Goal: Task Accomplishment & Management: Manage account settings

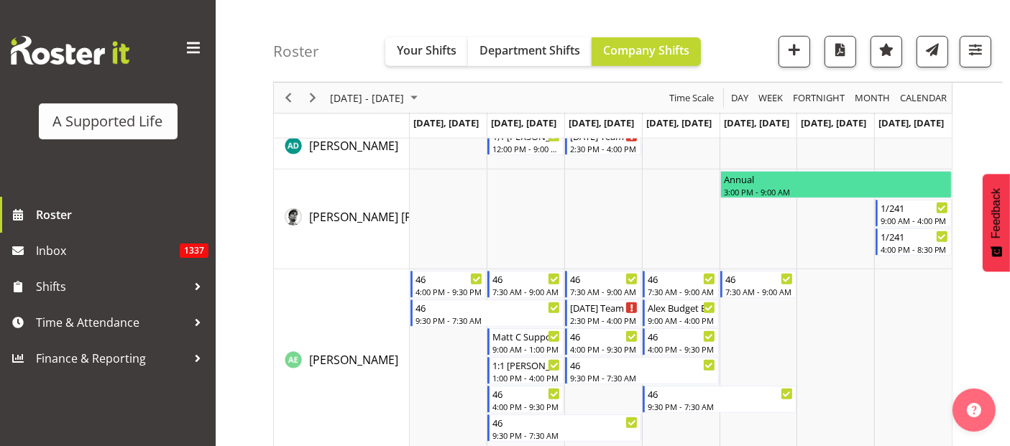
scroll to position [638, 0]
click at [420, 375] on td "Timeline Week of September 1, 2025" at bounding box center [449, 363] width 78 height 186
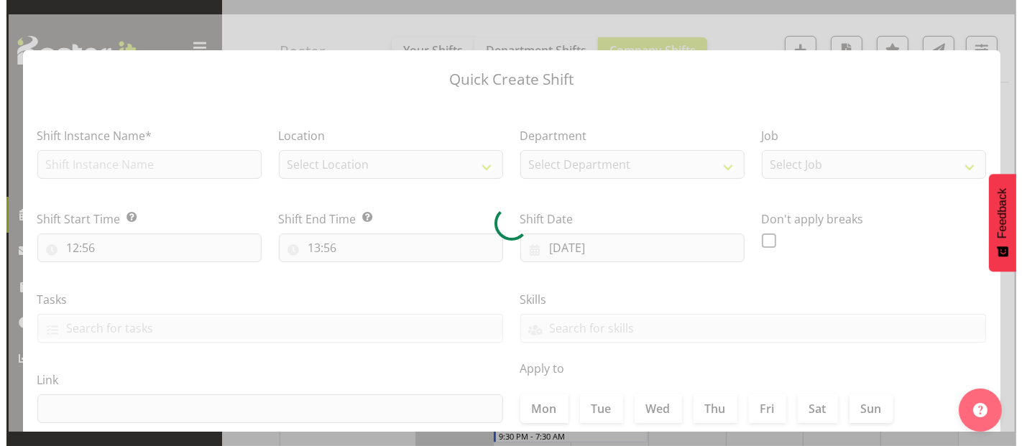
scroll to position [647, 0]
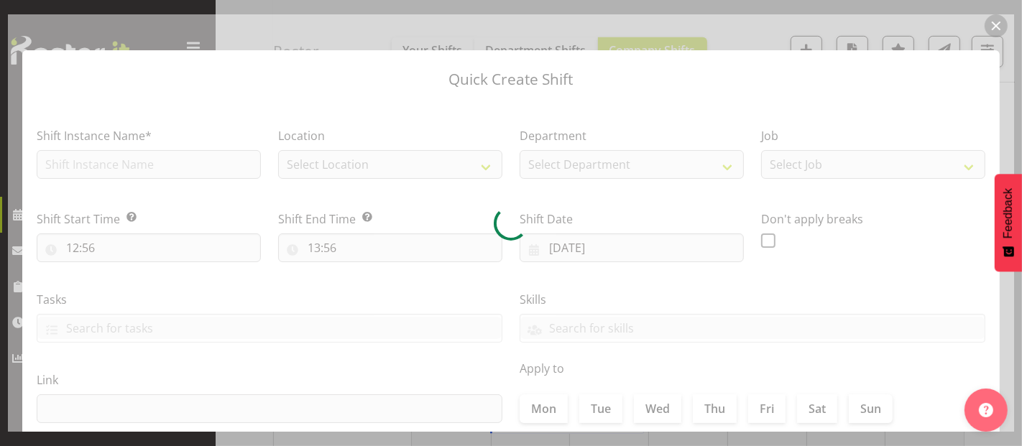
type input "01/09/2025"
checkbox input "true"
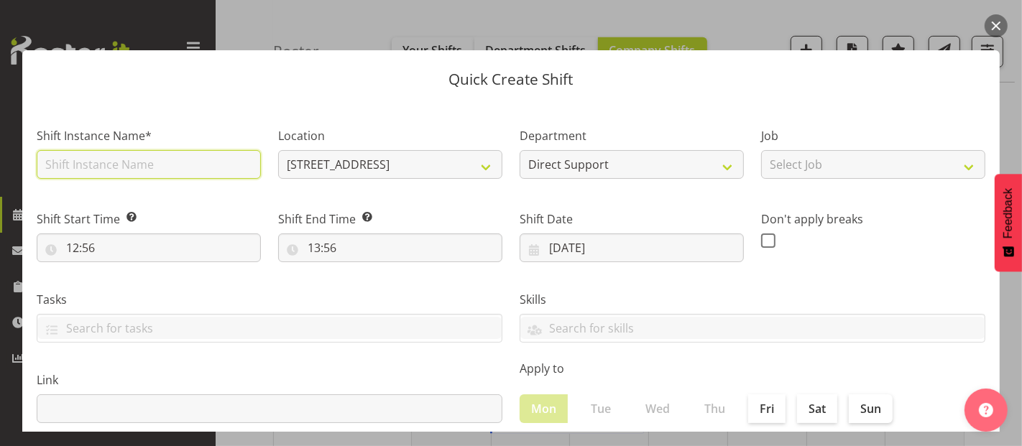
click at [135, 160] on input "text" at bounding box center [149, 164] width 224 height 29
type input "Add support Jared"
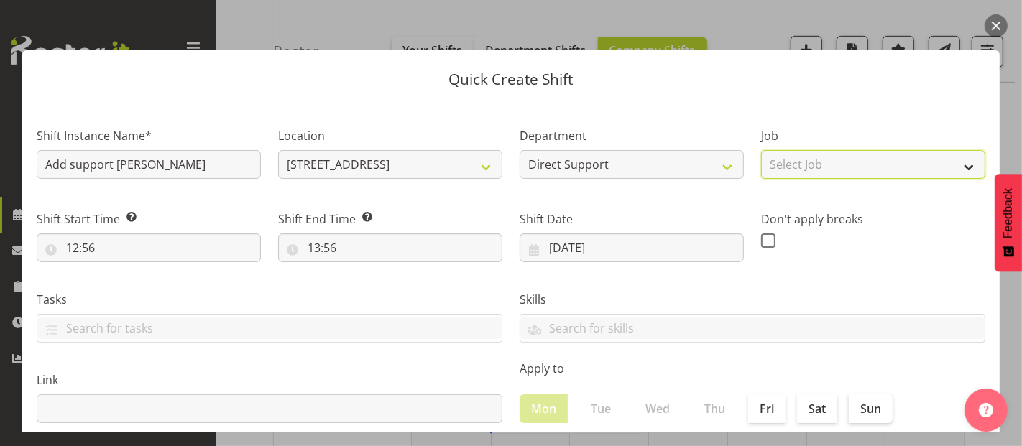
drag, startPoint x: 776, startPoint y: 165, endPoint x: 795, endPoint y: 165, distance: 19.4
click at [777, 165] on select "Select Job Accounts and Payroll Admin Support Aspirations and Support Facilitat…" at bounding box center [873, 164] width 224 height 29
select select "4112"
click at [761, 150] on select "Select Job Accounts and Payroll Admin Support Aspirations and Support Facilitat…" at bounding box center [873, 164] width 224 height 29
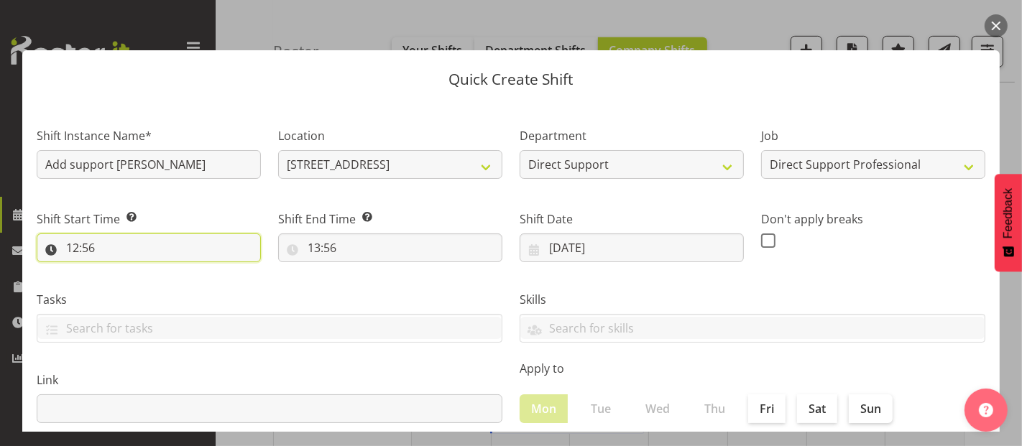
click at [142, 254] on input "12:56" at bounding box center [149, 248] width 224 height 29
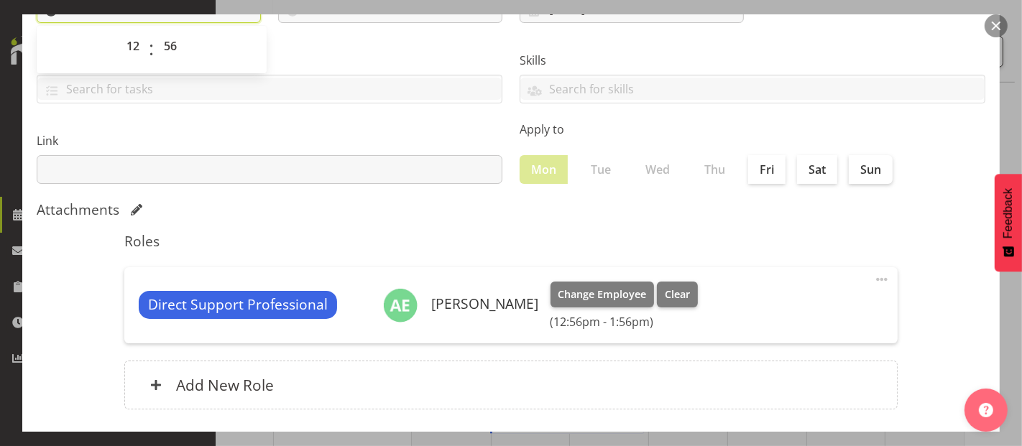
scroll to position [160, 0]
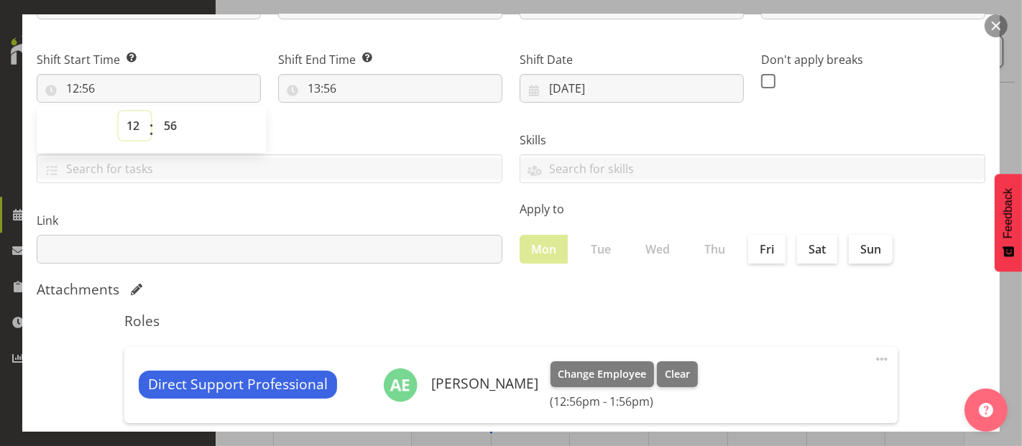
click at [137, 126] on select "00 01 02 03 04 05 06 07 08 09 10 11 12 13 14 15 16 17 18 19 20 21 22 23" at bounding box center [135, 125] width 32 height 29
select select "15"
click at [119, 111] on select "00 01 02 03 04 05 06 07 08 09 10 11 12 13 14 15 16 17 18 19 20 21 22 23" at bounding box center [135, 125] width 32 height 29
type input "15:56"
click at [172, 126] on select "00 01 02 03 04 05 06 07 08 09 10 11 12 13 14 15 16 17 18 19 20 21 22 23 24 25 2…" at bounding box center [172, 125] width 32 height 29
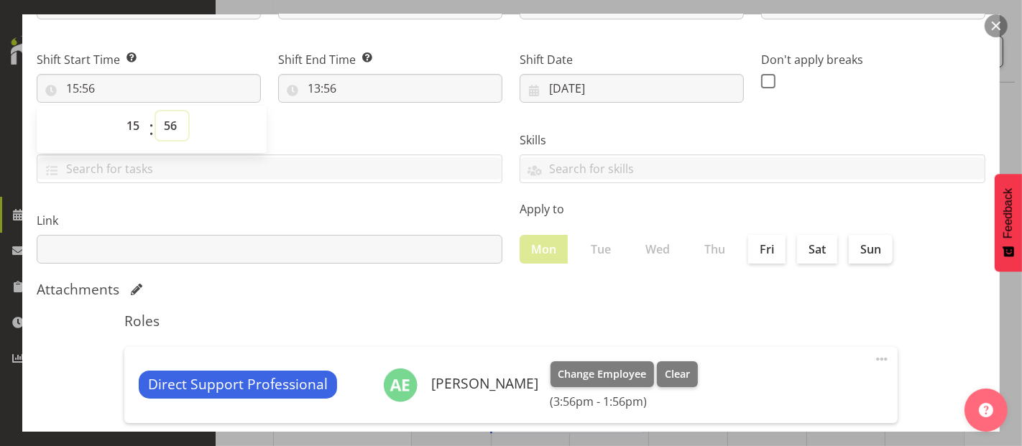
select select "30"
click at [156, 111] on select "00 01 02 03 04 05 06 07 08 09 10 11 12 13 14 15 16 17 18 19 20 21 22 23 24 25 2…" at bounding box center [172, 125] width 32 height 29
type input "15:30"
click at [331, 83] on input "13:56" at bounding box center [390, 88] width 224 height 29
click at [374, 128] on select "00 01 02 03 04 05 06 07 08 09 10 11 12 13 14 15 16 17 18 19 20 21 22 23" at bounding box center [376, 125] width 32 height 29
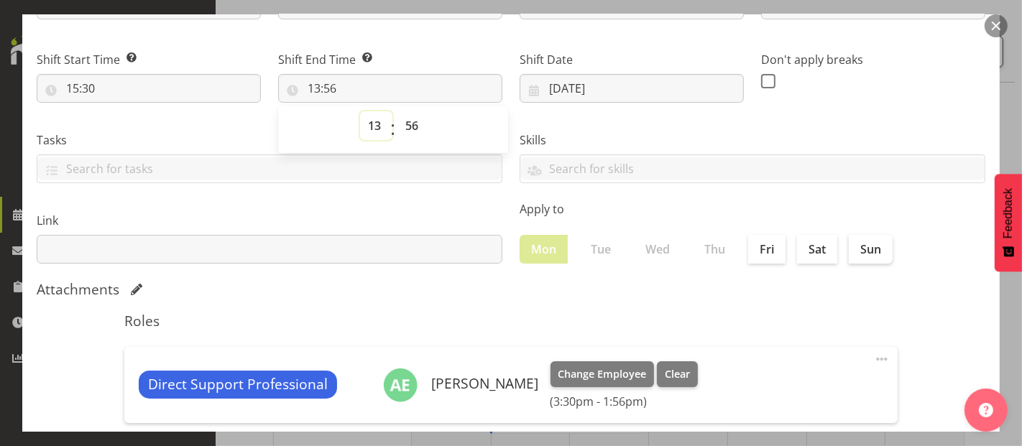
select select "16"
click at [360, 111] on select "00 01 02 03 04 05 06 07 08 09 10 11 12 13 14 15 16 17 18 19 20 21 22 23" at bounding box center [376, 125] width 32 height 29
type input "16:56"
click at [407, 124] on select "00 01 02 03 04 05 06 07 08 09 10 11 12 13 14 15 16 17 18 19 20 21 22 23 24 25 2…" at bounding box center [413, 125] width 32 height 29
select select "0"
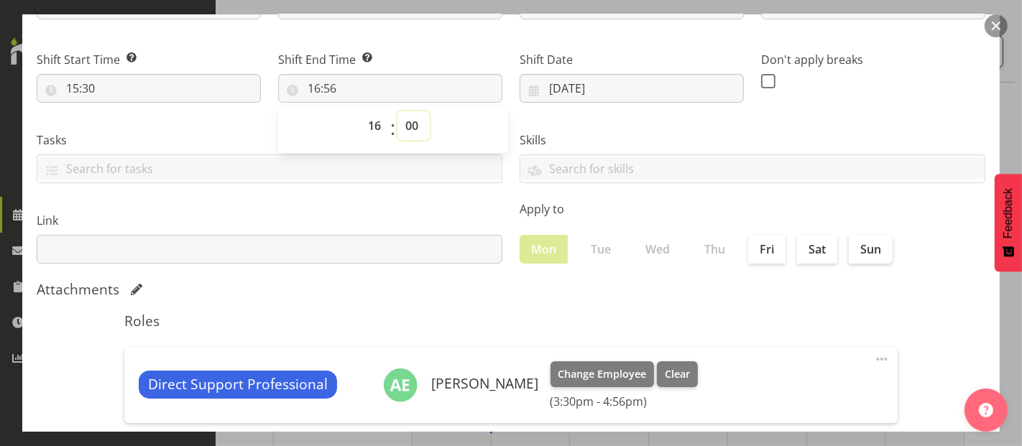
click at [397, 111] on select "00 01 02 03 04 05 06 07 08 09 10 11 12 13 14 15 16 17 18 19 20 21 22 23 24 25 2…" at bounding box center [413, 125] width 32 height 29
type input "16:00"
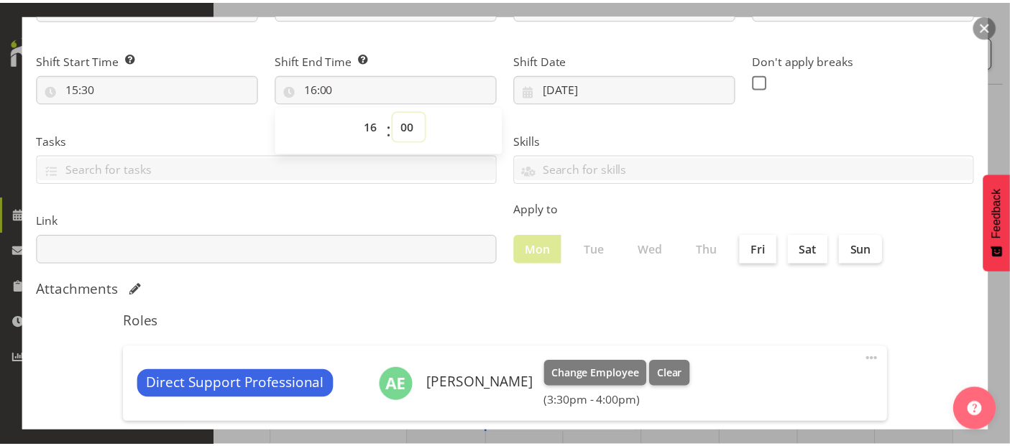
scroll to position [314, 0]
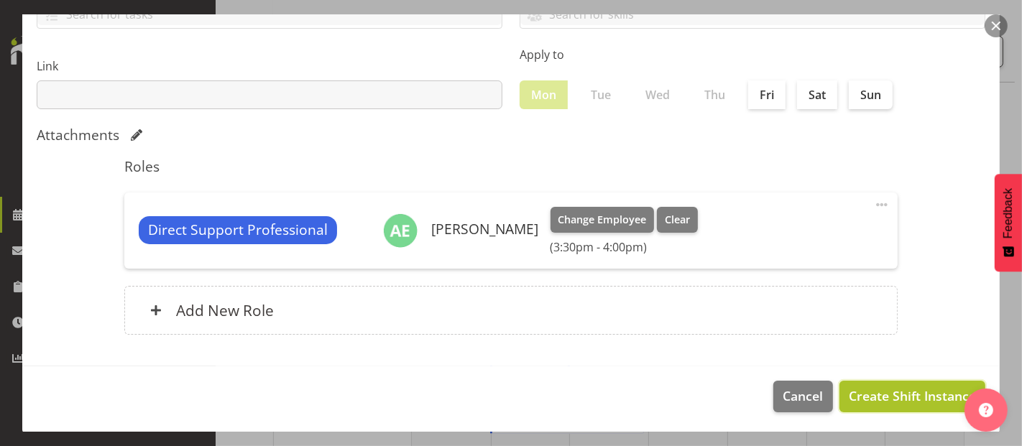
click at [883, 396] on span "Create Shift Instance" at bounding box center [912, 396] width 127 height 19
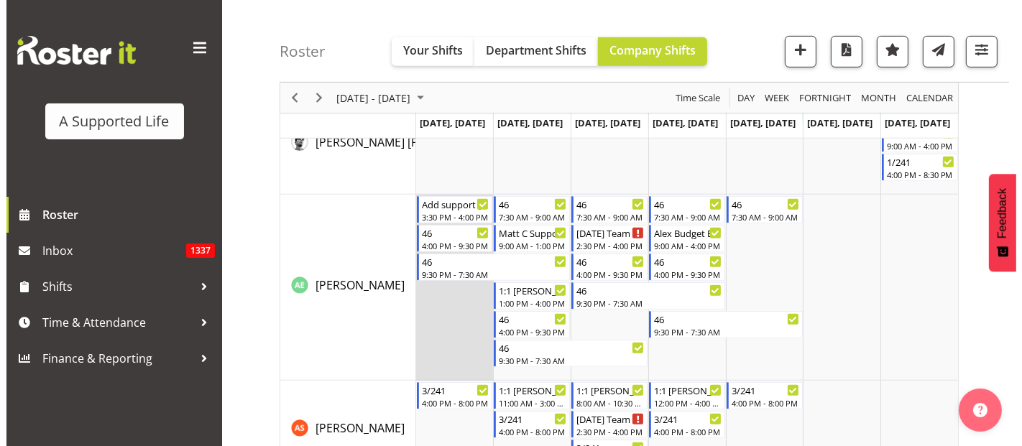
scroll to position [683, 0]
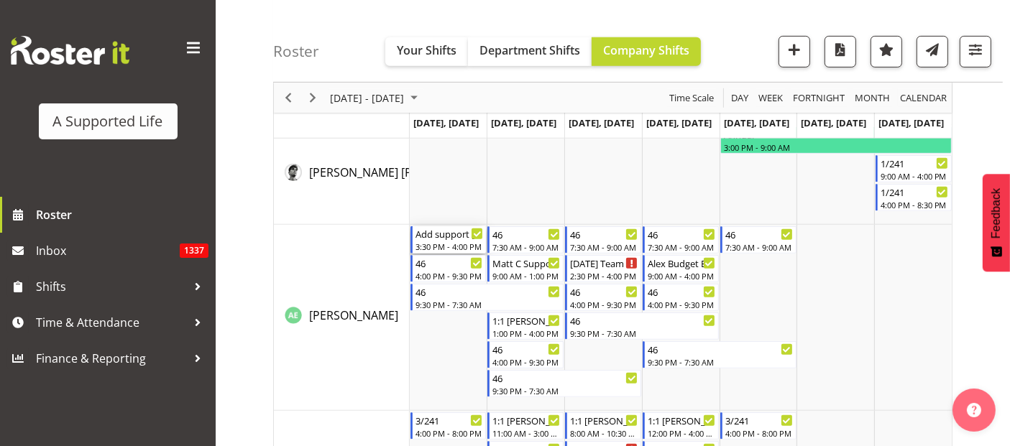
click at [447, 245] on div "3:30 PM - 4:00 PM" at bounding box center [449, 246] width 68 height 11
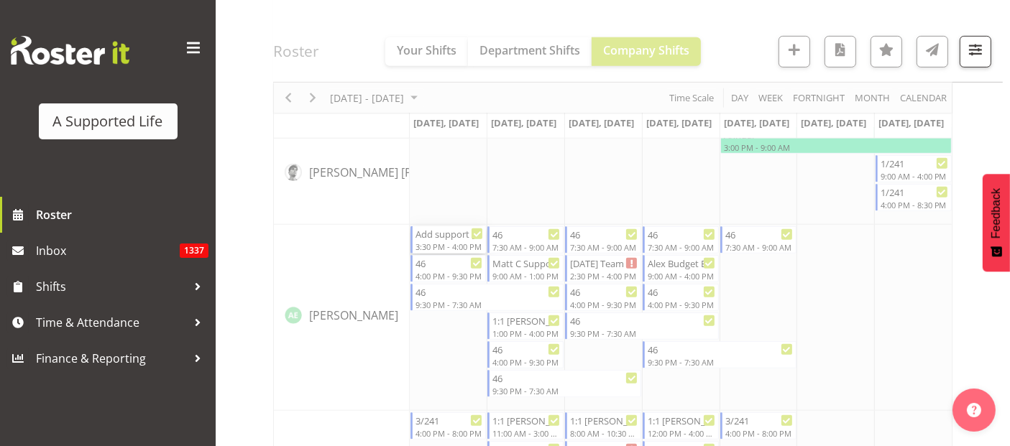
select select
select select "8"
select select "2025"
select select "15"
select select "30"
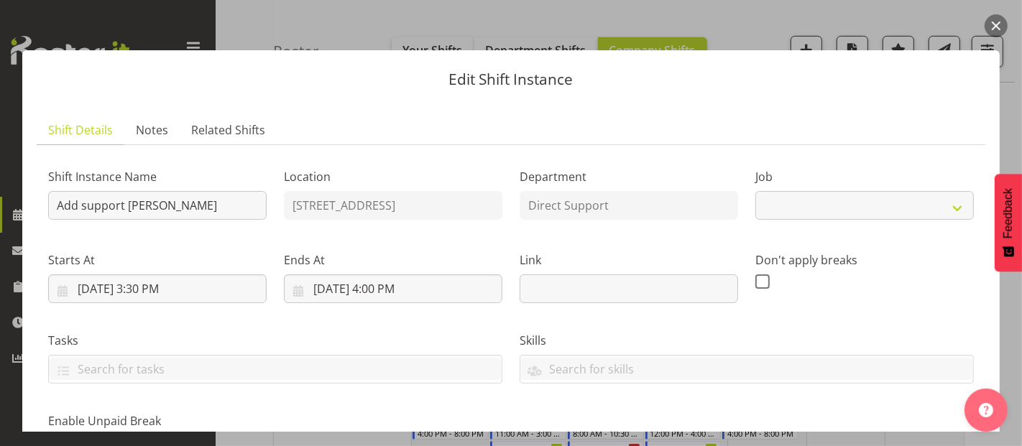
select select "4112"
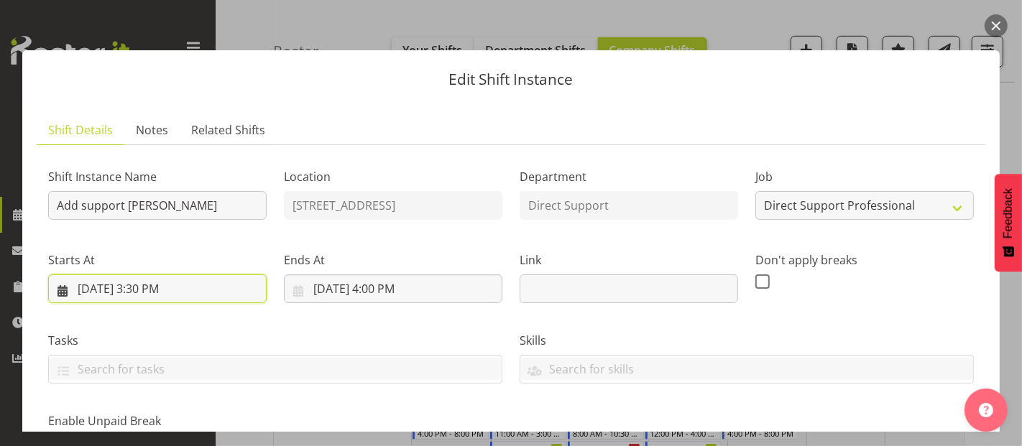
click at [122, 285] on input "9/1/2025, 3:30 PM" at bounding box center [157, 288] width 218 height 29
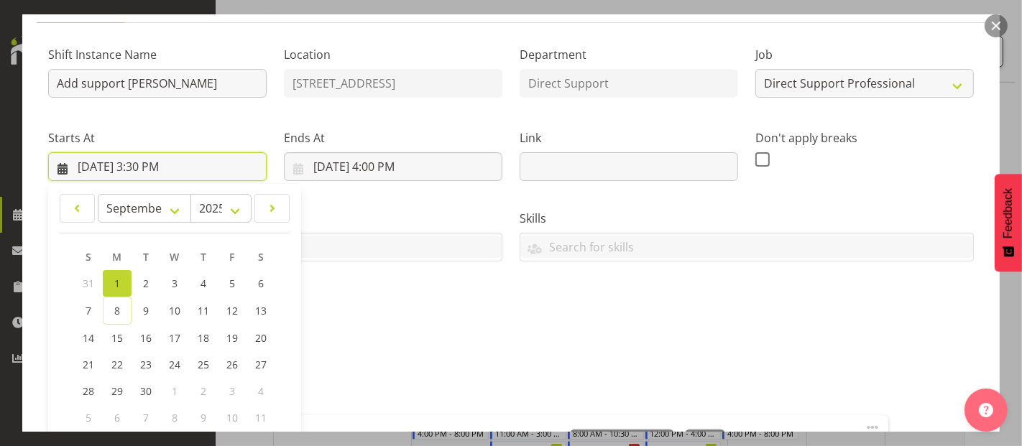
scroll to position [160, 0]
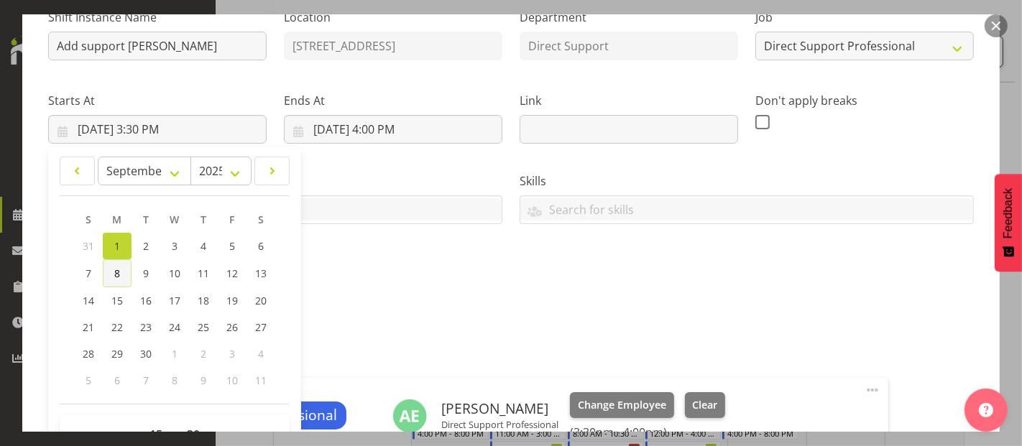
click at [119, 279] on link "8" at bounding box center [117, 273] width 29 height 28
type input "9/8/2025, 3:30 PM"
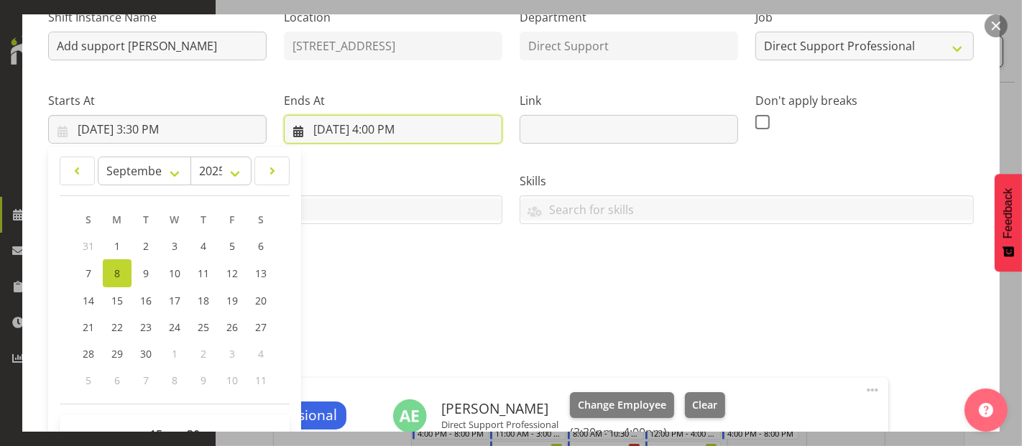
click at [347, 125] on input "9/1/2025, 4:00 PM" at bounding box center [393, 129] width 218 height 29
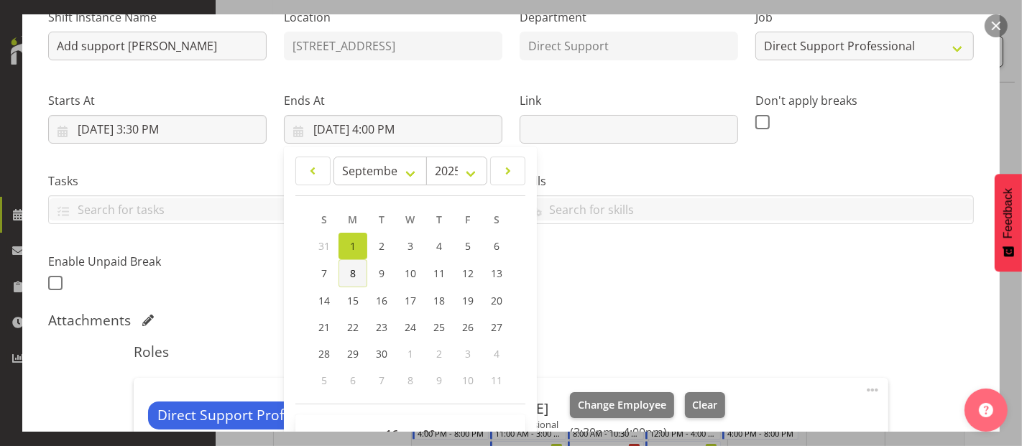
click at [351, 269] on span "8" at bounding box center [353, 274] width 6 height 14
type input "9/8/2025, 4:00 PM"
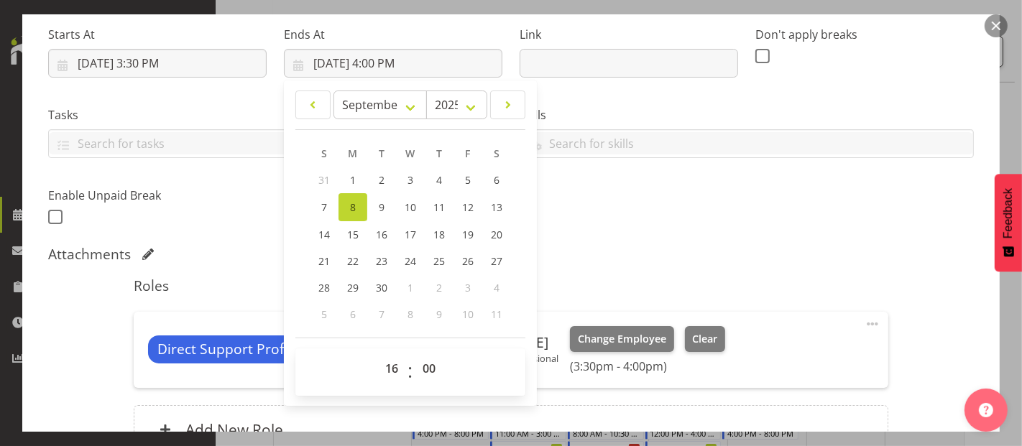
scroll to position [374, 0]
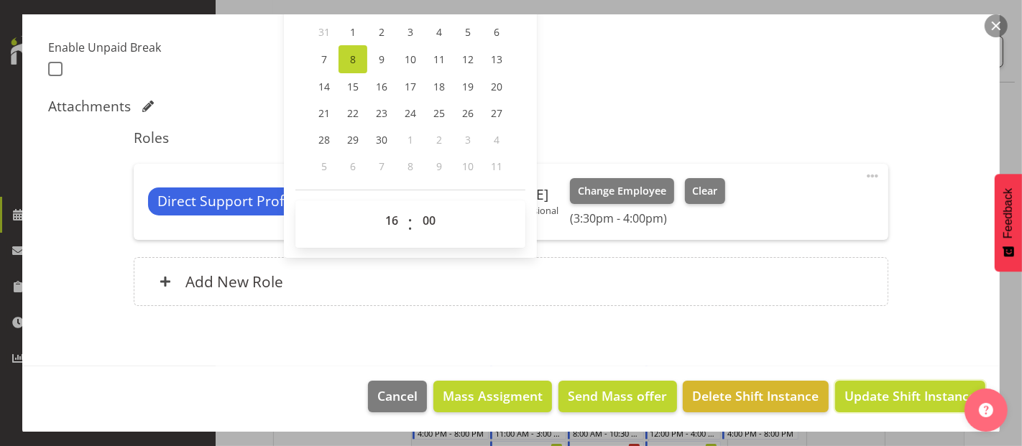
click at [903, 397] on span "Update Shift Instance" at bounding box center [909, 396] width 131 height 19
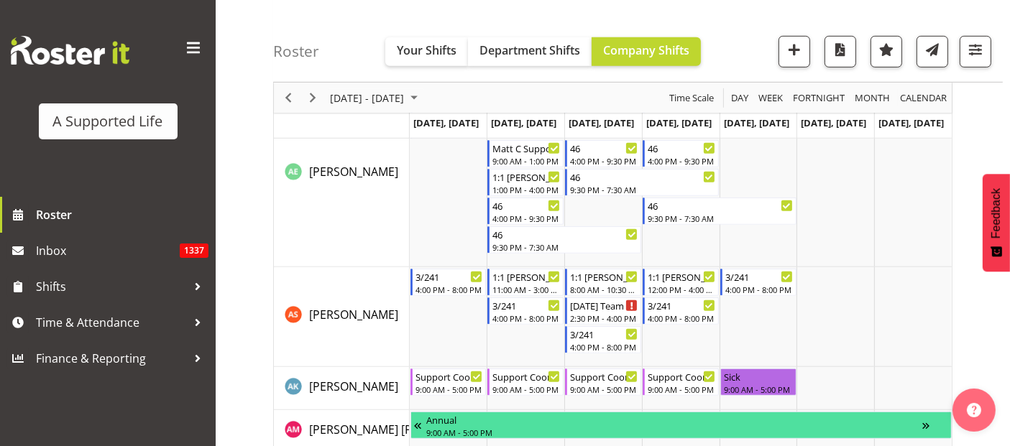
scroll to position [719, 0]
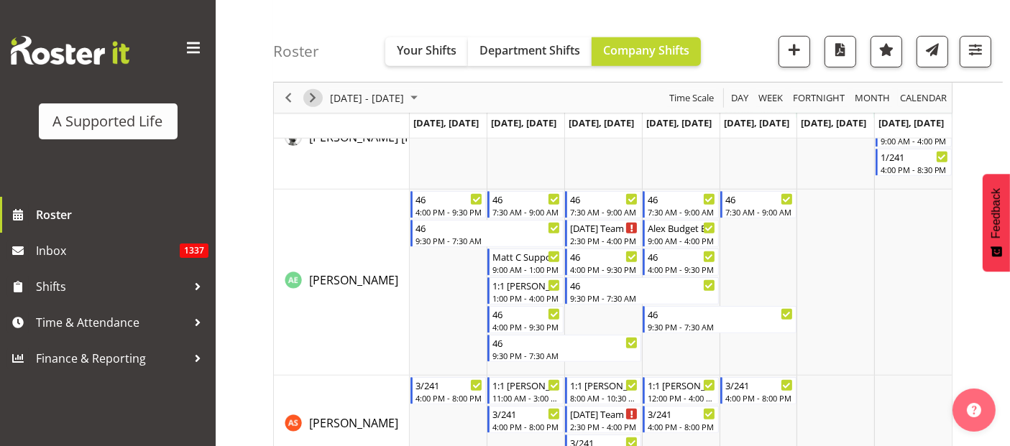
click at [313, 100] on span "Next" at bounding box center [312, 98] width 17 height 18
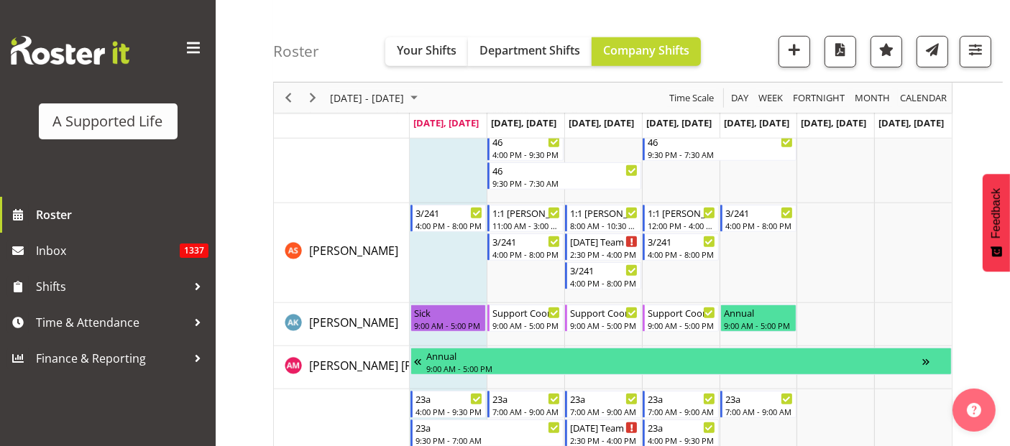
click at [325, 98] on div "[DATE] - [DATE]" at bounding box center [375, 98] width 101 height 30
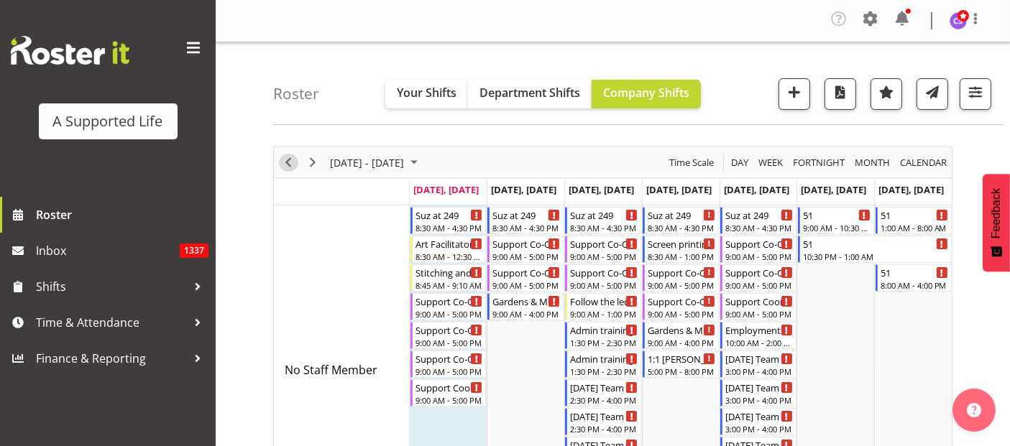
click at [289, 161] on span "Previous" at bounding box center [288, 163] width 17 height 18
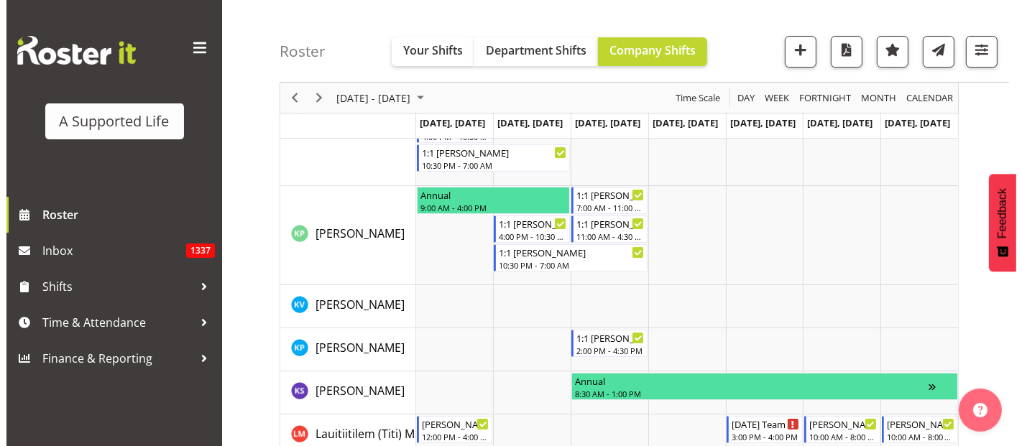
scroll to position [5269, 0]
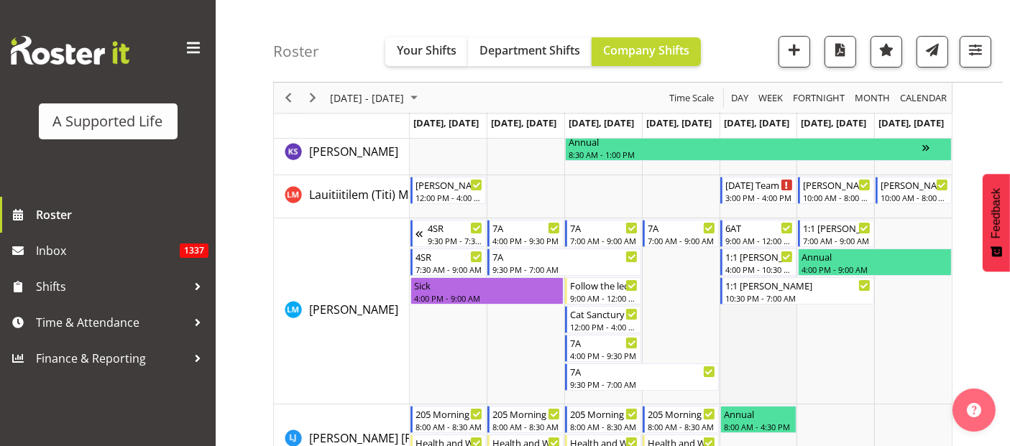
click at [752, 324] on td "Timeline Week of September 1, 2025" at bounding box center [758, 311] width 78 height 186
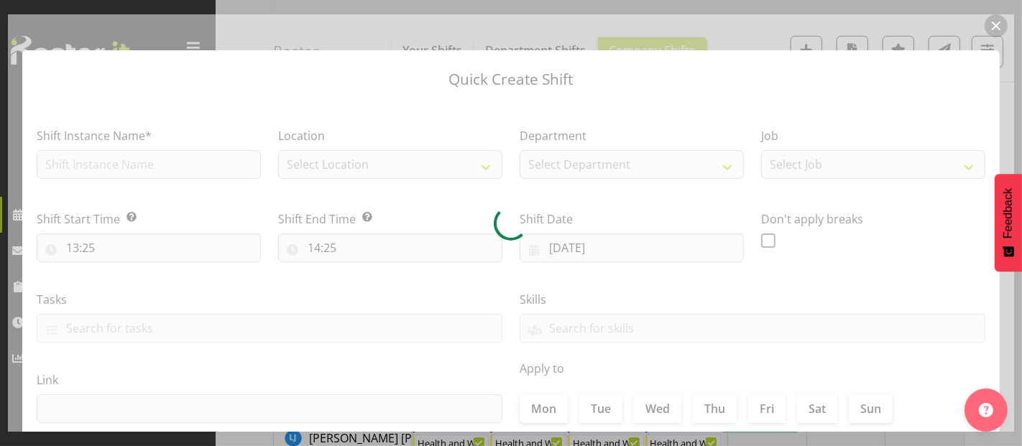
type input "05/09/2025"
checkbox input "true"
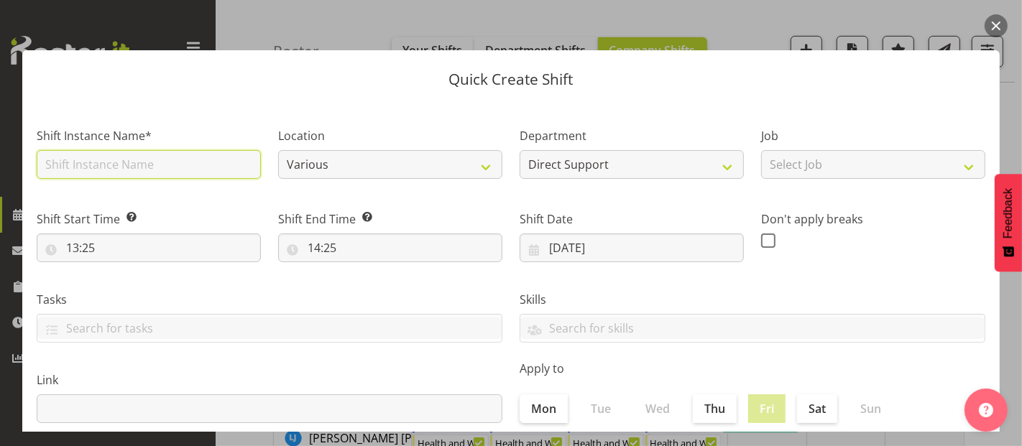
click at [116, 157] on input "text" at bounding box center [149, 164] width 224 height 29
type input "Add support Bradley"
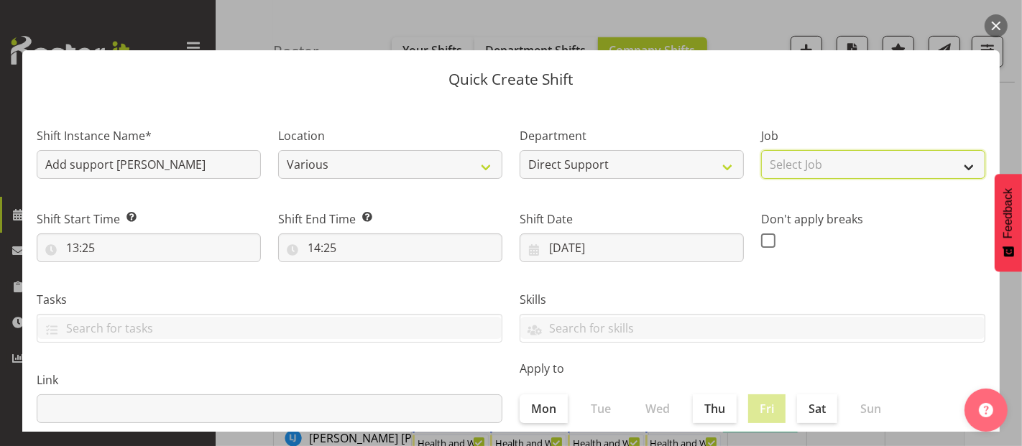
click at [849, 167] on select "Select Job Accounts and Payroll Admin Support Aspirations and Support Facilitat…" at bounding box center [873, 164] width 224 height 29
select select "4112"
click at [761, 150] on select "Select Job Accounts and Payroll Admin Support Aspirations and Support Facilitat…" at bounding box center [873, 164] width 224 height 29
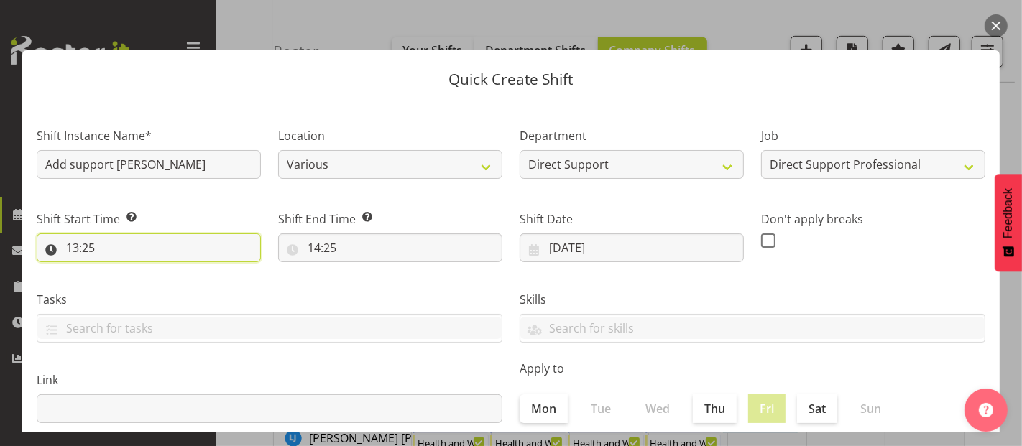
click at [116, 247] on input "13:25" at bounding box center [149, 248] width 224 height 29
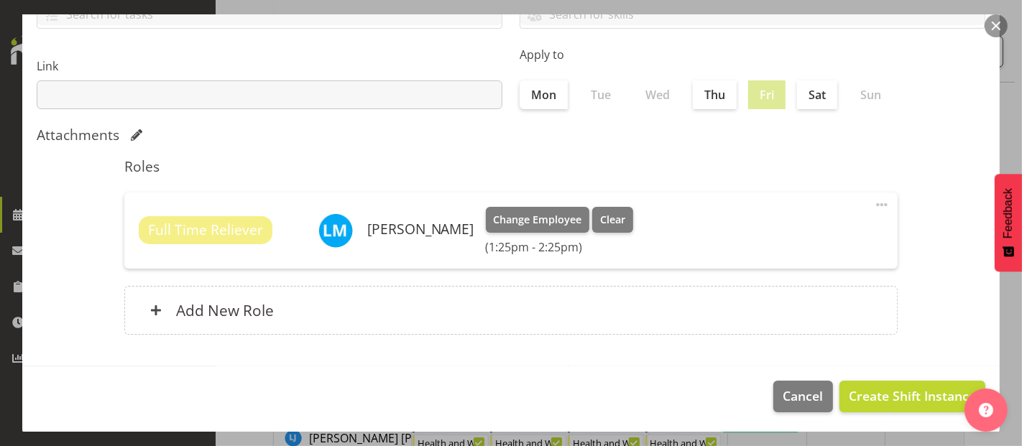
scroll to position [0, 0]
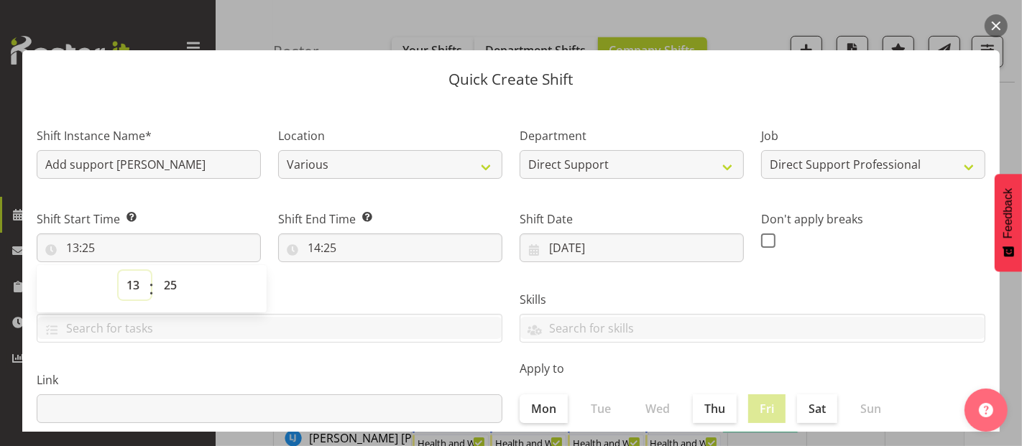
click at [134, 282] on select "00 01 02 03 04 05 06 07 08 09 10 11 12 13 14 15 16 17 18 19 20 21 22 23" at bounding box center [135, 285] width 32 height 29
select select "12"
click at [119, 271] on select "00 01 02 03 04 05 06 07 08 09 10 11 12 13 14 15 16 17 18 19 20 21 22 23" at bounding box center [135, 285] width 32 height 29
type input "12:25"
click at [170, 284] on select "00 01 02 03 04 05 06 07 08 09 10 11 12 13 14 15 16 17 18 19 20 21 22 23 24 25 2…" at bounding box center [172, 285] width 32 height 29
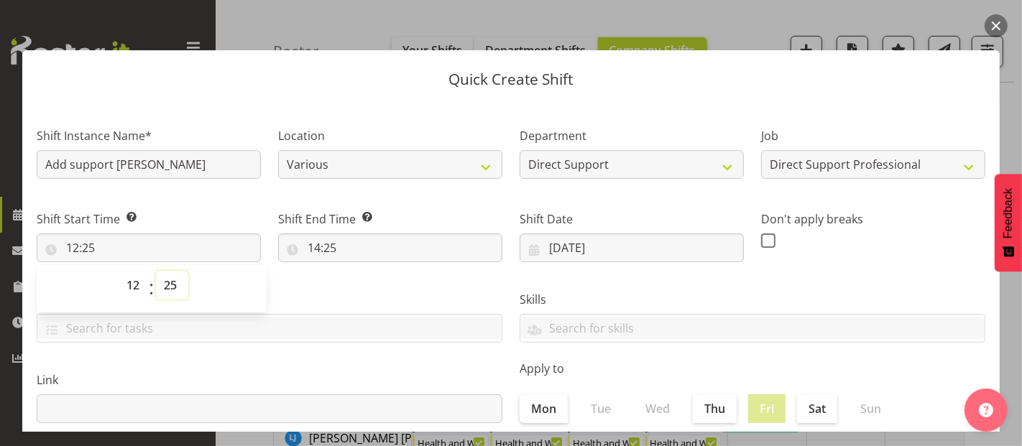
select select "0"
click at [156, 271] on select "00 01 02 03 04 05 06 07 08 09 10 11 12 13 14 15 16 17 18 19 20 21 22 23 24 25 2…" at bounding box center [172, 285] width 32 height 29
type input "12:00"
click at [320, 247] on input "14:25" at bounding box center [390, 248] width 224 height 29
click at [376, 290] on select "00 01 02 03 04 05 06 07 08 09 10 11 12 13 14 15 16 17 18 19 20 21 22 23" at bounding box center [376, 285] width 32 height 29
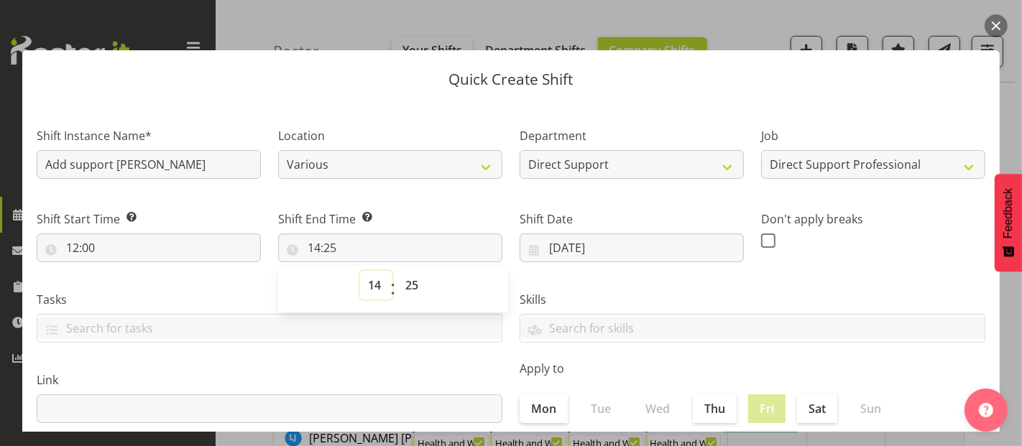
select select "16"
click at [360, 271] on select "00 01 02 03 04 05 06 07 08 09 10 11 12 13 14 15 16 17 18 19 20 21 22 23" at bounding box center [376, 285] width 32 height 29
type input "16:25"
drag, startPoint x: 407, startPoint y: 285, endPoint x: 409, endPoint y: 276, distance: 8.7
click at [407, 285] on select "00 01 02 03 04 05 06 07 08 09 10 11 12 13 14 15 16 17 18 19 20 21 22 23 24 25 2…" at bounding box center [413, 285] width 32 height 29
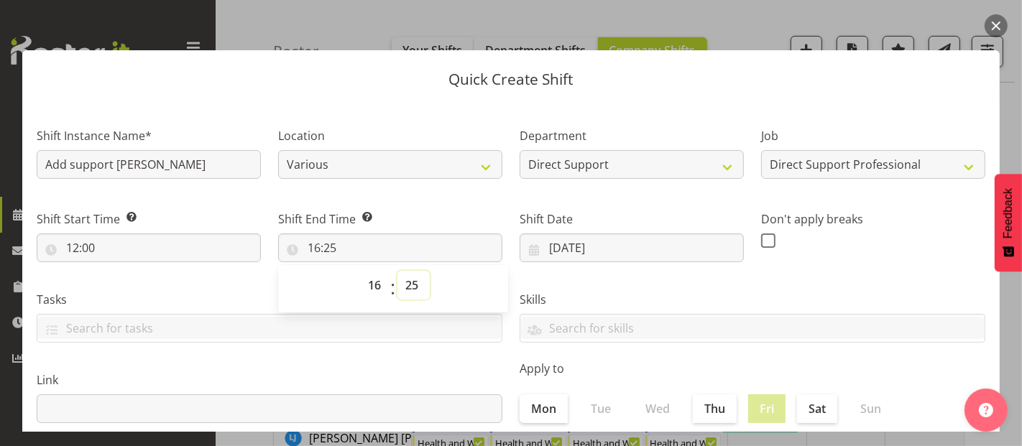
select select "0"
click at [397, 271] on select "00 01 02 03 04 05 06 07 08 09 10 11 12 13 14 15 16 17 18 19 20 21 22 23 24 25 2…" at bounding box center [413, 285] width 32 height 29
type input "16:00"
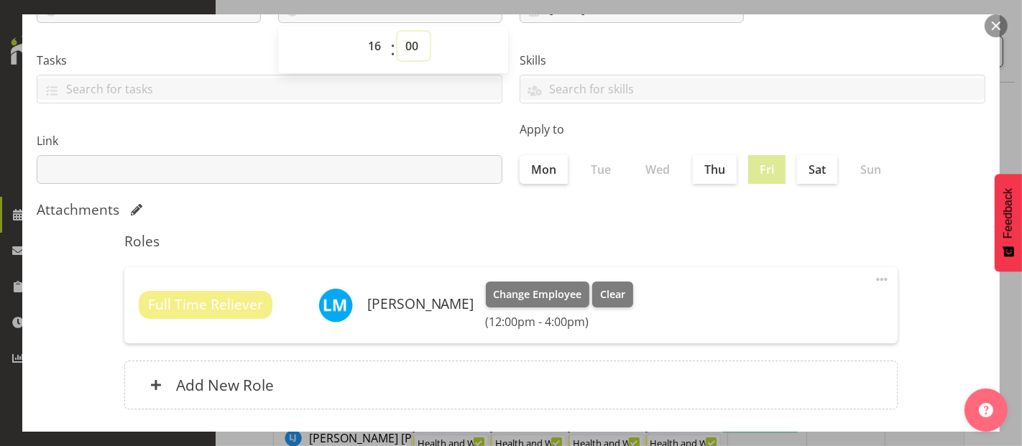
scroll to position [314, 0]
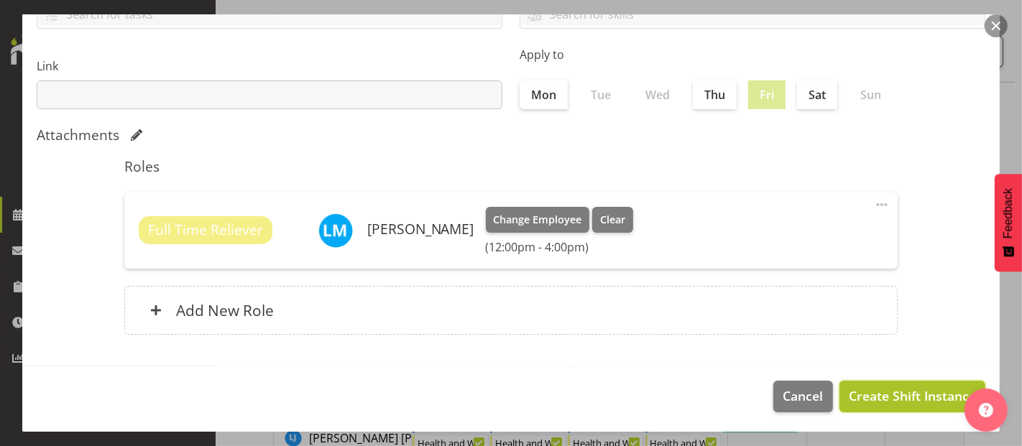
click at [868, 389] on span "Create Shift Instance" at bounding box center [912, 396] width 127 height 19
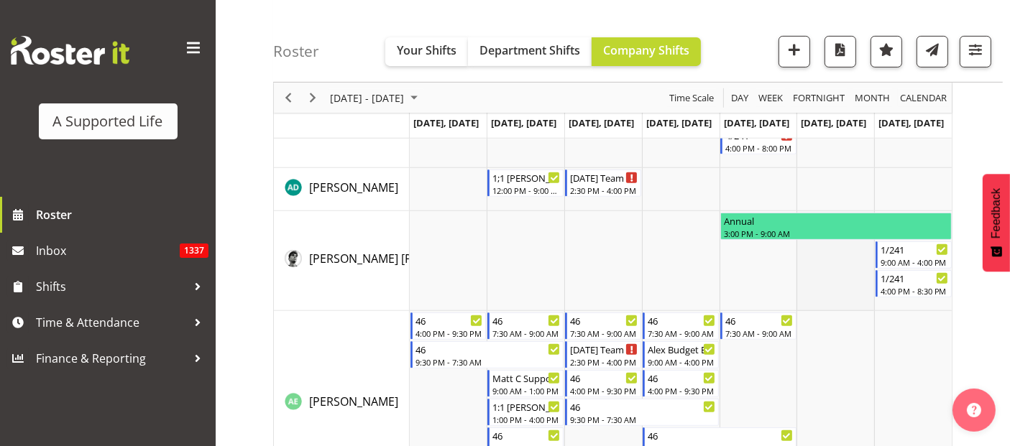
scroll to position [558, 0]
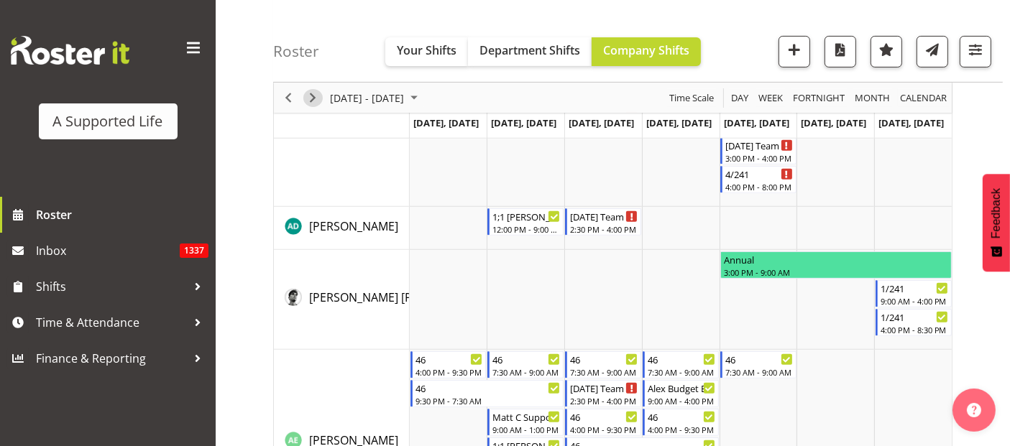
drag, startPoint x: 313, startPoint y: 100, endPoint x: 323, endPoint y: 114, distance: 17.0
click at [316, 100] on span "Next" at bounding box center [312, 98] width 17 height 18
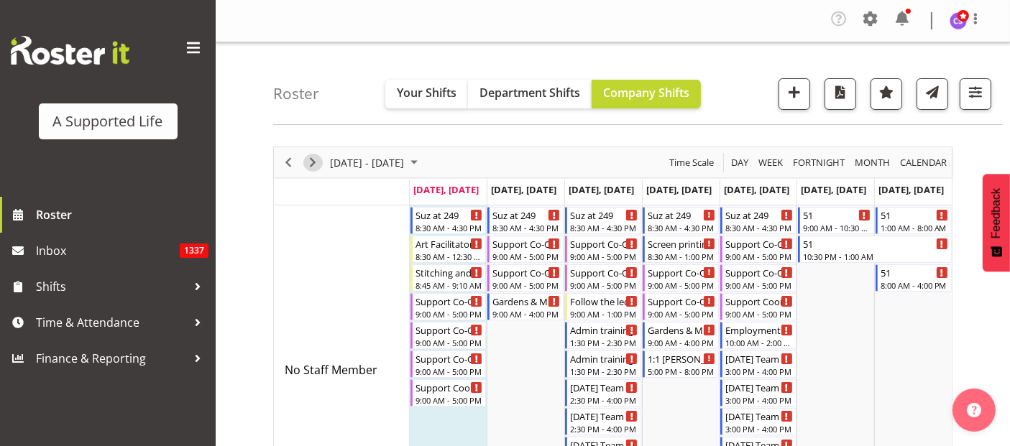
click at [320, 163] on span "Next" at bounding box center [312, 163] width 17 height 18
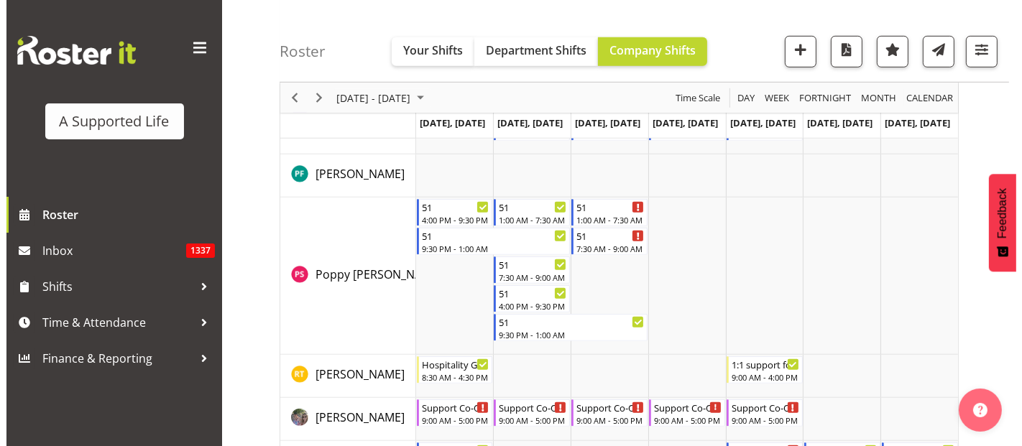
scroll to position [6547, 0]
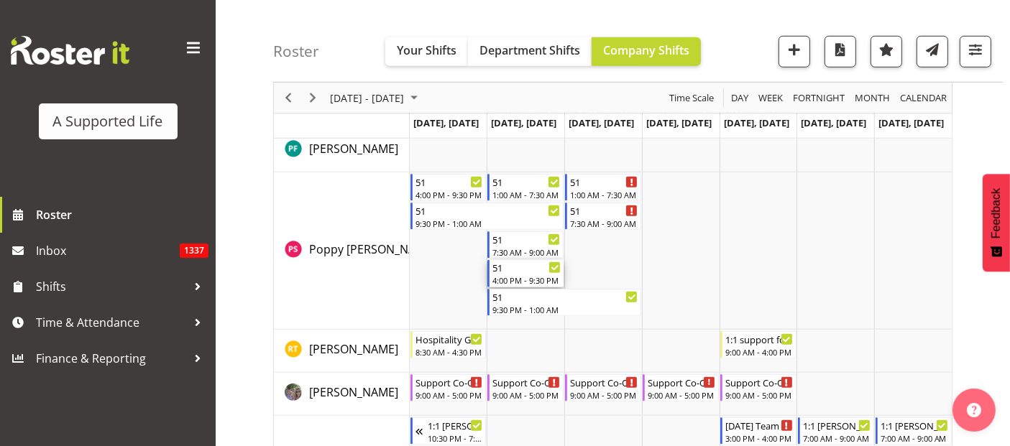
click at [522, 272] on div "51" at bounding box center [526, 267] width 68 height 14
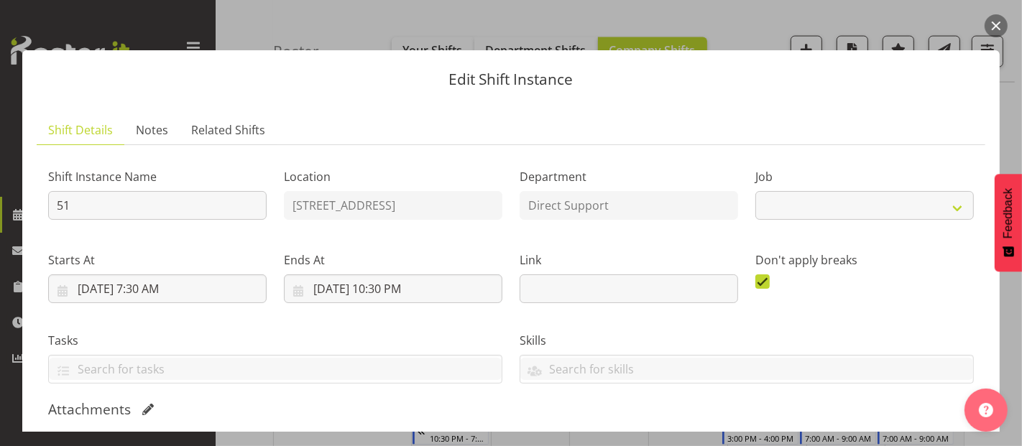
select select "4112"
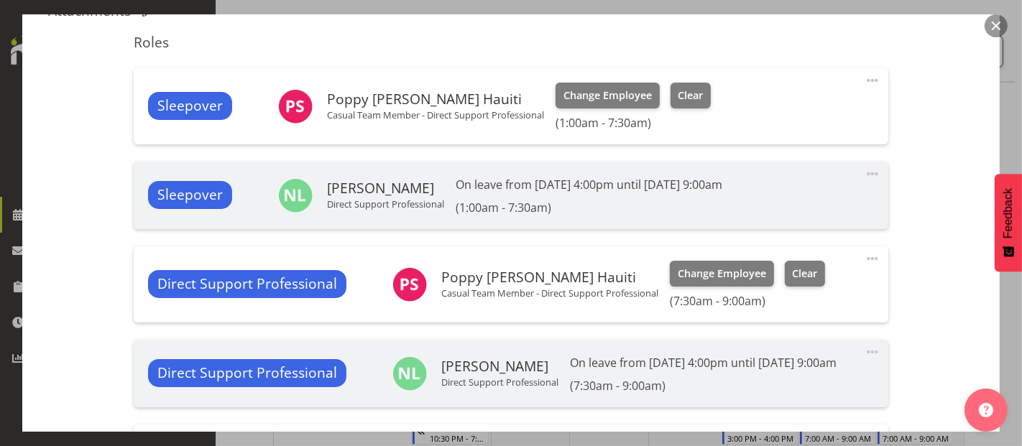
scroll to position [638, 0]
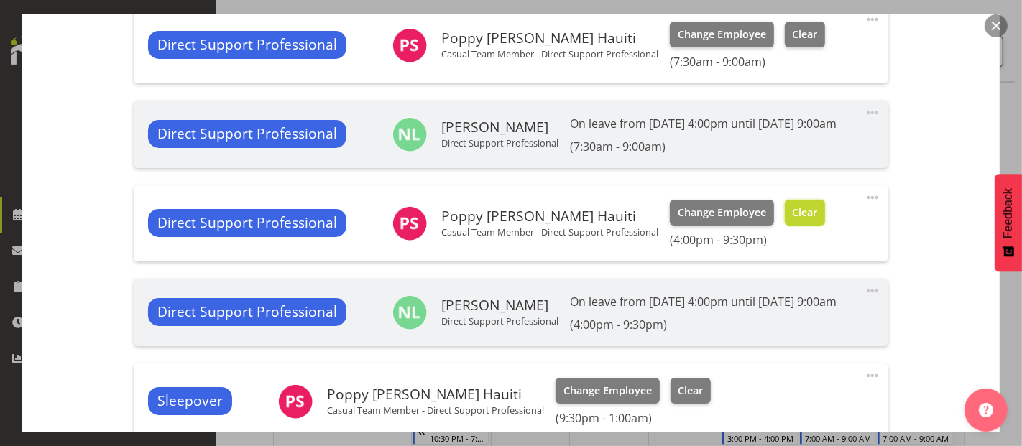
click at [819, 226] on button "Clear" at bounding box center [805, 213] width 41 height 26
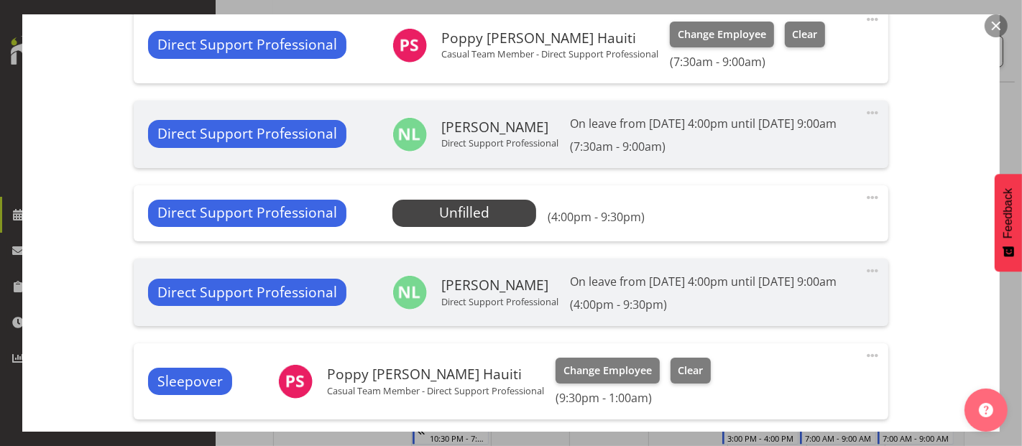
scroll to position [937, 0]
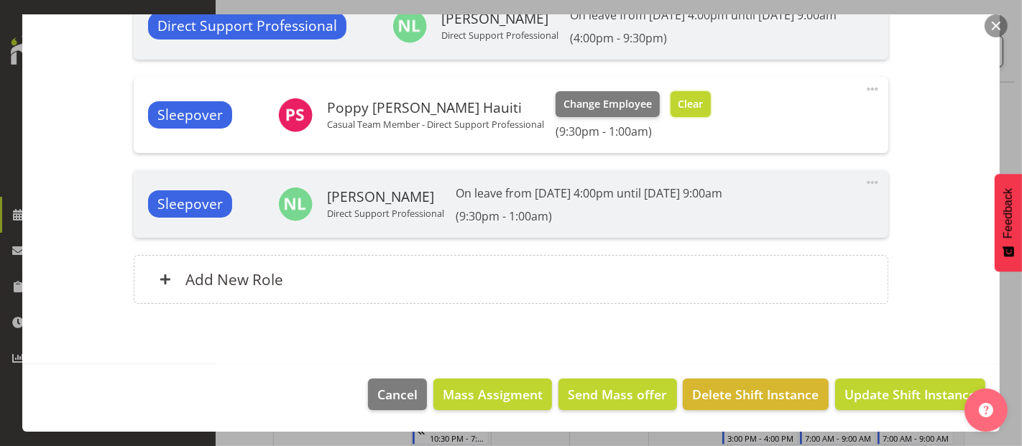
click at [690, 106] on span "Clear" at bounding box center [690, 104] width 25 height 16
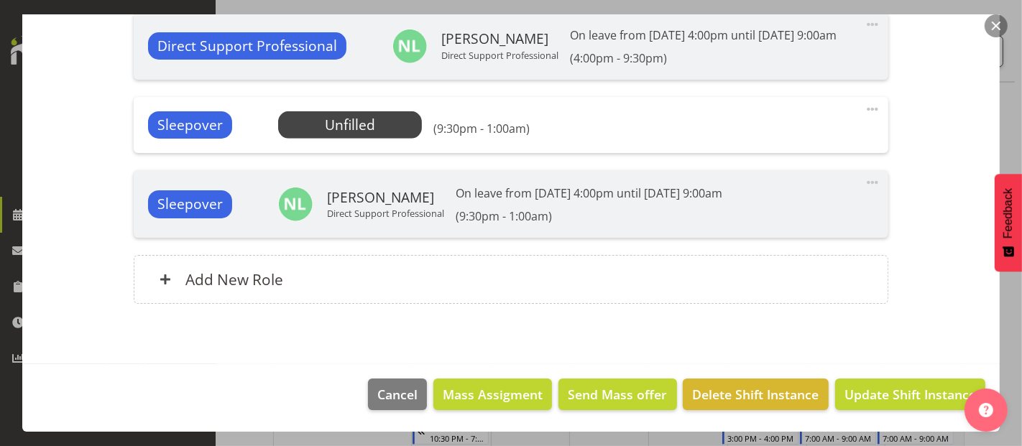
scroll to position [917, 0]
click at [903, 403] on span "Update Shift Instance" at bounding box center [909, 394] width 131 height 19
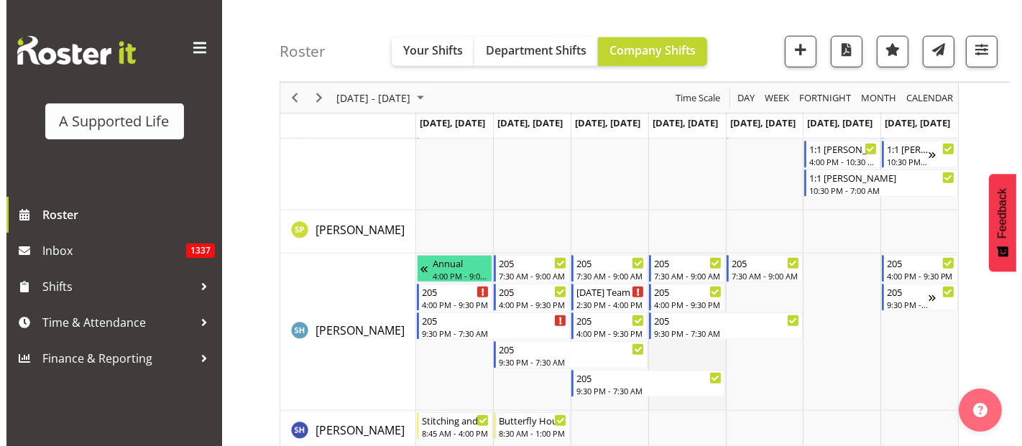
scroll to position [6533, 0]
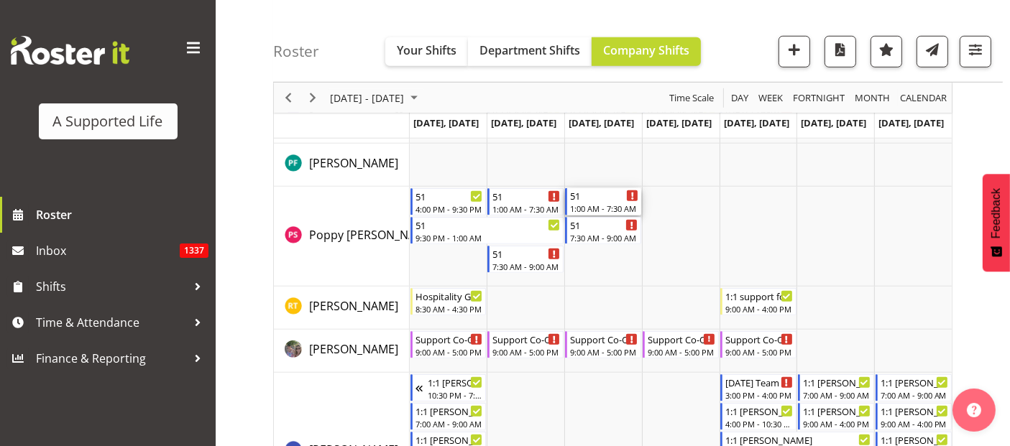
click at [619, 190] on div "51" at bounding box center [604, 195] width 68 height 14
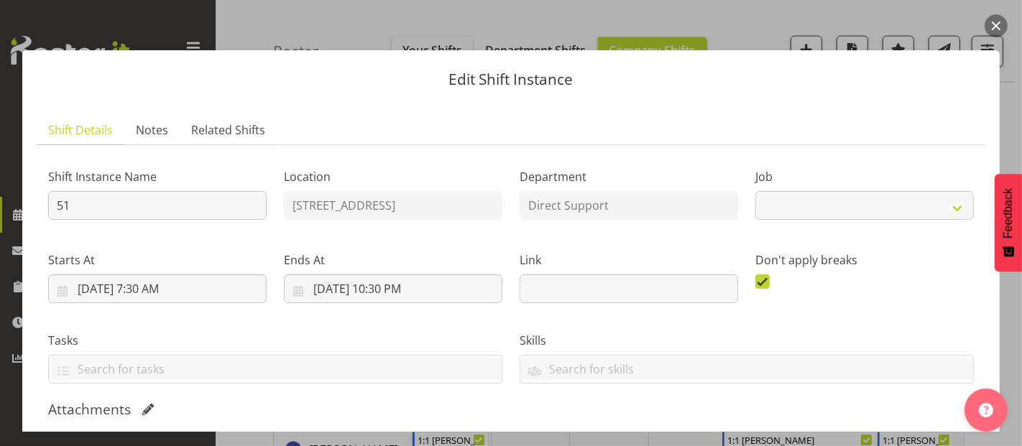
select select "4112"
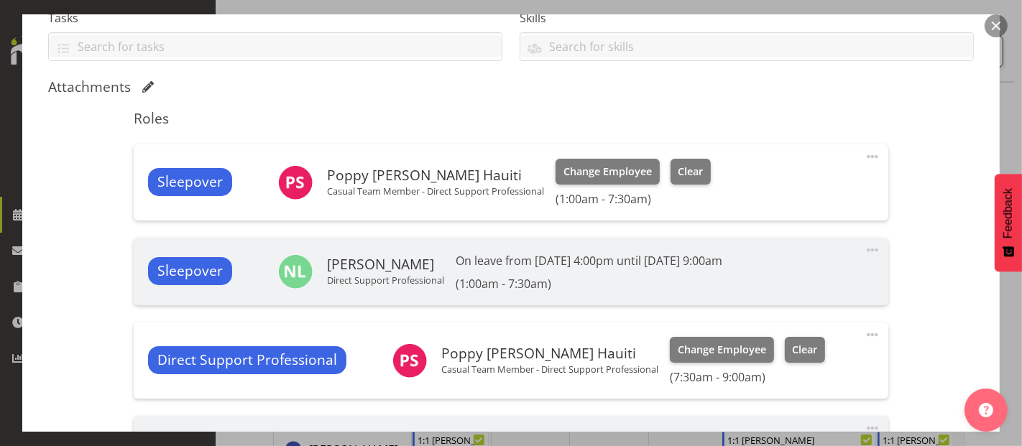
scroll to position [399, 0]
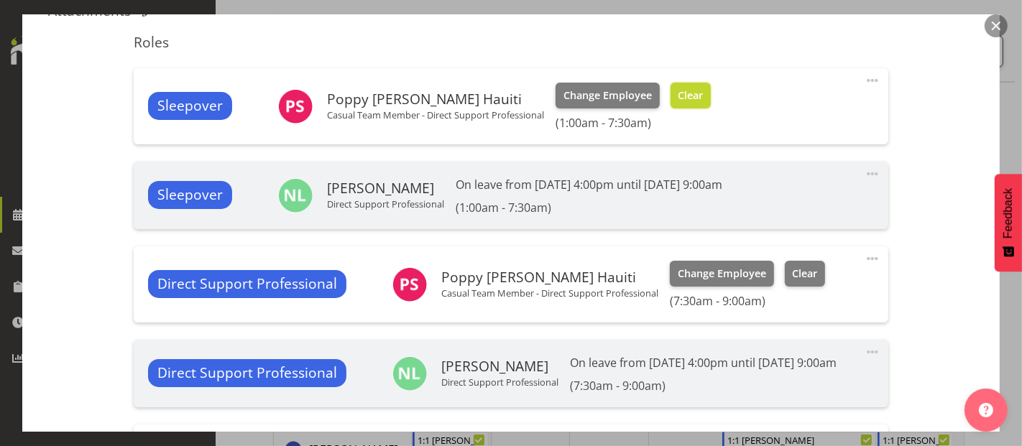
click at [683, 95] on span "Clear" at bounding box center [690, 96] width 25 height 16
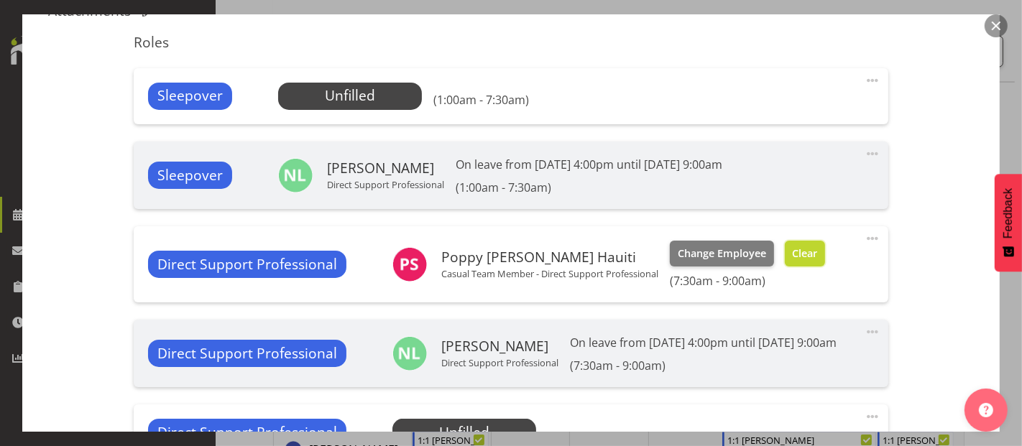
click at [800, 254] on span "Clear" at bounding box center [804, 254] width 25 height 16
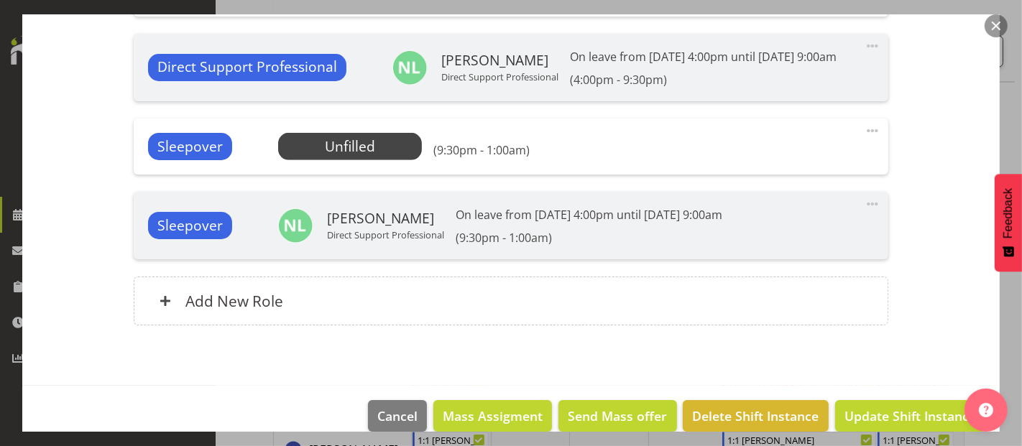
scroll to position [877, 0]
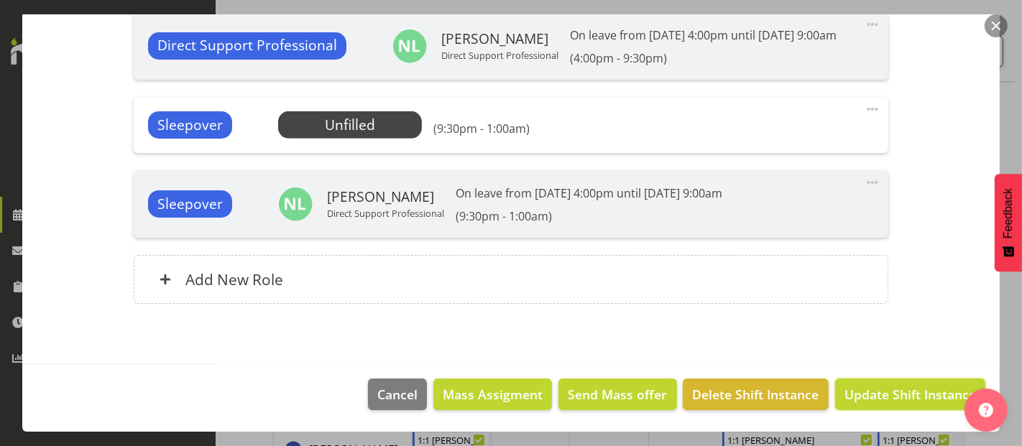
click at [880, 403] on span "Update Shift Instance" at bounding box center [909, 394] width 131 height 19
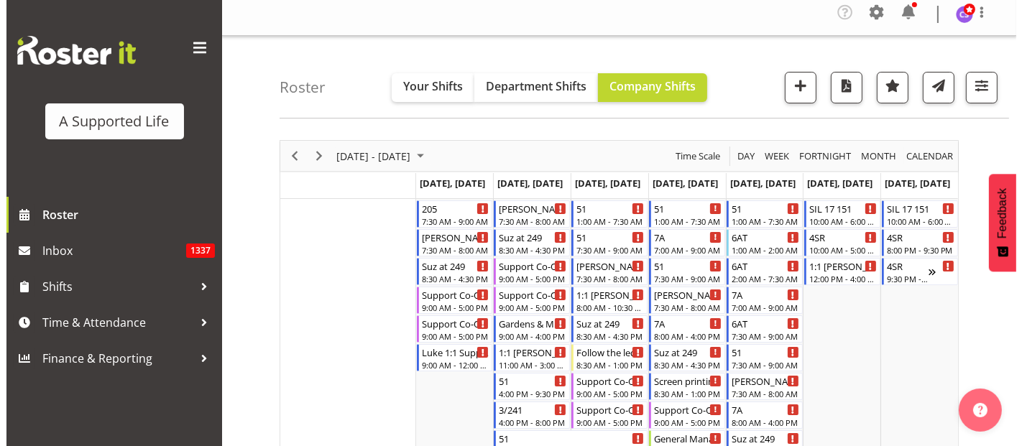
scroll to position [0, 0]
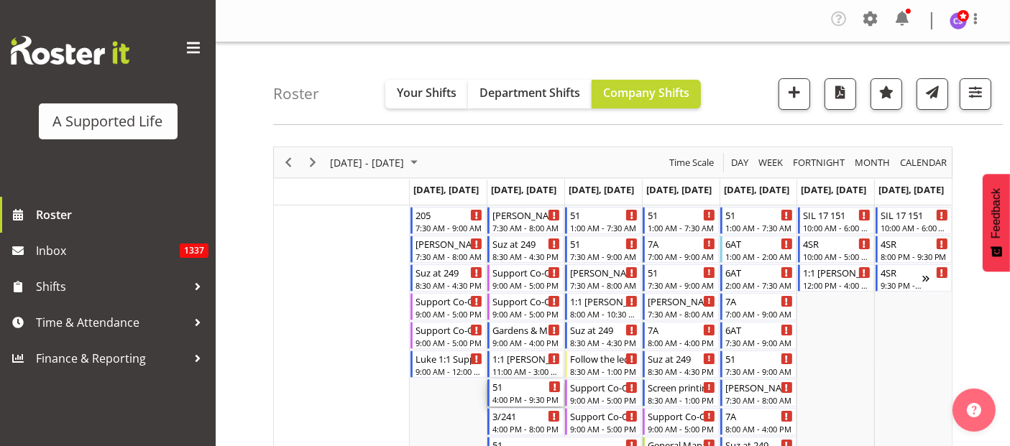
click at [522, 387] on div "51" at bounding box center [526, 386] width 68 height 14
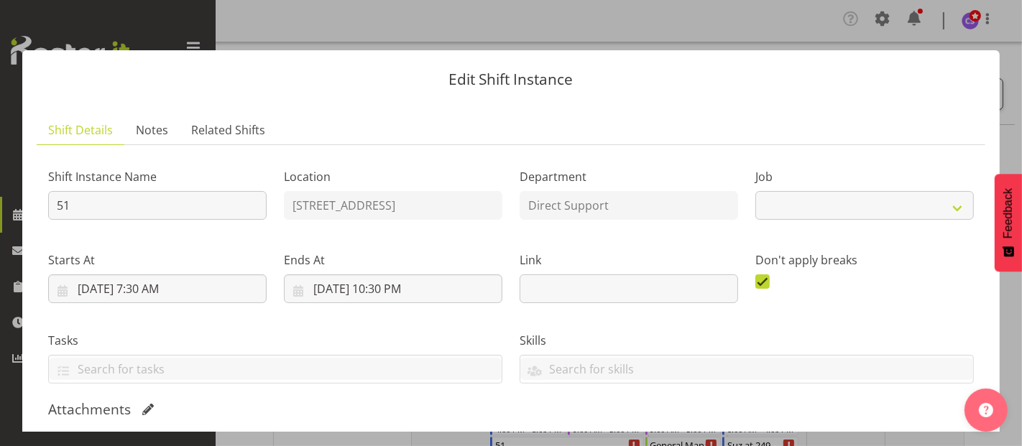
select select "4112"
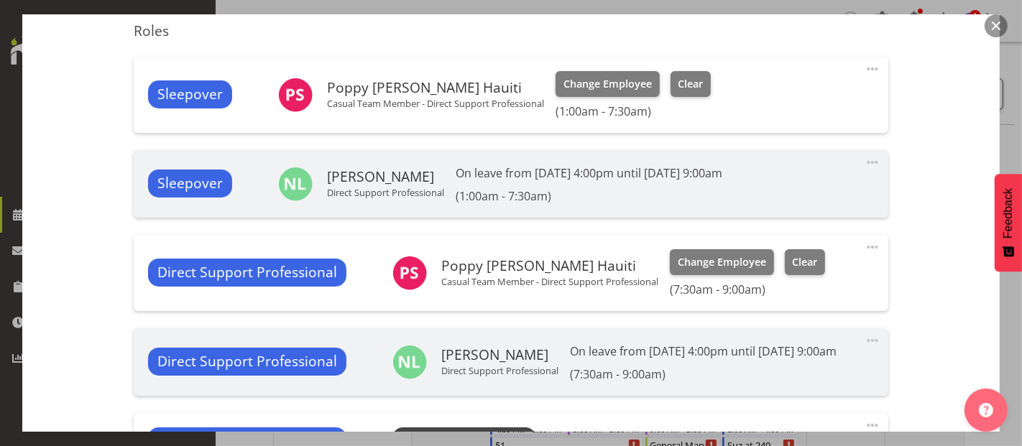
scroll to position [558, 0]
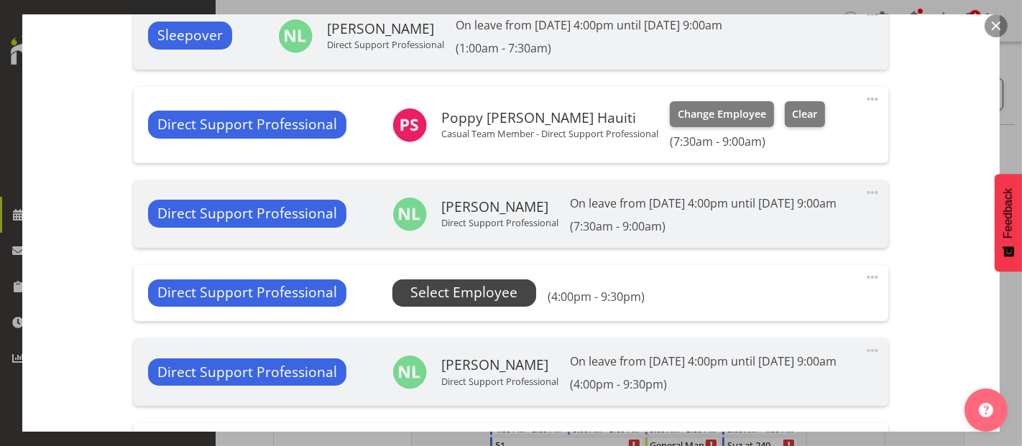
click at [500, 303] on span "Select Employee" at bounding box center [463, 292] width 107 height 21
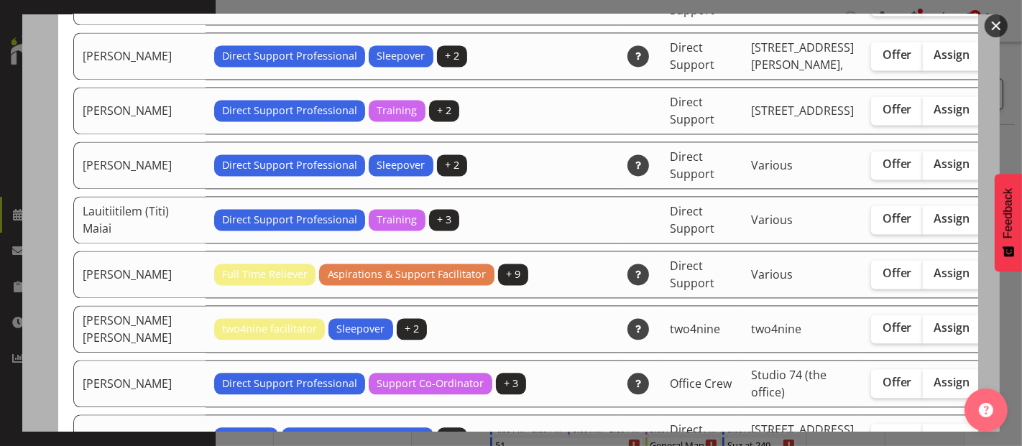
scroll to position [2714, 0]
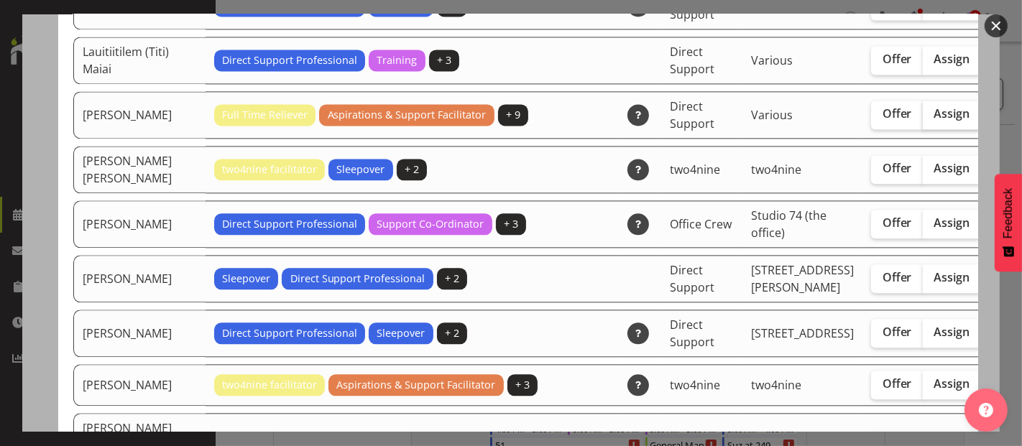
click at [934, 121] on span "Assign" at bounding box center [952, 113] width 36 height 14
click at [923, 119] on input "Assign" at bounding box center [927, 113] width 9 height 9
checkbox input "true"
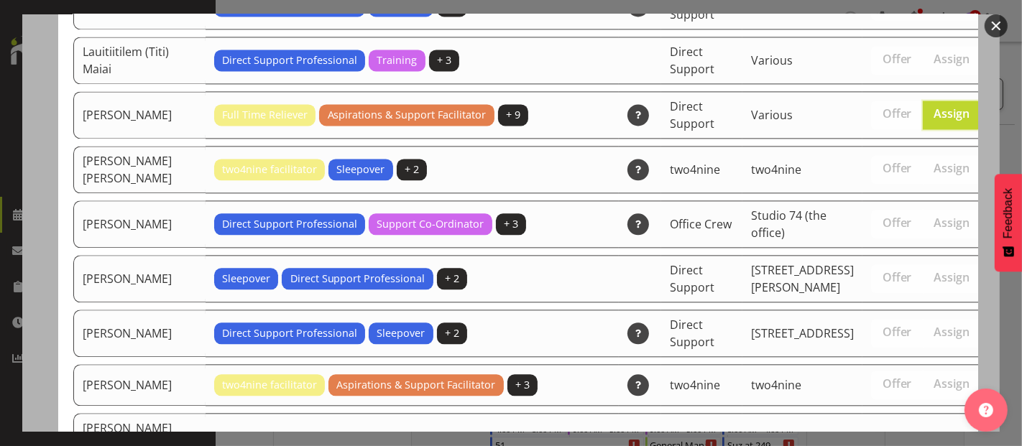
click at [993, 22] on button "button" at bounding box center [995, 25] width 23 height 23
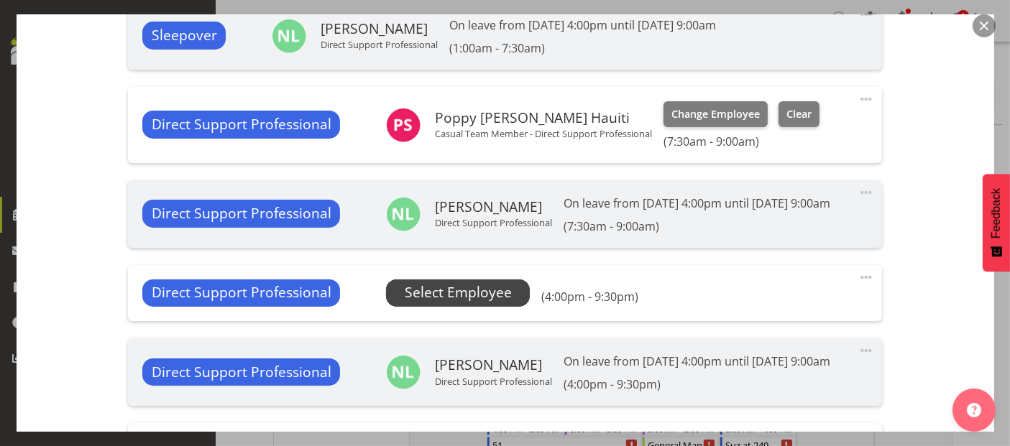
click at [470, 300] on span "Select Employee" at bounding box center [458, 292] width 107 height 21
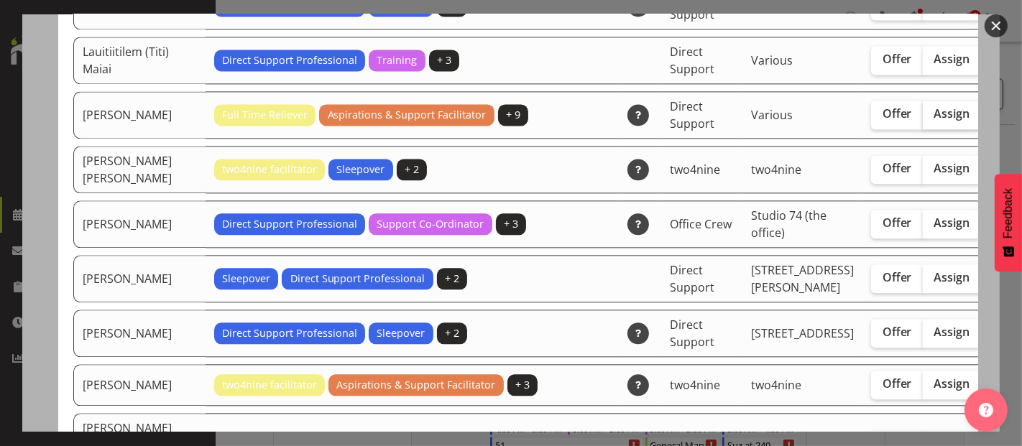
click at [934, 121] on span "Assign" at bounding box center [952, 113] width 36 height 14
click at [923, 119] on input "Assign" at bounding box center [927, 113] width 9 height 9
checkbox input "true"
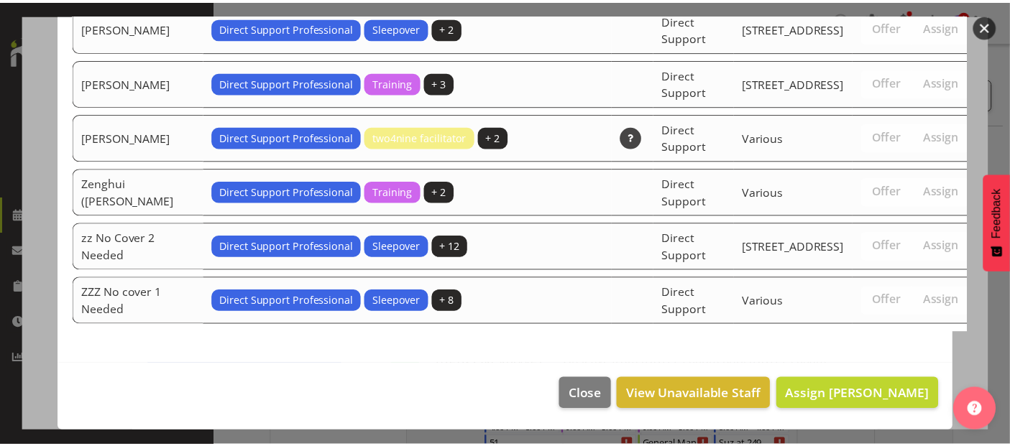
scroll to position [4786, 0]
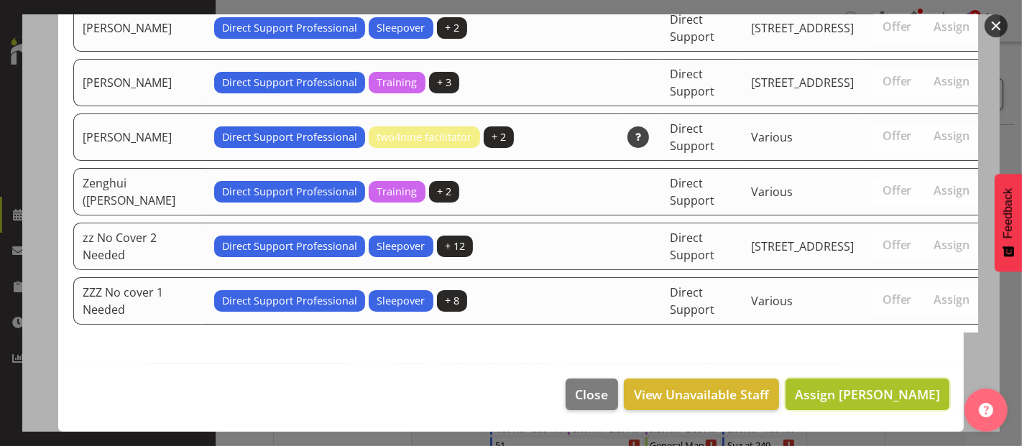
click at [905, 392] on span "Assign [PERSON_NAME]" at bounding box center [867, 394] width 145 height 17
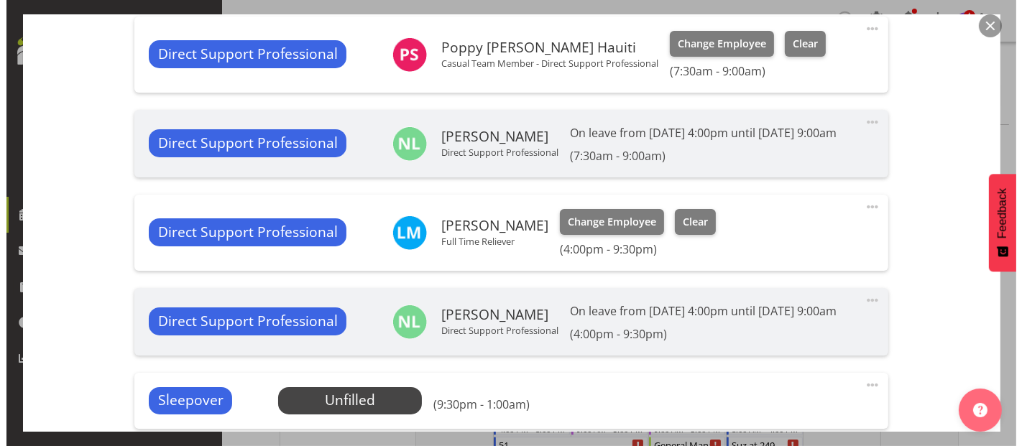
scroll to position [798, 0]
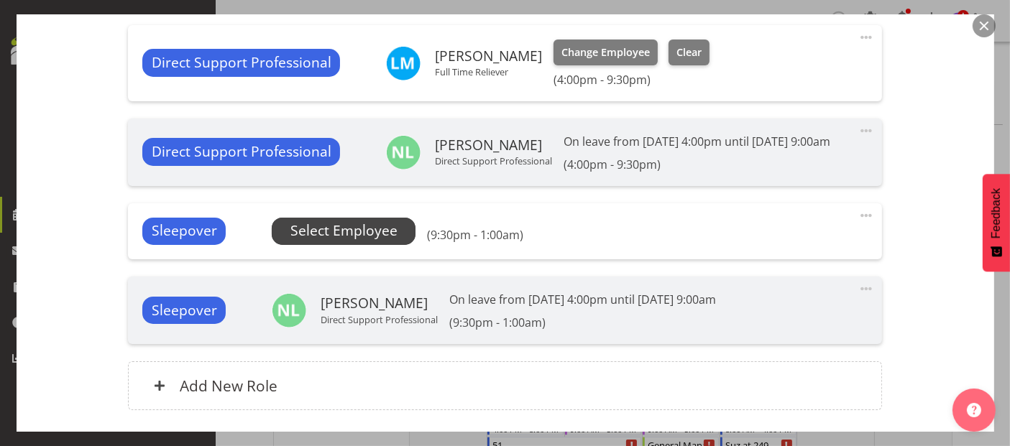
click at [359, 241] on span "Select Employee" at bounding box center [343, 231] width 107 height 21
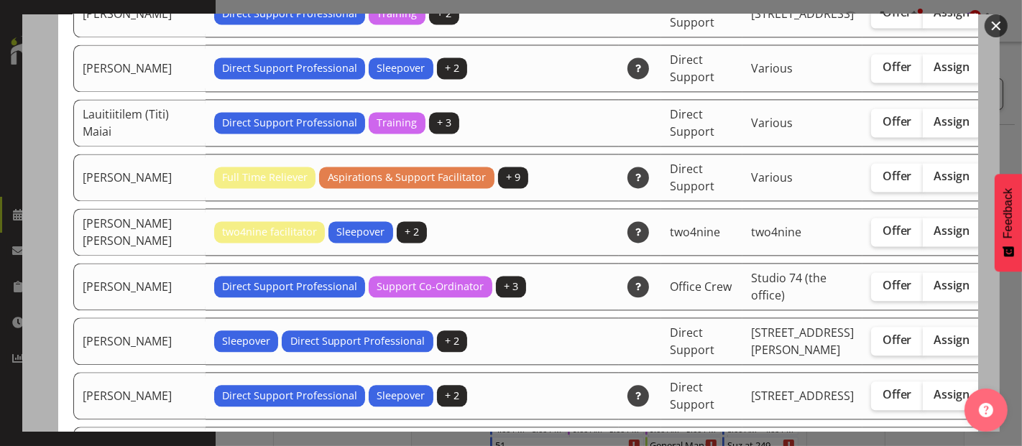
scroll to position [2714, 0]
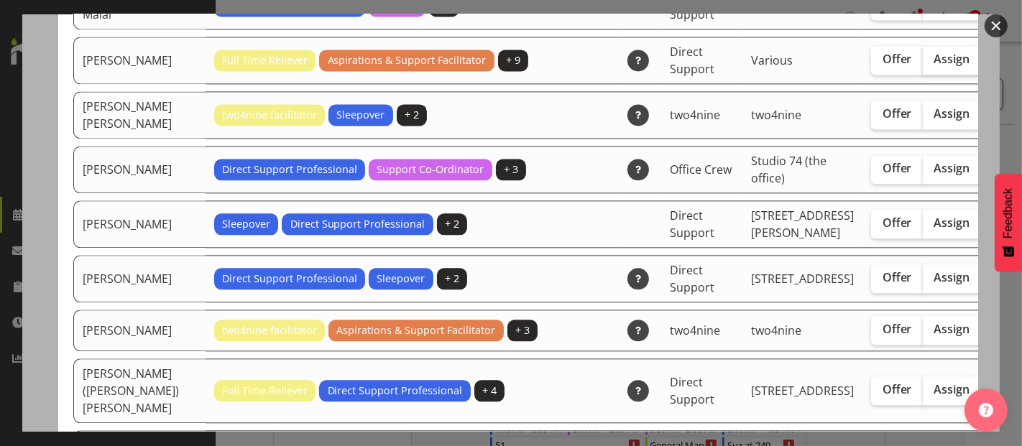
click at [934, 66] on span "Assign" at bounding box center [952, 59] width 36 height 14
click at [923, 64] on input "Assign" at bounding box center [927, 59] width 9 height 9
checkbox input "true"
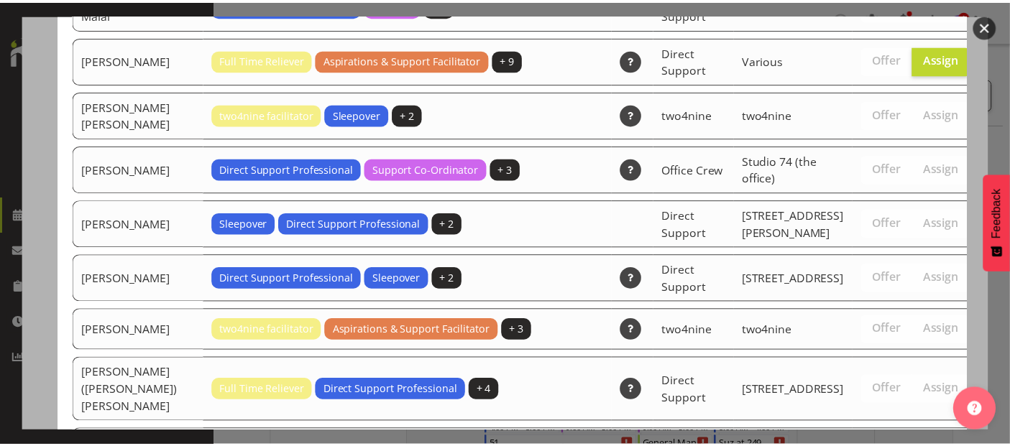
scroll to position [4731, 0]
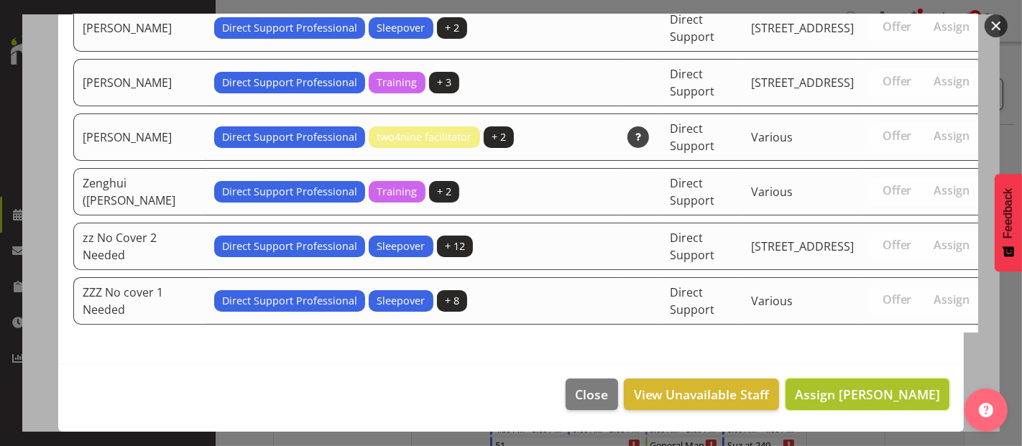
click at [859, 394] on span "Assign [PERSON_NAME]" at bounding box center [867, 394] width 145 height 17
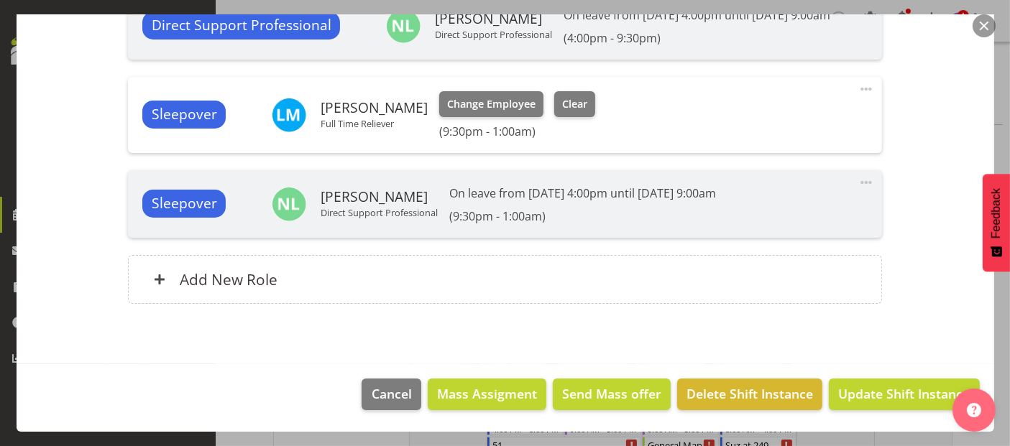
scroll to position [956, 0]
click at [889, 397] on span "Update Shift Instance" at bounding box center [903, 393] width 131 height 19
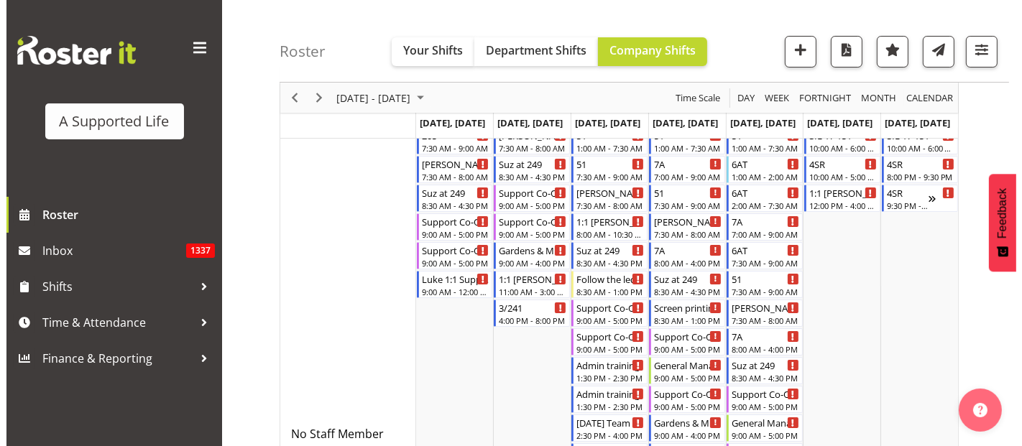
scroll to position [0, 0]
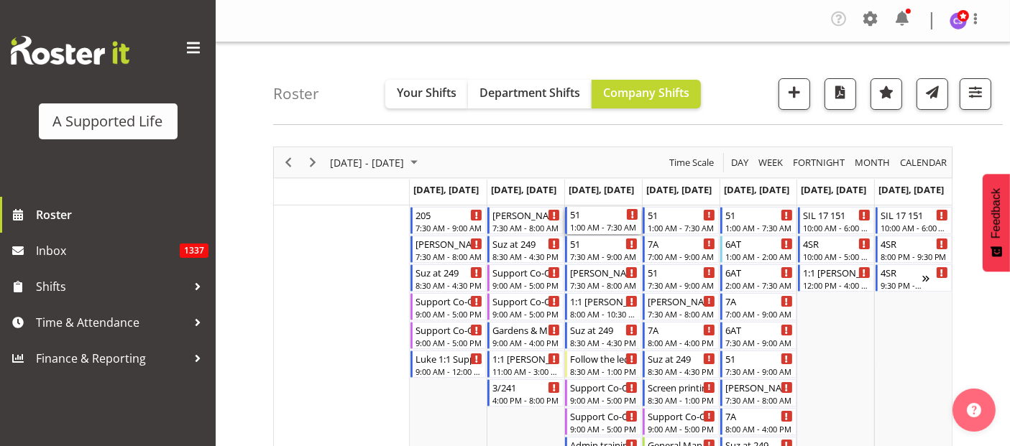
click at [591, 225] on div "1:00 AM - 7:30 AM" at bounding box center [604, 226] width 68 height 11
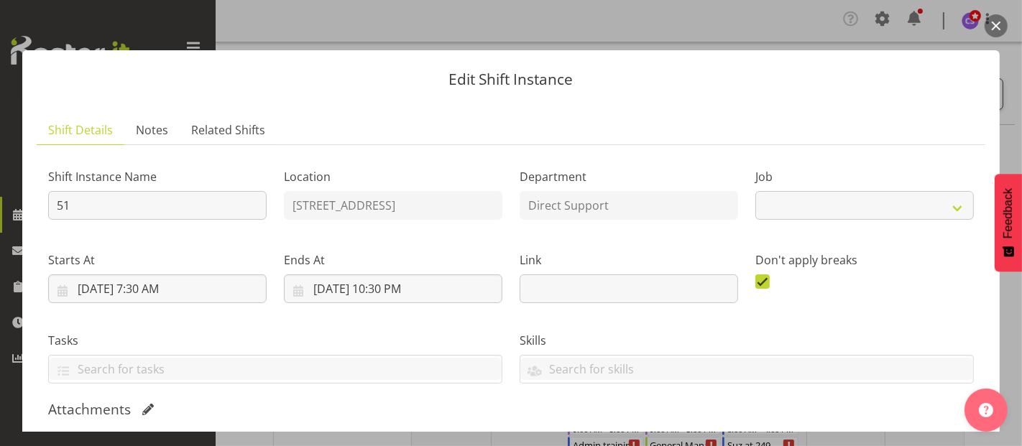
select select "4112"
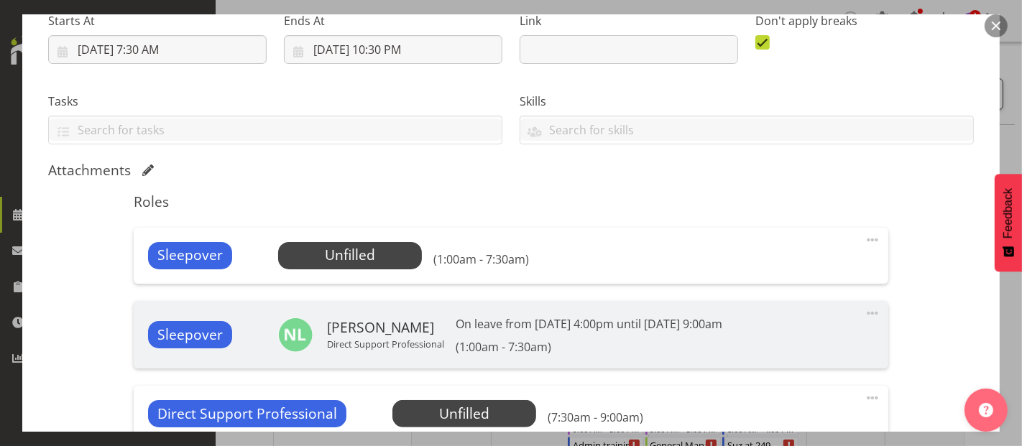
scroll to position [319, 0]
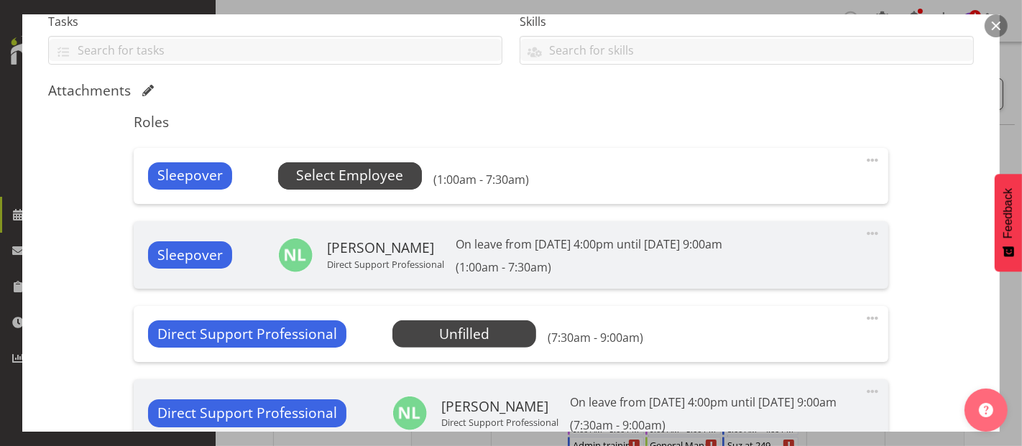
click at [365, 173] on span "Select Employee" at bounding box center [349, 175] width 107 height 21
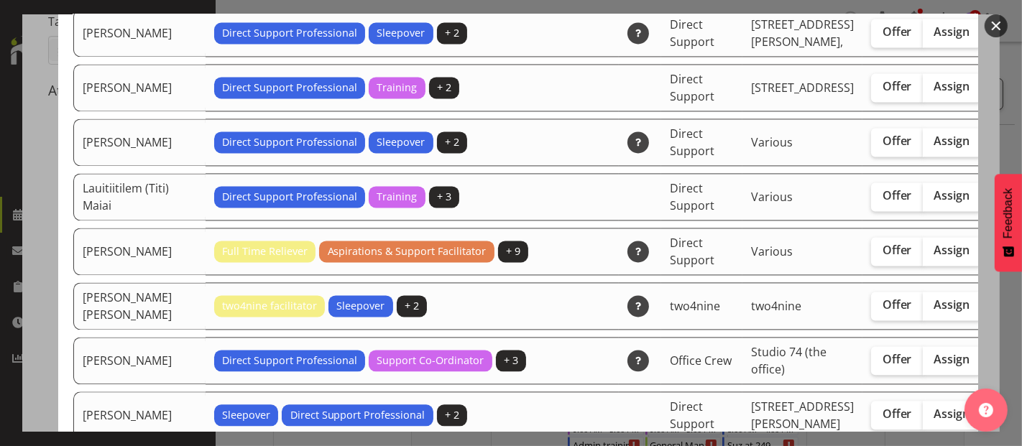
scroll to position [2555, 0]
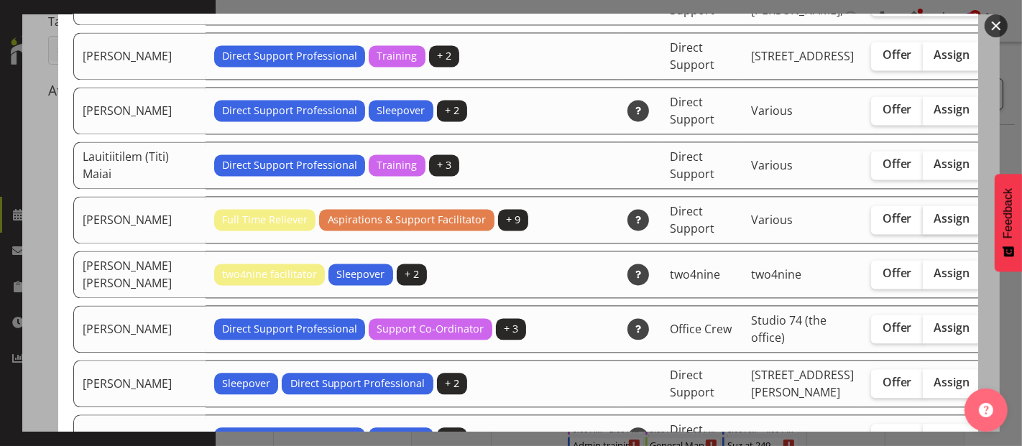
click at [923, 234] on label "Assign" at bounding box center [952, 220] width 59 height 29
click at [923, 223] on input "Assign" at bounding box center [927, 218] width 9 height 9
checkbox input "true"
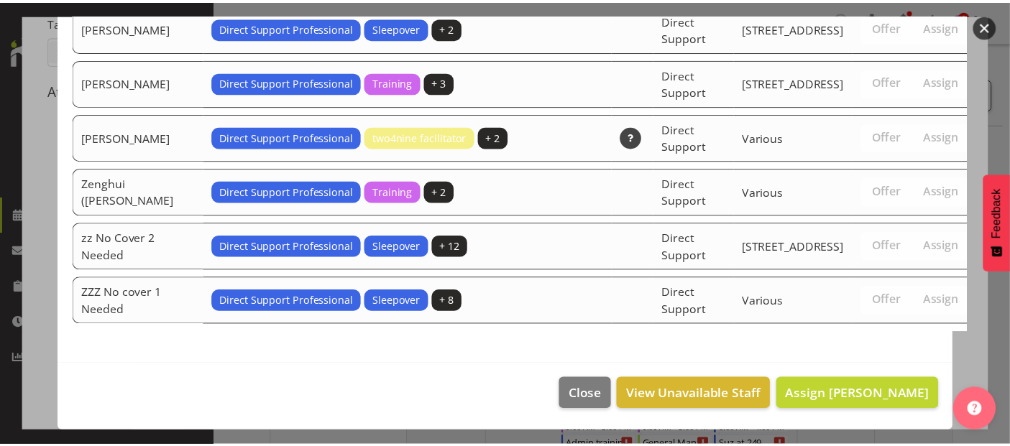
scroll to position [4731, 0]
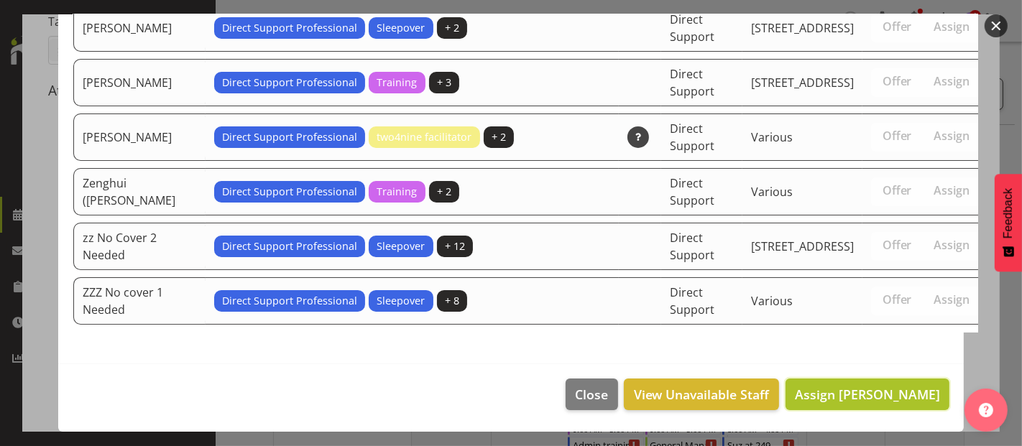
click at [908, 392] on span "Assign [PERSON_NAME]" at bounding box center [867, 394] width 145 height 17
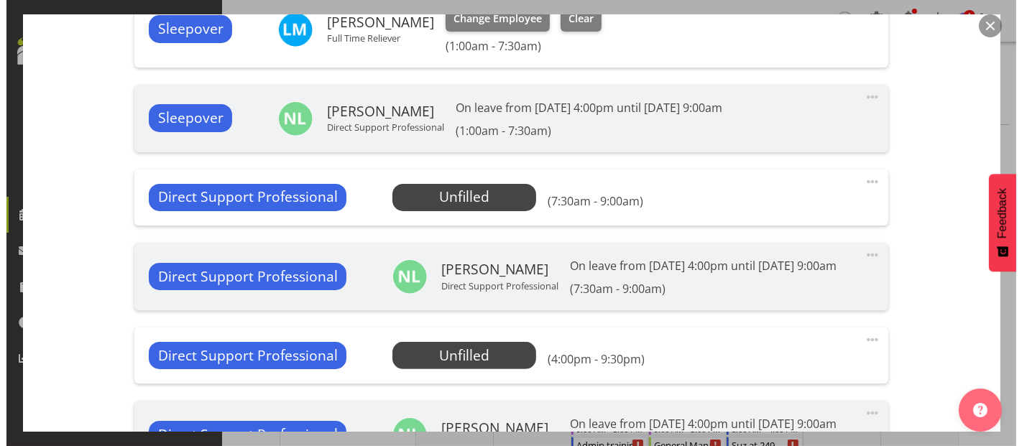
scroll to position [479, 0]
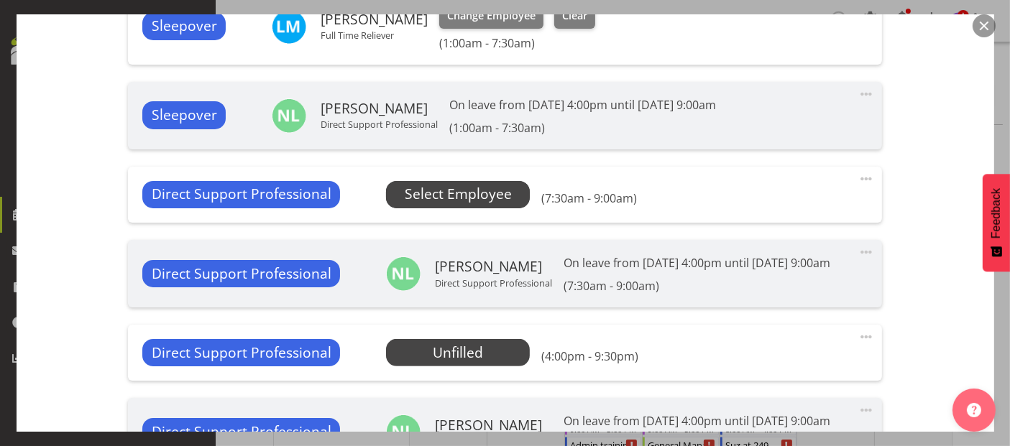
click at [493, 192] on span "Select Employee" at bounding box center [458, 194] width 107 height 21
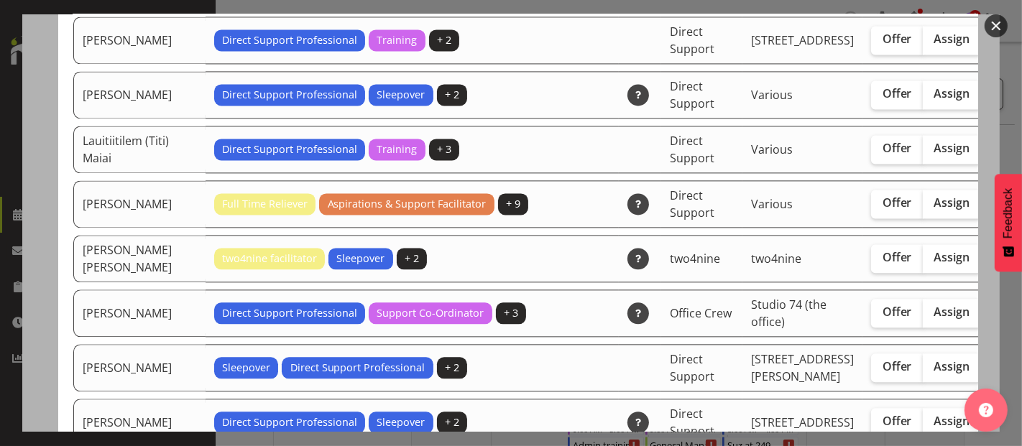
scroll to position [2634, 0]
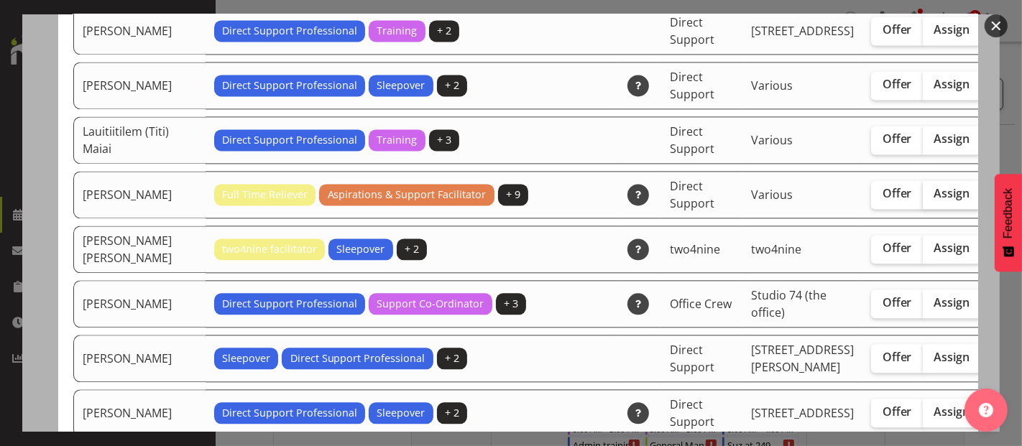
click at [934, 200] on span "Assign" at bounding box center [952, 193] width 36 height 14
click at [923, 198] on input "Assign" at bounding box center [927, 193] width 9 height 9
checkbox input "true"
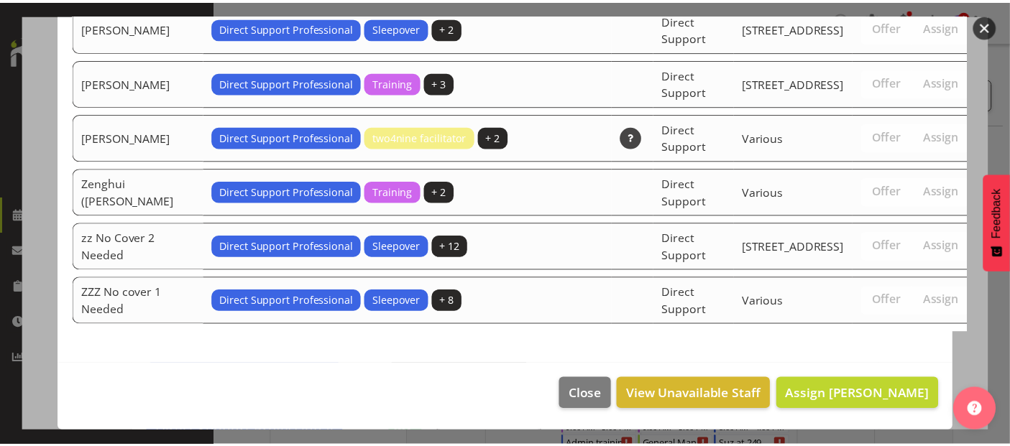
scroll to position [4786, 0]
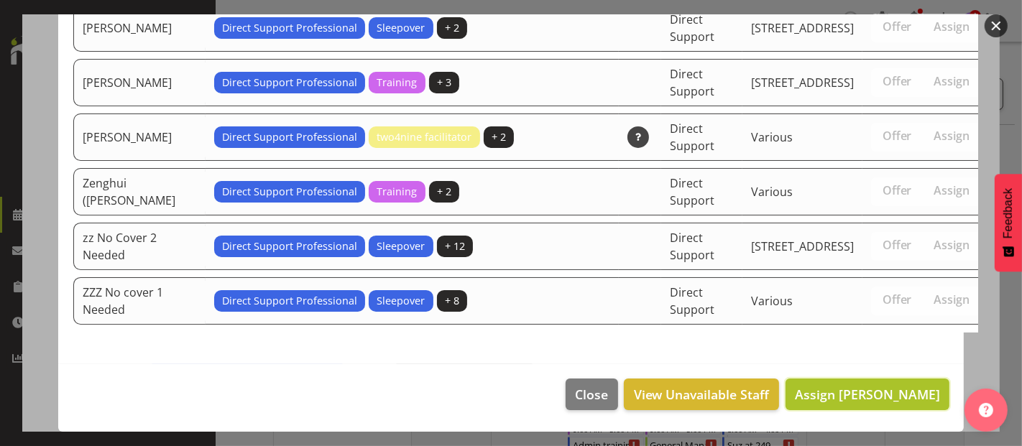
click at [876, 397] on span "Assign [PERSON_NAME]" at bounding box center [867, 394] width 145 height 17
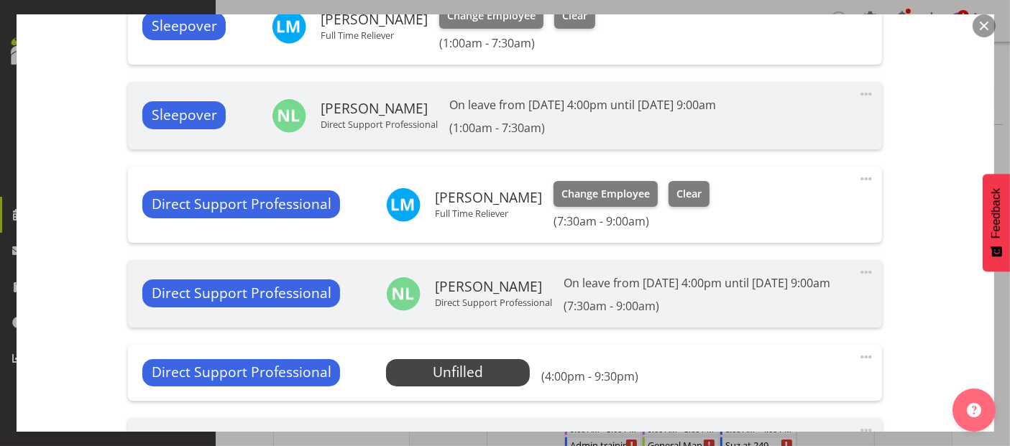
scroll to position [558, 0]
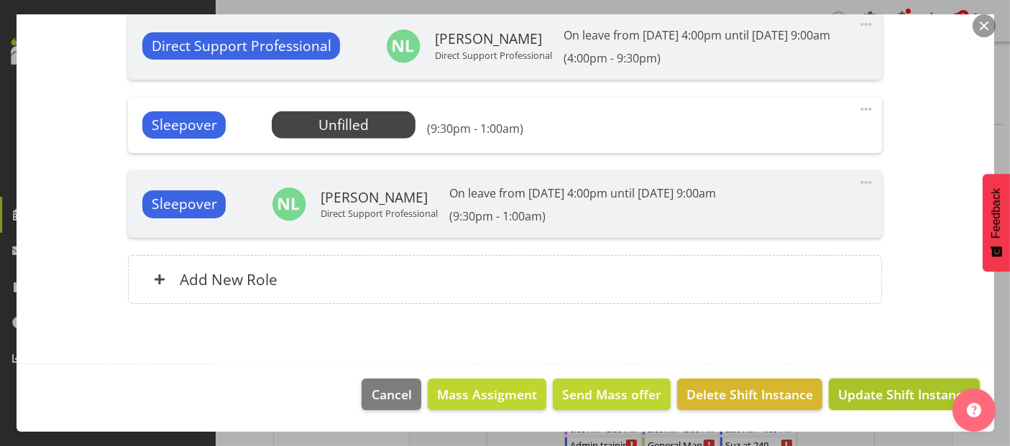
click at [887, 400] on span "Update Shift Instance" at bounding box center [903, 394] width 131 height 19
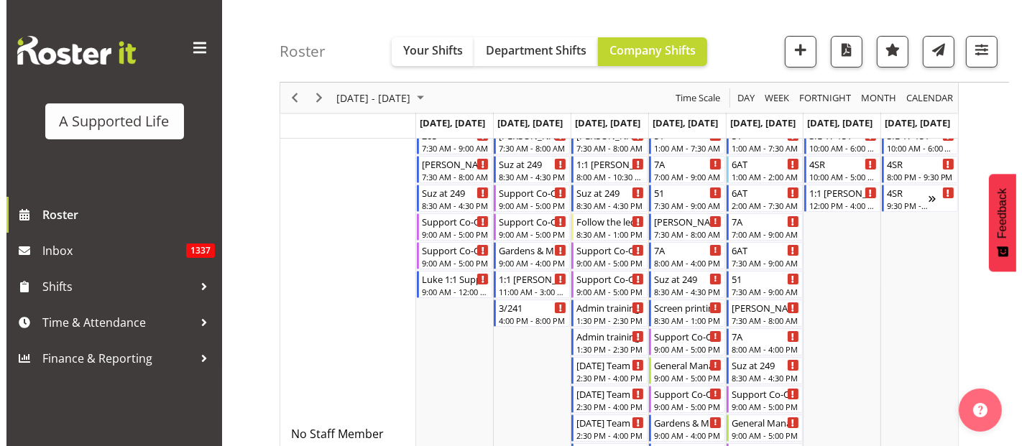
scroll to position [0, 0]
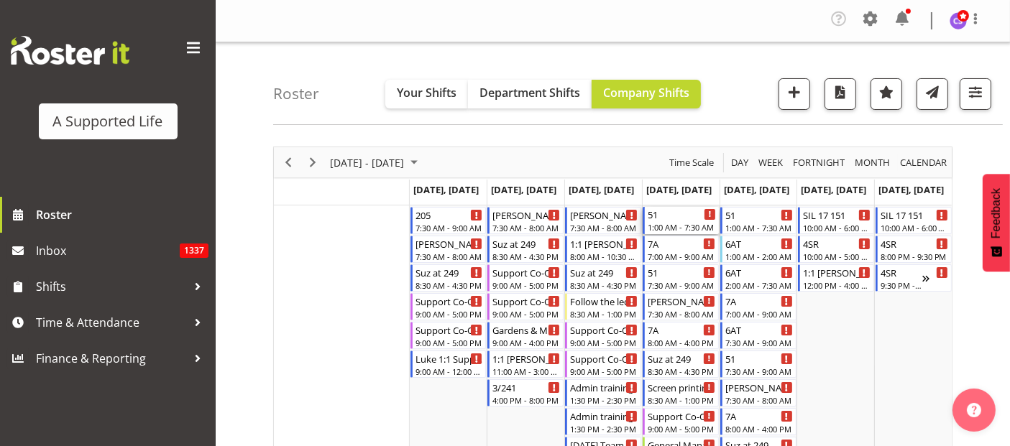
click at [662, 223] on div "1:00 AM - 7:30 AM" at bounding box center [681, 226] width 68 height 11
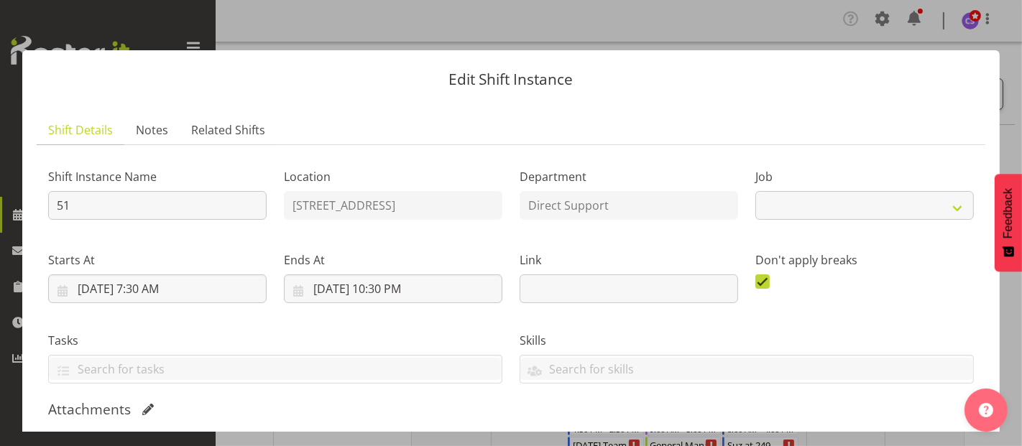
select select "4112"
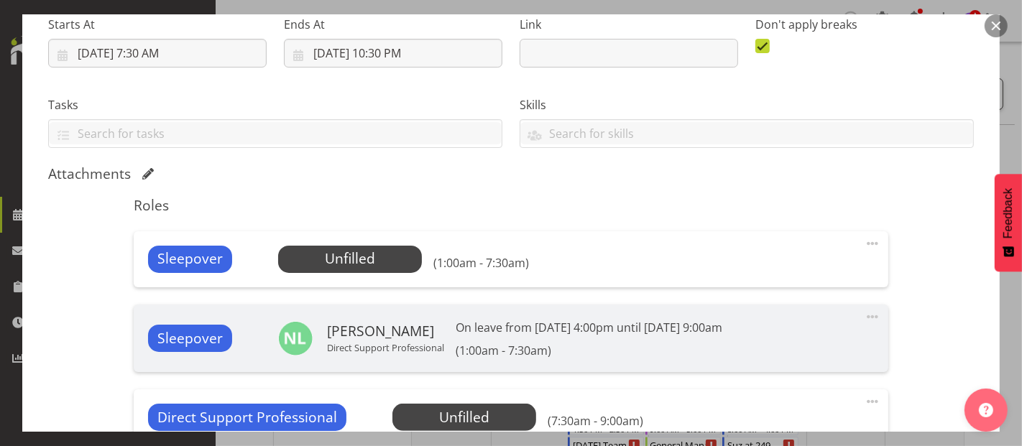
scroll to position [319, 0]
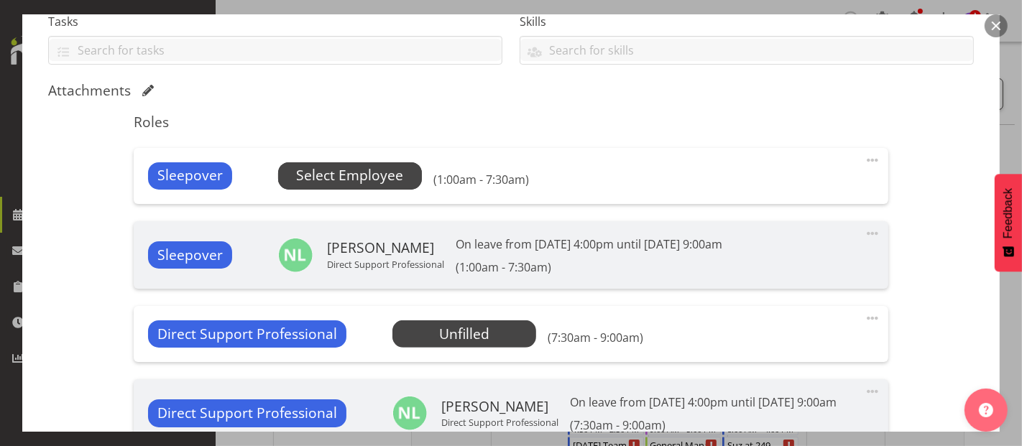
click at [374, 165] on span "Select Employee" at bounding box center [349, 175] width 107 height 21
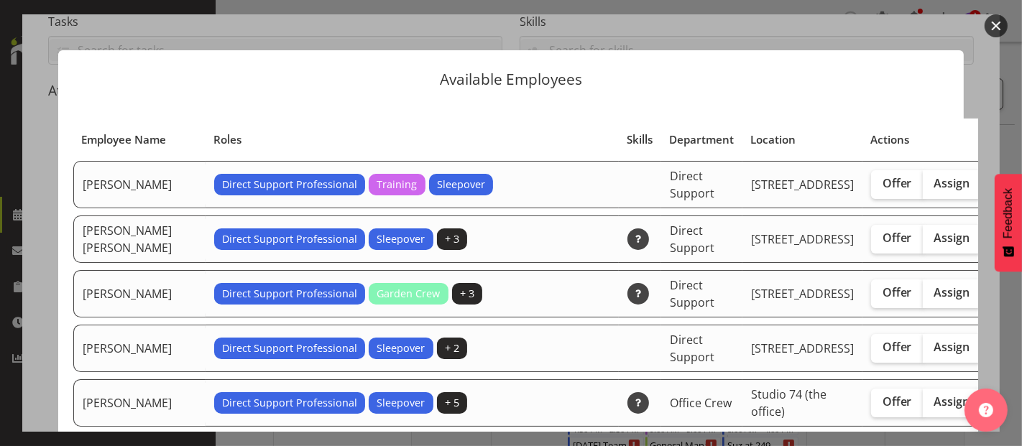
click at [920, 6] on div at bounding box center [511, 223] width 1022 height 446
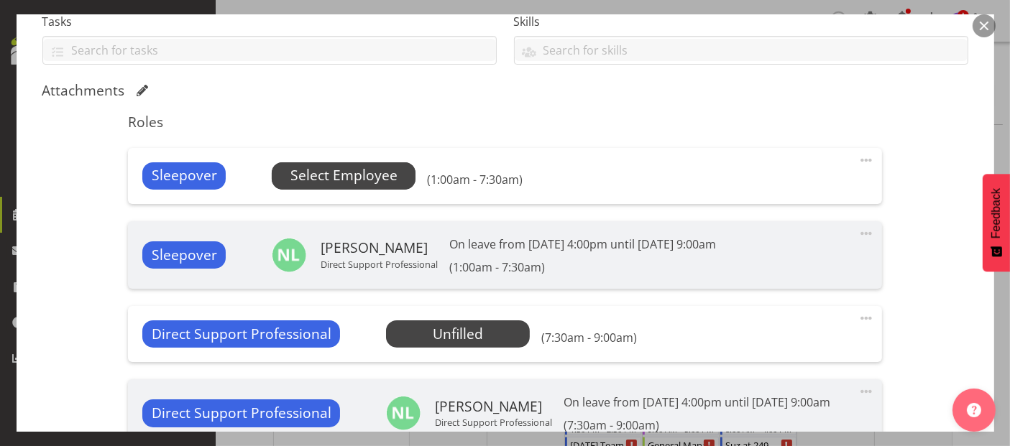
click at [364, 175] on span "Select Employee" at bounding box center [343, 175] width 107 height 21
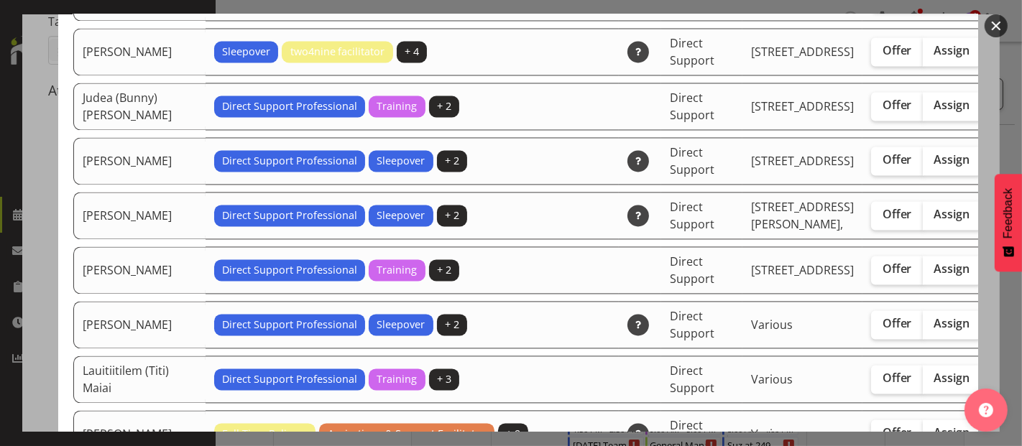
scroll to position [2555, 0]
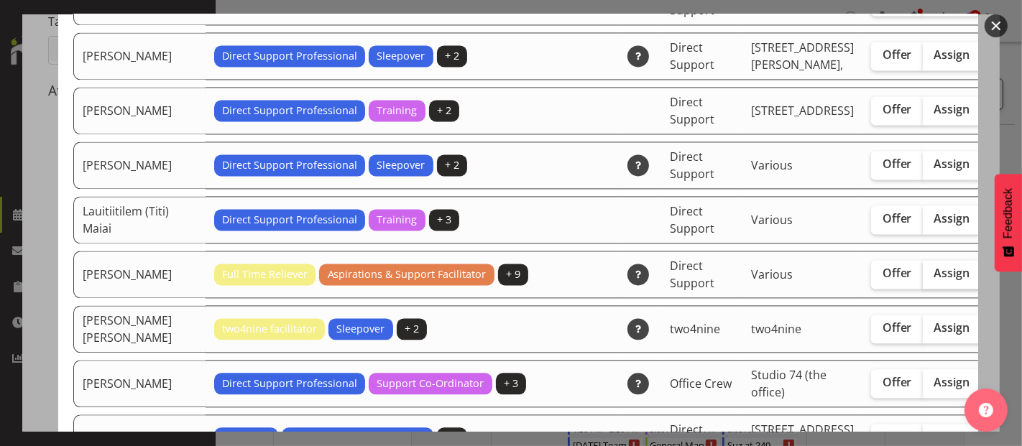
click at [934, 280] on span "Assign" at bounding box center [952, 273] width 36 height 14
click at [923, 278] on input "Assign" at bounding box center [927, 273] width 9 height 9
checkbox input "true"
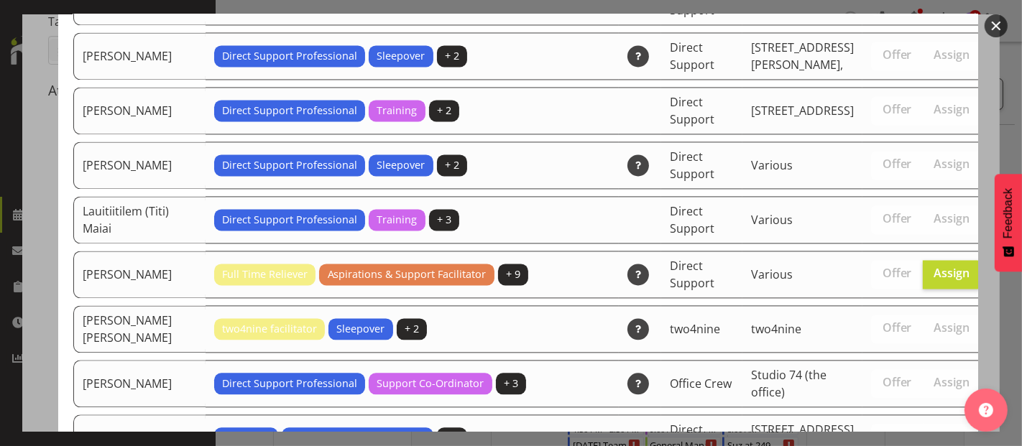
scroll to position [4796, 0]
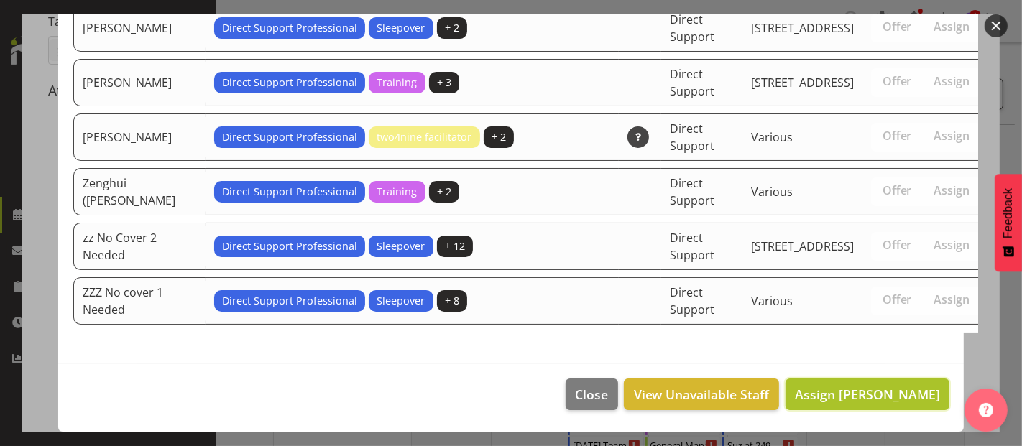
click at [859, 389] on span "Assign [PERSON_NAME]" at bounding box center [867, 394] width 145 height 17
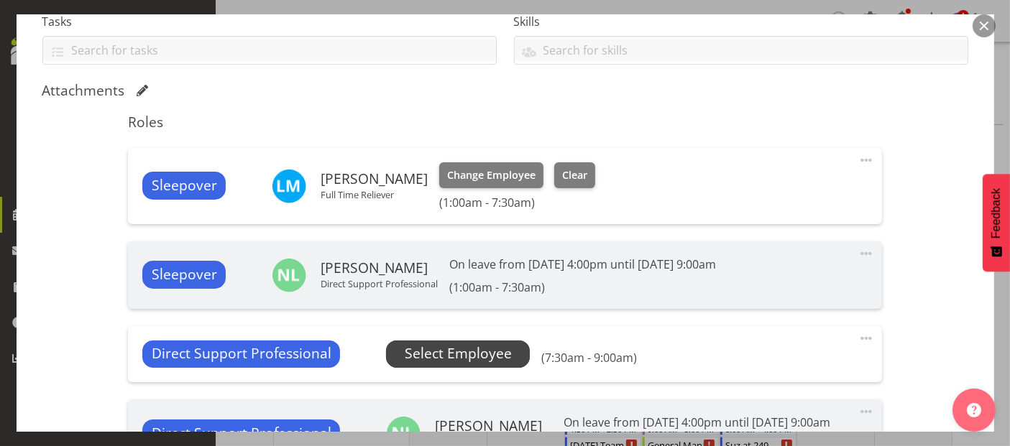
click at [449, 353] on span "Select Employee" at bounding box center [458, 353] width 107 height 21
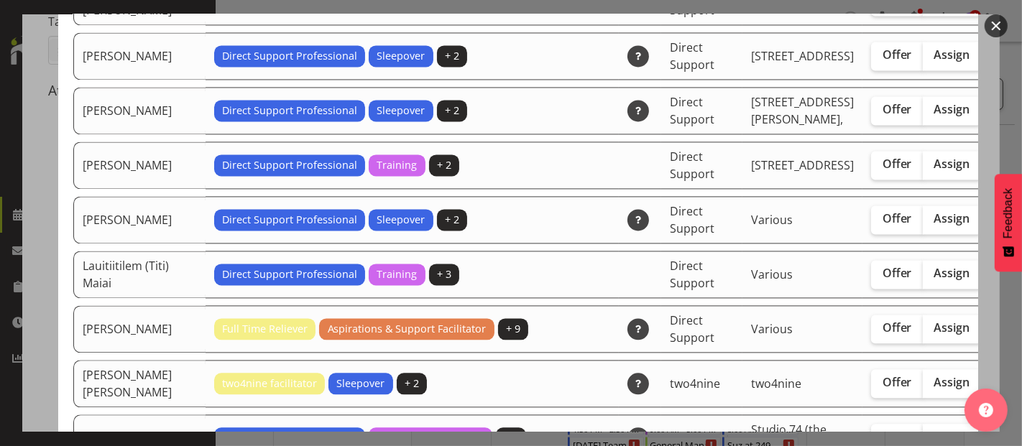
scroll to position [2634, 0]
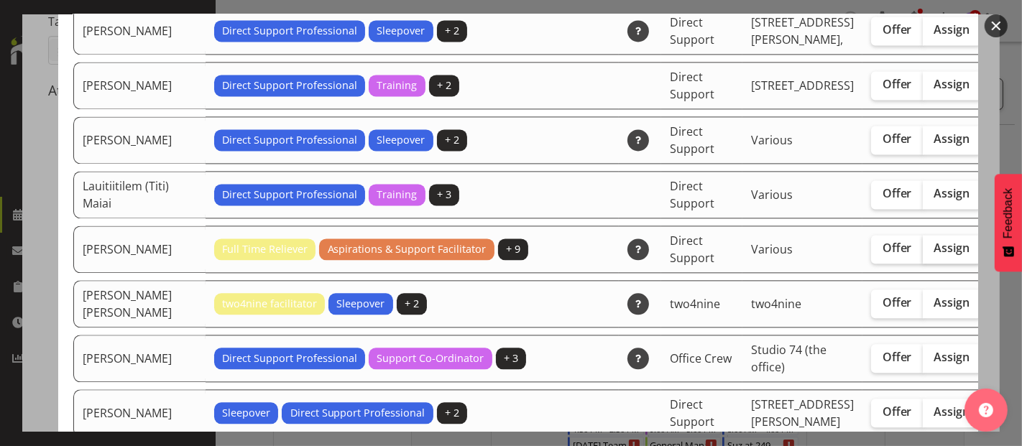
click at [934, 255] on span "Assign" at bounding box center [952, 248] width 36 height 14
click at [923, 253] on input "Assign" at bounding box center [927, 248] width 9 height 9
checkbox input "true"
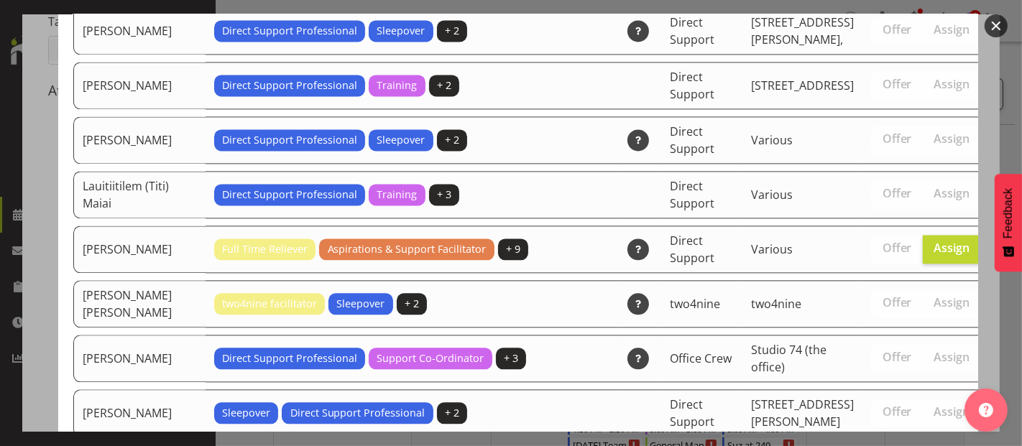
drag, startPoint x: 981, startPoint y: 212, endPoint x: 945, endPoint y: 242, distance: 46.9
click at [945, 242] on div "Available Employees Employee Name Roles Skills Department Location Actions [PER…" at bounding box center [511, 223] width 1022 height 446
click at [998, 326] on div at bounding box center [511, 223] width 1022 height 446
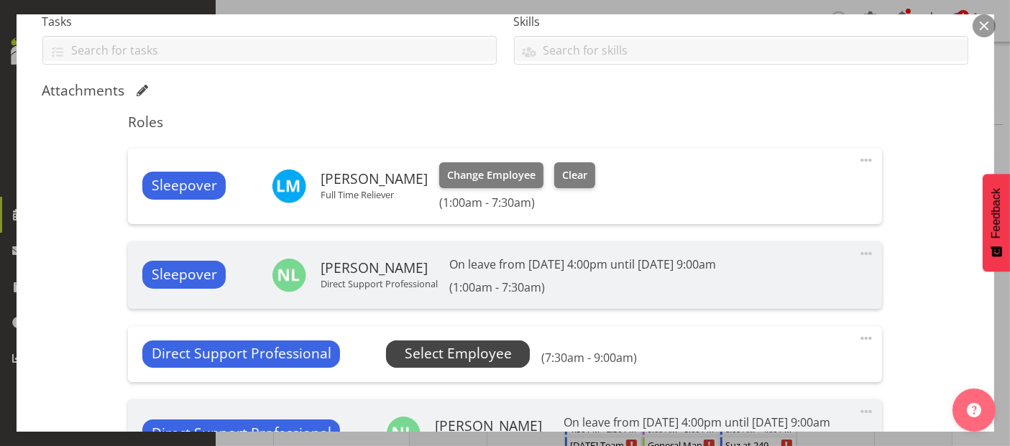
click at [458, 353] on span "Select Employee" at bounding box center [458, 353] width 107 height 21
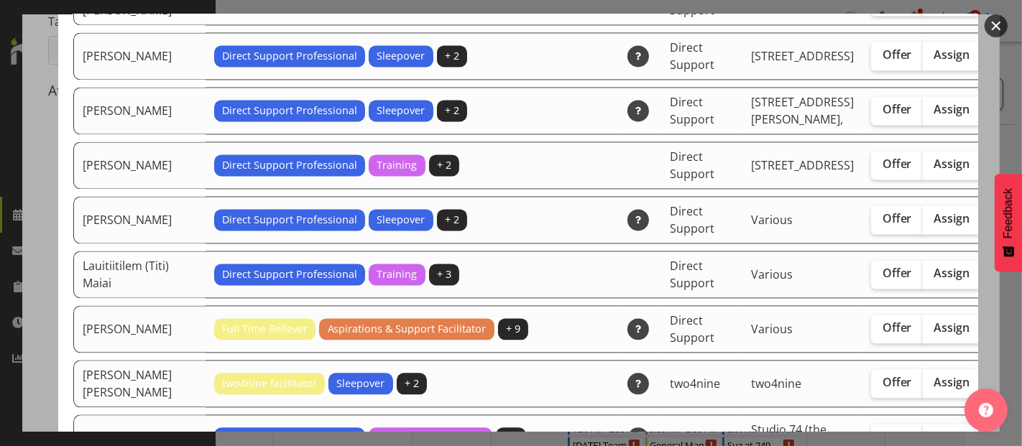
scroll to position [2714, 0]
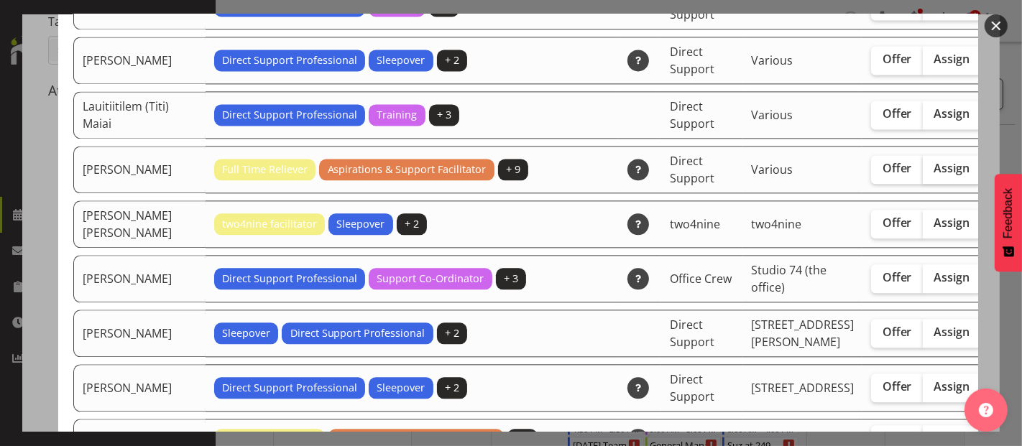
click at [934, 175] on span "Assign" at bounding box center [952, 168] width 36 height 14
click at [923, 173] on input "Assign" at bounding box center [927, 168] width 9 height 9
checkbox input "true"
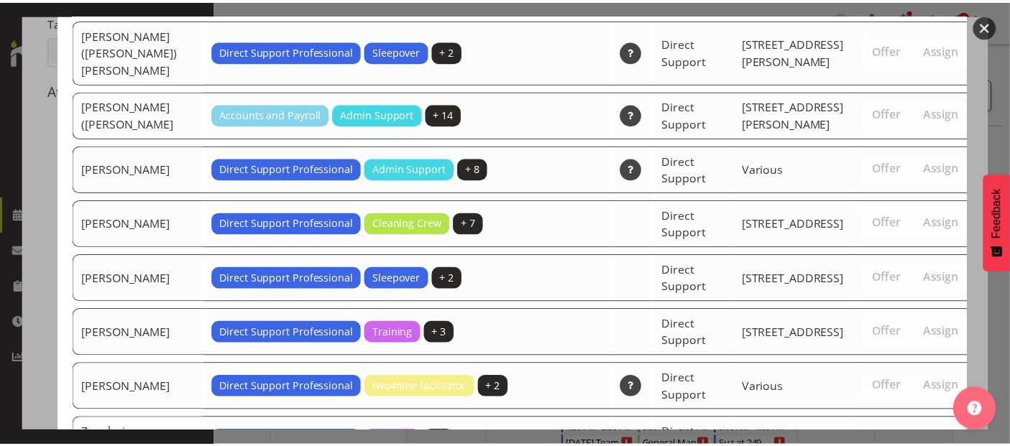
scroll to position [4851, 0]
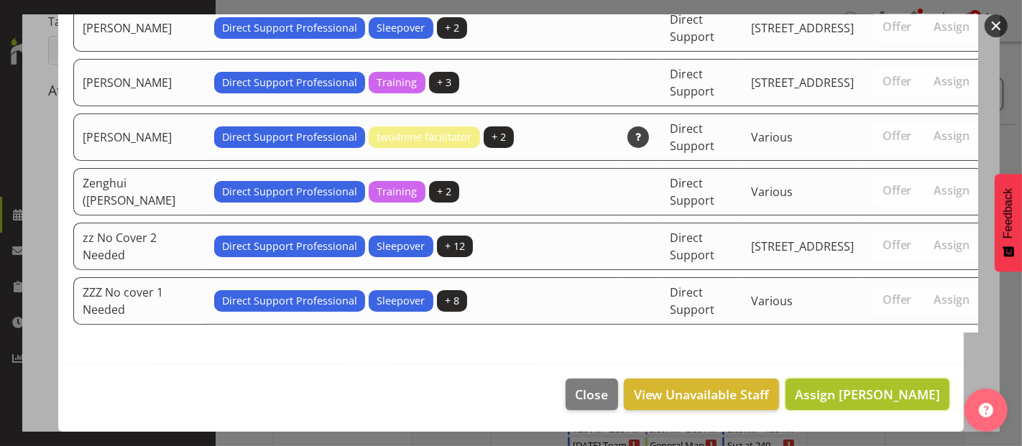
click at [904, 398] on span "Assign [PERSON_NAME]" at bounding box center [867, 394] width 145 height 17
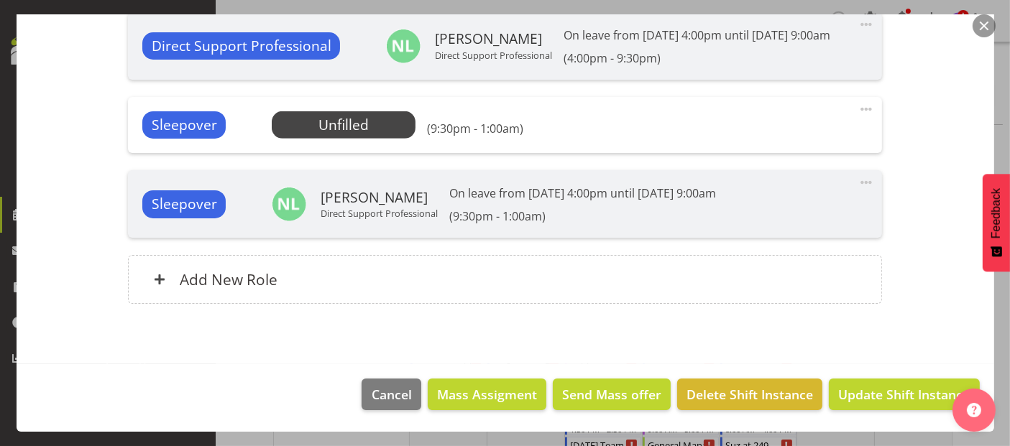
scroll to position [917, 0]
click at [866, 394] on span "Update Shift Instance" at bounding box center [903, 394] width 131 height 19
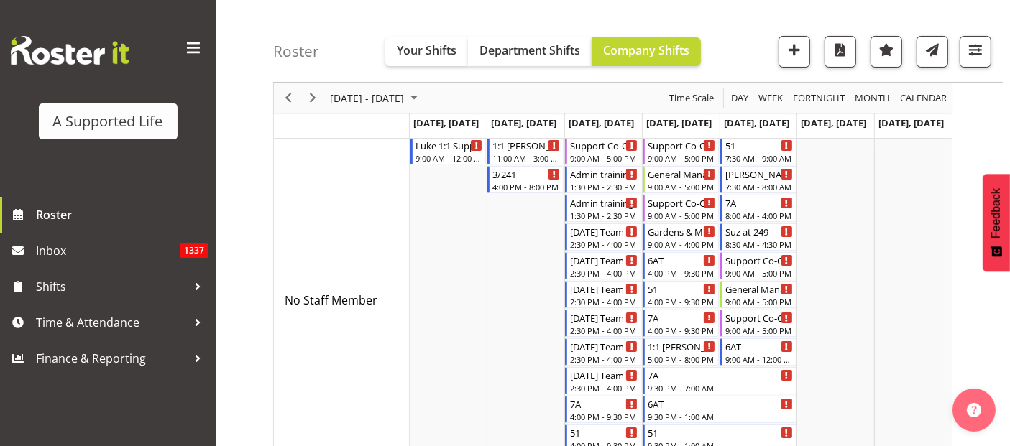
scroll to position [239, 0]
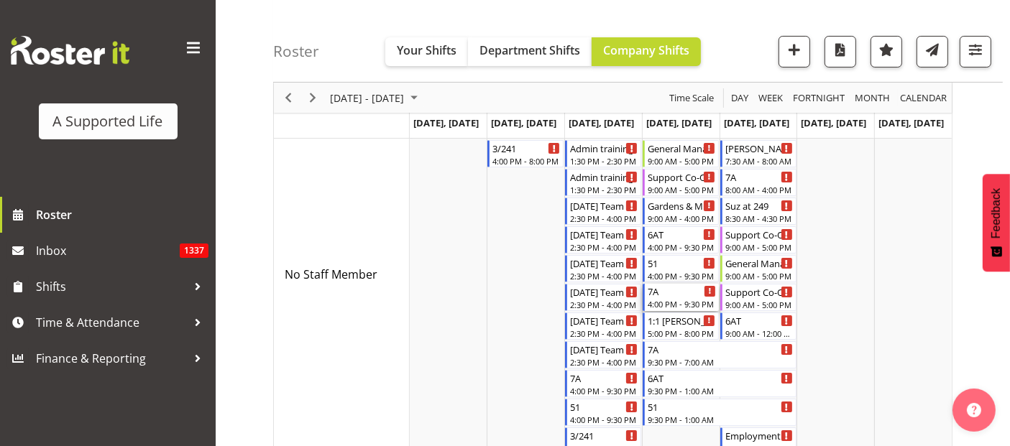
click at [678, 292] on div "7A" at bounding box center [681, 291] width 68 height 14
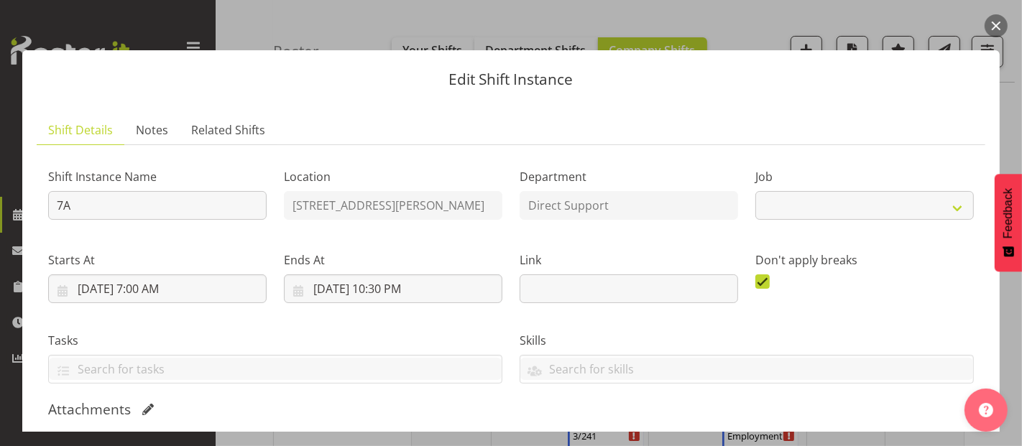
select select "4112"
click at [765, 22] on div "Edit Shift Instance Shift Details Notes Related Shifts Shift Instance Name 7A L…" at bounding box center [511, 222] width 1006 height 417
click at [994, 19] on button "button" at bounding box center [995, 25] width 23 height 23
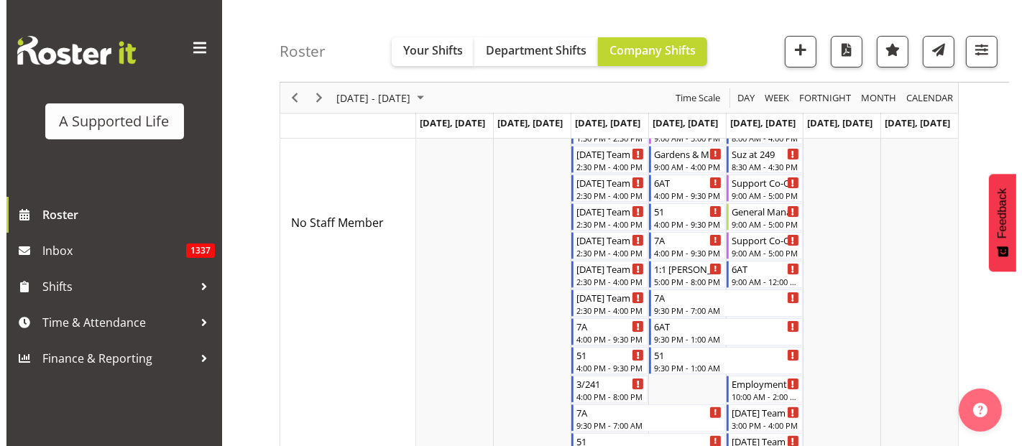
scroll to position [319, 0]
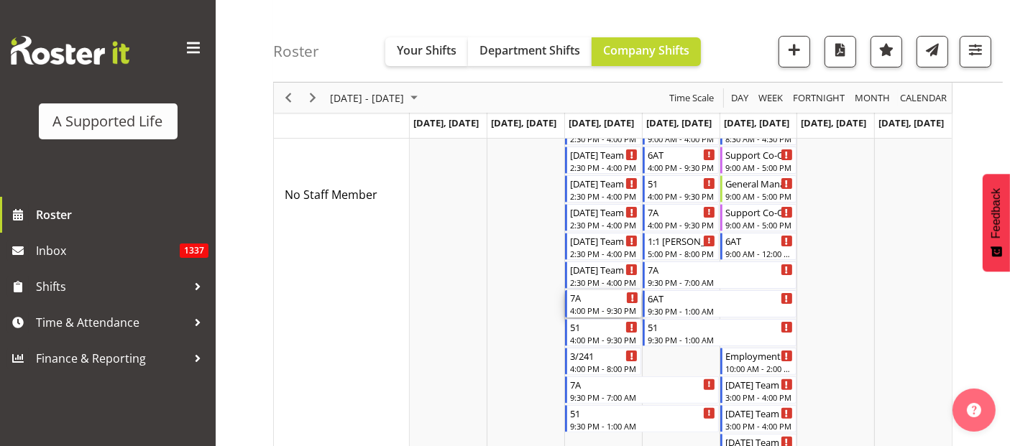
click at [609, 303] on div "7A" at bounding box center [604, 297] width 68 height 14
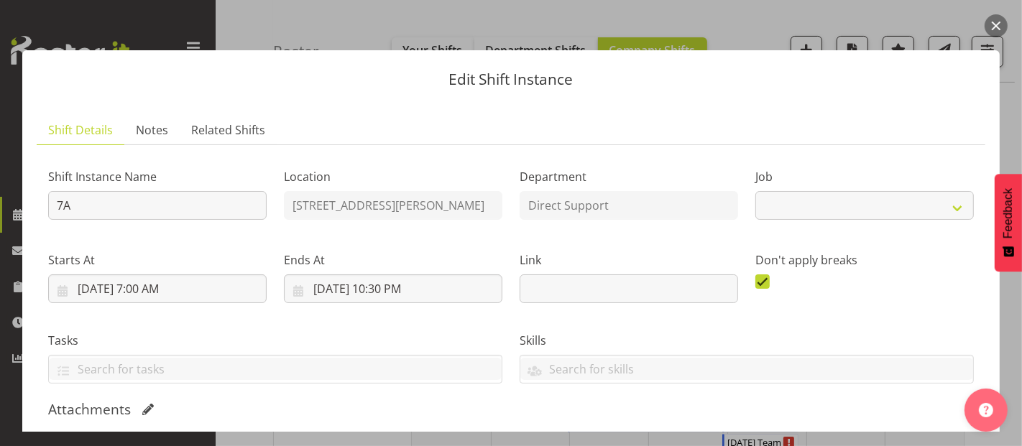
select select "4112"
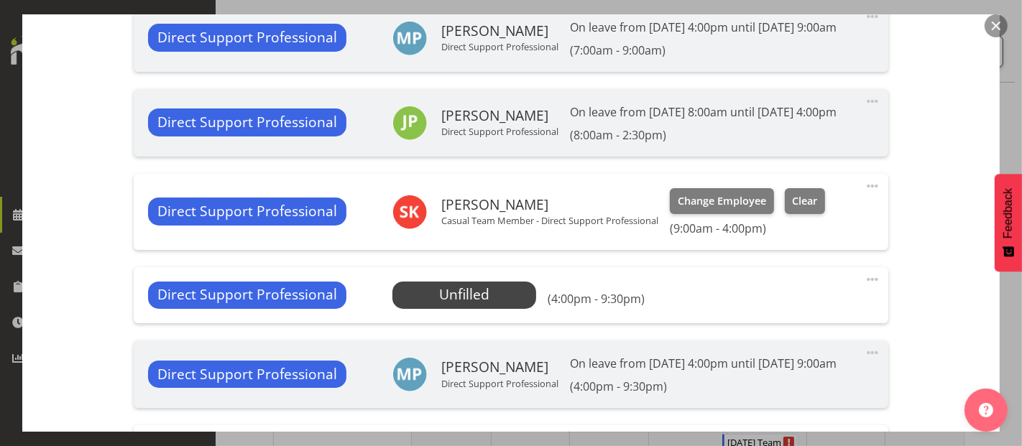
scroll to position [638, 0]
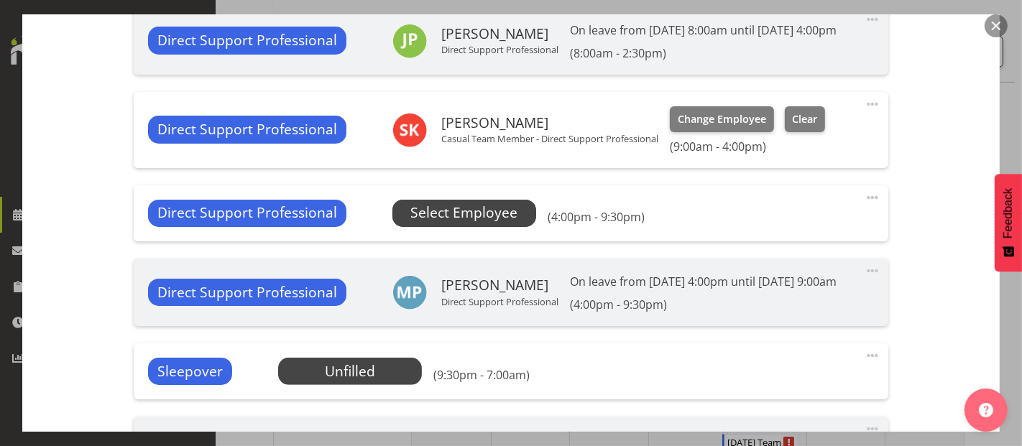
click at [458, 223] on span "Select Employee" at bounding box center [463, 213] width 107 height 21
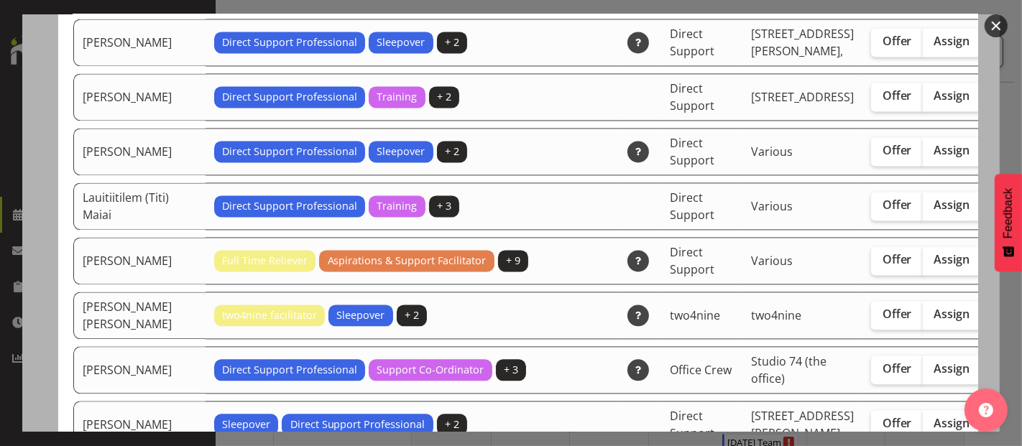
scroll to position [2714, 0]
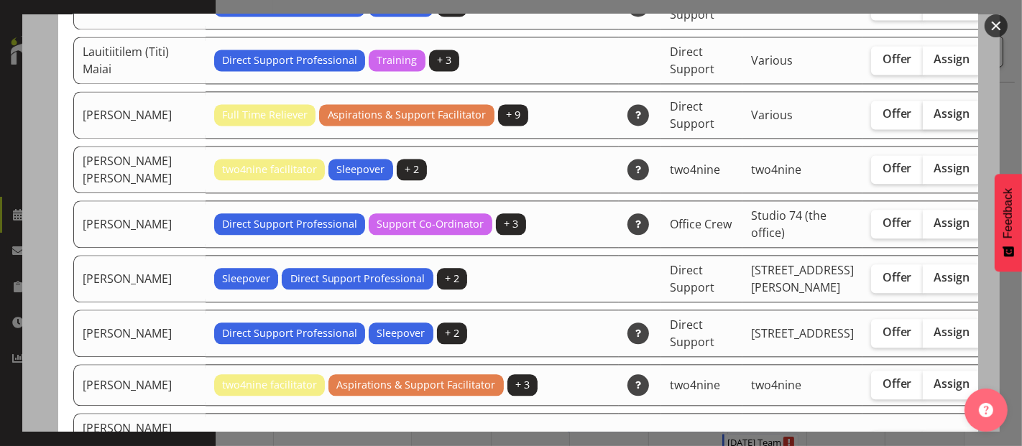
click at [934, 121] on span "Assign" at bounding box center [952, 113] width 36 height 14
click at [923, 119] on input "Assign" at bounding box center [927, 113] width 9 height 9
checkbox input "true"
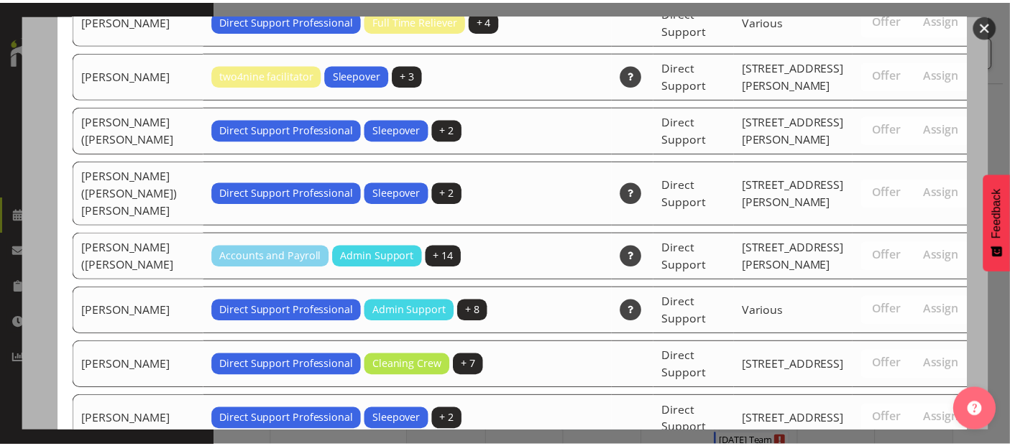
scroll to position [4731, 0]
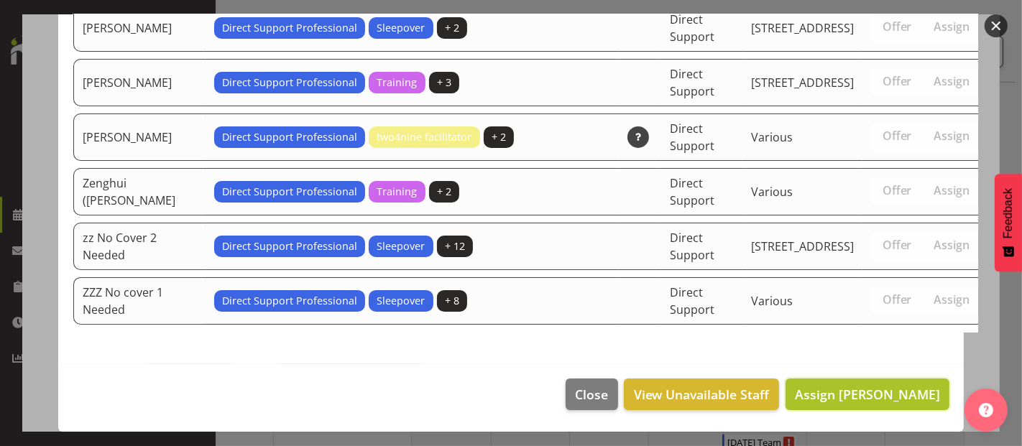
click at [849, 395] on span "Assign Lauren Moult" at bounding box center [867, 394] width 145 height 17
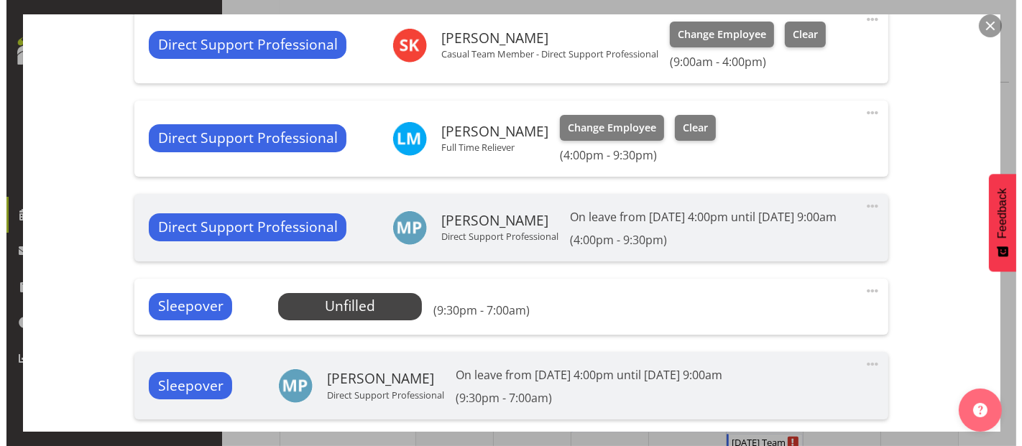
scroll to position [798, 0]
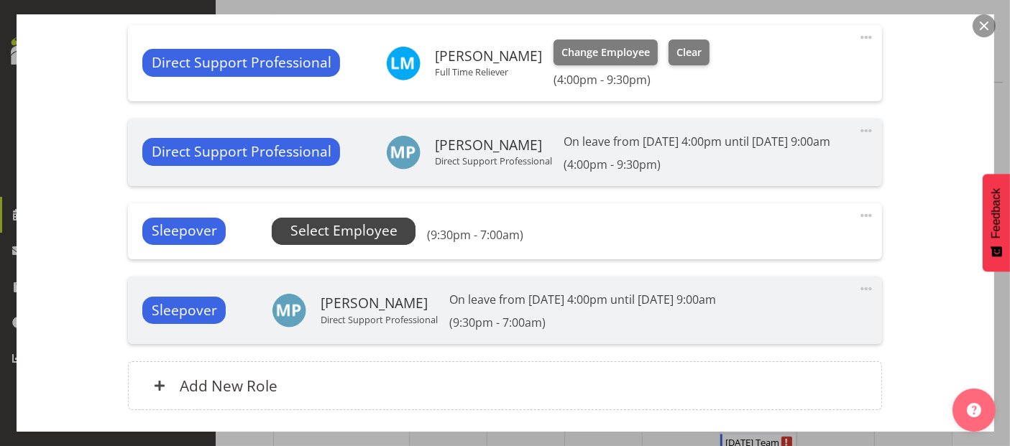
click at [349, 241] on span "Select Employee" at bounding box center [343, 231] width 107 height 21
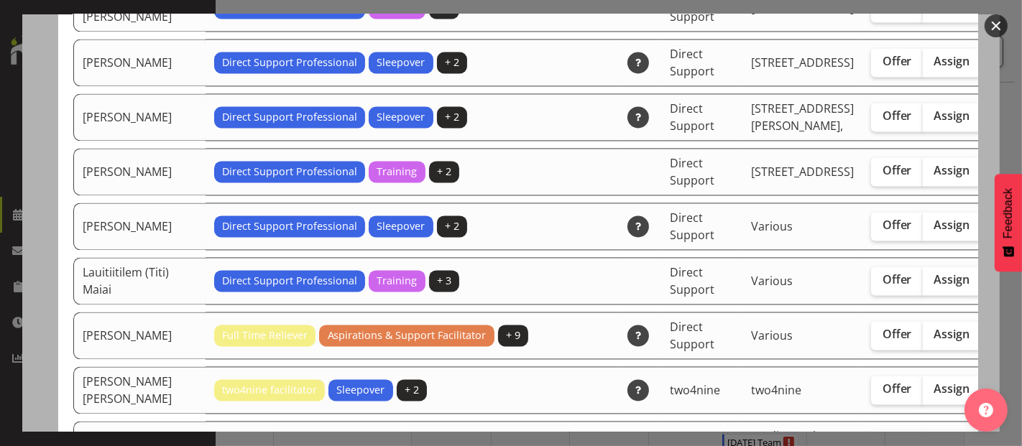
scroll to position [2475, 0]
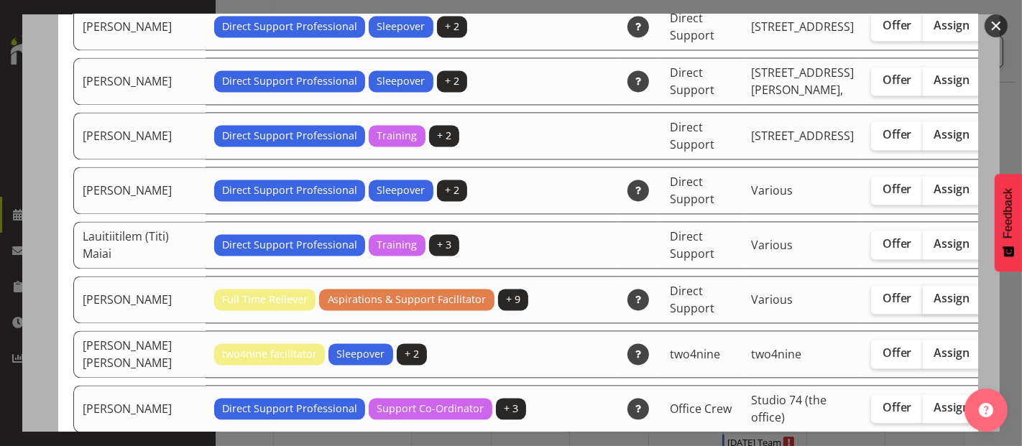
click at [934, 305] on span "Assign" at bounding box center [952, 298] width 36 height 14
click at [923, 303] on input "Assign" at bounding box center [927, 298] width 9 height 9
checkbox input "true"
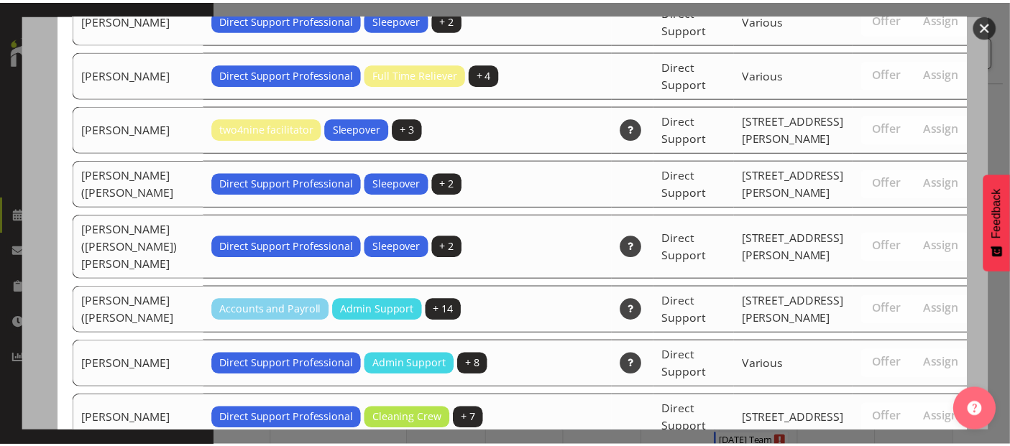
scroll to position [4677, 0]
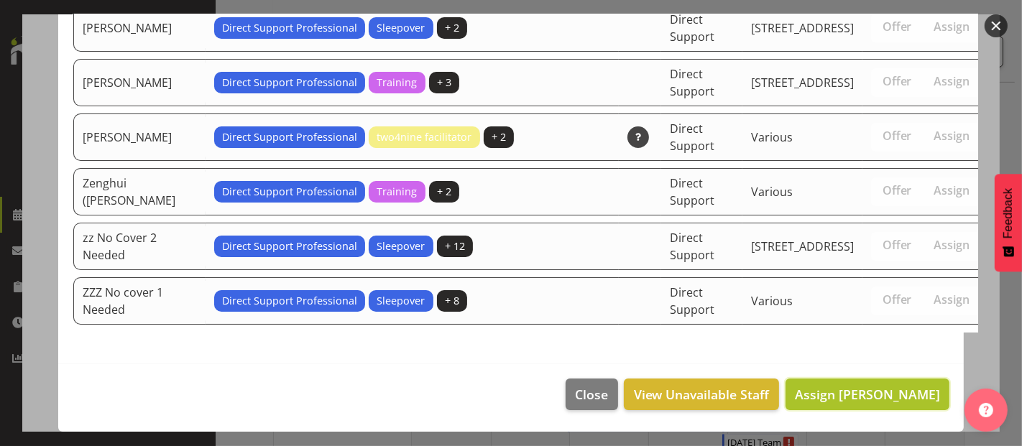
click at [862, 392] on span "Assign Lauren Moult" at bounding box center [867, 394] width 145 height 17
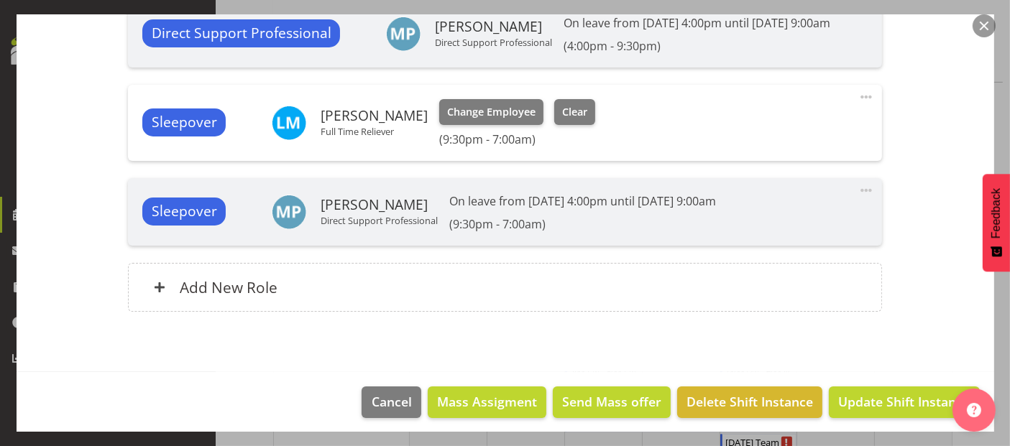
scroll to position [974, 0]
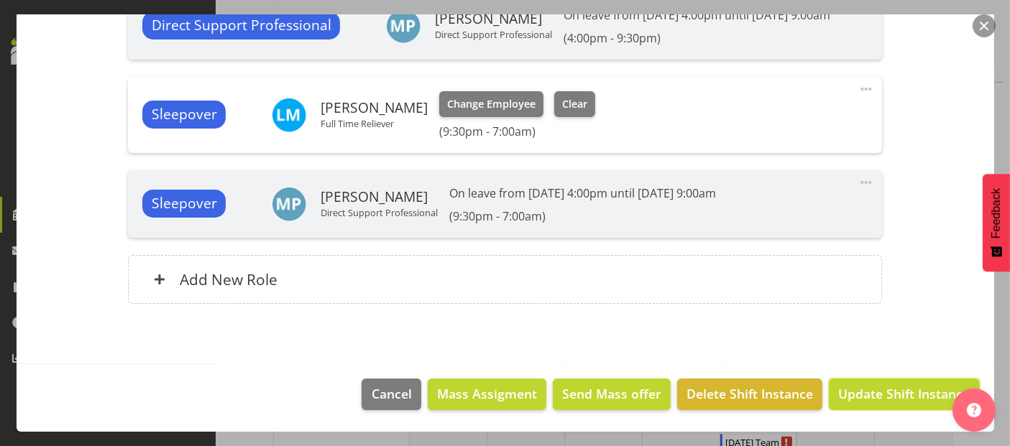
drag, startPoint x: 851, startPoint y: 389, endPoint x: 855, endPoint y: 378, distance: 11.6
click at [852, 389] on span "Update Shift Instance" at bounding box center [903, 393] width 131 height 19
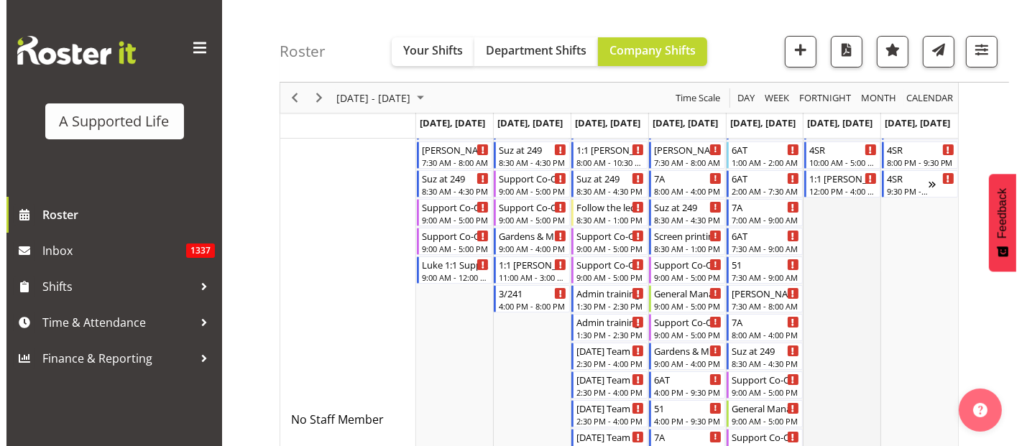
scroll to position [0, 0]
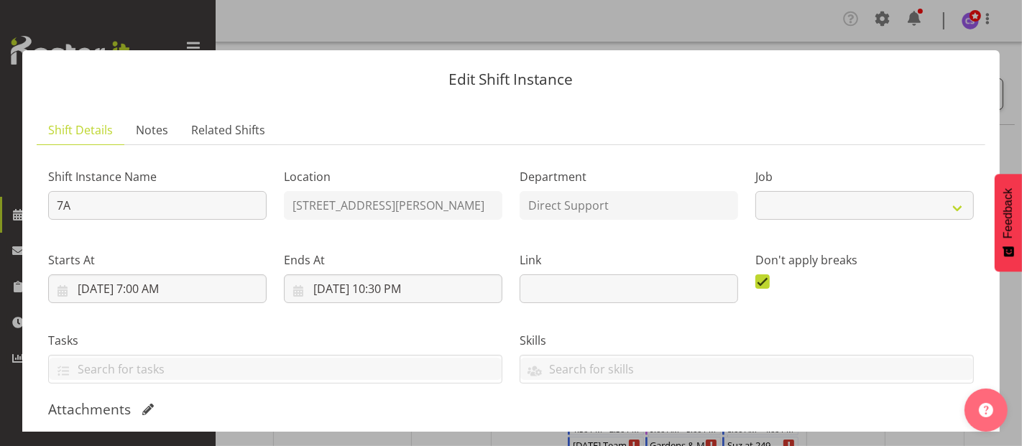
select select "4112"
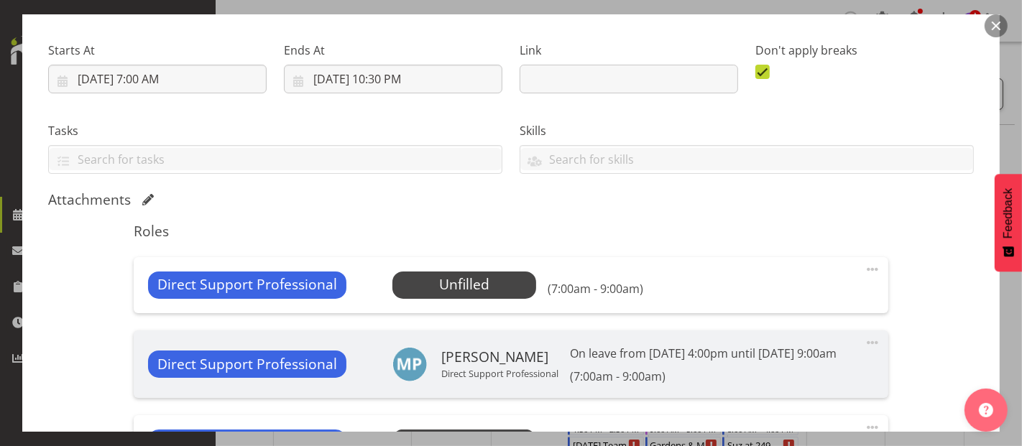
scroll to position [319, 0]
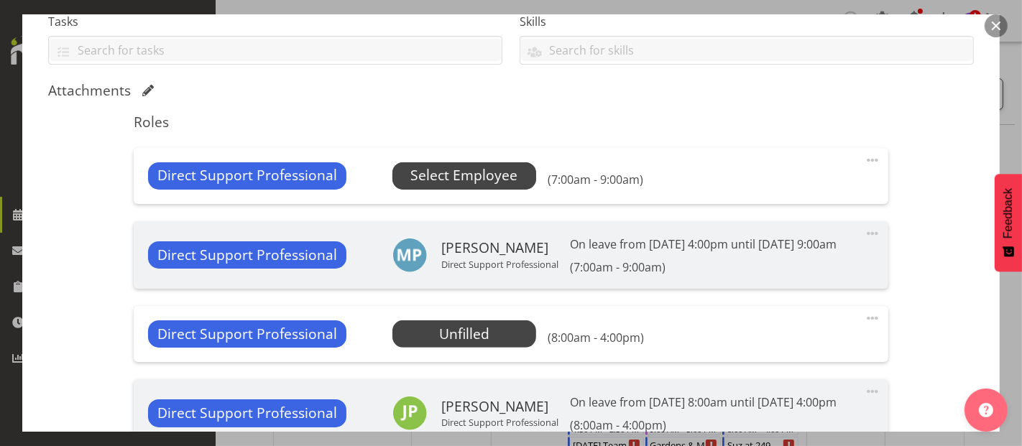
click at [480, 171] on span "Select Employee" at bounding box center [463, 175] width 107 height 21
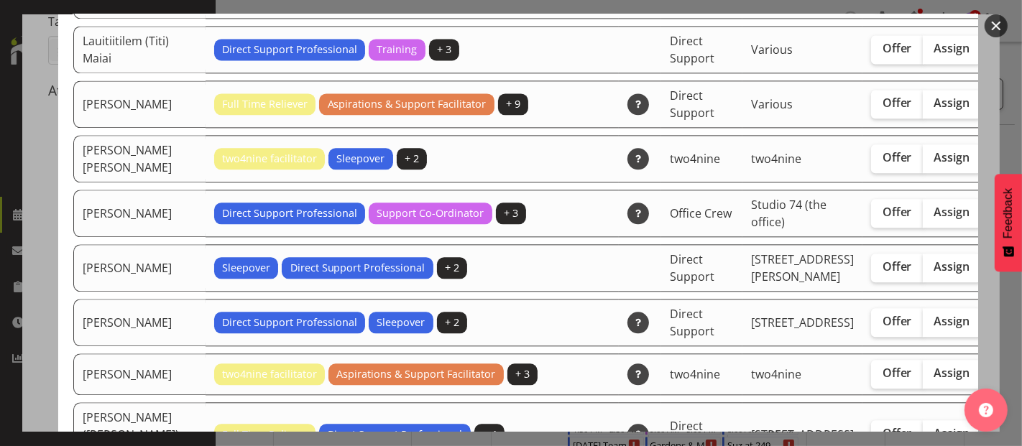
scroll to position [2794, 0]
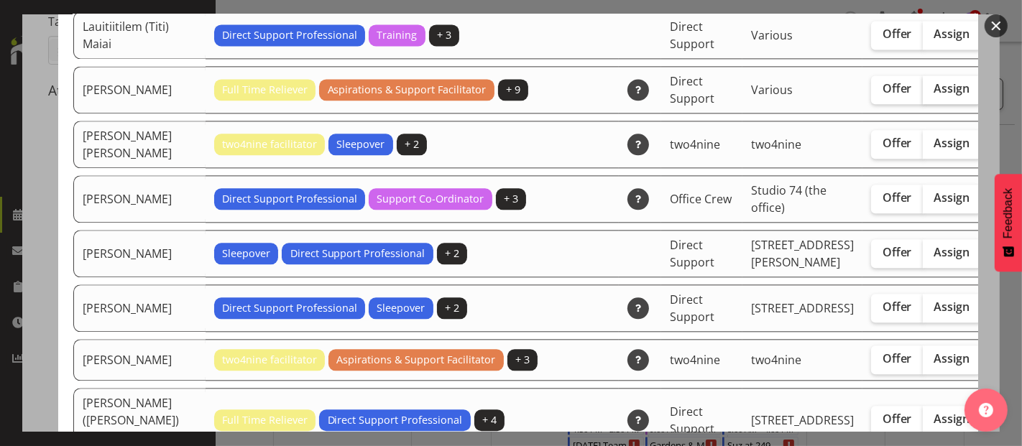
click at [934, 96] on span "Assign" at bounding box center [952, 88] width 36 height 14
click at [923, 93] on input "Assign" at bounding box center [927, 88] width 9 height 9
checkbox input "true"
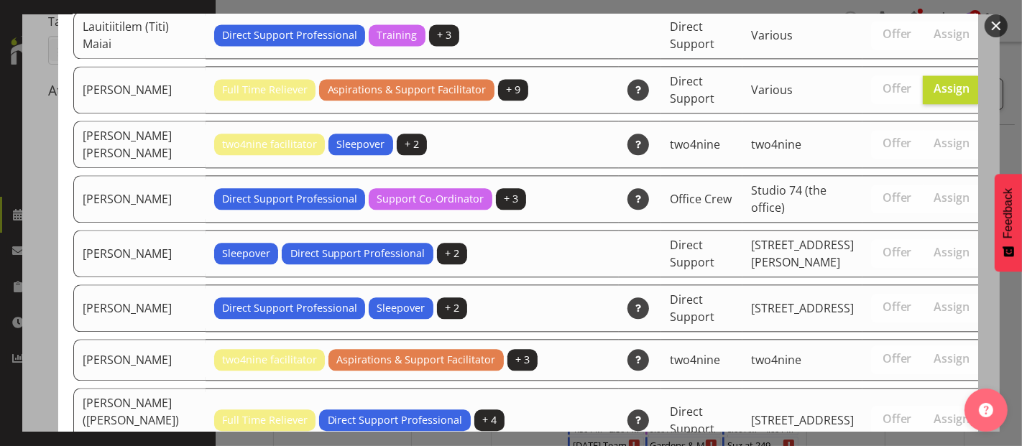
scroll to position [4796, 0]
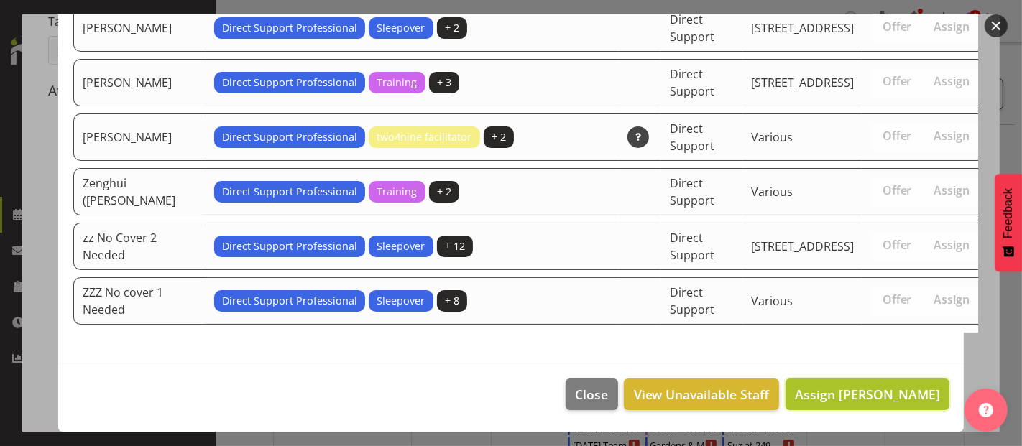
click at [899, 391] on span "Assign Lauren Moult" at bounding box center [867, 394] width 145 height 17
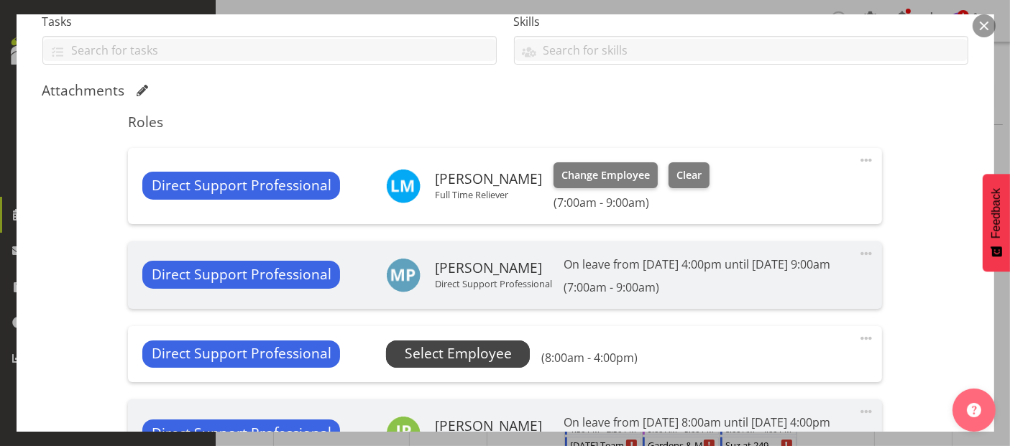
click at [405, 364] on span "Select Employee" at bounding box center [458, 353] width 107 height 21
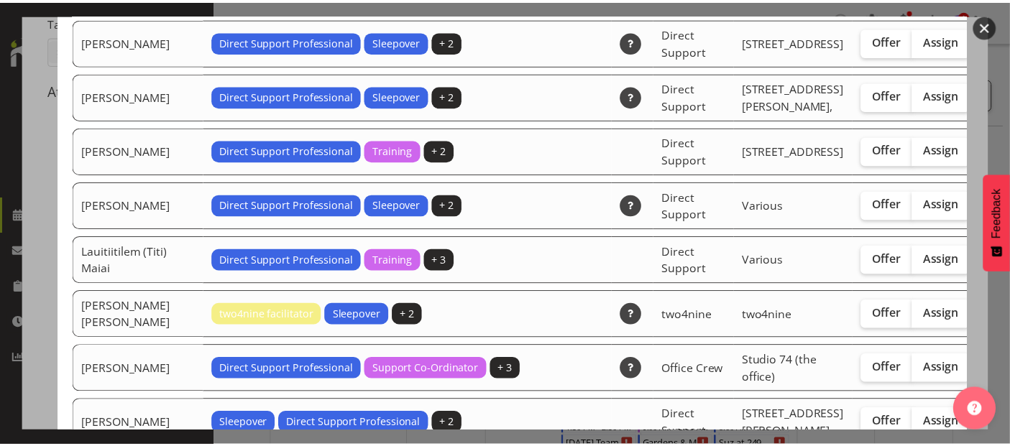
scroll to position [2555, 0]
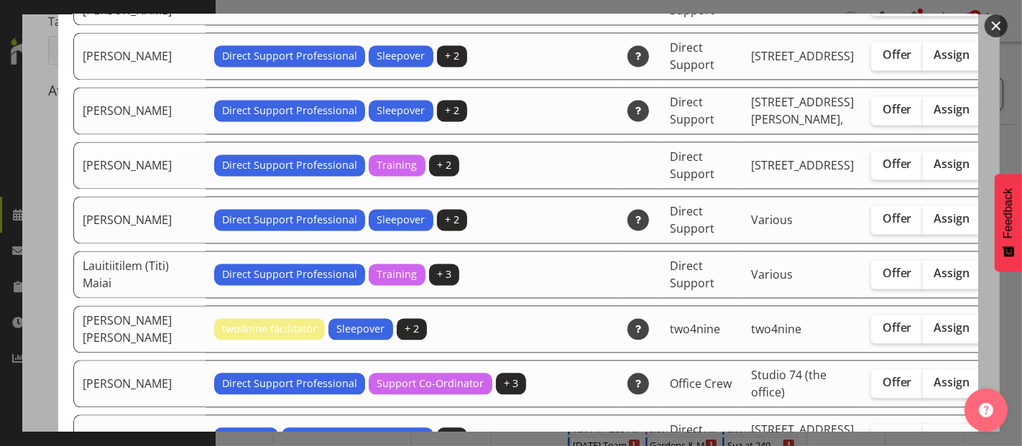
drag, startPoint x: 987, startPoint y: 290, endPoint x: 988, endPoint y: 282, distance: 8.0
click at [987, 290] on div at bounding box center [511, 223] width 1022 height 446
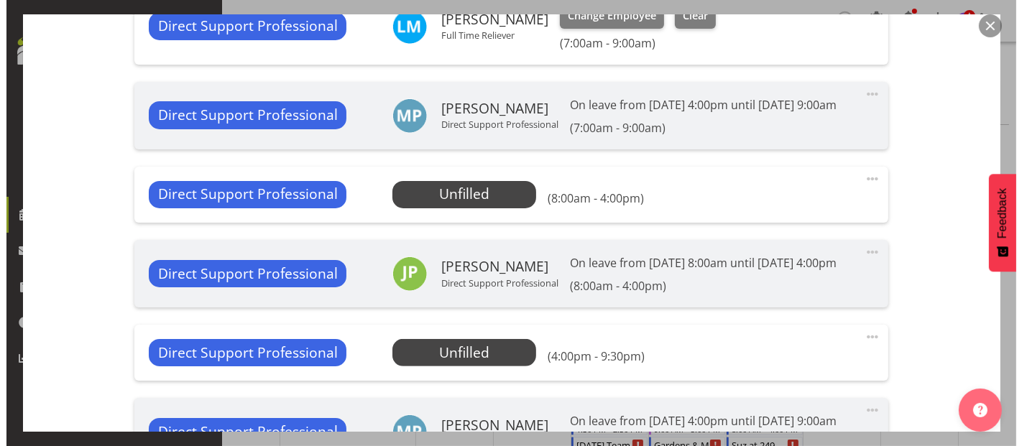
scroll to position [399, 0]
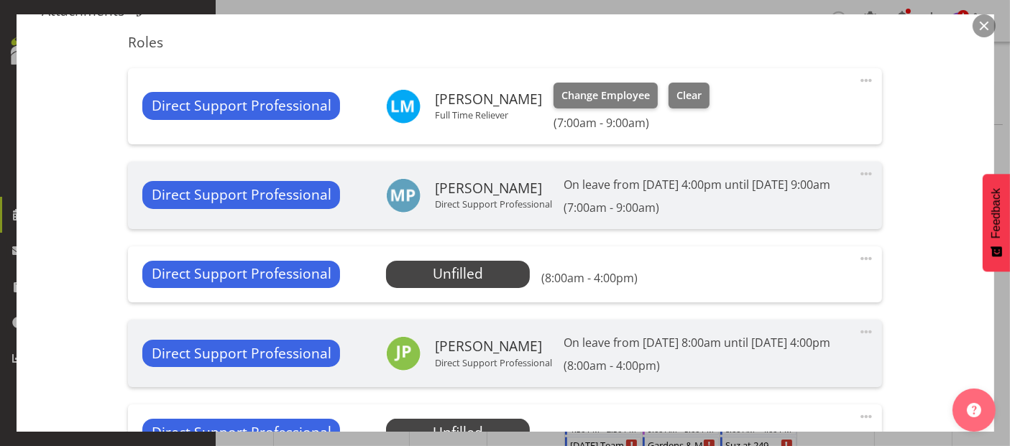
click at [857, 267] on span at bounding box center [865, 258] width 17 height 17
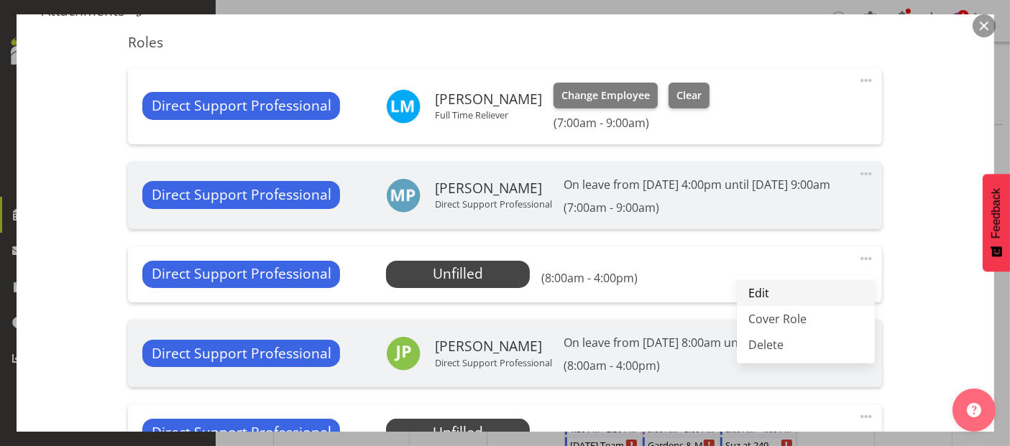
click at [800, 305] on link "Edit" at bounding box center [806, 293] width 138 height 26
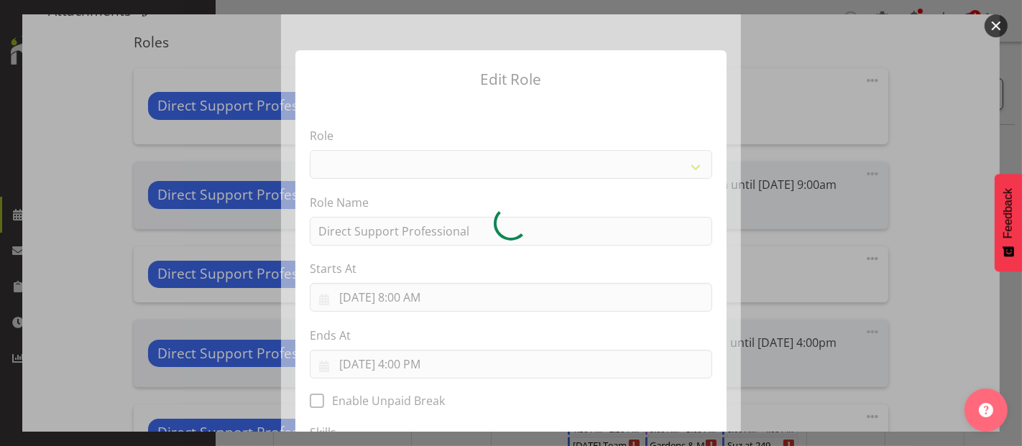
select select "519"
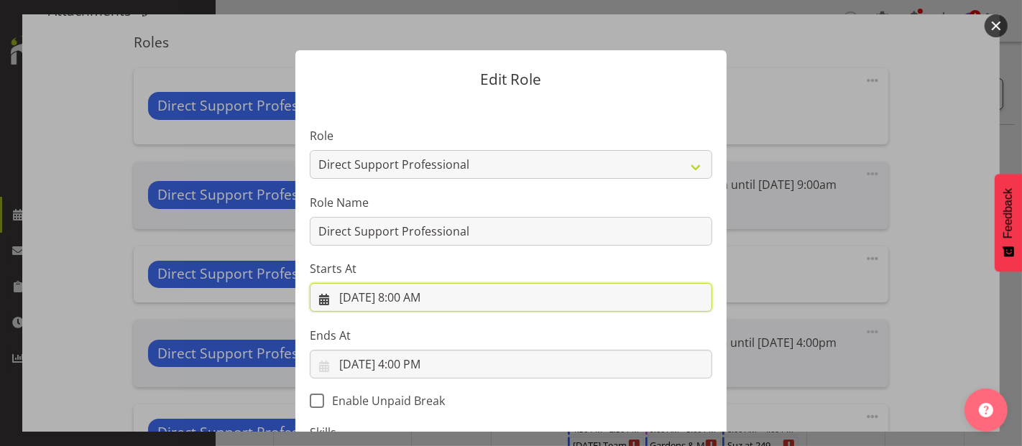
click at [412, 305] on input "9/18/2025, 8:00 AM" at bounding box center [511, 297] width 402 height 29
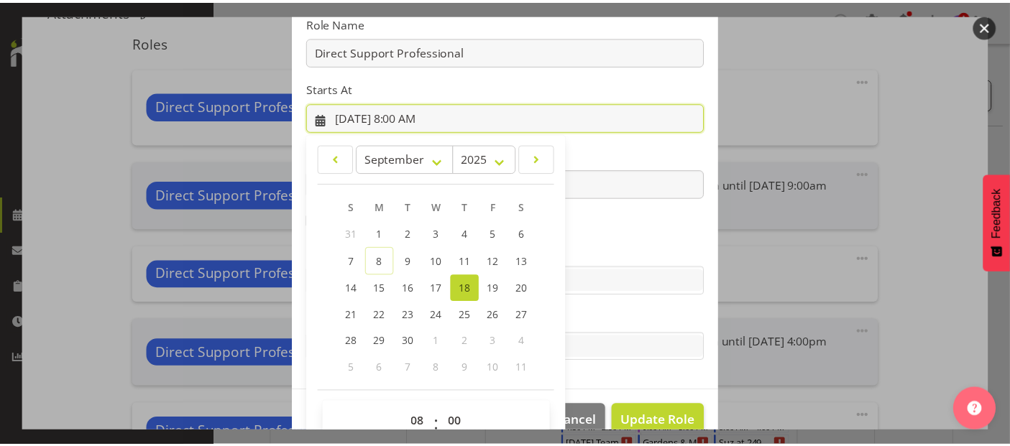
scroll to position [207, 0]
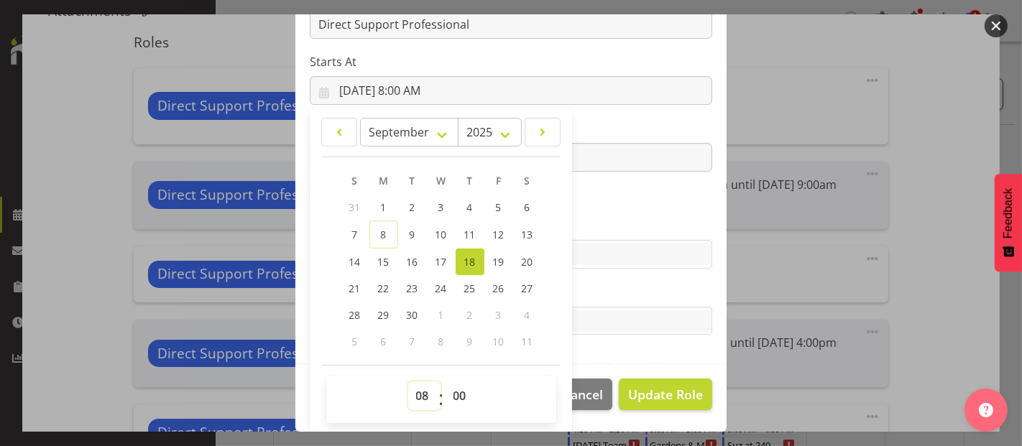
click at [420, 399] on select "00 01 02 03 04 05 06 07 08 09 10 11 12 13 14 15 16 17 18 19 20 21 22 23" at bounding box center [424, 396] width 32 height 29
select select "9"
click at [408, 382] on select "00 01 02 03 04 05 06 07 08 09 10 11 12 13 14 15 16 17 18 19 20 21 22 23" at bounding box center [424, 396] width 32 height 29
type input "9/18/2025, 9:00 AM"
drag, startPoint x: 628, startPoint y: 395, endPoint x: 627, endPoint y: 386, distance: 9.4
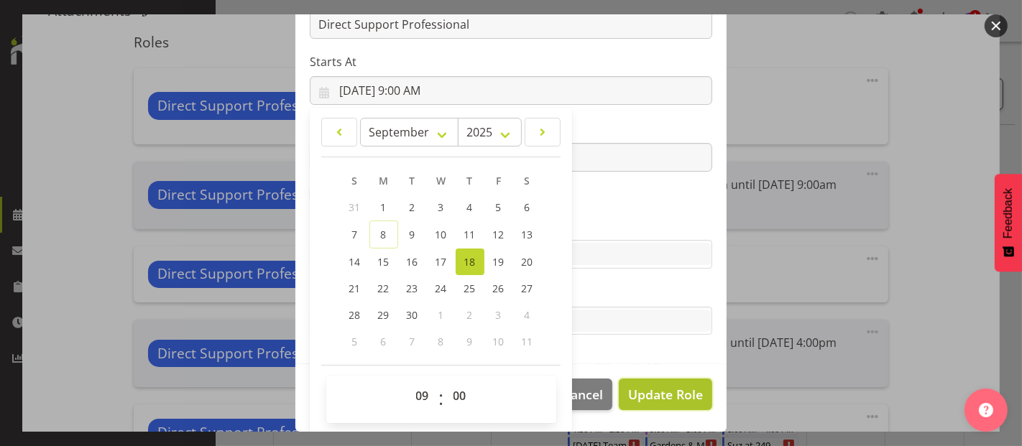
click at [628, 393] on span "Update Role" at bounding box center [665, 394] width 75 height 19
select select
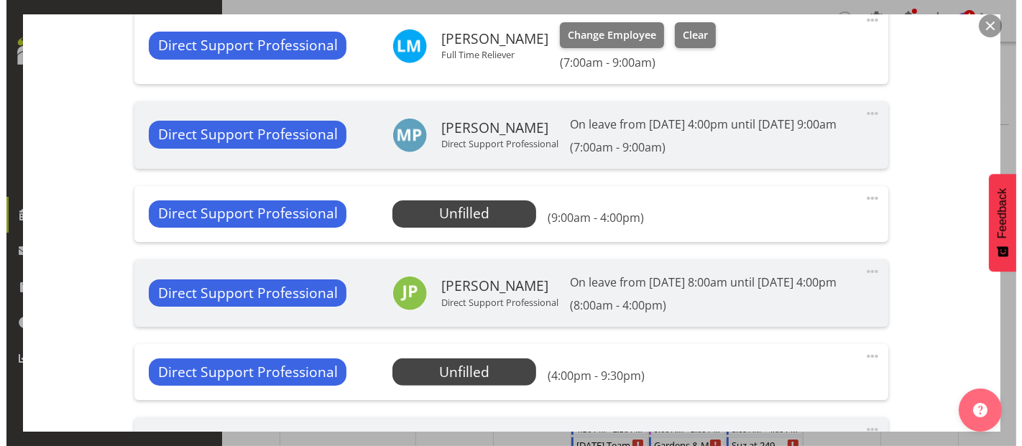
scroll to position [399, 0]
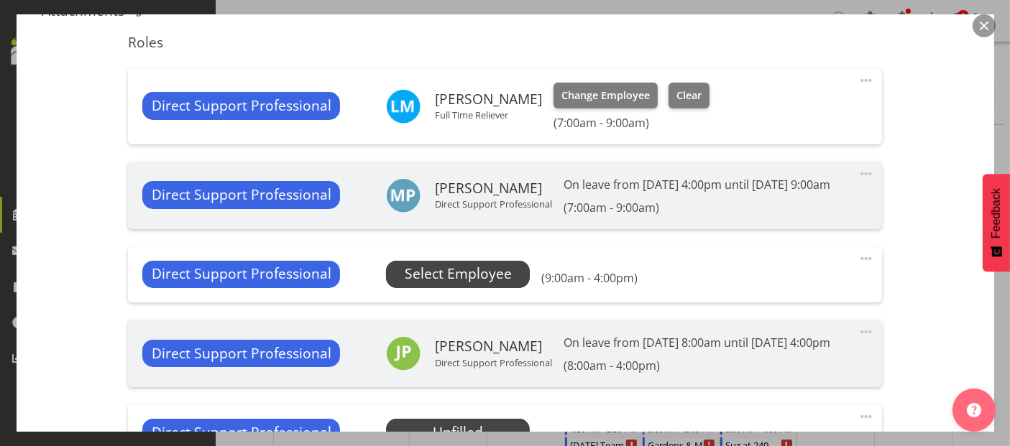
click at [472, 285] on span "Select Employee" at bounding box center [458, 274] width 107 height 21
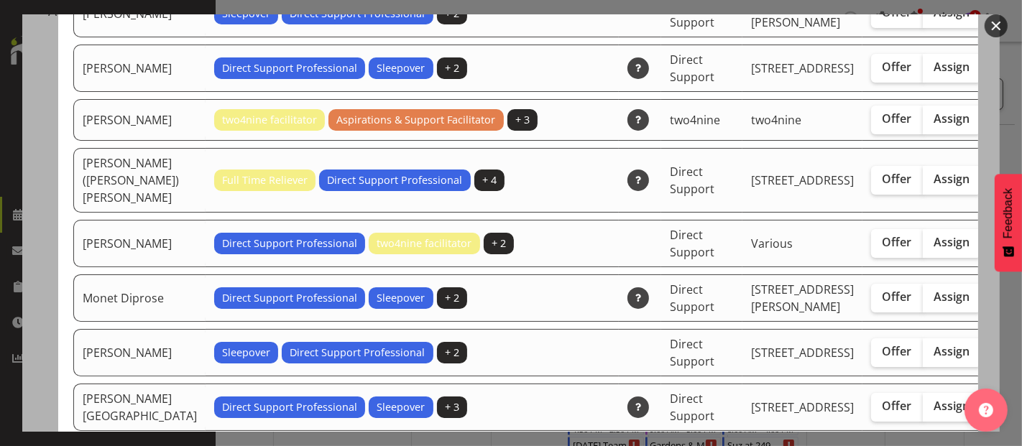
scroll to position [2794, 0]
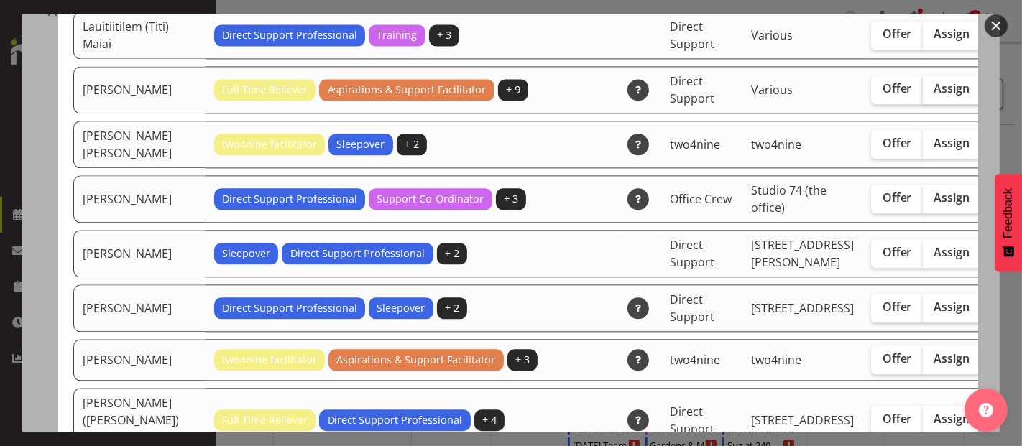
click at [934, 96] on span "Assign" at bounding box center [952, 88] width 36 height 14
click at [923, 93] on input "Assign" at bounding box center [927, 88] width 9 height 9
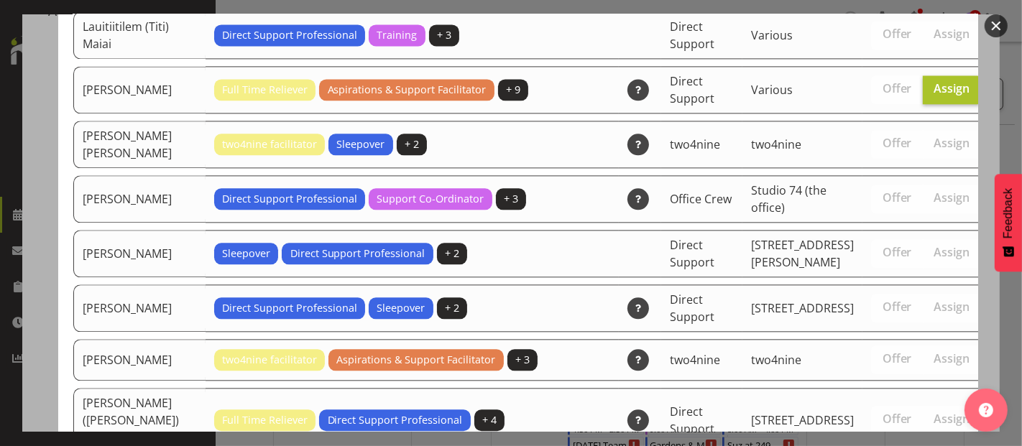
click at [934, 96] on span "Assign" at bounding box center [952, 88] width 36 height 14
click at [923, 93] on input "Assign" at bounding box center [927, 88] width 9 height 9
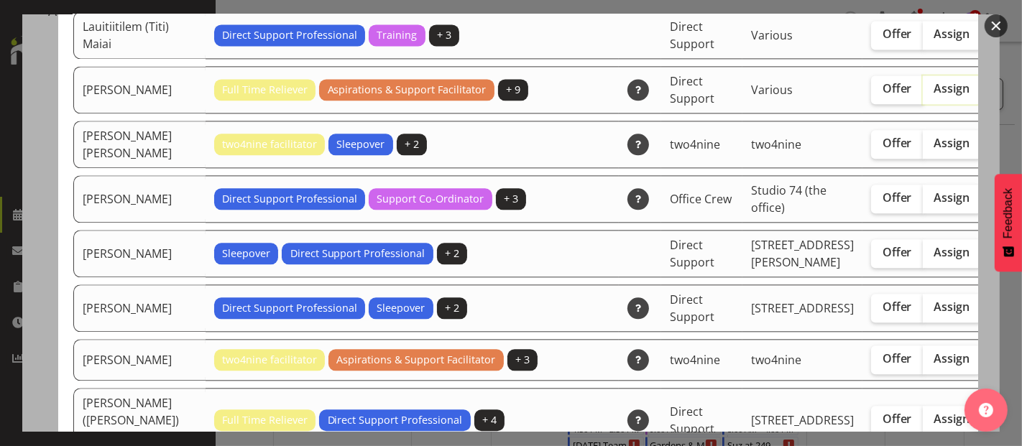
click at [934, 96] on span "Assign" at bounding box center [952, 88] width 36 height 14
click at [923, 93] on input "Assign" at bounding box center [927, 88] width 9 height 9
checkbox input "true"
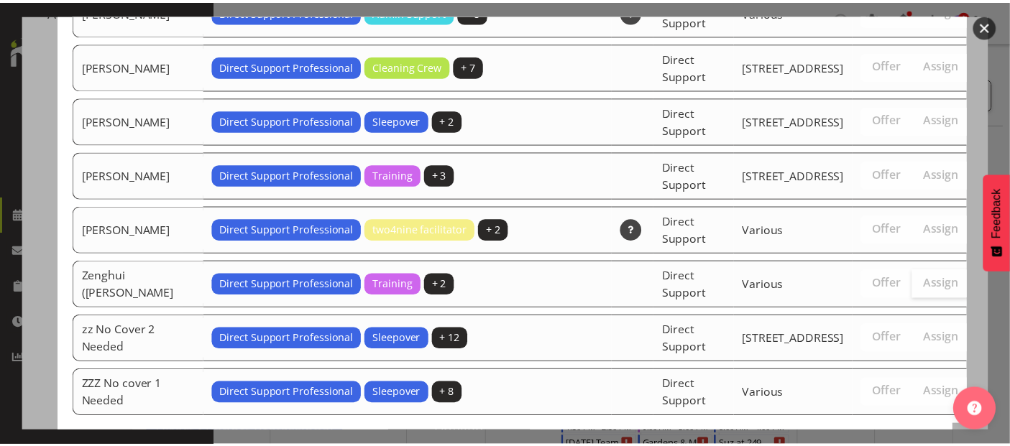
scroll to position [4796, 0]
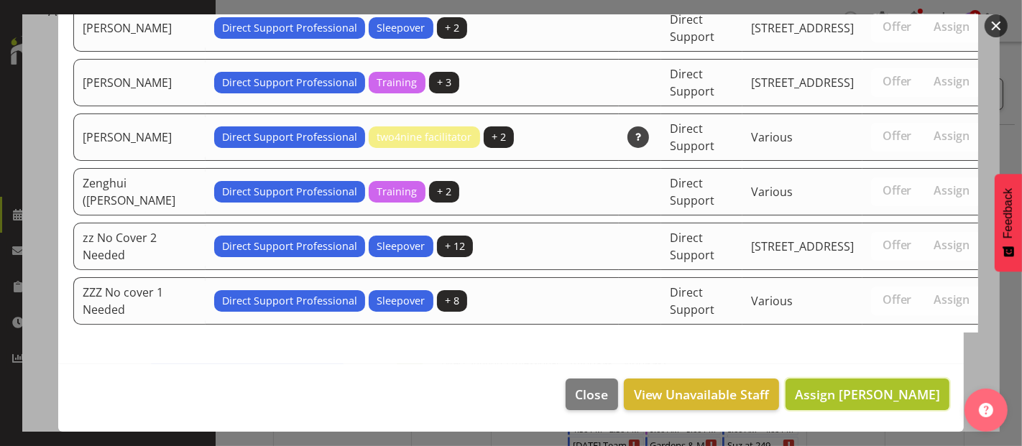
click at [860, 394] on span "Assign Lauren Moult" at bounding box center [867, 394] width 145 height 17
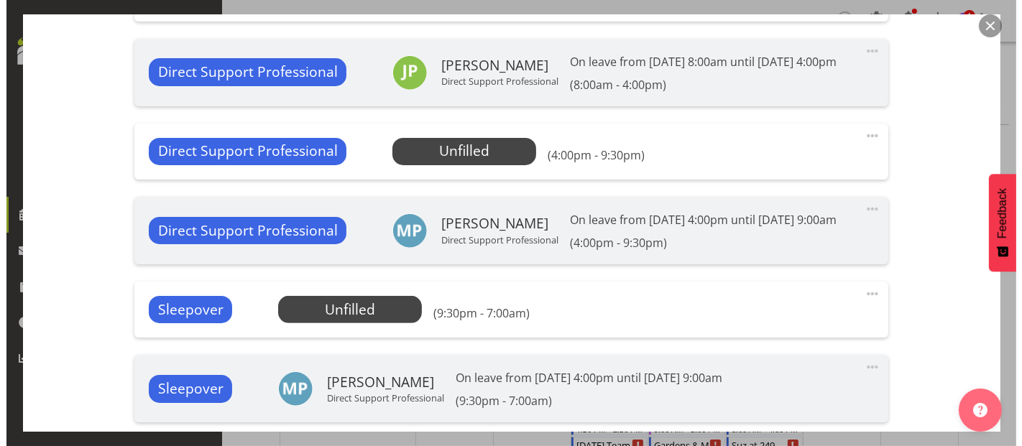
scroll to position [719, 0]
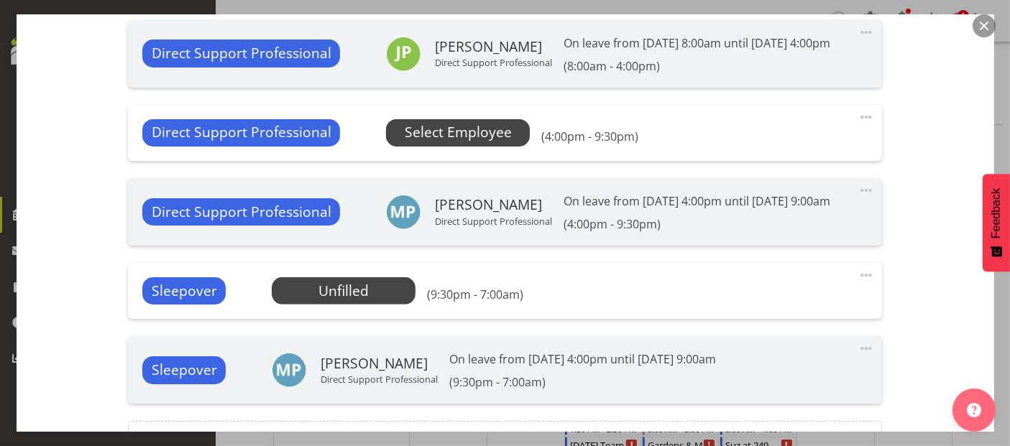
click at [480, 143] on span "Select Employee" at bounding box center [458, 132] width 107 height 21
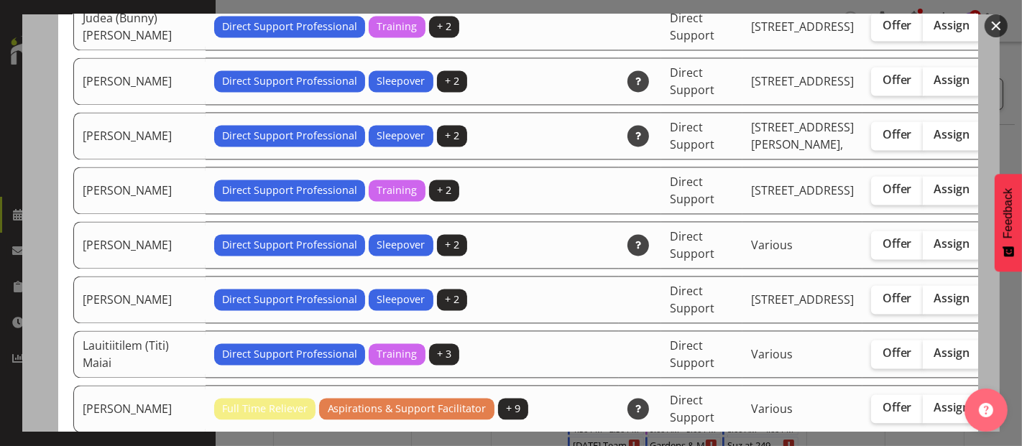
scroll to position [2634, 0]
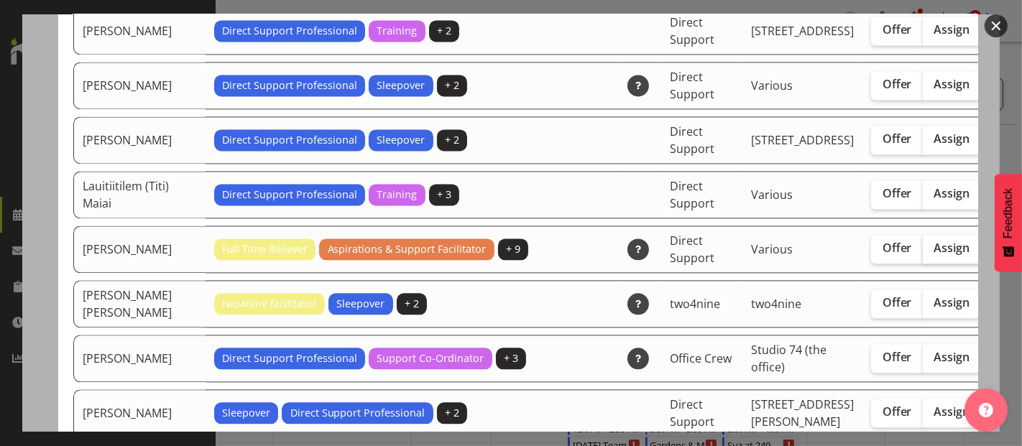
click at [923, 264] on label "Assign" at bounding box center [952, 249] width 59 height 29
click at [923, 253] on input "Assign" at bounding box center [927, 248] width 9 height 9
checkbox input "true"
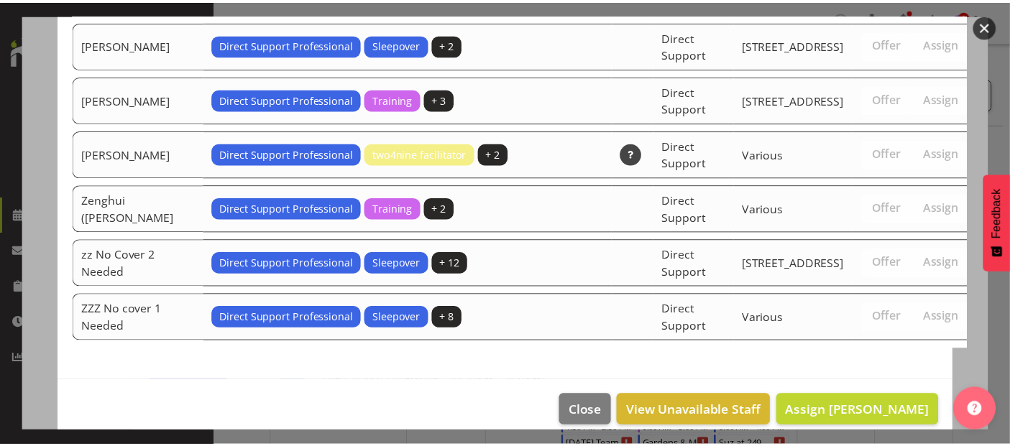
scroll to position [4814, 0]
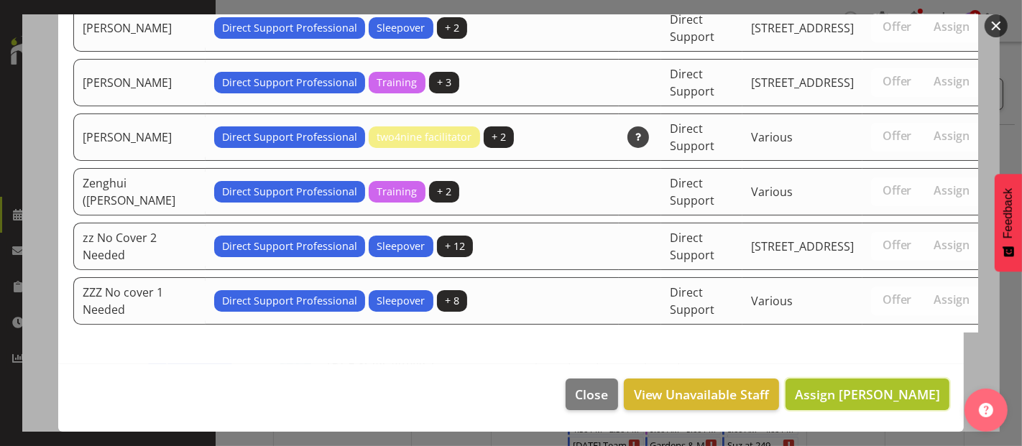
click at [895, 397] on span "Assign Lauren Moult" at bounding box center [867, 394] width 145 height 17
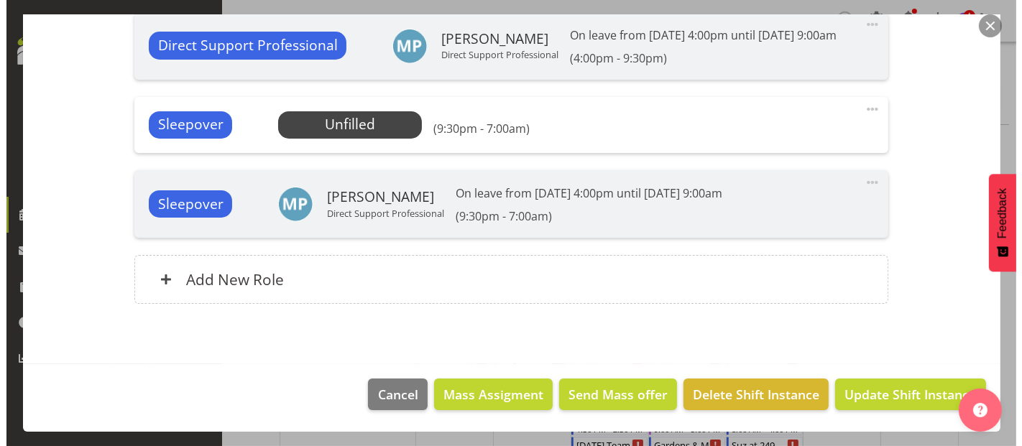
scroll to position [954, 0]
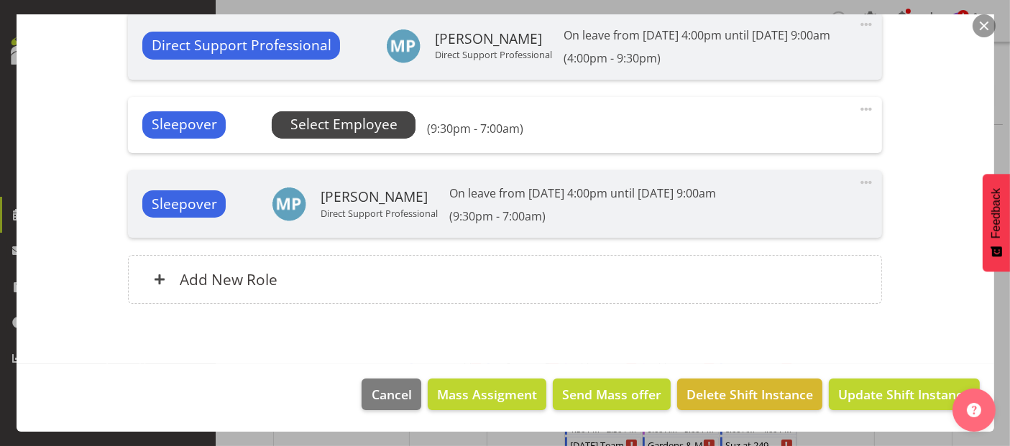
click at [378, 129] on span "Select Employee" at bounding box center [343, 124] width 107 height 21
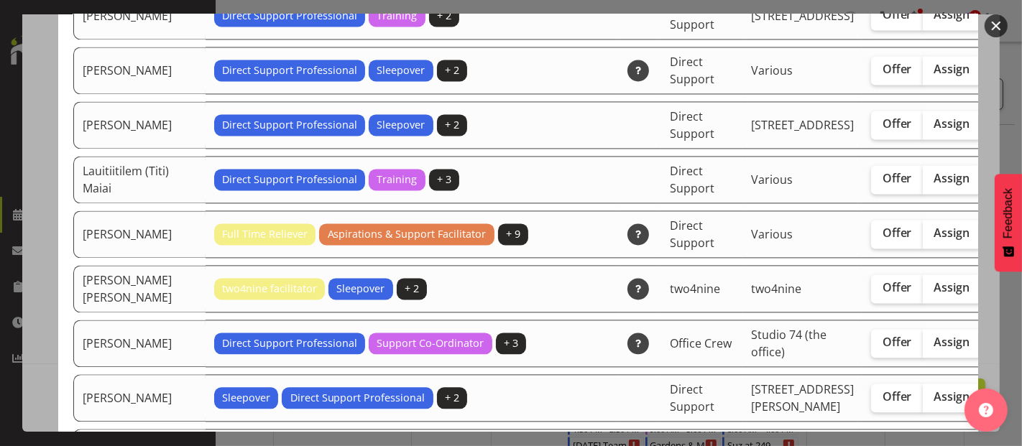
scroll to position [2555, 0]
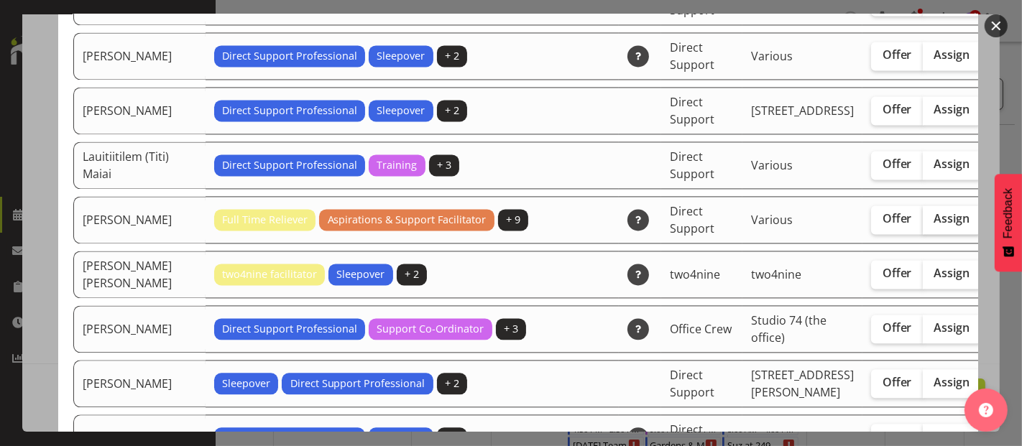
click at [934, 226] on span "Assign" at bounding box center [952, 218] width 36 height 14
click at [923, 223] on input "Assign" at bounding box center [927, 218] width 9 height 9
checkbox input "true"
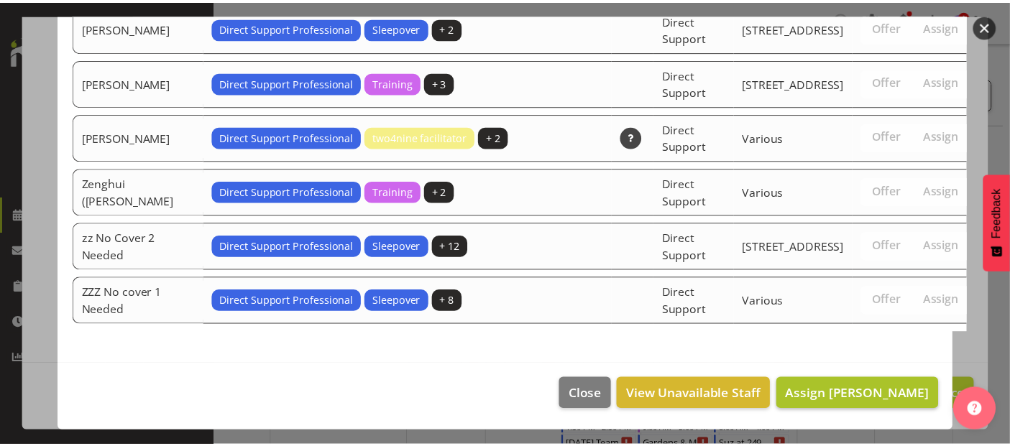
scroll to position [4706, 0]
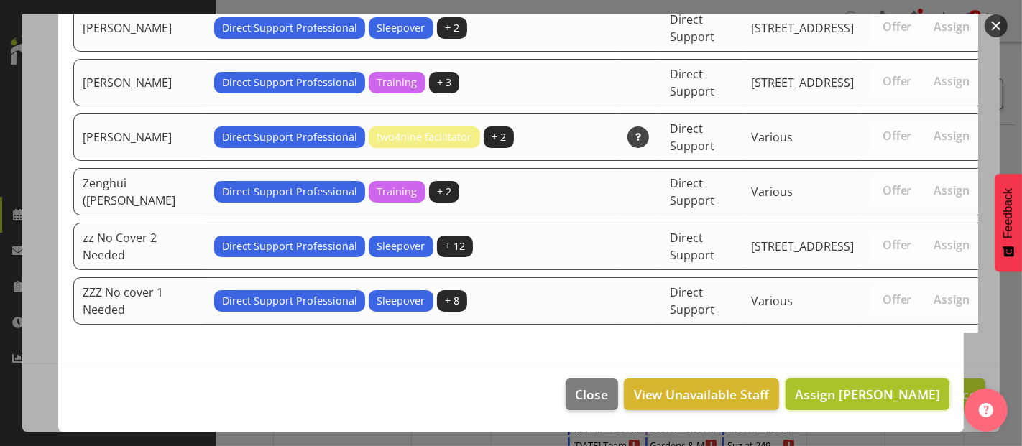
click at [899, 385] on span "Assign Lauren Moult" at bounding box center [867, 394] width 145 height 19
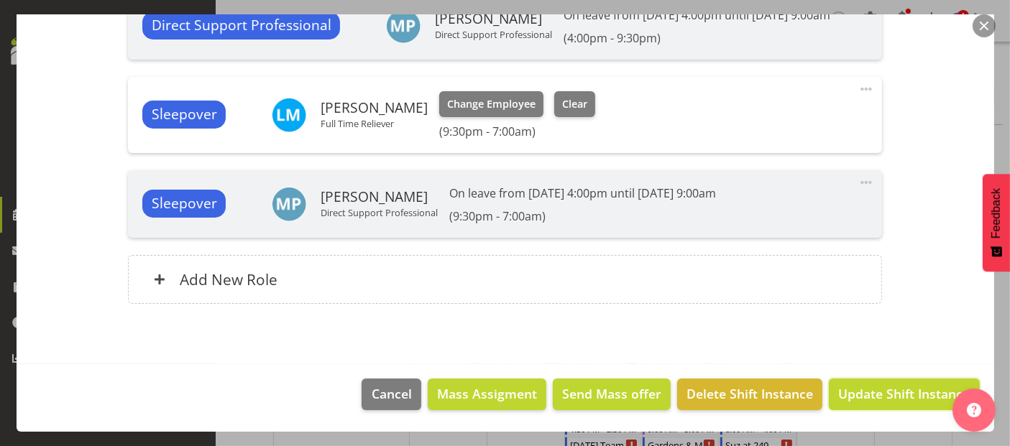
drag, startPoint x: 877, startPoint y: 420, endPoint x: 878, endPoint y: 405, distance: 14.4
click at [877, 403] on span "Update Shift Instance" at bounding box center [903, 393] width 131 height 19
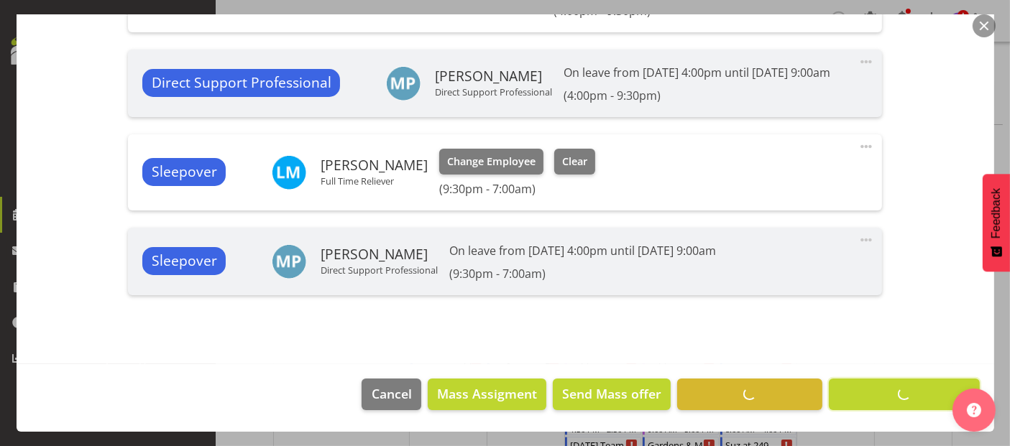
scroll to position [917, 0]
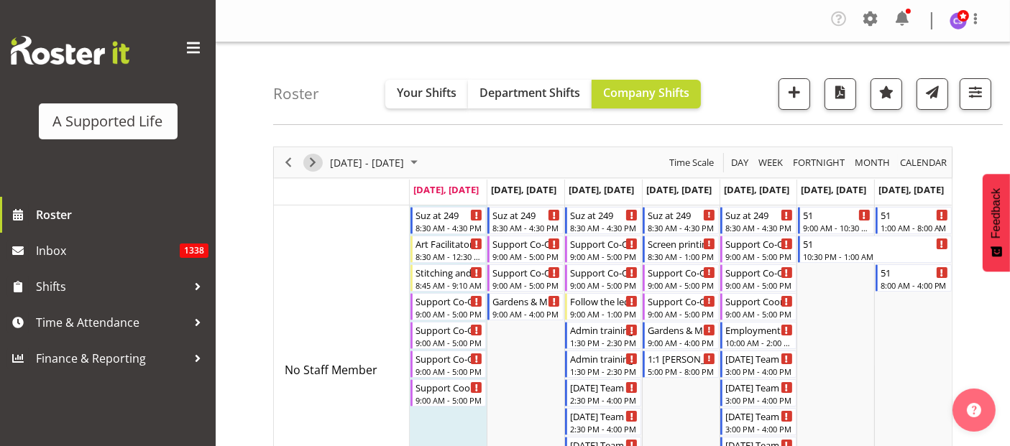
click at [306, 158] on span "Next" at bounding box center [312, 163] width 17 height 18
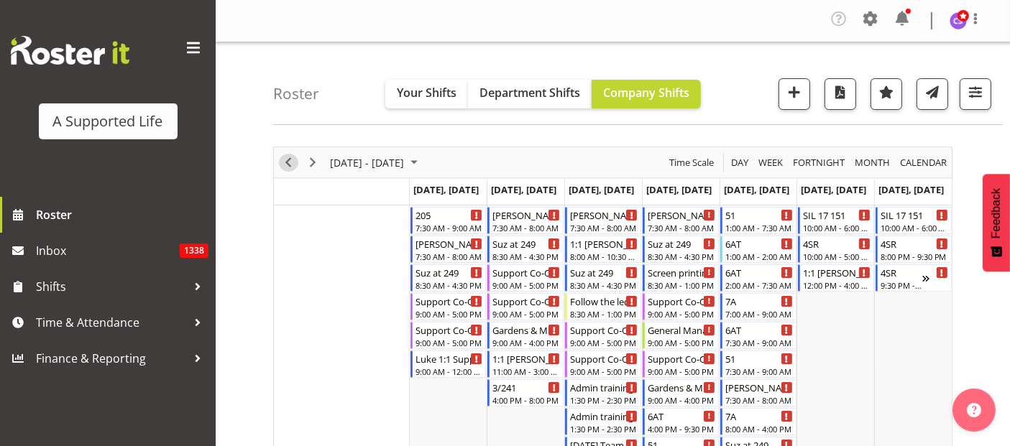
click at [287, 166] on span "Previous" at bounding box center [288, 163] width 17 height 18
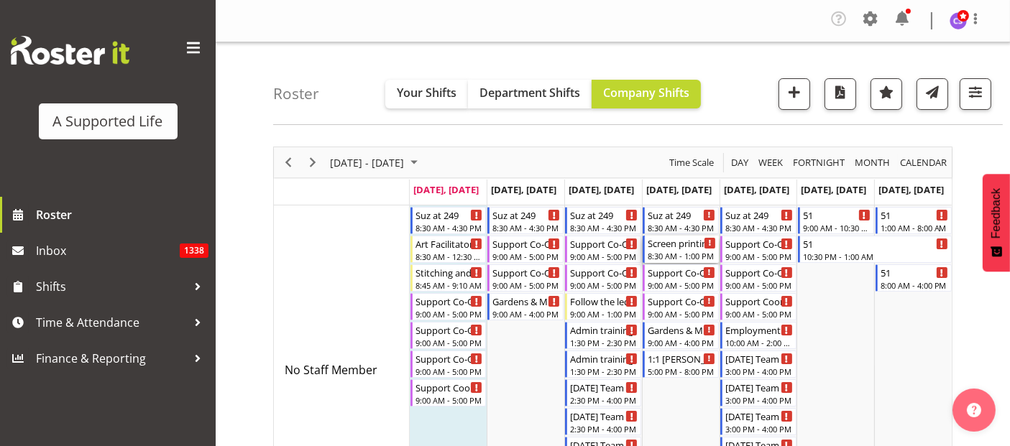
click at [645, 250] on div "Screen printing - Jared Support 8:30 AM - 1:00 PM" at bounding box center [682, 249] width 74 height 27
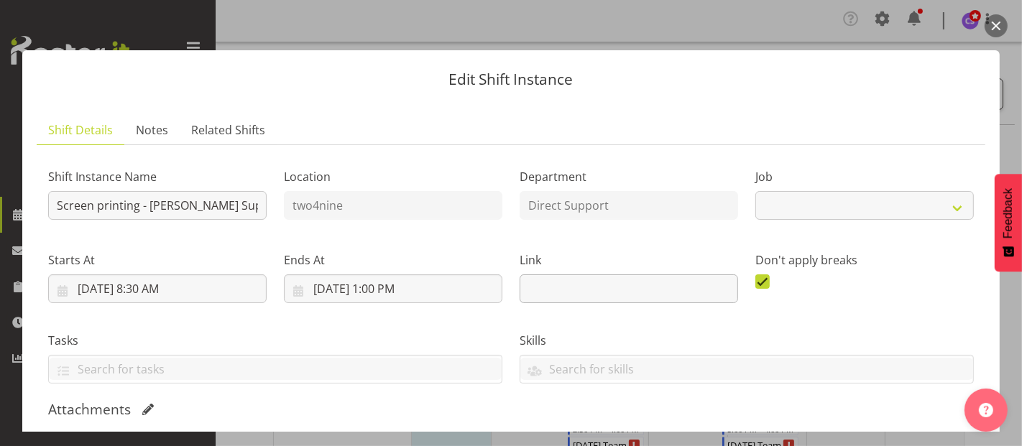
select select "4112"
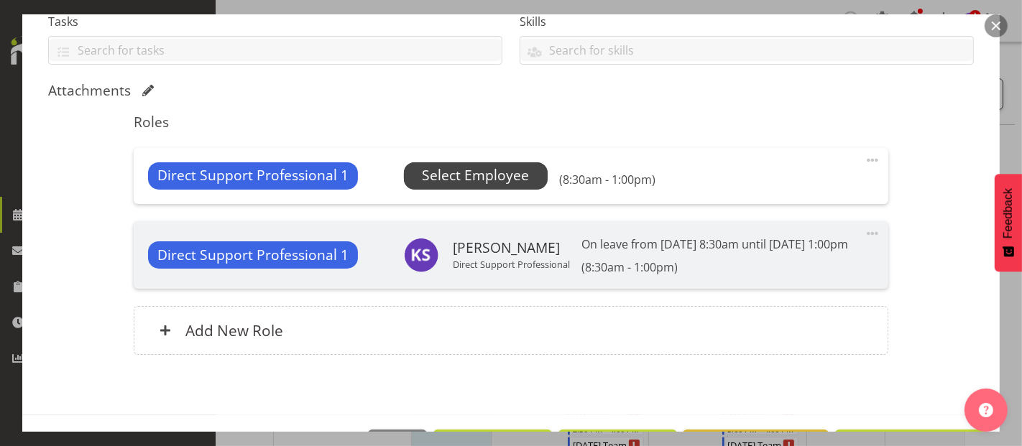
click at [477, 183] on span "Select Employee" at bounding box center [475, 175] width 107 height 21
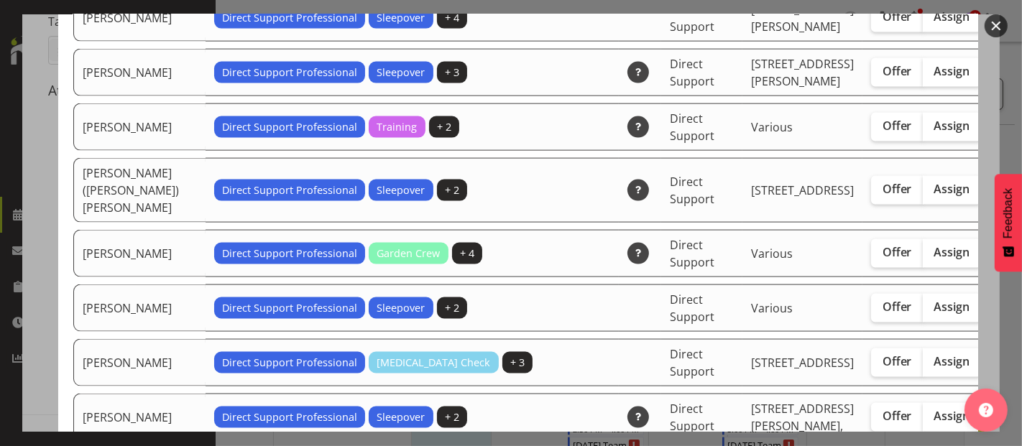
scroll to position [1836, 0]
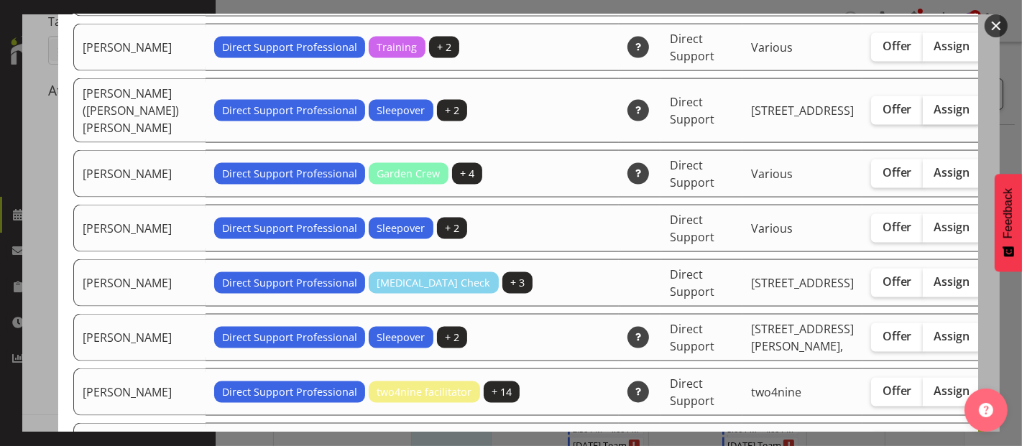
click at [934, 116] on span "Assign" at bounding box center [952, 109] width 36 height 14
click at [923, 114] on input "Assign" at bounding box center [927, 109] width 9 height 9
checkbox input "true"
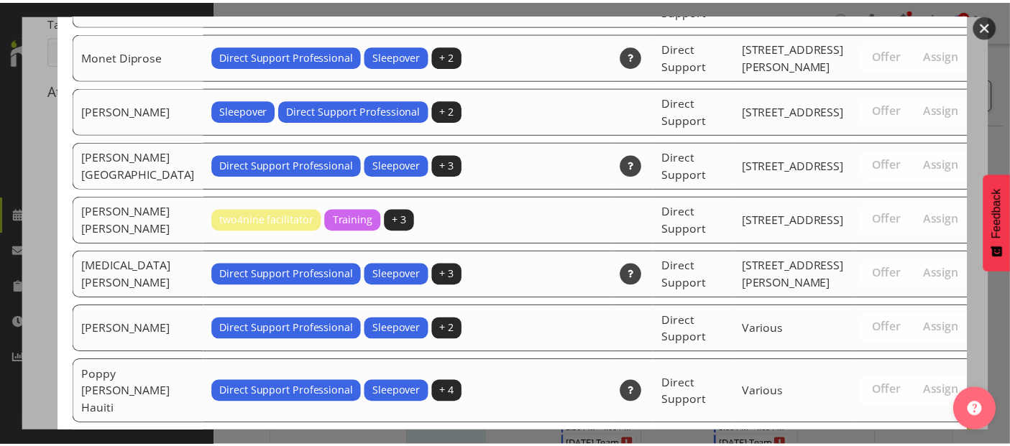
scroll to position [4791, 0]
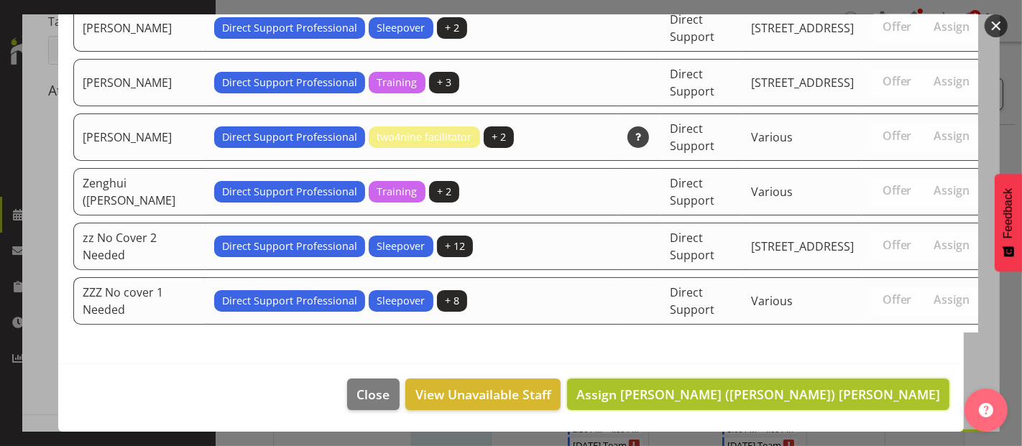
click at [864, 390] on span "Assign Harry (Hank) Snell" at bounding box center [758, 394] width 364 height 17
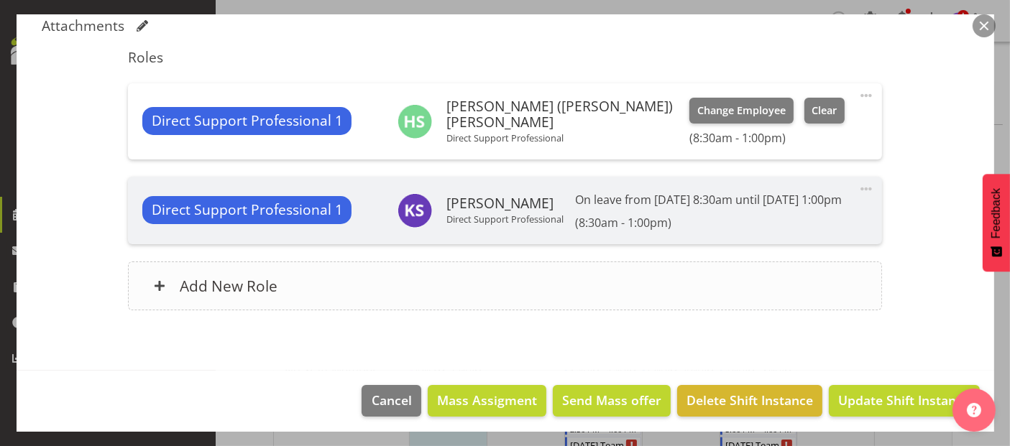
scroll to position [406, 0]
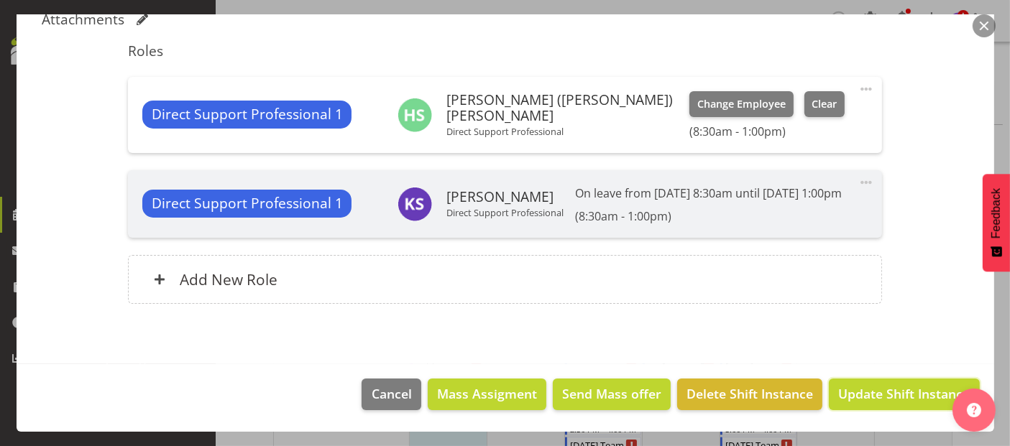
click at [877, 388] on span "Update Shift Instance" at bounding box center [903, 393] width 131 height 19
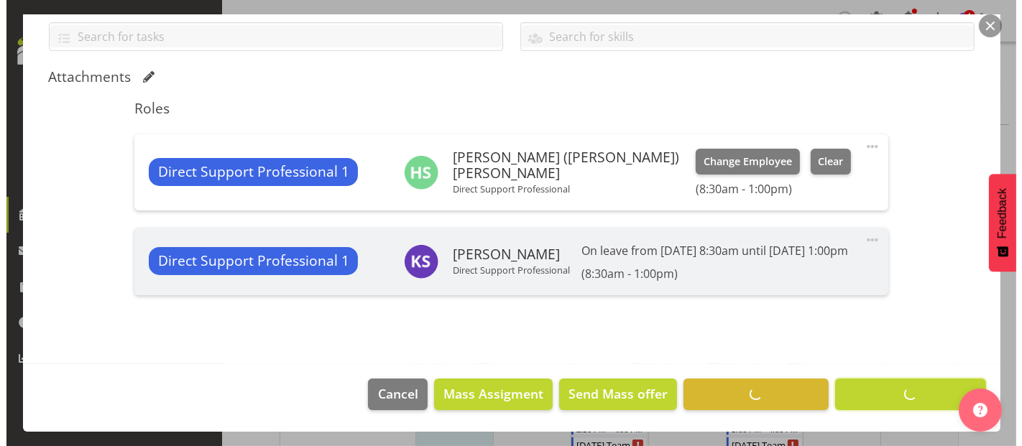
scroll to position [349, 0]
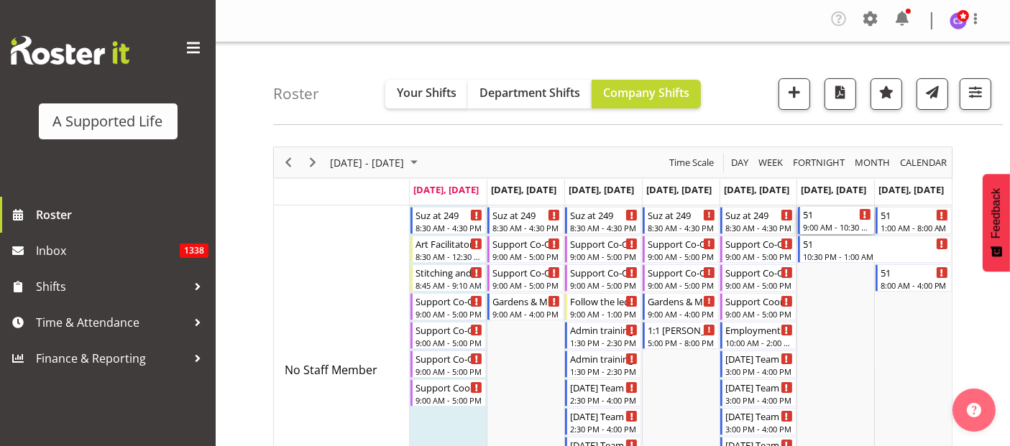
click at [839, 221] on div "9:00 AM - 10:30 PM" at bounding box center [837, 226] width 68 height 11
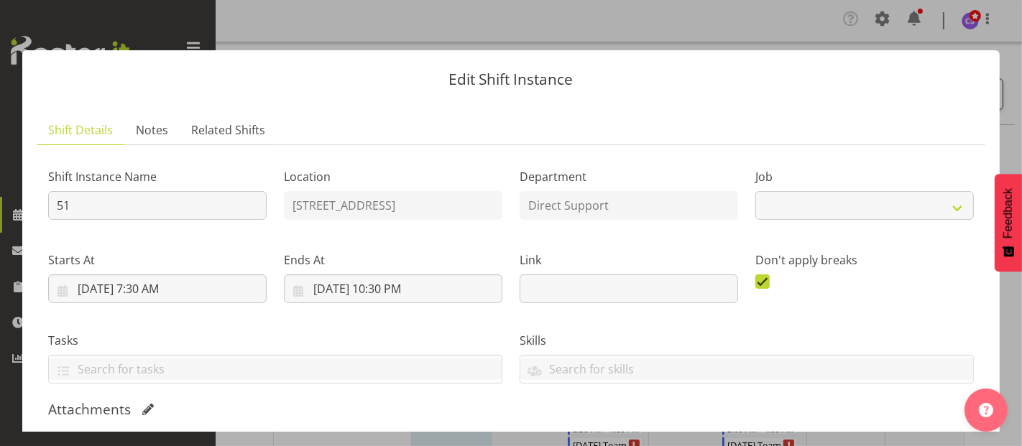
select select "4112"
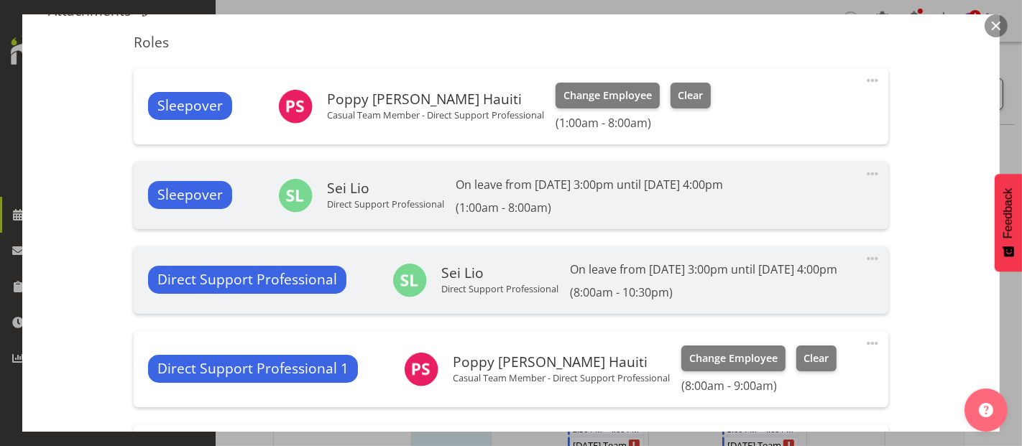
scroll to position [638, 0]
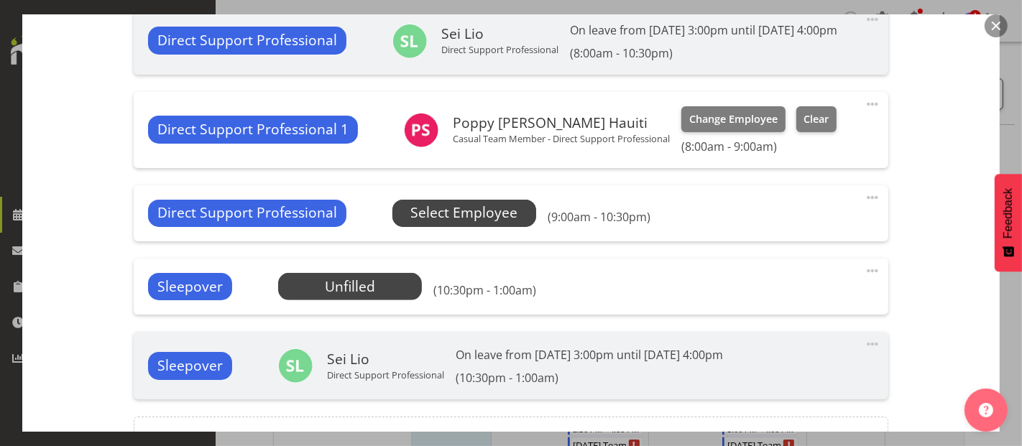
click at [467, 223] on span "Select Employee" at bounding box center [463, 213] width 107 height 21
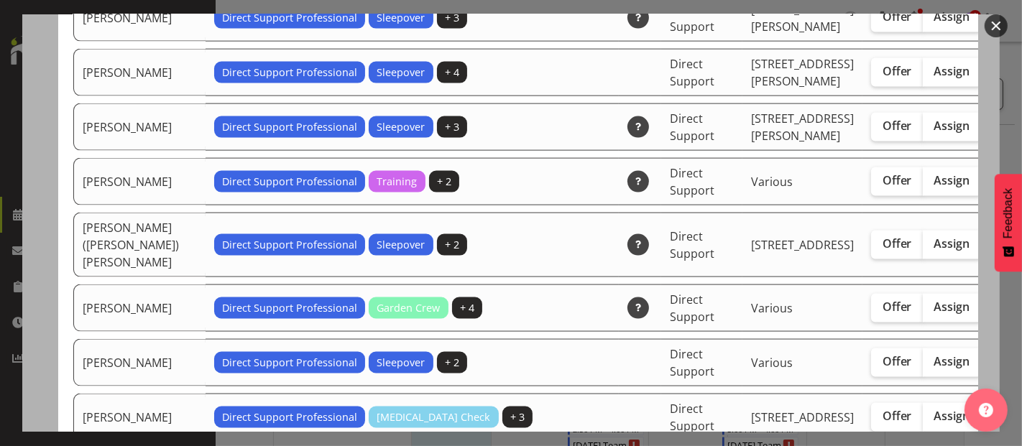
scroll to position [1836, 0]
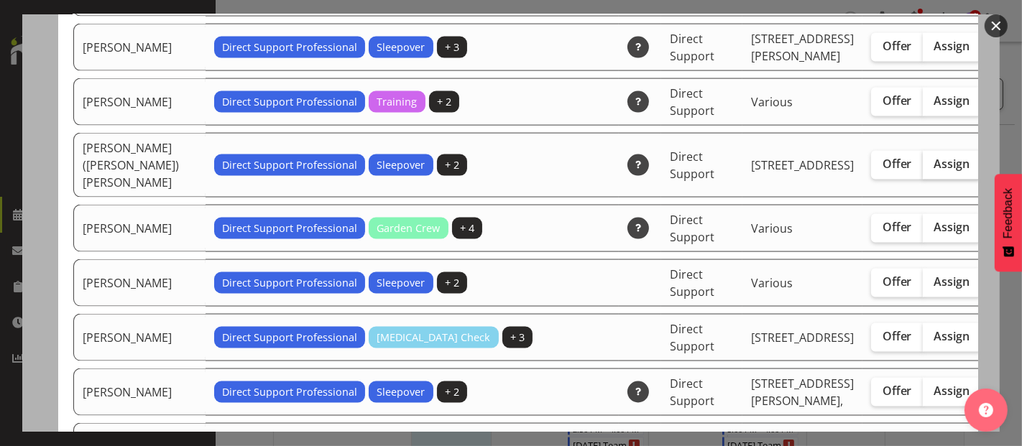
click at [934, 171] on span "Assign" at bounding box center [952, 164] width 36 height 14
click at [923, 169] on input "Assign" at bounding box center [927, 164] width 9 height 9
checkbox input "true"
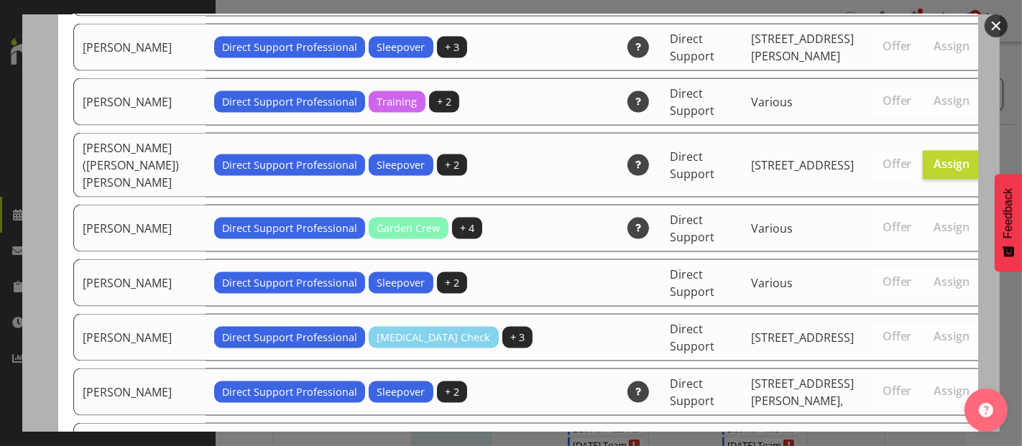
drag, startPoint x: 964, startPoint y: 181, endPoint x: 943, endPoint y: 337, distance: 157.3
click at [954, 399] on div "Available Employees Employee Name Roles Skills Department Location Actions Abbi…" at bounding box center [511, 222] width 934 height 417
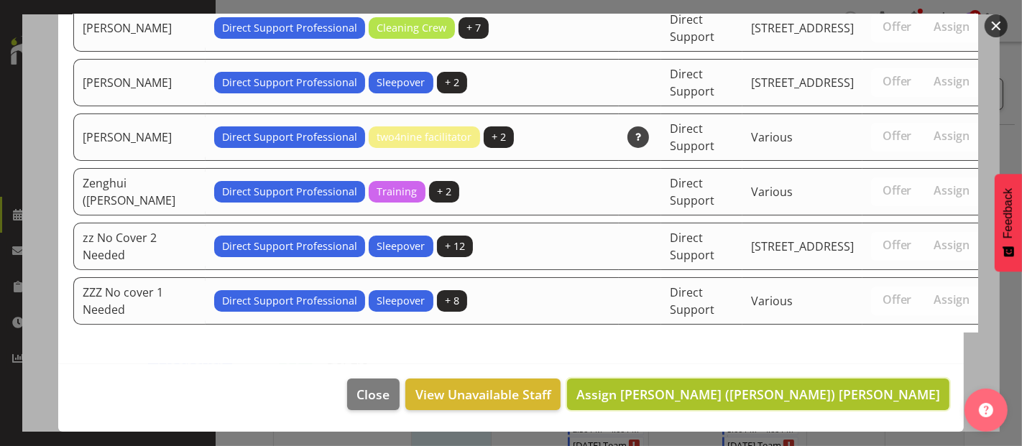
click at [880, 392] on span "Assign Harry (Hank) Snell" at bounding box center [758, 394] width 364 height 17
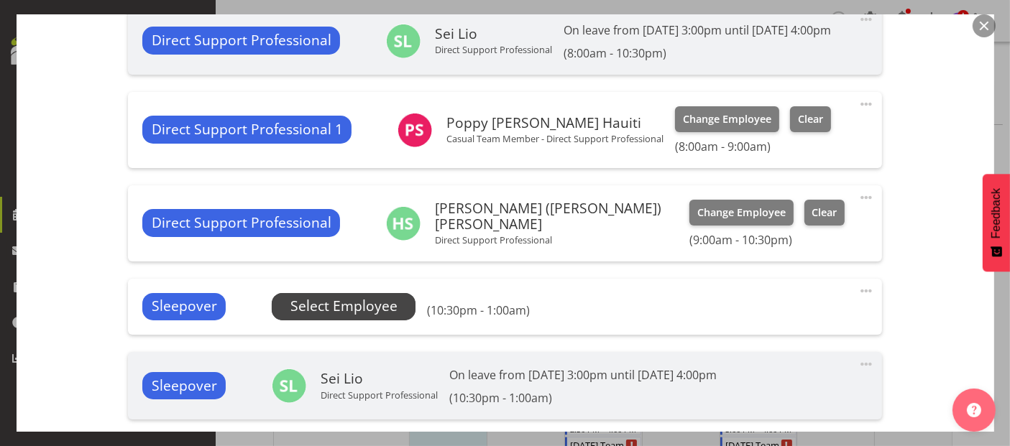
click at [330, 317] on span "Select Employee" at bounding box center [343, 306] width 107 height 21
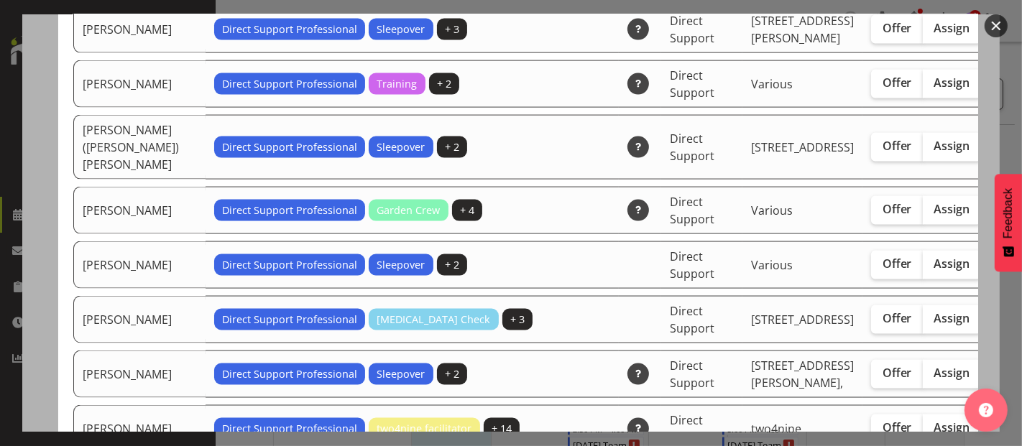
scroll to position [1836, 0]
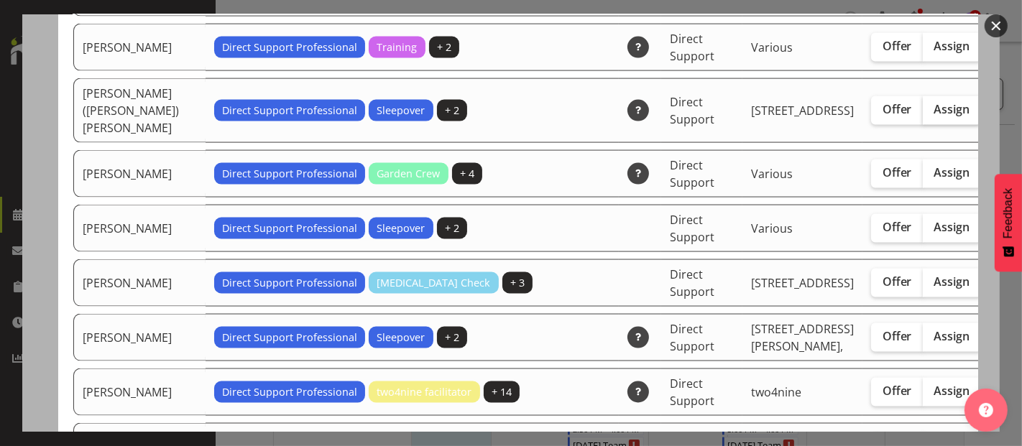
click at [934, 116] on span "Assign" at bounding box center [952, 109] width 36 height 14
click at [923, 114] on input "Assign" at bounding box center [927, 109] width 9 height 9
checkbox input "true"
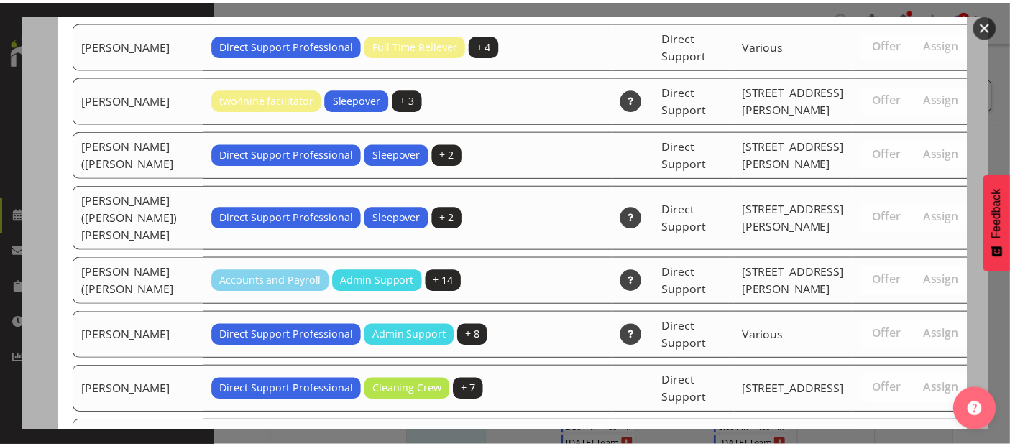
scroll to position [4689, 0]
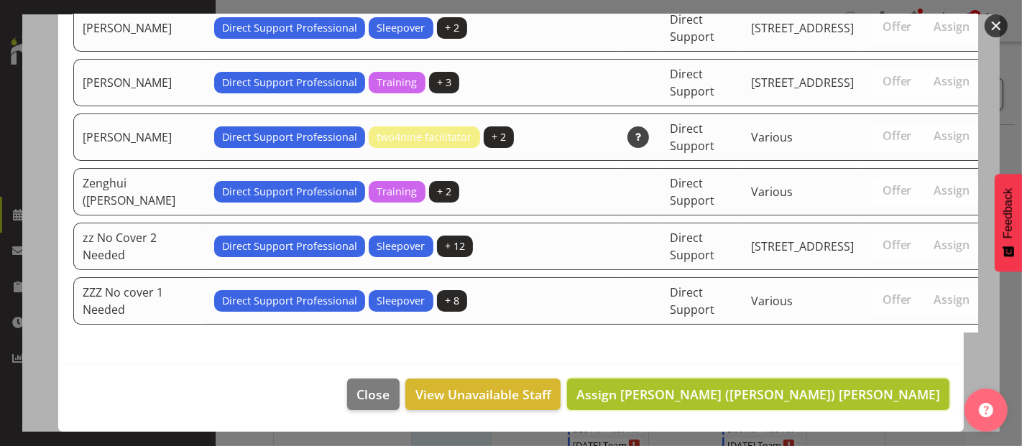
click at [906, 392] on span "Assign Harry (Hank) Snell" at bounding box center [758, 394] width 364 height 17
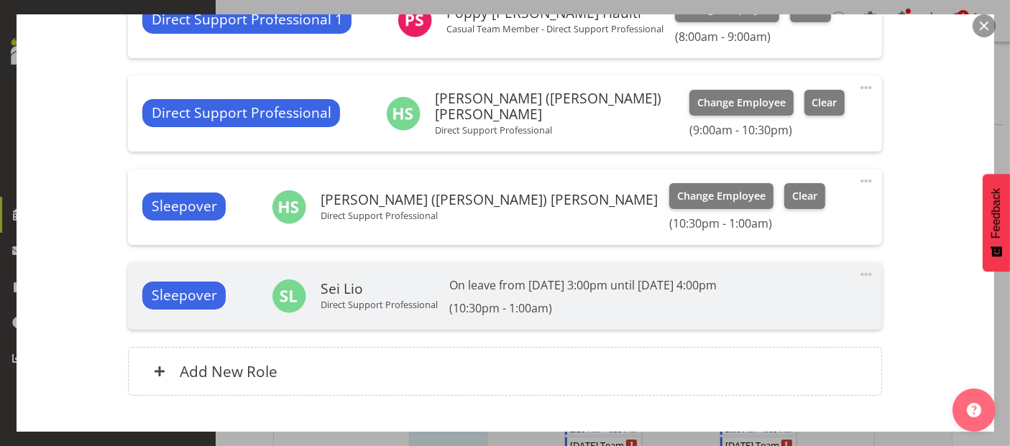
scroll to position [854, 0]
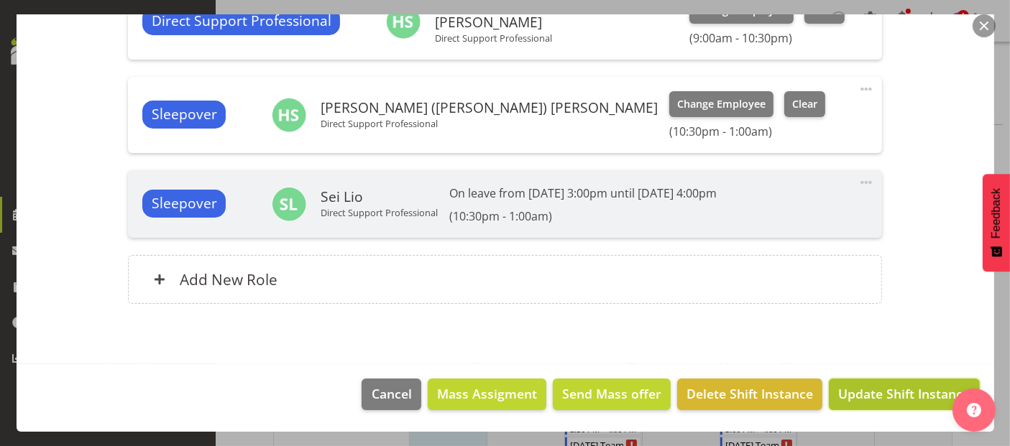
click at [872, 396] on span "Update Shift Instance" at bounding box center [903, 393] width 131 height 19
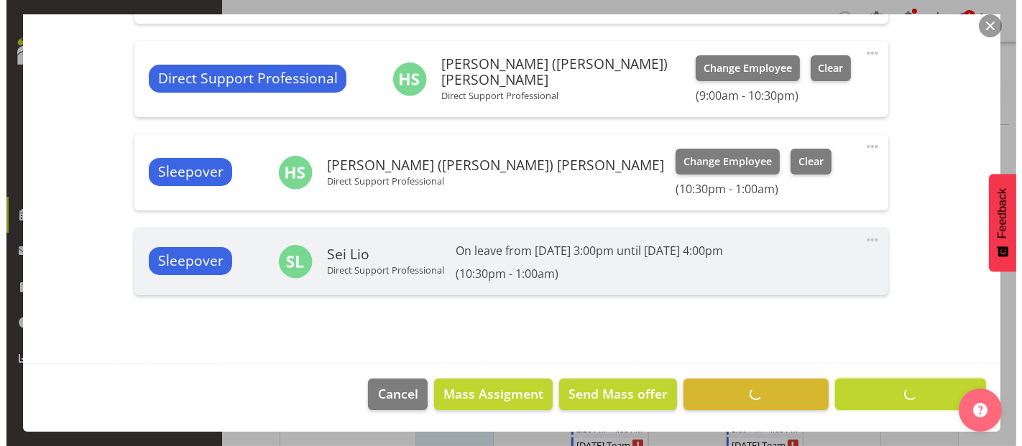
scroll to position [798, 0]
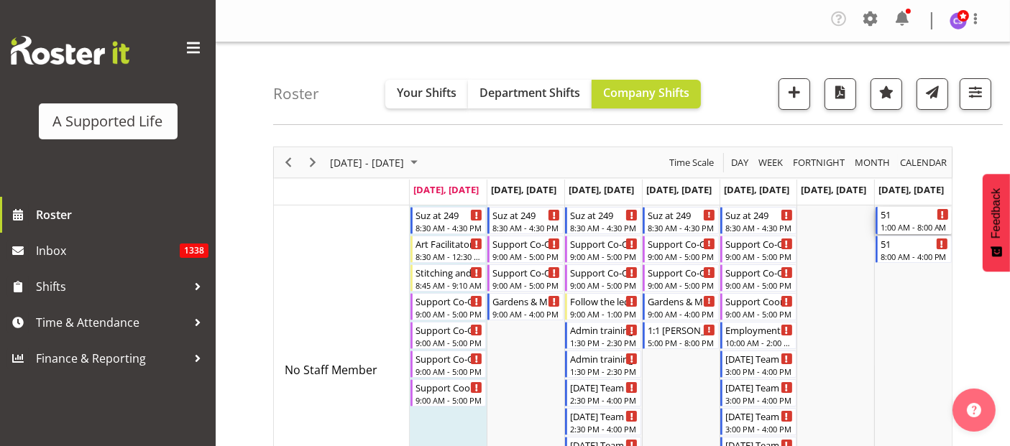
click at [928, 219] on div "51" at bounding box center [914, 214] width 68 height 14
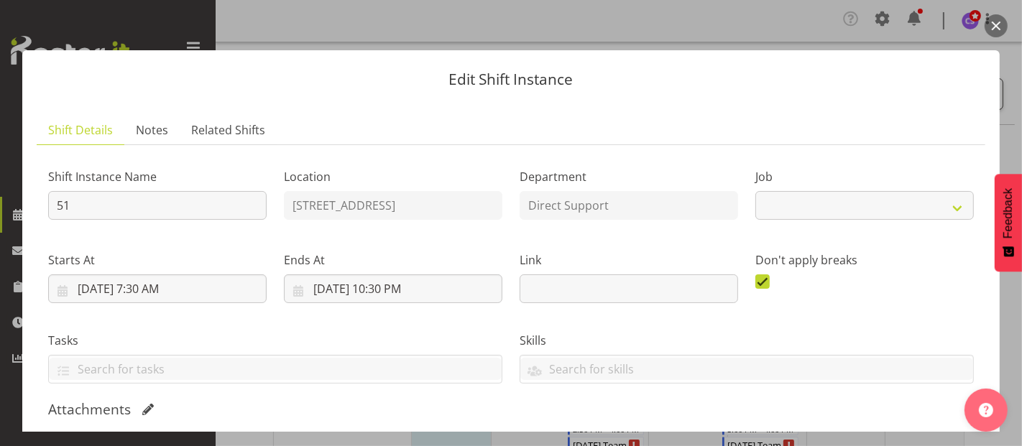
select select "4112"
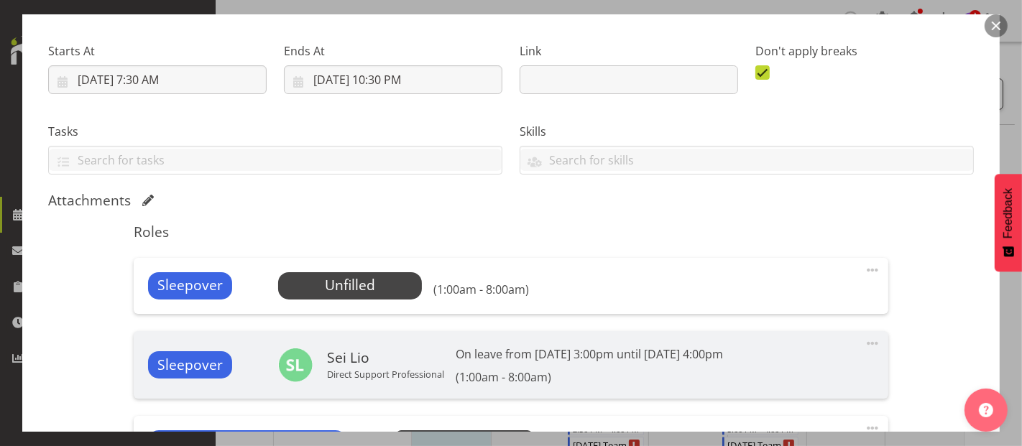
scroll to position [239, 0]
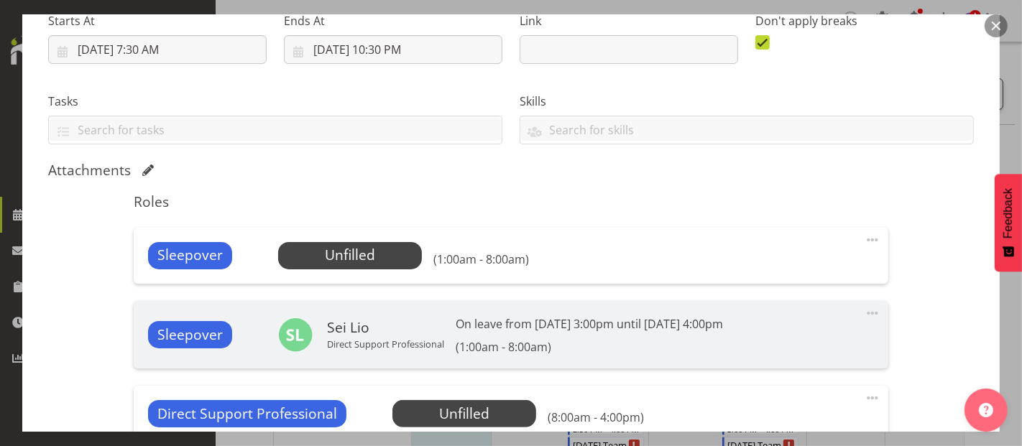
click at [340, 269] on div "Sleepover Unfilled Select Employee (1:00am - 8:00am) Edit Cover Role Delete" at bounding box center [511, 256] width 754 height 56
click at [338, 257] on span "Select Employee" at bounding box center [349, 255] width 107 height 21
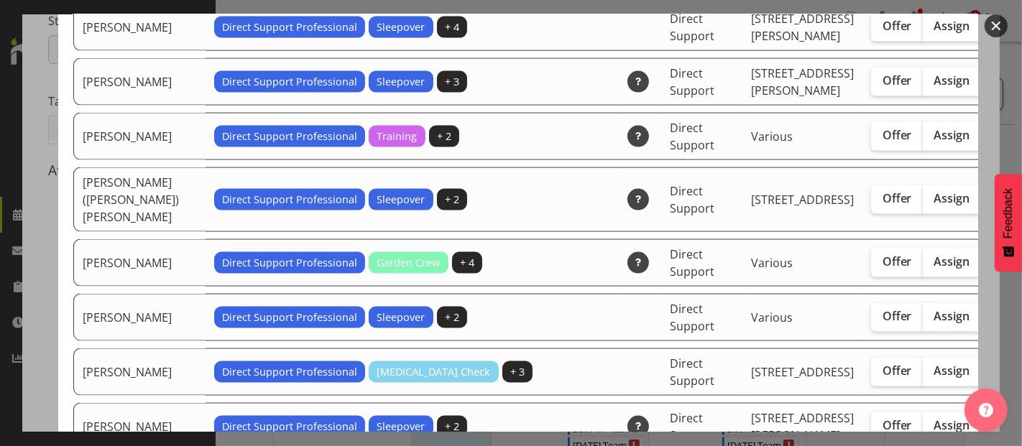
scroll to position [1756, 0]
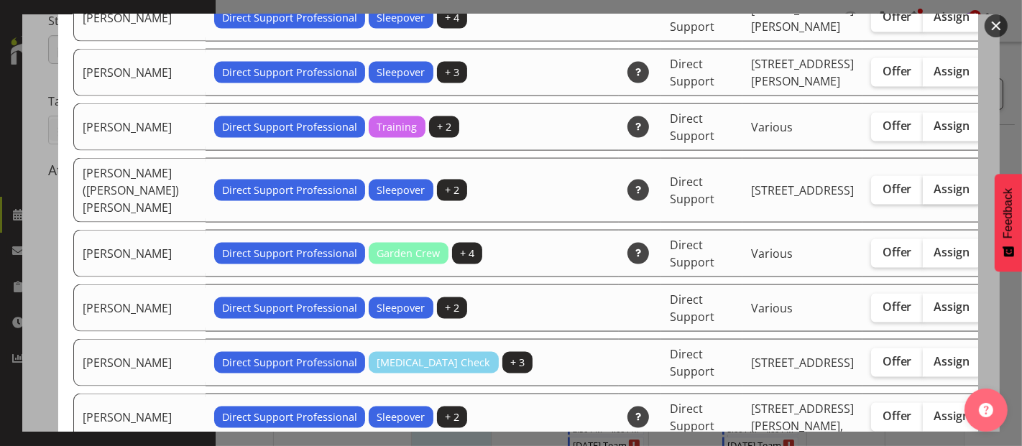
click at [923, 205] on label "Assign" at bounding box center [952, 190] width 59 height 29
click at [923, 194] on input "Assign" at bounding box center [927, 189] width 9 height 9
checkbox input "true"
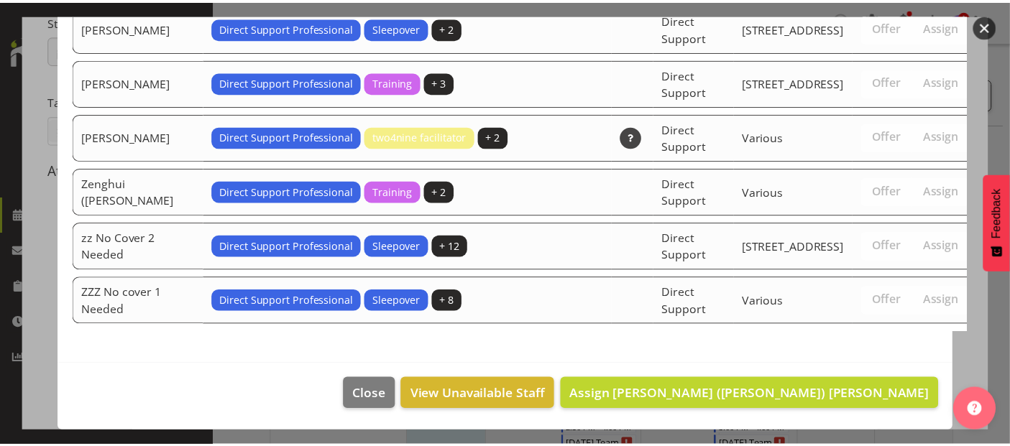
scroll to position [4689, 0]
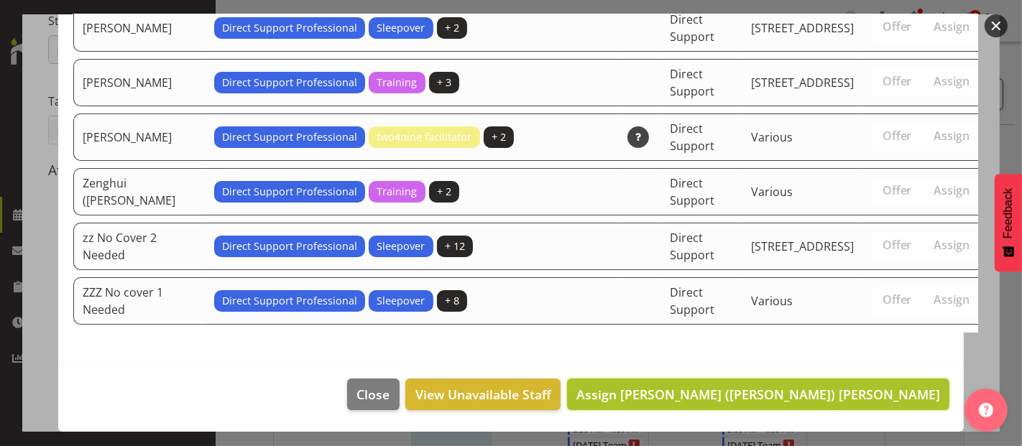
click at [862, 396] on span "Assign Harry (Hank) Snell" at bounding box center [758, 394] width 364 height 17
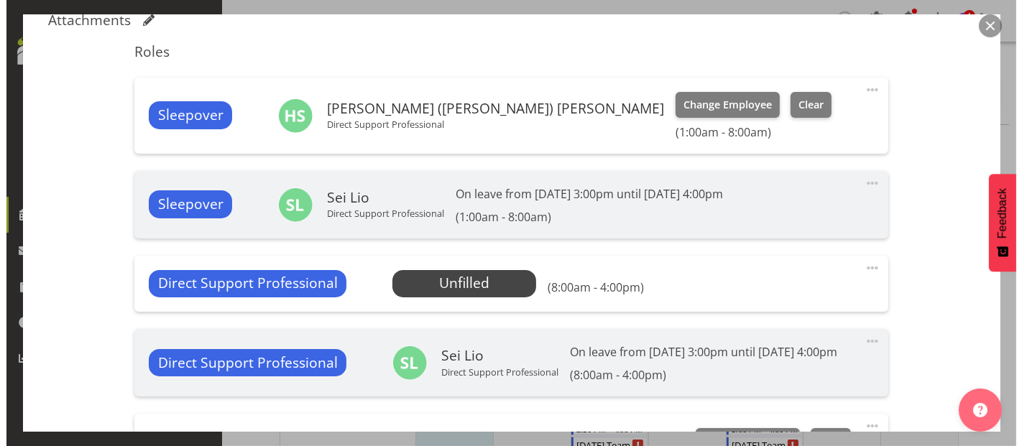
scroll to position [399, 0]
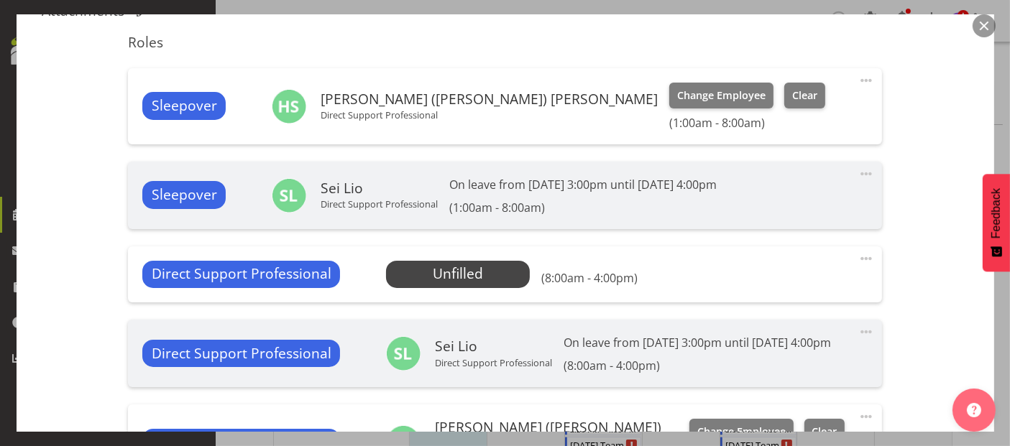
click at [857, 254] on span at bounding box center [865, 258] width 17 height 17
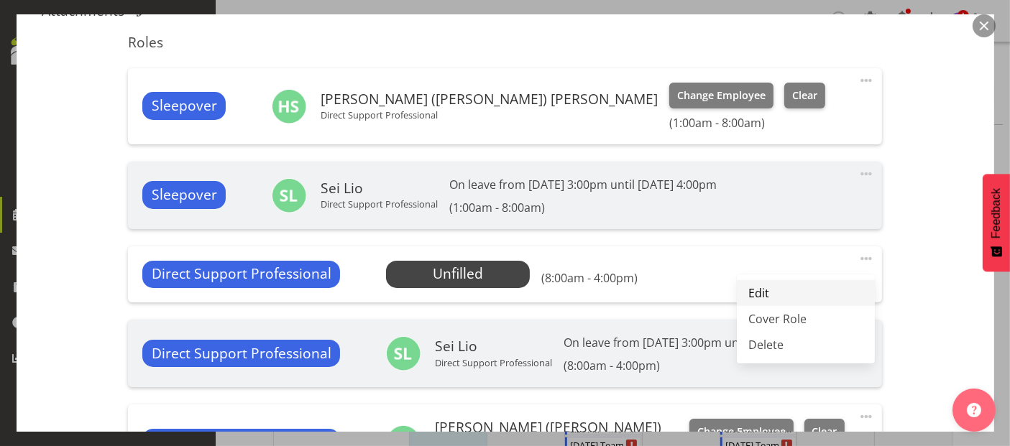
click at [776, 288] on link "Edit" at bounding box center [806, 293] width 138 height 26
select select "8"
select select "2025"
select select "8"
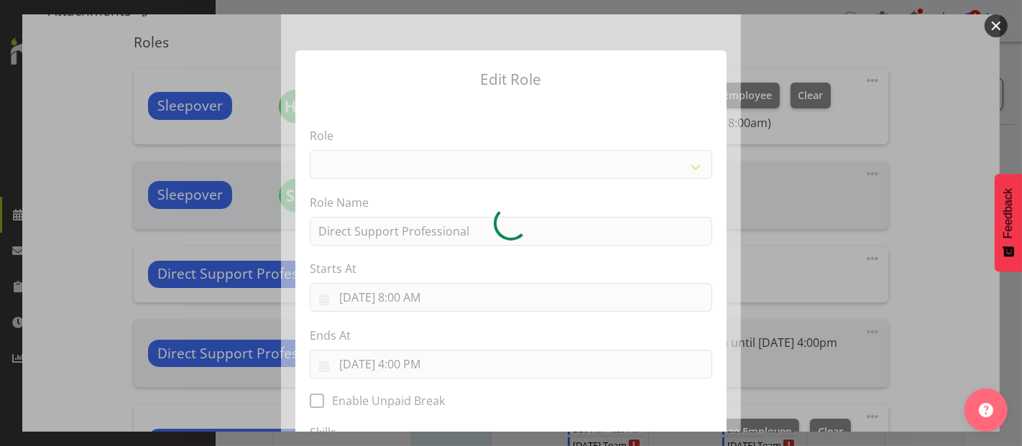
select select "519"
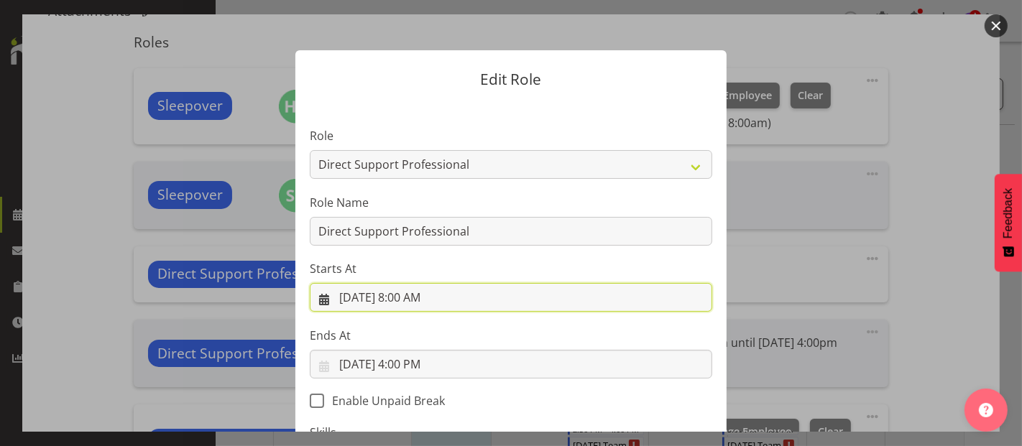
click at [447, 295] on input "9/14/2025, 8:00 AM" at bounding box center [511, 297] width 402 height 29
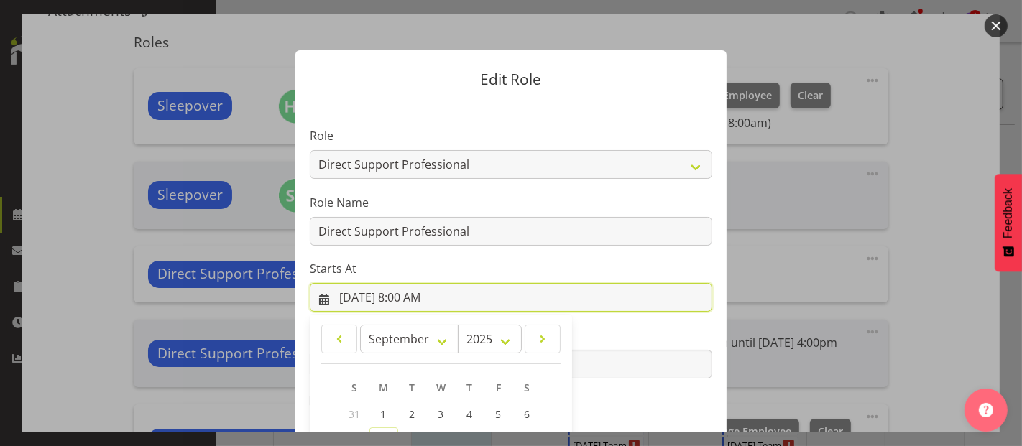
scroll to position [207, 0]
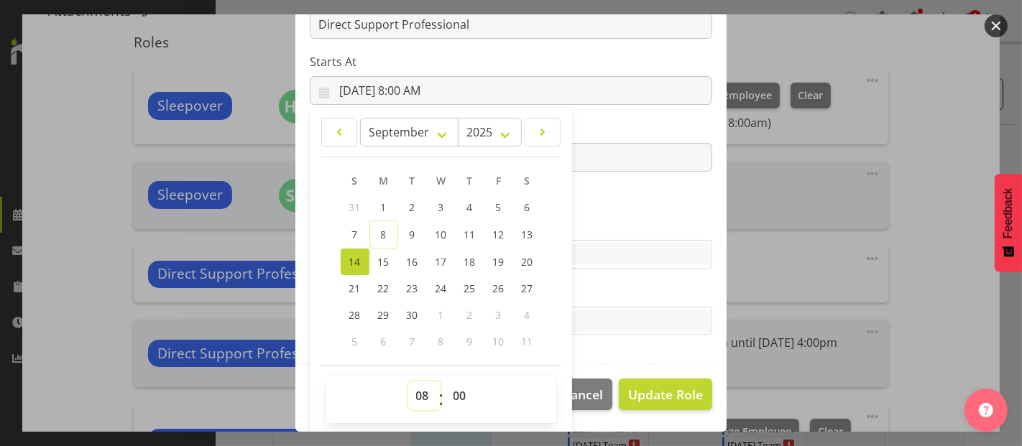
click at [412, 398] on select "00 01 02 03 04 05 06 07 08 09 10 11 12 13 14 15 16 17 18 19 20 21 22 23" at bounding box center [424, 396] width 32 height 29
select select "9"
click at [408, 382] on select "00 01 02 03 04 05 06 07 08 09 10 11 12 13 14 15 16 17 18 19 20 21 22 23" at bounding box center [424, 396] width 32 height 29
type input "9/14/2025, 9:00 AM"
click at [653, 364] on footer "Cancel Update Role" at bounding box center [510, 398] width 431 height 68
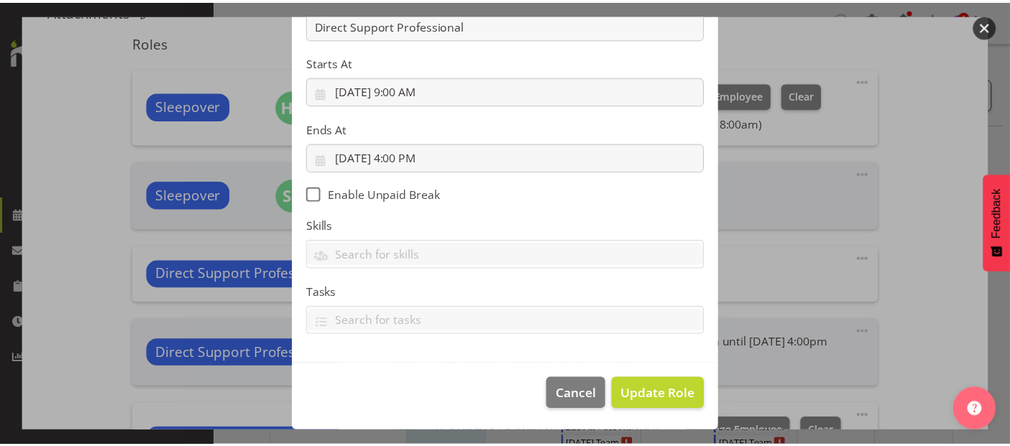
scroll to position [206, 0]
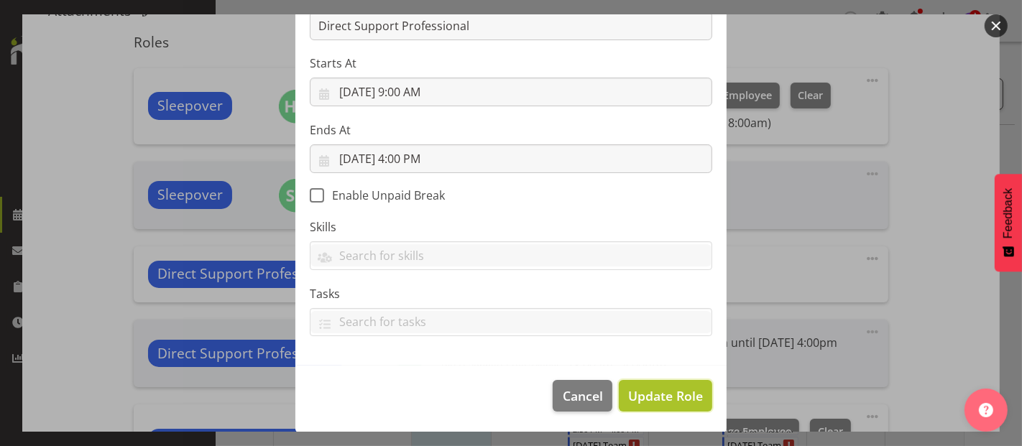
click at [657, 399] on span "Update Role" at bounding box center [665, 396] width 75 height 19
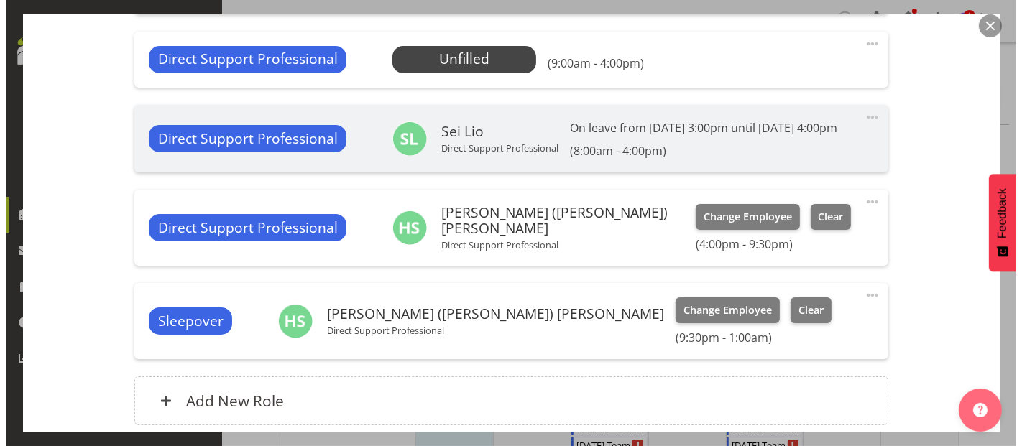
scroll to position [750, 0]
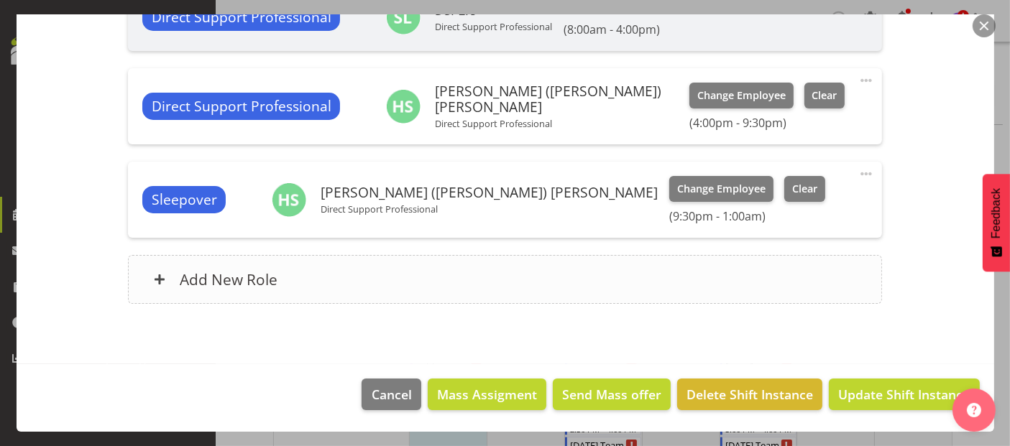
click at [326, 277] on div "Add New Role" at bounding box center [505, 279] width 754 height 49
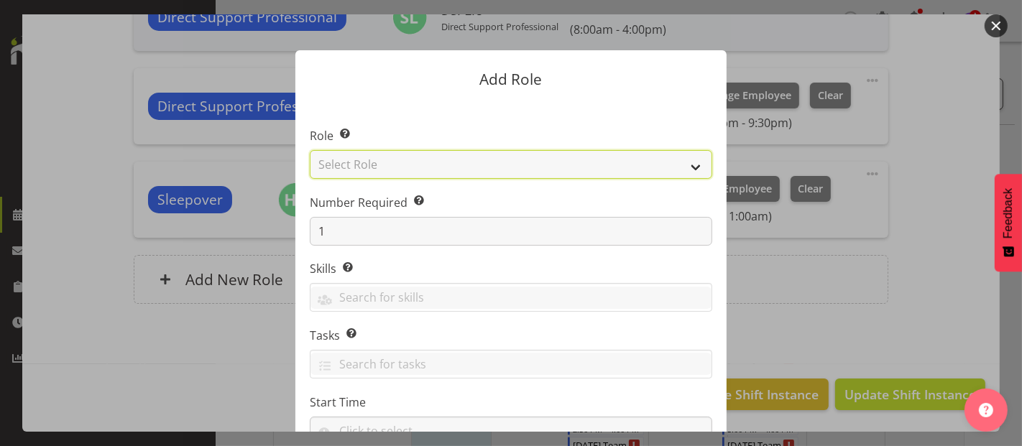
click at [439, 167] on select "Select Role Accounts and Payroll Admin Support Aspirations & Support Facilitato…" at bounding box center [511, 164] width 402 height 29
select select "519"
click at [310, 150] on select "Select Role Accounts and Payroll Admin Support Aspirations & Support Facilitato…" at bounding box center [511, 164] width 402 height 29
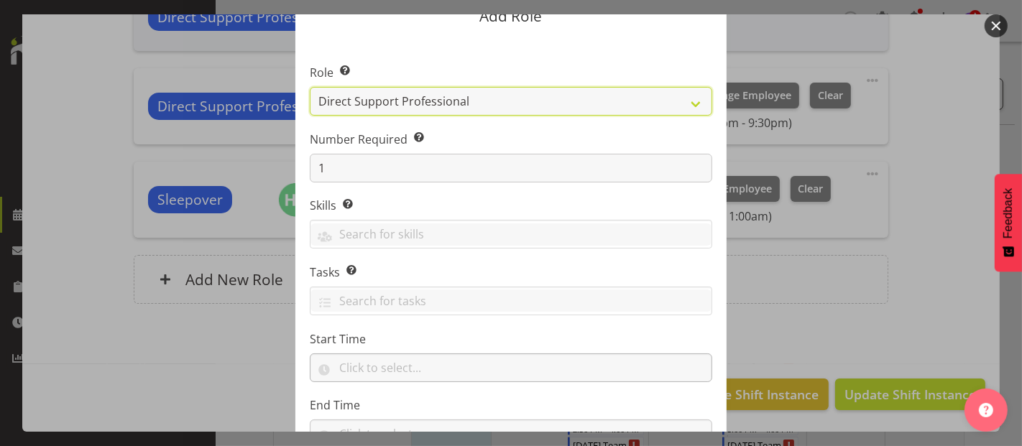
scroll to position [160, 0]
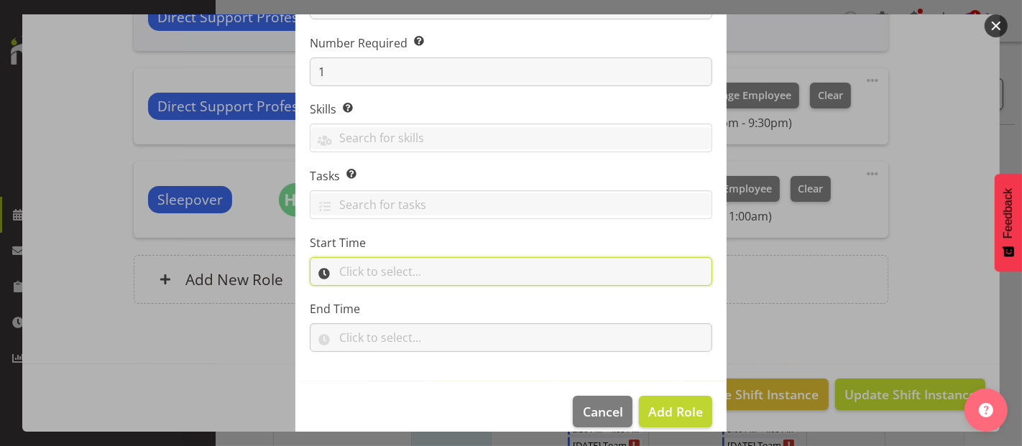
click at [394, 274] on input "text" at bounding box center [511, 271] width 402 height 29
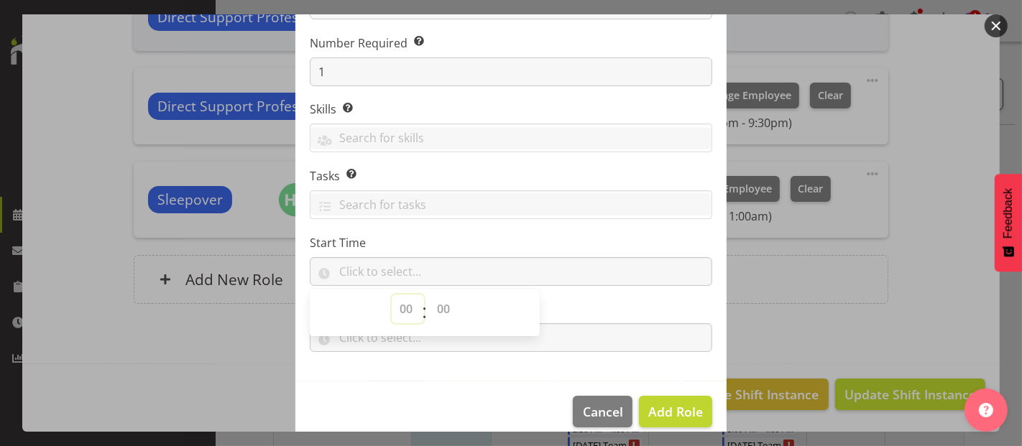
click at [404, 310] on select "00 00 01 02 03 04 05 06 07 08 09 10 11 12 13 14 15 16 17 18 19 20 21 22 23" at bounding box center [408, 309] width 32 height 29
select select "8"
click at [392, 295] on select "00 00 01 02 03 04 05 06 07 08 09 10 11 12 13 14 15 16 17 18 19 20 21 22 23" at bounding box center [408, 309] width 32 height 29
drag, startPoint x: 440, startPoint y: 308, endPoint x: 443, endPoint y: 298, distance: 10.5
click at [440, 308] on select "00 00 01 02 03 04 05 06 07 08 09 10 11 12 13 14 15 16 17 18 19 20 21 22 23 24 2…" at bounding box center [445, 309] width 32 height 29
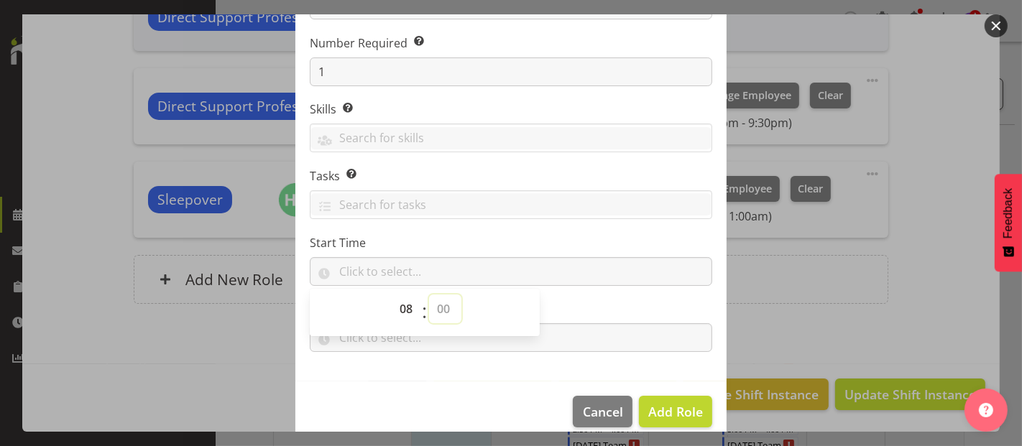
select select "0"
click at [429, 295] on select "00 00 01 02 03 04 05 06 07 08 09 10 11 12 13 14 15 16 17 18 19 20 21 22 23 24 2…" at bounding box center [445, 309] width 32 height 29
type input "08:00"
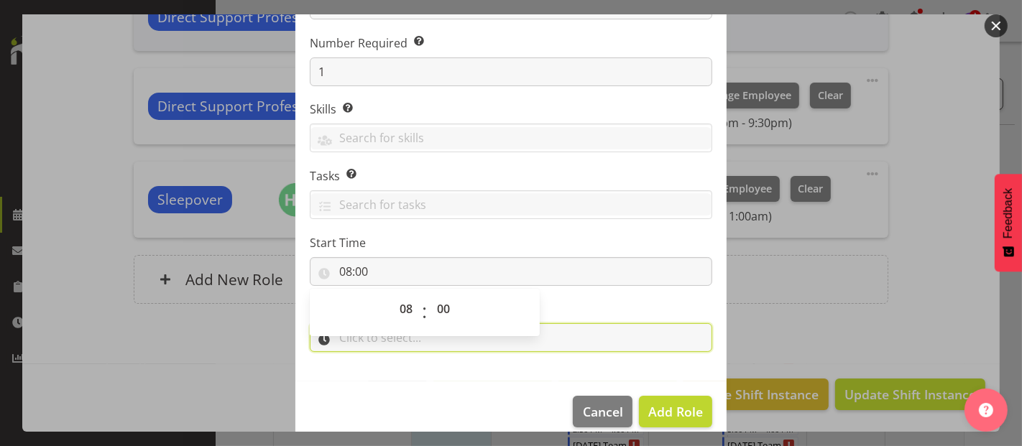
click at [572, 343] on input "text" at bounding box center [511, 337] width 402 height 29
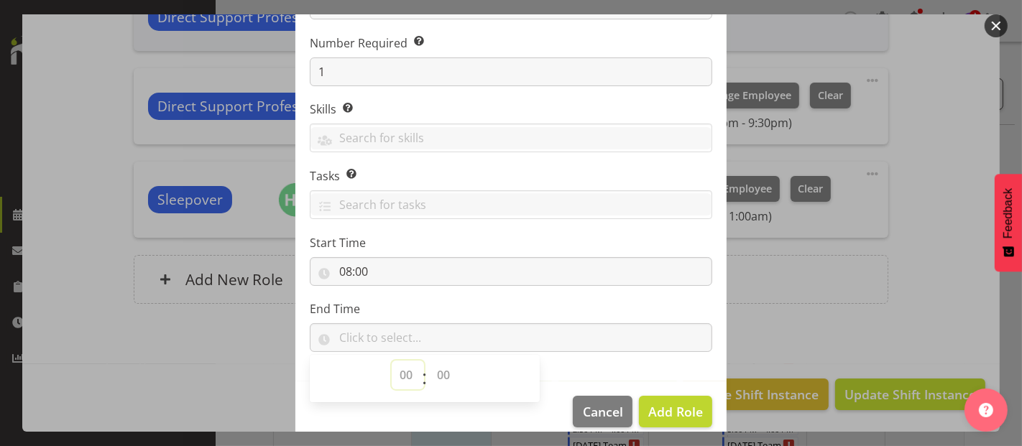
drag, startPoint x: 398, startPoint y: 381, endPoint x: 409, endPoint y: 360, distance: 23.5
click at [398, 381] on select "00 00 01 02 03 04 05 06 07 08 09 10 11 12 13 14 15 16 17 18 19 20 21 22 23" at bounding box center [408, 375] width 32 height 29
select select "9"
click at [392, 361] on select "00 00 01 02 03 04 05 06 07 08 09 10 11 12 13 14 15 16 17 18 19 20 21 22 23" at bounding box center [408, 375] width 32 height 29
drag, startPoint x: 437, startPoint y: 378, endPoint x: 444, endPoint y: 361, distance: 18.0
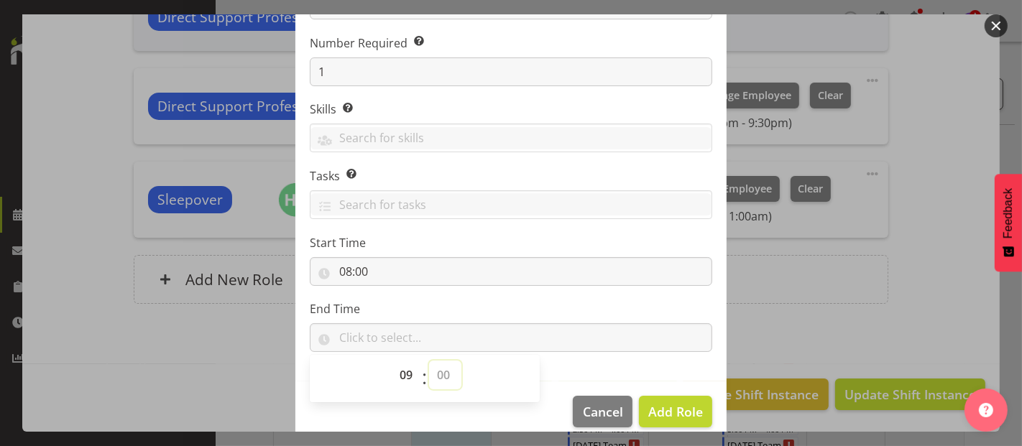
click at [437, 378] on select "00 00 01 02 03 04 05 06 07 08 09 10 11 12 13 14 15 16 17 18 19 20 21 22 23 24 2…" at bounding box center [445, 375] width 32 height 29
select select "0"
click at [429, 361] on select "00 00 01 02 03 04 05 06 07 08 09 10 11 12 13 14 15 16 17 18 19 20 21 22 23 24 2…" at bounding box center [445, 375] width 32 height 29
type input "09:00"
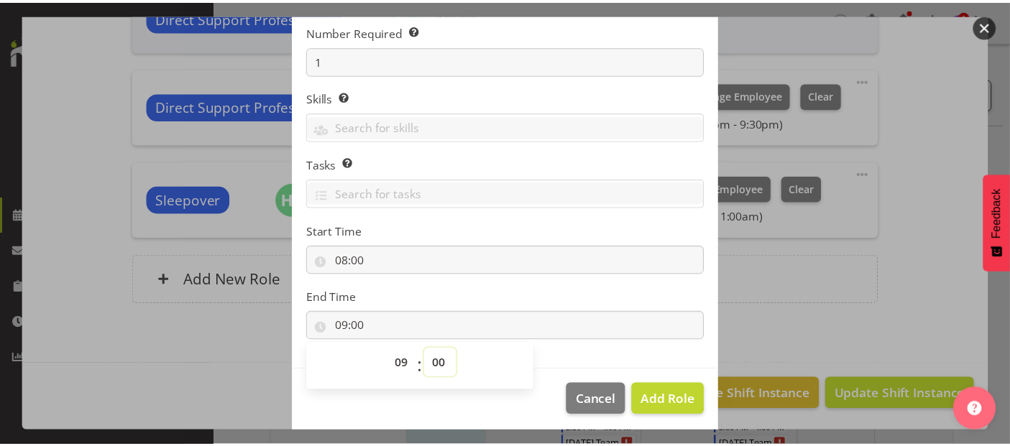
scroll to position [175, 0]
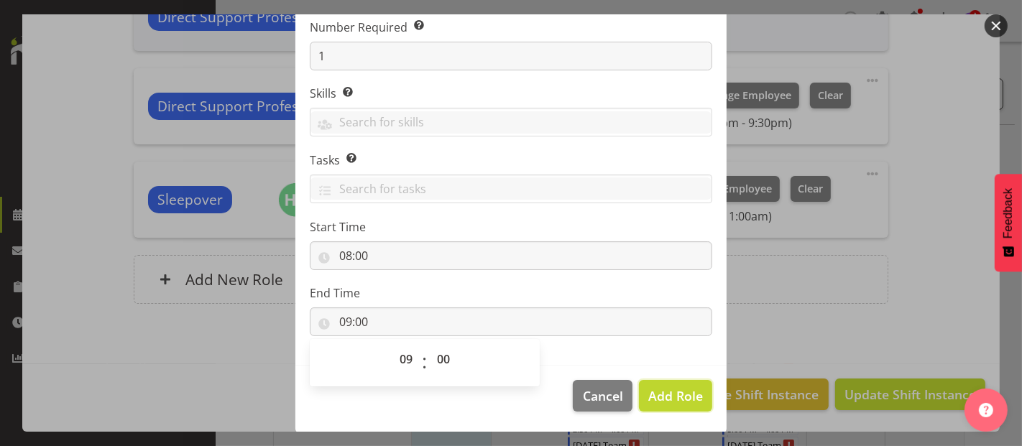
click at [688, 389] on span "Add Role" at bounding box center [675, 395] width 55 height 17
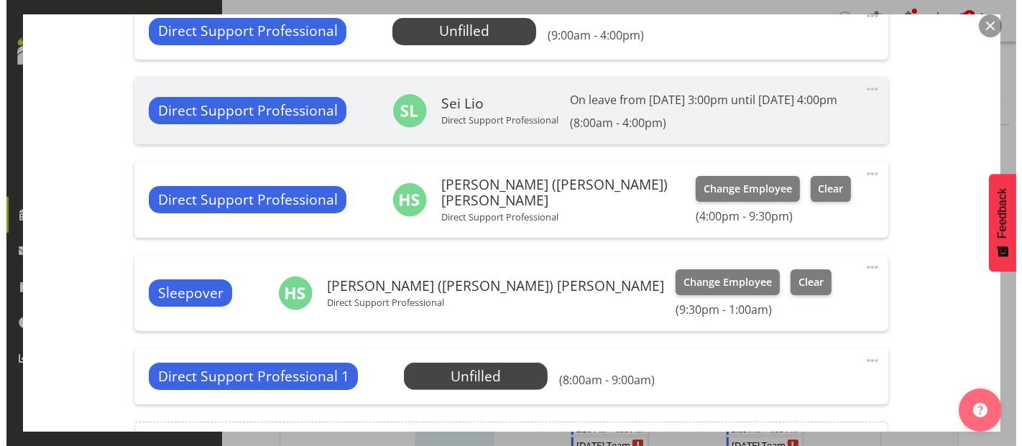
scroll to position [670, 0]
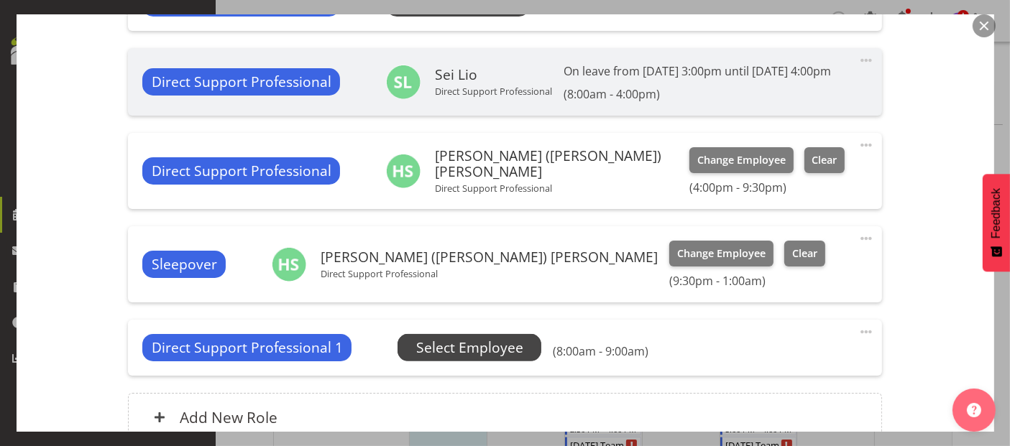
click at [472, 359] on span "Select Employee" at bounding box center [469, 348] width 107 height 21
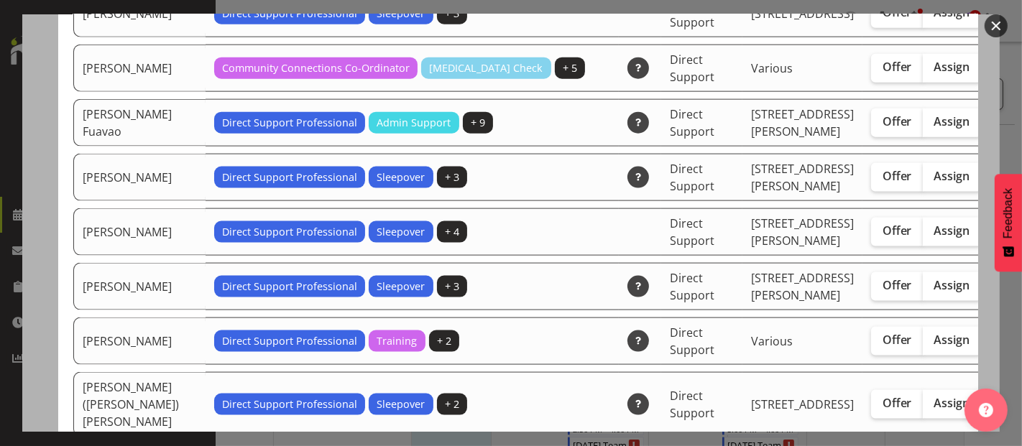
scroll to position [1836, 0]
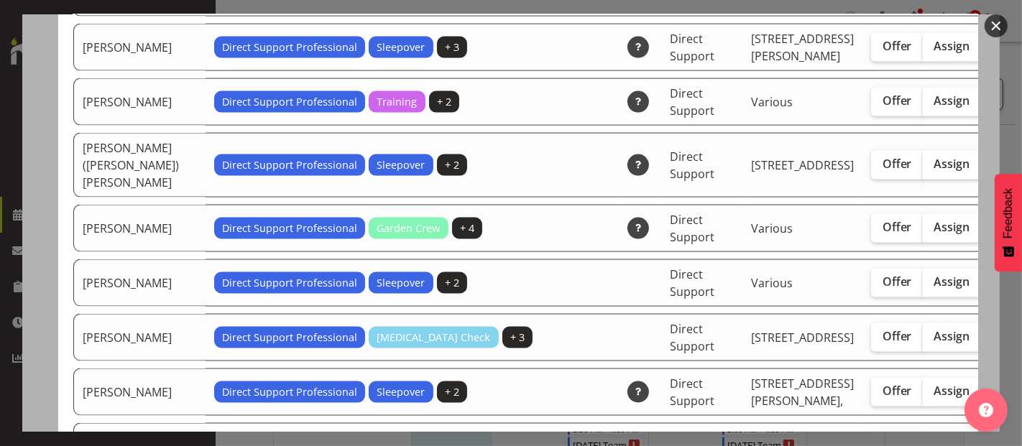
click at [934, 171] on span "Assign" at bounding box center [952, 164] width 36 height 14
click at [923, 169] on input "Assign" at bounding box center [927, 164] width 9 height 9
checkbox input "true"
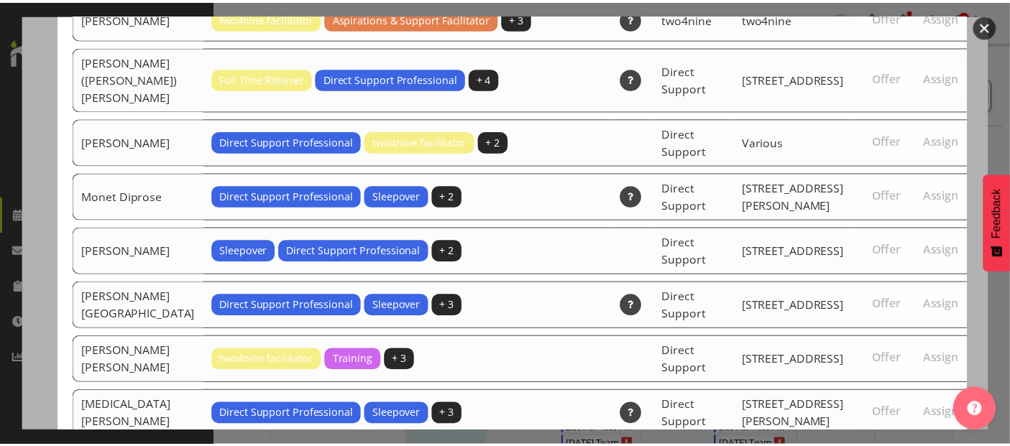
scroll to position [4743, 0]
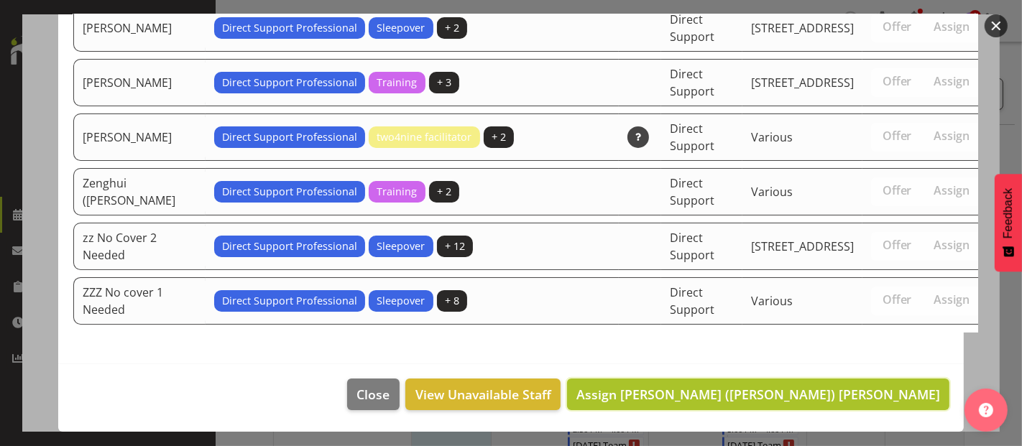
click at [882, 393] on span "Assign Harry (Hank) Snell" at bounding box center [758, 394] width 364 height 17
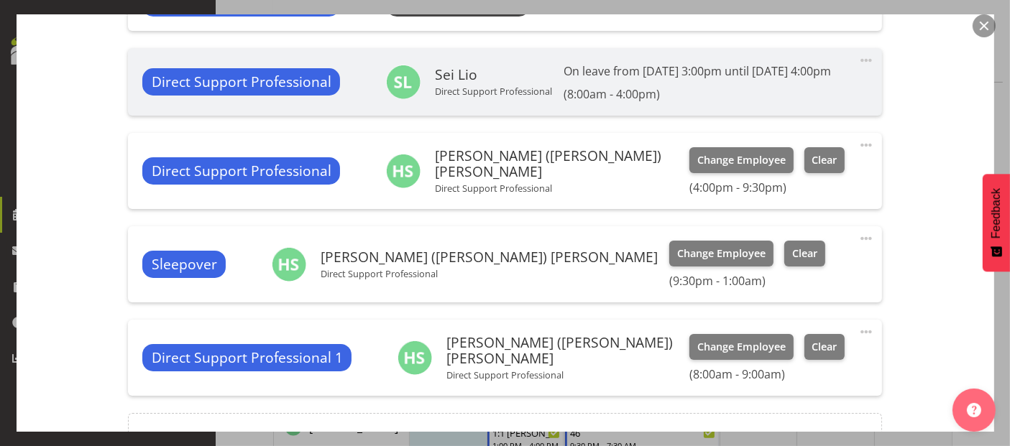
scroll to position [844, 0]
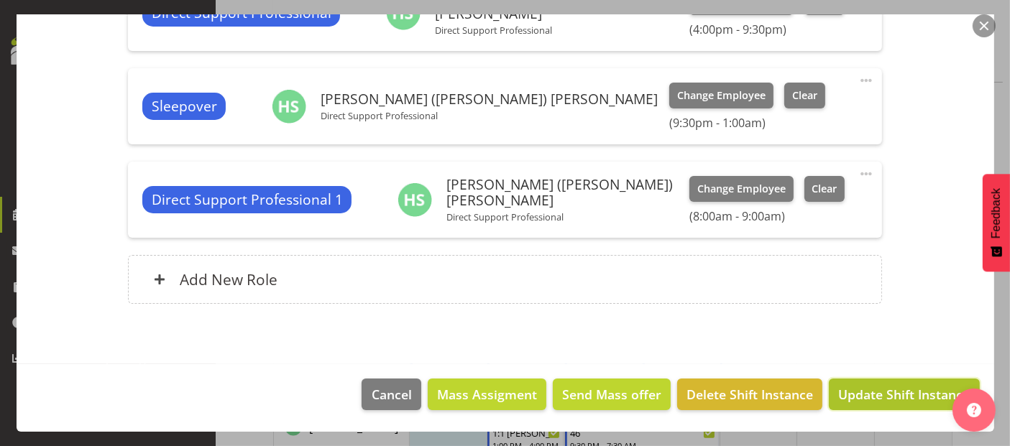
click at [858, 381] on button "Update Shift Instance" at bounding box center [904, 395] width 150 height 32
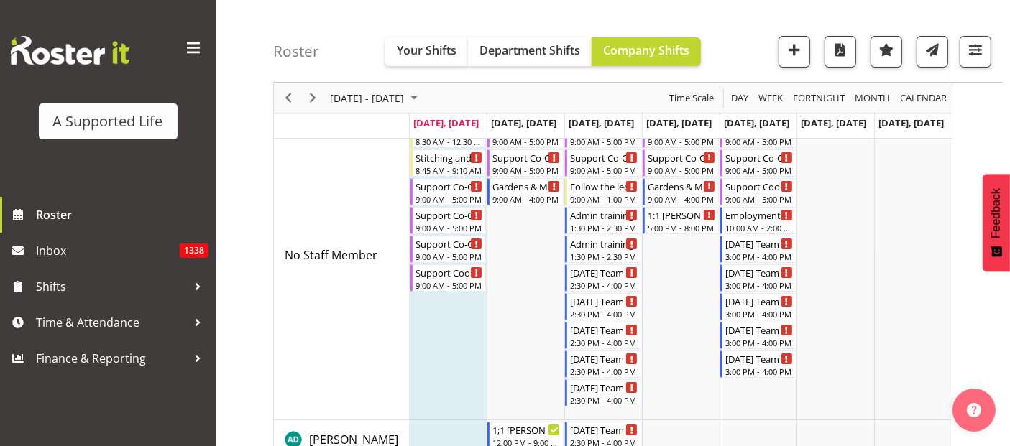
scroll to position [0, 0]
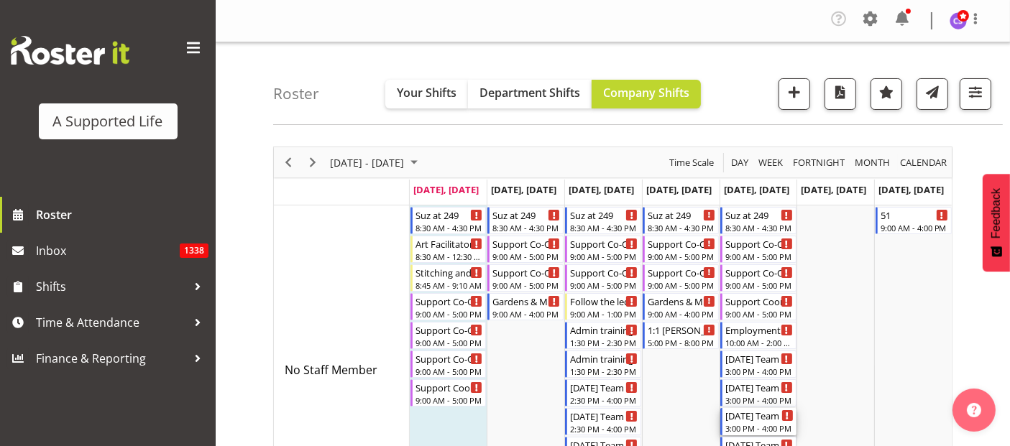
click at [765, 408] on div "Friday Team meeting 3:00 PM - 4:00 PM" at bounding box center [758, 421] width 76 height 27
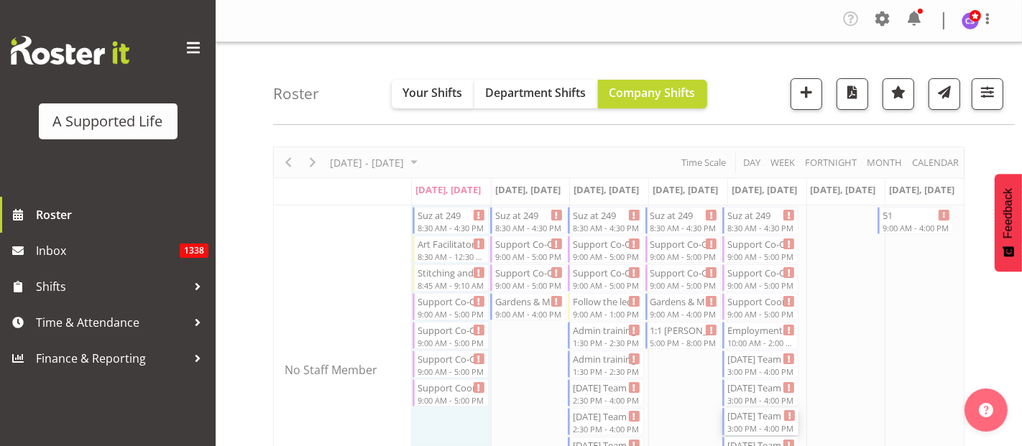
select select "4112"
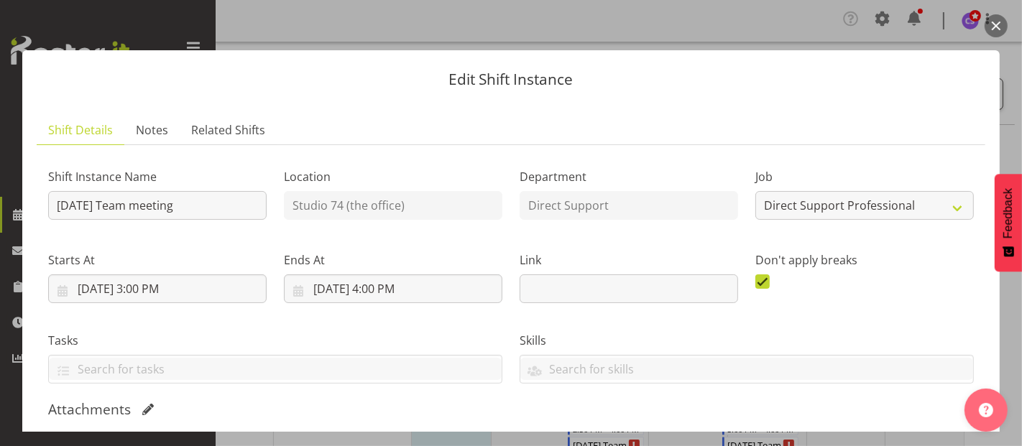
click at [726, 27] on div "Edit Shift Instance Shift Details Notes Related Shifts Shift Instance Name Frid…" at bounding box center [511, 222] width 1006 height 417
click at [1000, 25] on button "button" at bounding box center [995, 25] width 23 height 23
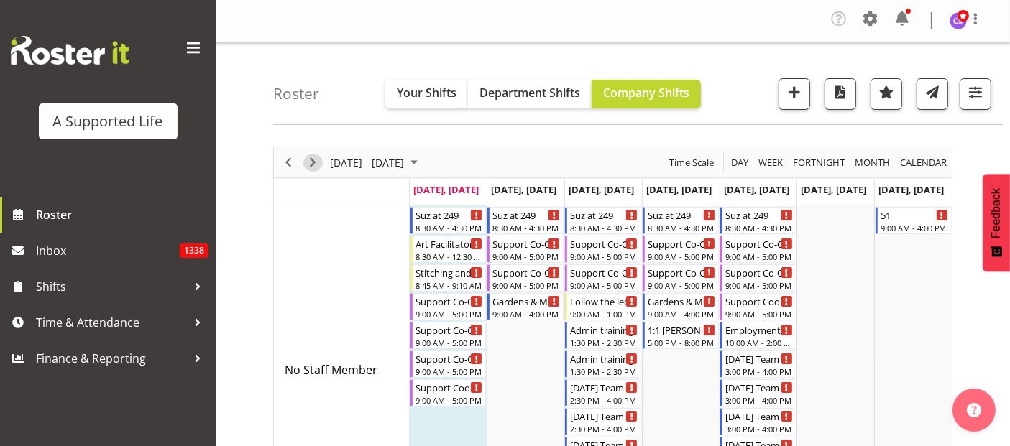
click at [308, 157] on span "Next" at bounding box center [312, 163] width 17 height 18
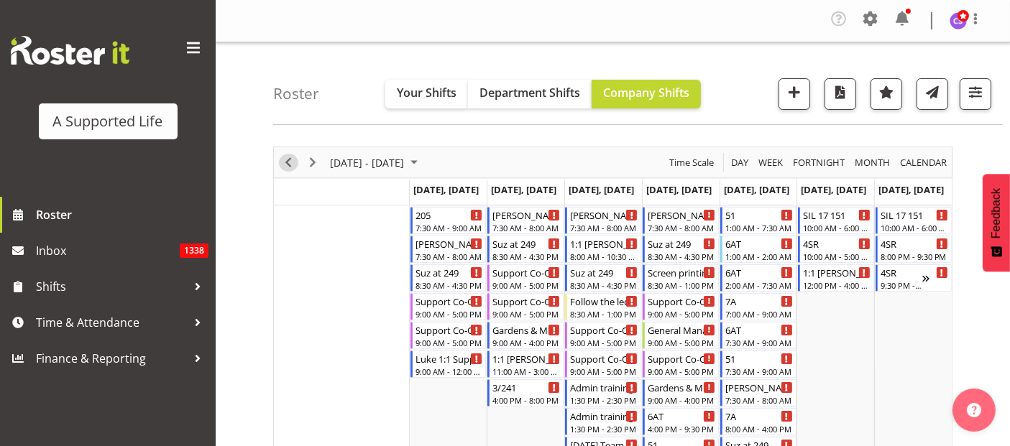
drag, startPoint x: 292, startPoint y: 160, endPoint x: 428, endPoint y: 374, distance: 254.2
click at [291, 159] on span "Previous" at bounding box center [288, 163] width 17 height 18
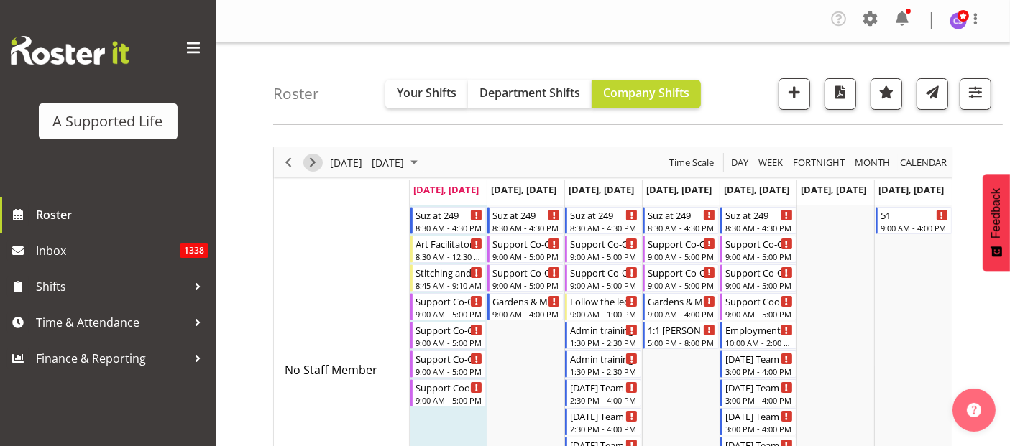
click at [312, 165] on span "Next" at bounding box center [312, 163] width 17 height 18
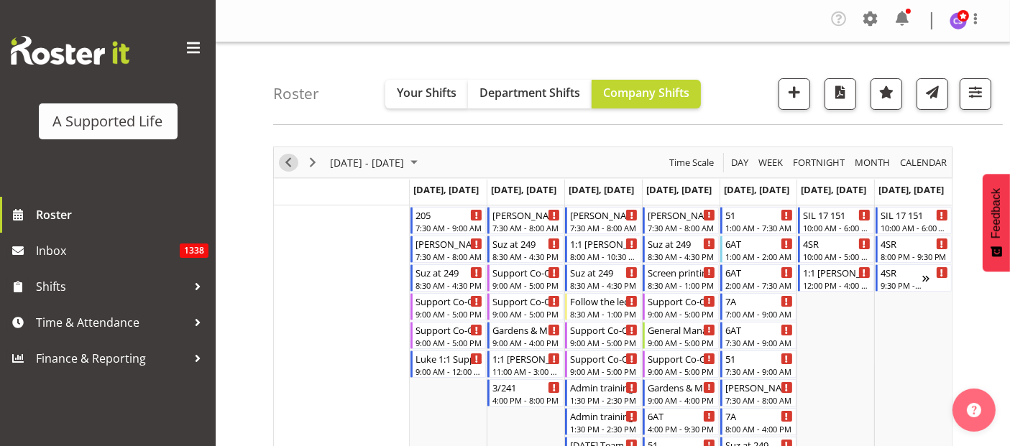
drag, startPoint x: 284, startPoint y: 160, endPoint x: 288, endPoint y: 195, distance: 36.2
click at [283, 160] on span "Previous" at bounding box center [288, 163] width 17 height 18
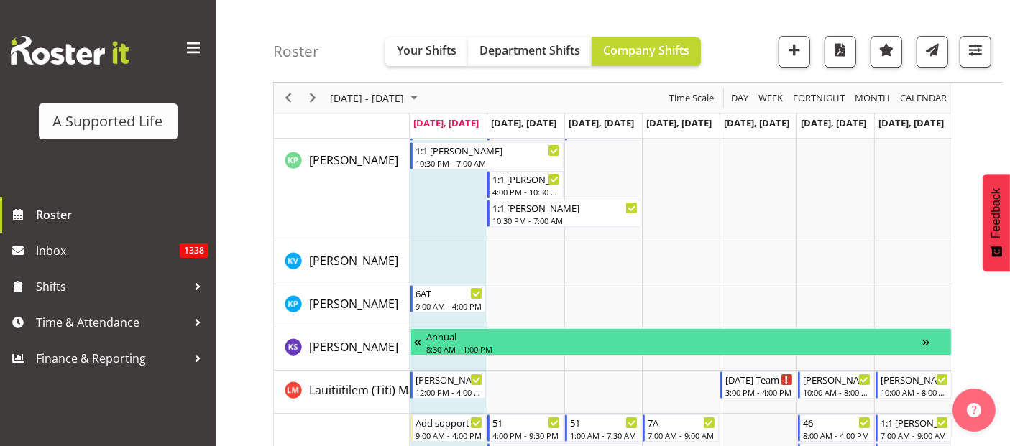
scroll to position [4950, 0]
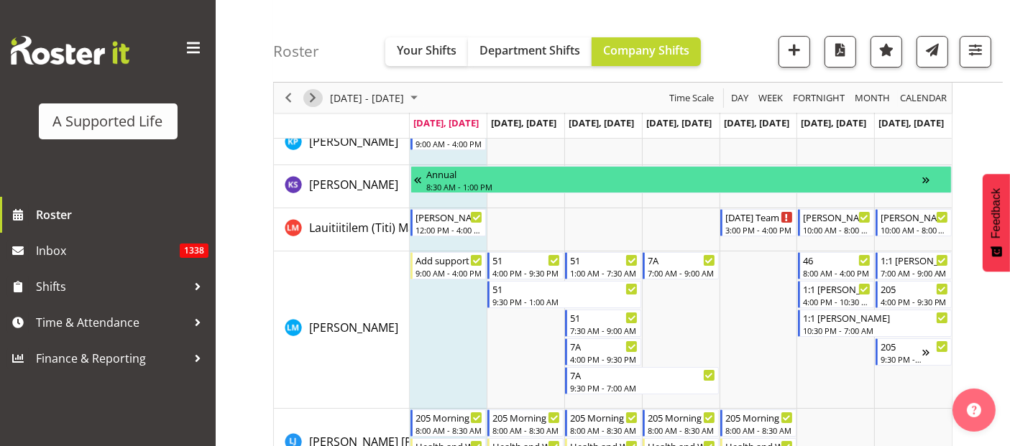
click at [310, 100] on span "Next" at bounding box center [312, 98] width 17 height 18
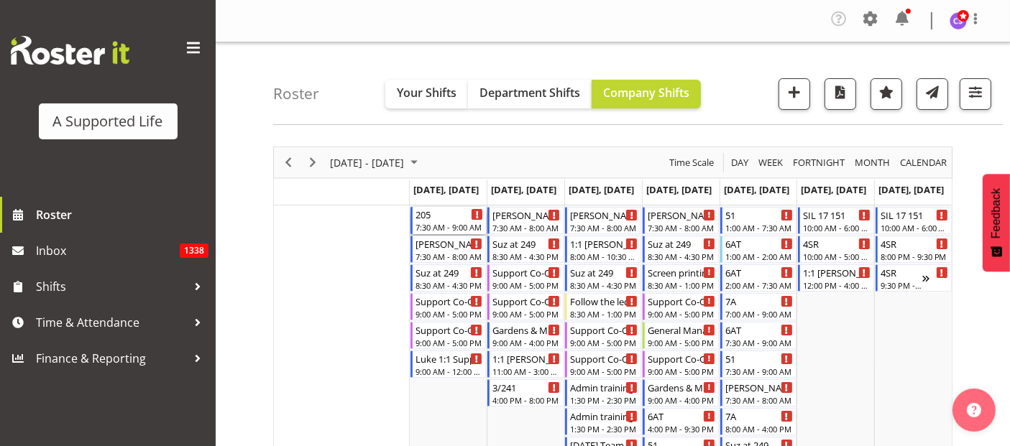
click at [436, 224] on div "7:30 AM - 9:00 AM" at bounding box center [449, 226] width 68 height 11
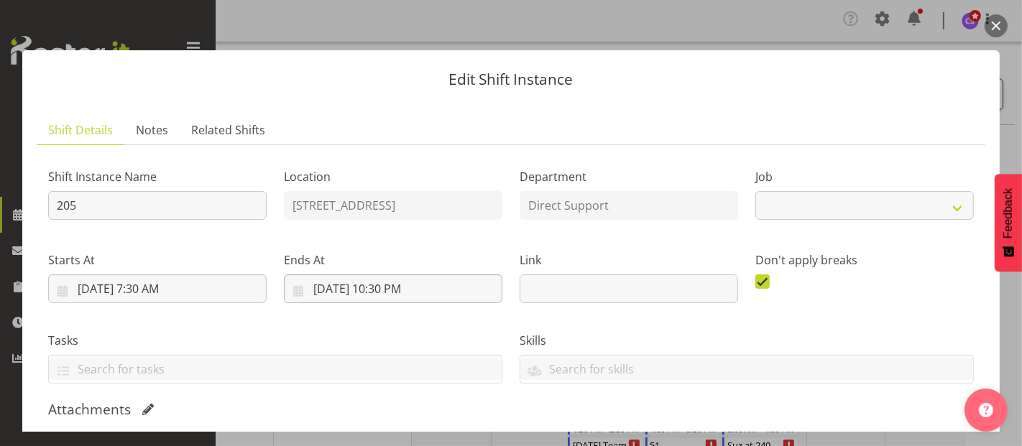
select select "4112"
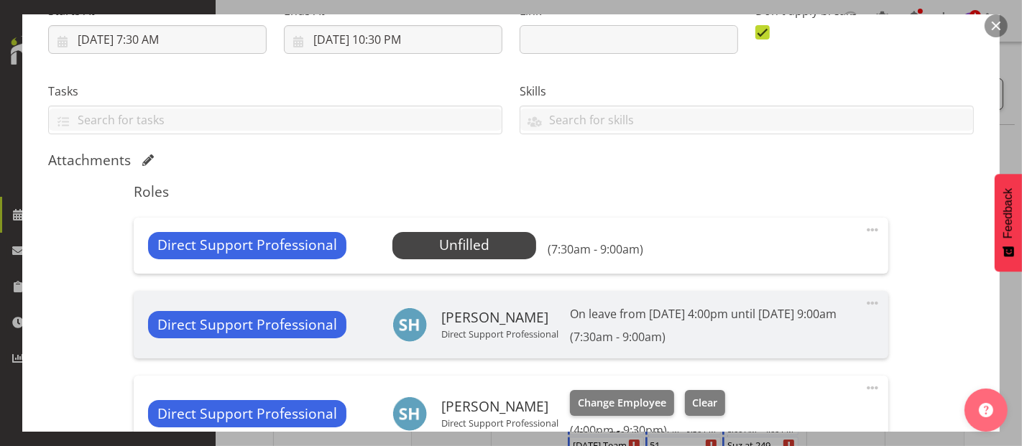
scroll to position [319, 0]
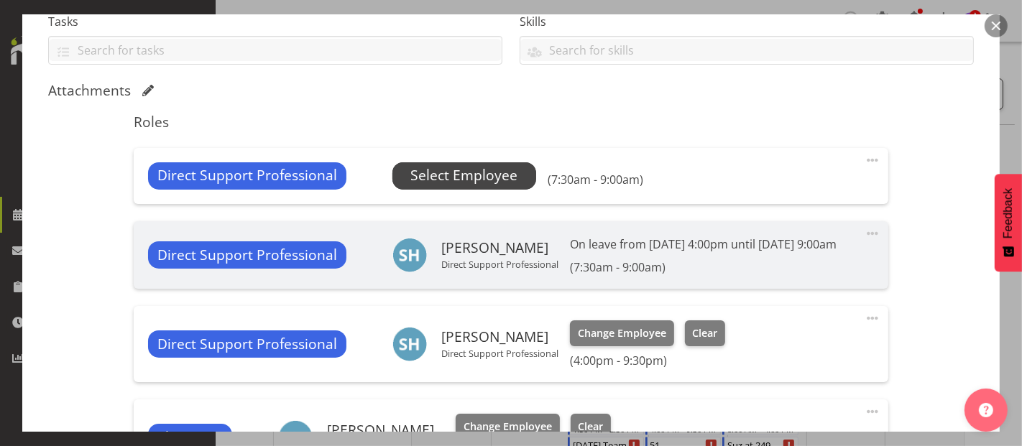
click at [478, 170] on span "Select Employee" at bounding box center [463, 175] width 107 height 21
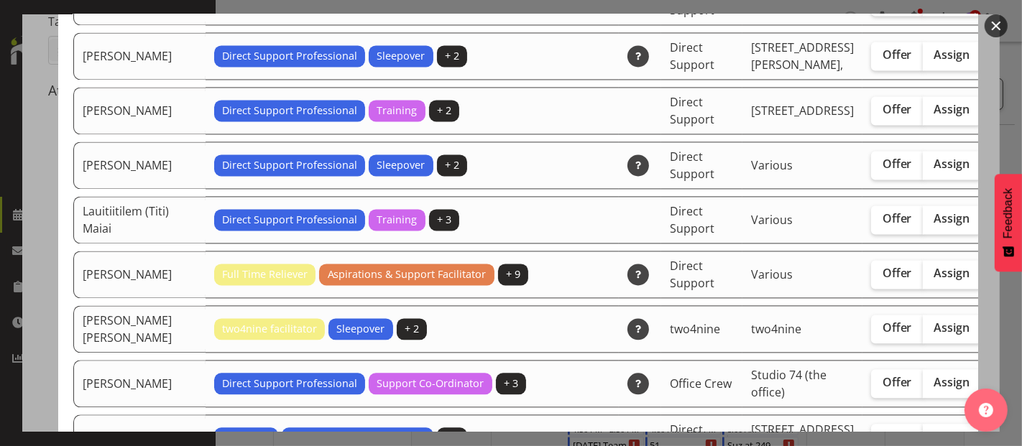
scroll to position [2714, 0]
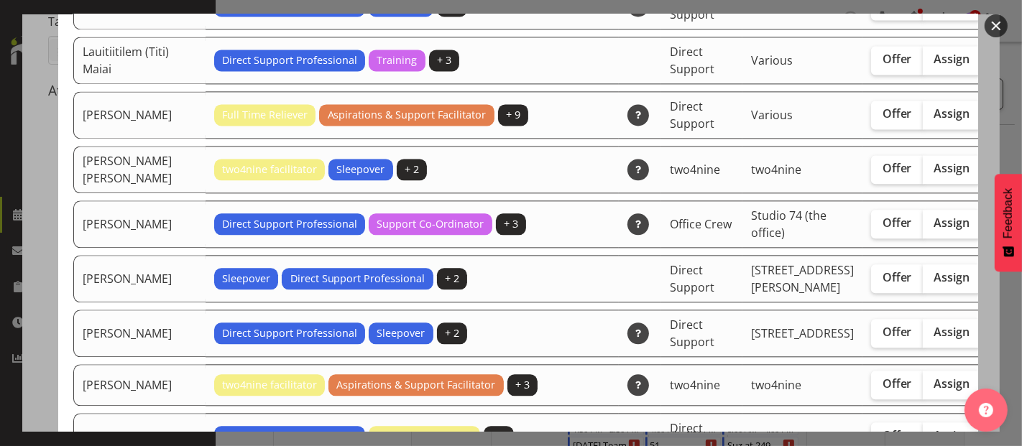
click at [934, 121] on span "Assign" at bounding box center [952, 113] width 36 height 14
click at [923, 119] on input "Assign" at bounding box center [927, 113] width 9 height 9
checkbox input "true"
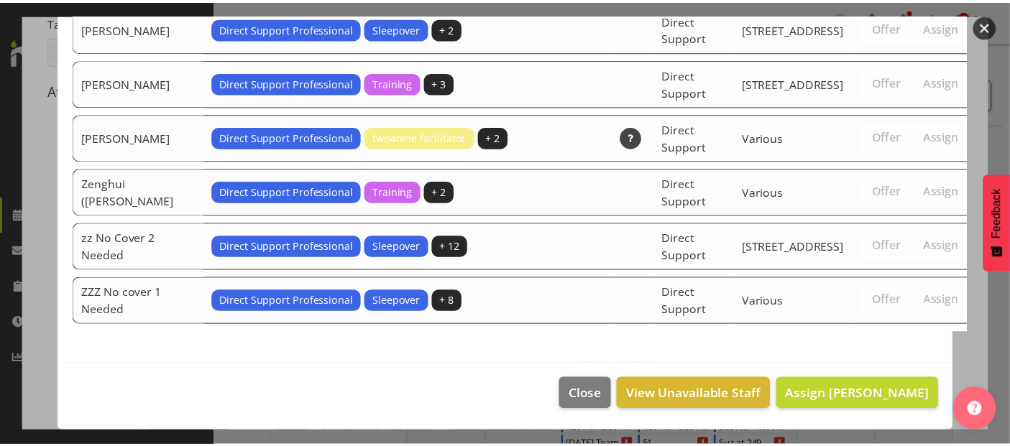
scroll to position [4654, 0]
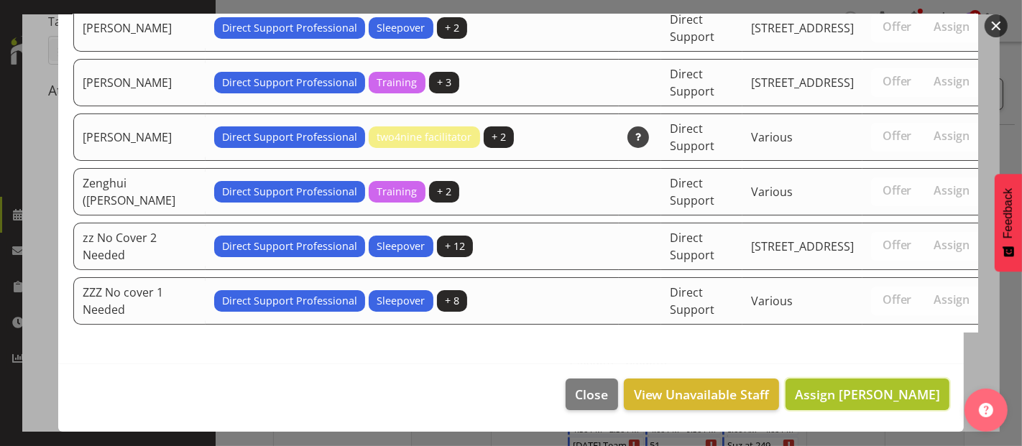
click at [878, 403] on span "Assign [PERSON_NAME]" at bounding box center [867, 394] width 145 height 19
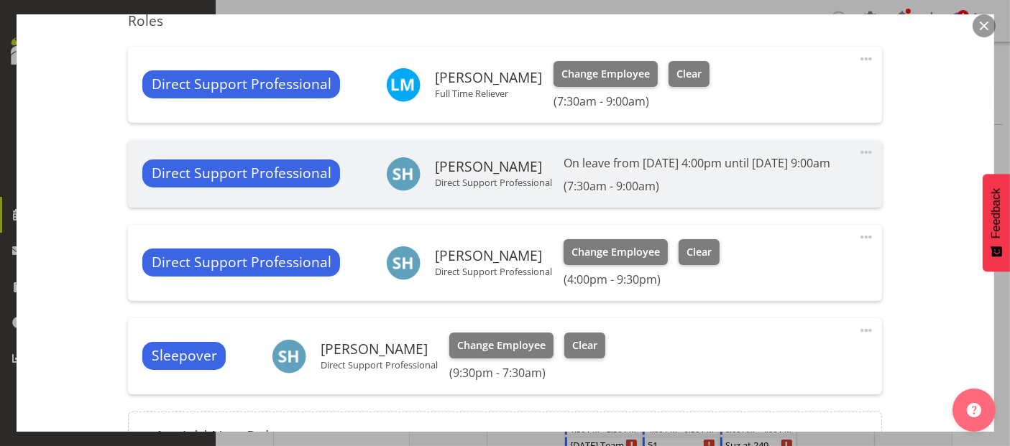
scroll to position [591, 0]
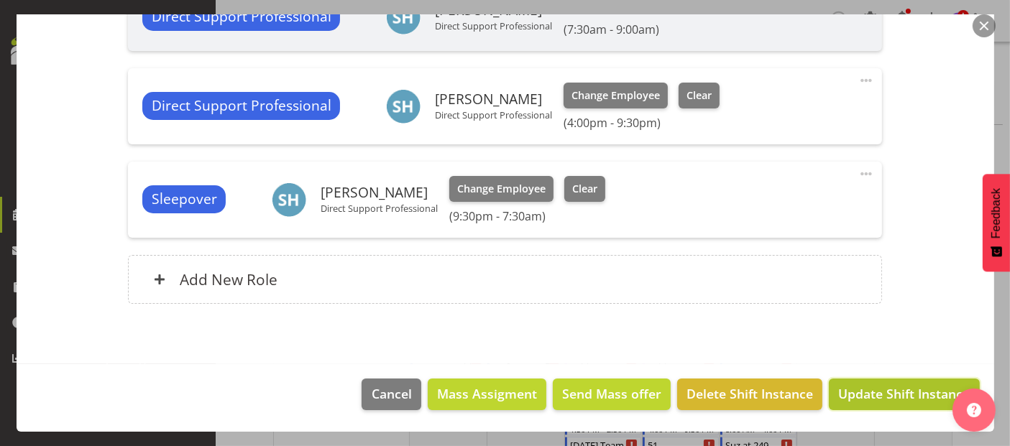
click at [866, 407] on button "Update Shift Instance" at bounding box center [904, 395] width 150 height 32
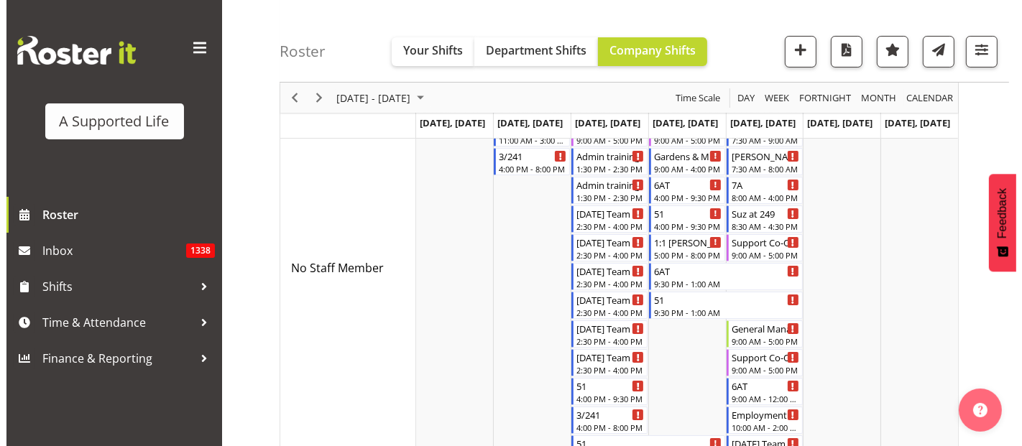
scroll to position [0, 0]
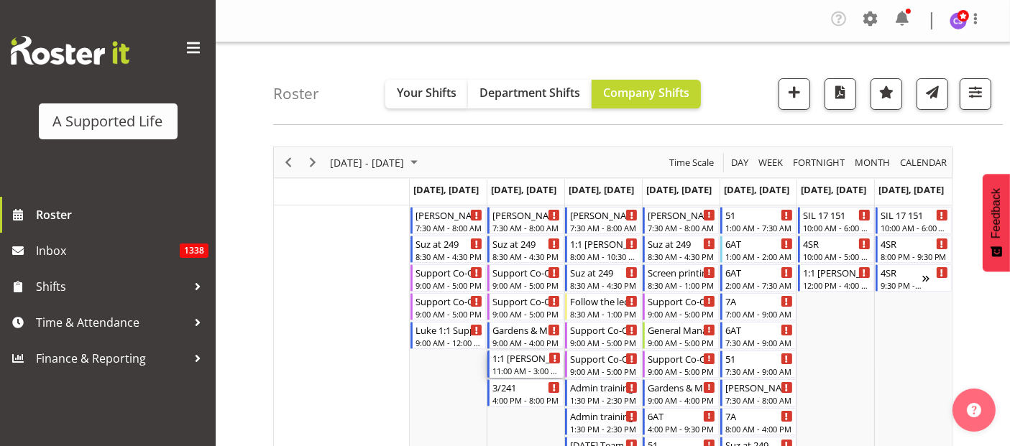
click at [533, 366] on div "11:00 AM - 3:00 PM" at bounding box center [526, 370] width 68 height 11
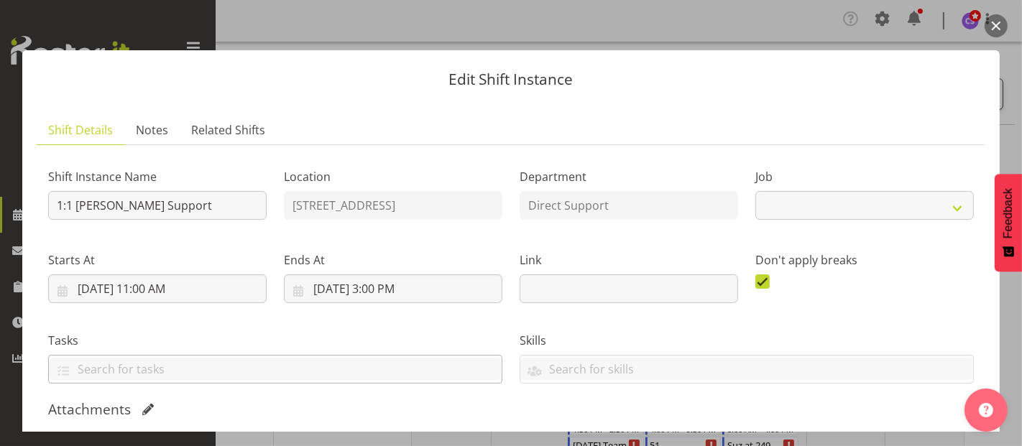
select select "4112"
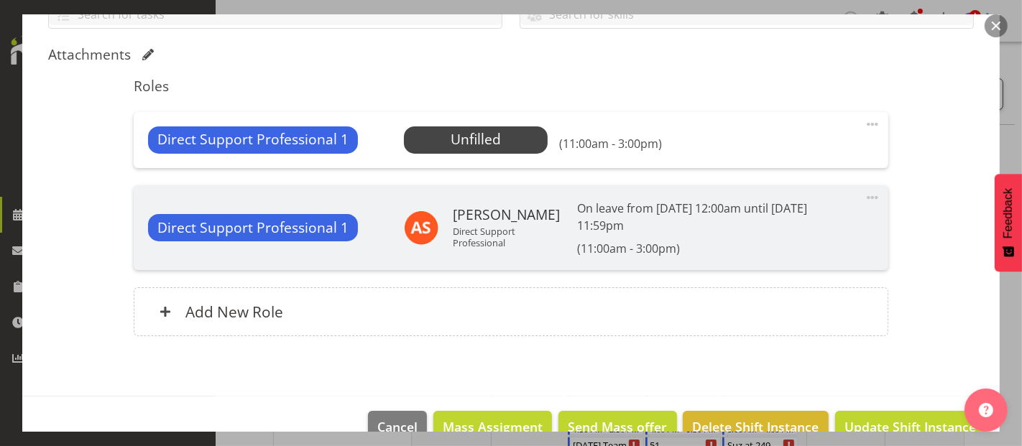
scroll to position [385, 0]
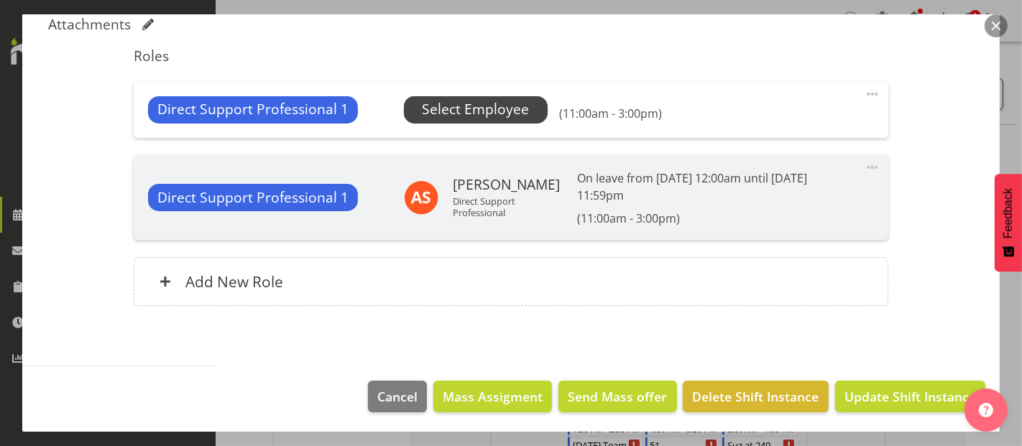
click at [492, 107] on span "Select Employee" at bounding box center [475, 109] width 107 height 21
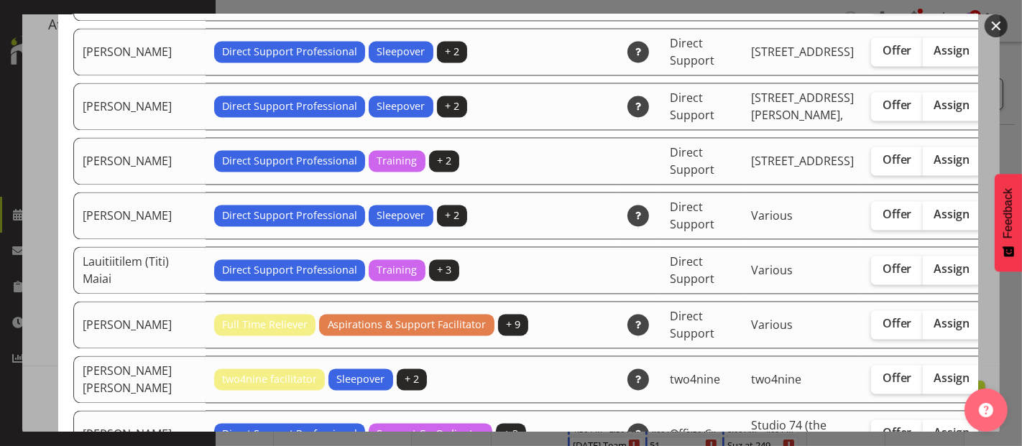
scroll to position [2555, 0]
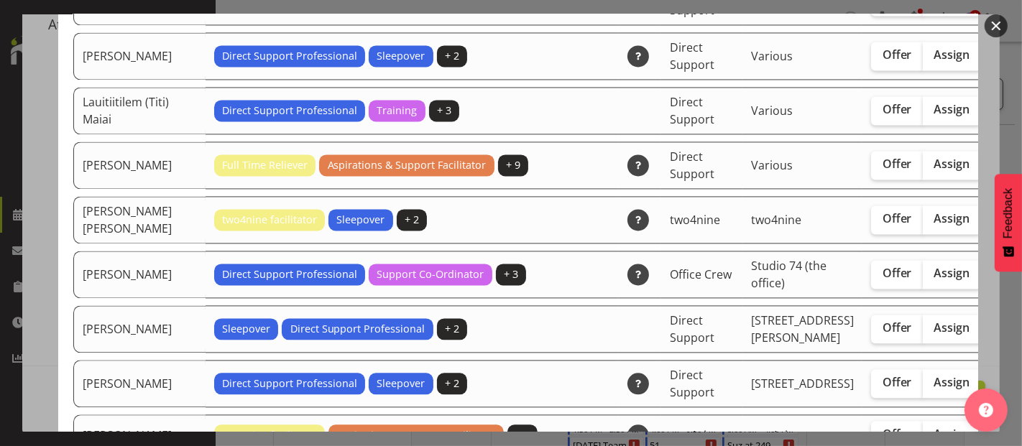
click at [47, 266] on div "Available Employees Employee Name Roles Skills Department Location Actions [PER…" at bounding box center [511, 222] width 934 height 417
click at [997, 24] on button "button" at bounding box center [995, 25] width 23 height 23
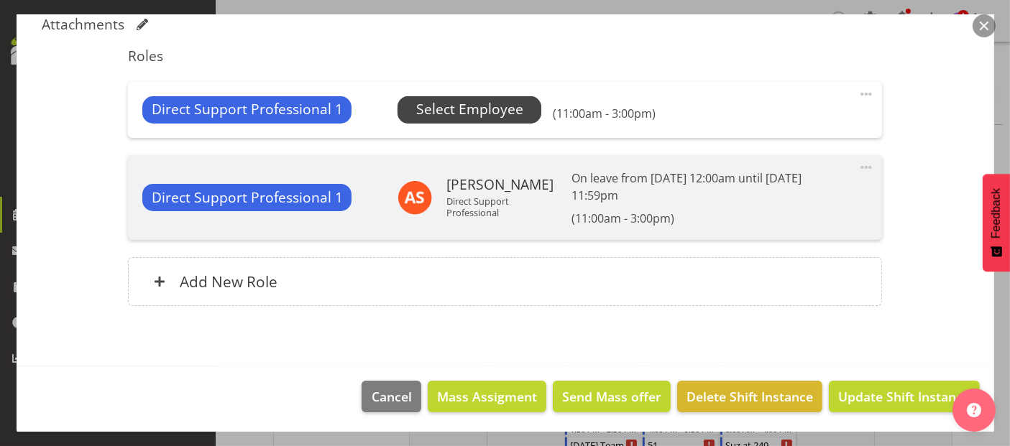
click at [474, 114] on span "Select Employee" at bounding box center [469, 109] width 107 height 21
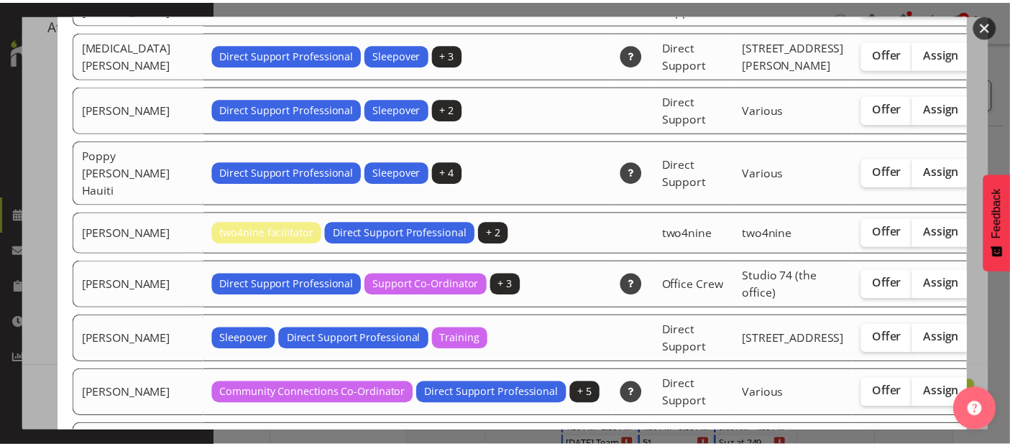
scroll to position [3353, 0]
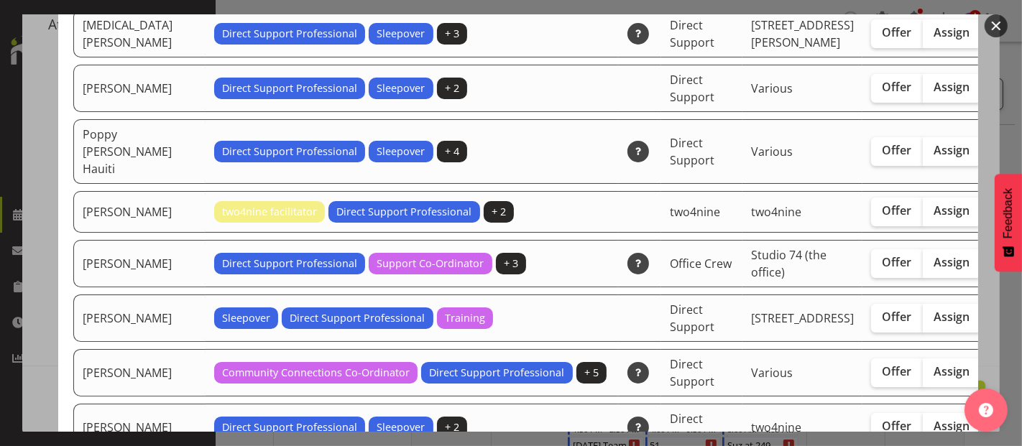
click at [997, 22] on button "button" at bounding box center [995, 25] width 23 height 23
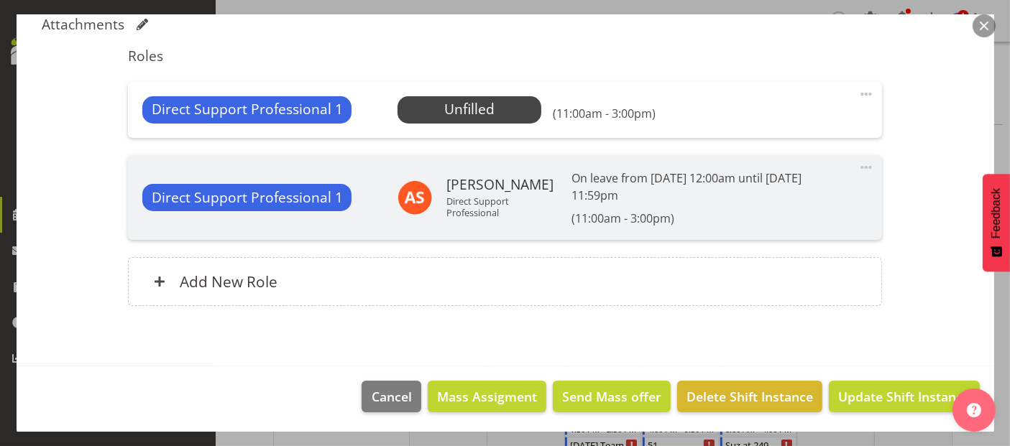
click at [979, 21] on button "button" at bounding box center [983, 25] width 23 height 23
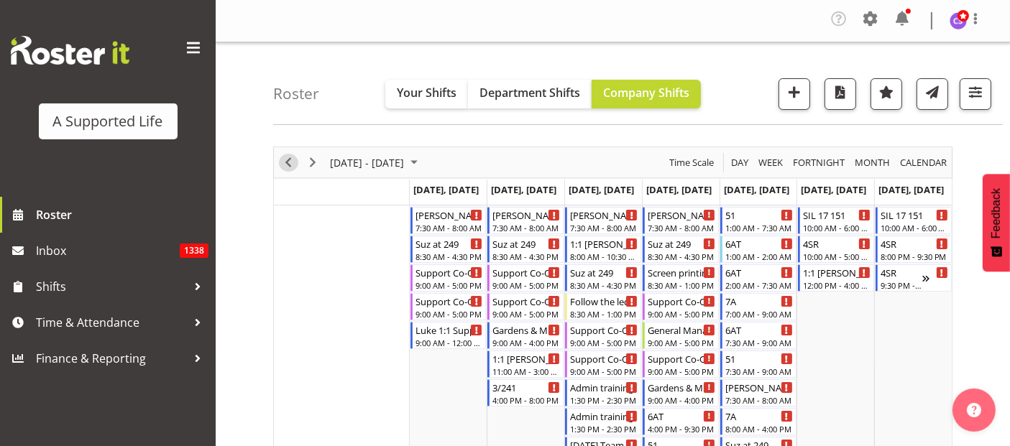
click at [291, 166] on span "Previous" at bounding box center [288, 163] width 17 height 18
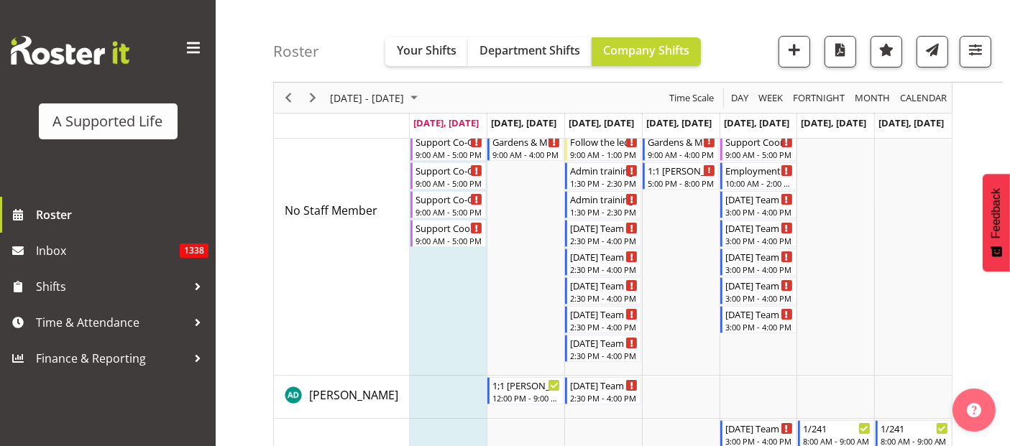
scroll to position [798, 0]
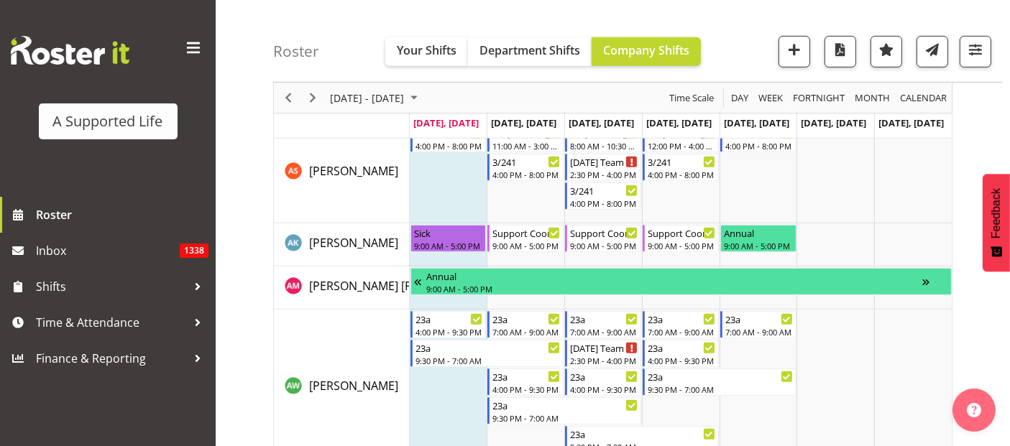
click at [799, 198] on td "Timeline Week of September 8, 2025" at bounding box center [835, 174] width 78 height 100
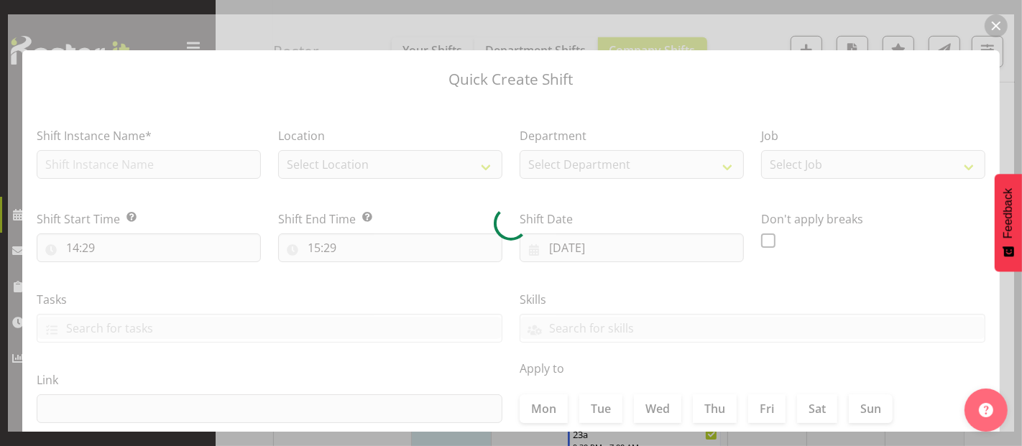
type input "13/09/2025"
checkbox input "true"
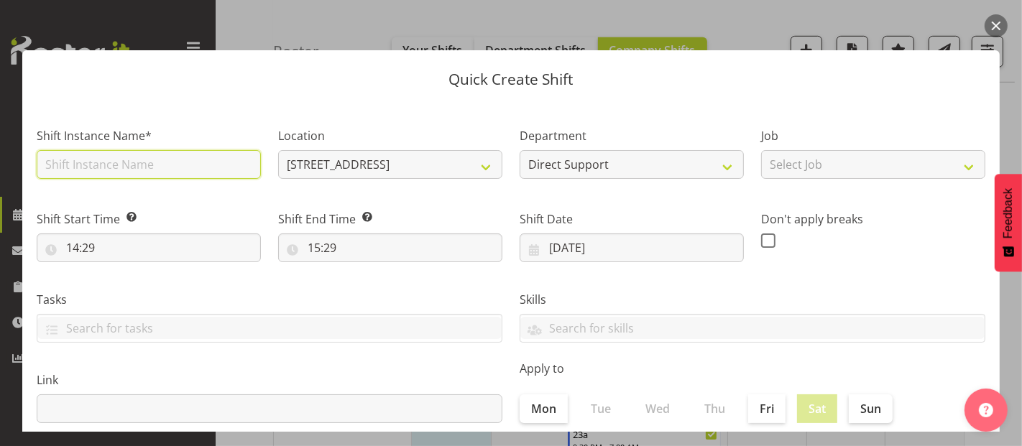
click at [121, 165] on input "text" at bounding box center [149, 164] width 224 height 29
click at [240, 25] on div "Quick Create Shift Shift Instance Name* Location 3/241 Edmonton Road 1.241 Edmo…" at bounding box center [511, 222] width 1006 height 417
click at [243, 27] on div "Quick Create Shift Shift Instance Name* Location 3/241 Edmonton Road 1.241 Edmo…" at bounding box center [511, 222] width 1006 height 417
click at [996, 25] on button "button" at bounding box center [995, 25] width 23 height 23
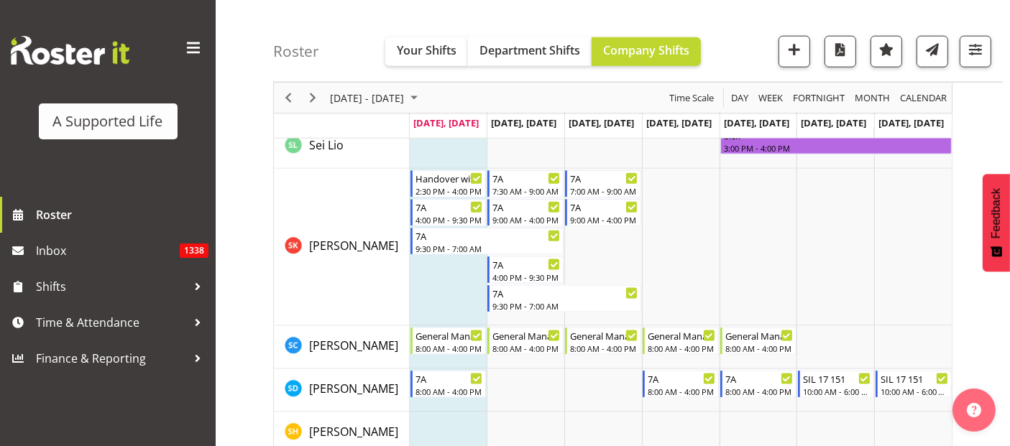
scroll to position [7345, 0]
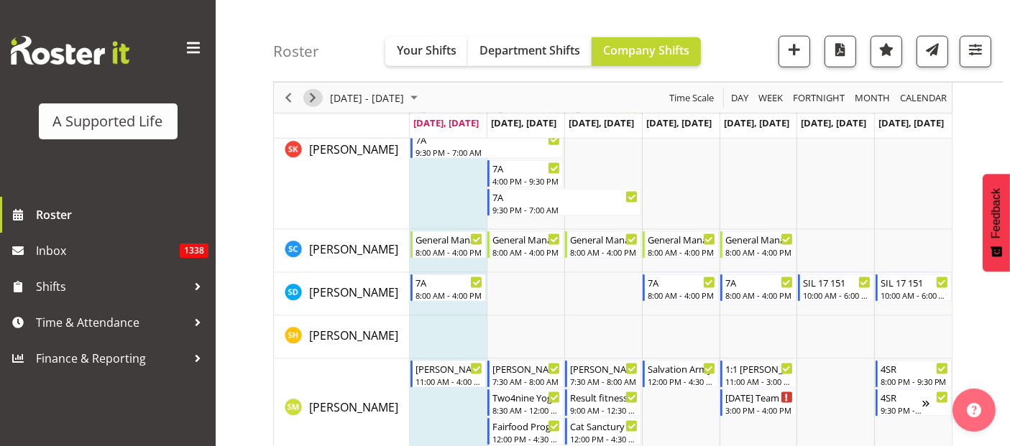
click at [313, 99] on span "Next" at bounding box center [312, 98] width 17 height 18
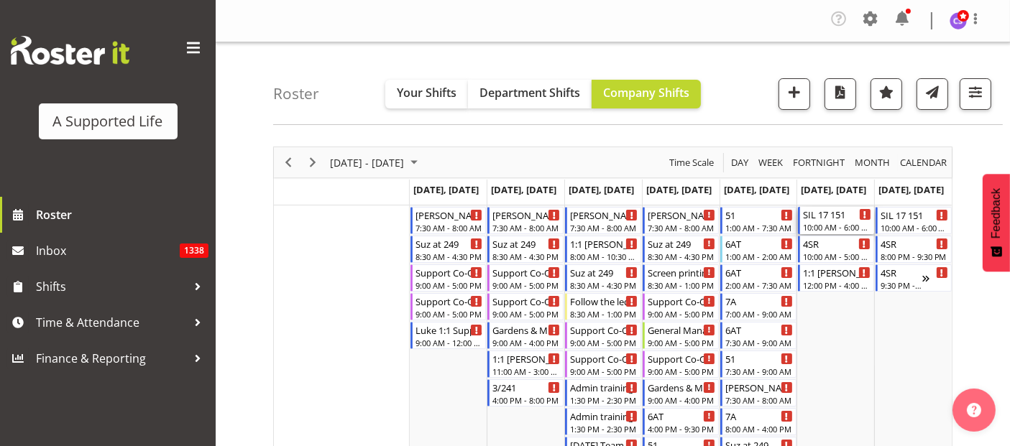
click at [844, 223] on div "10:00 AM - 6:00 PM" at bounding box center [837, 226] width 68 height 11
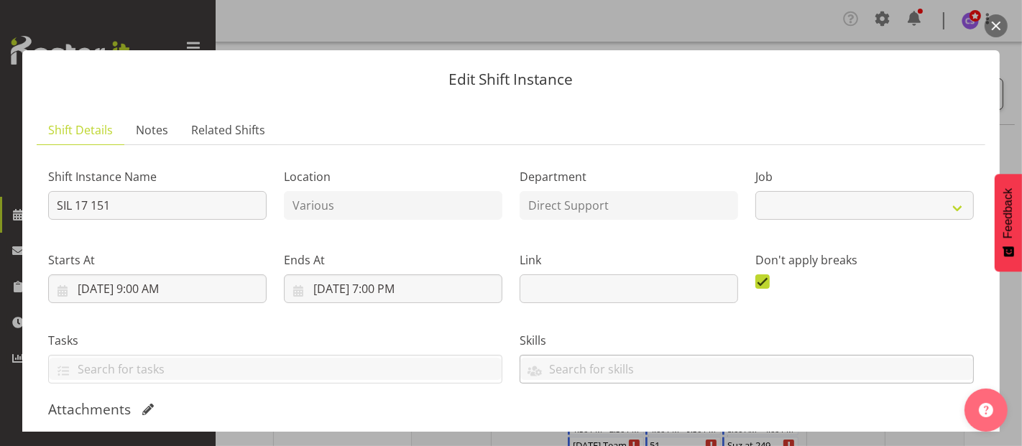
select select "4112"
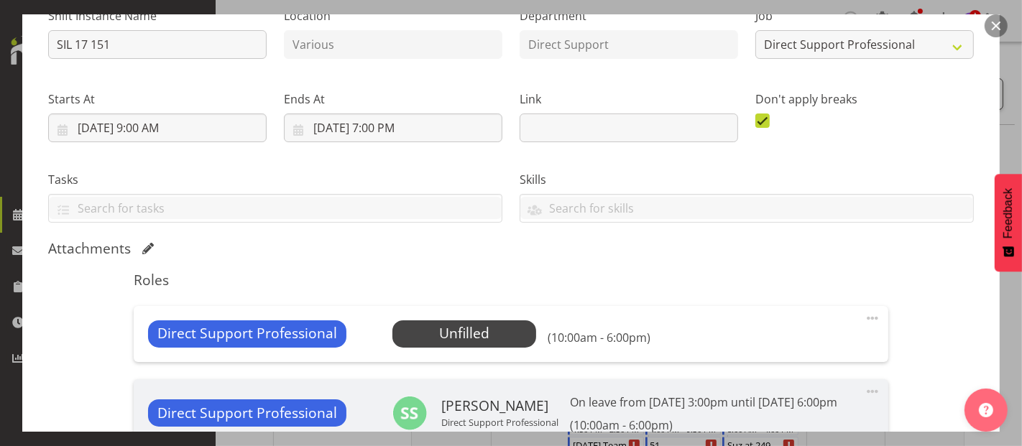
scroll to position [385, 0]
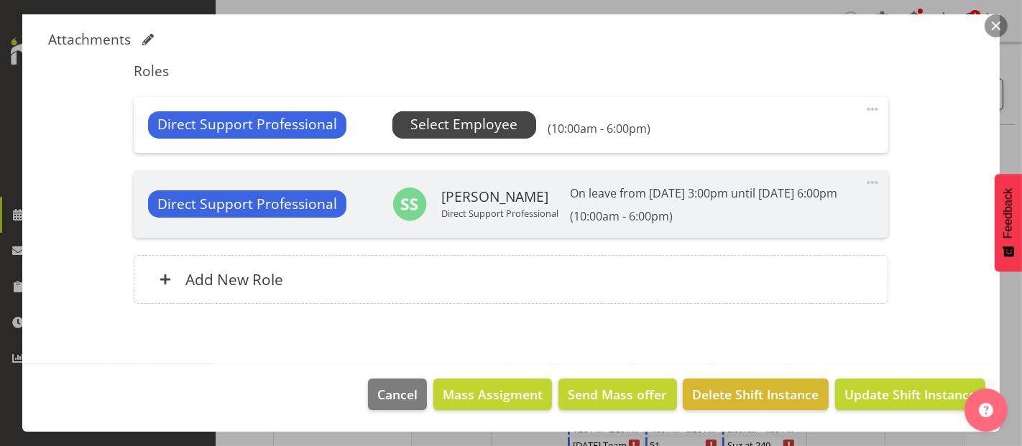
click at [457, 114] on span "Select Employee" at bounding box center [463, 124] width 107 height 21
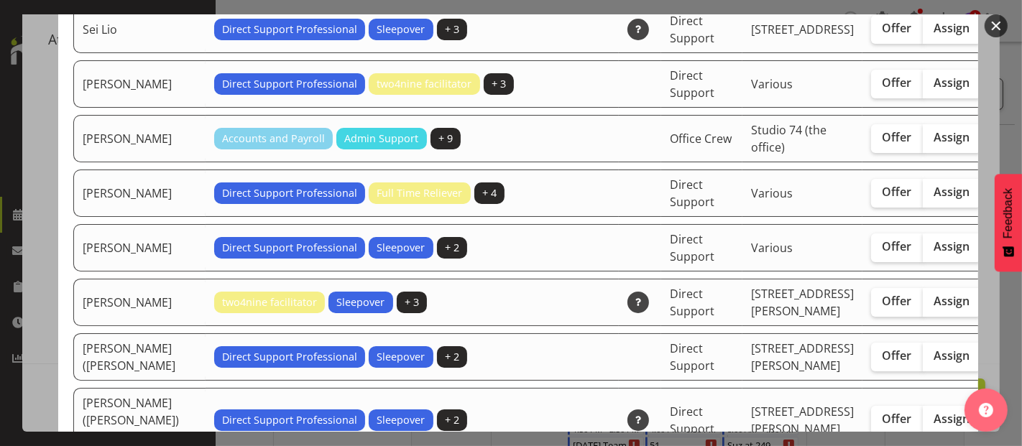
scroll to position [3992, 0]
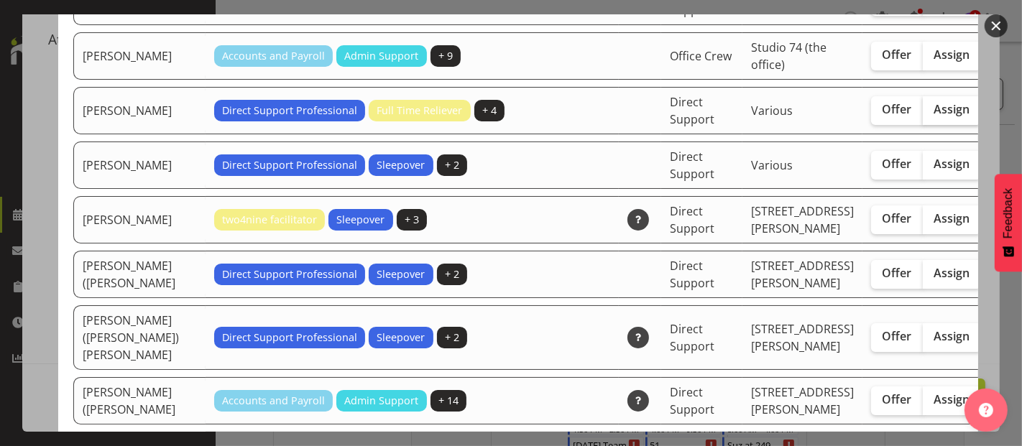
click at [934, 116] on span "Assign" at bounding box center [952, 109] width 36 height 14
click at [923, 114] on input "Assign" at bounding box center [927, 109] width 9 height 9
checkbox input "true"
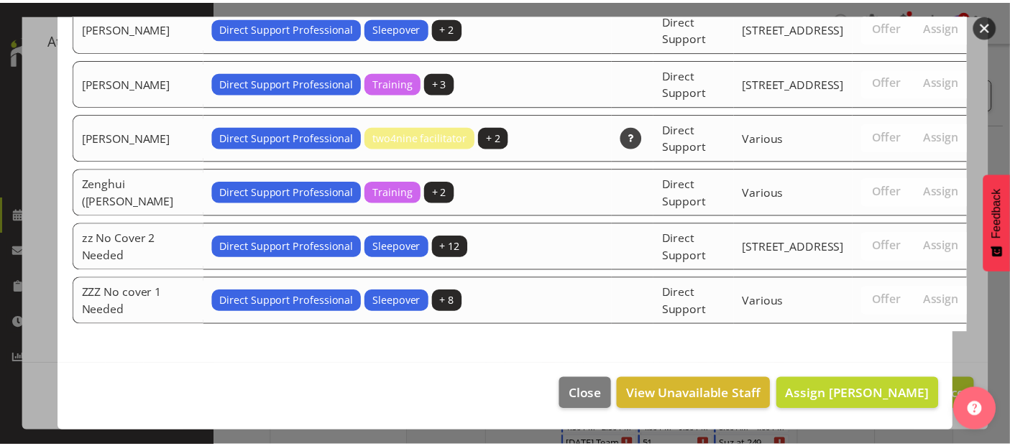
scroll to position [4700, 0]
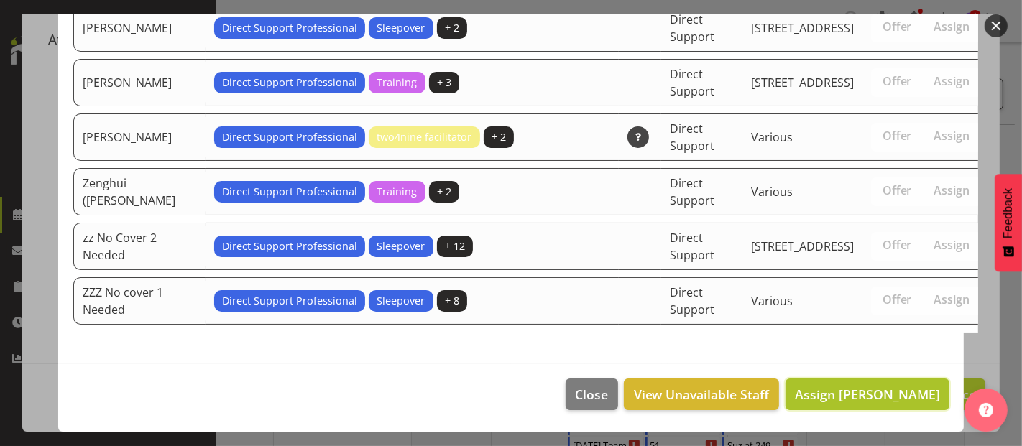
click at [896, 405] on button "Assign Skylah Davidson" at bounding box center [867, 395] width 164 height 32
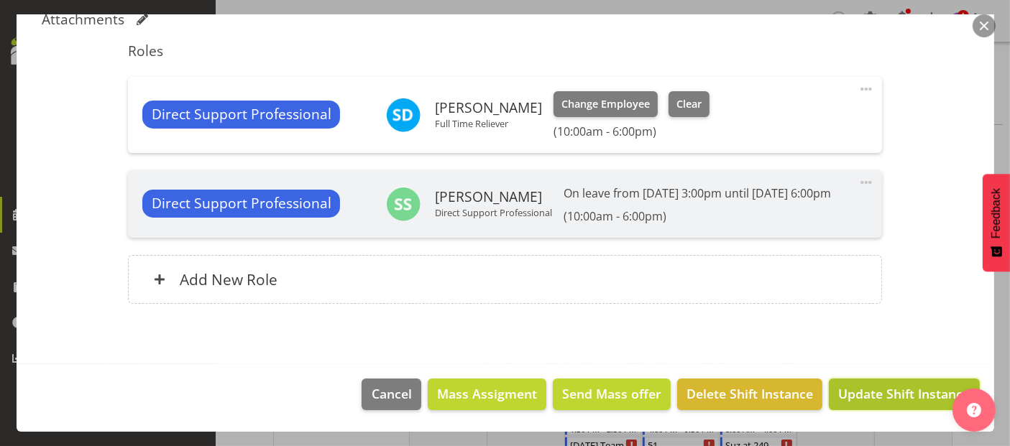
click at [883, 397] on span "Update Shift Instance" at bounding box center [903, 393] width 131 height 19
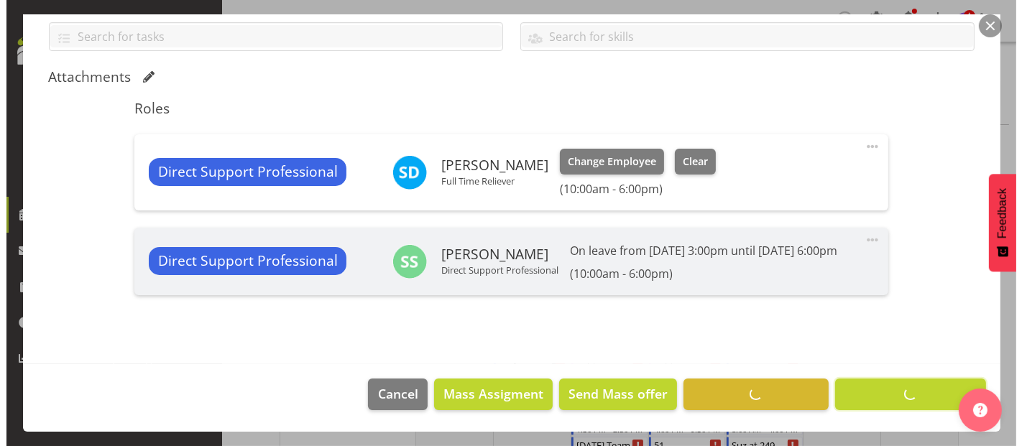
scroll to position [348, 0]
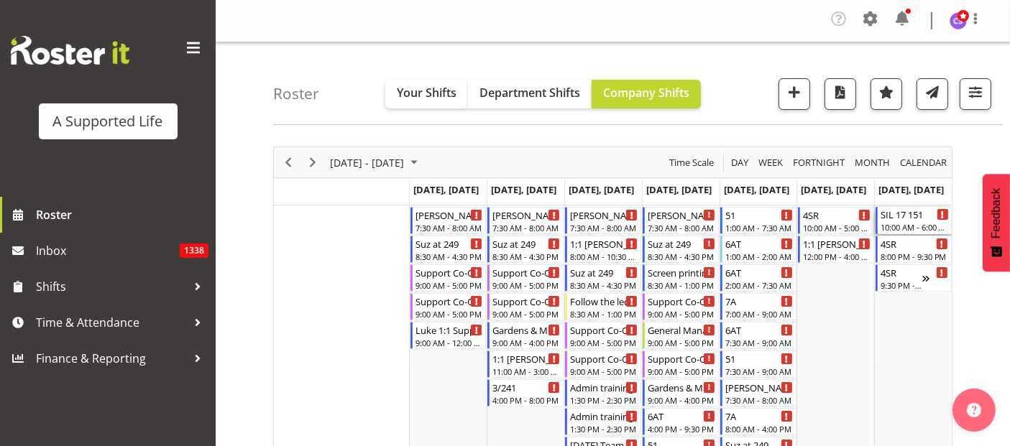
click at [933, 223] on div "10:00 AM - 6:00 PM" at bounding box center [914, 226] width 68 height 11
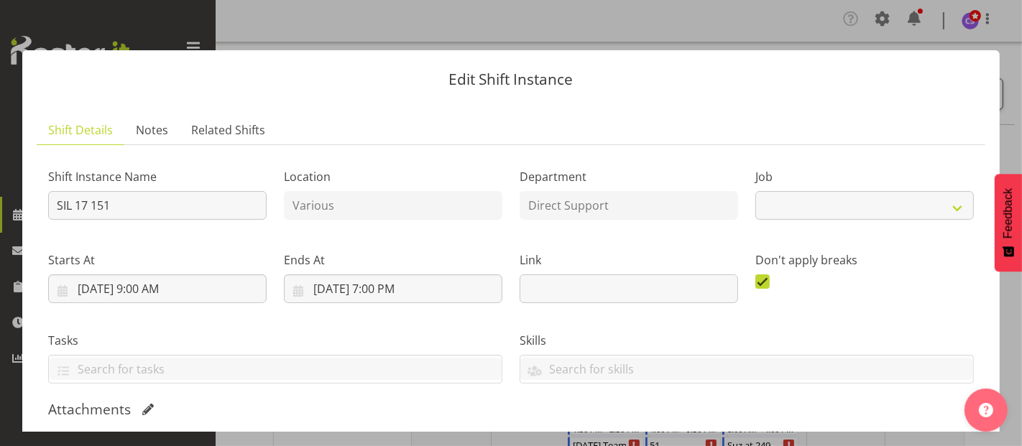
select select "4112"
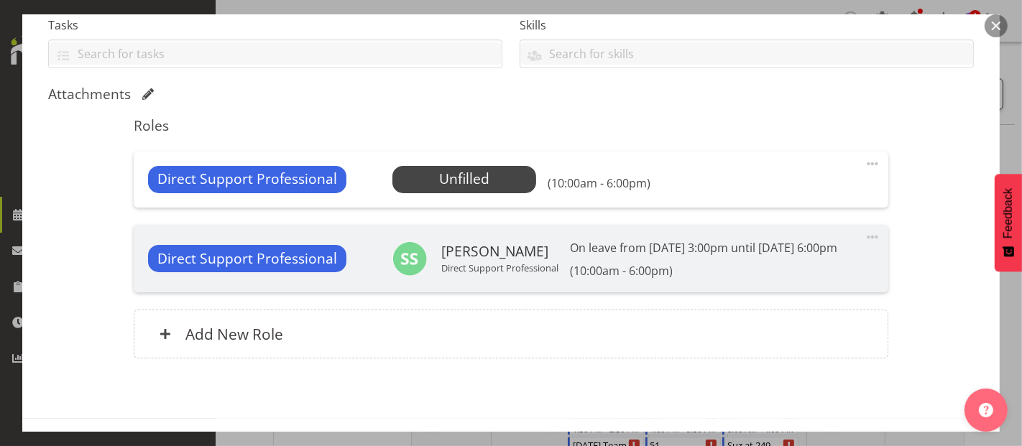
scroll to position [319, 0]
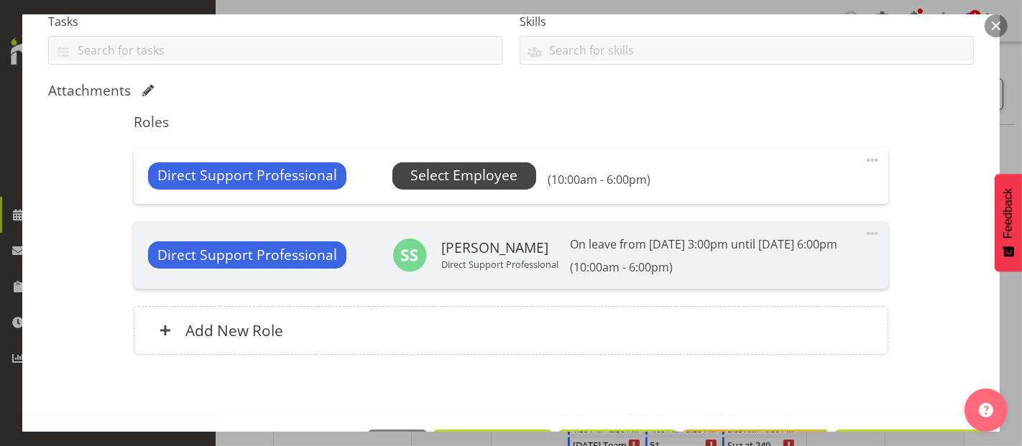
click at [458, 167] on span "Select Employee" at bounding box center [463, 175] width 107 height 21
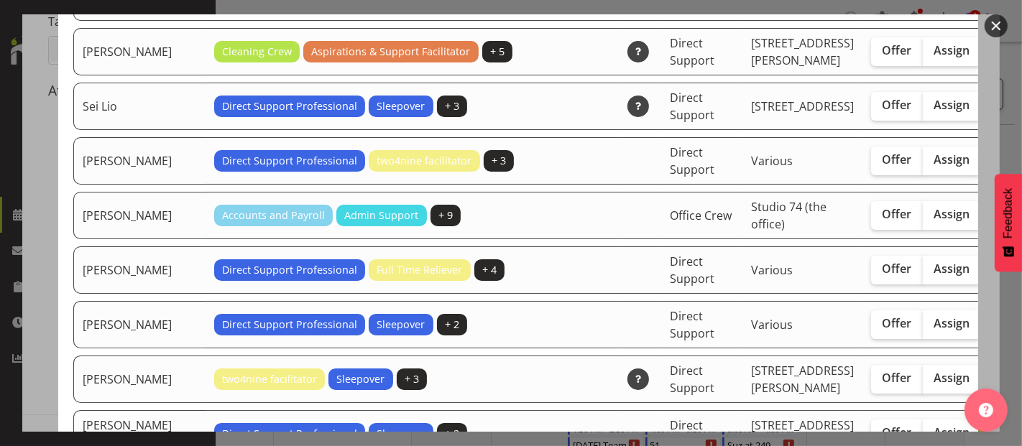
scroll to position [3992, 0]
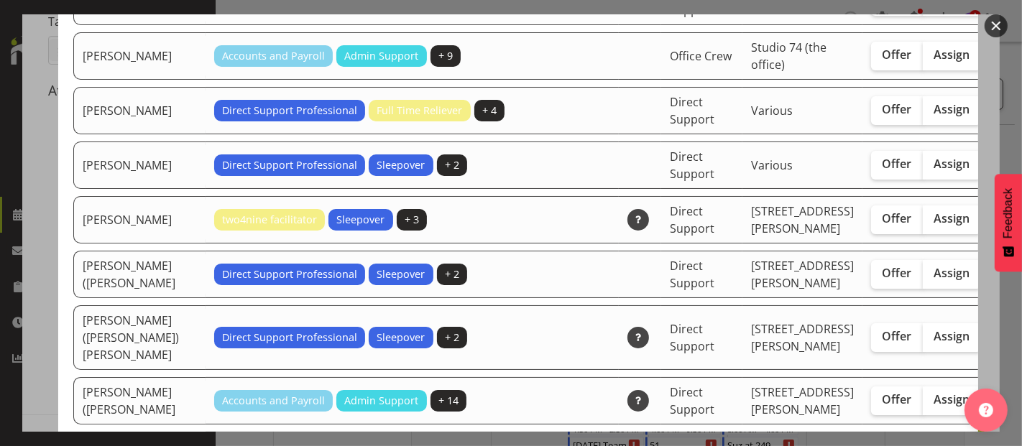
drag, startPoint x: 885, startPoint y: 255, endPoint x: 919, endPoint y: 274, distance: 39.2
click at [934, 116] on span "Assign" at bounding box center [952, 109] width 36 height 14
click at [923, 114] on input "Assign" at bounding box center [927, 109] width 9 height 9
checkbox input "true"
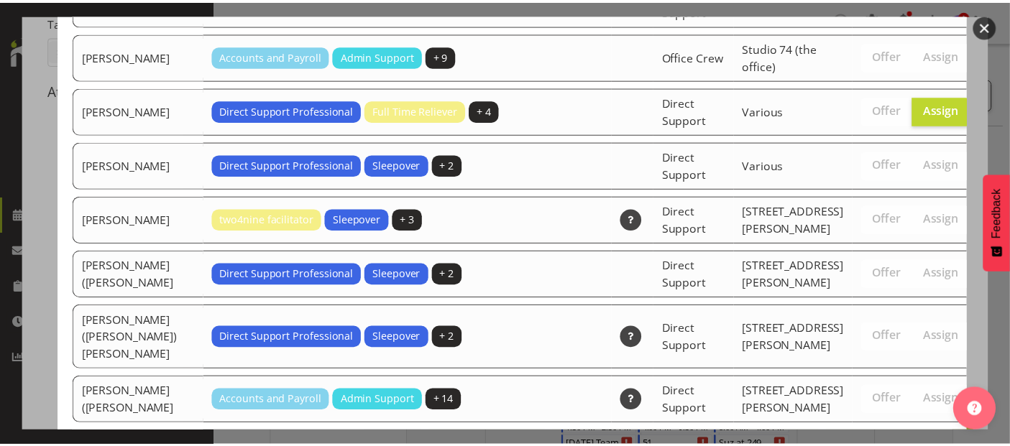
scroll to position [4700, 0]
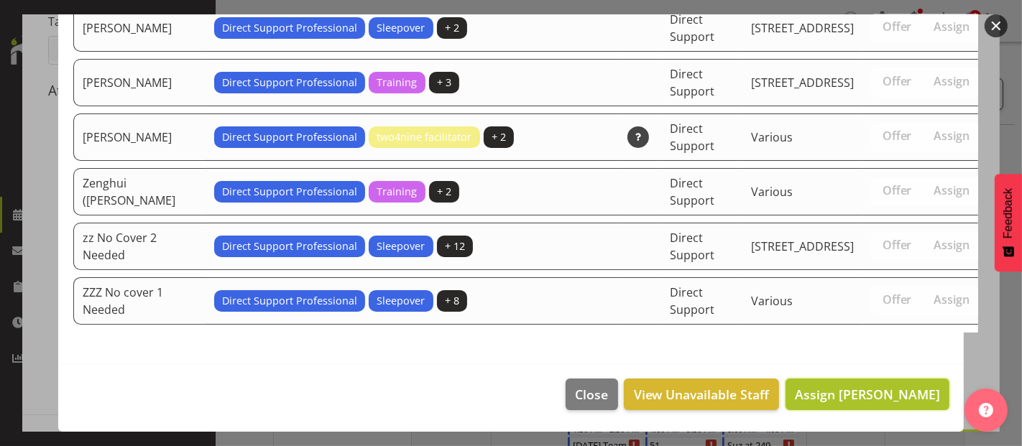
drag, startPoint x: 870, startPoint y: 410, endPoint x: 859, endPoint y: 395, distance: 18.5
click at [870, 410] on button "Assign Skylah Davidson" at bounding box center [867, 395] width 164 height 32
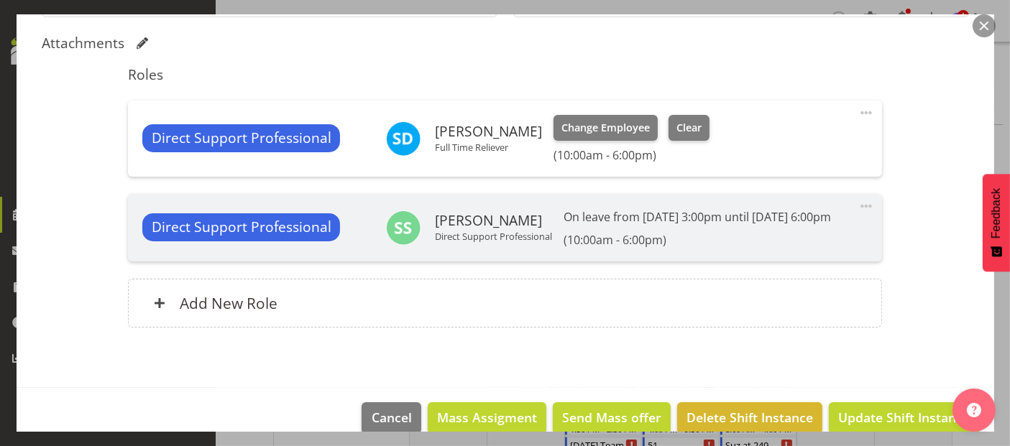
scroll to position [405, 0]
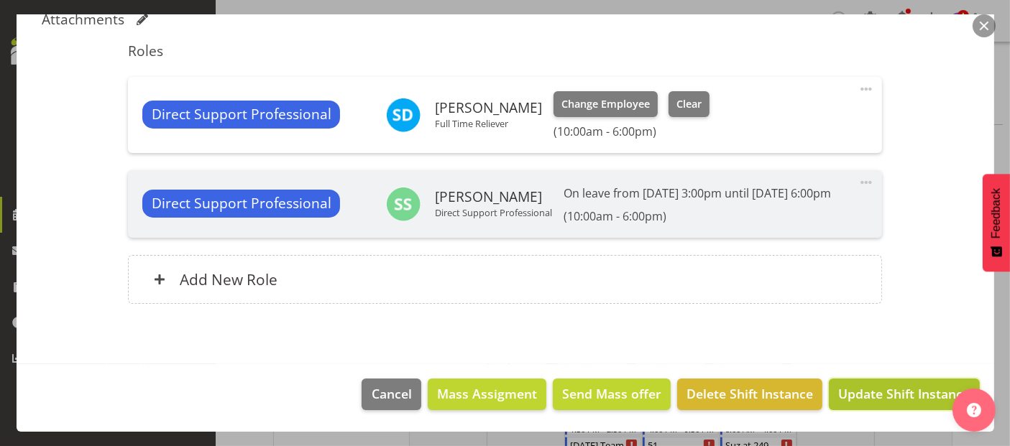
click at [895, 389] on span "Update Shift Instance" at bounding box center [903, 393] width 131 height 19
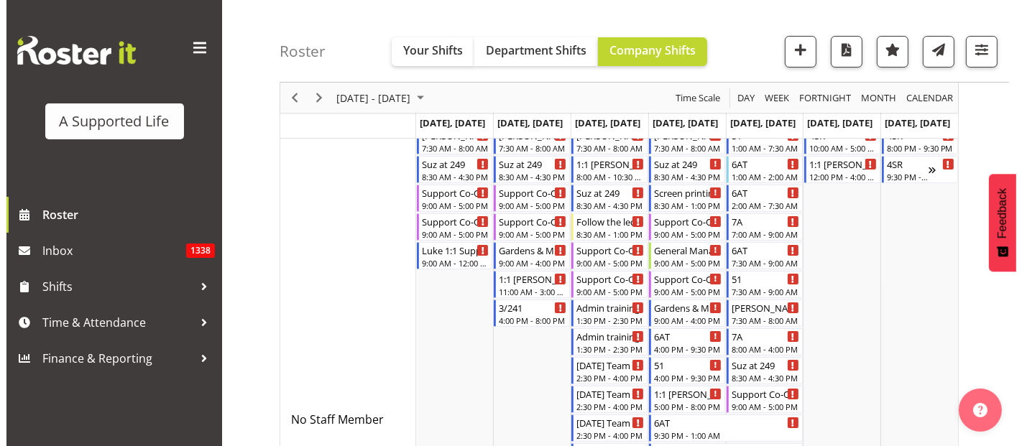
scroll to position [0, 0]
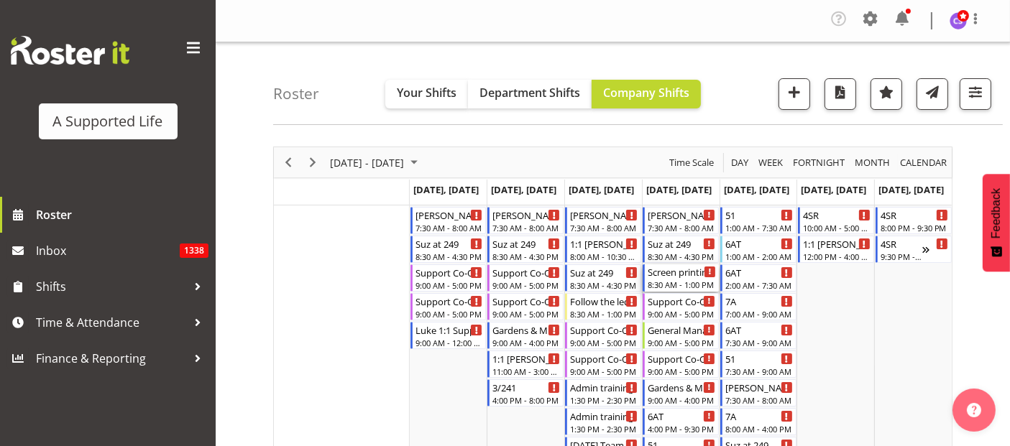
click at [687, 286] on div "8:30 AM - 1:00 PM" at bounding box center [681, 284] width 68 height 11
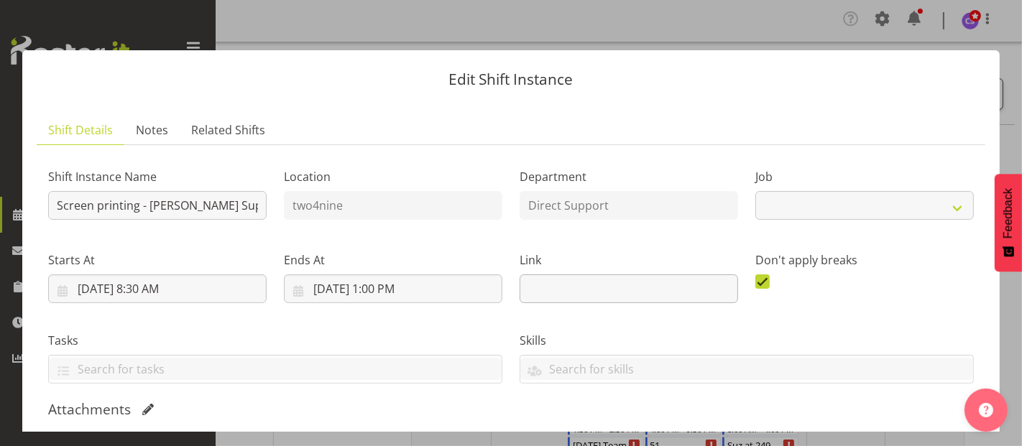
select select "4112"
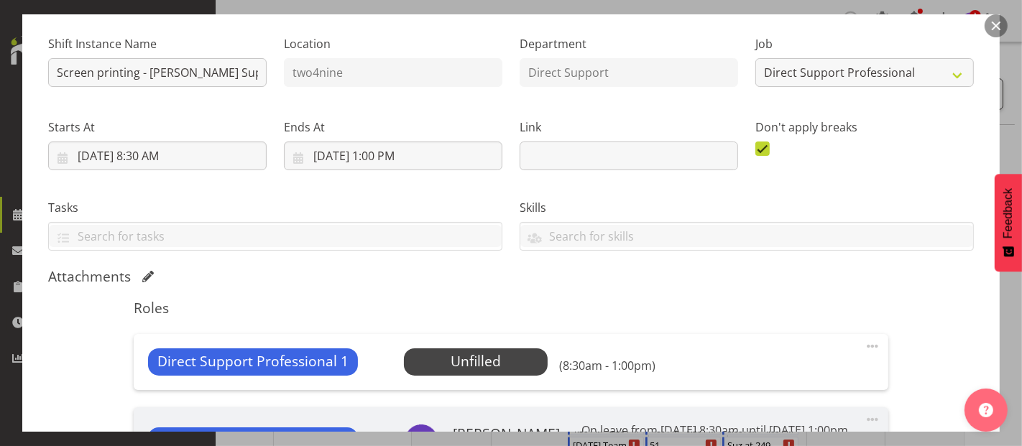
scroll to position [239, 0]
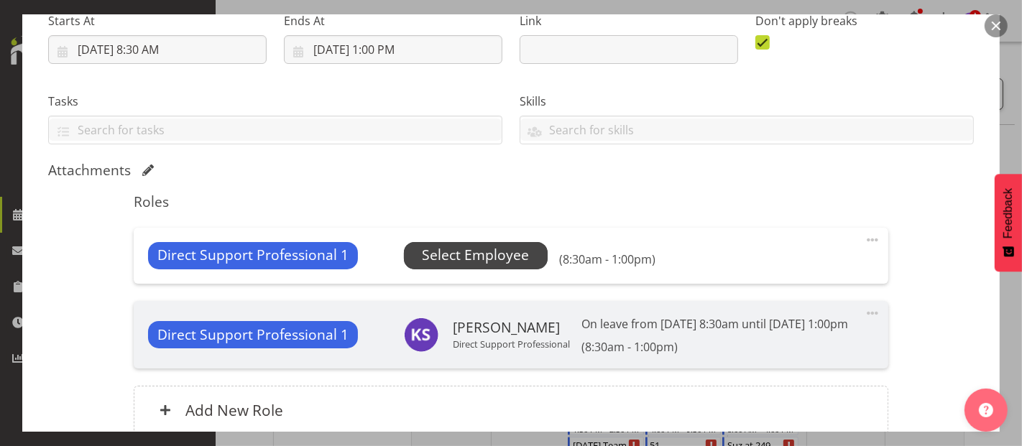
click at [451, 259] on span "Select Employee" at bounding box center [475, 255] width 107 height 21
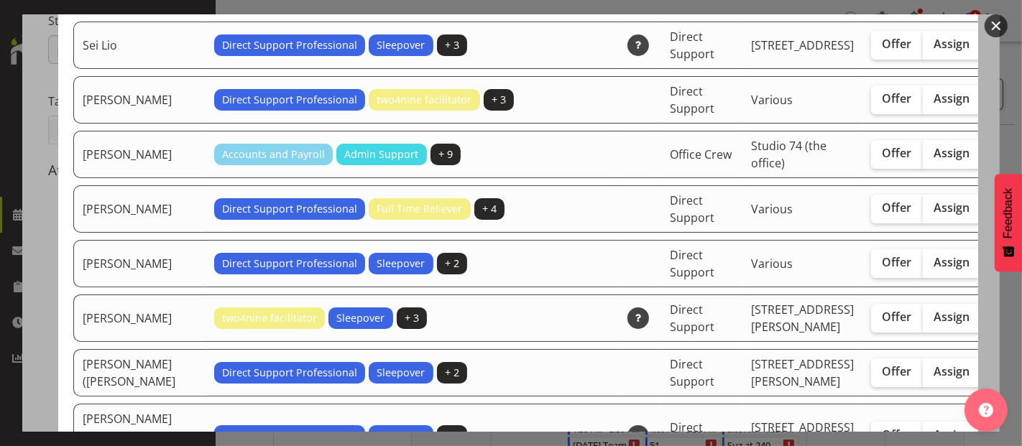
scroll to position [4071, 0]
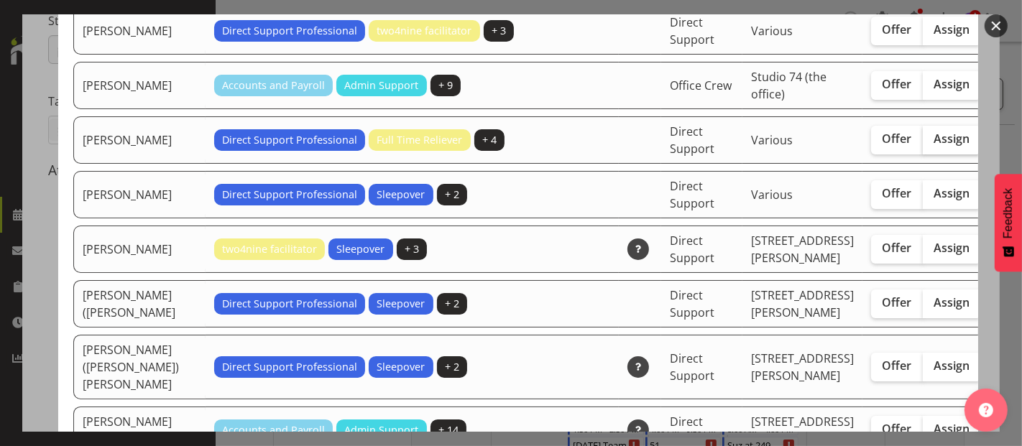
click at [934, 146] on span "Assign" at bounding box center [952, 138] width 36 height 14
click at [923, 144] on input "Assign" at bounding box center [927, 138] width 9 height 9
checkbox input "true"
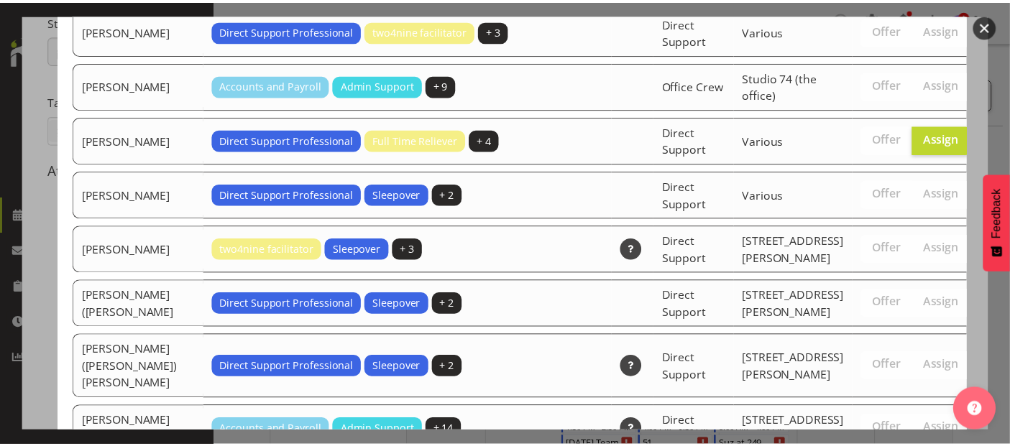
scroll to position [4791, 0]
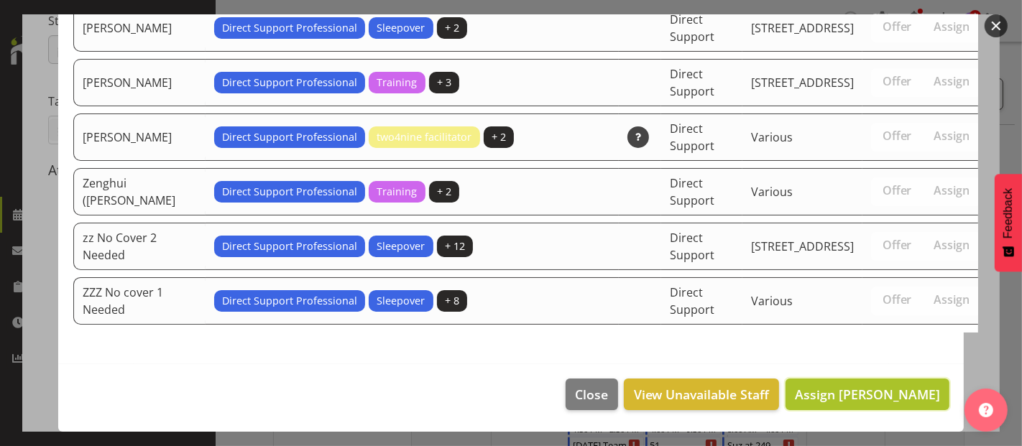
click at [834, 401] on span "Assign Skylah Davidson" at bounding box center [867, 394] width 145 height 17
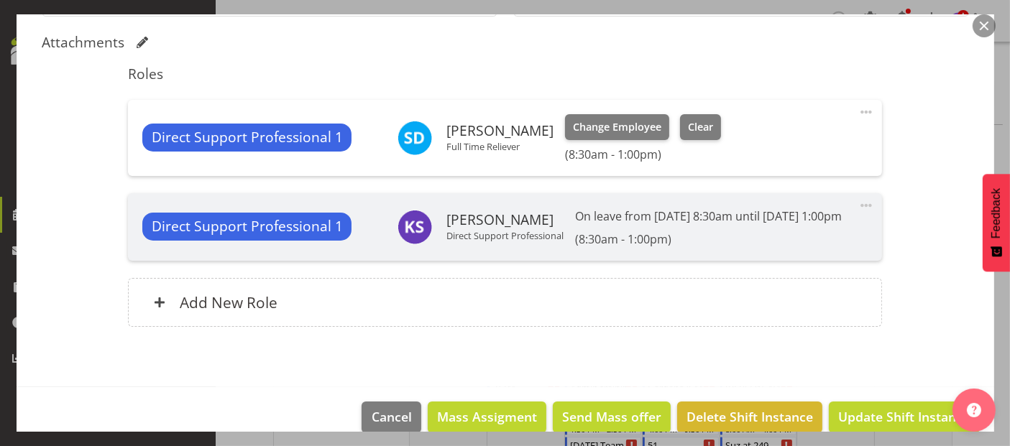
scroll to position [406, 0]
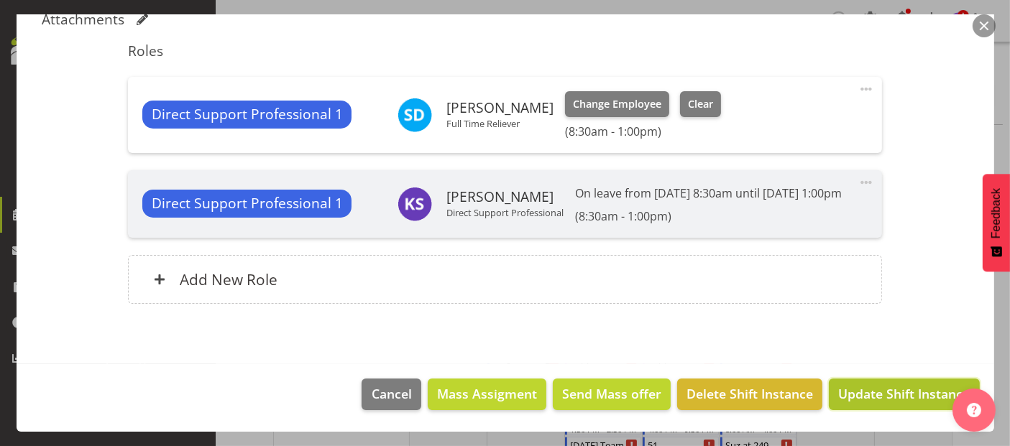
click at [889, 392] on span "Update Shift Instance" at bounding box center [903, 393] width 131 height 19
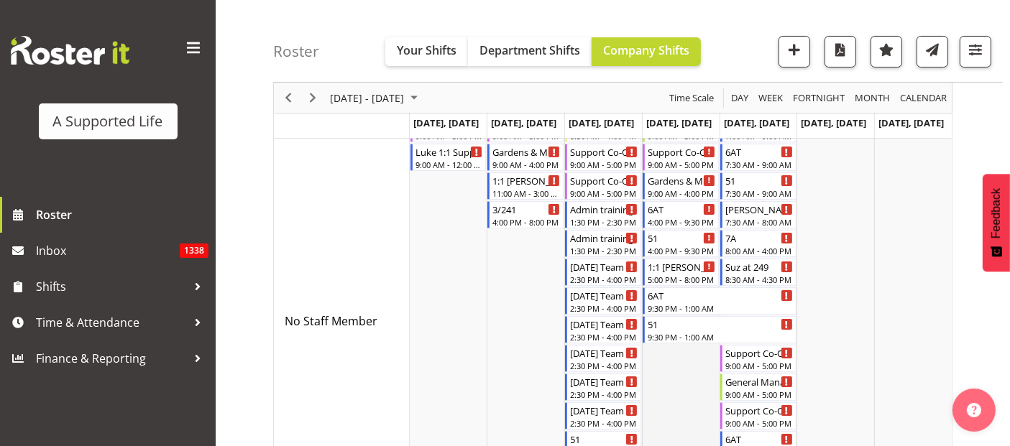
scroll to position [160, 0]
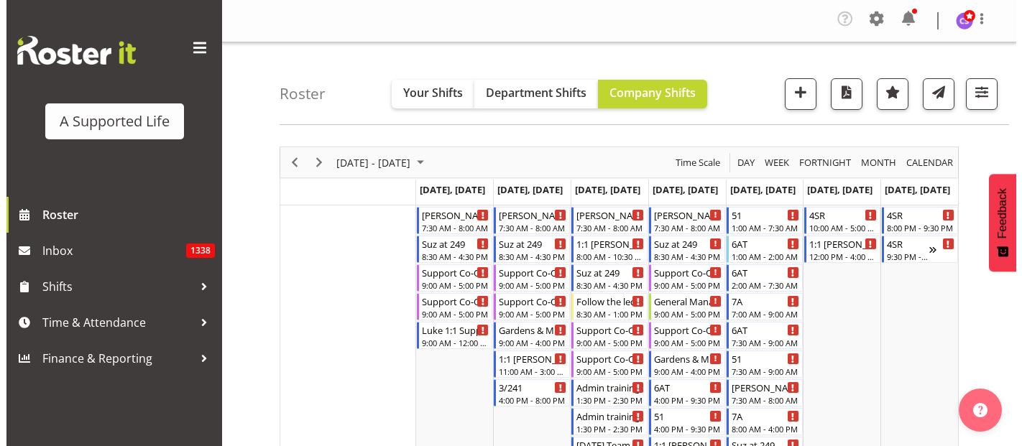
scroll to position [160, 0]
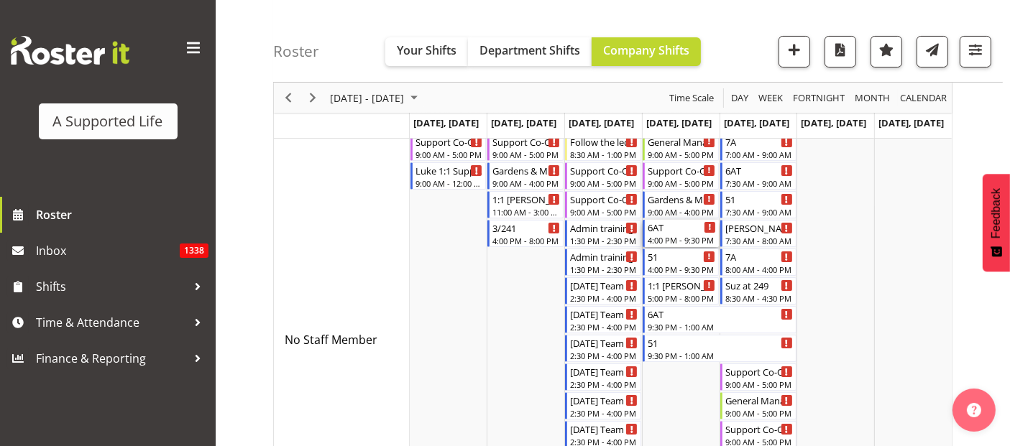
click at [688, 234] on div "4:00 PM - 9:30 PM" at bounding box center [681, 239] width 68 height 11
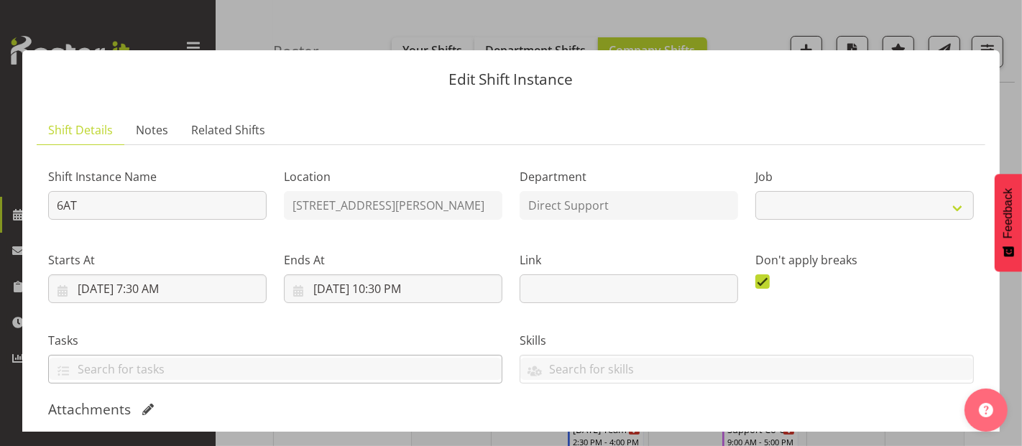
select select "4112"
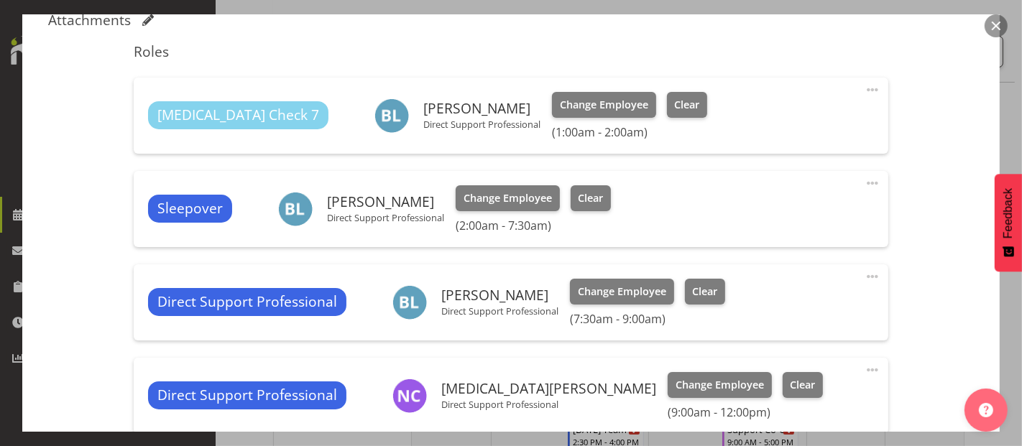
scroll to position [638, 0]
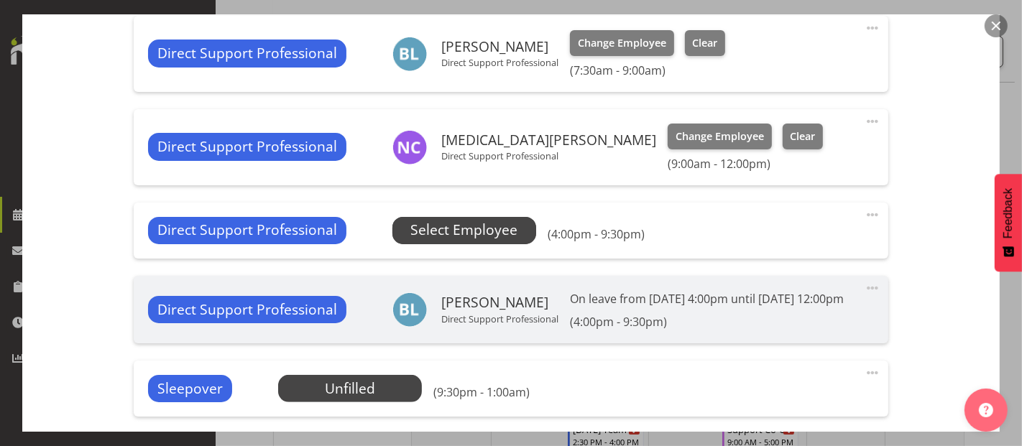
click at [486, 227] on span "Select Employee" at bounding box center [463, 230] width 107 height 21
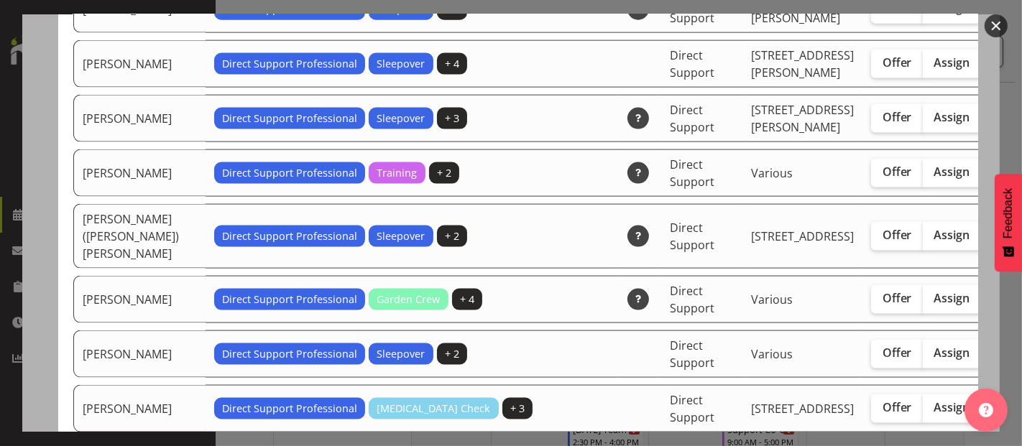
scroll to position [1676, 0]
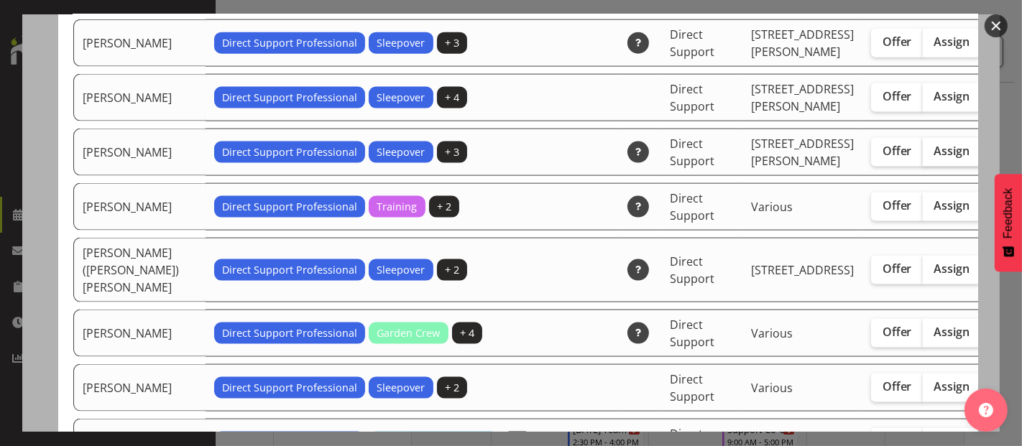
click at [934, 158] on span "Assign" at bounding box center [952, 151] width 36 height 14
click at [923, 156] on input "Assign" at bounding box center [927, 151] width 9 height 9
checkbox input "true"
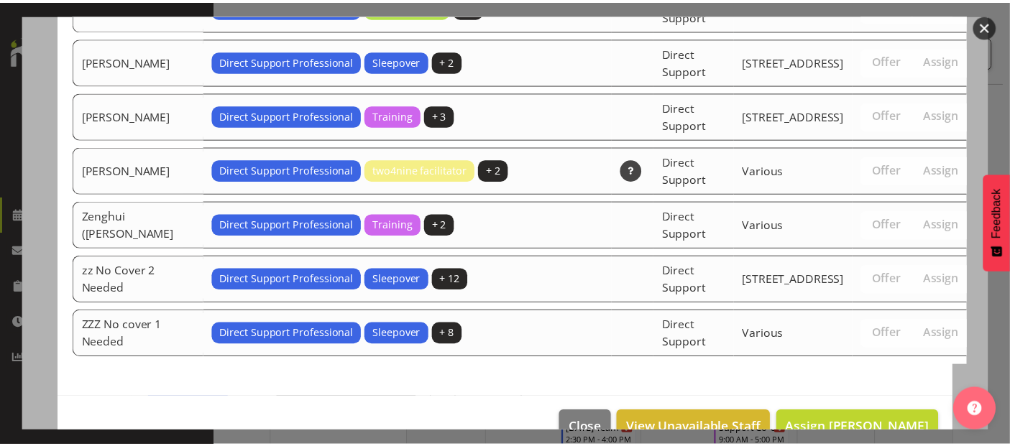
scroll to position [4760, 0]
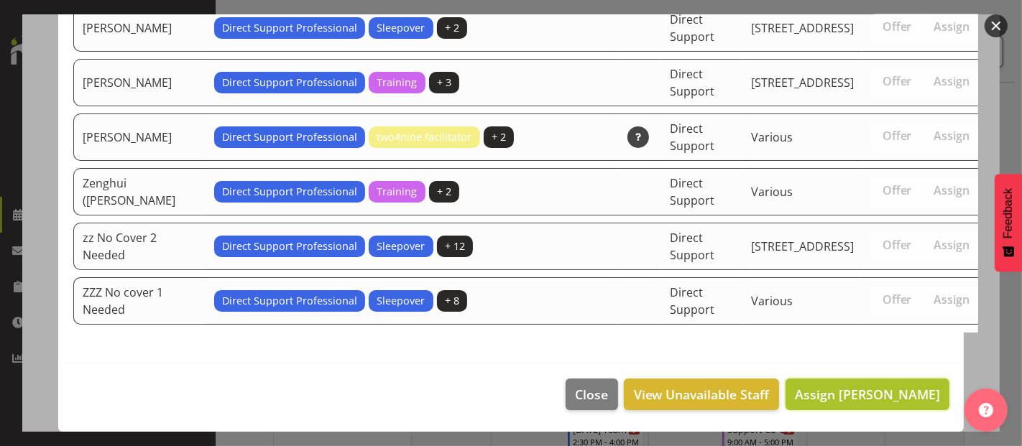
click at [878, 391] on span "Assign Gerda Baard" at bounding box center [867, 394] width 145 height 17
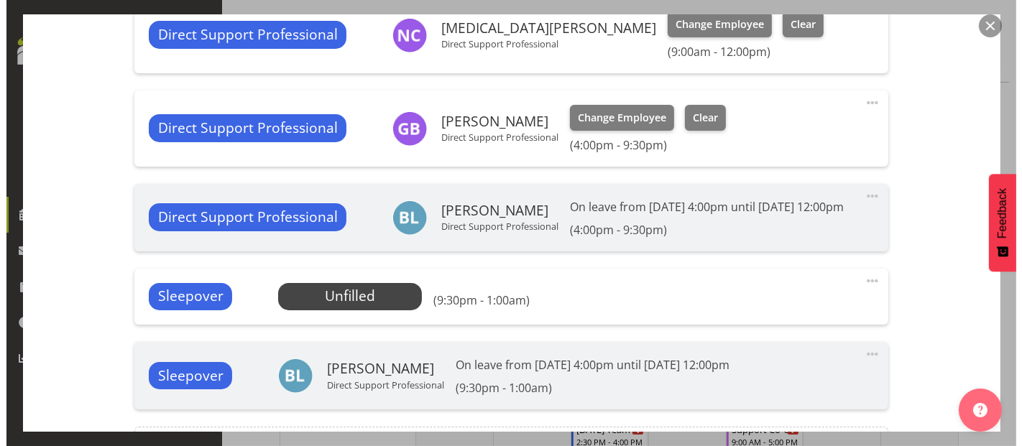
scroll to position [798, 0]
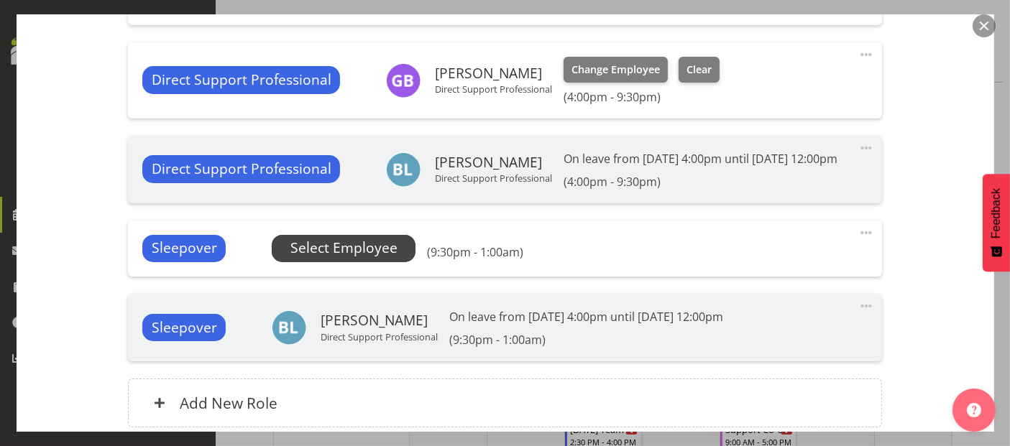
click at [349, 259] on span "Select Employee" at bounding box center [343, 248] width 107 height 21
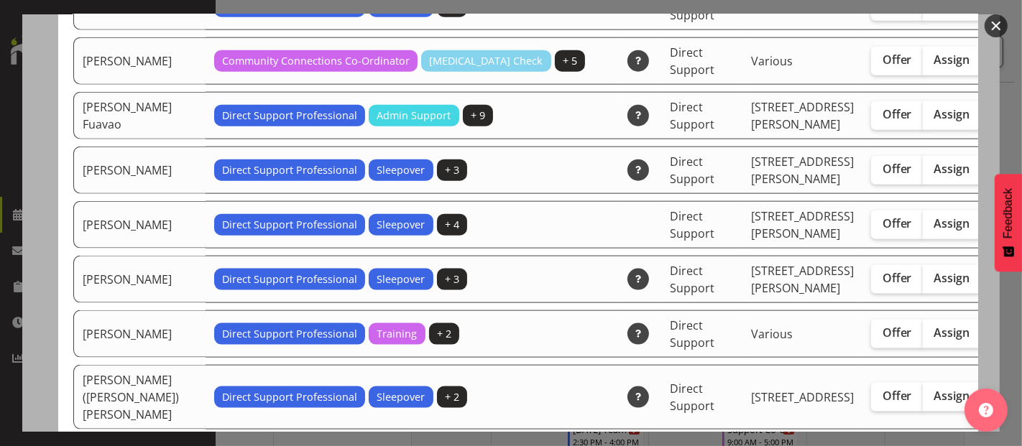
scroll to position [1517, 0]
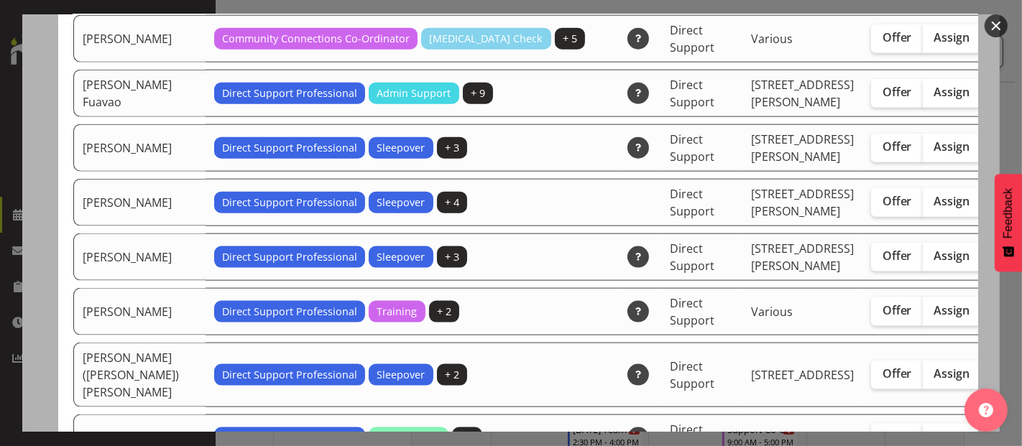
drag, startPoint x: 875, startPoint y: 359, endPoint x: 926, endPoint y: 267, distance: 104.9
click at [934, 263] on span "Assign" at bounding box center [952, 256] width 36 height 14
click at [923, 261] on input "Assign" at bounding box center [927, 256] width 9 height 9
checkbox input "true"
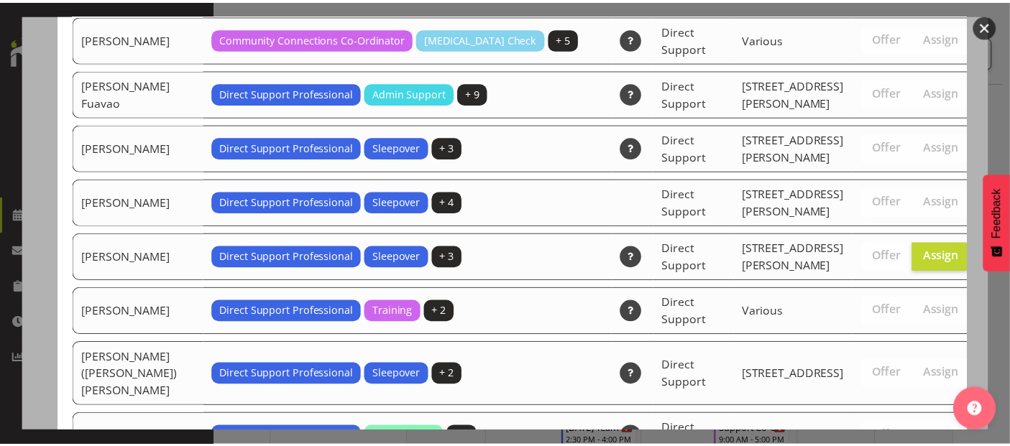
scroll to position [4706, 0]
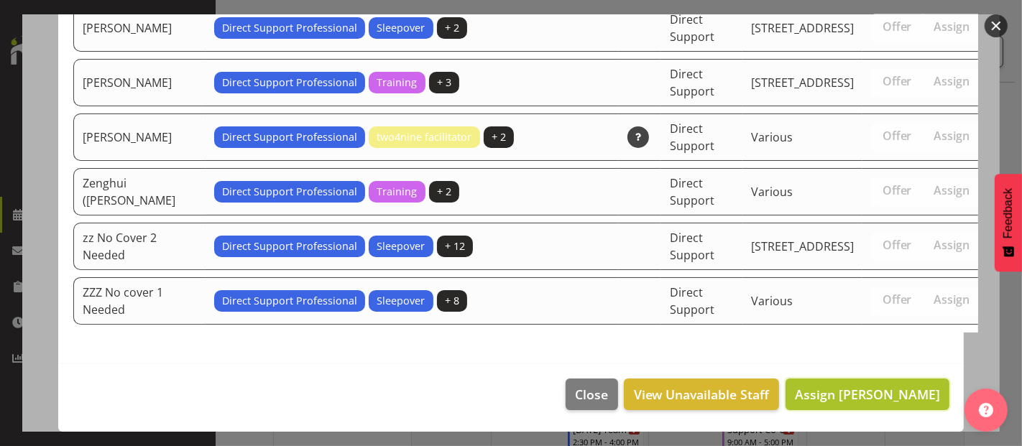
drag, startPoint x: 854, startPoint y: 394, endPoint x: 879, endPoint y: 397, distance: 24.5
click at [855, 395] on span "Assign Gerda Baard" at bounding box center [867, 394] width 145 height 17
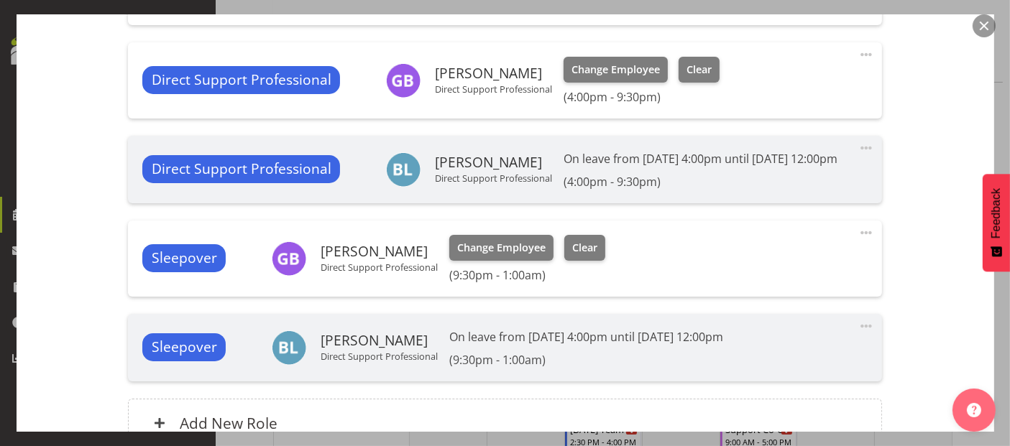
scroll to position [956, 0]
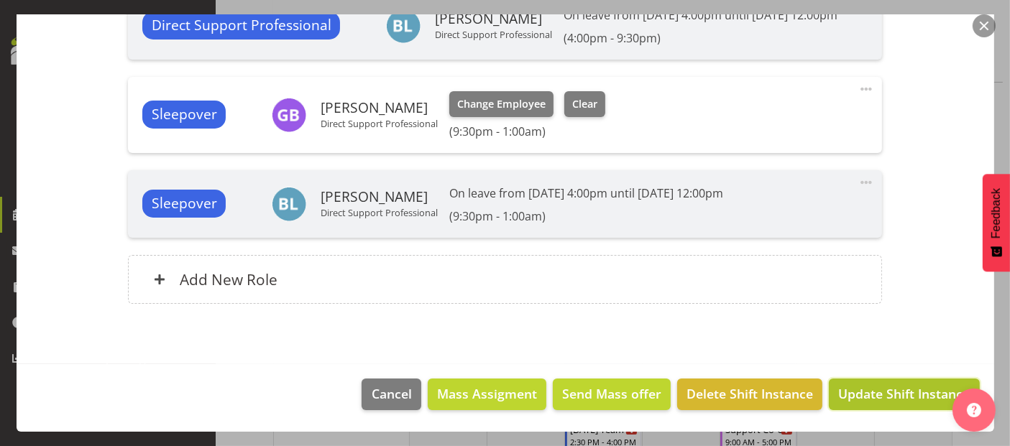
click at [875, 394] on span "Update Shift Instance" at bounding box center [903, 393] width 131 height 19
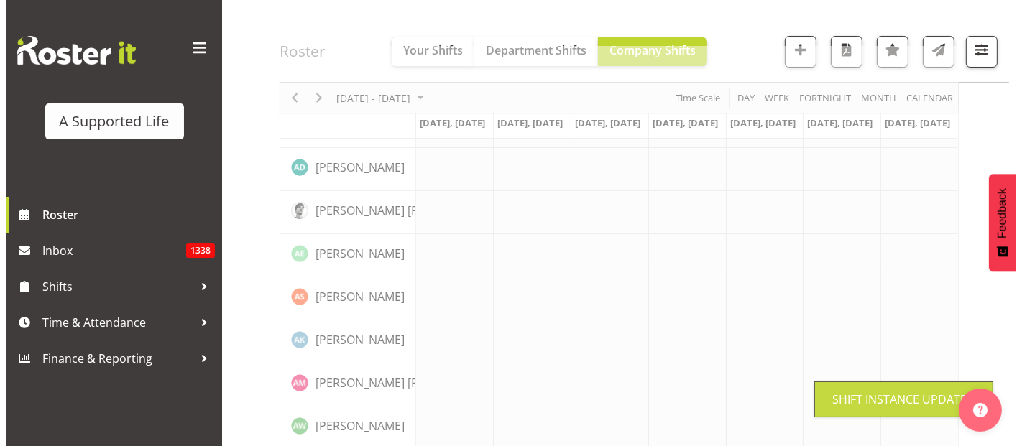
scroll to position [0, 0]
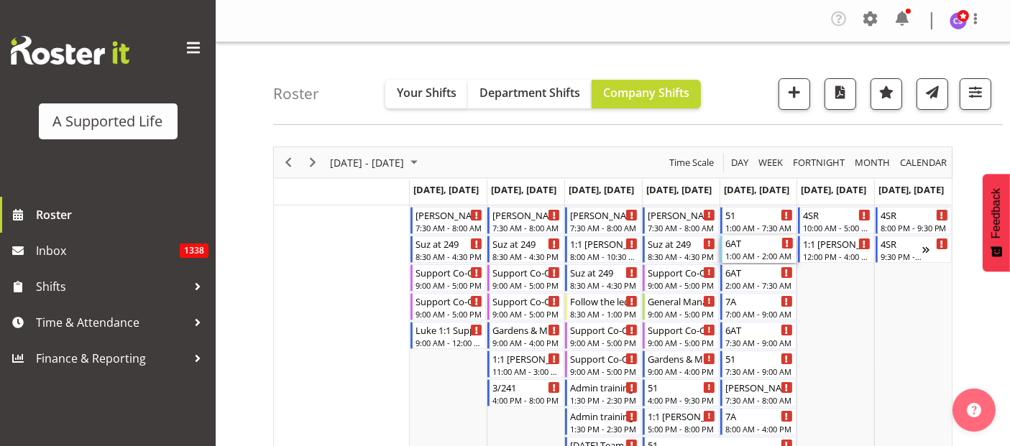
click at [762, 251] on div "1:00 AM - 2:00 AM" at bounding box center [759, 255] width 68 height 11
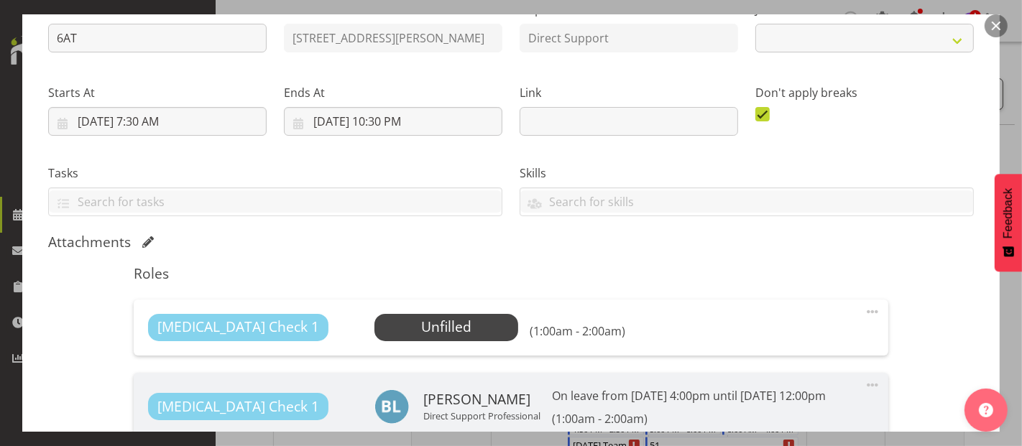
select select "4112"
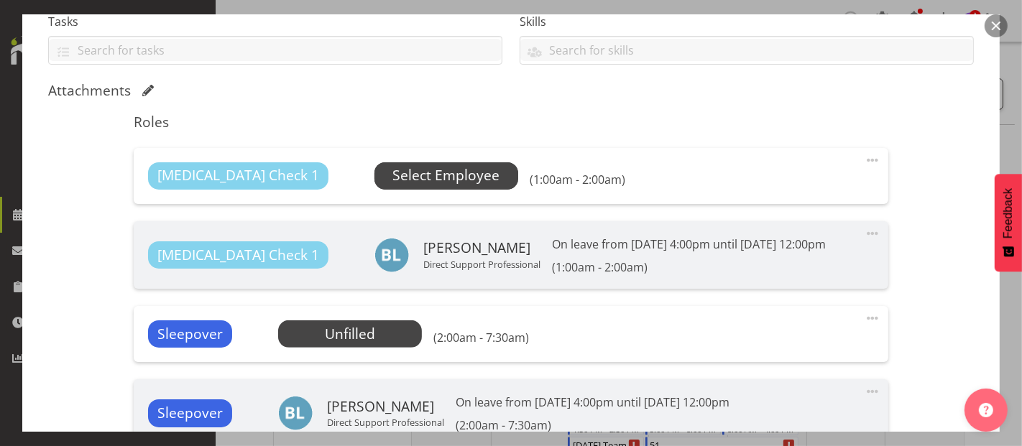
click at [392, 172] on span "Select Employee" at bounding box center [445, 175] width 107 height 21
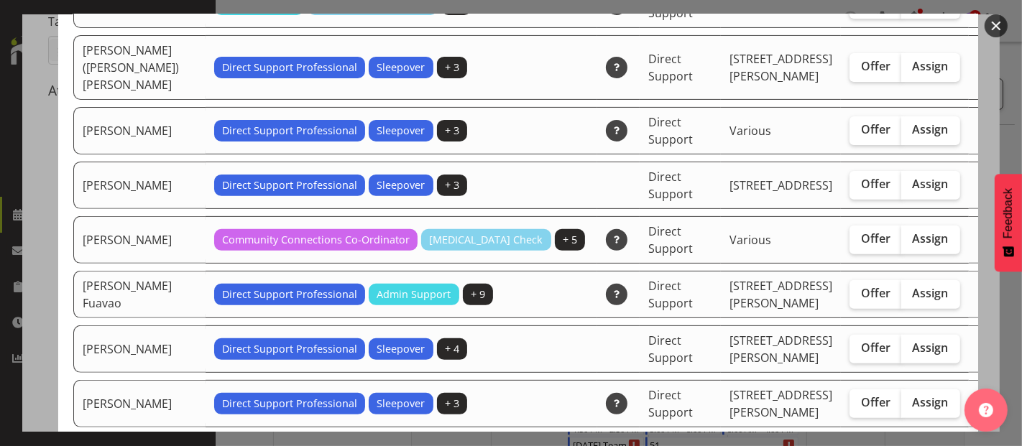
scroll to position [479, 0]
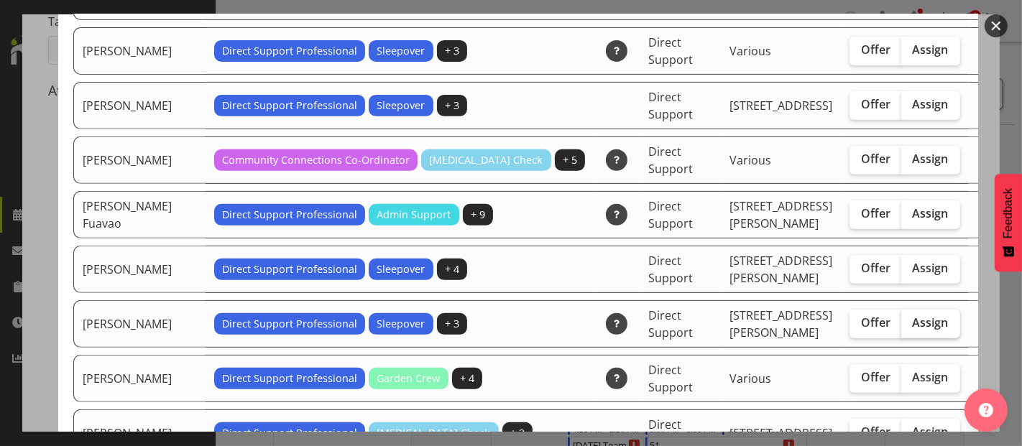
click at [913, 315] on span "Assign" at bounding box center [931, 322] width 36 height 14
click at [901, 318] on input "Assign" at bounding box center [905, 322] width 9 height 9
checkbox input "true"
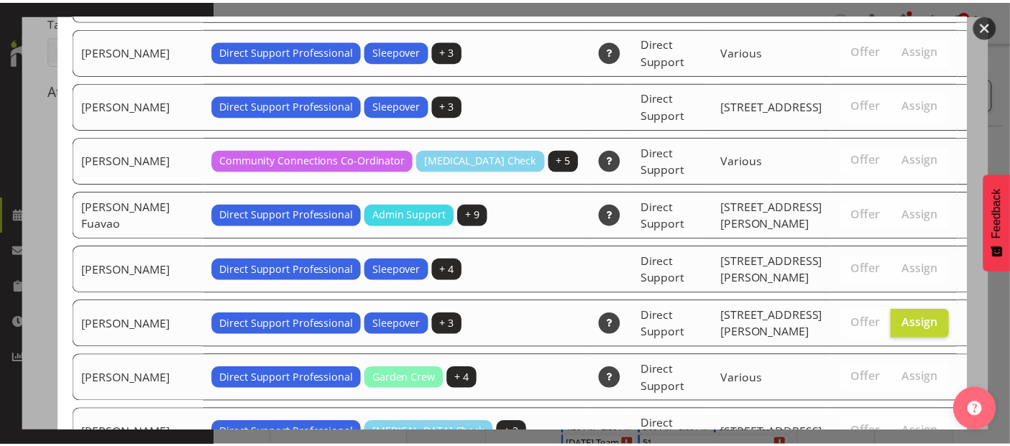
scroll to position [1662, 0]
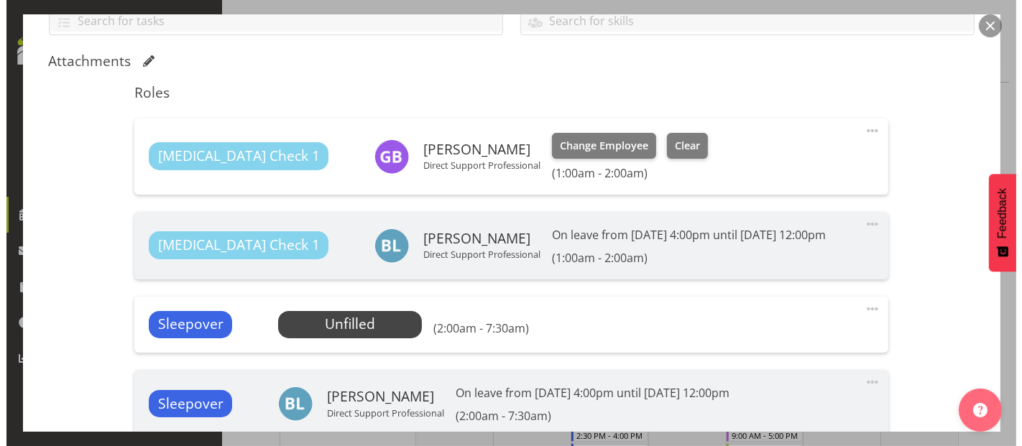
scroll to position [479, 0]
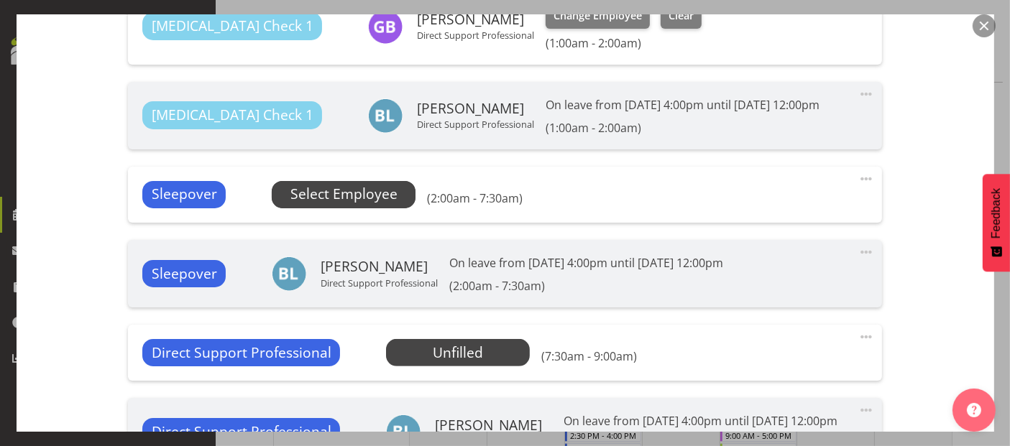
click at [337, 193] on span "Select Employee" at bounding box center [343, 194] width 107 height 21
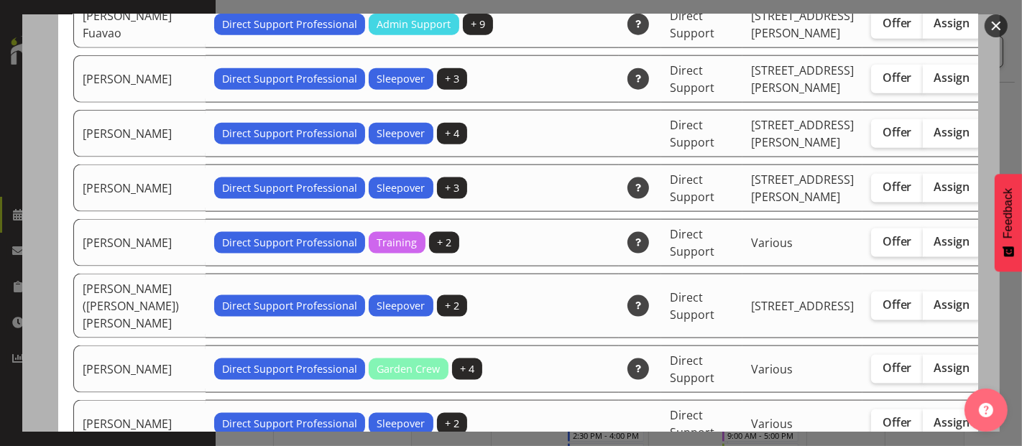
scroll to position [1597, 0]
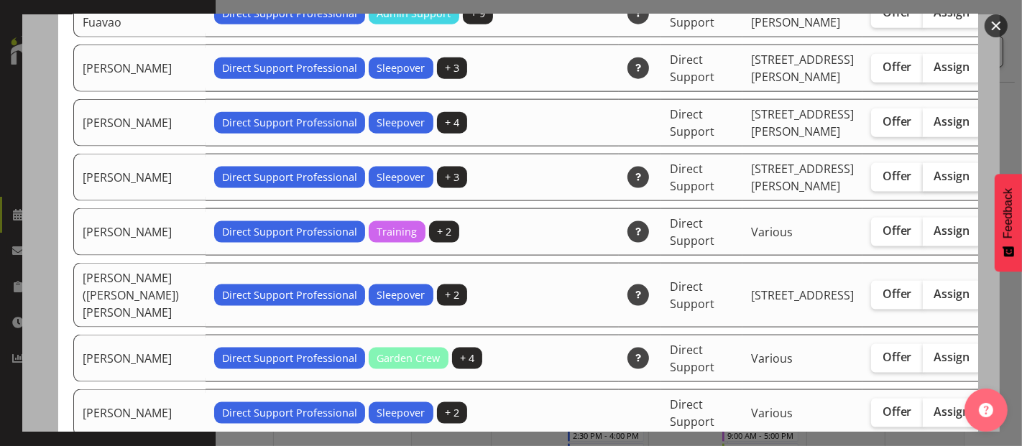
click at [934, 183] on span "Assign" at bounding box center [952, 176] width 36 height 14
click at [923, 181] on input "Assign" at bounding box center [927, 176] width 9 height 9
checkbox input "true"
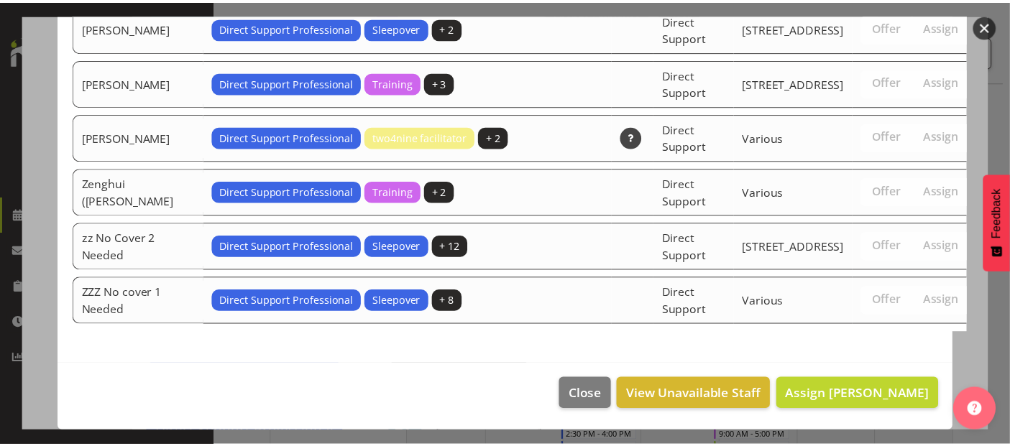
scroll to position [4706, 0]
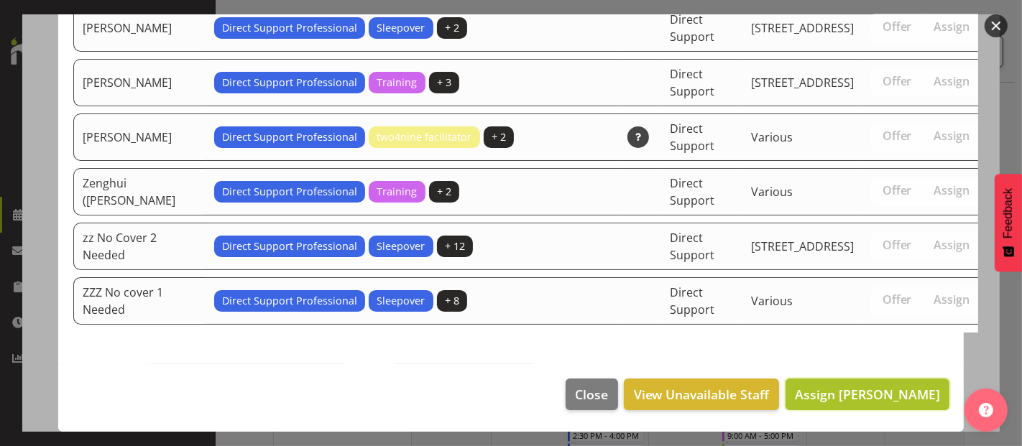
click at [856, 397] on span "Assign Gerda Baard" at bounding box center [867, 394] width 145 height 17
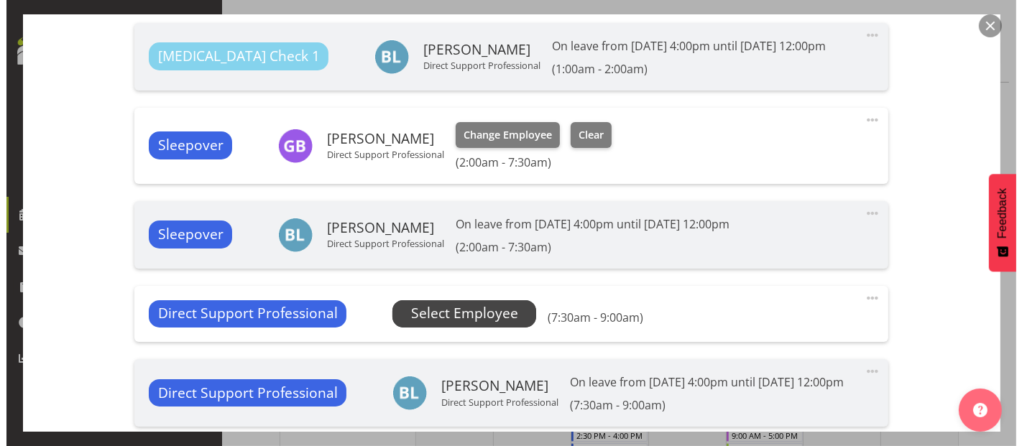
scroll to position [558, 0]
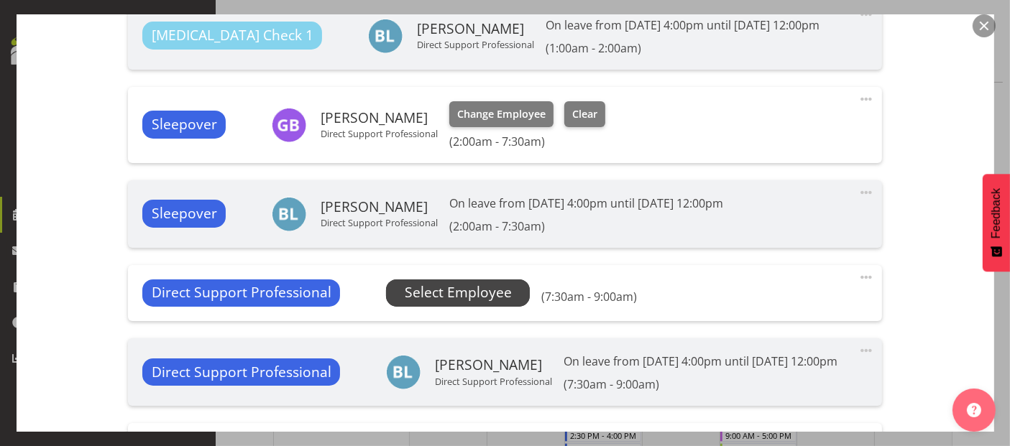
click at [458, 292] on span "Select Employee" at bounding box center [458, 292] width 107 height 21
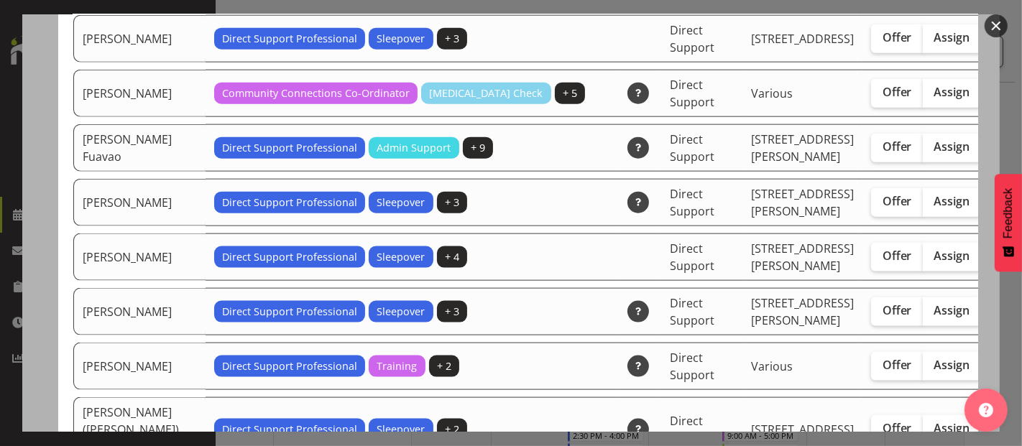
scroll to position [1676, 0]
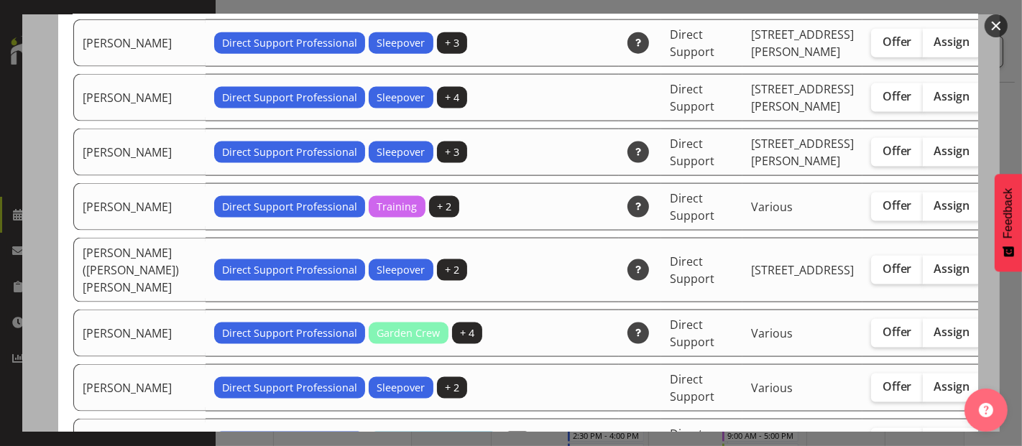
click at [934, 158] on span "Assign" at bounding box center [952, 151] width 36 height 14
click at [923, 156] on input "Assign" at bounding box center [927, 151] width 9 height 9
checkbox input "true"
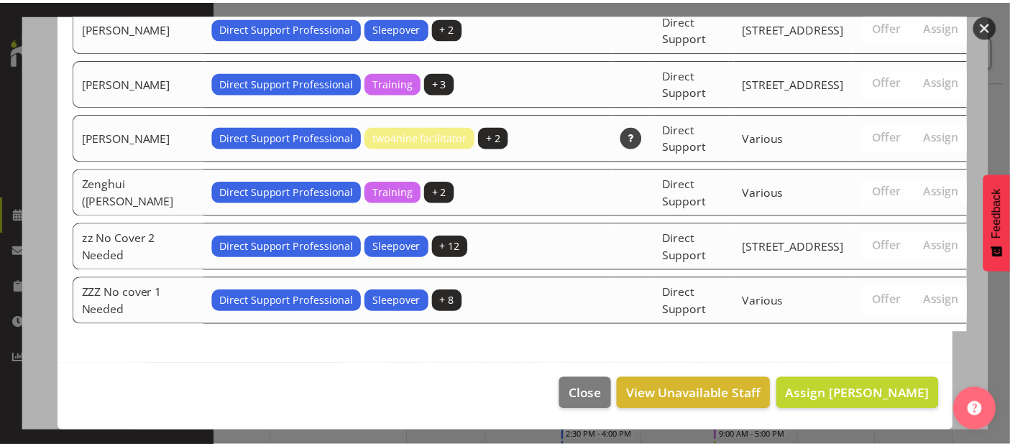
scroll to position [4760, 0]
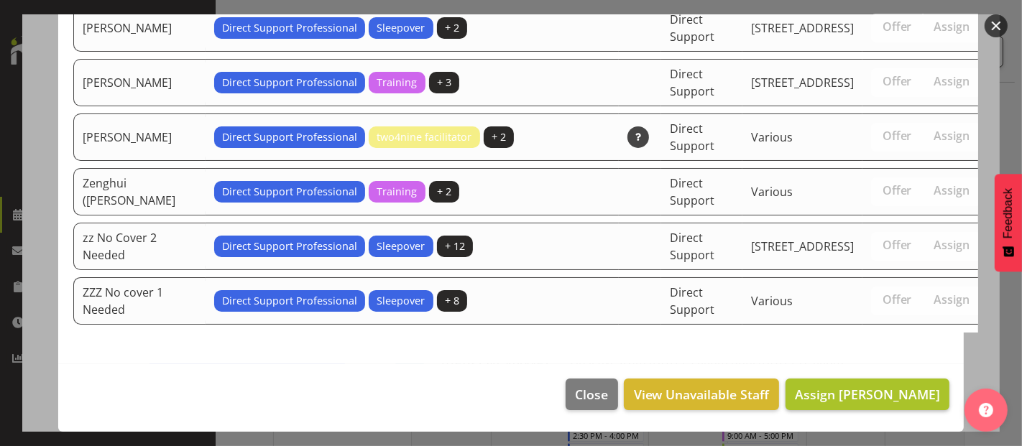
click at [877, 387] on span "Assign Gerda Baard" at bounding box center [867, 394] width 145 height 17
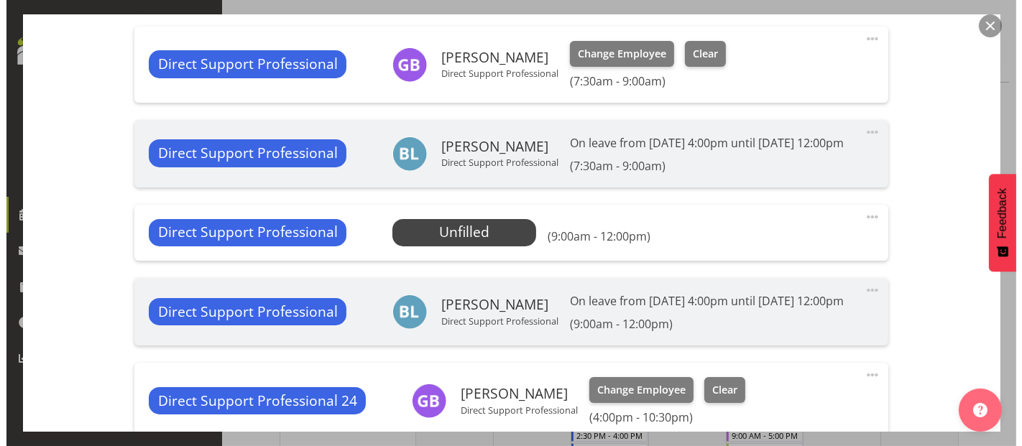
scroll to position [798, 0]
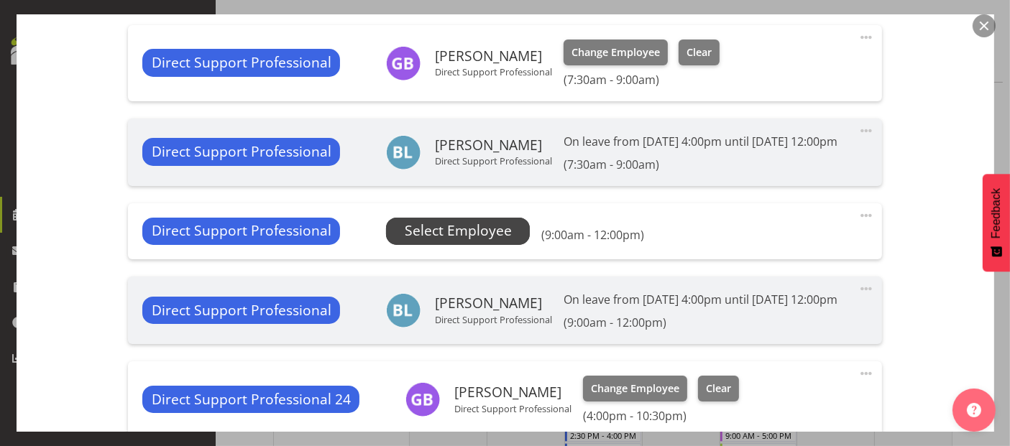
click at [476, 237] on span "Select Employee" at bounding box center [458, 231] width 107 height 21
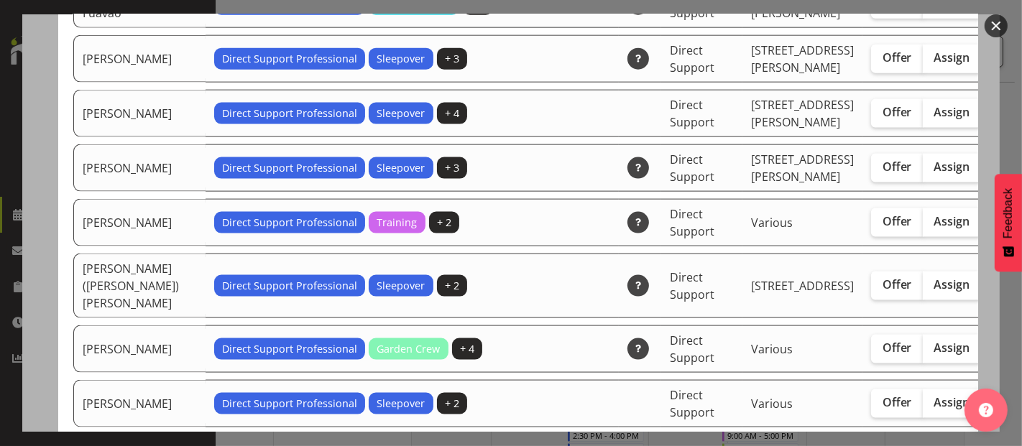
scroll to position [1676, 0]
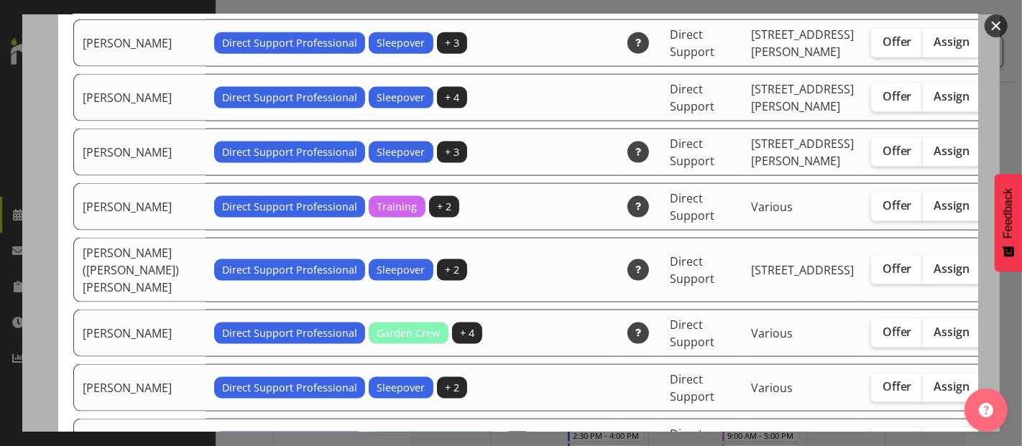
drag, startPoint x: 873, startPoint y: 256, endPoint x: 963, endPoint y: 218, distance: 97.3
click at [934, 158] on span "Assign" at bounding box center [952, 151] width 36 height 14
click at [923, 156] on input "Assign" at bounding box center [927, 151] width 9 height 9
checkbox input "true"
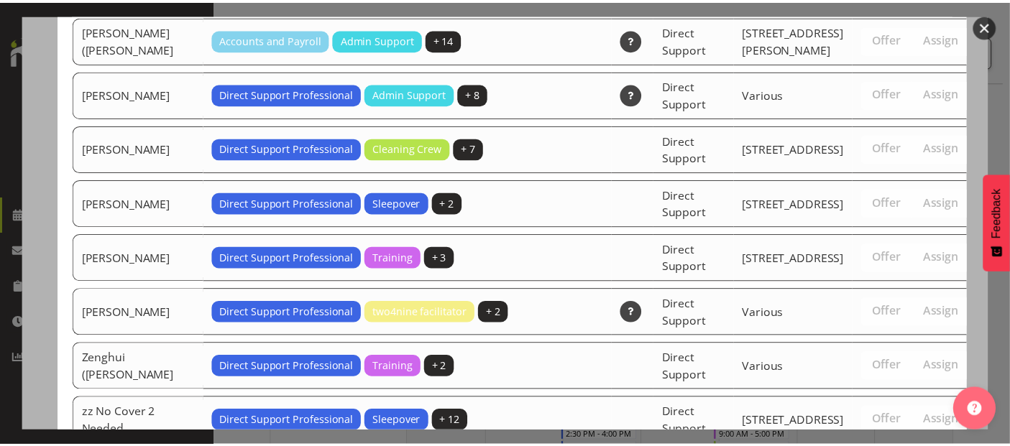
scroll to position [4868, 0]
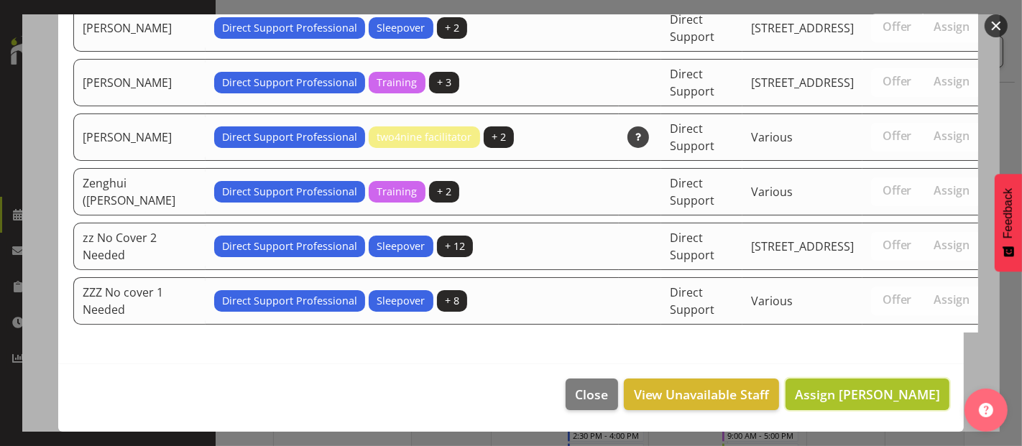
click at [849, 387] on span "Assign Gerda Baard" at bounding box center [867, 394] width 145 height 19
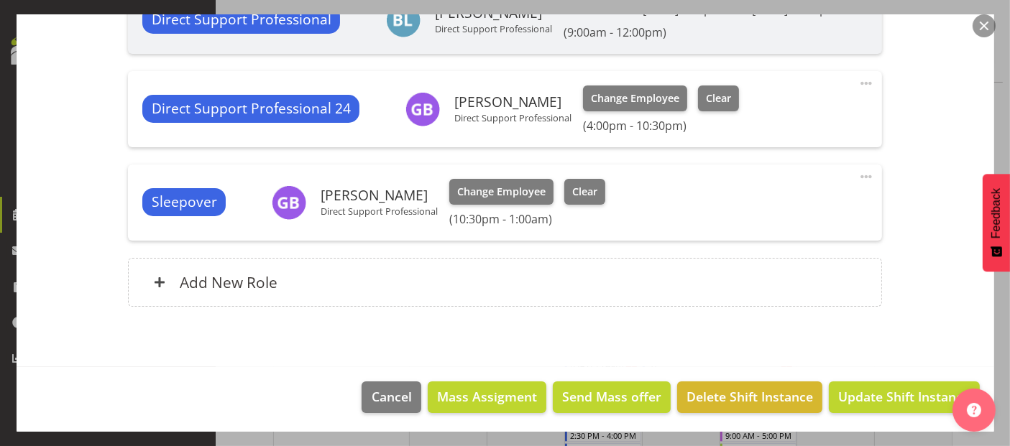
scroll to position [1143, 0]
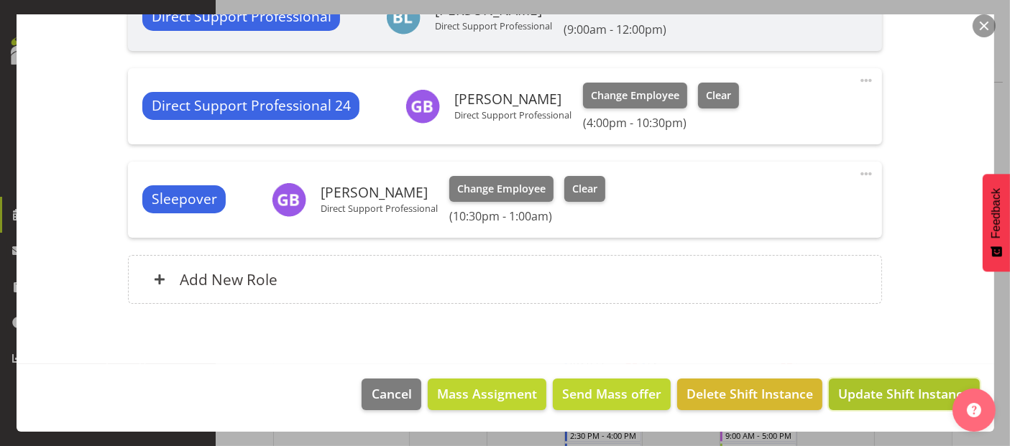
click at [920, 387] on span "Update Shift Instance" at bounding box center [903, 393] width 131 height 19
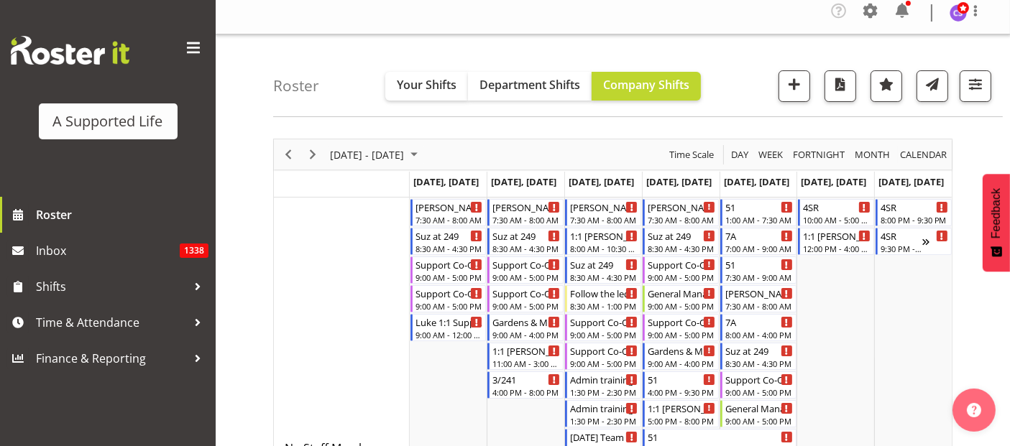
scroll to position [0, 0]
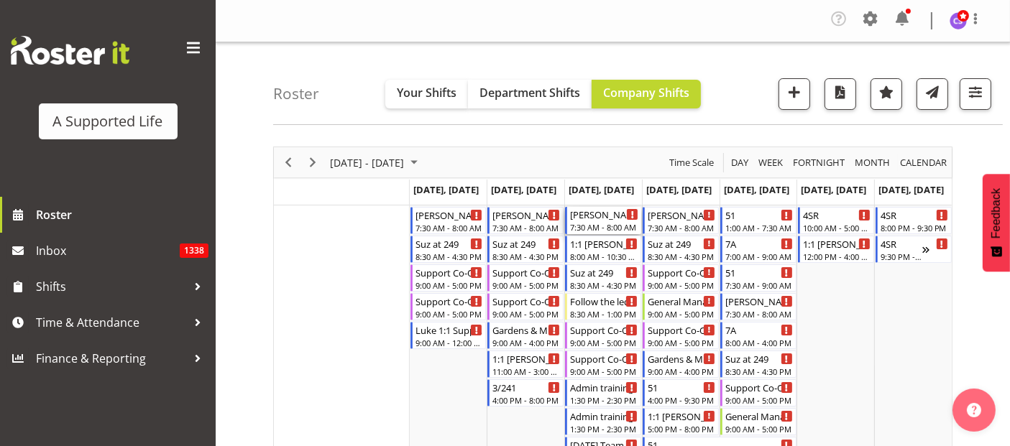
click at [606, 223] on div "7:30 AM - 8:00 AM" at bounding box center [604, 226] width 68 height 11
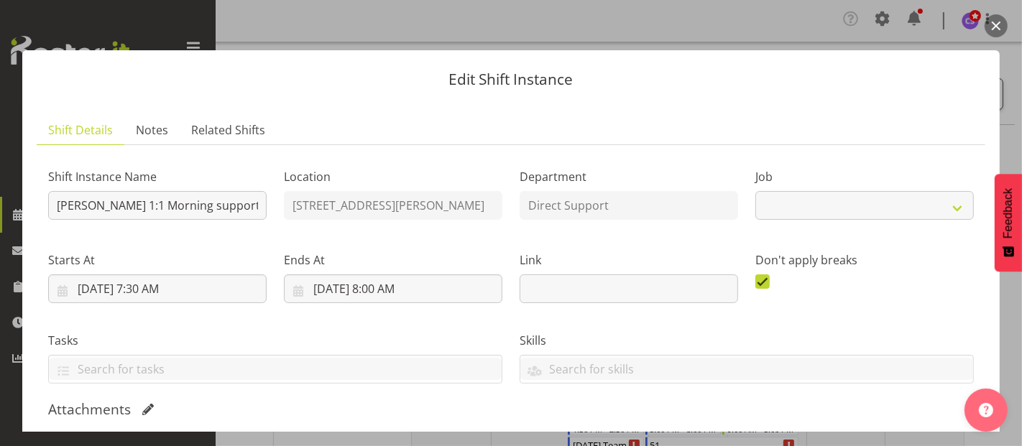
select select "4112"
click at [619, 26] on div "Edit Shift Instance Shift Details Notes Related Shifts Shift Instance Name Adam…" at bounding box center [511, 222] width 1006 height 417
click at [308, 19] on div "Edit Shift Instance Shift Details Notes Related Shifts Shift Instance Name Adam…" at bounding box center [511, 222] width 1006 height 417
click at [995, 20] on button "button" at bounding box center [995, 25] width 23 height 23
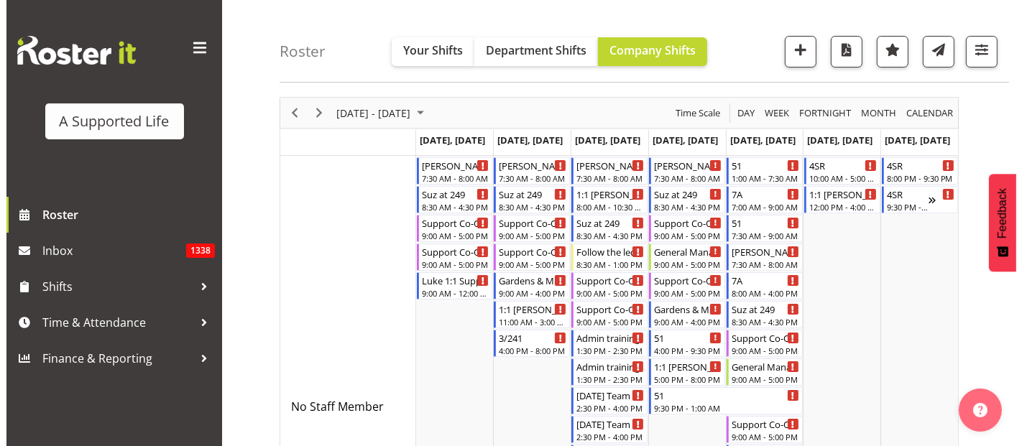
scroll to position [80, 0]
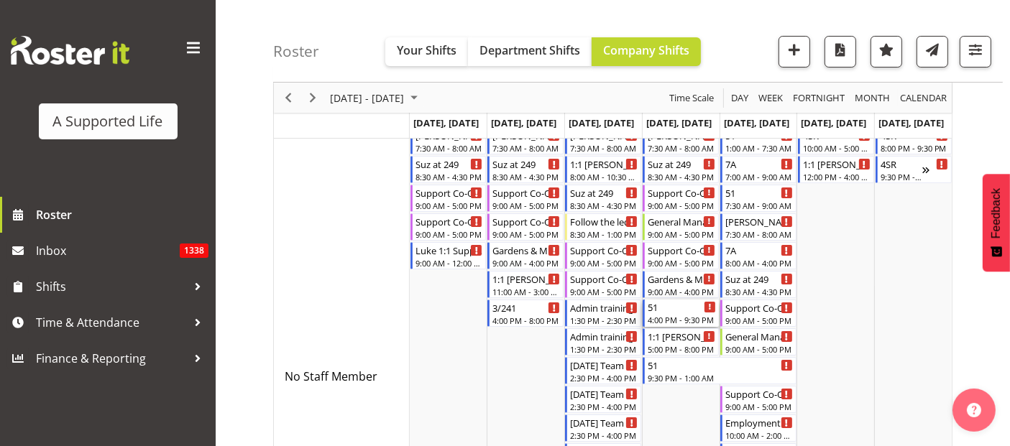
click at [678, 311] on div "51" at bounding box center [681, 307] width 68 height 14
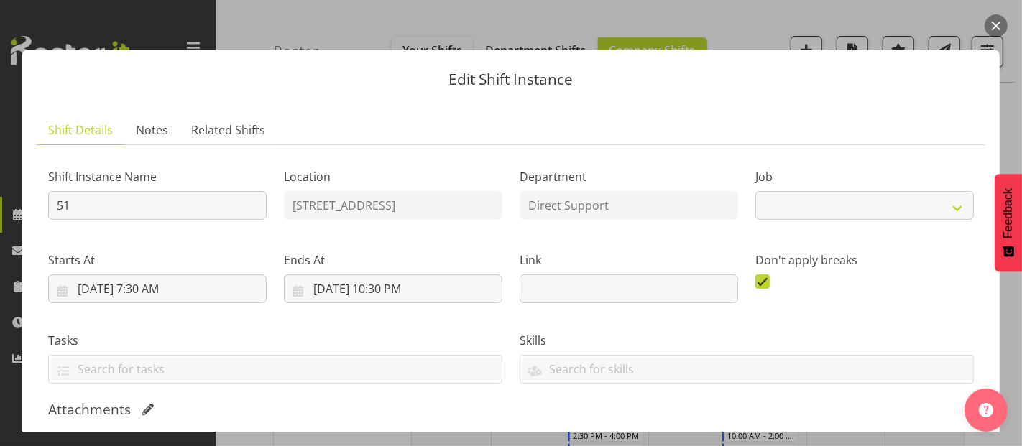
select select "4112"
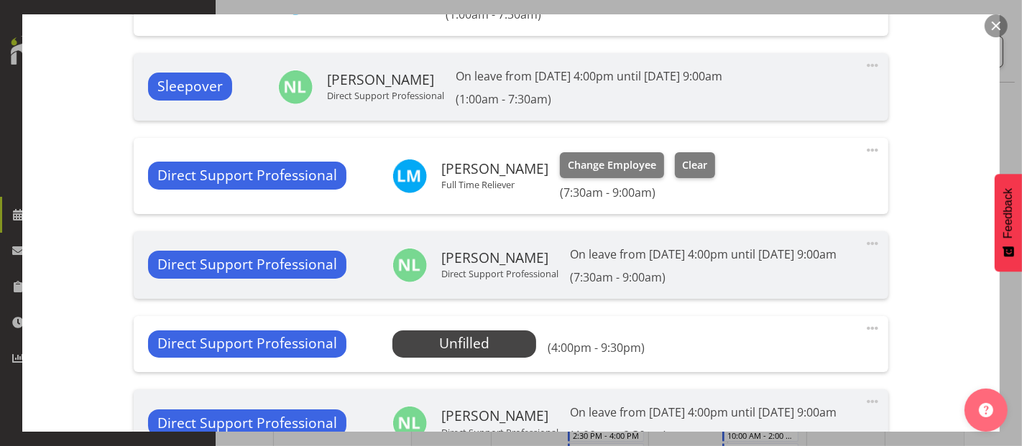
scroll to position [638, 0]
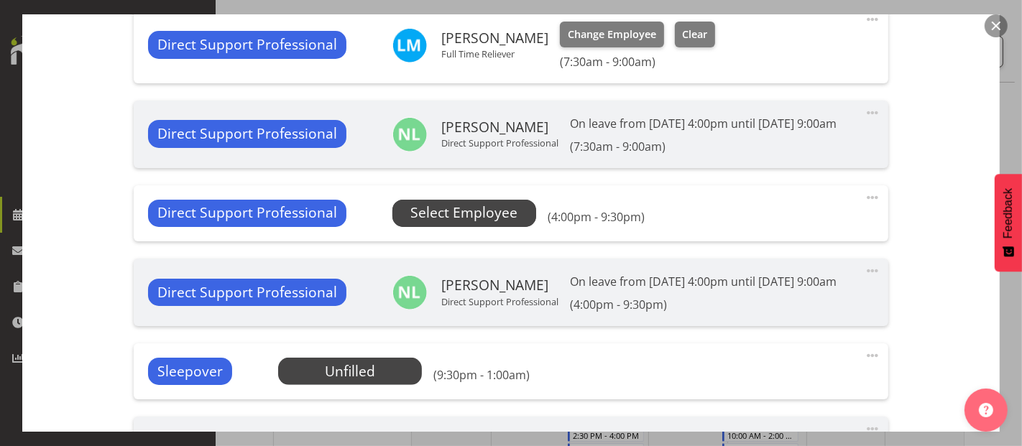
click at [479, 223] on span "Select Employee" at bounding box center [463, 213] width 107 height 21
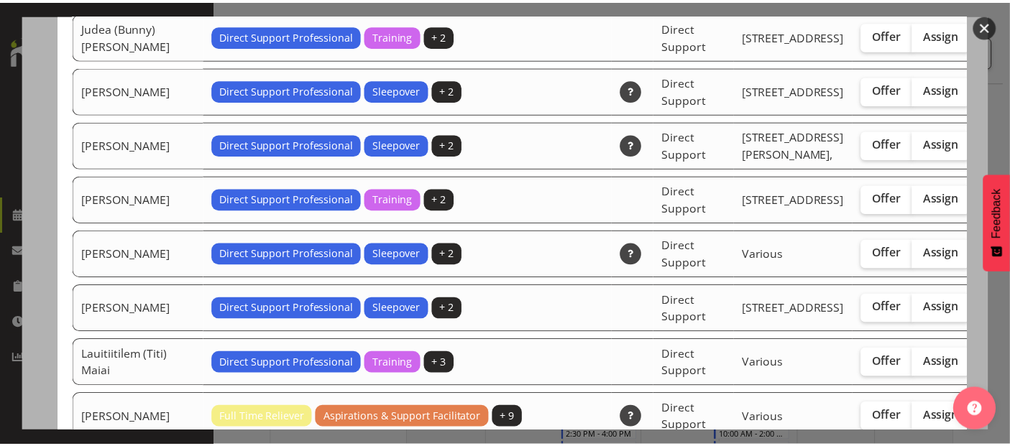
scroll to position [2475, 0]
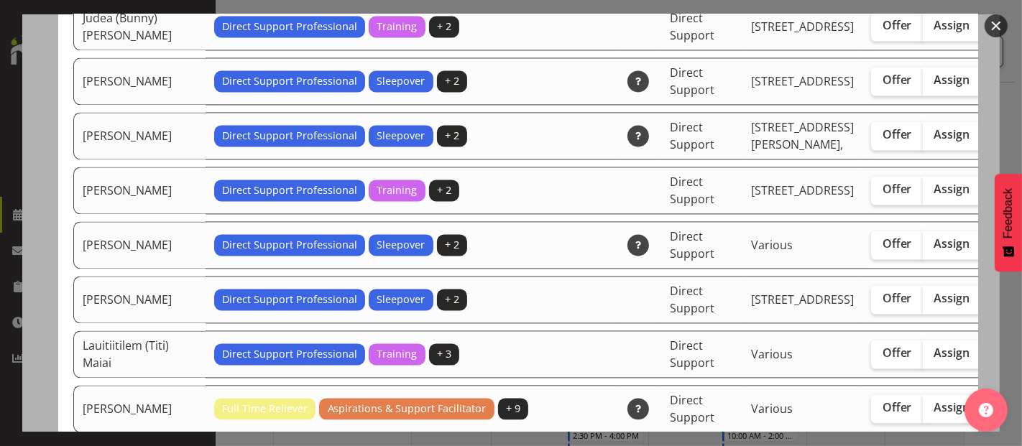
click at [1000, 25] on button "button" at bounding box center [995, 25] width 23 height 23
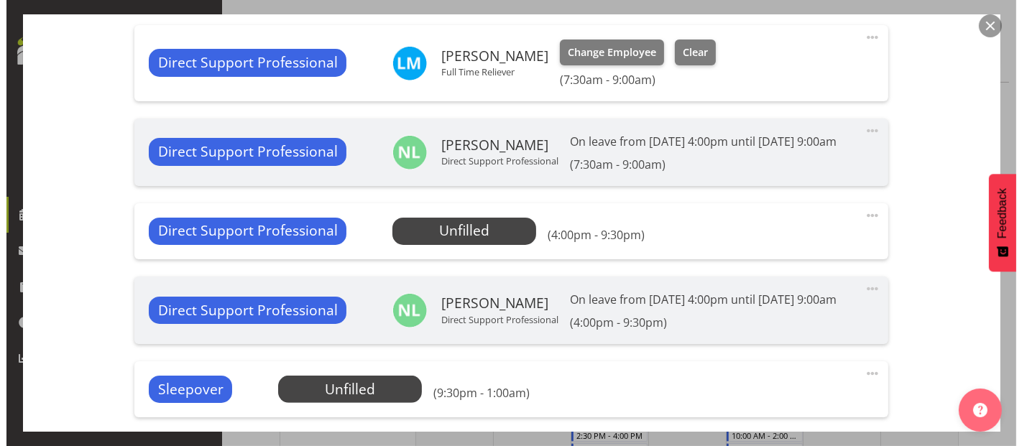
scroll to position [597, 0]
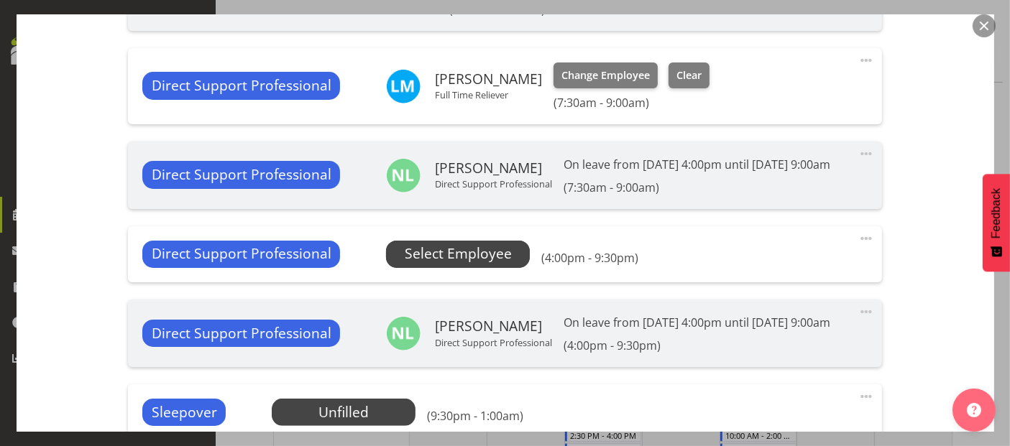
click at [451, 264] on span "Select Employee" at bounding box center [458, 254] width 107 height 21
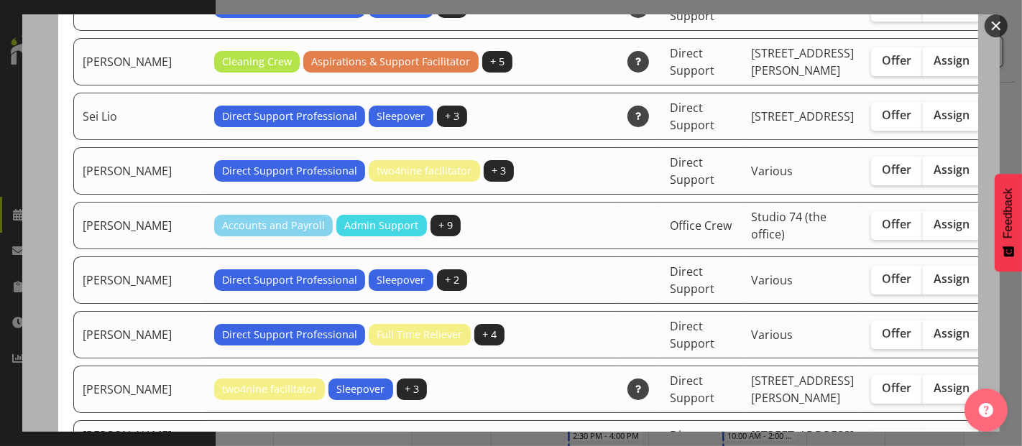
scroll to position [4231, 0]
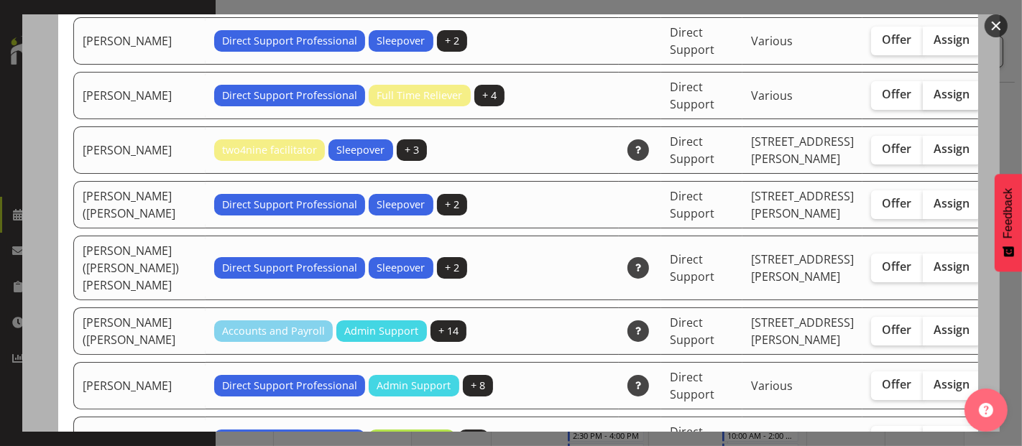
click at [934, 101] on span "Assign" at bounding box center [952, 94] width 36 height 14
click at [923, 99] on input "Assign" at bounding box center [927, 94] width 9 height 9
checkbox input "true"
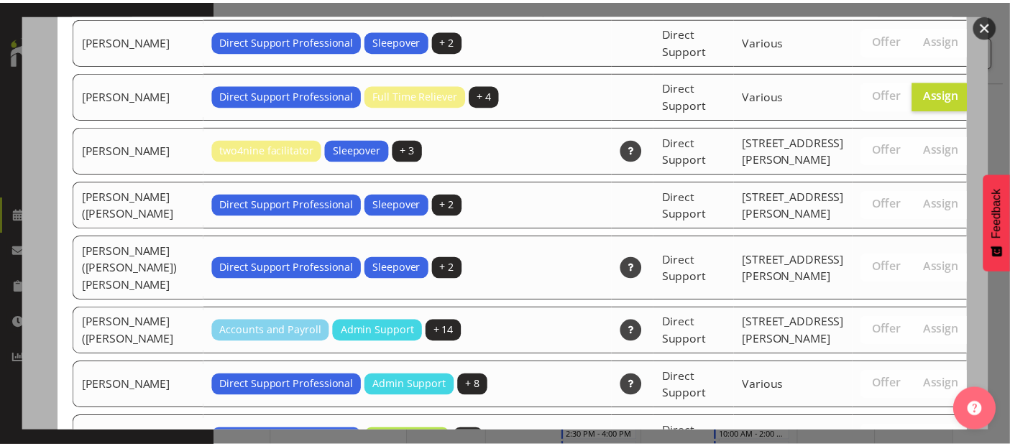
scroll to position [4868, 0]
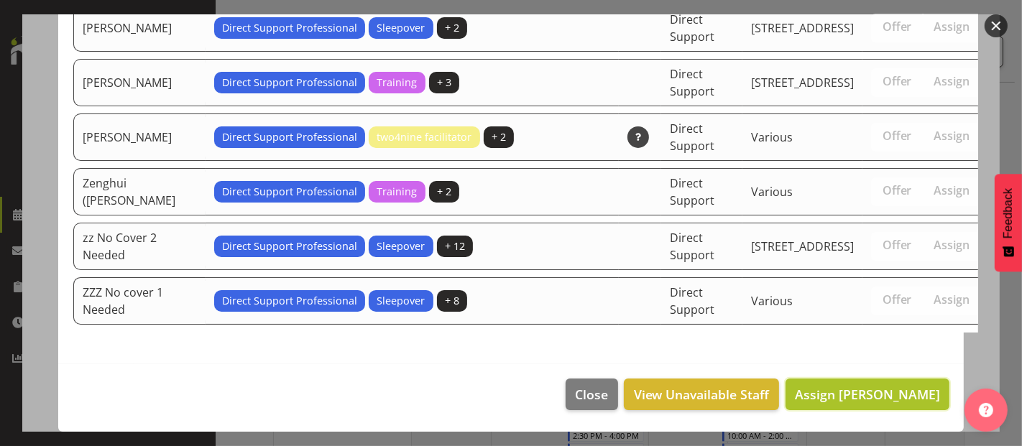
click at [895, 395] on span "Assign [PERSON_NAME]" at bounding box center [867, 394] width 145 height 17
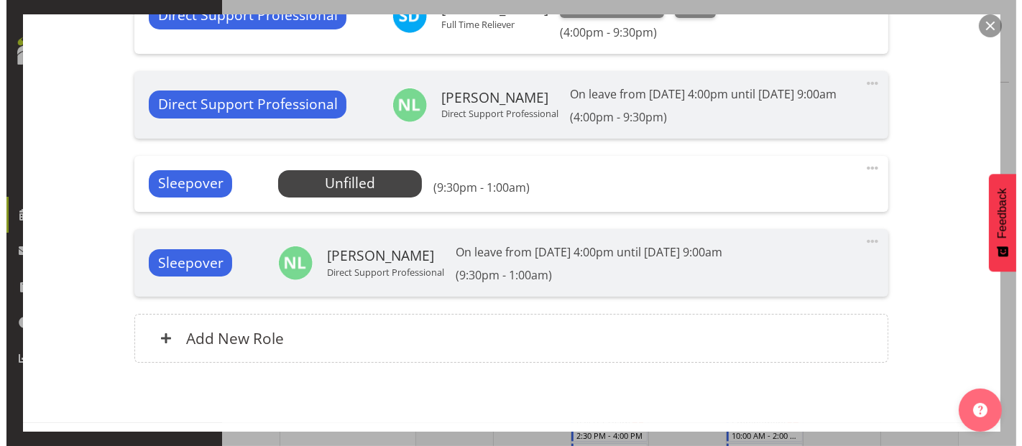
scroll to position [917, 0]
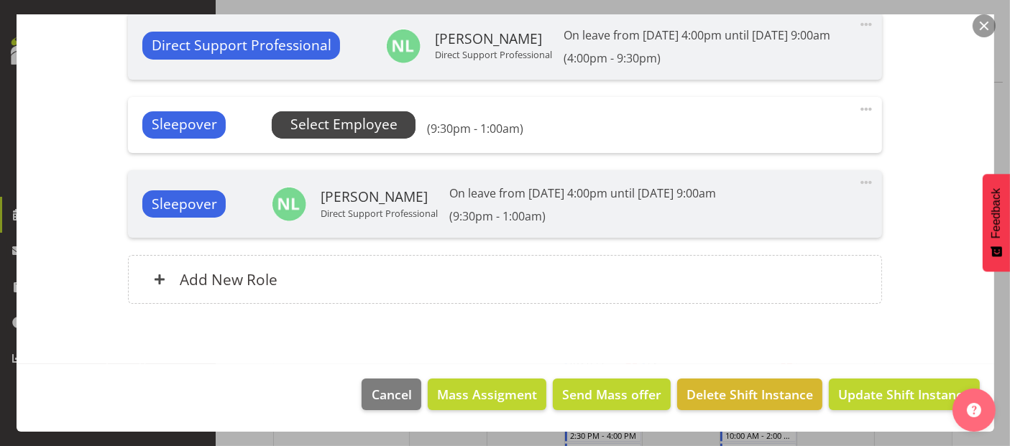
click at [336, 135] on span "Select Employee" at bounding box center [343, 124] width 107 height 21
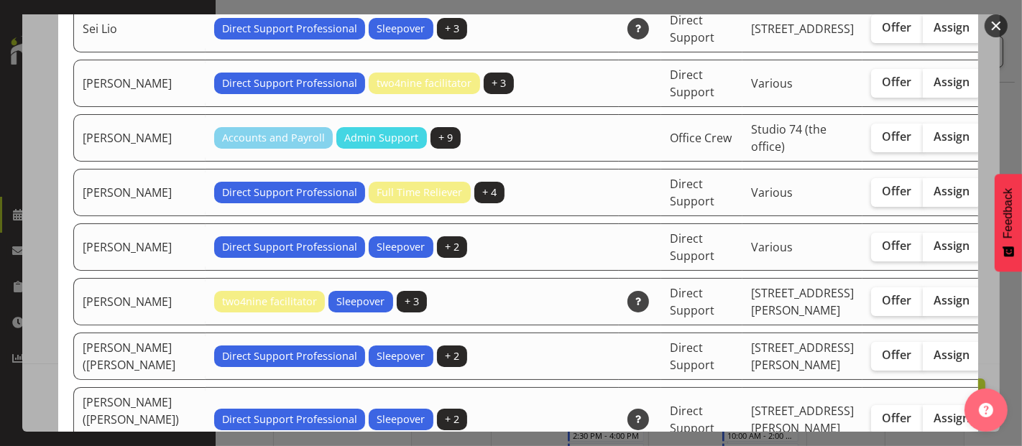
scroll to position [3992, 0]
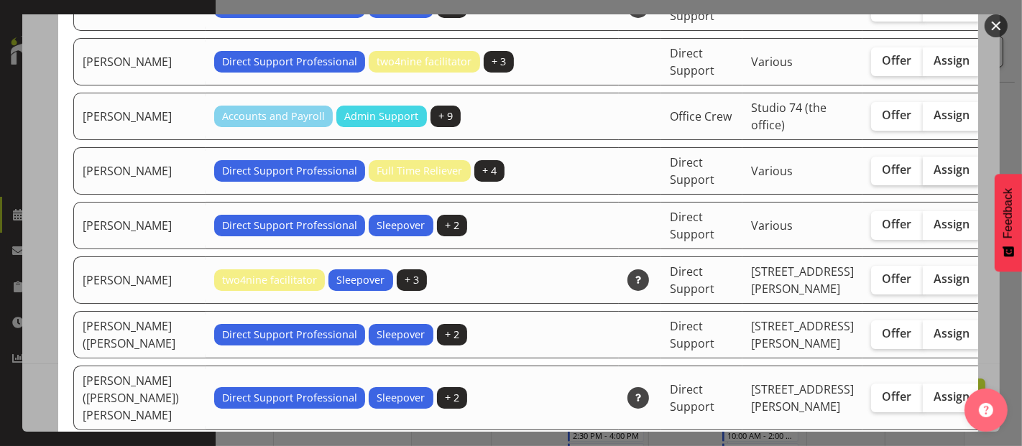
click at [934, 177] on span "Assign" at bounding box center [952, 169] width 36 height 14
click at [923, 175] on input "Assign" at bounding box center [927, 169] width 9 height 9
checkbox input "true"
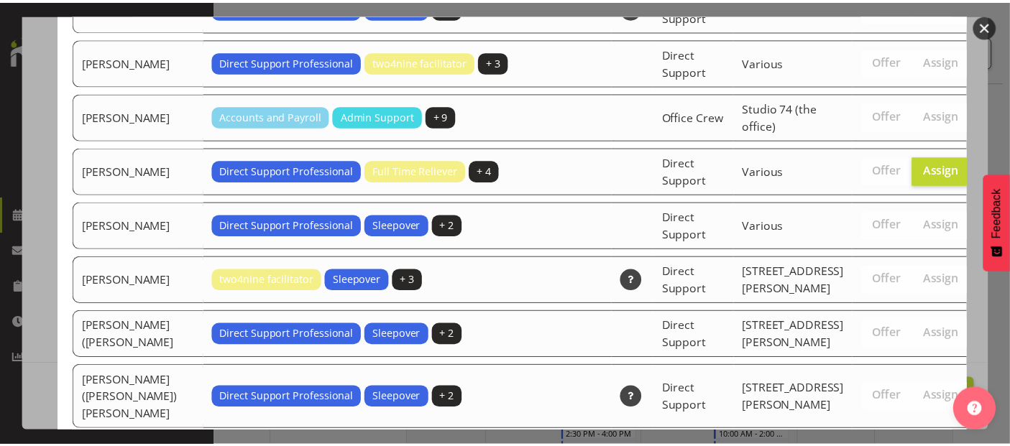
scroll to position [4760, 0]
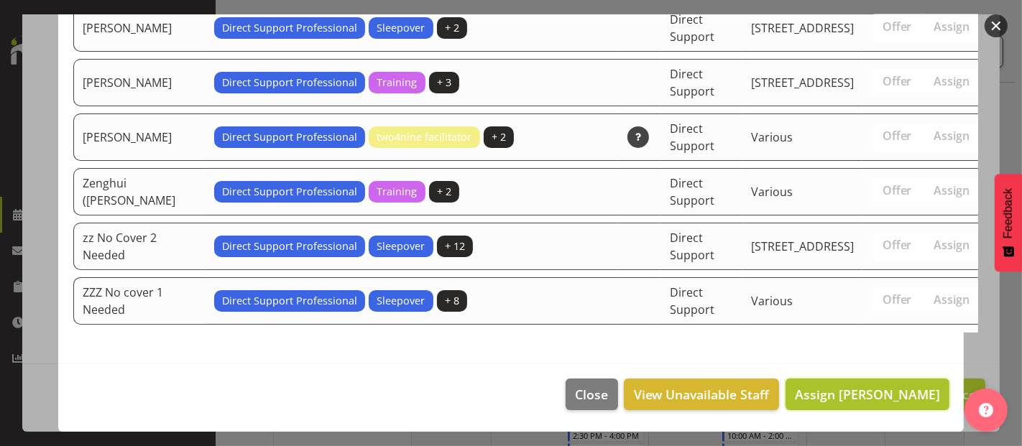
click at [896, 395] on span "Assign [PERSON_NAME]" at bounding box center [867, 394] width 145 height 17
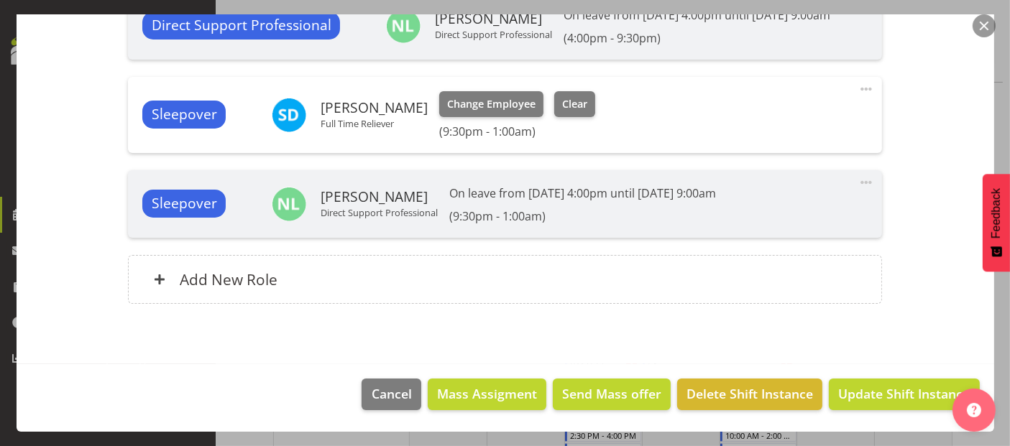
scroll to position [956, 0]
click at [859, 389] on span "Update Shift Instance" at bounding box center [903, 393] width 131 height 19
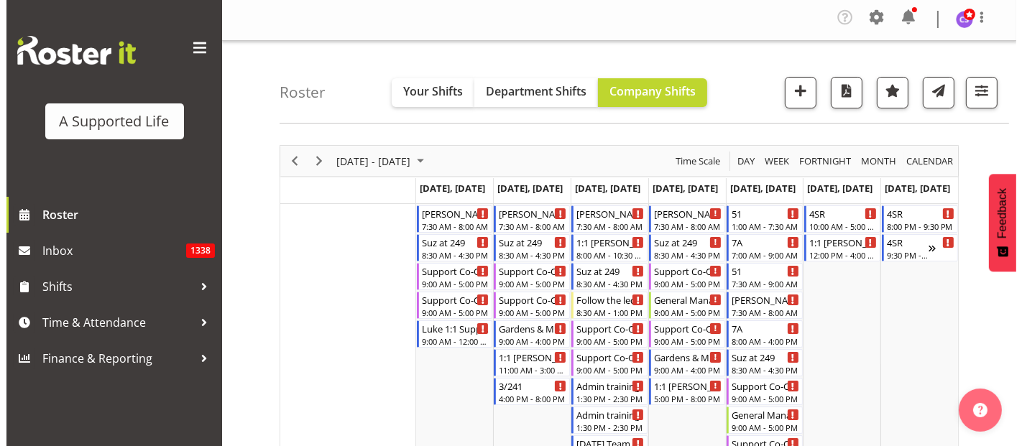
scroll to position [0, 0]
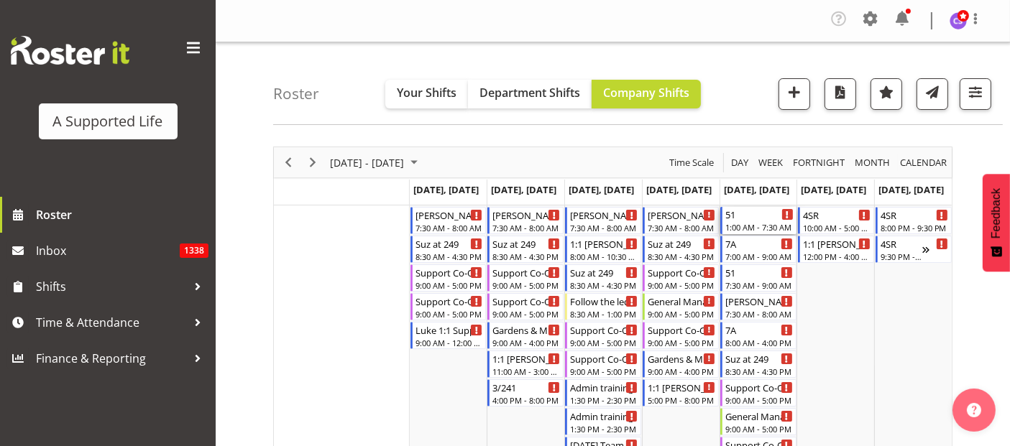
click at [763, 226] on div "1:00 AM - 7:30 AM" at bounding box center [759, 226] width 68 height 11
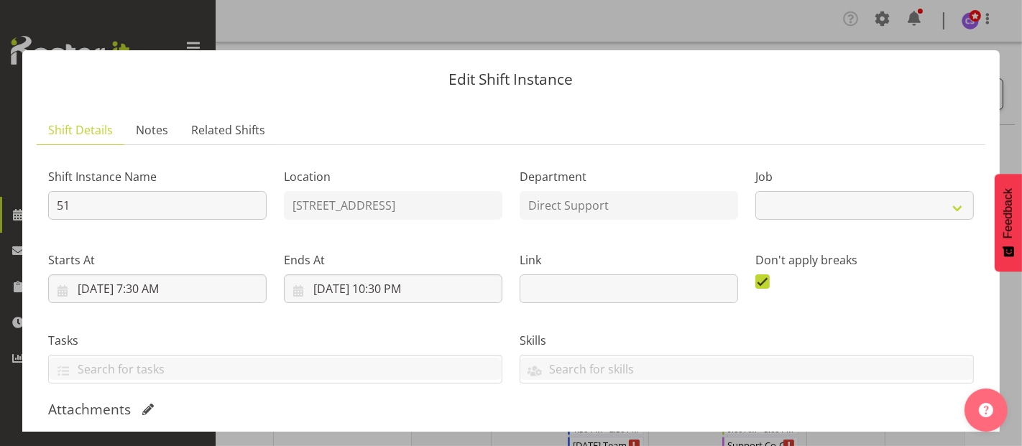
select select "4112"
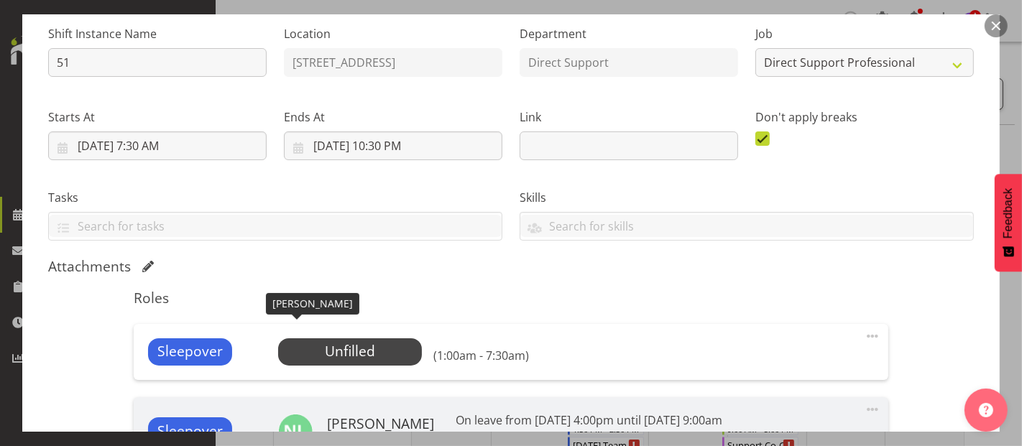
scroll to position [239, 0]
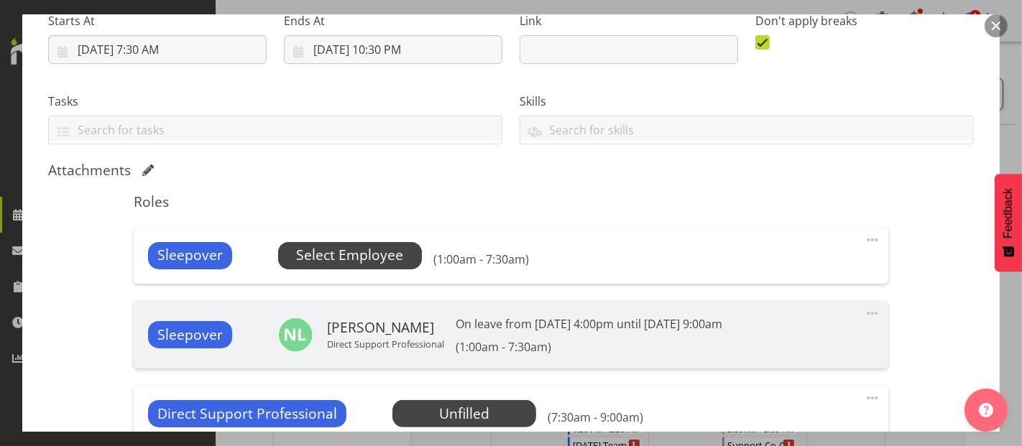
click at [351, 255] on span "Select Employee" at bounding box center [349, 255] width 107 height 21
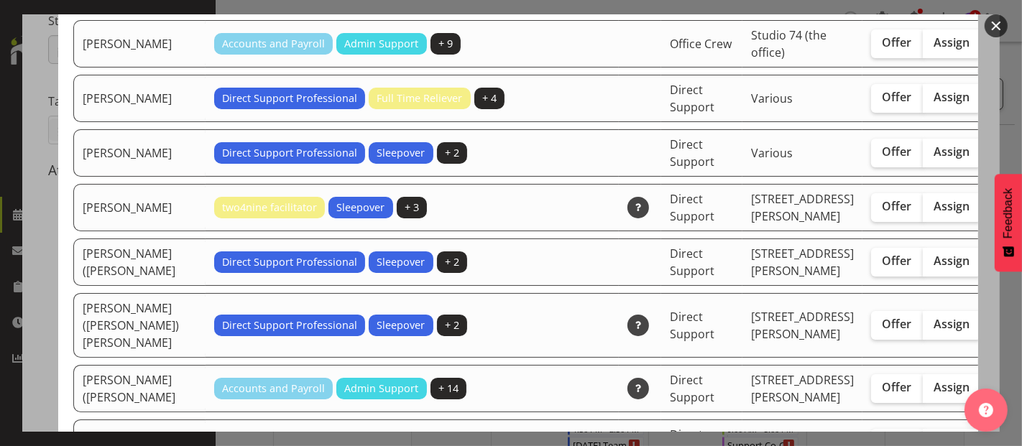
scroll to position [3992, 0]
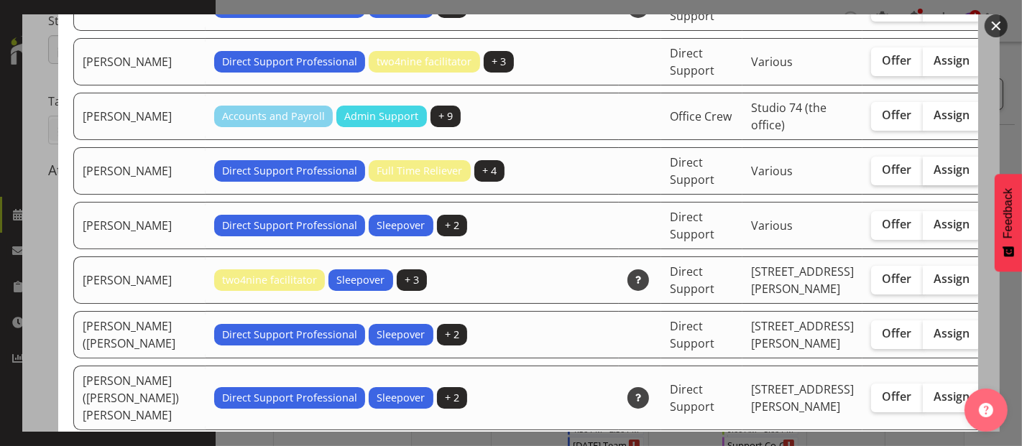
click at [934, 177] on span "Assign" at bounding box center [952, 169] width 36 height 14
click at [923, 175] on input "Assign" at bounding box center [927, 169] width 9 height 9
checkbox input "true"
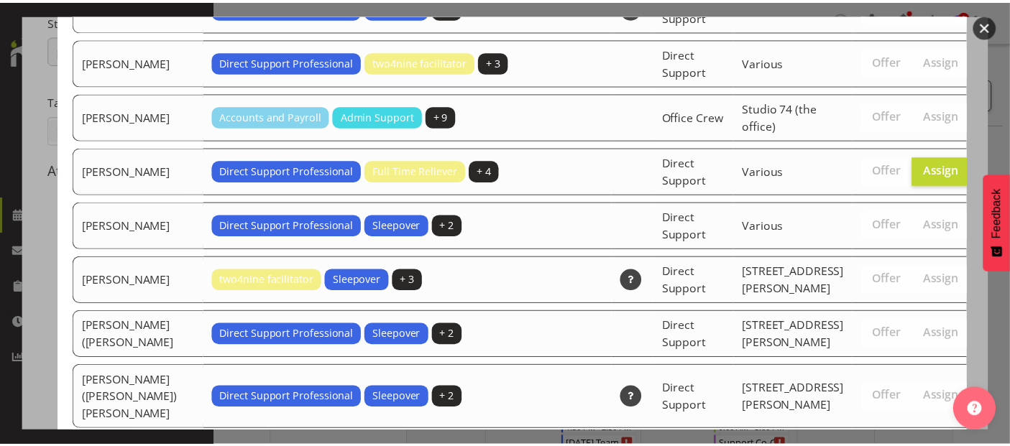
scroll to position [4760, 0]
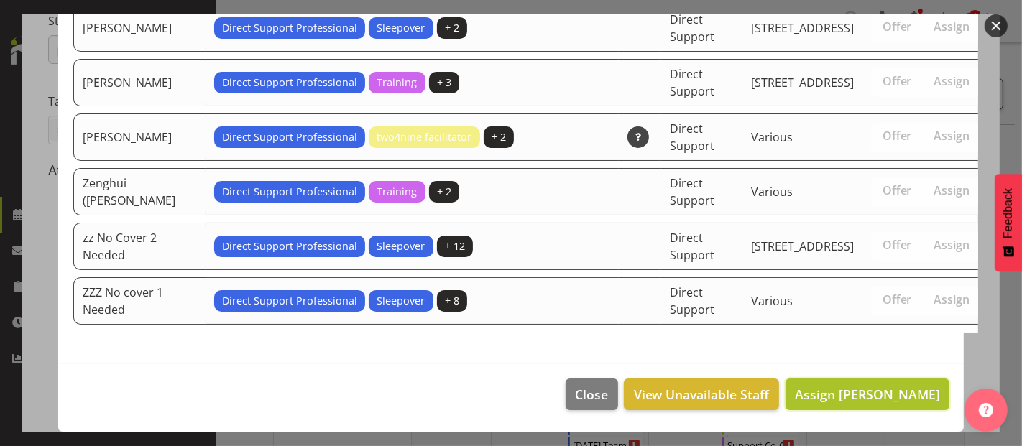
click at [856, 389] on span "Assign Skylah Davidson" at bounding box center [867, 394] width 145 height 17
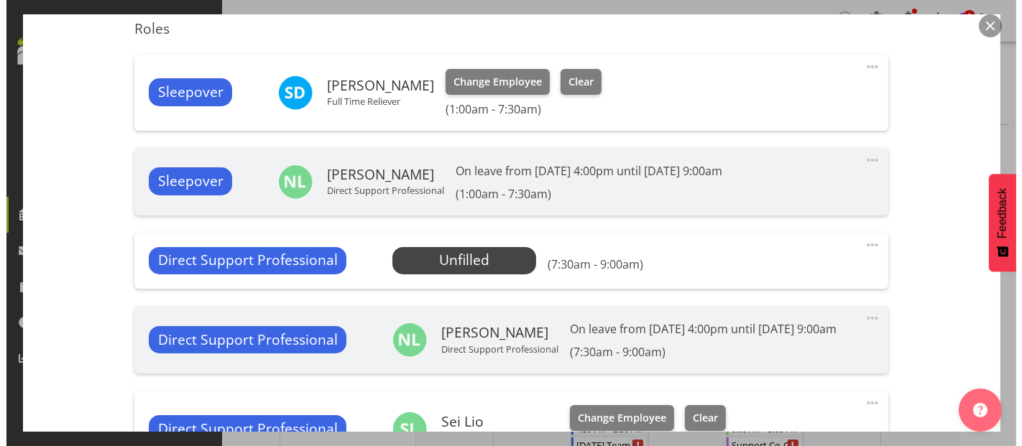
scroll to position [479, 0]
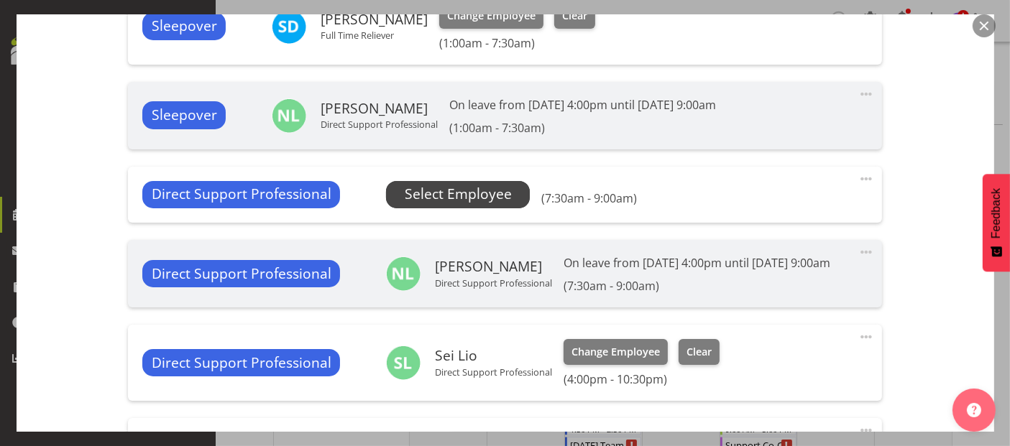
click at [466, 200] on span "Select Employee" at bounding box center [458, 194] width 107 height 21
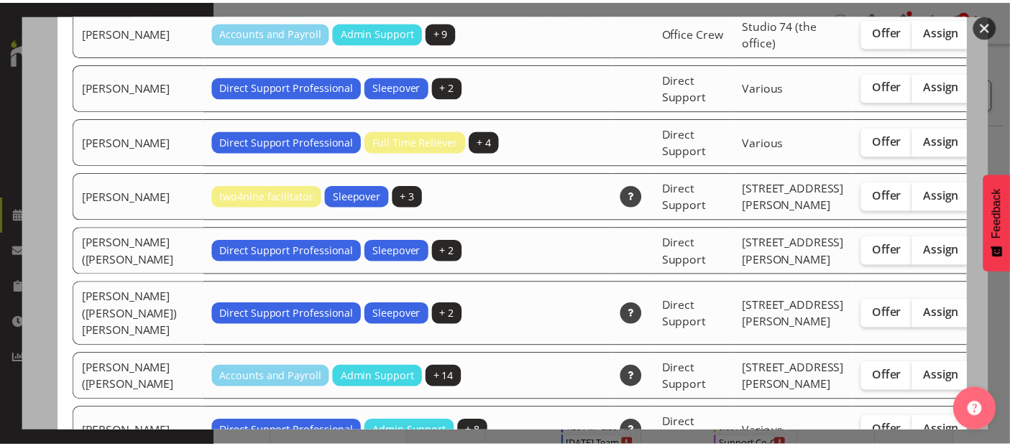
scroll to position [4151, 0]
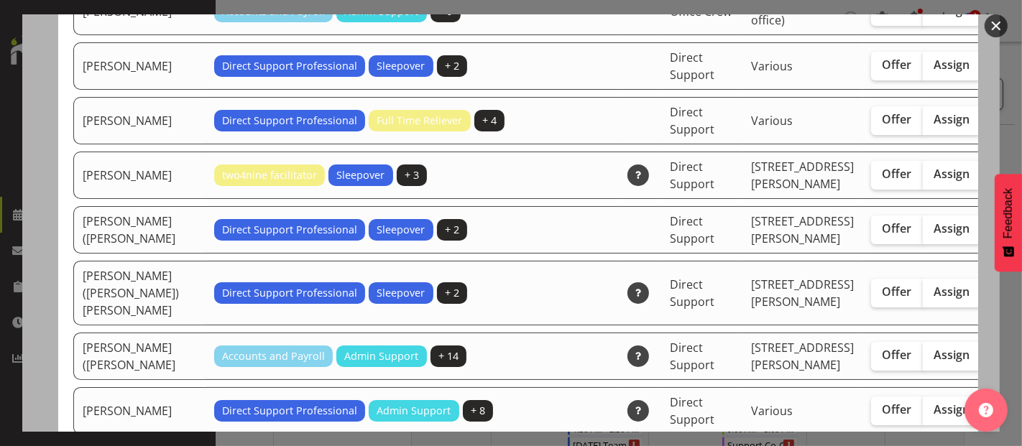
click at [269, 90] on td "Direct Support Professional Sleepover + 2" at bounding box center [412, 65] width 413 height 47
drag, startPoint x: 995, startPoint y: 21, endPoint x: 1007, endPoint y: 22, distance: 12.2
click at [998, 21] on button "button" at bounding box center [995, 25] width 23 height 23
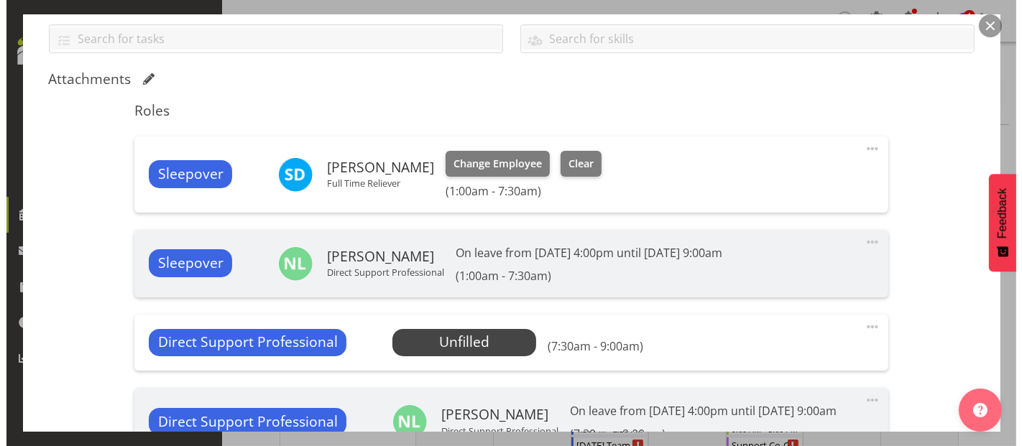
scroll to position [319, 0]
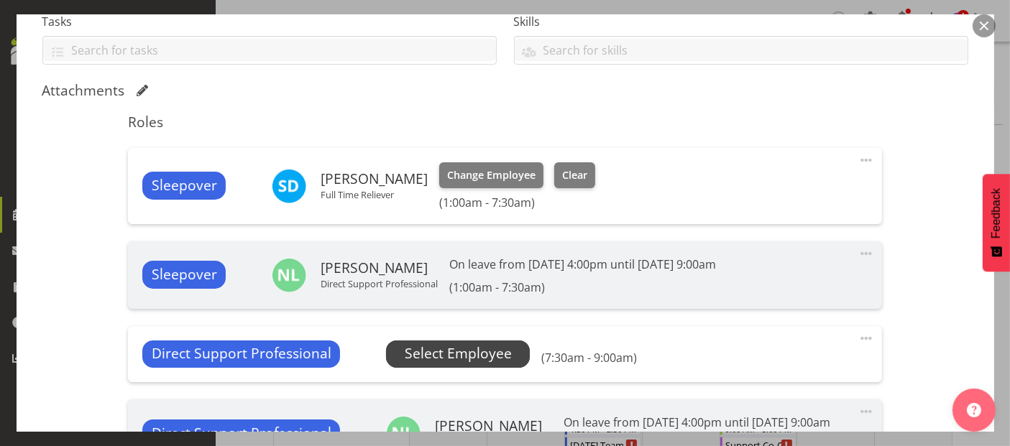
click at [478, 354] on span "Select Employee" at bounding box center [458, 353] width 107 height 21
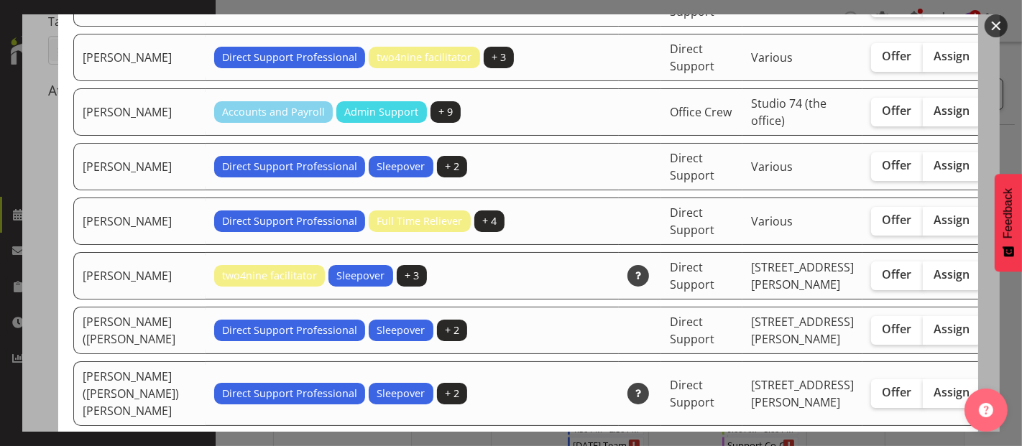
scroll to position [4071, 0]
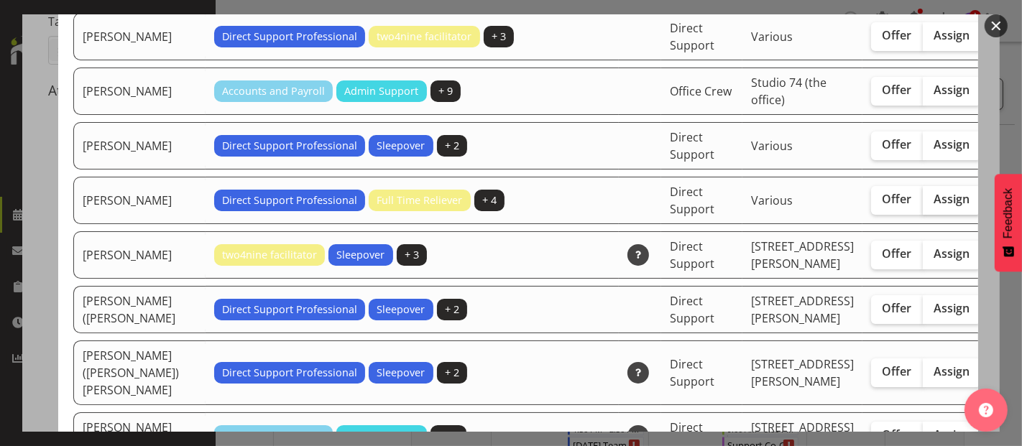
drag, startPoint x: 892, startPoint y: 351, endPoint x: 903, endPoint y: 343, distance: 13.4
click at [934, 206] on span "Assign" at bounding box center [952, 199] width 36 height 14
click at [923, 204] on input "Assign" at bounding box center [927, 199] width 9 height 9
checkbox input "true"
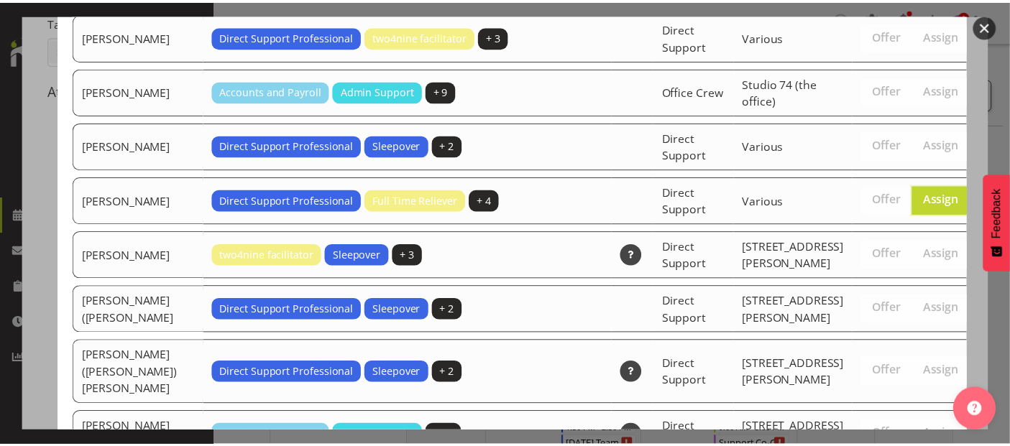
scroll to position [4814, 0]
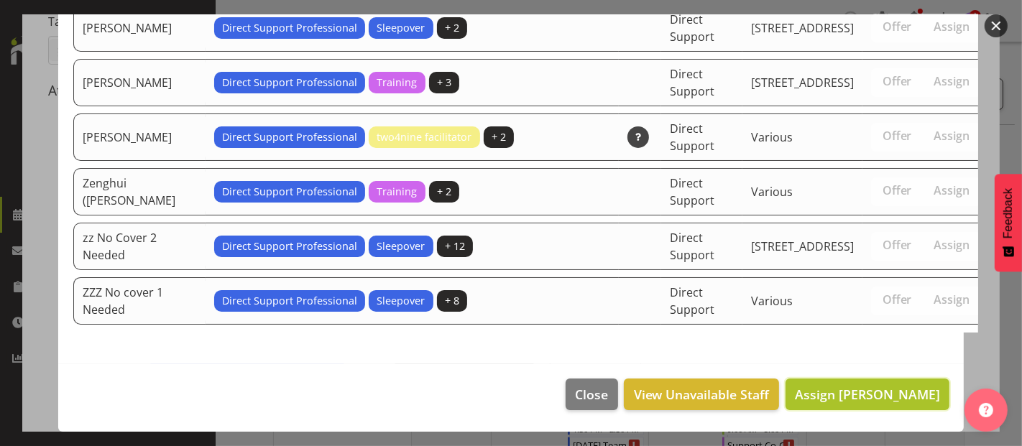
click at [877, 392] on span "Assign Skylah Davidson" at bounding box center [867, 394] width 145 height 17
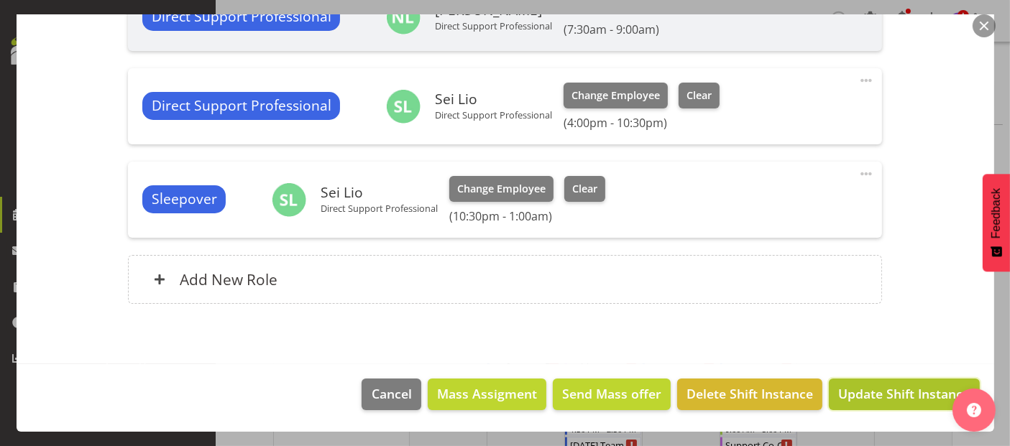
drag, startPoint x: 906, startPoint y: 398, endPoint x: 895, endPoint y: 387, distance: 15.8
click at [906, 399] on span "Update Shift Instance" at bounding box center [903, 393] width 131 height 19
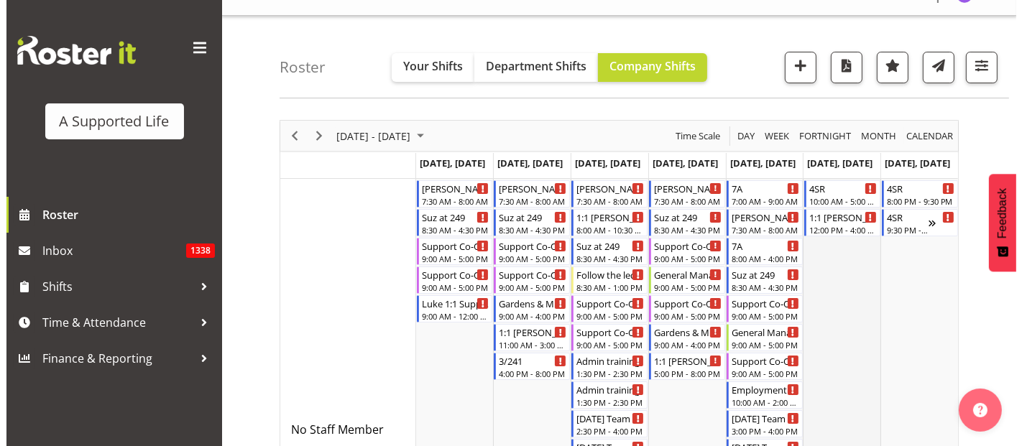
scroll to position [0, 0]
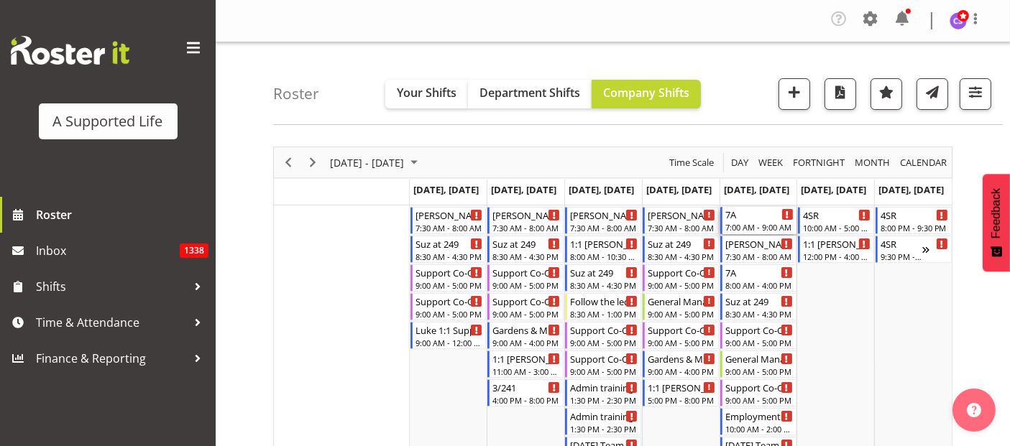
click at [770, 221] on div "7:00 AM - 9:00 AM" at bounding box center [759, 226] width 68 height 11
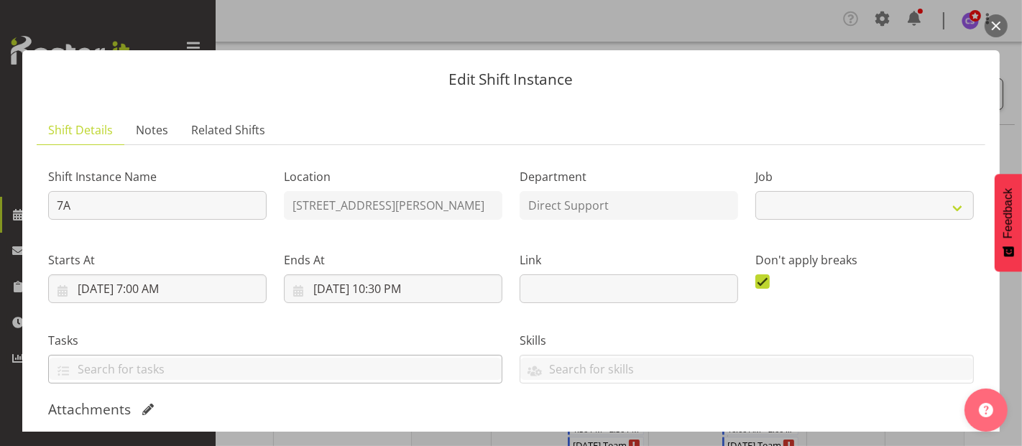
select select "4112"
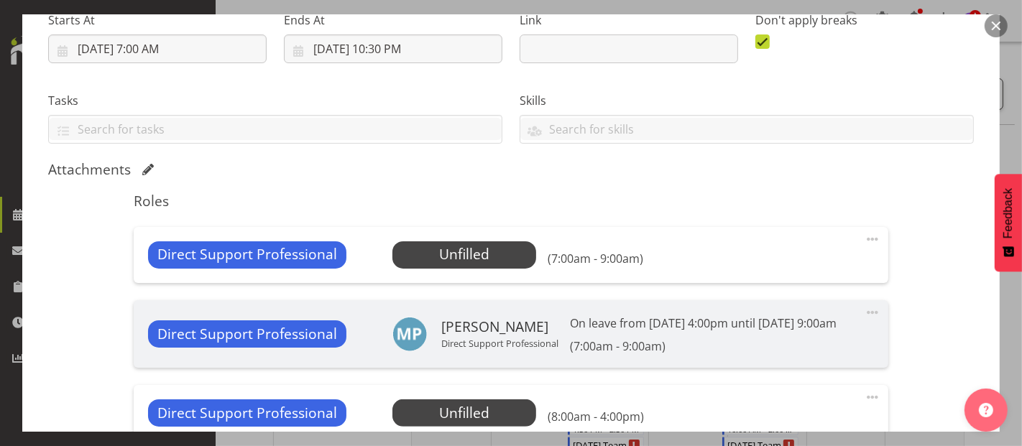
scroll to position [239, 0]
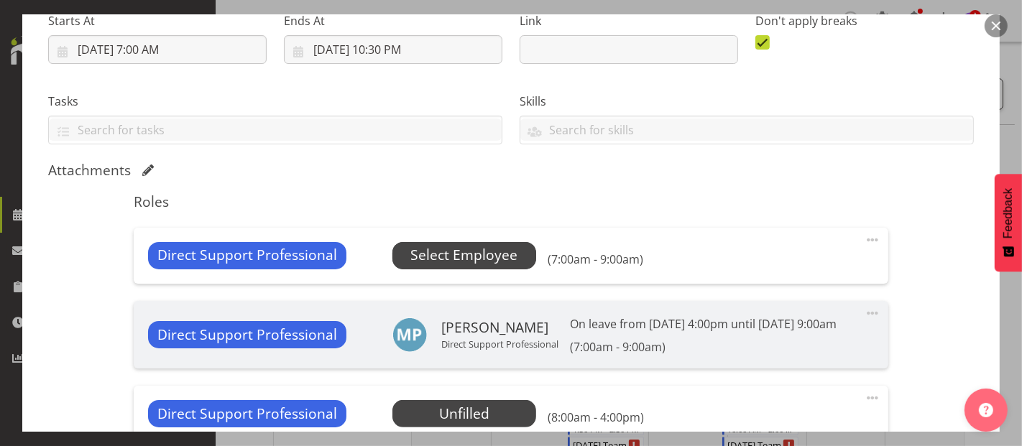
click at [483, 252] on span "Select Employee" at bounding box center [463, 255] width 107 height 21
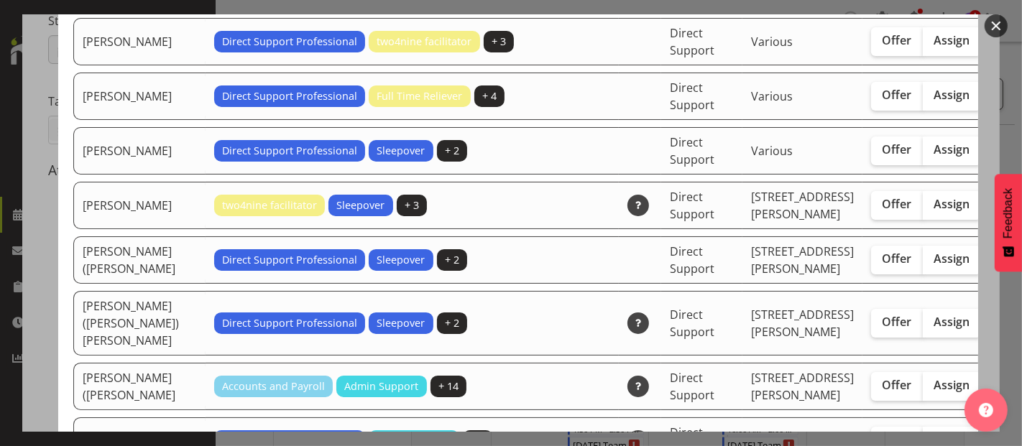
scroll to position [4071, 0]
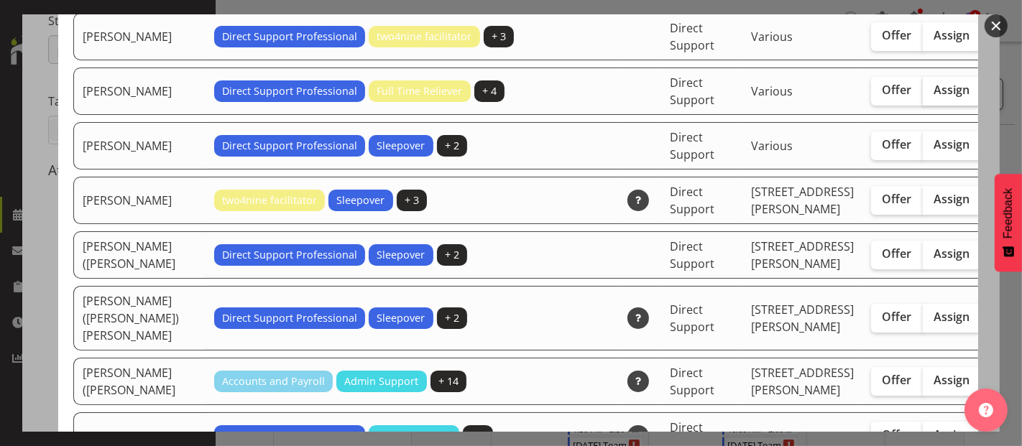
click at [934, 97] on span "Assign" at bounding box center [952, 90] width 36 height 14
click at [923, 95] on input "Assign" at bounding box center [927, 90] width 9 height 9
checkbox input "true"
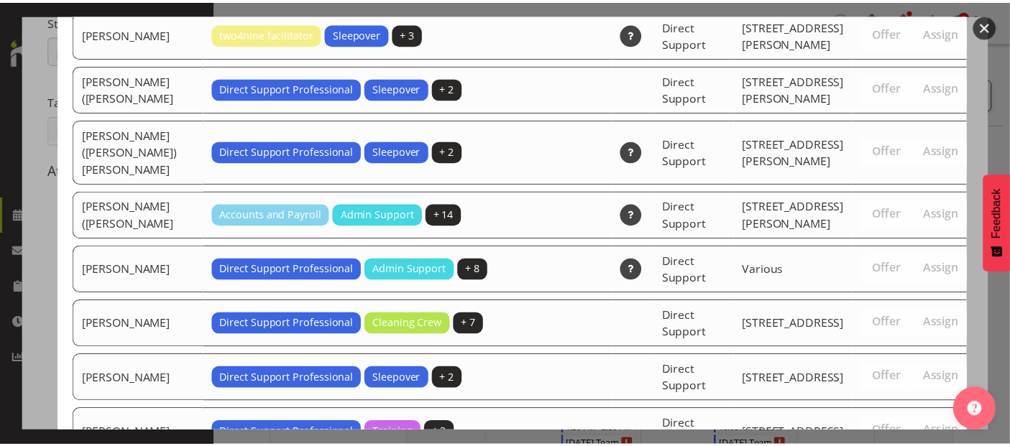
scroll to position [4760, 0]
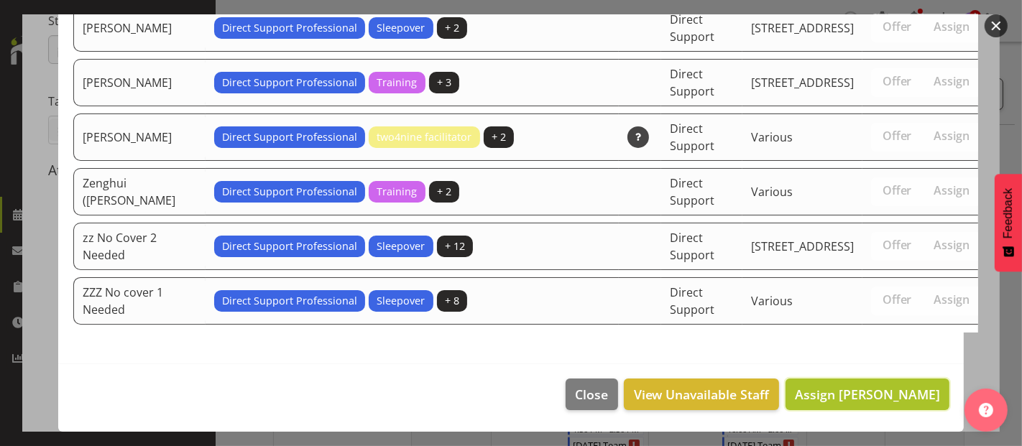
click at [895, 392] on span "Assign Skylah Davidson" at bounding box center [867, 394] width 145 height 17
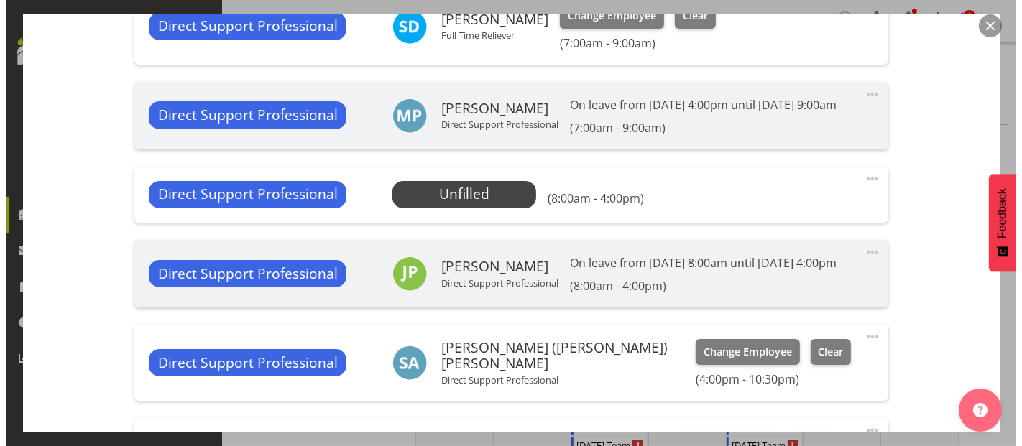
scroll to position [399, 0]
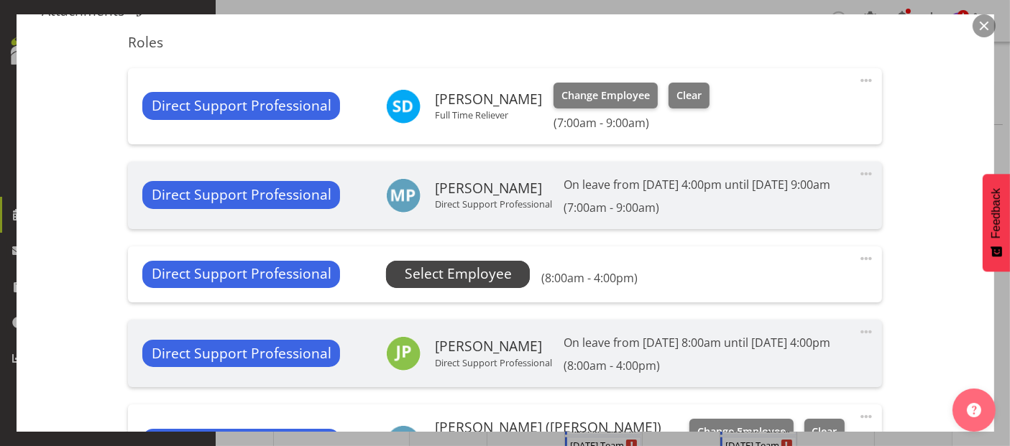
click at [463, 285] on span "Select Employee" at bounding box center [458, 274] width 107 height 21
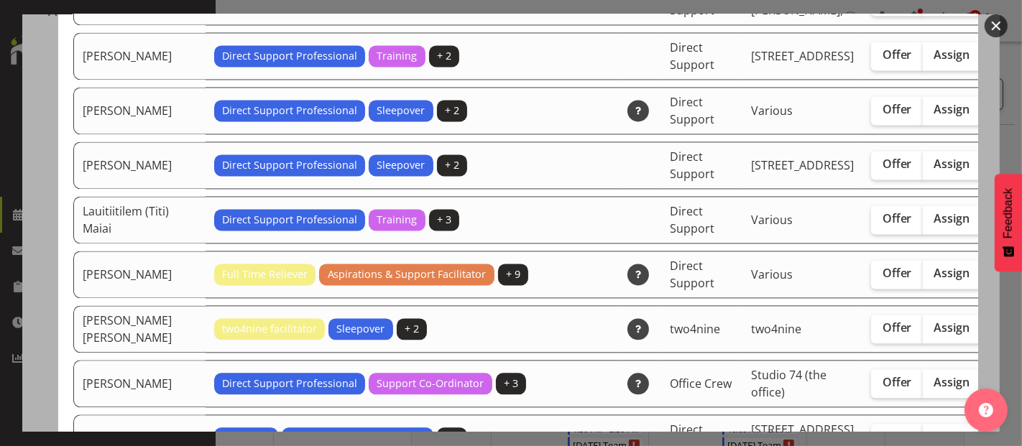
scroll to position [2714, 0]
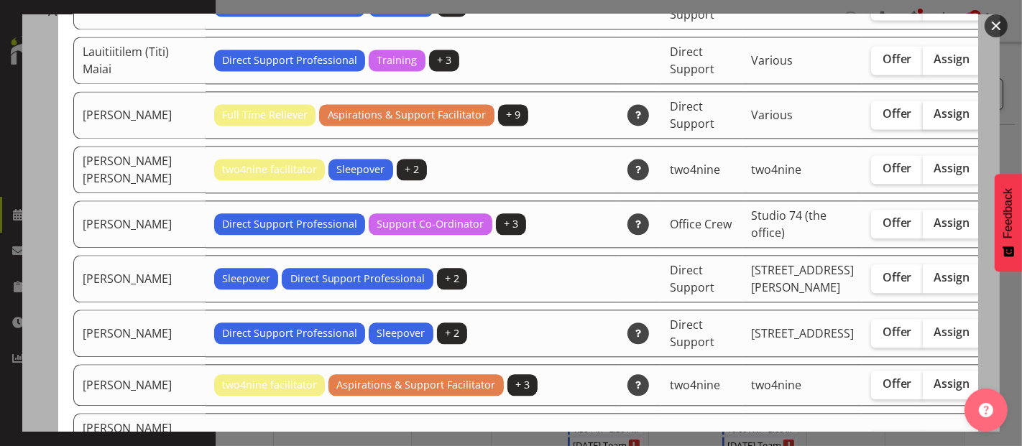
click at [923, 129] on label "Assign" at bounding box center [952, 115] width 59 height 29
click at [923, 119] on input "Assign" at bounding box center [927, 113] width 9 height 9
checkbox input "true"
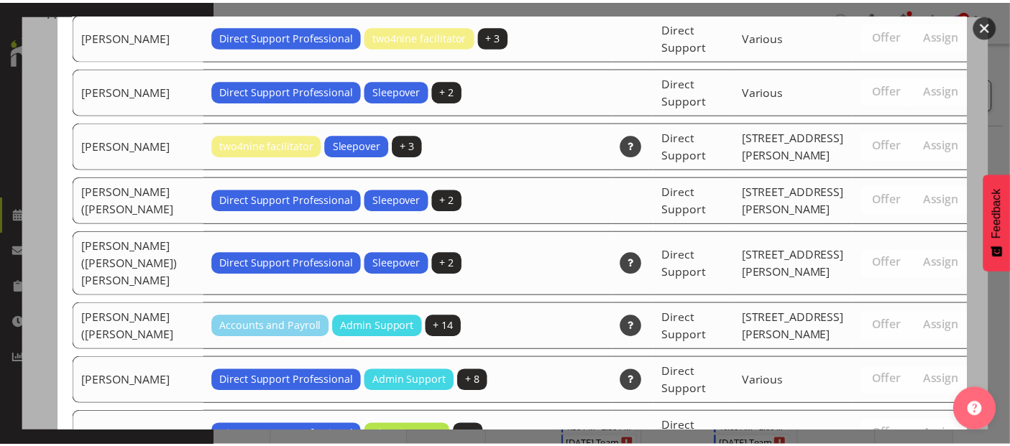
scroll to position [4706, 0]
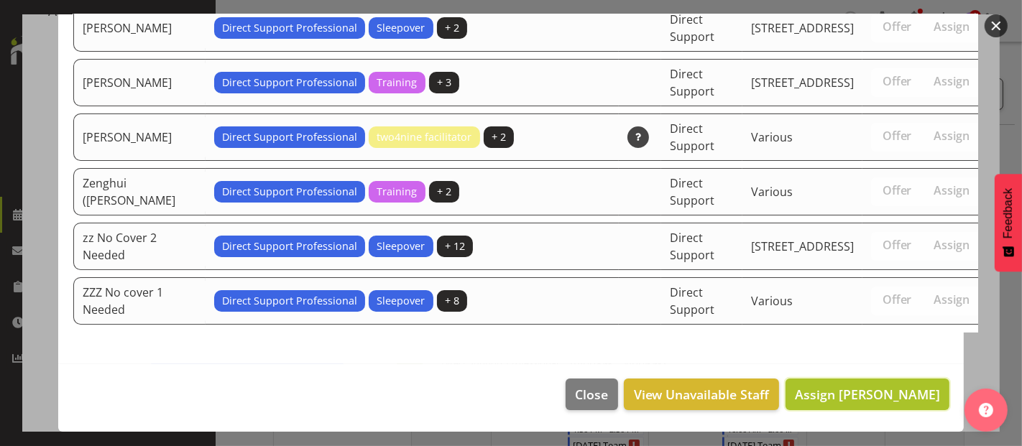
click at [864, 399] on span "Assign [PERSON_NAME]" at bounding box center [867, 394] width 145 height 17
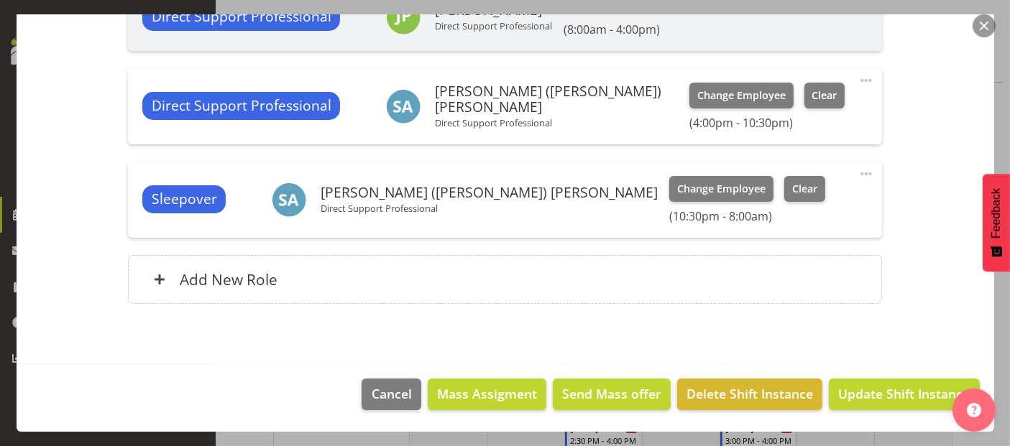
scroll to position [80, 0]
click at [900, 394] on span "Update Shift Instance" at bounding box center [903, 393] width 131 height 19
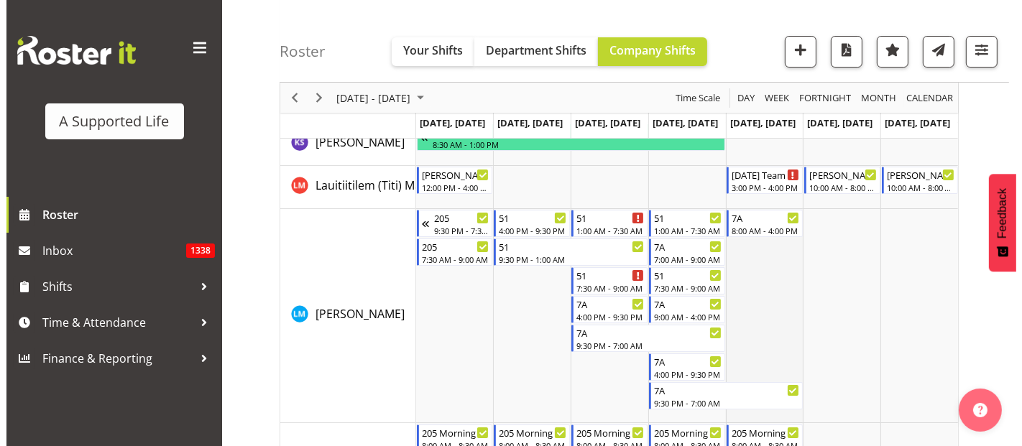
scroll to position [5110, 0]
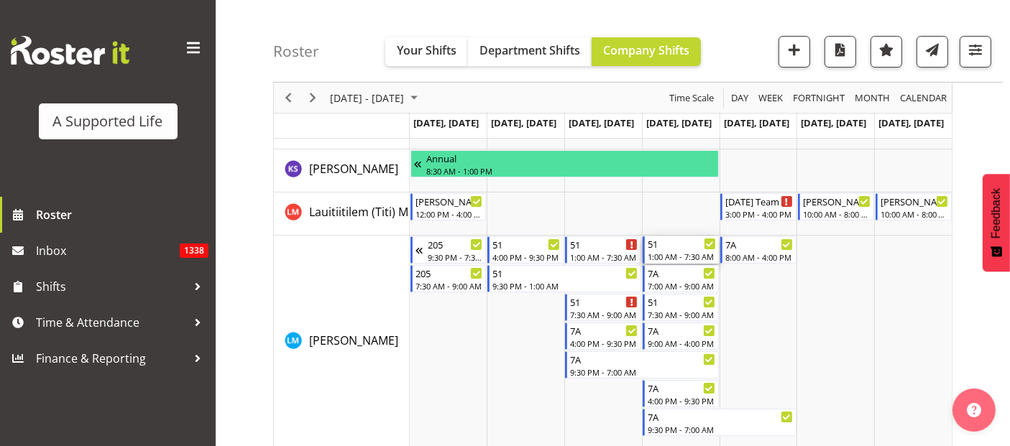
click at [683, 254] on div "1:00 AM - 7:30 AM" at bounding box center [681, 256] width 68 height 11
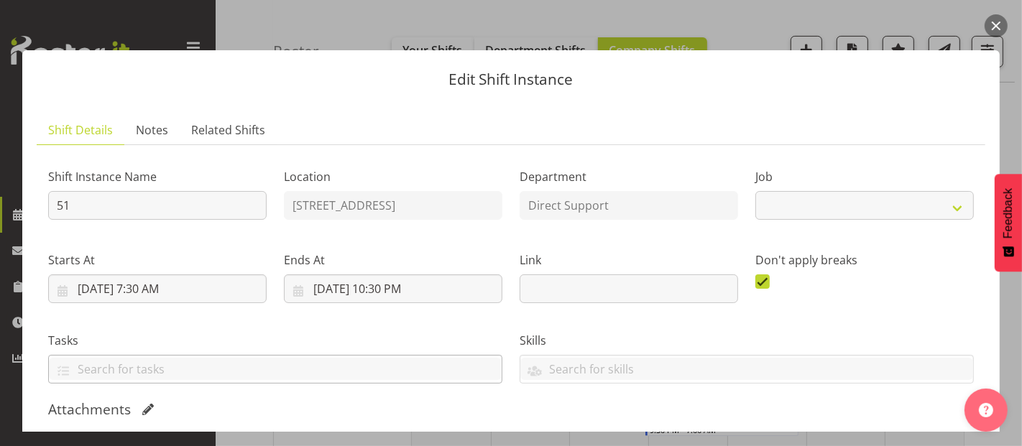
select select "4112"
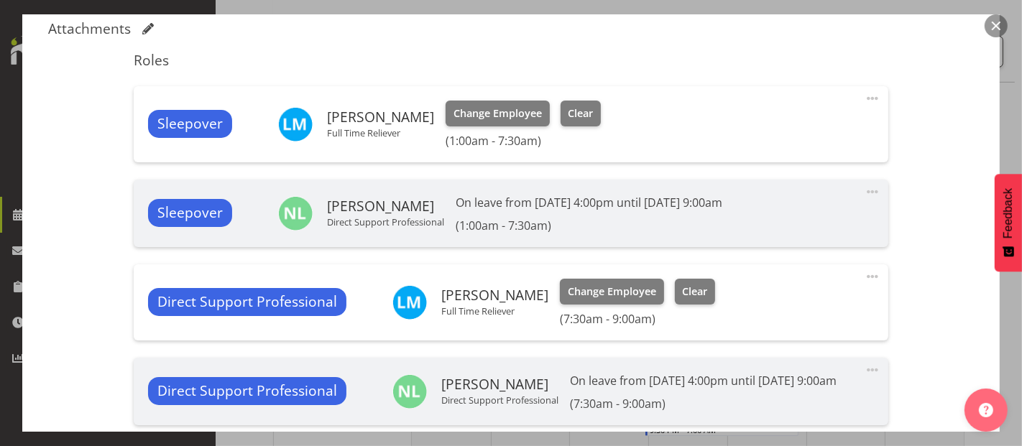
scroll to position [399, 0]
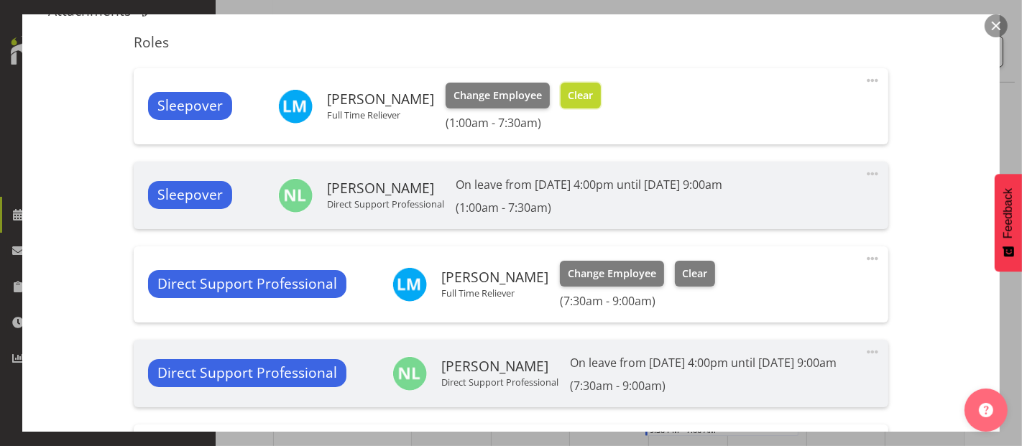
click at [576, 101] on span "Clear" at bounding box center [580, 96] width 25 height 16
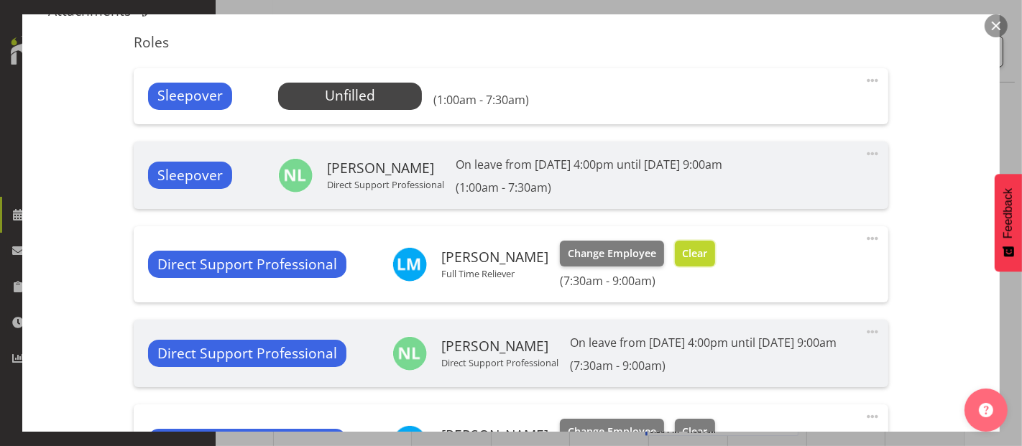
click at [687, 250] on span "Clear" at bounding box center [694, 254] width 25 height 16
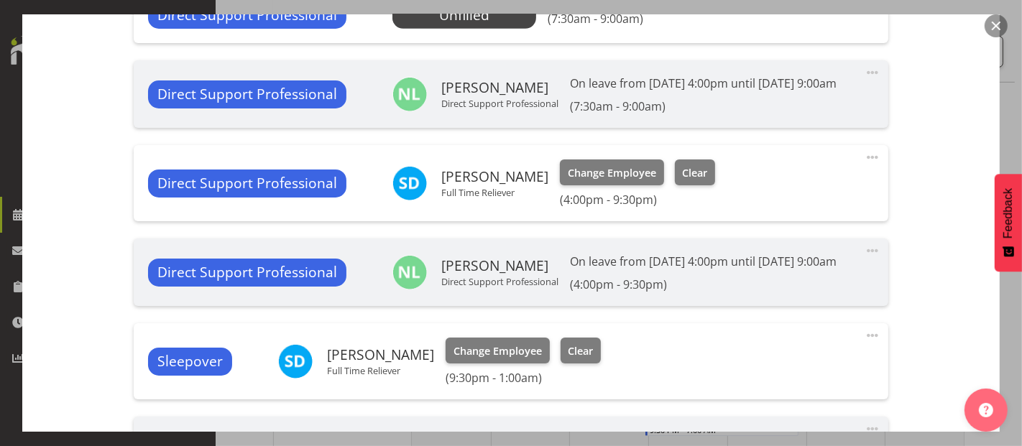
scroll to position [917, 0]
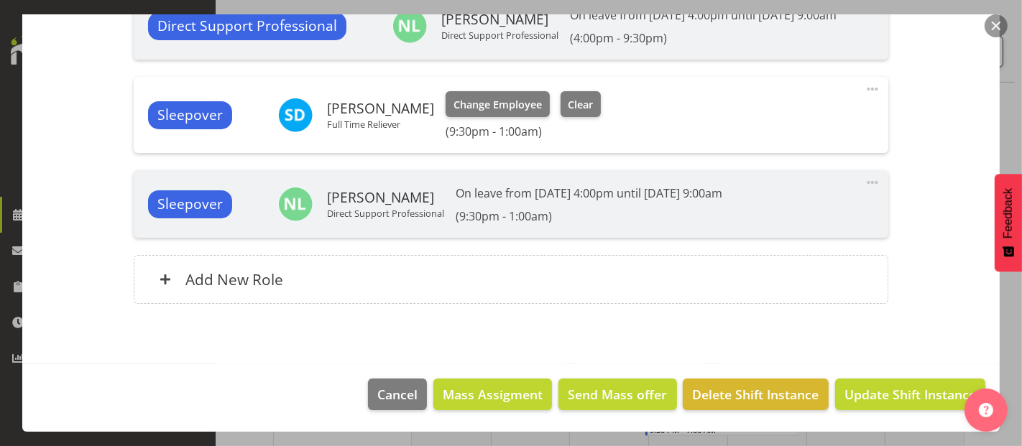
click at [874, 397] on span "Update Shift Instance" at bounding box center [909, 394] width 131 height 19
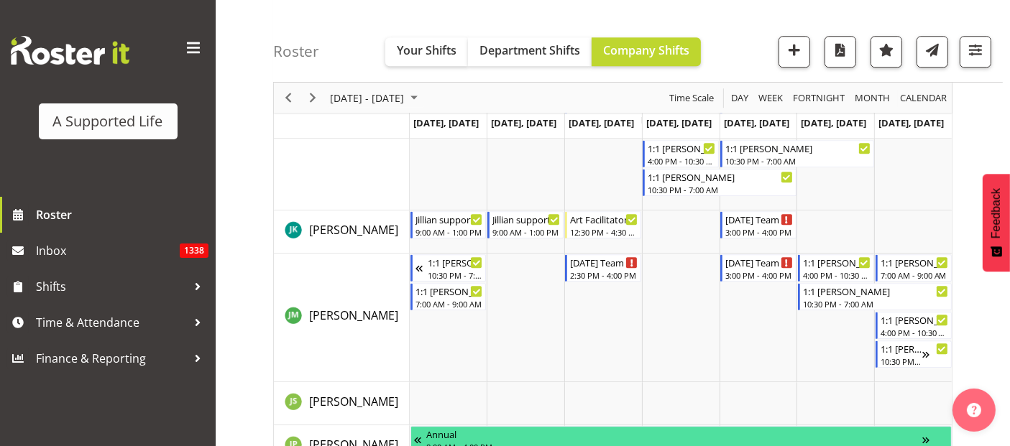
scroll to position [4102, 0]
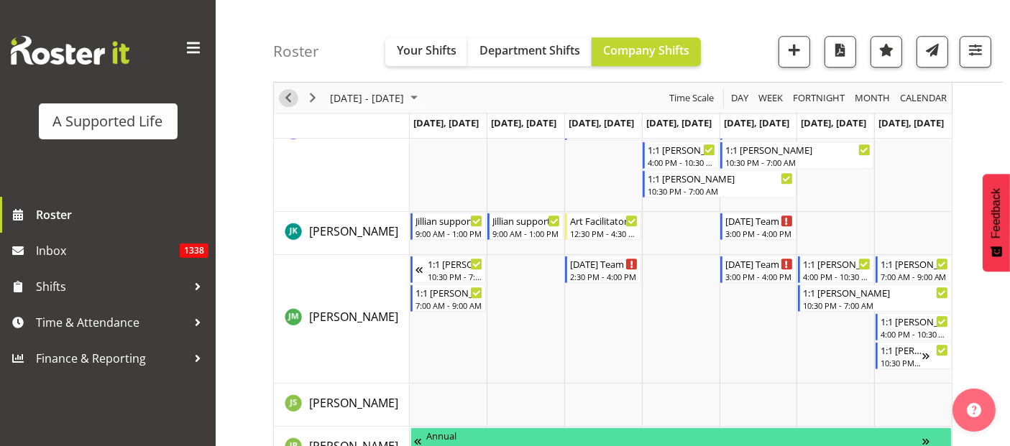
click at [292, 98] on span "Previous" at bounding box center [288, 98] width 17 height 18
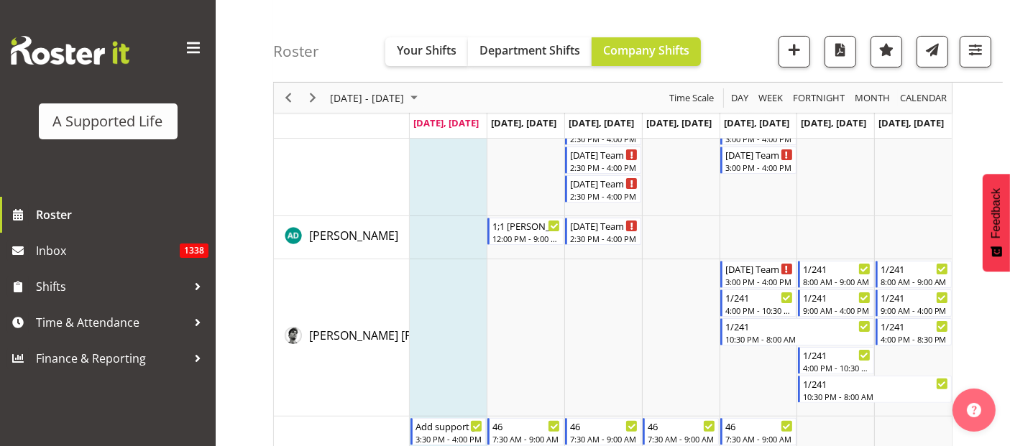
scroll to position [558, 0]
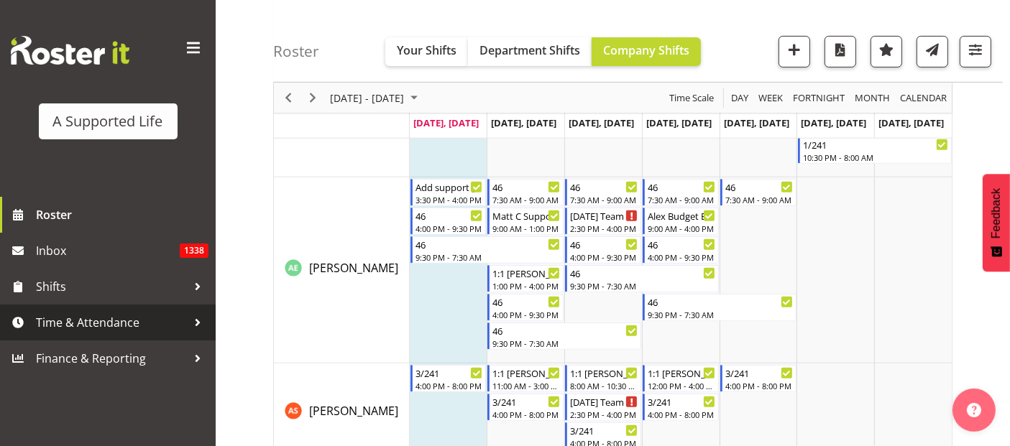
click at [109, 320] on span "Time & Attendance" at bounding box center [111, 323] width 151 height 22
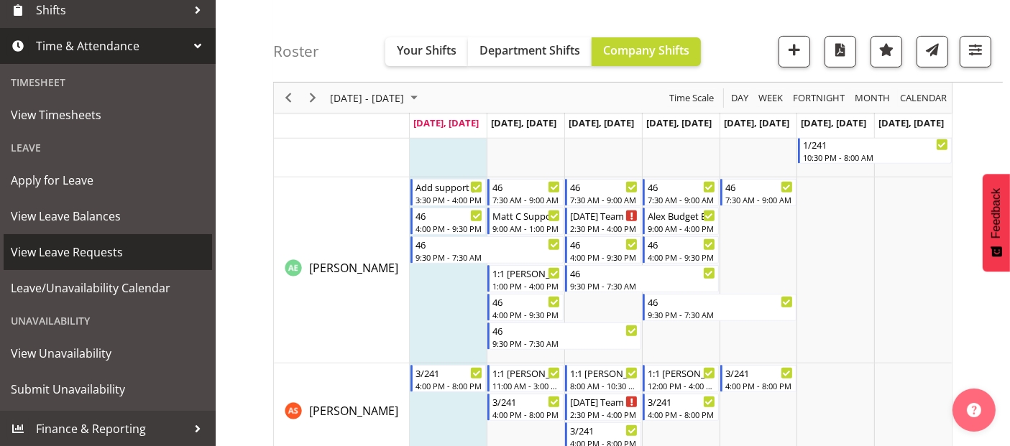
scroll to position [37, 0]
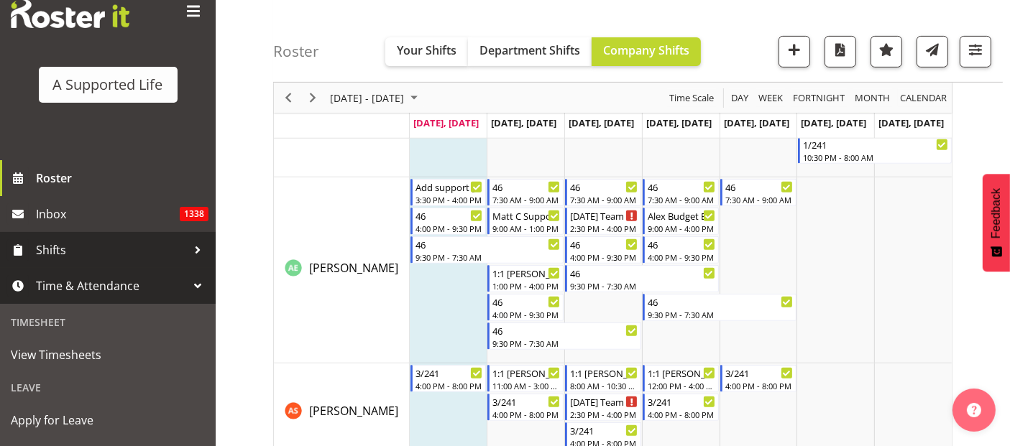
click at [121, 253] on span "Shifts" at bounding box center [111, 250] width 151 height 22
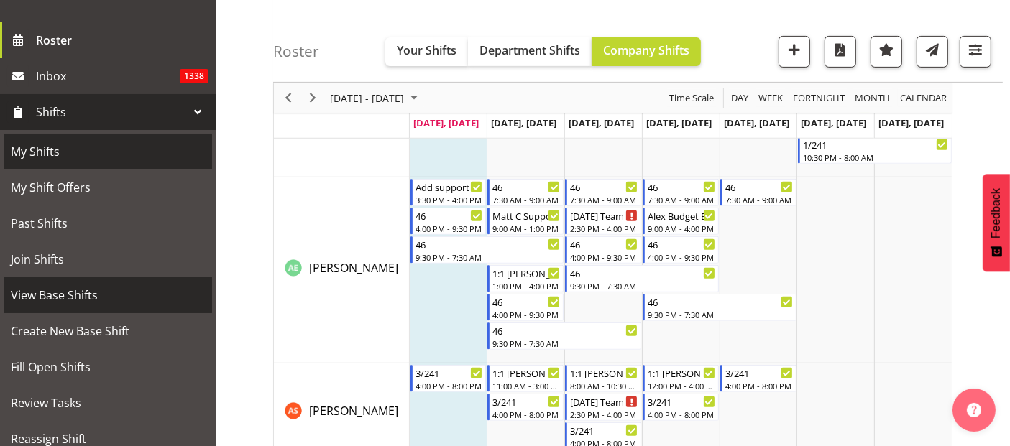
scroll to position [197, 0]
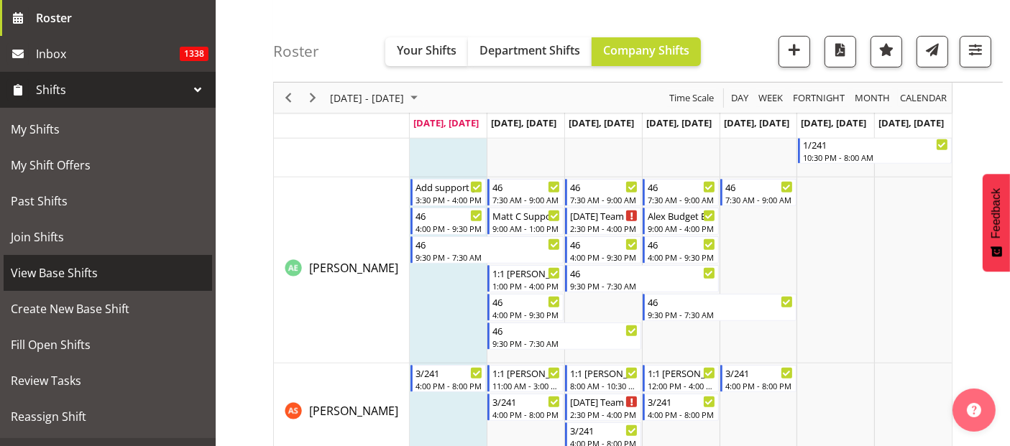
click at [93, 267] on span "View Base Shifts" at bounding box center [108, 273] width 194 height 22
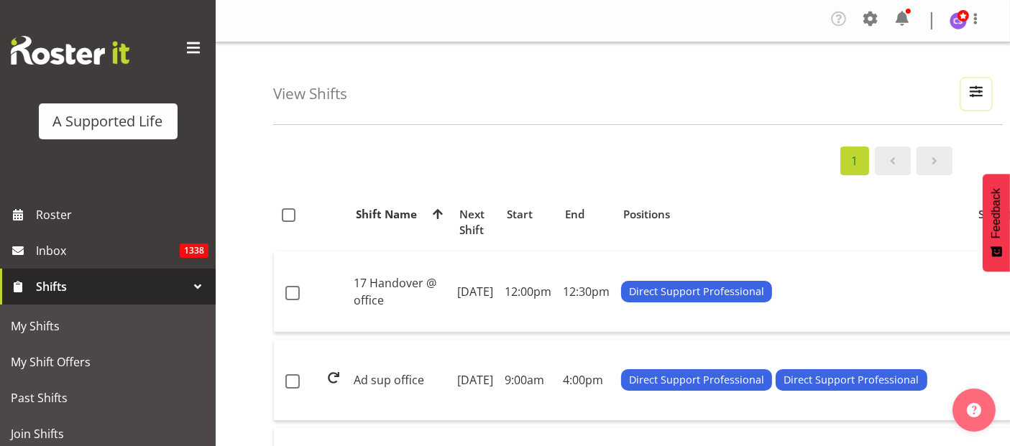
drag, startPoint x: 982, startPoint y: 91, endPoint x: 1012, endPoint y: 91, distance: 29.5
click at [985, 92] on span "button" at bounding box center [975, 91] width 19 height 19
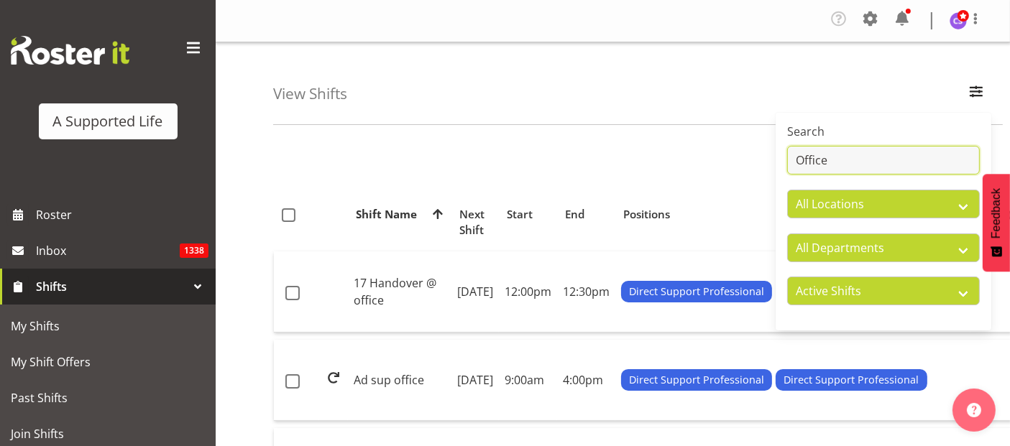
drag, startPoint x: 887, startPoint y: 168, endPoint x: 772, endPoint y: 163, distance: 115.1
click at [780, 163] on div "Search Office All Locations 1.241 Edmonton Road 1/23 Taitua Drive 102 Lincoln R…" at bounding box center [883, 222] width 216 height 206
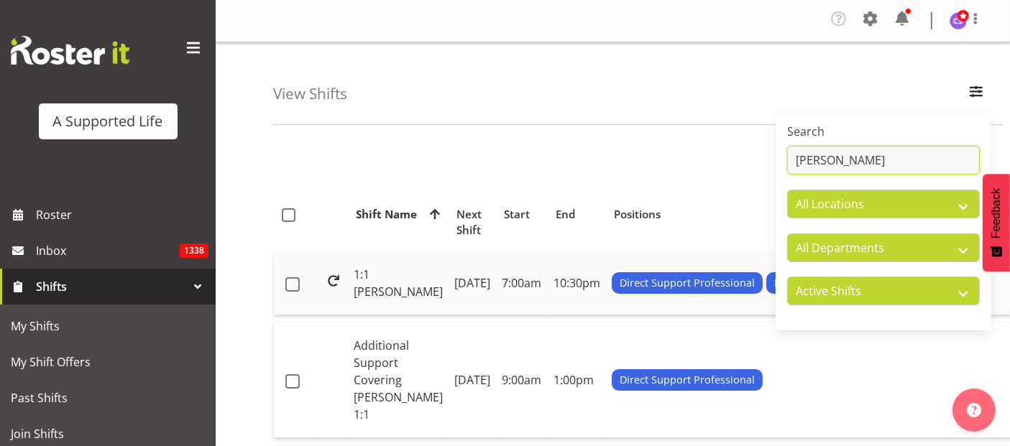
type input "Miranda"
click at [472, 283] on td "Saturday, 15th Feb 2025" at bounding box center [471, 284] width 47 height 64
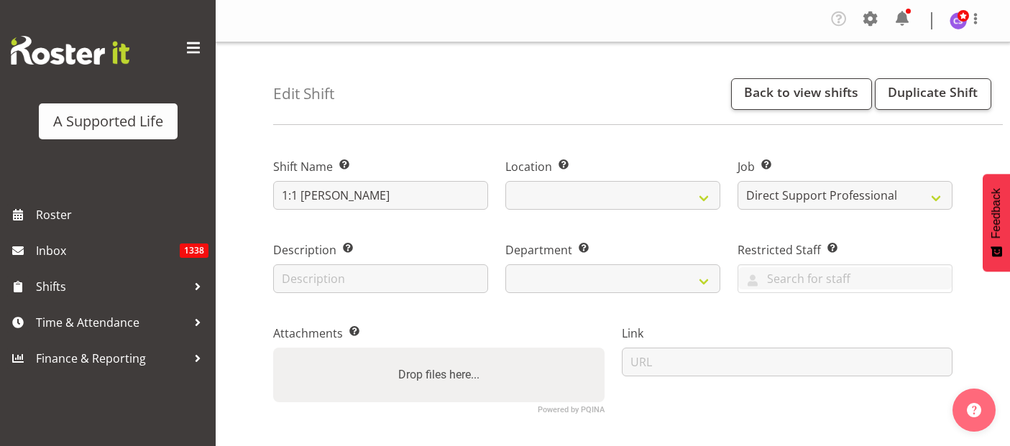
select select "4112"
select select
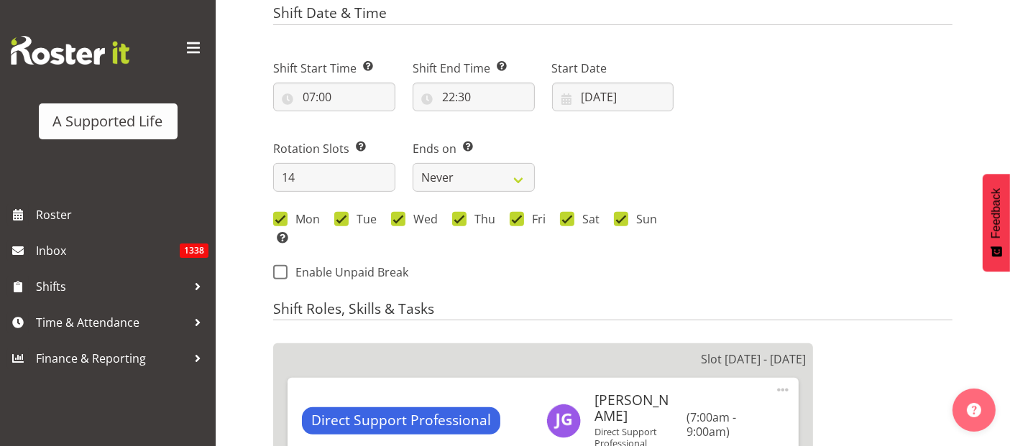
select select
select select "564"
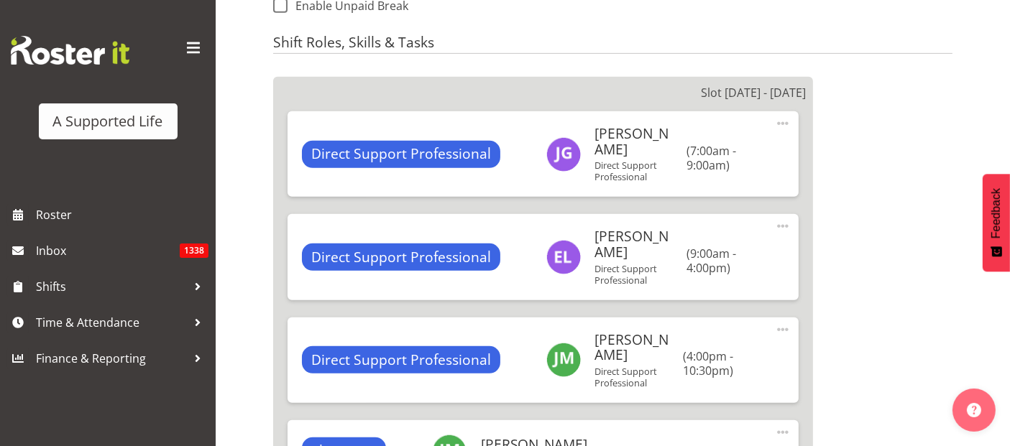
scroll to position [958, 0]
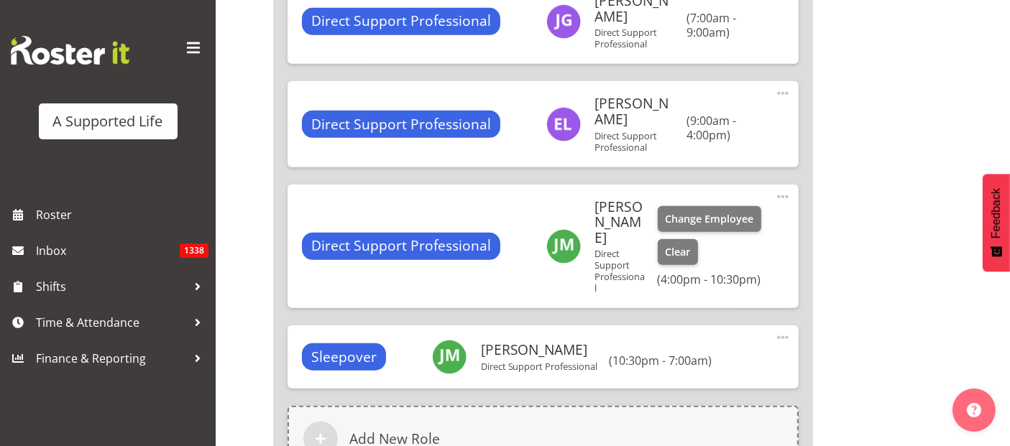
click at [781, 188] on span at bounding box center [782, 196] width 17 height 17
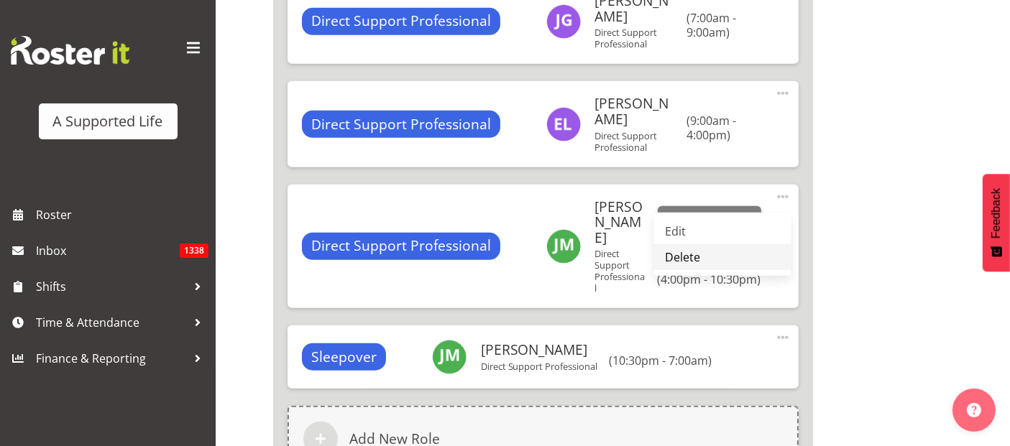
select select "1216"
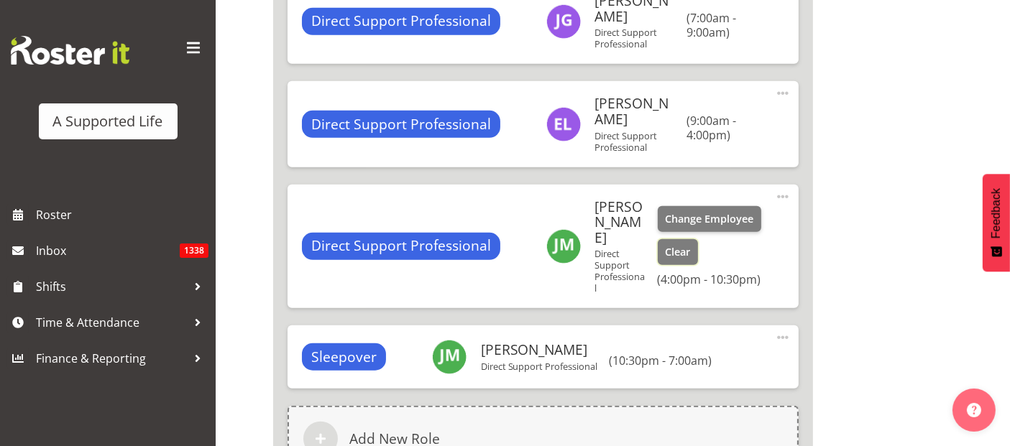
click at [686, 244] on span "Clear" at bounding box center [677, 252] width 25 height 16
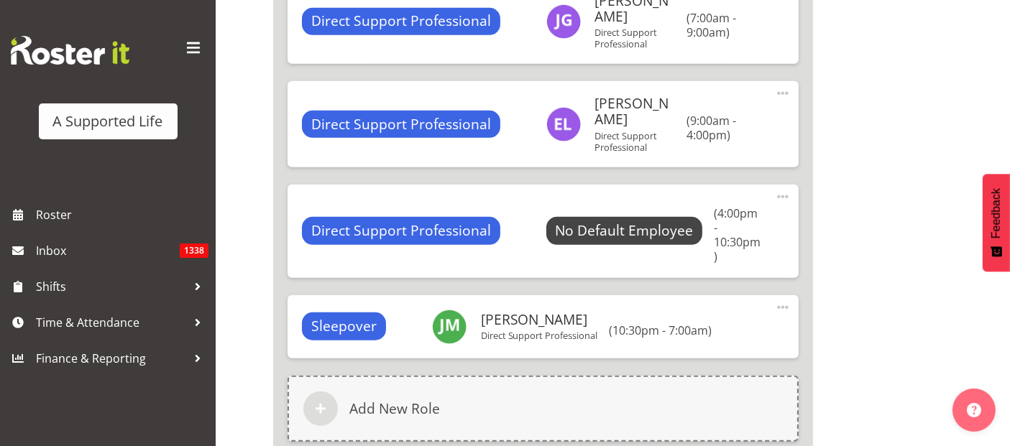
click at [0, 0] on button "Clear" at bounding box center [0, 0] width 0 height 0
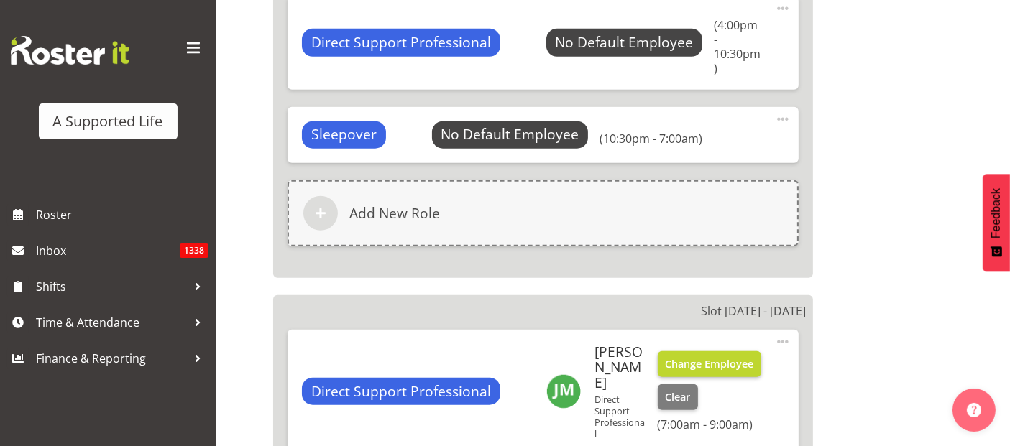
scroll to position [1197, 0]
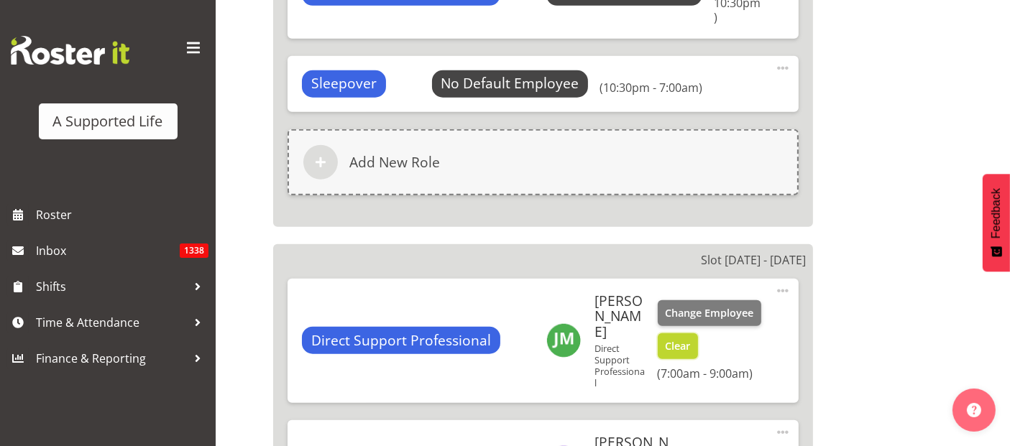
click at [686, 338] on span "Clear" at bounding box center [677, 346] width 25 height 16
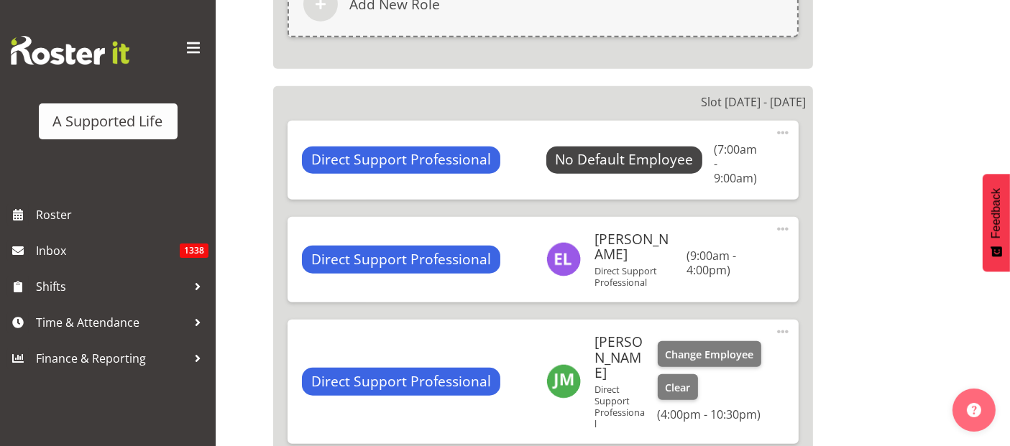
scroll to position [1357, 0]
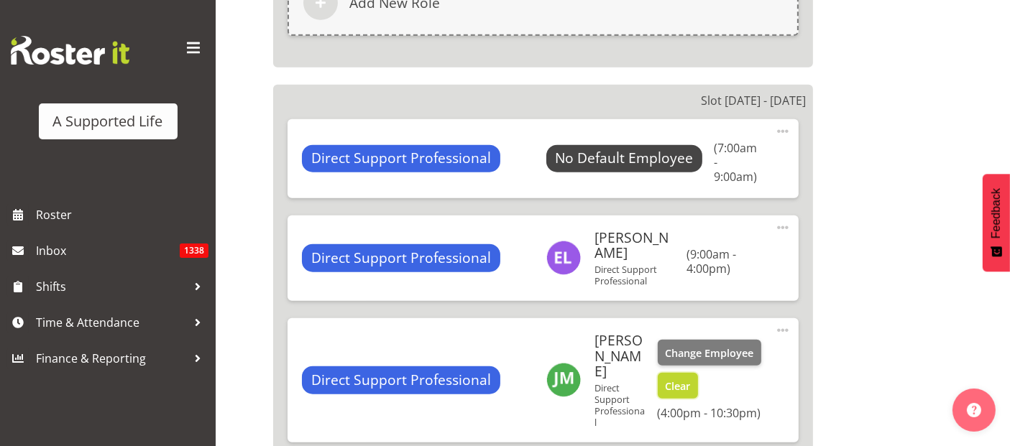
click at [673, 379] on span "Clear" at bounding box center [677, 387] width 25 height 16
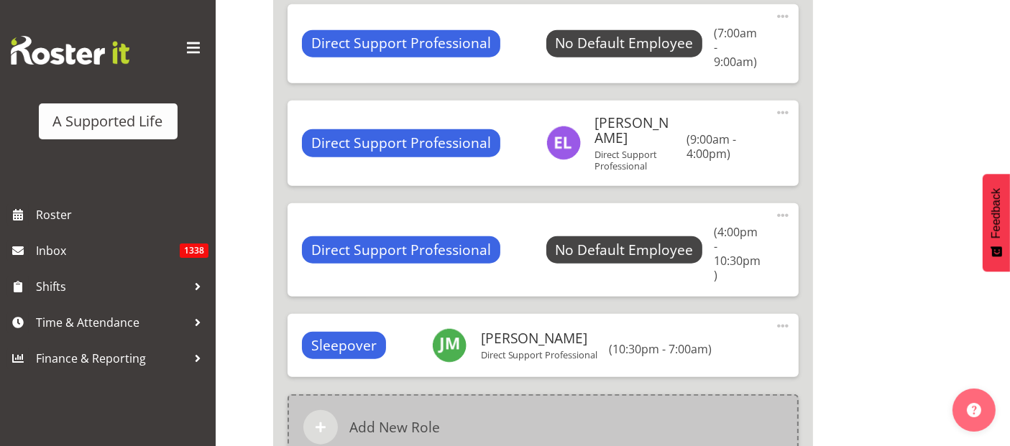
scroll to position [1517, 0]
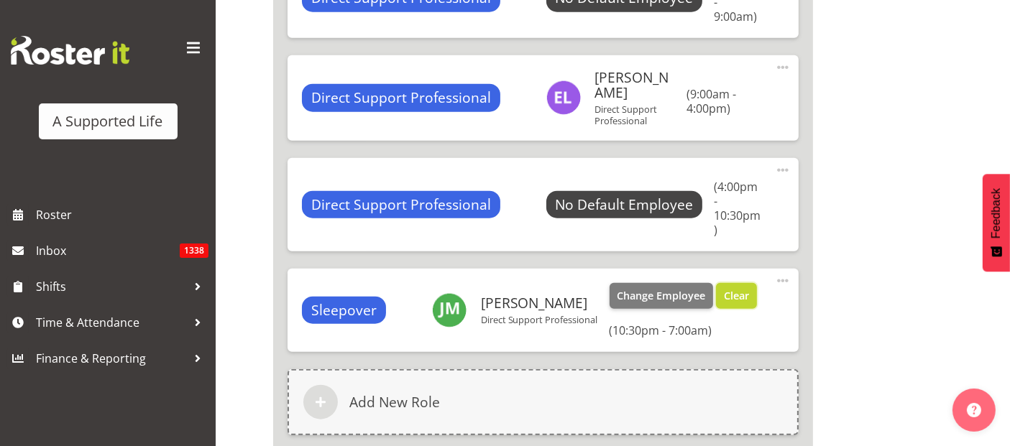
click at [724, 288] on span "Clear" at bounding box center [736, 296] width 25 height 16
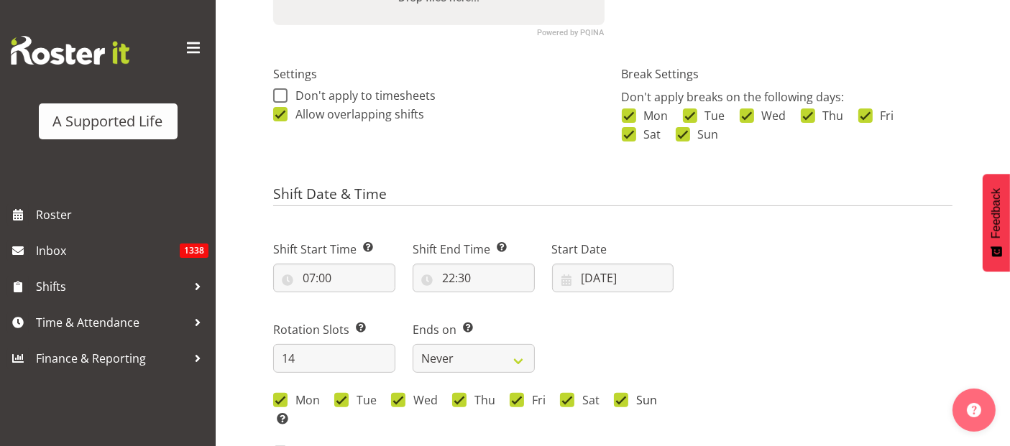
scroll to position [437, 0]
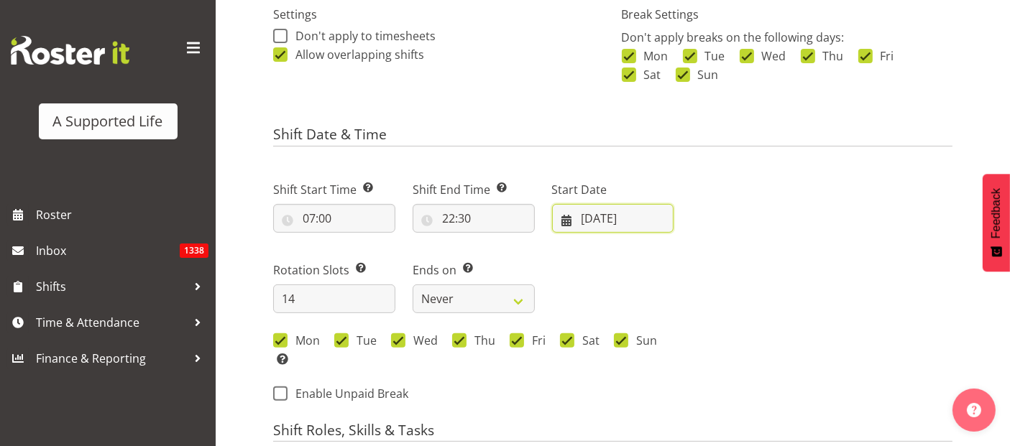
click at [644, 221] on input "[DATE]" at bounding box center [613, 218] width 122 height 29
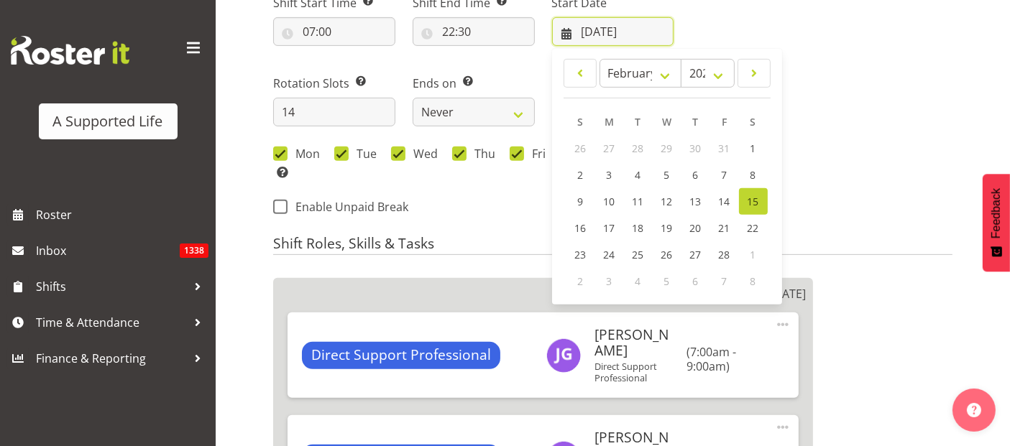
scroll to position [677, 0]
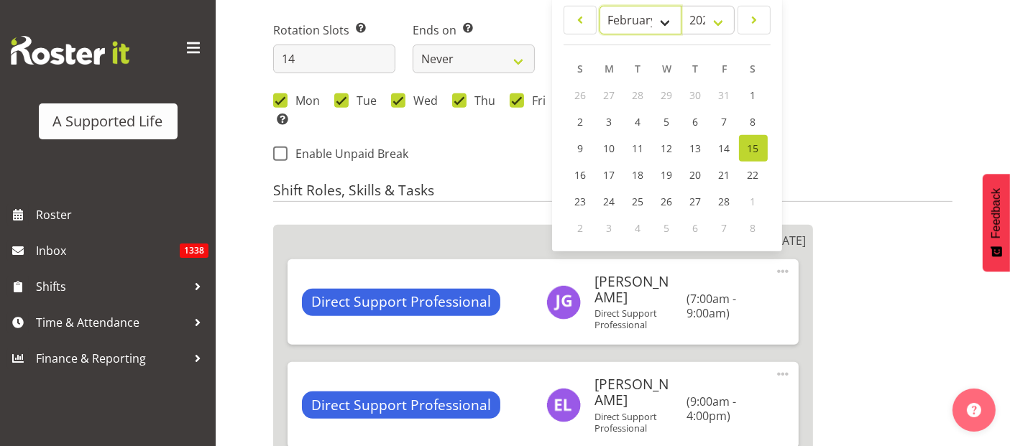
click at [664, 16] on select "January February March April May June July August September October November De…" at bounding box center [640, 20] width 83 height 29
select select "8"
click at [599, 6] on select "January February March April May June July August September October November De…" at bounding box center [640, 20] width 83 height 29
click at [726, 20] on select "2035 2034 2033 2032 2031 2030 2029 2028 2027 2026 2025 2024 2023 2022 2021 2020…" at bounding box center [706, 20] width 53 height 29
drag, startPoint x: 877, startPoint y: 33, endPoint x: 628, endPoint y: 173, distance: 285.4
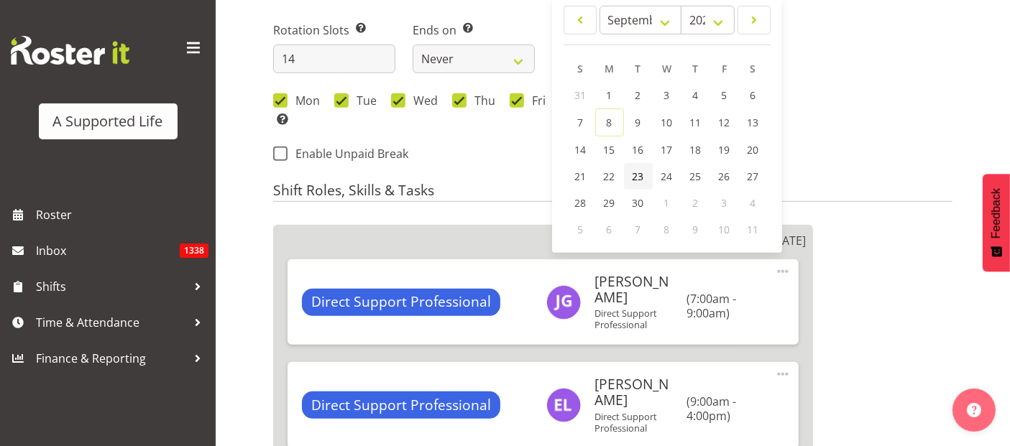
click at [878, 33] on div "Next Shifts" at bounding box center [821, 47] width 279 height 253
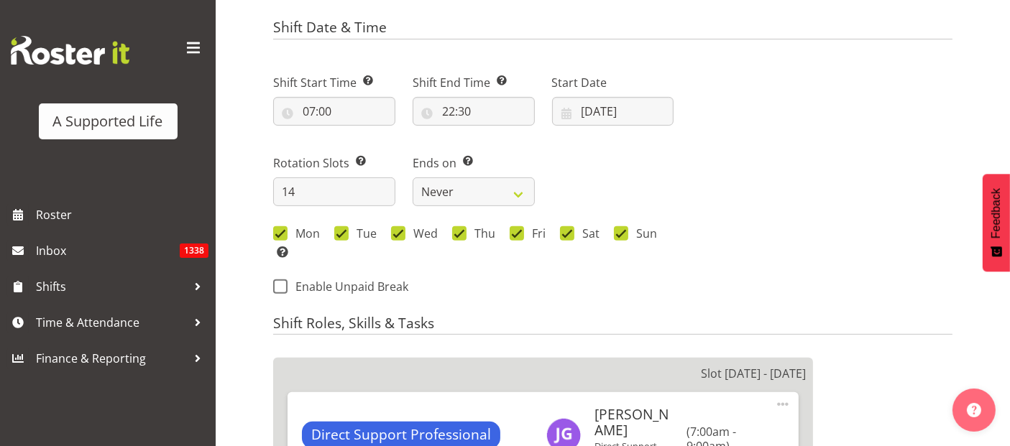
scroll to position [517, 0]
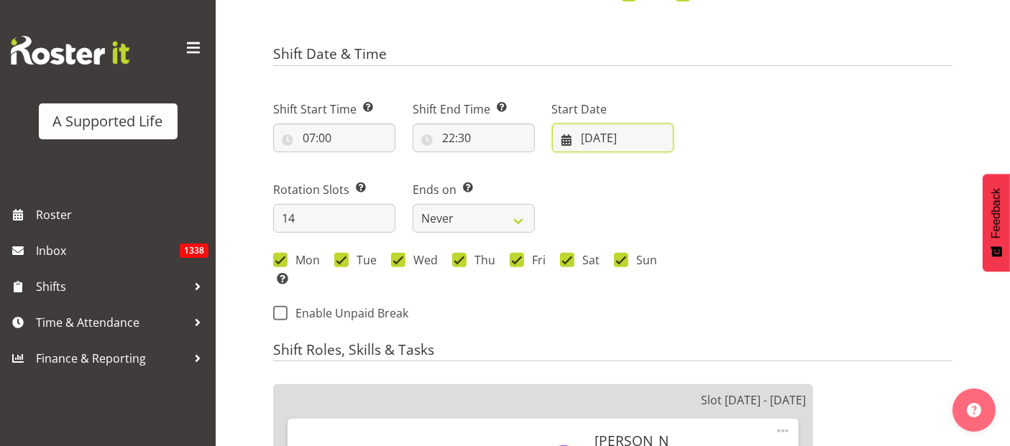
click at [628, 138] on input "[DATE]" at bounding box center [613, 138] width 122 height 29
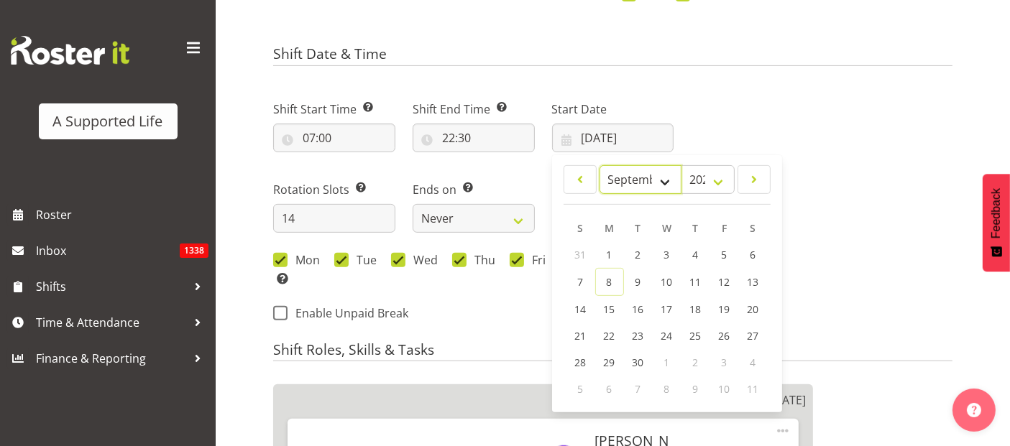
click at [667, 183] on select "January February March April May June July August September October November De…" at bounding box center [640, 179] width 83 height 29
click at [599, 165] on select "January February March April May June July August September October November De…" at bounding box center [640, 179] width 83 height 29
click at [721, 277] on span "12" at bounding box center [724, 282] width 11 height 14
type input "[DATE]"
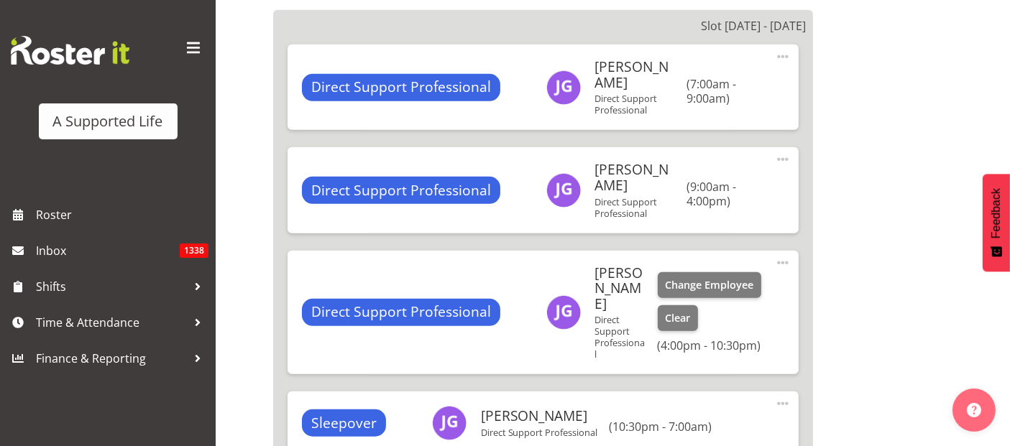
scroll to position [916, 0]
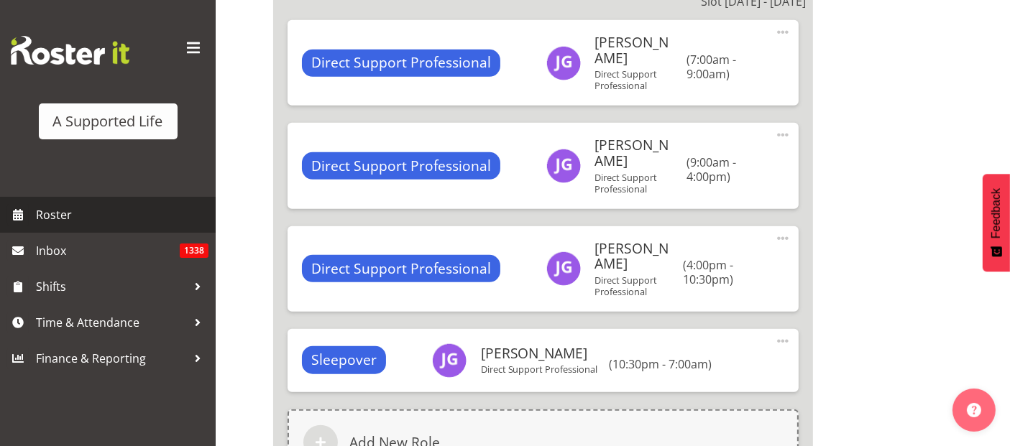
click at [57, 211] on span "Roster" at bounding box center [122, 215] width 172 height 22
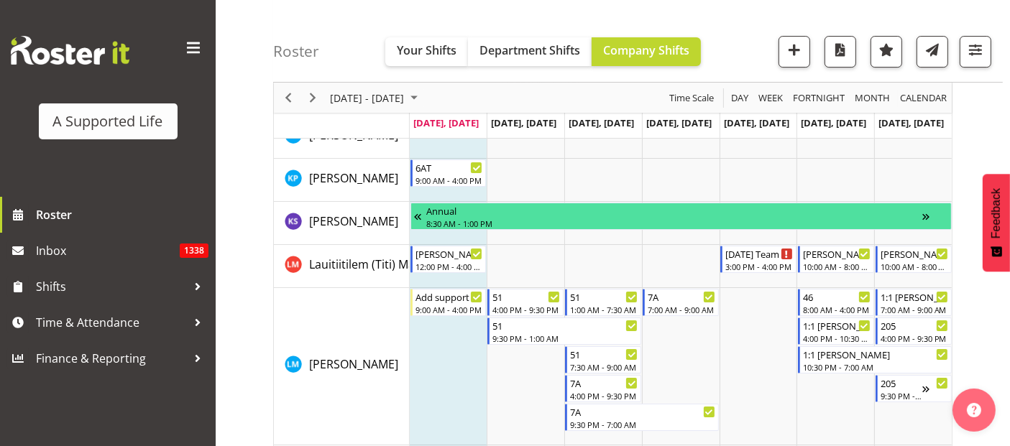
scroll to position [5030, 0]
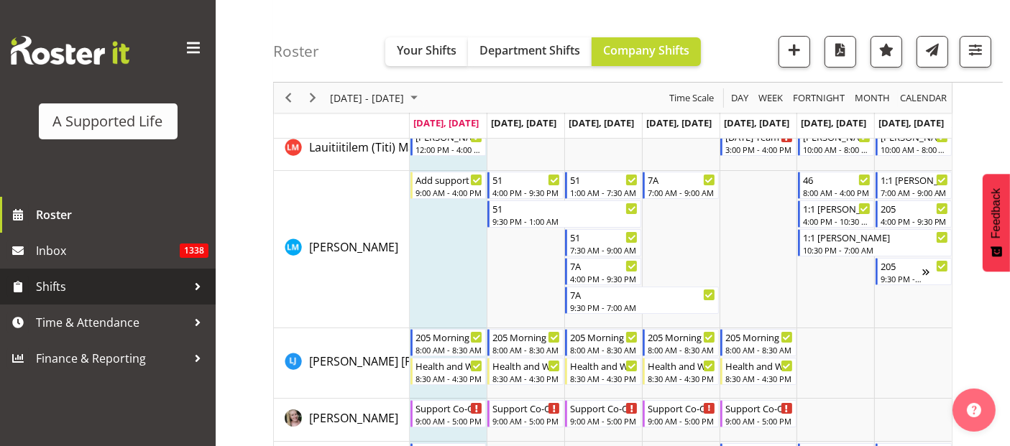
click at [86, 278] on span "Shifts" at bounding box center [111, 287] width 151 height 22
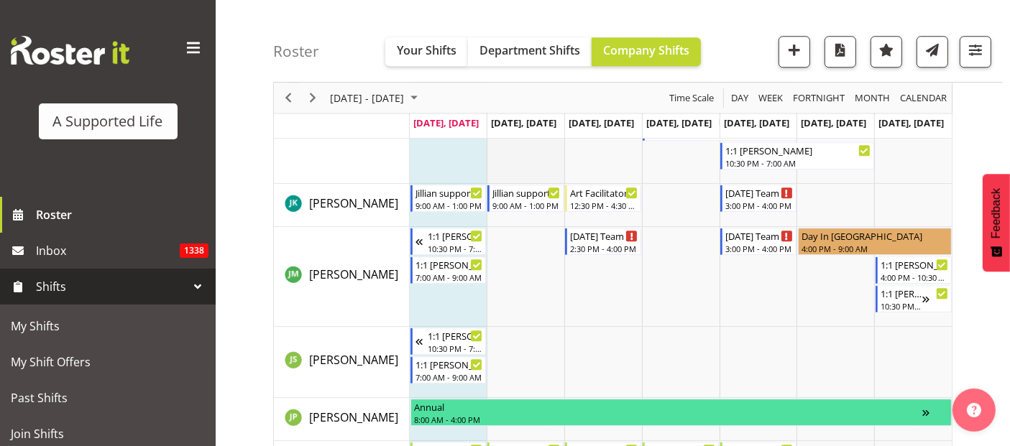
scroll to position [3593, 0]
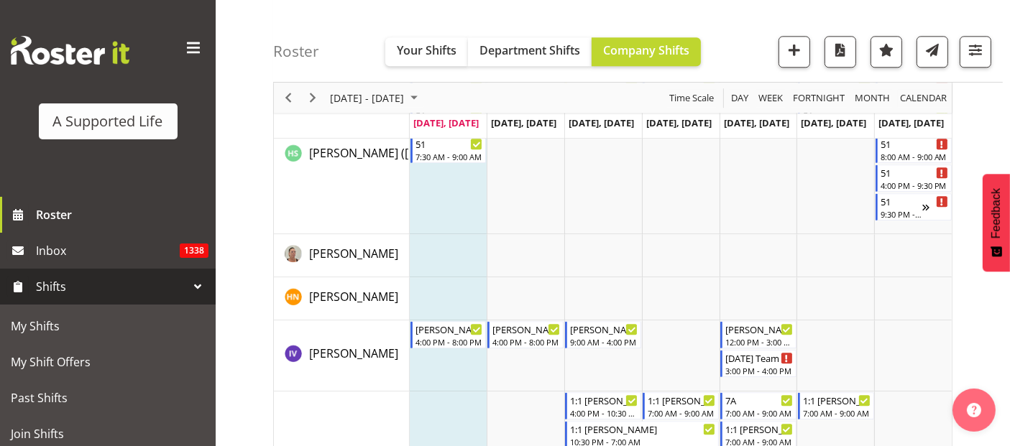
click at [66, 286] on span "Shifts" at bounding box center [111, 287] width 151 height 22
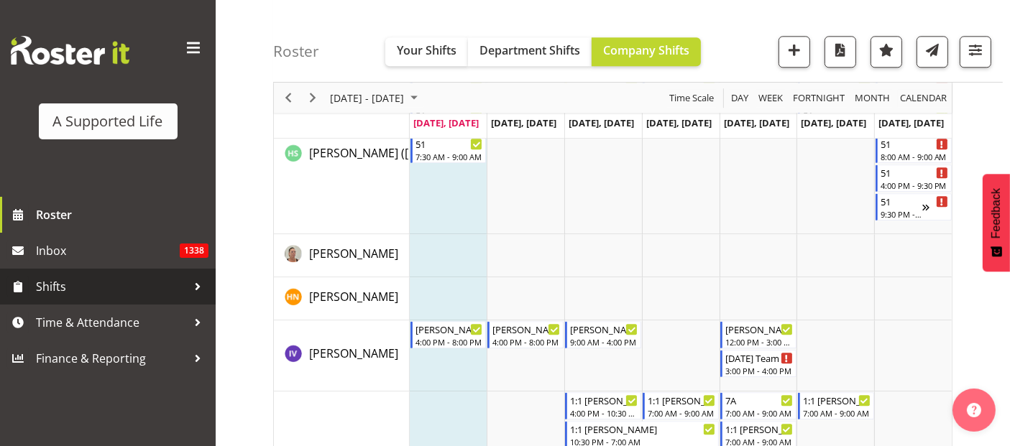
click at [51, 291] on span "Shifts" at bounding box center [111, 287] width 151 height 22
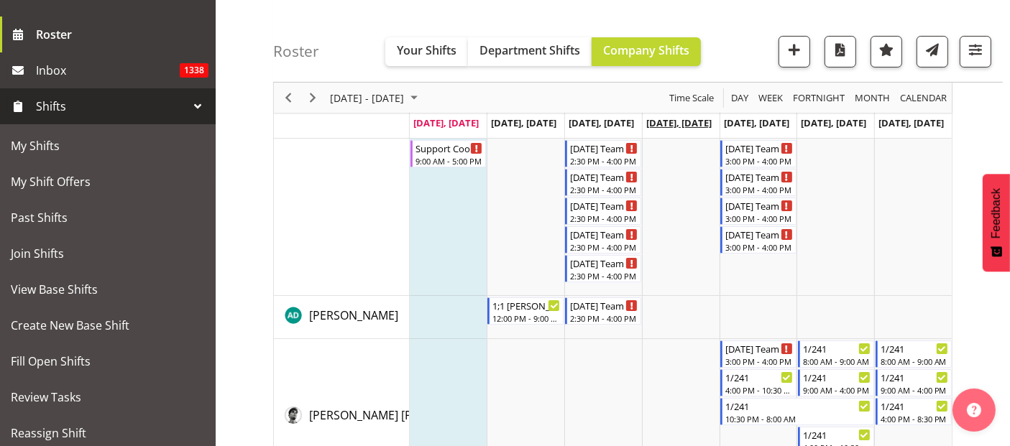
scroll to position [0, 0]
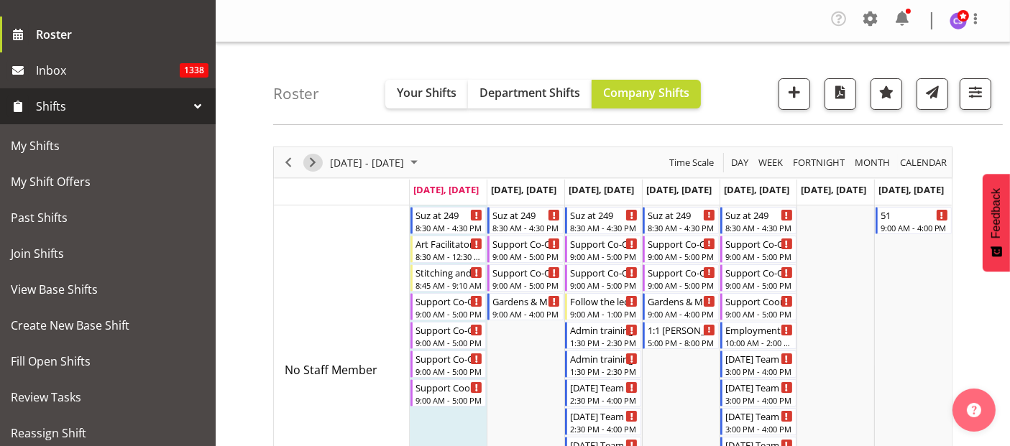
click at [316, 156] on span "Next" at bounding box center [312, 163] width 17 height 18
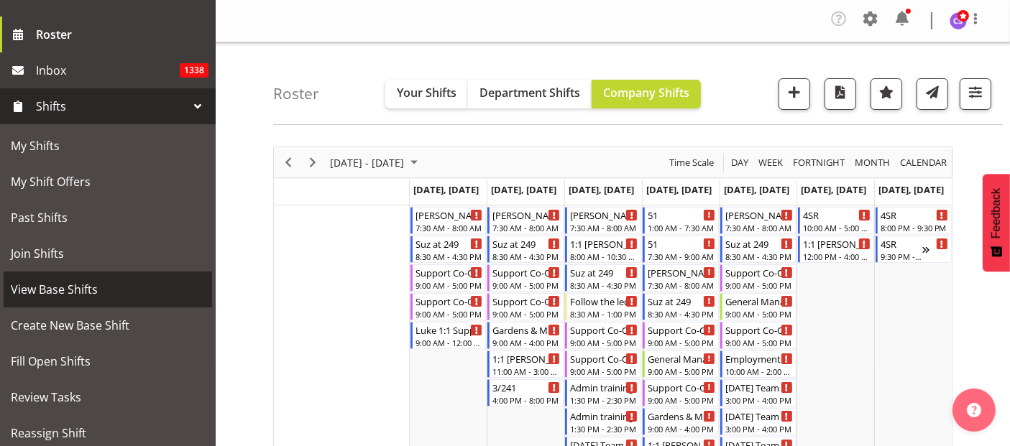
click at [70, 293] on span "View Base Shifts" at bounding box center [108, 290] width 194 height 22
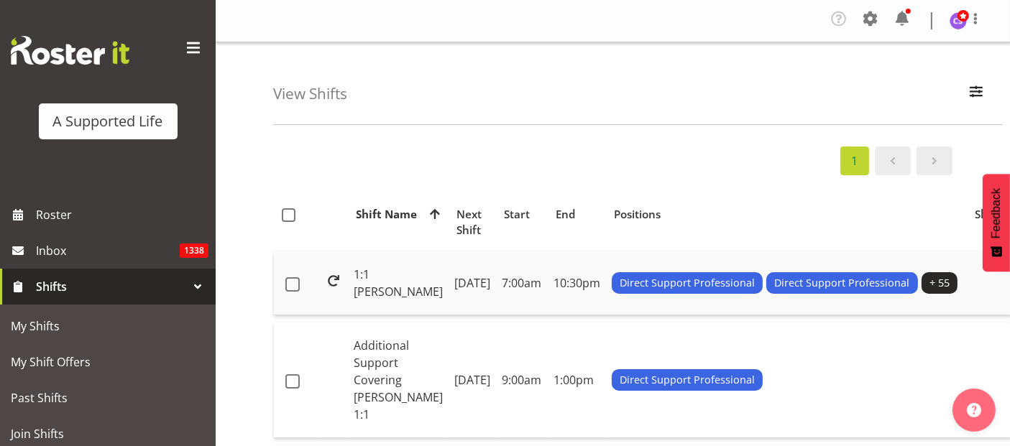
click at [448, 278] on td "[DATE]" at bounding box center [471, 284] width 47 height 64
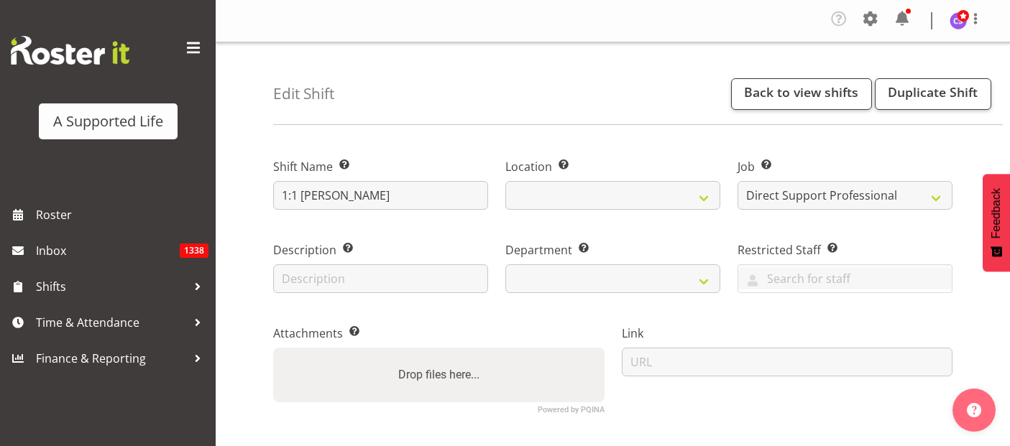
select select "4112"
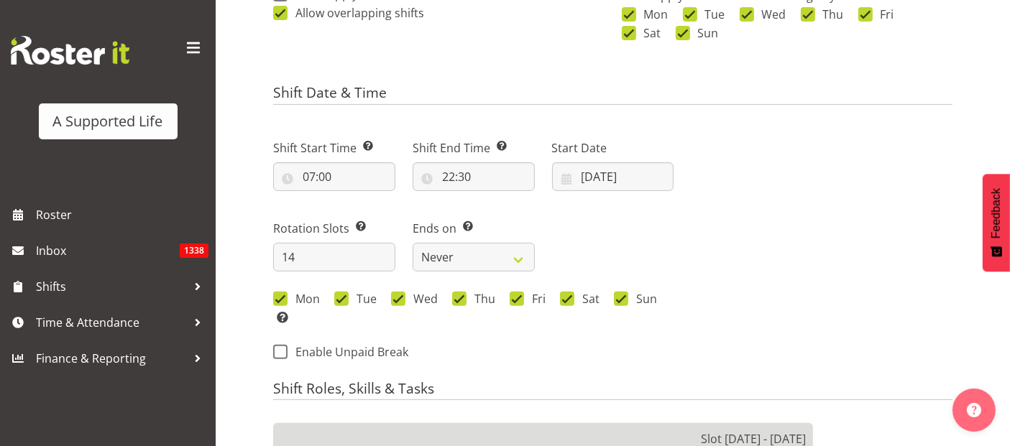
select select
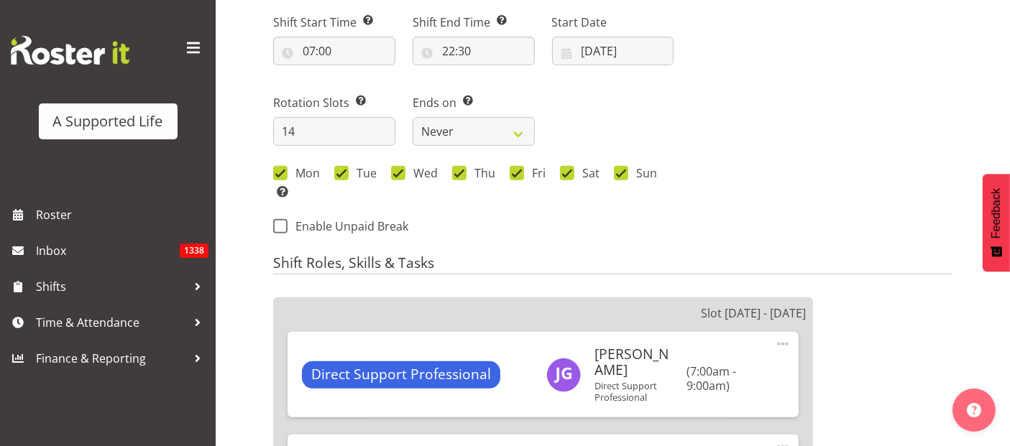
scroll to position [878, 0]
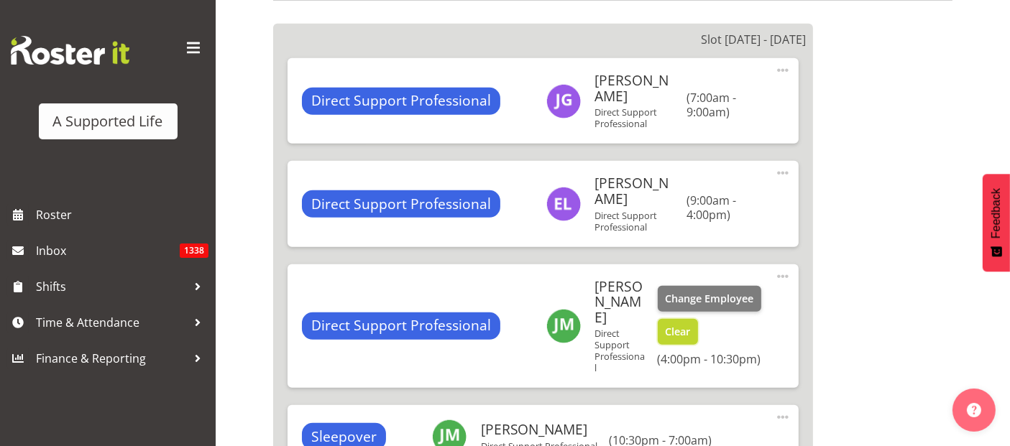
click at [670, 324] on span "Clear" at bounding box center [677, 332] width 25 height 16
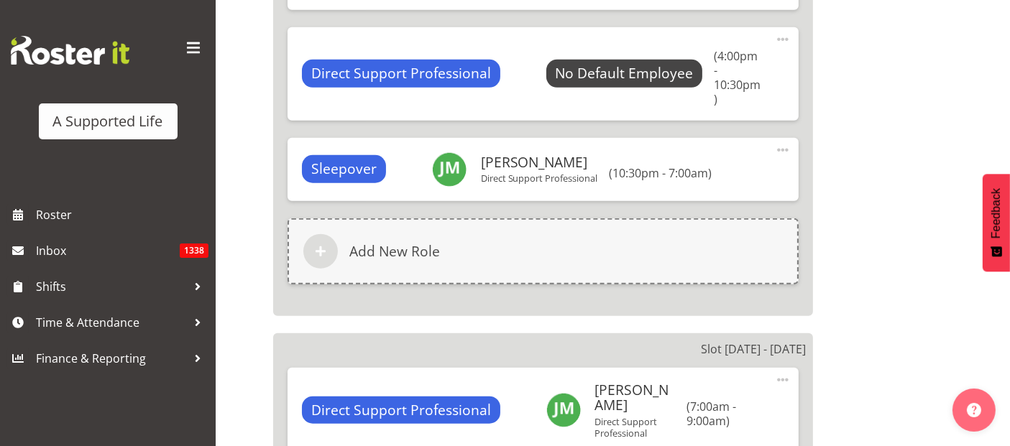
scroll to position [1117, 0]
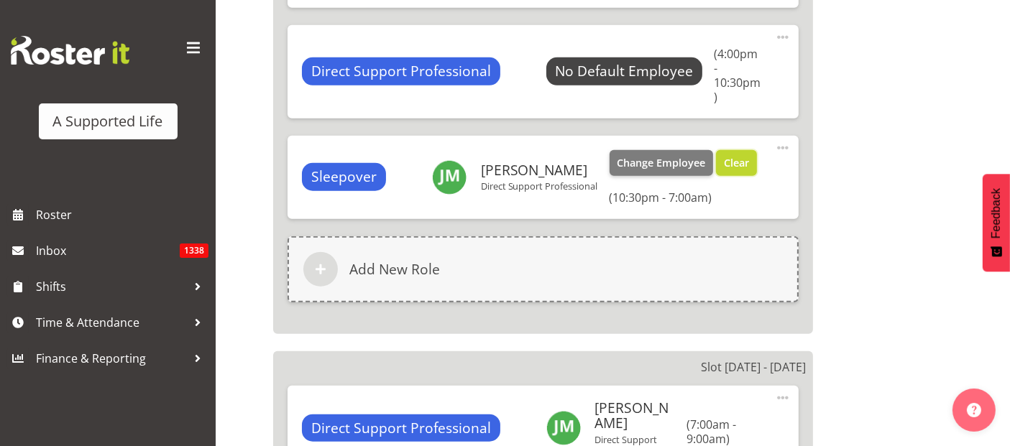
click at [724, 155] on span "Clear" at bounding box center [736, 163] width 25 height 16
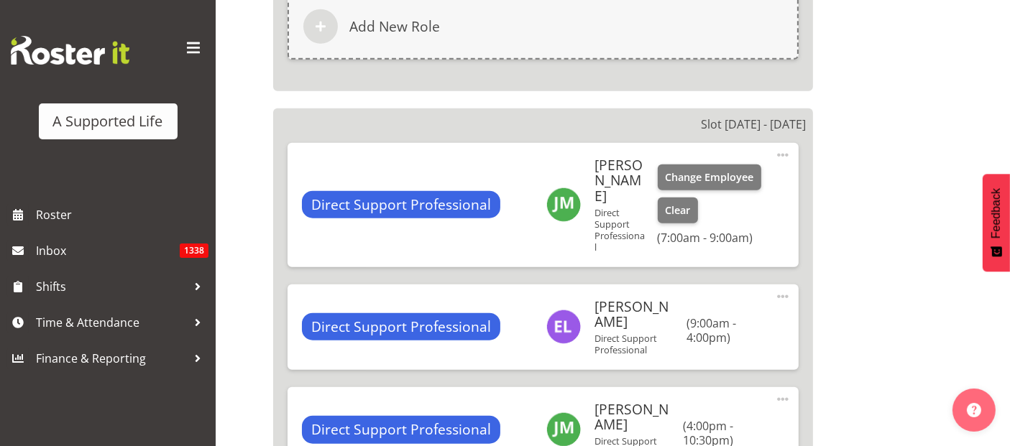
scroll to position [1291, 0]
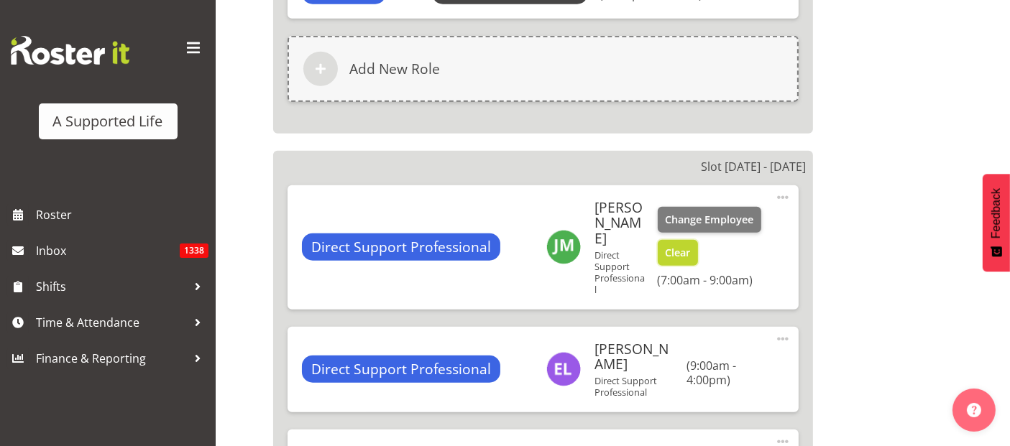
click at [679, 245] on span "Clear" at bounding box center [677, 253] width 25 height 16
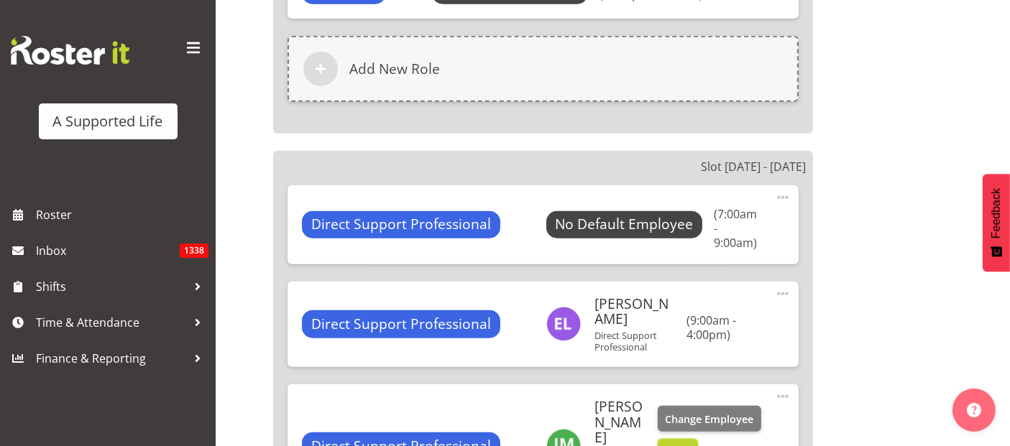
click at [679, 445] on span "Clear" at bounding box center [677, 453] width 25 height 16
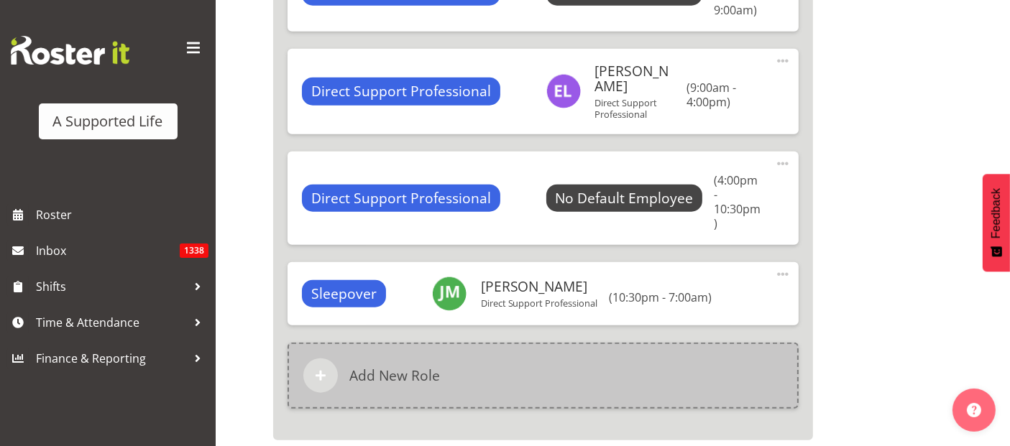
scroll to position [1530, 0]
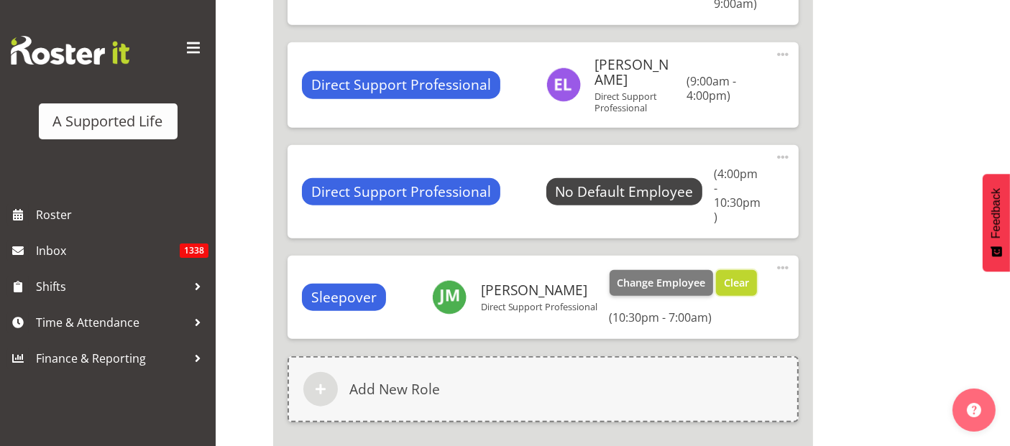
click at [724, 275] on span "Clear" at bounding box center [736, 283] width 25 height 16
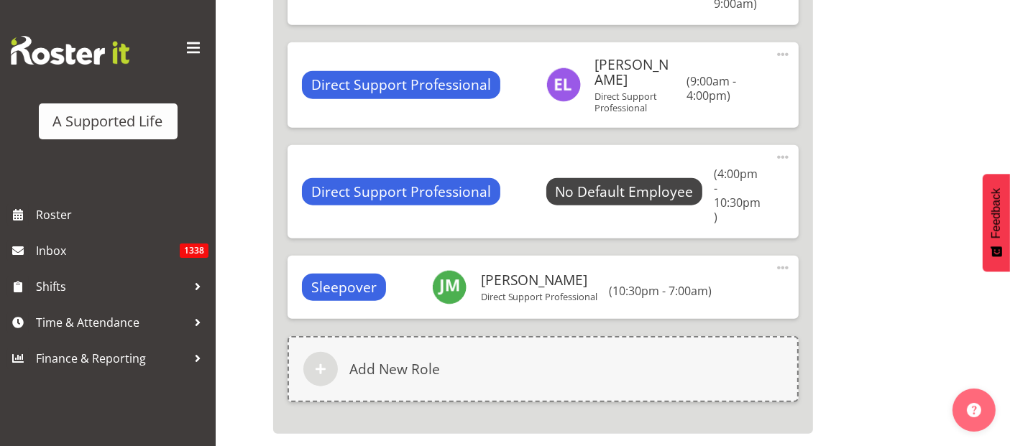
select select "1216"
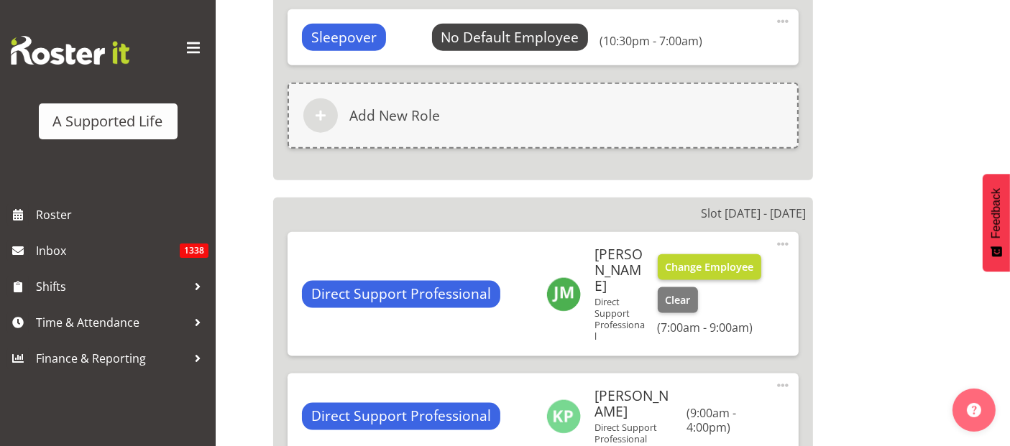
scroll to position [1850, 0]
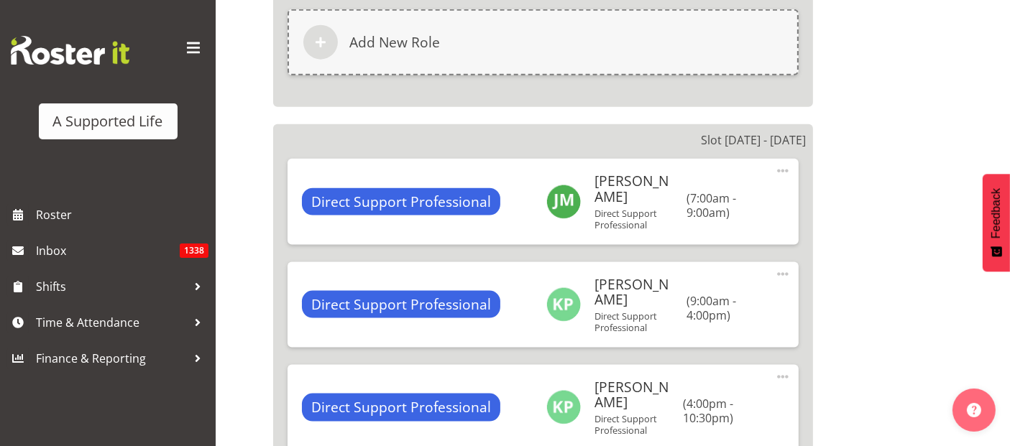
drag, startPoint x: 678, startPoint y: 101, endPoint x: 679, endPoint y: 109, distance: 7.9
click at [0, 0] on button "Clear" at bounding box center [0, 0] width 0 height 0
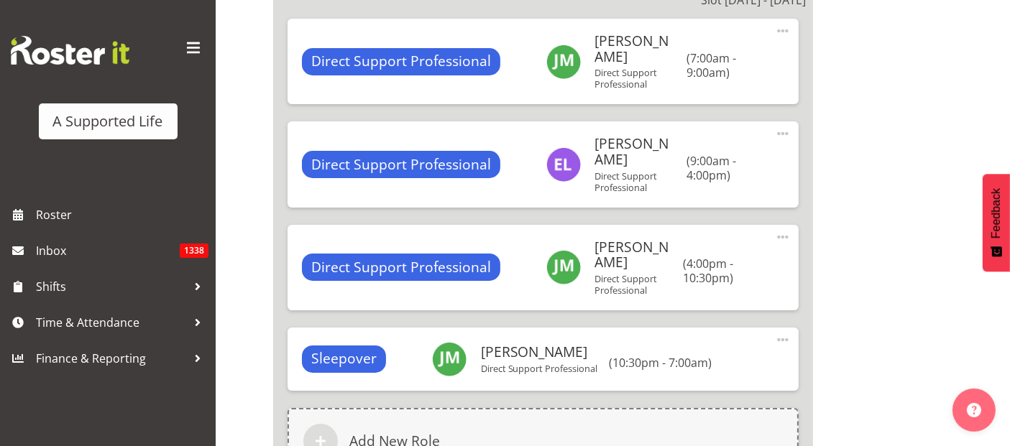
scroll to position [5500, 0]
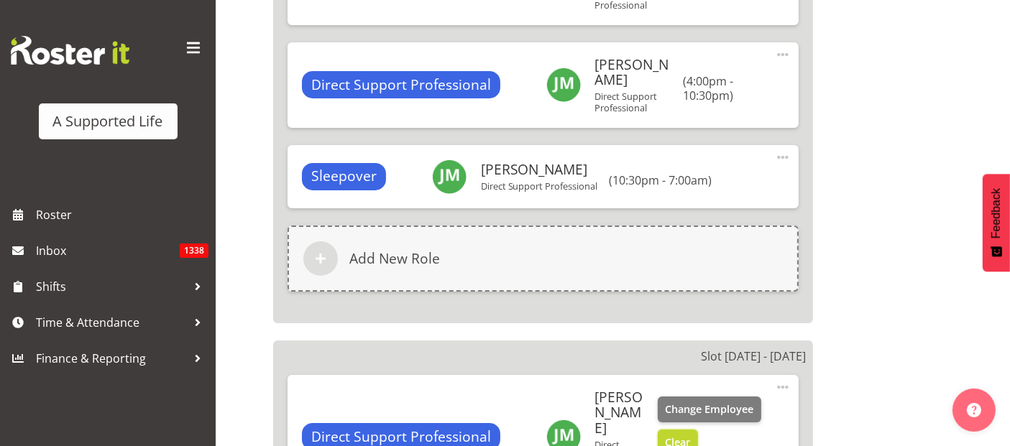
click at [683, 435] on span "Clear" at bounding box center [677, 443] width 25 height 16
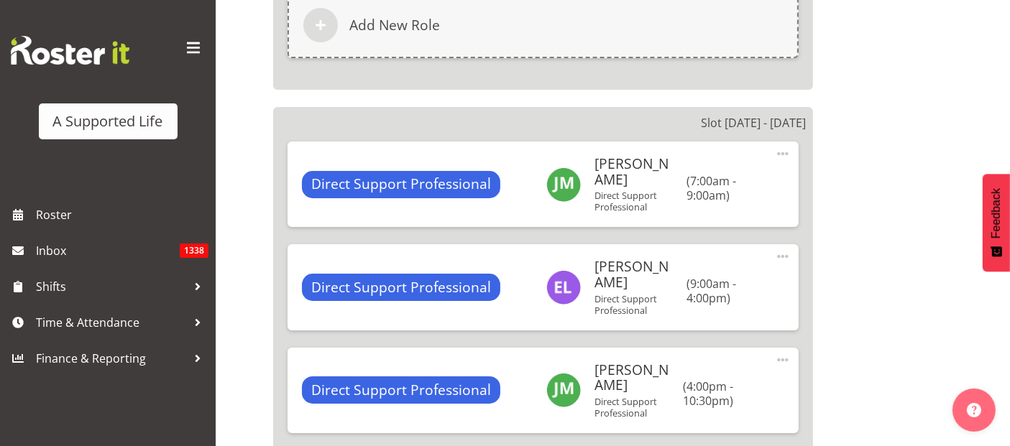
scroll to position [5181, 0]
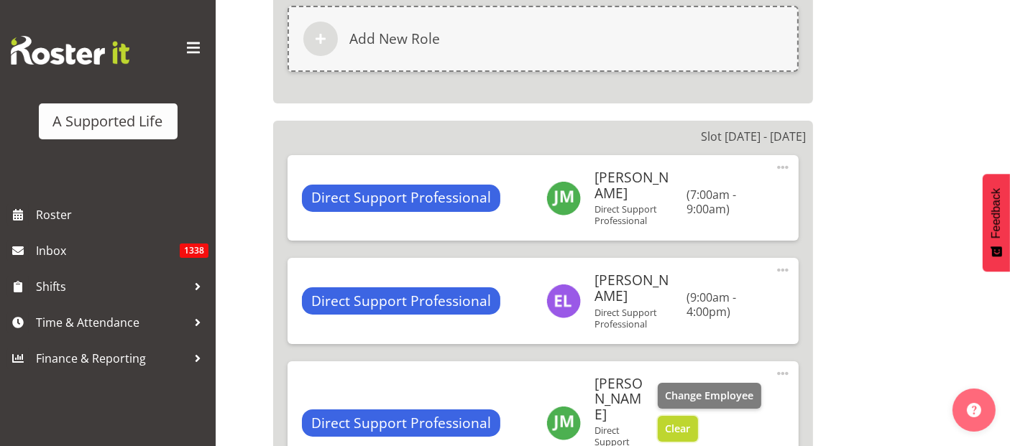
click at [667, 421] on span "Clear" at bounding box center [677, 429] width 25 height 16
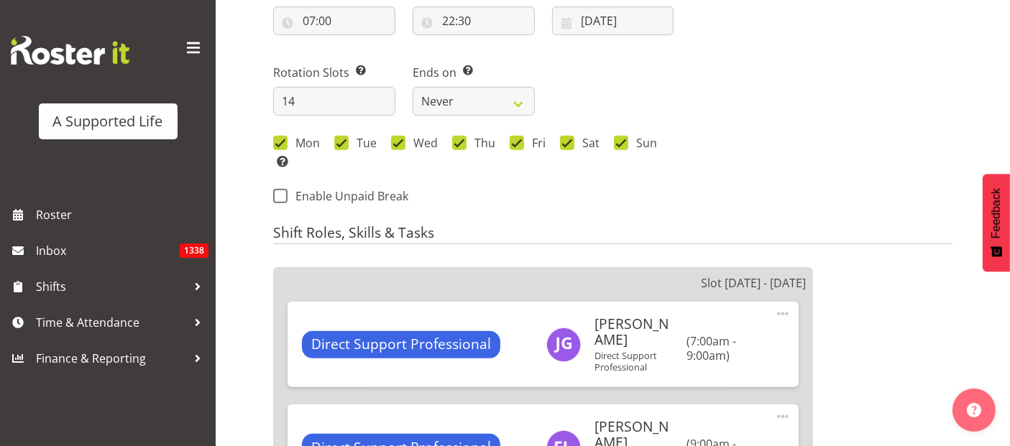
scroll to position [606, 0]
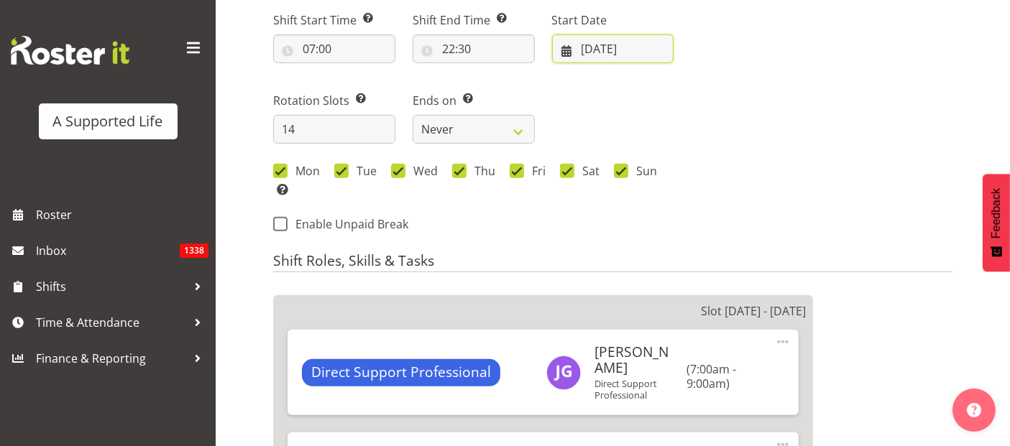
click at [624, 46] on input "[DATE]" at bounding box center [613, 48] width 122 height 29
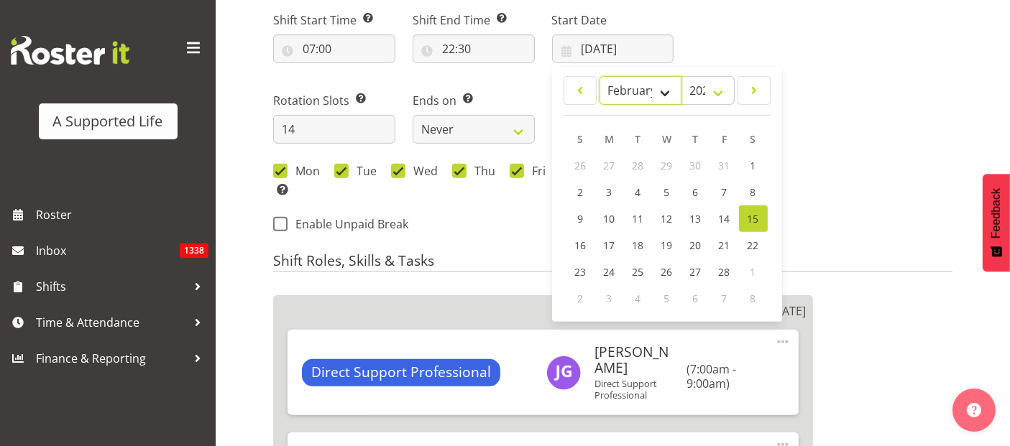
click at [644, 95] on select "January February March April May June July August September October November De…" at bounding box center [640, 90] width 83 height 29
select select "8"
click at [599, 76] on select "January February March April May June July August September October November De…" at bounding box center [640, 90] width 83 height 29
click at [607, 187] on span "8" at bounding box center [609, 193] width 6 height 14
type input "[DATE]"
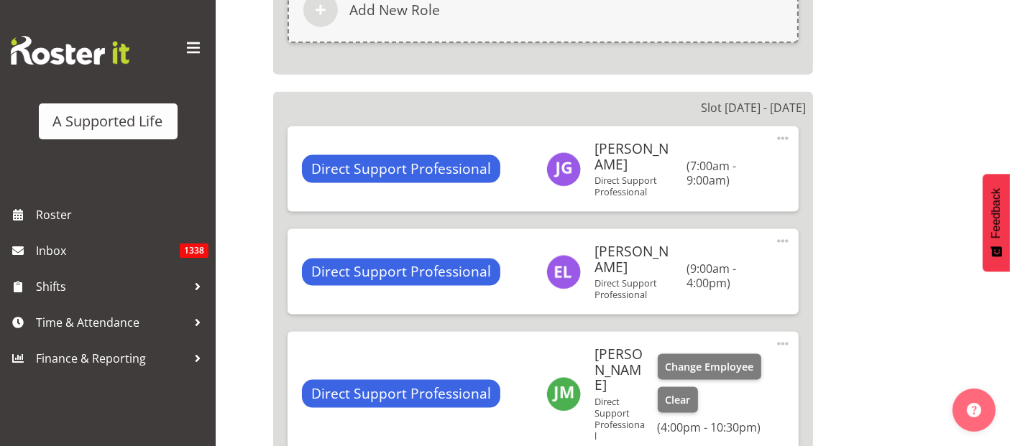
scroll to position [7387, 0]
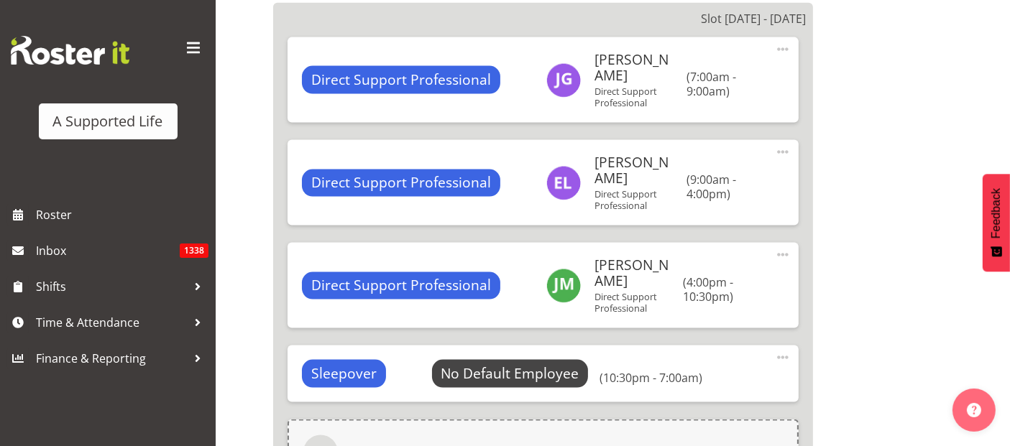
scroll to position [7546, 0]
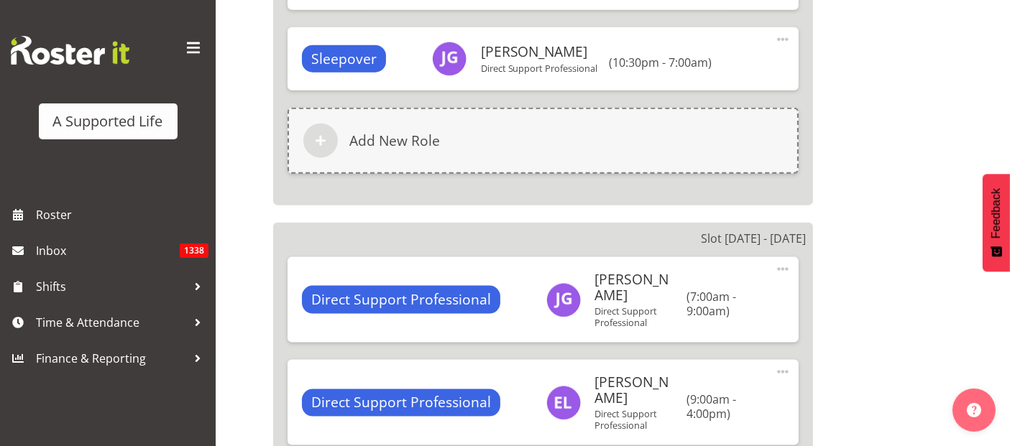
scroll to position [7147, 0]
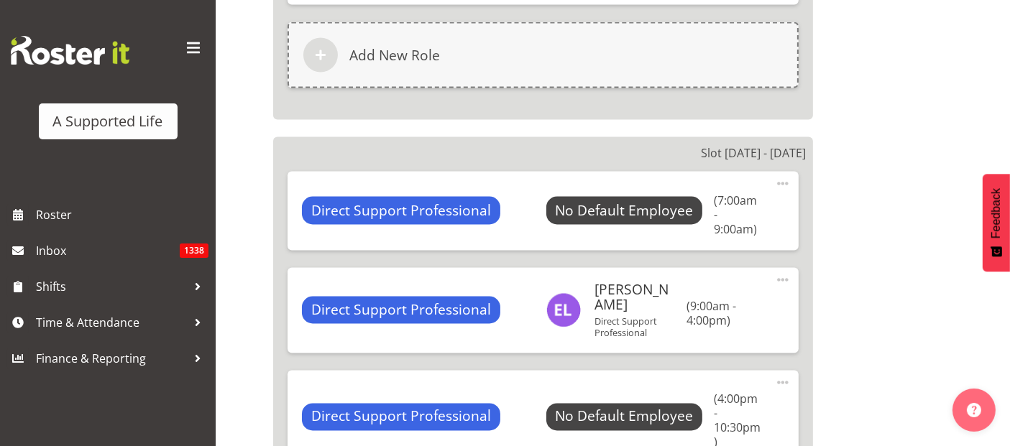
scroll to position [7903, 0]
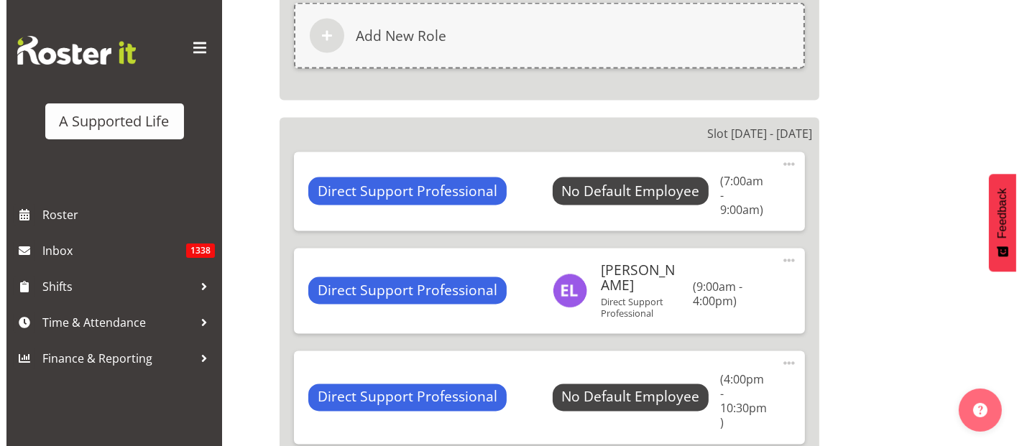
scroll to position [7577, 0]
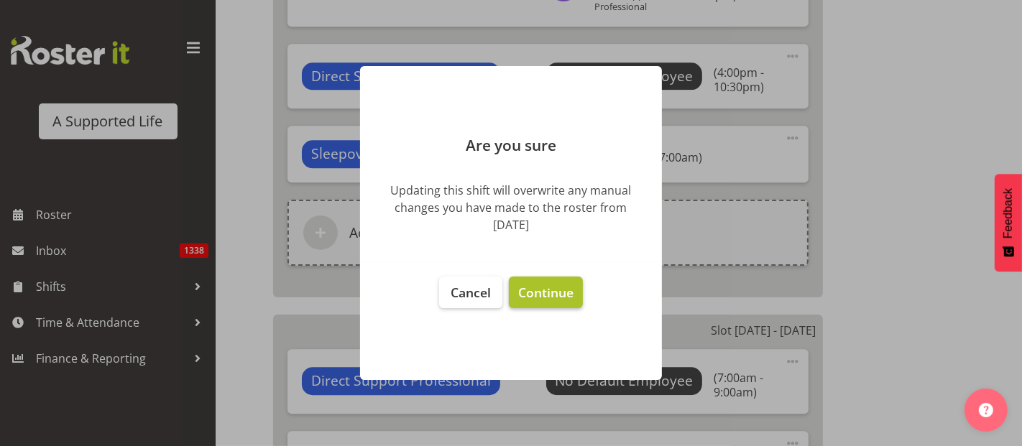
click at [558, 281] on button "Continue" at bounding box center [546, 293] width 74 height 32
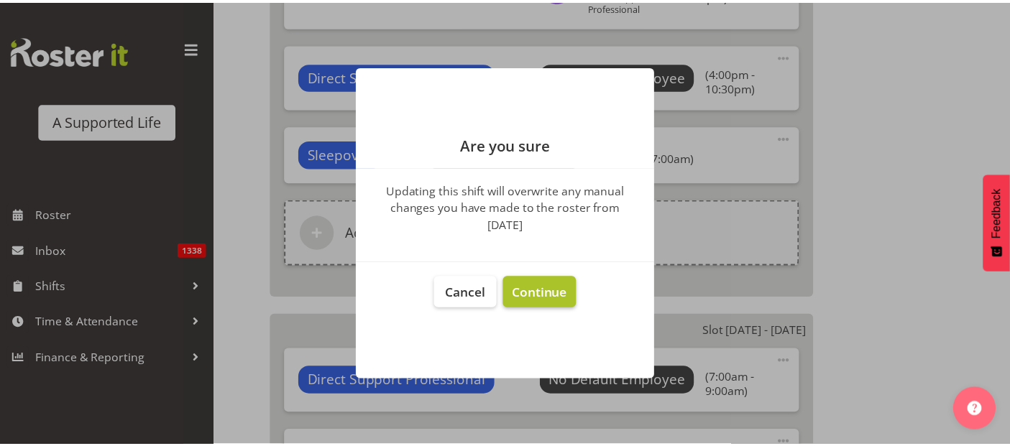
scroll to position [7903, 0]
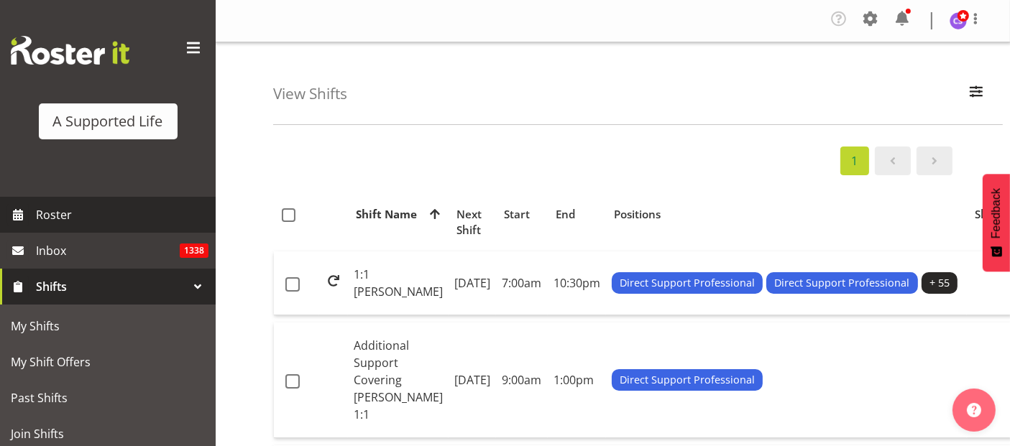
drag, startPoint x: 60, startPoint y: 210, endPoint x: 67, endPoint y: 206, distance: 8.0
click at [60, 211] on span "Roster" at bounding box center [122, 215] width 172 height 22
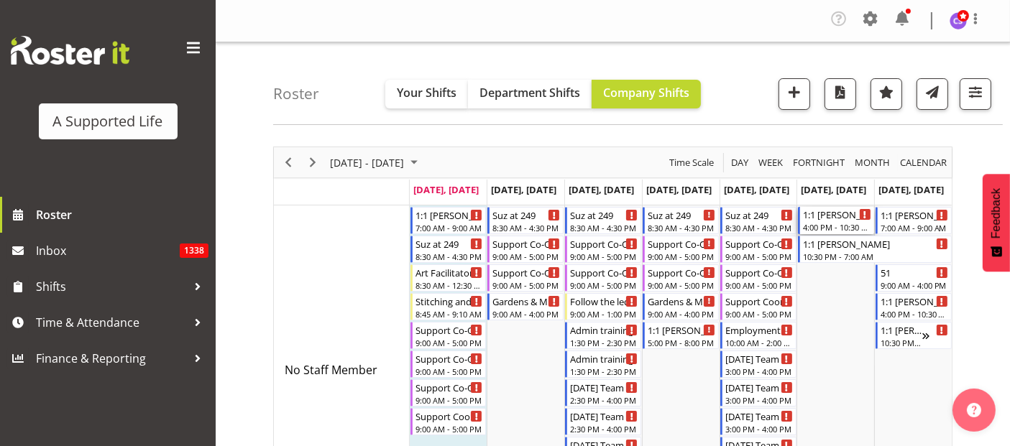
click at [835, 225] on div "4:00 PM - 10:30 PM" at bounding box center [837, 226] width 68 height 11
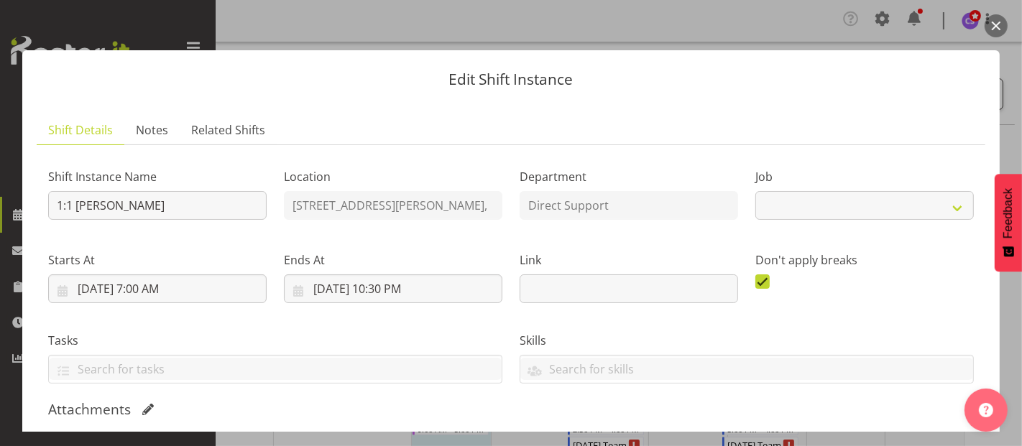
select select "4112"
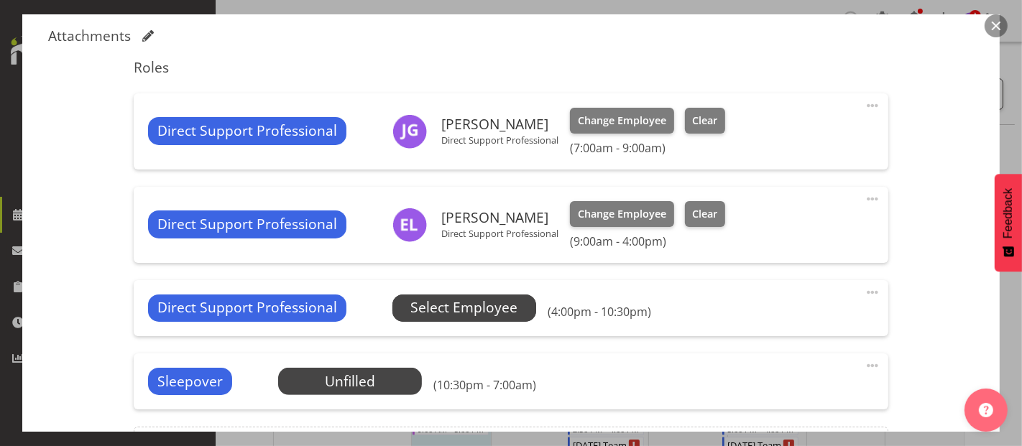
scroll to position [384, 0]
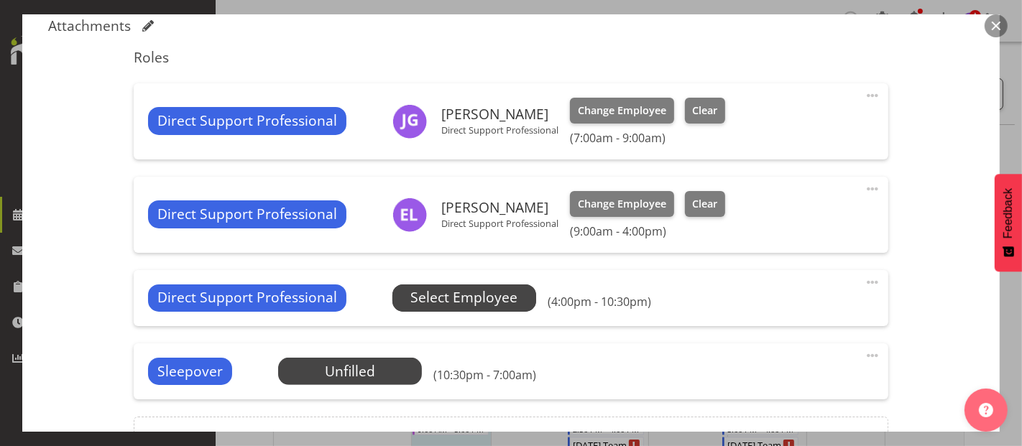
click at [478, 298] on span "Select Employee" at bounding box center [463, 297] width 107 height 21
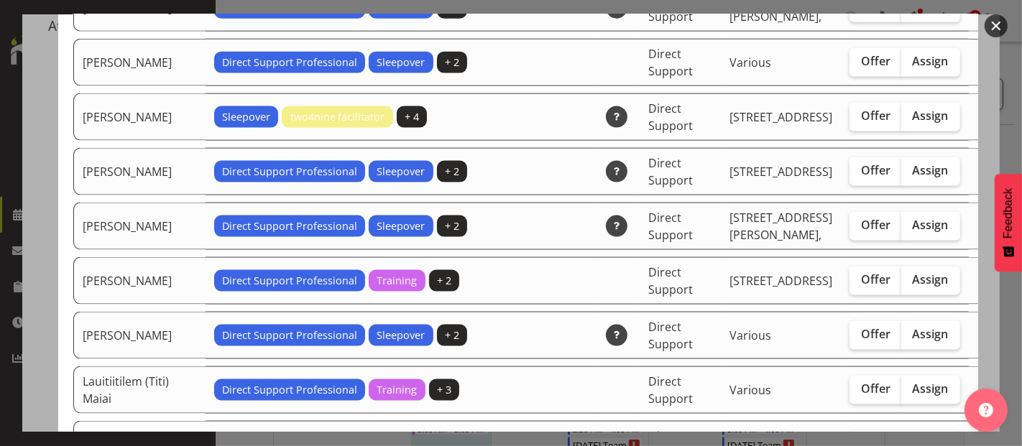
scroll to position [1756, 0]
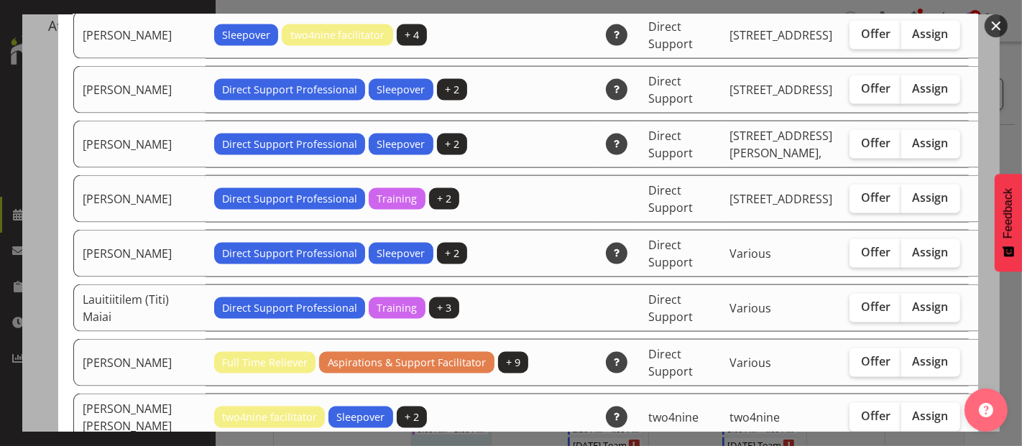
click at [913, 354] on span "Assign" at bounding box center [931, 361] width 36 height 14
click at [901, 357] on input "Assign" at bounding box center [905, 361] width 9 height 9
checkbox input "true"
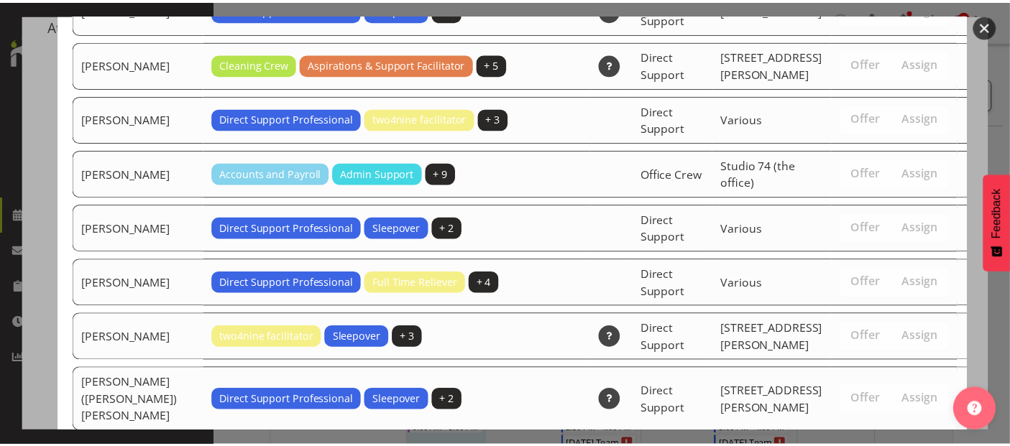
scroll to position [3407, 0]
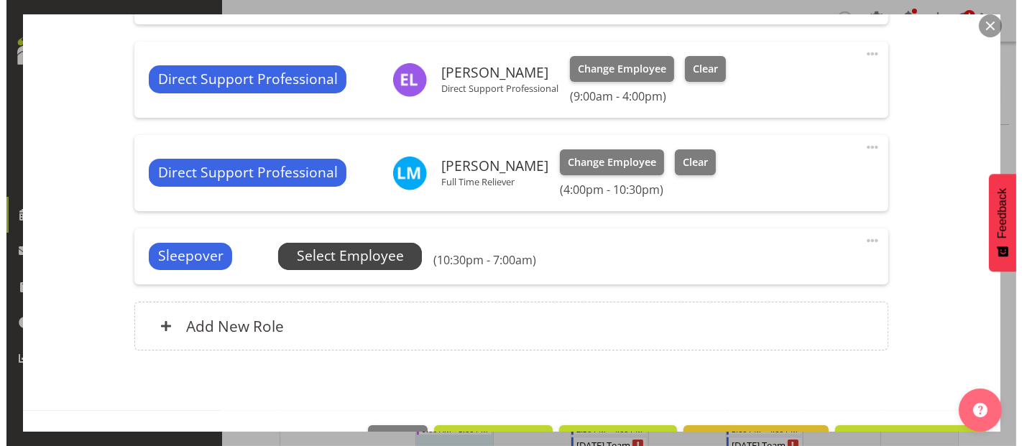
scroll to position [544, 0]
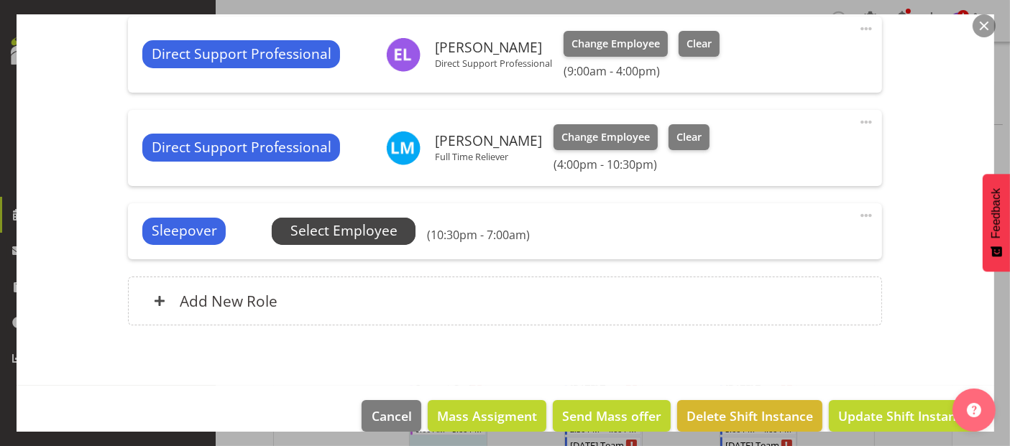
click at [377, 226] on span "Select Employee" at bounding box center [343, 231] width 107 height 21
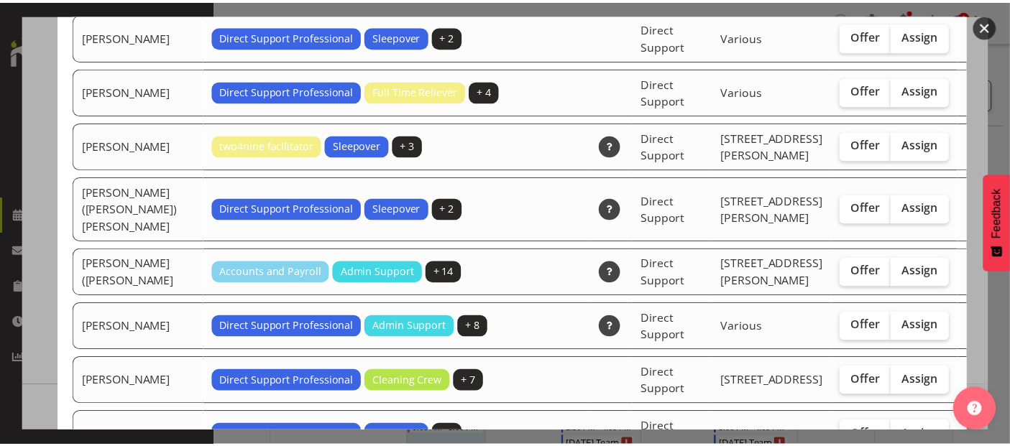
scroll to position [3300, 0]
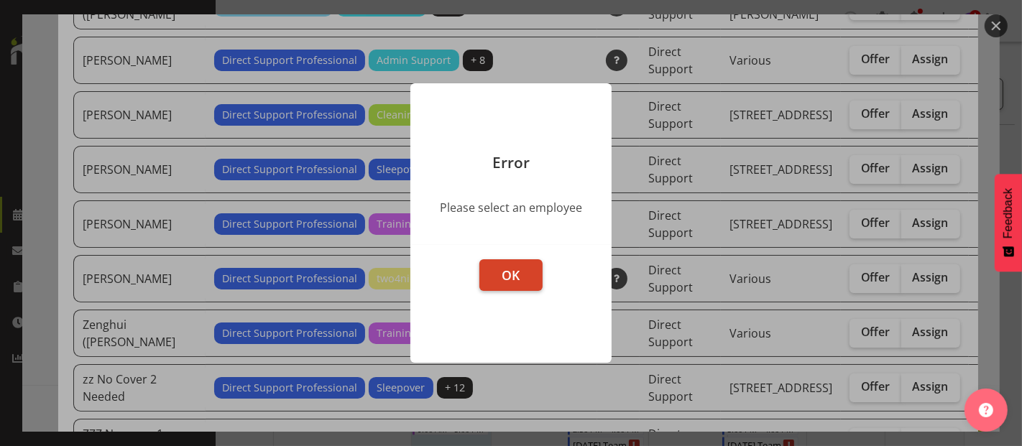
click at [521, 273] on button "OK" at bounding box center [510, 275] width 63 height 32
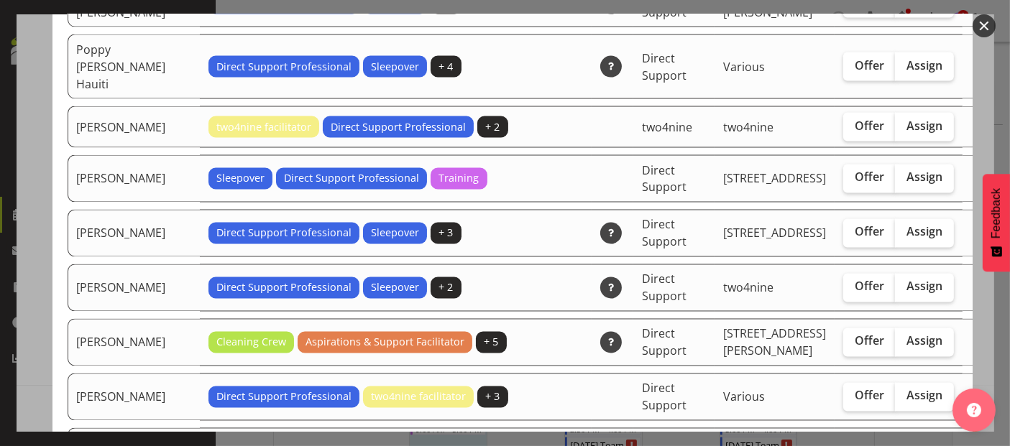
scroll to position [2662, 0]
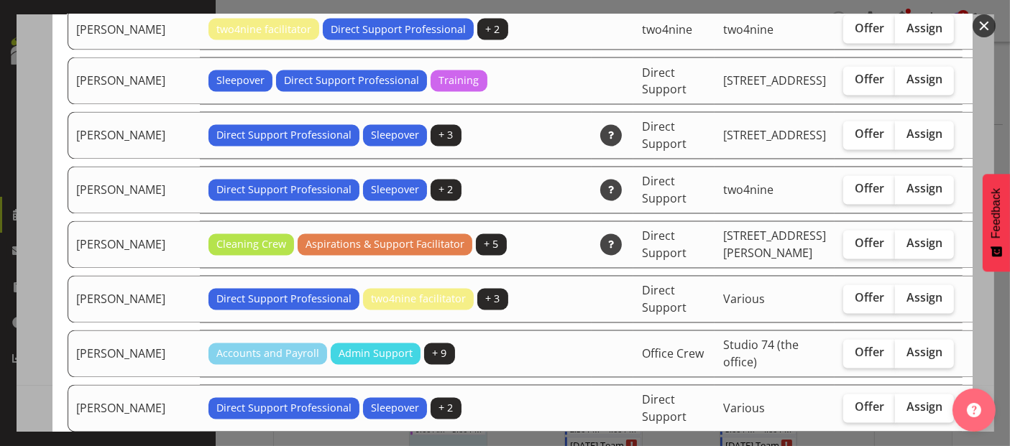
checkbox input "true"
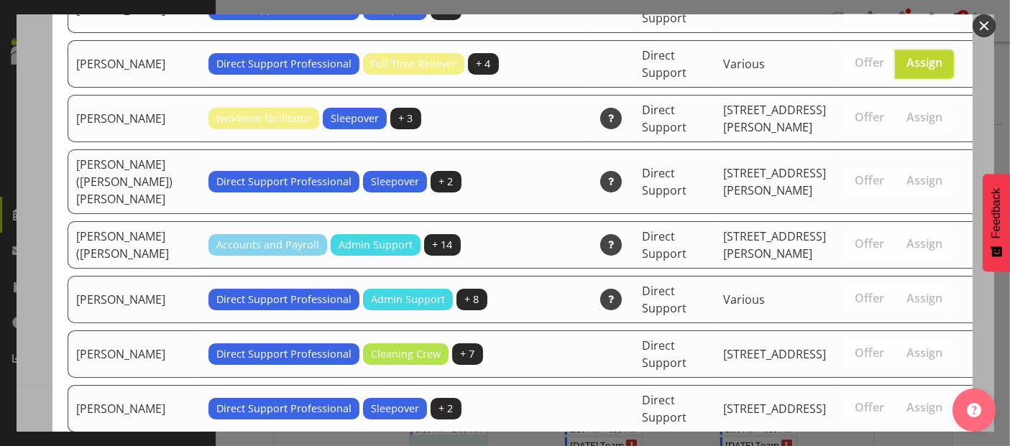
scroll to position [3300, 0]
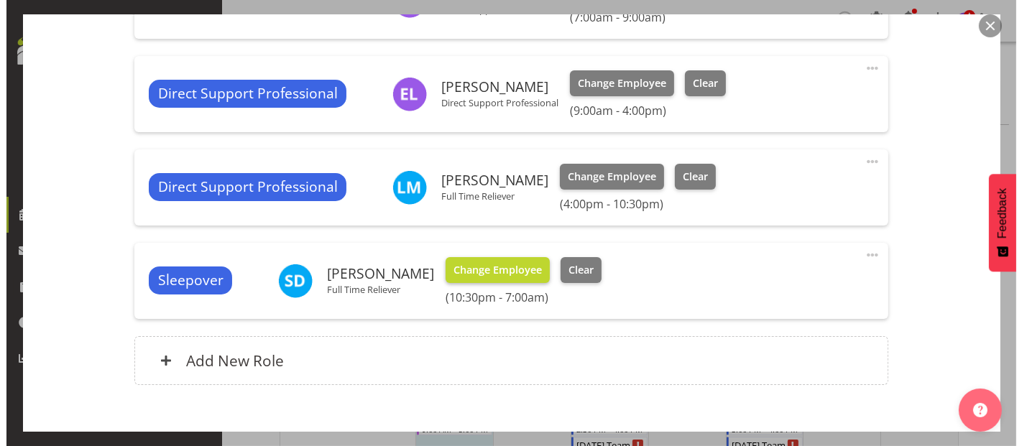
scroll to position [503, 0]
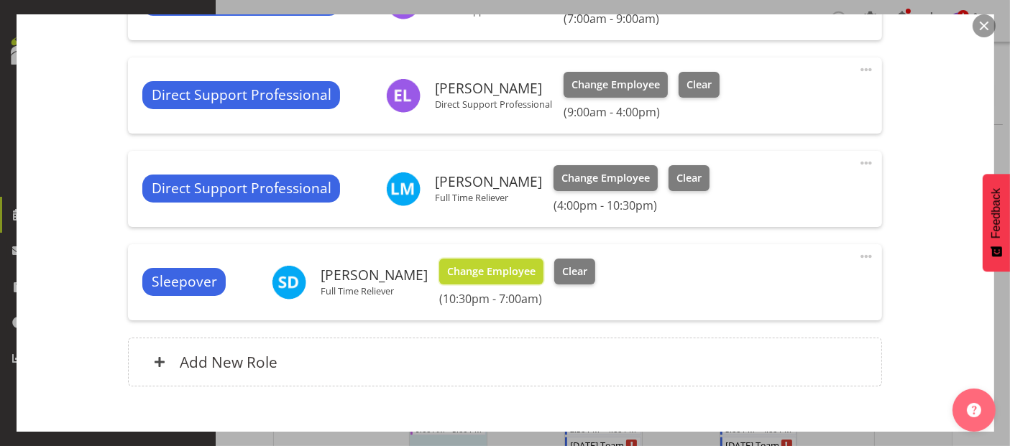
click at [497, 265] on span "Change Employee" at bounding box center [491, 272] width 88 height 16
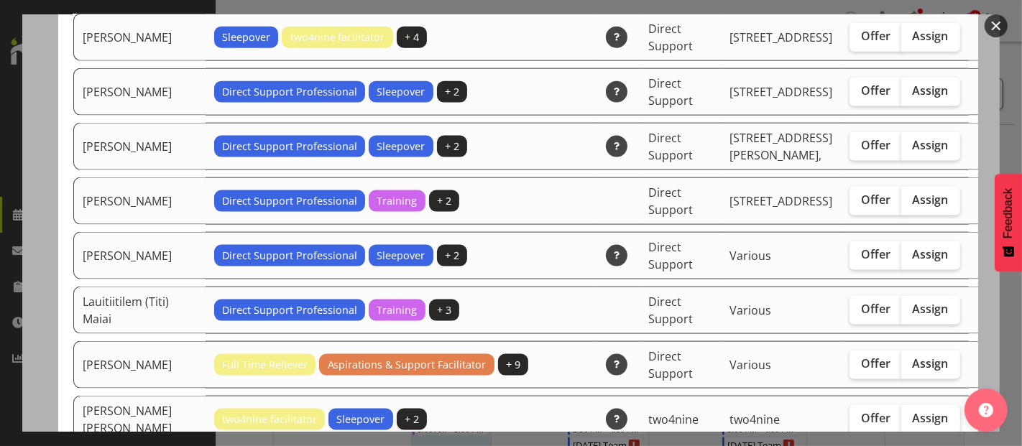
scroll to position [1756, 0]
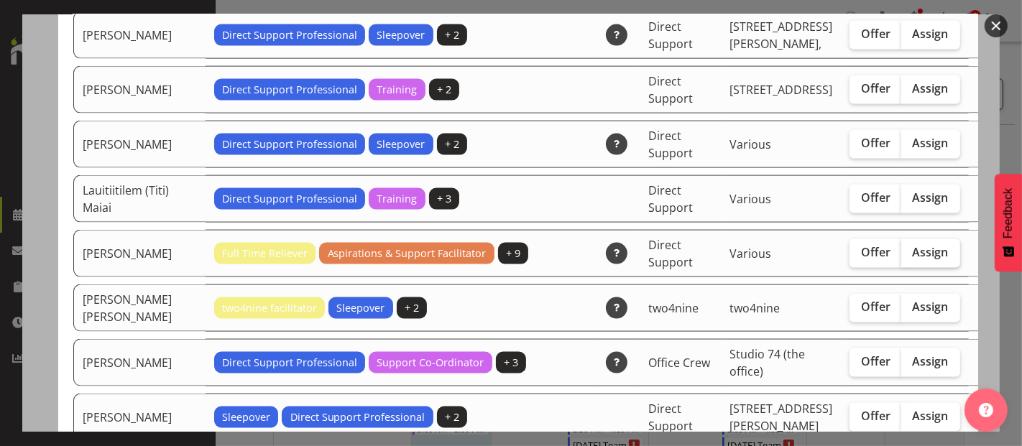
click at [913, 245] on span "Assign" at bounding box center [931, 252] width 36 height 14
click at [901, 248] on input "Assign" at bounding box center [905, 252] width 9 height 9
checkbox input "true"
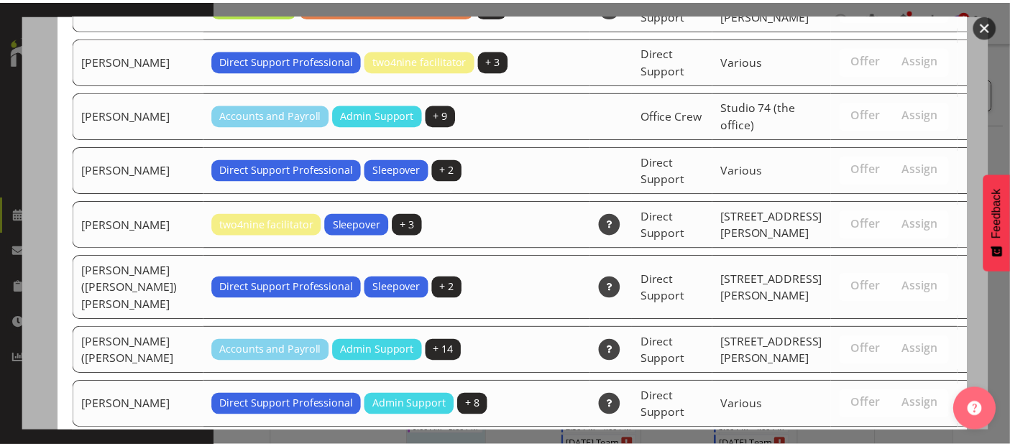
scroll to position [3246, 0]
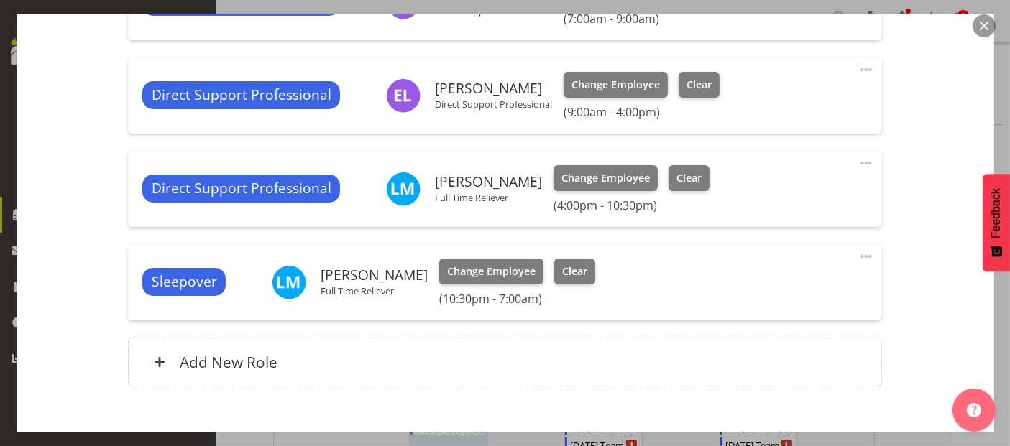
scroll to position [583, 0]
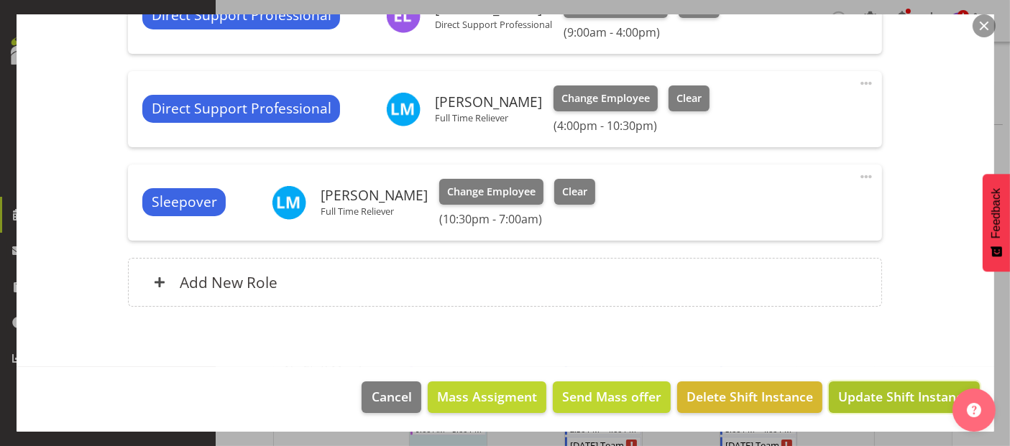
click at [902, 389] on span "Update Shift Instance" at bounding box center [903, 396] width 131 height 19
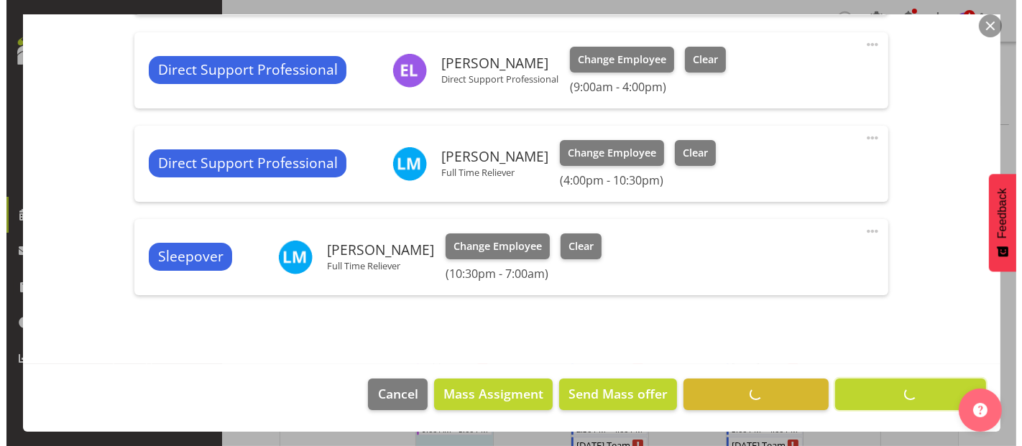
scroll to position [526, 0]
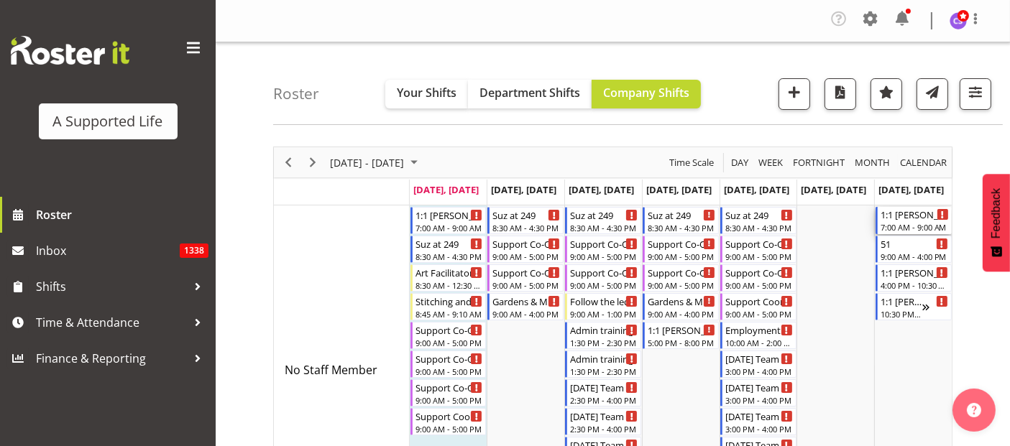
click at [911, 218] on div "1:1 [PERSON_NAME]" at bounding box center [914, 214] width 68 height 14
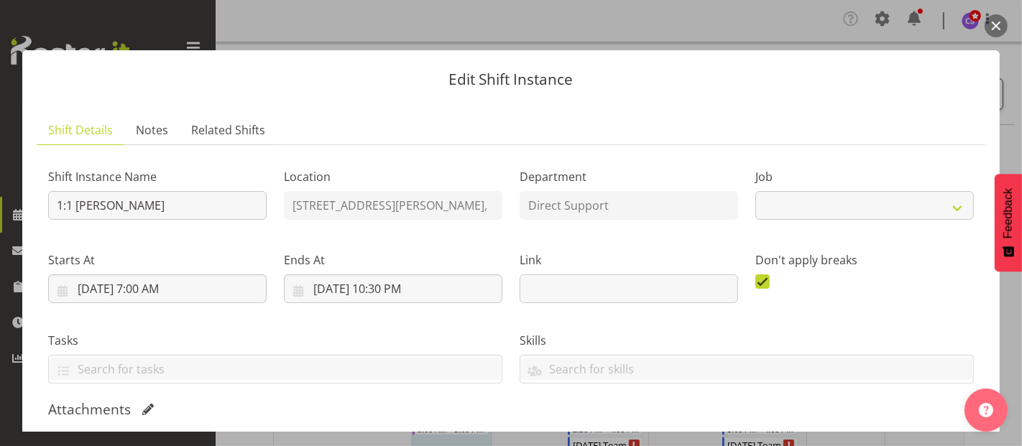
select select "4112"
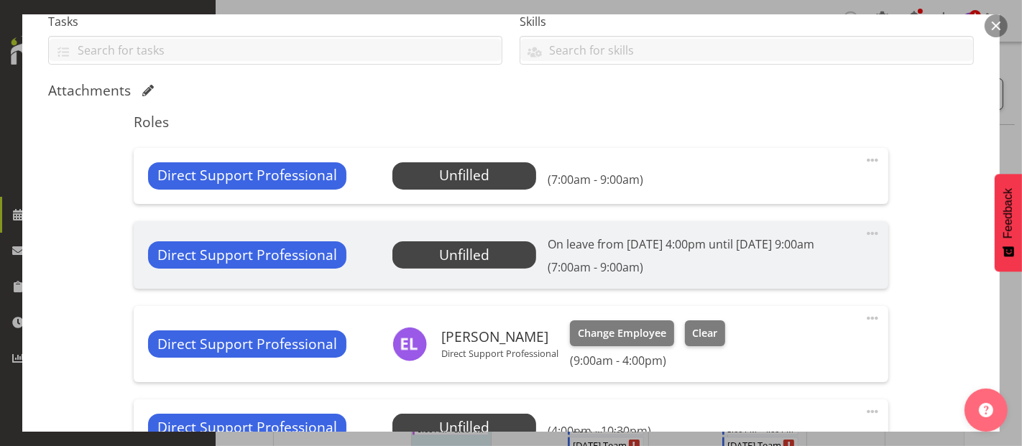
click at [439, 193] on div "Direct Support Professional Unfilled Select Employee (7:00am - 9:00am) Edit Cov…" at bounding box center [511, 176] width 754 height 56
click at [428, 174] on span "Select Employee" at bounding box center [463, 175] width 107 height 21
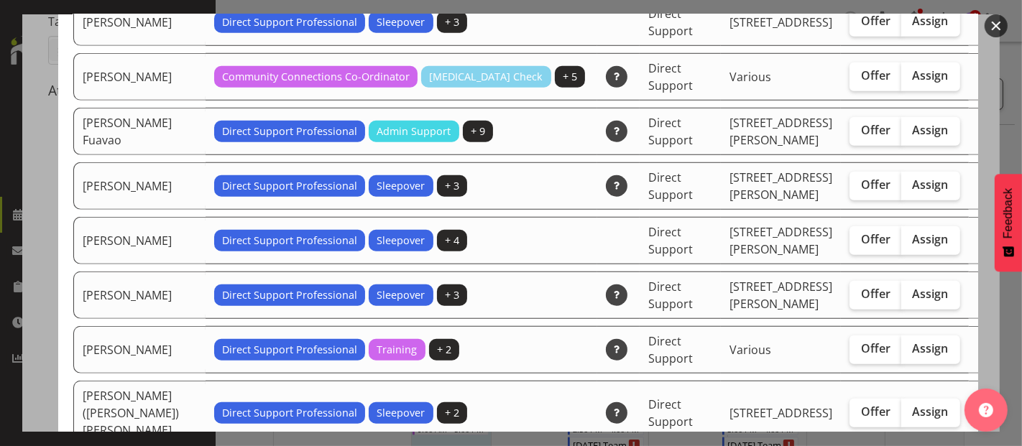
scroll to position [1038, 0]
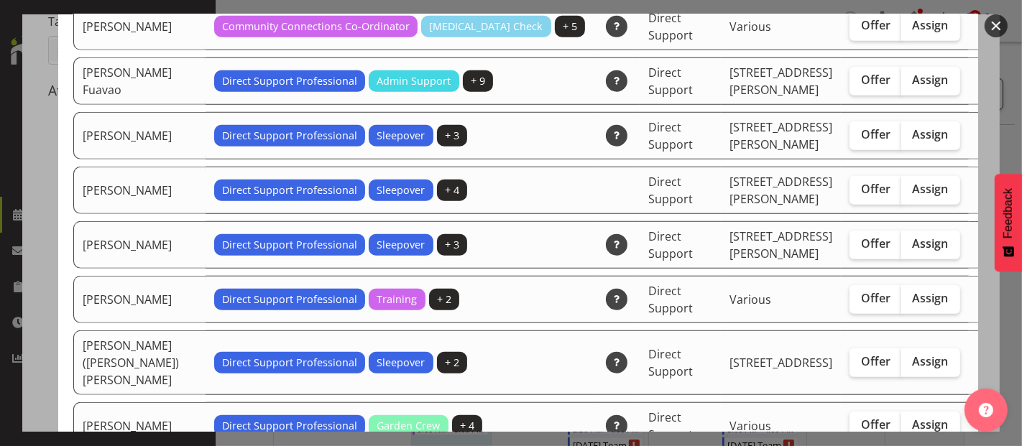
click at [34, 139] on div at bounding box center [511, 223] width 1022 height 446
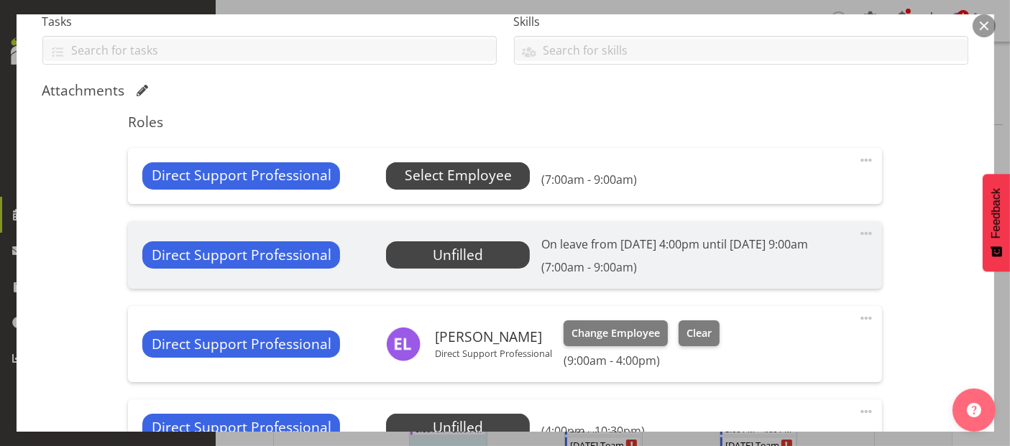
click at [425, 183] on span "Select Employee" at bounding box center [458, 175] width 107 height 21
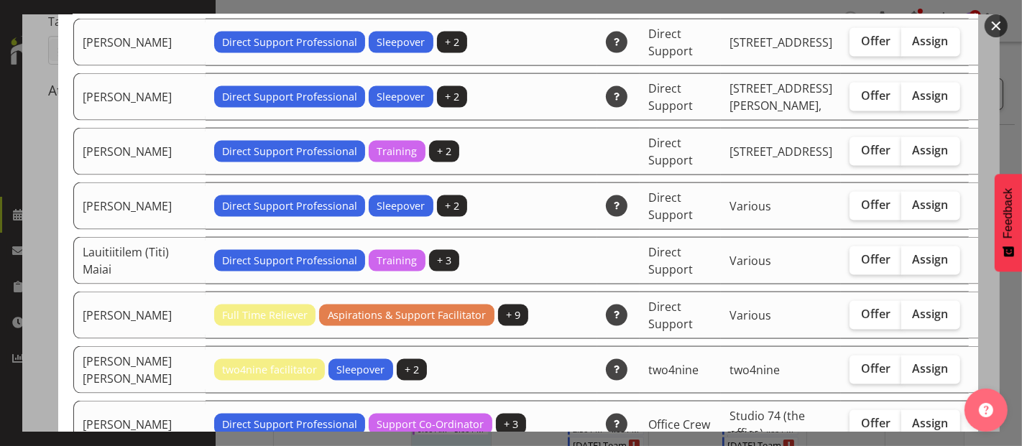
scroll to position [1836, 0]
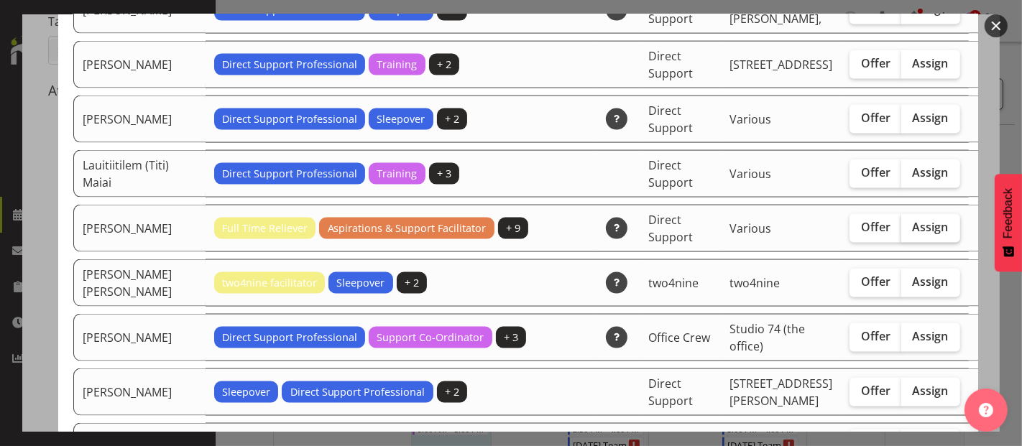
click at [913, 220] on span "Assign" at bounding box center [931, 227] width 36 height 14
click at [901, 223] on input "Assign" at bounding box center [905, 227] width 9 height 9
checkbox input "true"
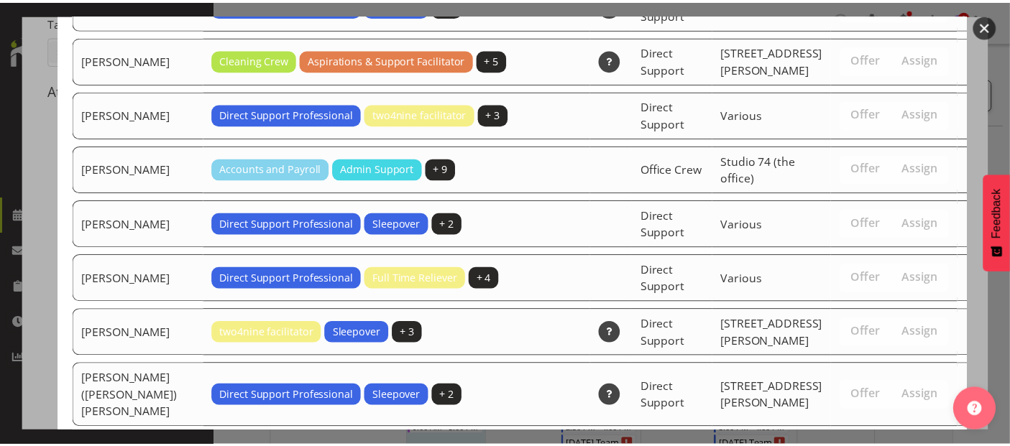
scroll to position [3354, 0]
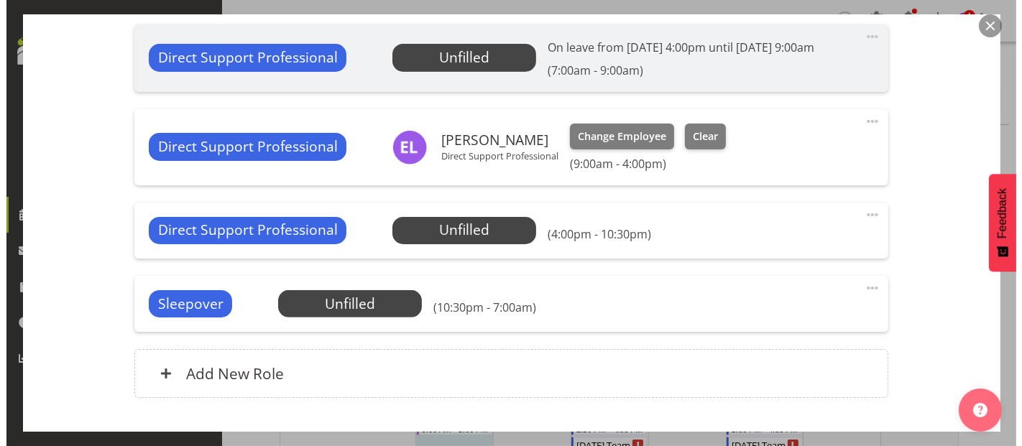
scroll to position [558, 0]
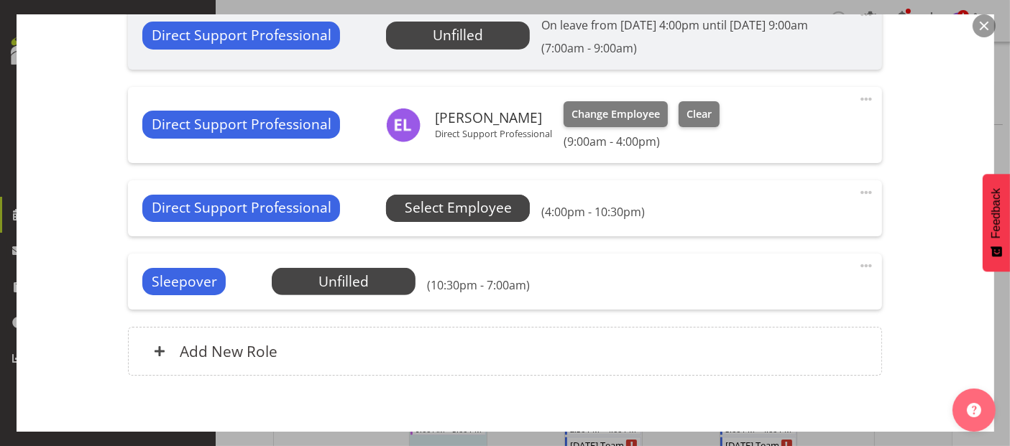
click at [482, 208] on span "Select Employee" at bounding box center [458, 208] width 107 height 21
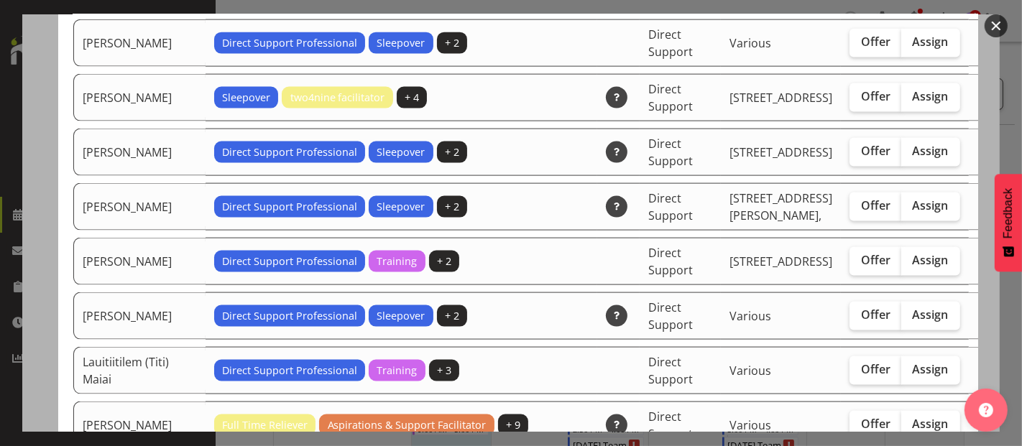
scroll to position [1756, 0]
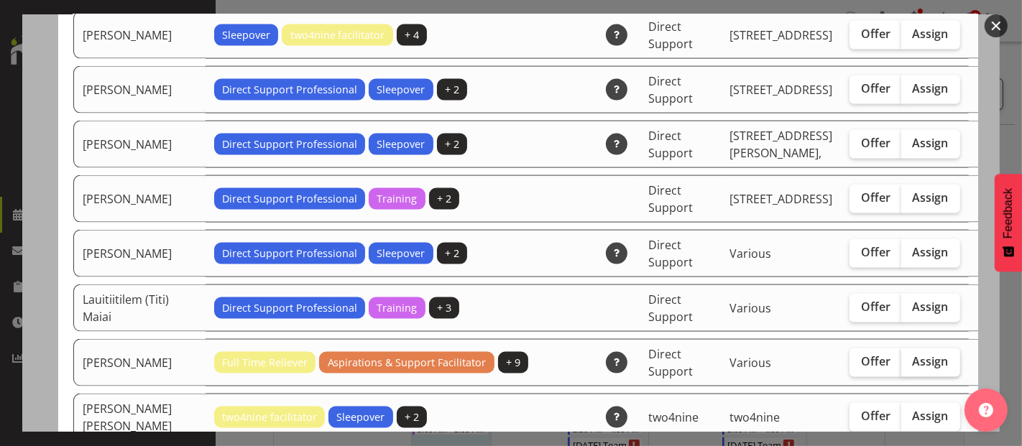
click at [901, 349] on label "Assign" at bounding box center [930, 363] width 59 height 29
click at [901, 357] on input "Assign" at bounding box center [905, 361] width 9 height 9
checkbox input "true"
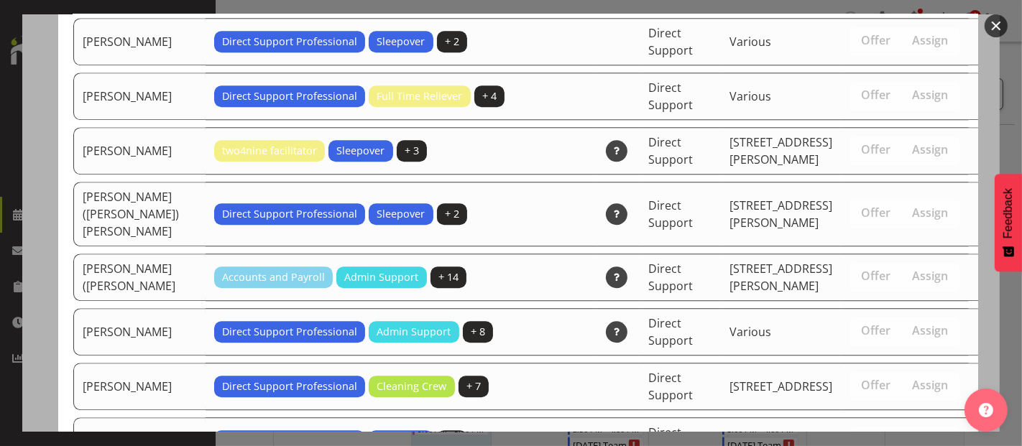
scroll to position [3462, 0]
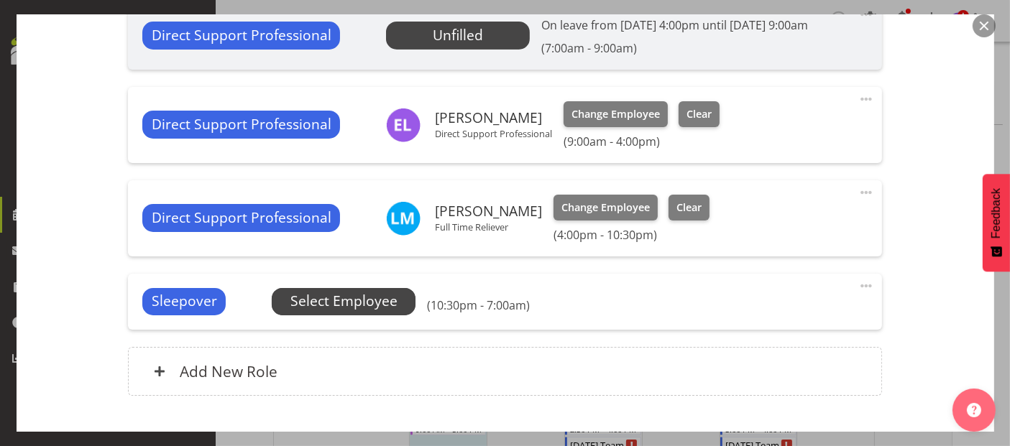
click at [369, 294] on span "Select Employee" at bounding box center [343, 301] width 107 height 21
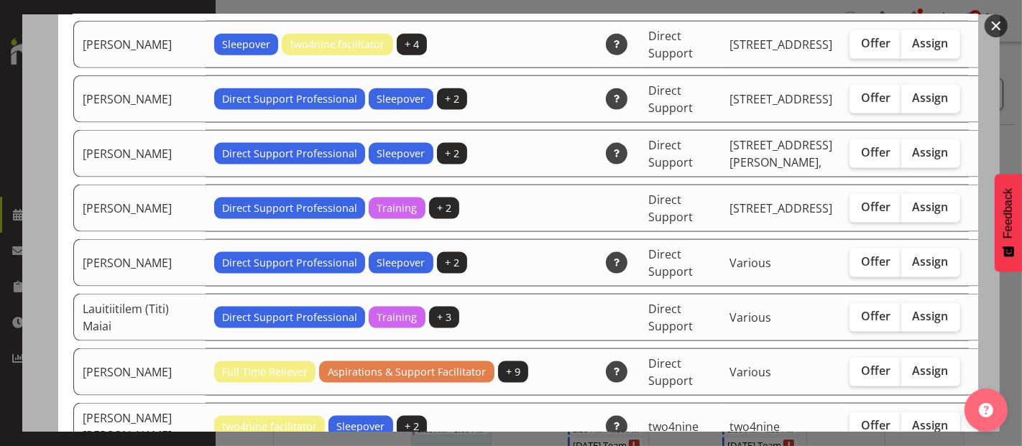
scroll to position [1676, 0]
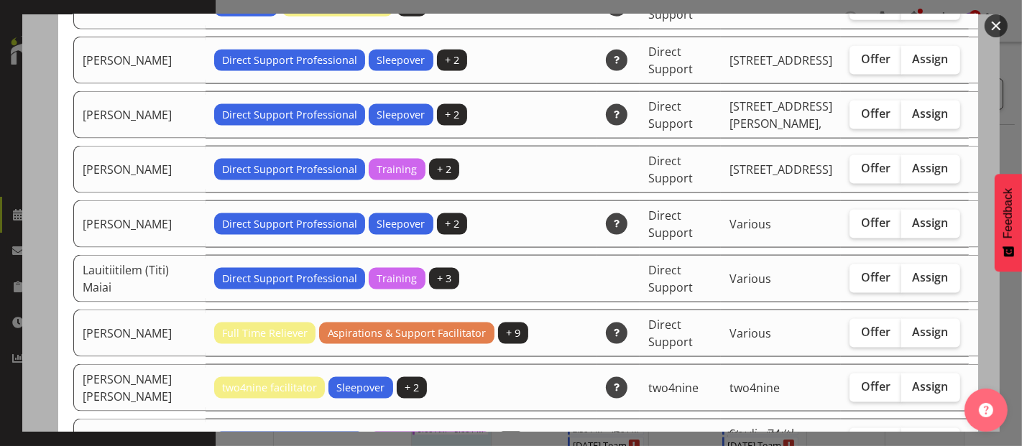
drag, startPoint x: 882, startPoint y: 281, endPoint x: 989, endPoint y: 266, distance: 108.8
click at [913, 325] on span "Assign" at bounding box center [931, 332] width 36 height 14
click at [901, 328] on input "Assign" at bounding box center [905, 332] width 9 height 9
checkbox input "true"
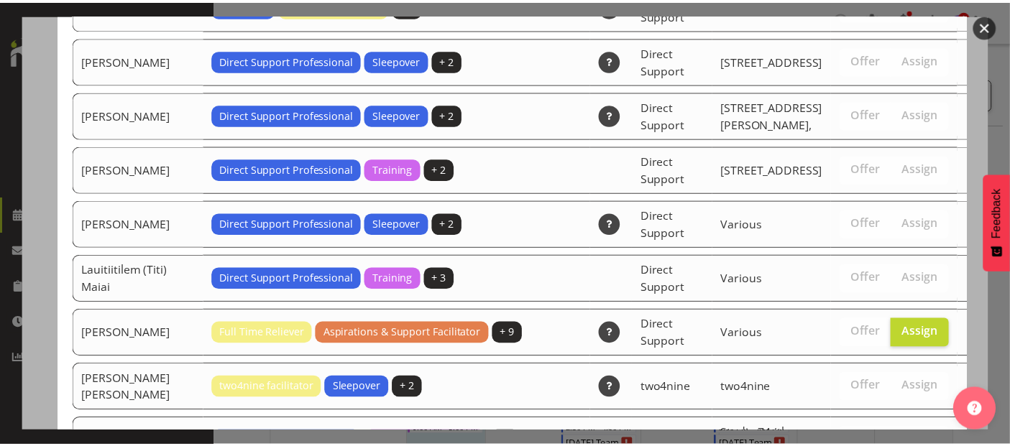
scroll to position [3252, 0]
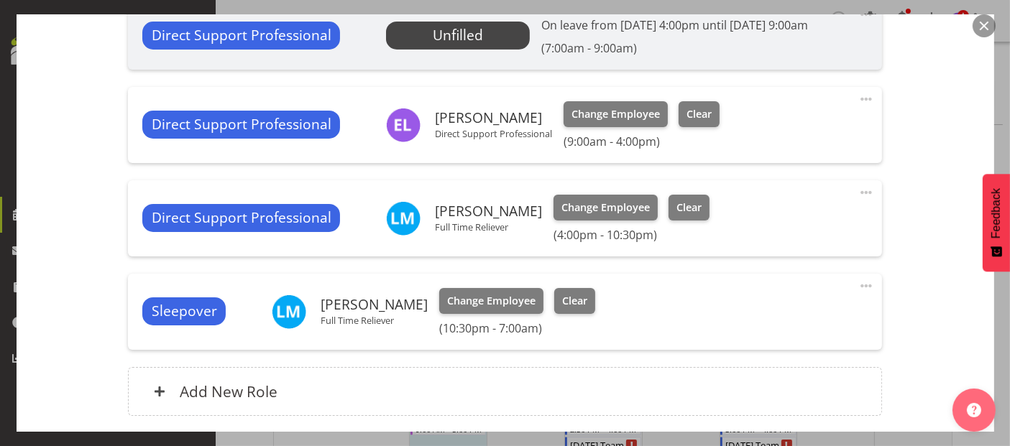
scroll to position [668, 0]
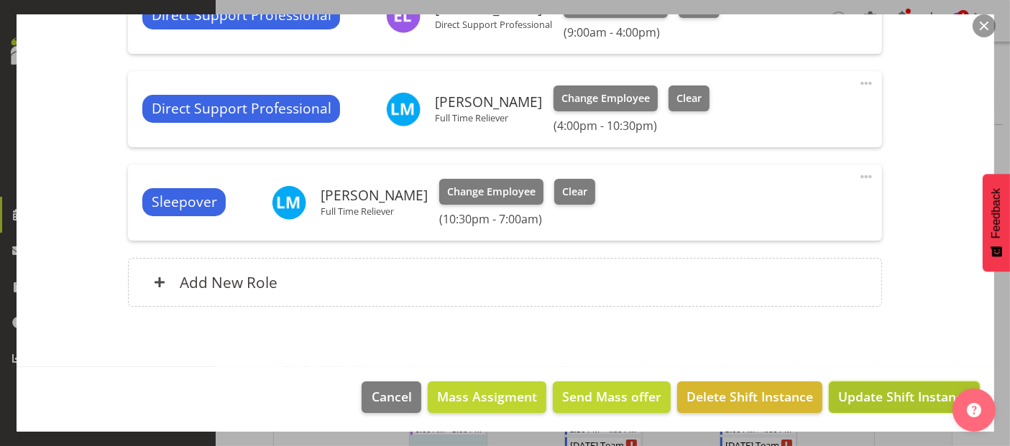
click at [938, 387] on span "Update Shift Instance" at bounding box center [903, 396] width 131 height 19
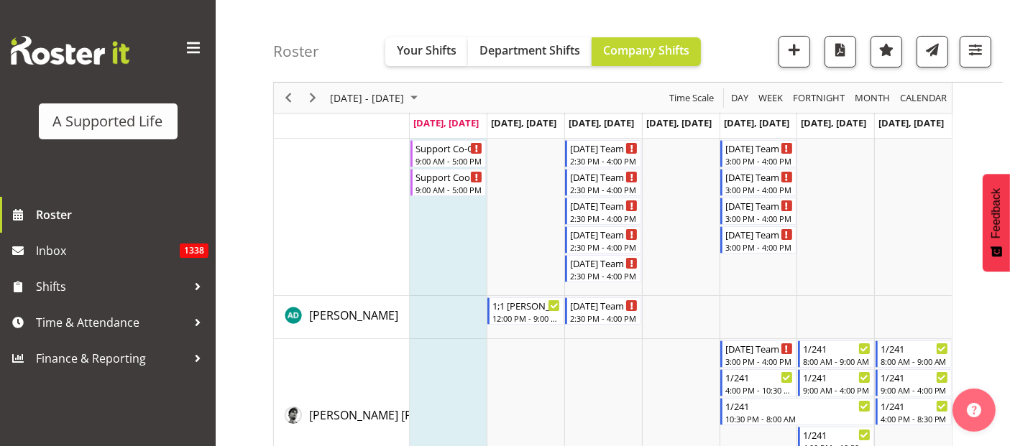
scroll to position [0, 0]
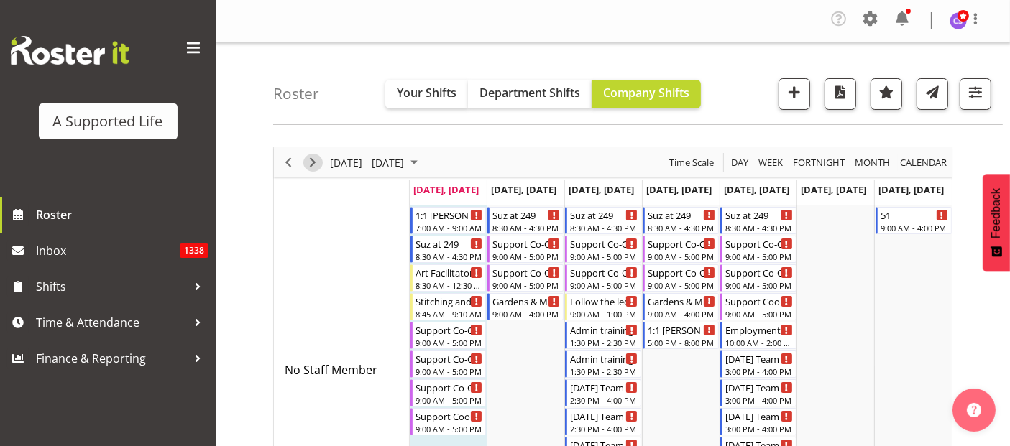
drag, startPoint x: 315, startPoint y: 160, endPoint x: 628, endPoint y: 140, distance: 313.2
click at [315, 160] on span "Next" at bounding box center [312, 163] width 17 height 18
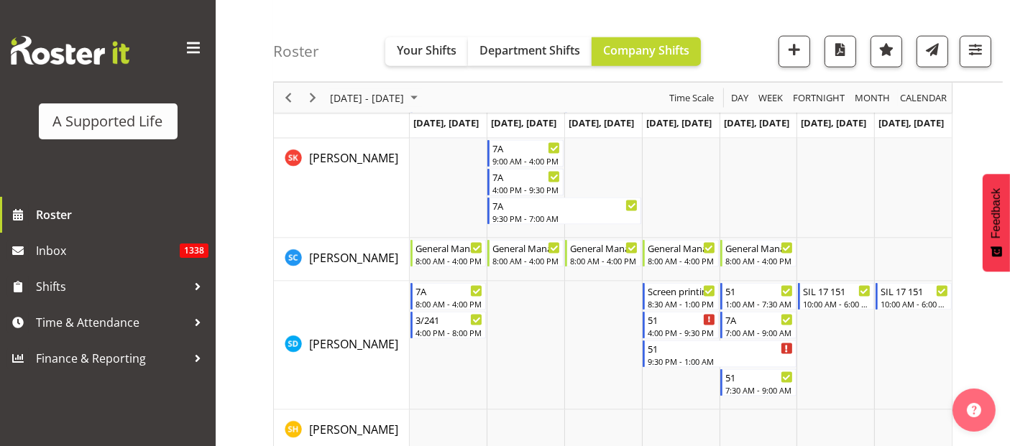
scroll to position [7345, 0]
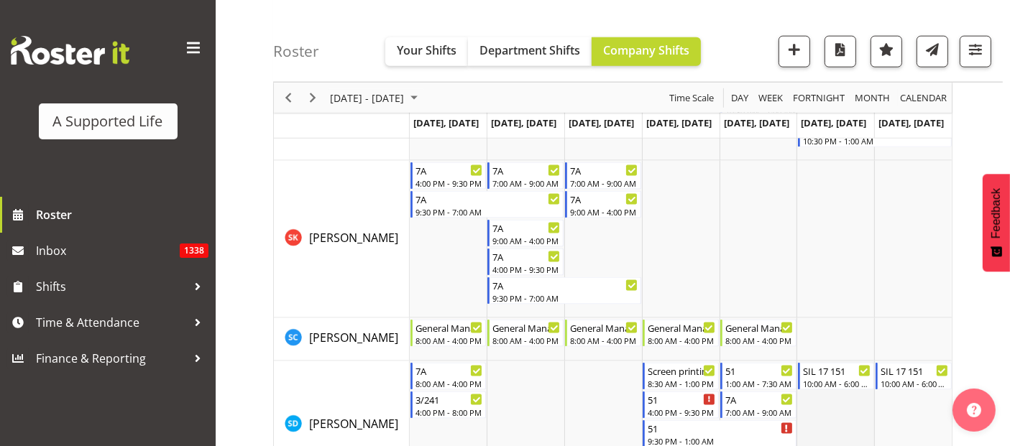
click at [802, 428] on td "Timeline Week of September 15, 2025" at bounding box center [835, 425] width 78 height 129
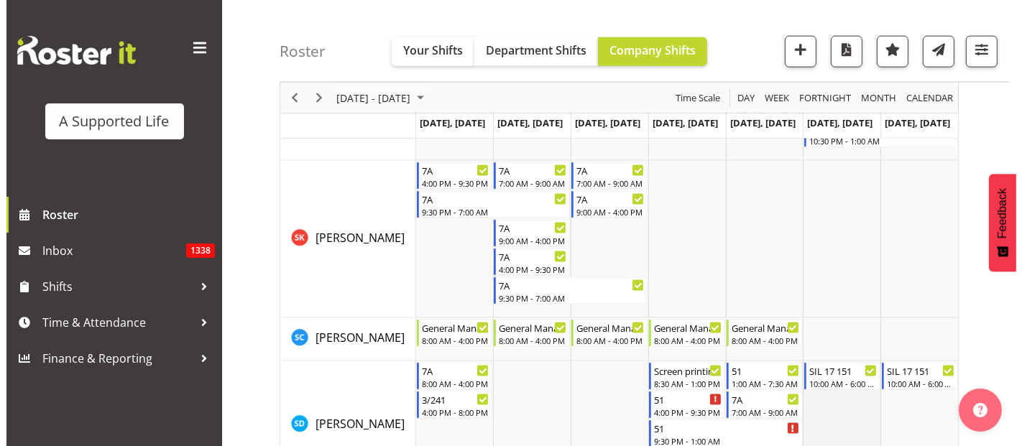
scroll to position [7387, 0]
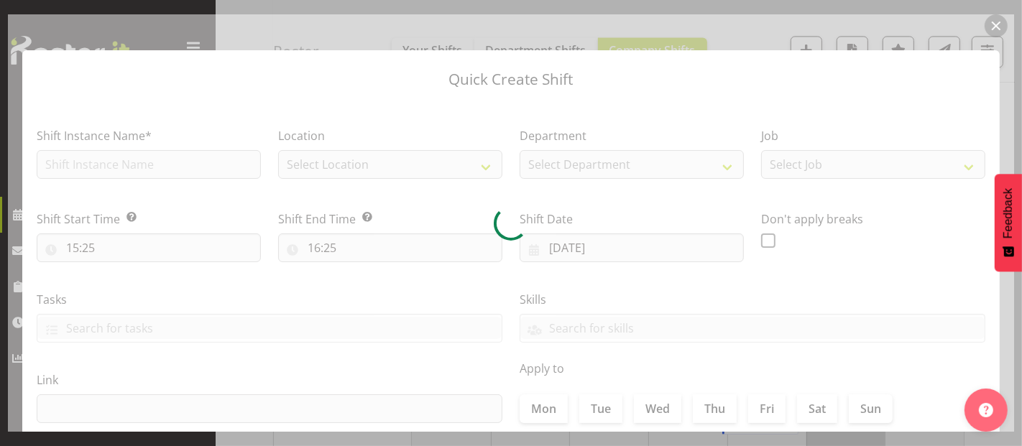
type input "[DATE]"
checkbox input "true"
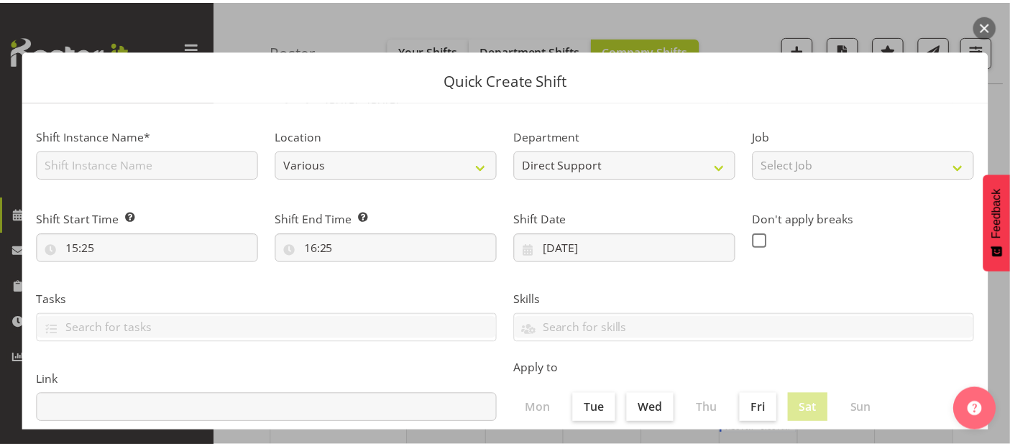
scroll to position [8188, 0]
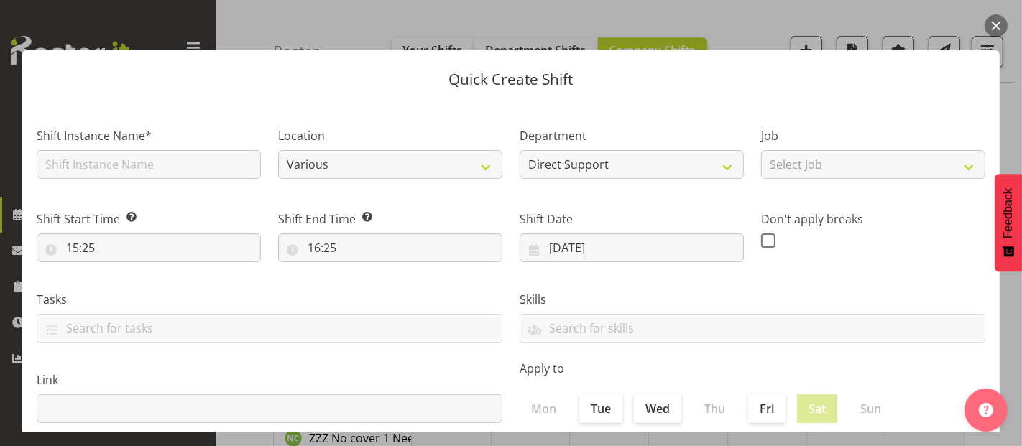
click at [1000, 22] on button "button" at bounding box center [995, 25] width 23 height 23
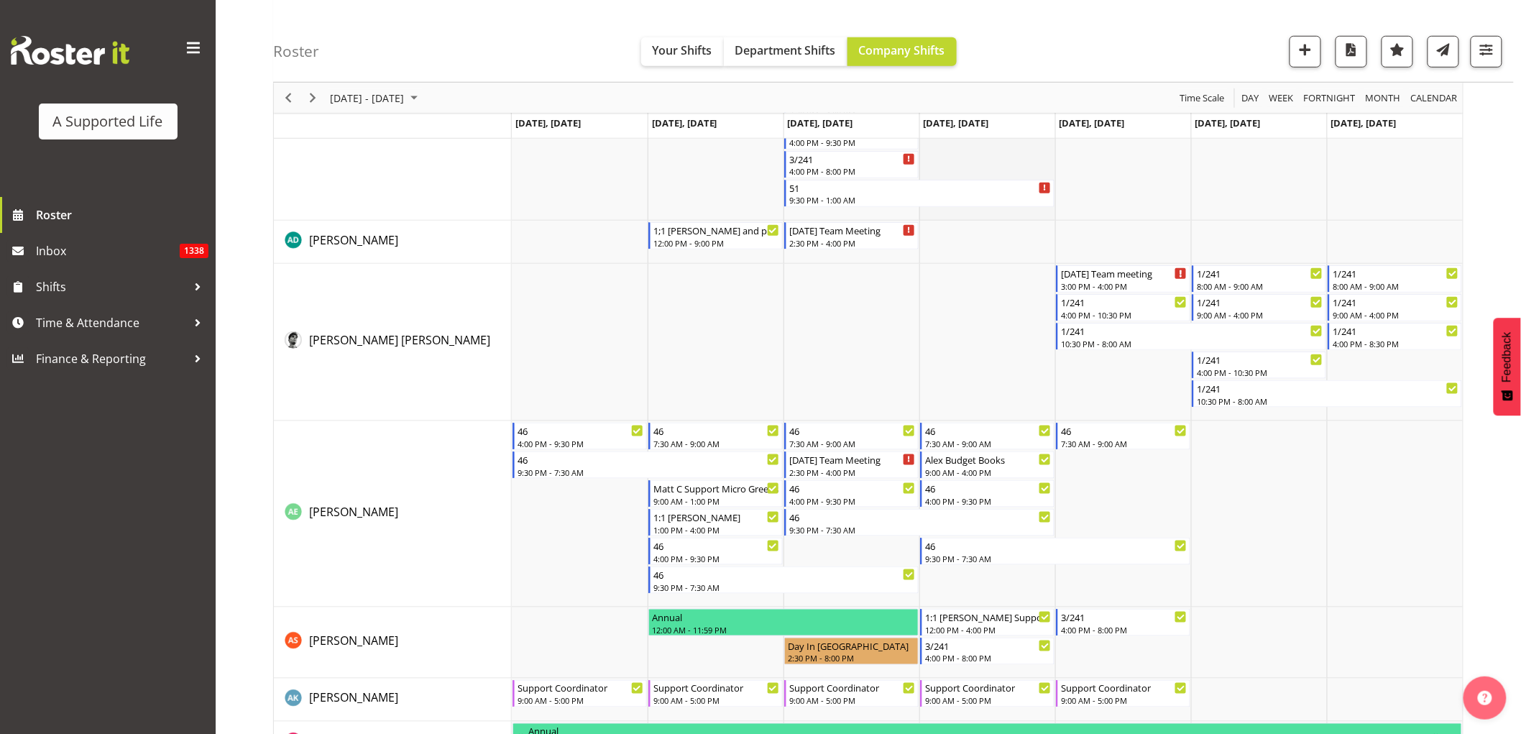
scroll to position [0, 0]
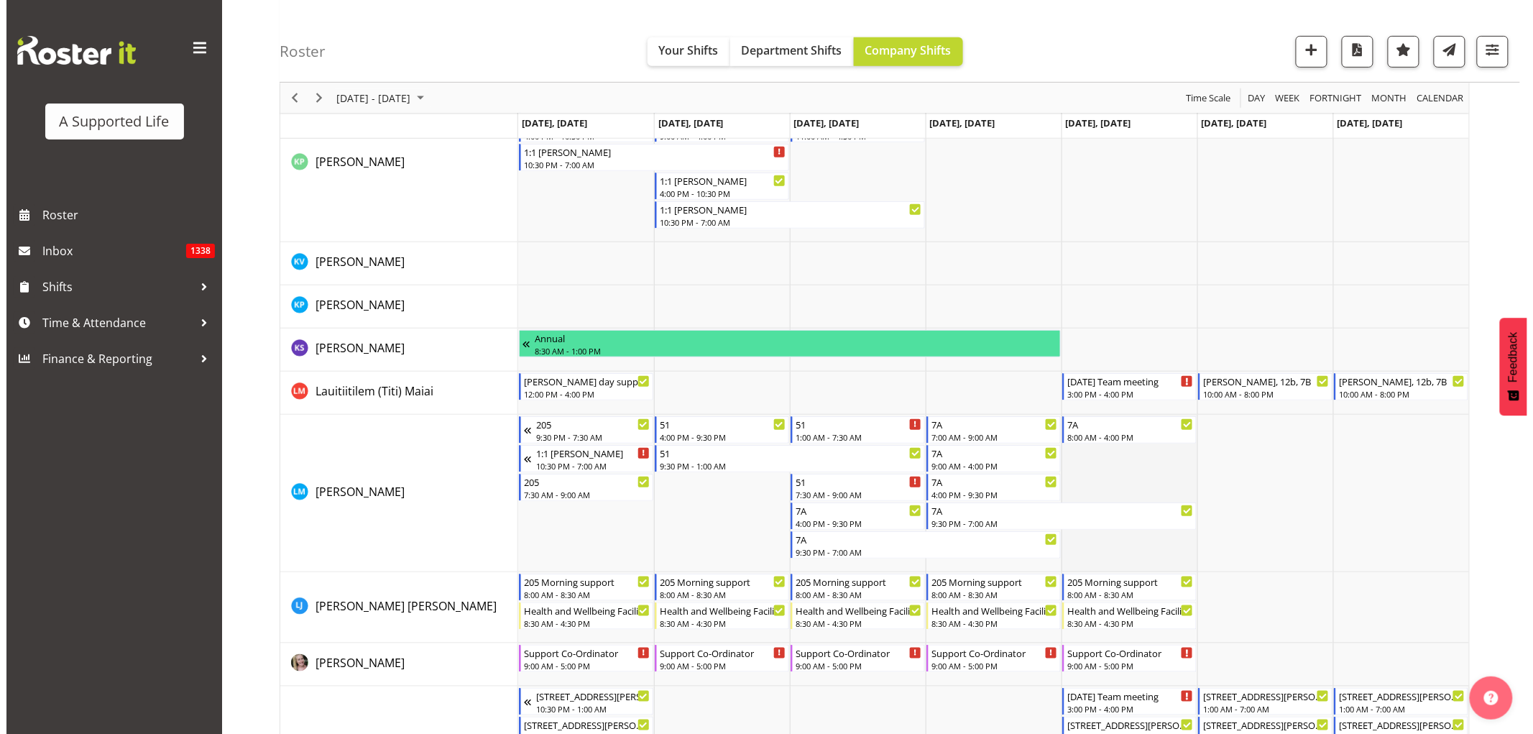
scroll to position [4870, 0]
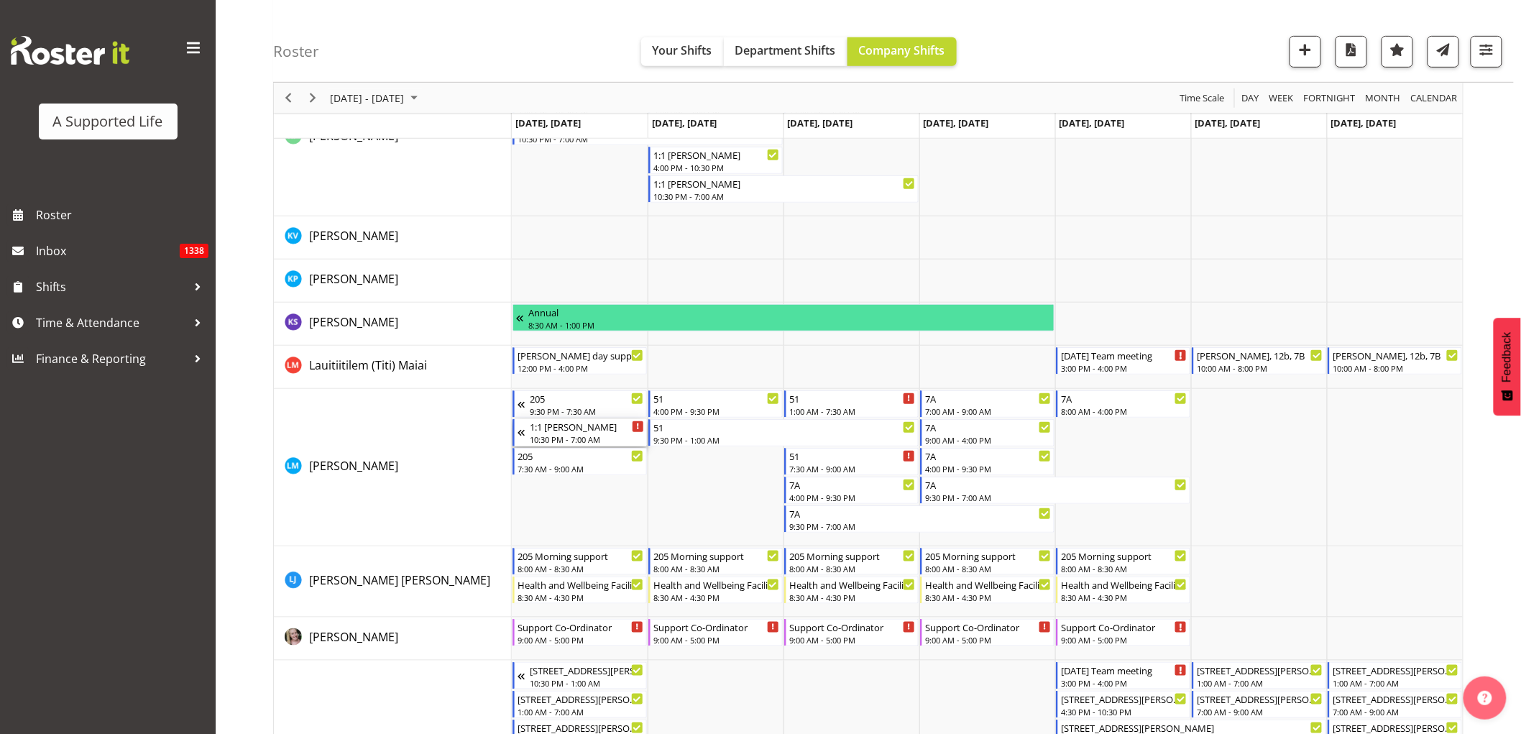
click at [532, 436] on div "10:30 PM - 7:00 AM" at bounding box center [587, 438] width 114 height 11
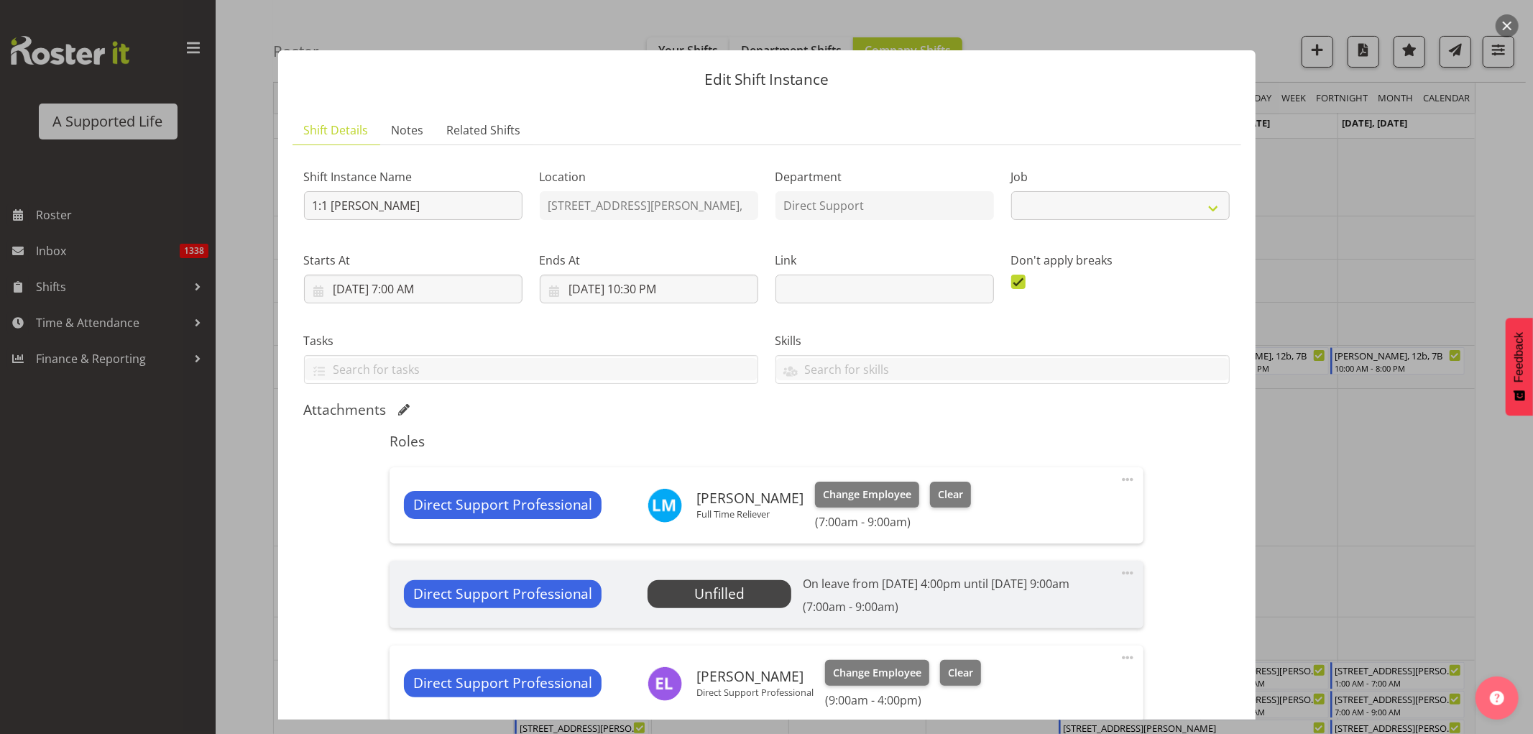
select select "4112"
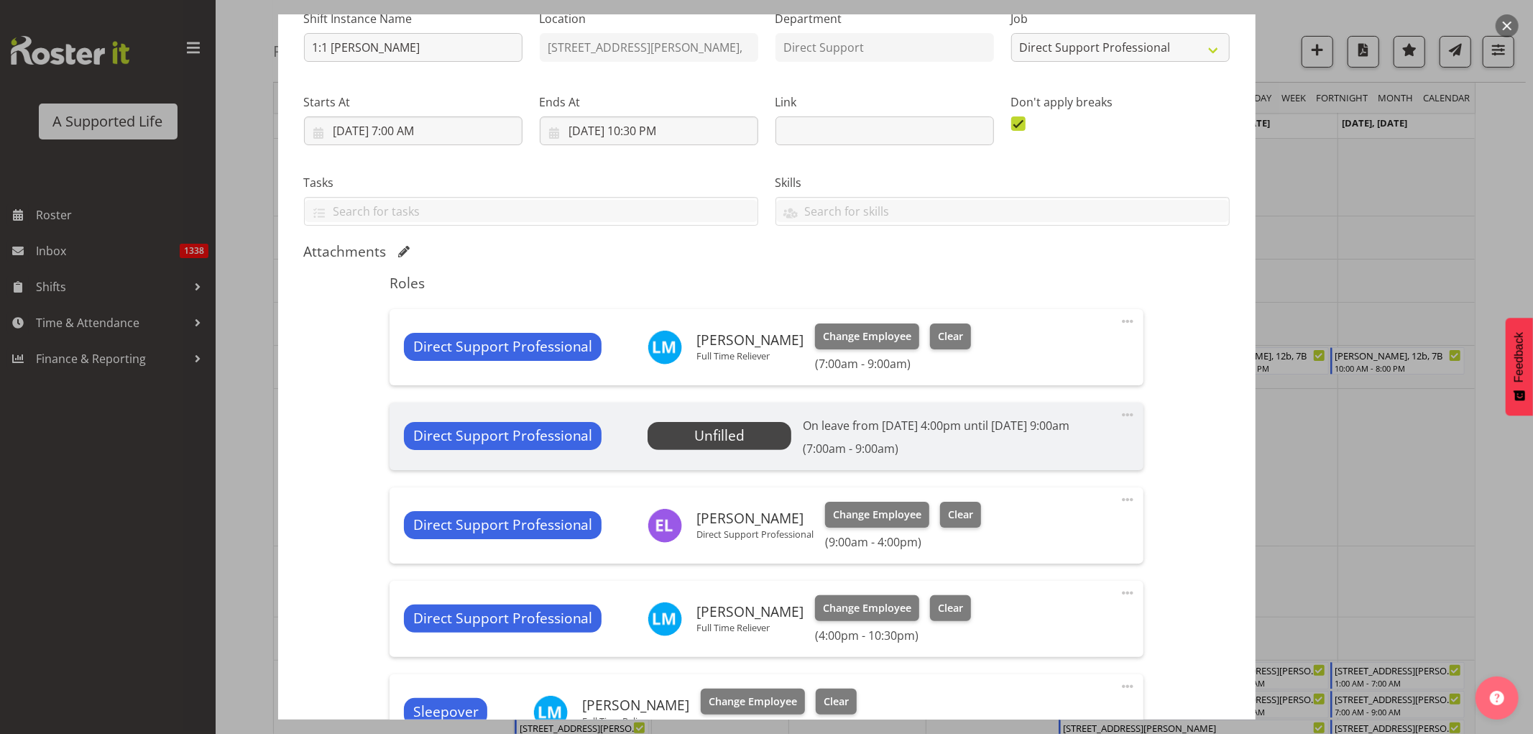
scroll to position [160, 0]
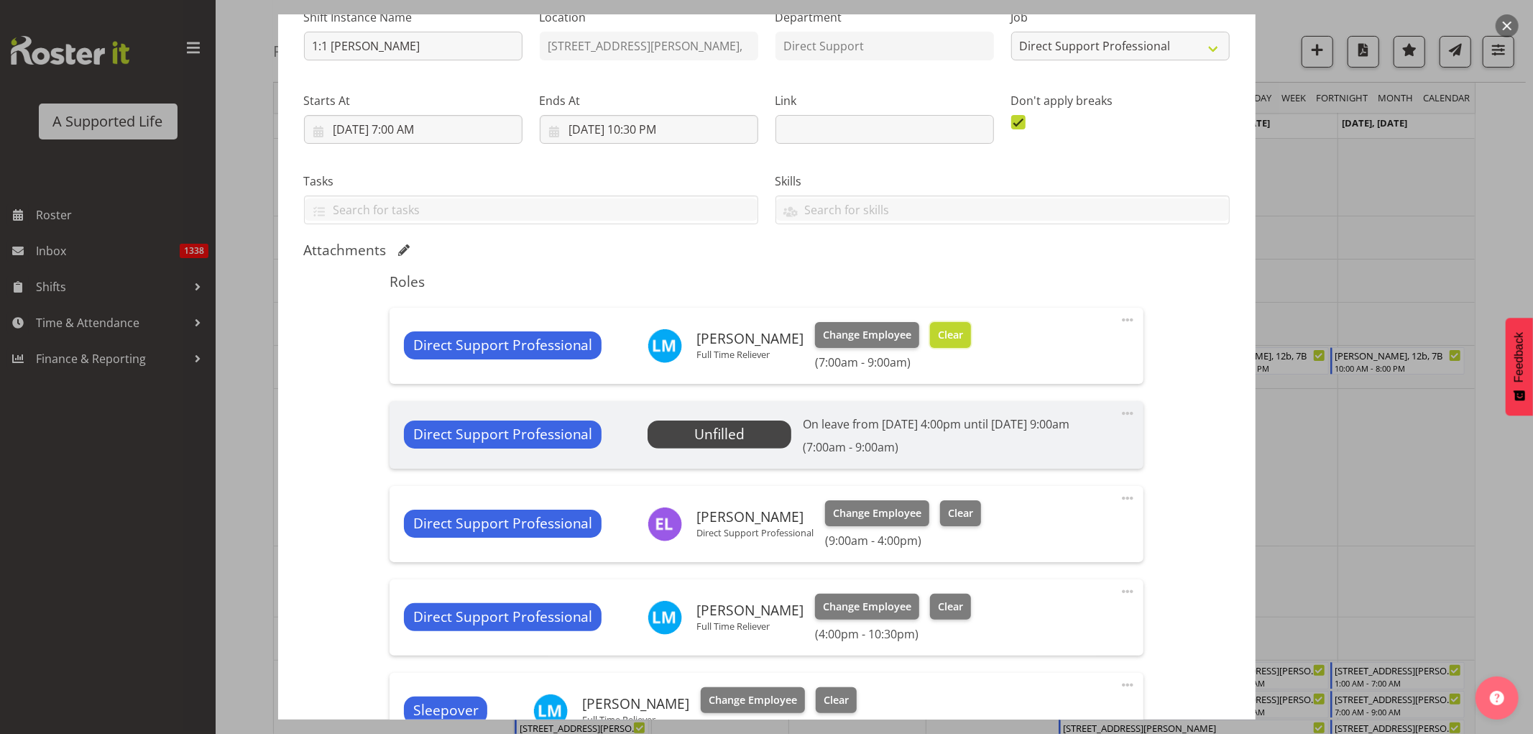
click at [938, 332] on span "Clear" at bounding box center [950, 335] width 25 height 16
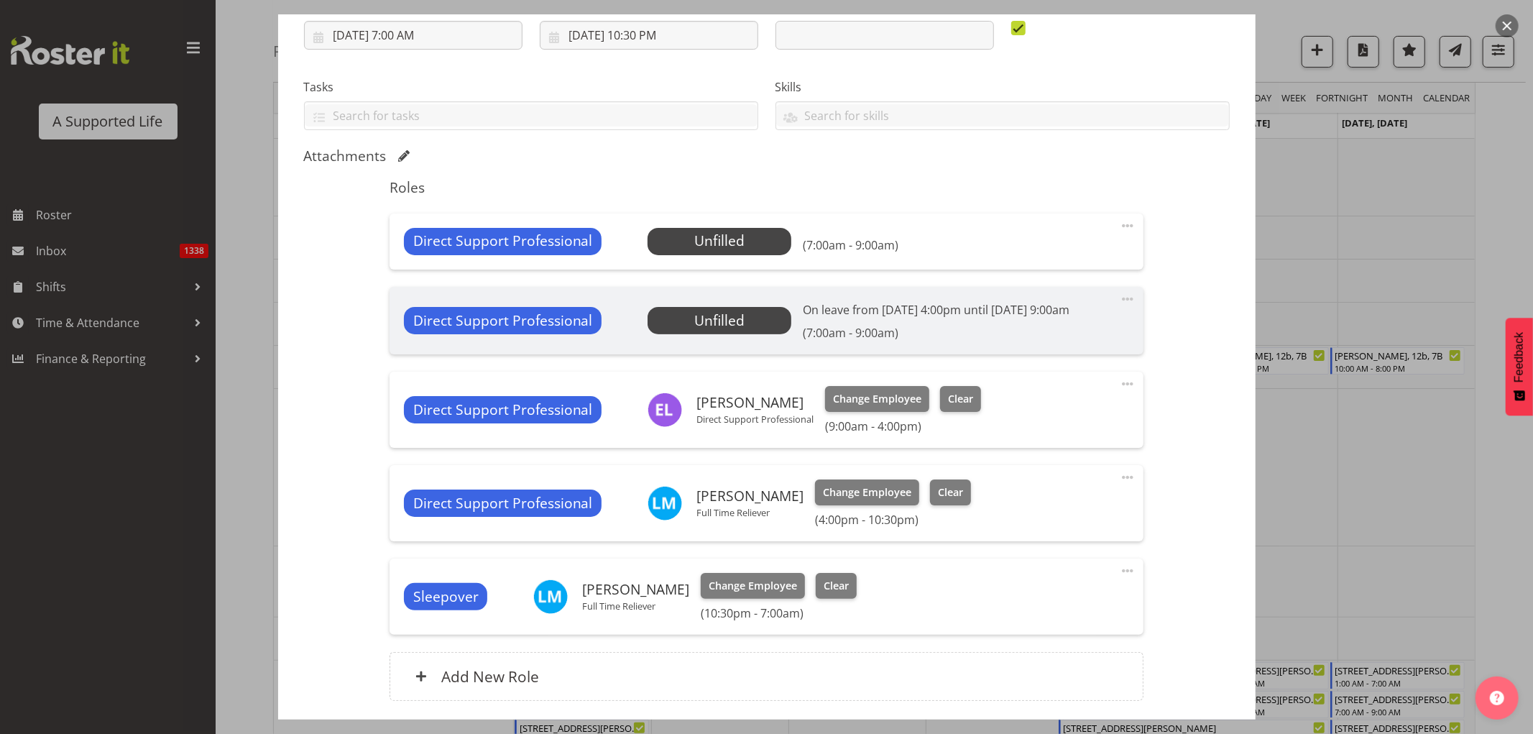
scroll to position [363, 0]
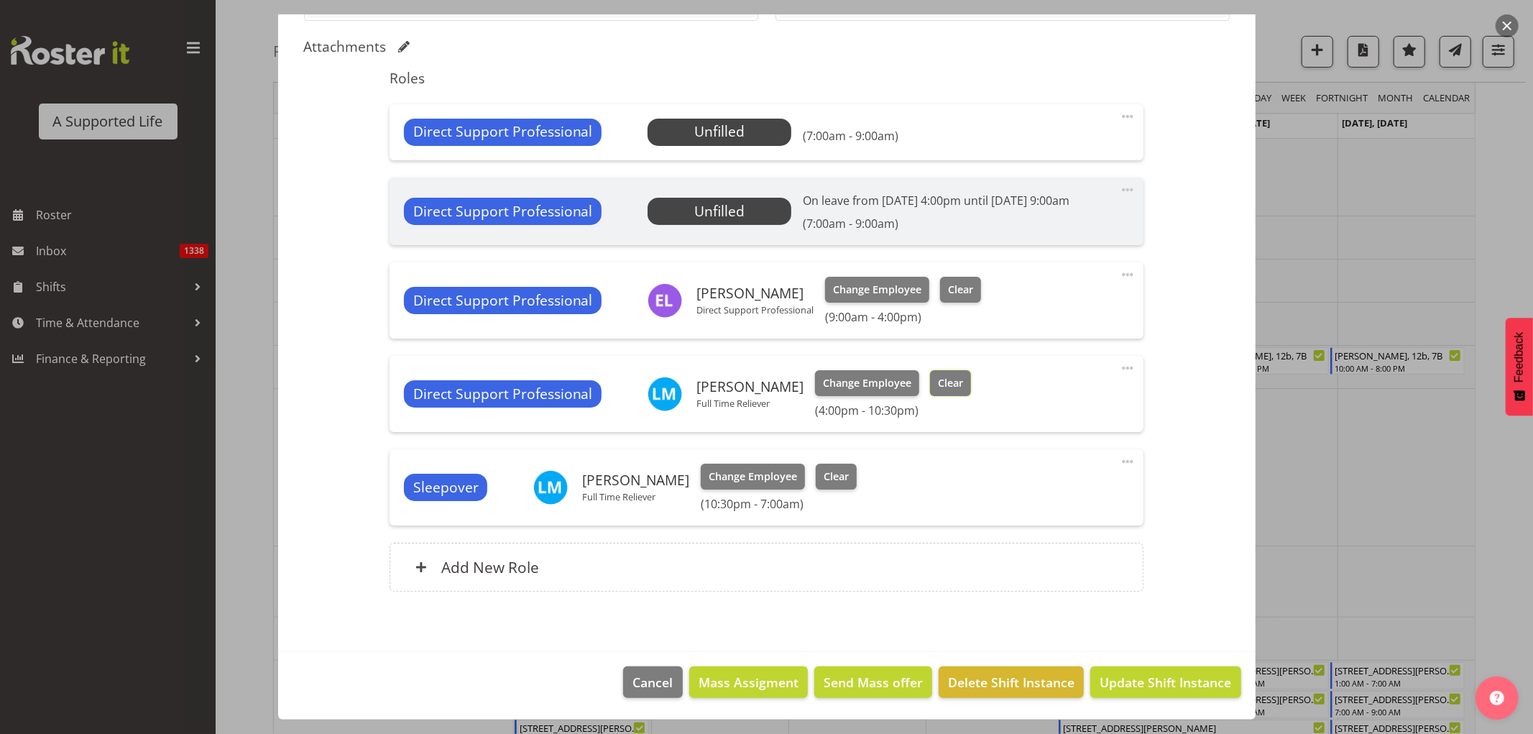
click at [939, 382] on span "Clear" at bounding box center [950, 383] width 25 height 16
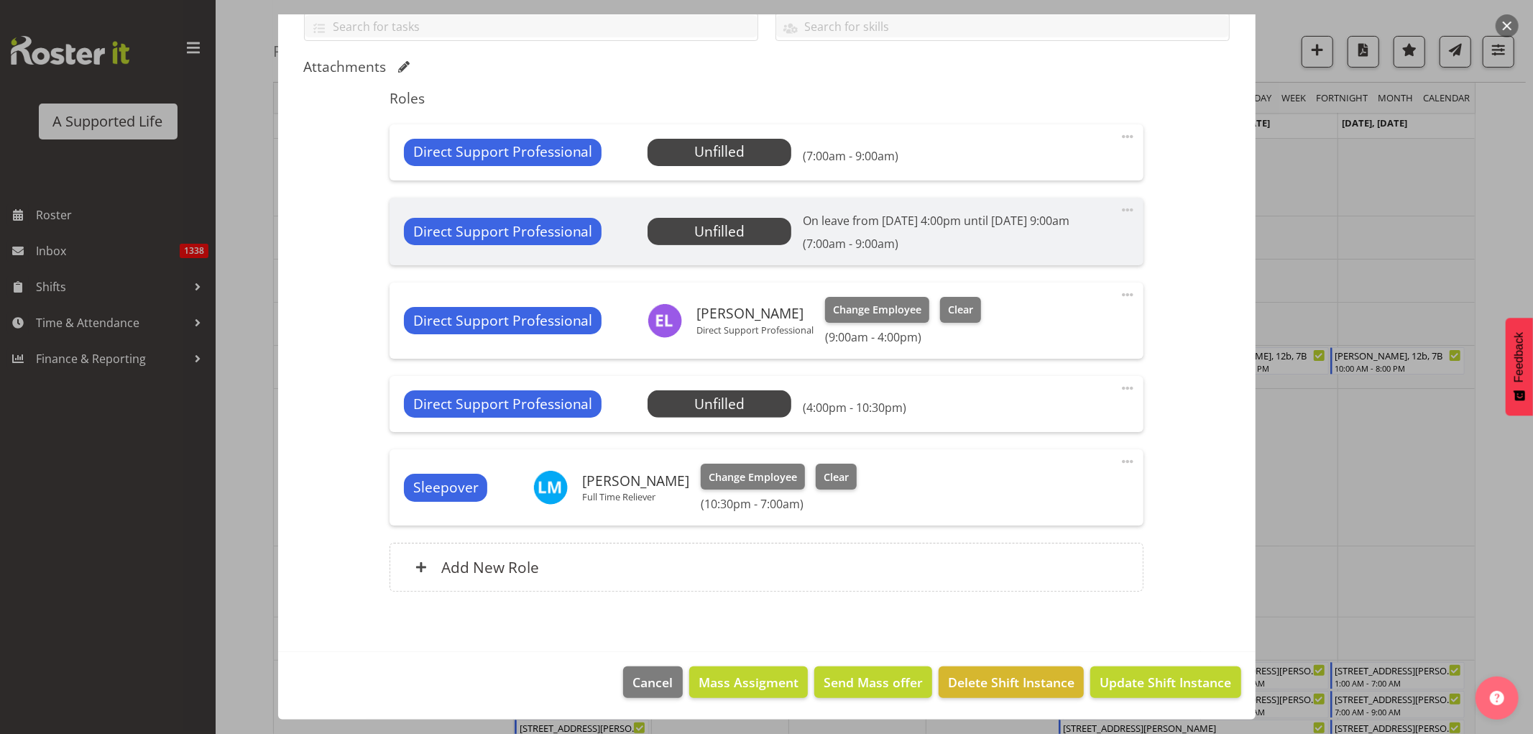
scroll to position [343, 0]
click at [834, 474] on span "Clear" at bounding box center [835, 477] width 25 height 16
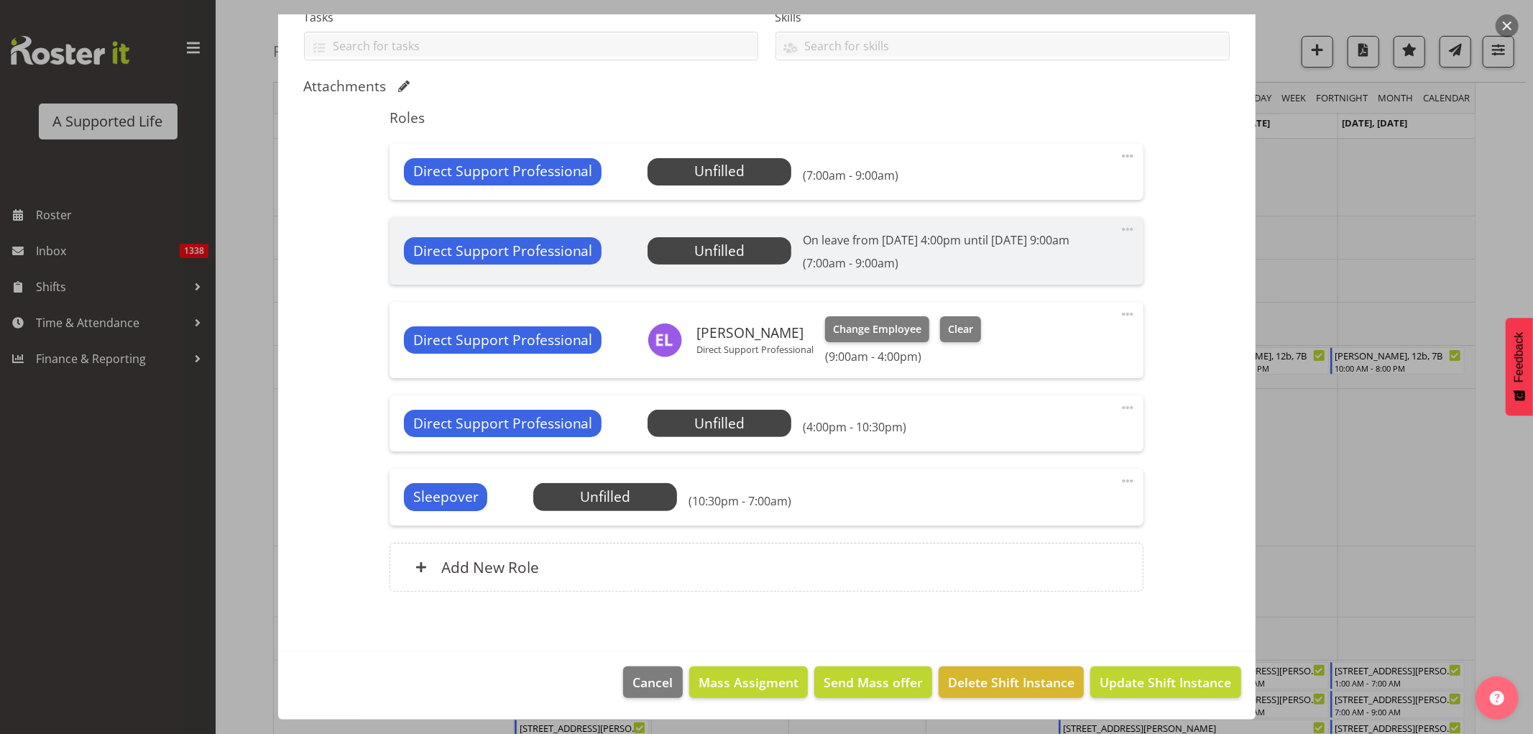
scroll to position [323, 0]
click at [1160, 681] on span "Update Shift Instance" at bounding box center [1164, 682] width 131 height 19
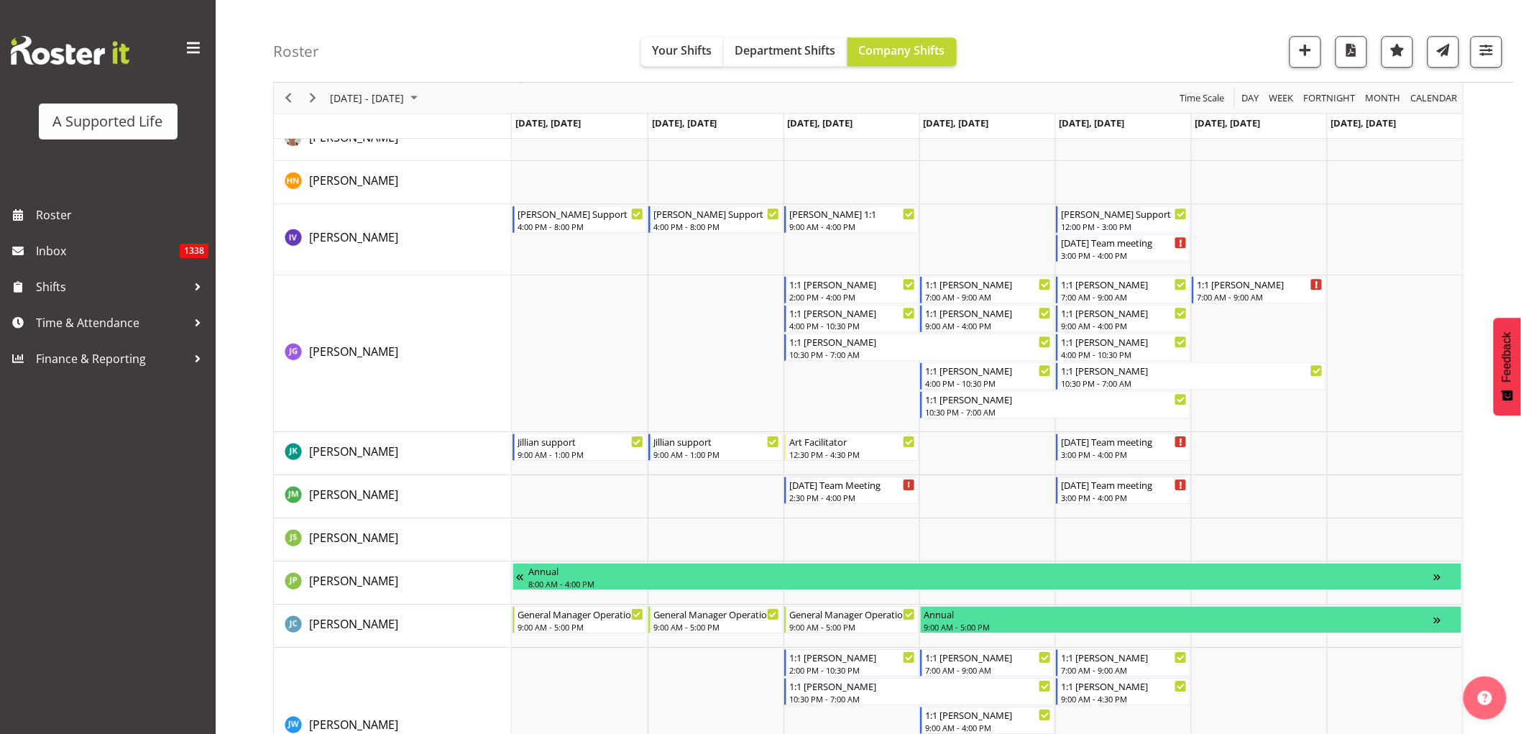
scroll to position [7673, 0]
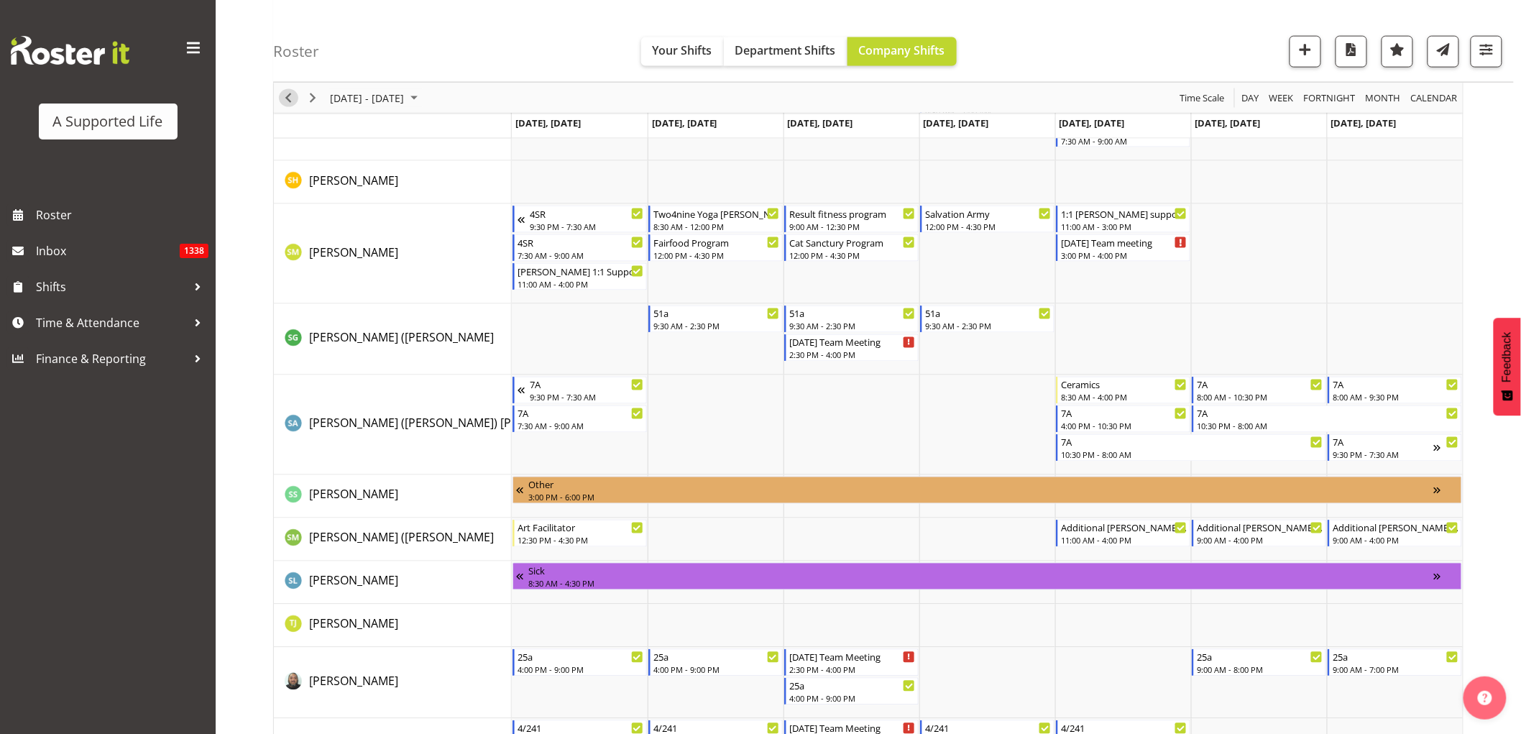
click at [290, 98] on span "Previous" at bounding box center [288, 98] width 17 height 18
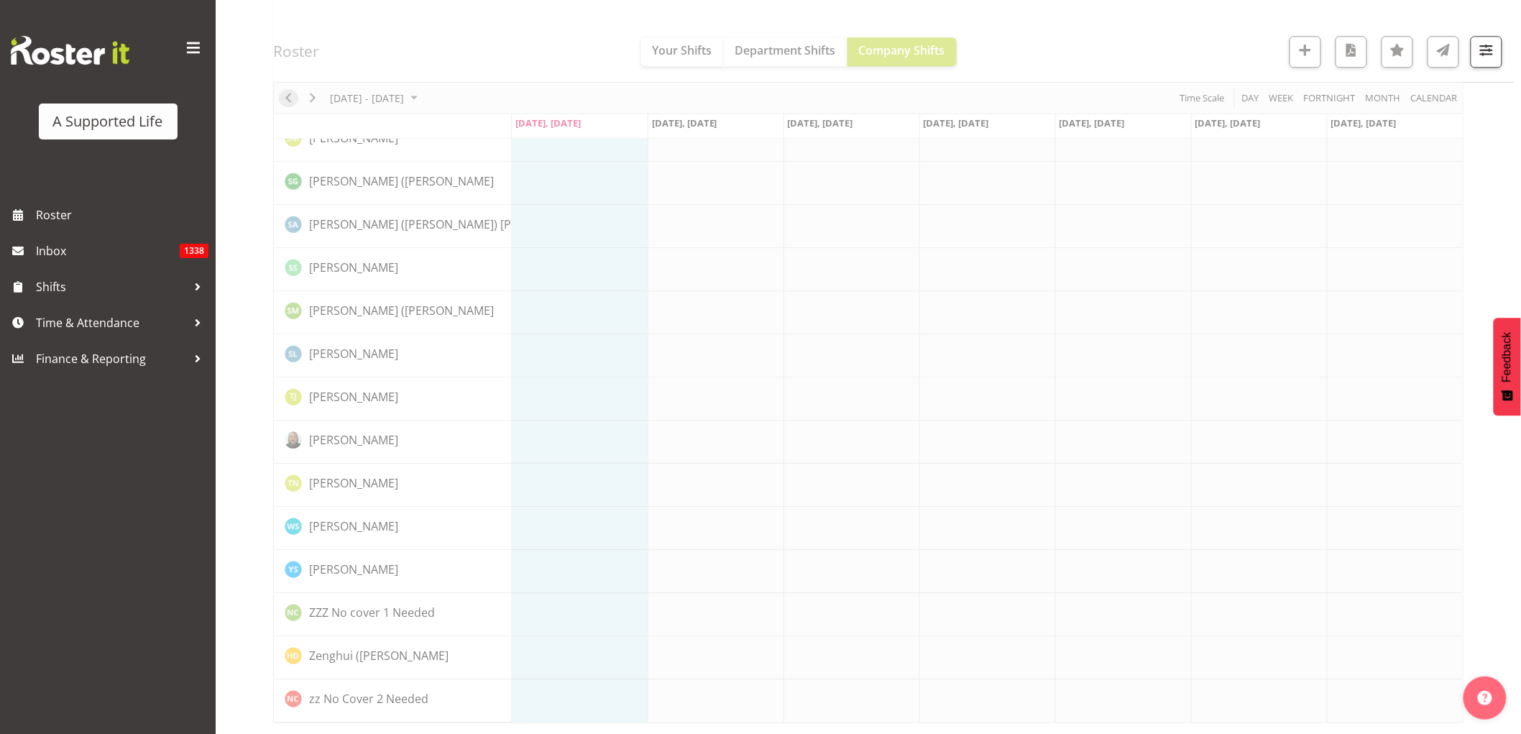
scroll to position [0, 0]
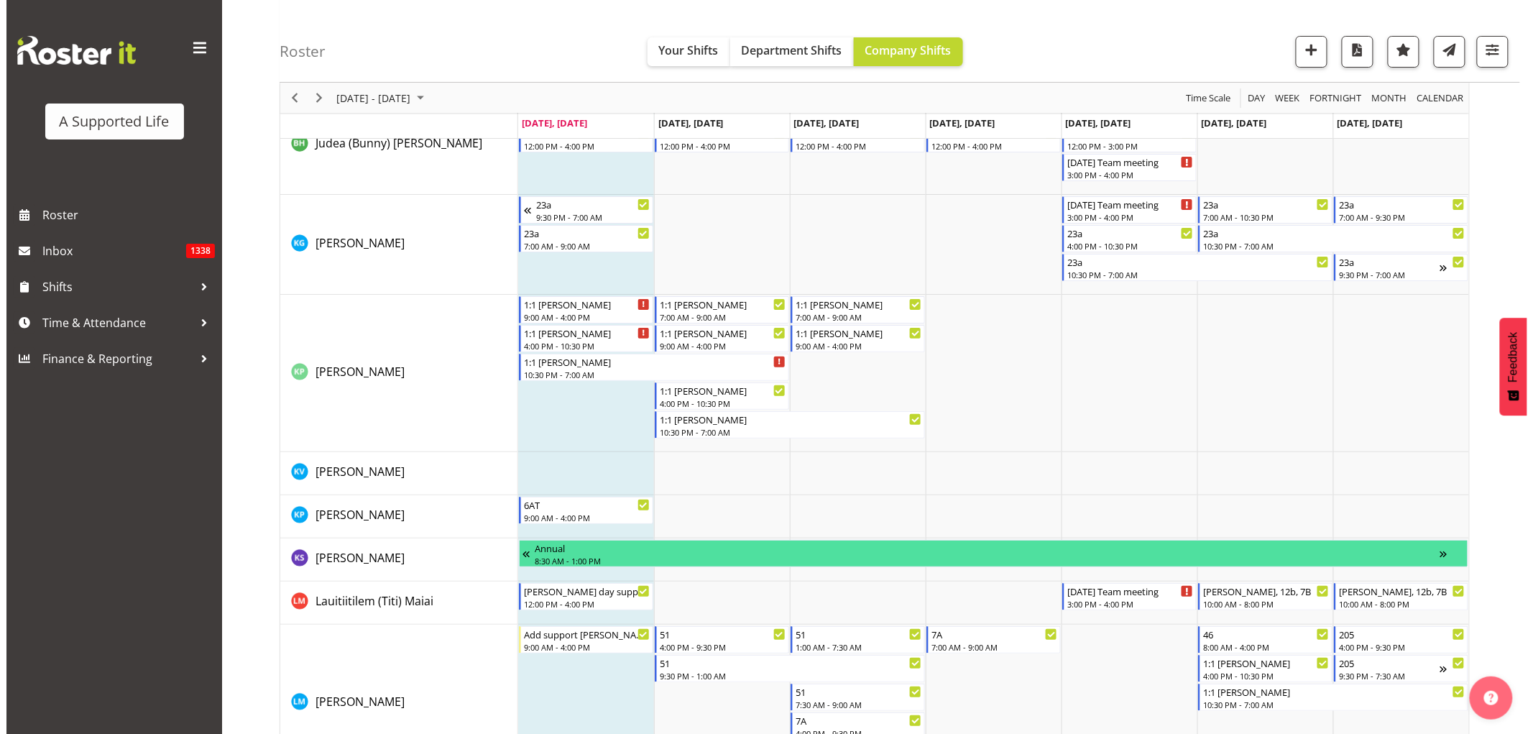
scroll to position [4710, 0]
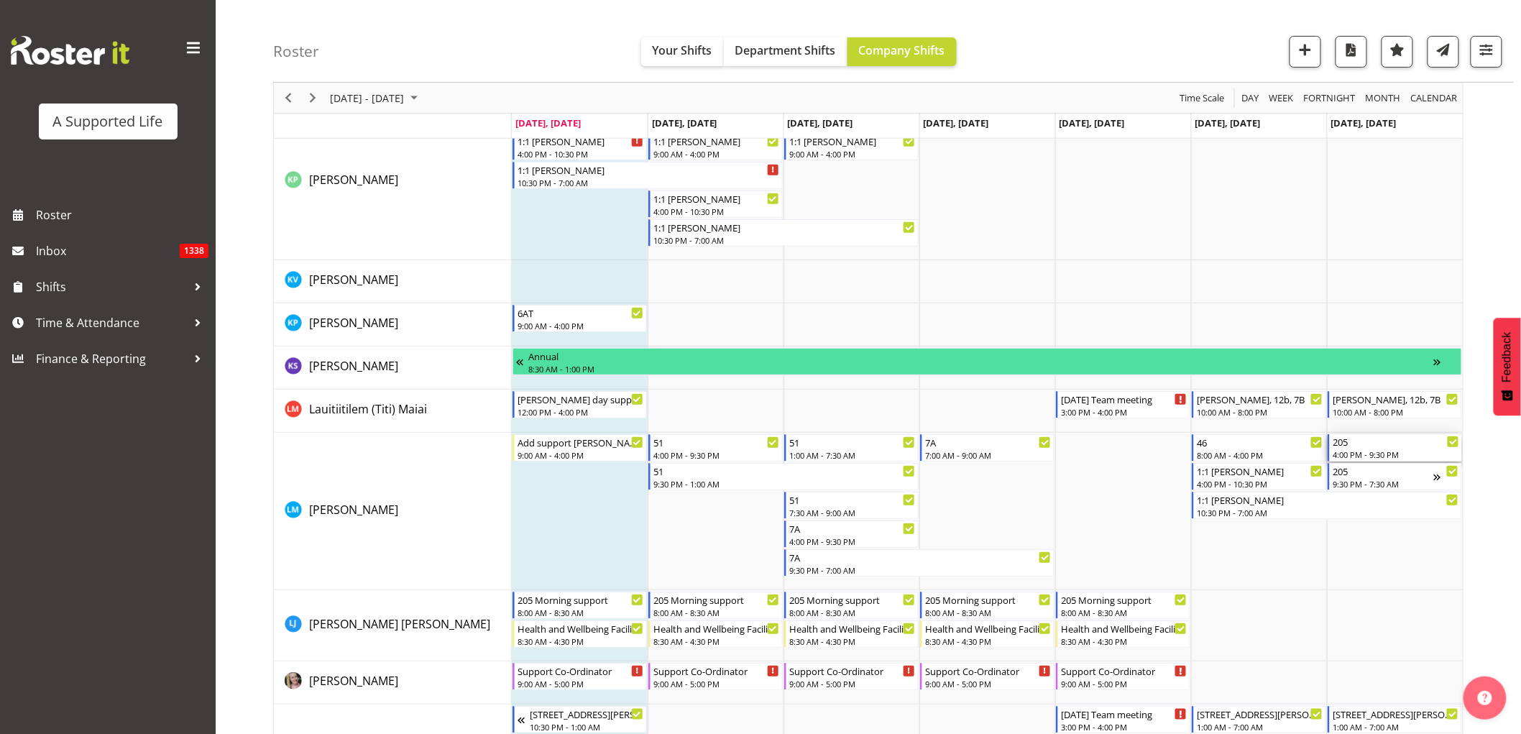
click at [1377, 453] on div "4:00 PM - 9:30 PM" at bounding box center [1395, 453] width 126 height 11
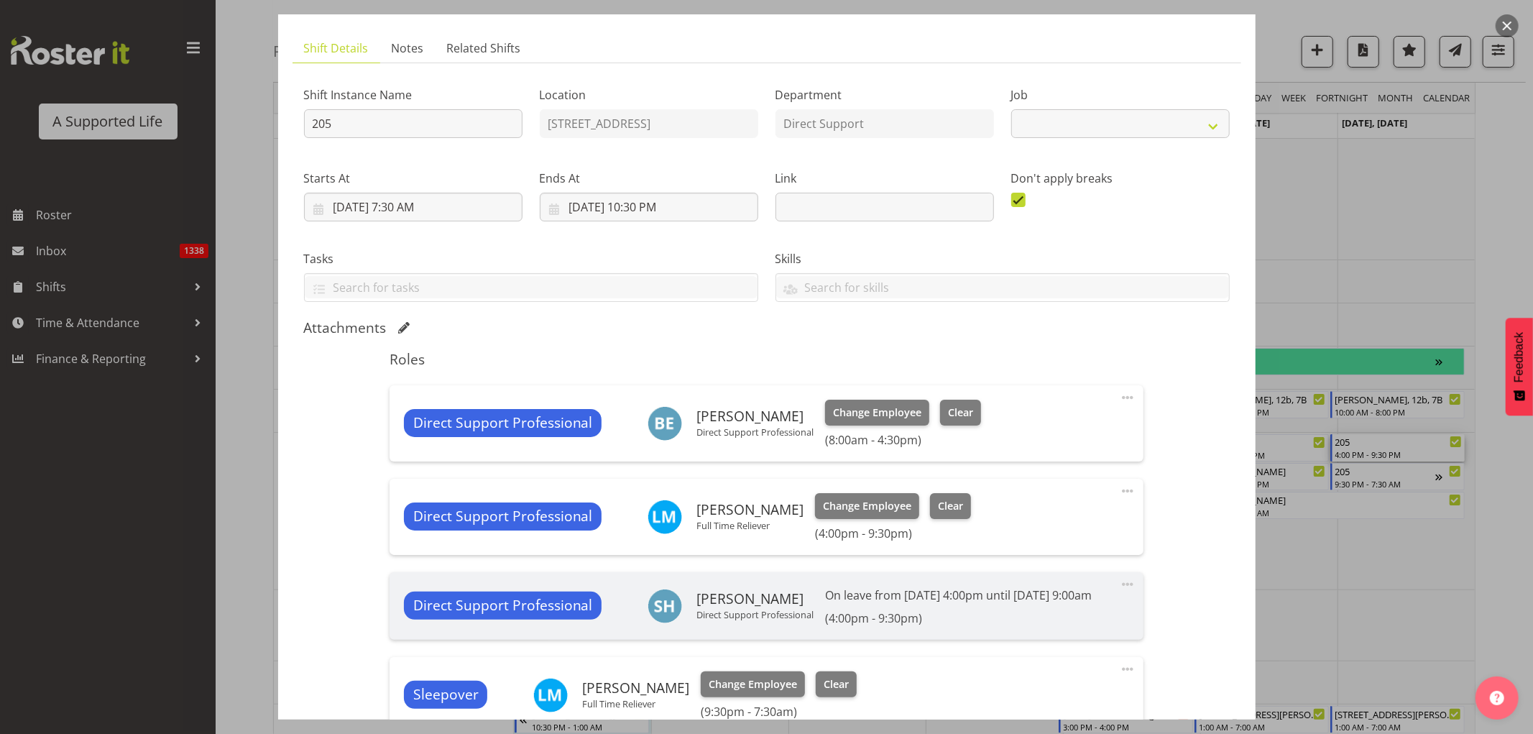
select select "4112"
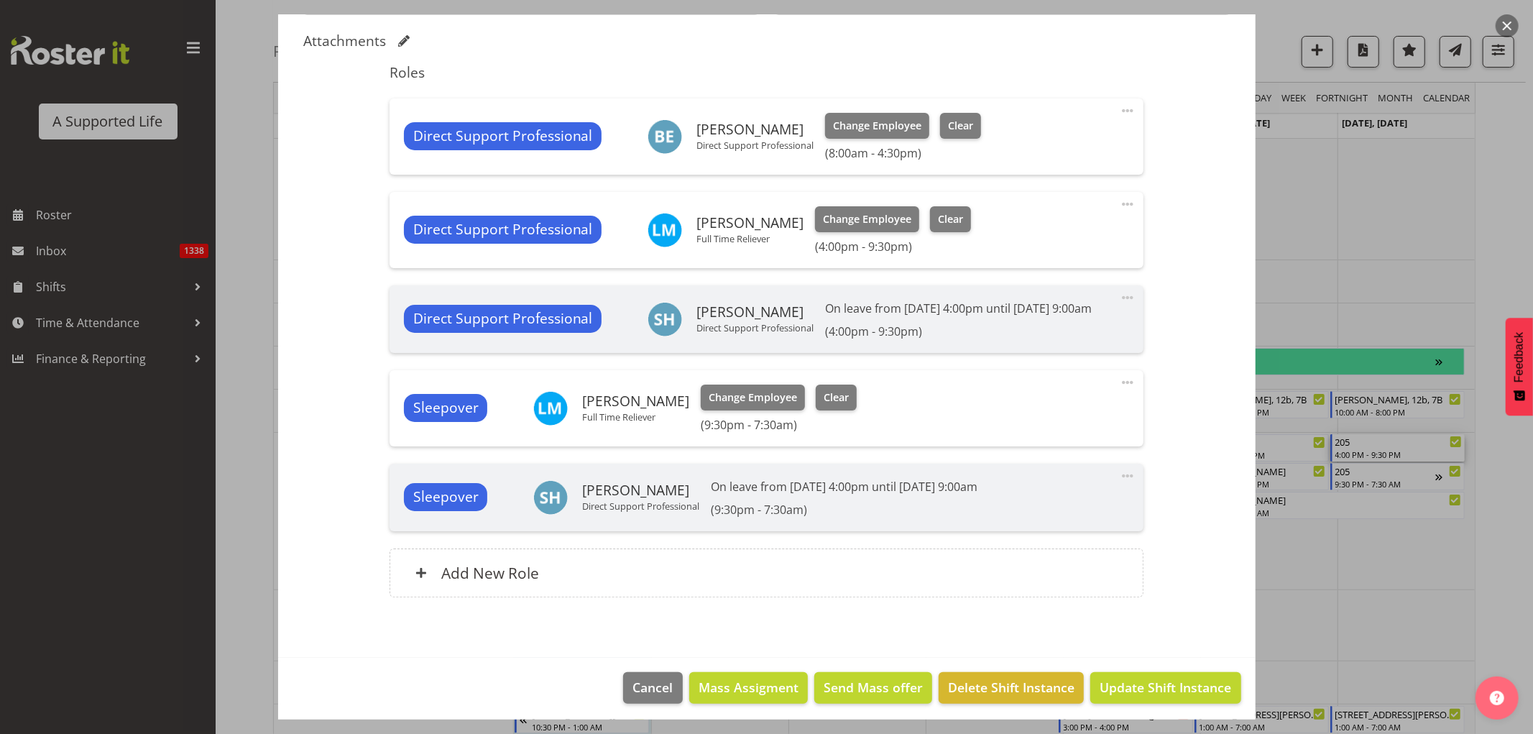
scroll to position [391, 0]
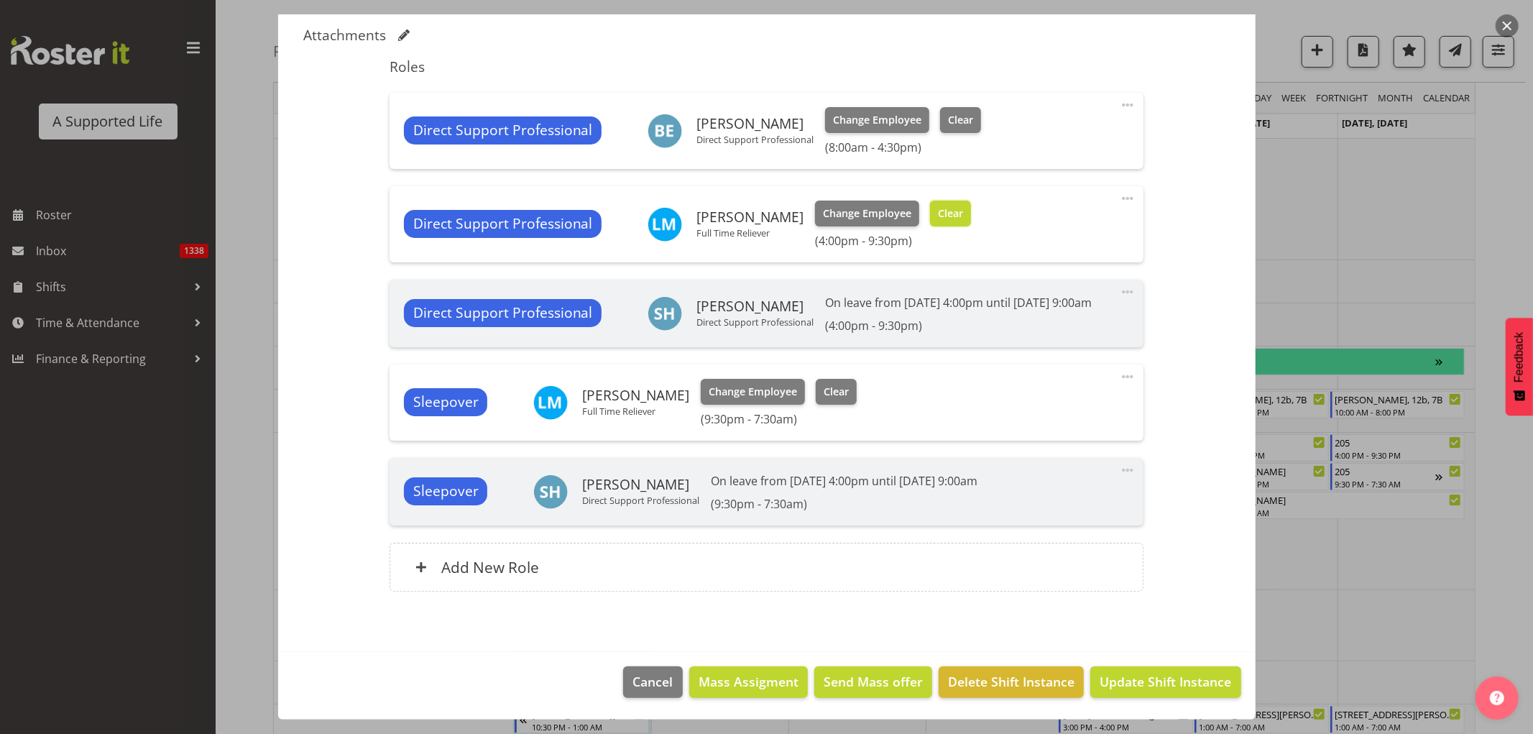
click at [947, 200] on button "Clear" at bounding box center [950, 213] width 41 height 26
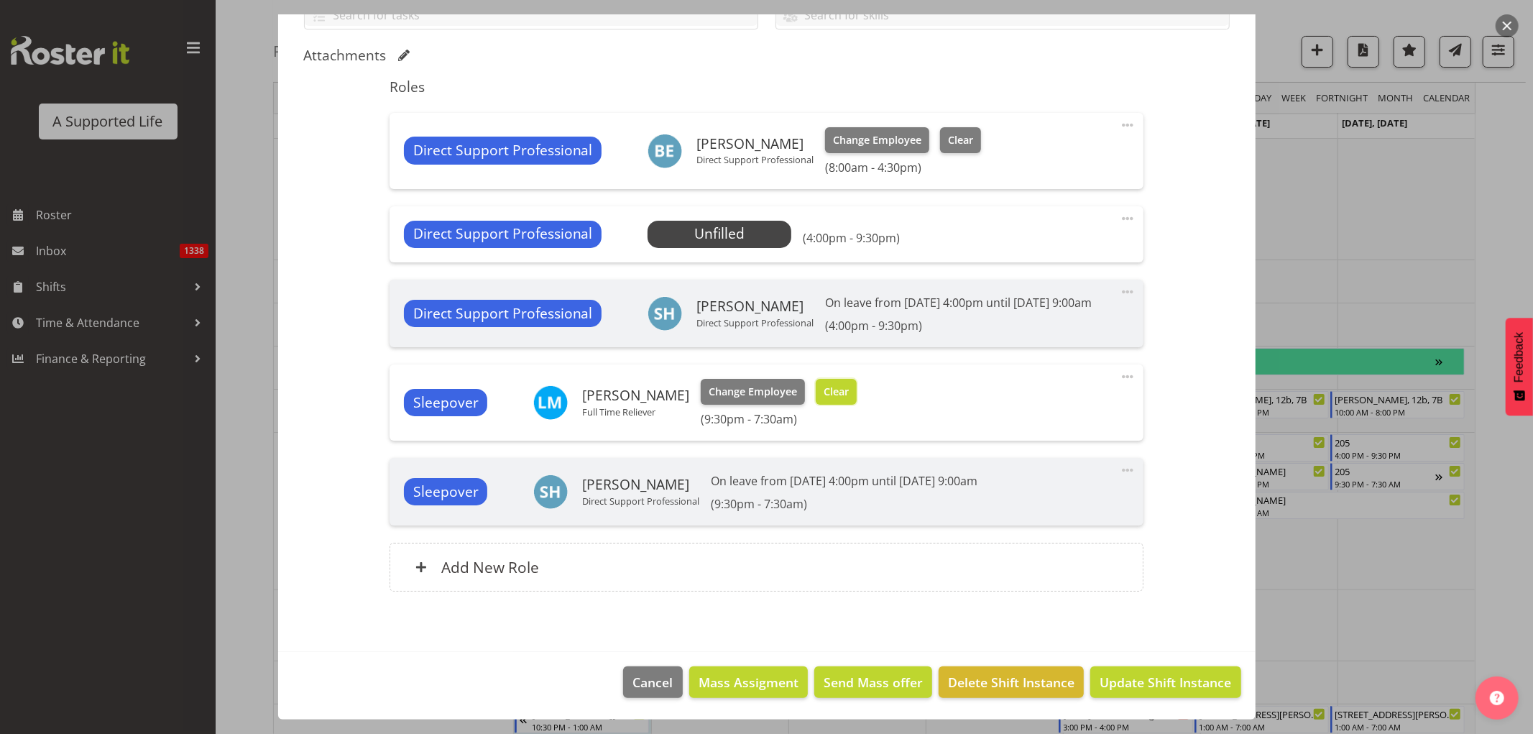
click at [823, 392] on span "Clear" at bounding box center [835, 392] width 25 height 16
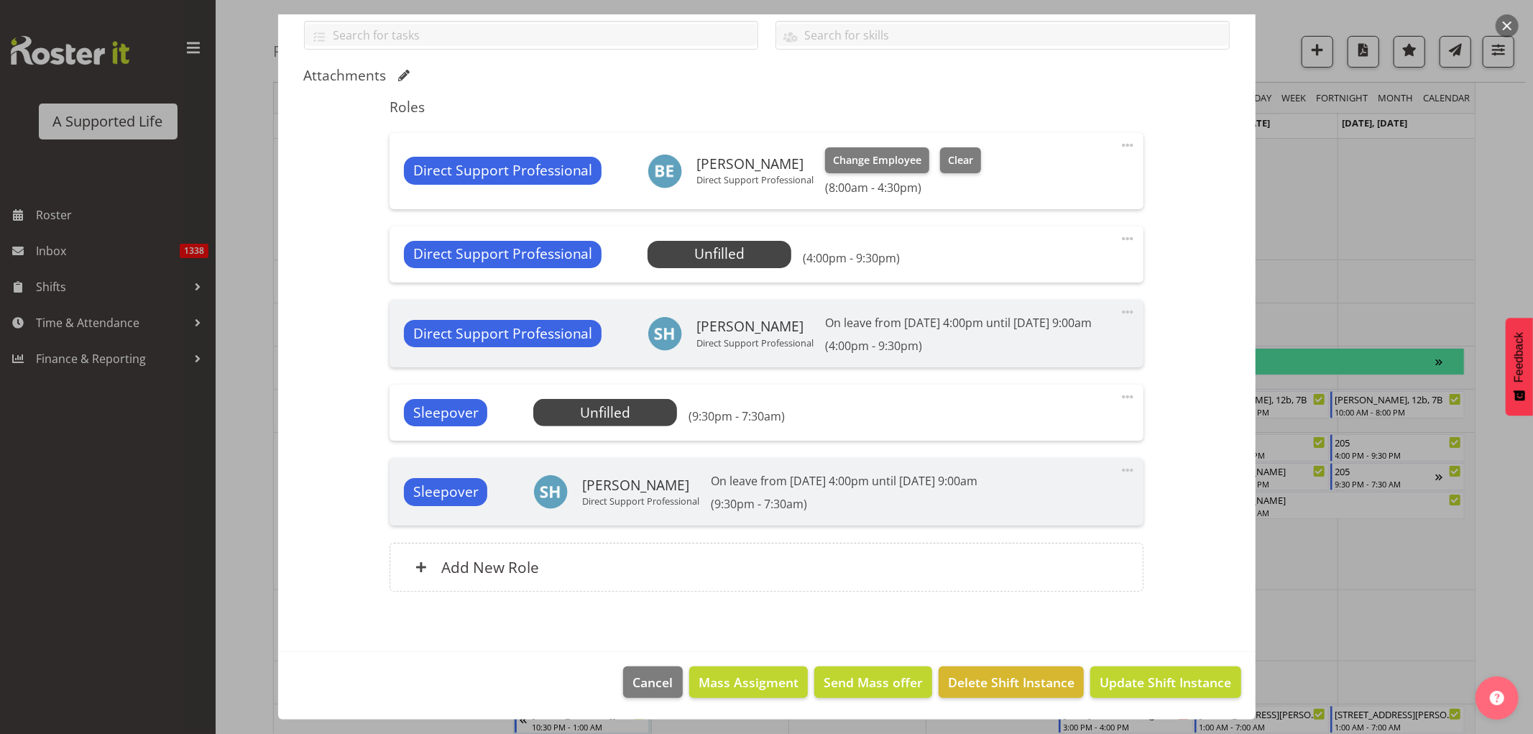
scroll to position [352, 0]
click at [1176, 678] on span "Update Shift Instance" at bounding box center [1164, 682] width 131 height 19
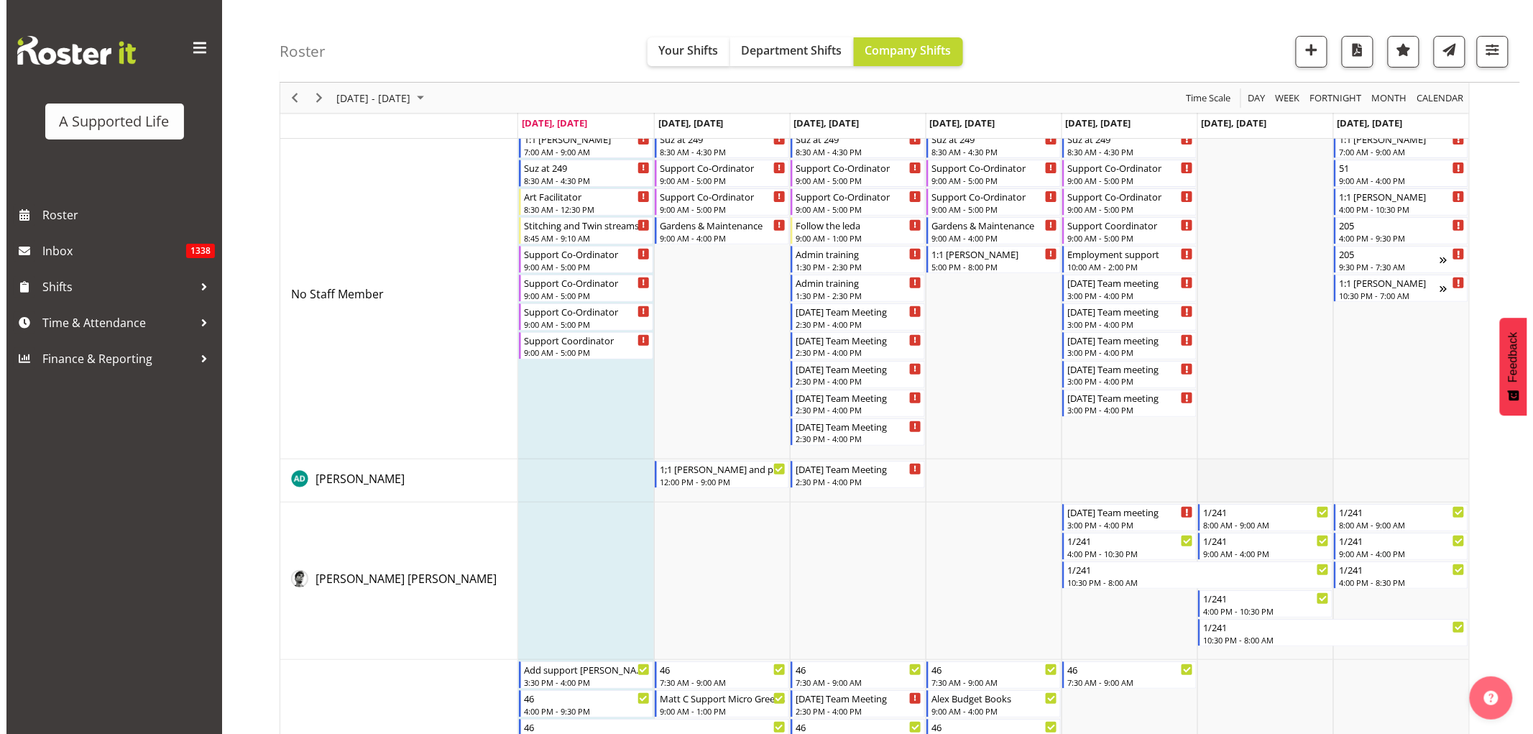
scroll to position [0, 0]
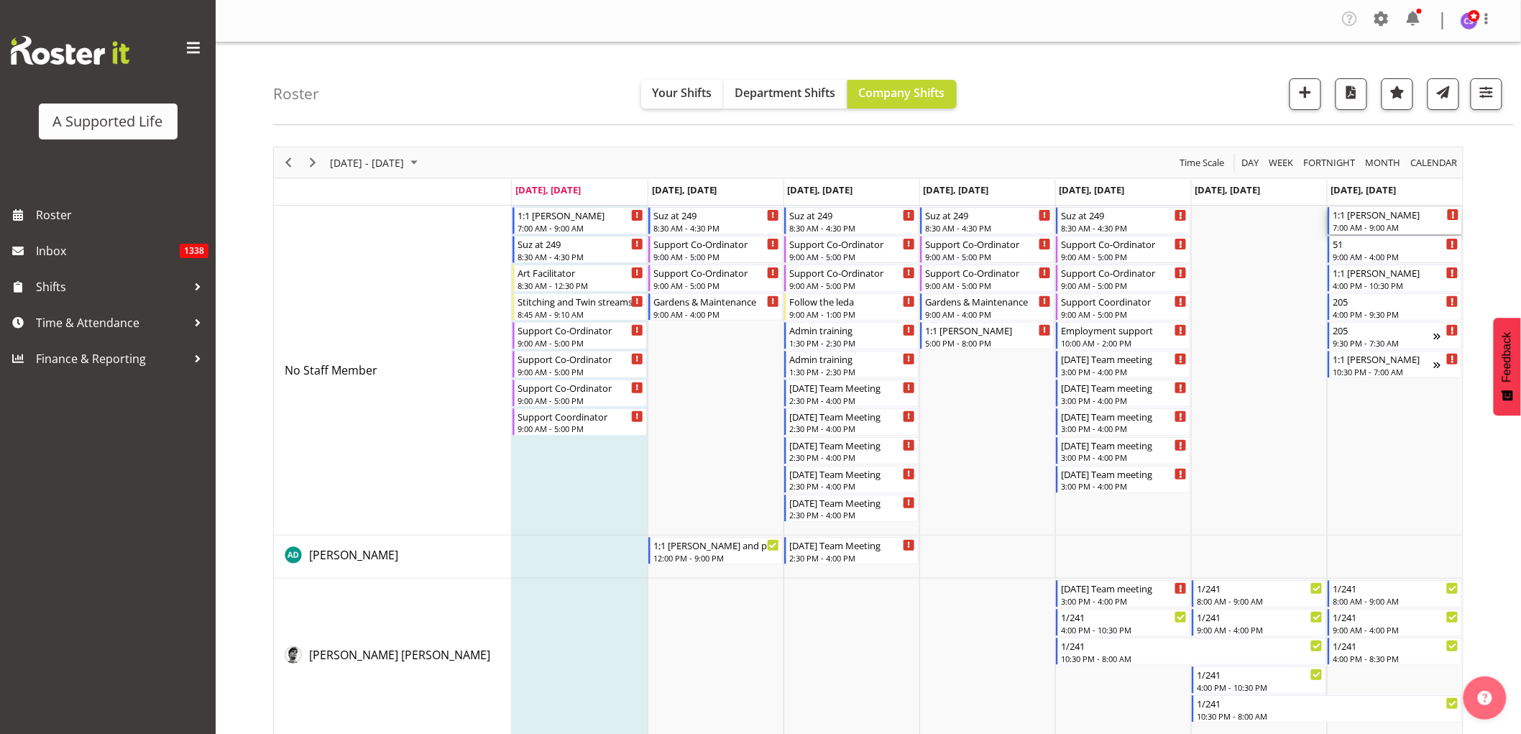
click at [1380, 217] on div "1:1 [PERSON_NAME]" at bounding box center [1395, 214] width 126 height 14
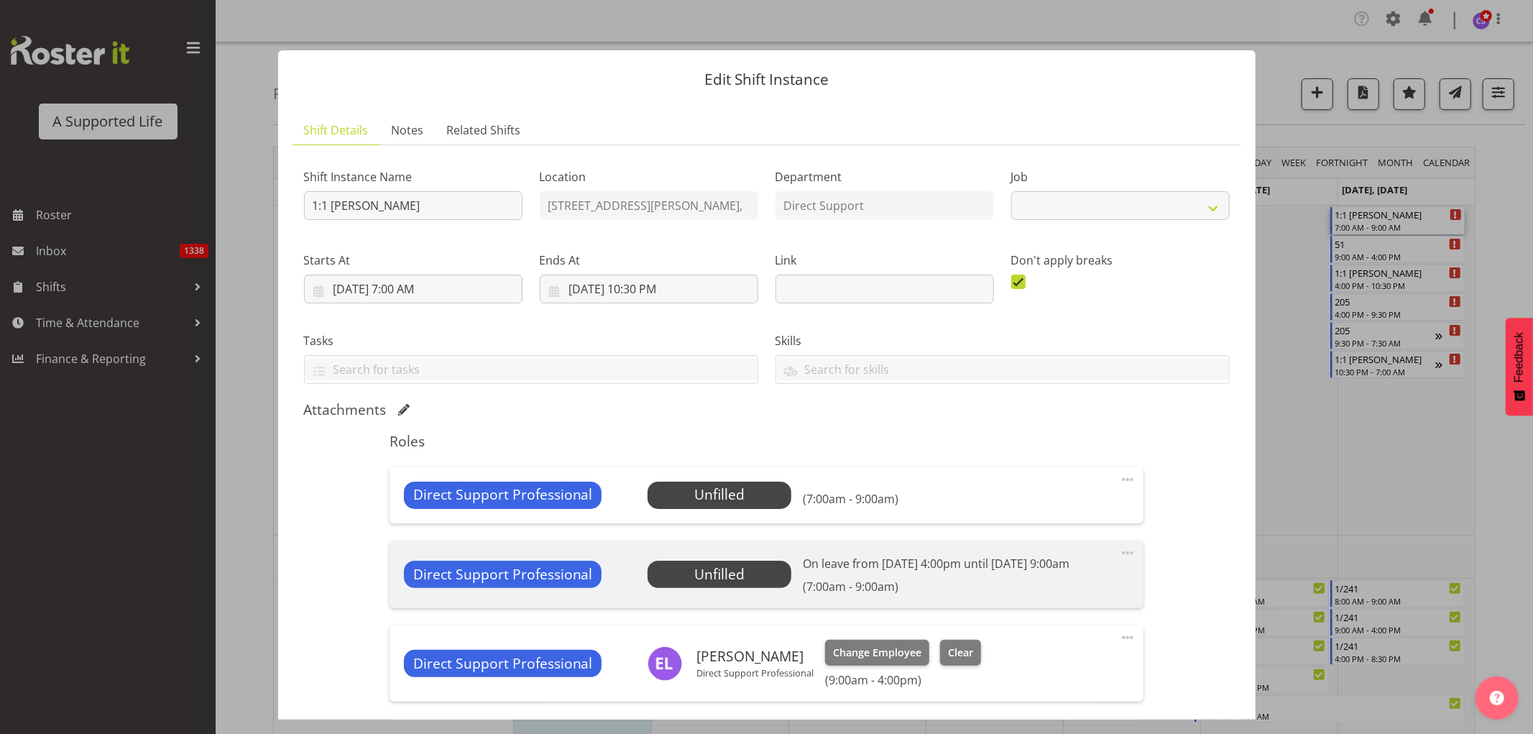
select select "4112"
click at [734, 494] on span "Select Employee" at bounding box center [719, 494] width 107 height 21
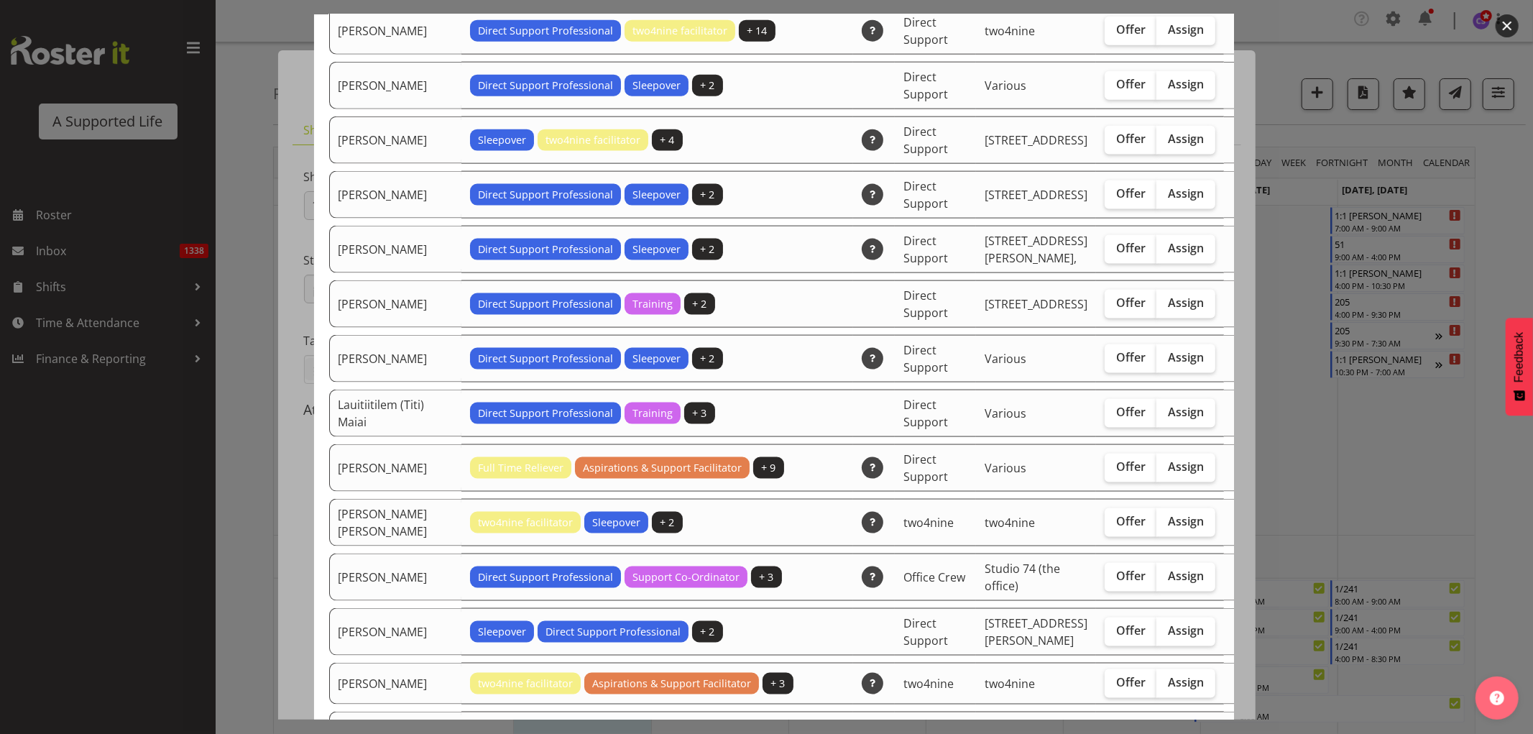
scroll to position [1676, 0]
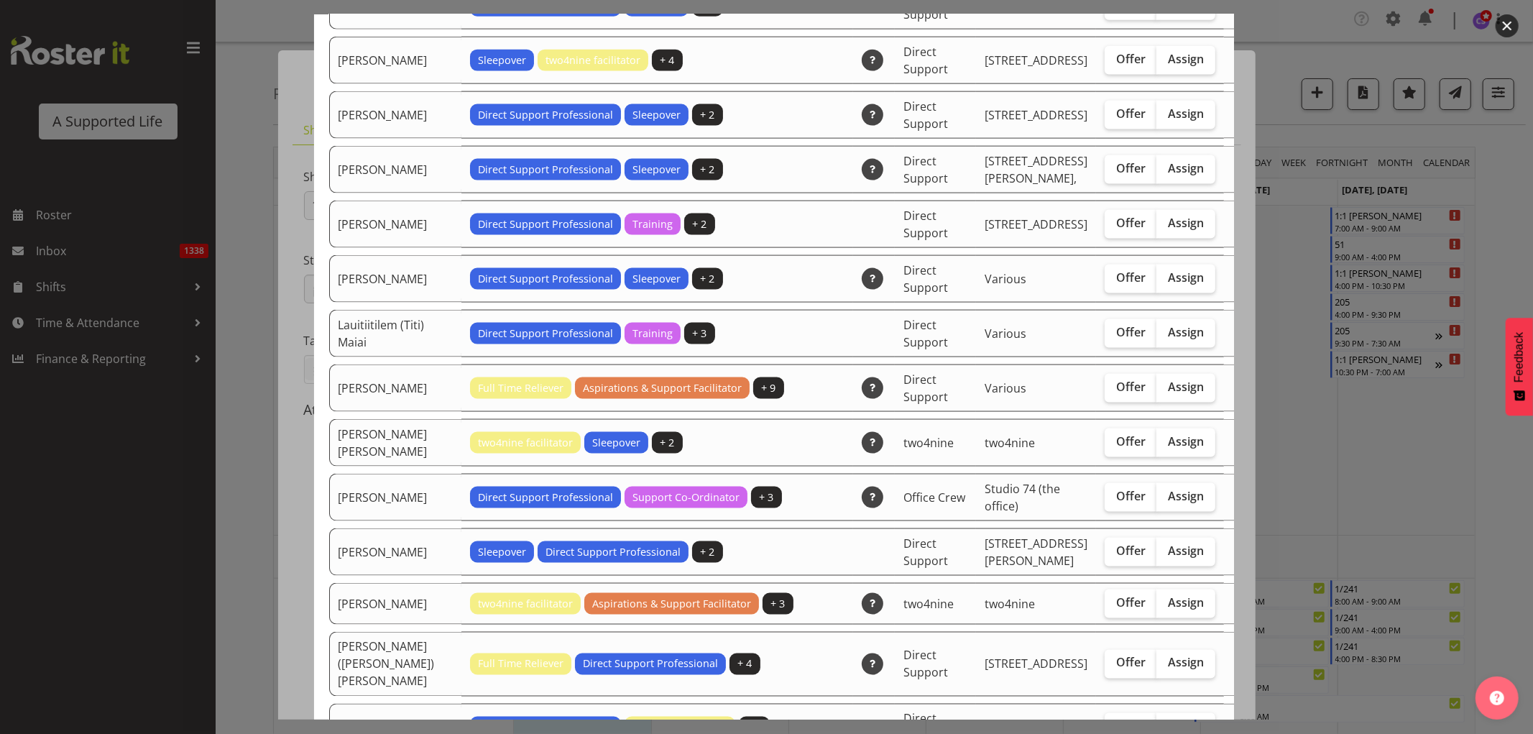
click at [403, 364] on td "[PERSON_NAME]" at bounding box center [395, 387] width 132 height 47
click at [1168, 379] on span "Assign" at bounding box center [1186, 386] width 36 height 14
click at [1156, 382] on input "Assign" at bounding box center [1160, 386] width 9 height 9
checkbox input "true"
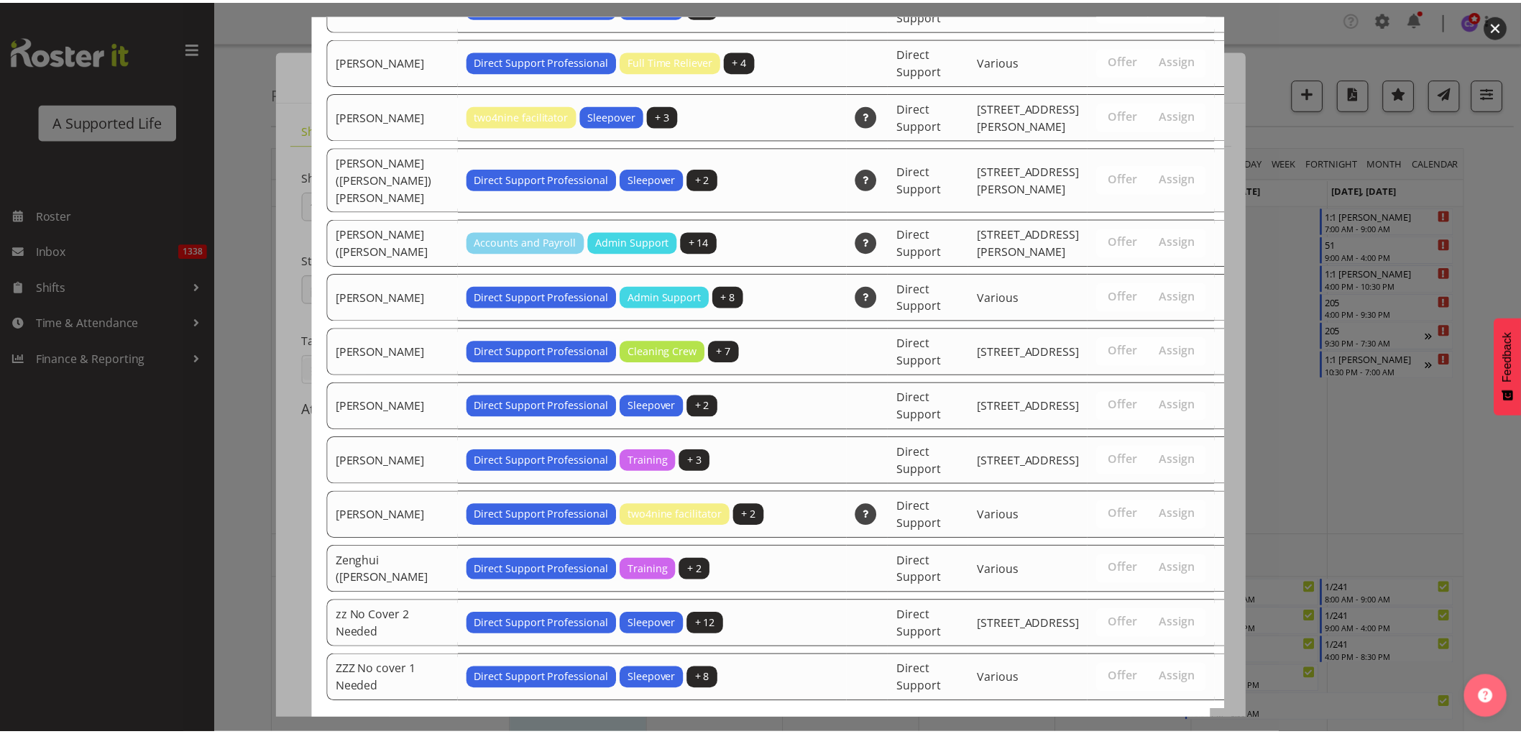
scroll to position [3121, 0]
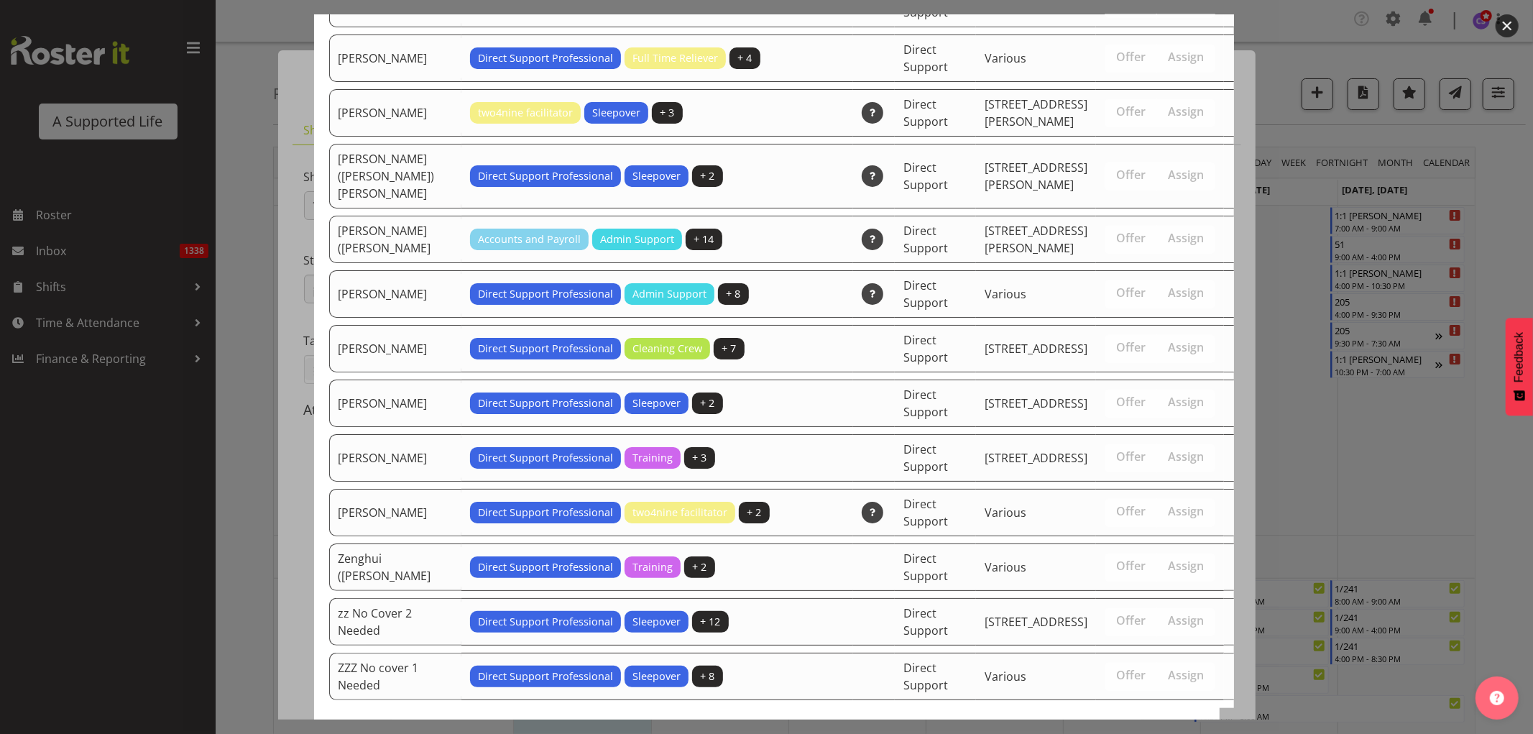
drag, startPoint x: 1109, startPoint y: 684, endPoint x: 1109, endPoint y: 663, distance: 20.9
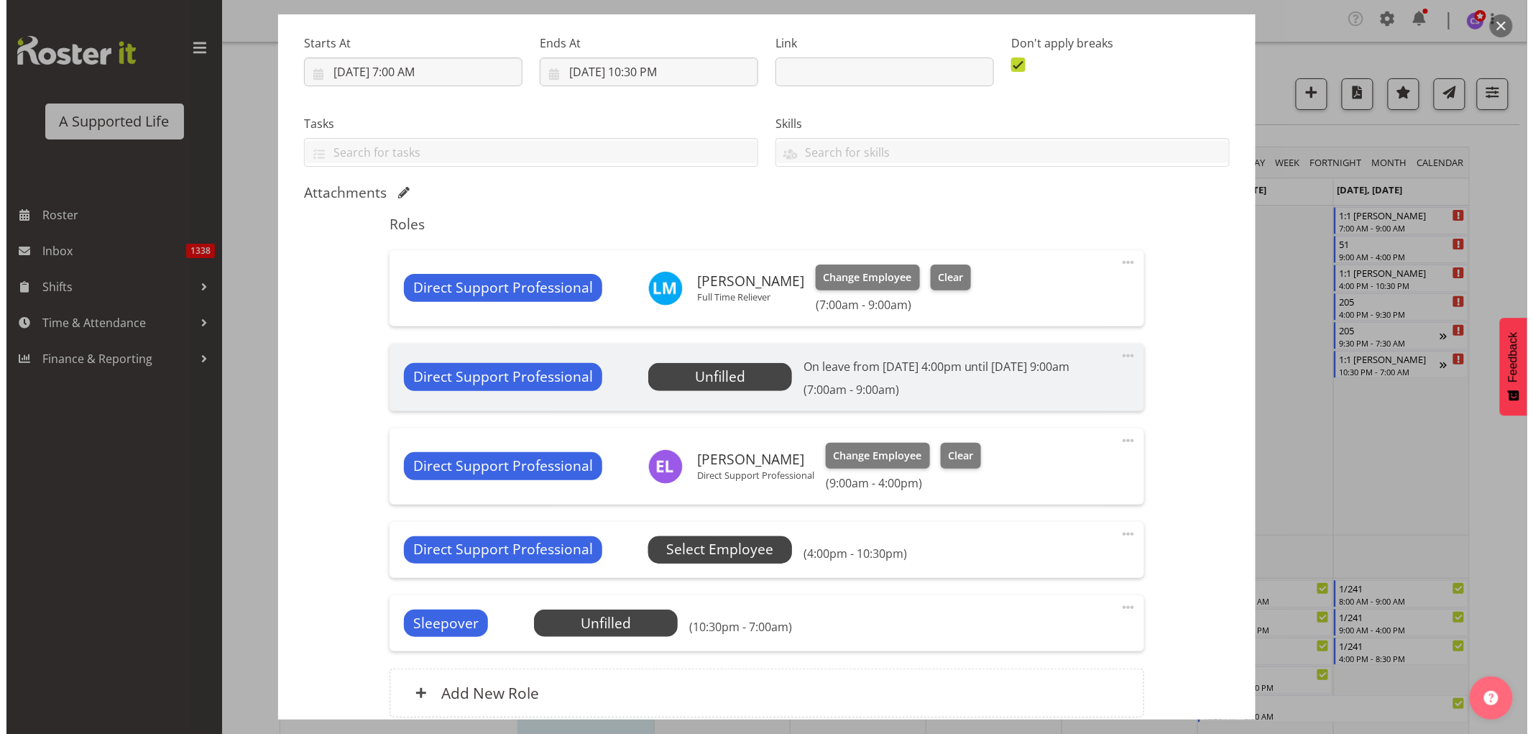
scroll to position [343, 0]
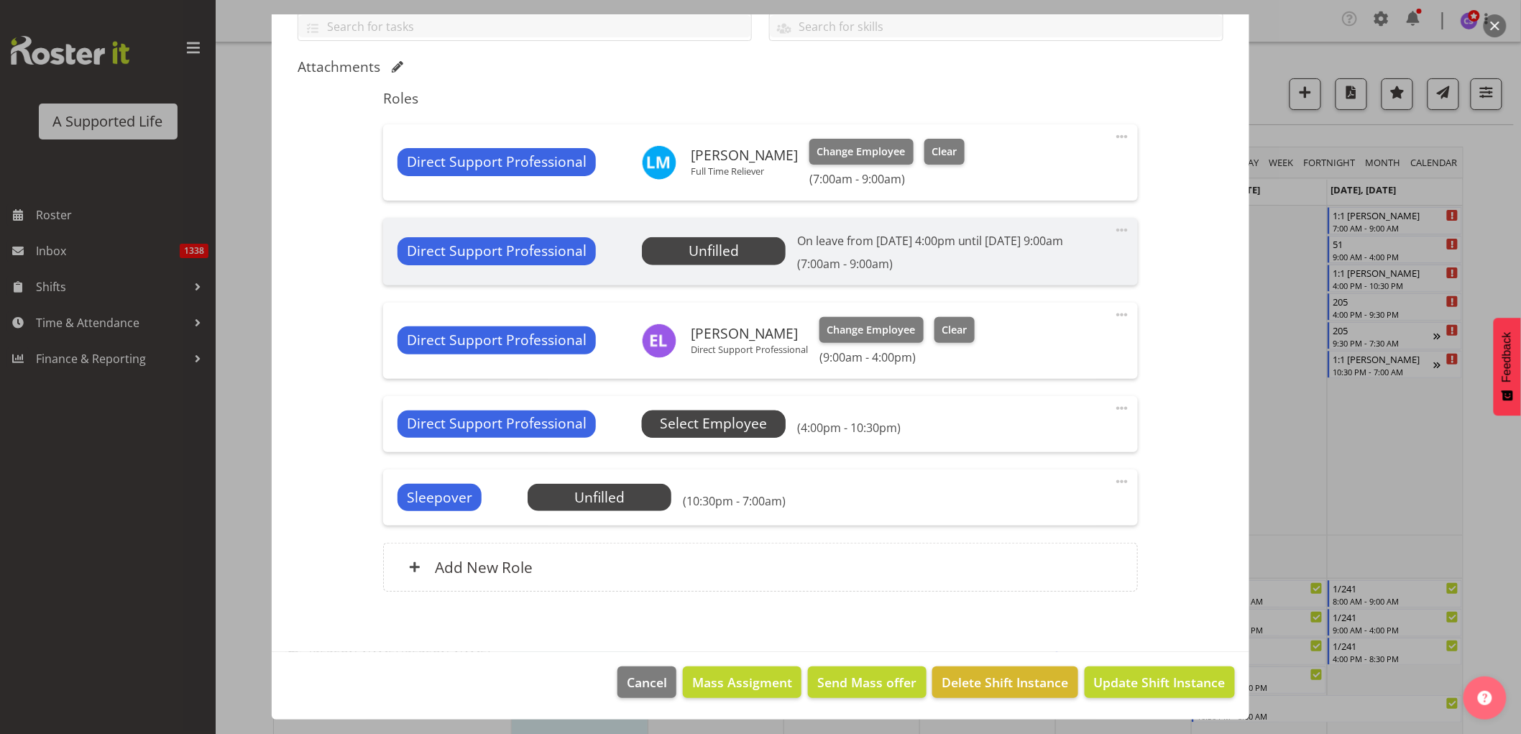
click at [734, 426] on span "Select Employee" at bounding box center [713, 423] width 107 height 21
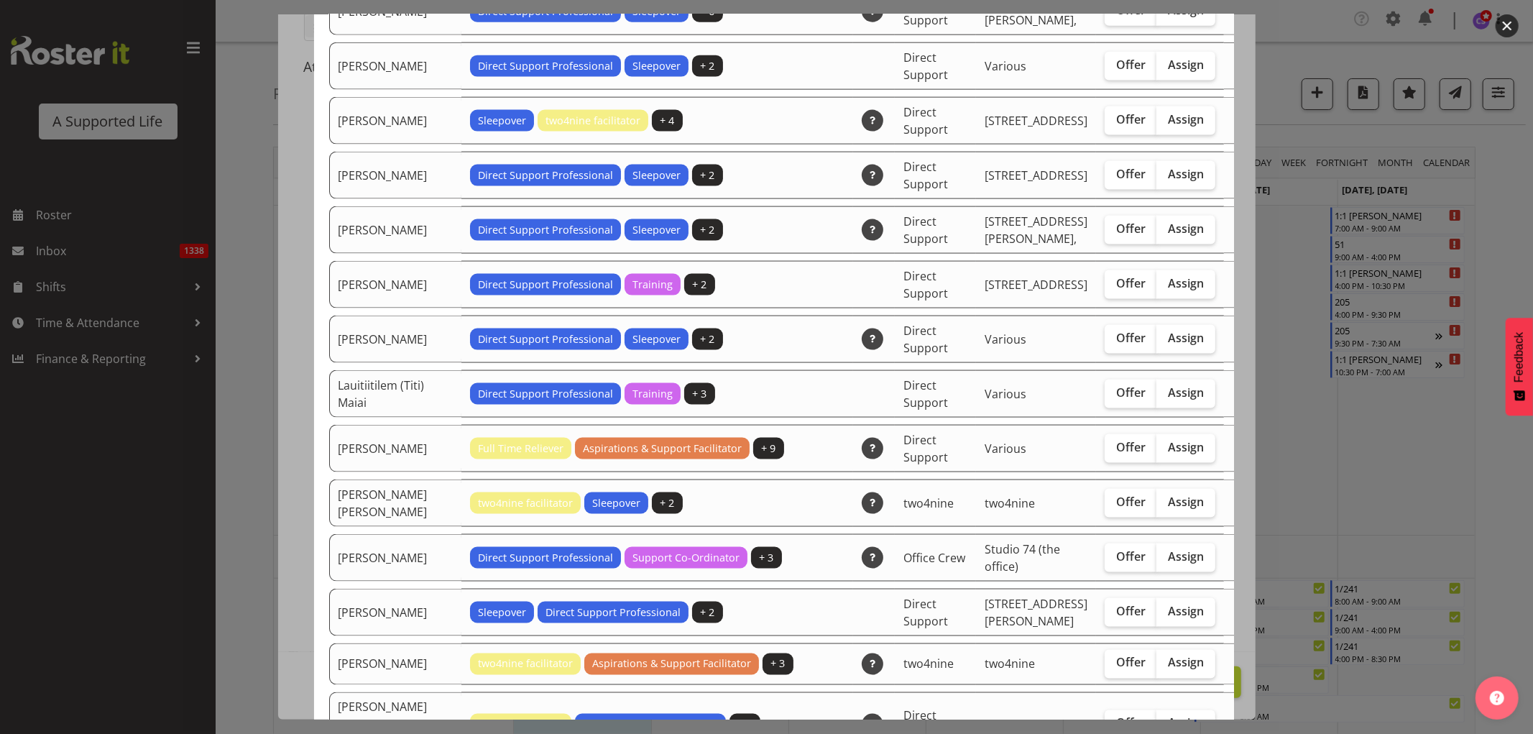
scroll to position [1676, 0]
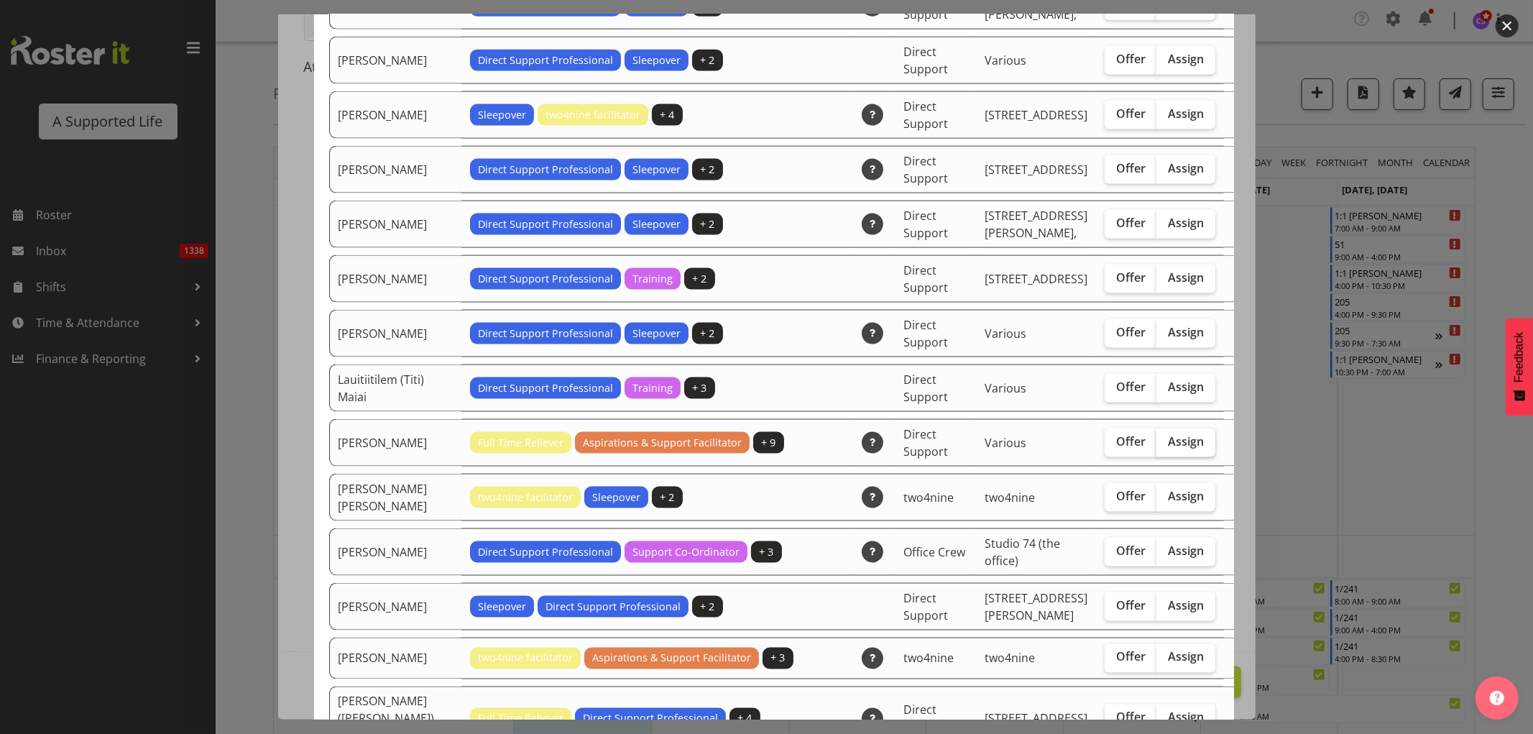
click at [1168, 434] on span "Assign" at bounding box center [1186, 441] width 36 height 14
click at [1156, 437] on input "Assign" at bounding box center [1160, 441] width 9 height 9
checkbox input "true"
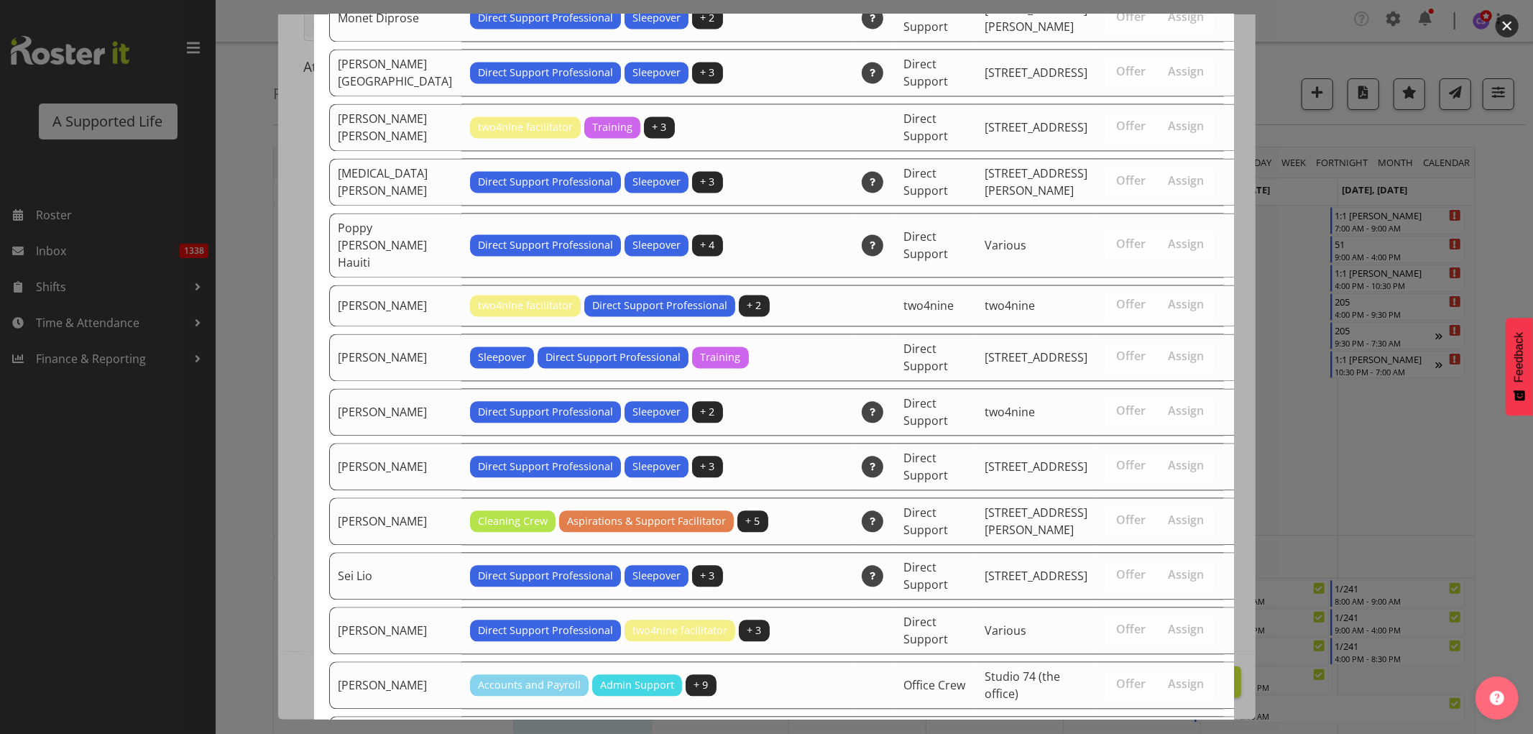
scroll to position [3231, 0]
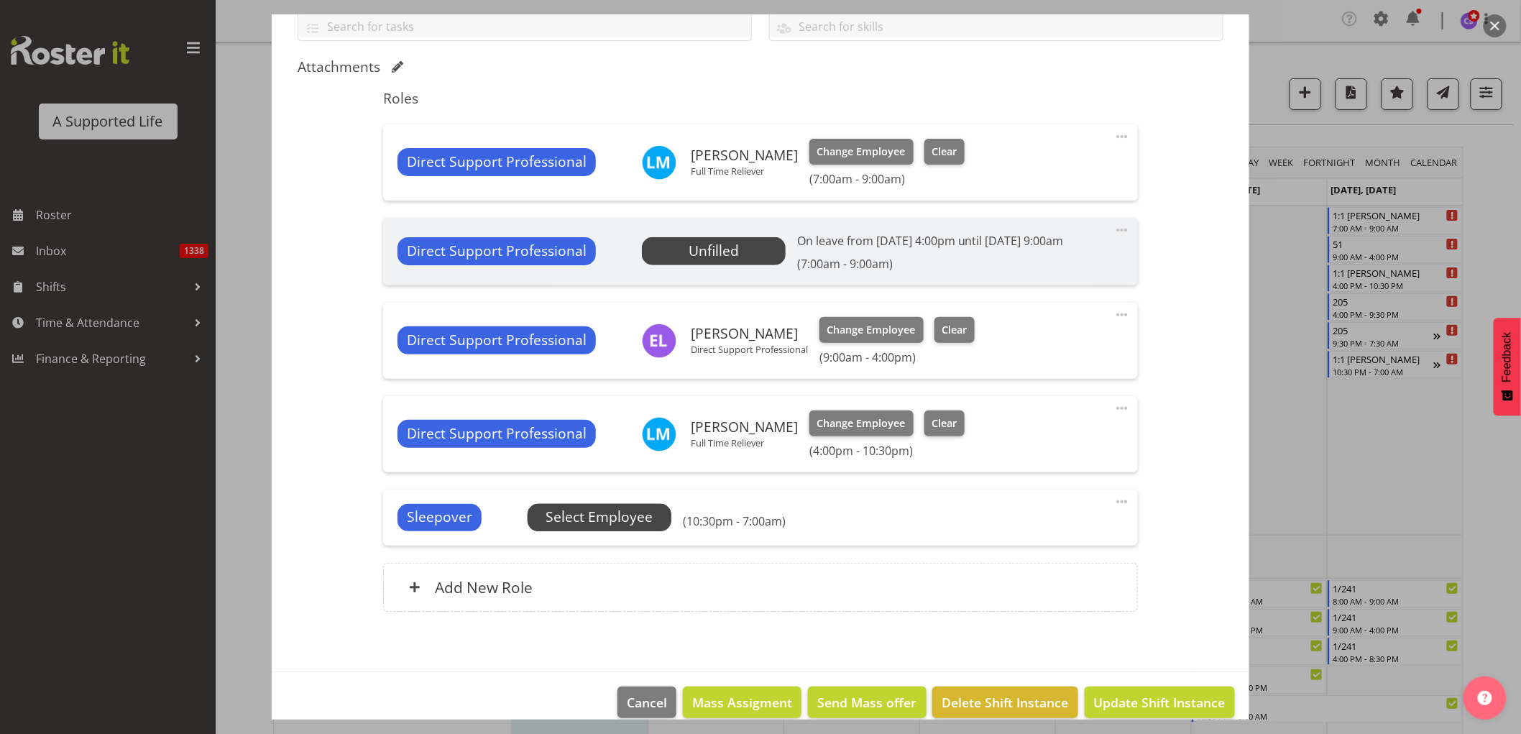
click at [642, 520] on span "Select Employee" at bounding box center [598, 517] width 107 height 21
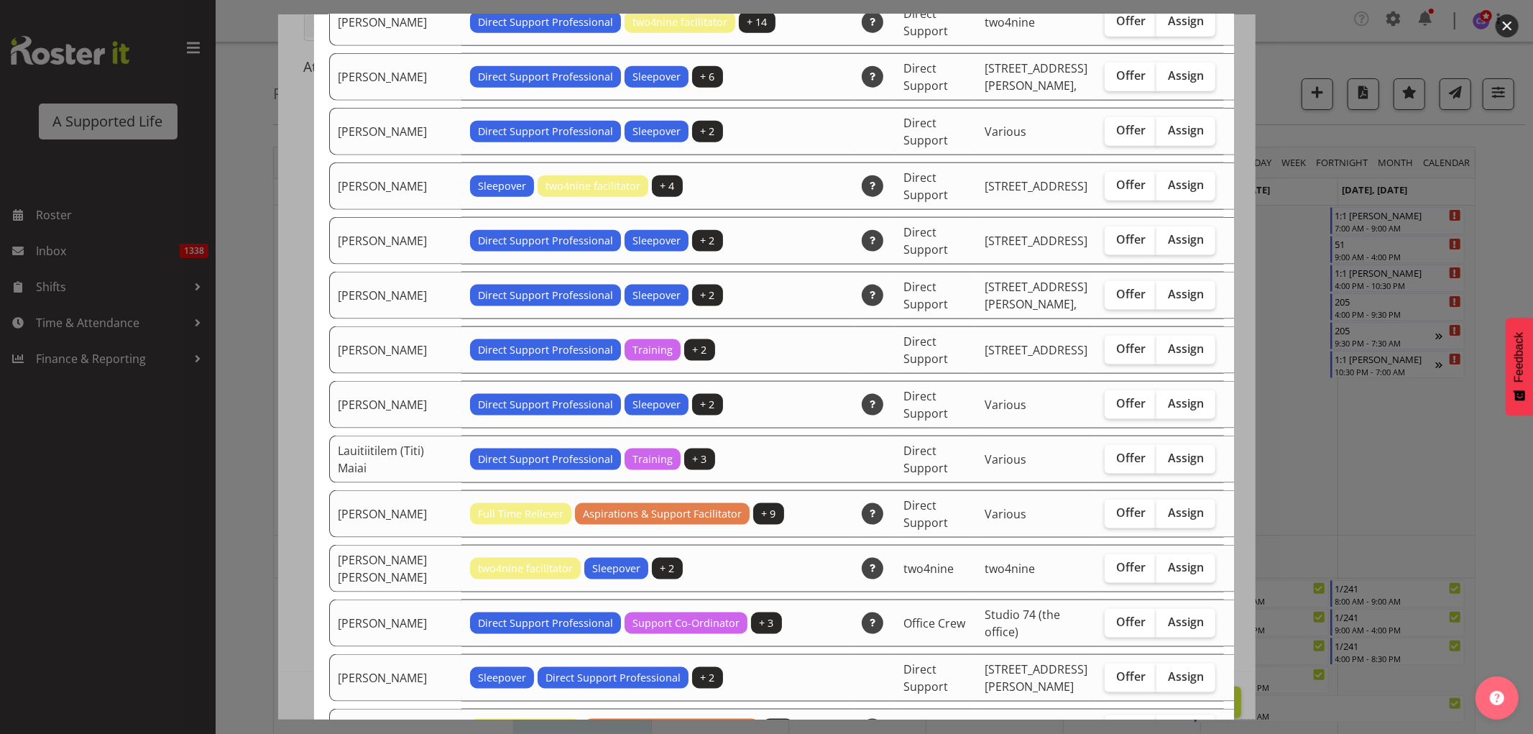
scroll to position [1676, 0]
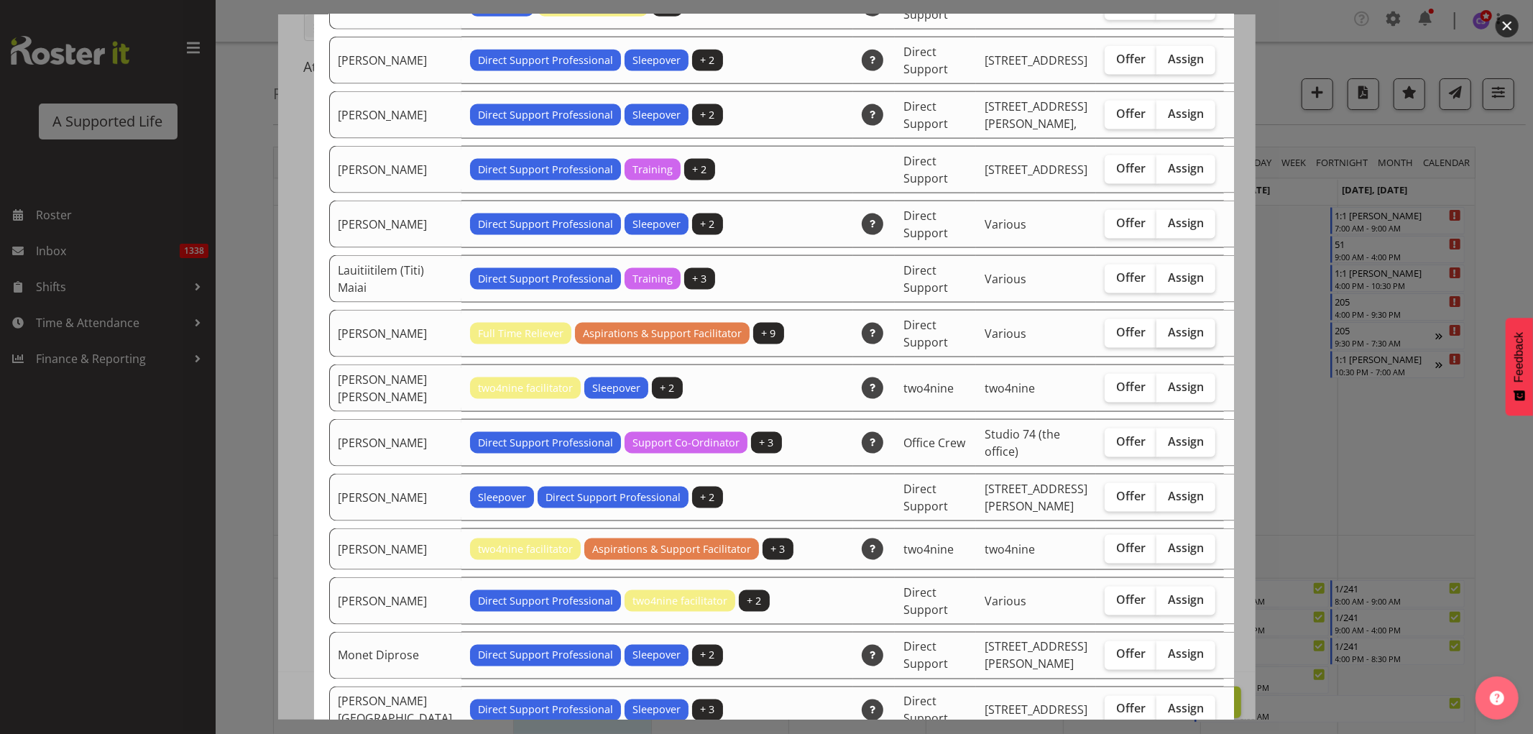
click at [1168, 325] on span "Assign" at bounding box center [1186, 332] width 36 height 14
click at [1156, 328] on input "Assign" at bounding box center [1160, 332] width 9 height 9
checkbox input "true"
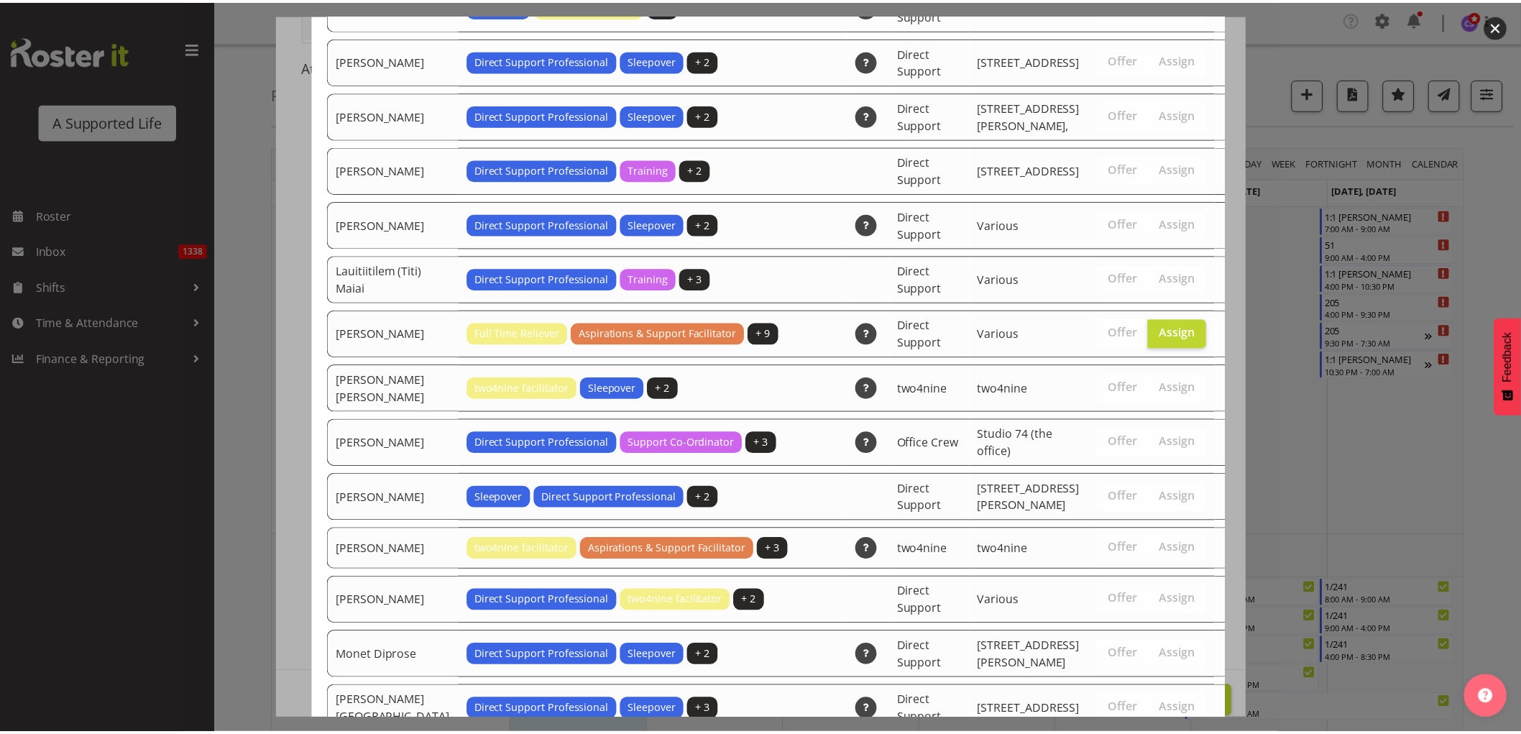
scroll to position [3018, 0]
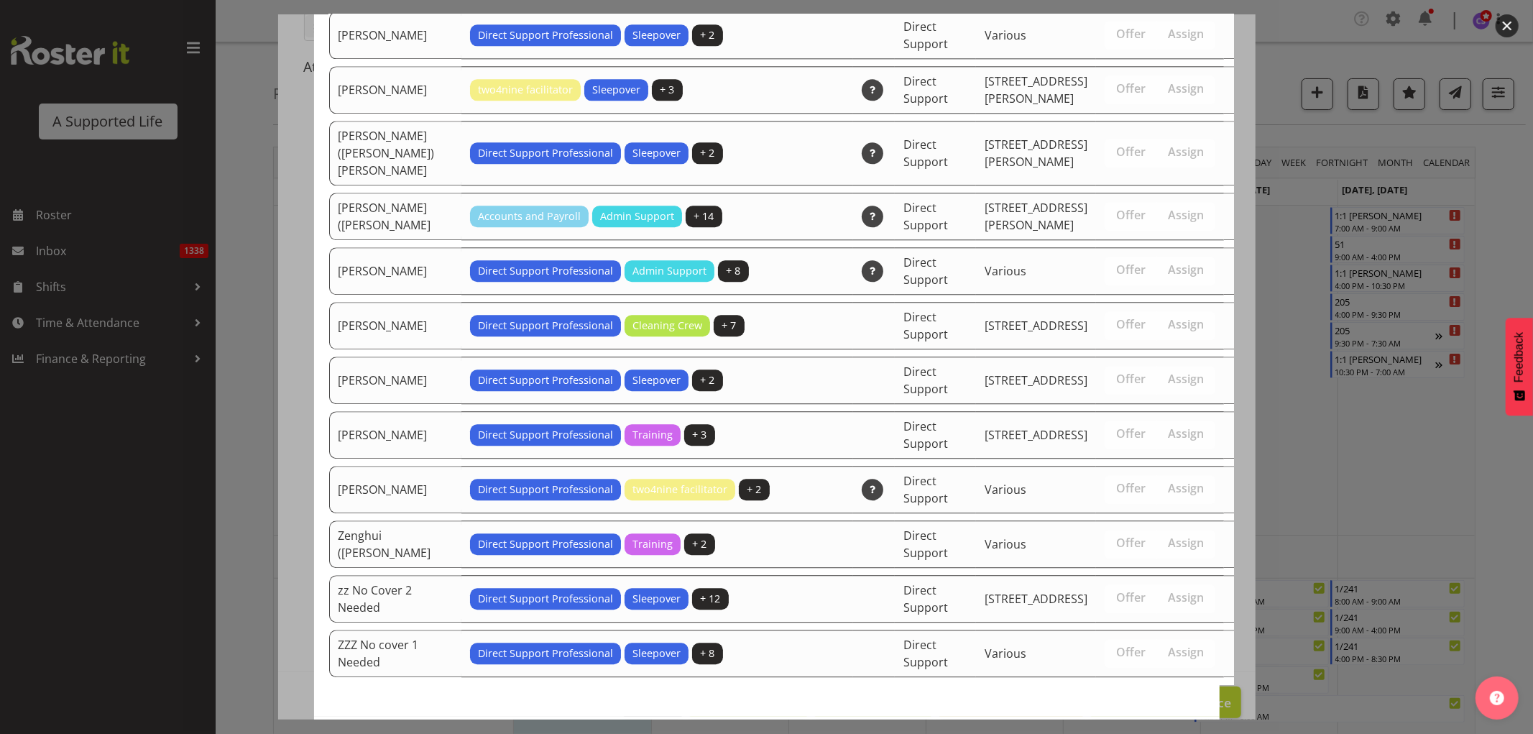
click at [1160, 733] on span "Assign [PERSON_NAME]" at bounding box center [1122, 746] width 145 height 17
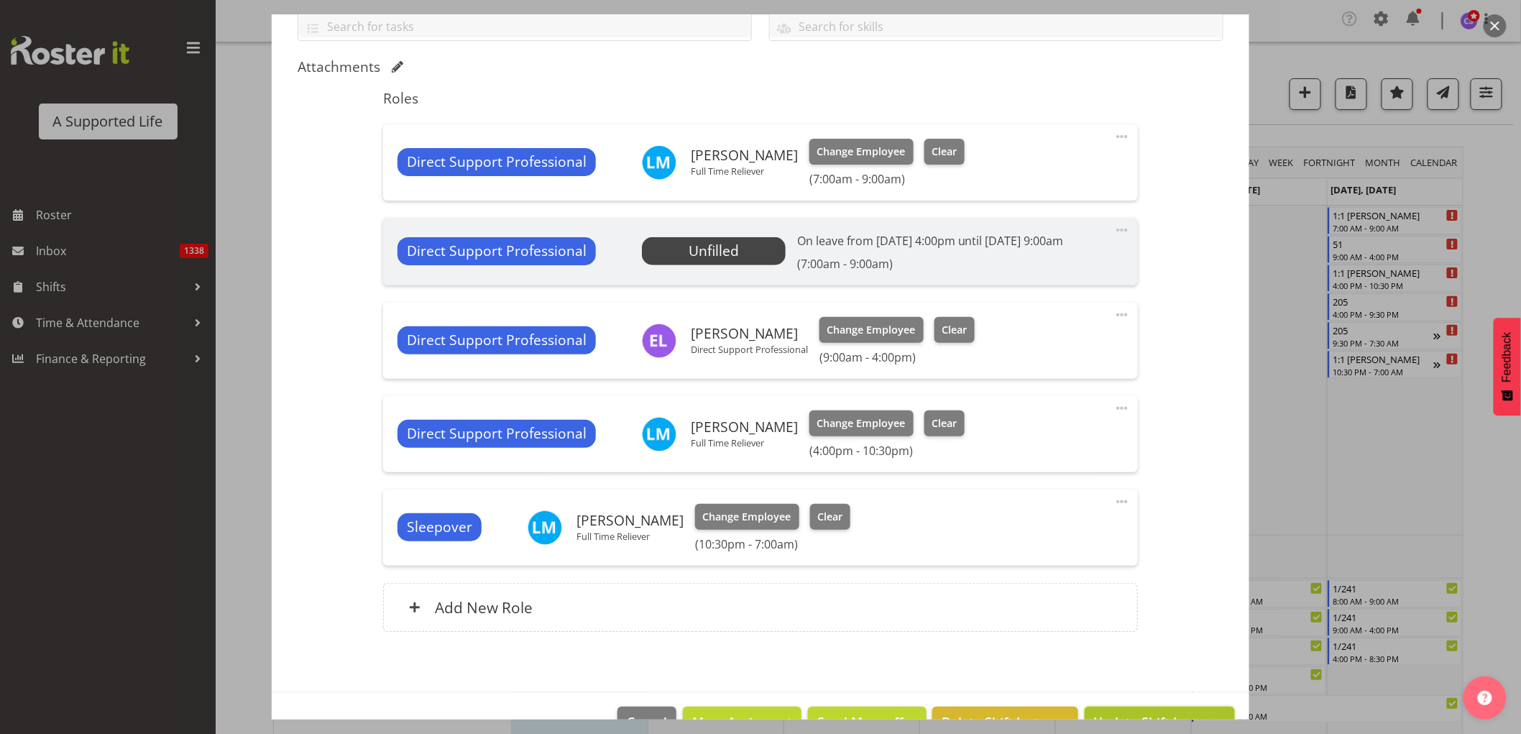
click at [1117, 709] on button "Update Shift Instance" at bounding box center [1159, 722] width 150 height 32
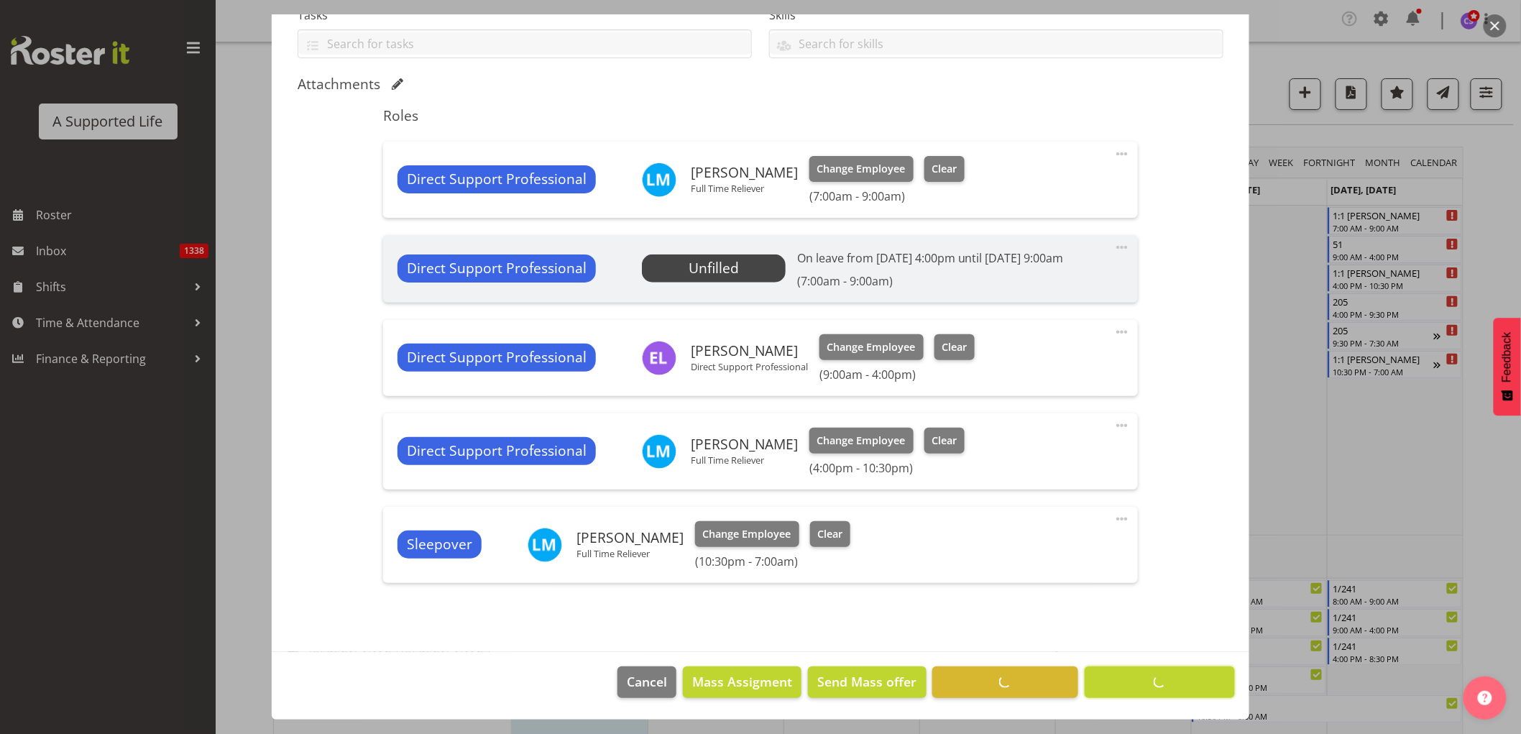
scroll to position [325, 0]
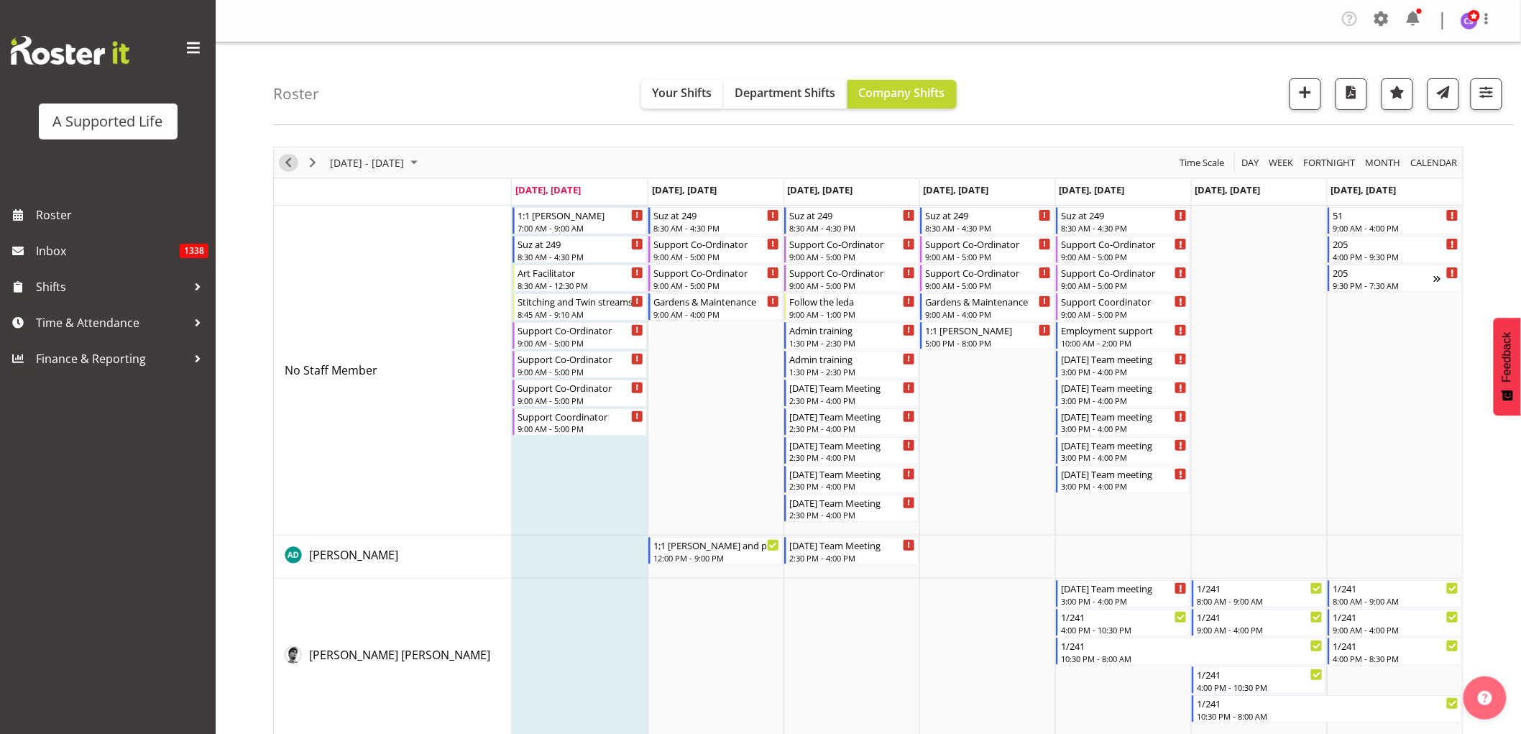
click at [286, 164] on span "Previous" at bounding box center [288, 163] width 17 height 18
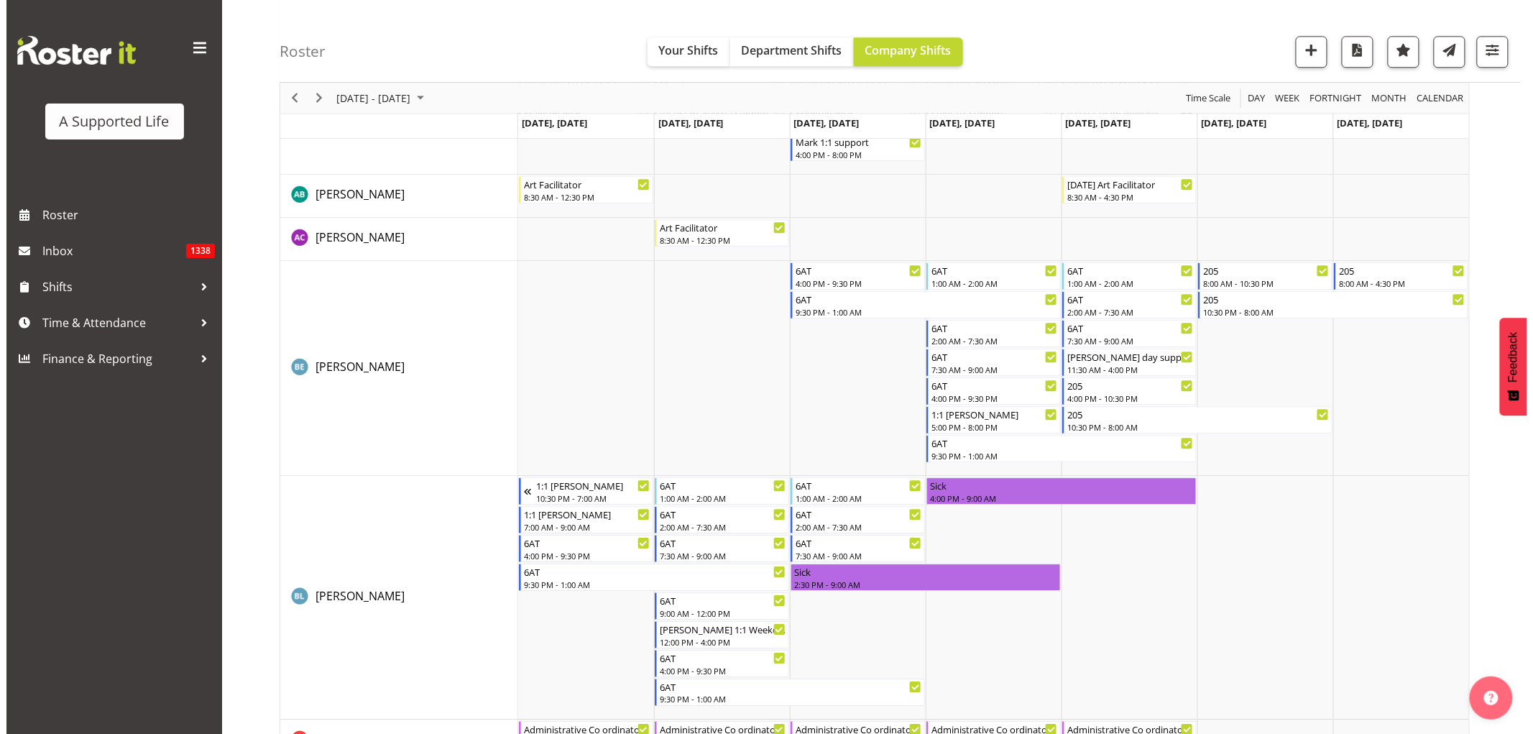
scroll to position [1397, 0]
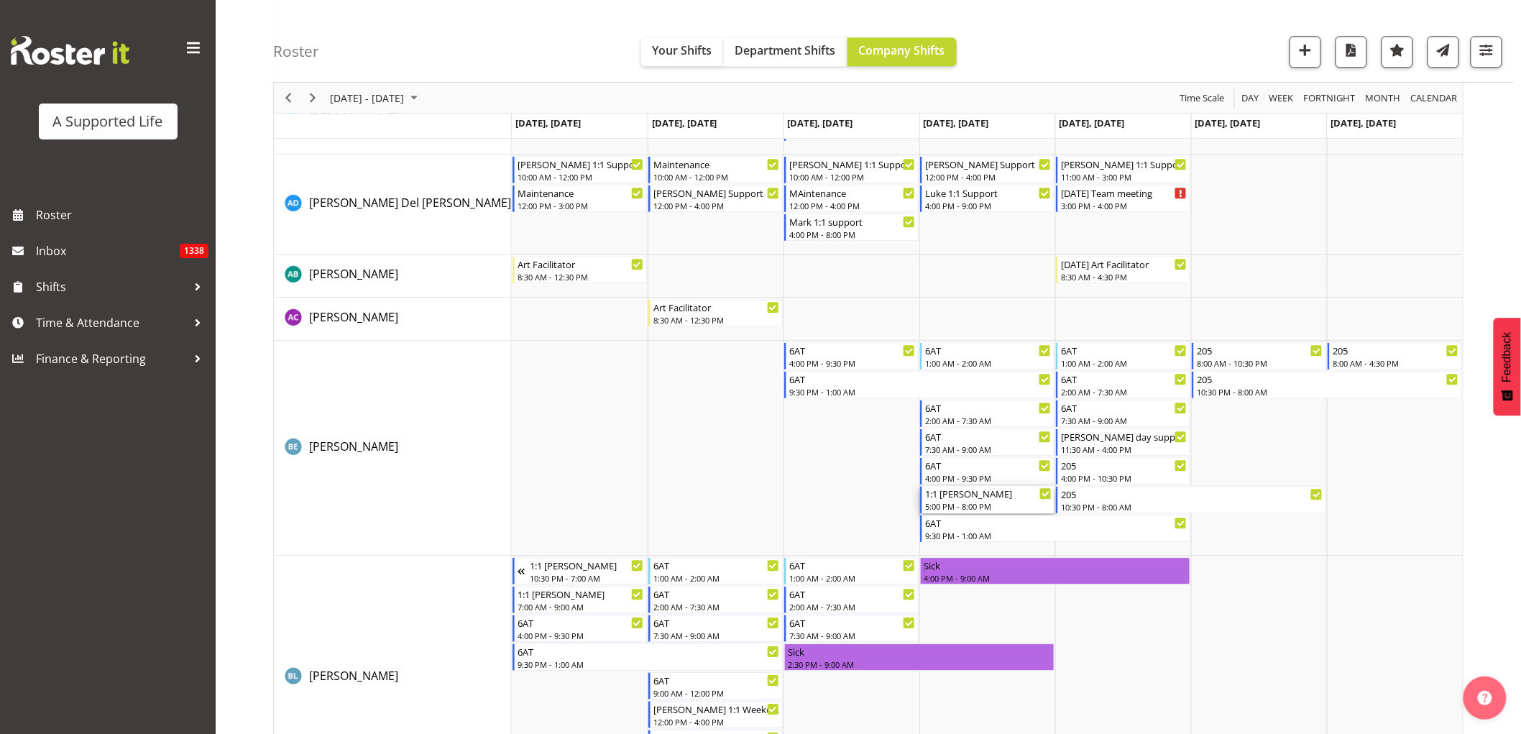
click at [975, 497] on div "1:1 [PERSON_NAME]" at bounding box center [988, 493] width 126 height 14
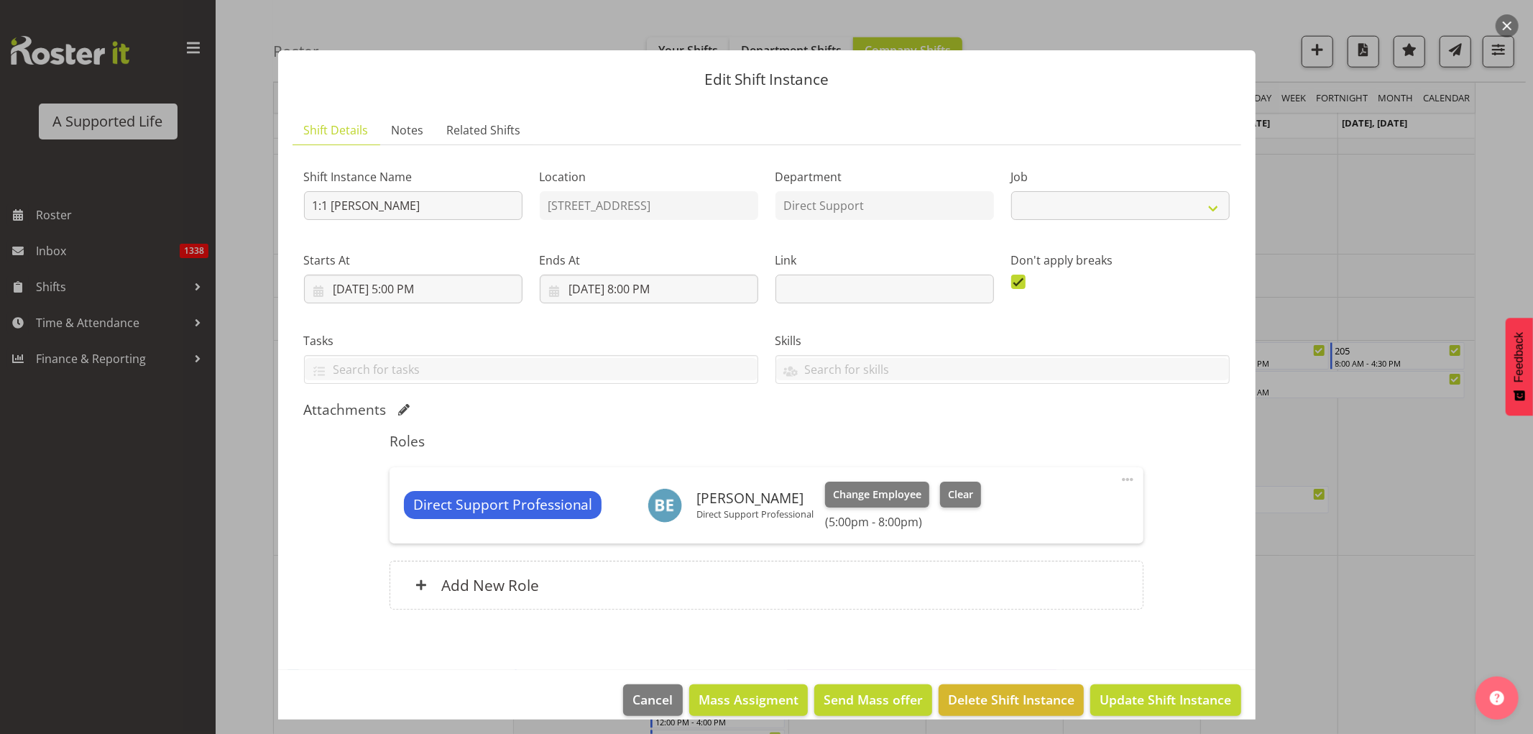
select select "4112"
click at [894, 489] on span "Change Employee" at bounding box center [877, 494] width 88 height 16
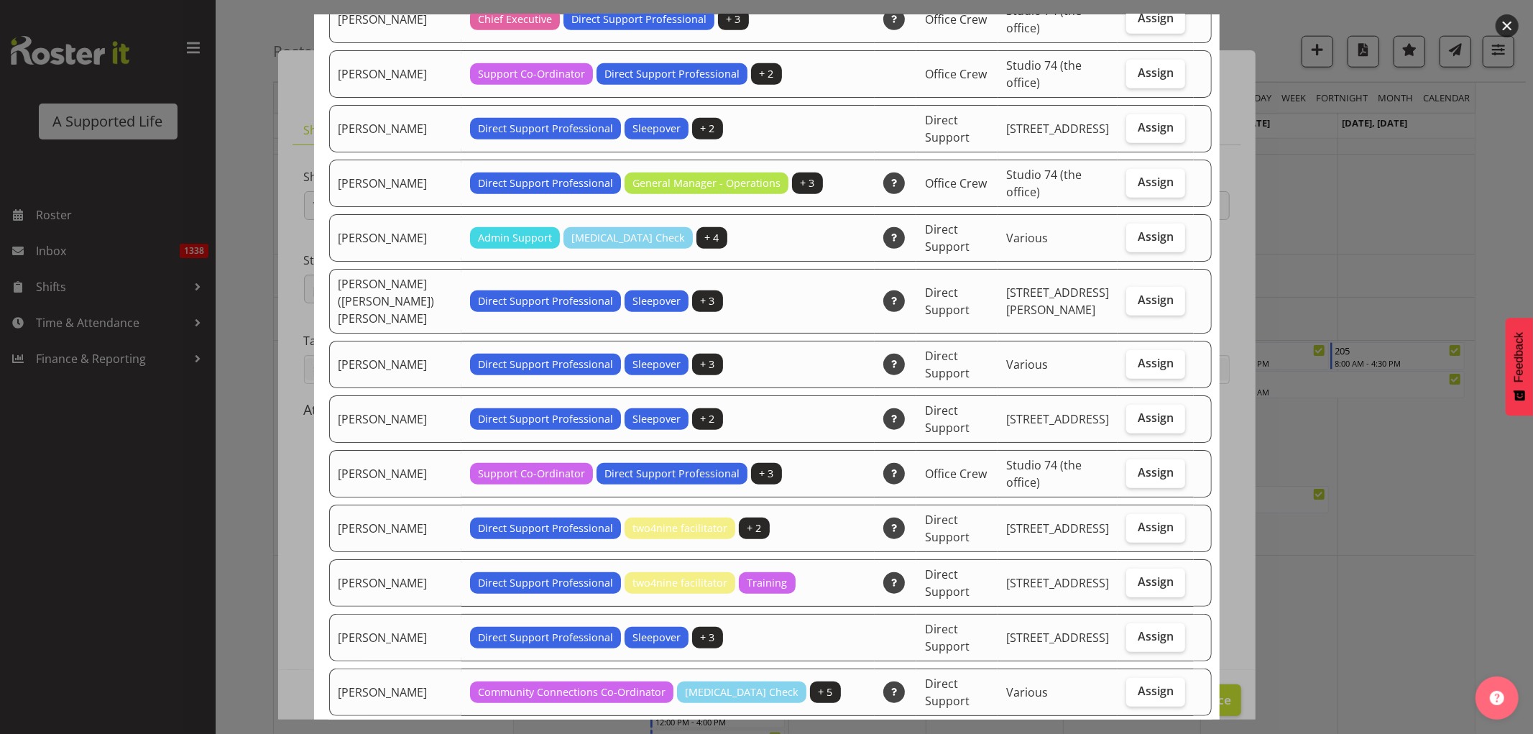
scroll to position [638, 0]
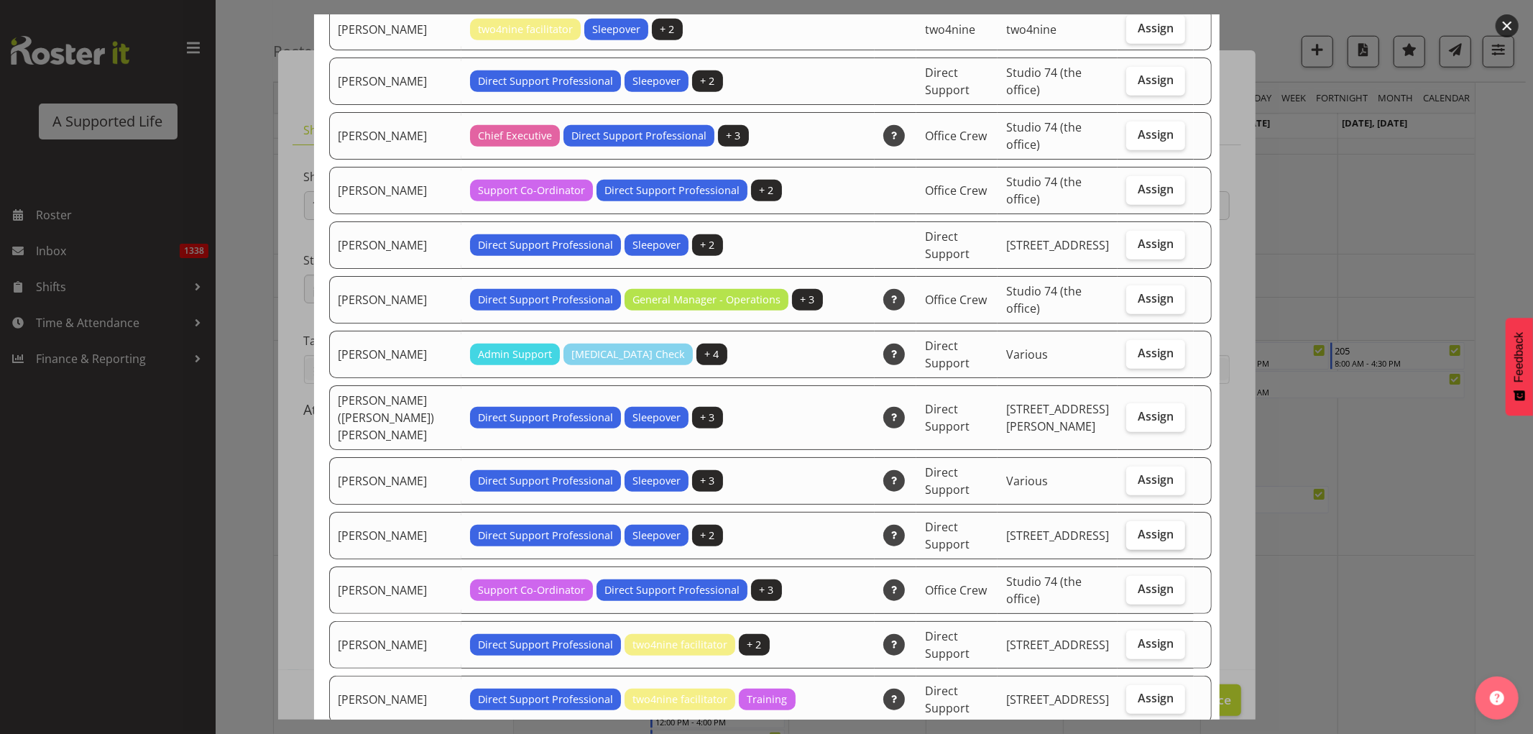
click at [1155, 521] on label "Assign" at bounding box center [1155, 535] width 59 height 29
click at [1135, 530] on input "Assign" at bounding box center [1130, 534] width 9 height 9
checkbox input "true"
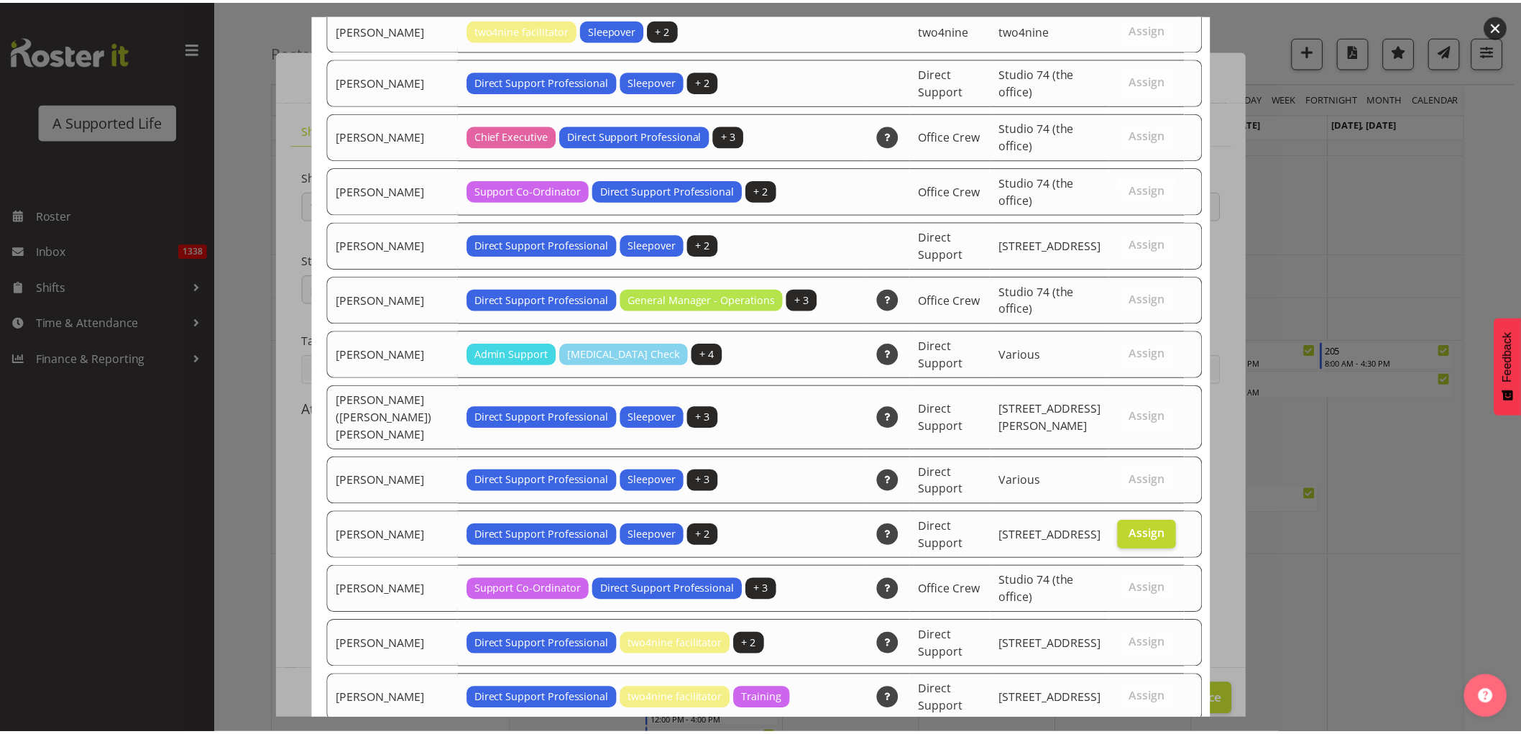
scroll to position [3954, 0]
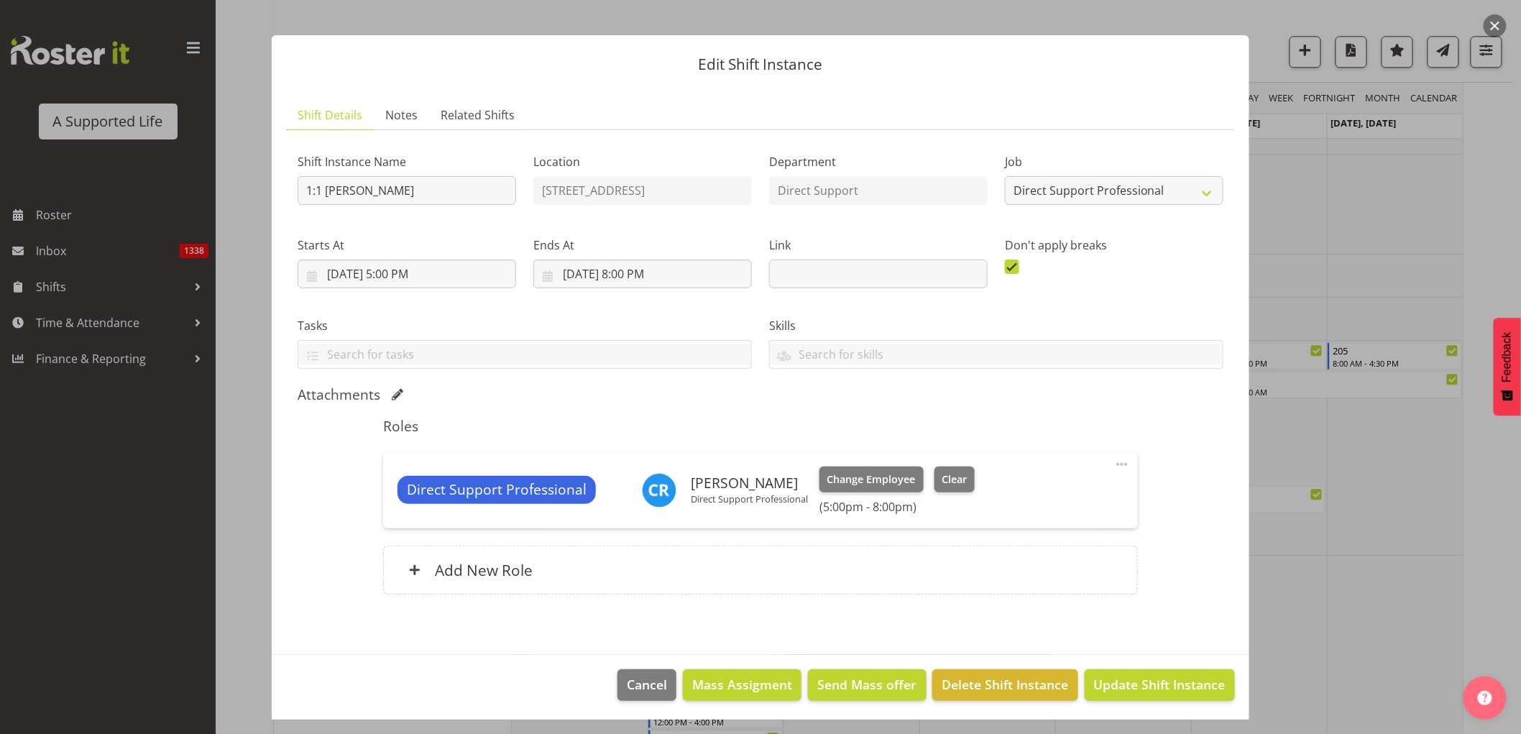
scroll to position [17, 0]
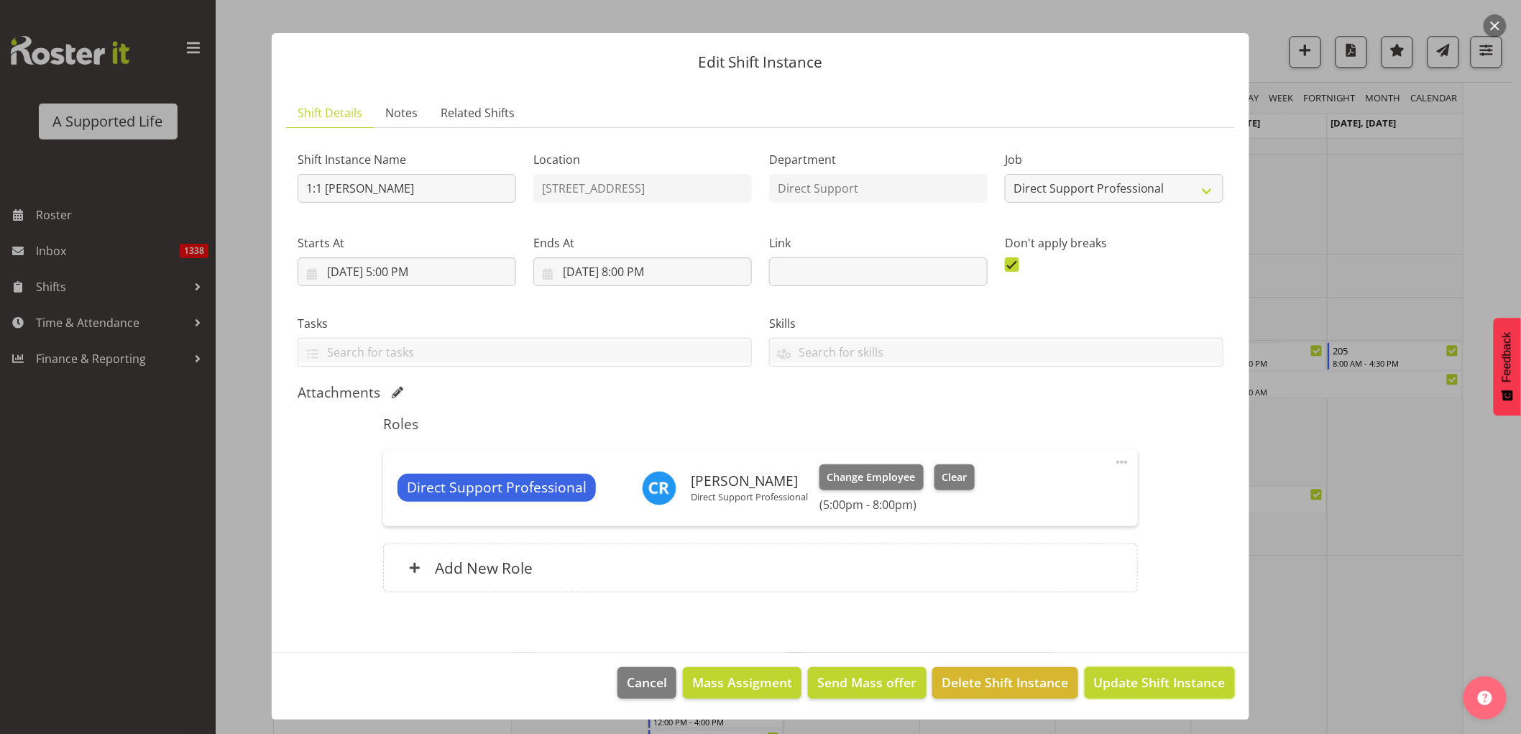
drag, startPoint x: 1132, startPoint y: 686, endPoint x: 1152, endPoint y: 681, distance: 20.0
click at [1131, 686] on span "Update Shift Instance" at bounding box center [1159, 682] width 131 height 19
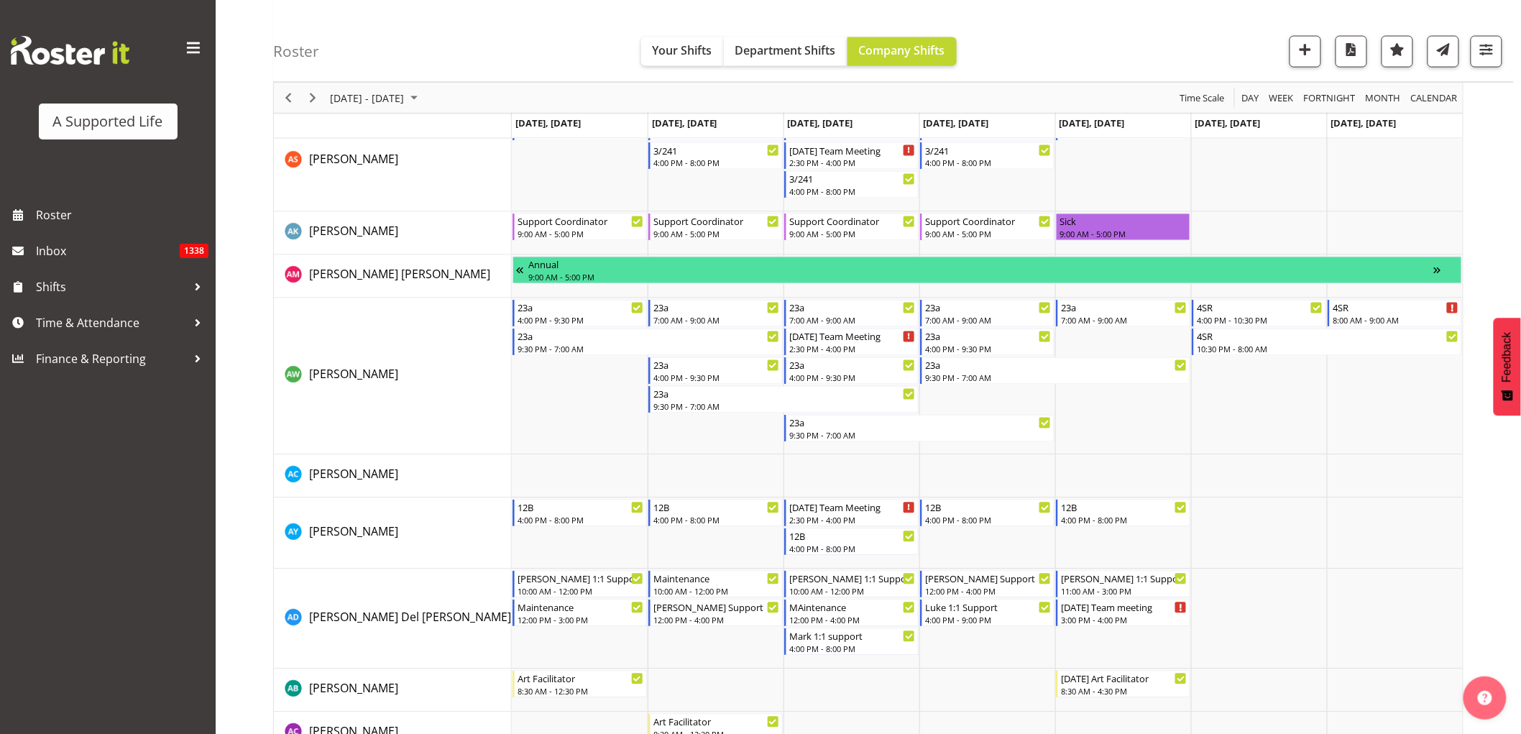
scroll to position [719, 0]
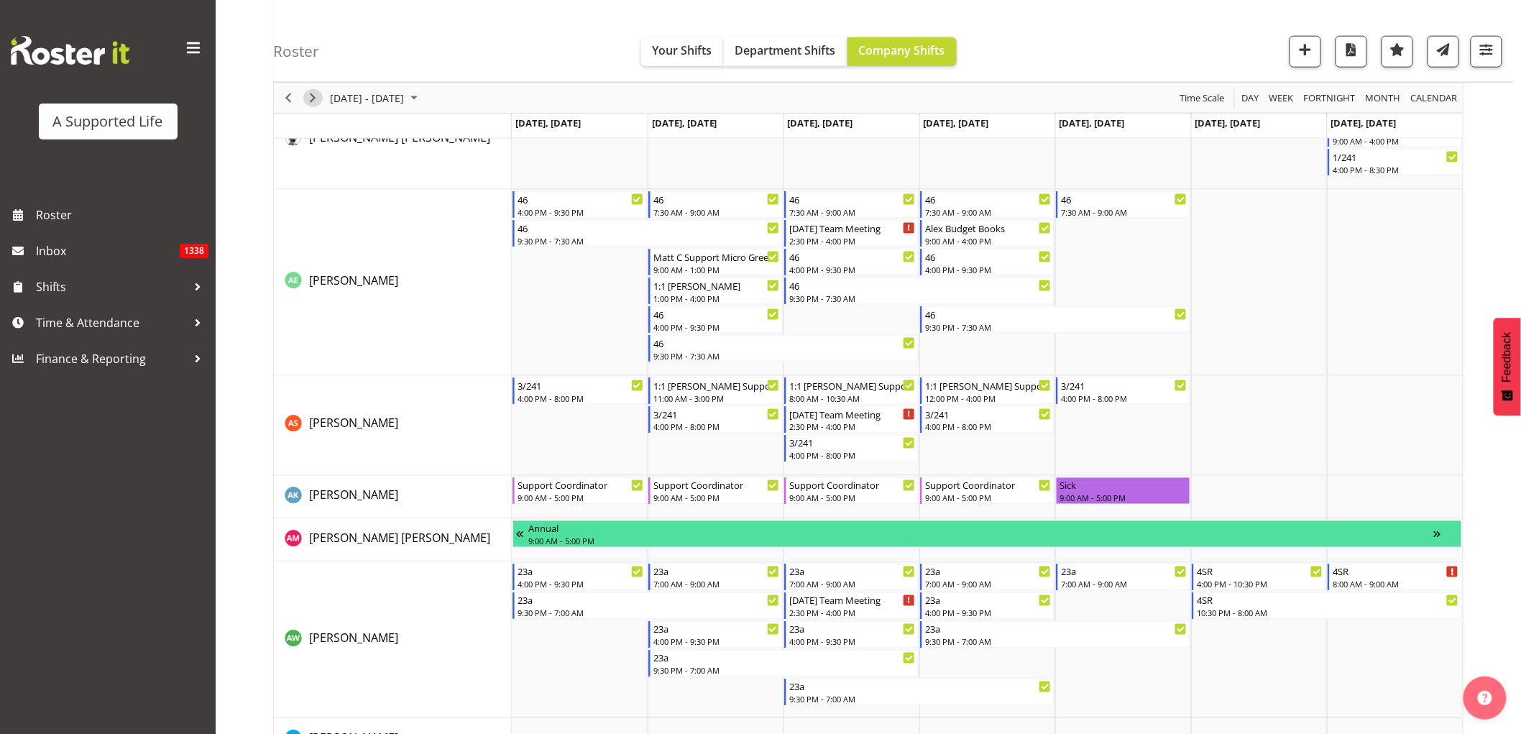
click at [309, 96] on span "Next" at bounding box center [312, 98] width 17 height 18
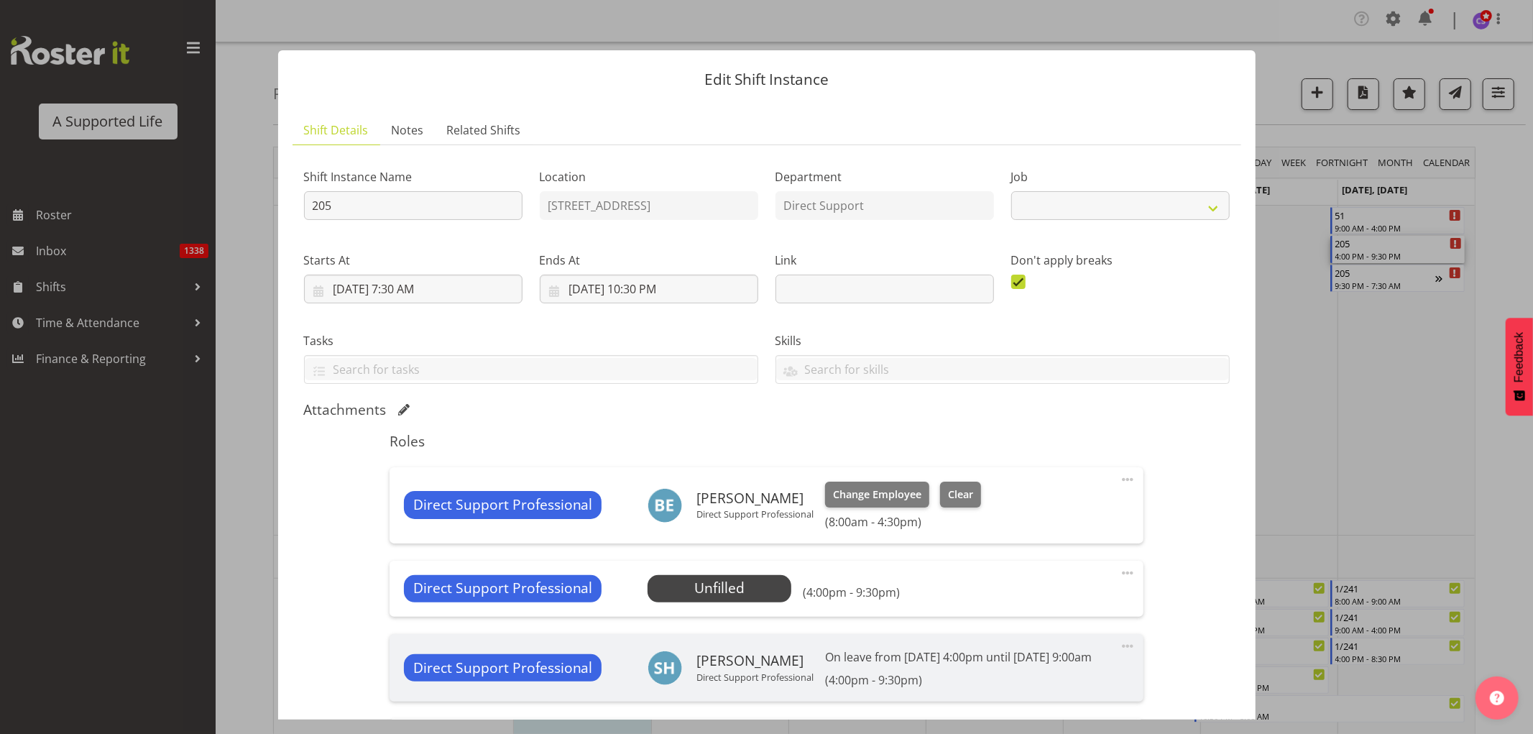
select select "4112"
click at [678, 586] on span "Select Employee" at bounding box center [719, 588] width 107 height 21
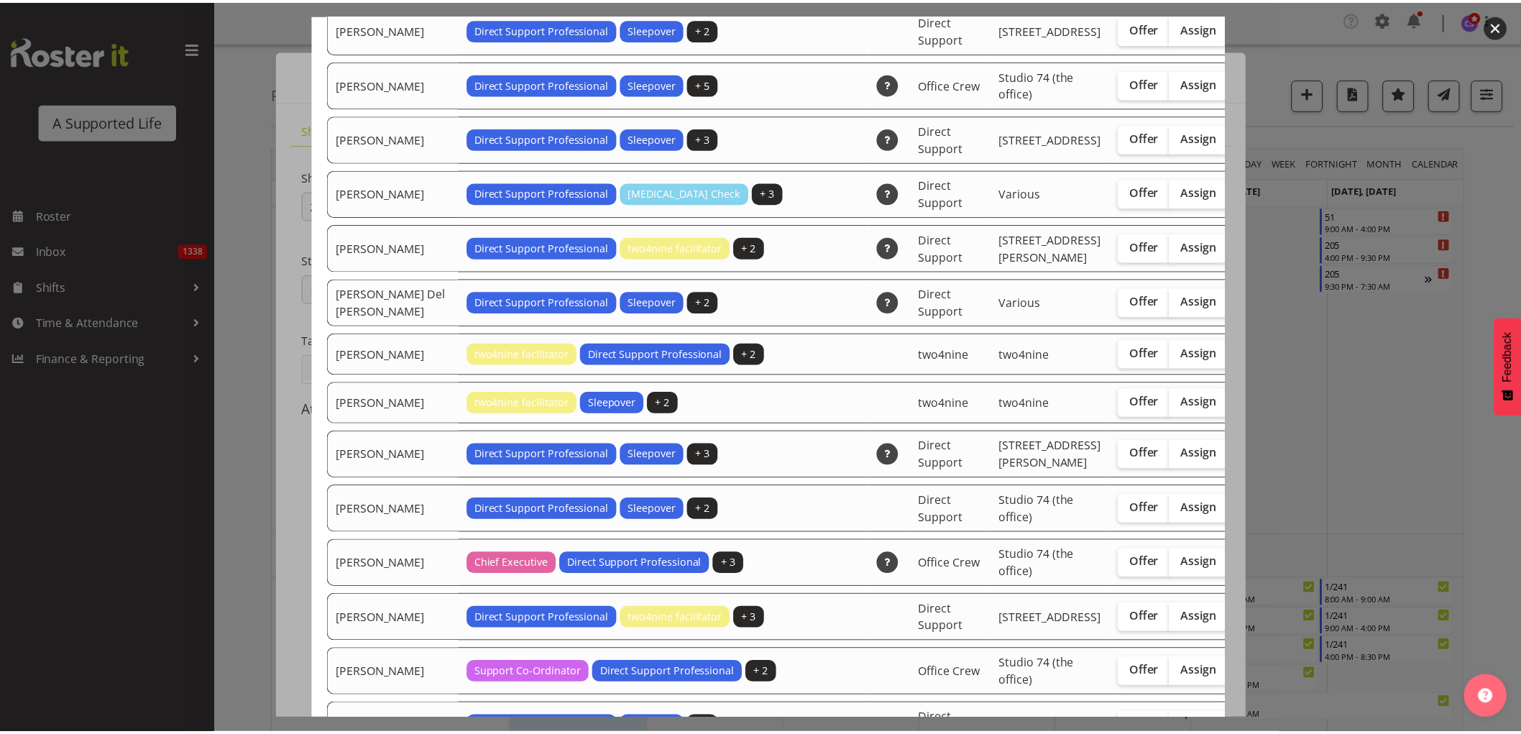
scroll to position [239, 0]
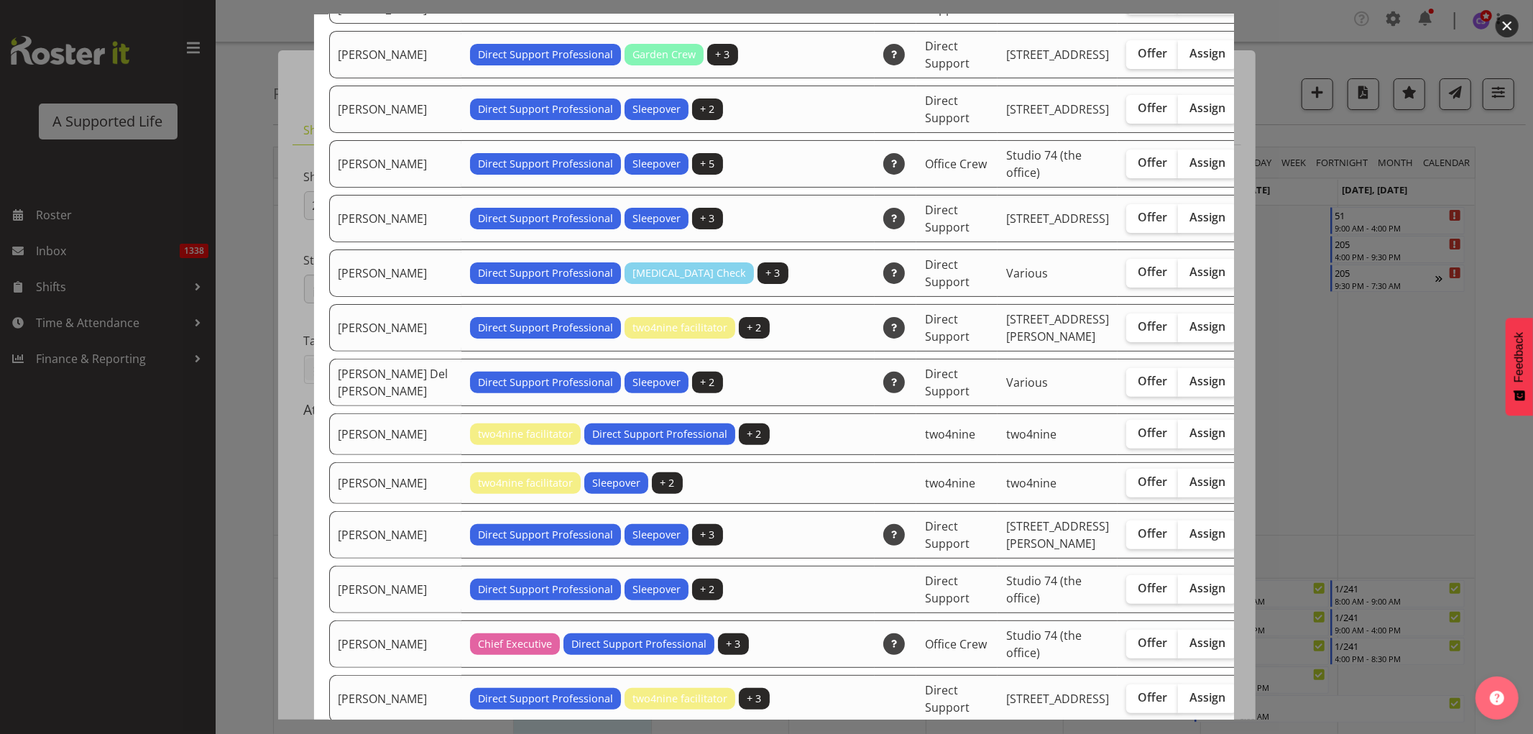
click at [1378, 420] on div at bounding box center [766, 367] width 1533 height 734
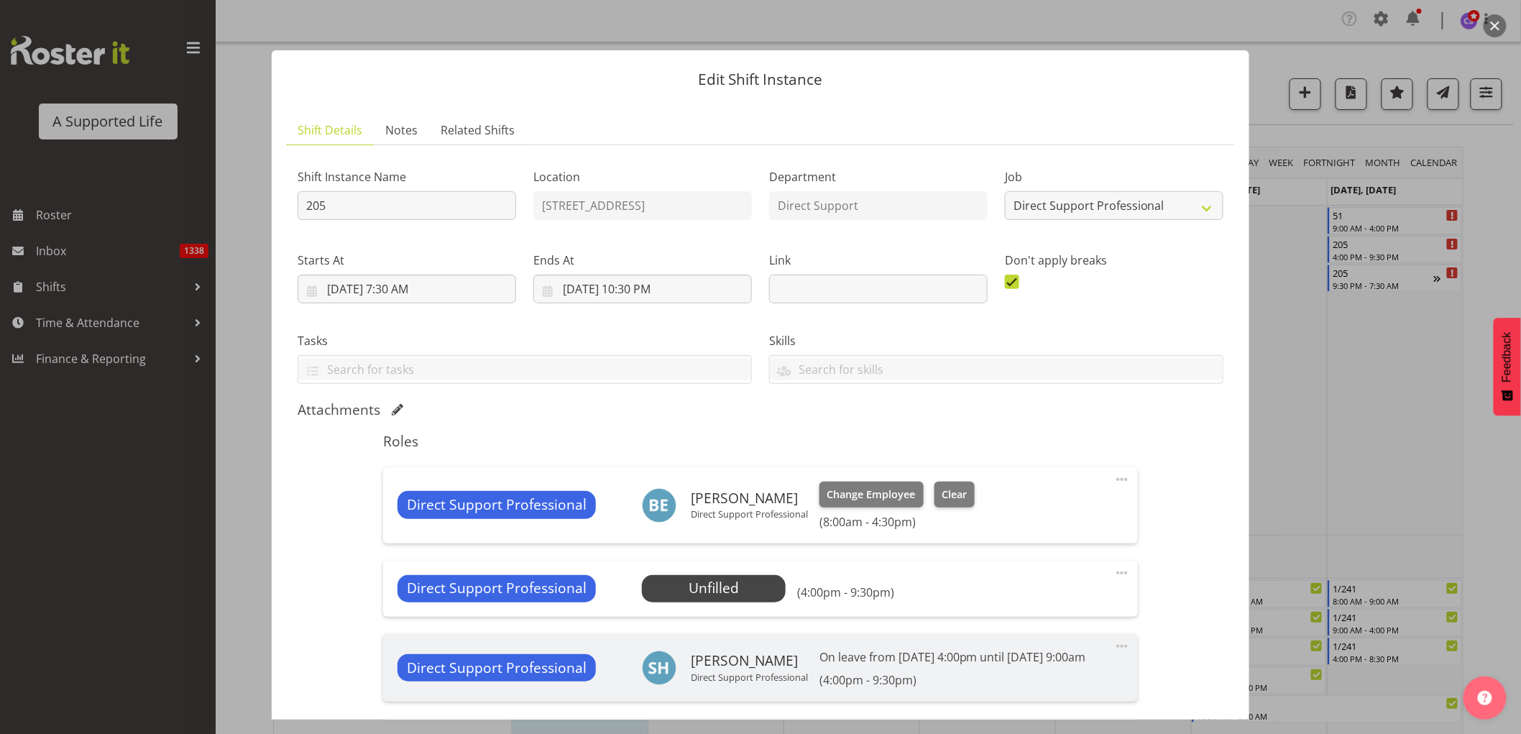
click at [1113, 571] on span at bounding box center [1121, 572] width 17 height 17
click at [1009, 611] on link "Edit" at bounding box center [1061, 607] width 138 height 26
select select "8"
select select "2025"
select select "16"
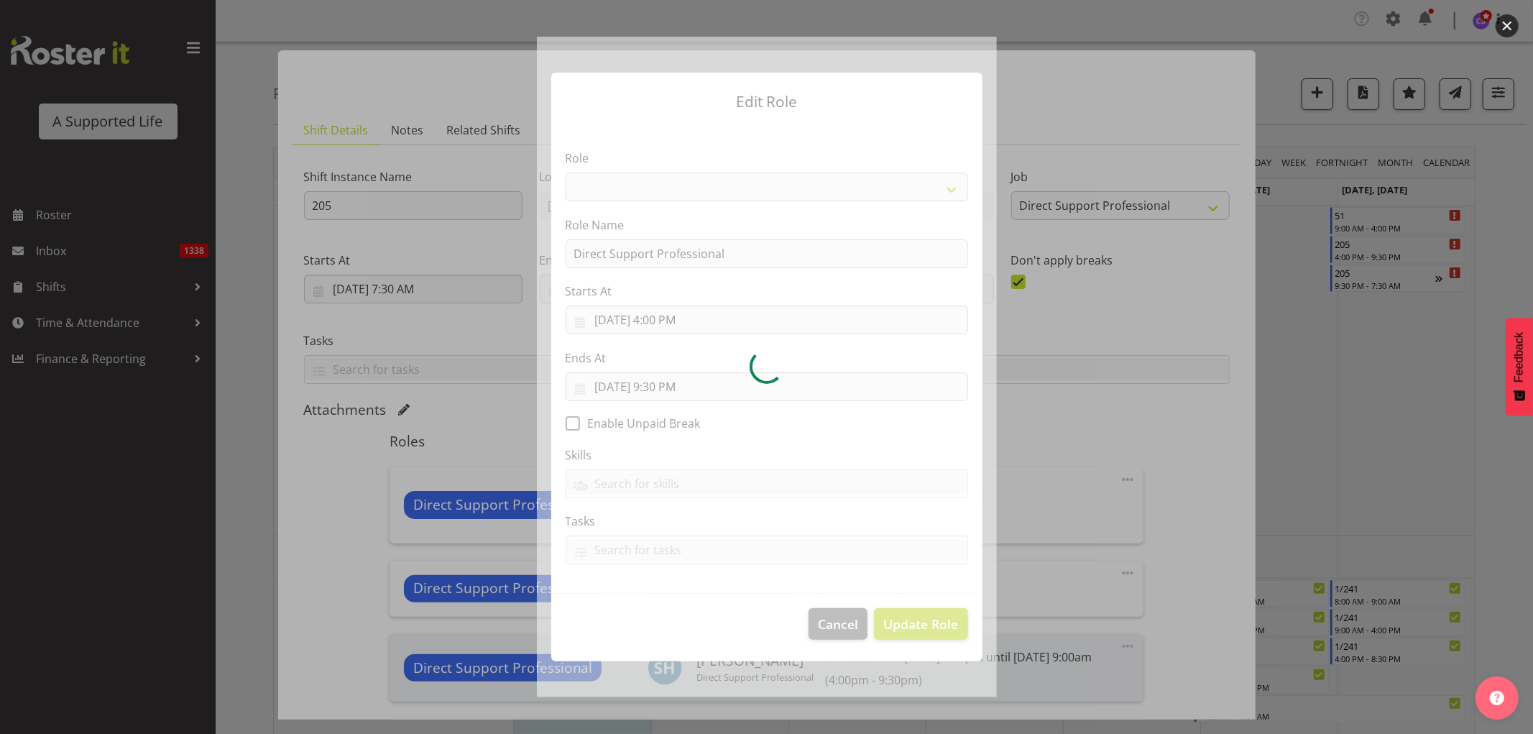
select select "519"
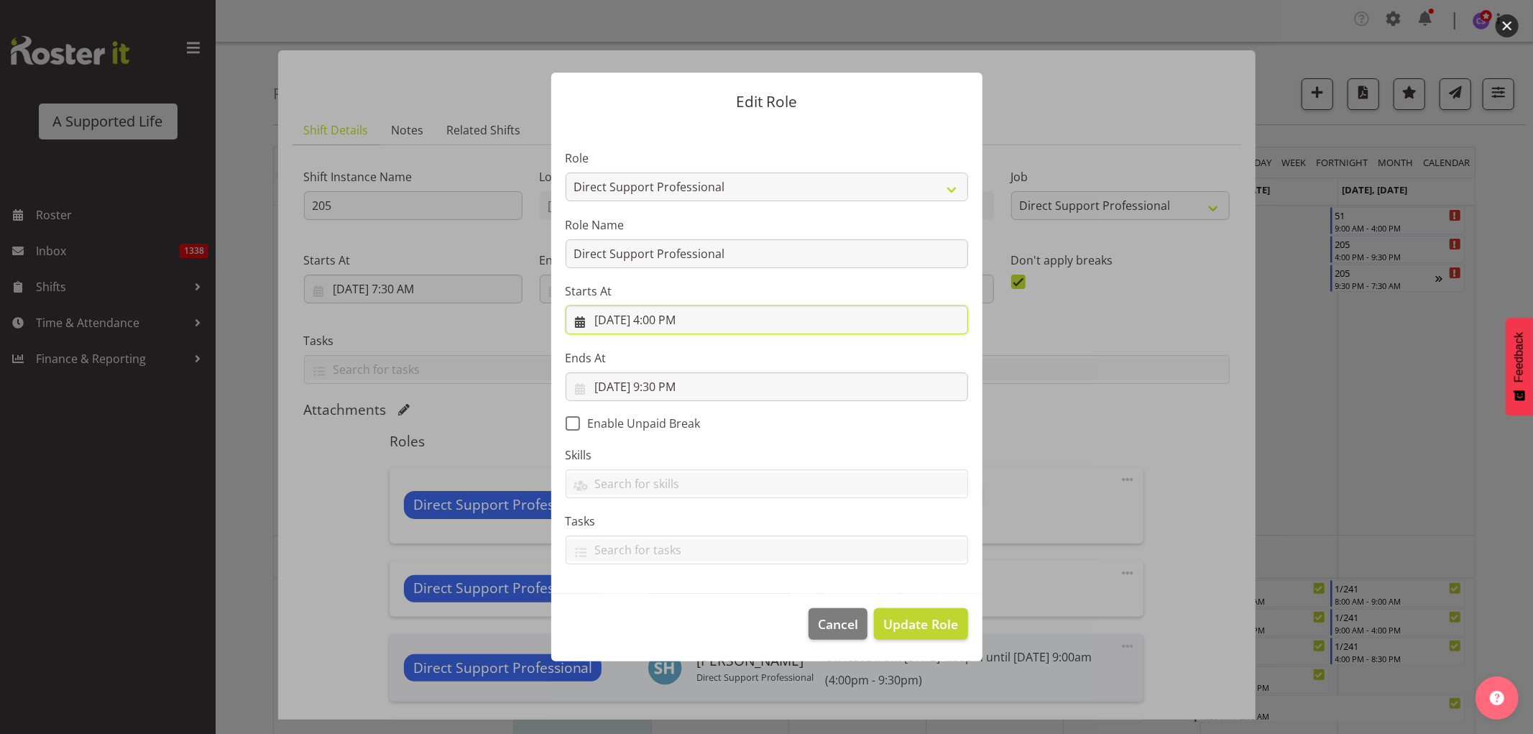
click at [683, 317] on input "9/14/2025, 4:00 PM" at bounding box center [767, 319] width 402 height 29
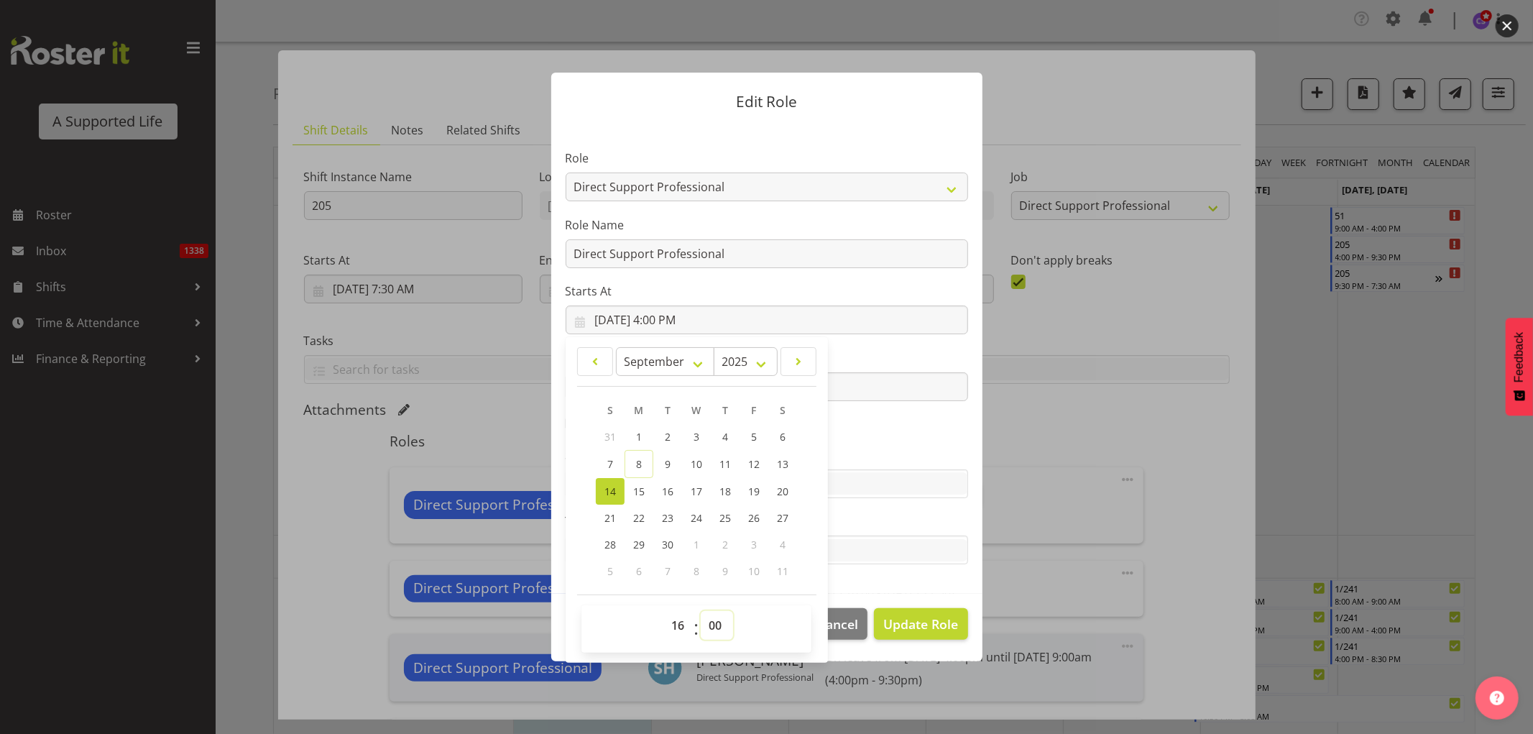
drag, startPoint x: 716, startPoint y: 623, endPoint x: 721, endPoint y: 613, distance: 10.9
click at [716, 623] on select "00 01 02 03 04 05 06 07 08 09 10 11 12 13 14 15 16 17 18 19 20 21 22 23 24 25 2…" at bounding box center [717, 625] width 32 height 29
select select "30"
click at [701, 611] on select "00 01 02 03 04 05 06 07 08 09 10 11 12 13 14 15 16 17 18 19 20 21 22 23 24 25 2…" at bounding box center [717, 625] width 32 height 29
type input "9/14/2025, 4:30 PM"
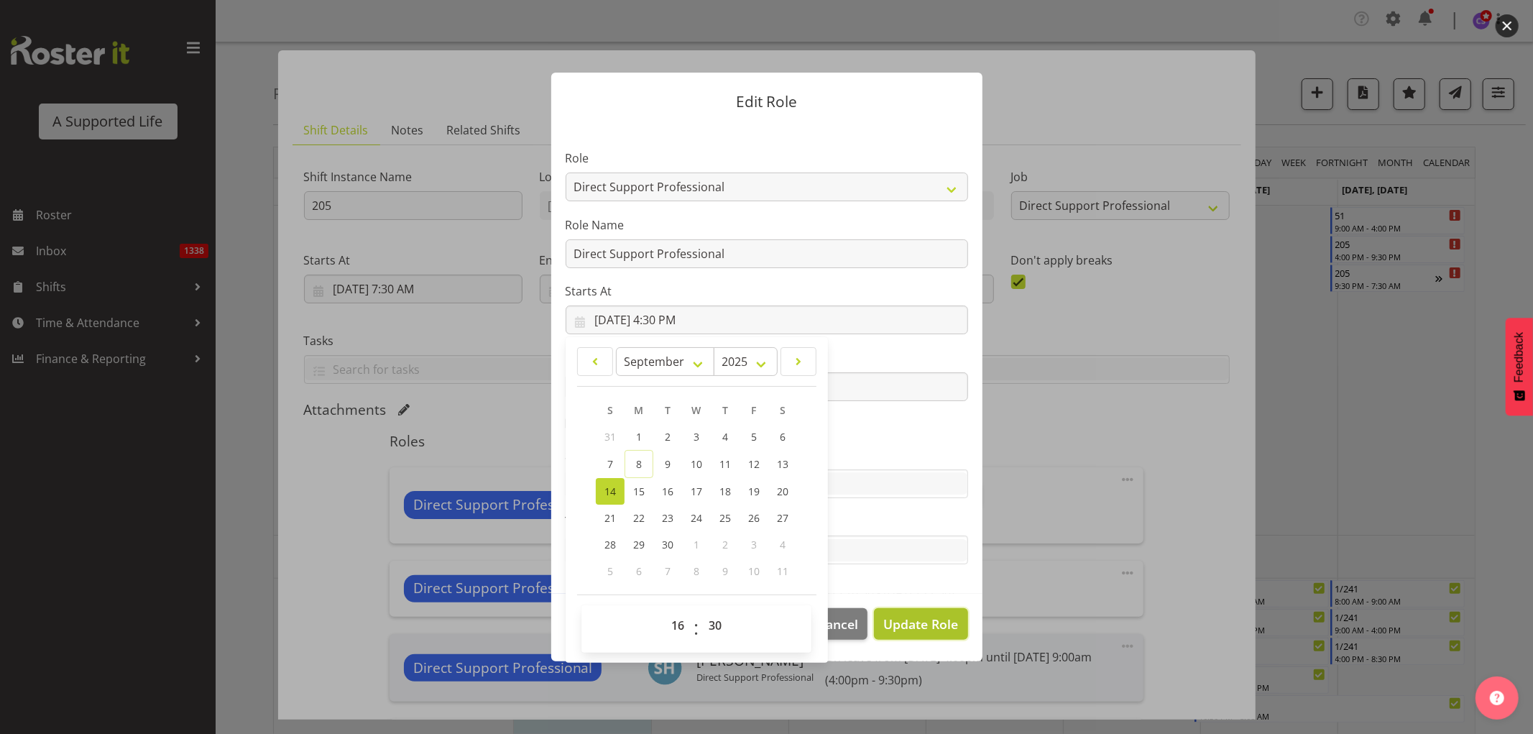
click at [910, 623] on span "Update Role" at bounding box center [920, 623] width 75 height 19
select select
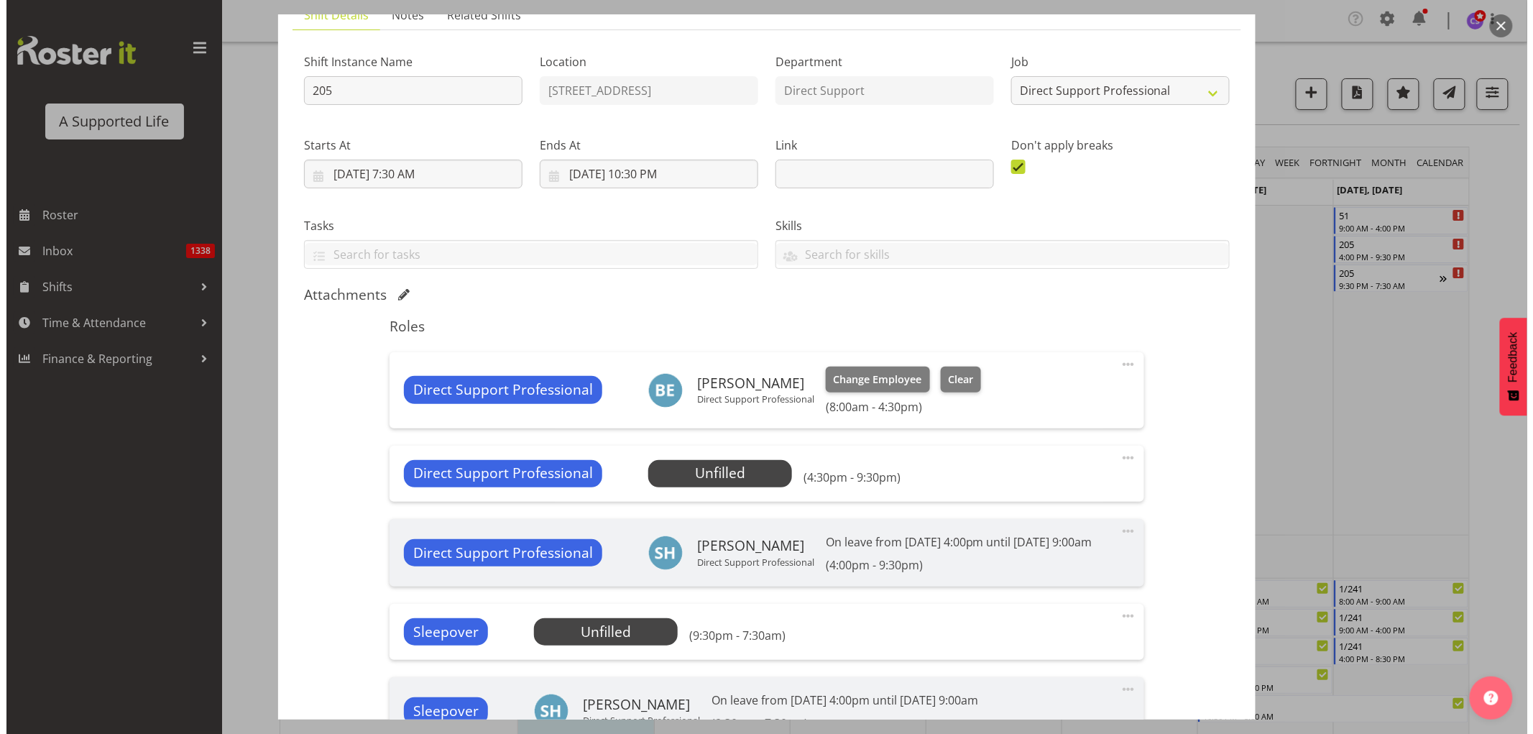
scroll to position [319, 0]
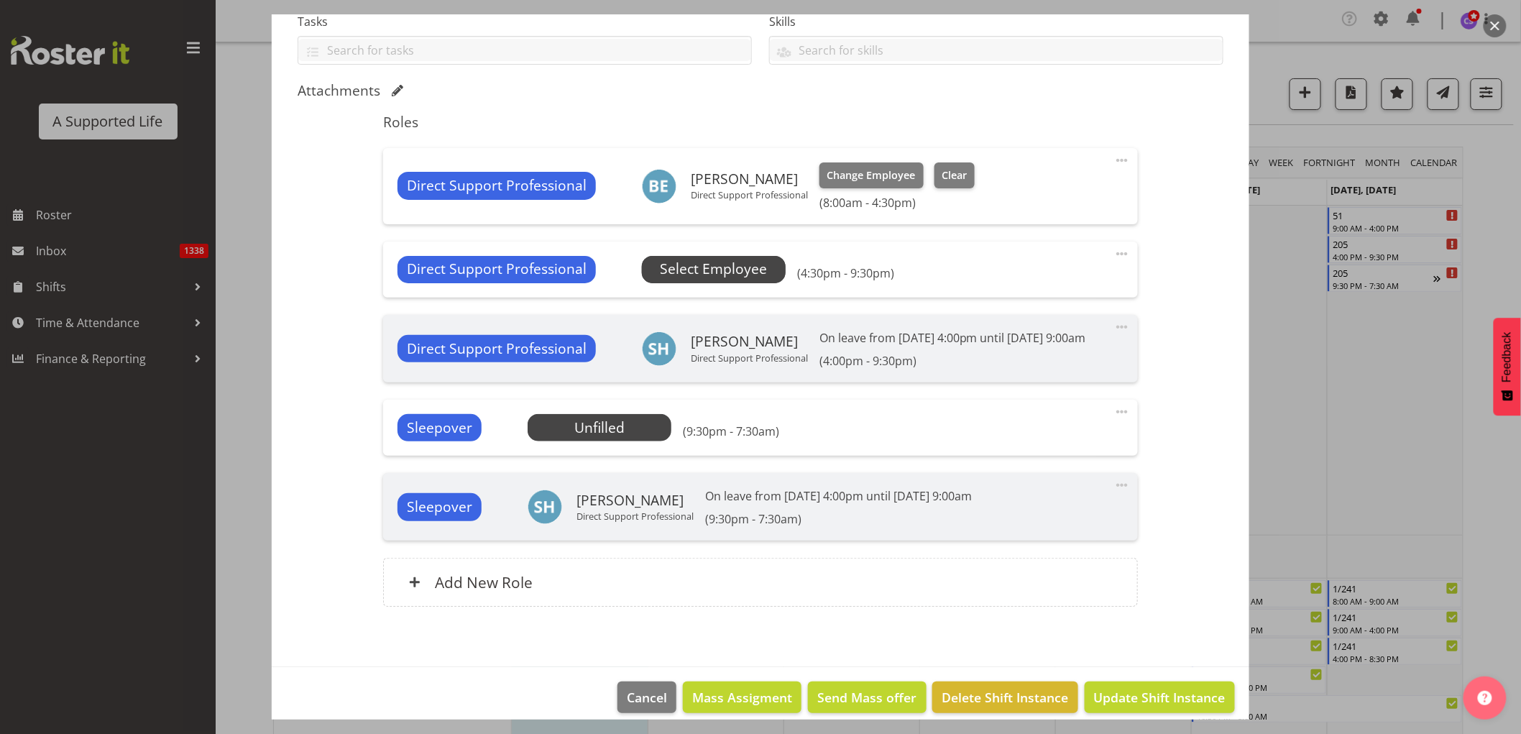
click at [714, 263] on span "Select Employee" at bounding box center [713, 269] width 107 height 21
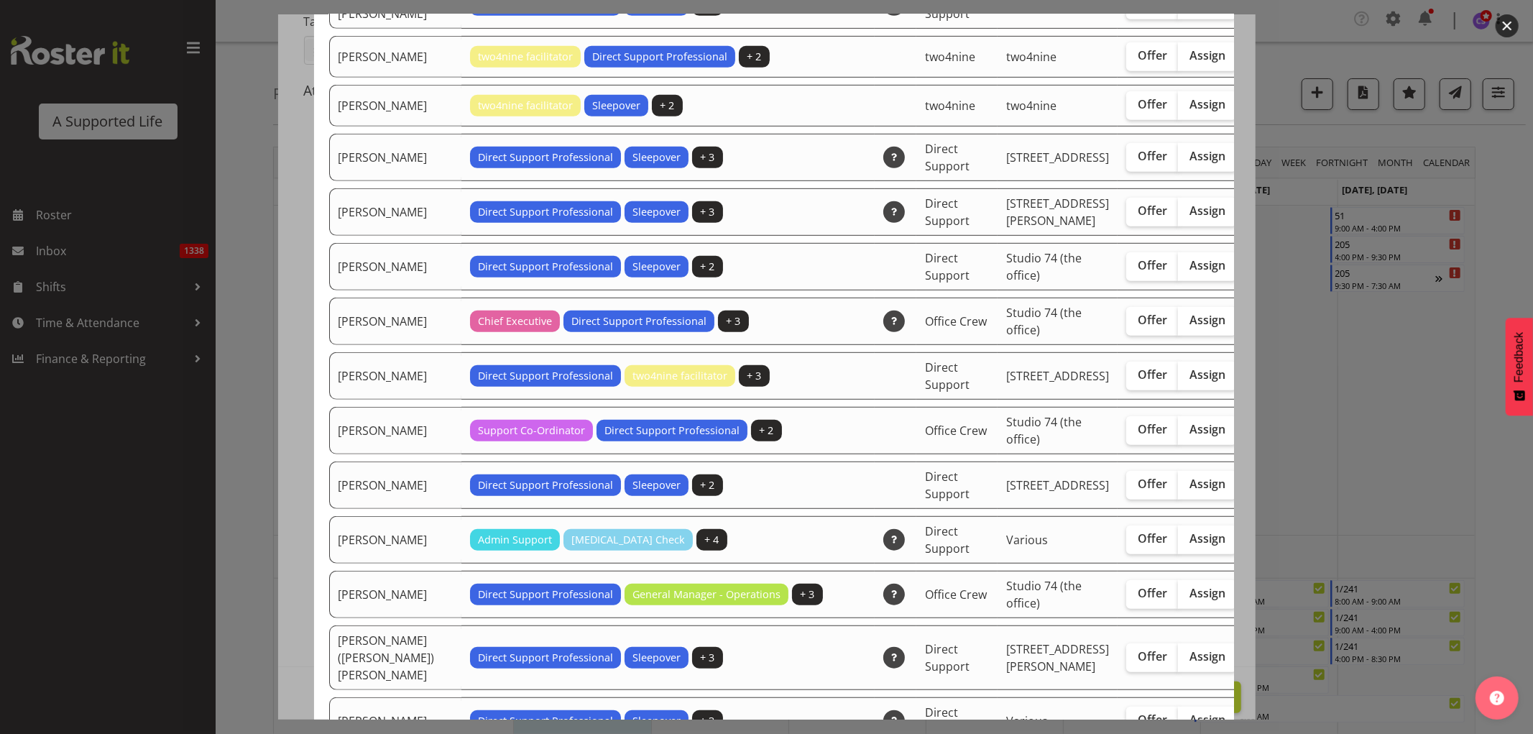
scroll to position [399, 0]
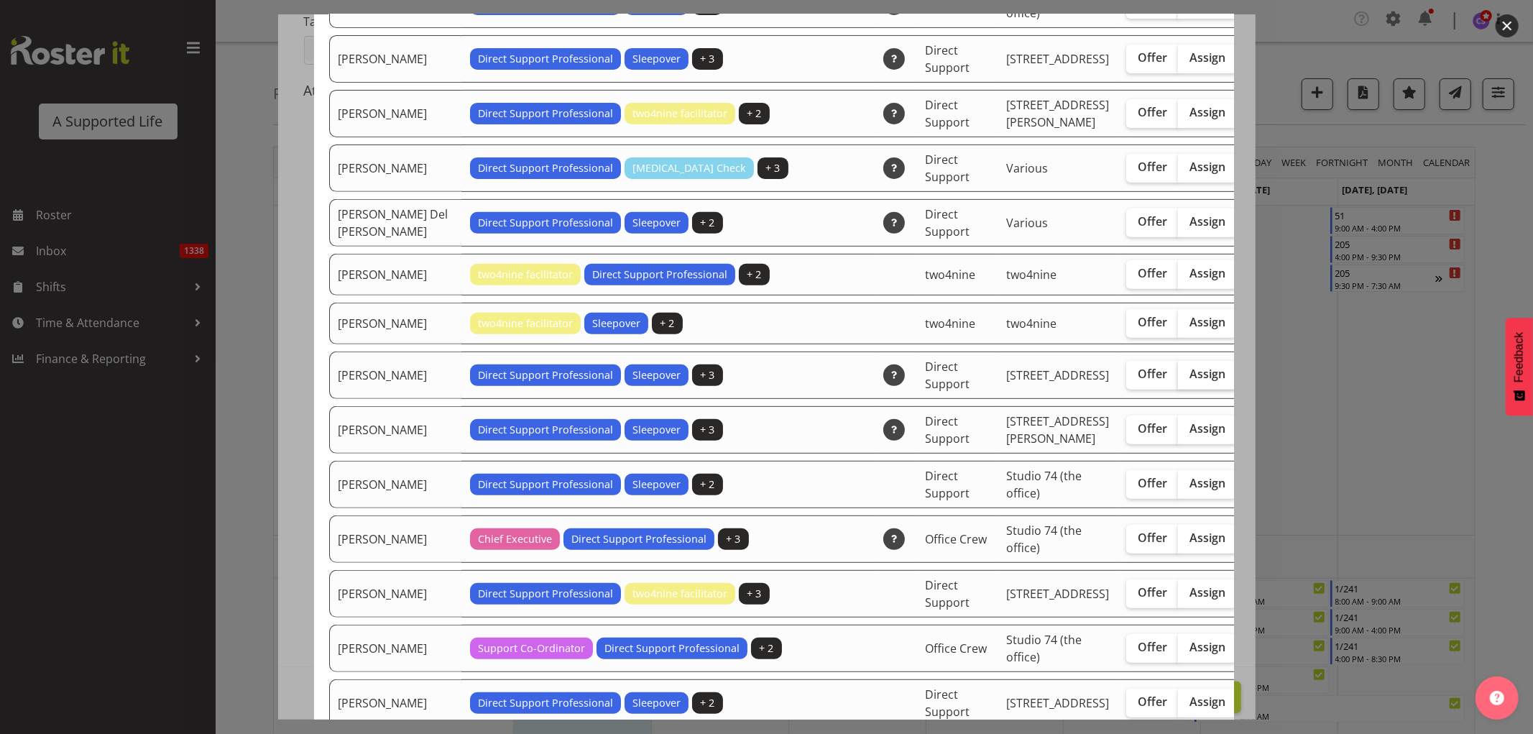
click at [1189, 381] on span "Assign" at bounding box center [1207, 373] width 36 height 14
click at [1178, 379] on input "Assign" at bounding box center [1182, 373] width 9 height 9
checkbox input "true"
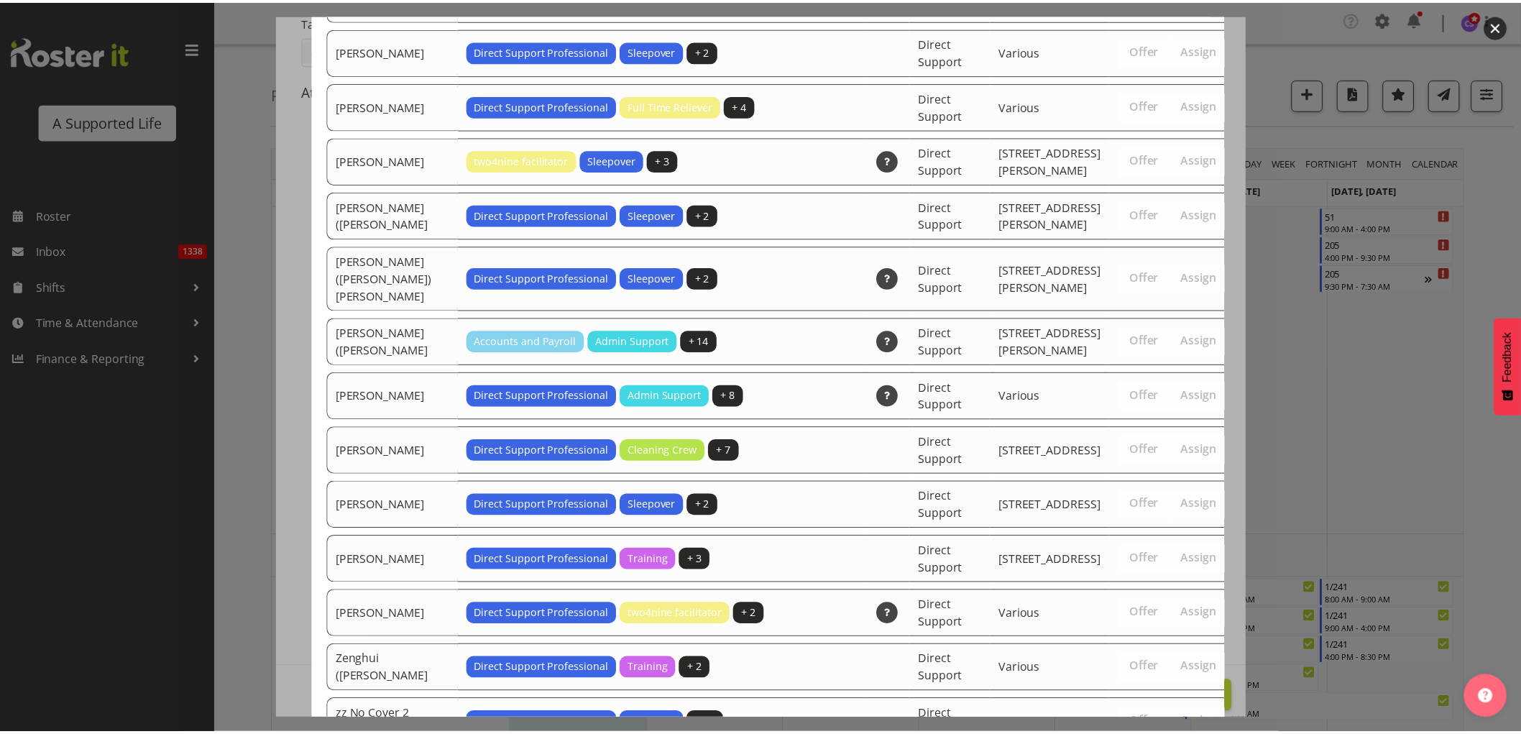
scroll to position [4564, 0]
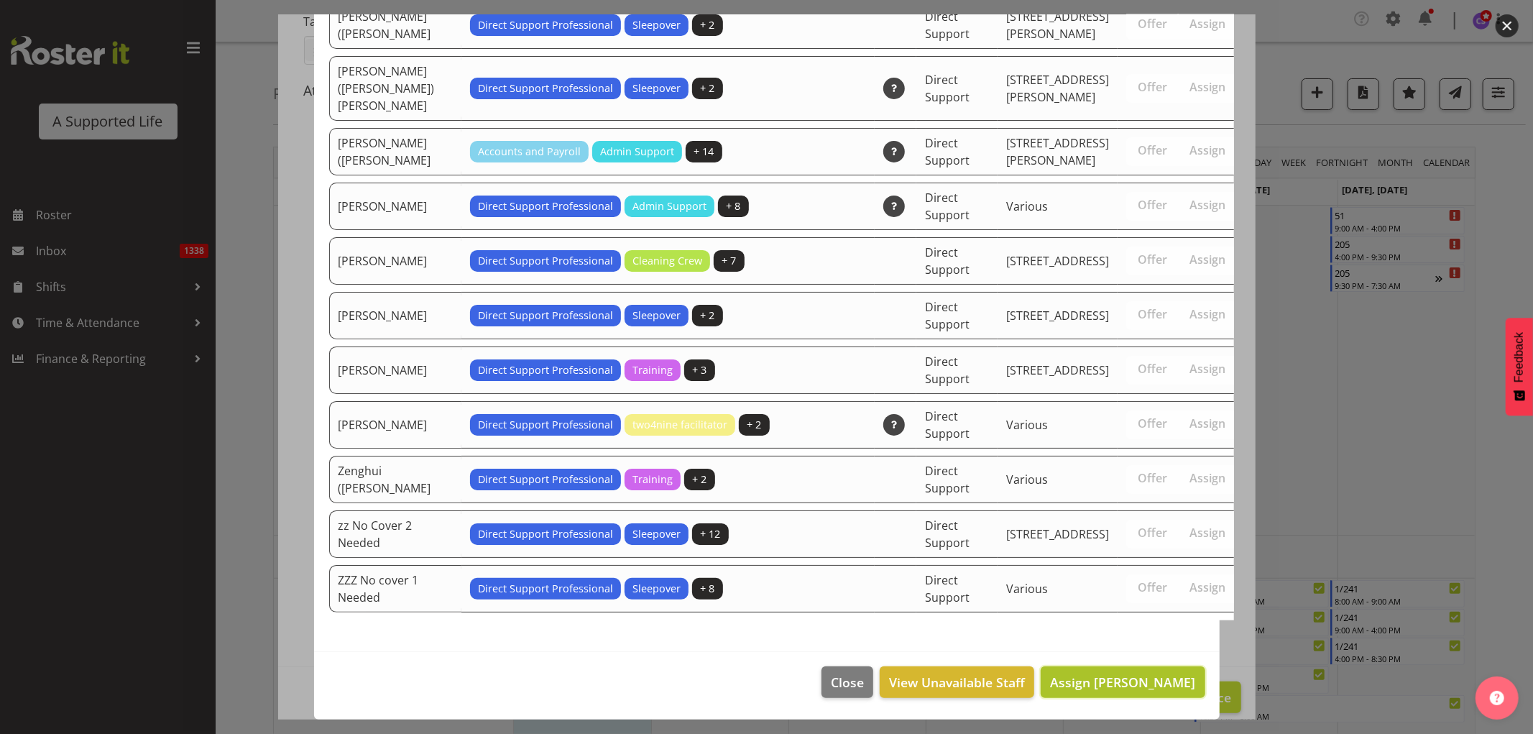
click at [1105, 683] on span "Assign Beth England" at bounding box center [1122, 681] width 145 height 17
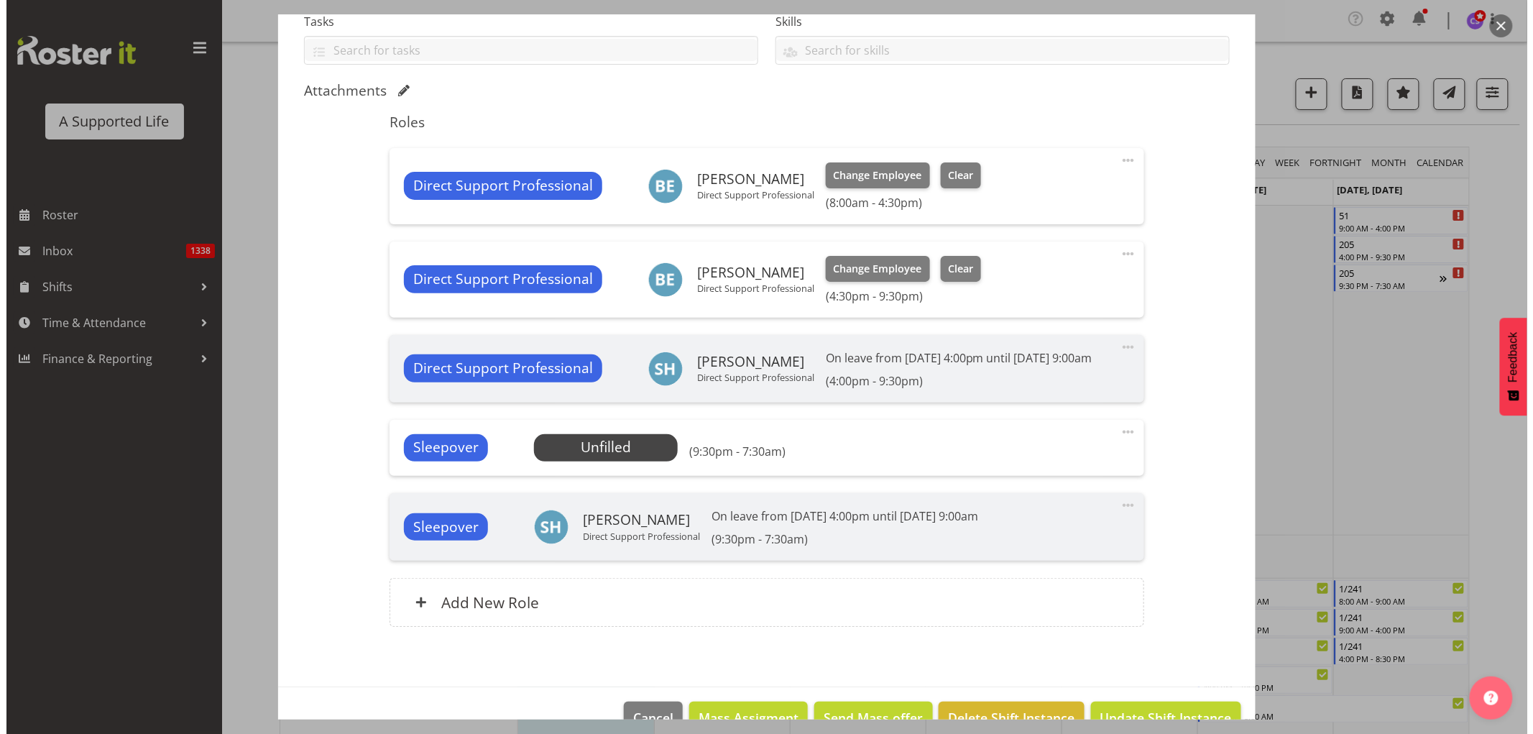
scroll to position [372, 0]
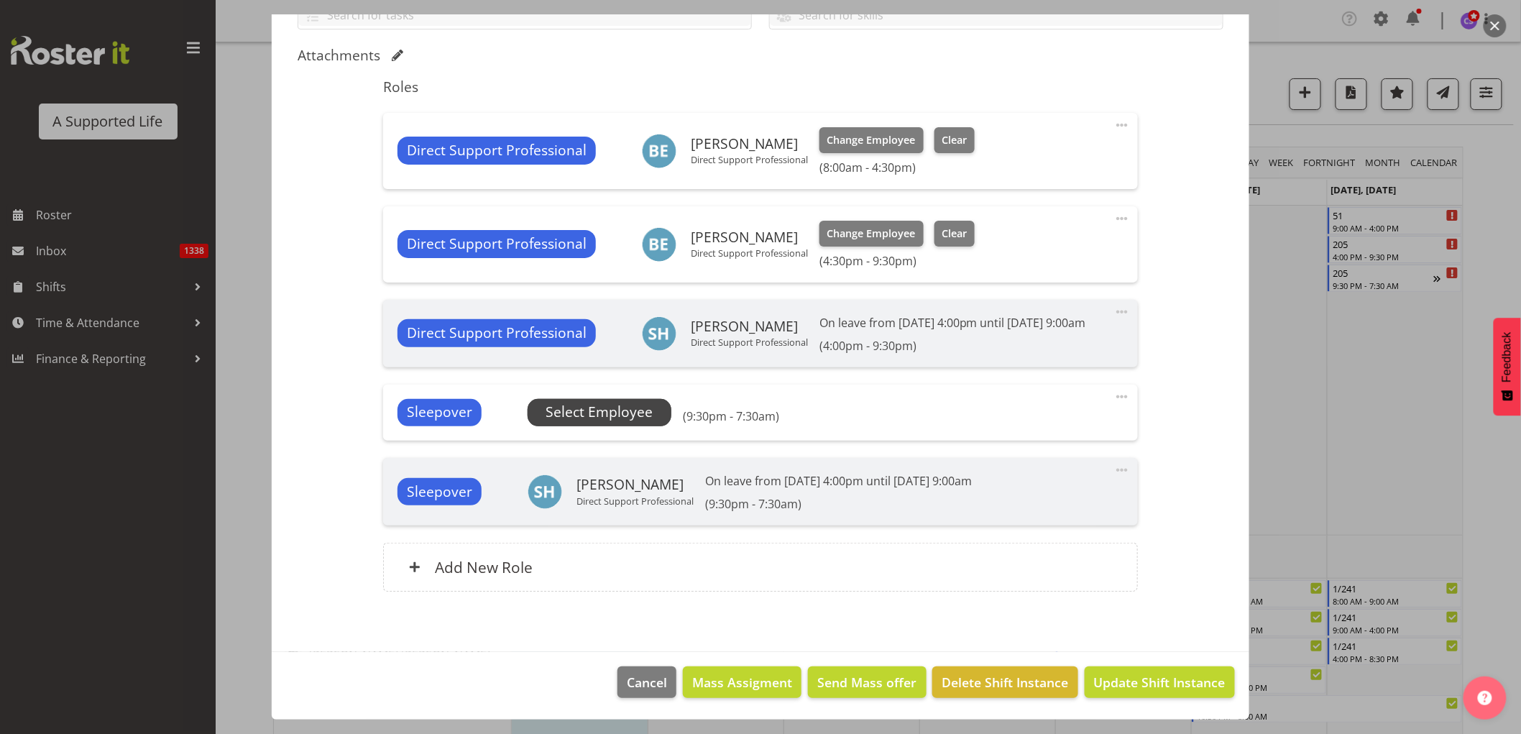
click at [651, 414] on span "Select Employee" at bounding box center [599, 412] width 144 height 27
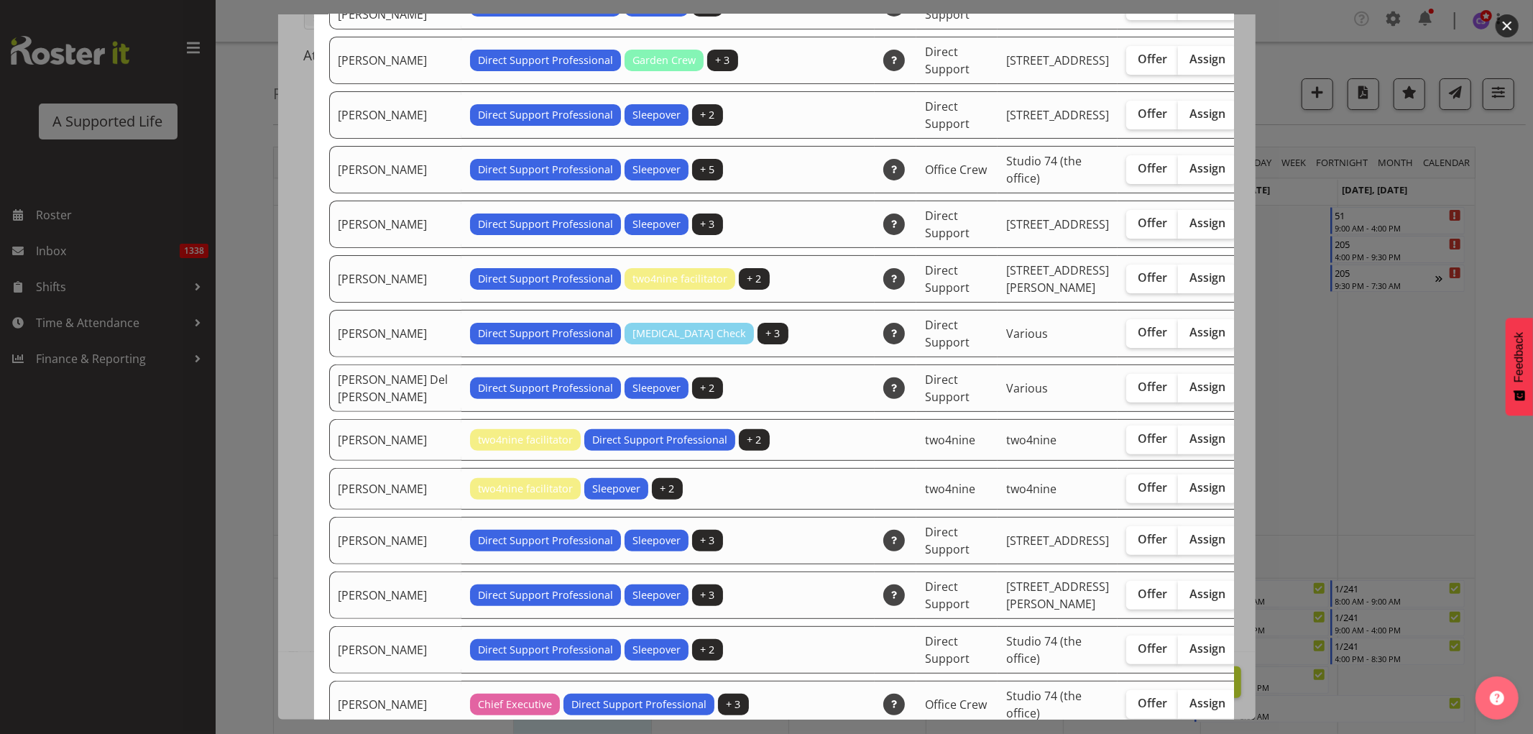
scroll to position [239, 0]
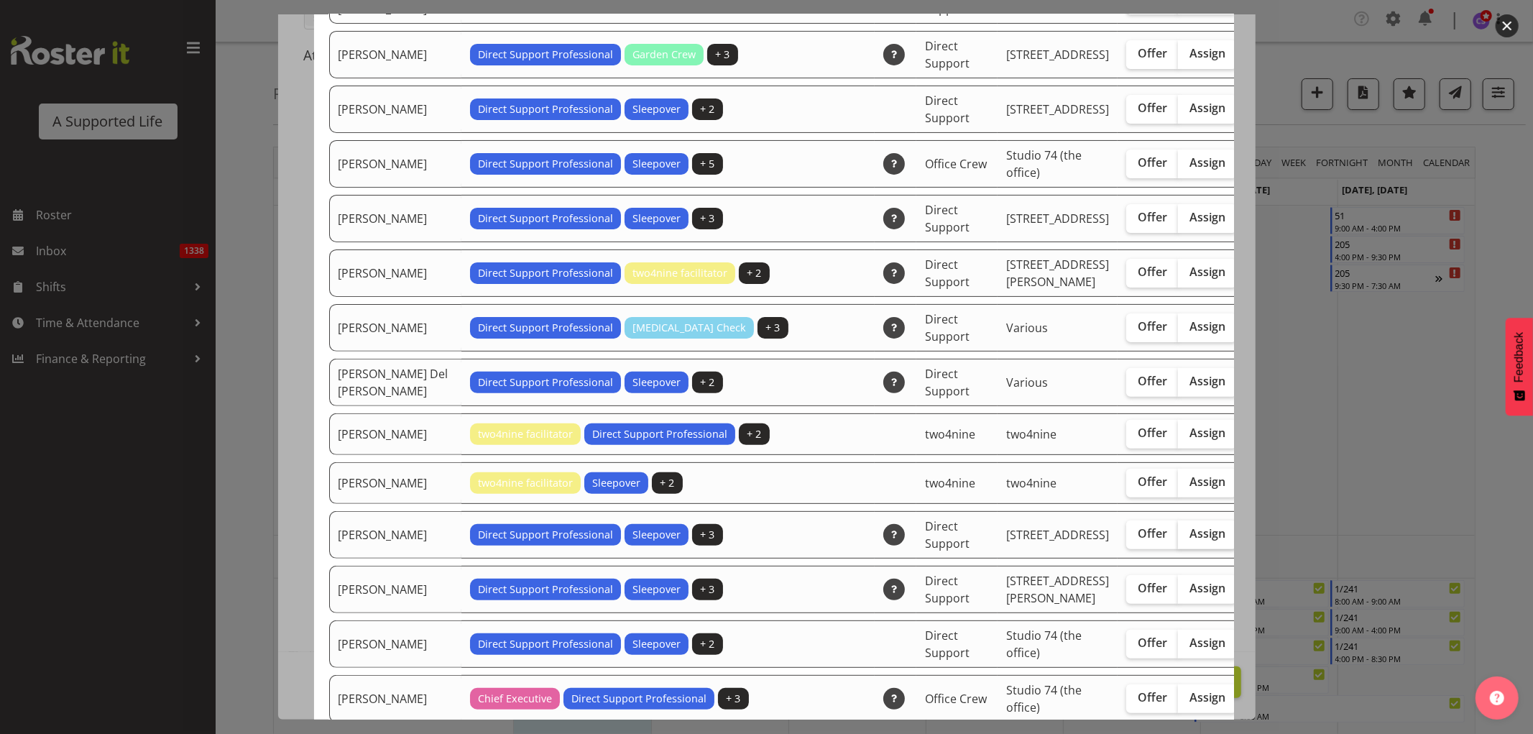
click at [1178, 549] on label "Assign" at bounding box center [1207, 534] width 59 height 29
click at [1178, 538] on input "Assign" at bounding box center [1182, 533] width 9 height 9
checkbox input "true"
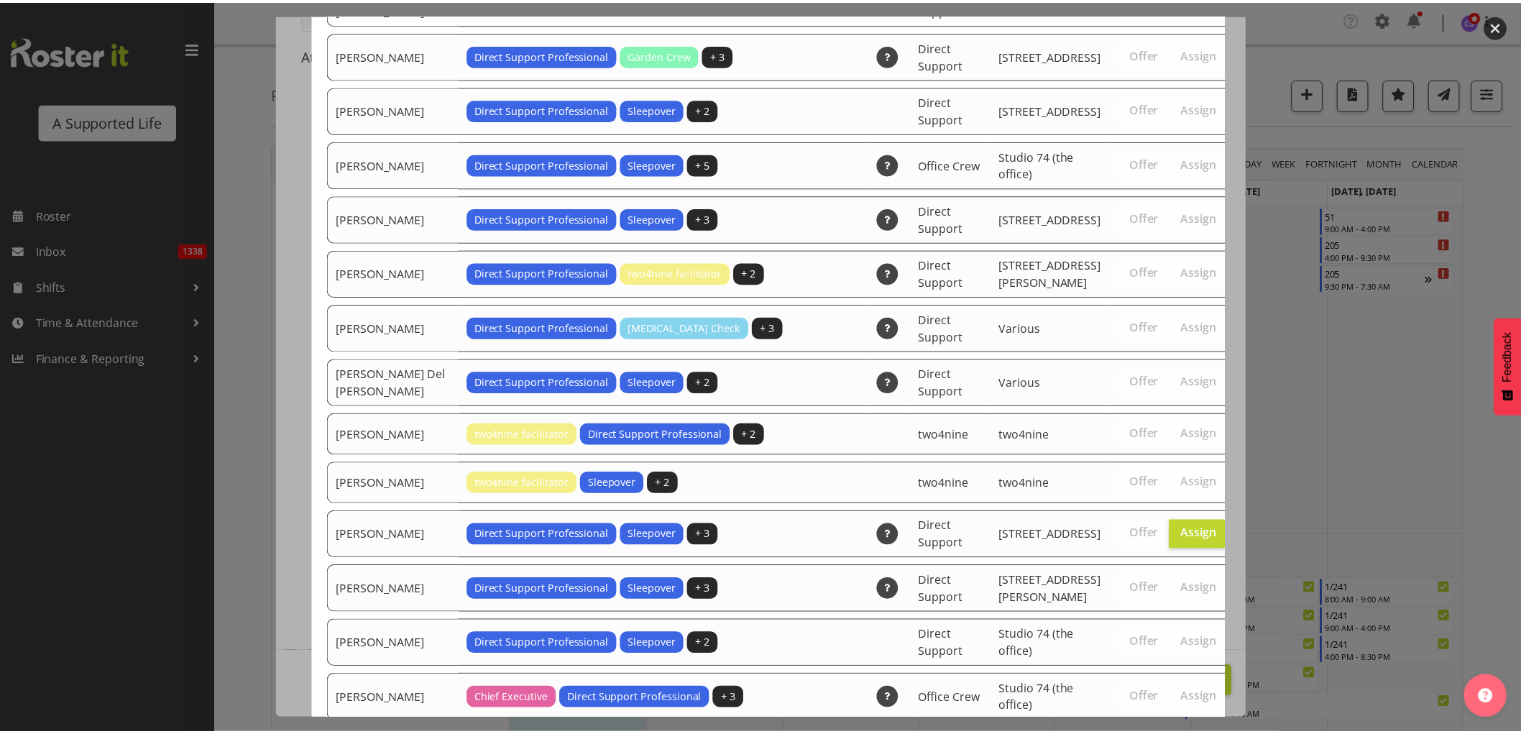
scroll to position [4382, 0]
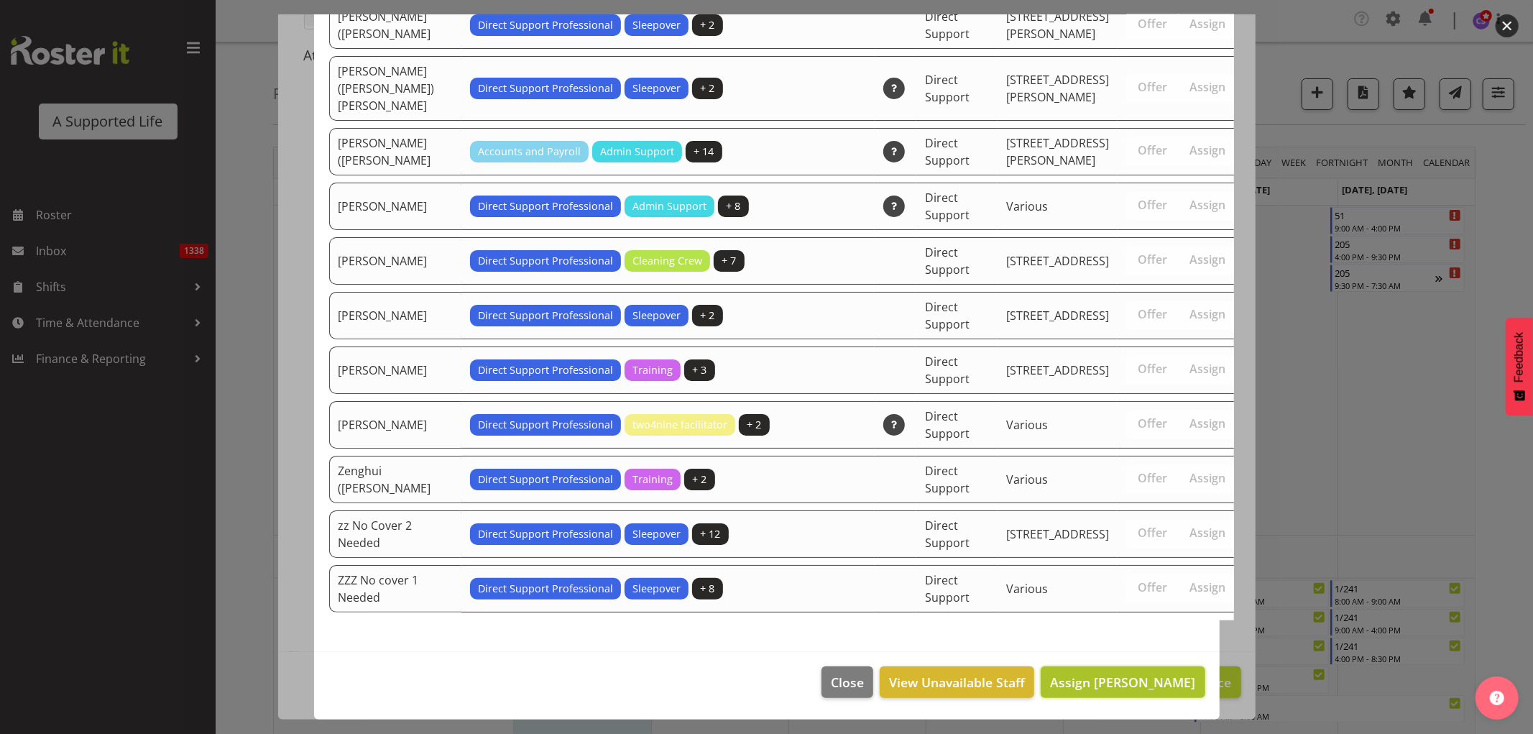
click at [1167, 683] on span "Assign Beth England" at bounding box center [1122, 681] width 145 height 17
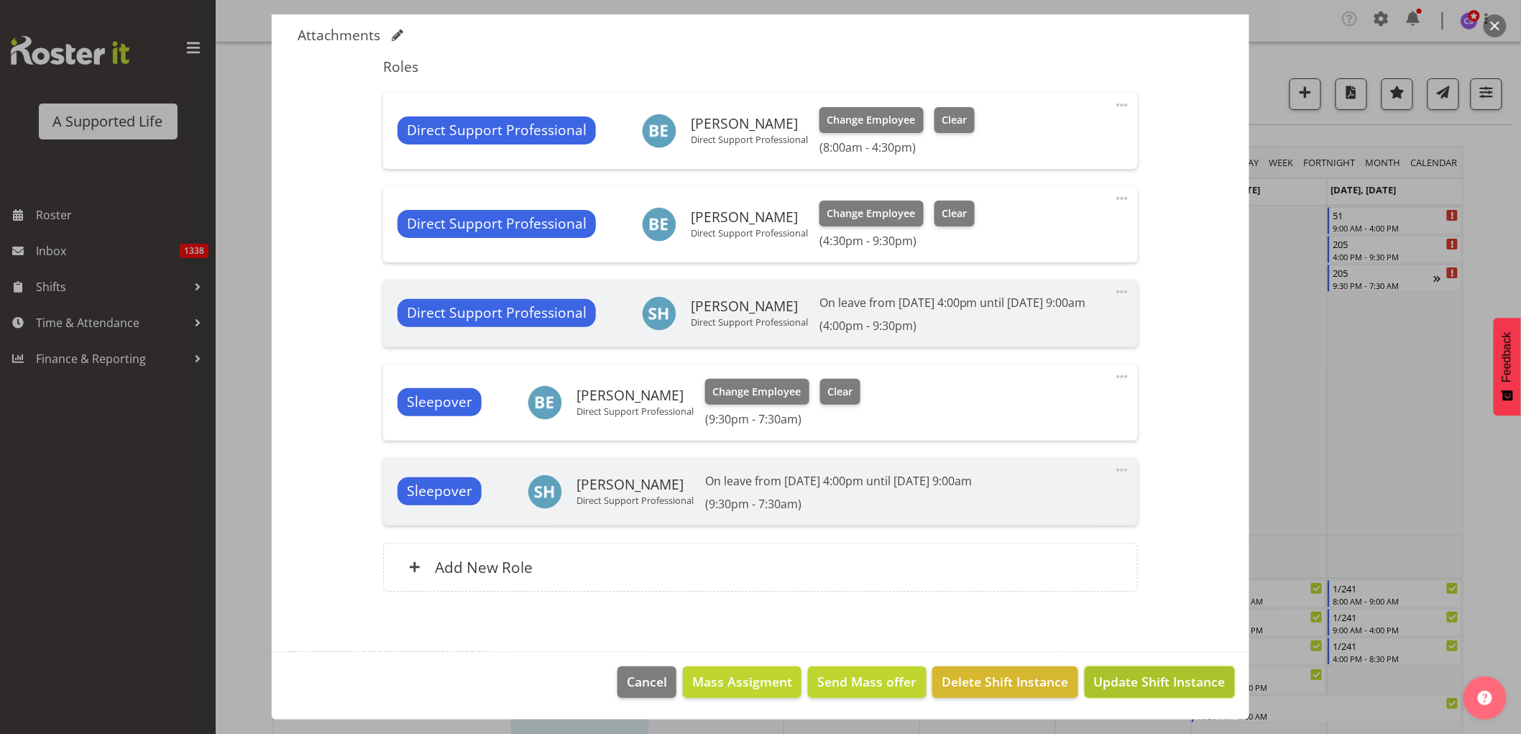
click at [1164, 673] on span "Update Shift Instance" at bounding box center [1159, 681] width 131 height 19
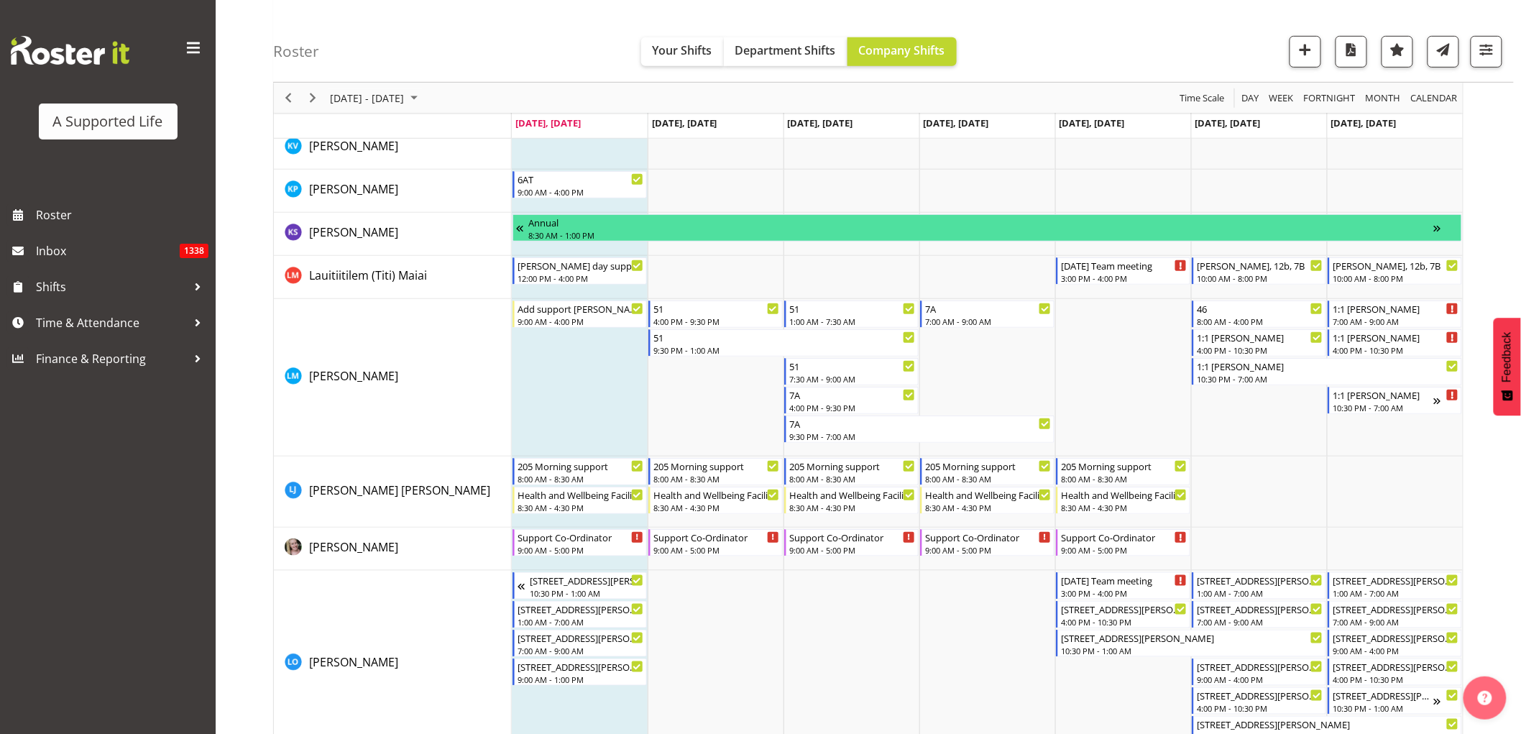
scroll to position [4870, 0]
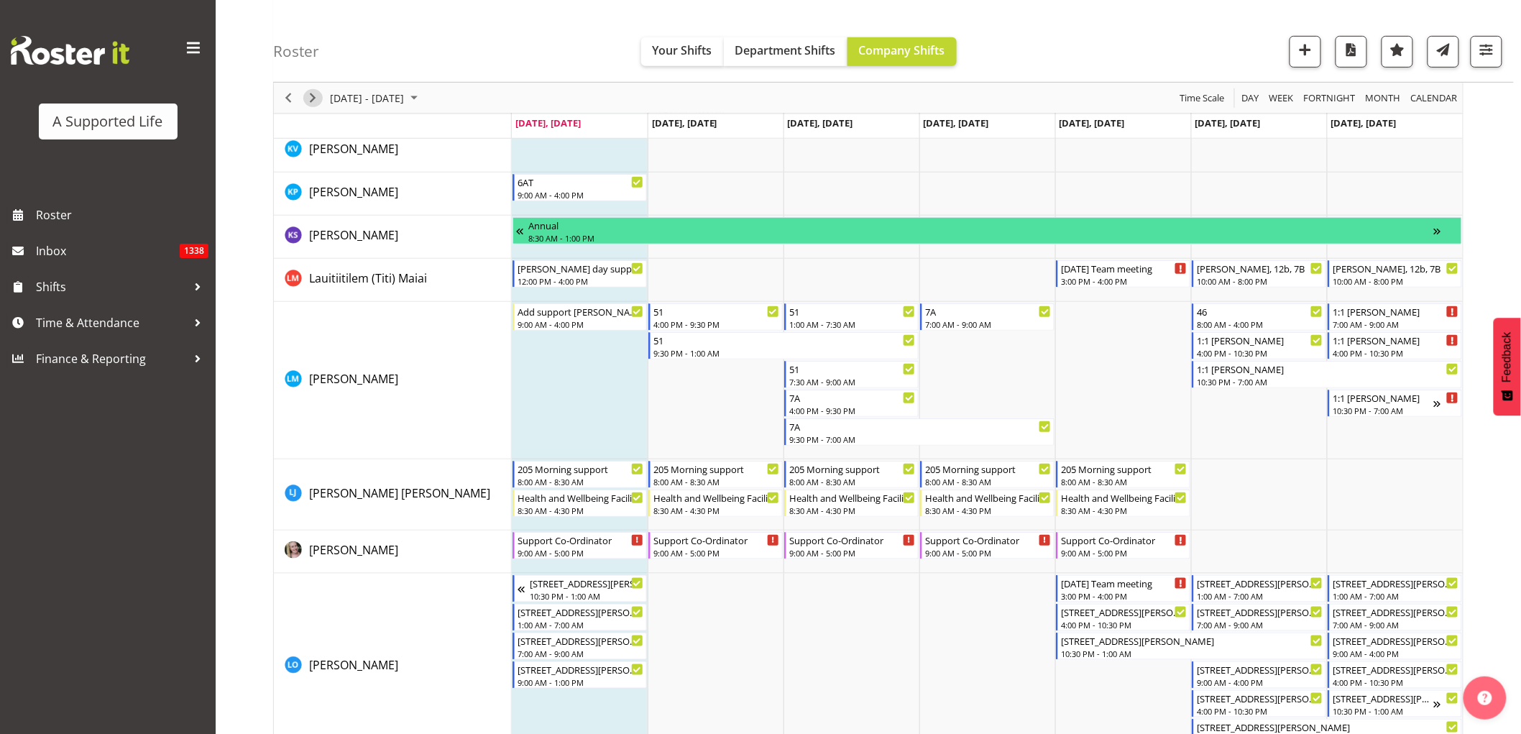
click at [318, 96] on span "Next" at bounding box center [312, 98] width 17 height 18
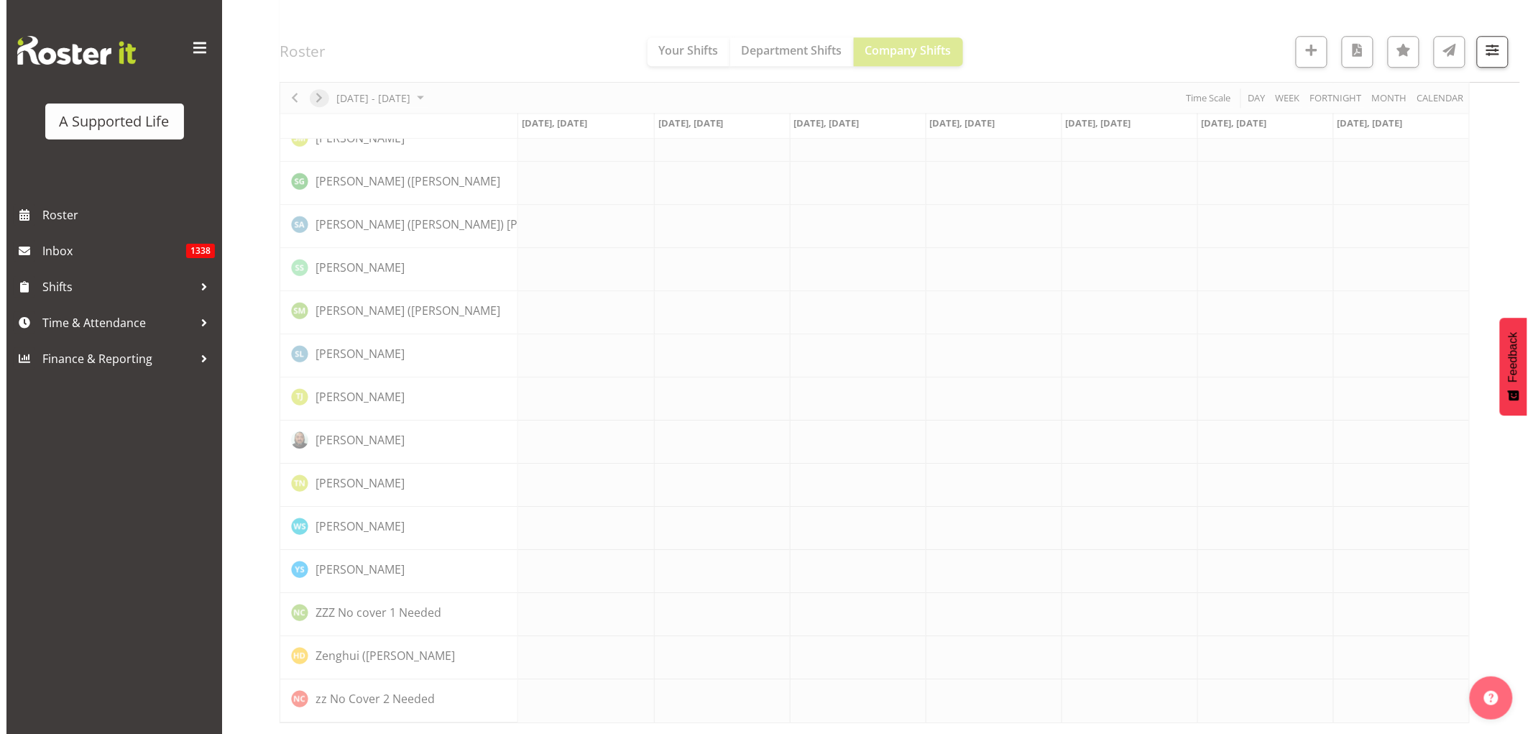
scroll to position [0, 0]
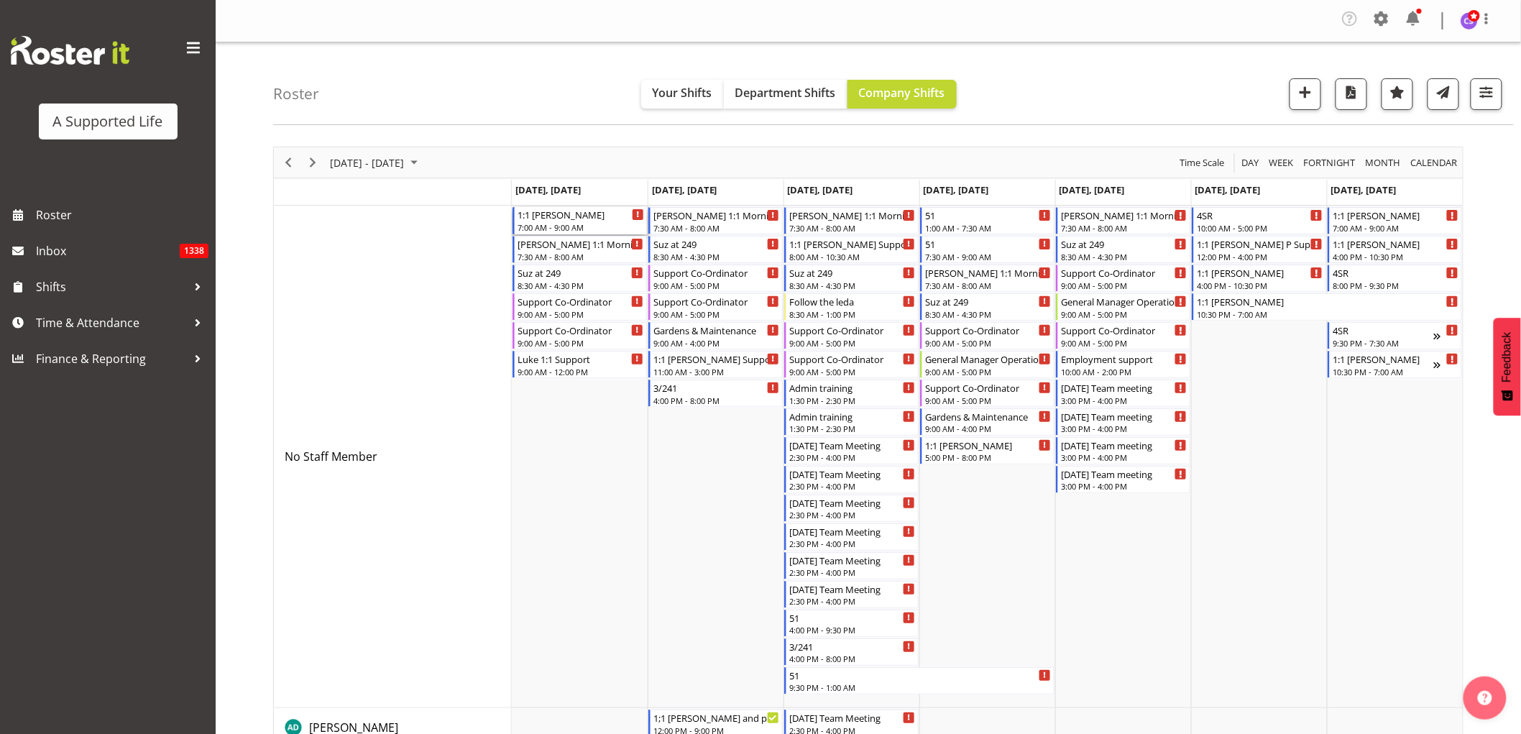
click at [566, 218] on div "1:1 [PERSON_NAME]" at bounding box center [580, 214] width 126 height 14
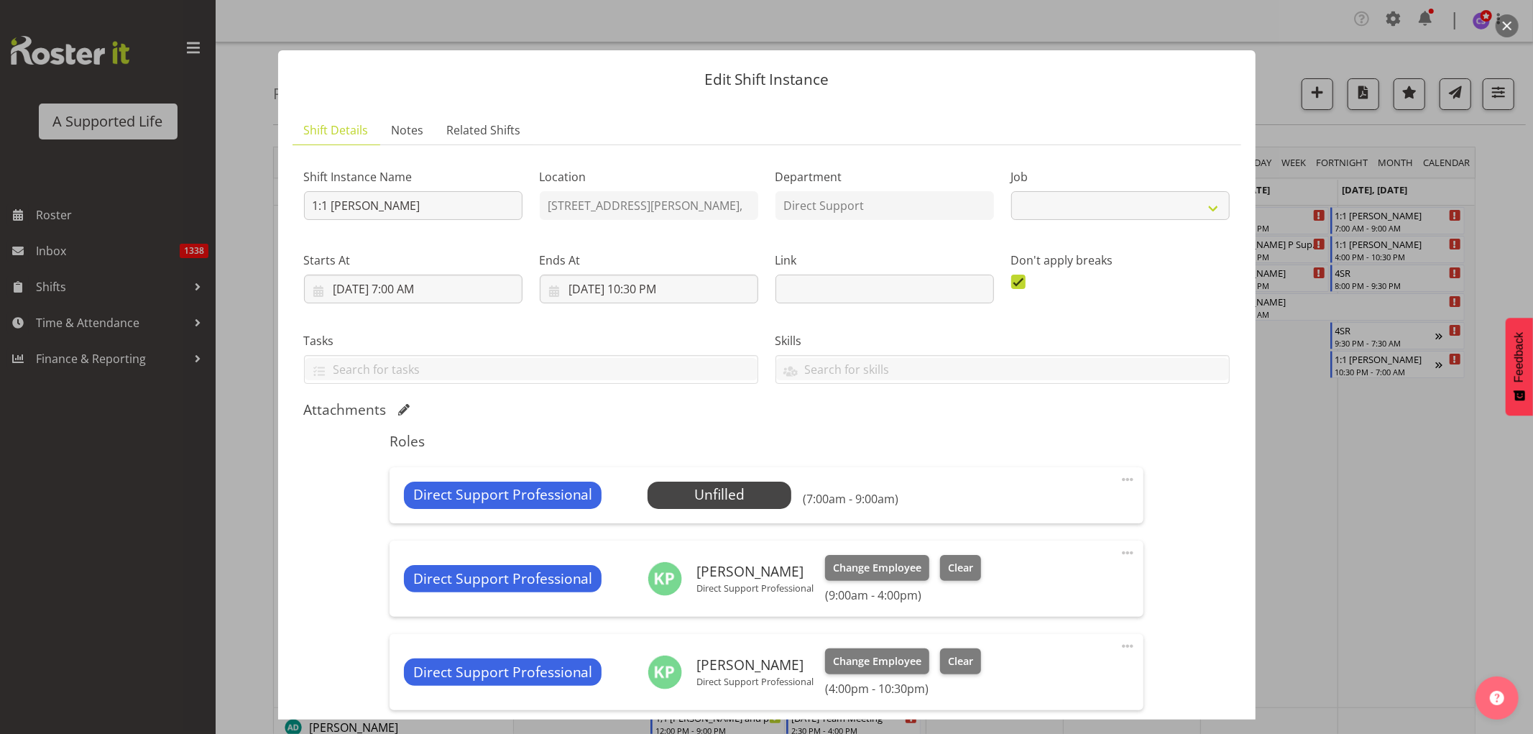
select select "4112"
click at [716, 486] on span "Select Employee" at bounding box center [719, 494] width 107 height 21
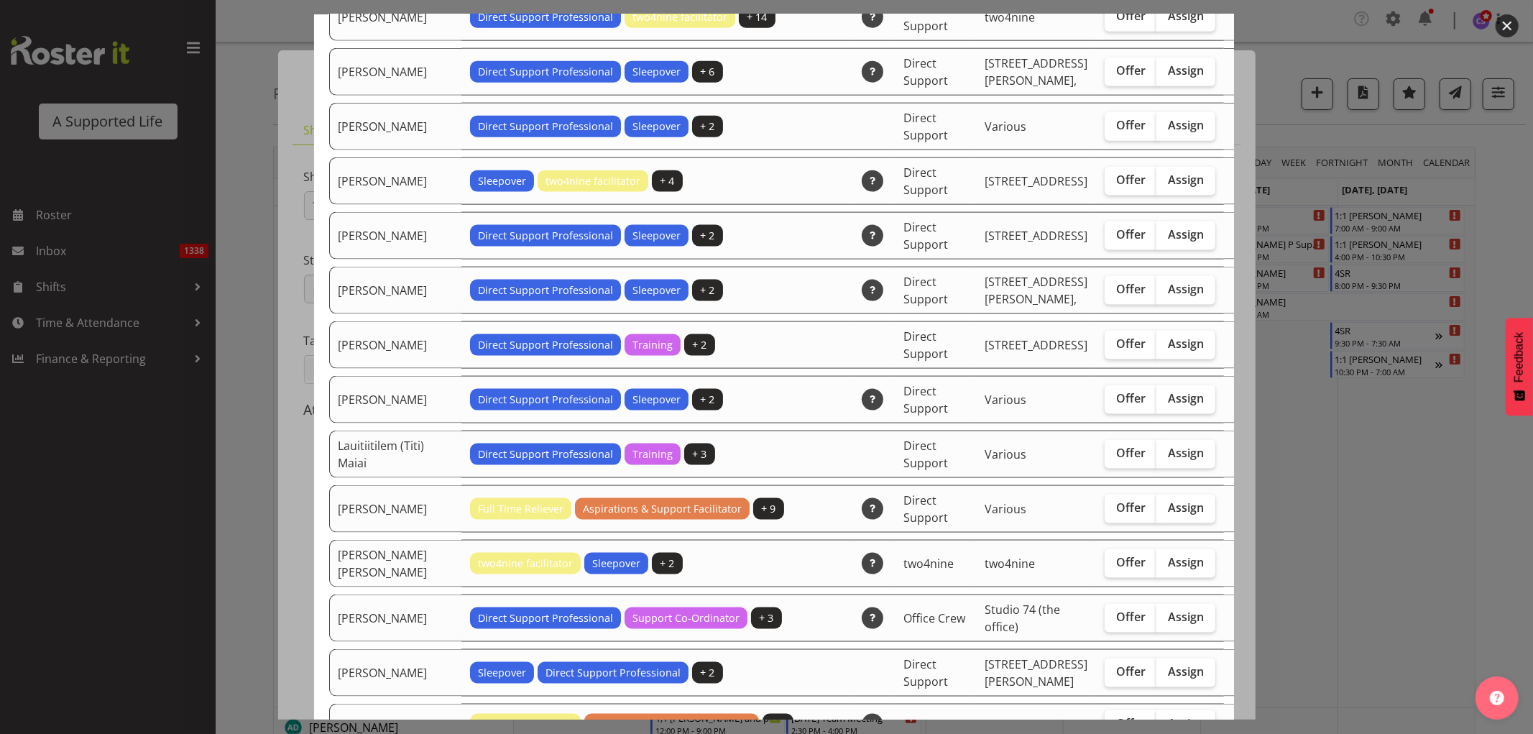
scroll to position [1597, 0]
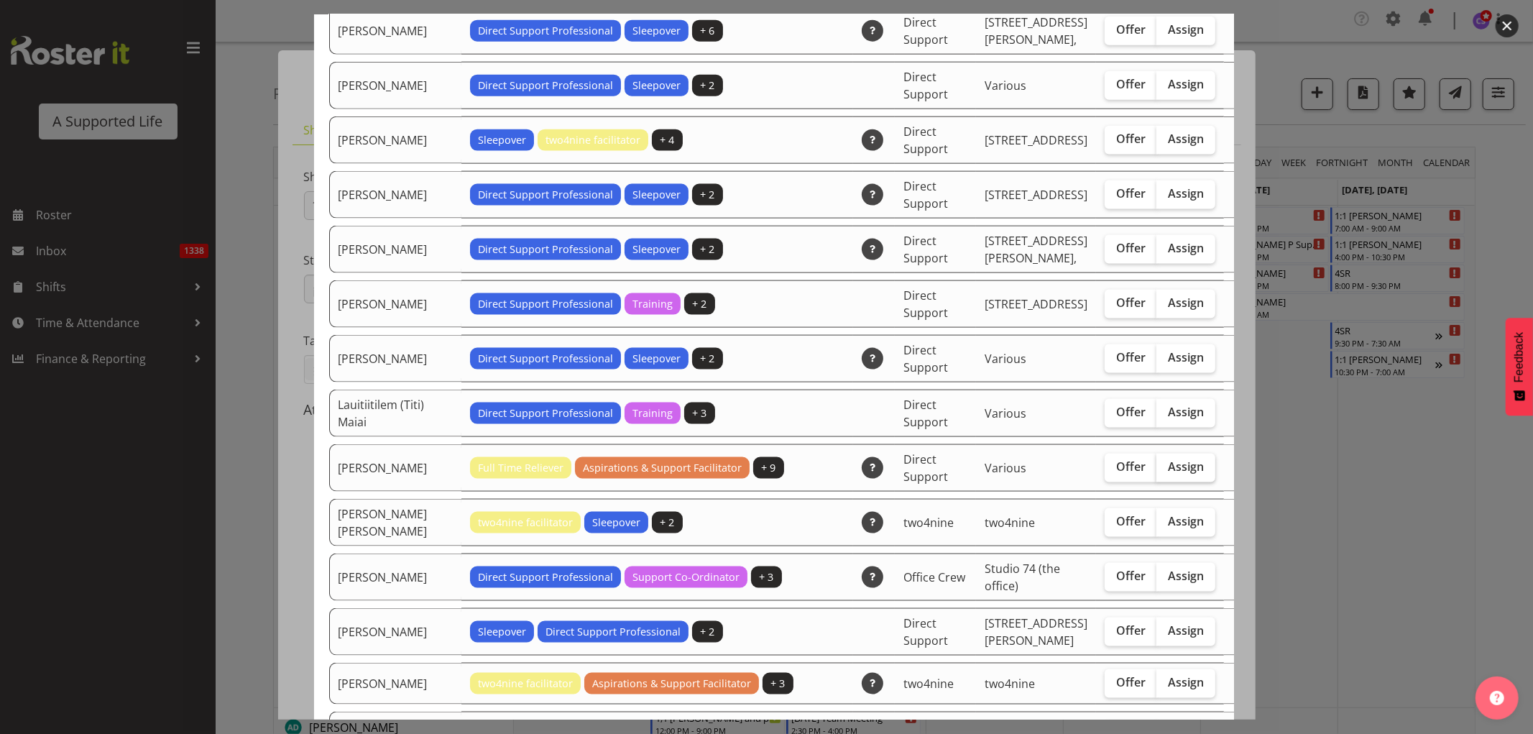
click at [1156, 453] on label "Assign" at bounding box center [1185, 467] width 59 height 29
click at [1156, 462] on input "Assign" at bounding box center [1160, 466] width 9 height 9
checkbox input "true"
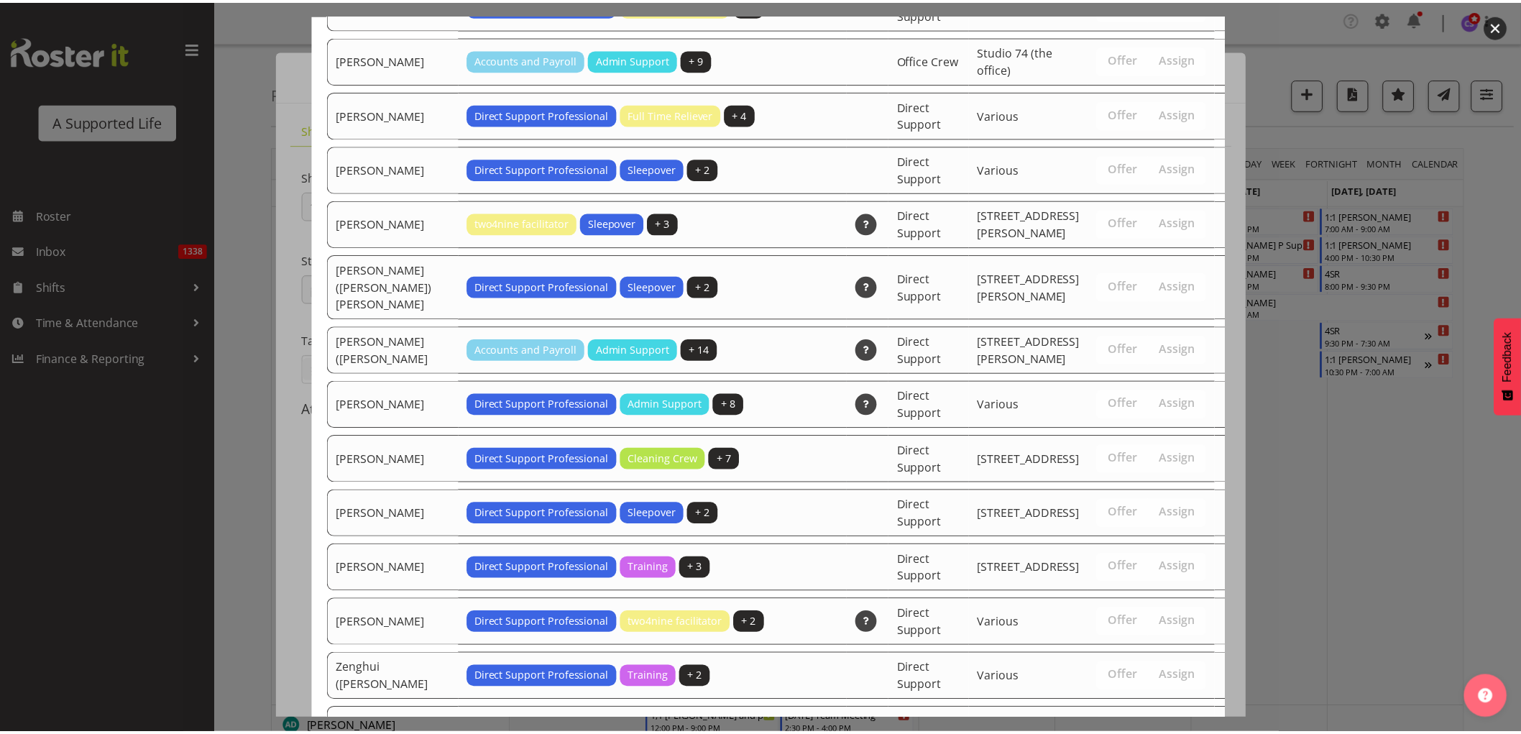
scroll to position [3072, 0]
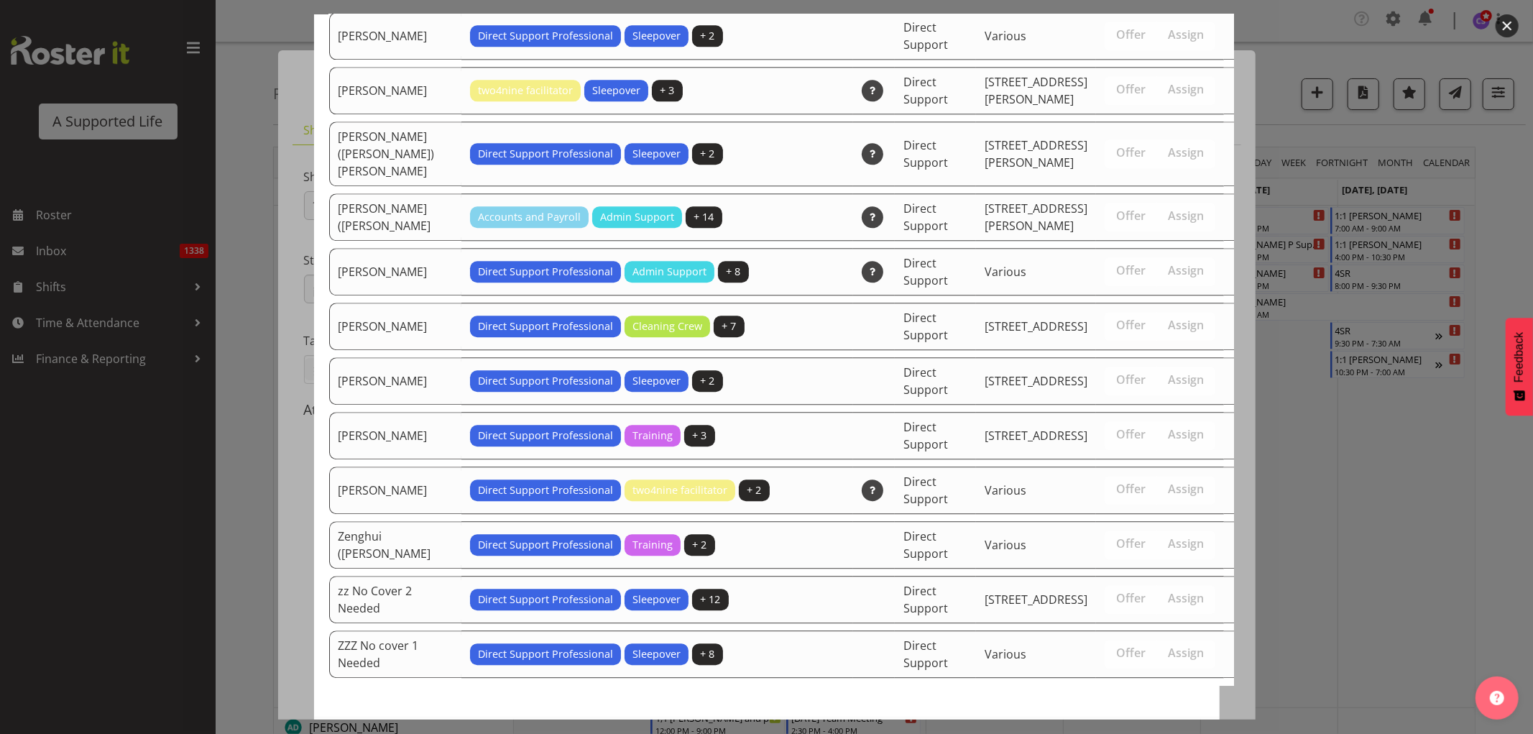
click at [1160, 732] on button "Assign Lauren Moult" at bounding box center [1122, 748] width 164 height 32
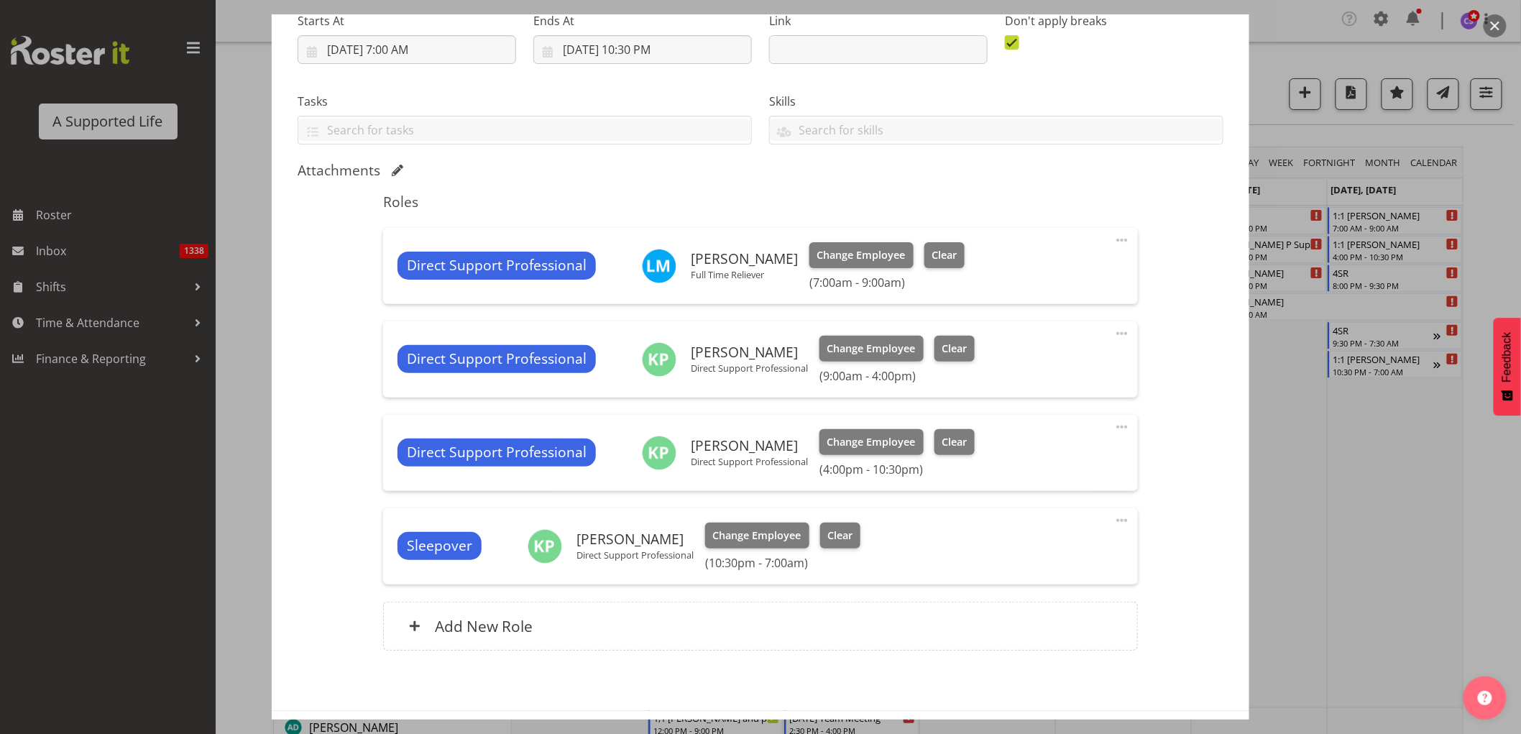
scroll to position [297, 0]
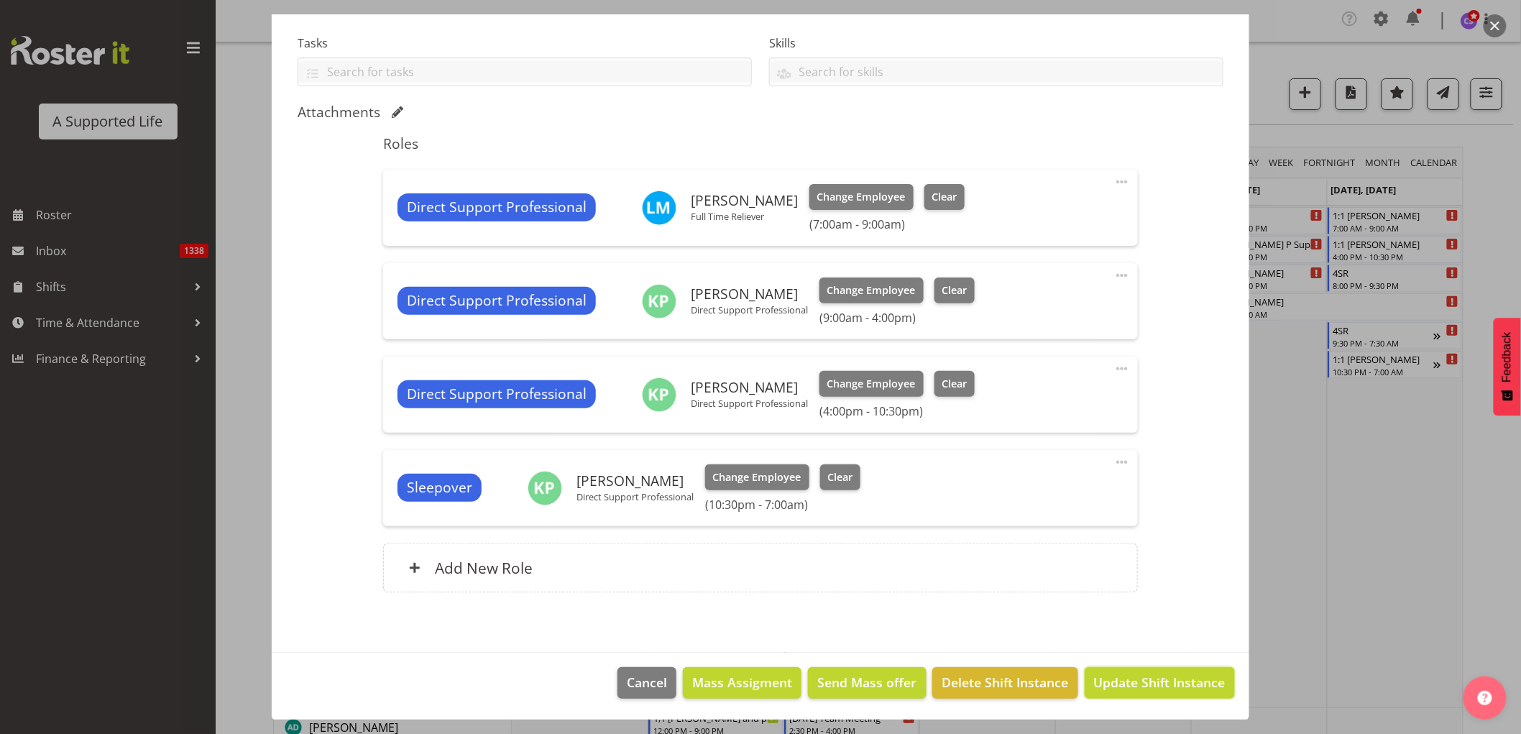
click at [1191, 687] on span "Update Shift Instance" at bounding box center [1159, 682] width 131 height 19
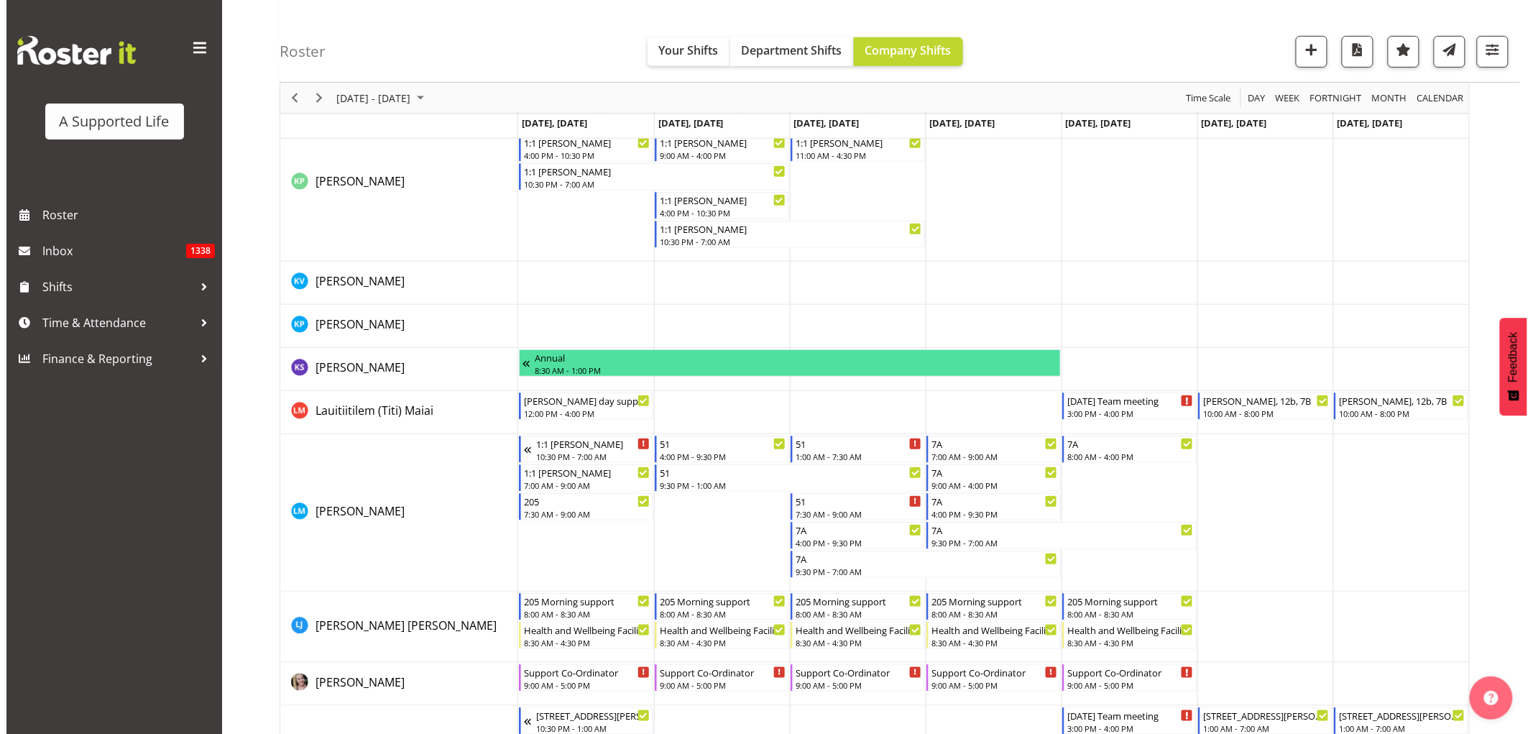
scroll to position [4879, 0]
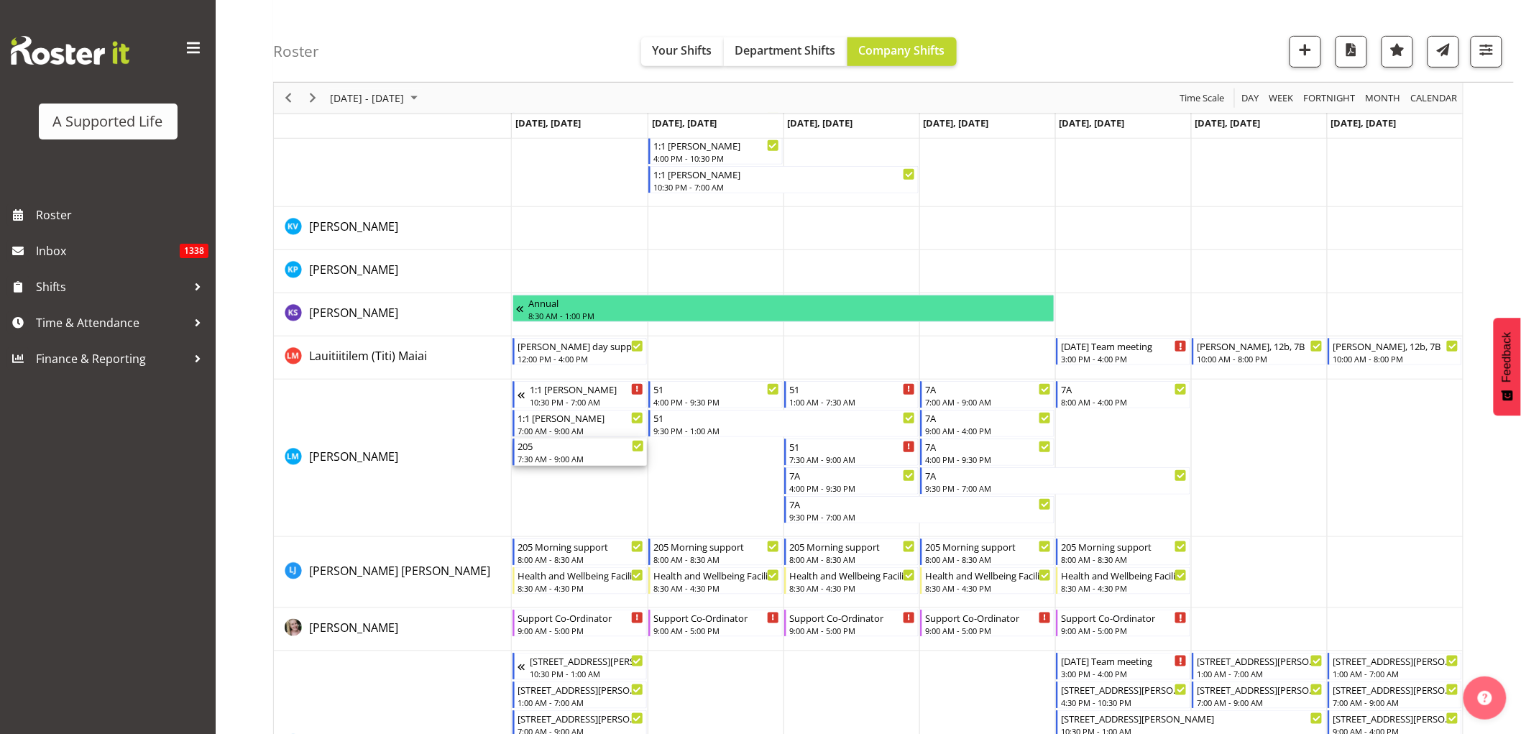
click at [576, 456] on div "7:30 AM - 9:00 AM" at bounding box center [580, 458] width 126 height 11
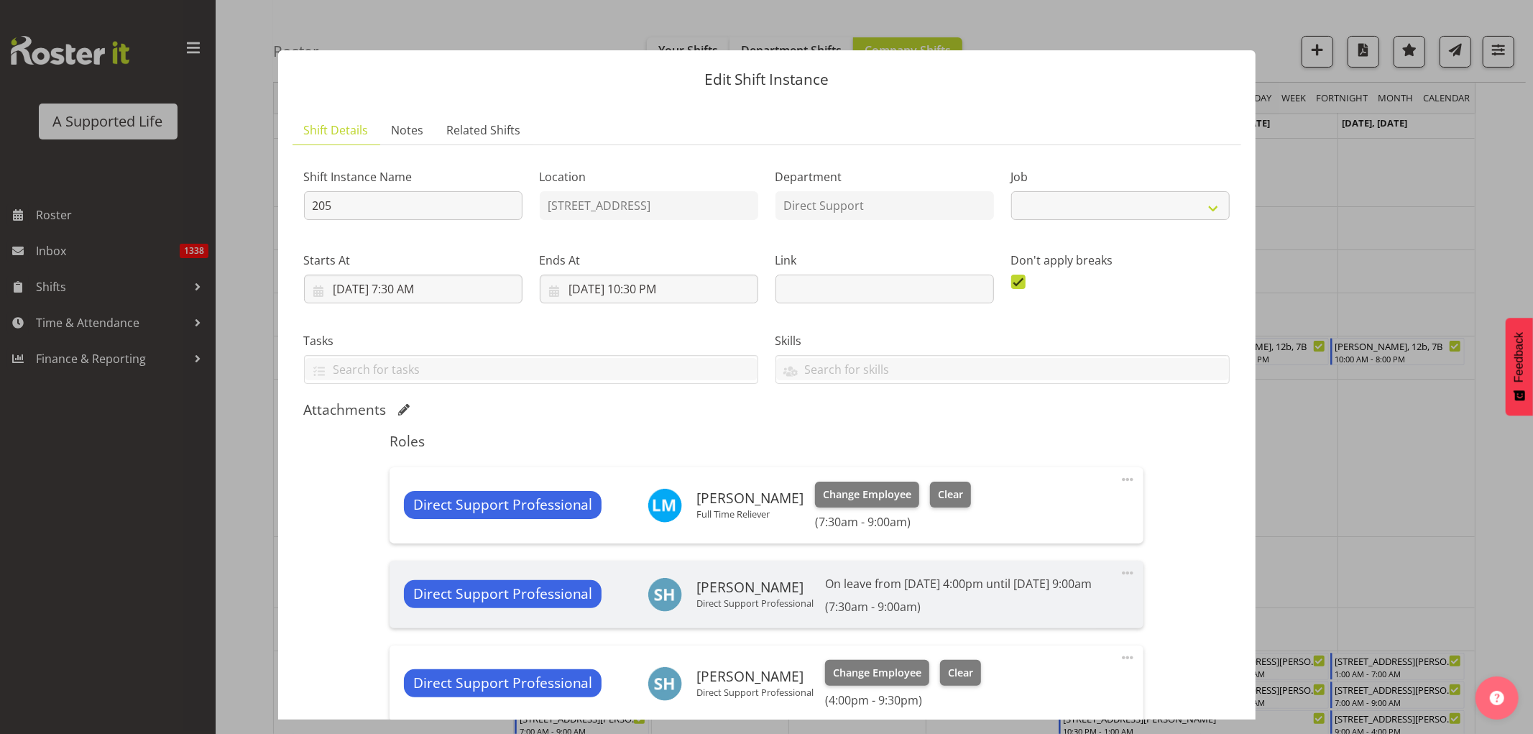
select select "4112"
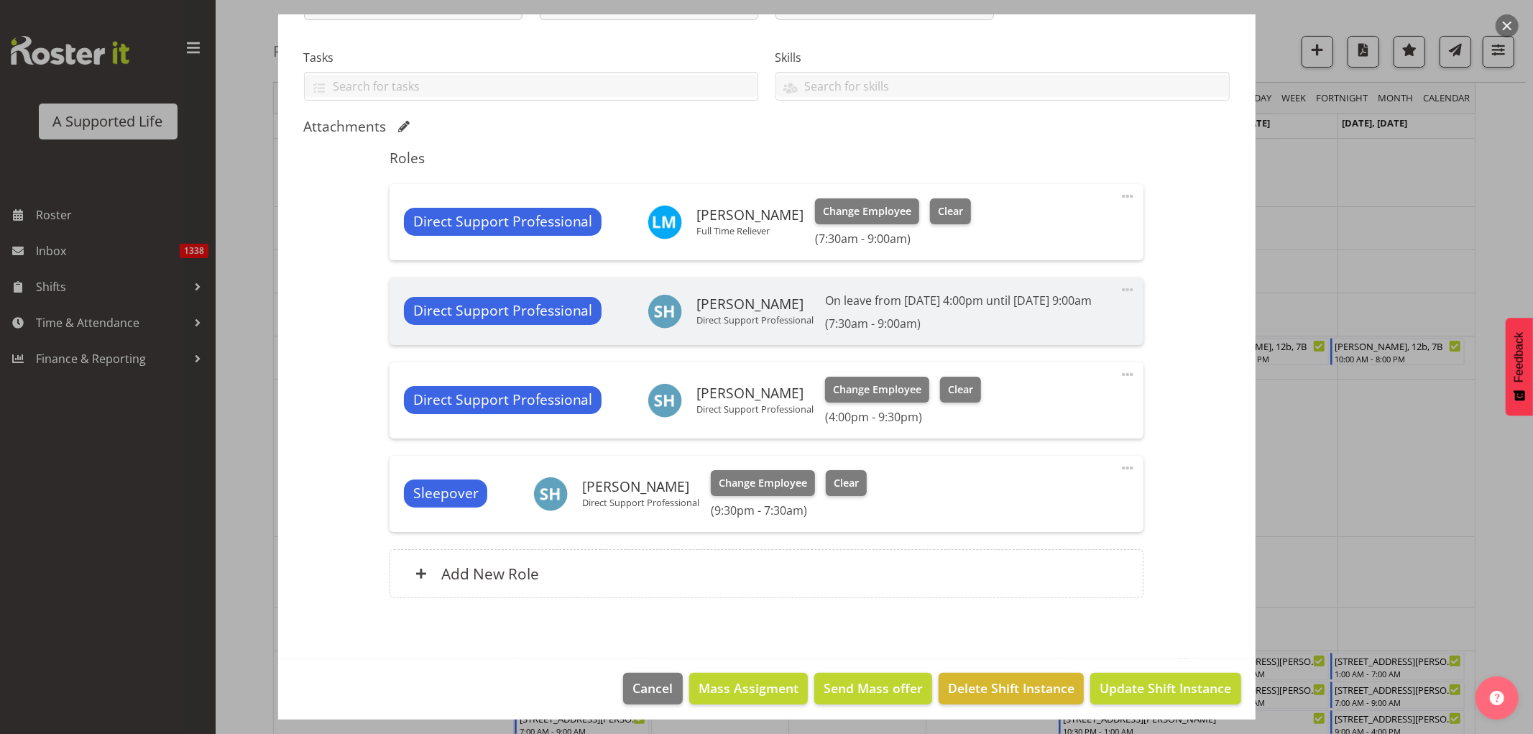
scroll to position [306, 0]
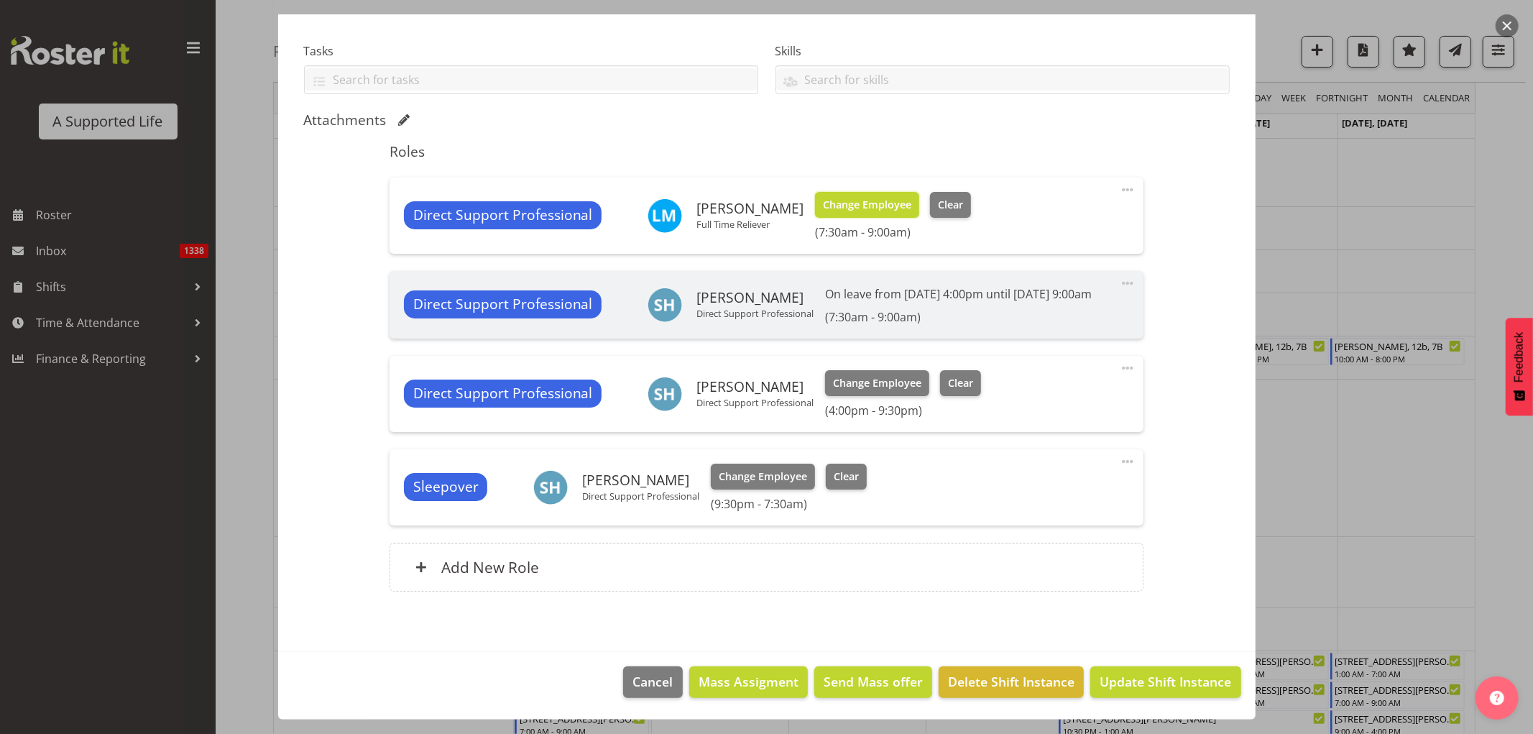
click at [825, 197] on span "Change Employee" at bounding box center [867, 205] width 88 height 16
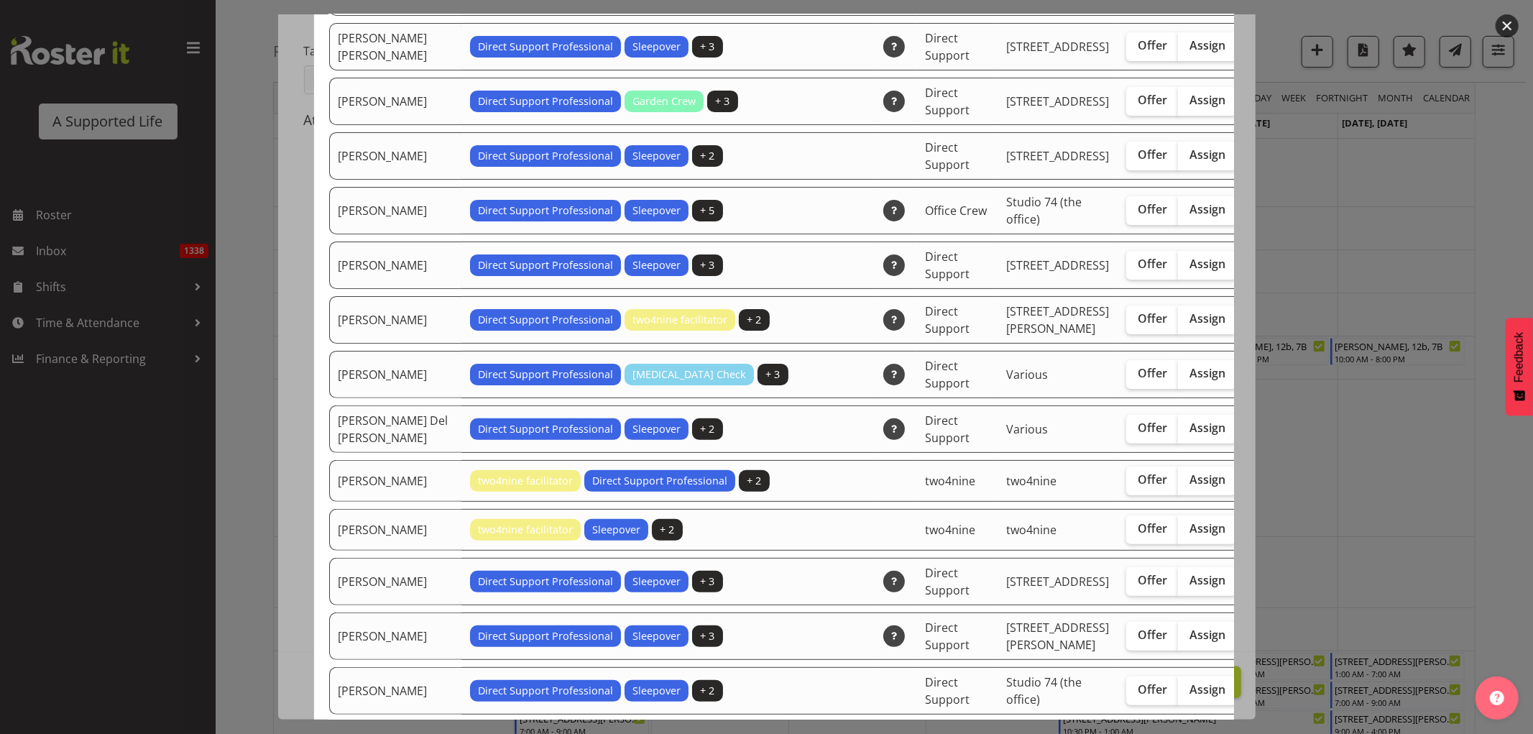
scroll to position [239, 0]
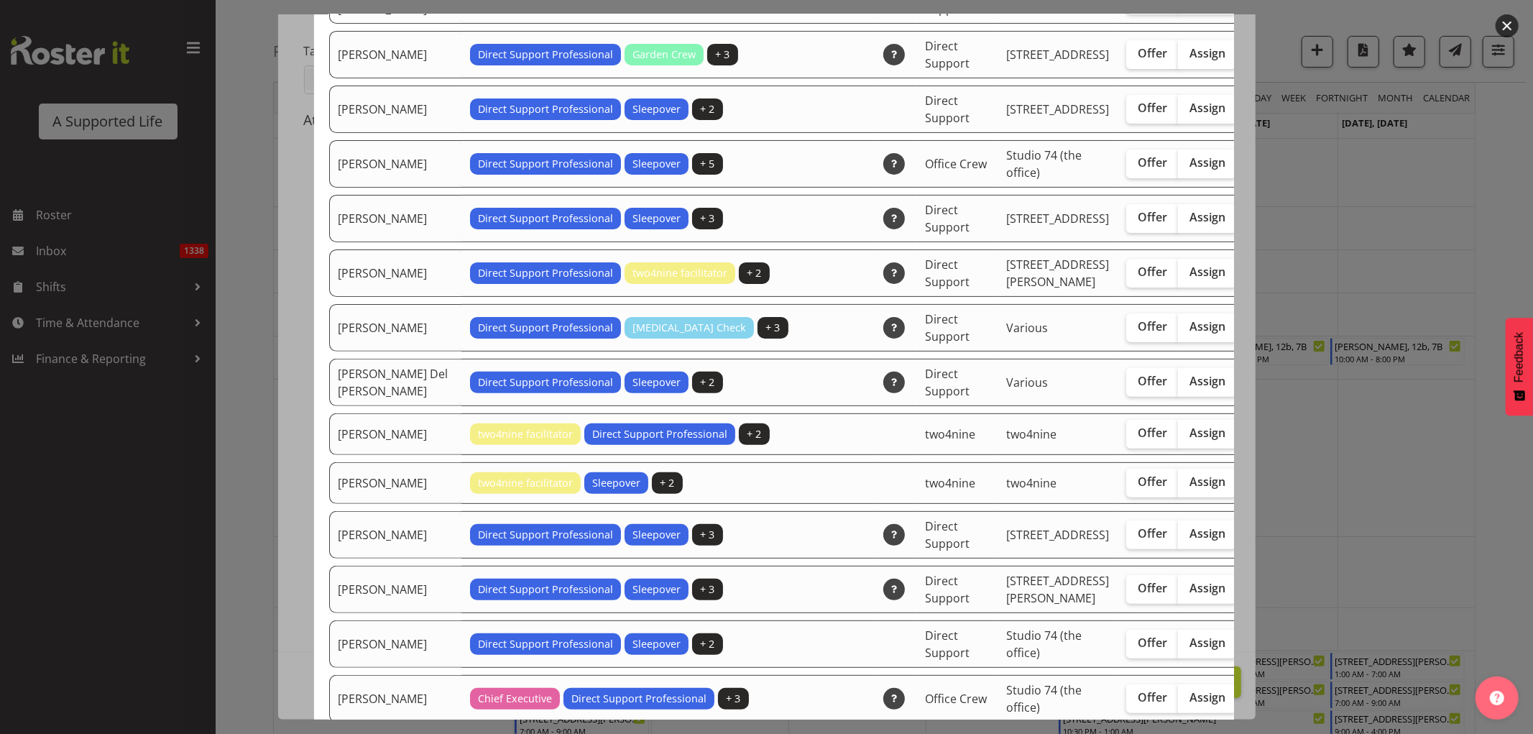
drag, startPoint x: 1140, startPoint y: 625, endPoint x: 1227, endPoint y: 609, distance: 87.8
click at [1189, 540] on span "Assign" at bounding box center [1207, 533] width 36 height 14
click at [1178, 538] on input "Assign" at bounding box center [1182, 533] width 9 height 9
checkbox input "true"
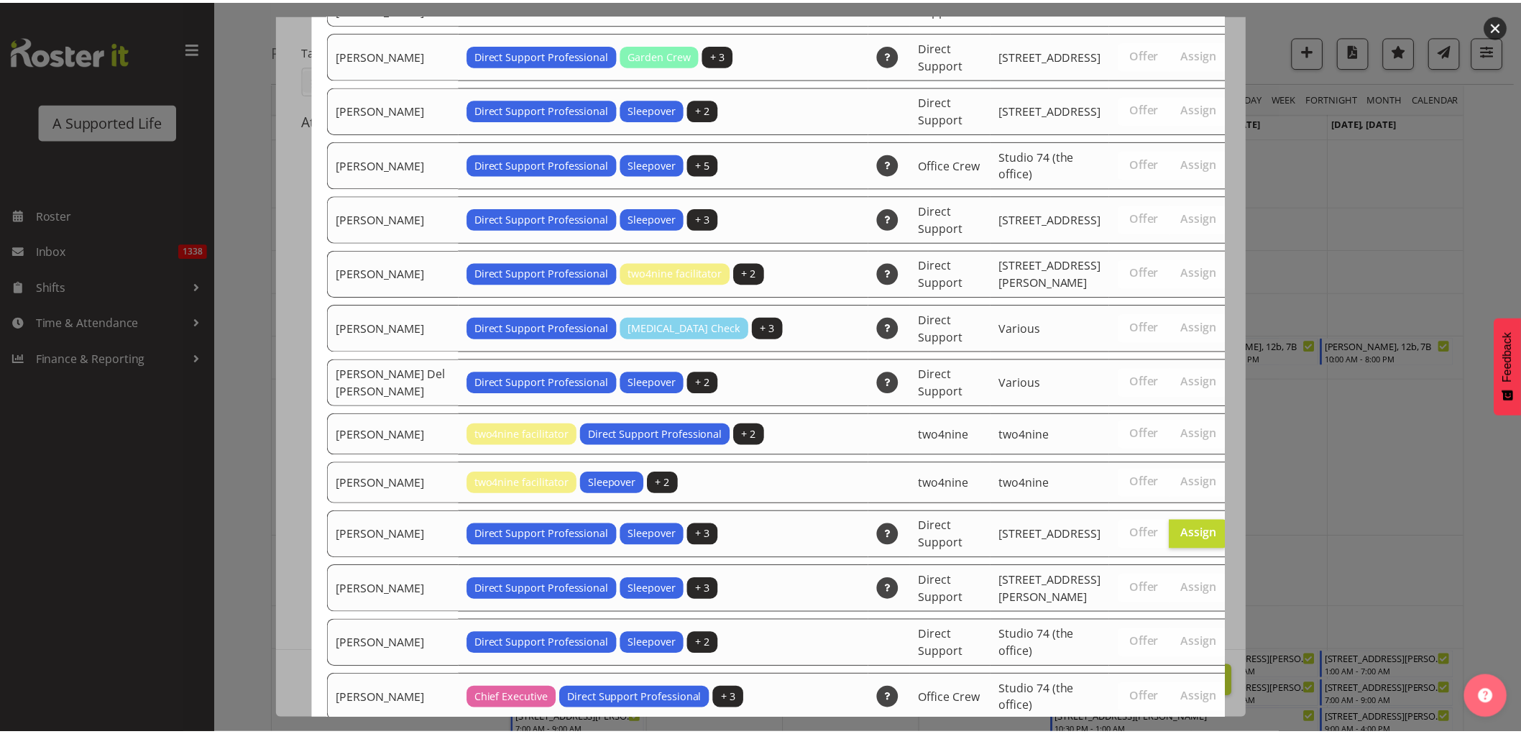
scroll to position [4382, 0]
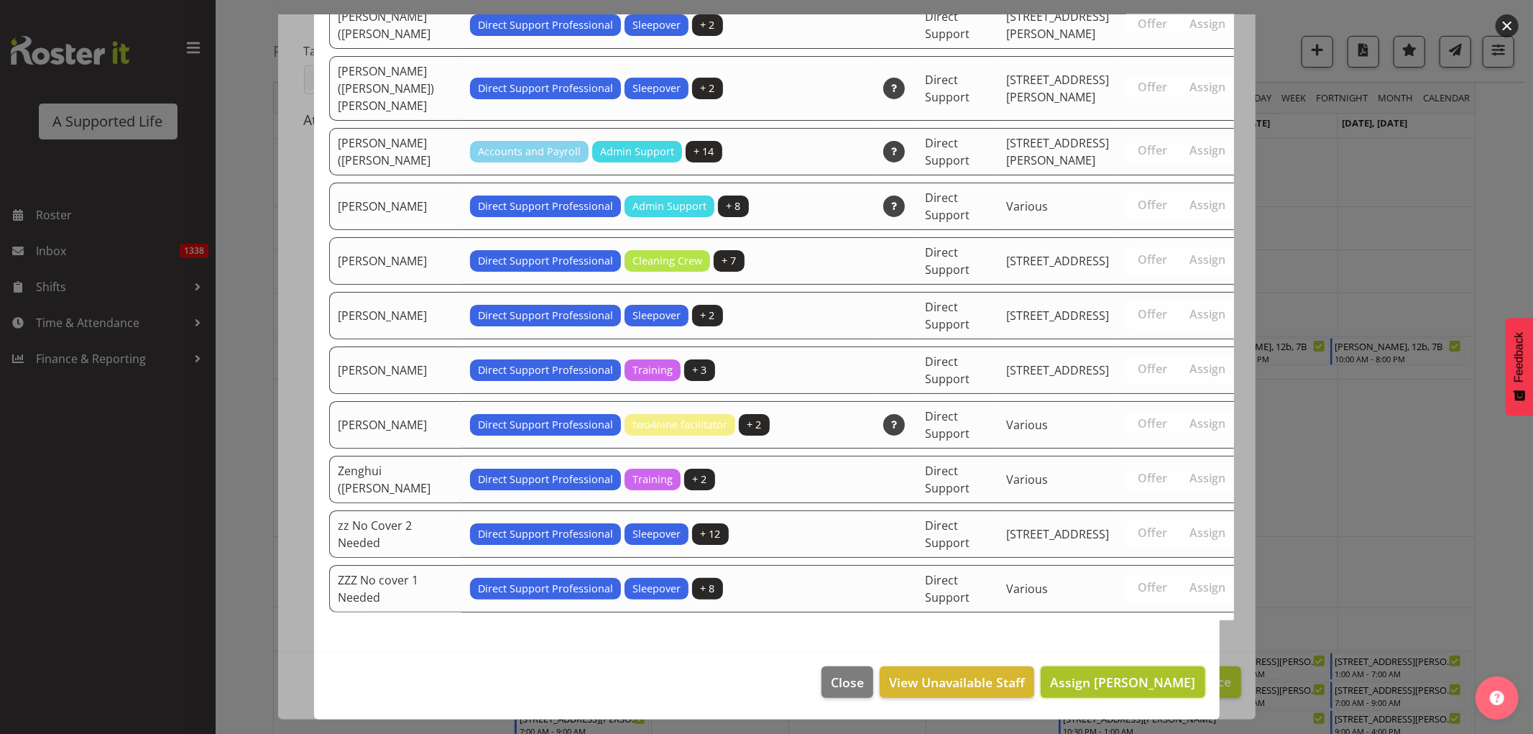
click at [1166, 681] on span "Assign Beth England" at bounding box center [1122, 681] width 145 height 17
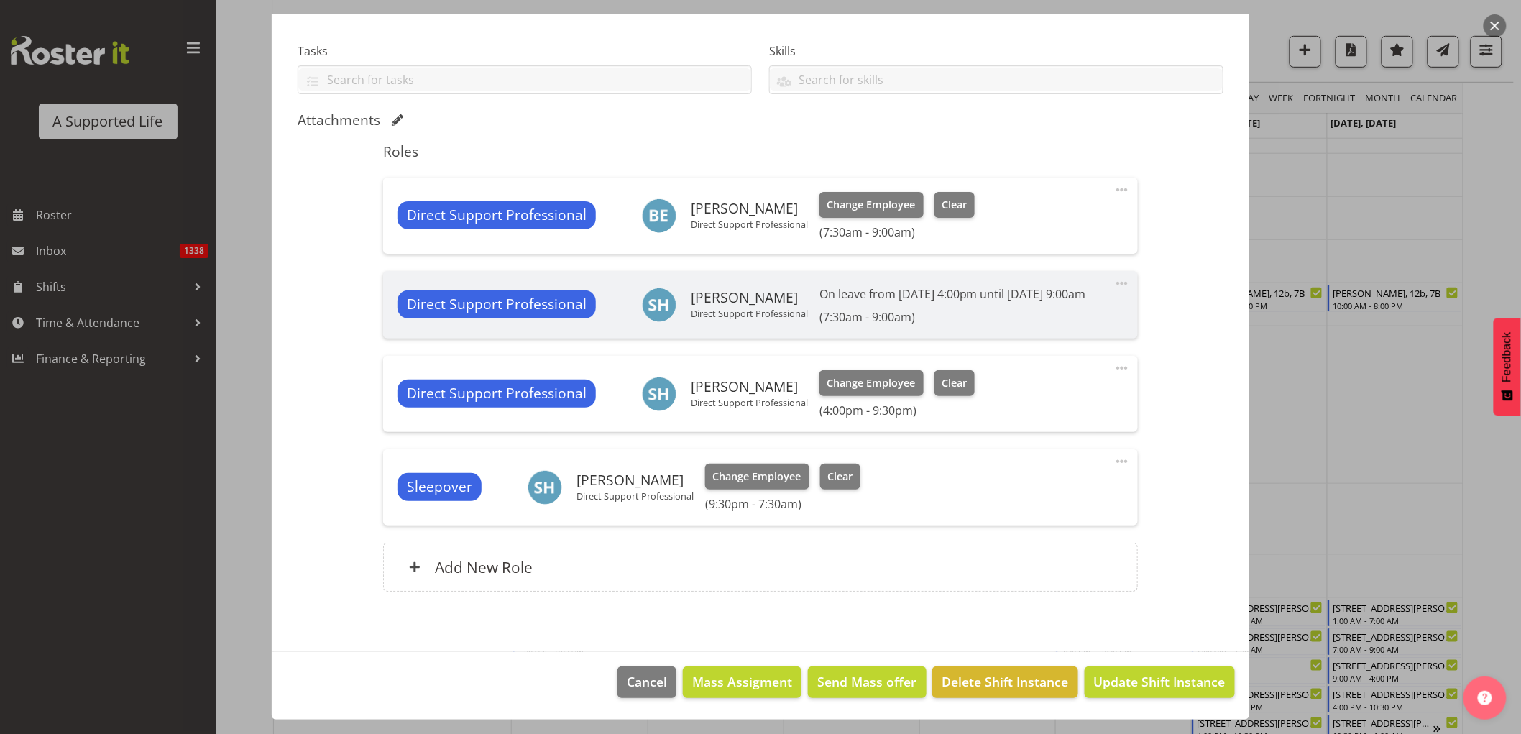
scroll to position [4959, 0]
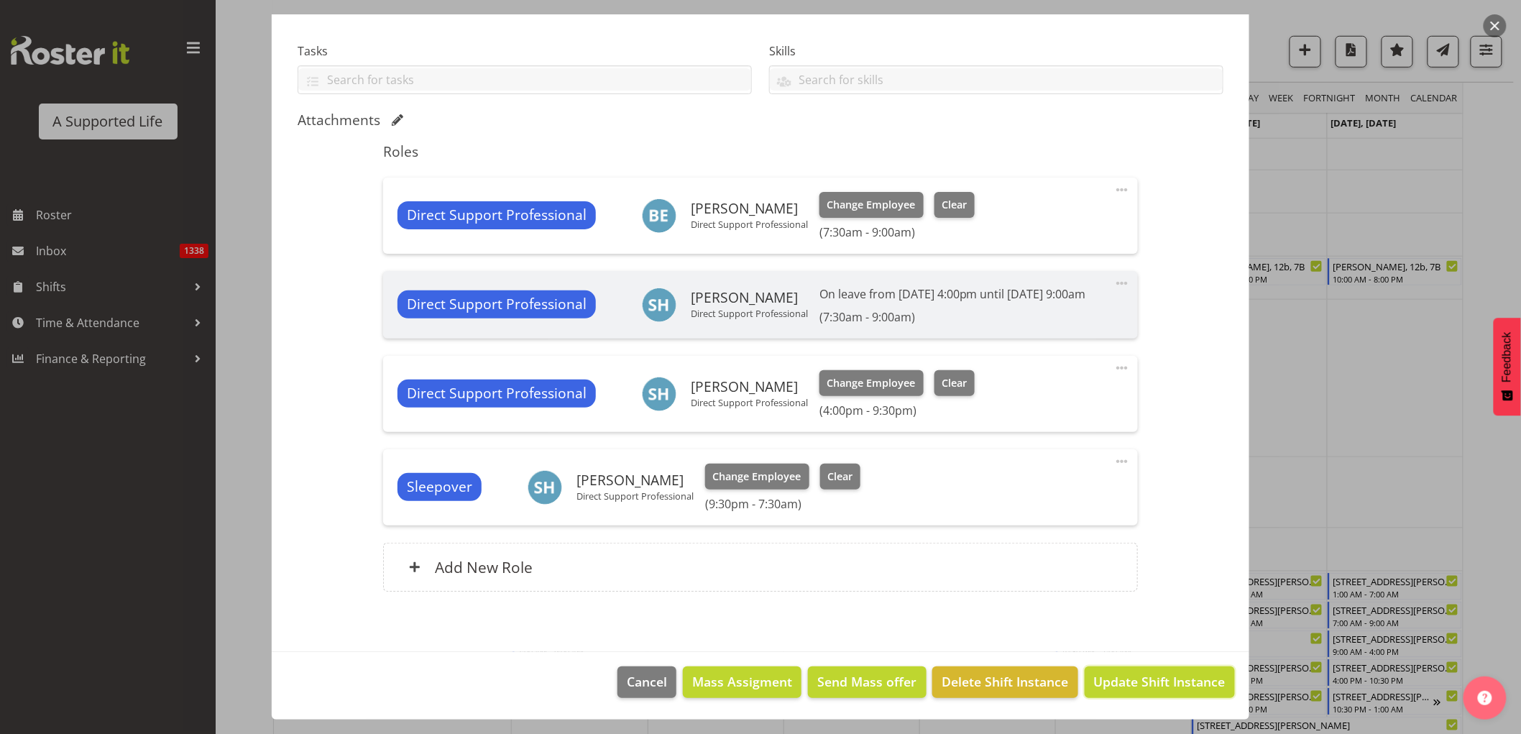
click at [1155, 679] on span "Update Shift Instance" at bounding box center [1159, 681] width 131 height 19
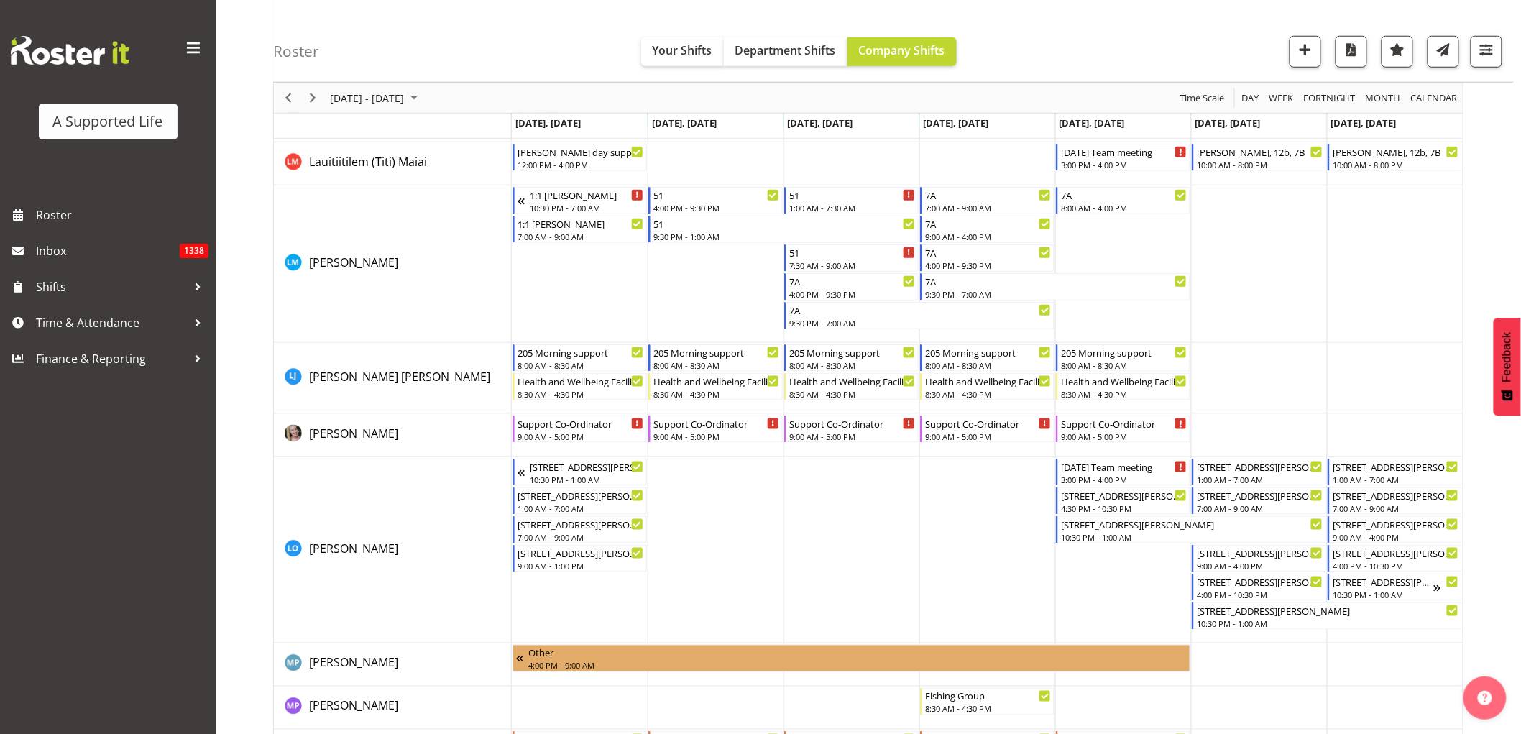
scroll to position [4950, 0]
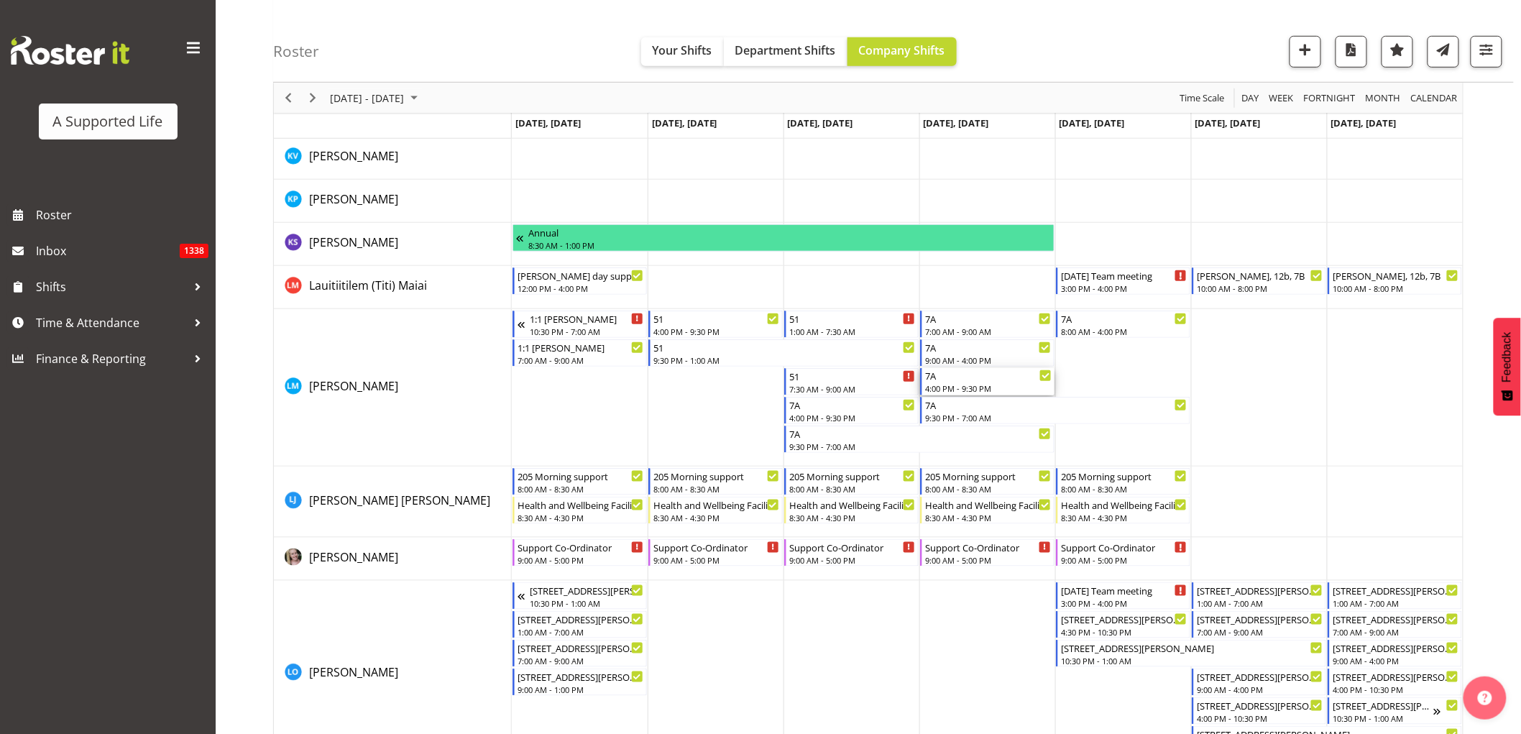
click at [973, 383] on div "4:00 PM - 9:30 PM" at bounding box center [988, 387] width 126 height 11
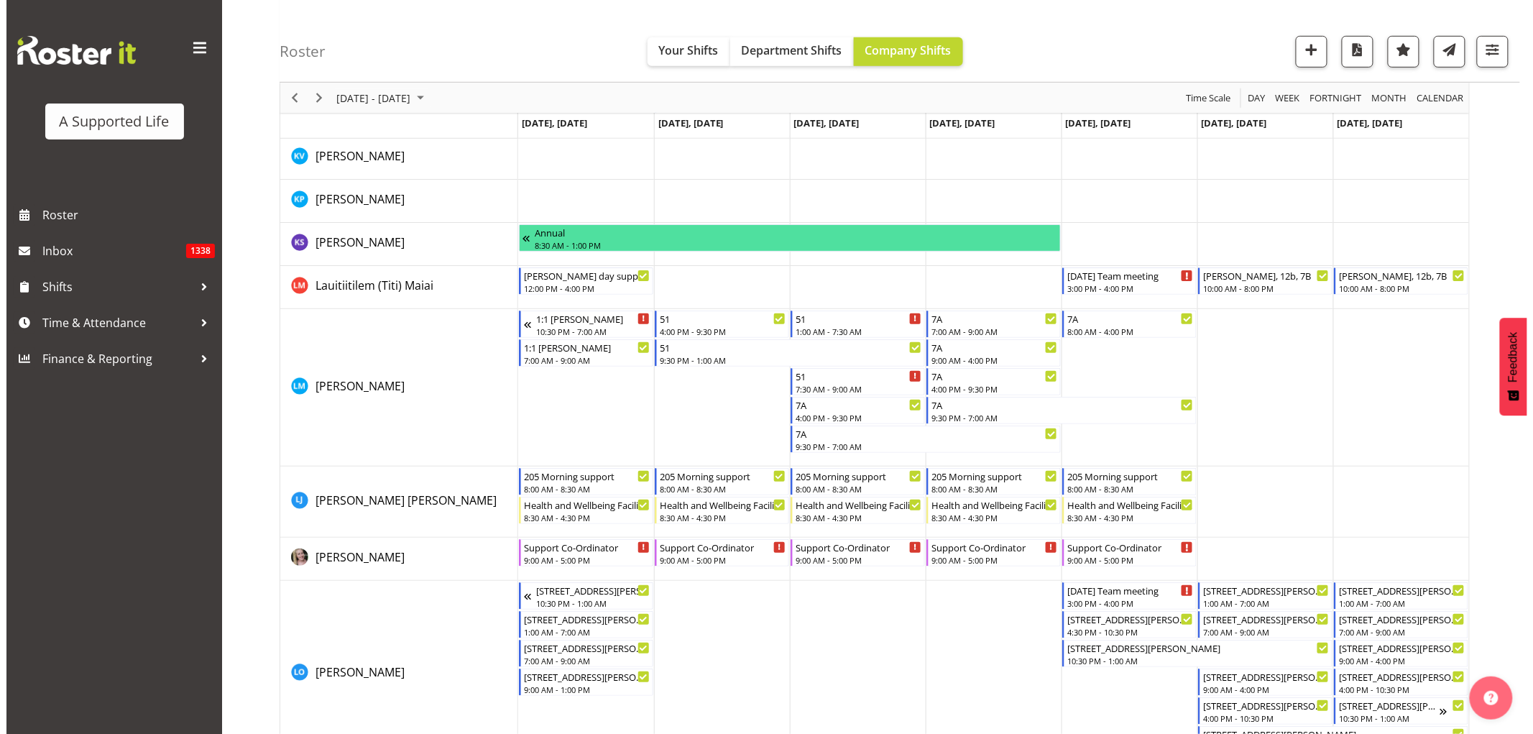
scroll to position [7673, 0]
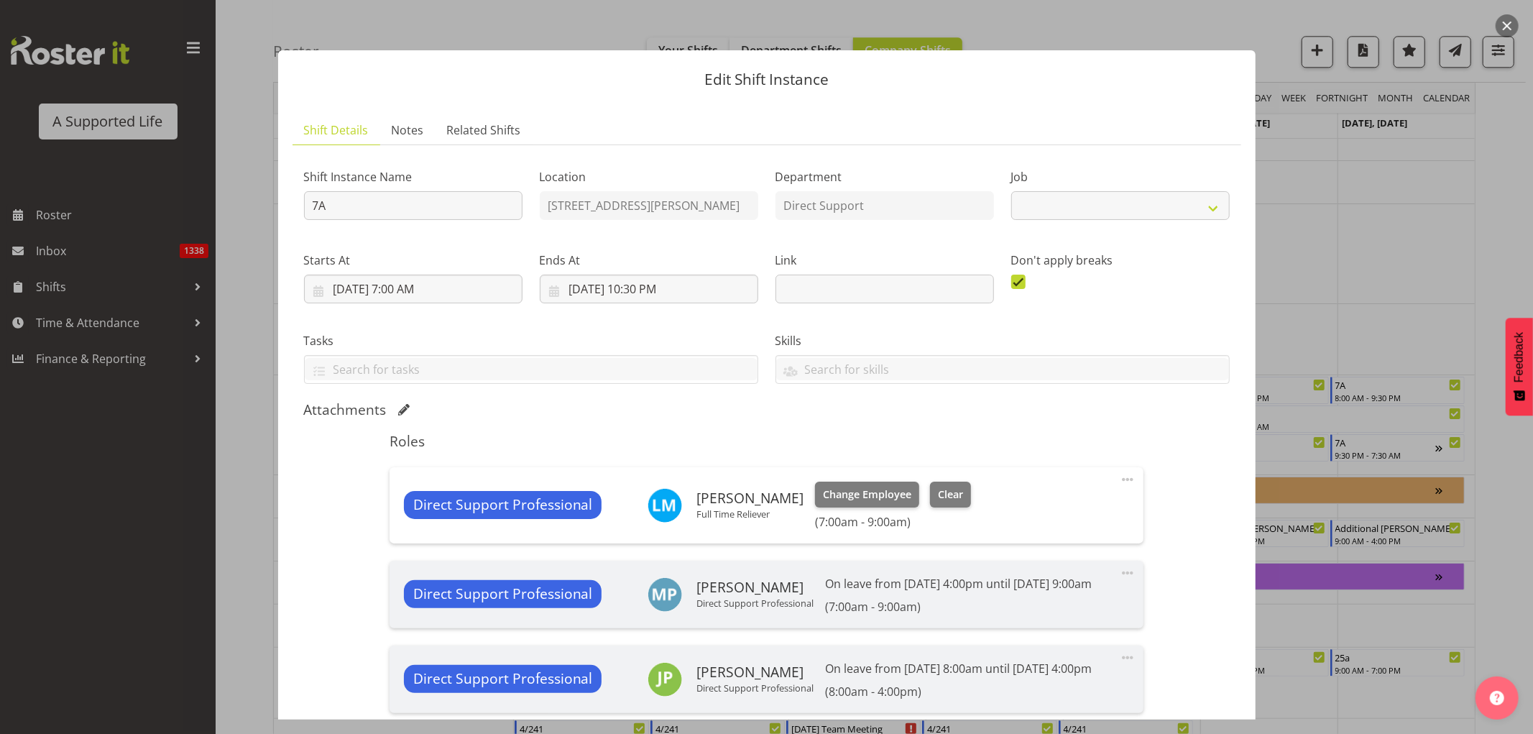
select select "4112"
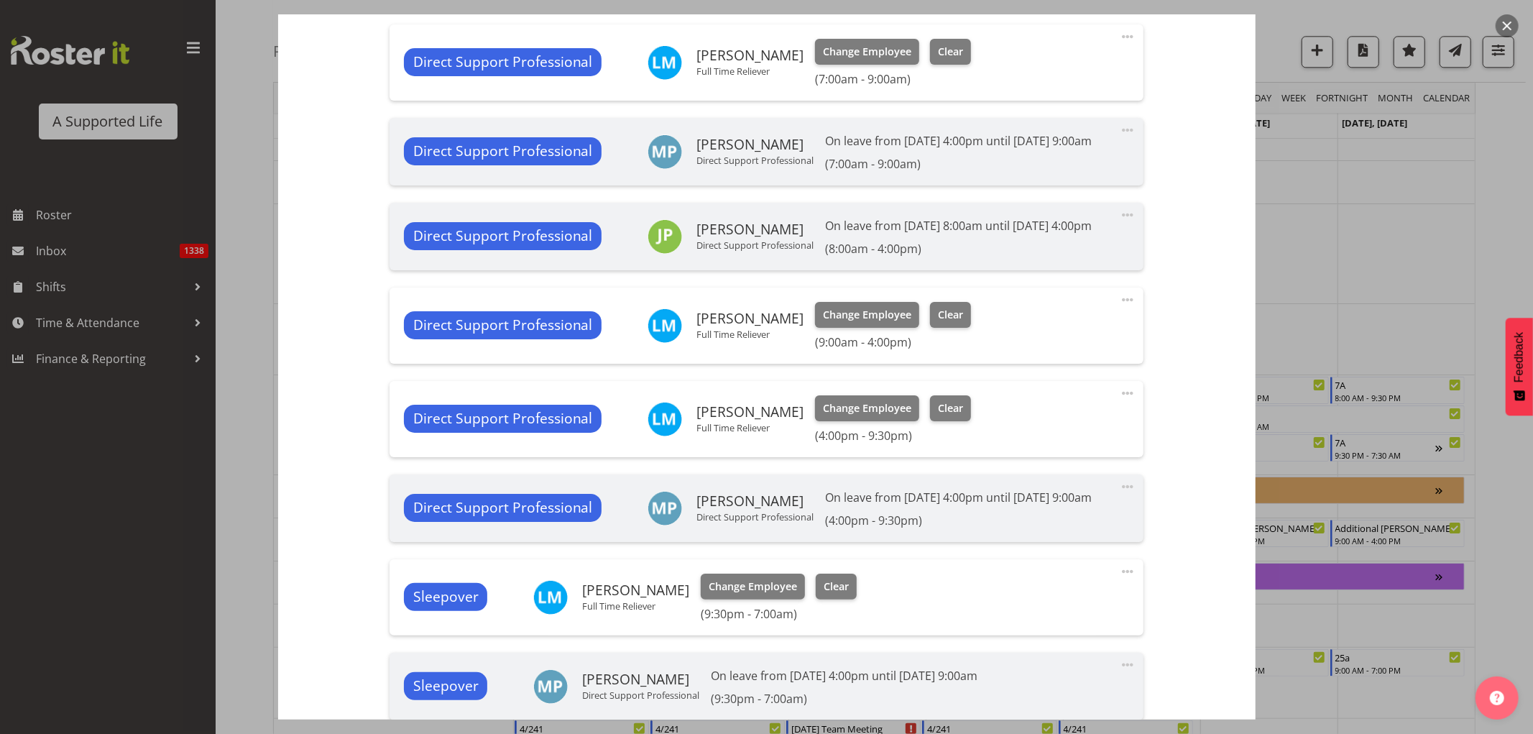
scroll to position [558, 0]
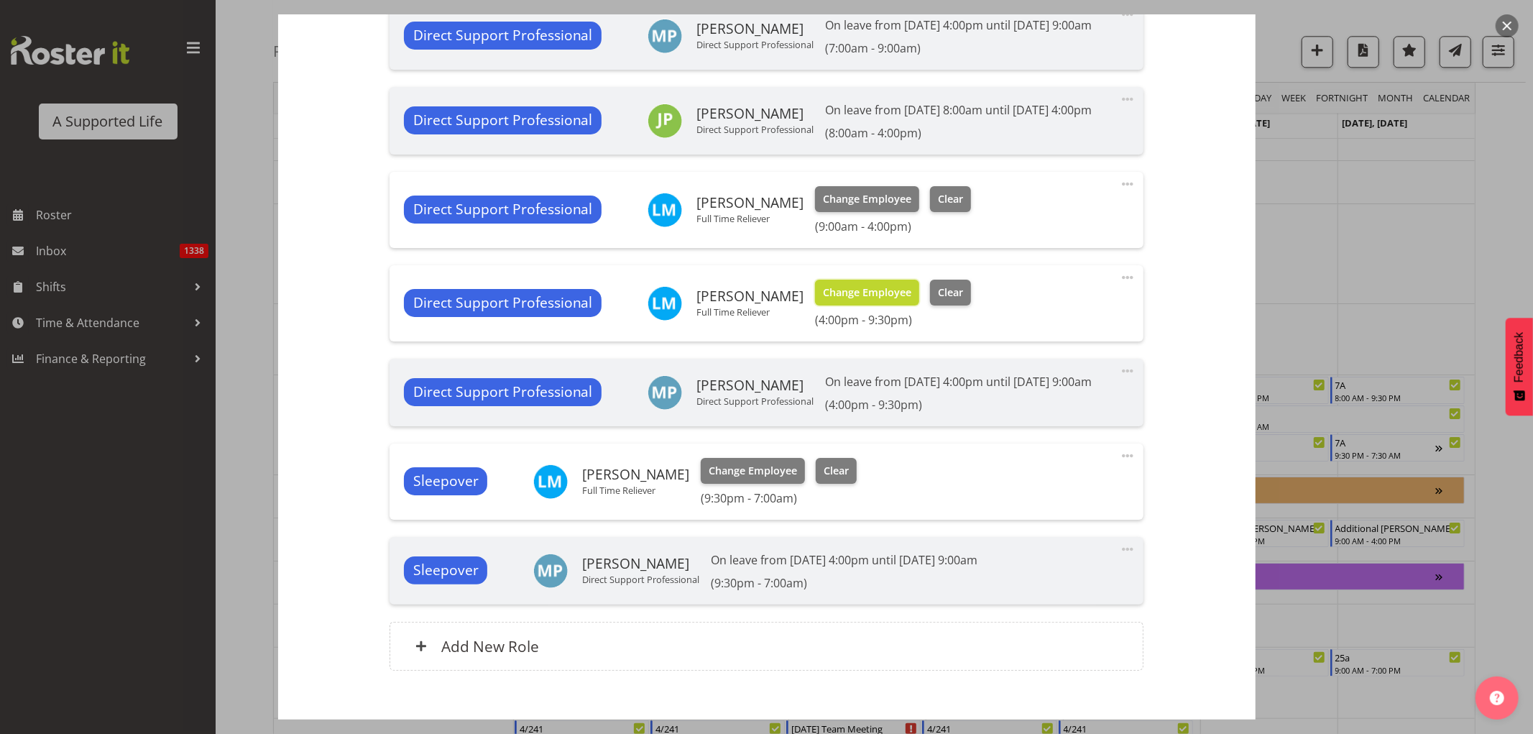
click at [829, 300] on span "Change Employee" at bounding box center [867, 293] width 88 height 16
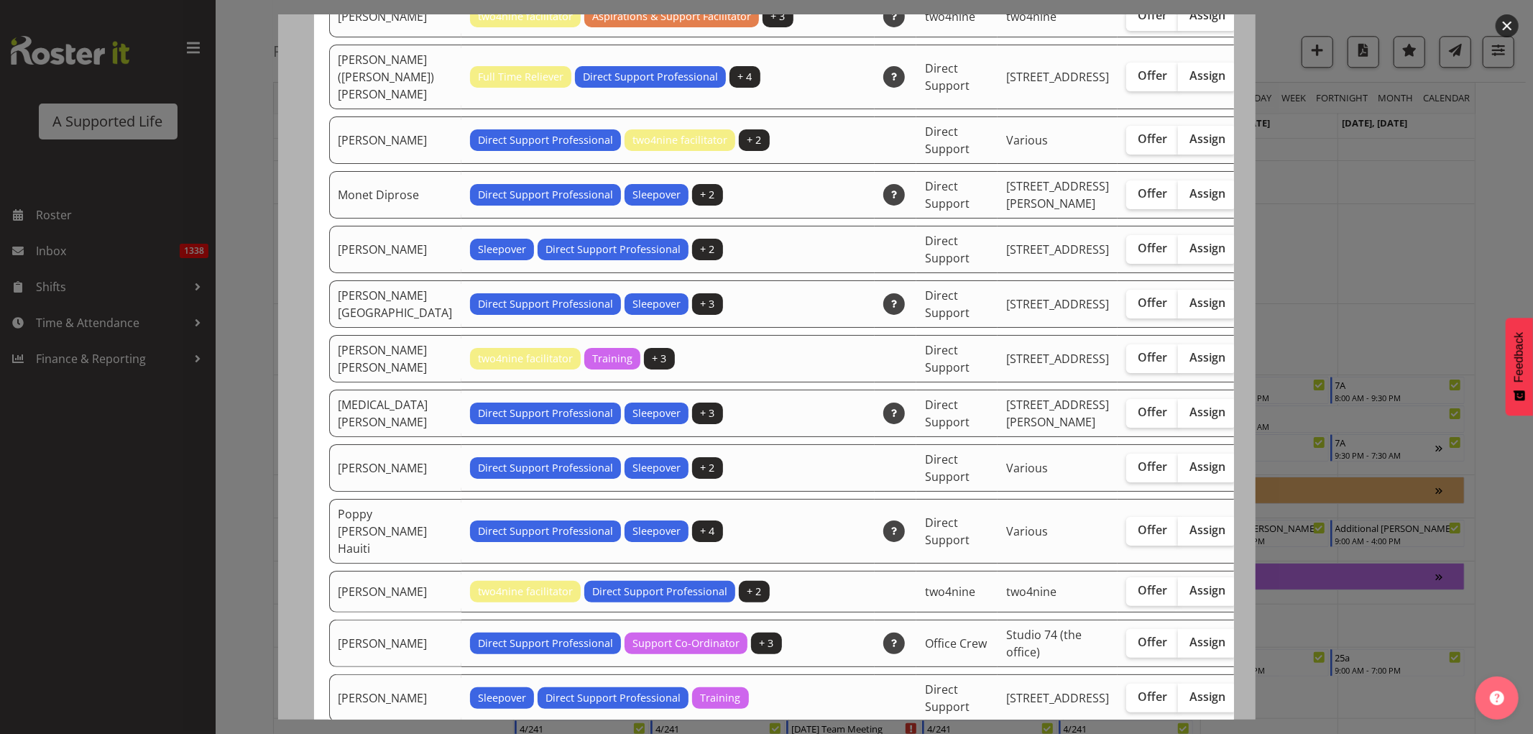
scroll to position [3034, 0]
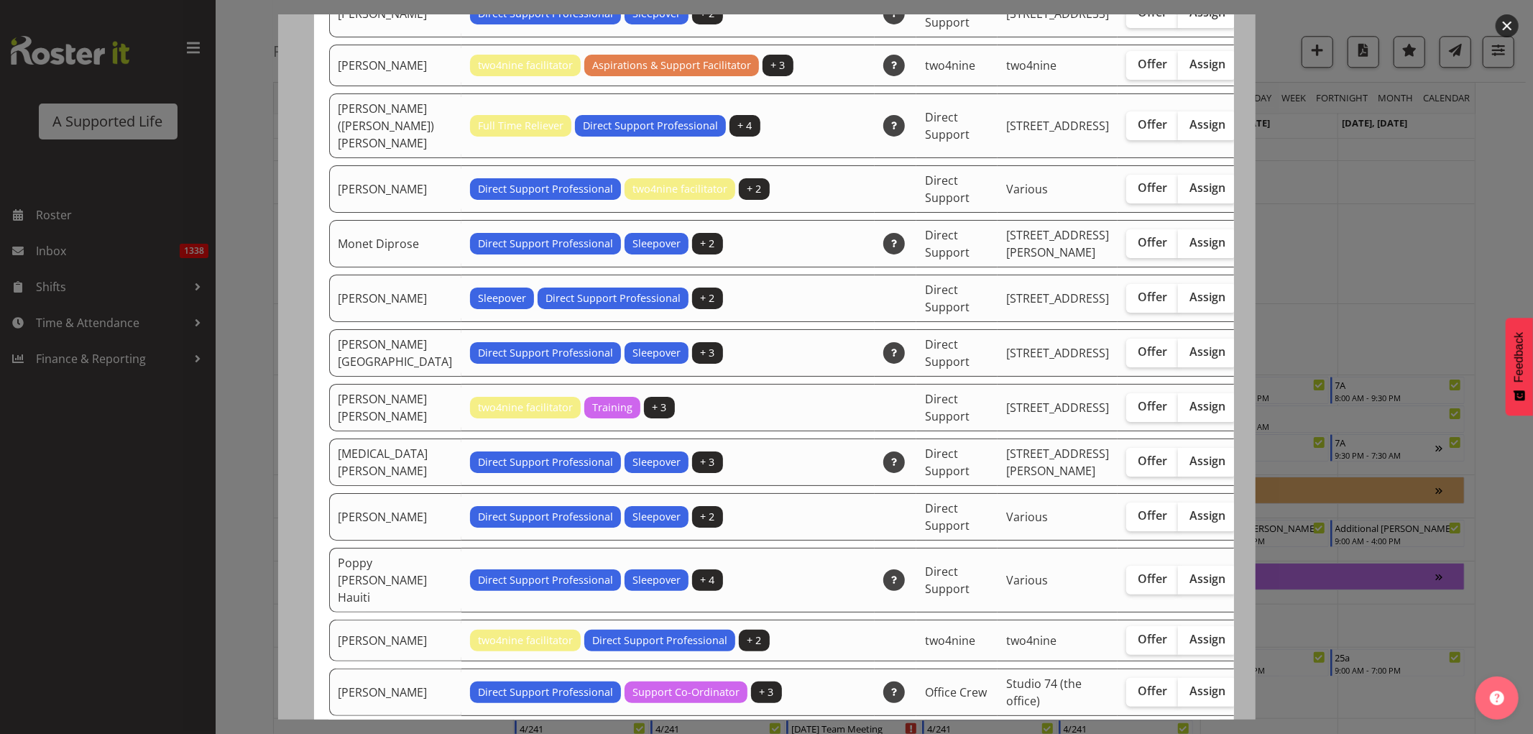
click at [1397, 201] on div at bounding box center [766, 367] width 1533 height 734
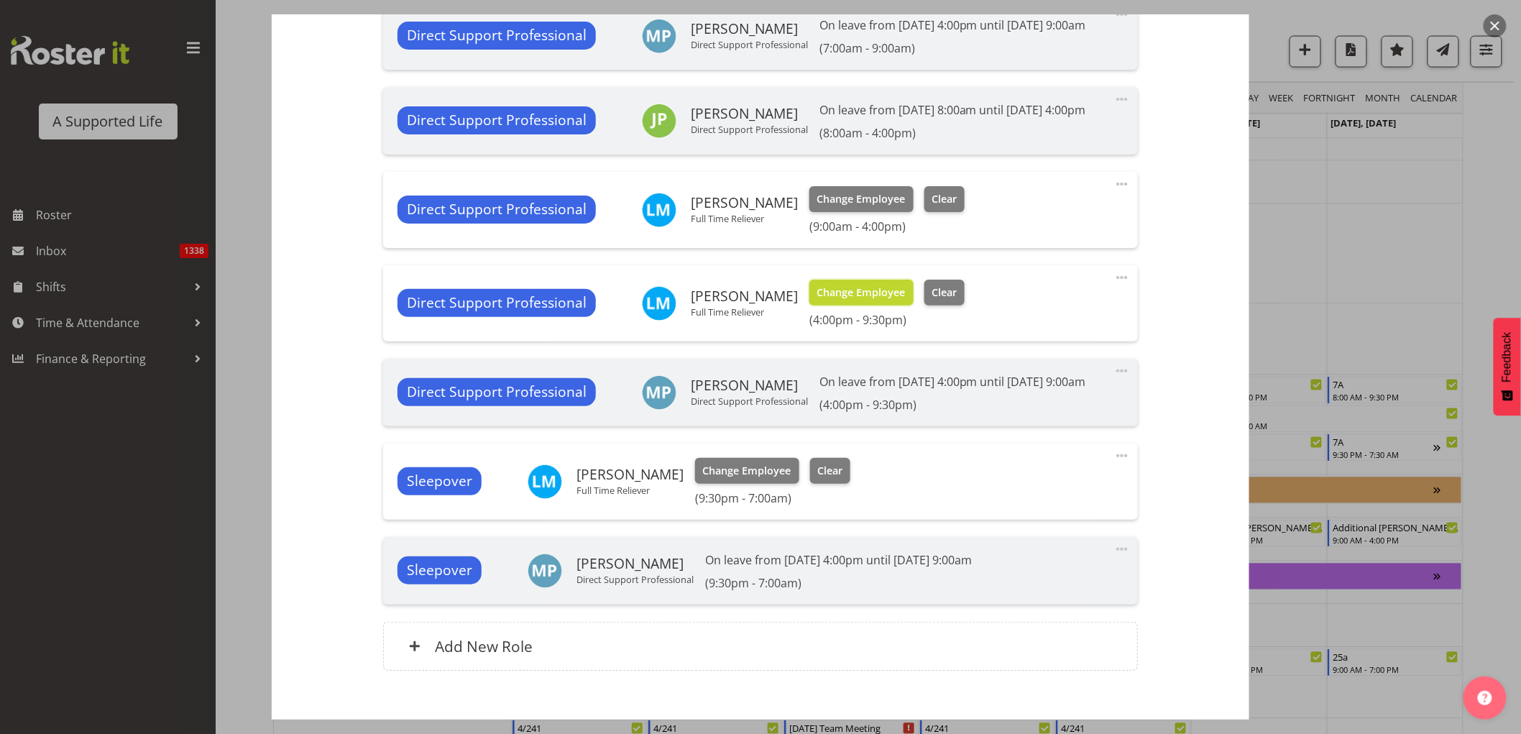
click at [846, 300] on span "Change Employee" at bounding box center [861, 293] width 88 height 16
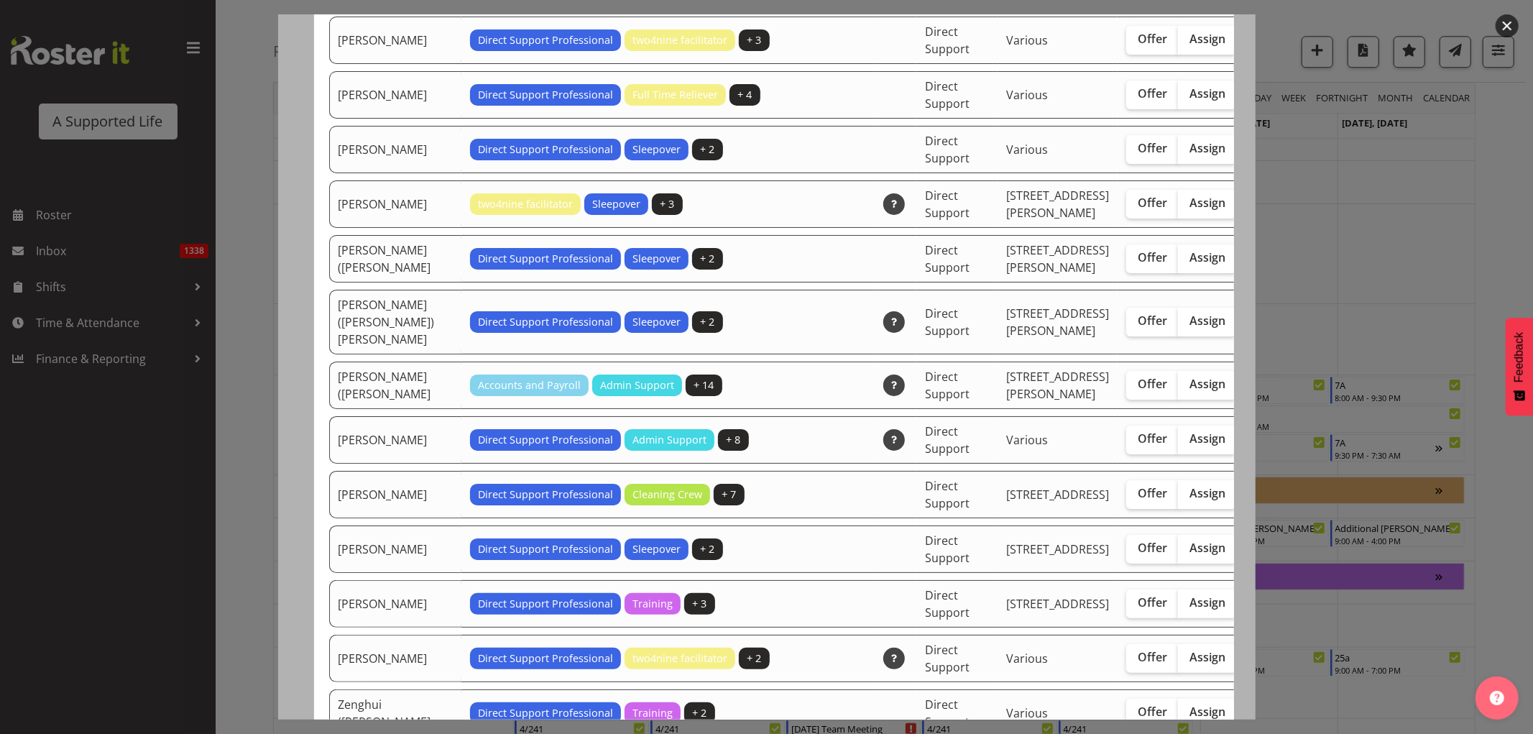
scroll to position [4071, 0]
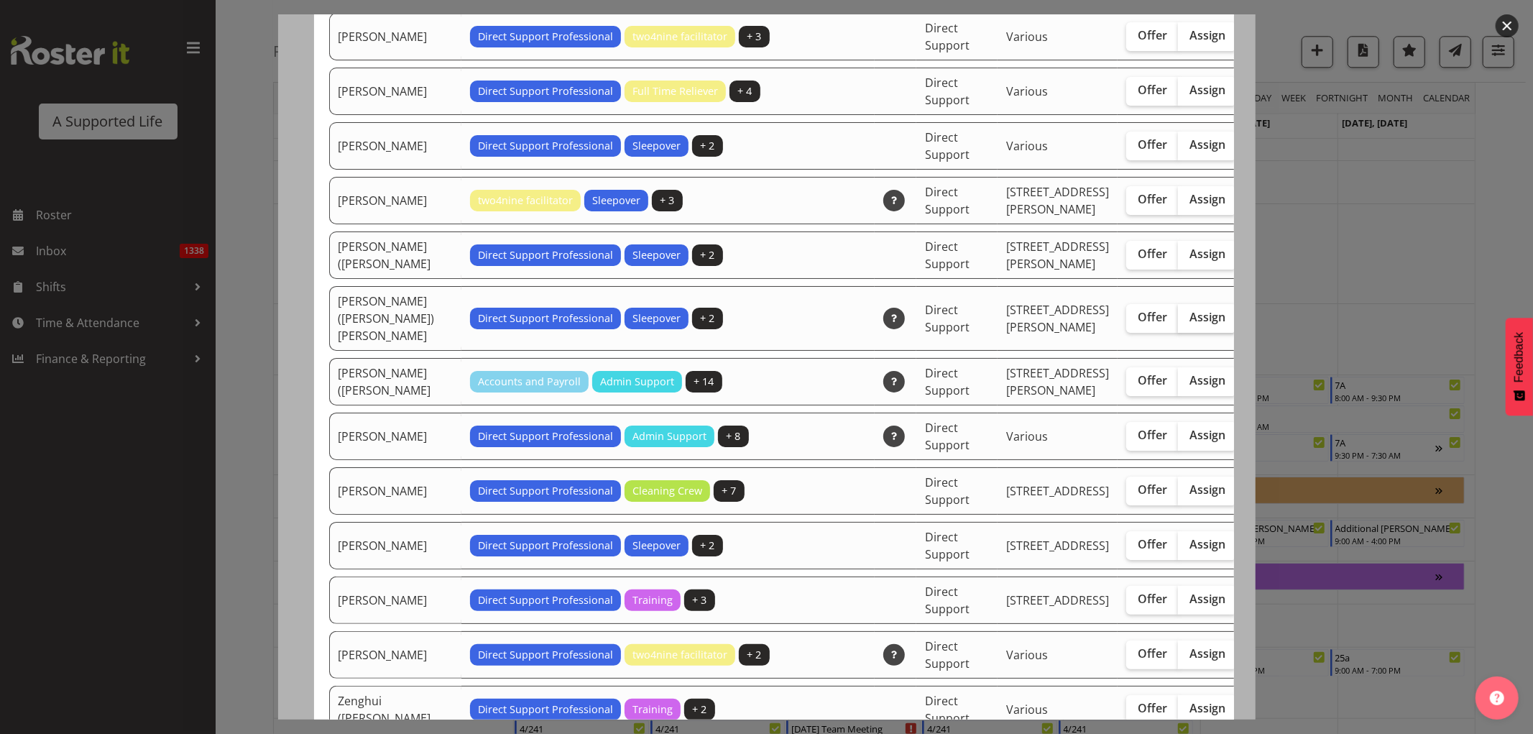
click at [1189, 324] on span "Assign" at bounding box center [1207, 317] width 36 height 14
click at [1178, 322] on input "Assign" at bounding box center [1182, 317] width 9 height 9
checkbox input "true"
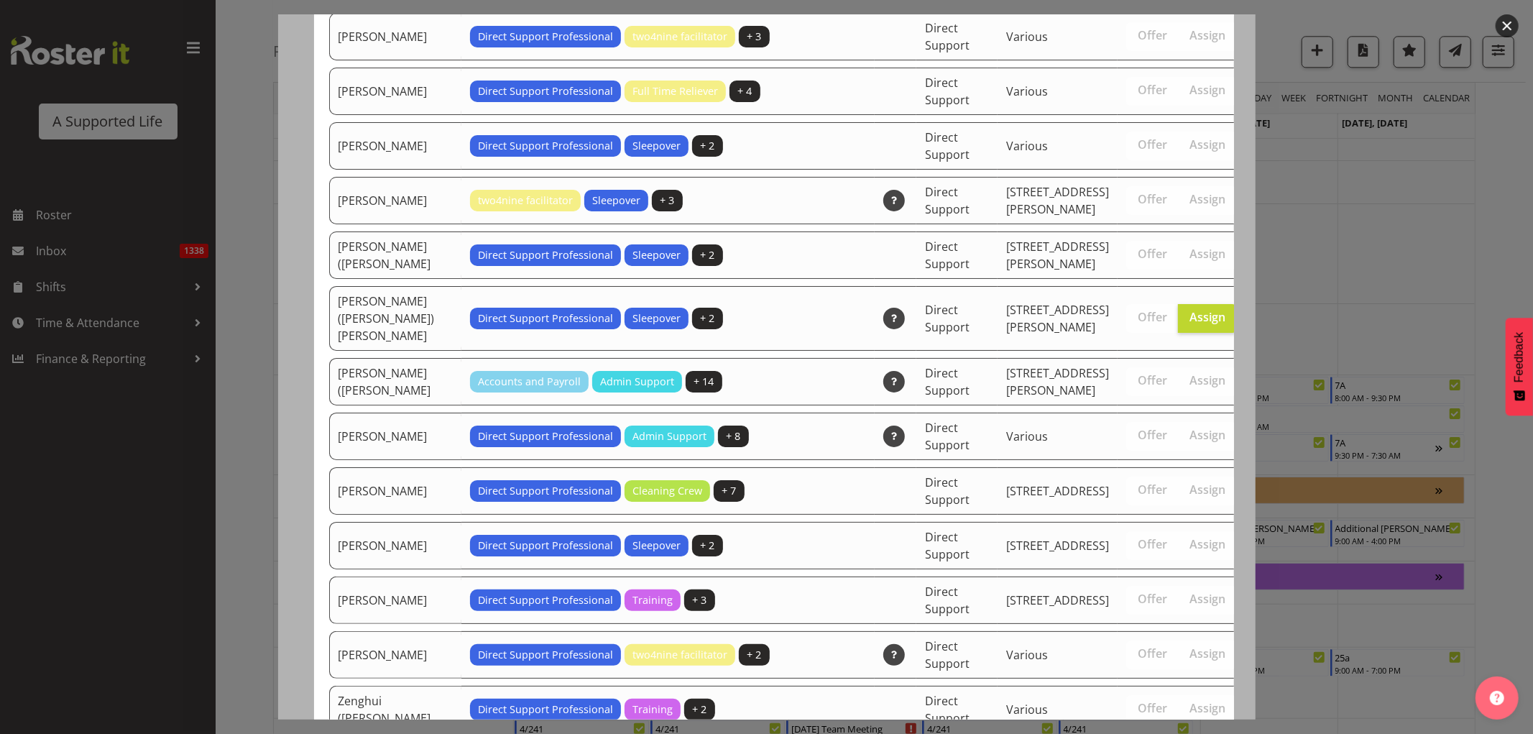
scroll to position [4544, 0]
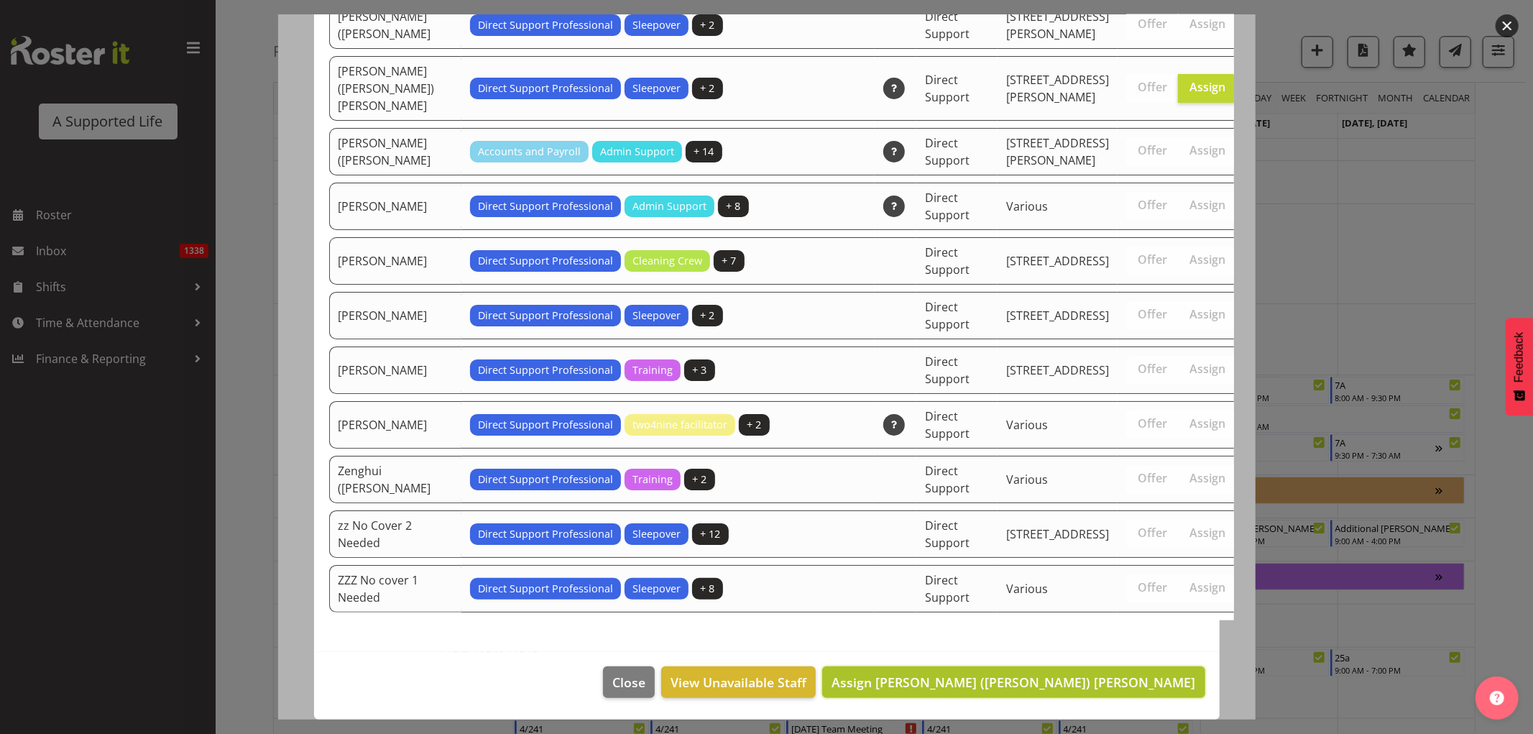
click at [1181, 688] on span "Assign Stephen (Steve) Aitken" at bounding box center [1013, 681] width 364 height 17
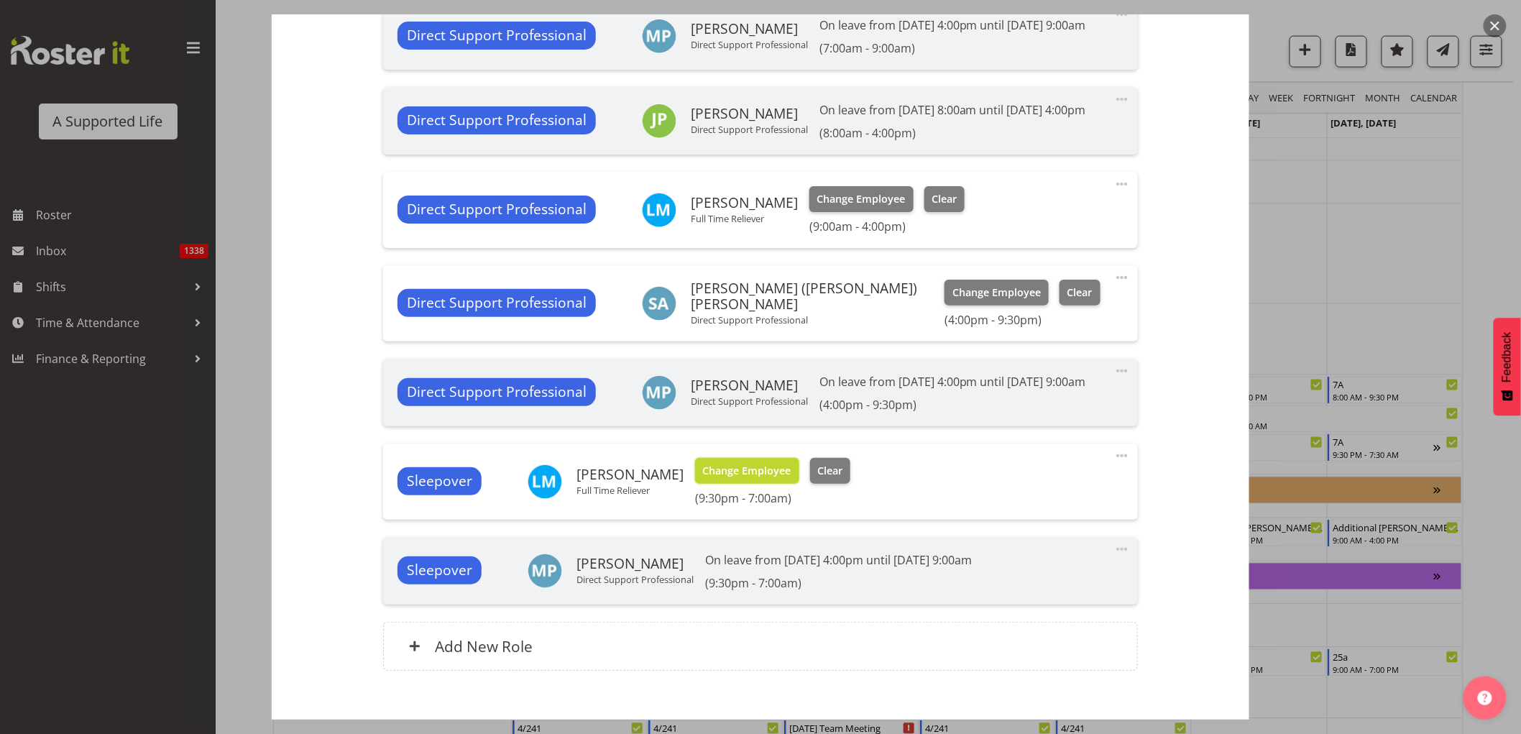
click at [748, 479] on span "Change Employee" at bounding box center [747, 471] width 88 height 16
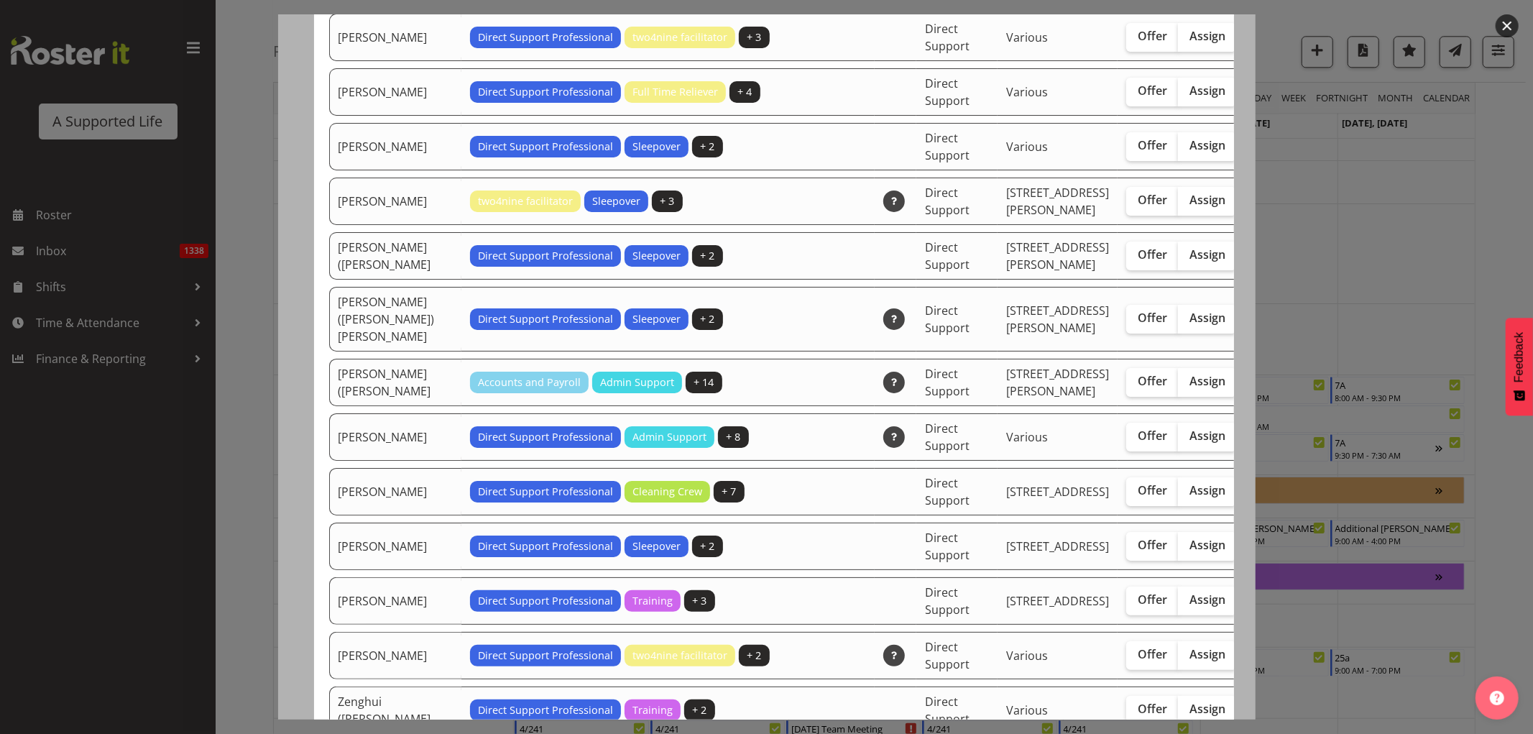
scroll to position [3992, 0]
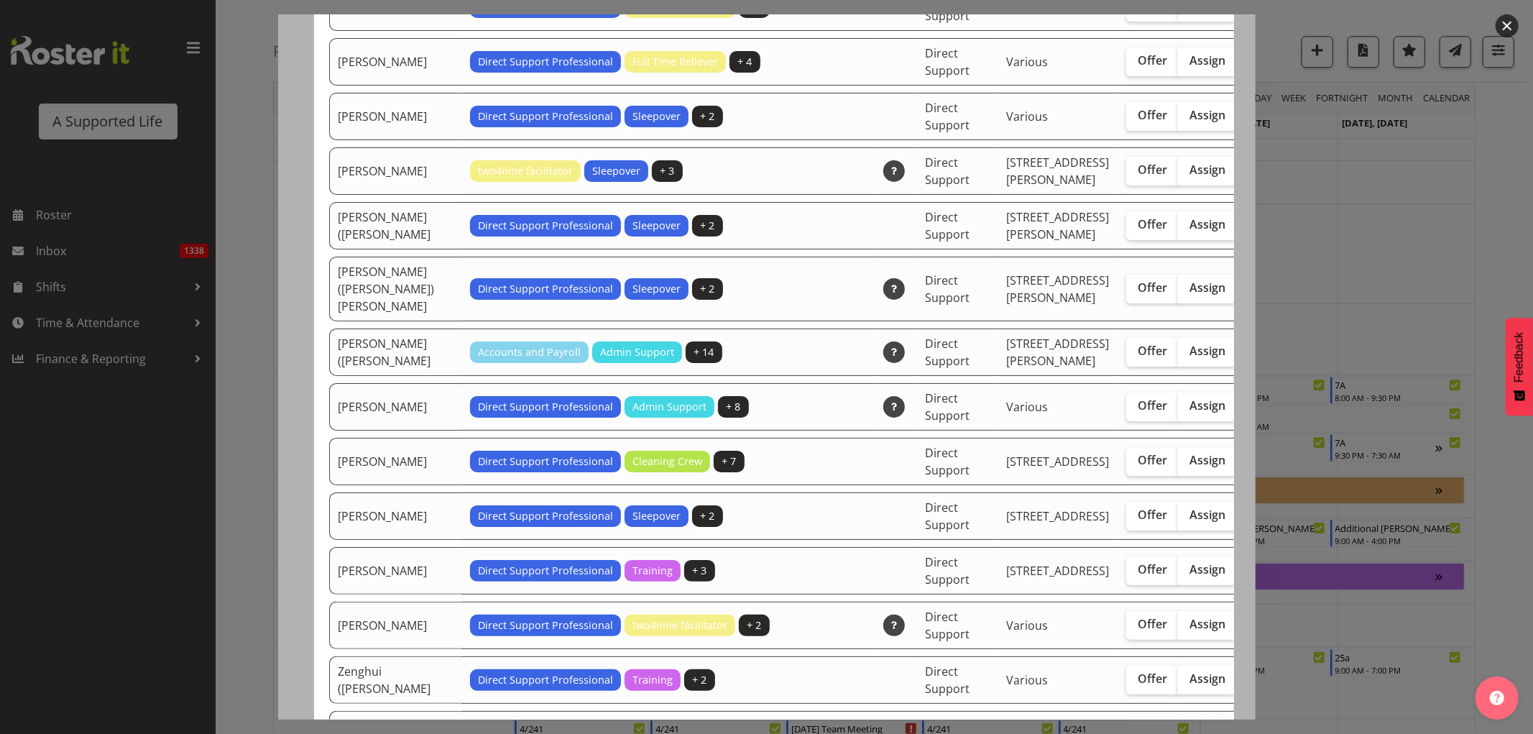
click at [1189, 295] on span "Assign" at bounding box center [1207, 287] width 36 height 14
click at [1178, 292] on input "Assign" at bounding box center [1182, 287] width 9 height 9
checkbox input "true"
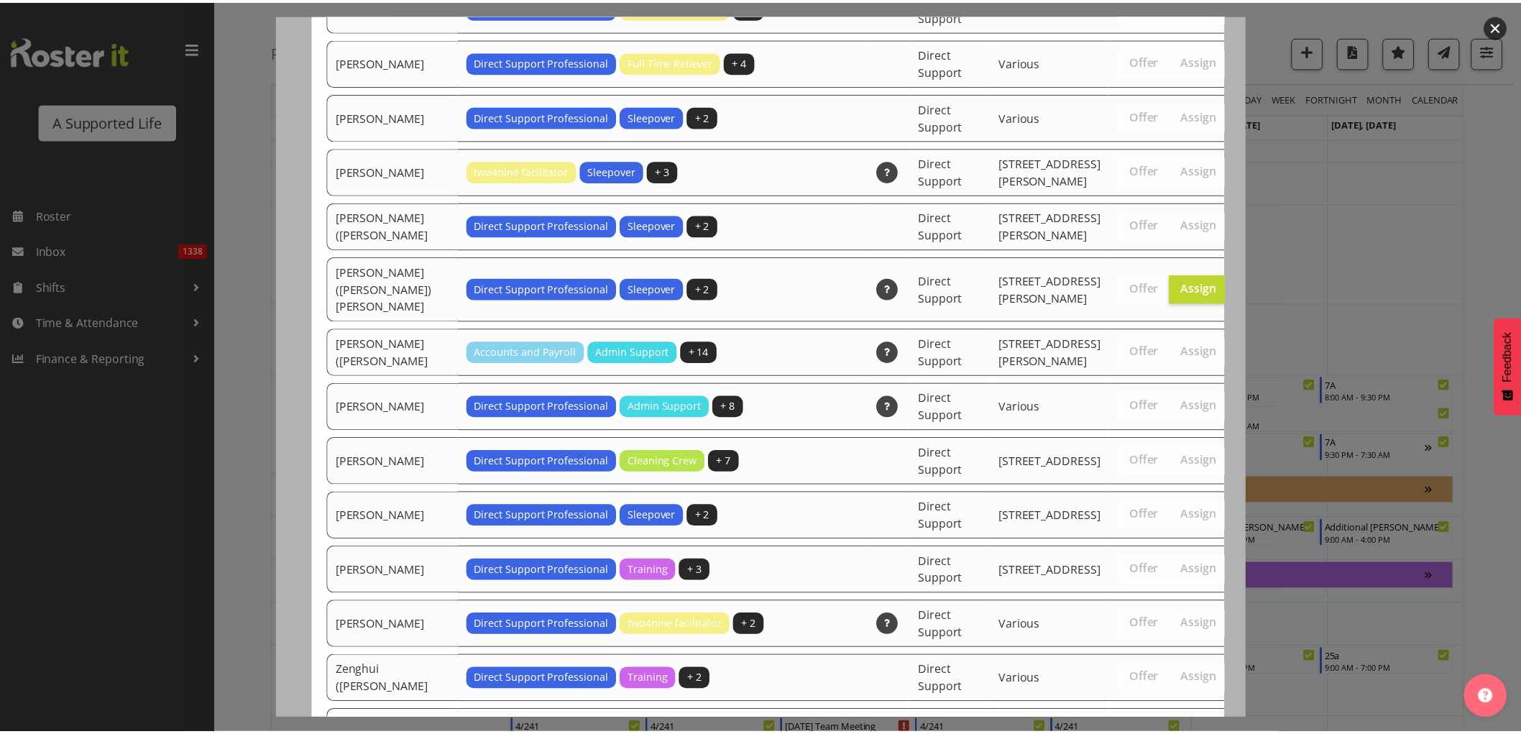
scroll to position [4434, 0]
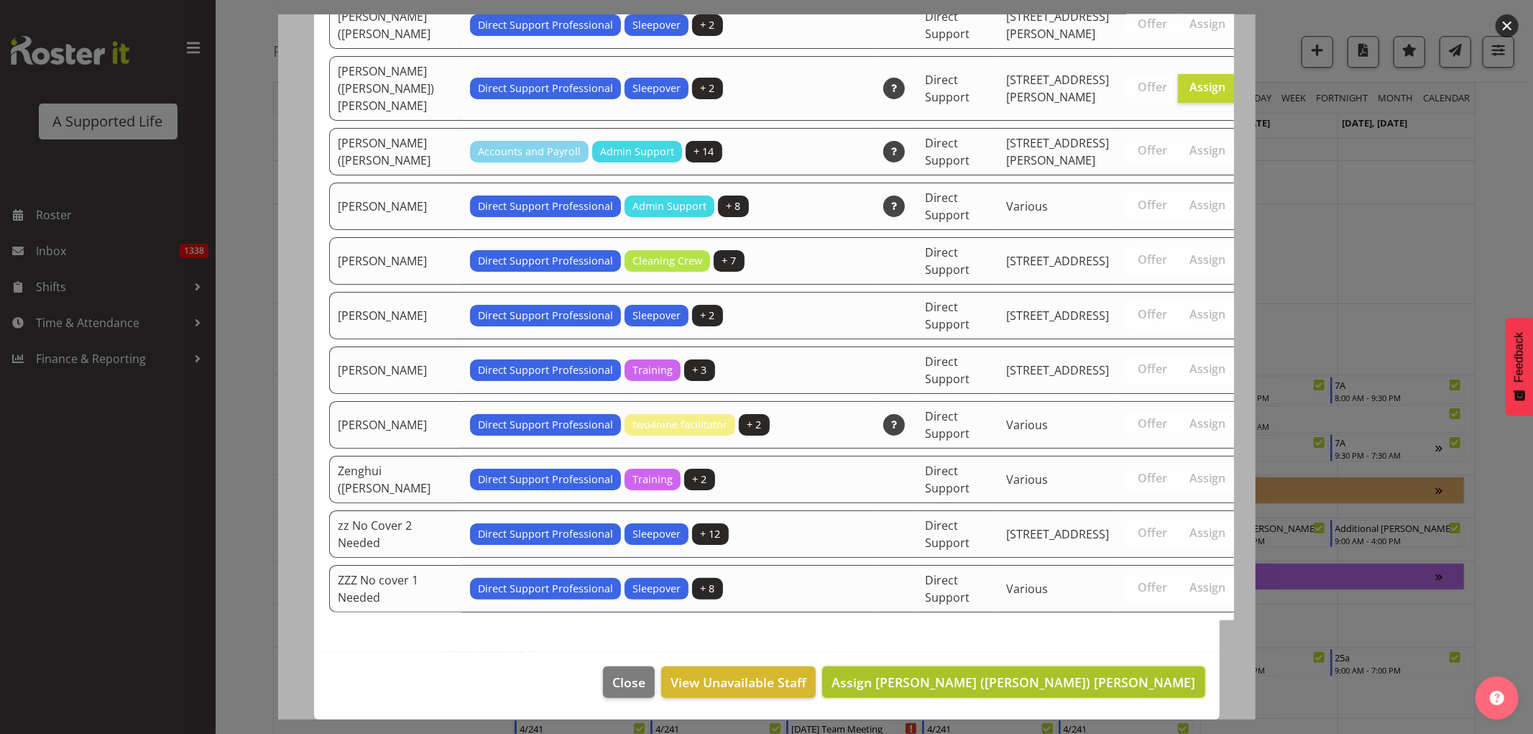
click at [1122, 685] on span "Assign Stephen (Steve) Aitken" at bounding box center [1013, 681] width 364 height 17
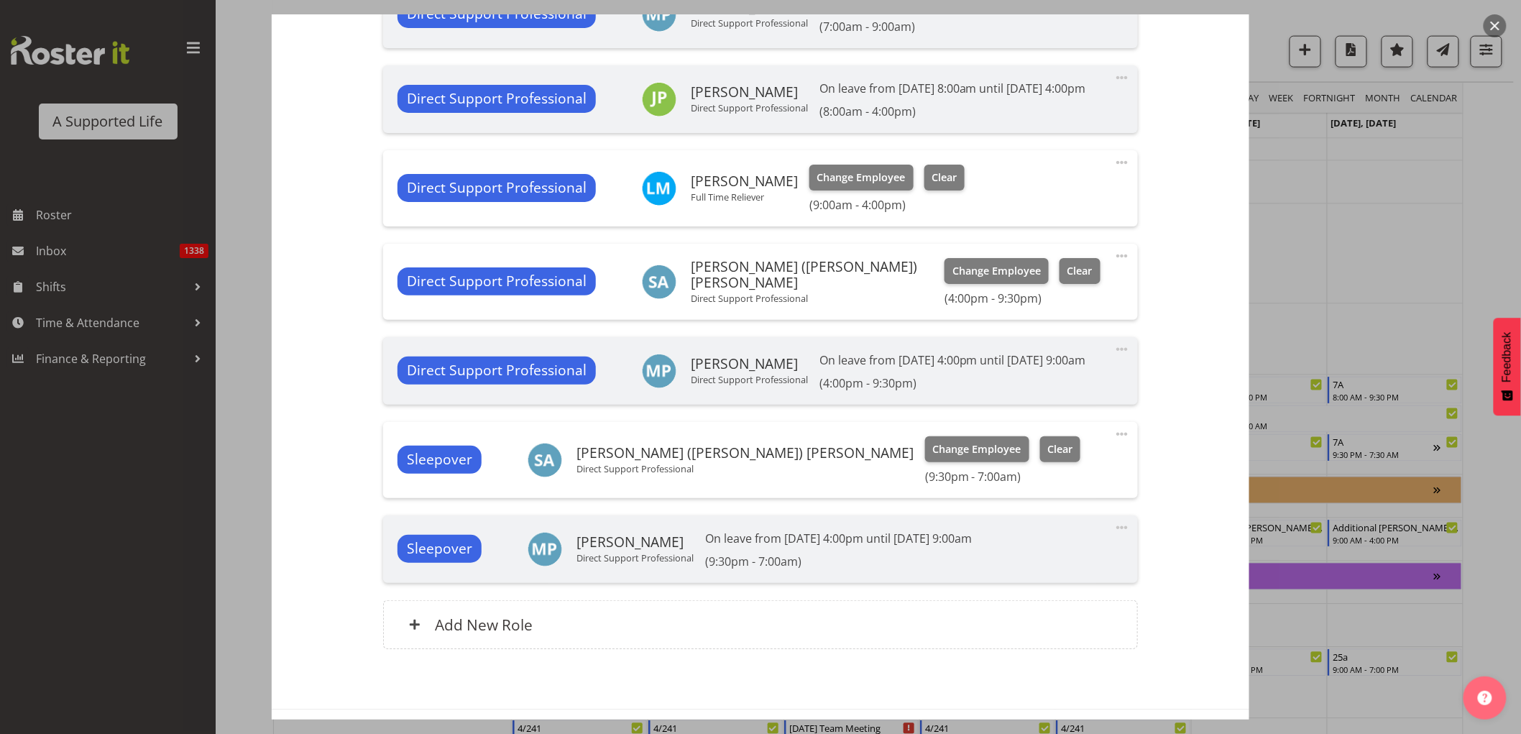
scroll to position [609, 0]
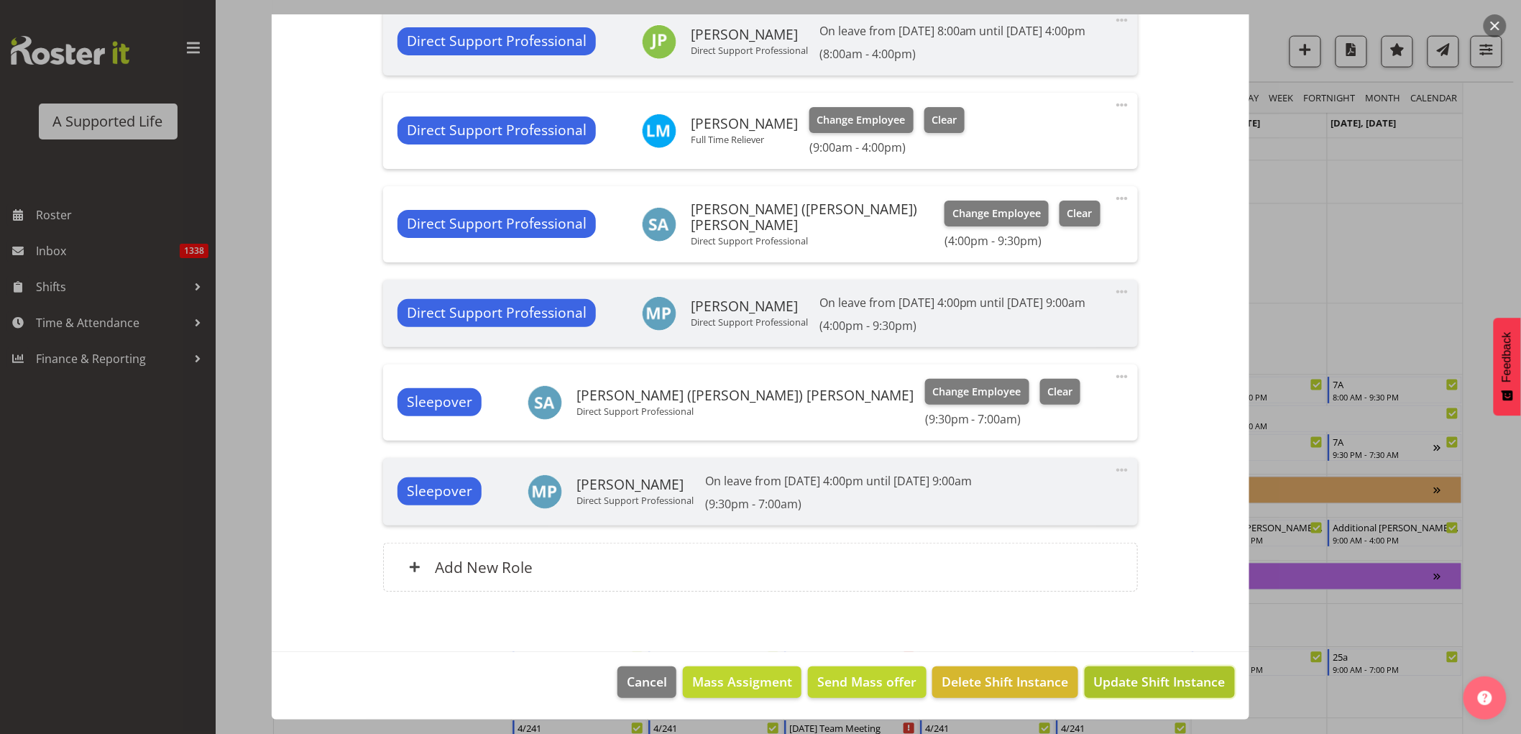
click at [1103, 680] on span "Update Shift Instance" at bounding box center [1159, 681] width 131 height 19
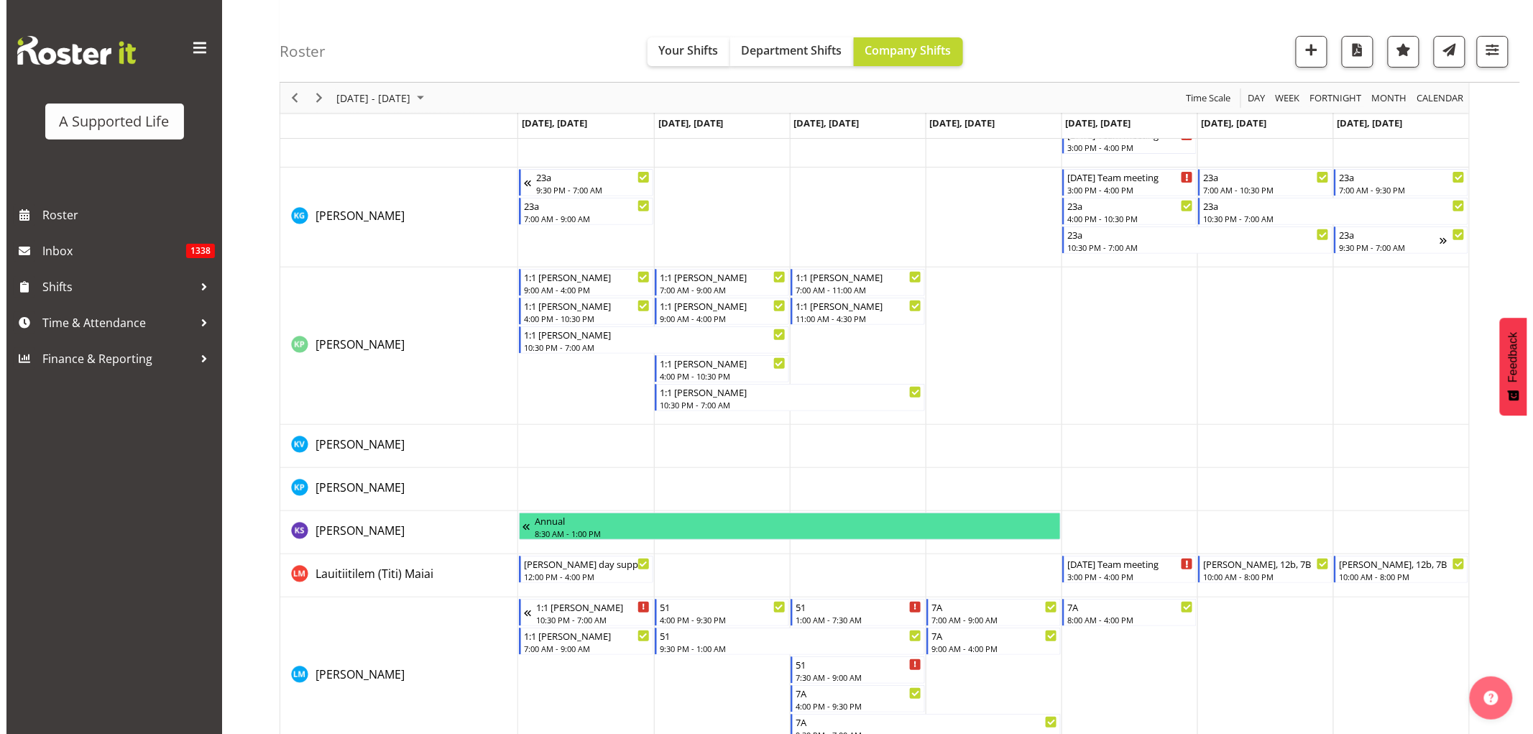
scroll to position [4870, 0]
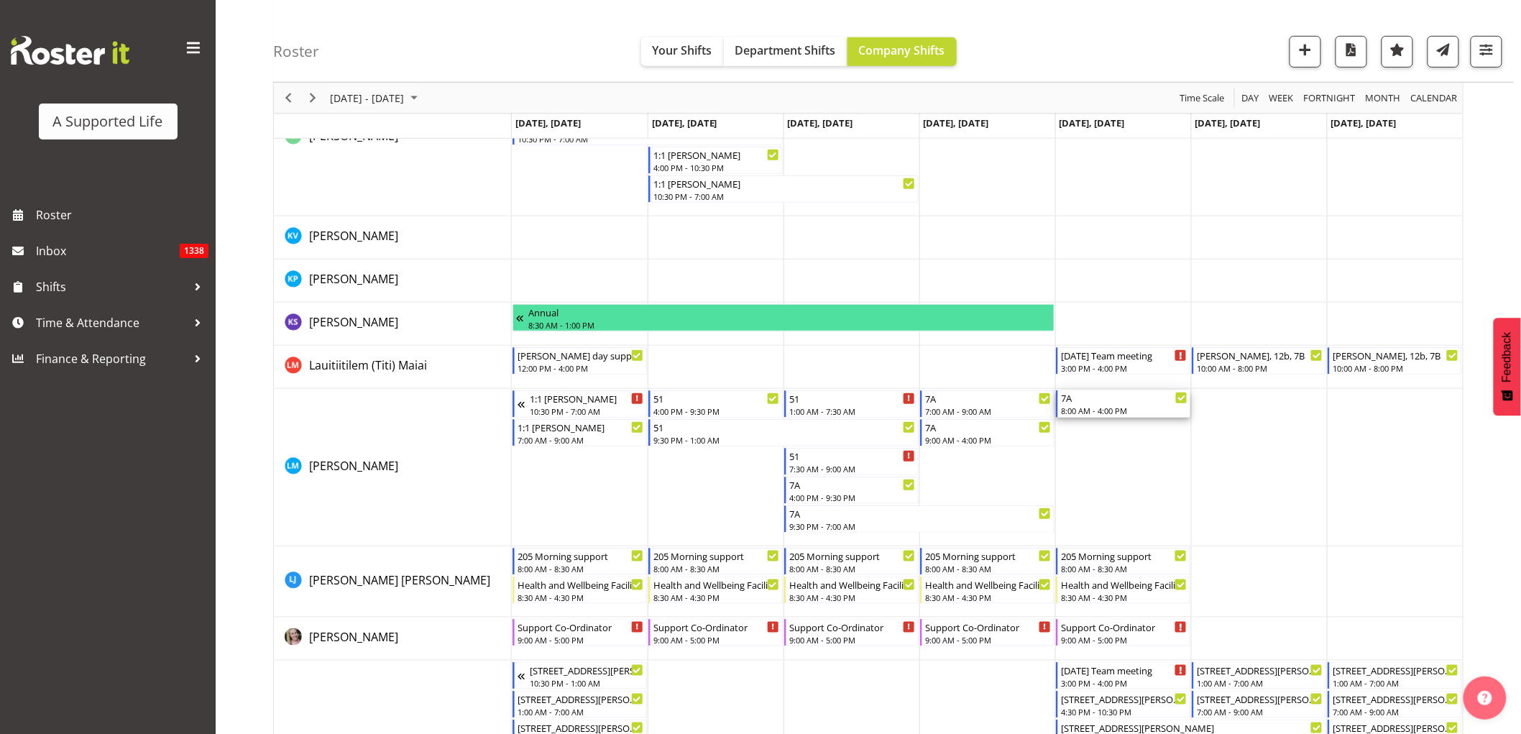
click at [1073, 406] on div "8:00 AM - 4:00 PM" at bounding box center [1124, 410] width 126 height 11
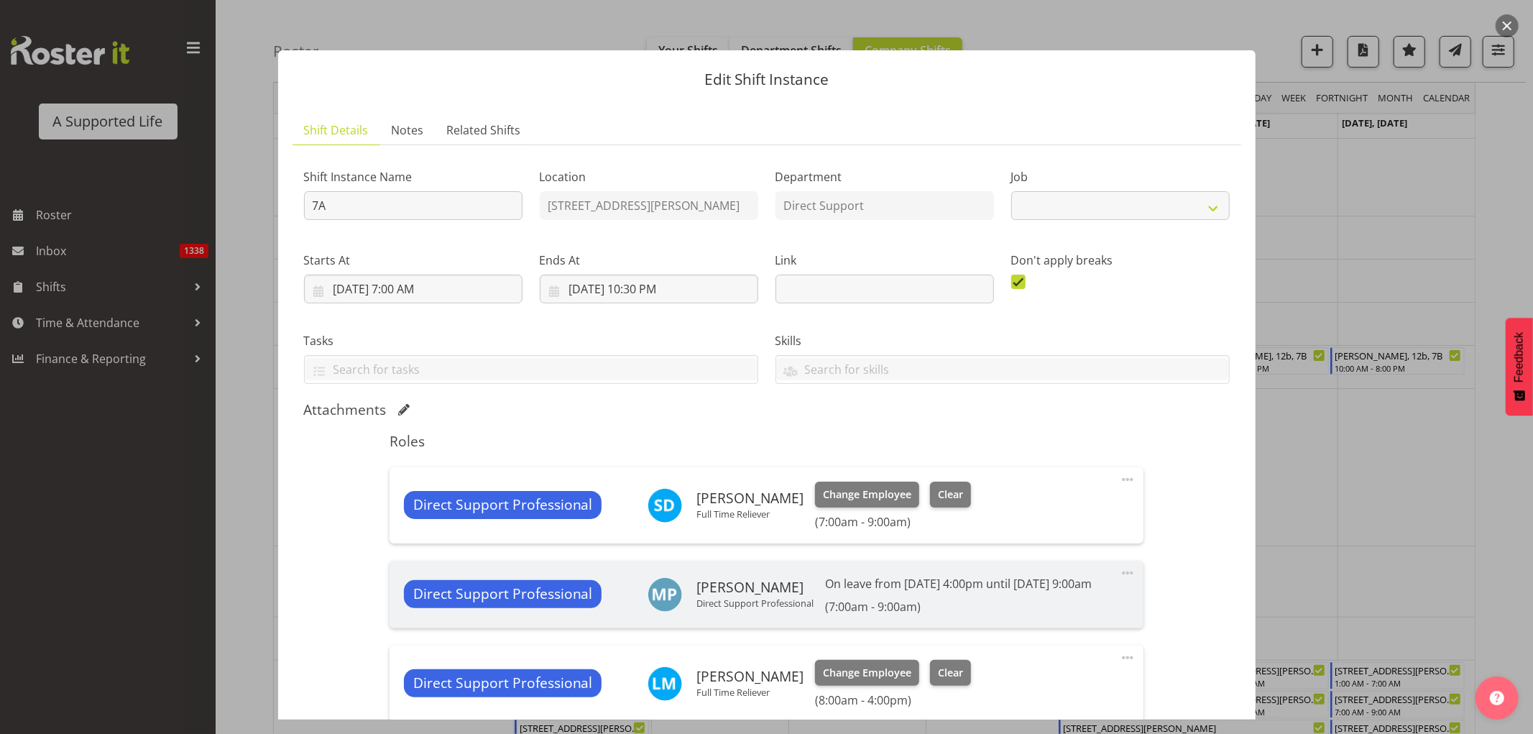
select select "4112"
click at [1326, 417] on div at bounding box center [766, 367] width 1533 height 734
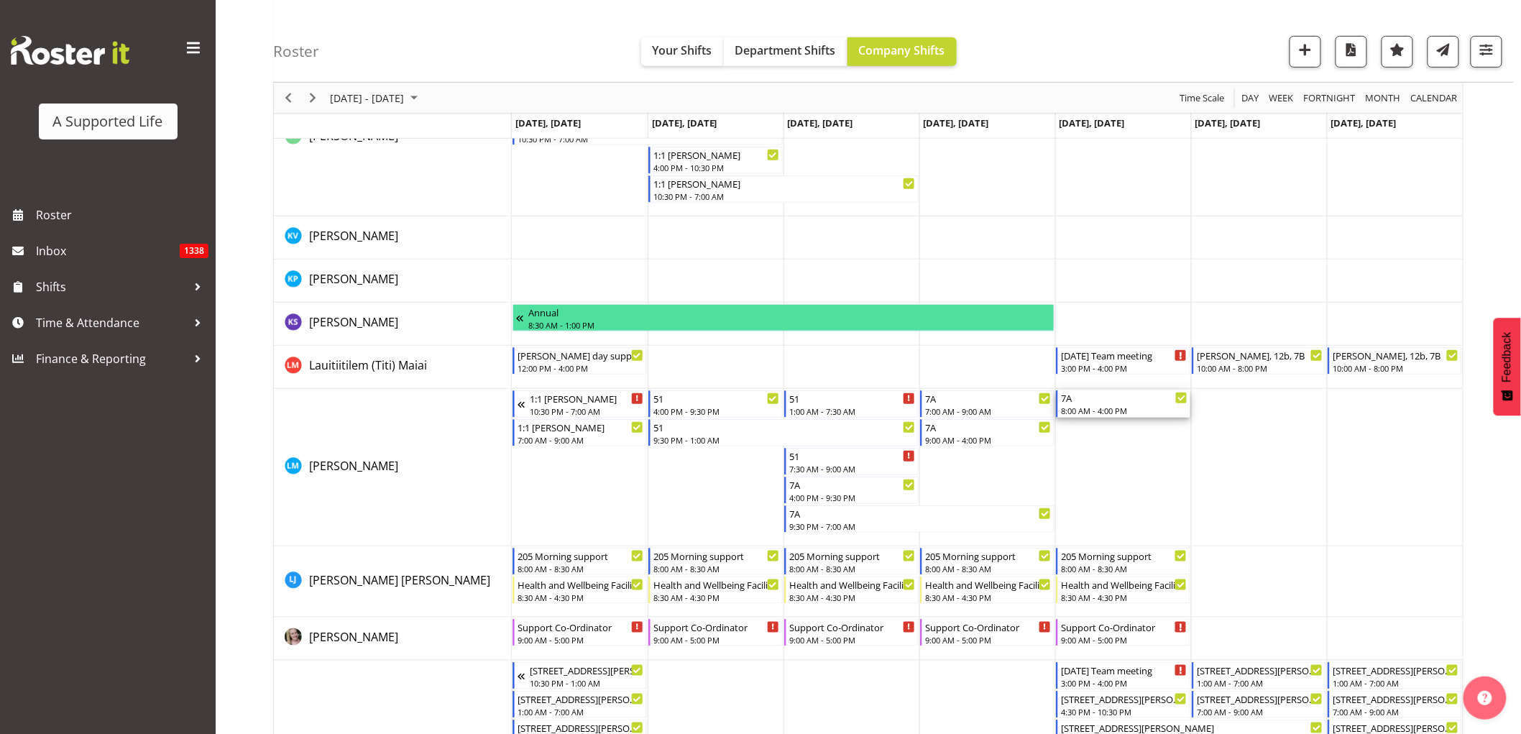
click at [1114, 406] on div "8:00 AM - 4:00 PM" at bounding box center [1124, 410] width 126 height 11
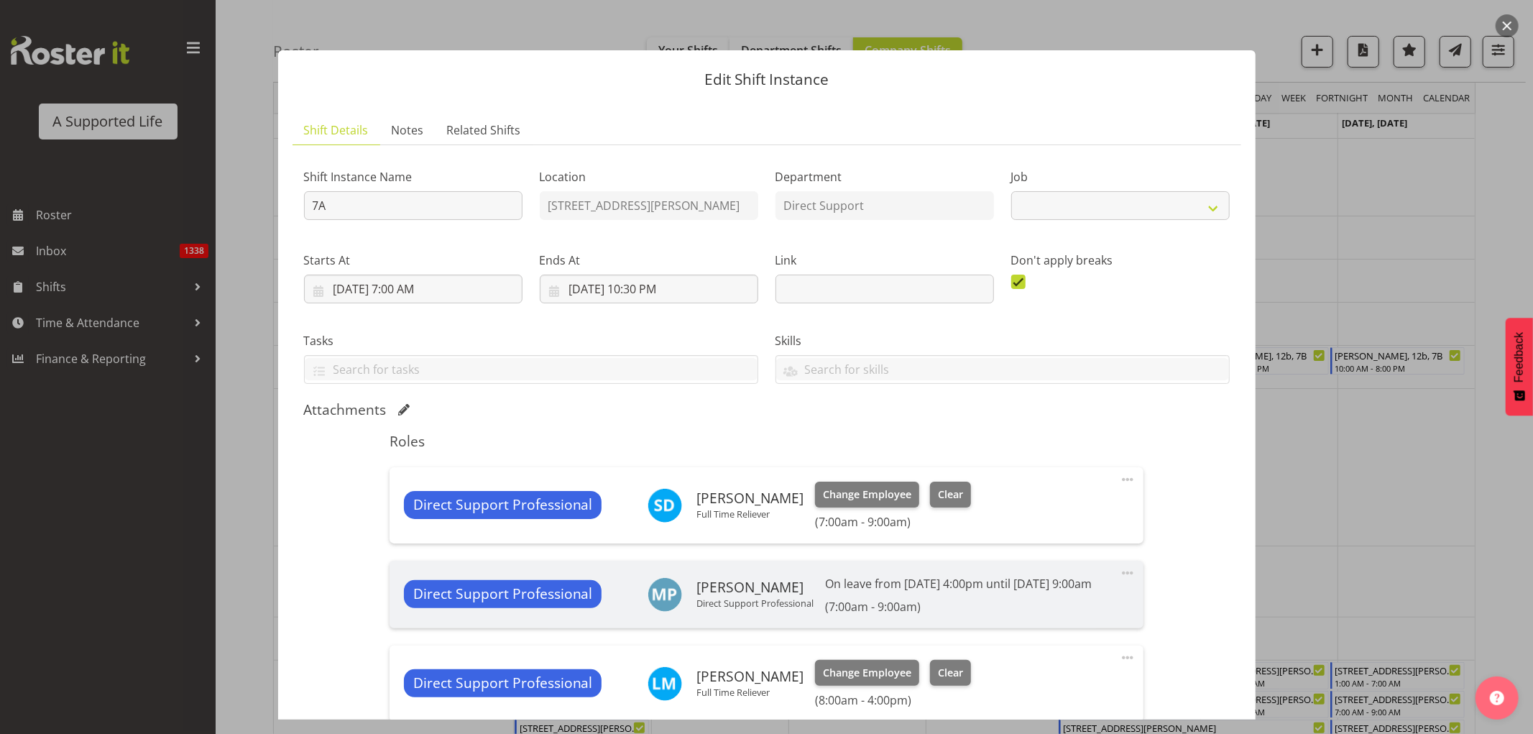
select select "4112"
click at [861, 492] on span "Change Employee" at bounding box center [867, 494] width 88 height 16
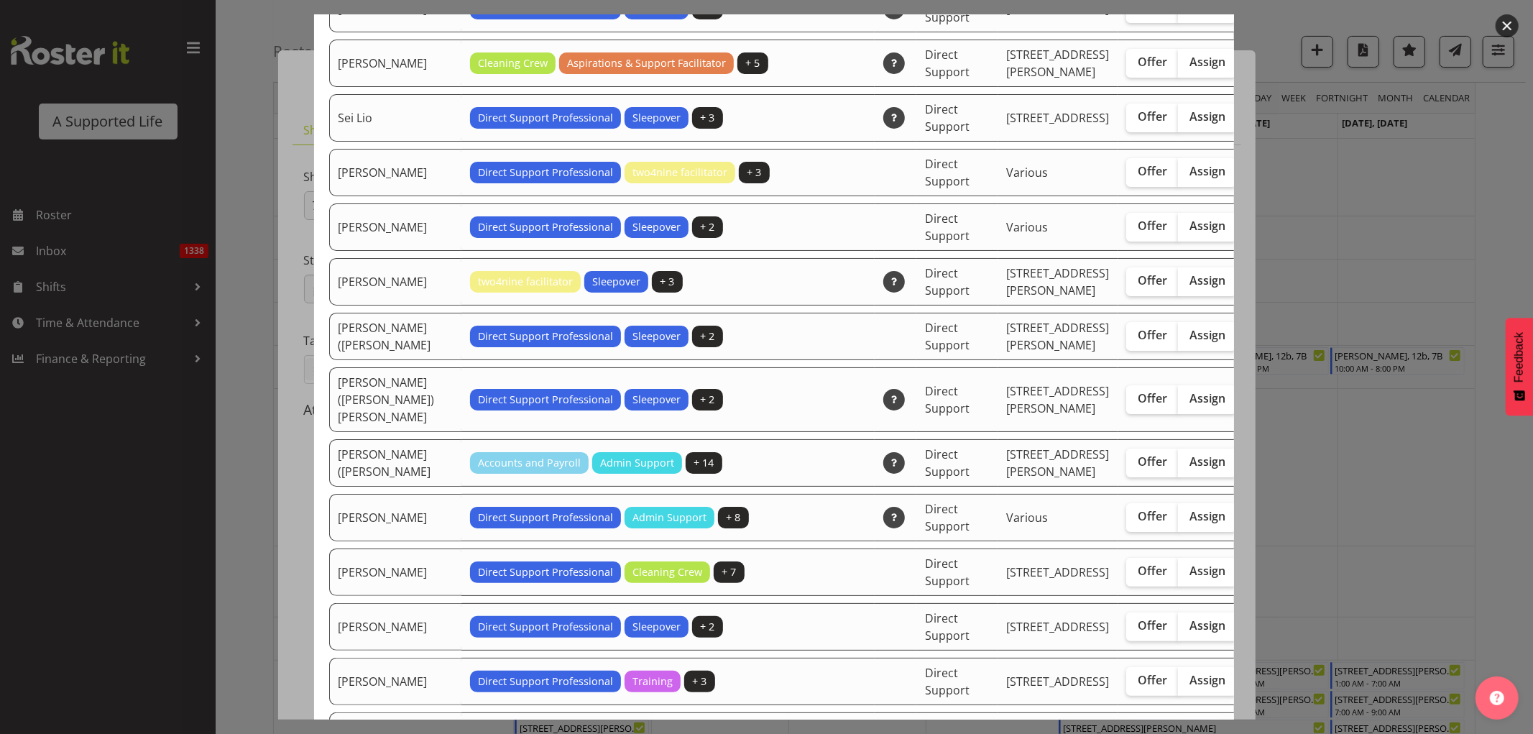
scroll to position [3912, 0]
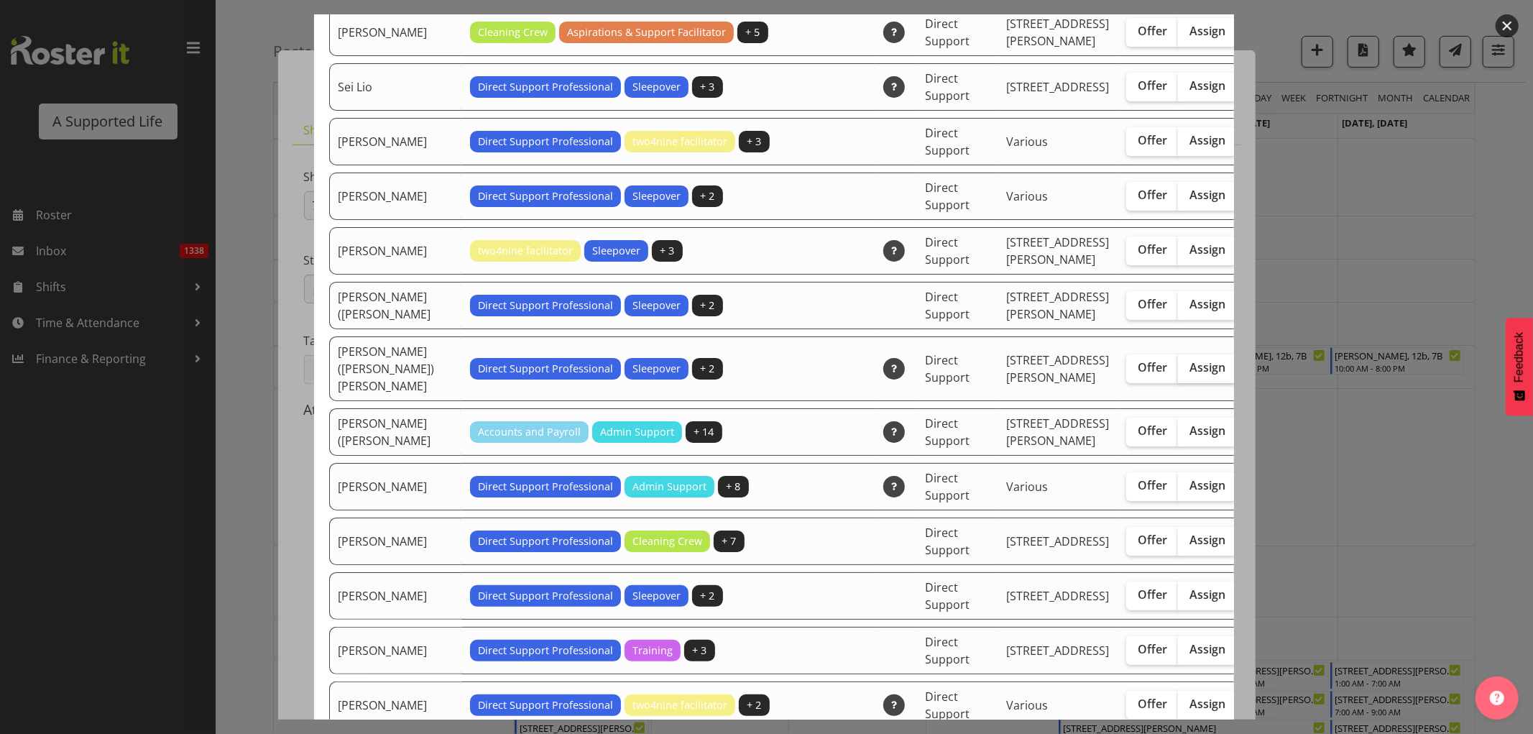
click at [1189, 374] on span "Assign" at bounding box center [1207, 367] width 36 height 14
click at [1178, 372] on input "Assign" at bounding box center [1182, 367] width 9 height 9
checkbox input "true"
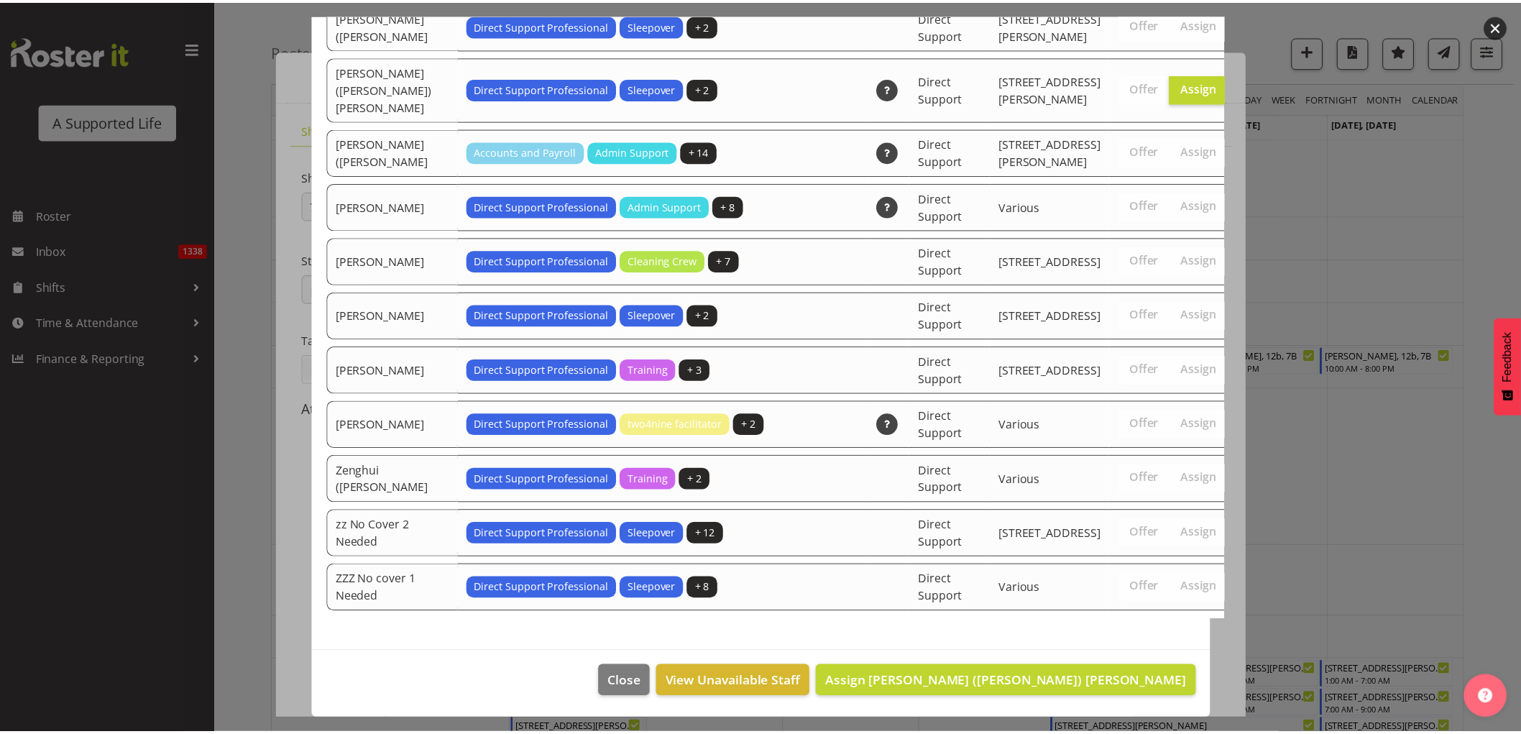
scroll to position [4434, 0]
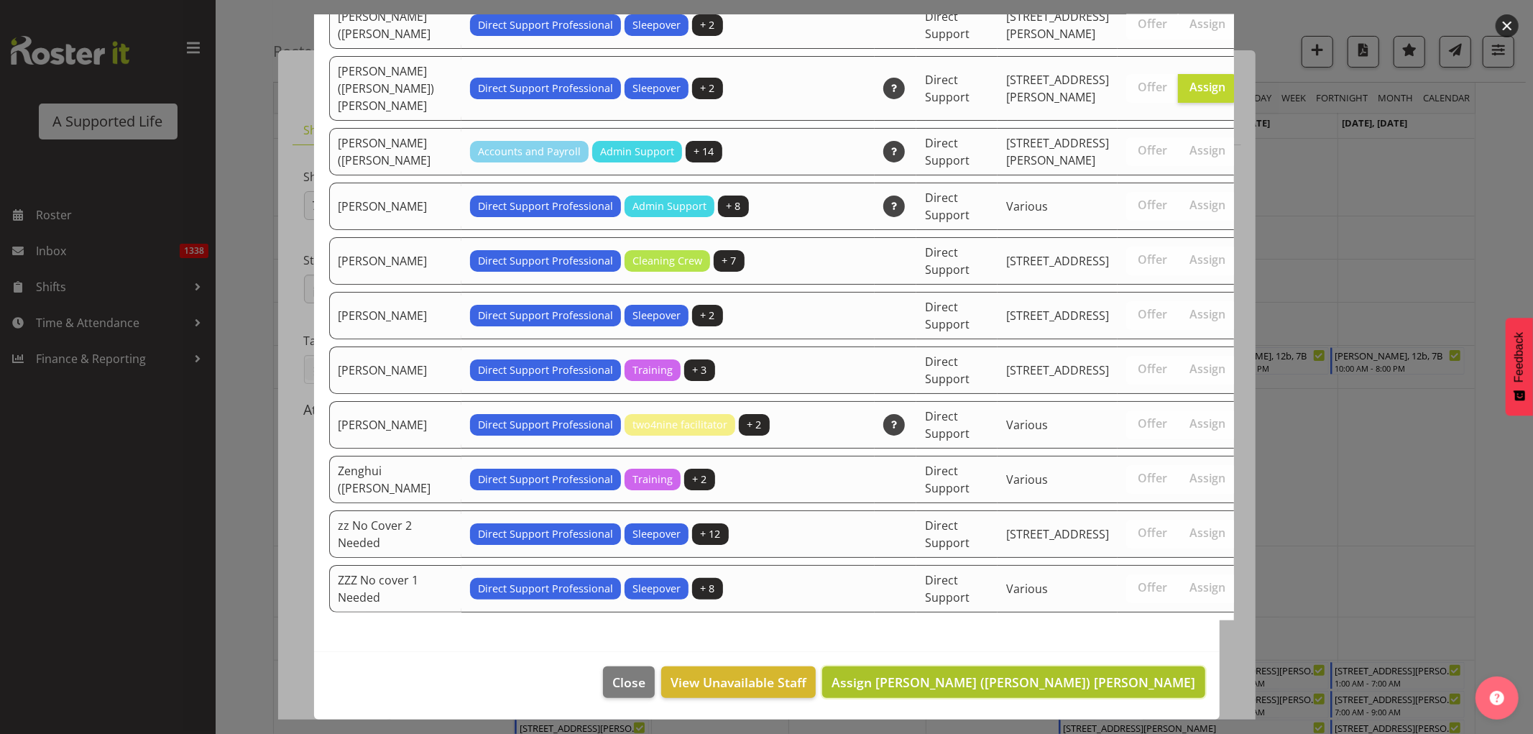
click at [1157, 683] on span "Assign Stephen (Steve) Aitken" at bounding box center [1013, 681] width 364 height 17
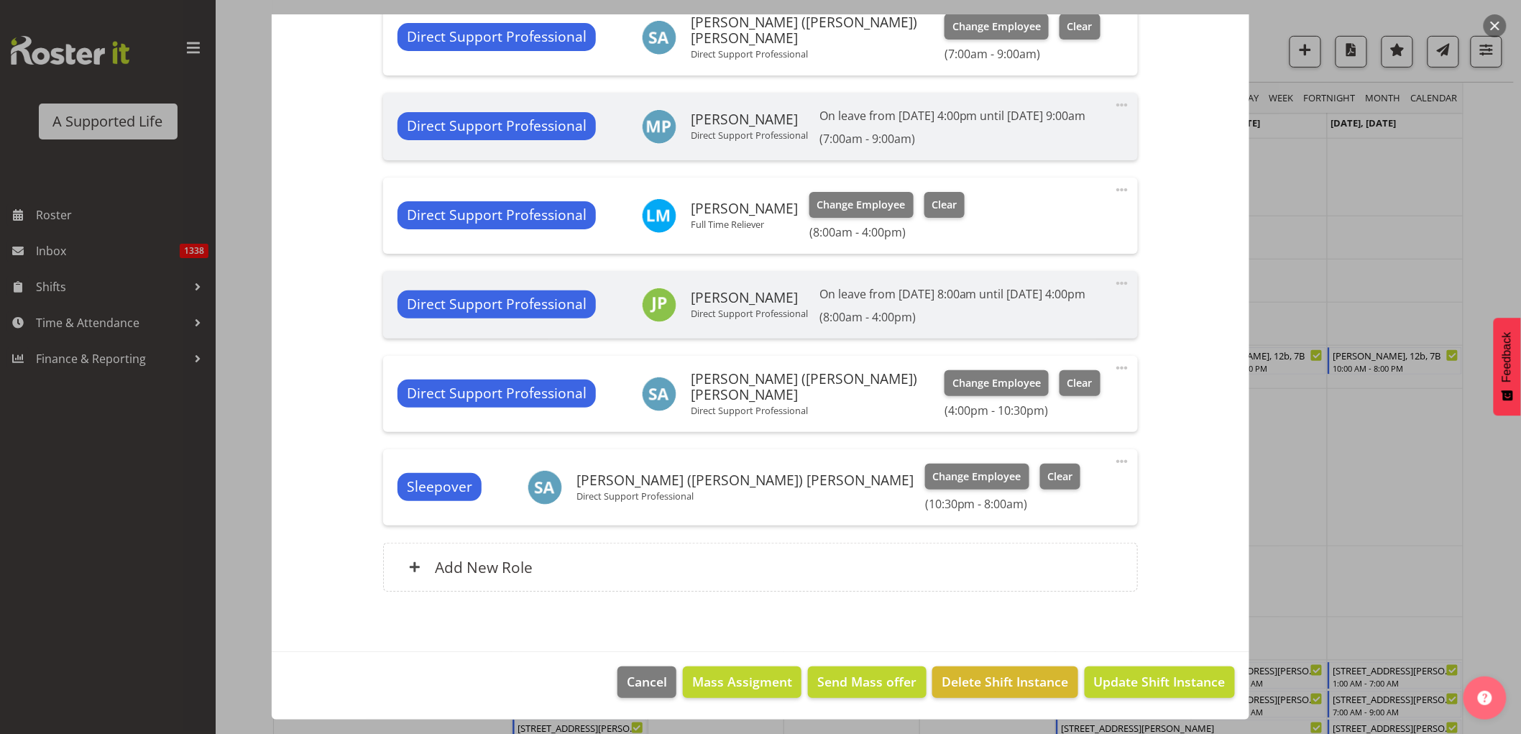
scroll to position [502, 0]
click at [1150, 683] on span "Update Shift Instance" at bounding box center [1159, 681] width 131 height 19
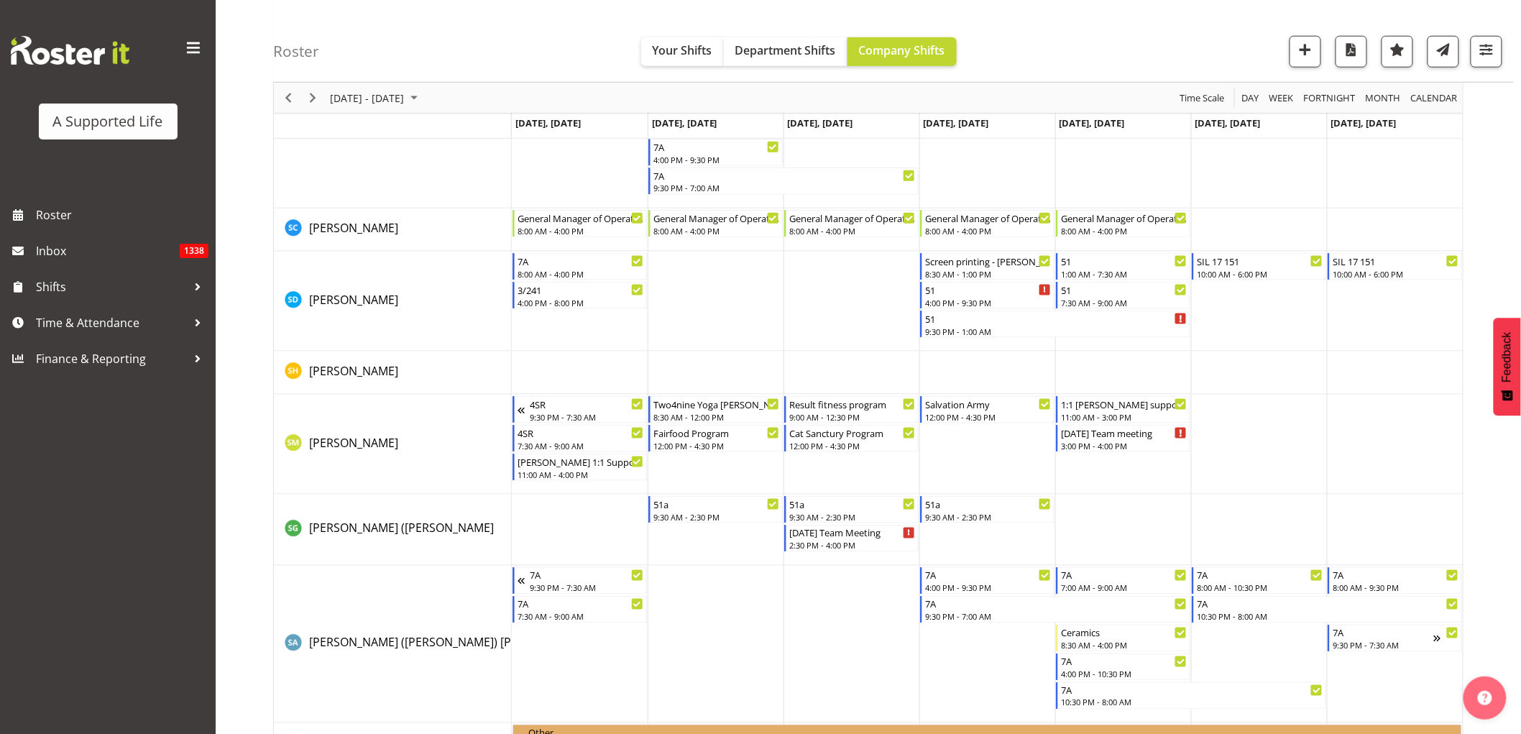
scroll to position [7431, 0]
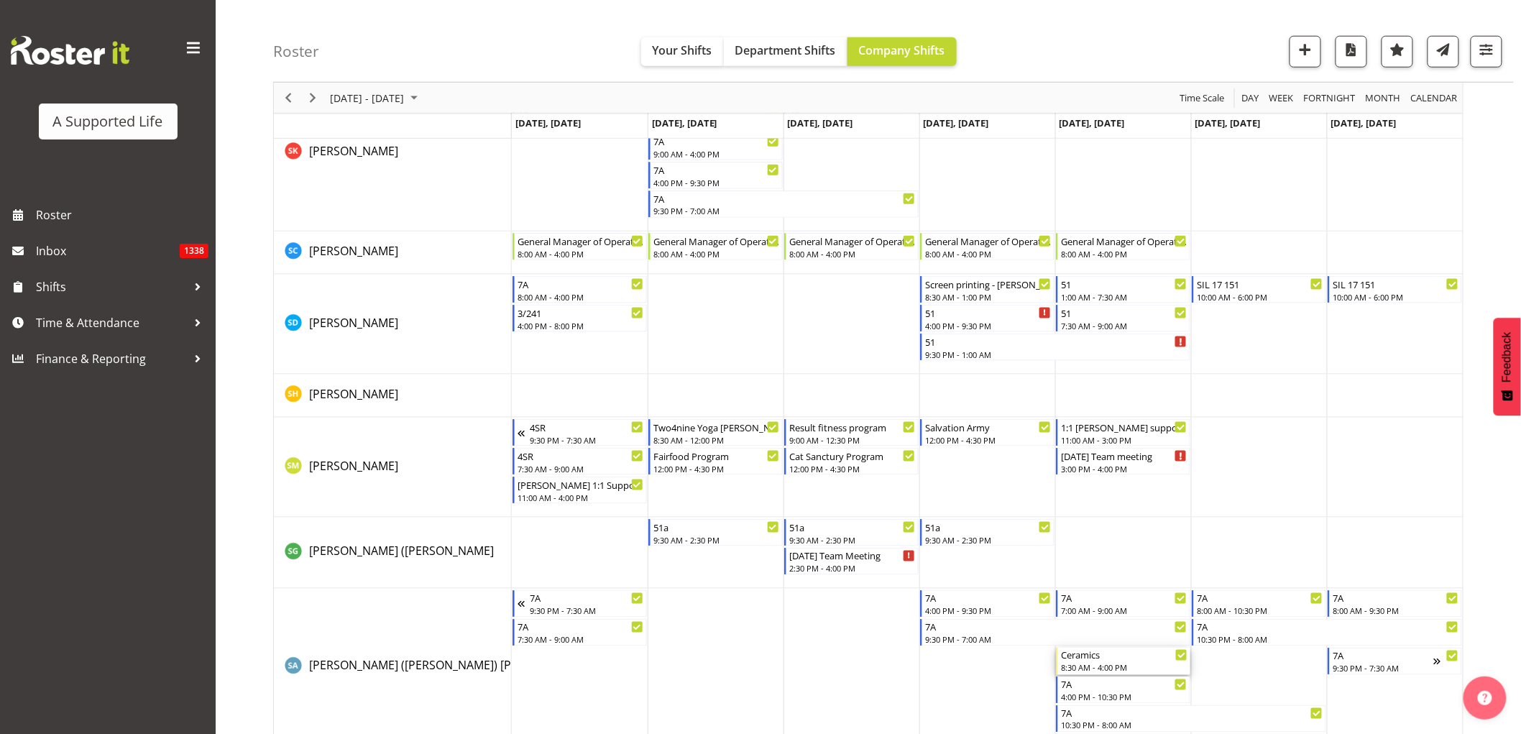
click at [1143, 664] on div "8:30 AM - 4:00 PM" at bounding box center [1124, 667] width 126 height 11
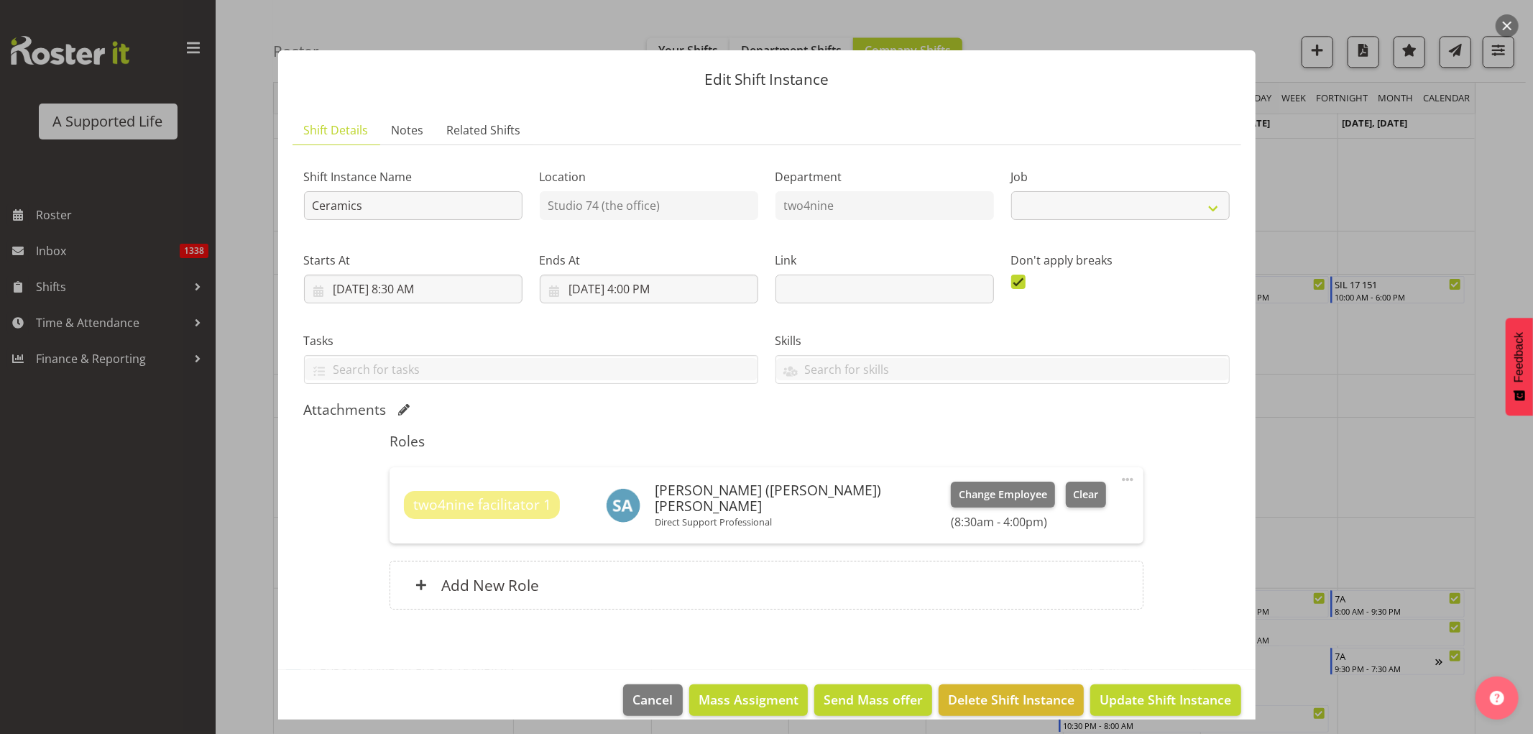
select select "4117"
click at [1121, 478] on span at bounding box center [1127, 479] width 17 height 17
click at [1058, 513] on link "Edit" at bounding box center [1067, 514] width 138 height 26
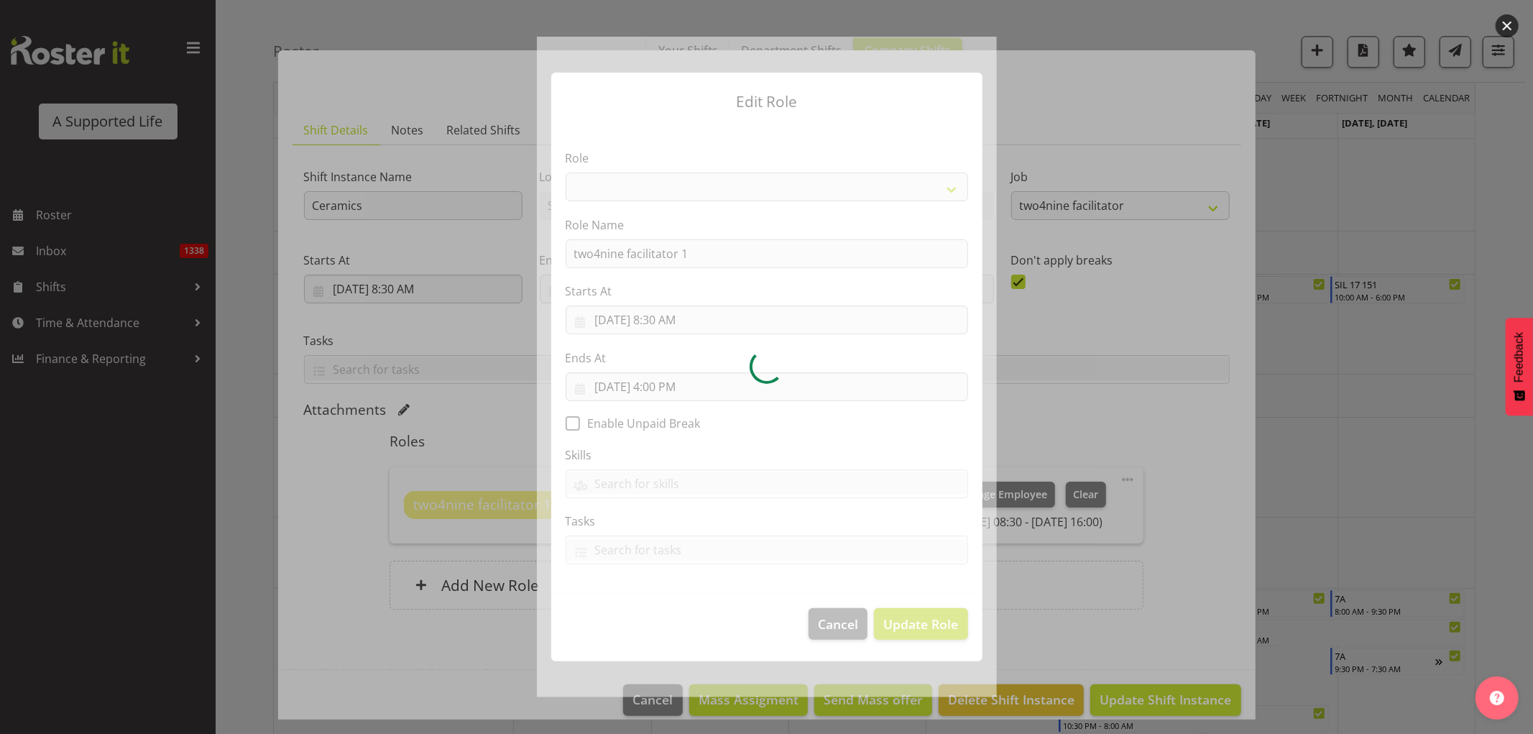
select select "1041"
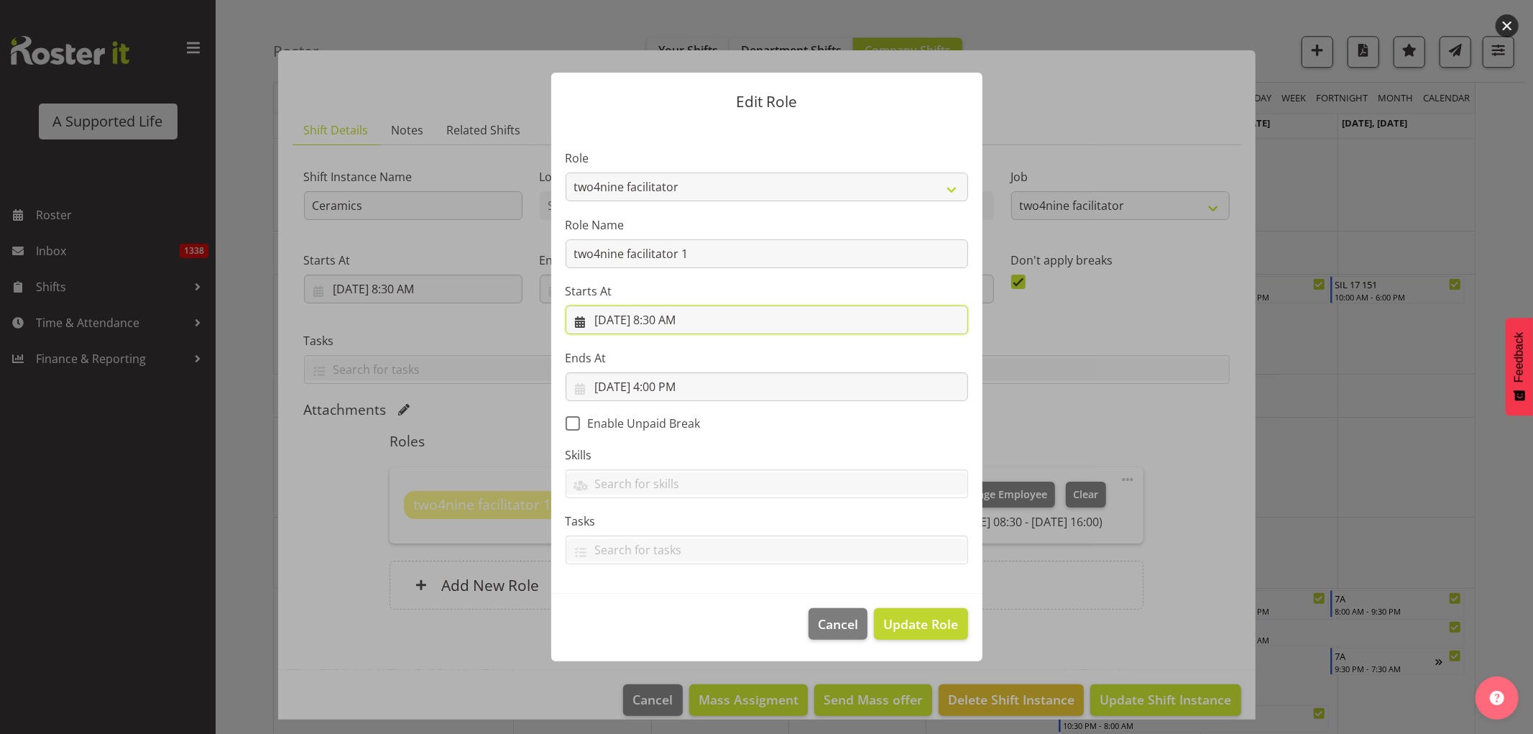
click at [679, 327] on input "9/19/2025, 8:30 AM" at bounding box center [767, 319] width 402 height 29
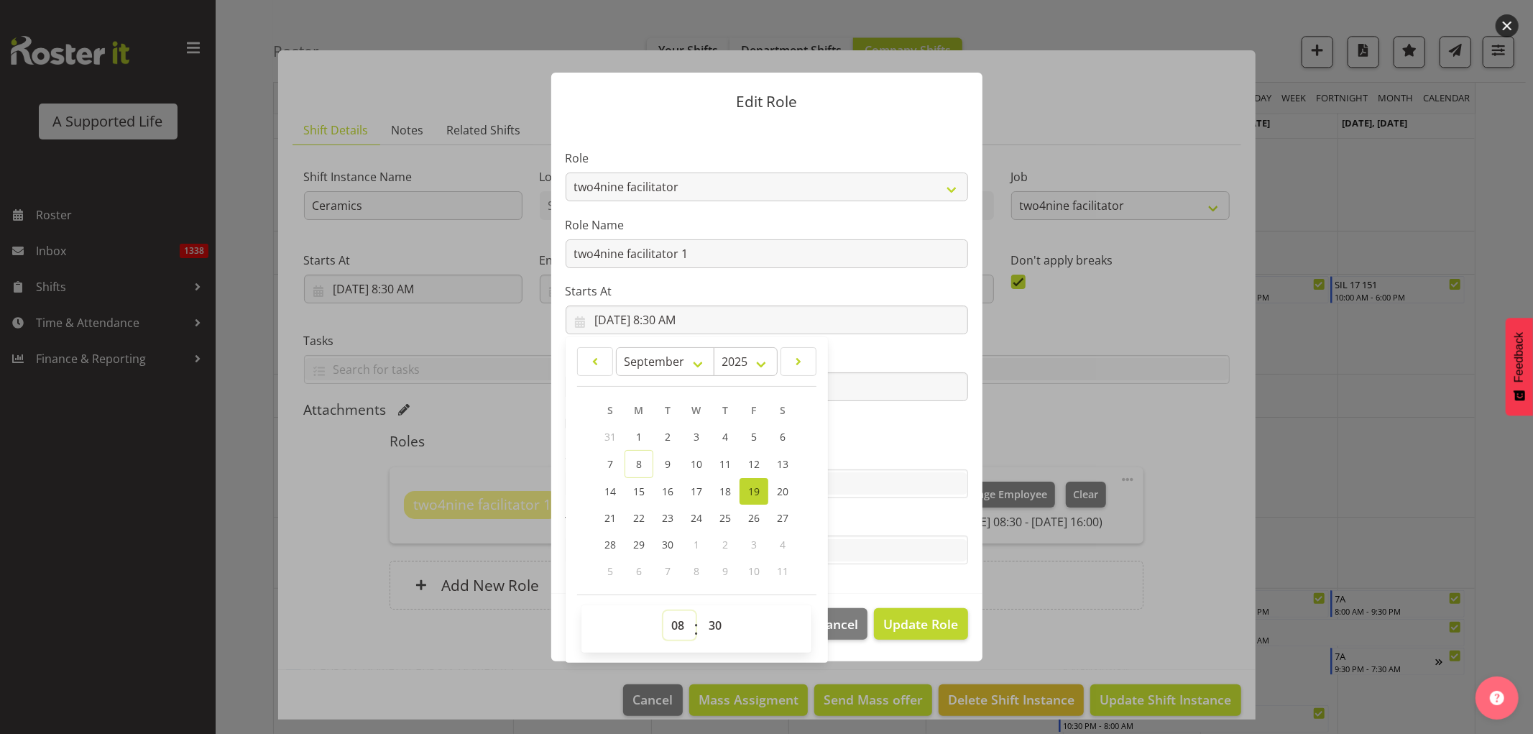
click at [679, 623] on select "00 01 02 03 04 05 06 07 08 09 10 11 12 13 14 15 16 17 18 19 20 21 22 23" at bounding box center [679, 625] width 32 height 29
select select "9"
click at [663, 611] on select "00 01 02 03 04 05 06 07 08 09 10 11 12 13 14 15 16 17 18 19 20 21 22 23" at bounding box center [679, 625] width 32 height 29
type input "9/19/2025, 9:30 AM"
click at [723, 622] on select "00 01 02 03 04 05 06 07 08 09 10 11 12 13 14 15 16 17 18 19 20 21 22 23 24 25 2…" at bounding box center [717, 625] width 32 height 29
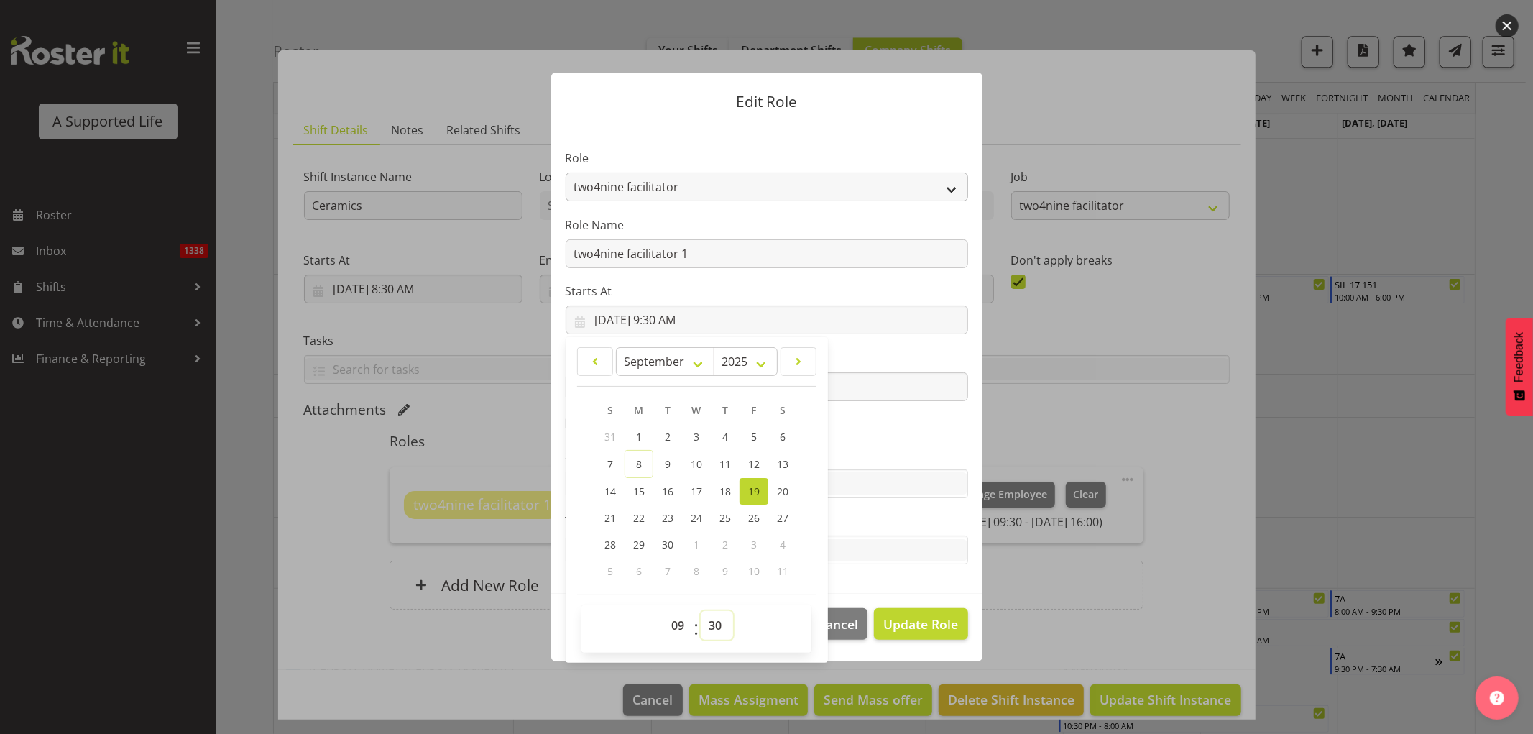
select select "0"
click at [701, 611] on select "00 01 02 03 04 05 06 07 08 09 10 11 12 13 14 15 16 17 18 19 20 21 22 23 24 25 2…" at bounding box center [717, 625] width 32 height 29
type input "9/19/2025, 9:00 AM"
click at [936, 619] on span "Update Role" at bounding box center [920, 623] width 75 height 19
select select
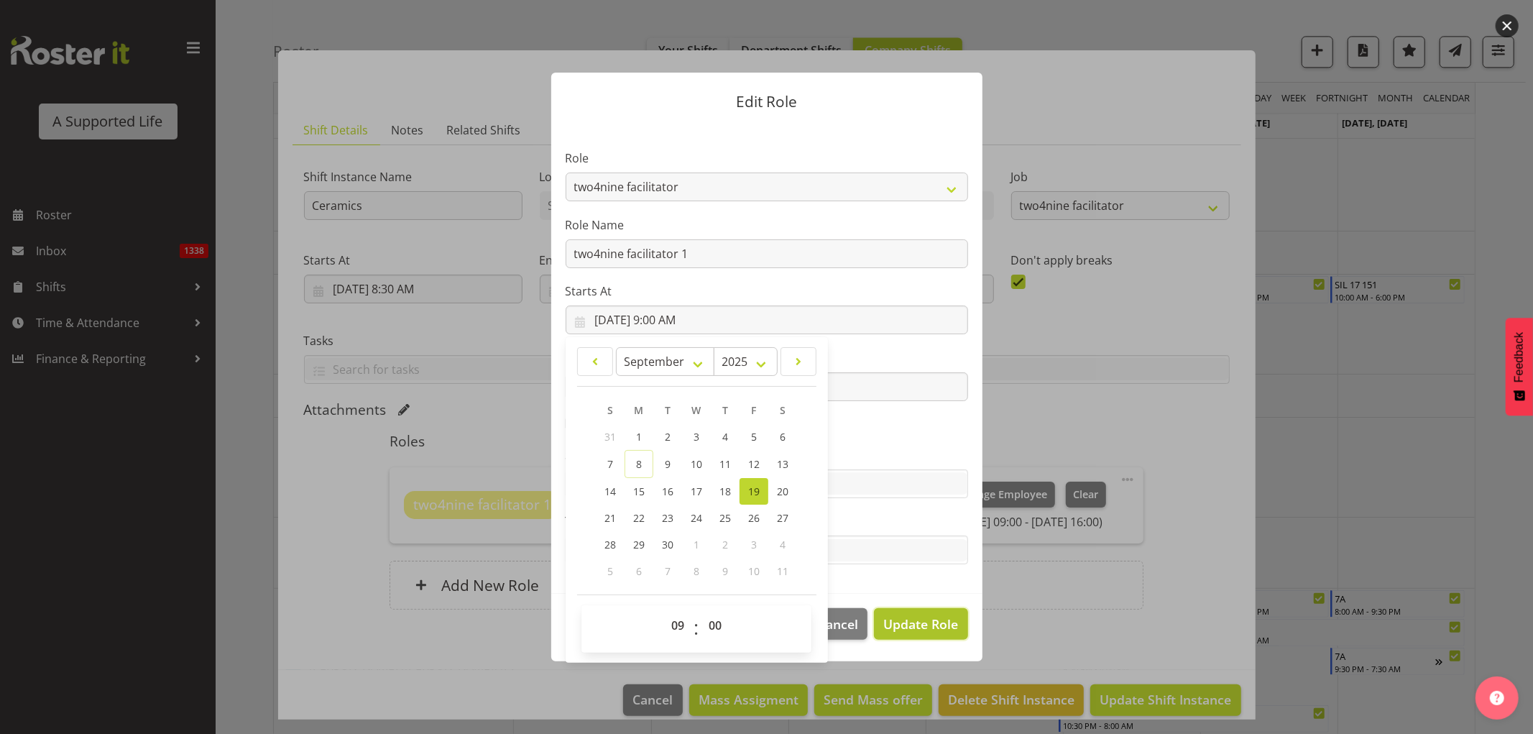
select select
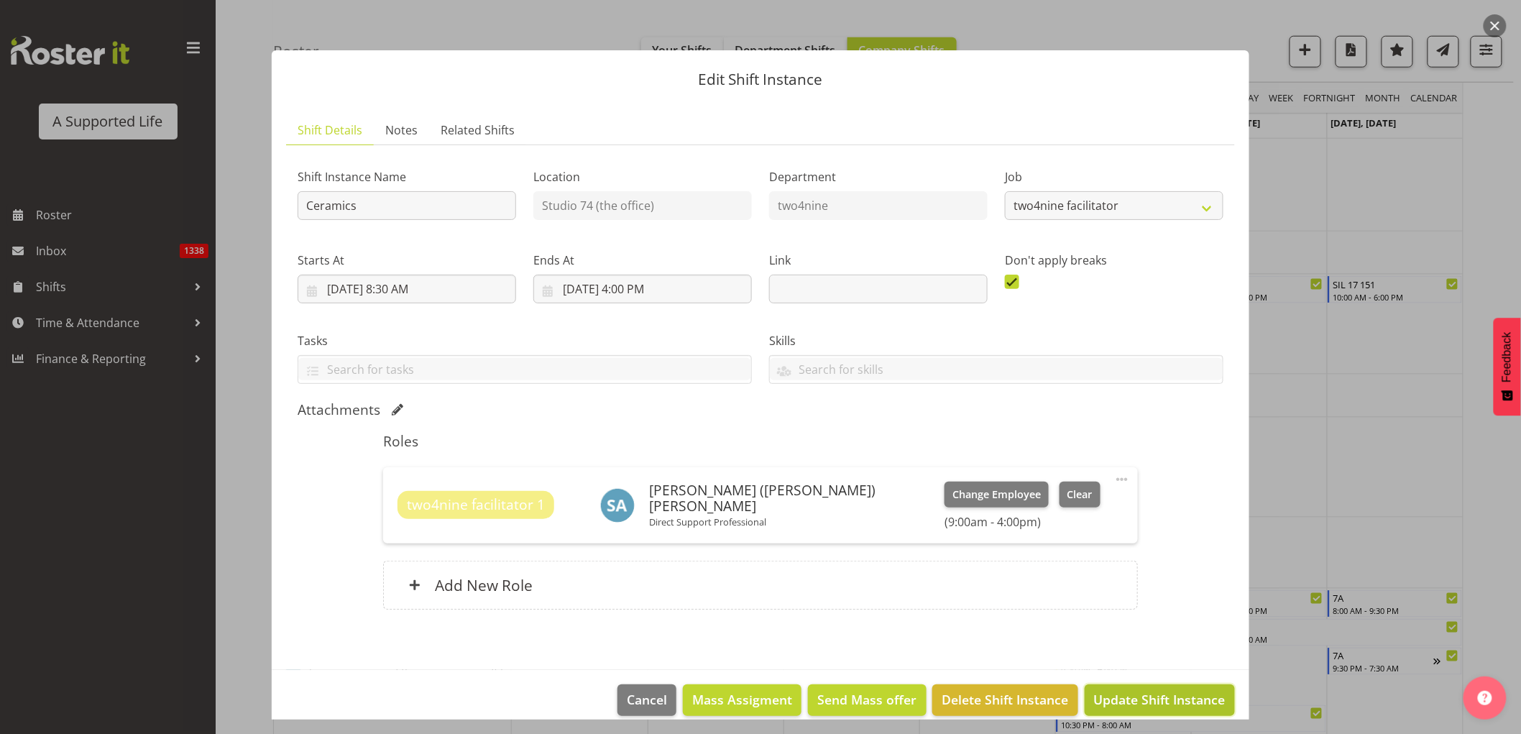
click at [1196, 693] on span "Update Shift Instance" at bounding box center [1159, 699] width 131 height 19
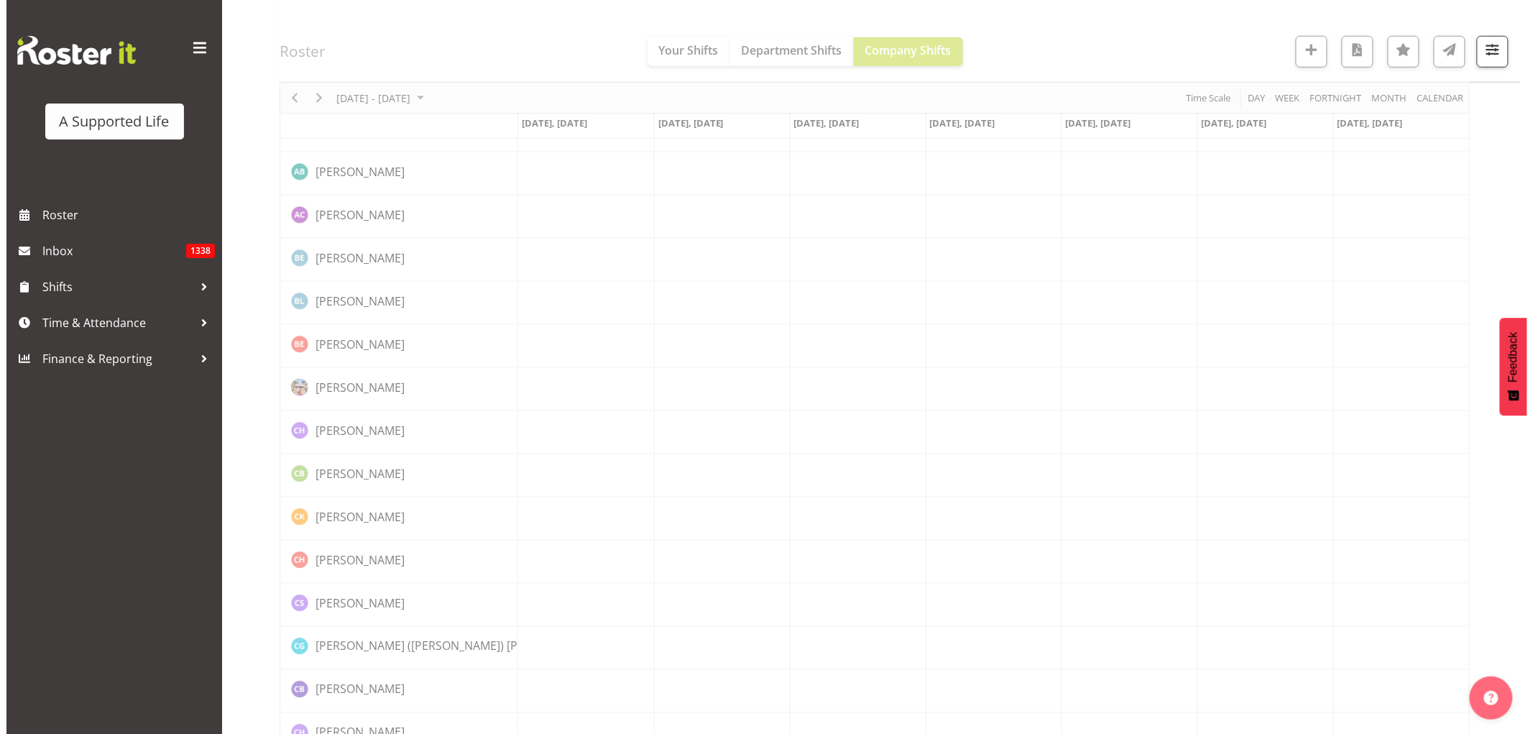
scroll to position [0, 0]
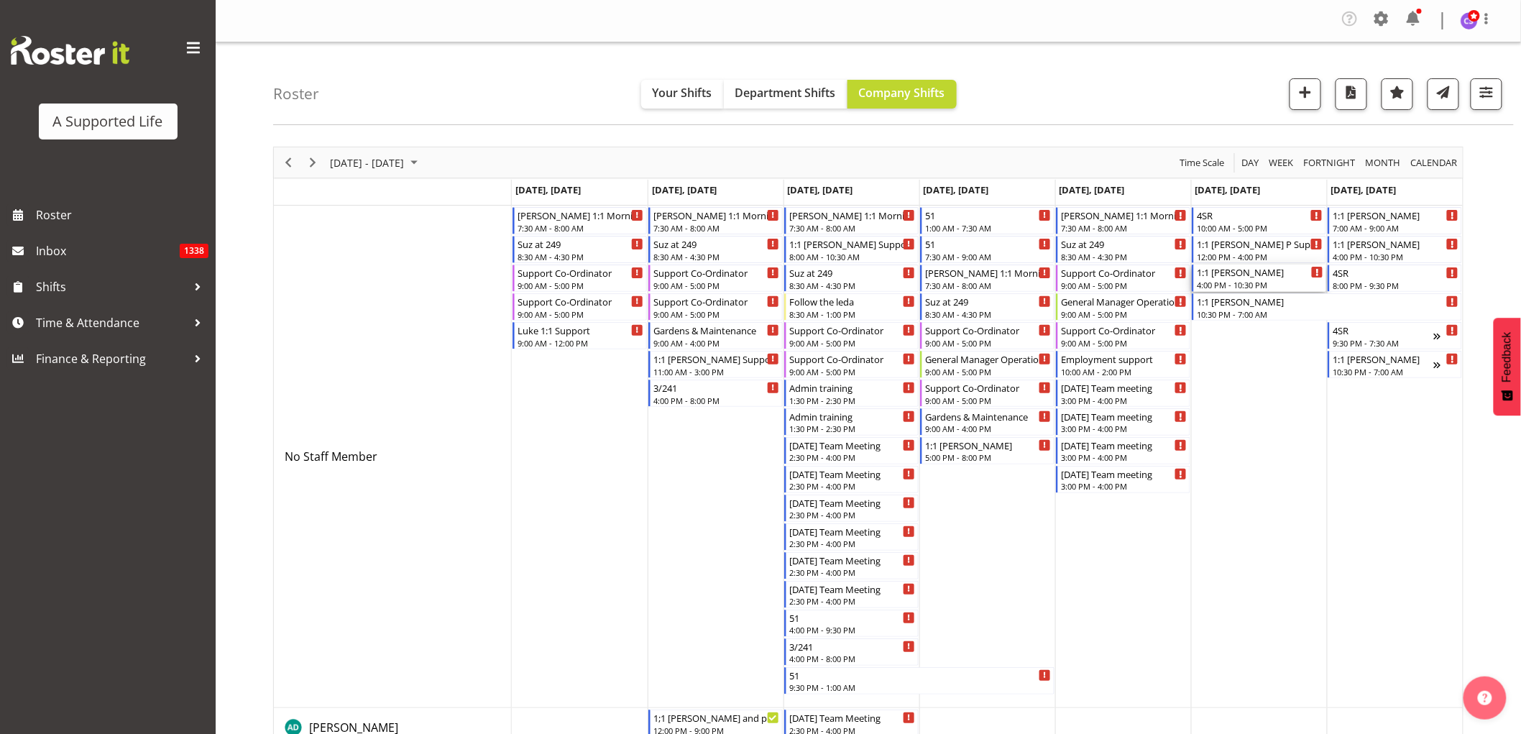
click at [1295, 274] on div "1:1 [PERSON_NAME]" at bounding box center [1259, 271] width 126 height 14
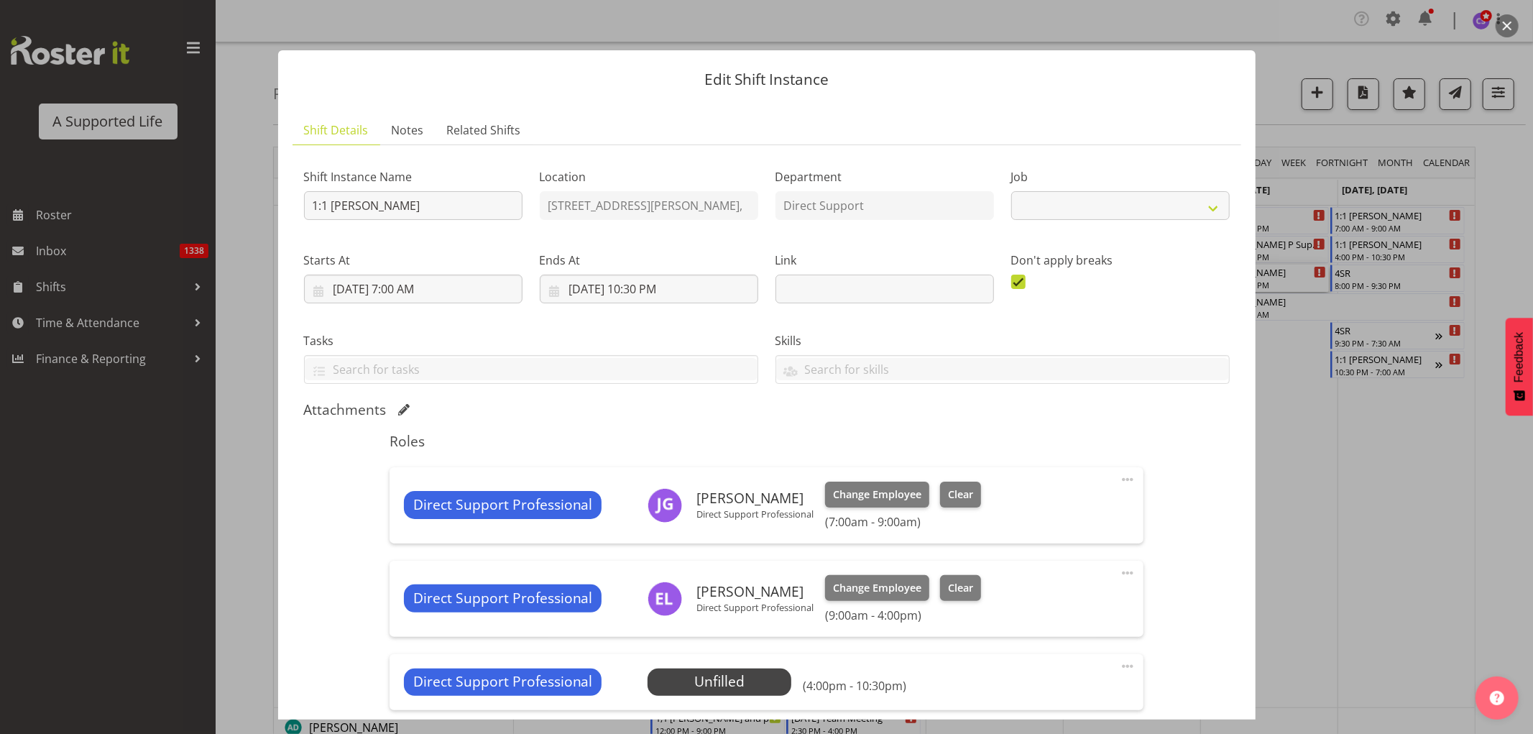
select select "4112"
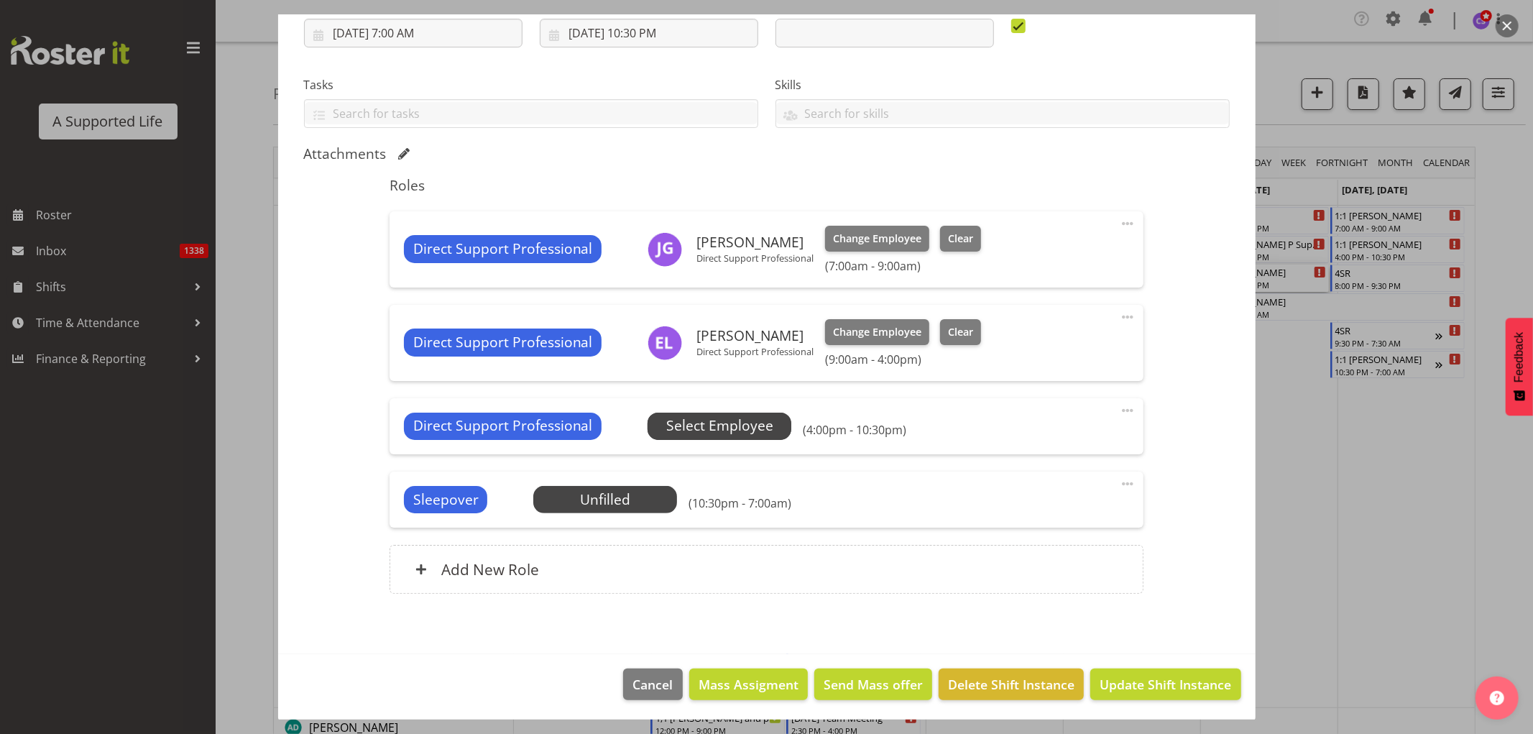
scroll to position [259, 0]
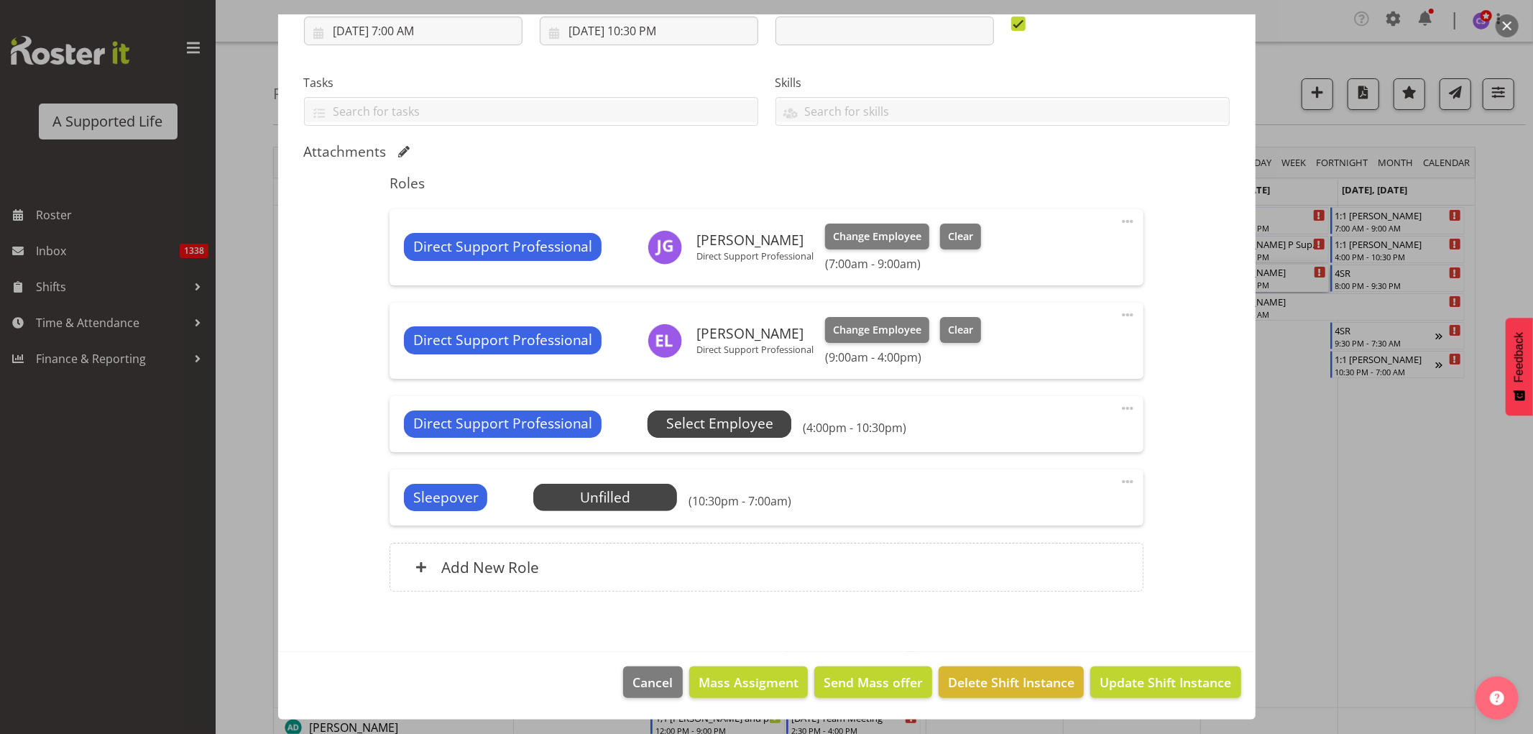
click at [724, 417] on span "Select Employee" at bounding box center [719, 423] width 107 height 21
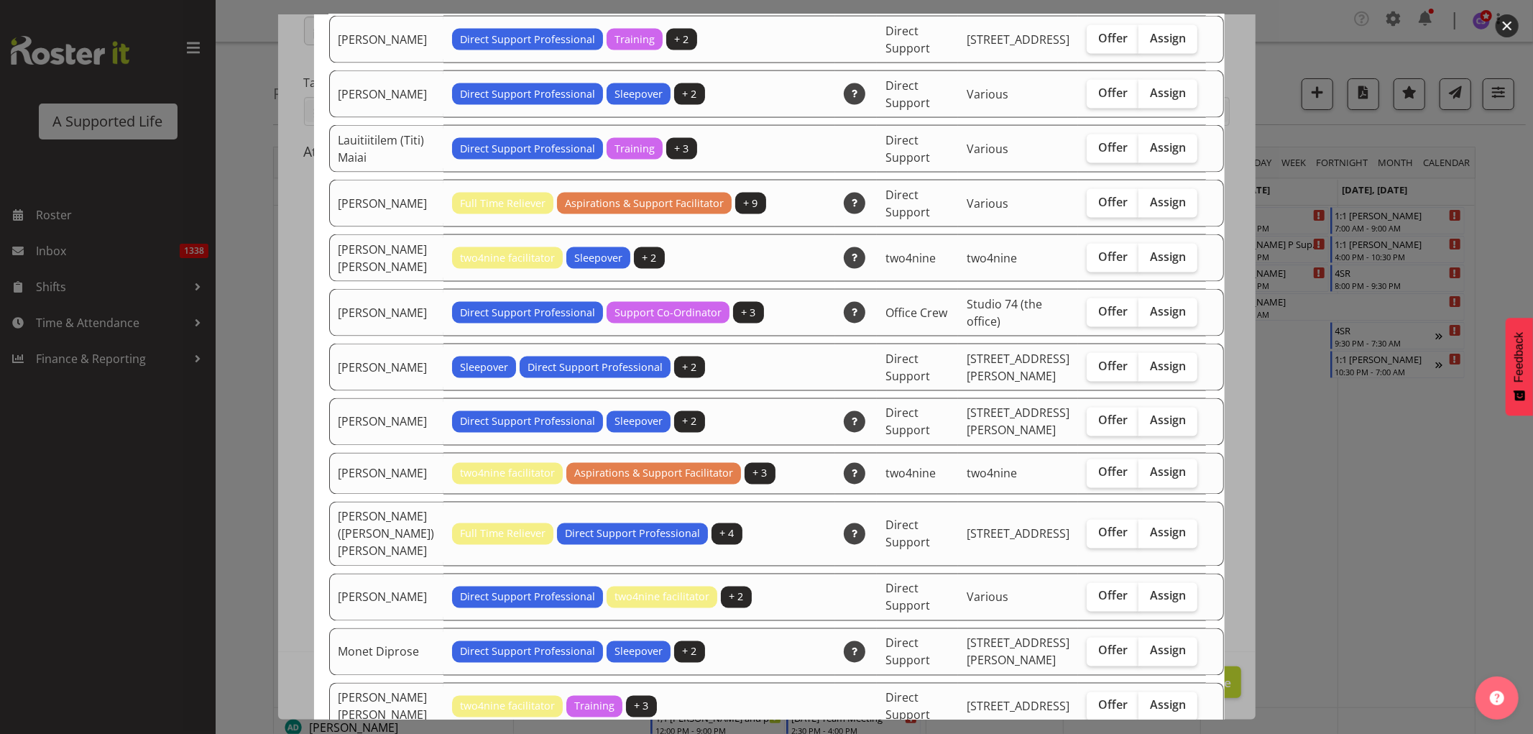
scroll to position [1756, 0]
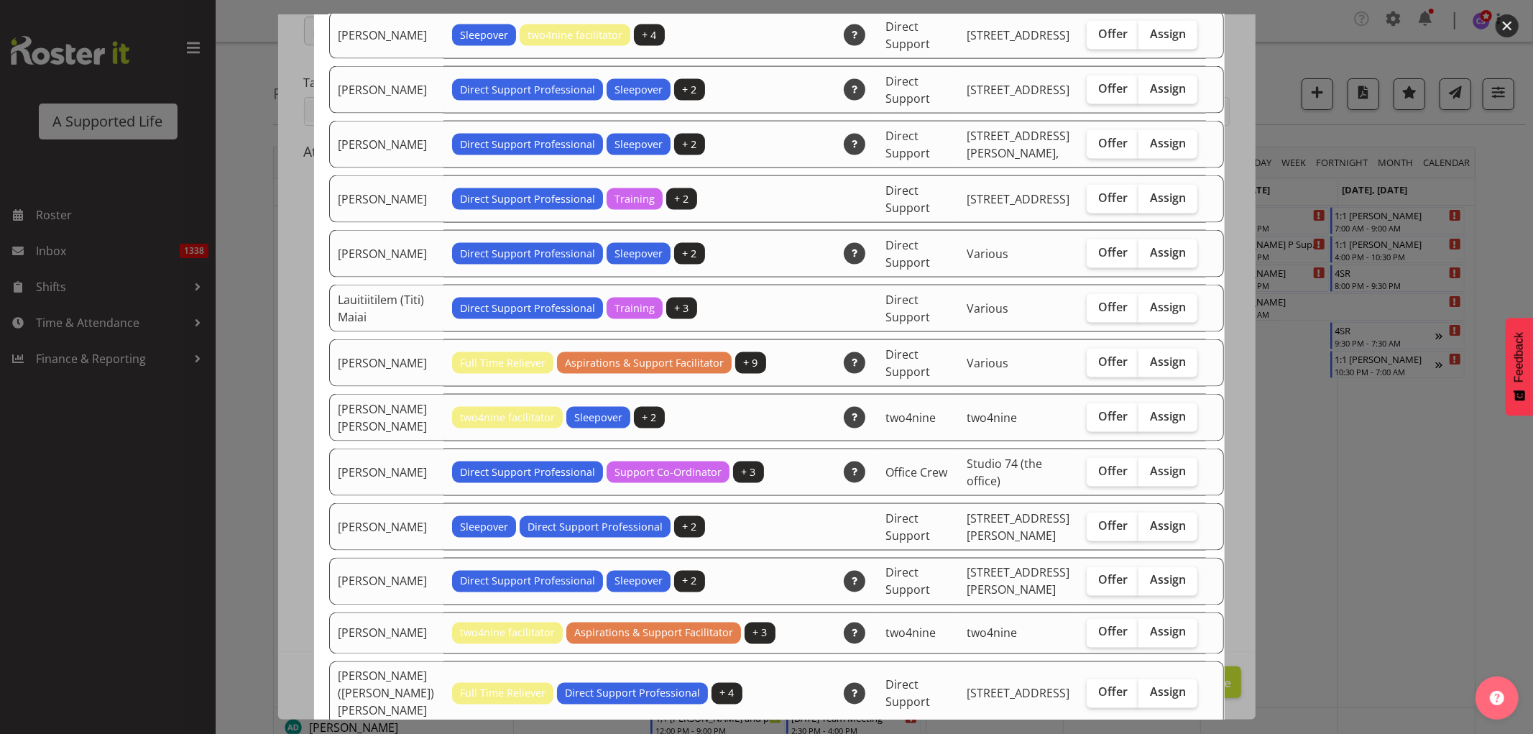
click at [1151, 354] on span "Assign" at bounding box center [1168, 361] width 36 height 14
click at [1148, 357] on input "Assign" at bounding box center [1142, 361] width 9 height 9
checkbox input "true"
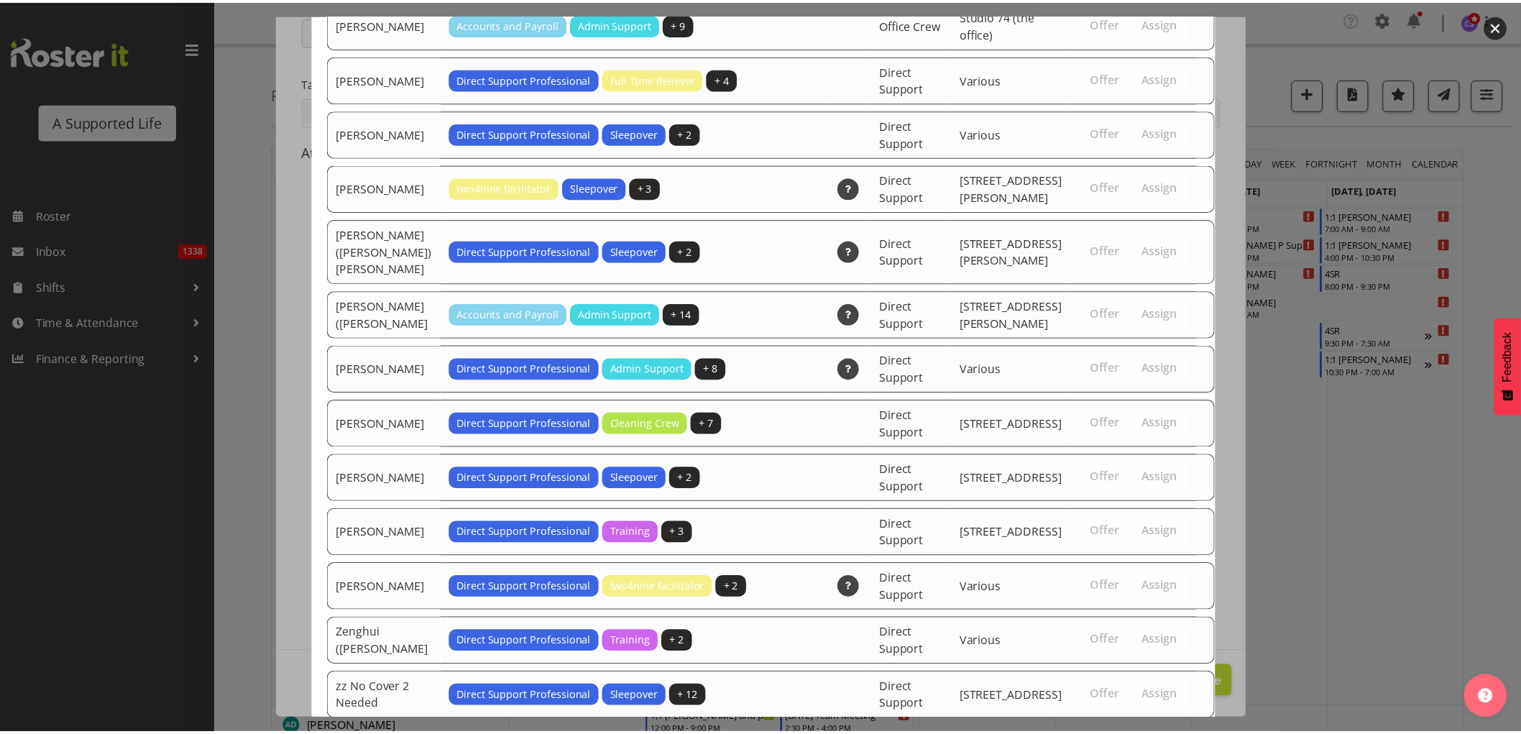
scroll to position [3231, 0]
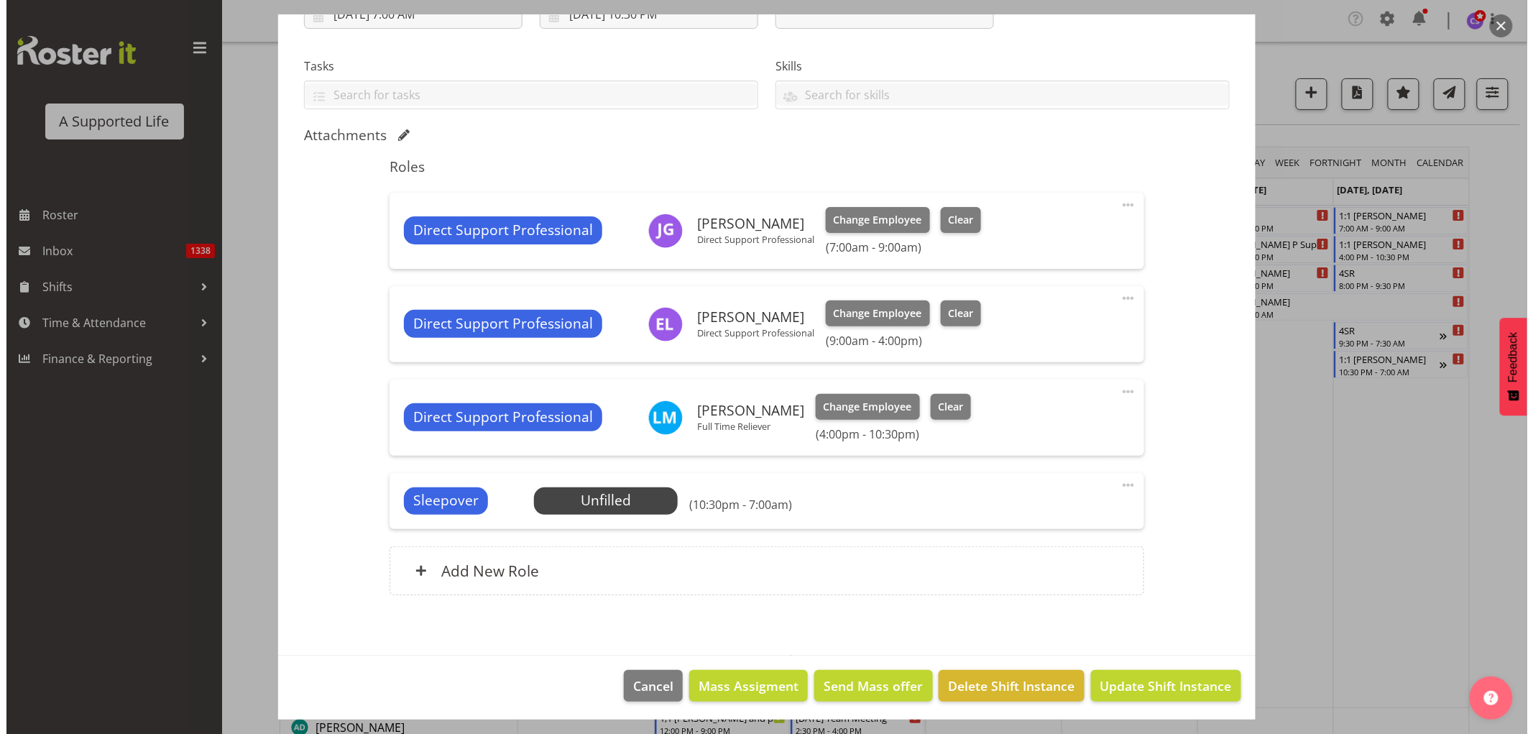
scroll to position [278, 0]
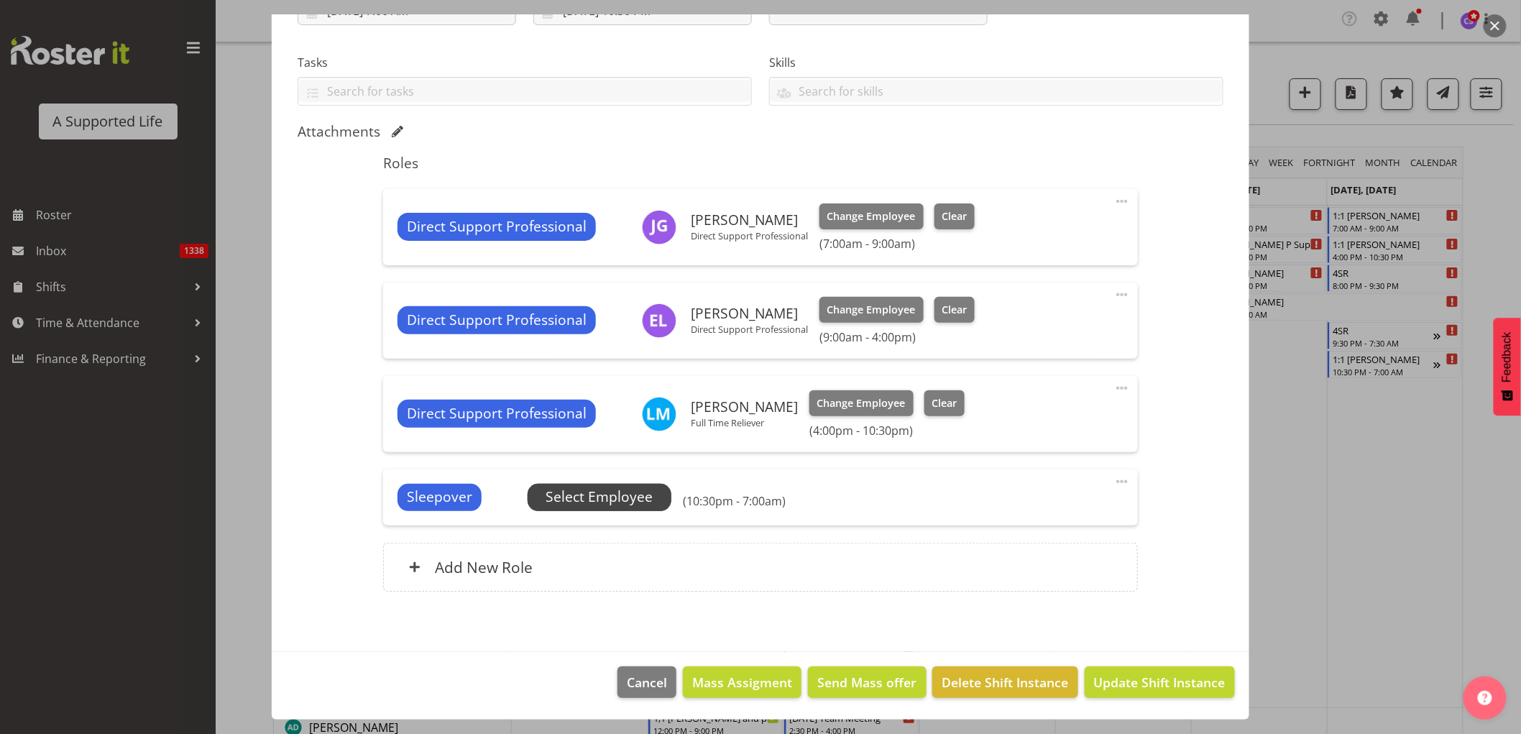
click at [626, 508] on span "Select Employee" at bounding box center [599, 497] width 144 height 27
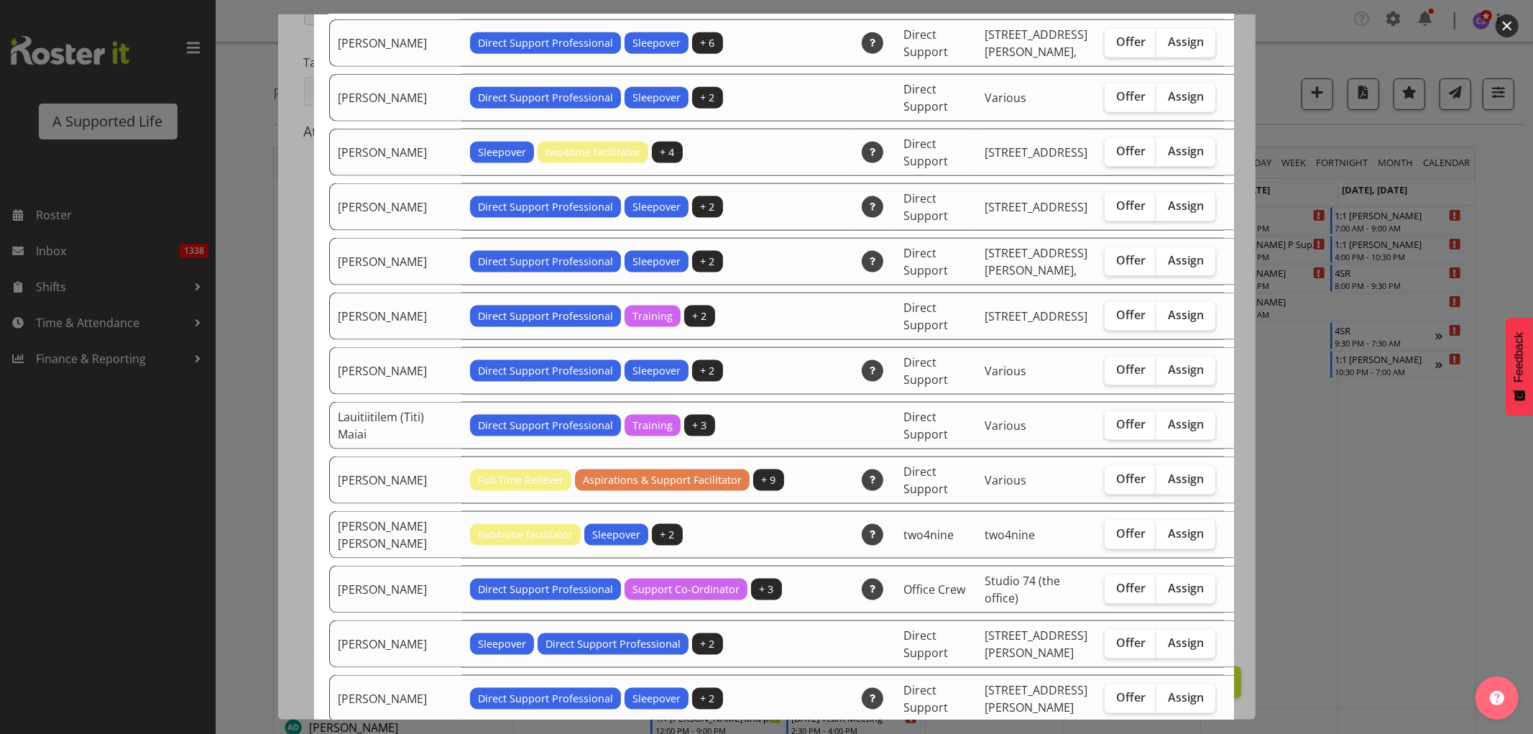
scroll to position [1437, 0]
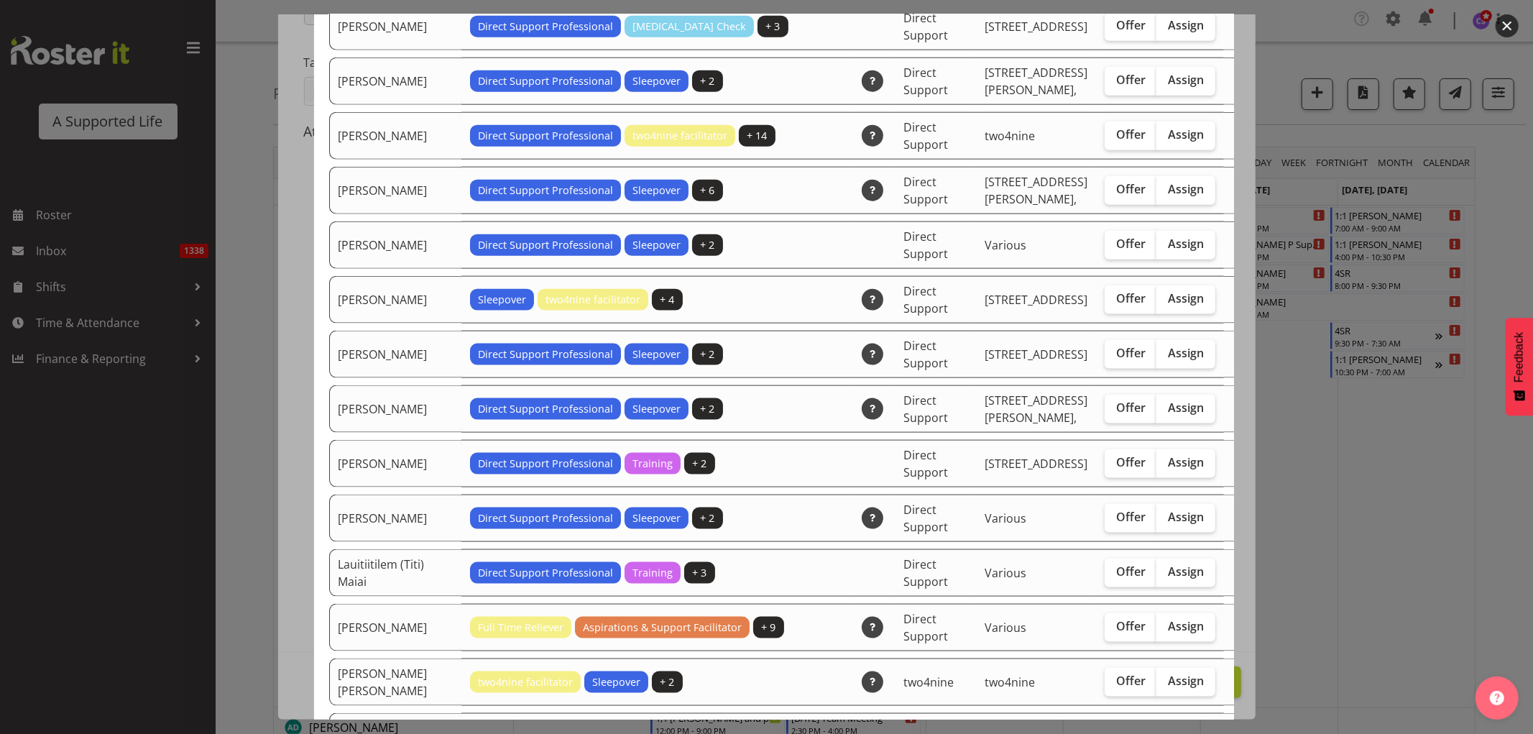
drag, startPoint x: 1132, startPoint y: 594, endPoint x: 1194, endPoint y: 568, distance: 66.6
click at [1168, 619] on span "Assign" at bounding box center [1186, 626] width 36 height 14
click at [1156, 622] on input "Assign" at bounding box center [1160, 626] width 9 height 9
checkbox input "true"
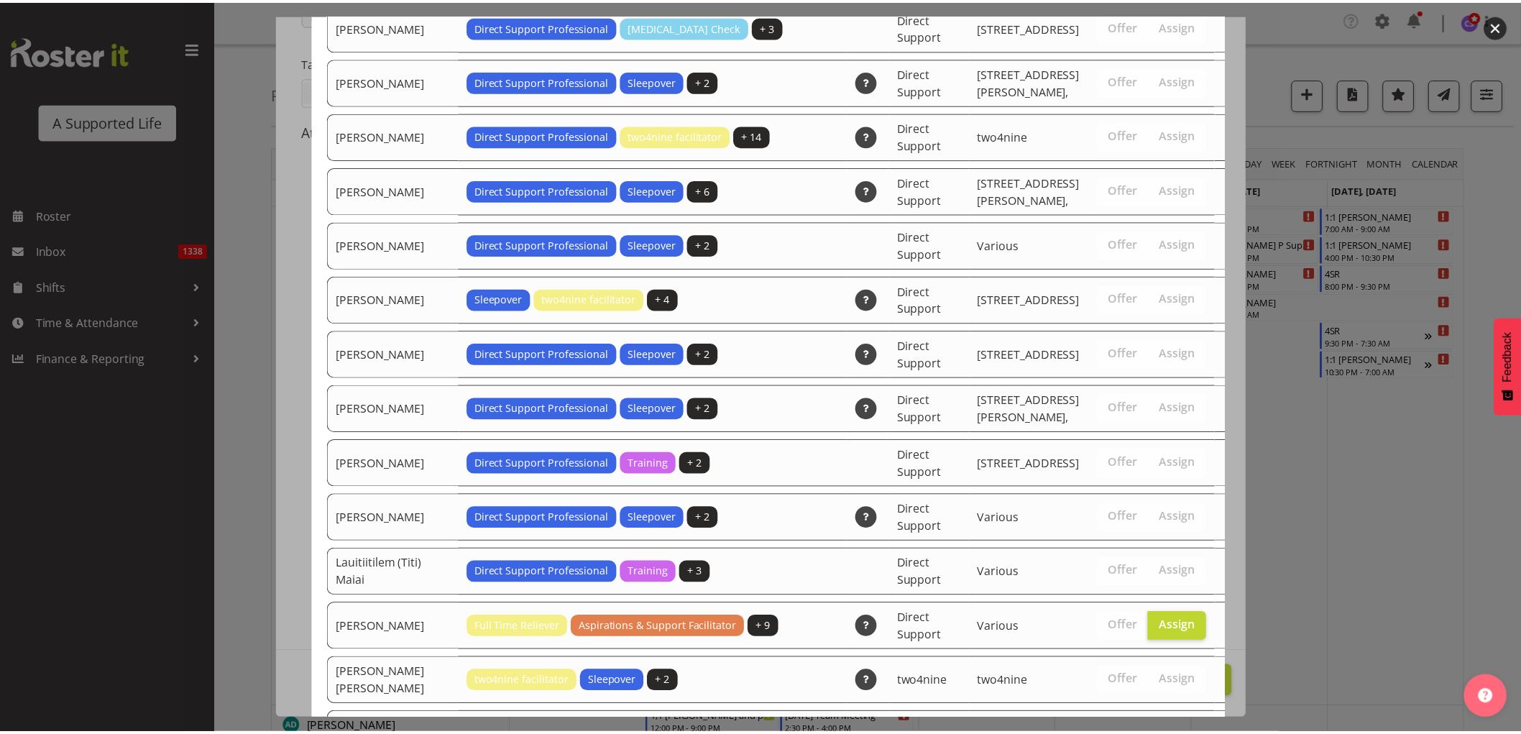
scroll to position [3231, 0]
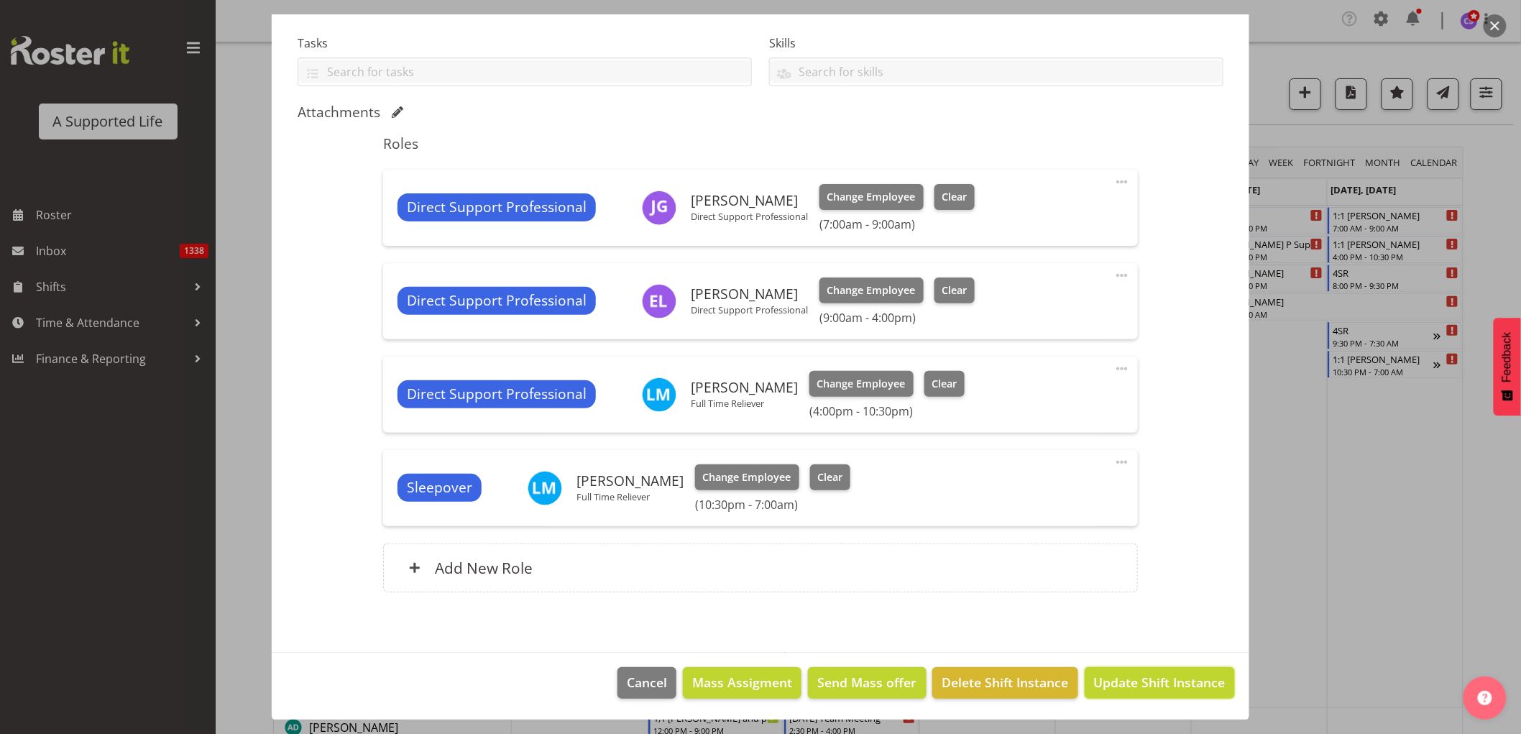
drag, startPoint x: 1150, startPoint y: 681, endPoint x: 1158, endPoint y: 685, distance: 8.7
click at [1148, 684] on span "Update Shift Instance" at bounding box center [1159, 682] width 131 height 19
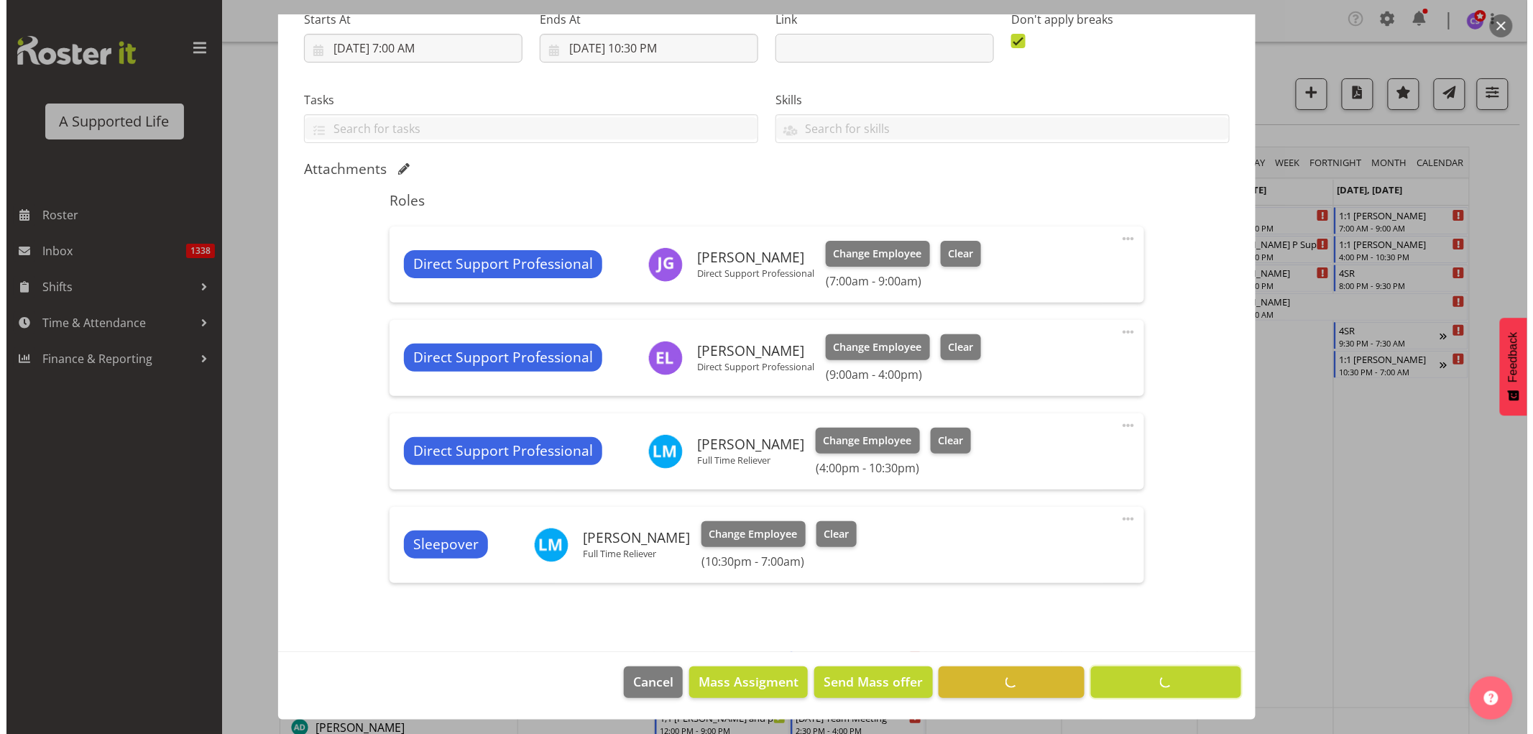
scroll to position [240, 0]
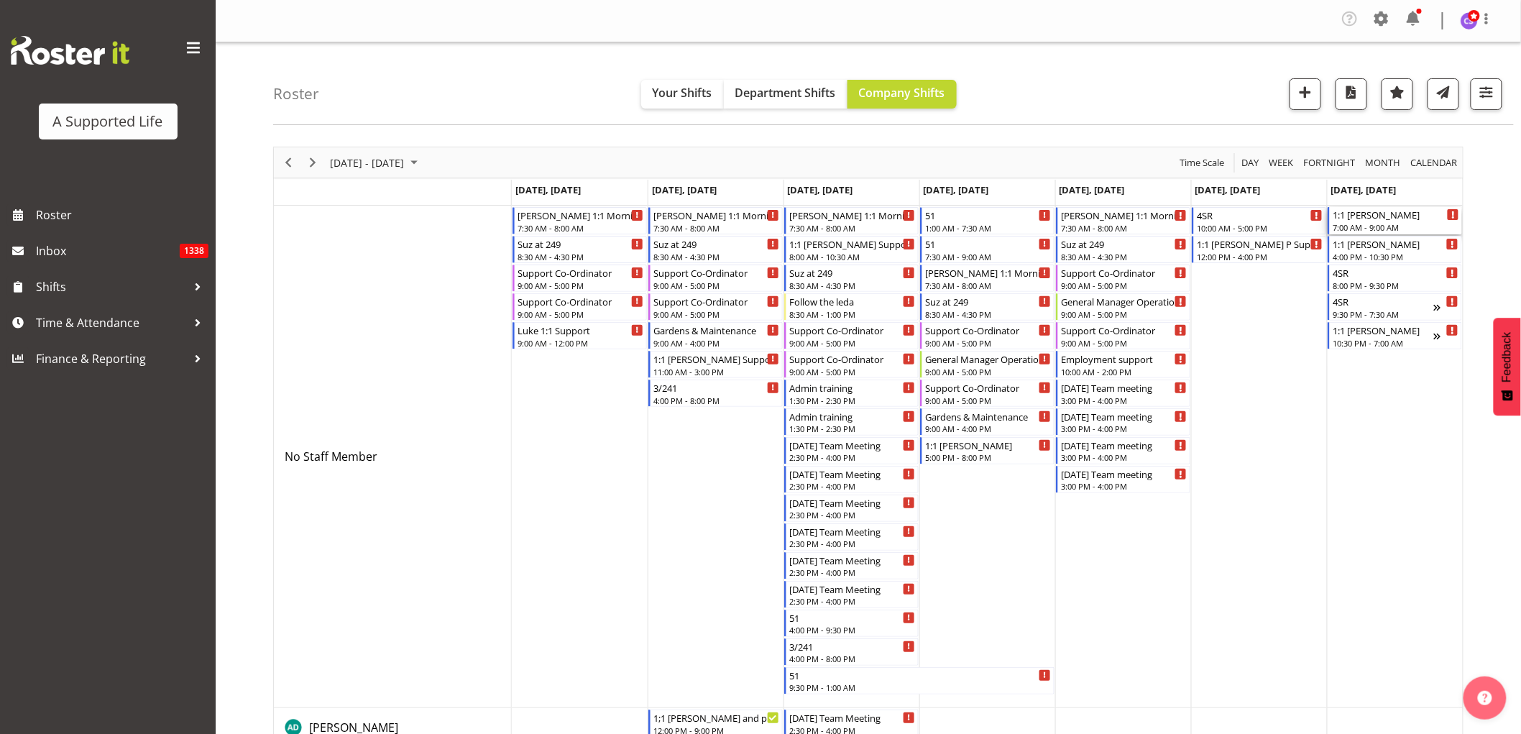
click at [1376, 218] on div "1:1 [PERSON_NAME]" at bounding box center [1395, 214] width 126 height 14
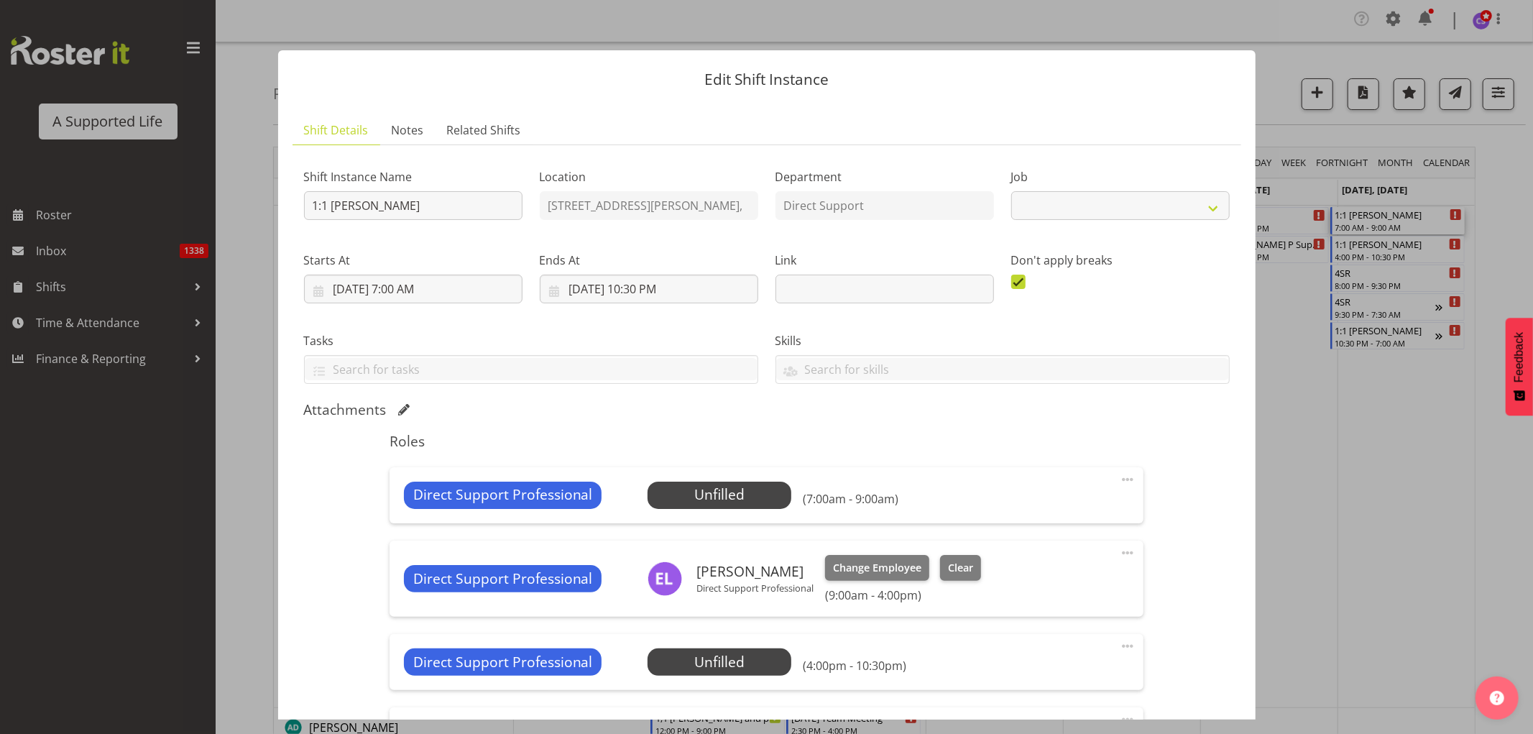
select select "4112"
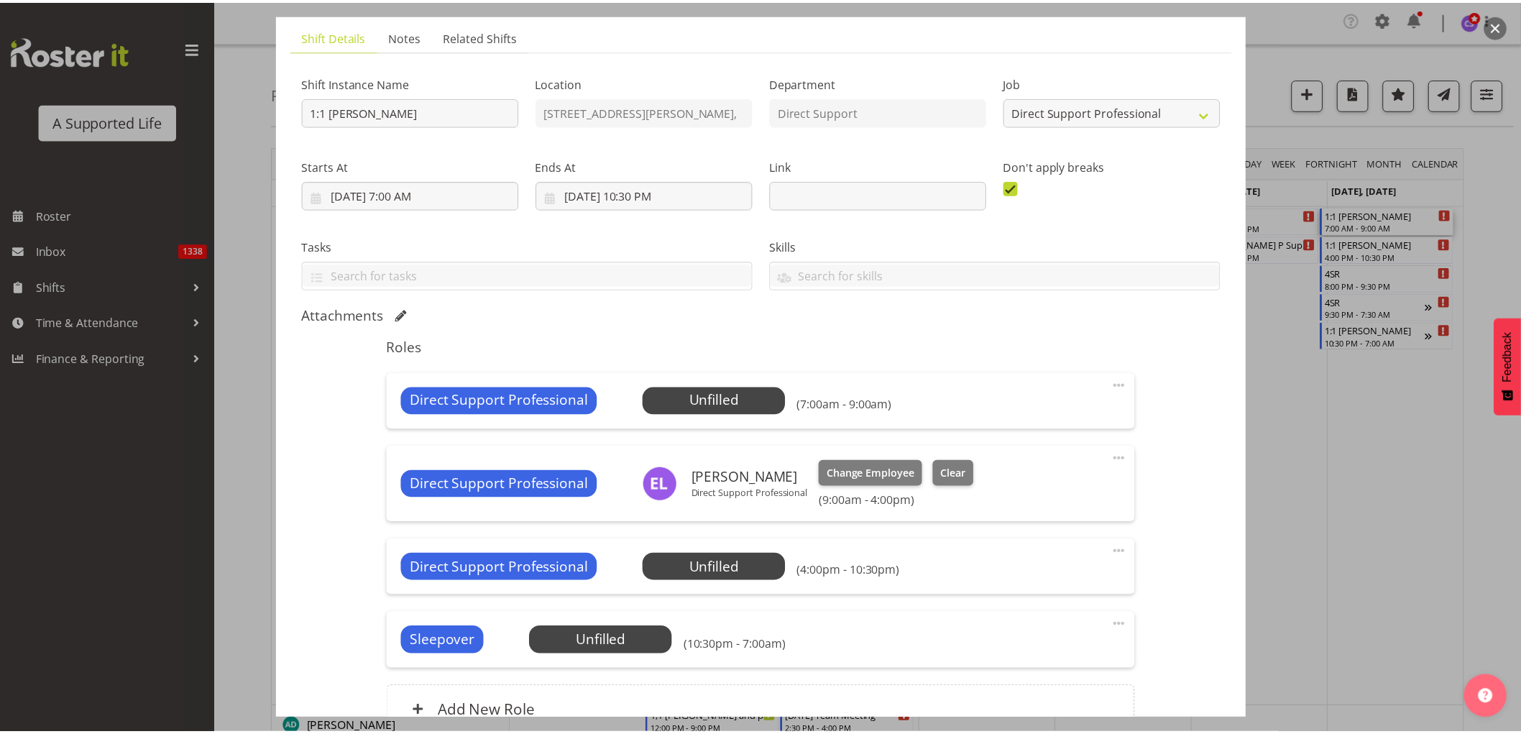
scroll to position [239, 0]
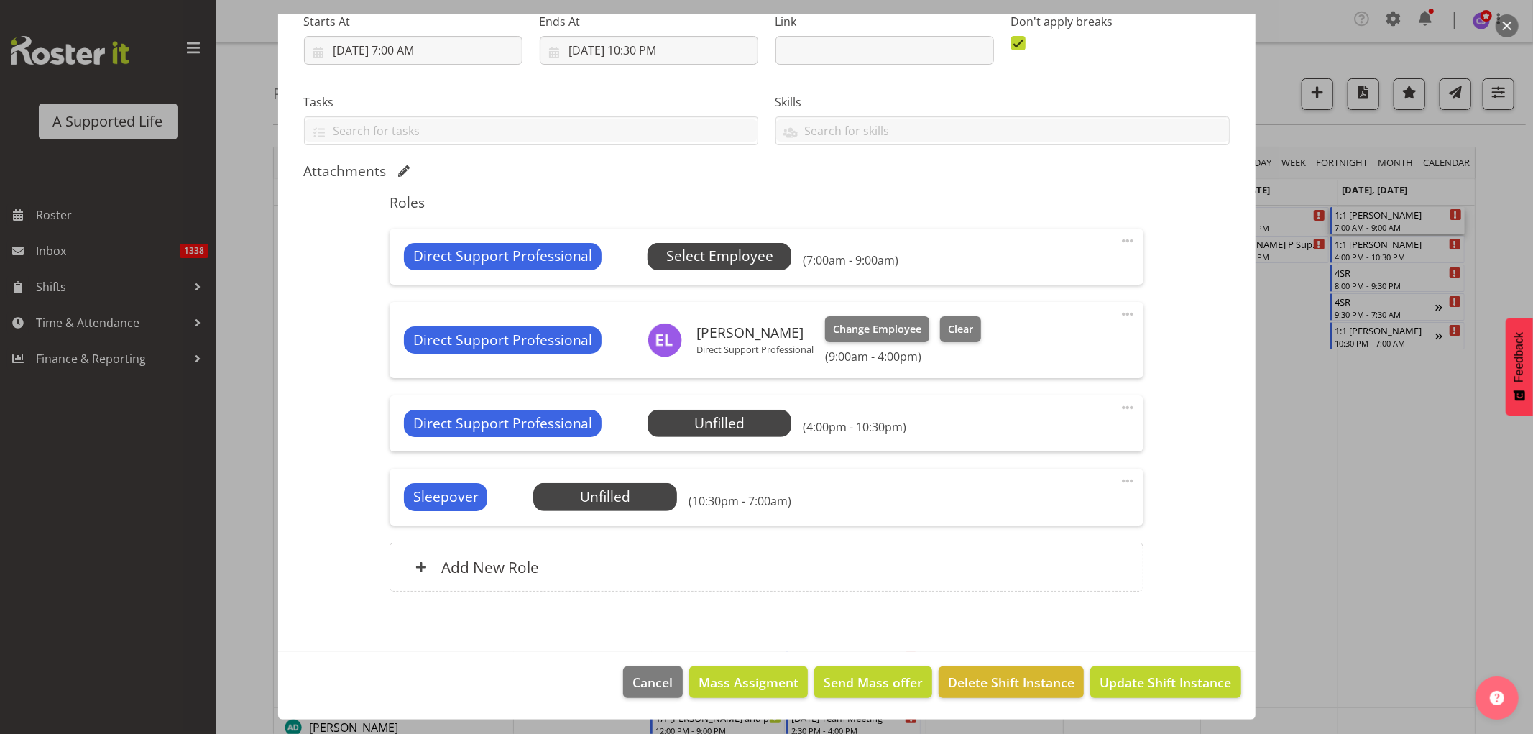
click at [752, 261] on span "Select Employee" at bounding box center [719, 256] width 107 height 21
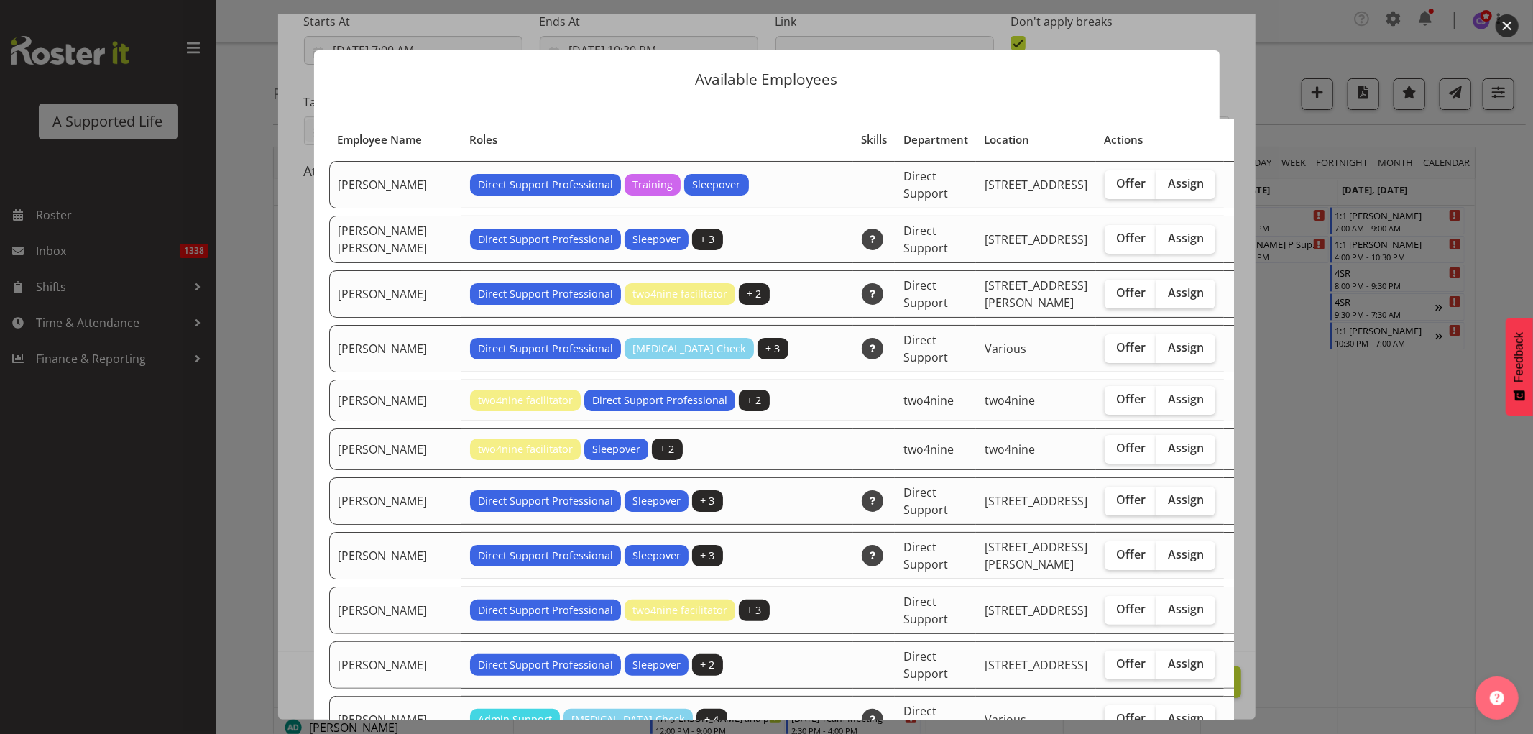
click at [184, 591] on div at bounding box center [766, 367] width 1533 height 734
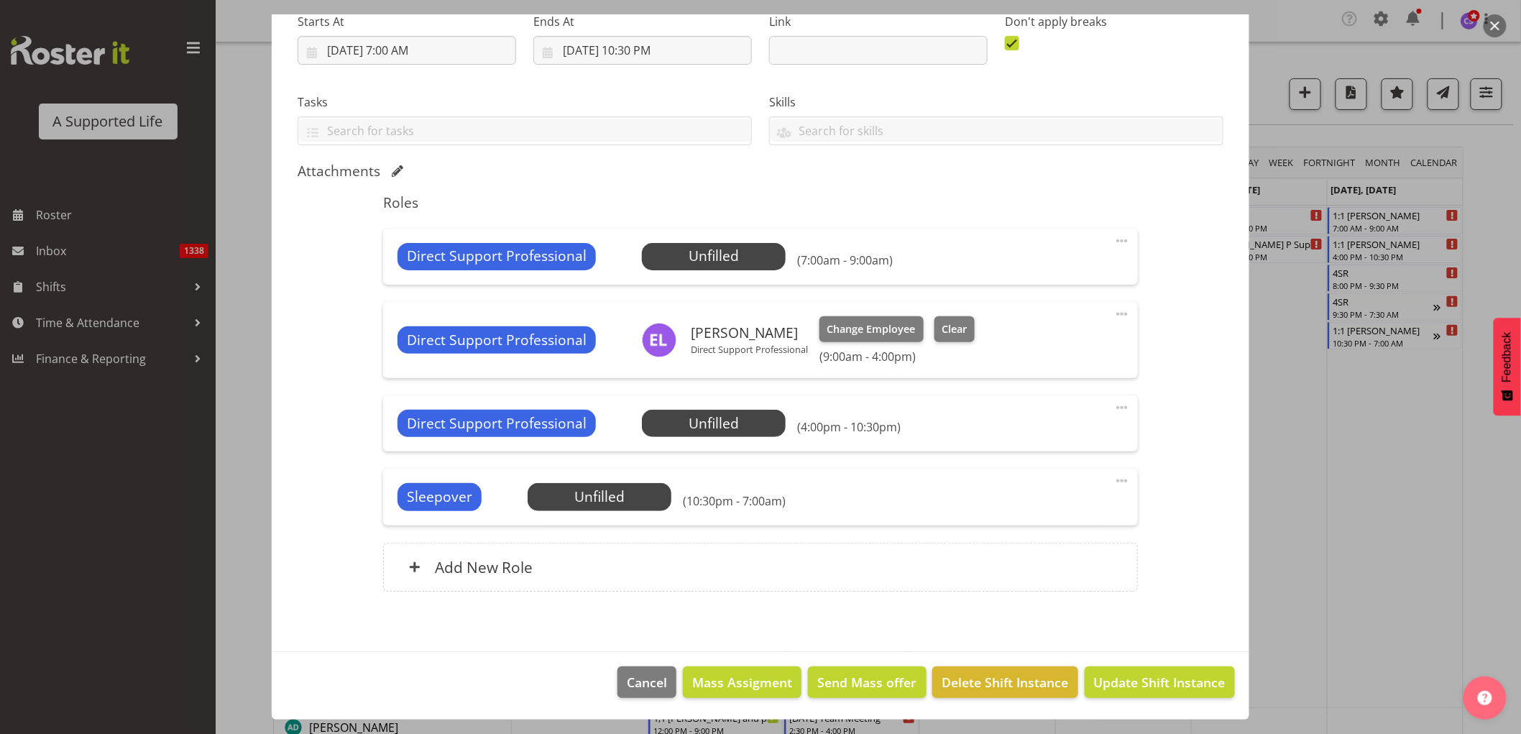
click at [257, 108] on div "Edit Shift Instance Shift Details Notes Related Shifts Shift Instance Name 1:1 …" at bounding box center [760, 128] width 1006 height 705
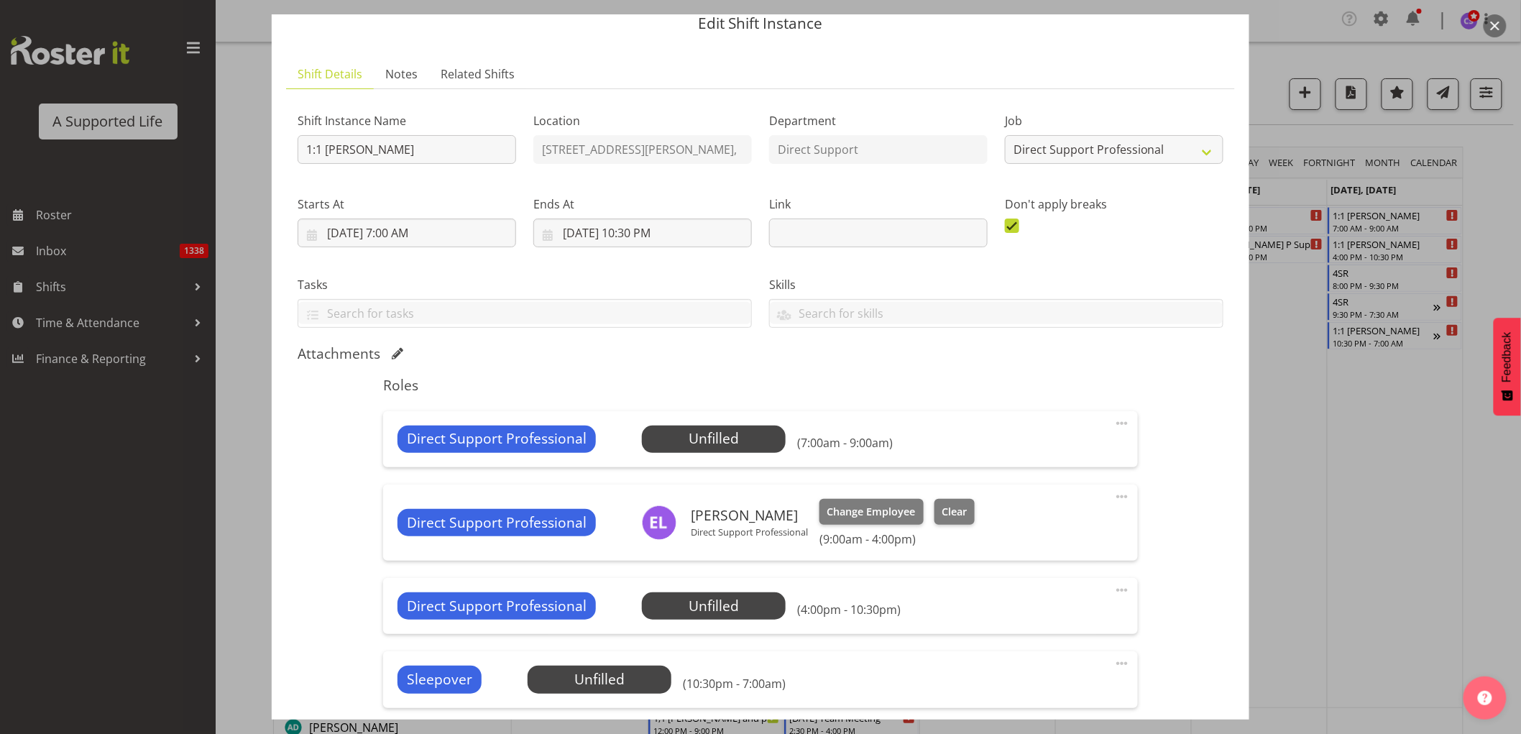
scroll to position [0, 0]
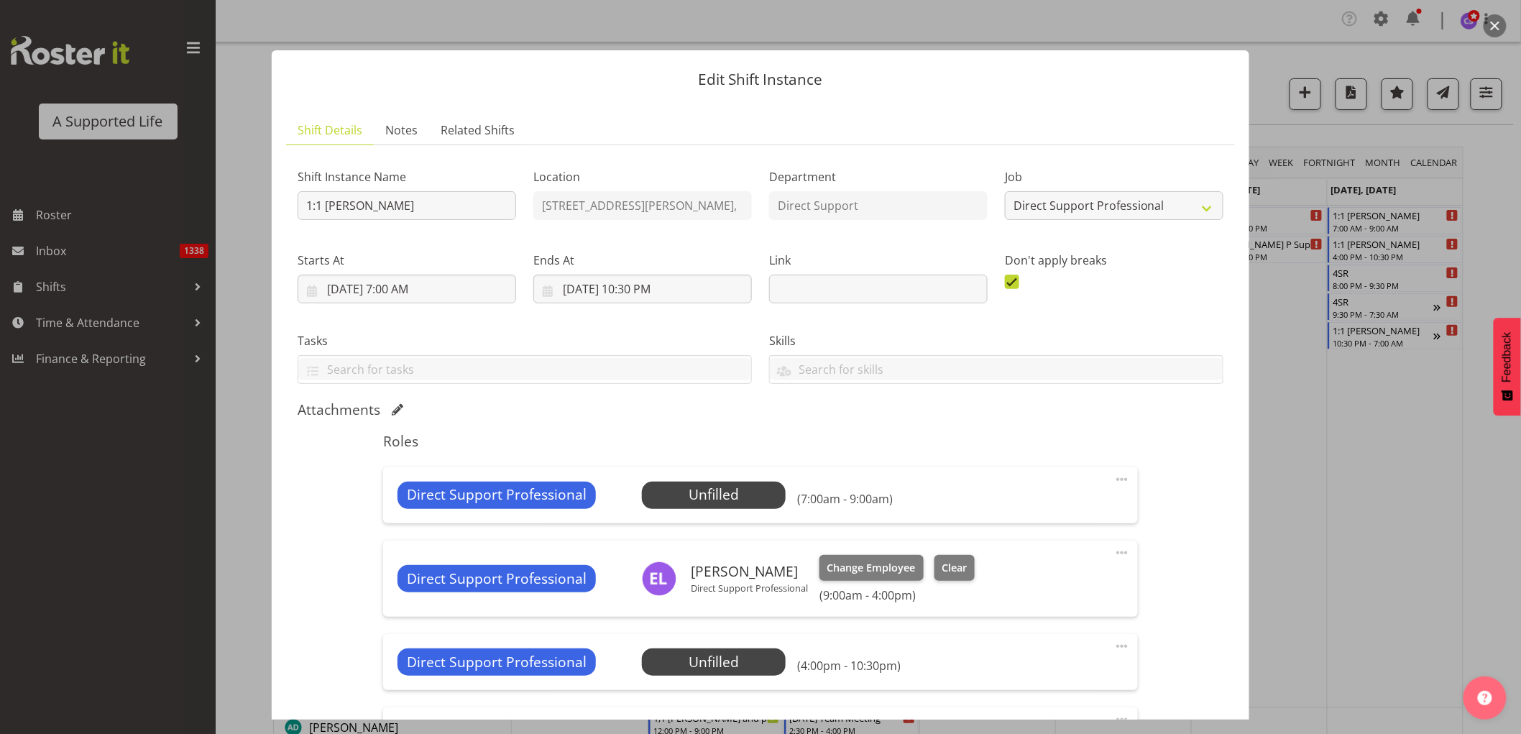
click at [1359, 541] on div at bounding box center [760, 367] width 1521 height 734
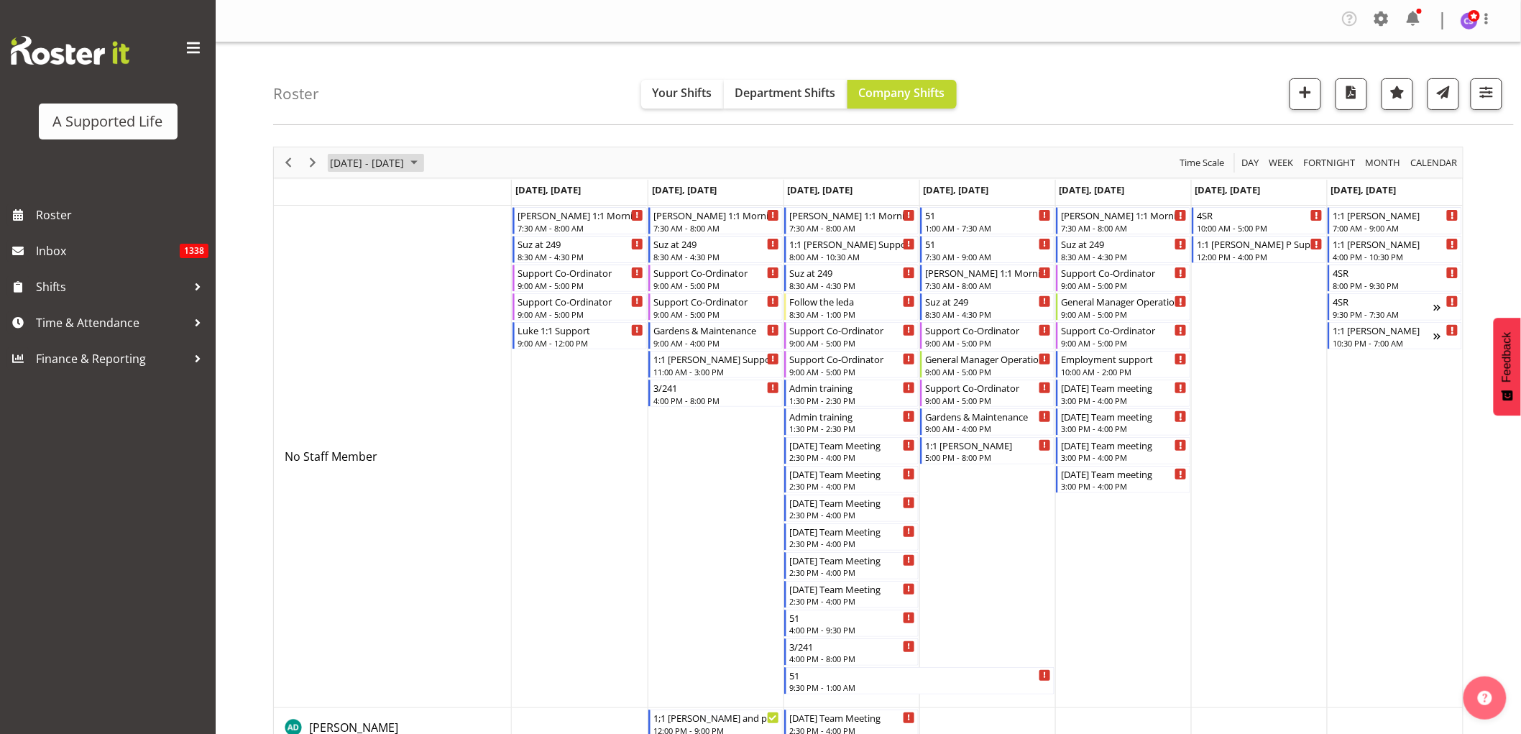
click at [359, 161] on span "September 15 - 21, 2025" at bounding box center [366, 163] width 77 height 18
click at [450, 195] on span "previous month" at bounding box center [455, 198] width 25 height 26
click at [477, 195] on span "next month" at bounding box center [481, 198] width 25 height 26
click at [436, 246] on span "5" at bounding box center [437, 248] width 22 height 22
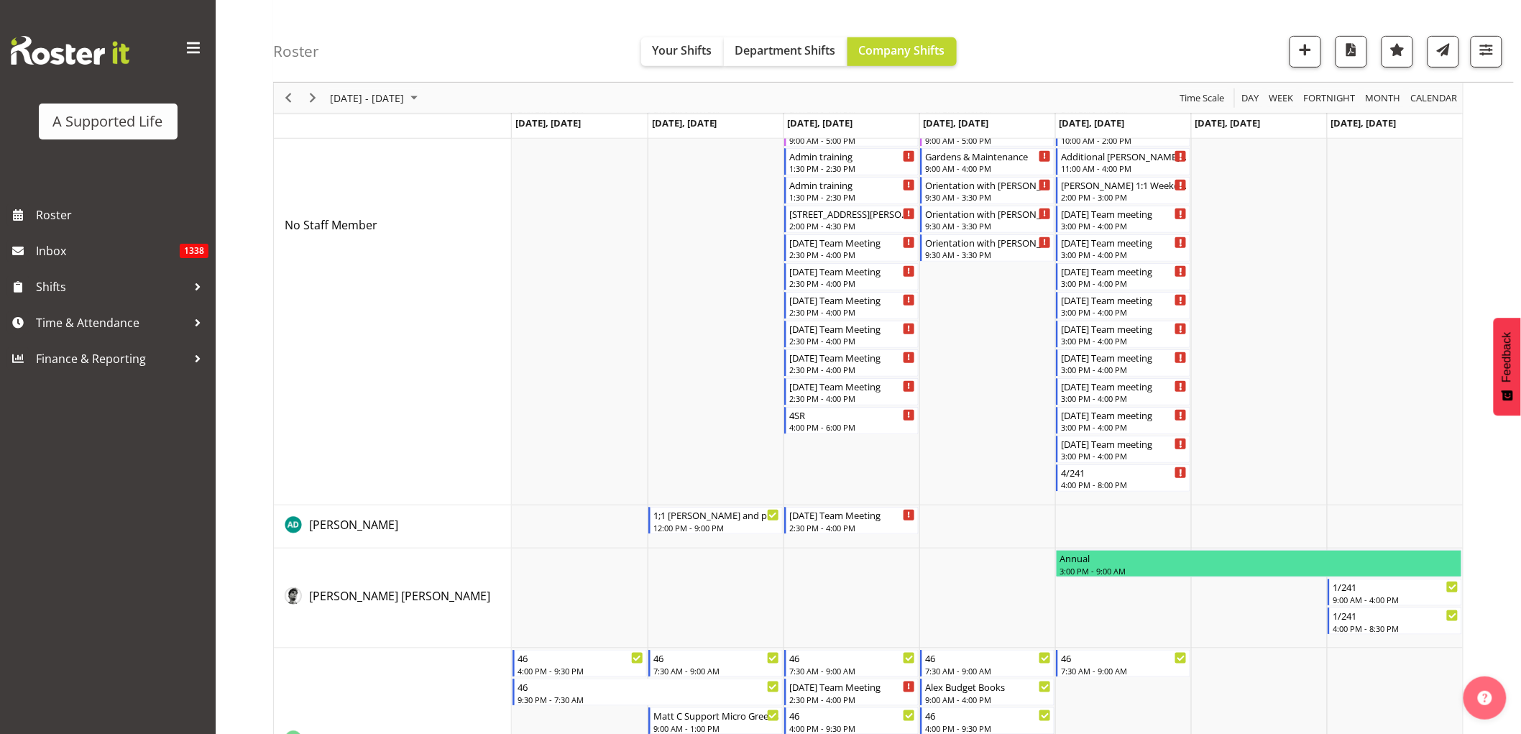
scroll to position [1315, 0]
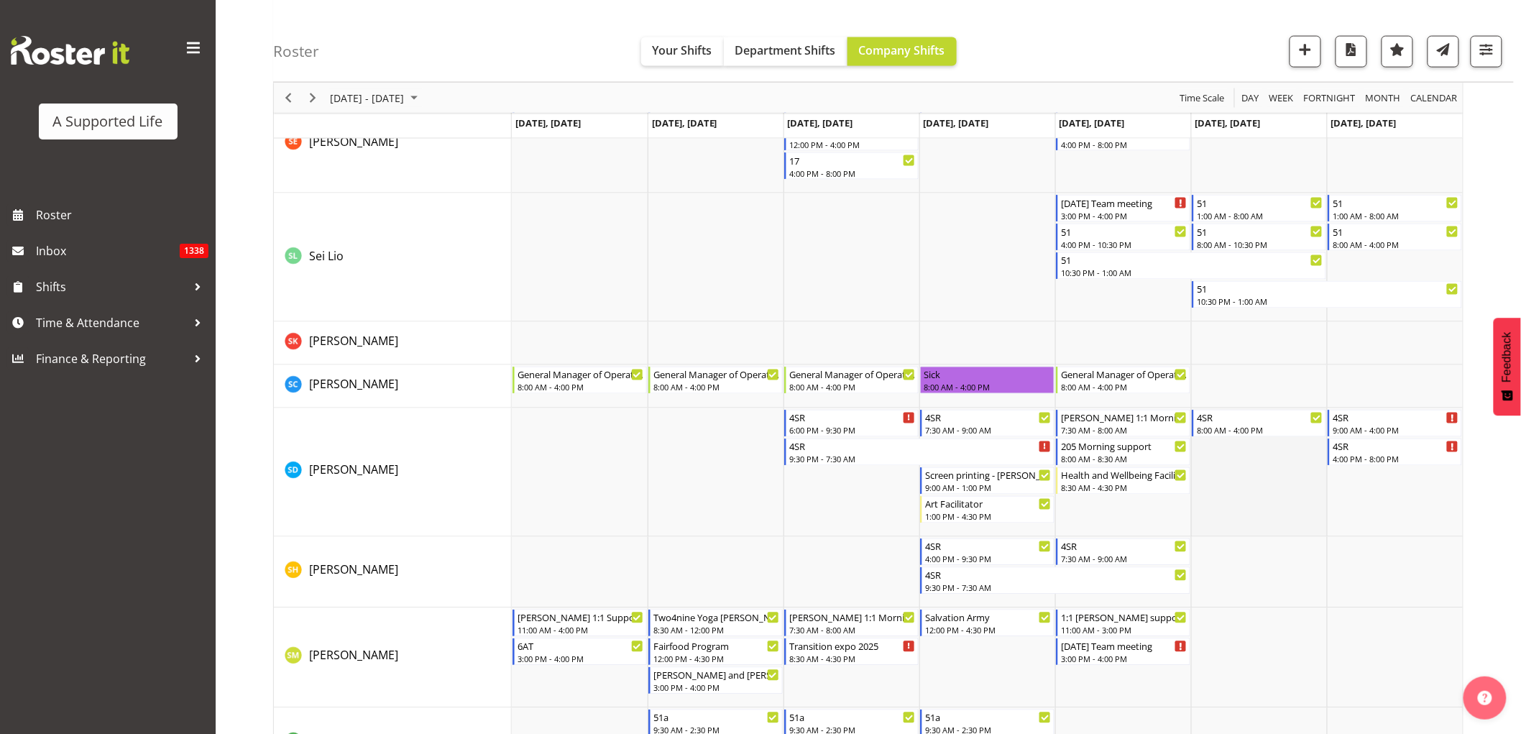
scroll to position [7938, 0]
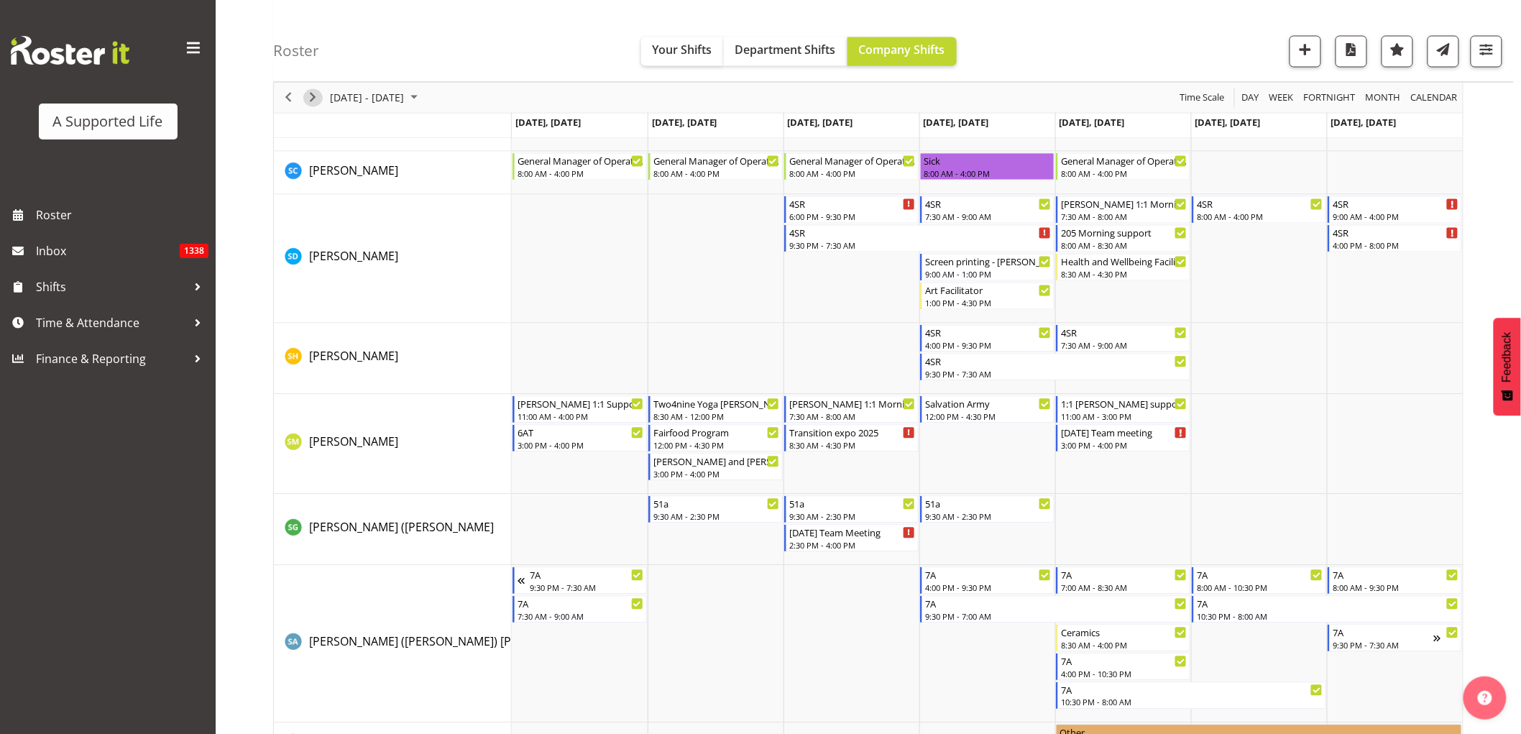
click at [316, 94] on span "Next" at bounding box center [312, 98] width 17 height 18
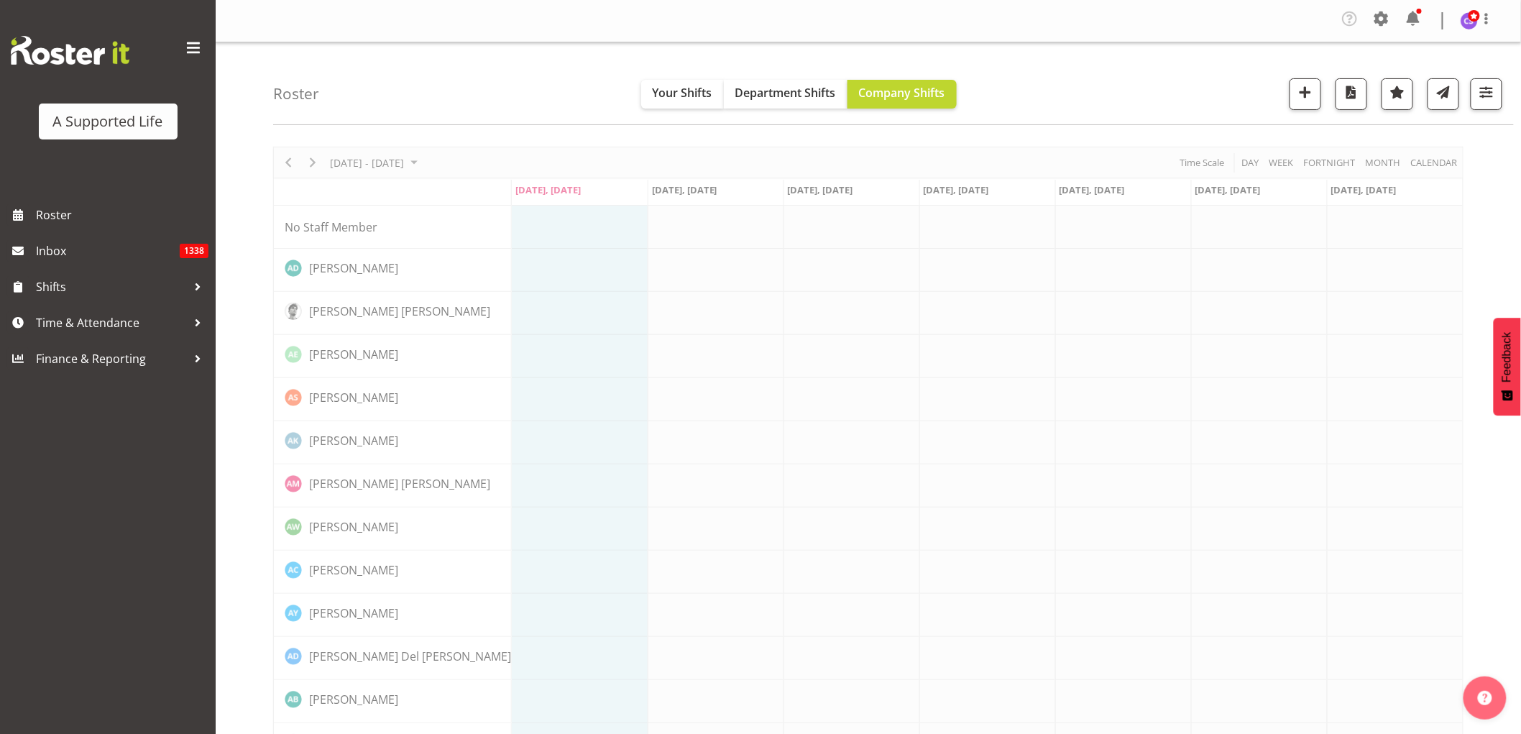
drag, startPoint x: 390, startPoint y: 160, endPoint x: 407, endPoint y: 167, distance: 18.4
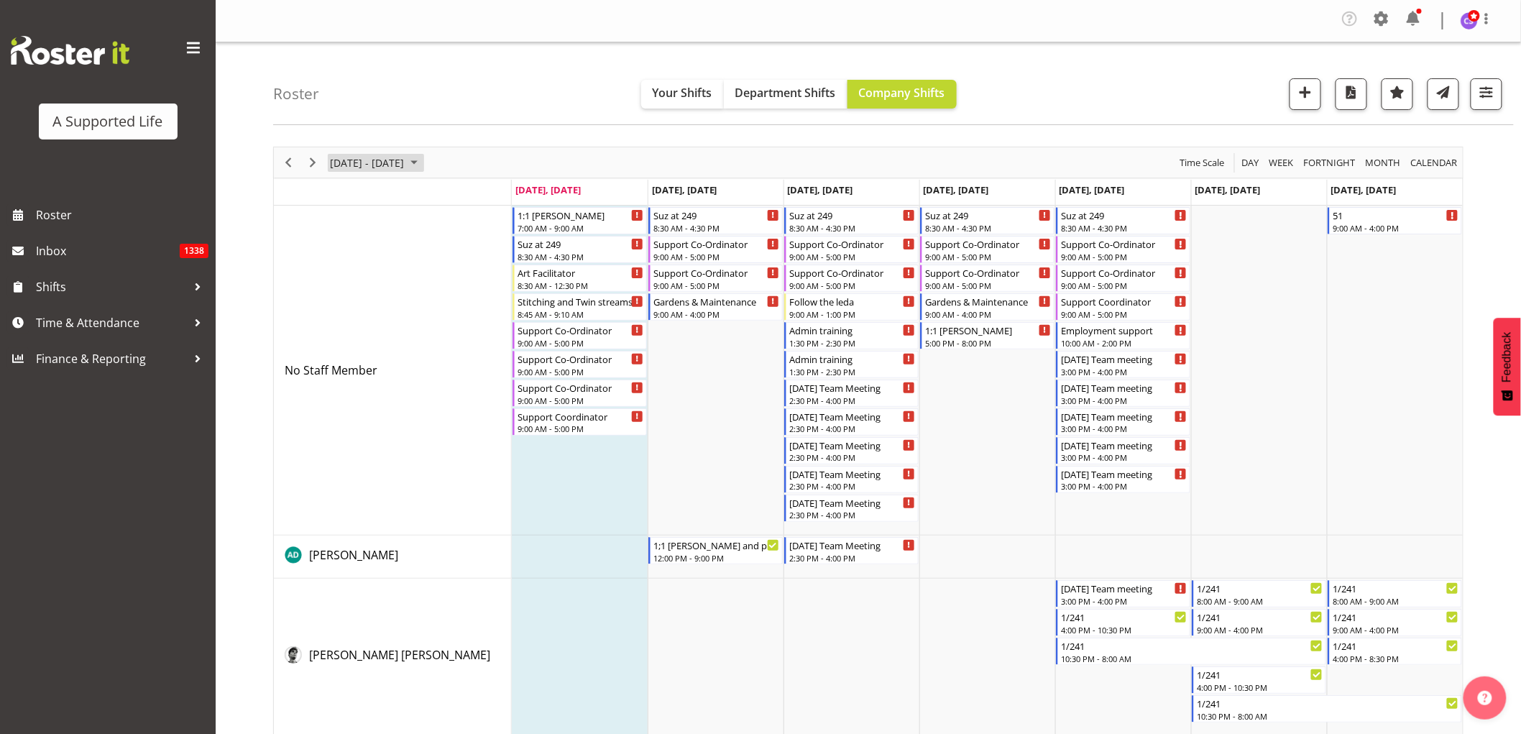
click at [423, 162] on span "September 08 - 14, 2025" at bounding box center [413, 163] width 17 height 18
click at [357, 293] on span "16" at bounding box center [368, 297] width 22 height 22
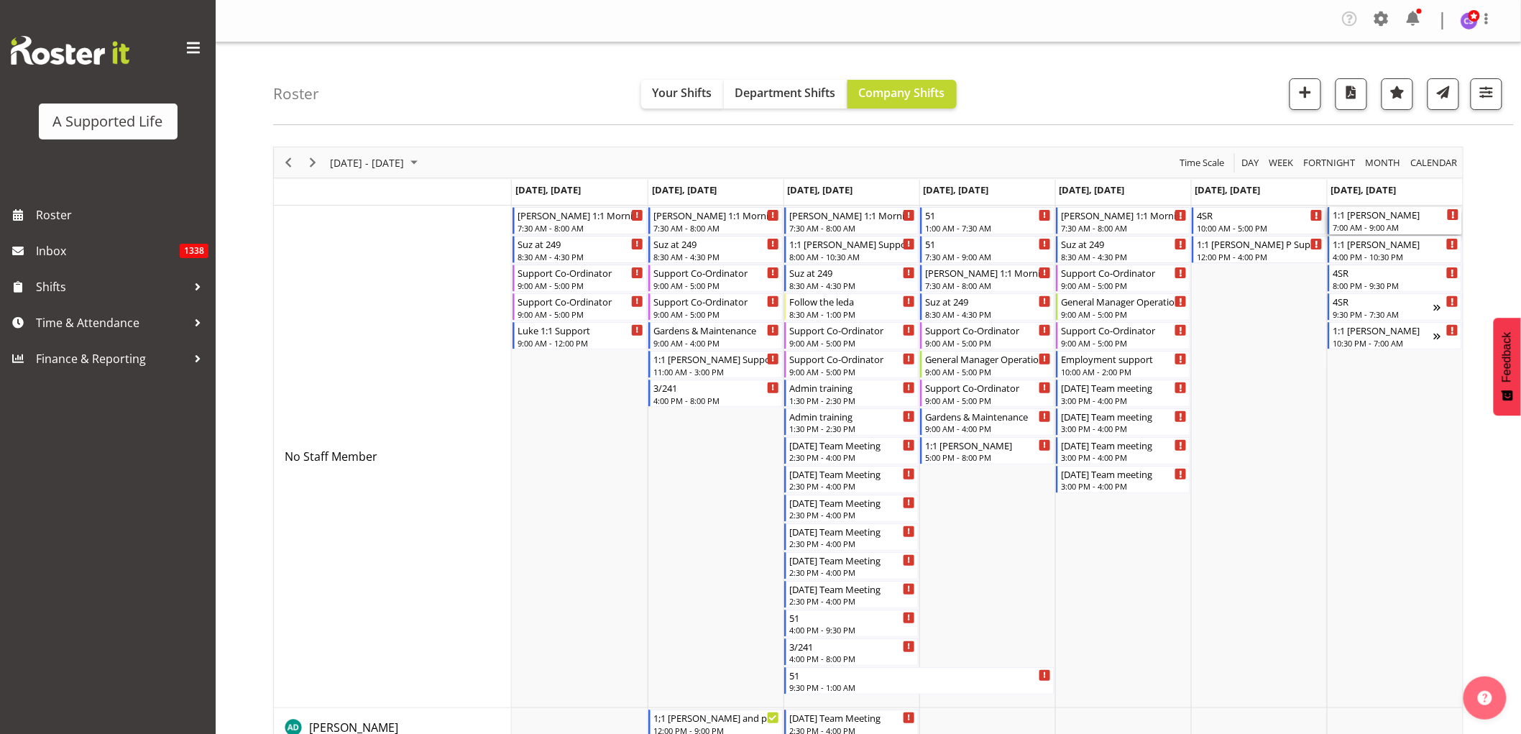
click at [1403, 223] on div "7:00 AM - 9:00 AM" at bounding box center [1395, 226] width 126 height 11
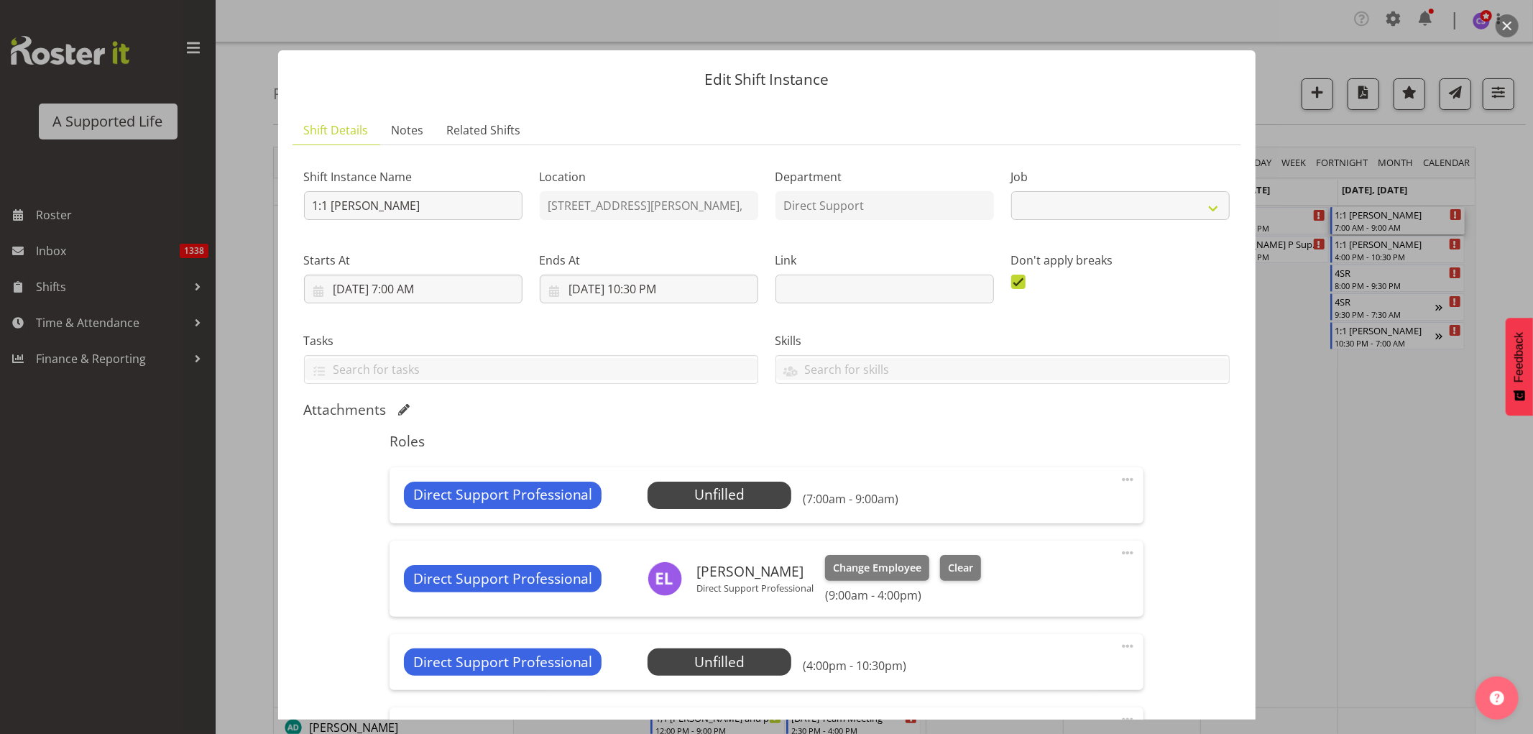
select select "4112"
click at [678, 487] on span "Select Employee" at bounding box center [719, 494] width 107 height 21
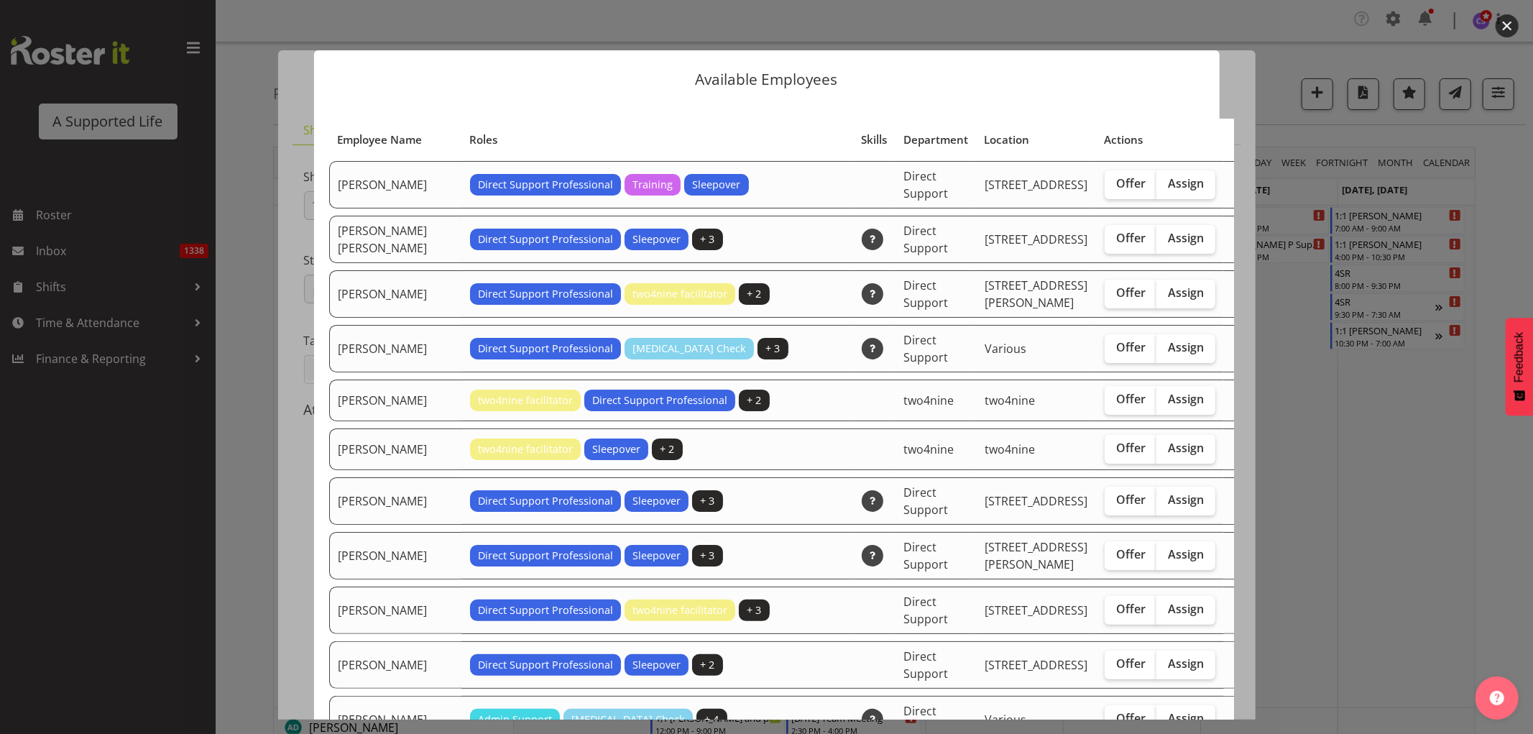
click at [243, 9] on div at bounding box center [766, 367] width 1533 height 734
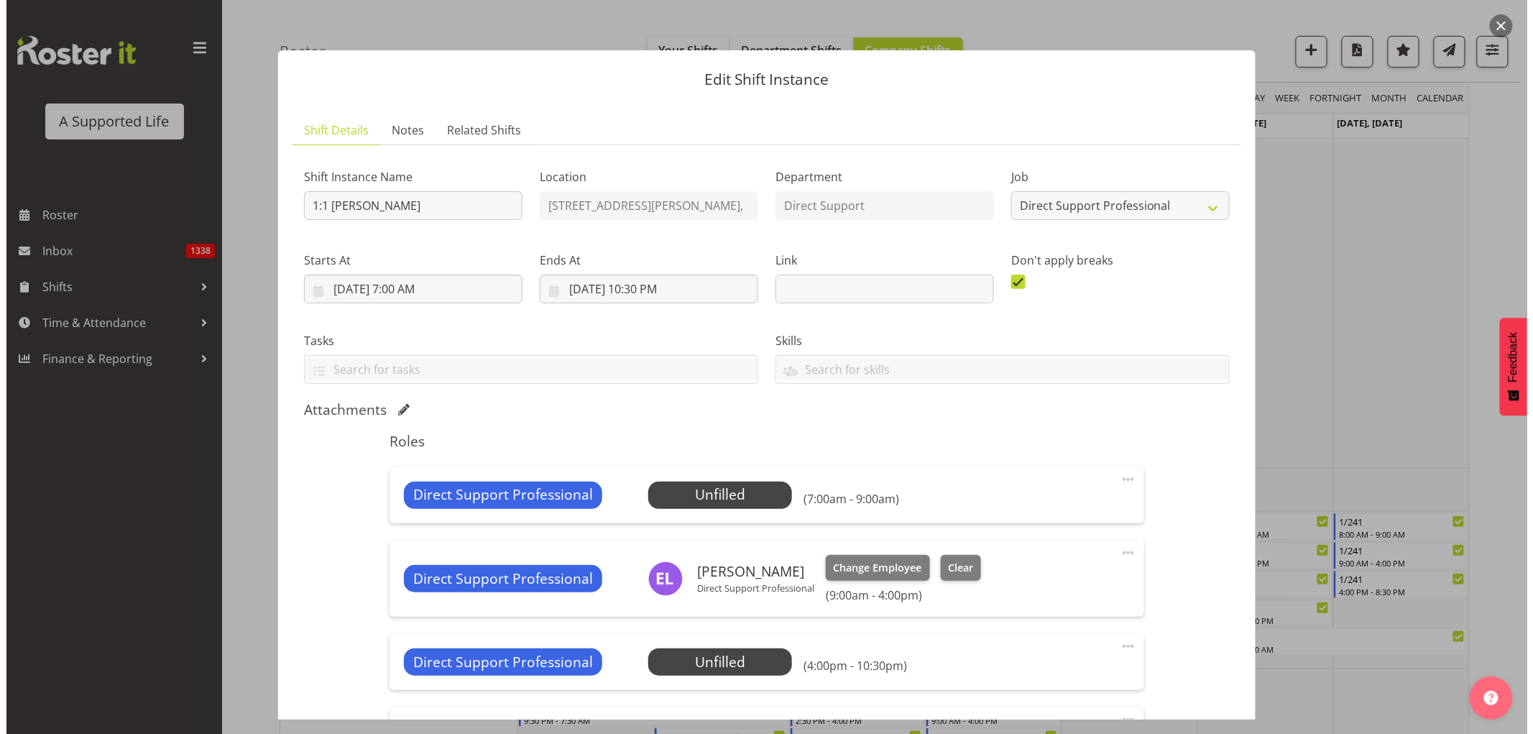
scroll to position [80, 0]
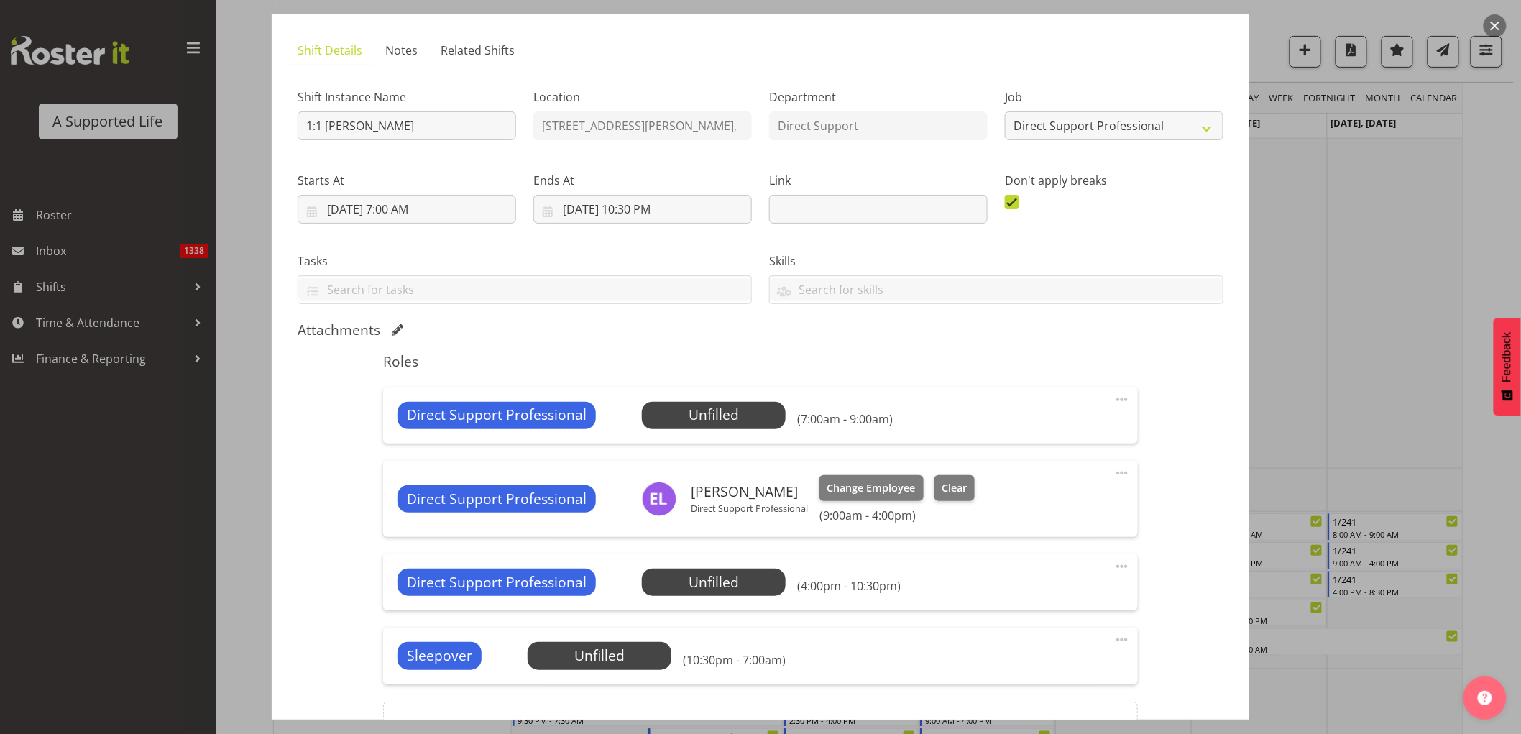
click at [727, 429] on div "Direct Support Professional Unfilled Select Employee (7:00am - 9:00am) Edit Cov…" at bounding box center [760, 415] width 754 height 56
click at [716, 413] on span "Select Employee" at bounding box center [713, 415] width 107 height 21
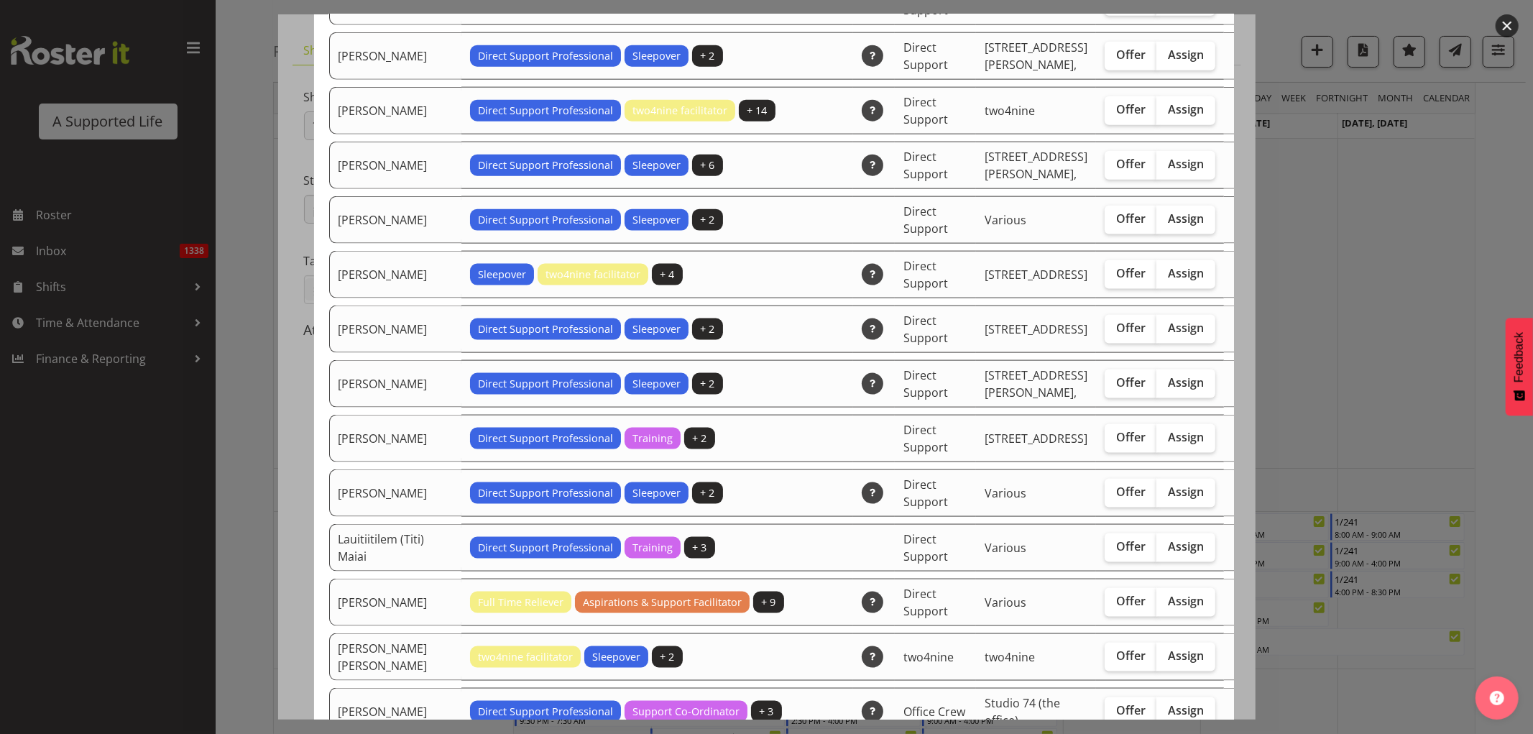
scroll to position [1676, 0]
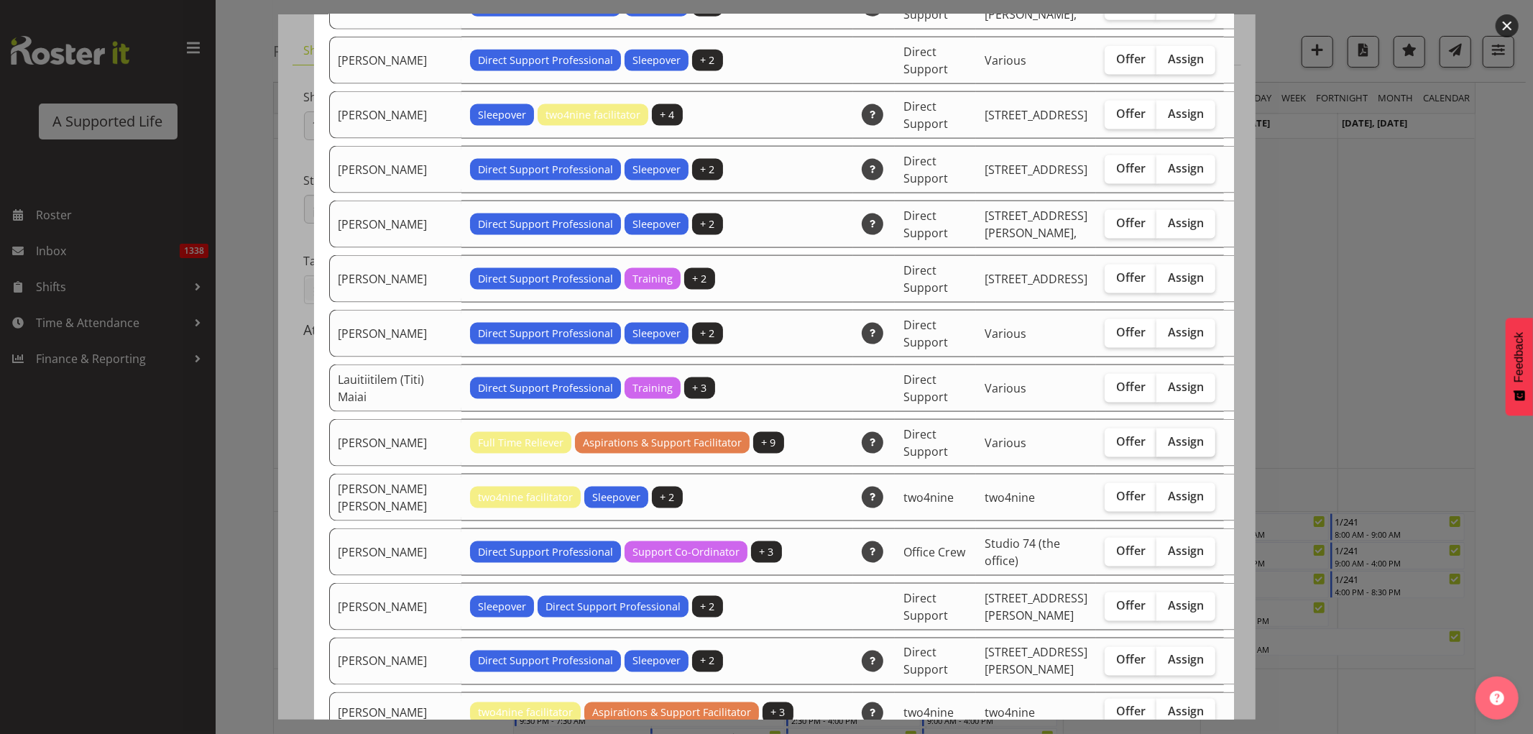
click at [1168, 434] on span "Assign" at bounding box center [1186, 441] width 36 height 14
click at [1156, 437] on input "Assign" at bounding box center [1160, 441] width 9 height 9
checkbox input "true"
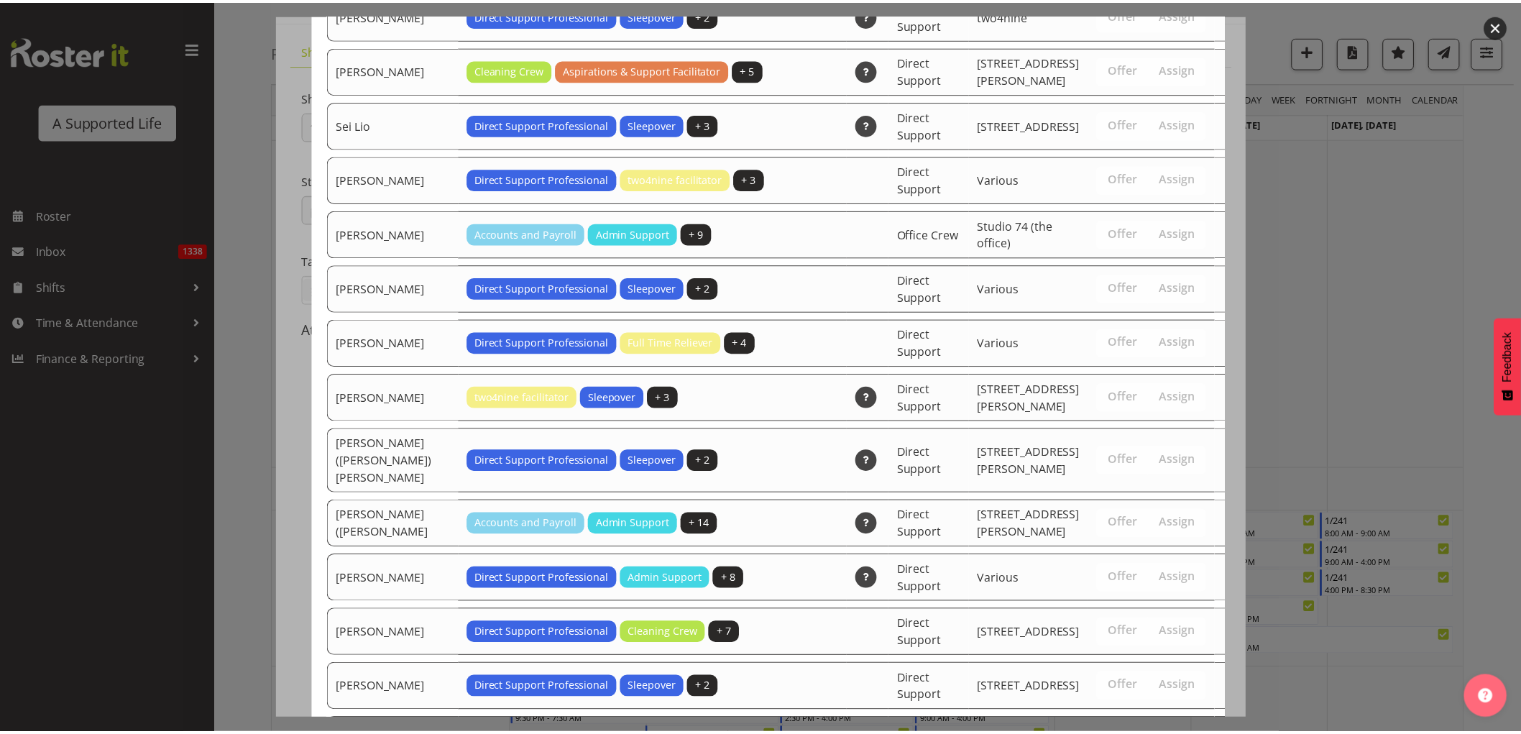
scroll to position [3285, 0]
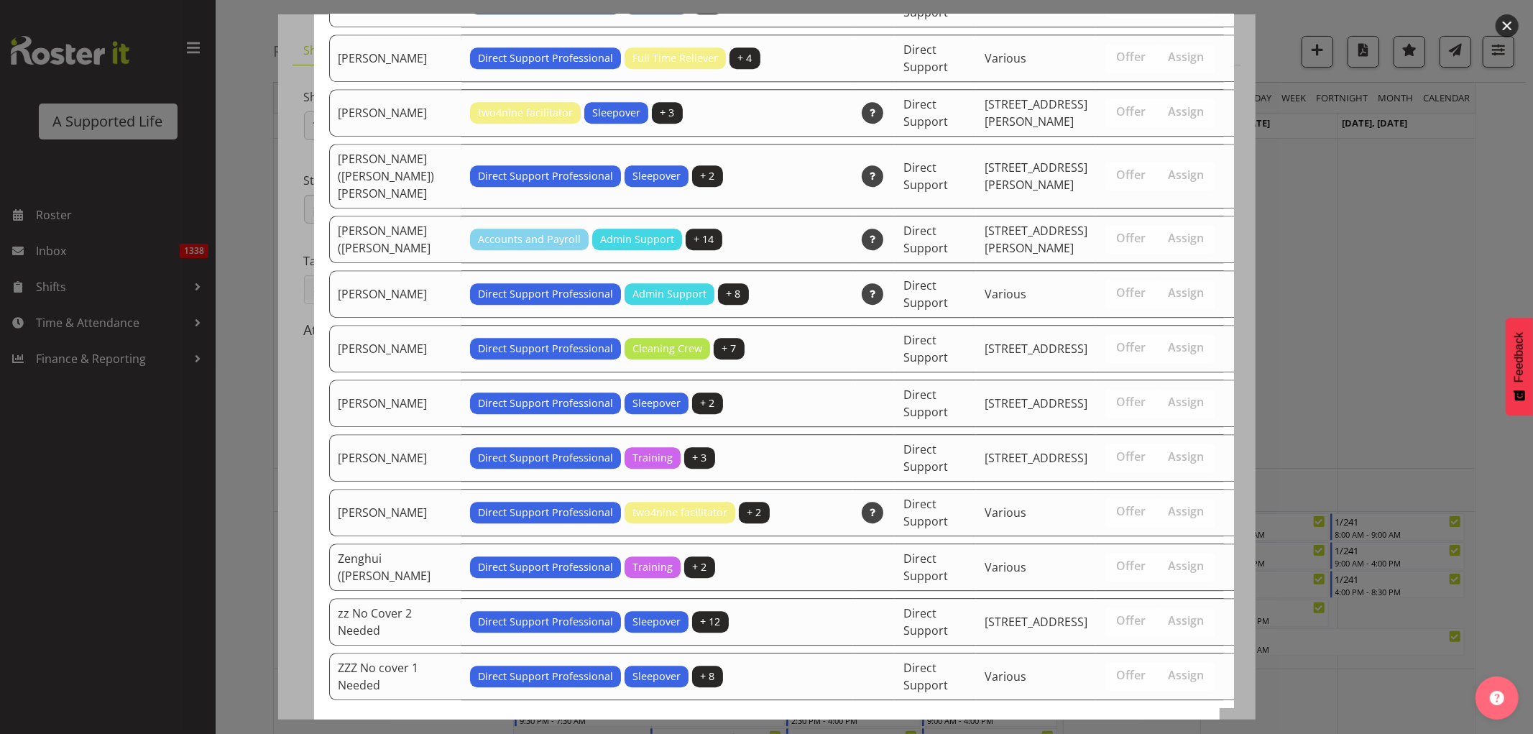
drag, startPoint x: 1151, startPoint y: 677, endPoint x: 1146, endPoint y: 688, distance: 11.9
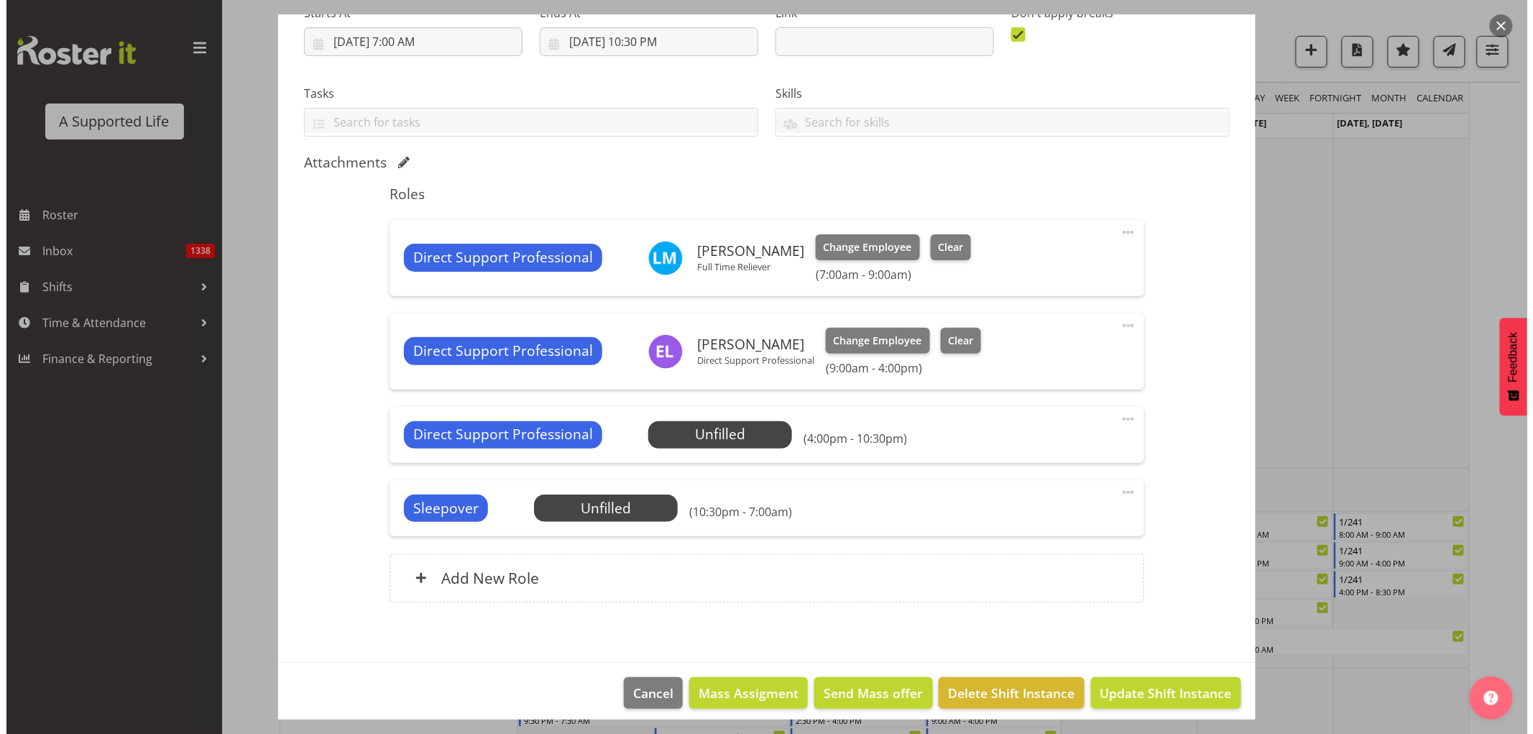
scroll to position [259, 0]
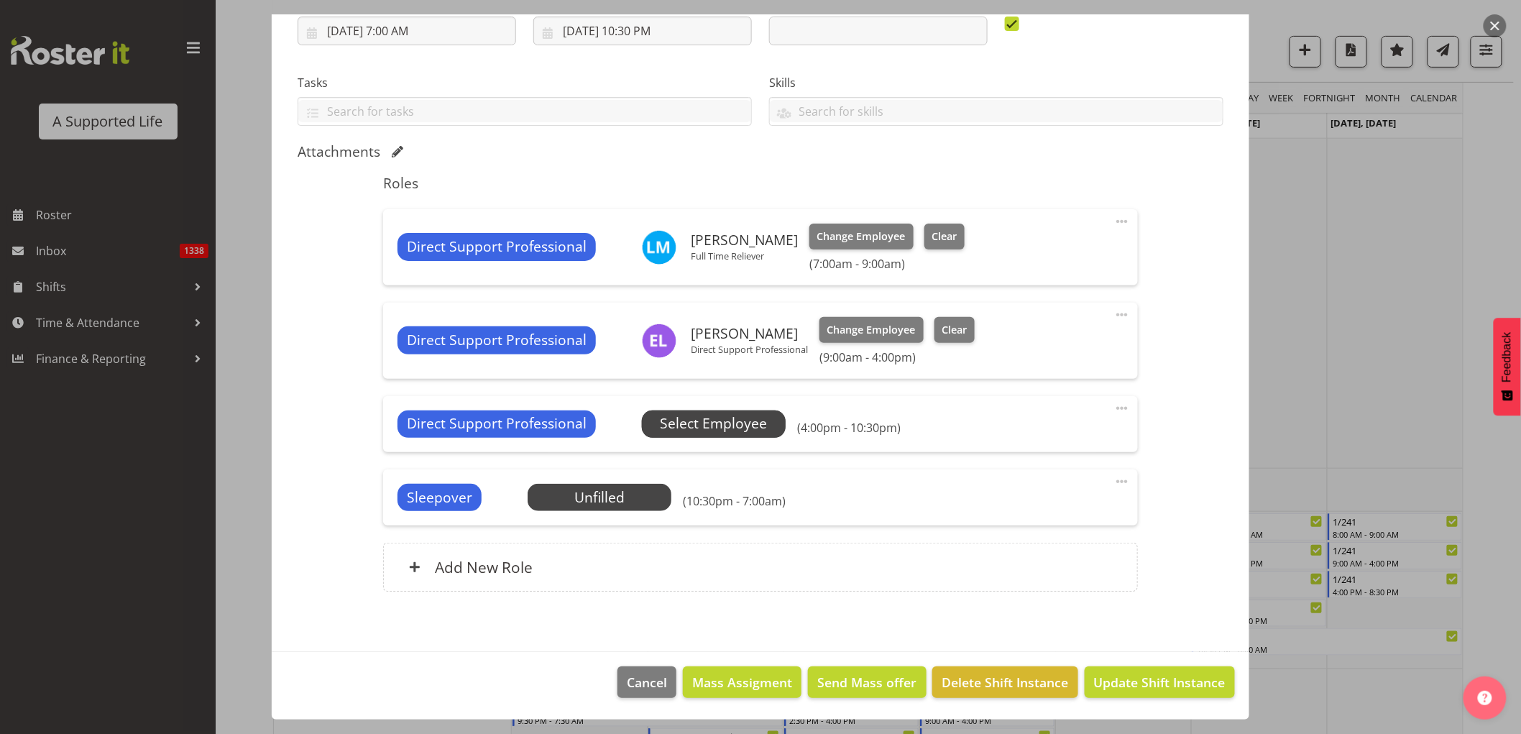
click at [701, 435] on span "Select Employee" at bounding box center [714, 423] width 144 height 27
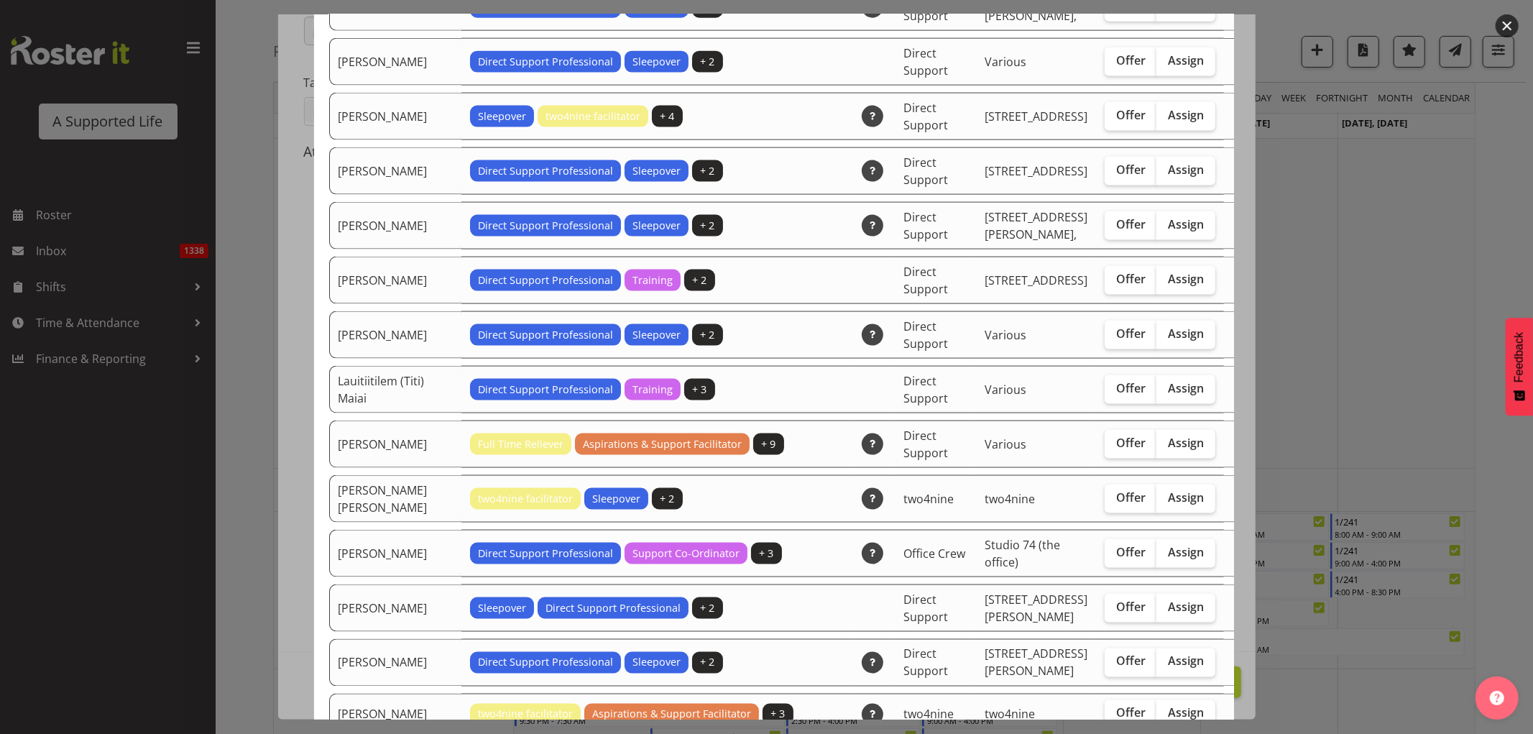
scroll to position [1676, 0]
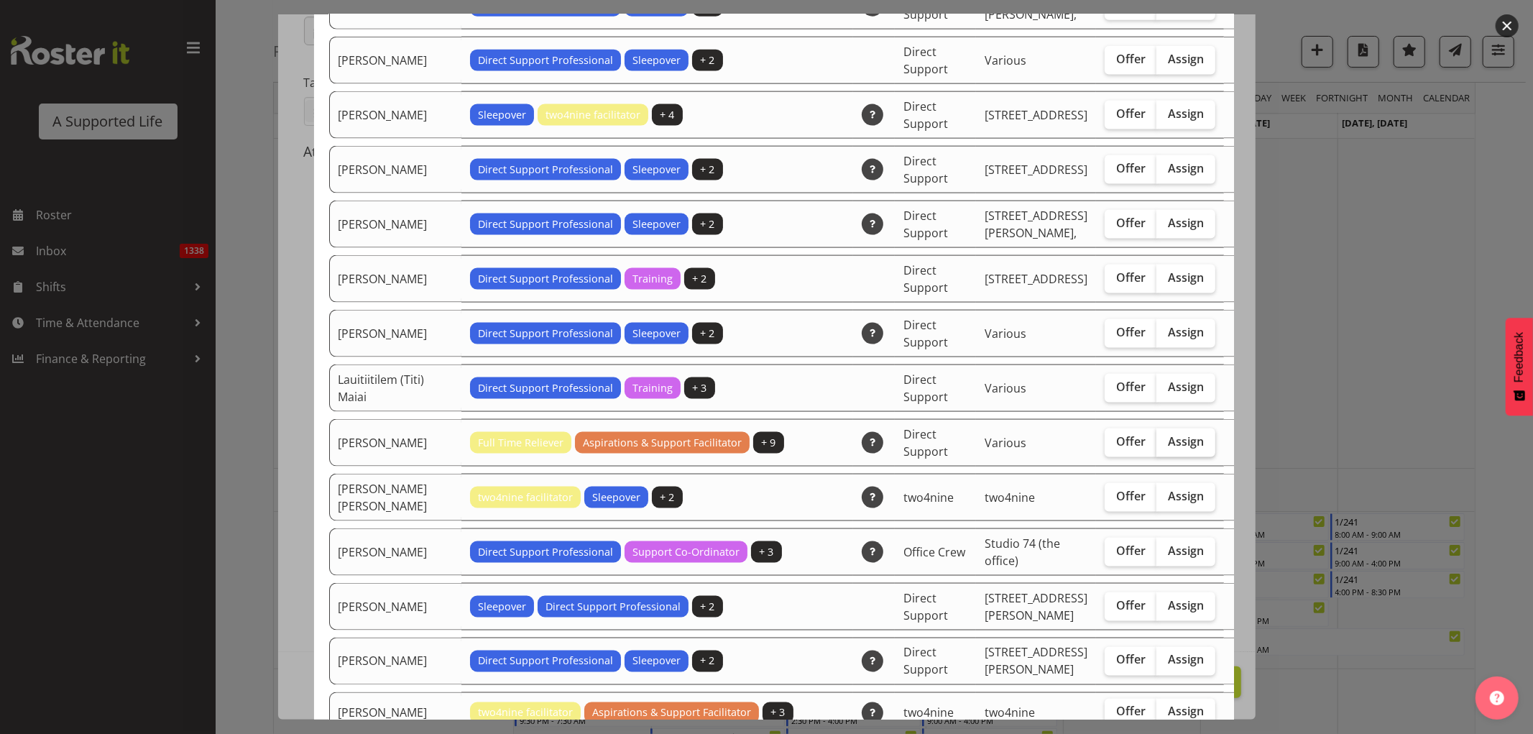
click at [1160, 428] on label "Assign" at bounding box center [1185, 442] width 59 height 29
click at [1160, 437] on input "Assign" at bounding box center [1160, 441] width 9 height 9
checkbox input "true"
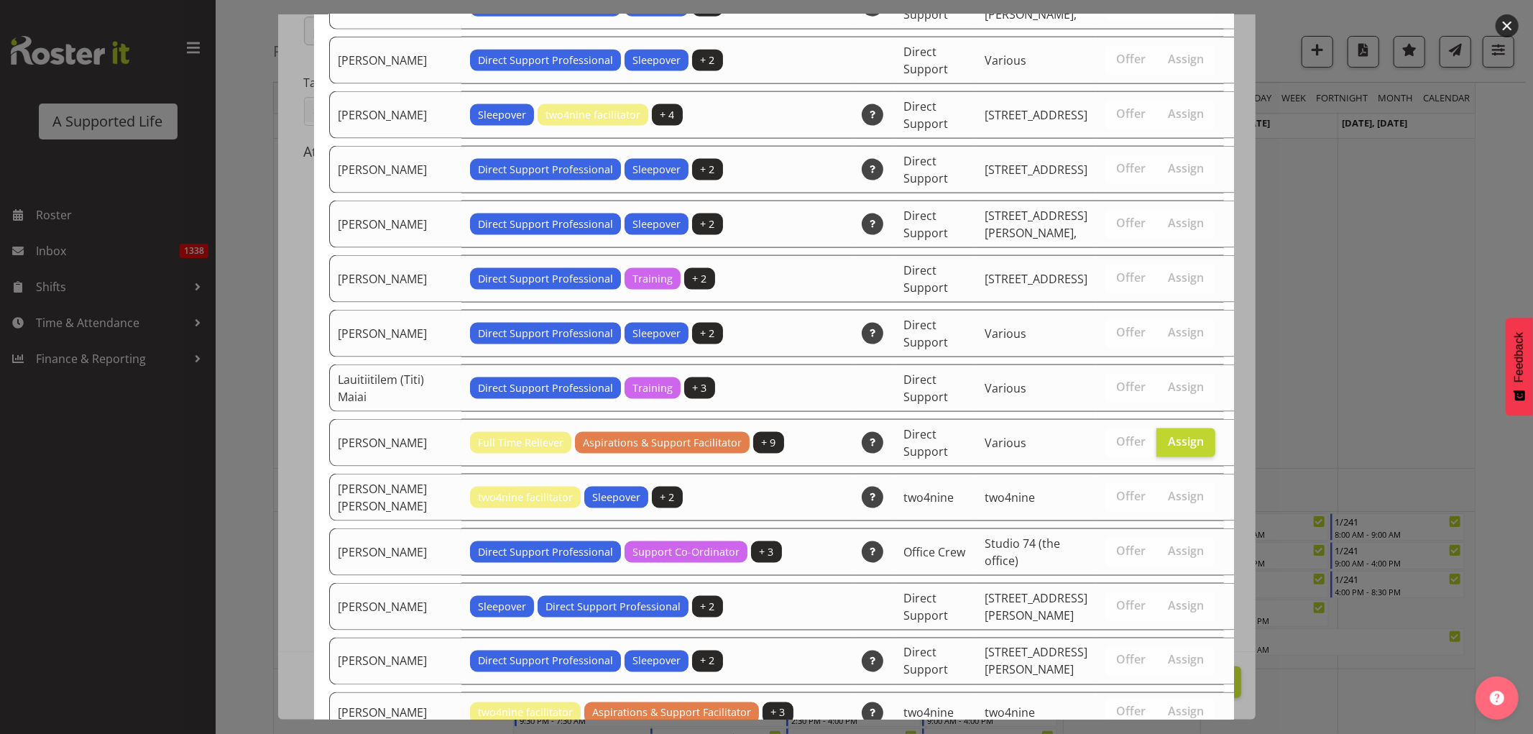
scroll to position [3285, 0]
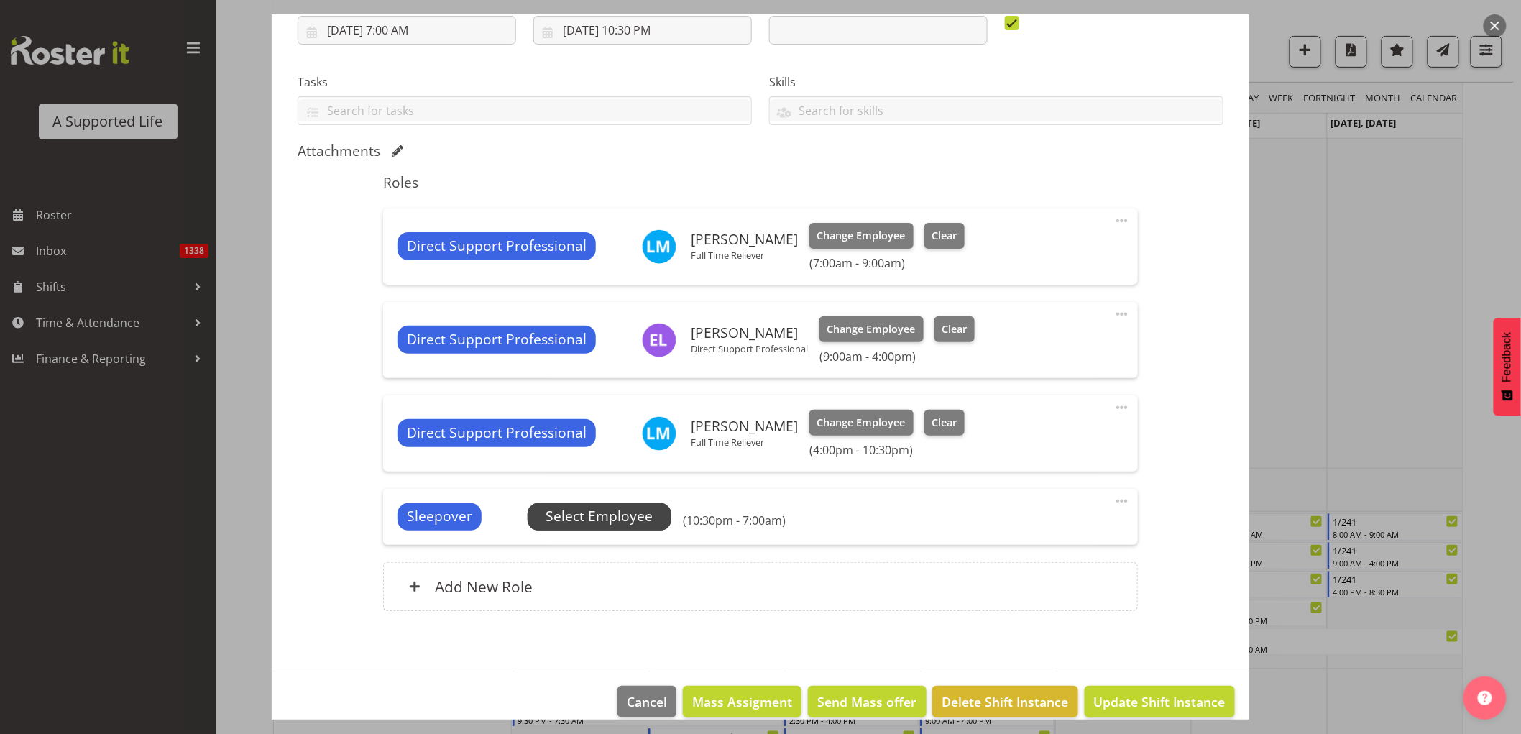
click at [571, 515] on span "Select Employee" at bounding box center [598, 516] width 107 height 21
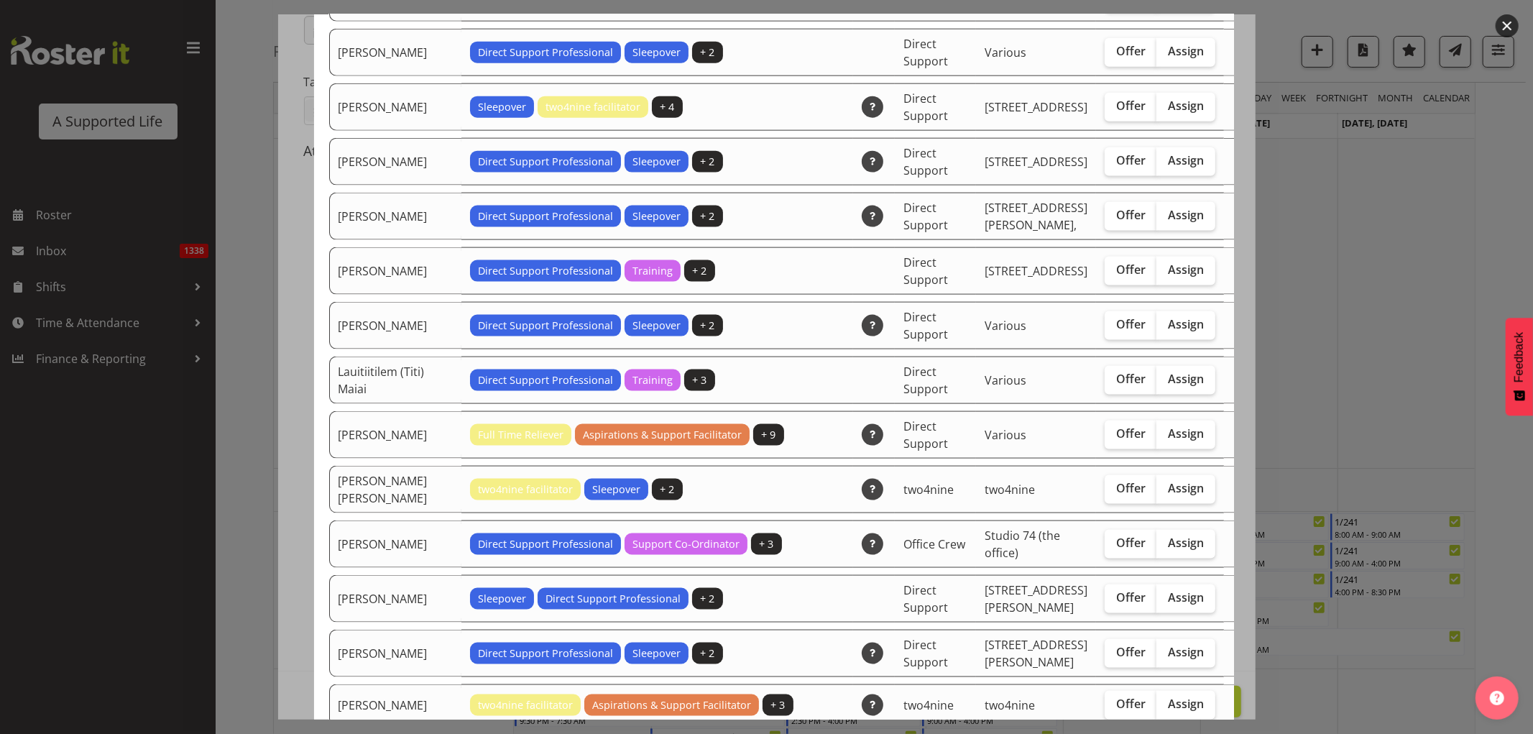
scroll to position [1676, 0]
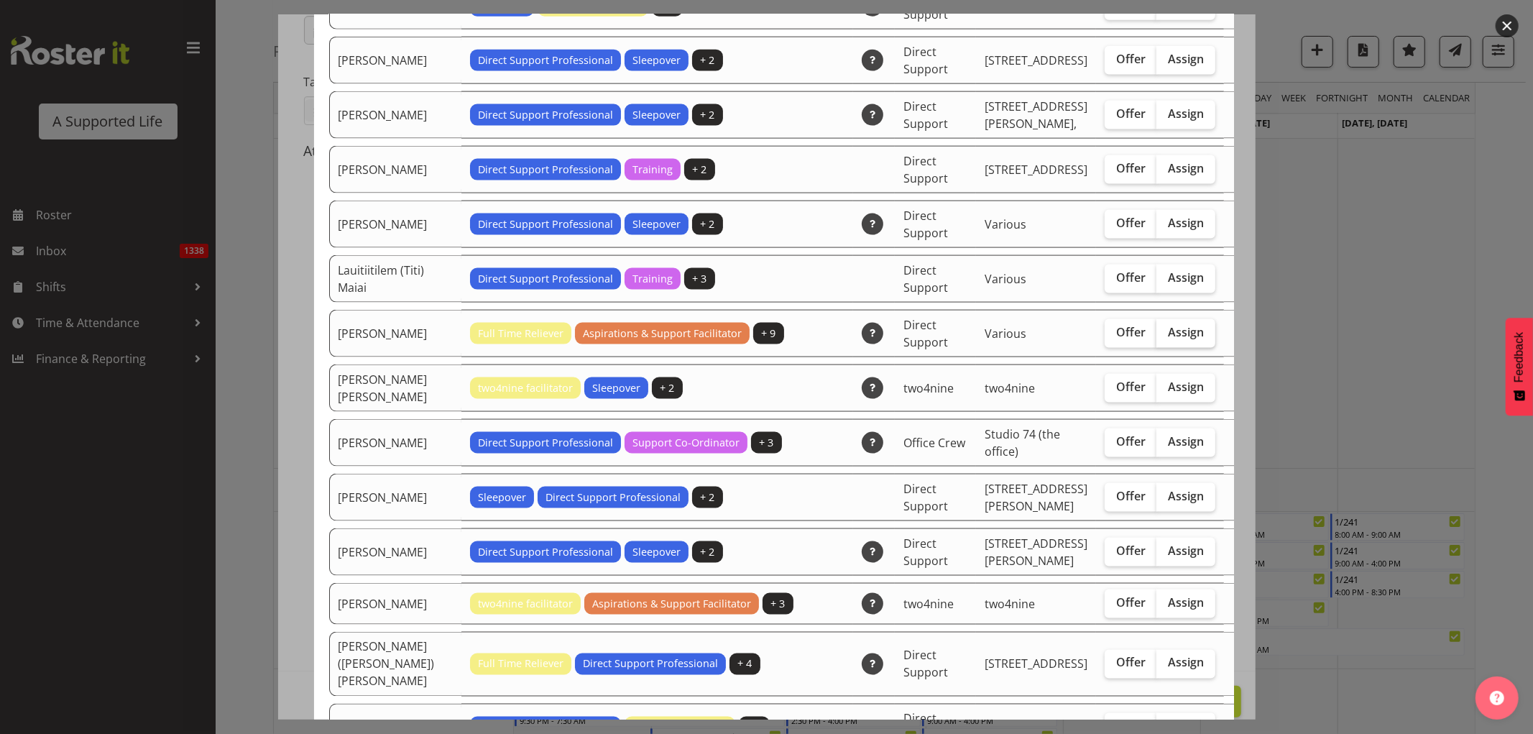
click at [1168, 325] on span "Assign" at bounding box center [1186, 332] width 36 height 14
click at [1156, 328] on input "Assign" at bounding box center [1160, 332] width 9 height 9
checkbox input "true"
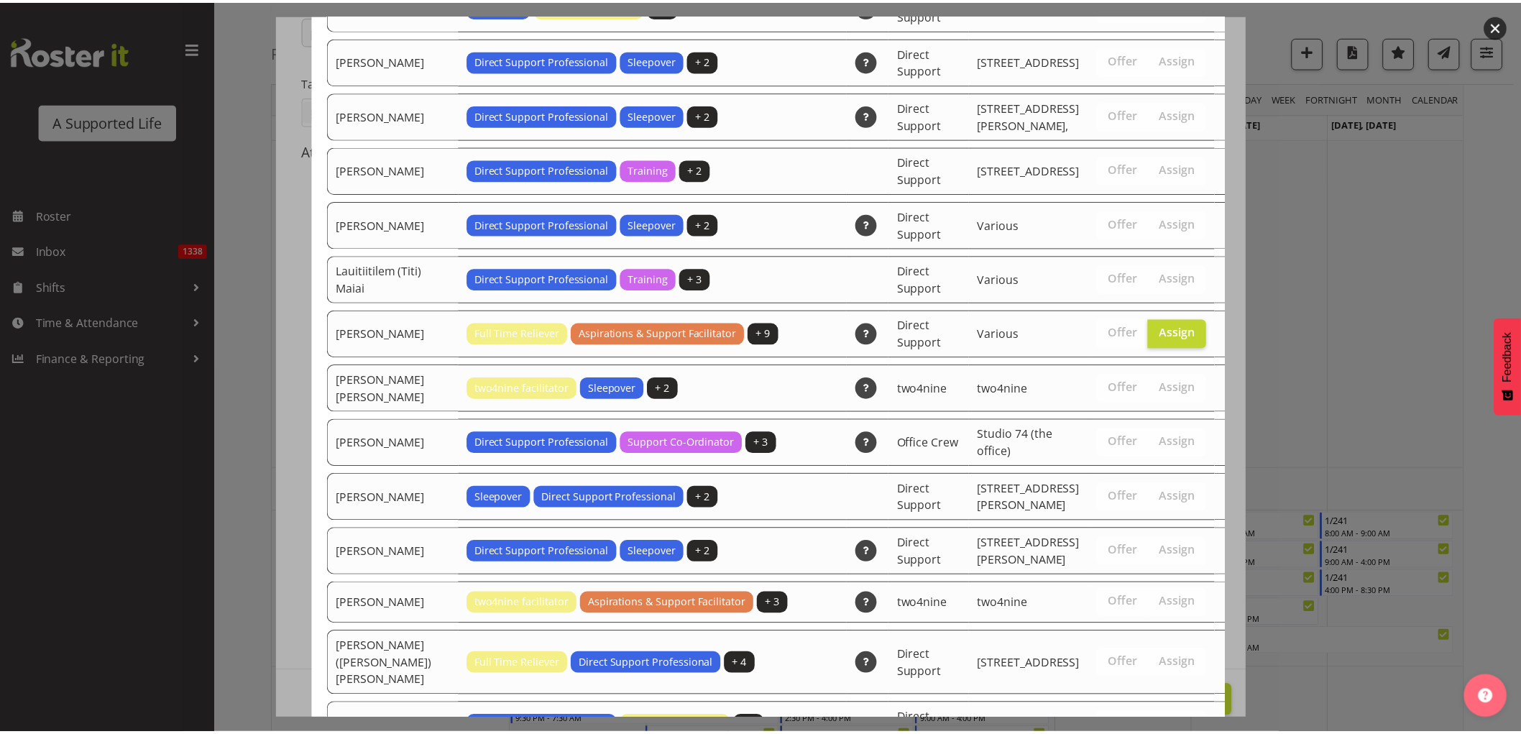
scroll to position [3176, 0]
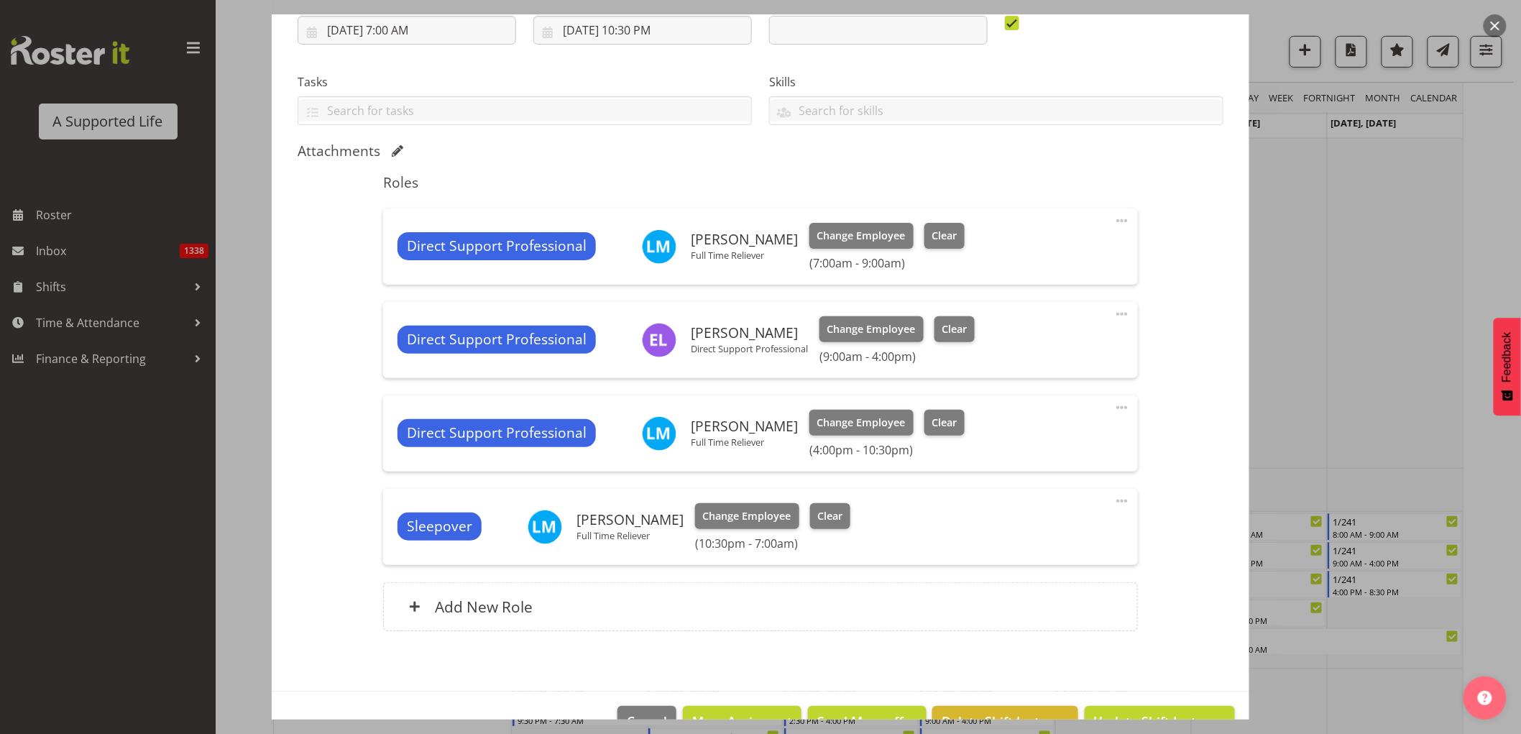
scroll to position [297, 0]
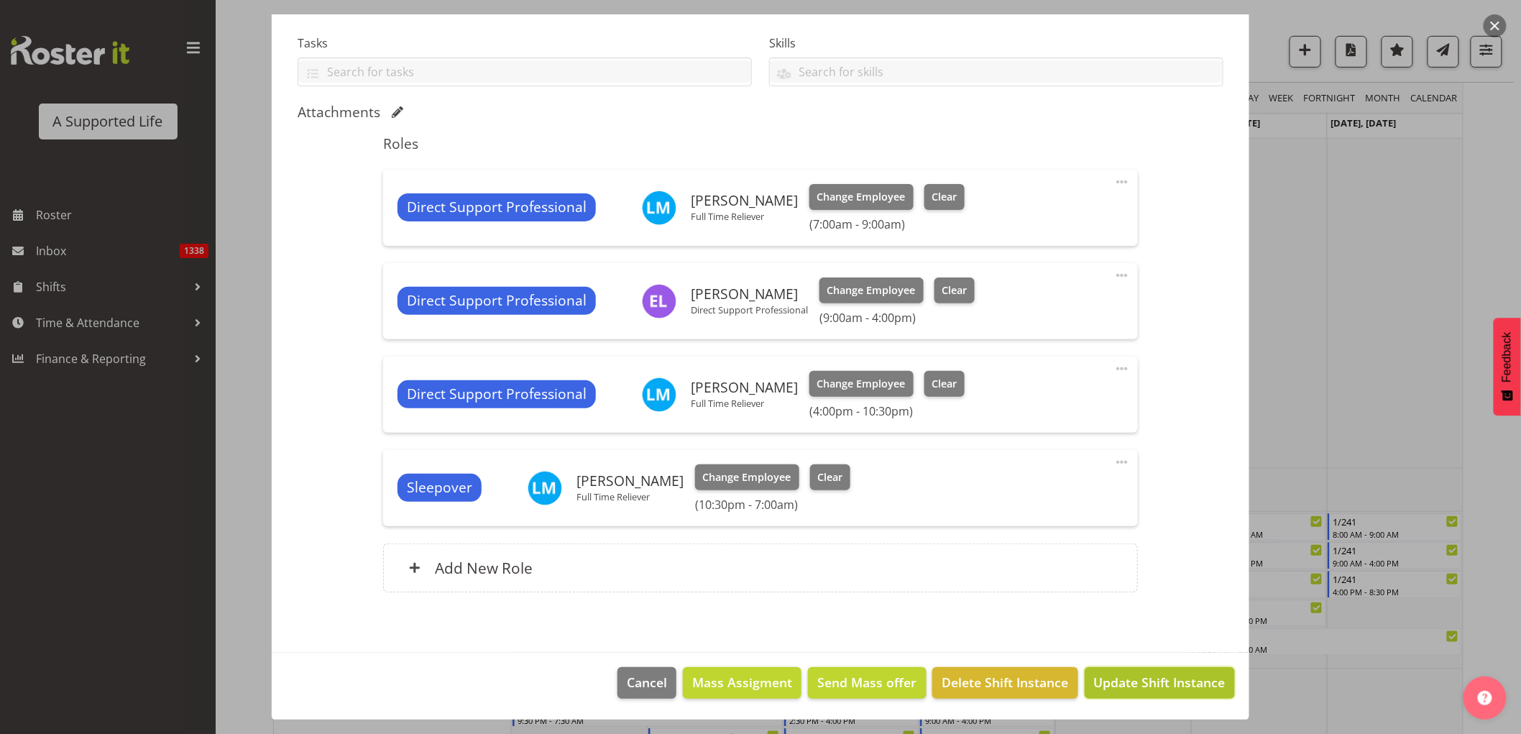
click at [1180, 686] on span "Update Shift Instance" at bounding box center [1159, 682] width 131 height 19
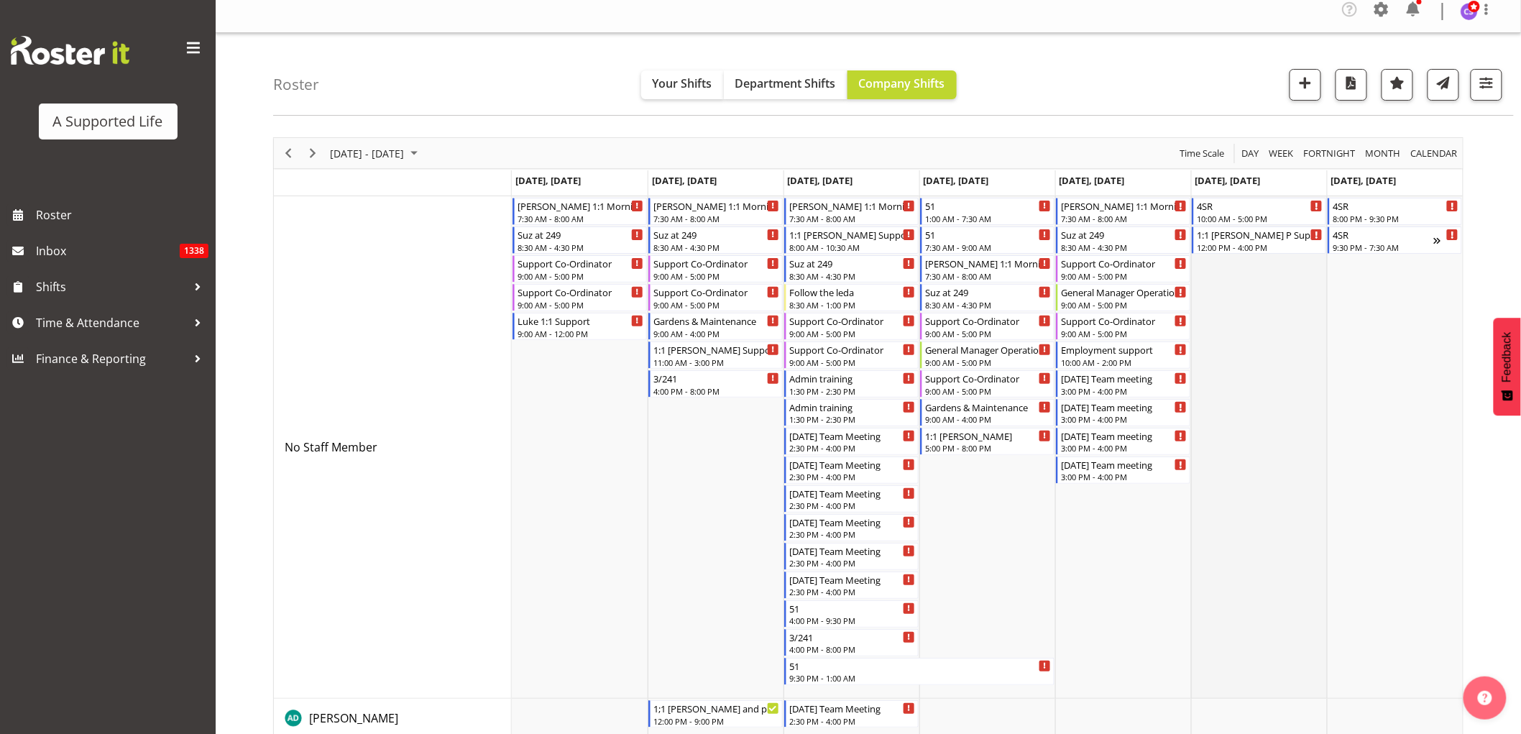
scroll to position [0, 0]
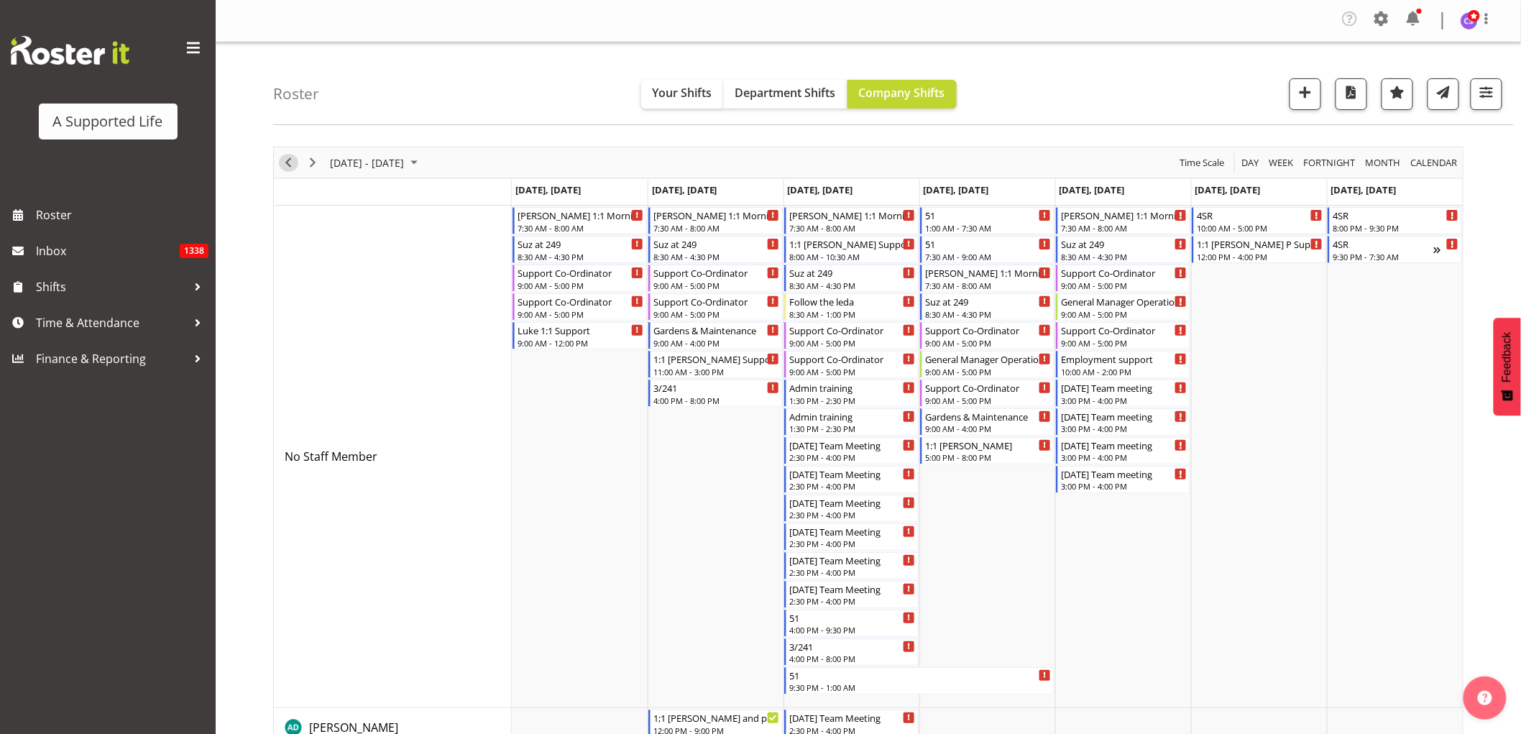
click at [287, 166] on span "Previous" at bounding box center [288, 163] width 17 height 18
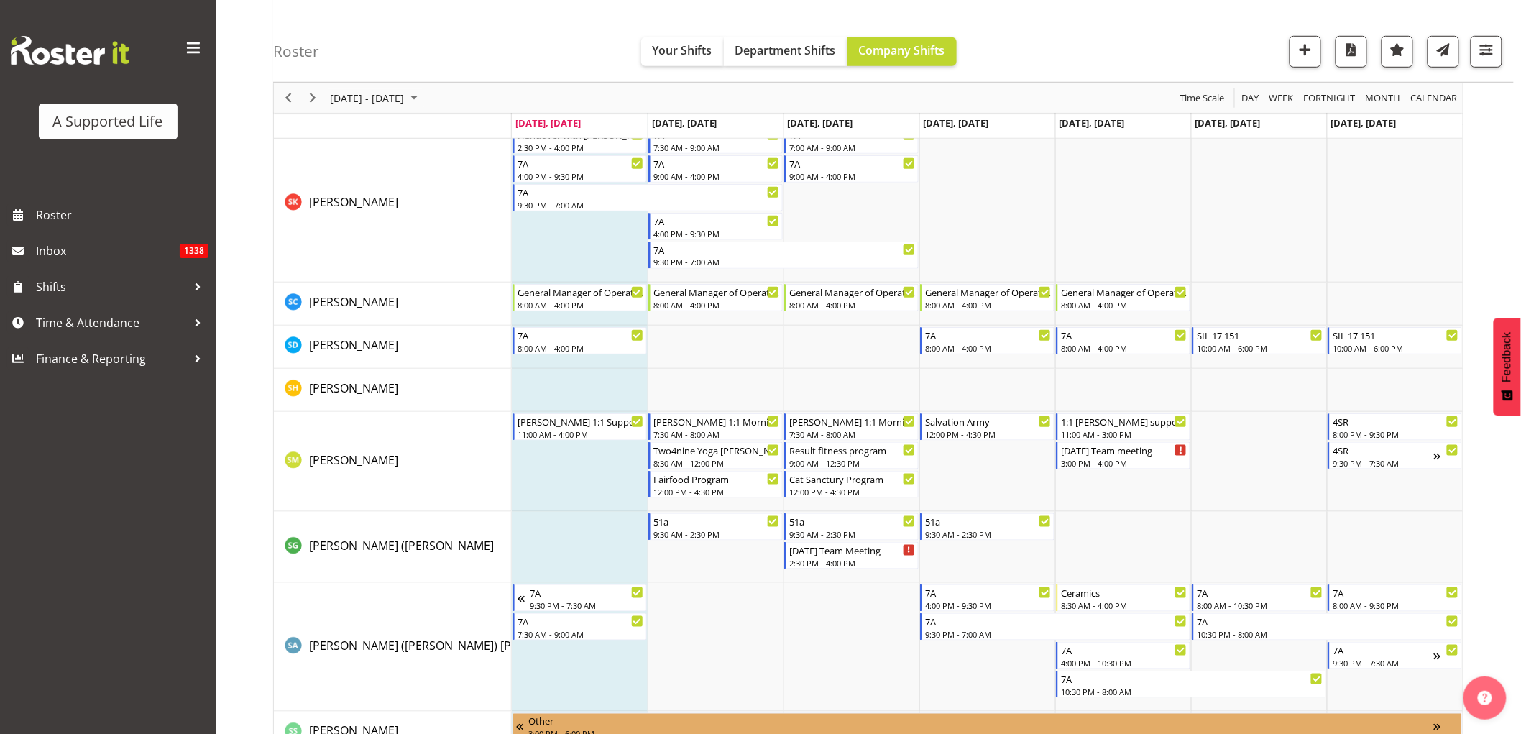
scroll to position [7266, 0]
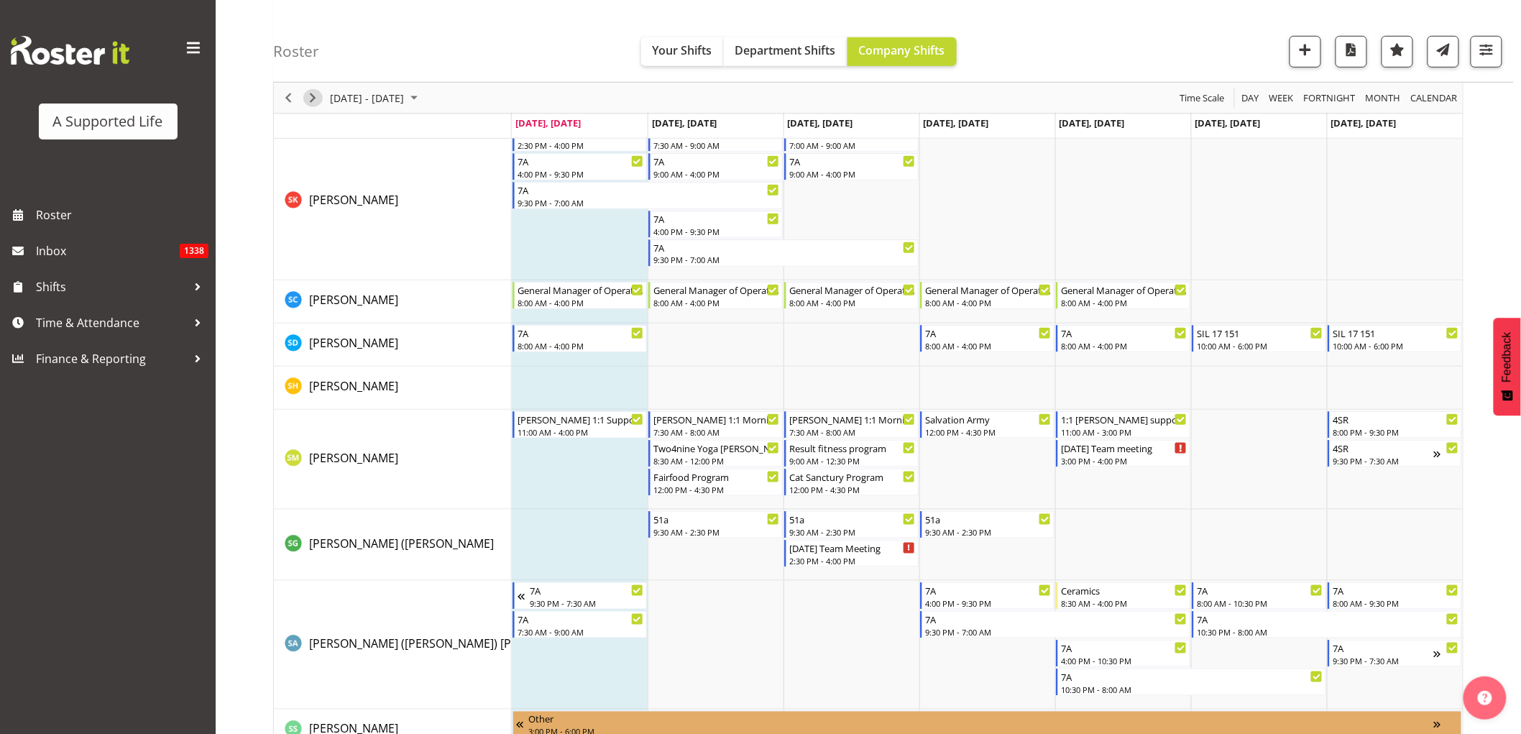
click at [312, 96] on span "Next" at bounding box center [312, 98] width 17 height 18
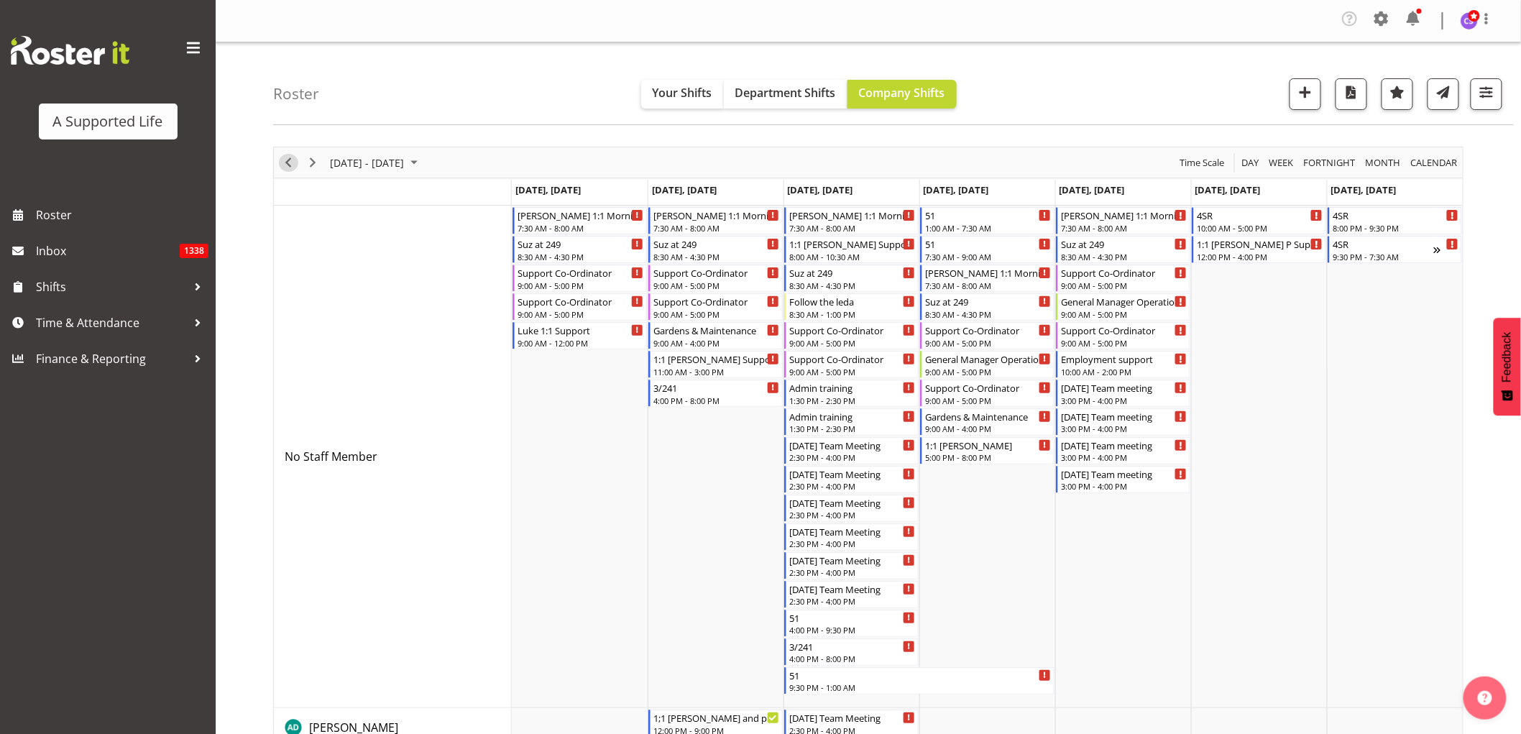
click at [288, 169] on span "Previous" at bounding box center [288, 163] width 17 height 18
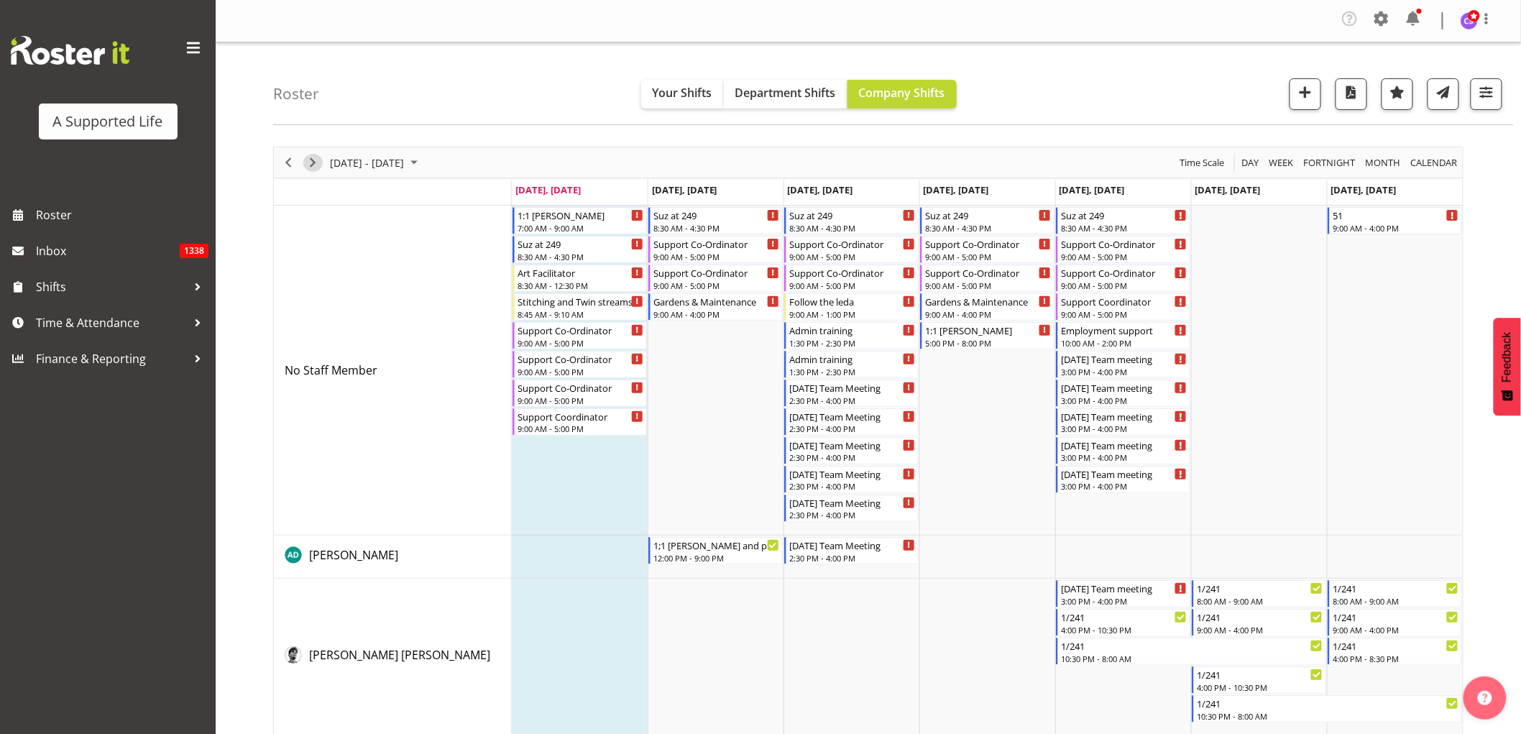
click at [308, 160] on span "Next" at bounding box center [312, 163] width 17 height 18
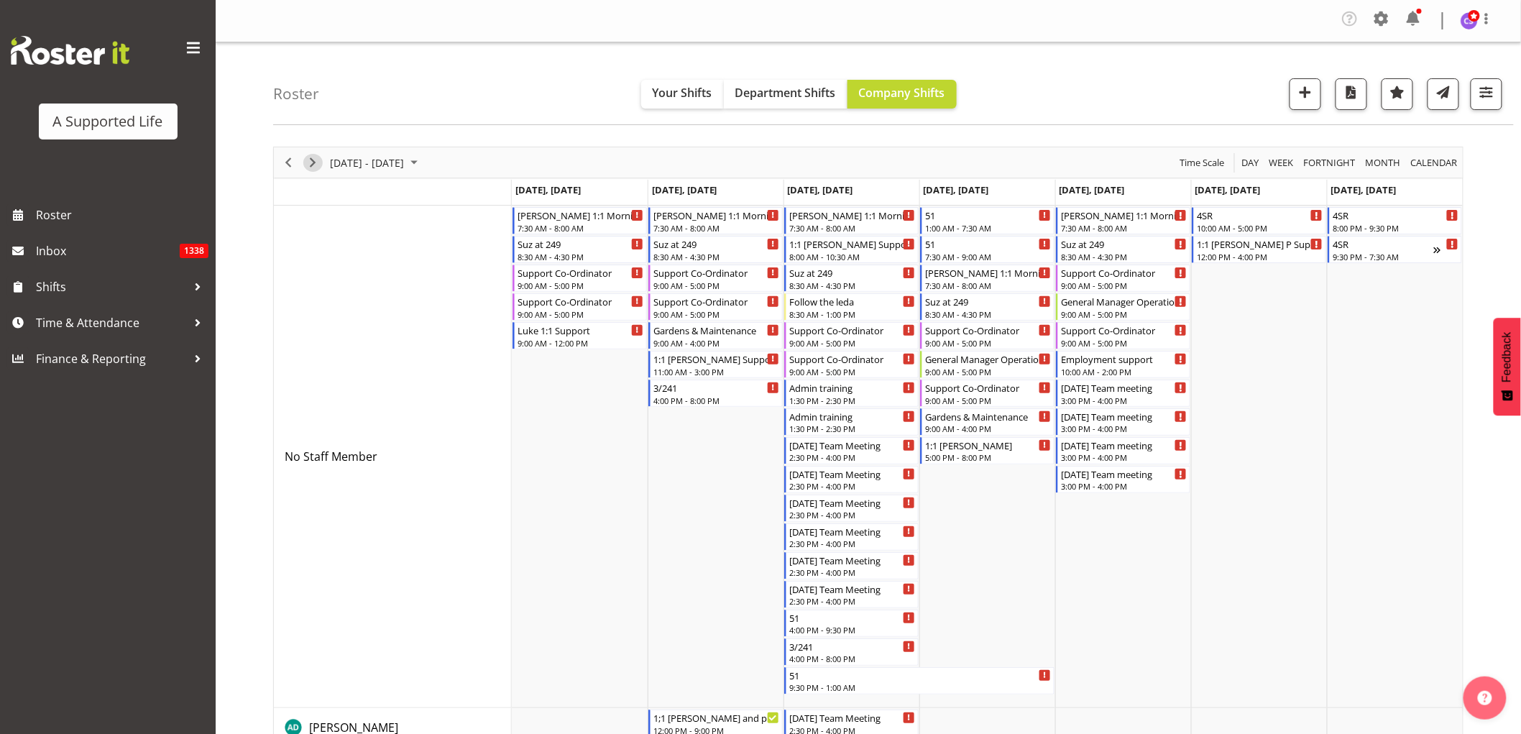
drag, startPoint x: 310, startPoint y: 168, endPoint x: 1260, endPoint y: 11, distance: 962.1
click at [310, 167] on span "Next" at bounding box center [312, 163] width 17 height 18
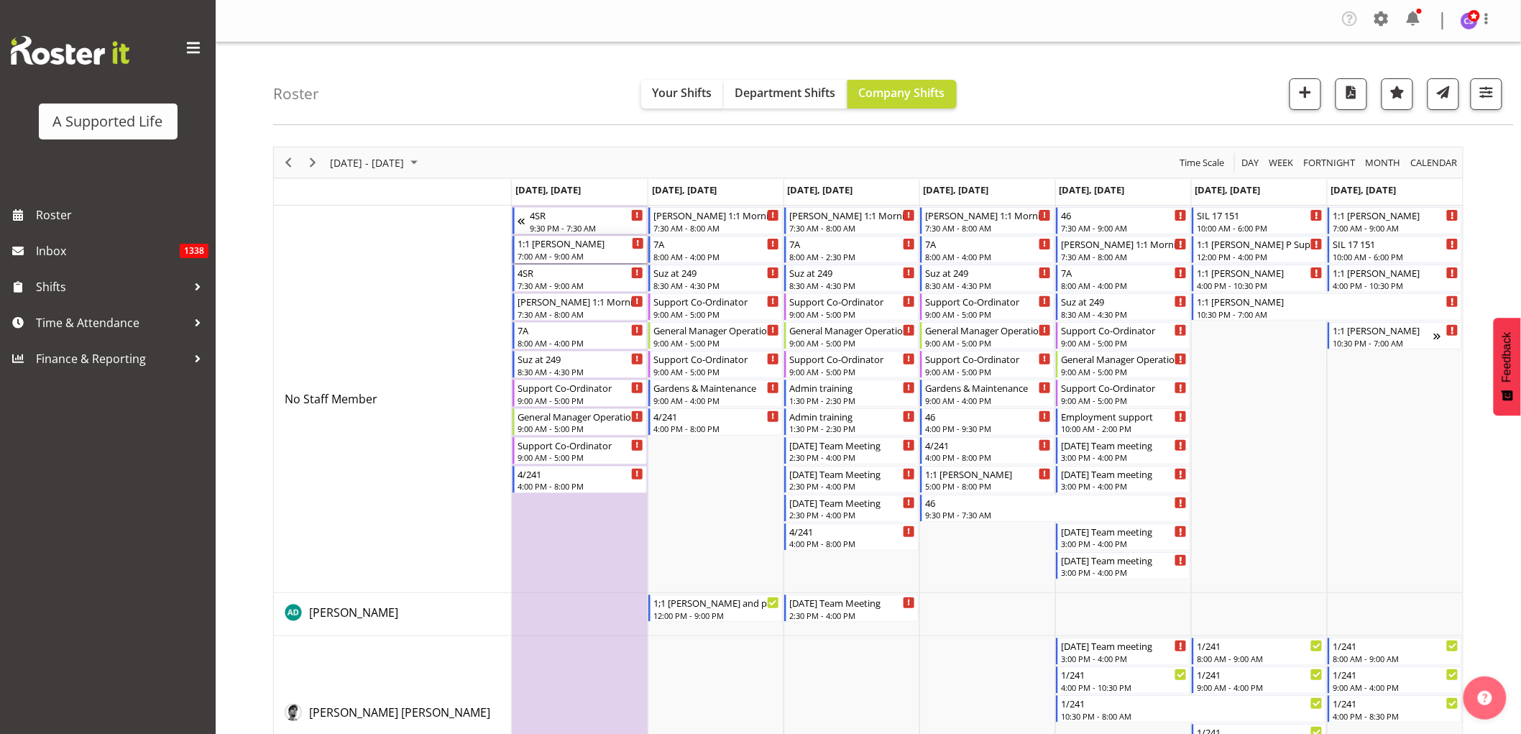
click at [586, 257] on div "7:00 AM - 9:00 AM" at bounding box center [580, 255] width 126 height 11
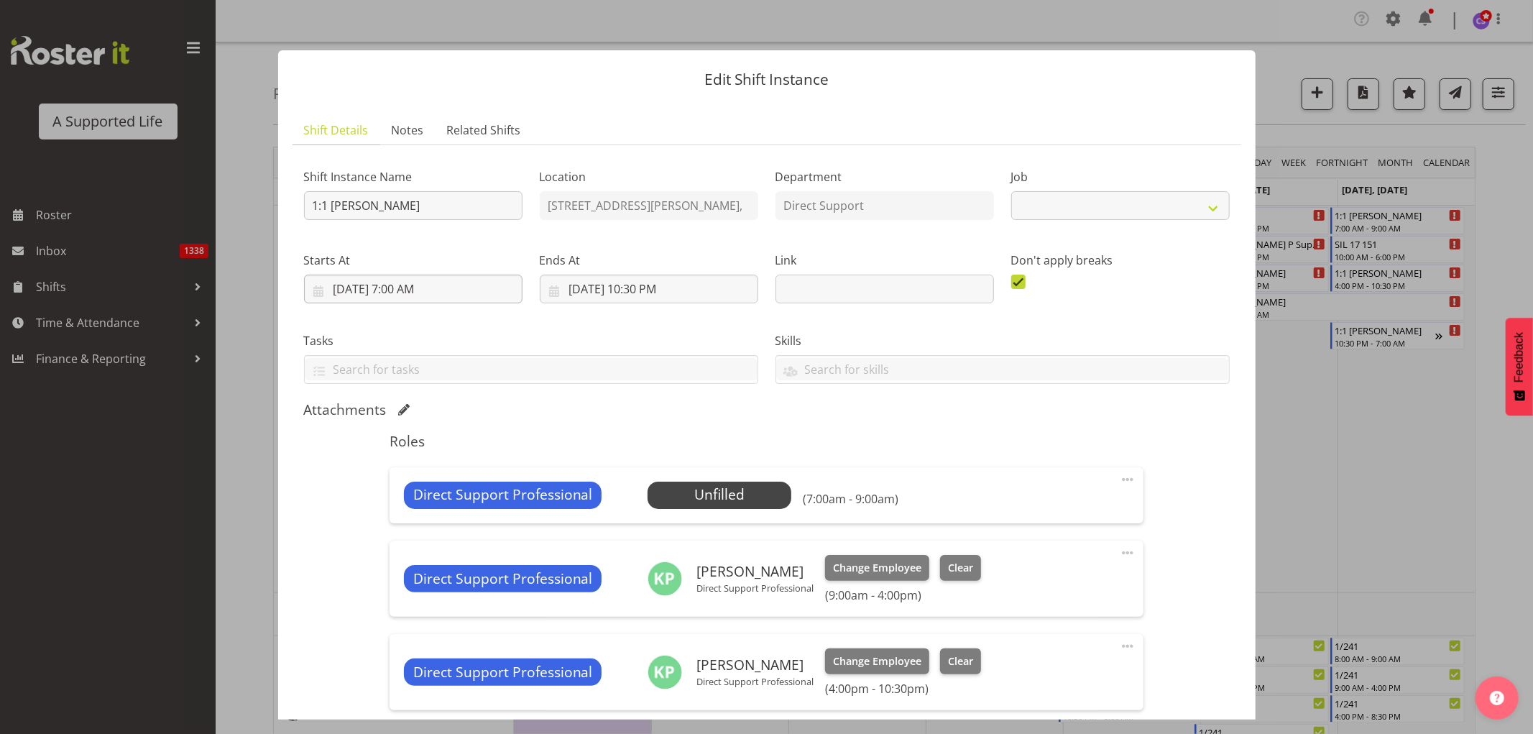
select select "4112"
click at [701, 489] on span "Select Employee" at bounding box center [719, 494] width 107 height 21
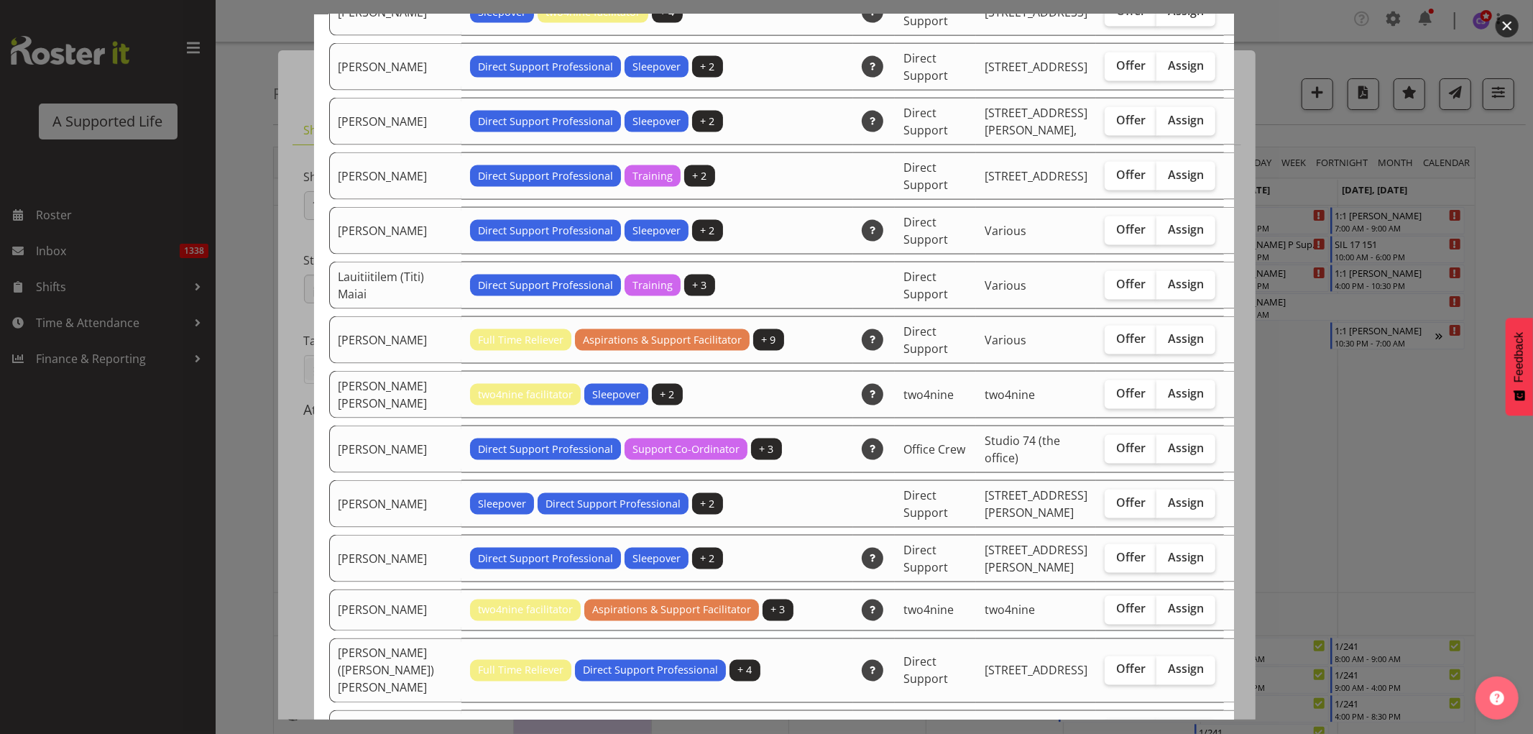
scroll to position [1756, 0]
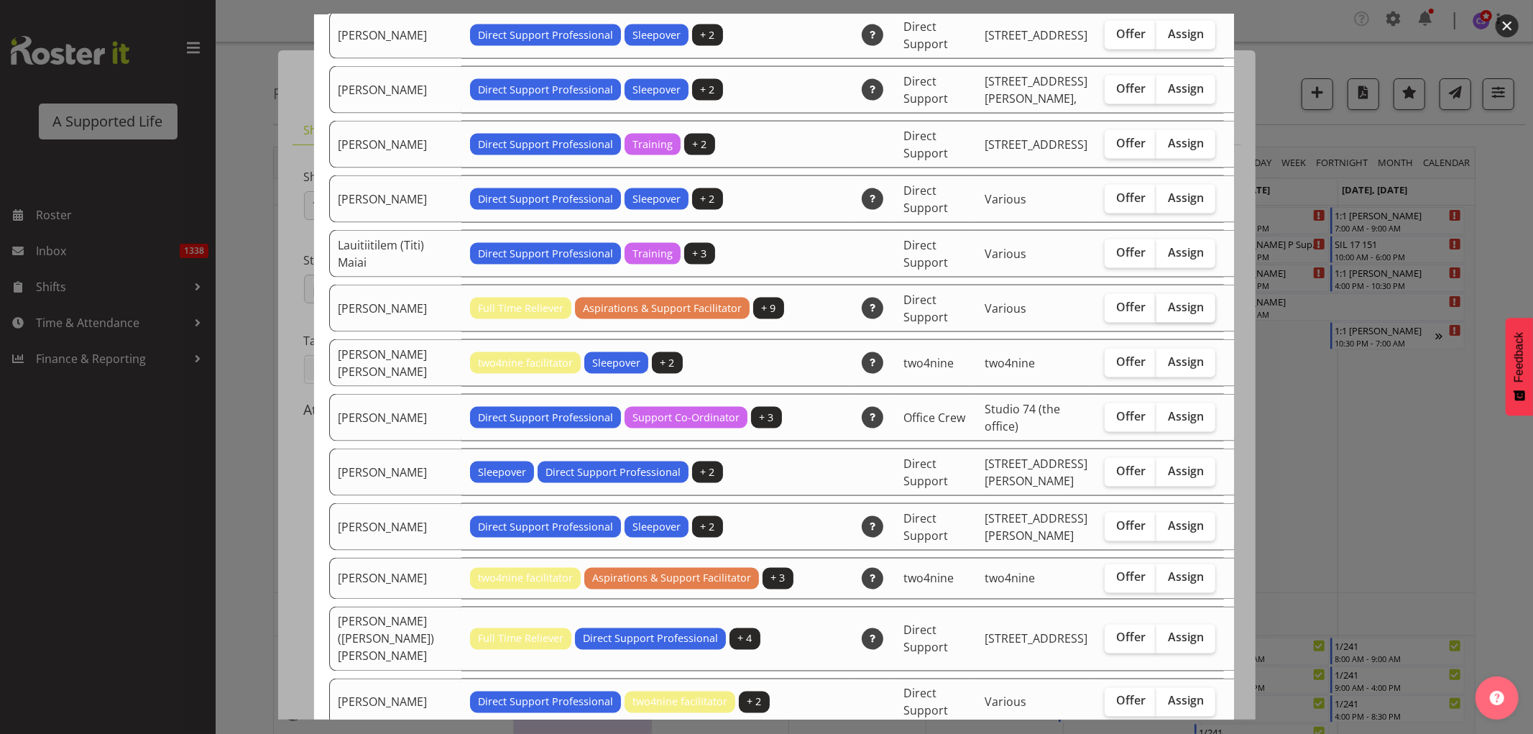
click at [1168, 300] on span "Assign" at bounding box center [1186, 307] width 36 height 14
click at [1156, 303] on input "Assign" at bounding box center [1160, 307] width 9 height 9
checkbox input "true"
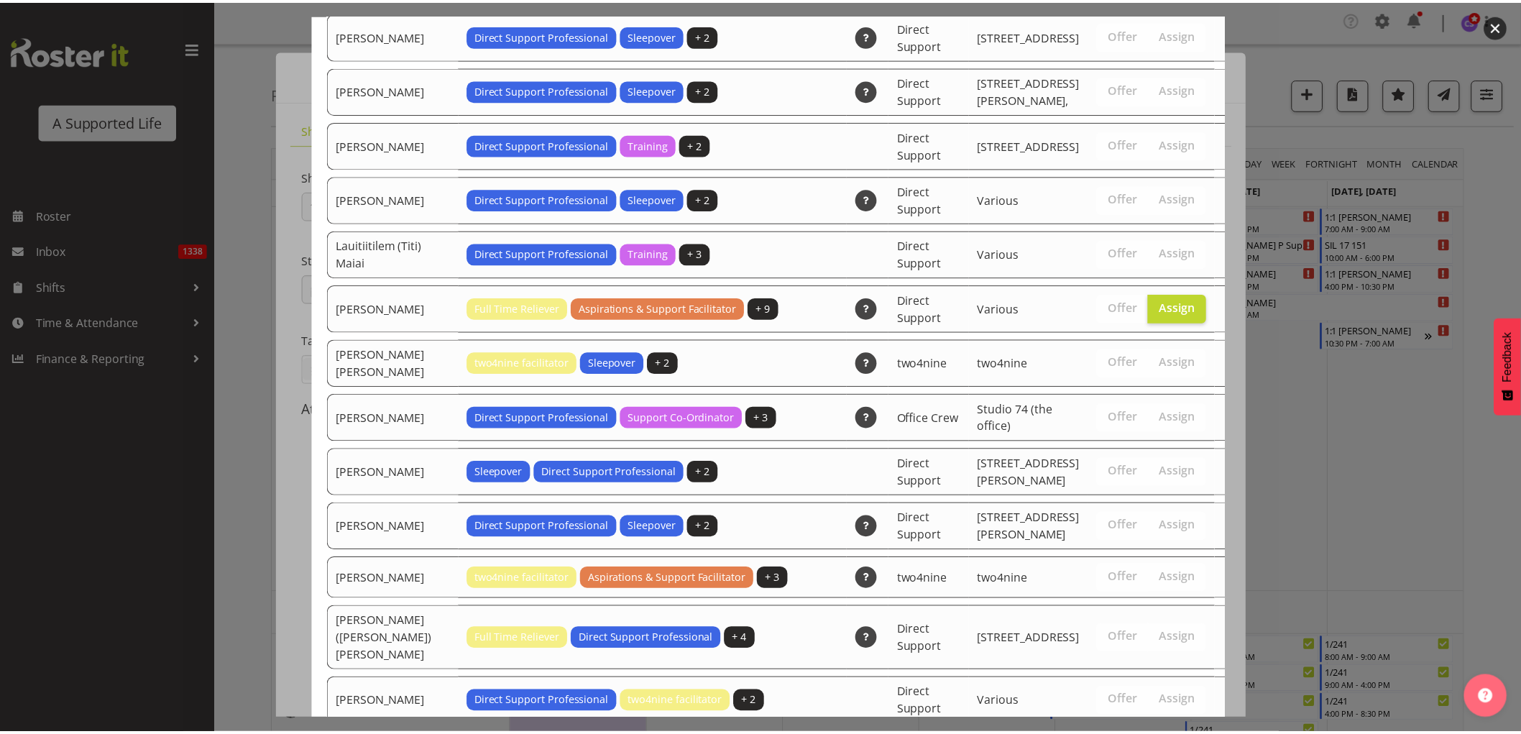
scroll to position [3231, 0]
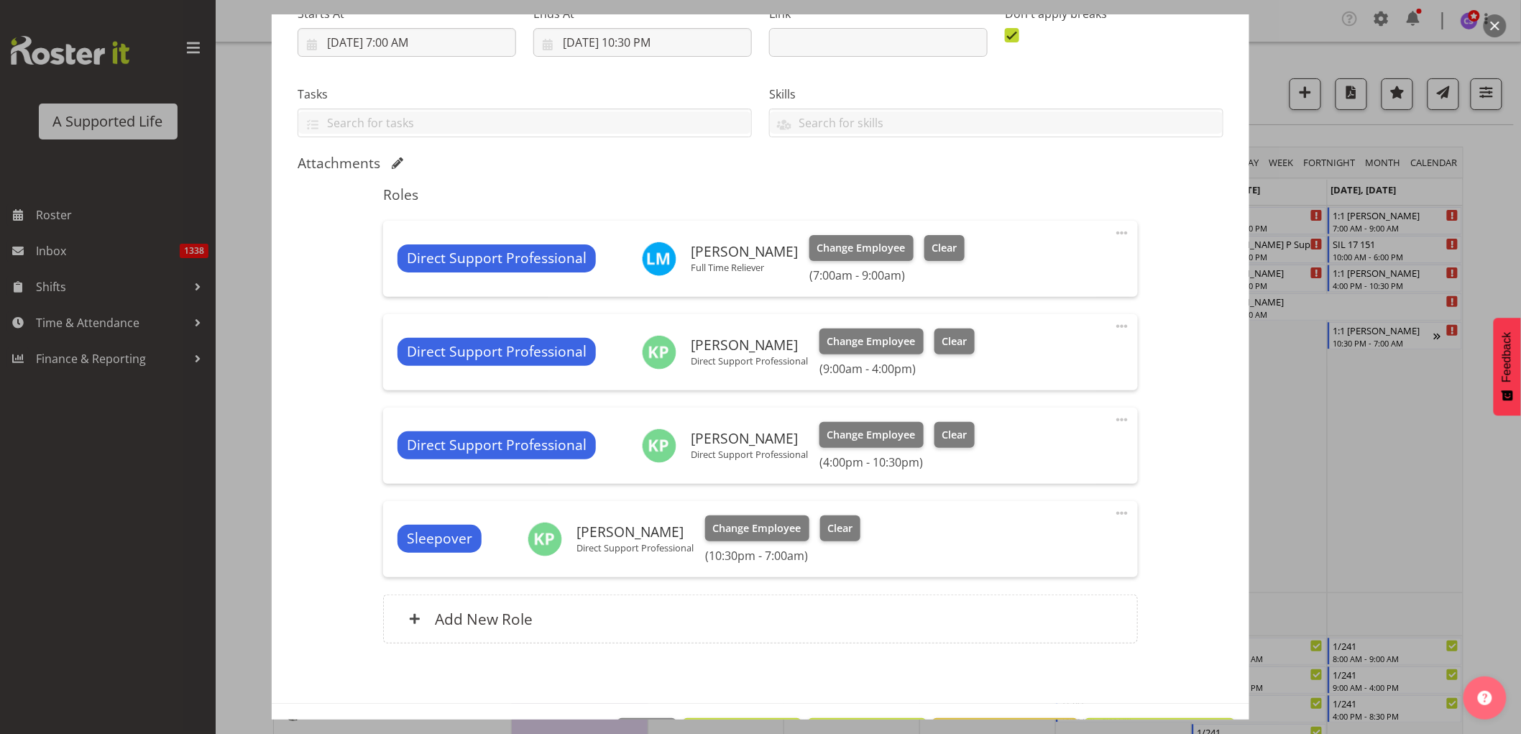
scroll to position [297, 0]
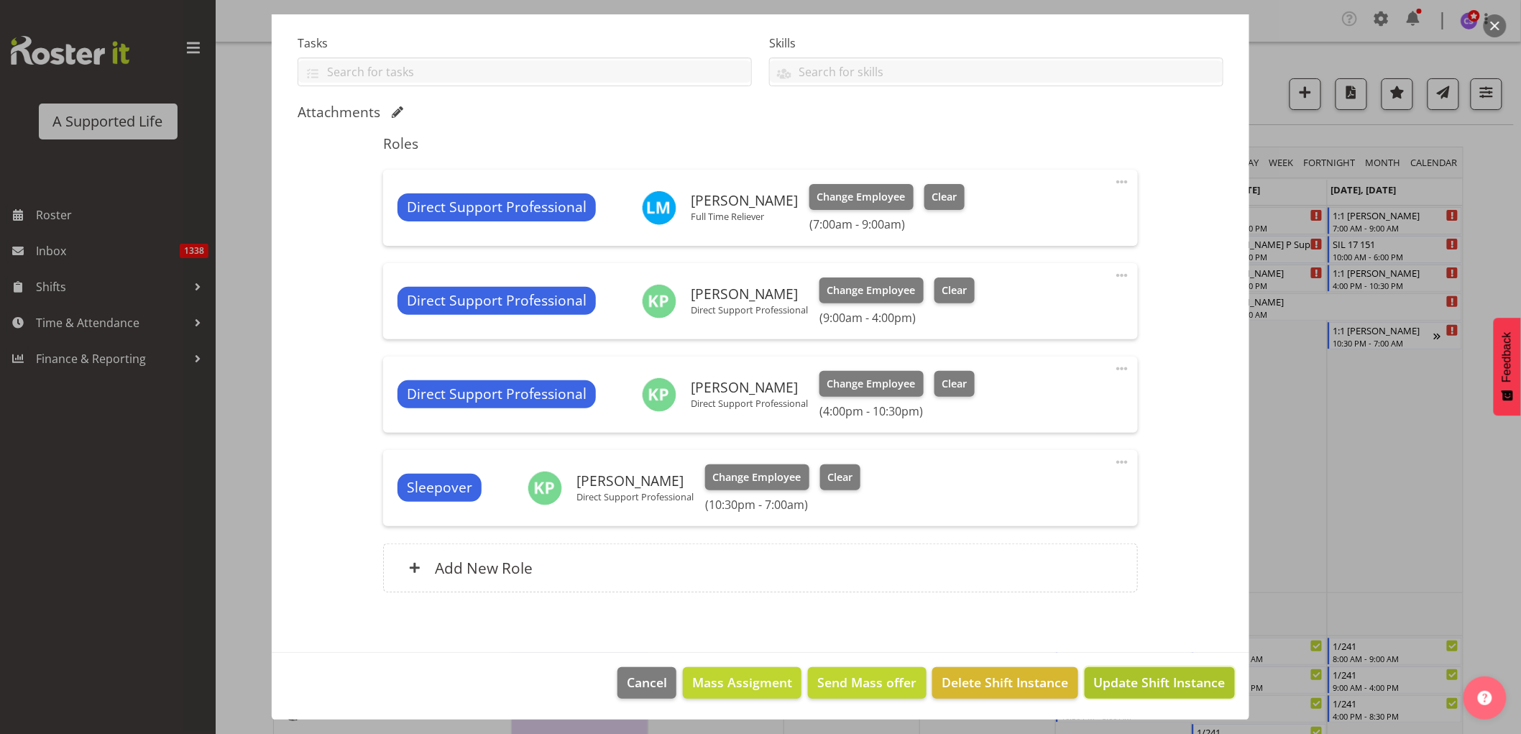
click at [1112, 681] on span "Update Shift Instance" at bounding box center [1159, 682] width 131 height 19
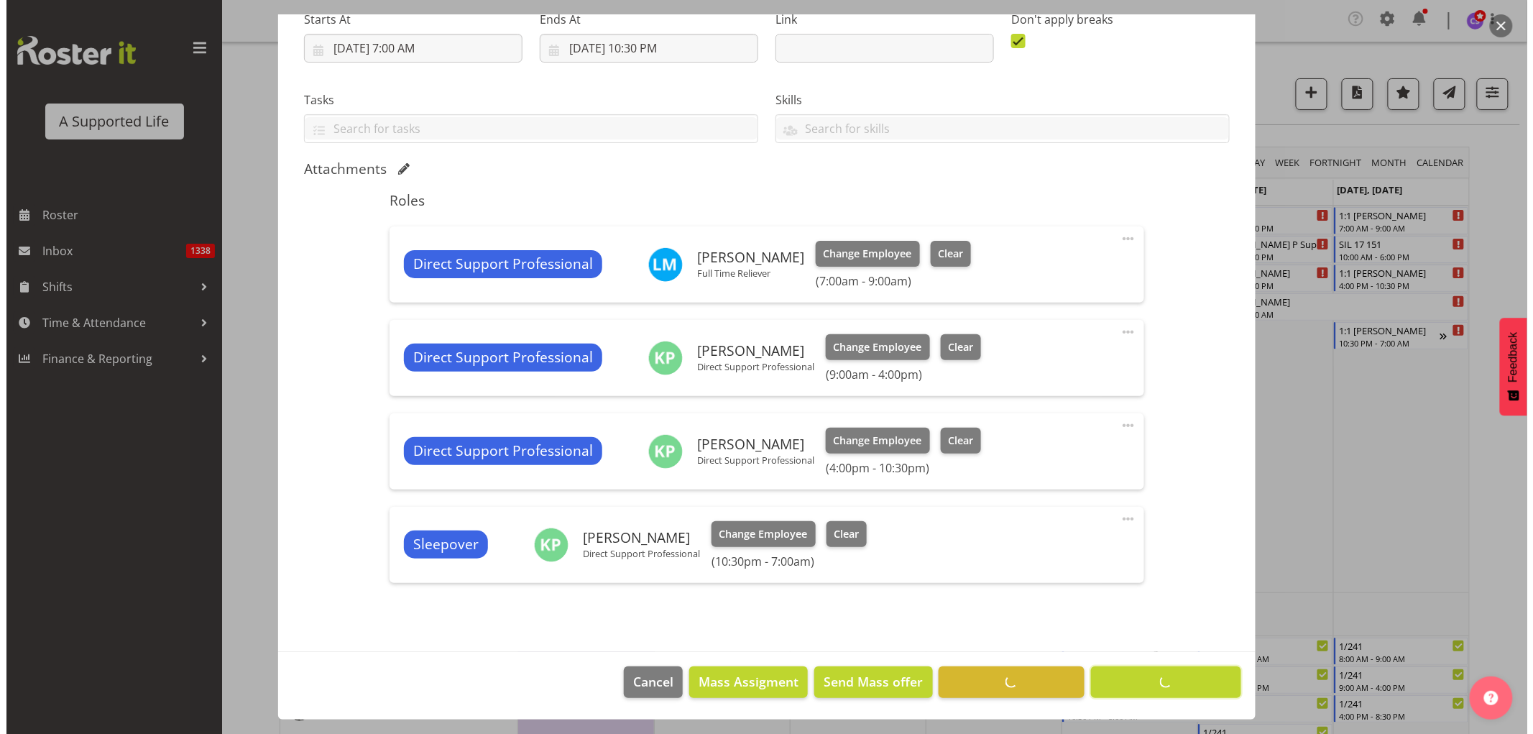
scroll to position [240, 0]
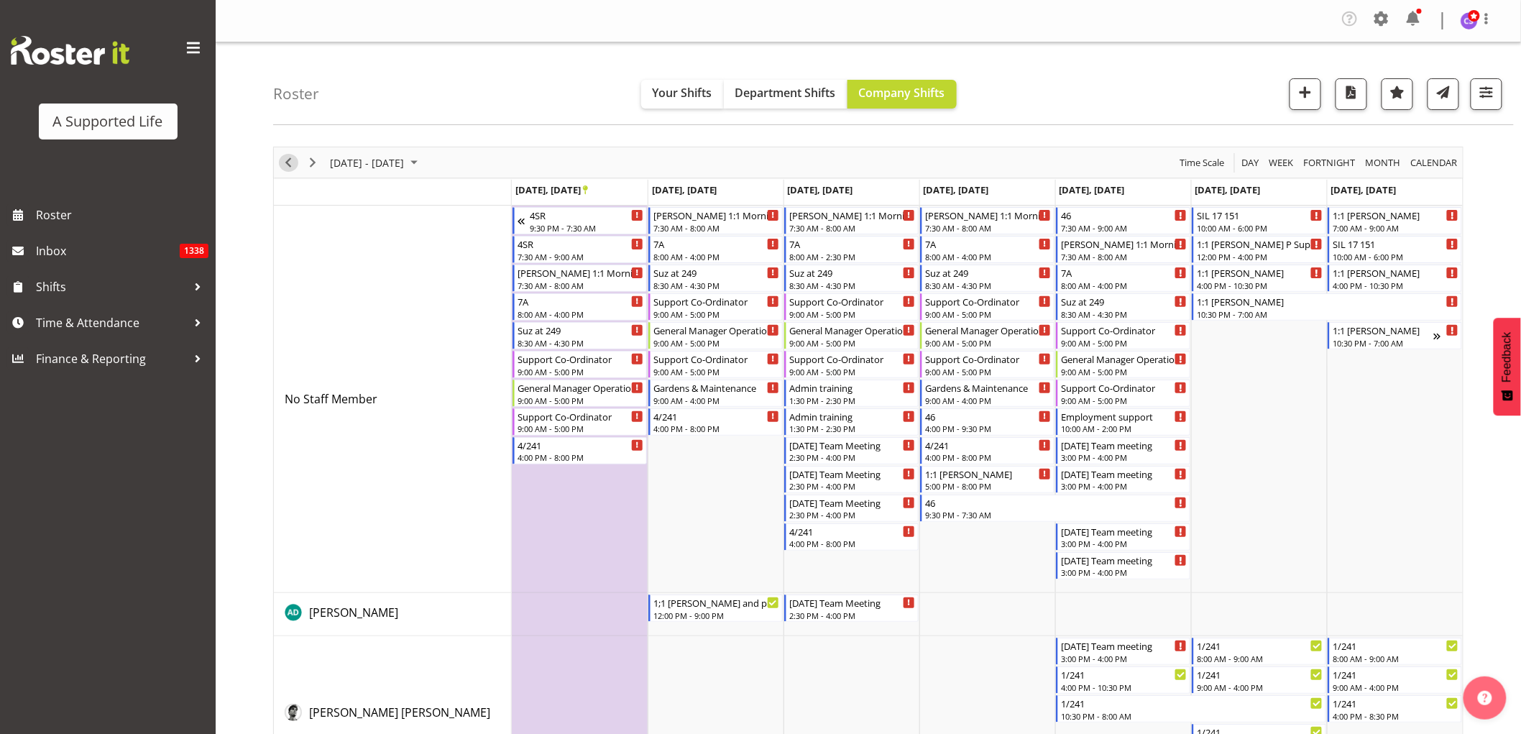
click at [285, 170] on span "Previous" at bounding box center [288, 163] width 17 height 18
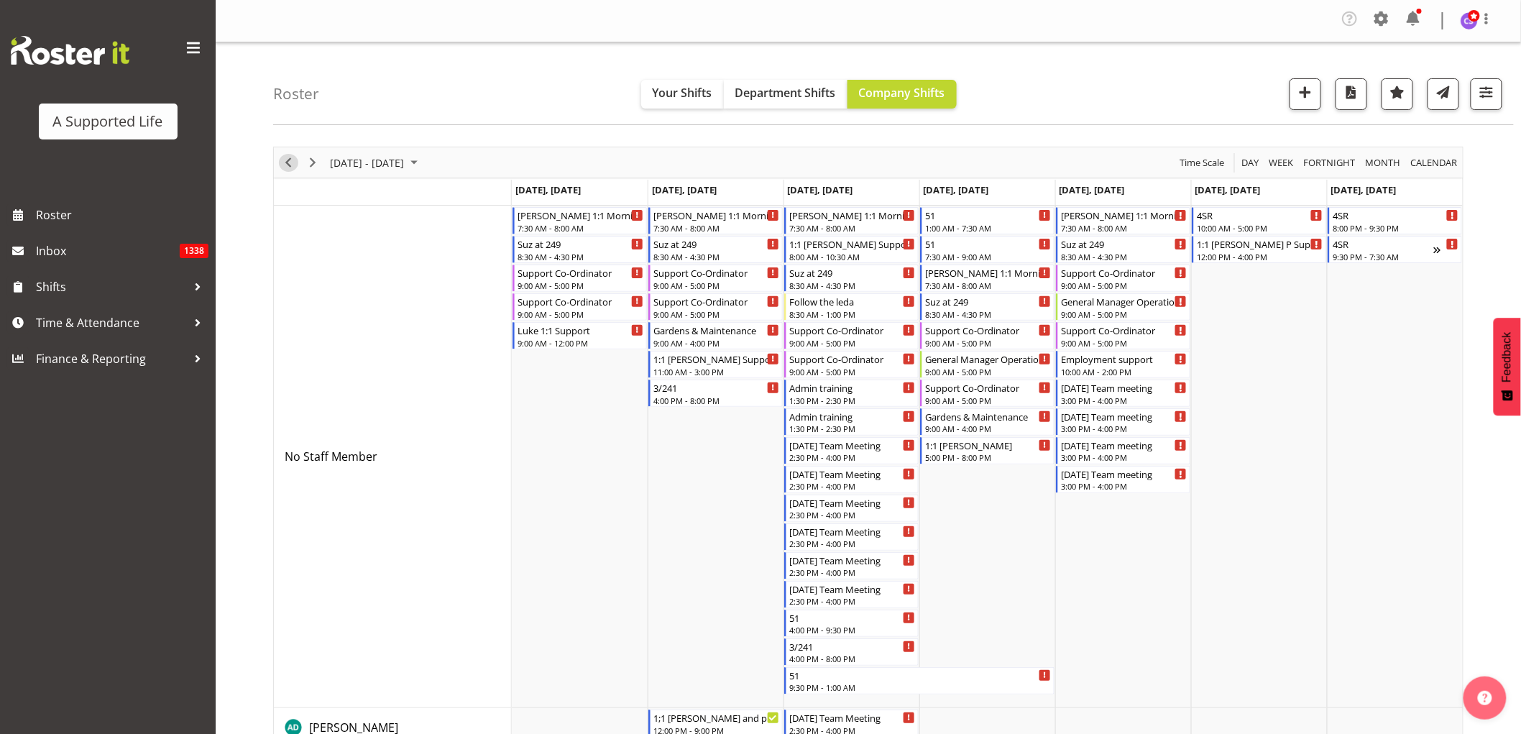
click at [285, 165] on span "Previous" at bounding box center [288, 163] width 17 height 18
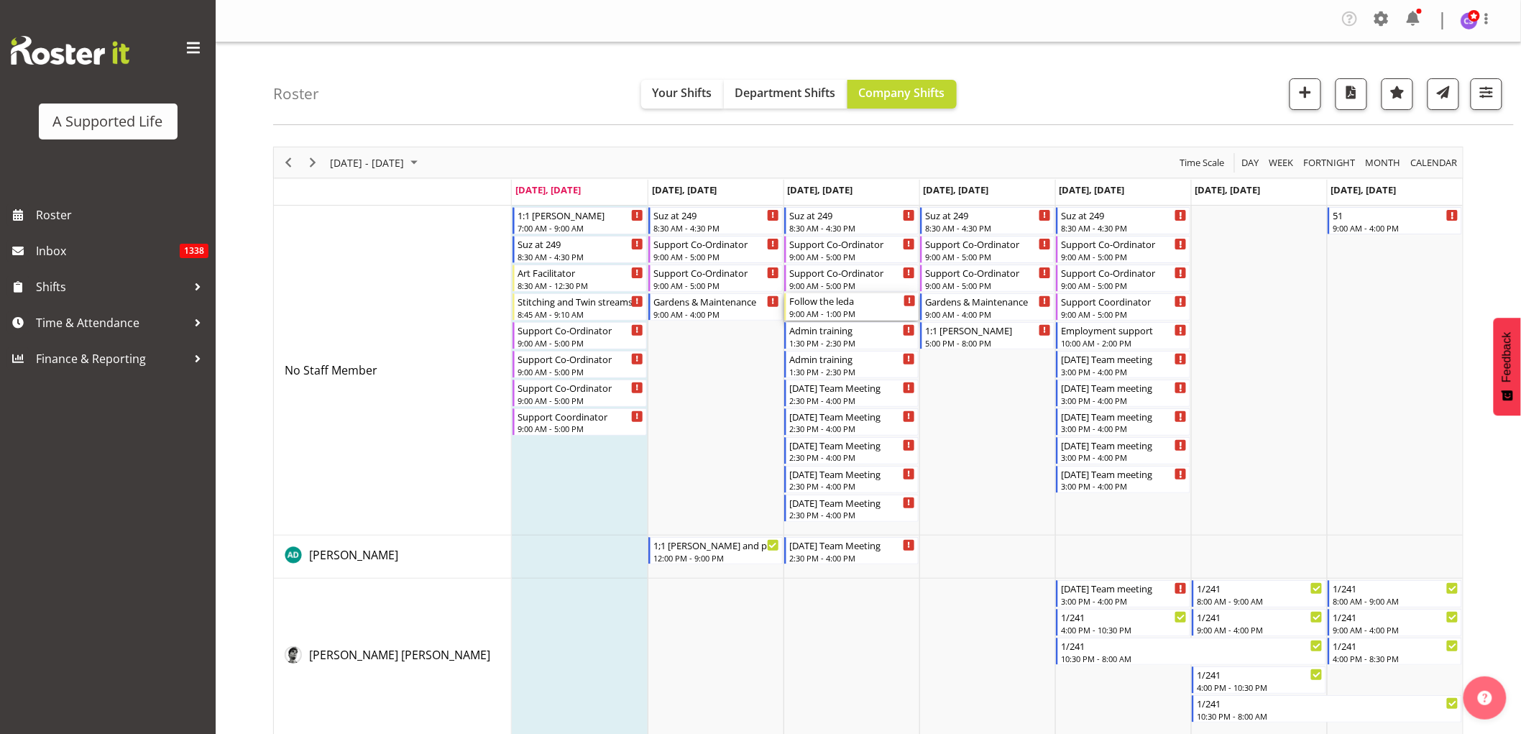
click at [838, 313] on div "9:00 AM - 1:00 PM" at bounding box center [852, 313] width 126 height 11
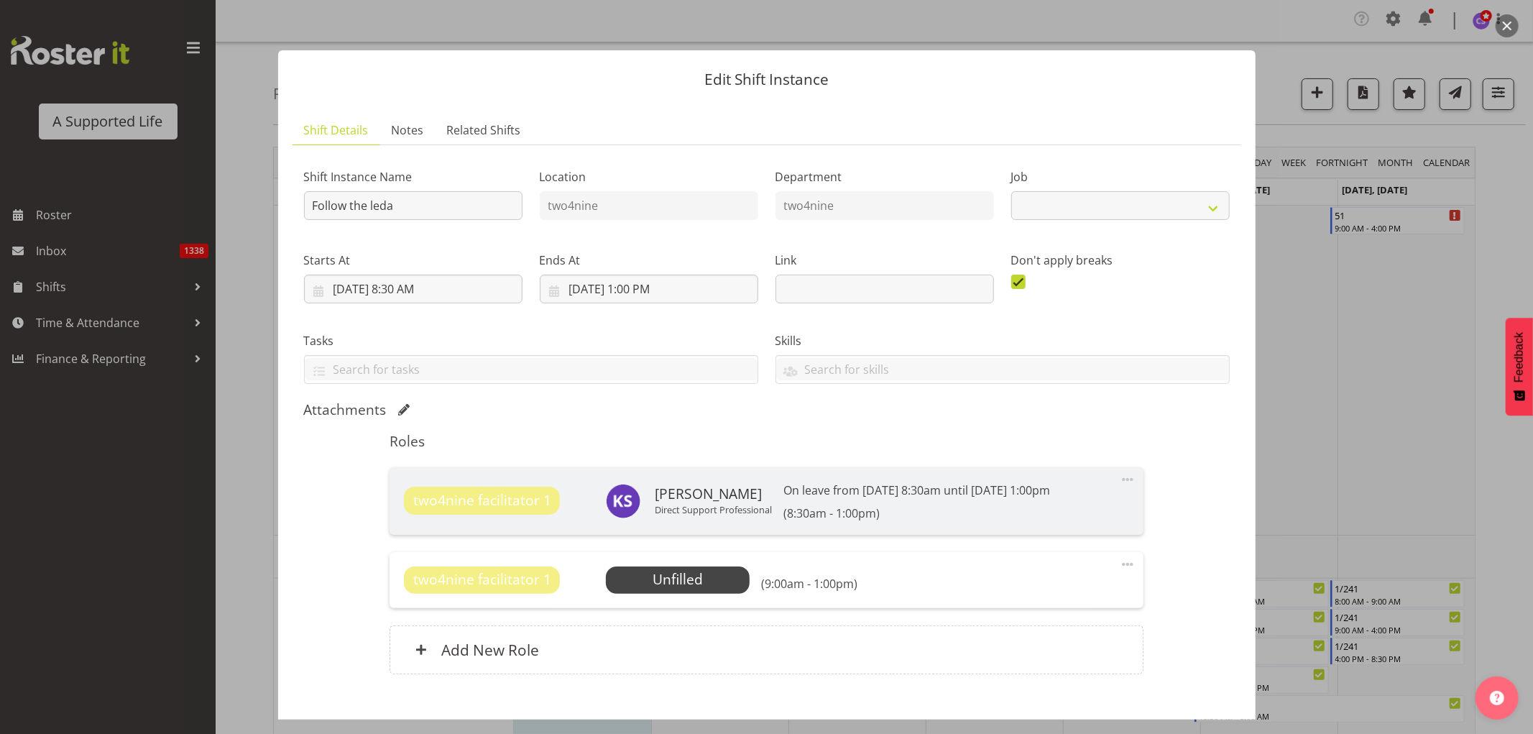
select select "4117"
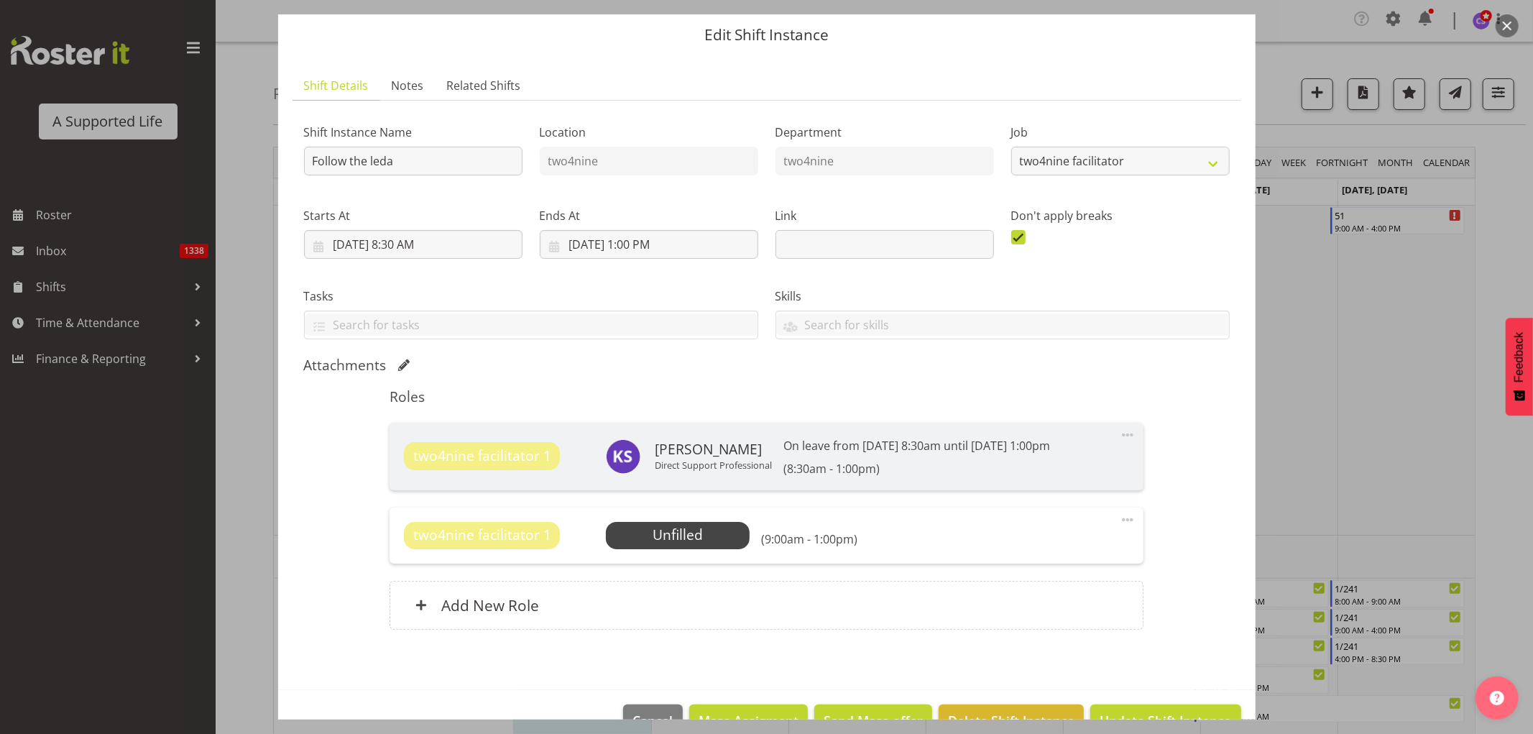
scroll to position [83, 0]
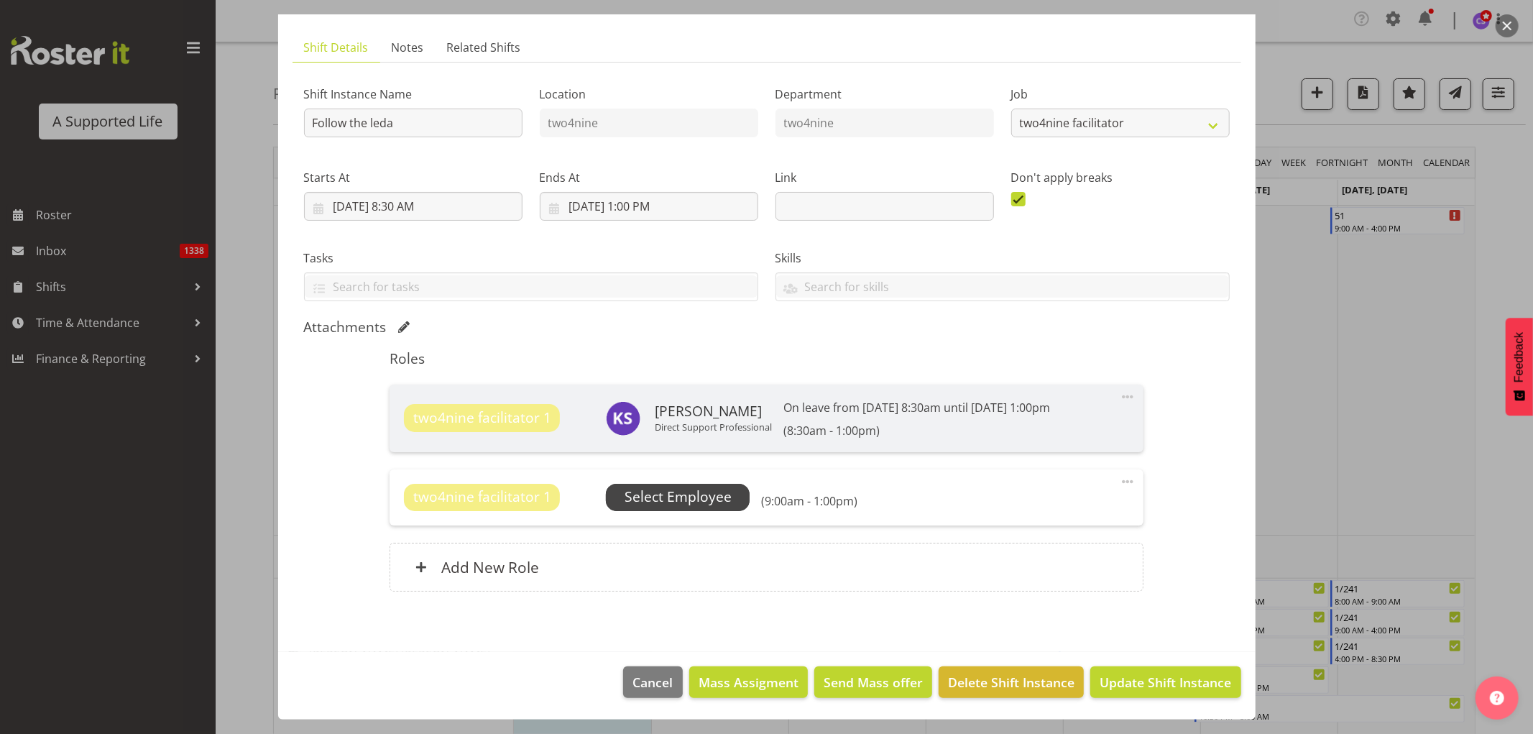
click at [694, 489] on span "Select Employee" at bounding box center [677, 496] width 107 height 21
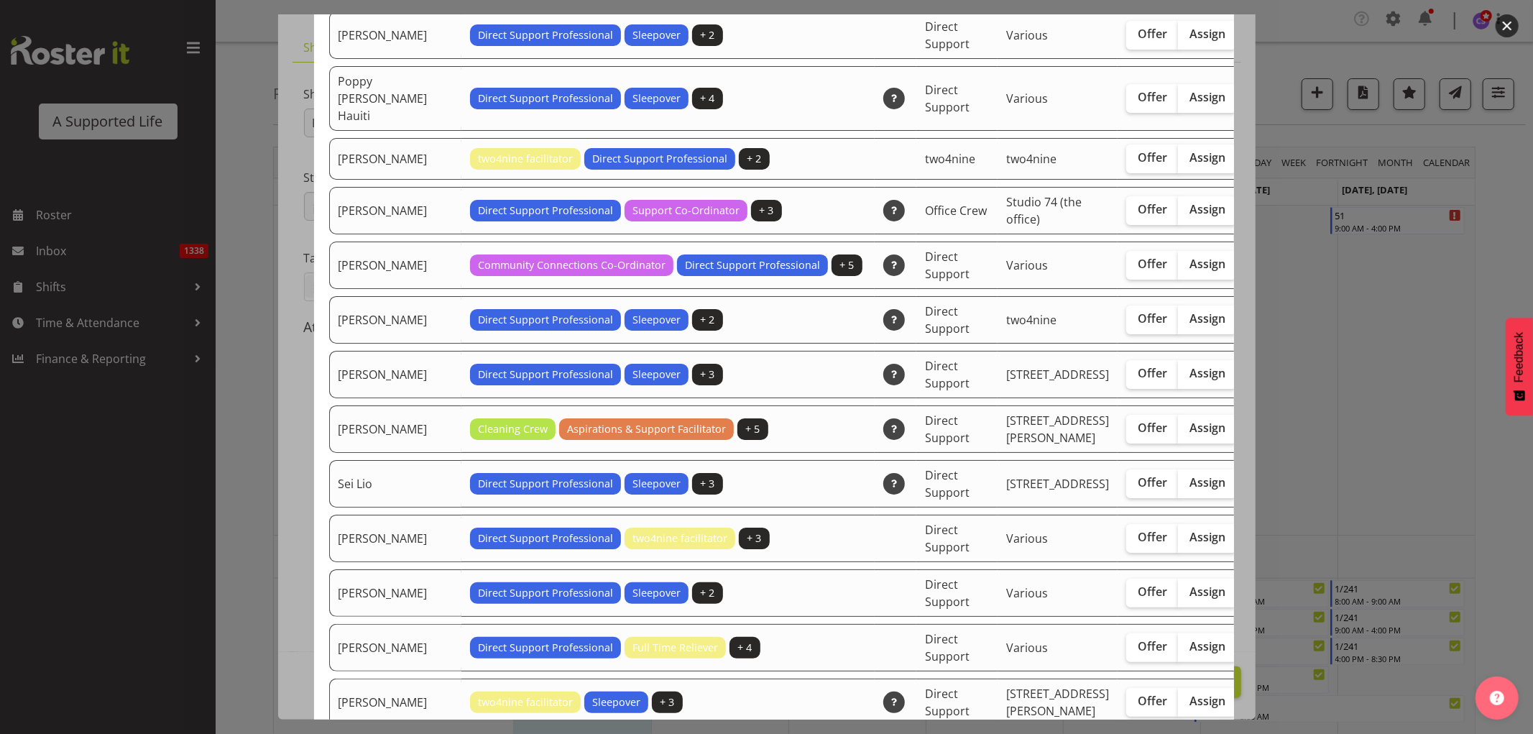
scroll to position [3109, 0]
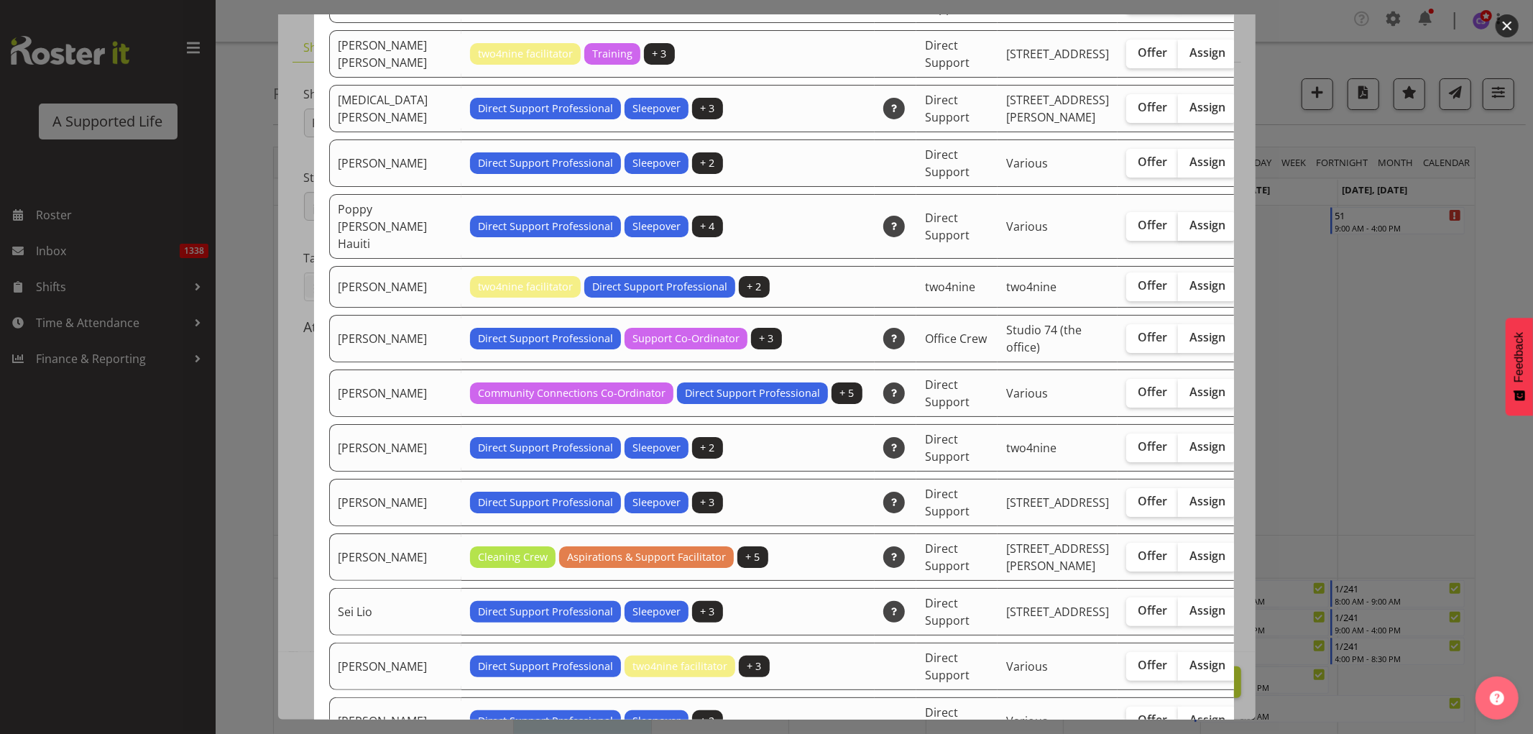
click at [1189, 232] on span "Assign" at bounding box center [1207, 225] width 36 height 14
click at [1178, 230] on input "Assign" at bounding box center [1182, 225] width 9 height 9
checkbox input "true"
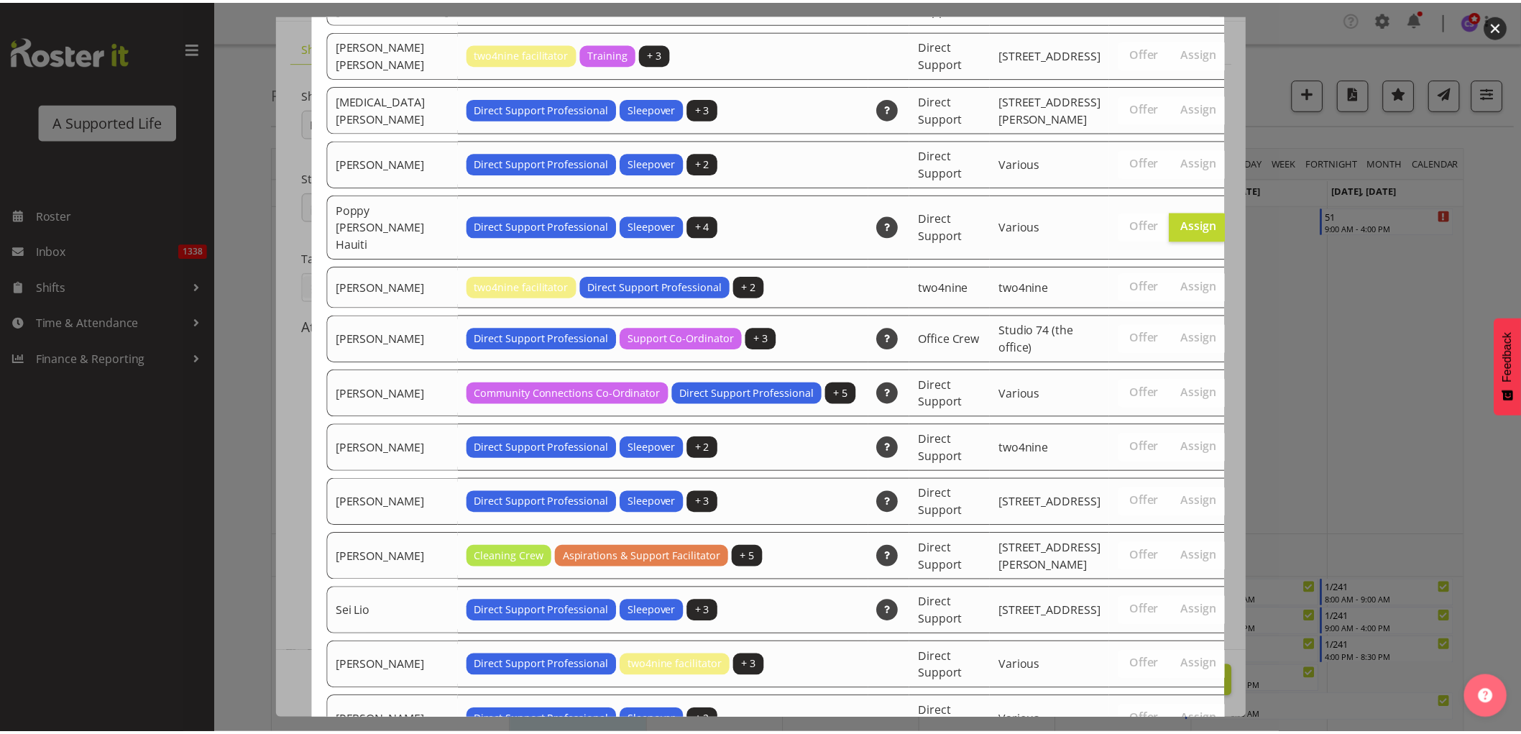
scroll to position [4227, 0]
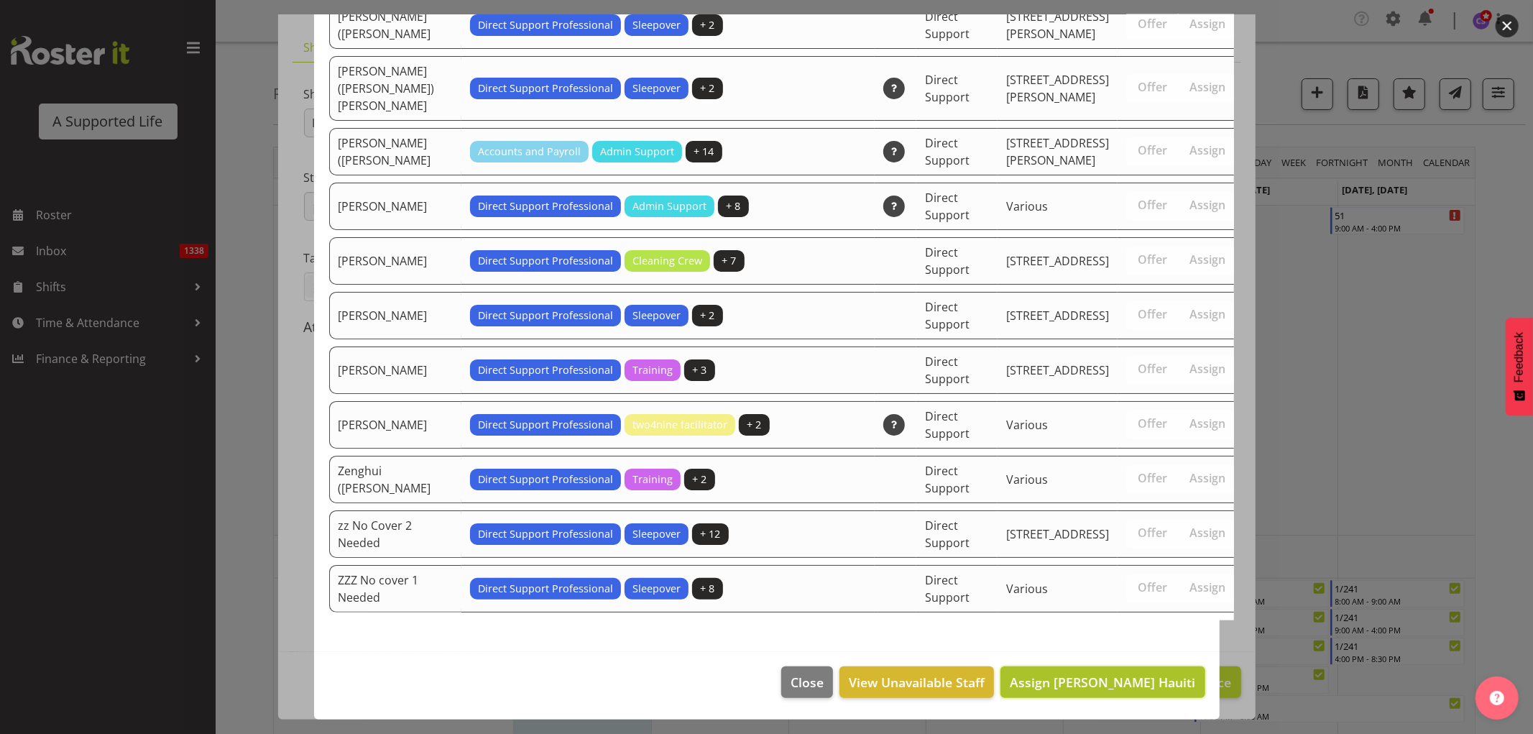
click at [1167, 678] on span "Assign Poppy Spackman Hauiti" at bounding box center [1102, 681] width 185 height 17
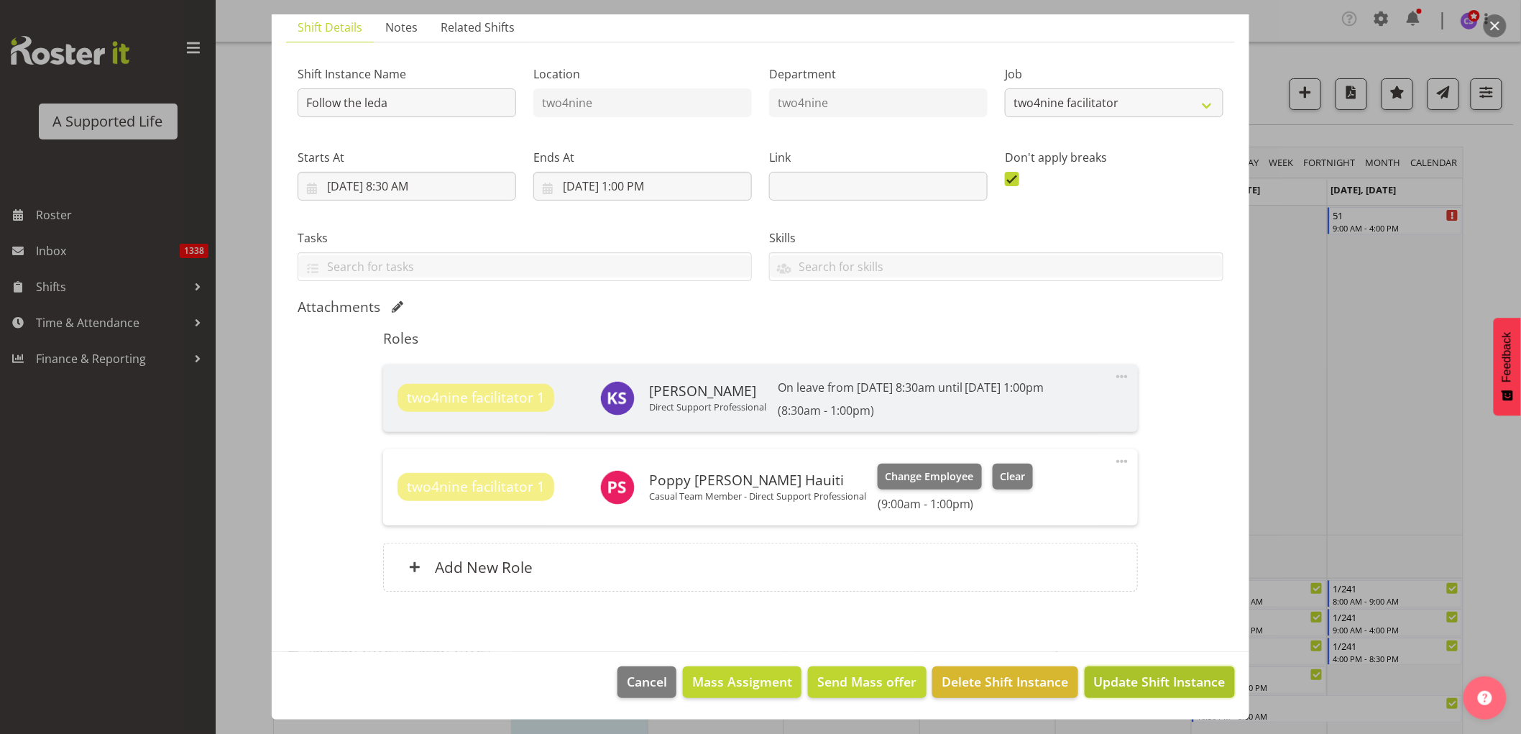
click at [1137, 683] on span "Update Shift Instance" at bounding box center [1159, 681] width 131 height 19
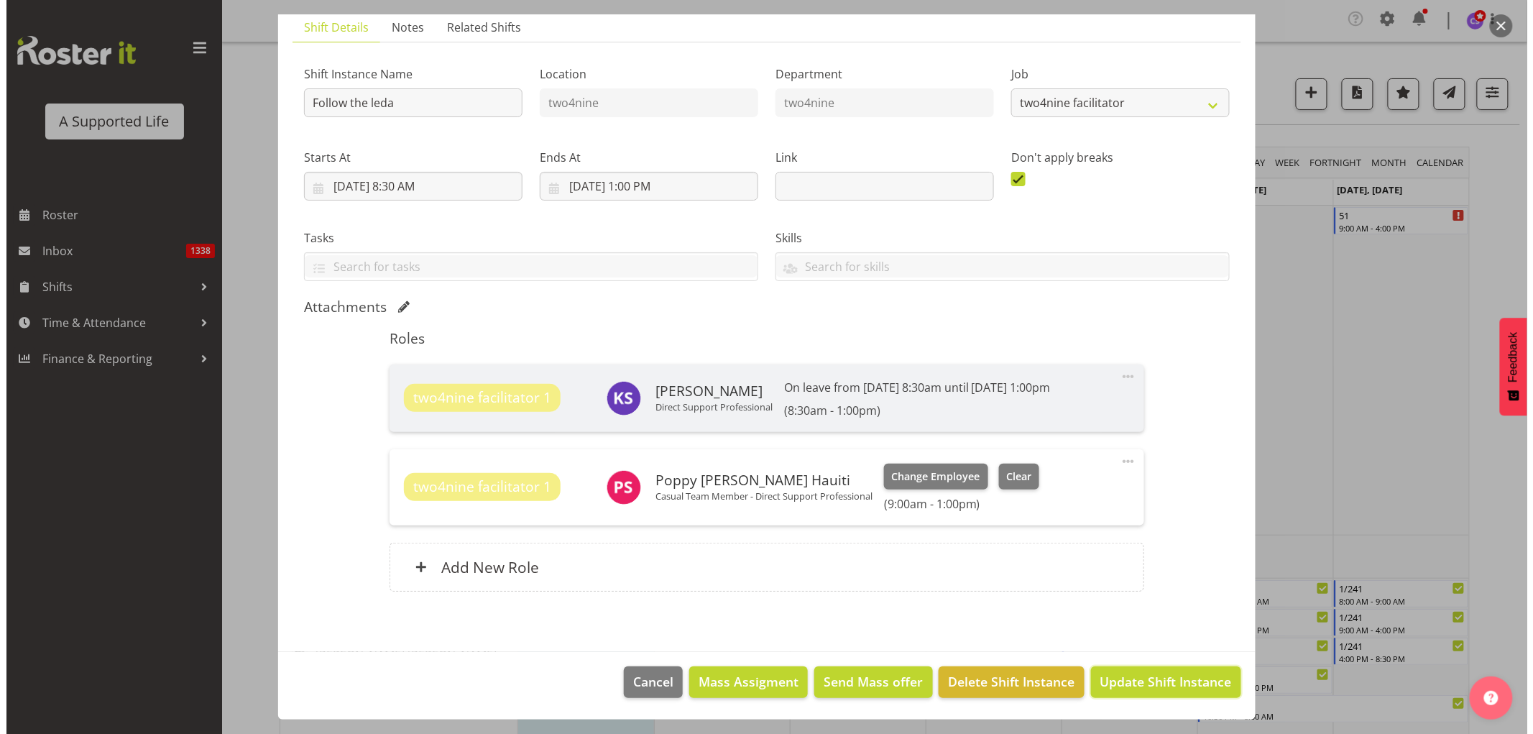
scroll to position [45, 0]
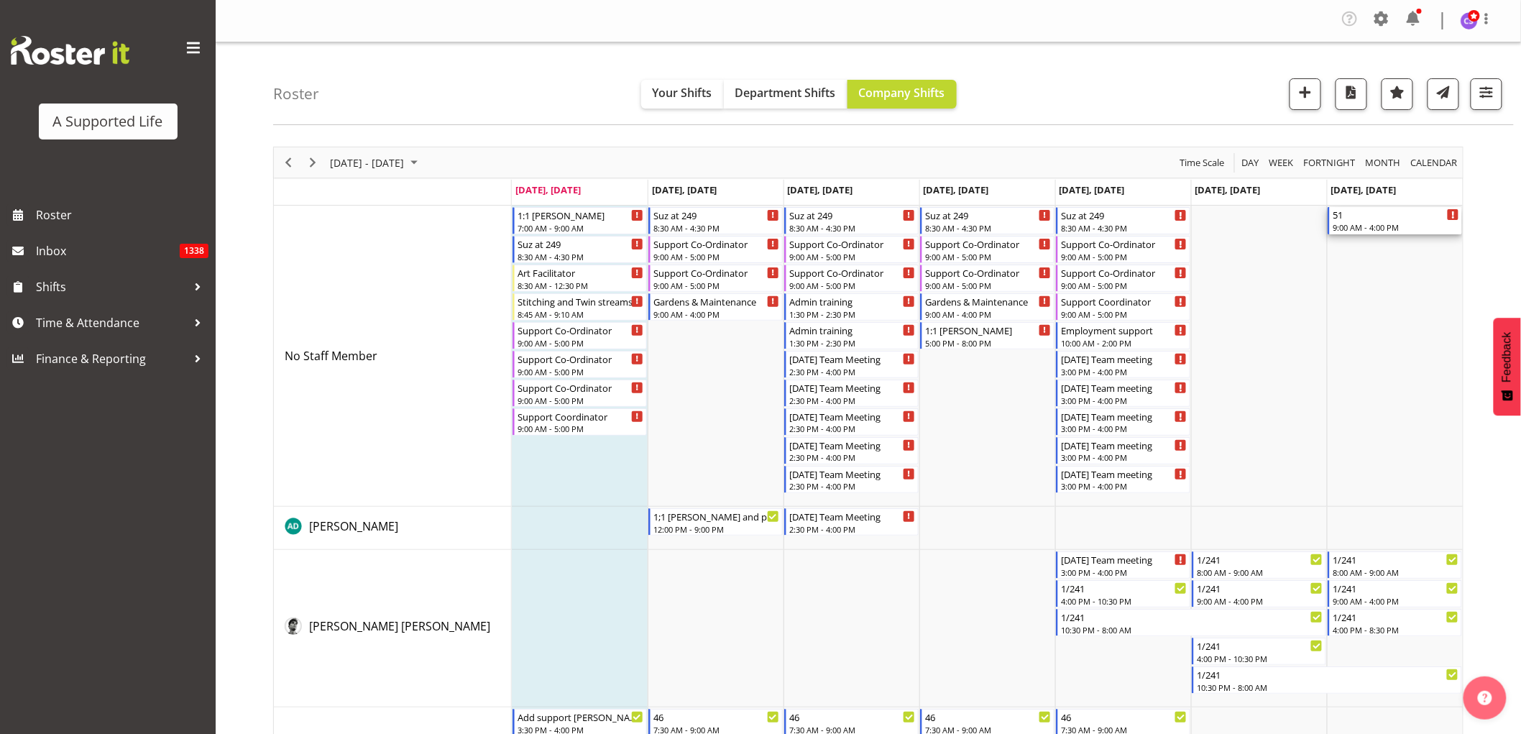
click at [1411, 220] on div "51" at bounding box center [1395, 214] width 126 height 14
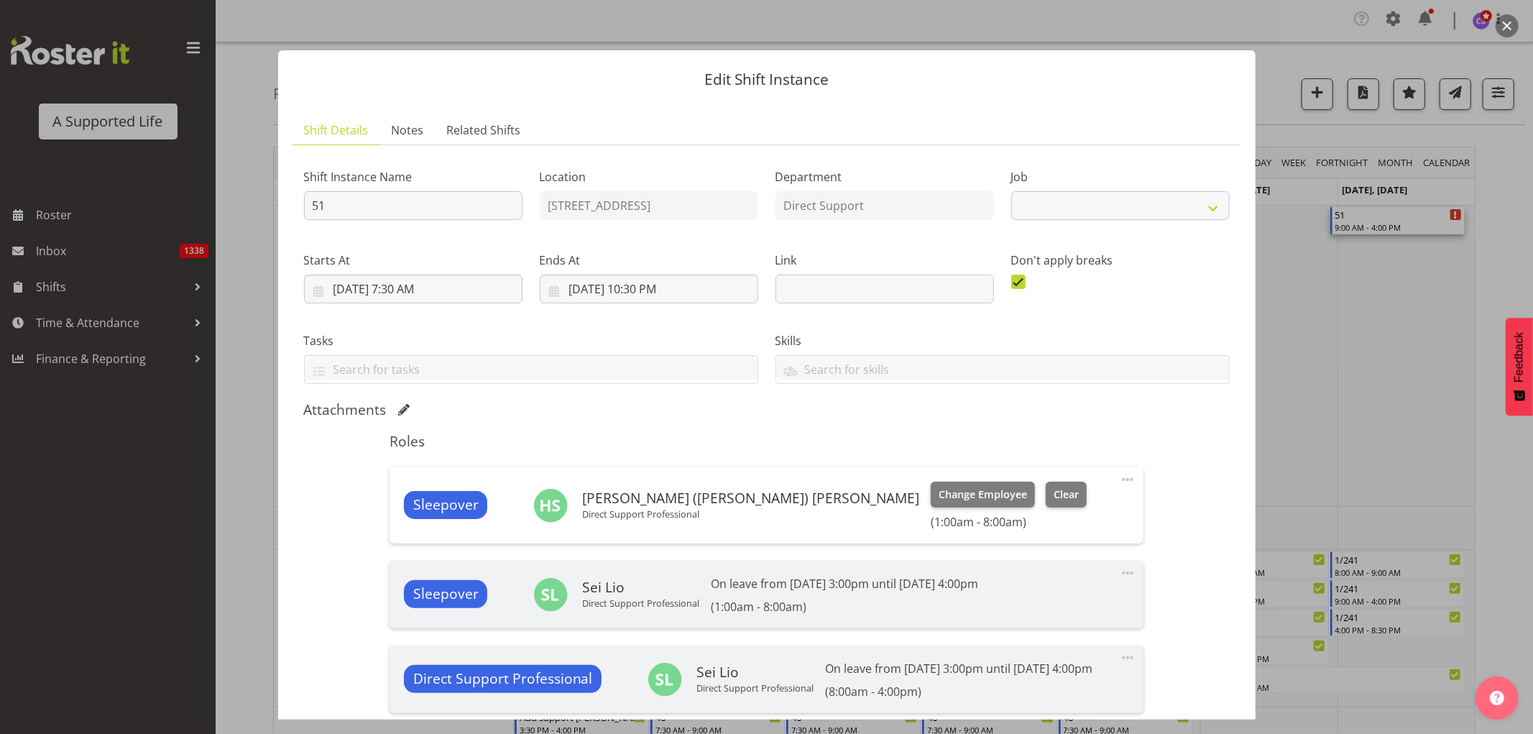
select select "4112"
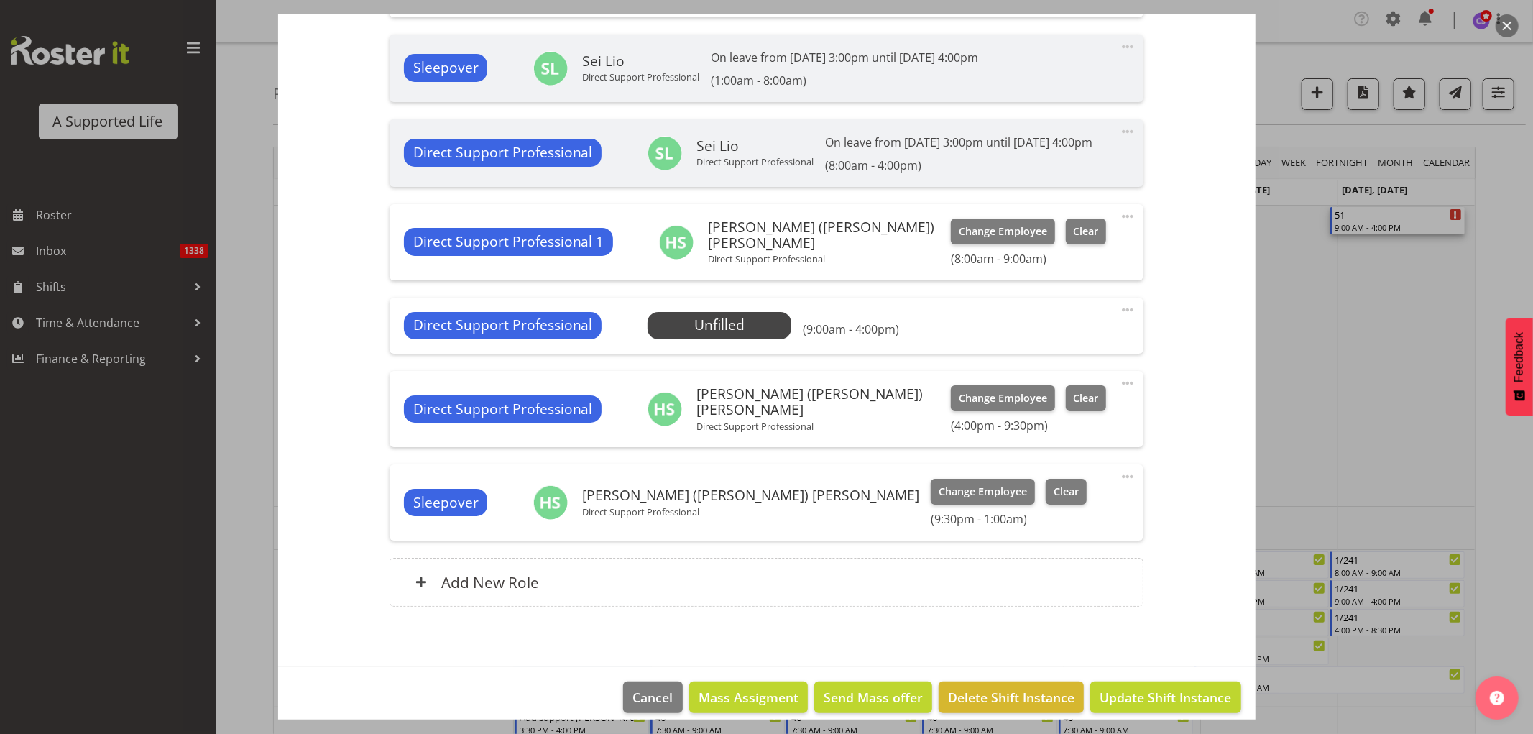
scroll to position [558, 0]
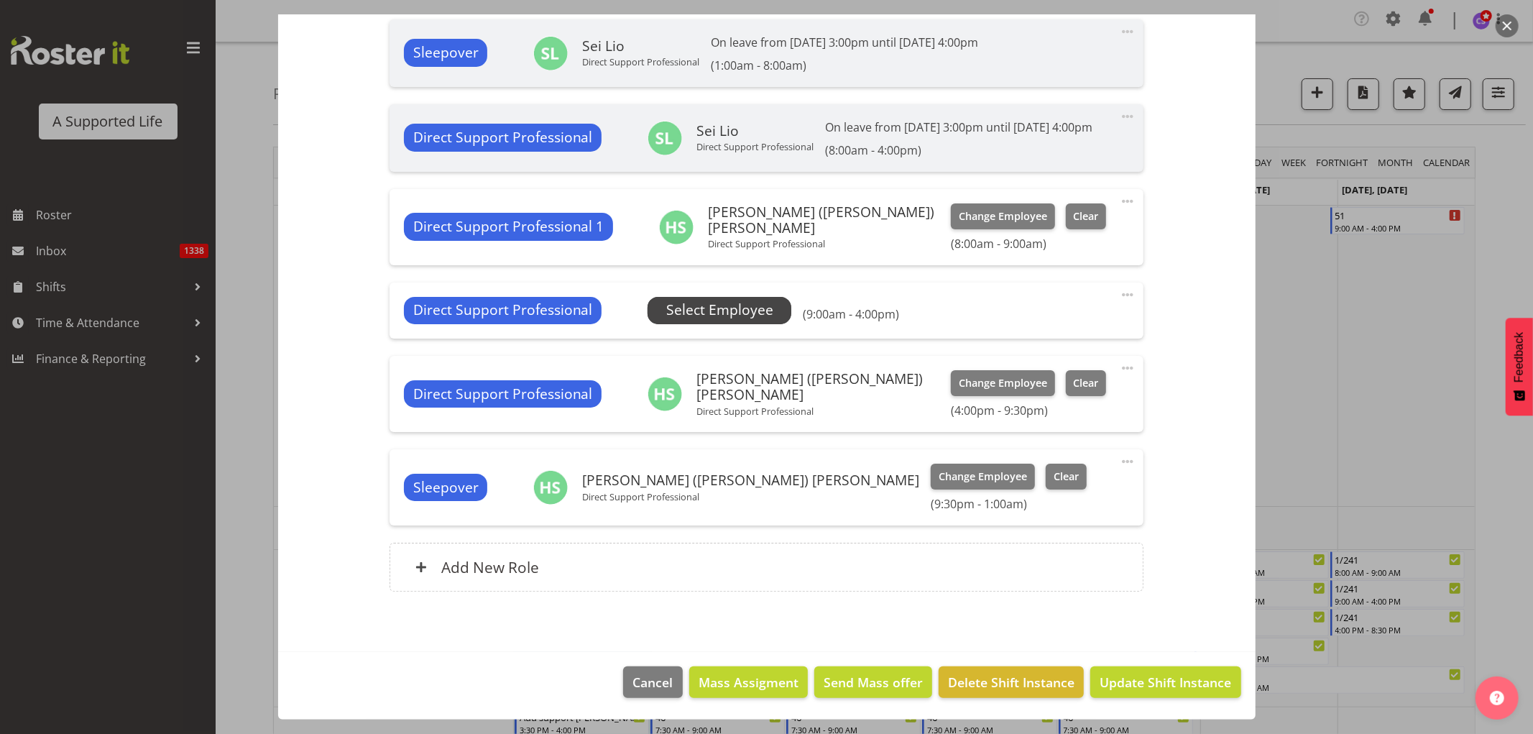
click at [708, 310] on span "Select Employee" at bounding box center [719, 310] width 107 height 21
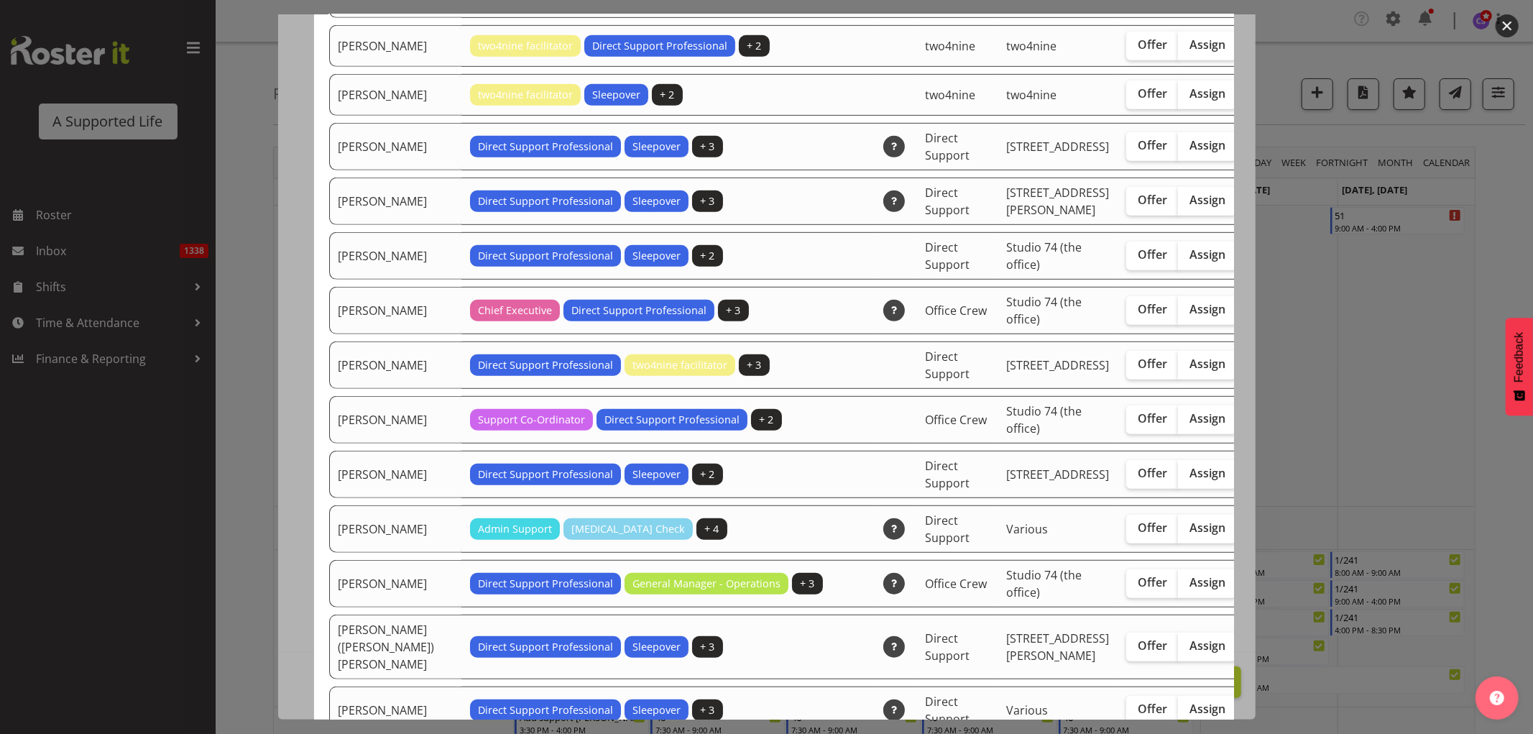
scroll to position [798, 0]
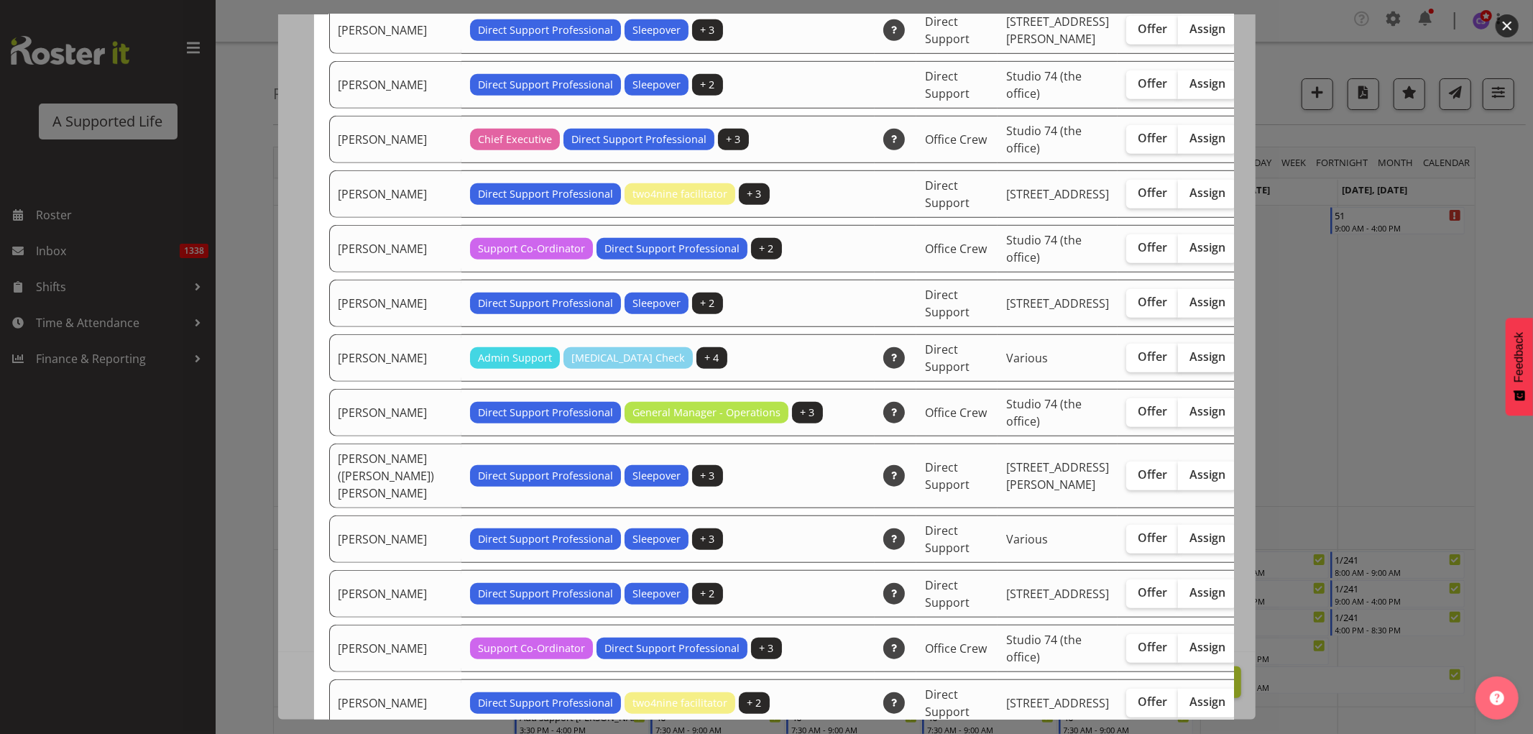
click at [1189, 364] on span "Assign" at bounding box center [1207, 356] width 36 height 14
click at [1178, 361] on input "Assign" at bounding box center [1182, 356] width 9 height 9
checkbox input "true"
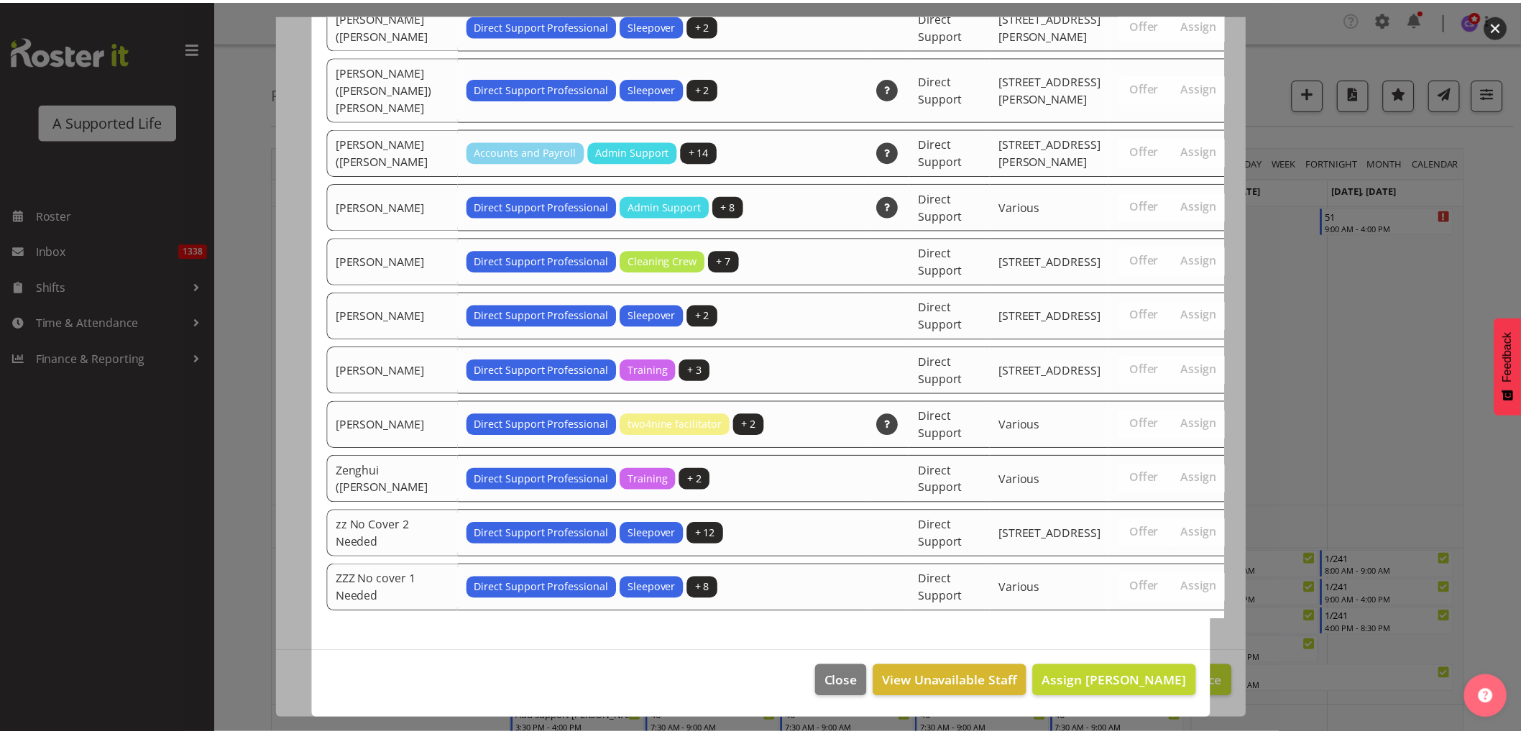
scroll to position [4581, 0]
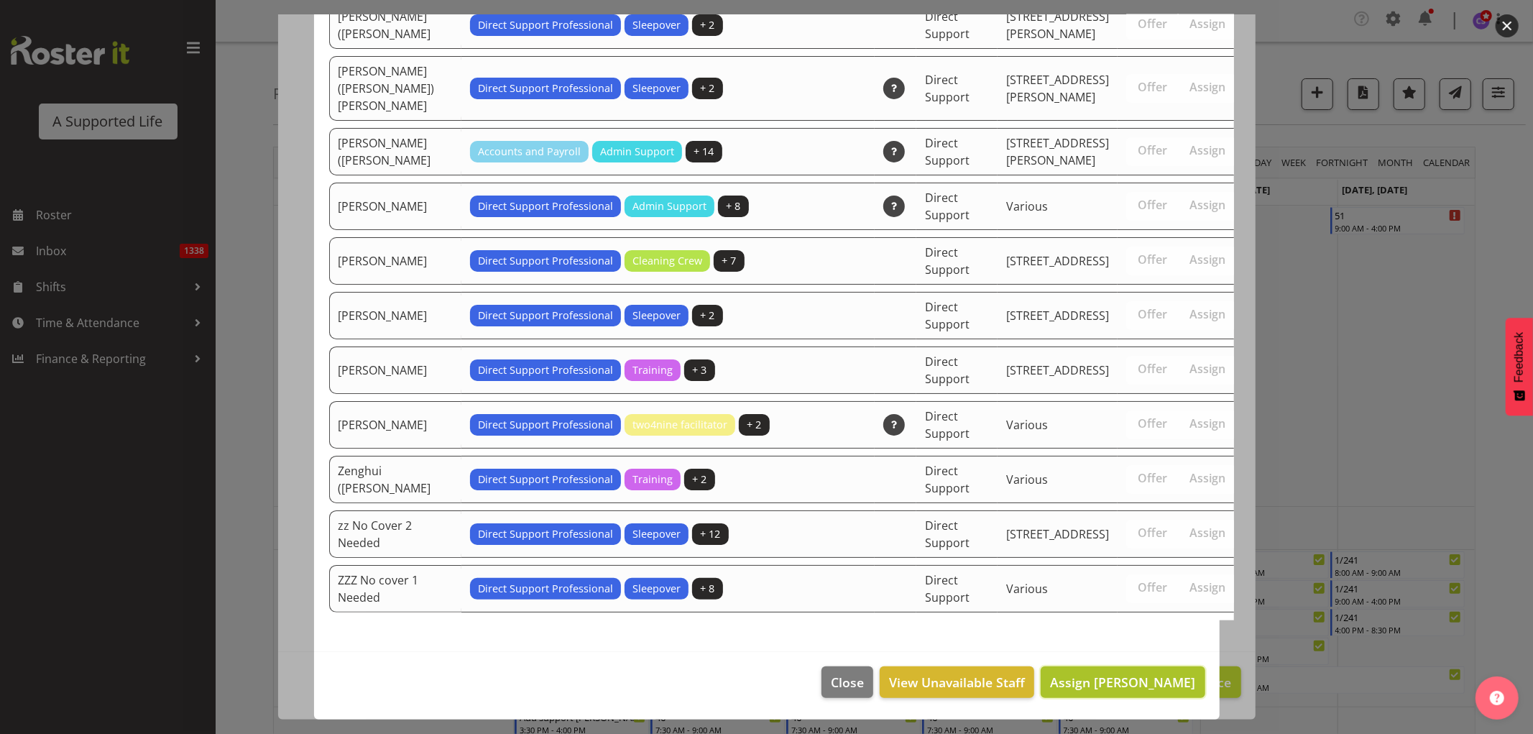
click at [1158, 688] on span "Assign [PERSON_NAME]" at bounding box center [1122, 681] width 145 height 17
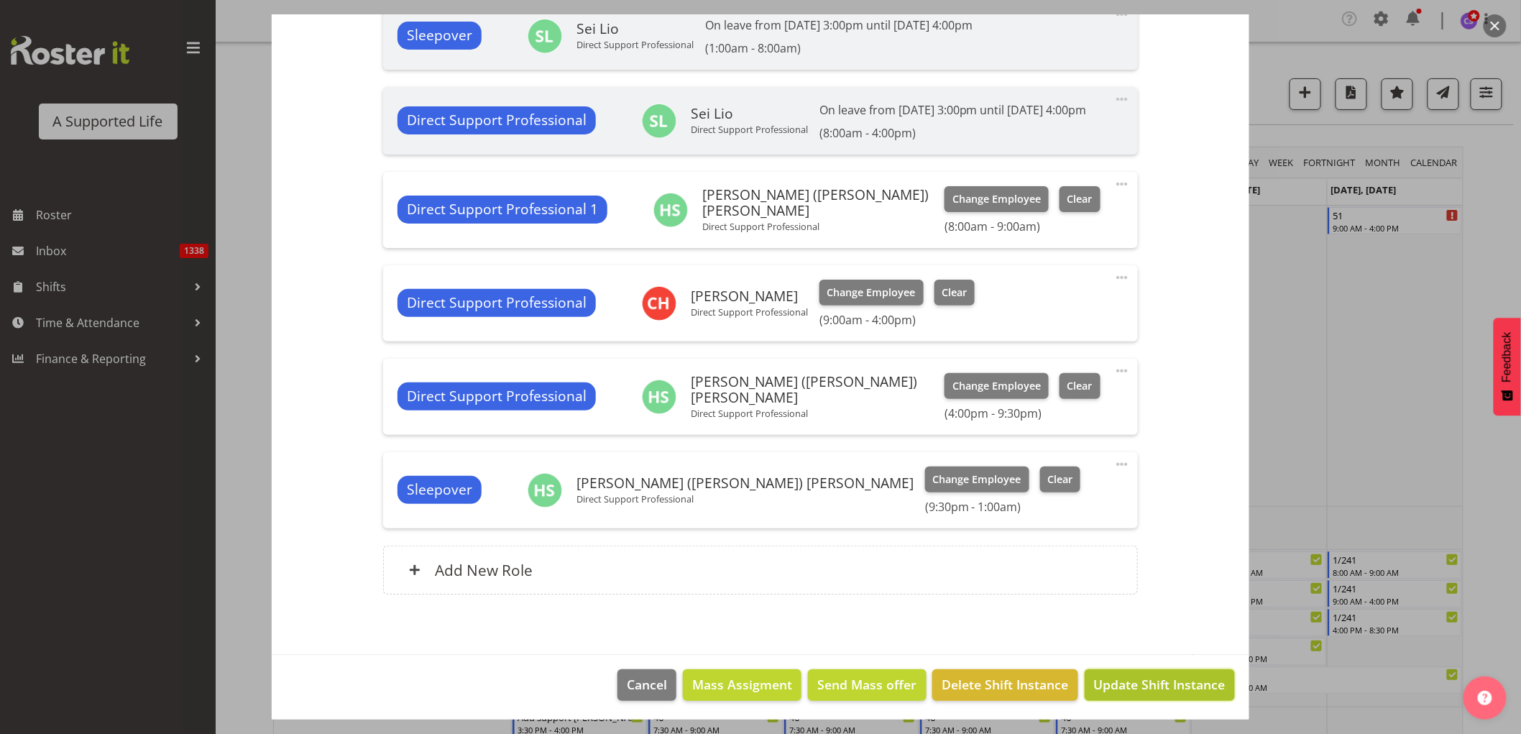
click at [1189, 693] on span "Update Shift Instance" at bounding box center [1159, 684] width 131 height 19
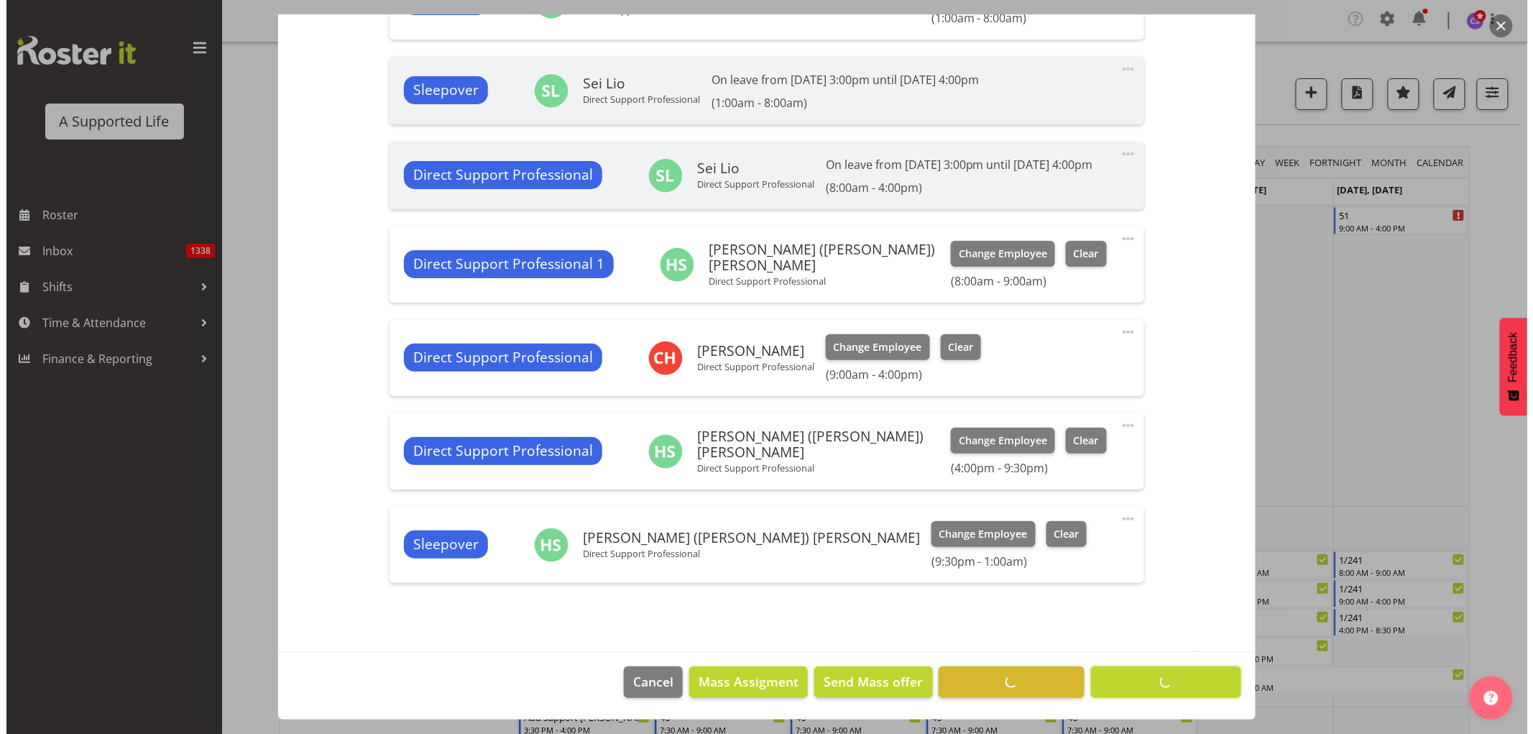
scroll to position [520, 0]
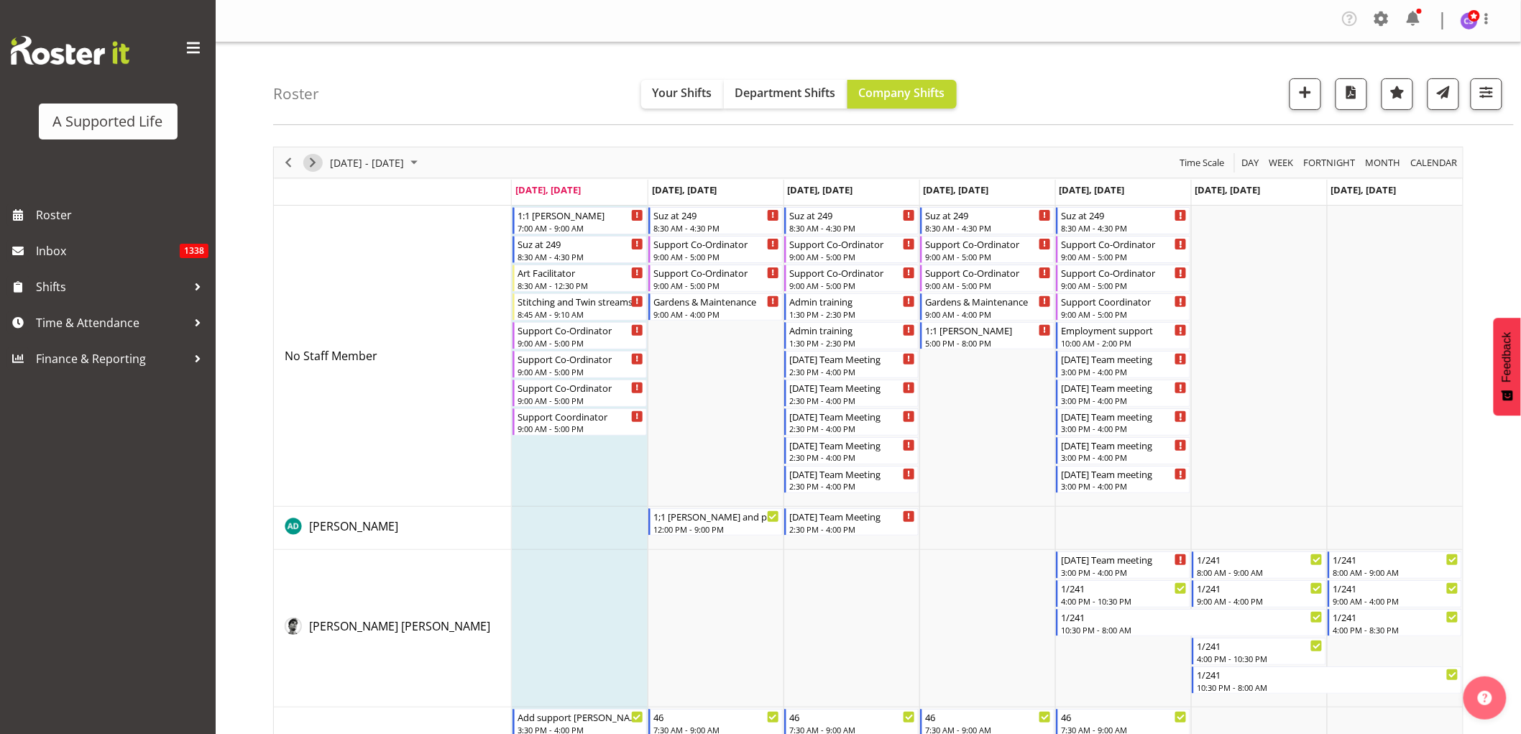
click at [316, 163] on span "Next" at bounding box center [312, 163] width 17 height 18
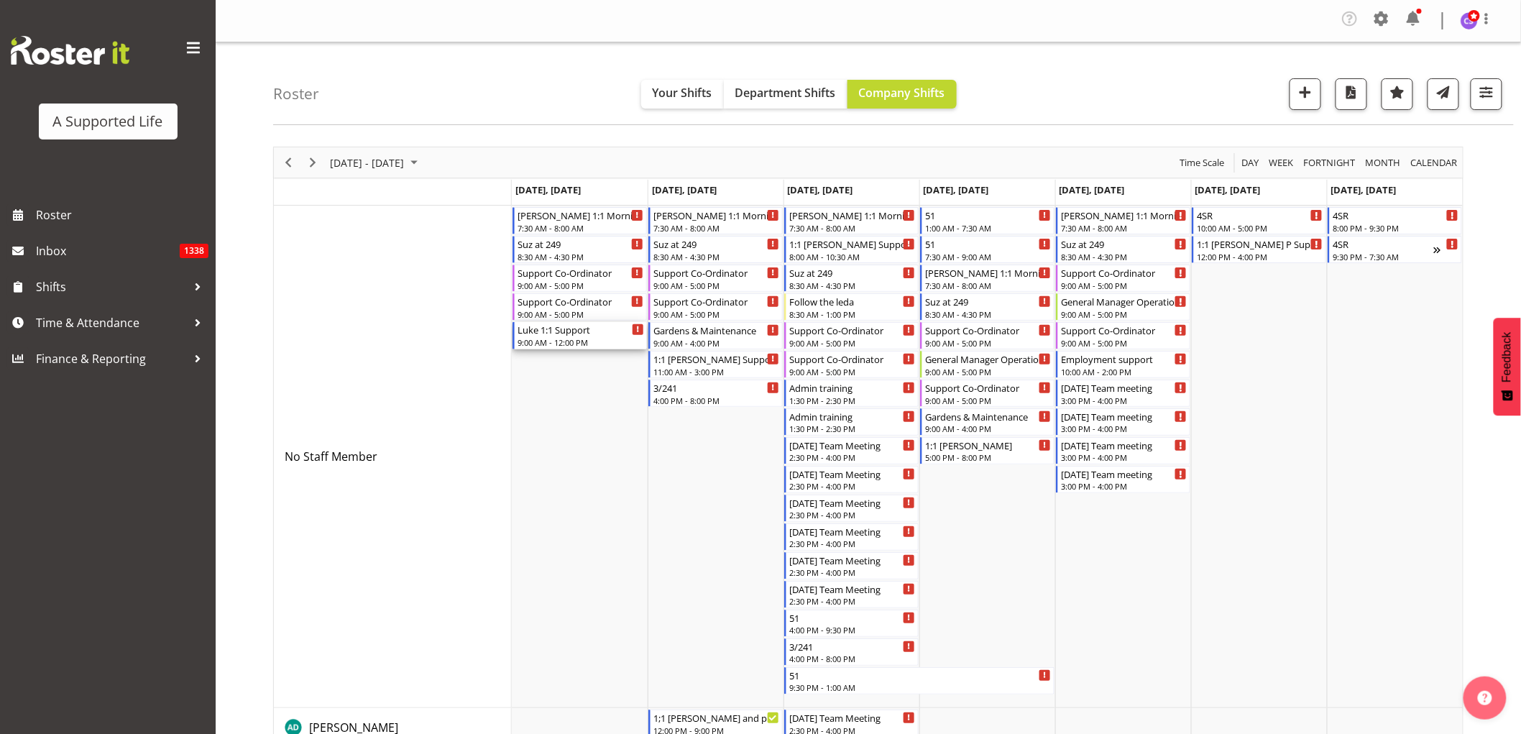
click at [594, 333] on div "Luke 1:1 Support" at bounding box center [580, 329] width 126 height 14
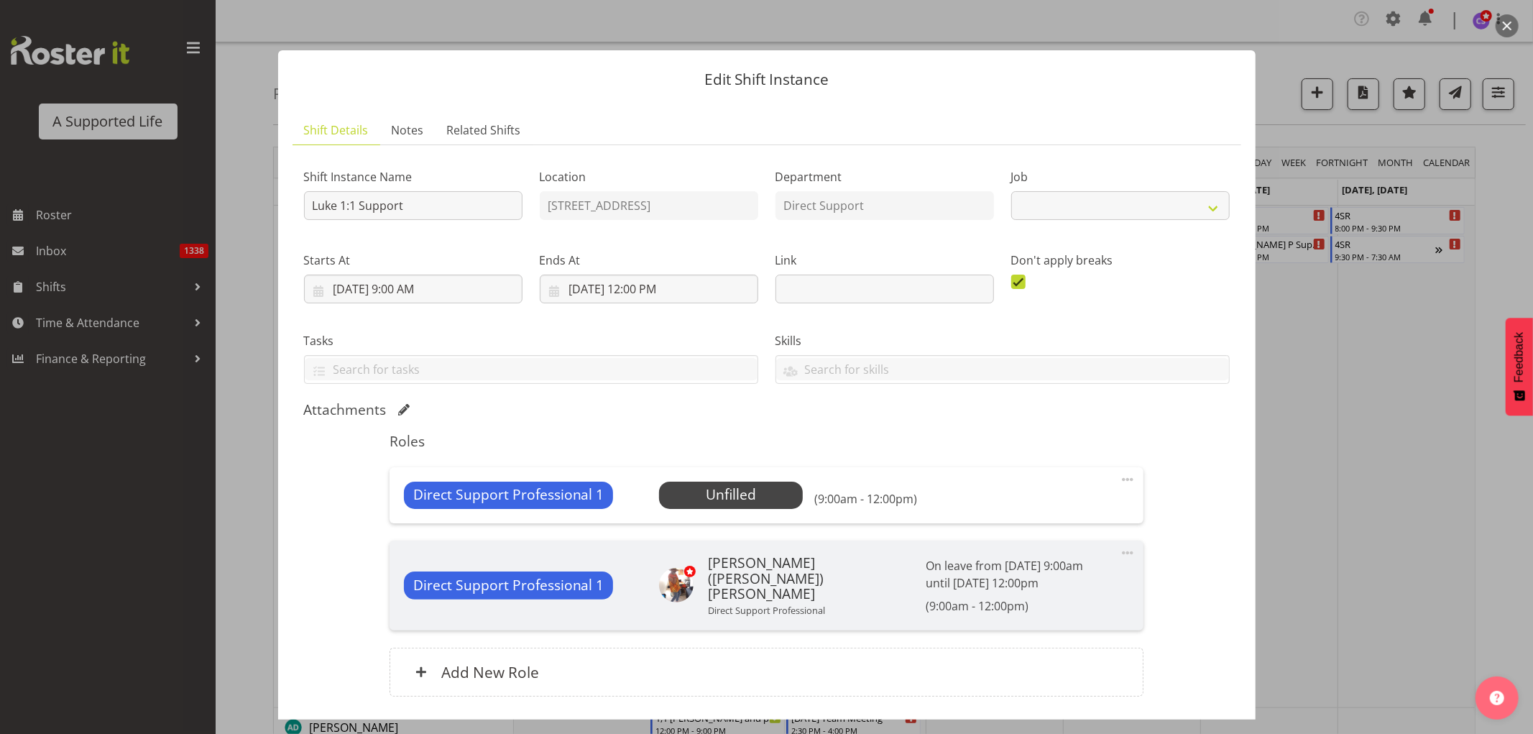
select select "4112"
click at [741, 497] on span "Select Employee" at bounding box center [731, 494] width 107 height 21
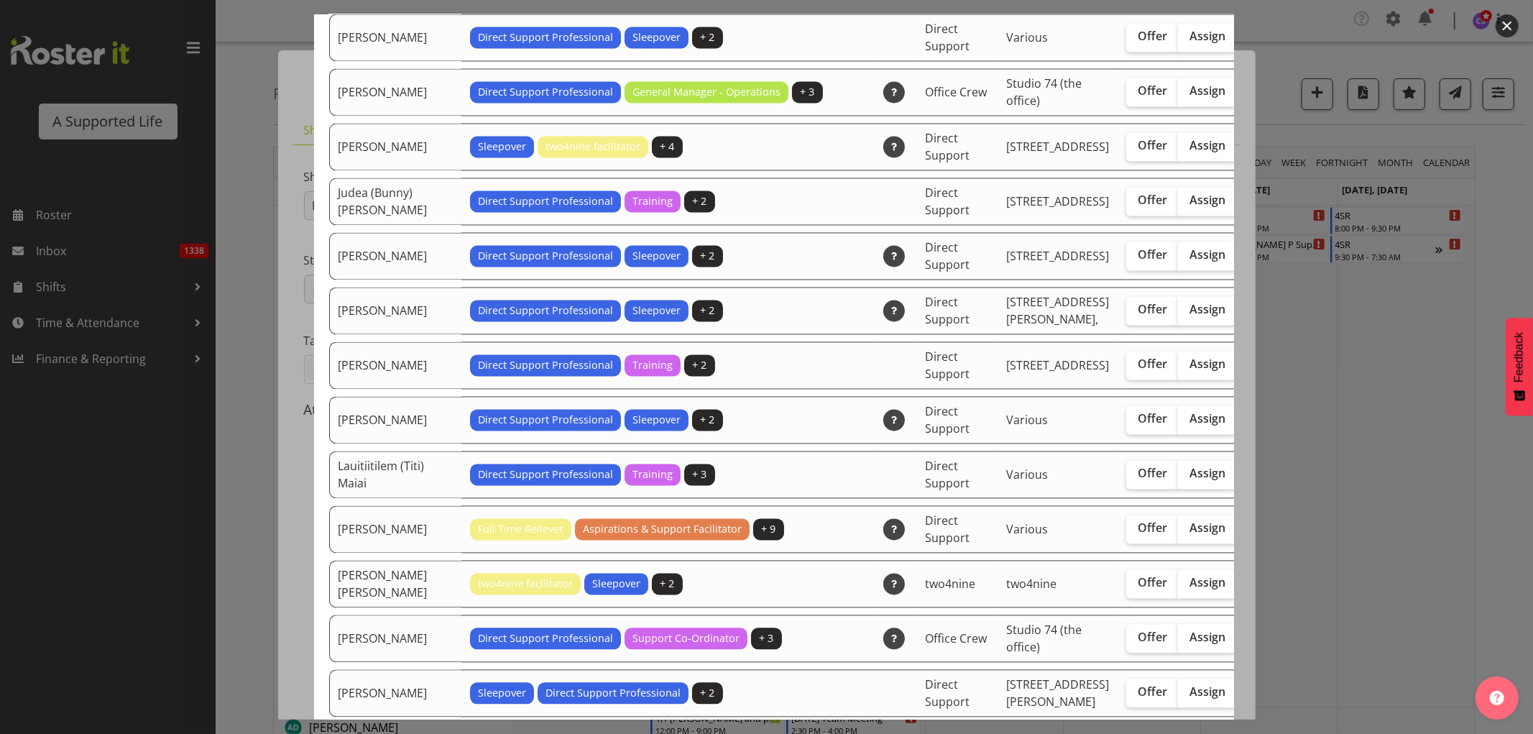
scroll to position [2315, 0]
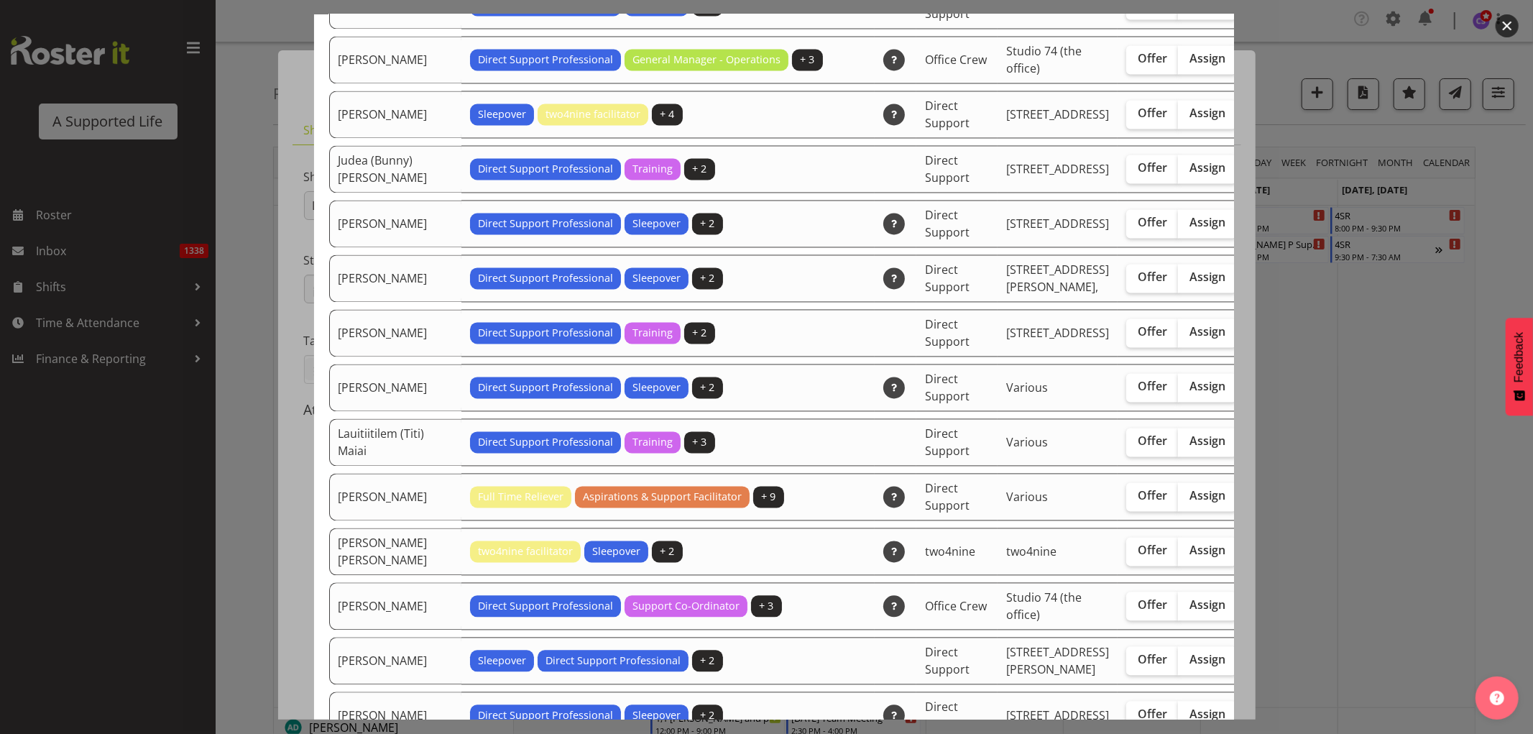
click at [1189, 229] on span "Assign" at bounding box center [1207, 222] width 36 height 14
click at [1178, 227] on input "Assign" at bounding box center [1182, 222] width 9 height 9
checkbox input "true"
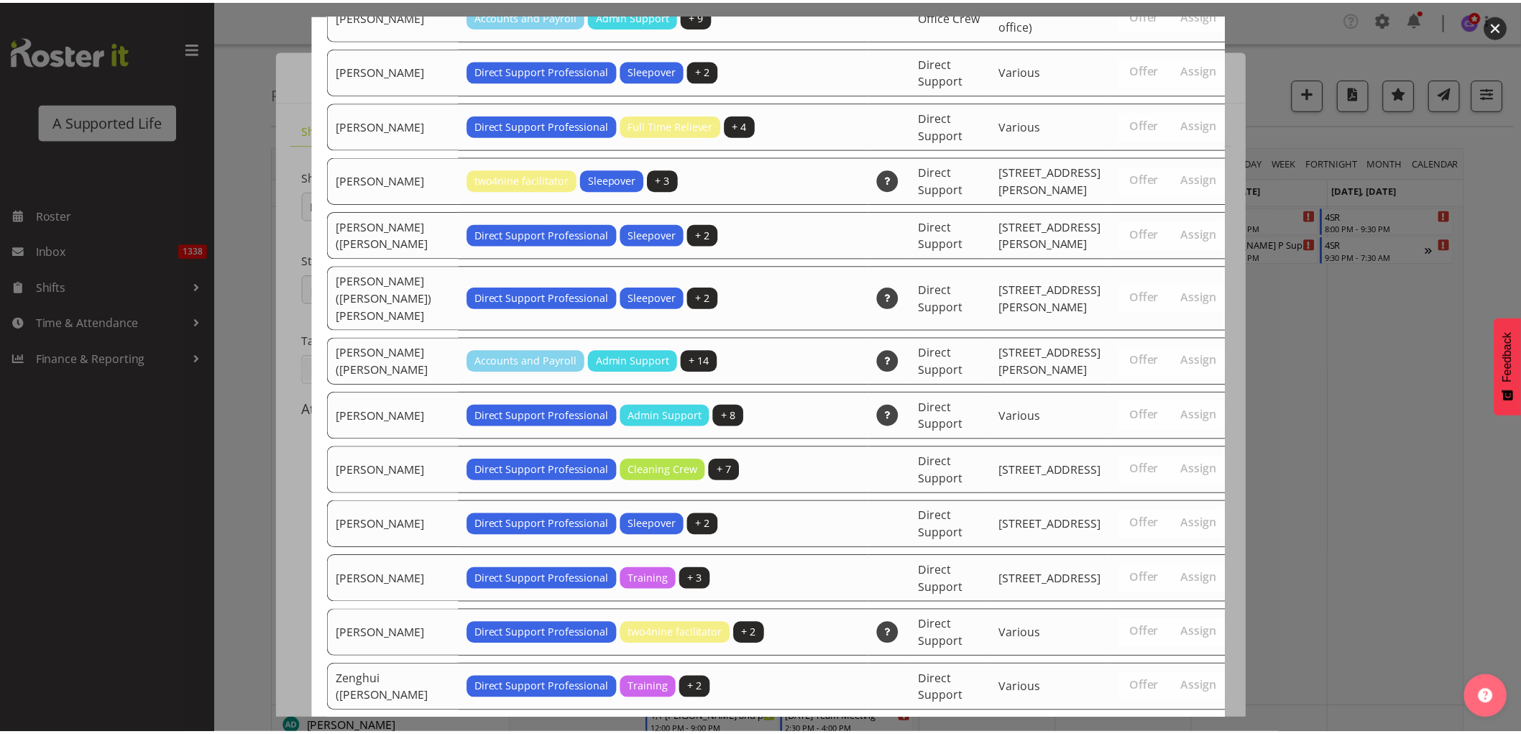
scroll to position [4492, 0]
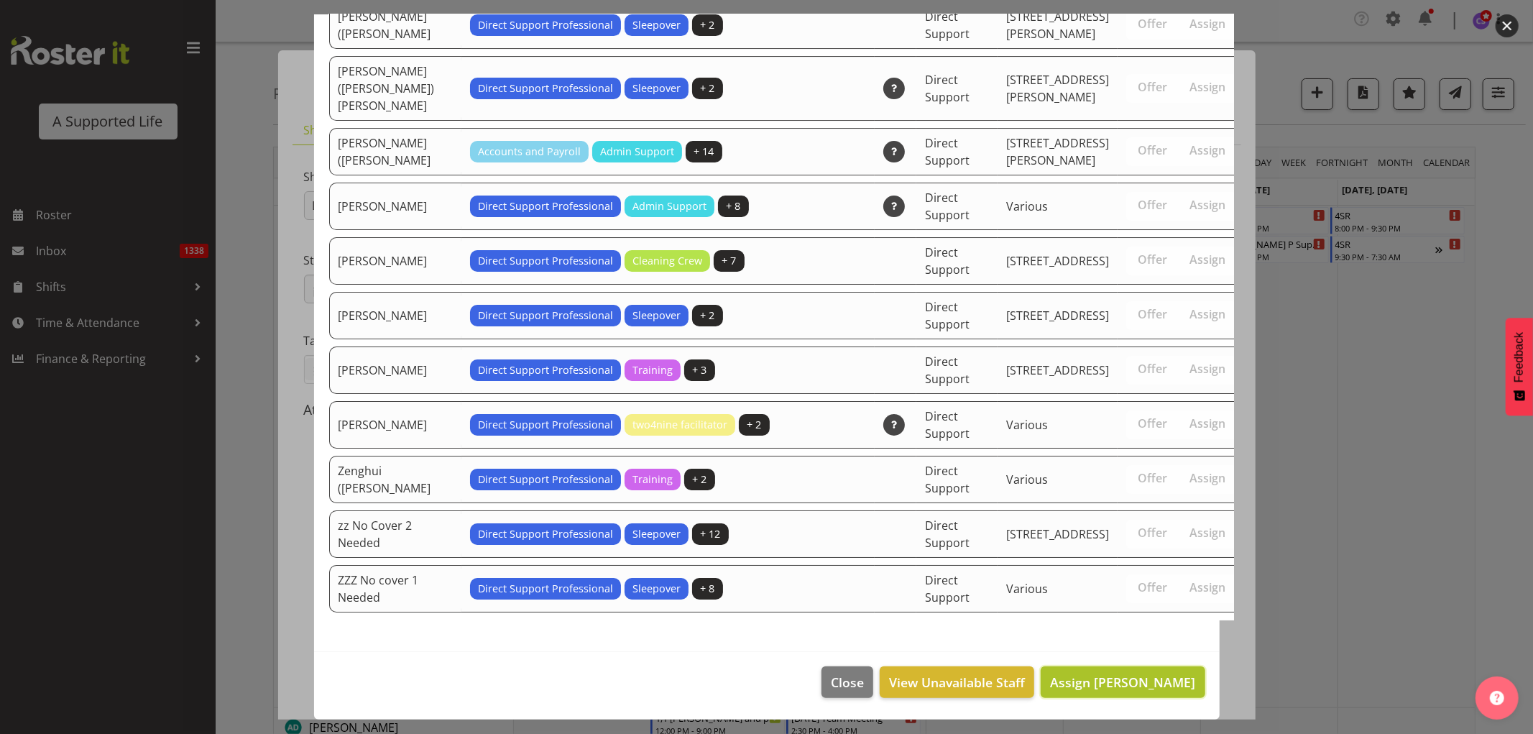
click at [1183, 674] on span "Assign Kanwal Ghotra" at bounding box center [1122, 681] width 145 height 17
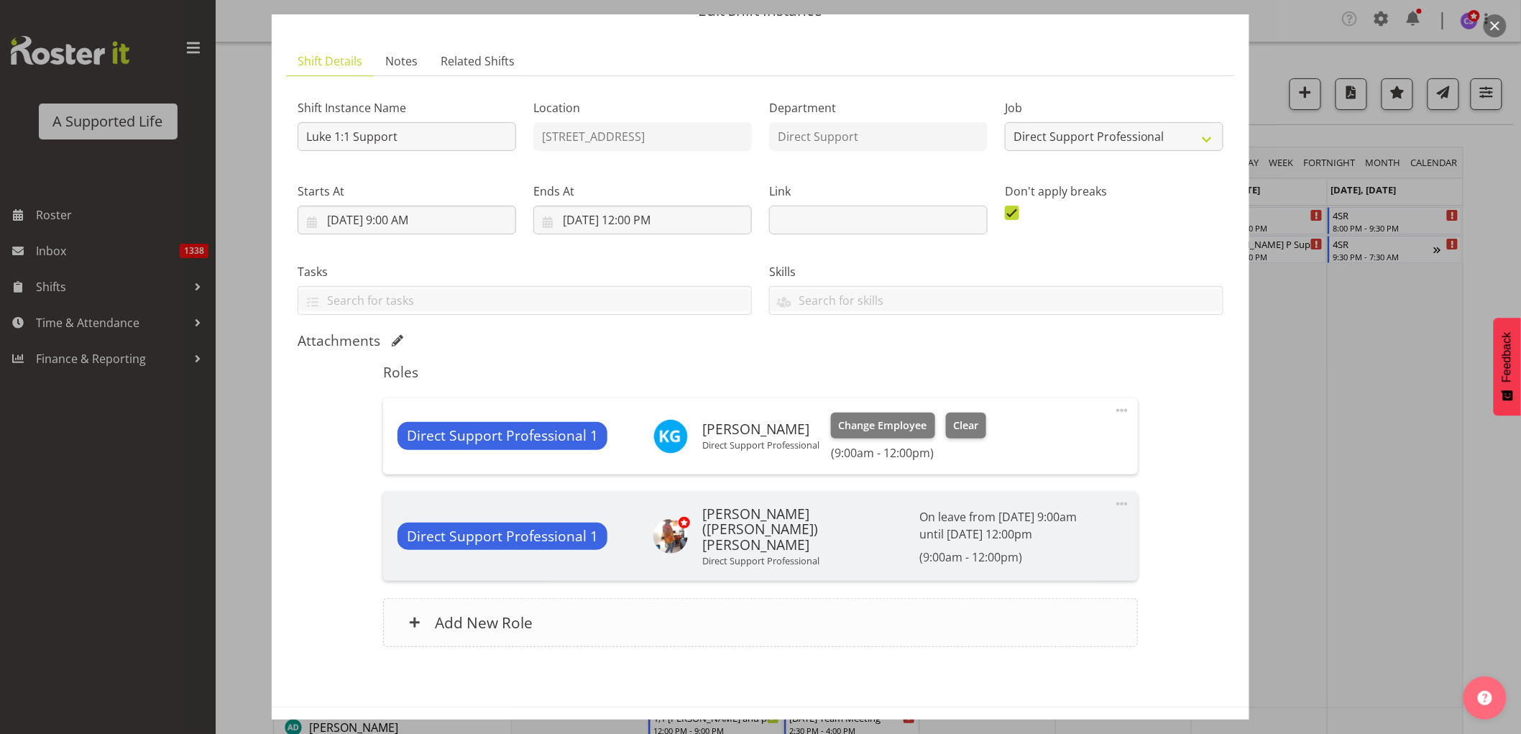
scroll to position [119, 0]
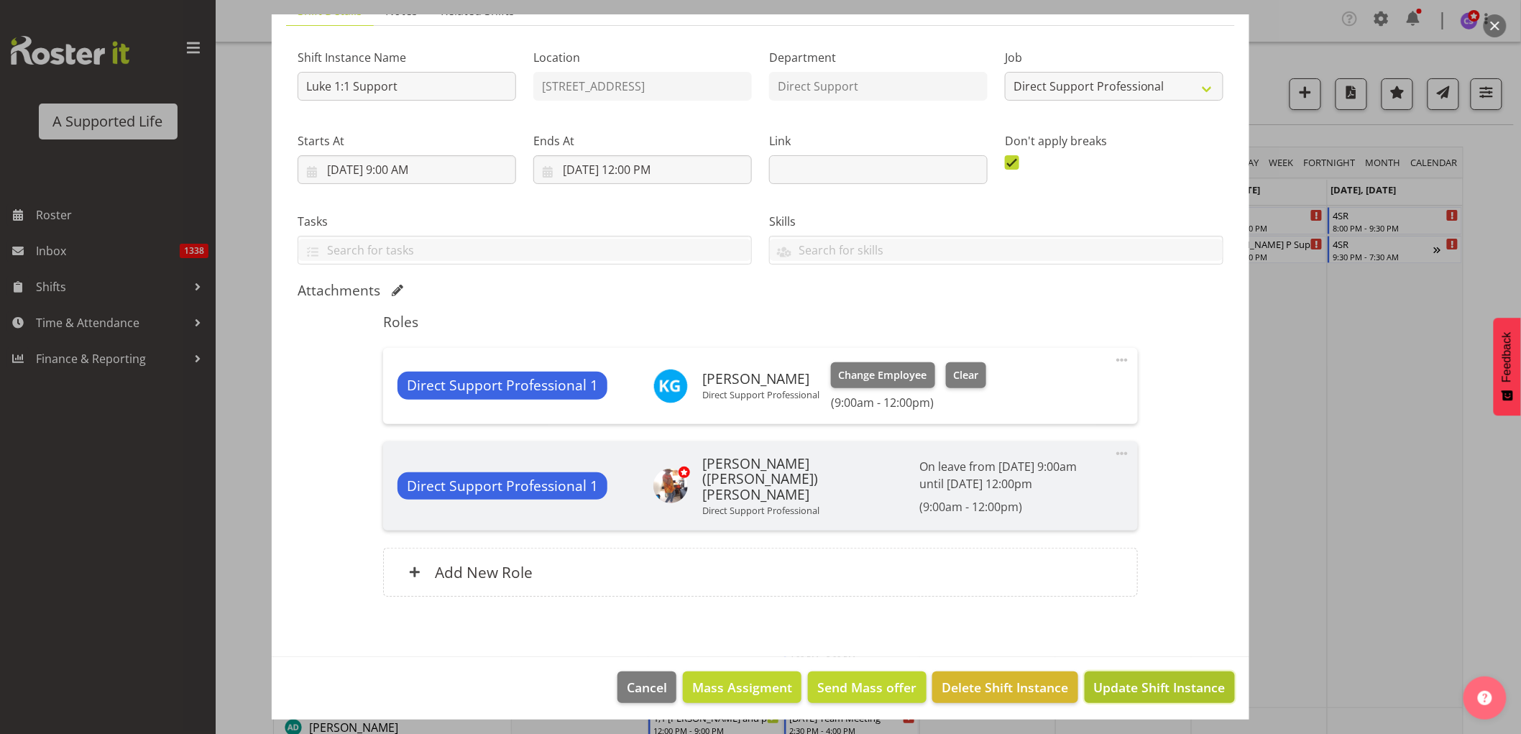
click at [1121, 678] on span "Update Shift Instance" at bounding box center [1159, 687] width 131 height 19
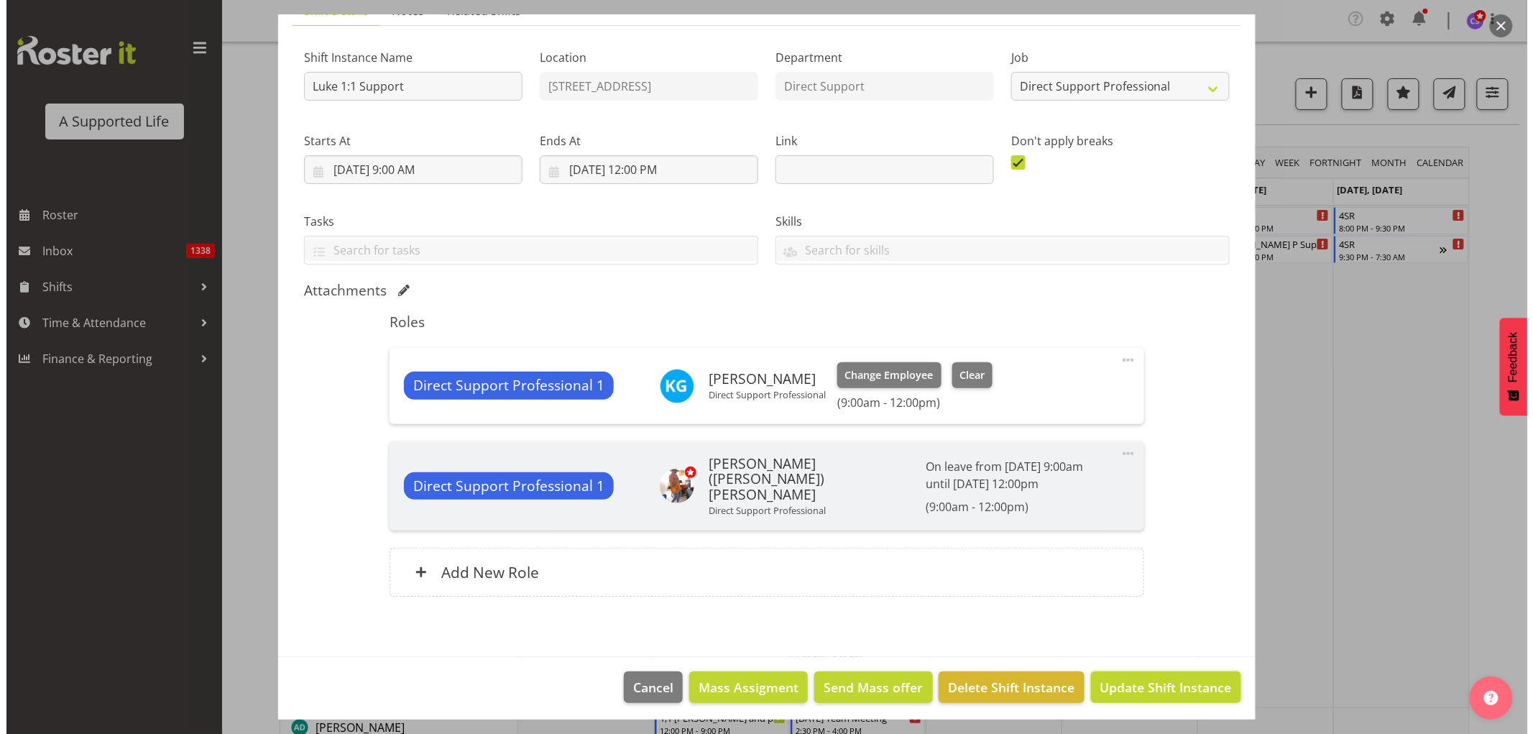
scroll to position [62, 0]
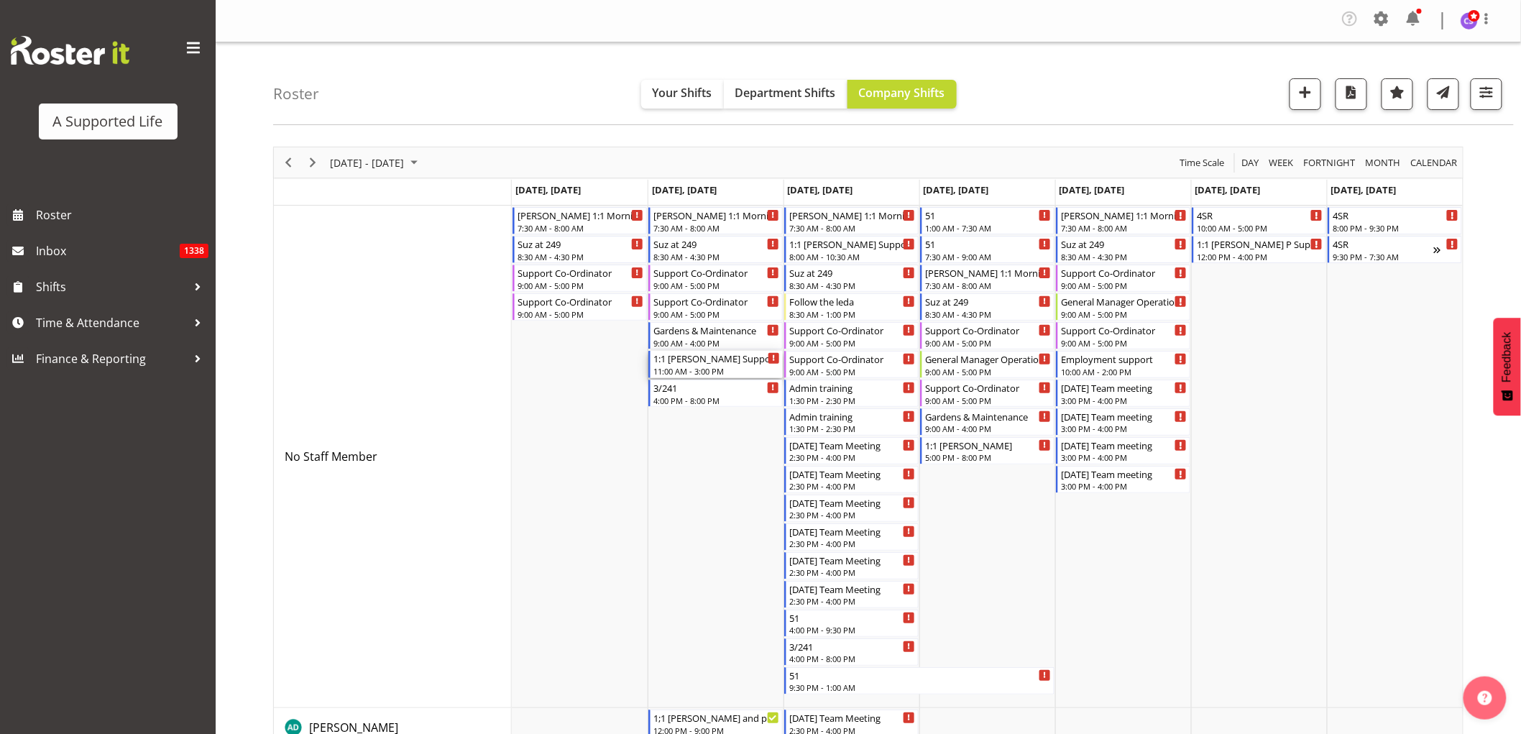
click at [708, 366] on div "11:00 AM - 3:00 PM" at bounding box center [716, 370] width 126 height 11
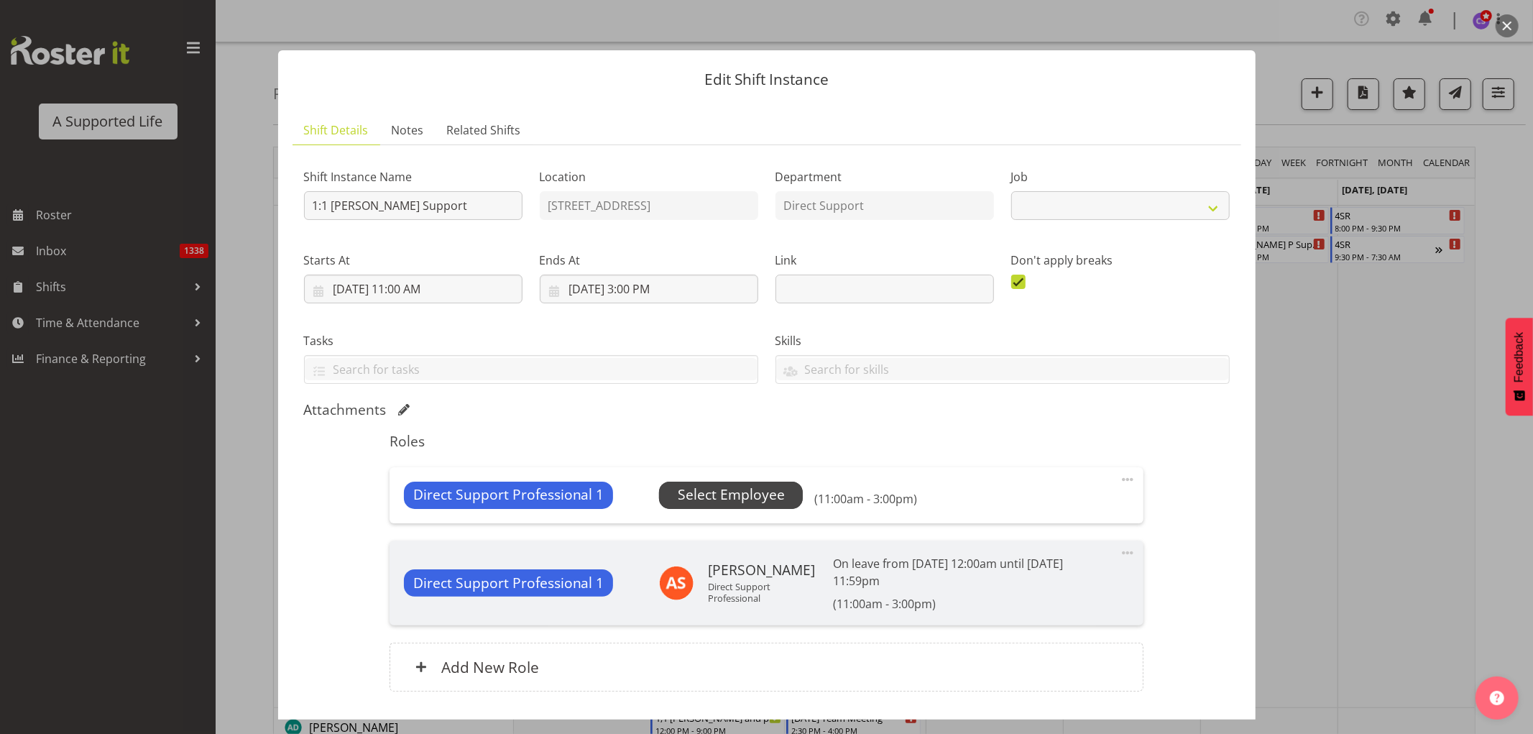
select select "4112"
click at [716, 500] on span "Select Employee" at bounding box center [731, 494] width 107 height 21
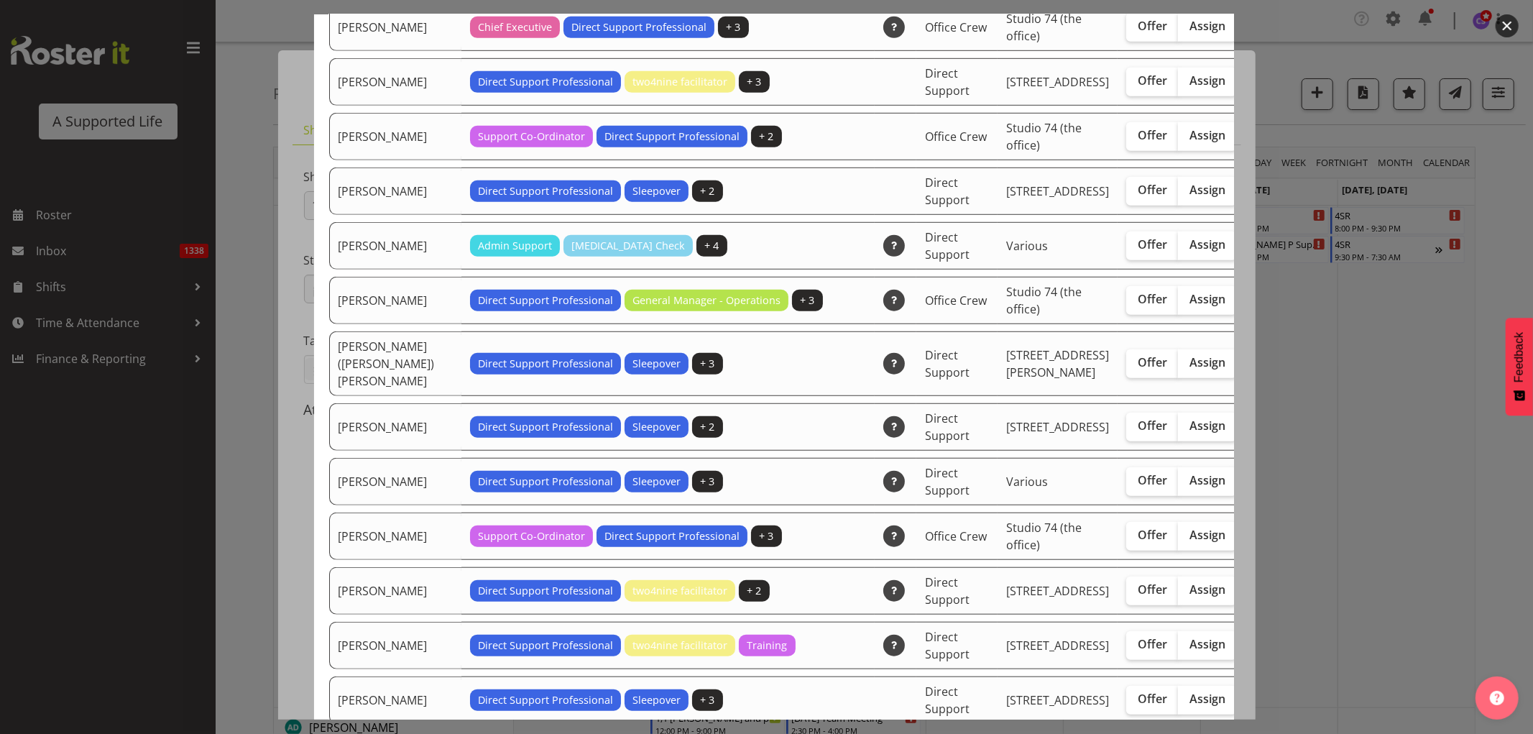
scroll to position [798, 0]
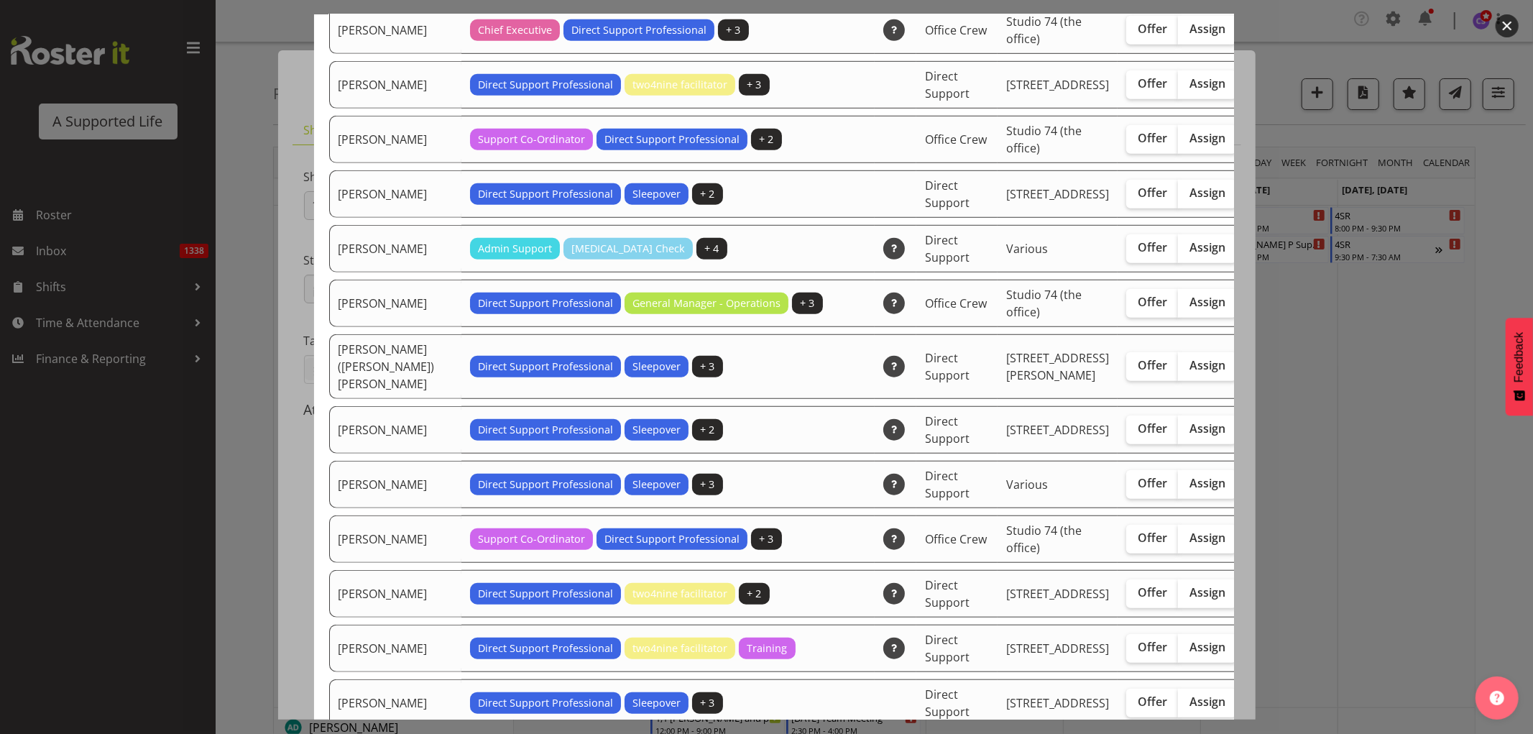
drag, startPoint x: 1140, startPoint y: 171, endPoint x: 1224, endPoint y: 165, distance: 84.3
click at [1189, 91] on span "Assign" at bounding box center [1207, 83] width 36 height 14
click at [1178, 88] on input "Assign" at bounding box center [1182, 83] width 9 height 9
checkbox input "true"
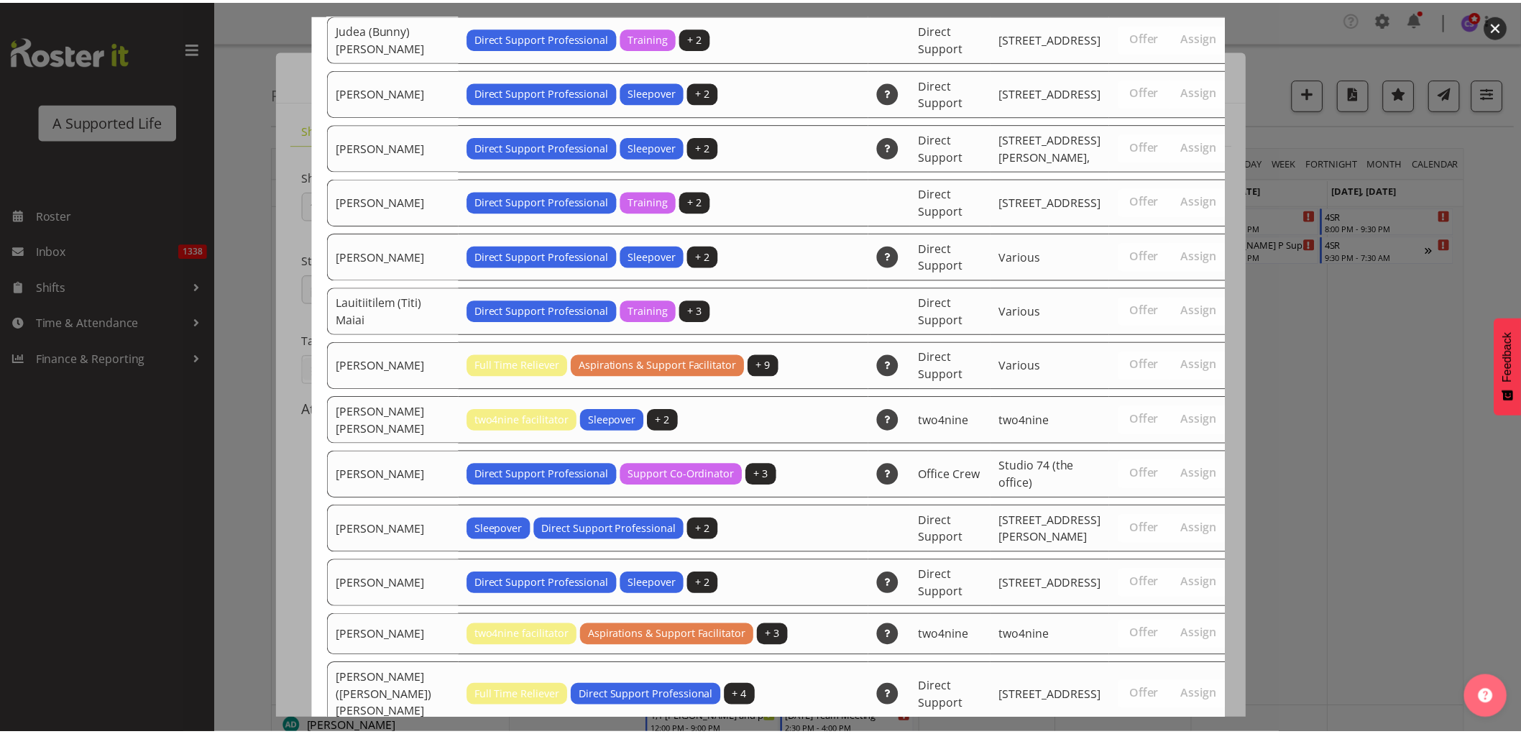
scroll to position [4459, 0]
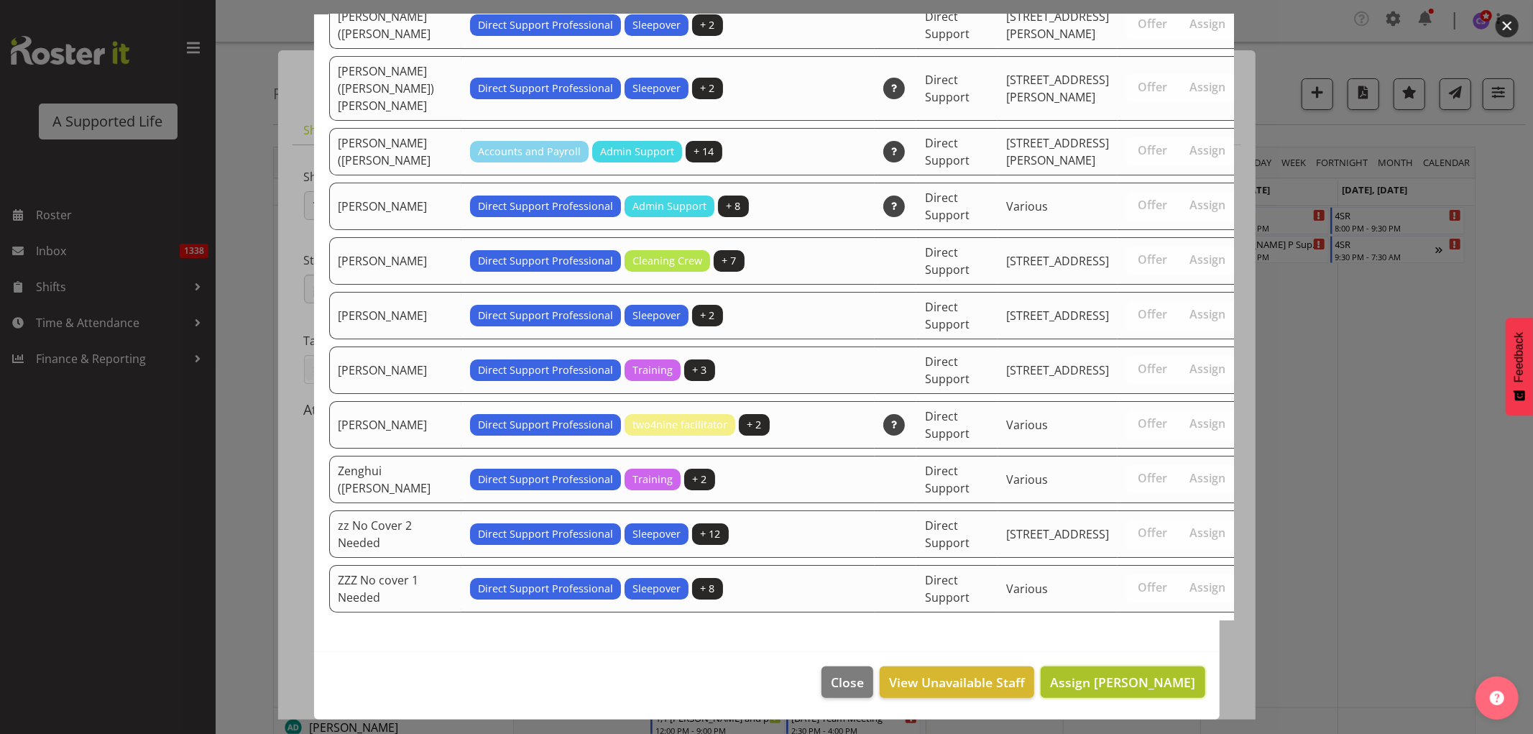
click at [1178, 688] on span "Assign Cathleen Hyde-Harris" at bounding box center [1122, 681] width 145 height 17
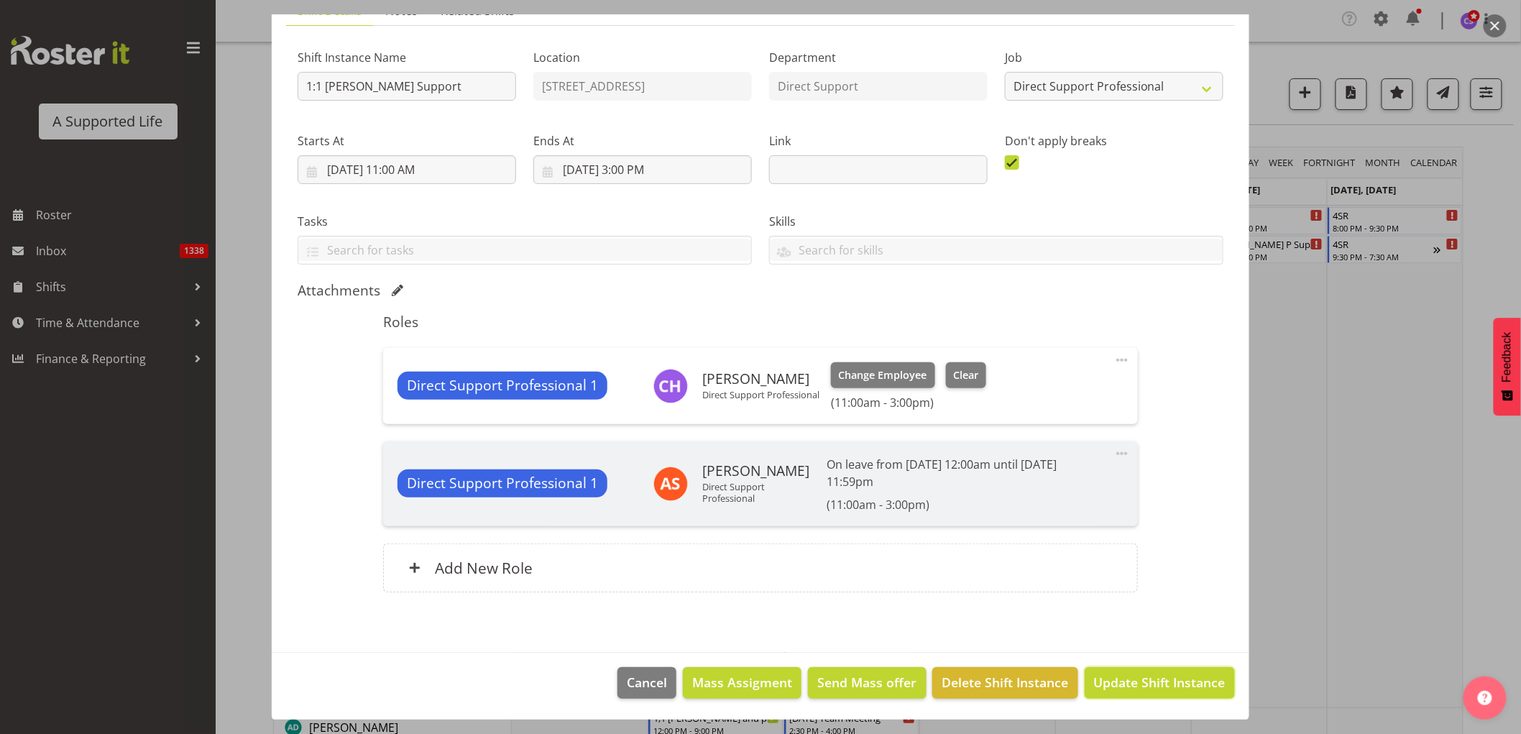
drag, startPoint x: 1137, startPoint y: 683, endPoint x: 1150, endPoint y: 679, distance: 14.1
click at [1138, 683] on span "Update Shift Instance" at bounding box center [1159, 682] width 131 height 19
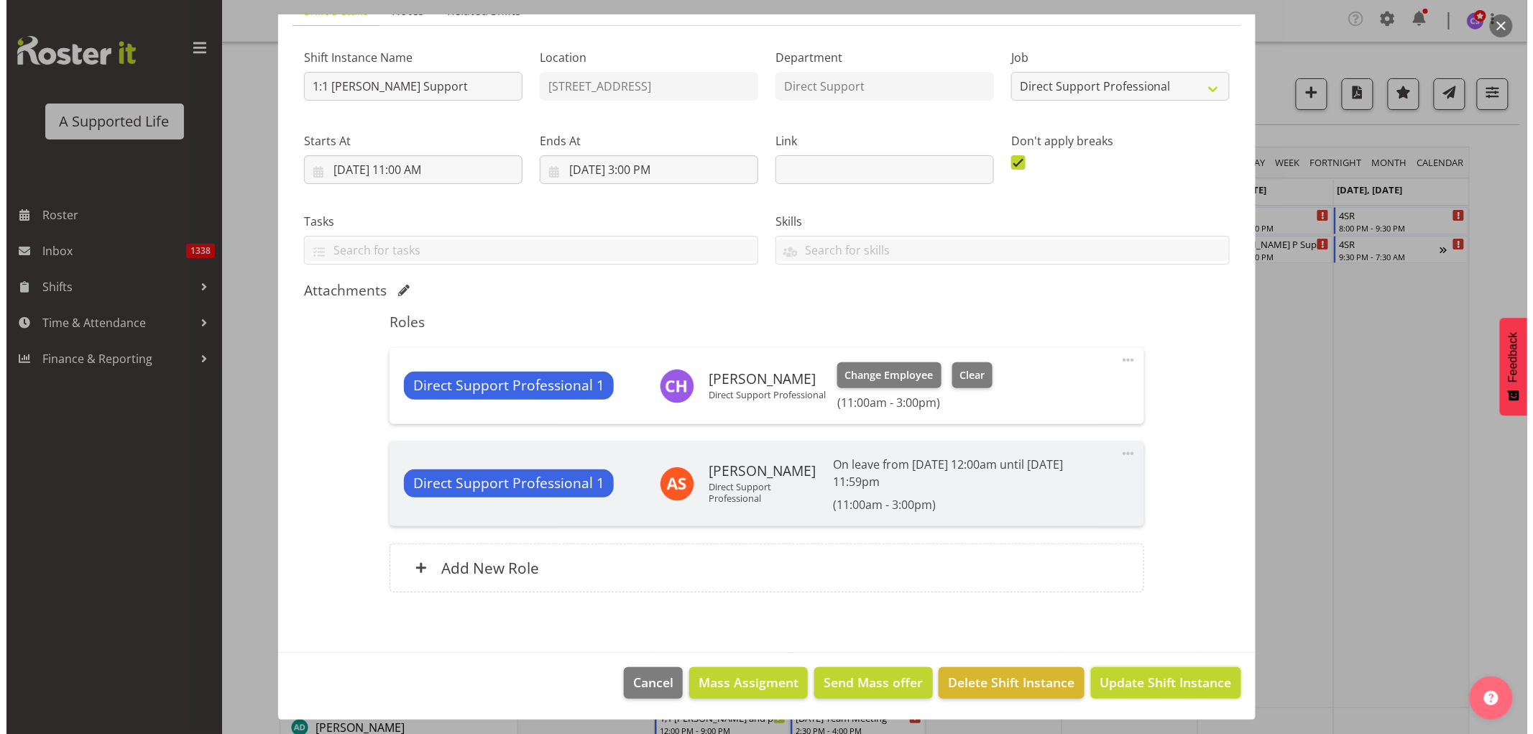
scroll to position [62, 0]
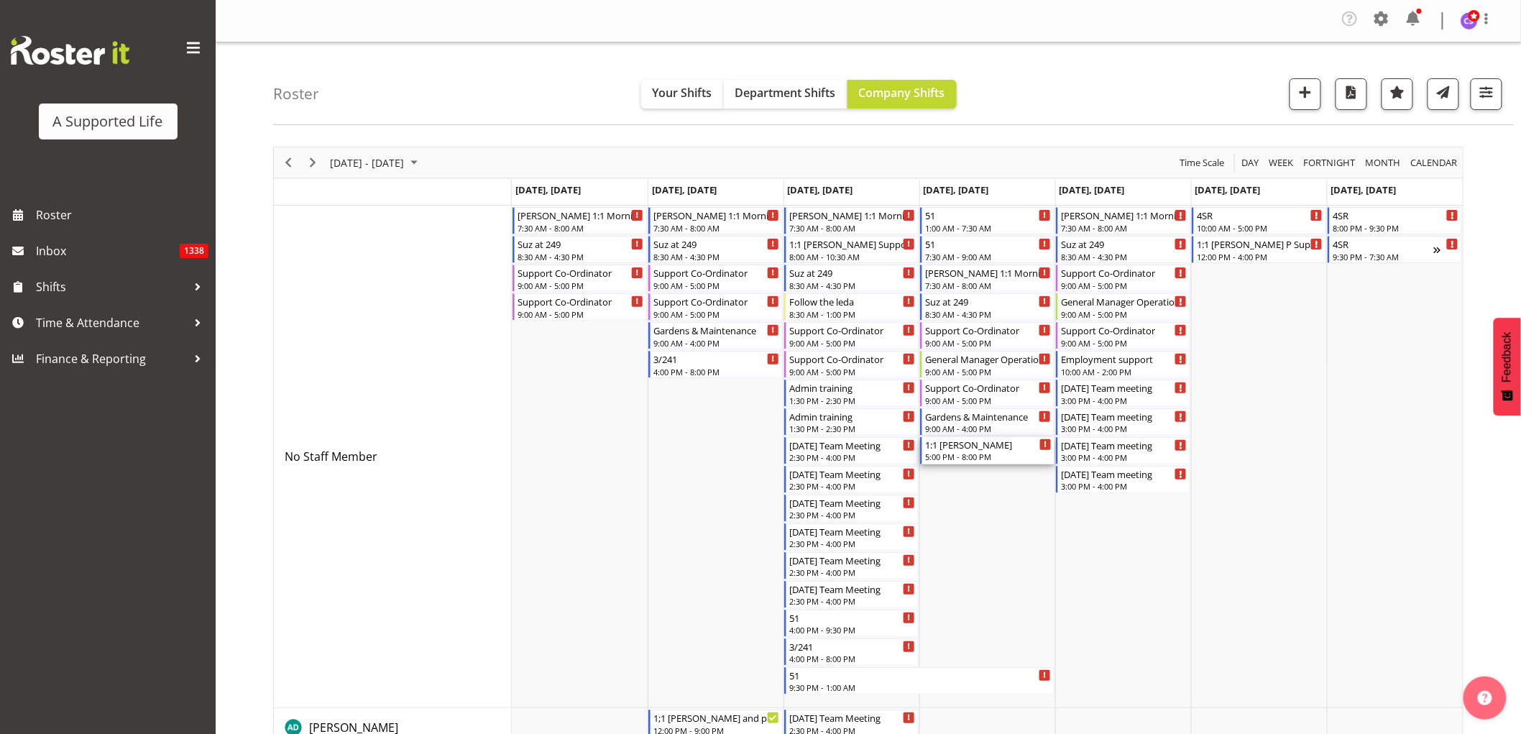
click at [974, 450] on div "1:1 Shannon" at bounding box center [988, 444] width 126 height 14
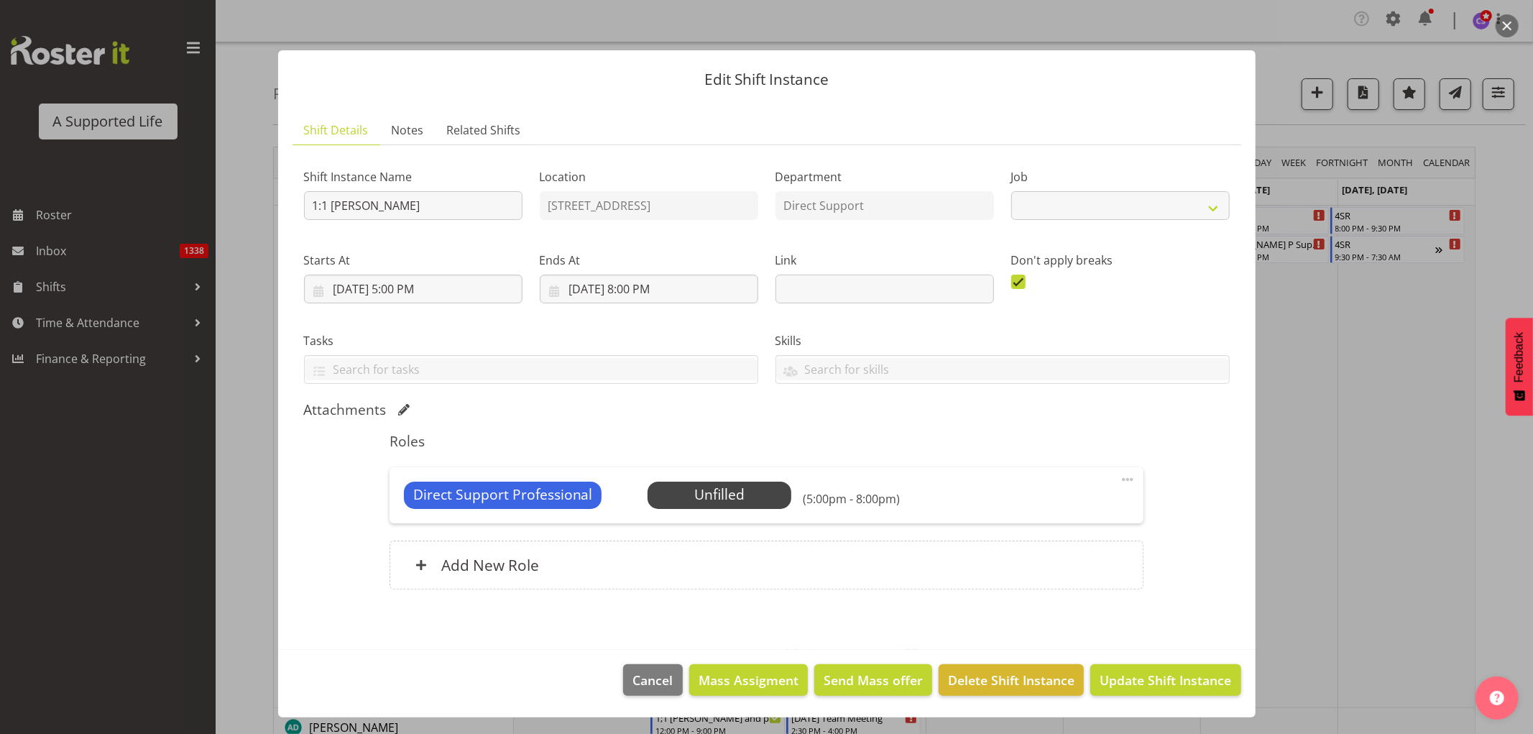
select select "4112"
click at [708, 504] on span "Select Employee" at bounding box center [719, 494] width 107 height 21
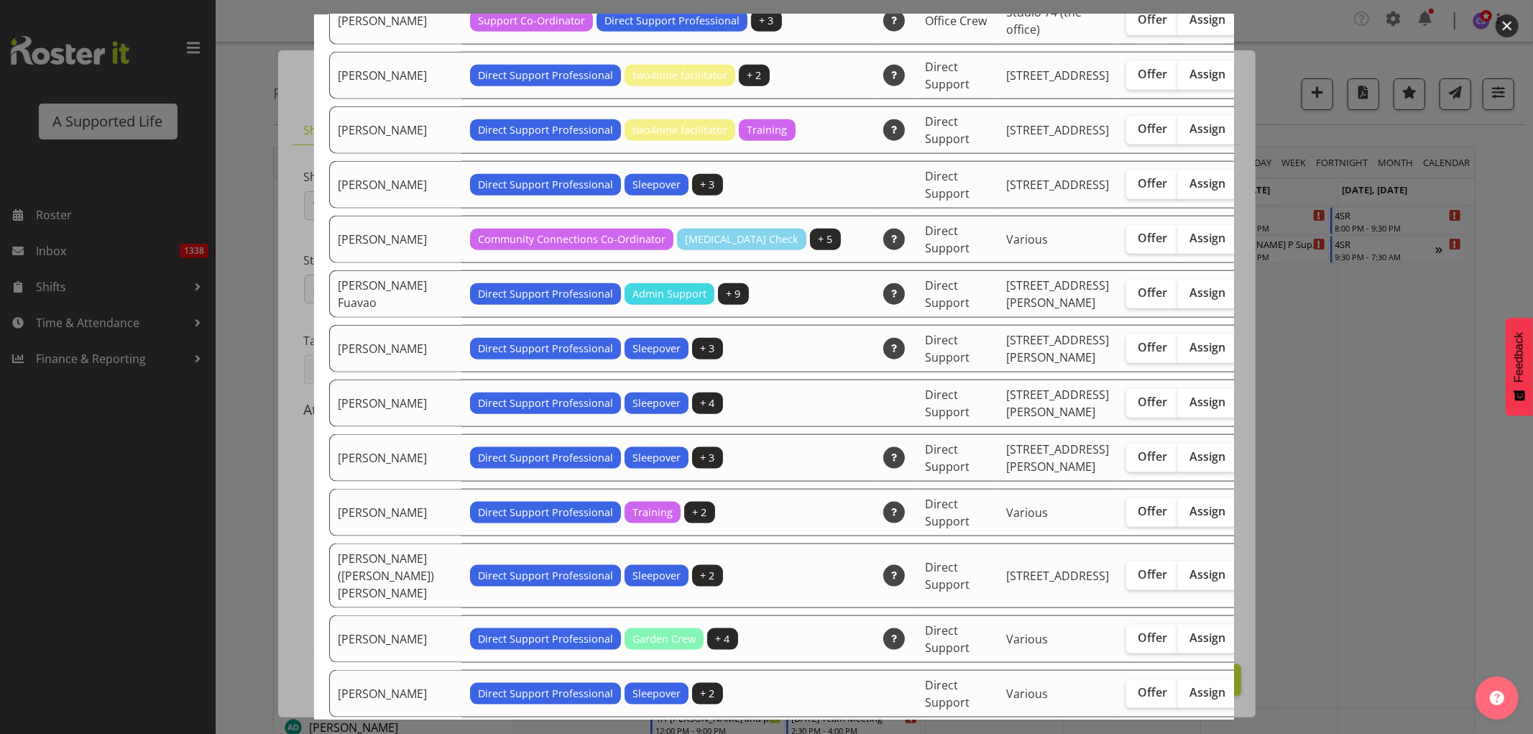
scroll to position [1197, 0]
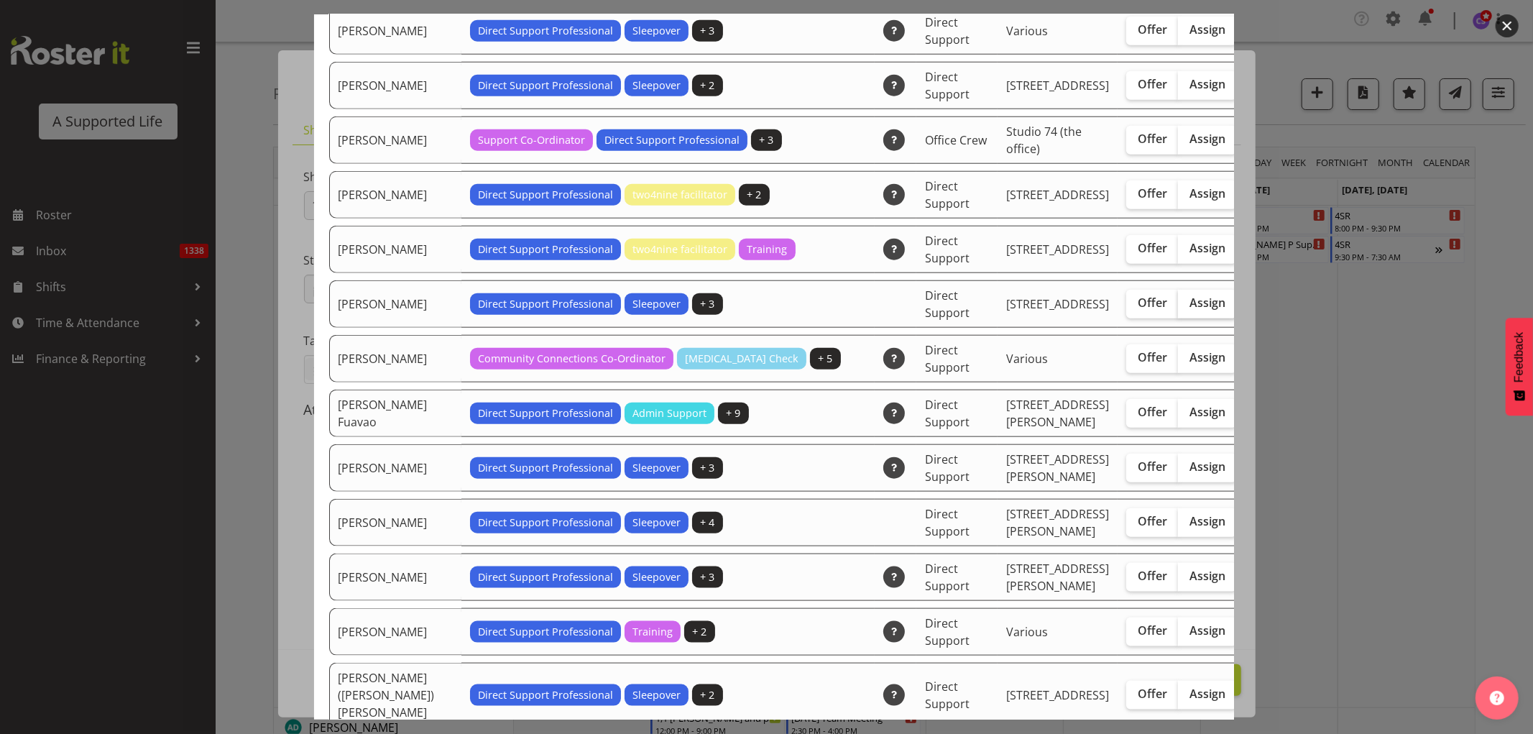
click at [1189, 310] on span "Assign" at bounding box center [1207, 302] width 36 height 14
click at [1178, 308] on input "Assign" at bounding box center [1182, 302] width 9 height 9
checkbox input "true"
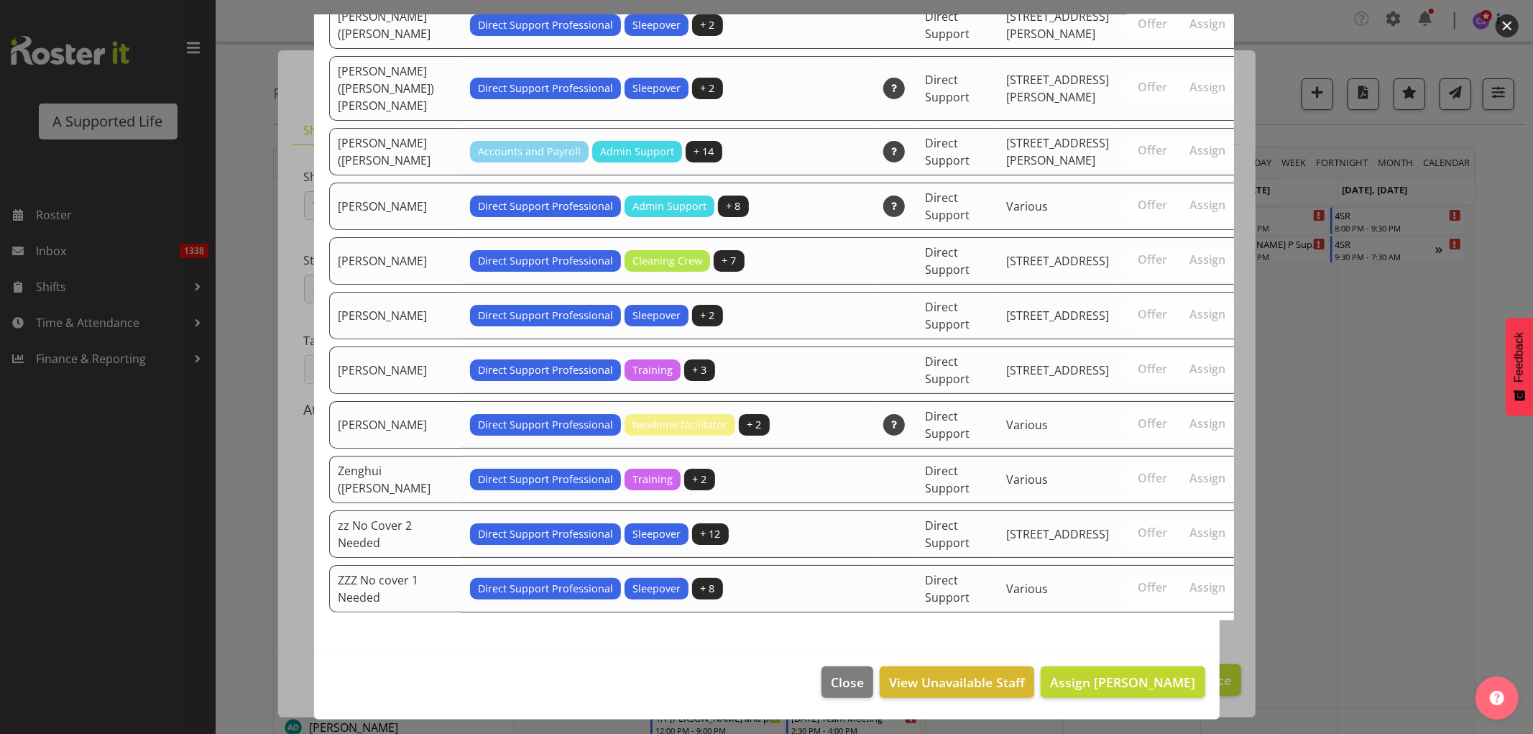
scroll to position [4488, 0]
click at [1173, 688] on span "Assign Emily Drake" at bounding box center [1122, 681] width 145 height 17
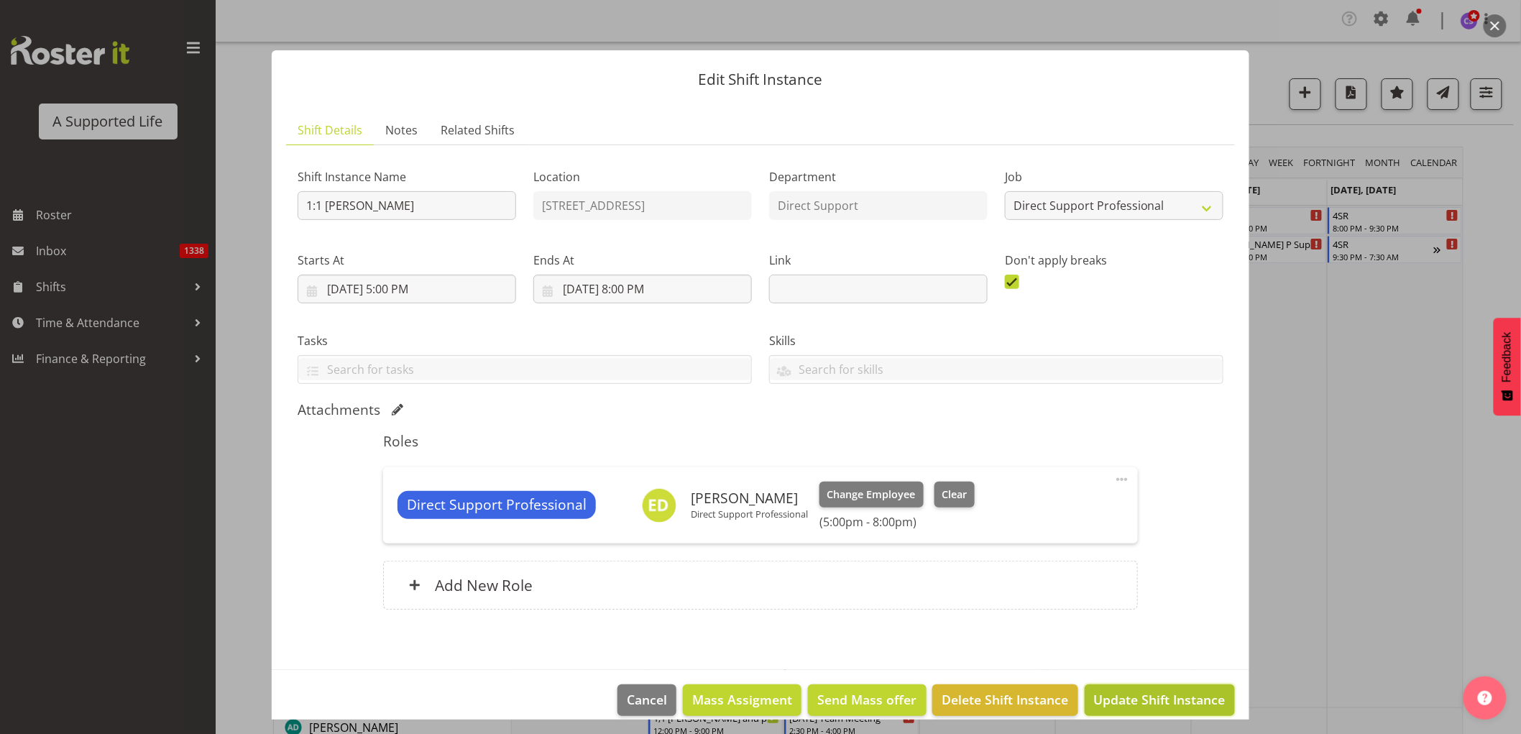
click at [1179, 691] on span "Update Shift Instance" at bounding box center [1159, 699] width 131 height 19
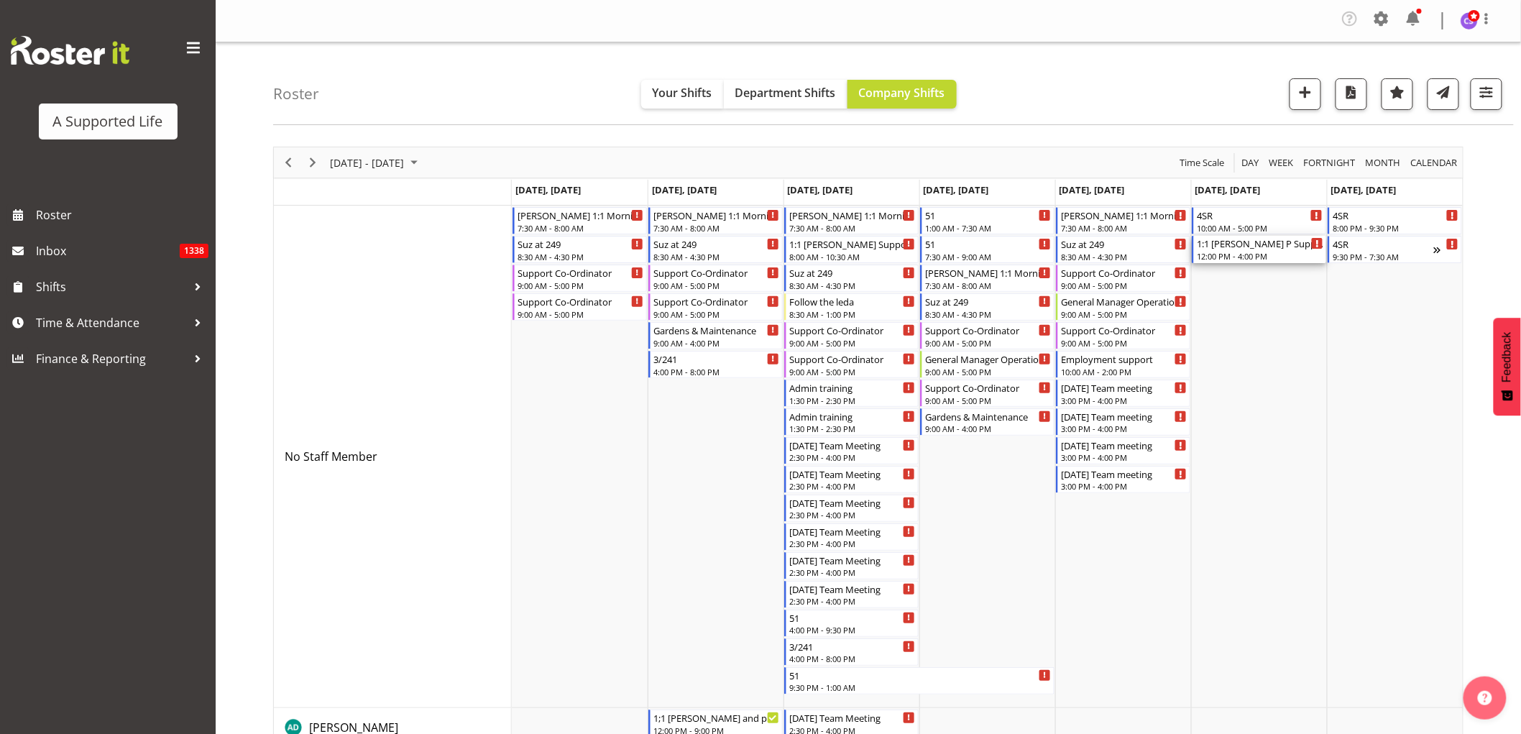
click at [1224, 255] on div "12:00 PM - 4:00 PM" at bounding box center [1259, 255] width 126 height 11
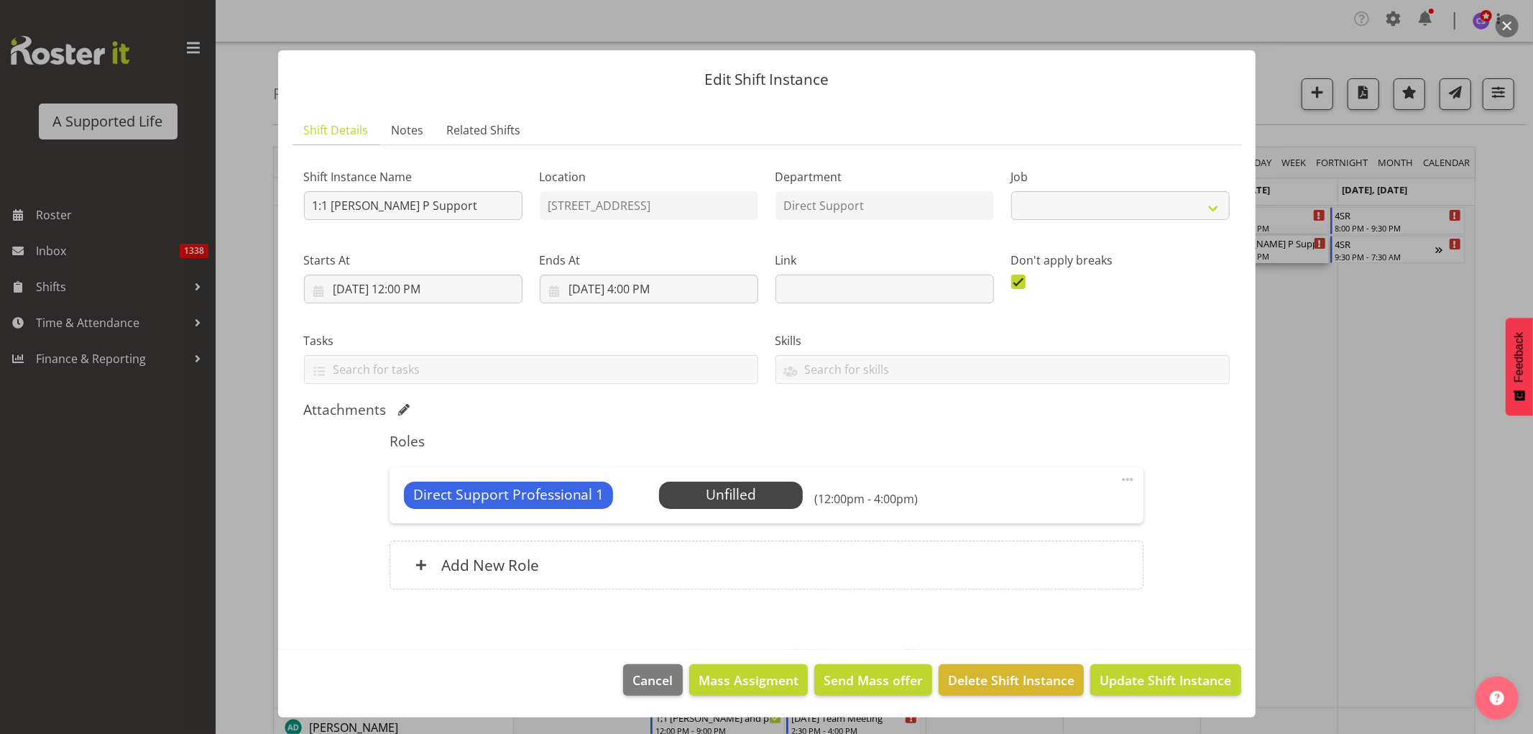
select select "4112"
click at [781, 496] on span "Select Employee" at bounding box center [731, 494] width 144 height 27
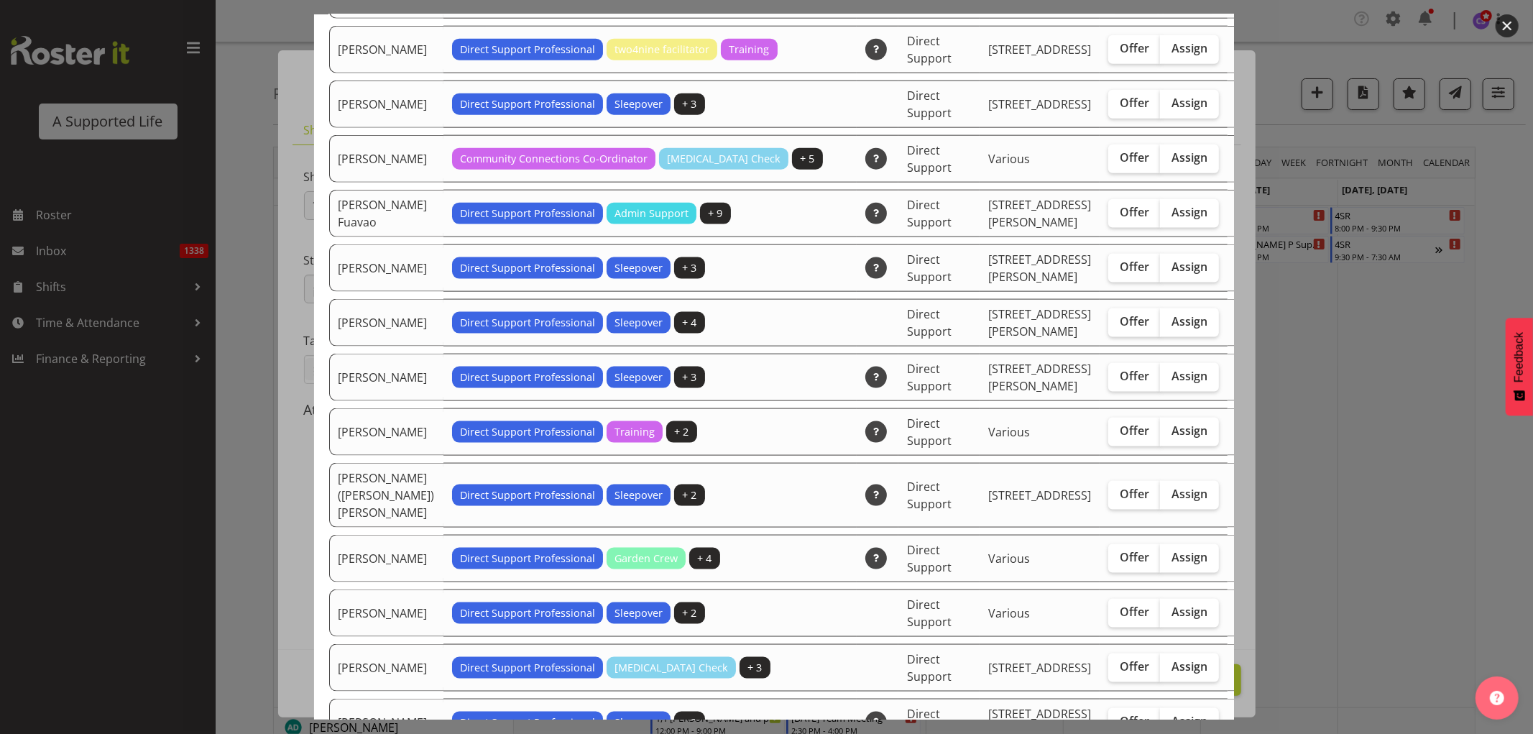
scroll to position [1437, 0]
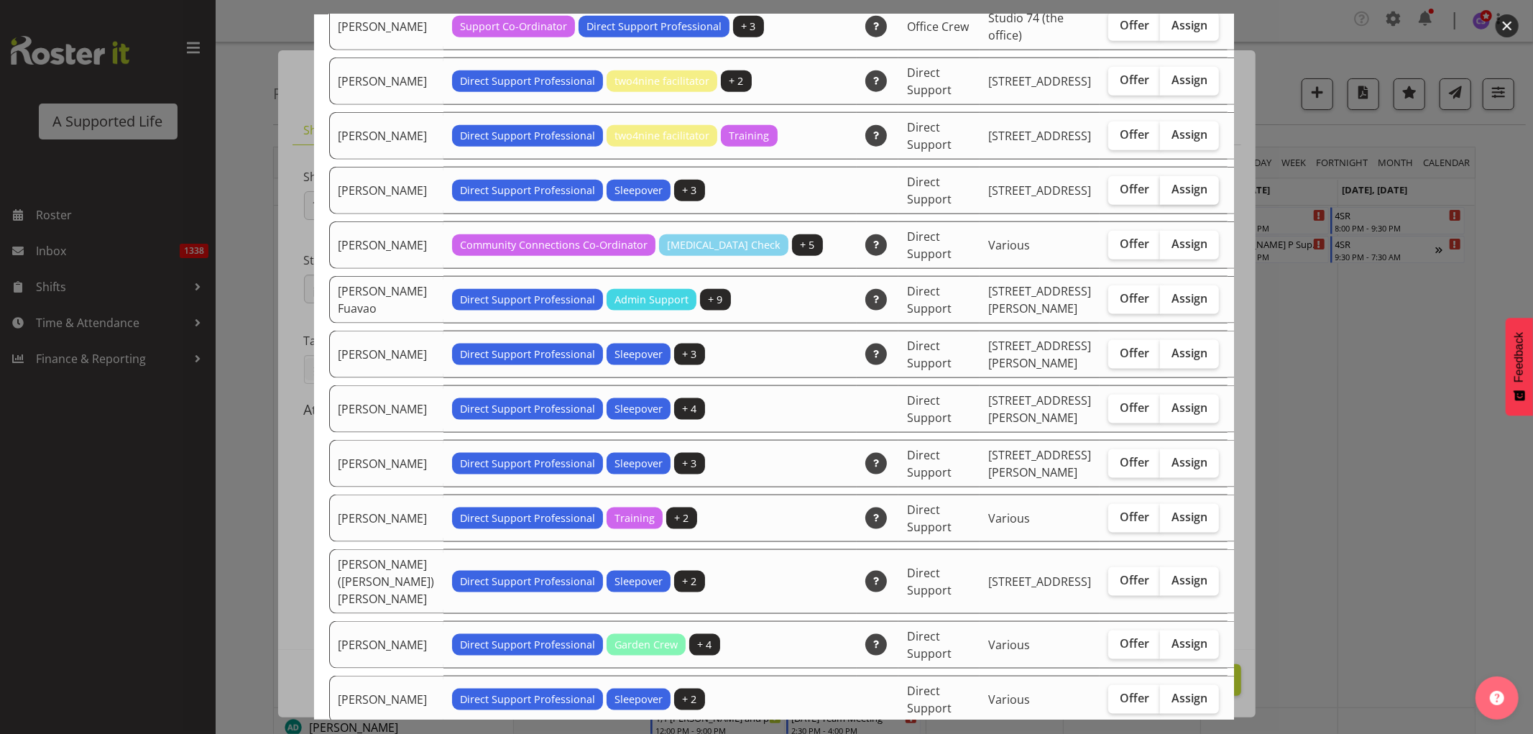
click at [1171, 196] on span "Assign" at bounding box center [1189, 189] width 36 height 14
click at [1160, 194] on input "Assign" at bounding box center [1164, 189] width 9 height 9
checkbox input "true"
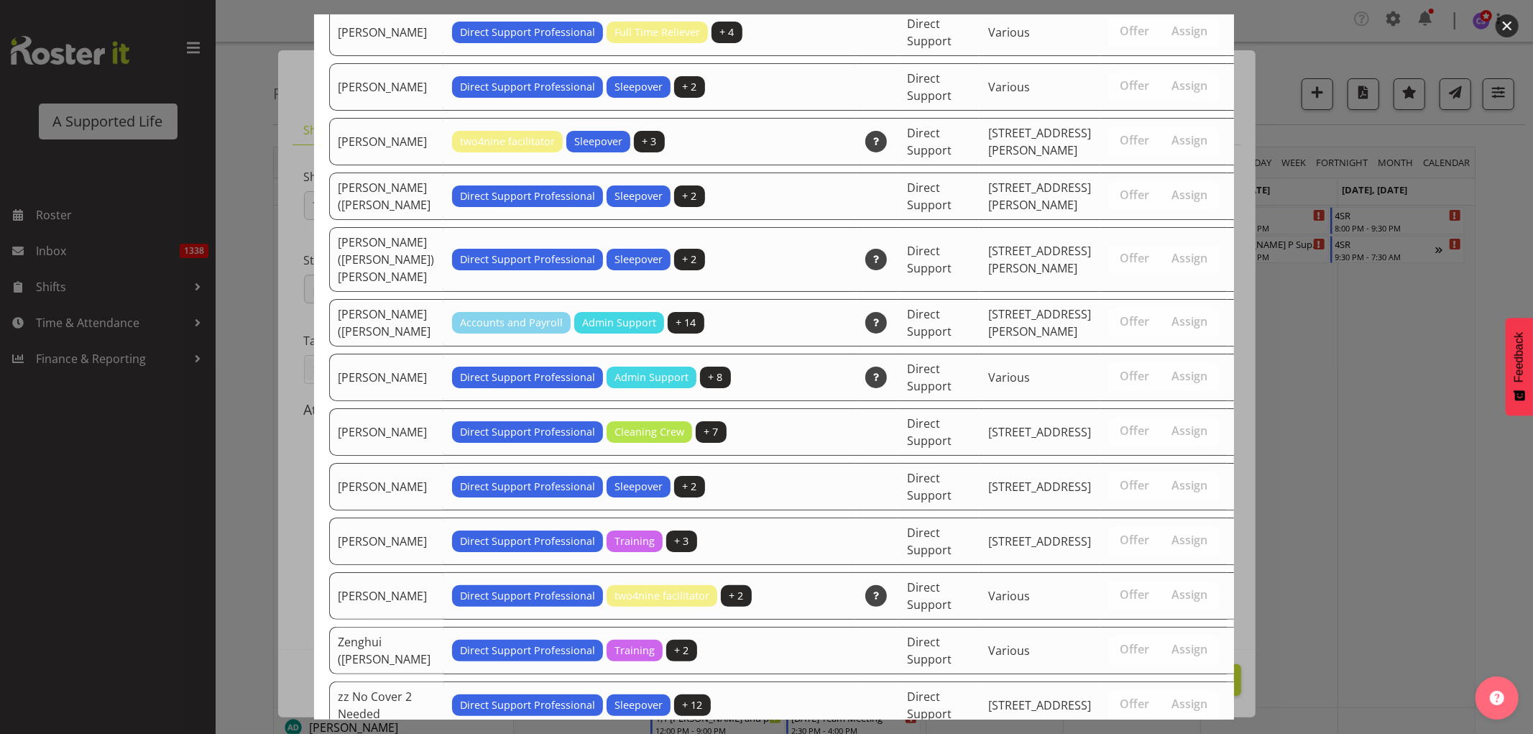
scroll to position [4708, 0]
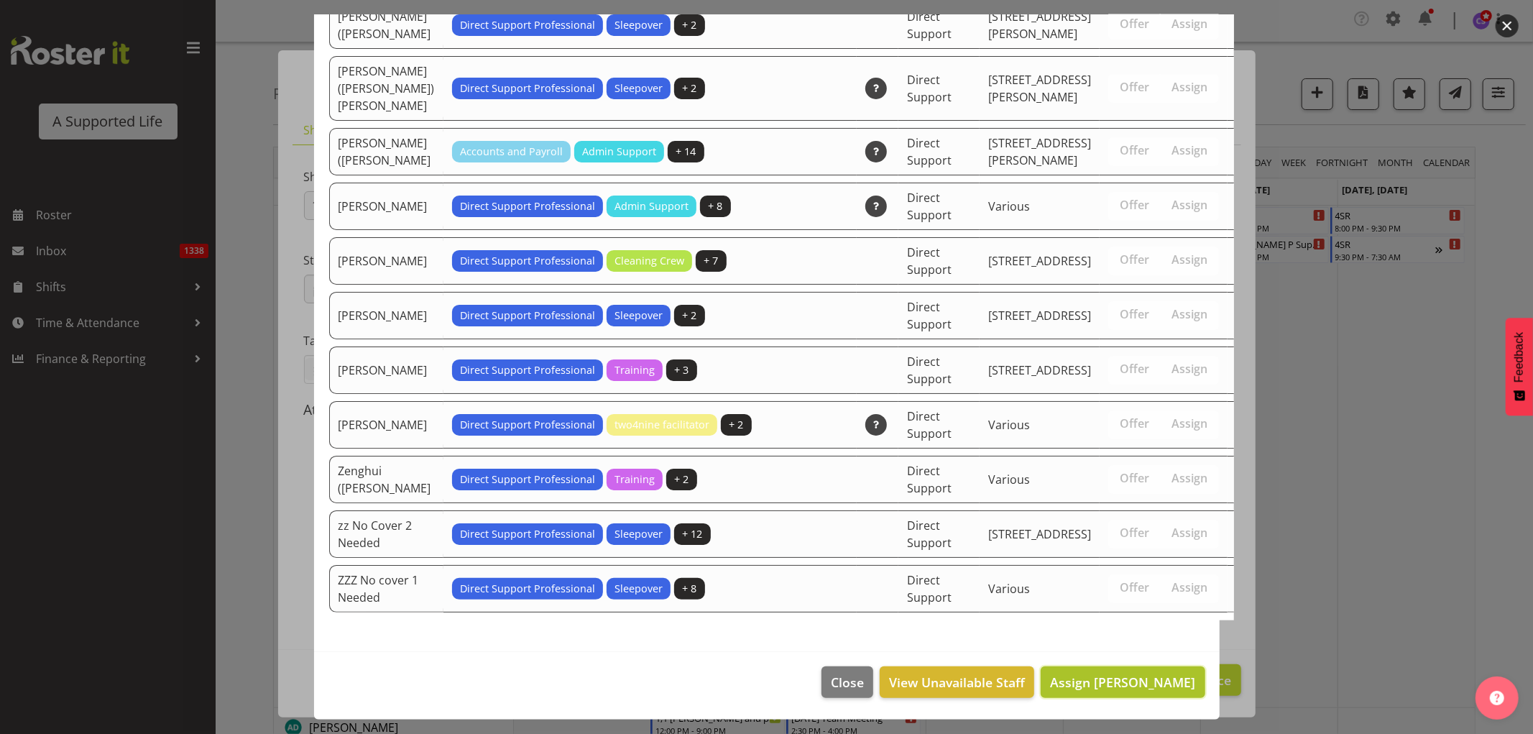
click at [1182, 677] on span "Assign Emily Drake" at bounding box center [1122, 681] width 145 height 17
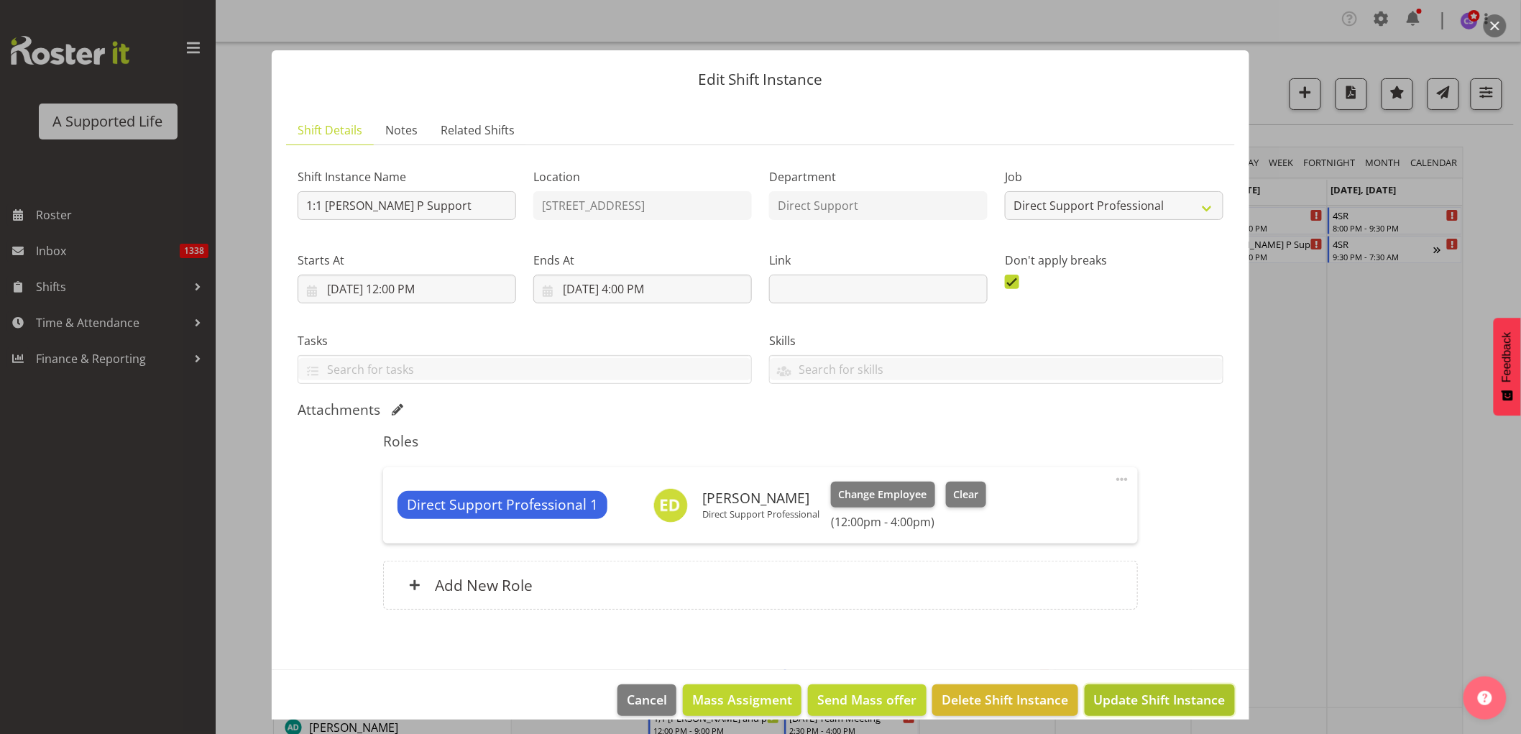
click at [1128, 701] on span "Update Shift Instance" at bounding box center [1159, 699] width 131 height 19
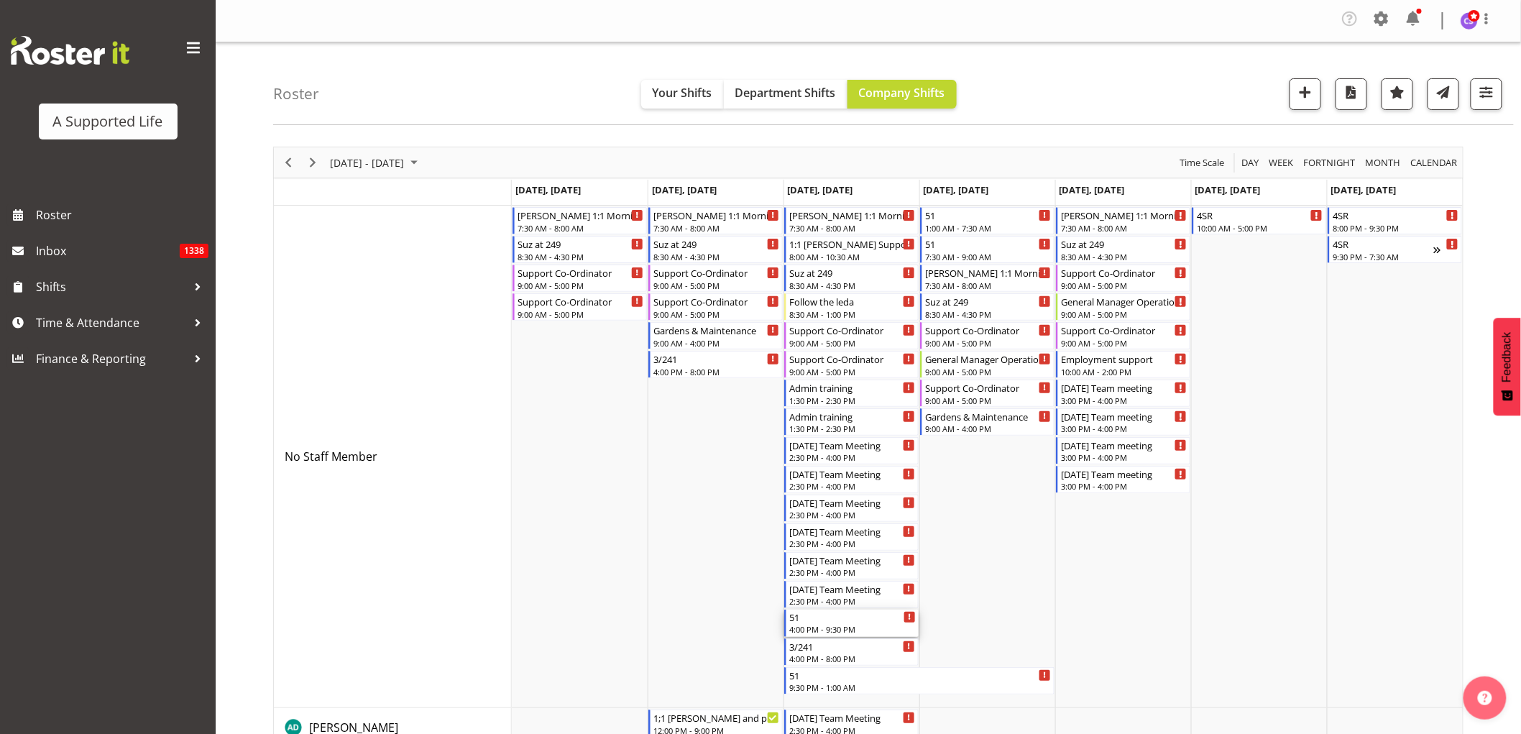
click at [829, 621] on div "51" at bounding box center [852, 616] width 126 height 14
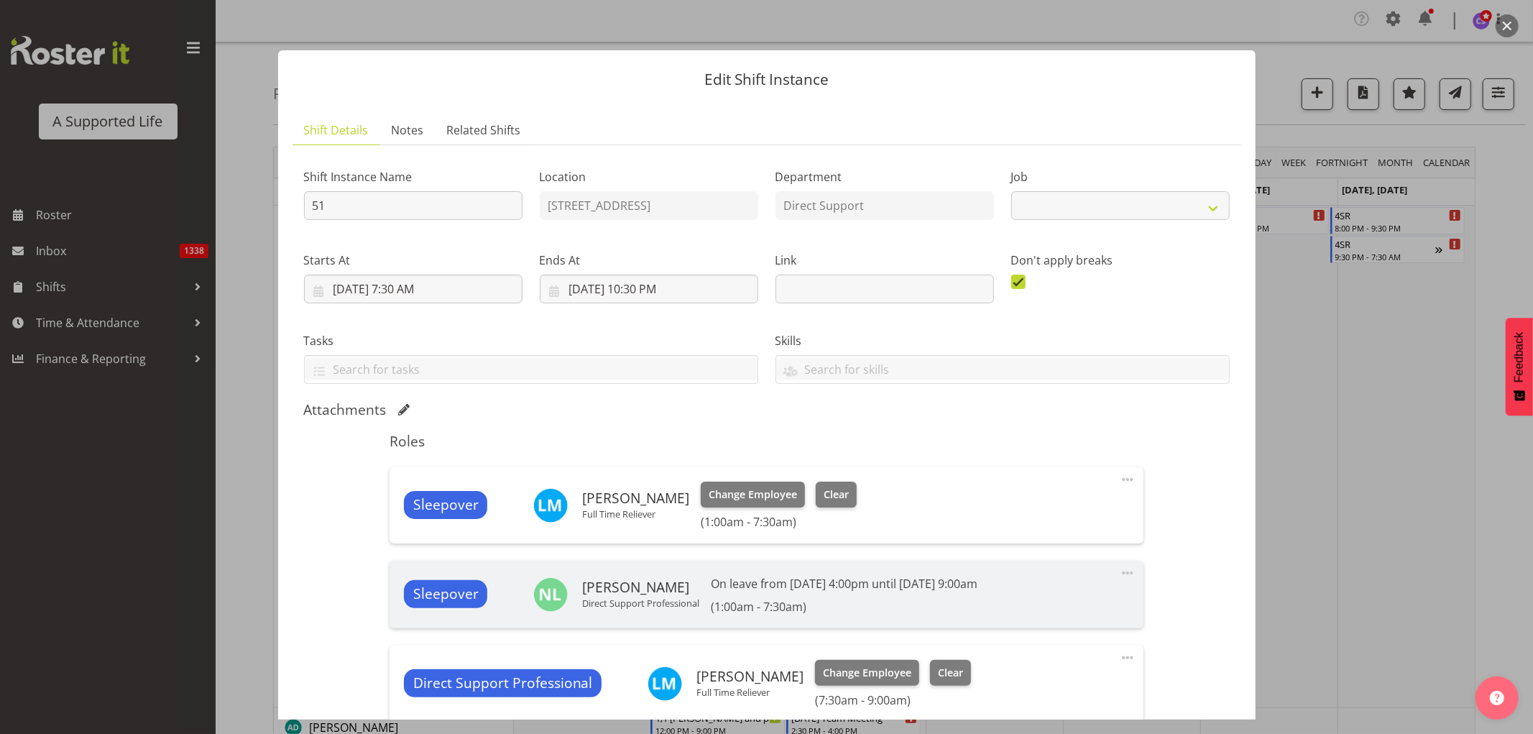
select select "4112"
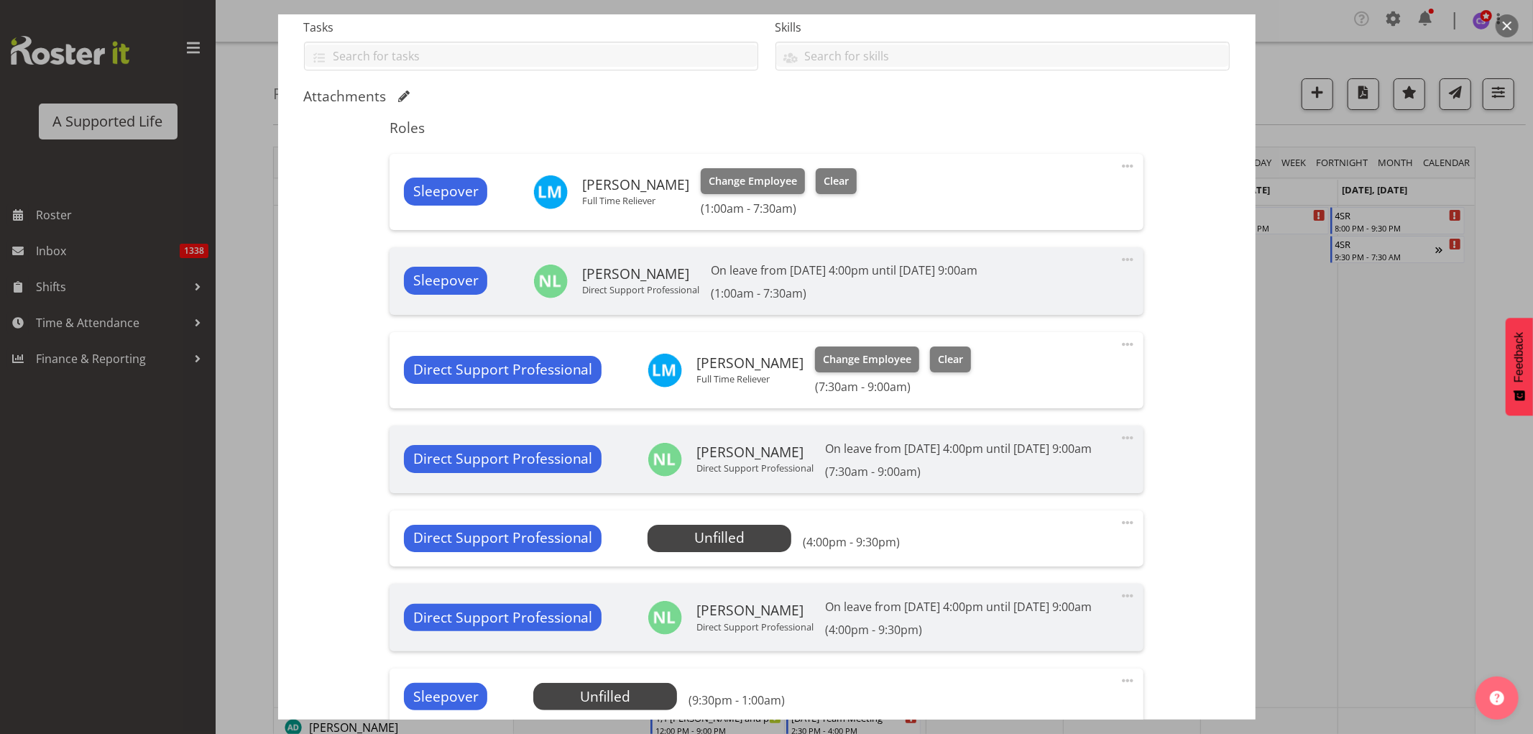
scroll to position [399, 0]
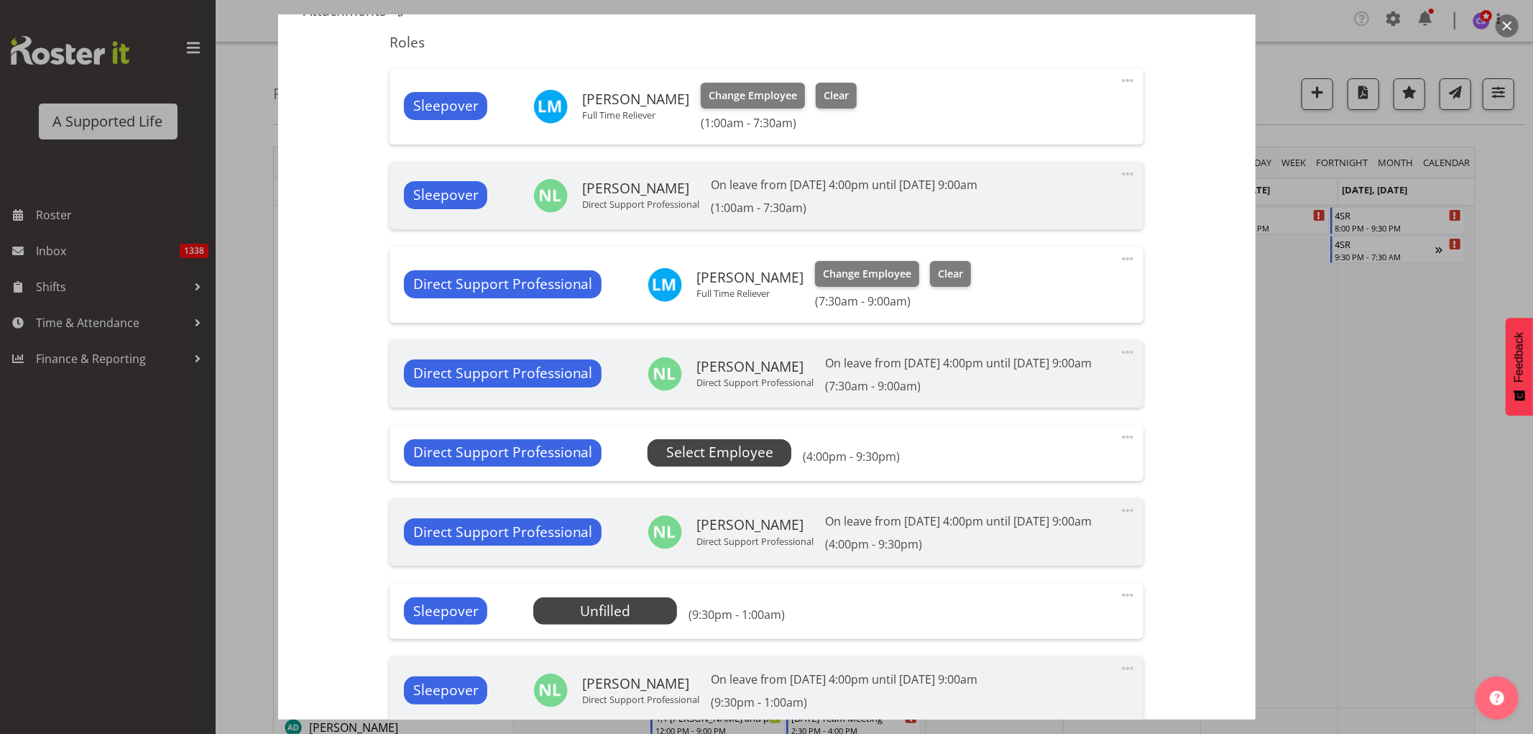
click at [712, 463] on span "Select Employee" at bounding box center [719, 452] width 107 height 21
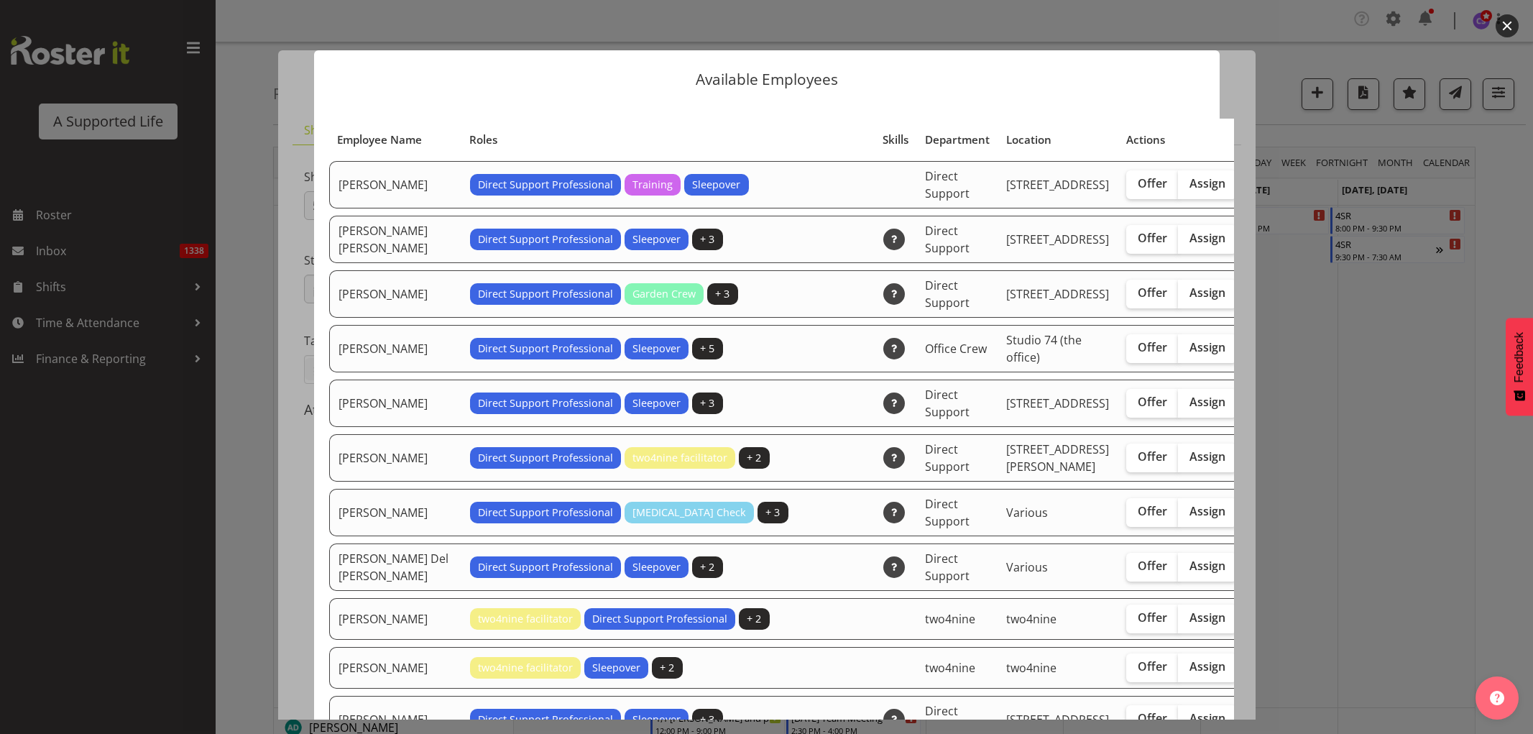
select select "4112"
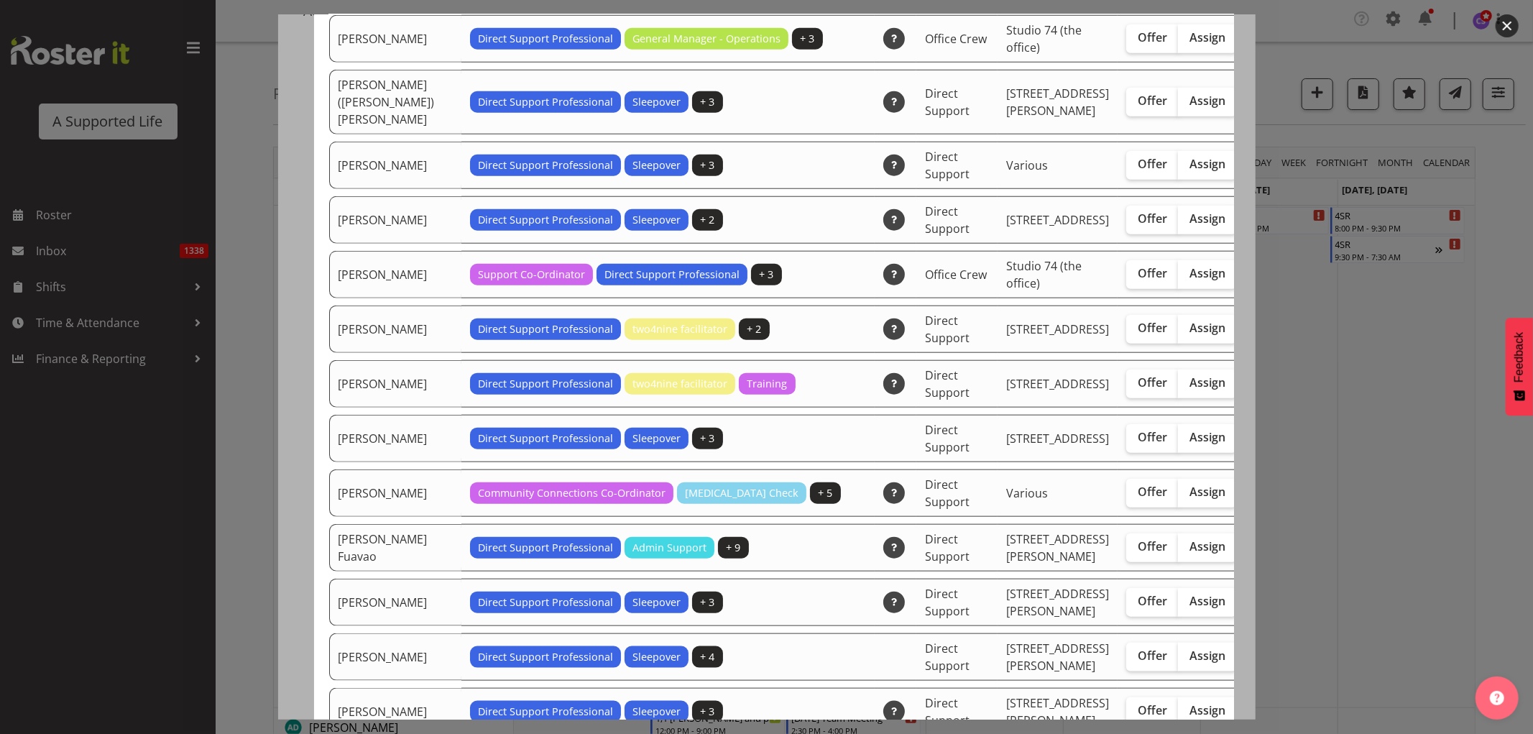
scroll to position [1038, 0]
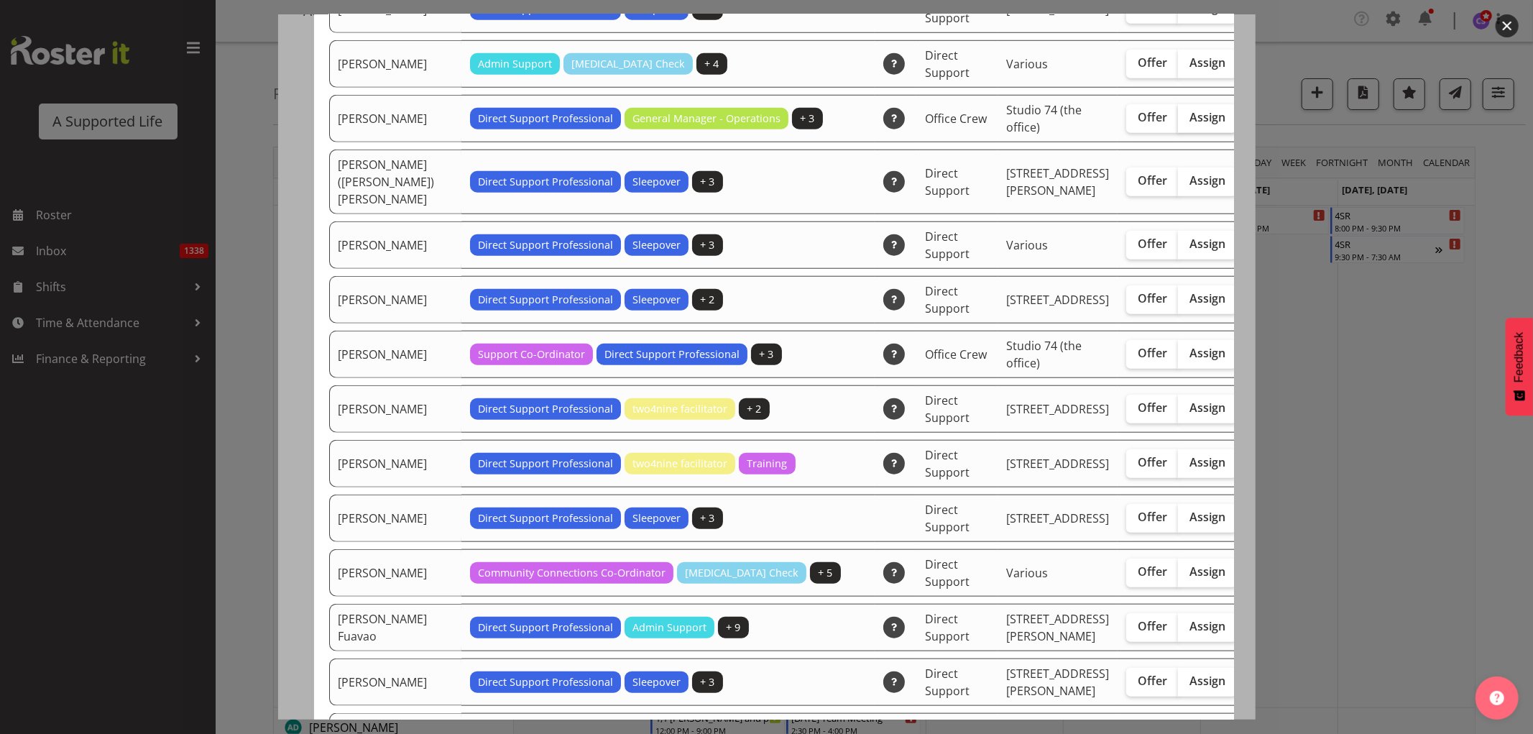
drag, startPoint x: 1150, startPoint y: 210, endPoint x: 1161, endPoint y: 211, distance: 10.2
click at [1189, 124] on span "Assign" at bounding box center [1207, 117] width 36 height 14
click at [1178, 122] on input "Assign" at bounding box center [1182, 117] width 9 height 9
checkbox input "true"
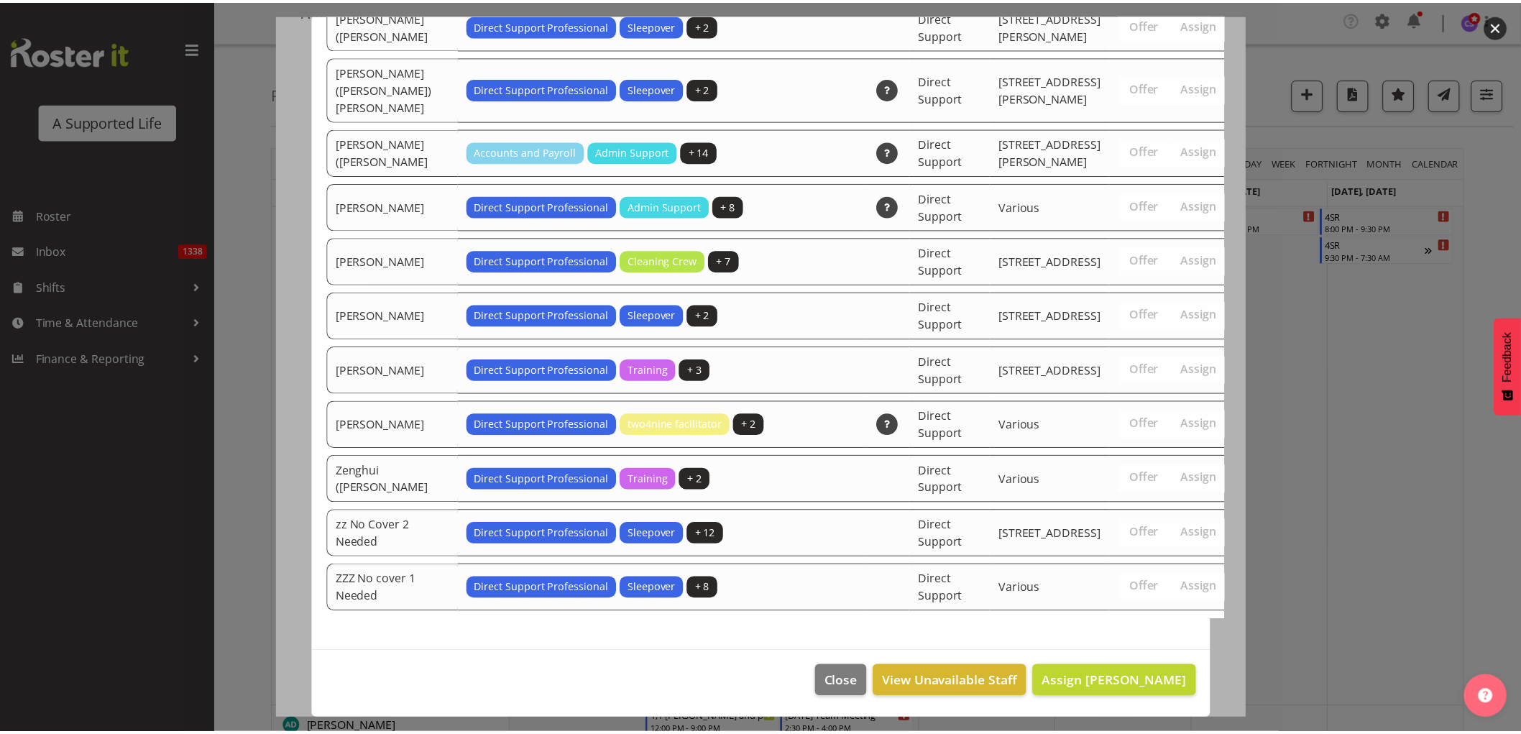
scroll to position [4570, 0]
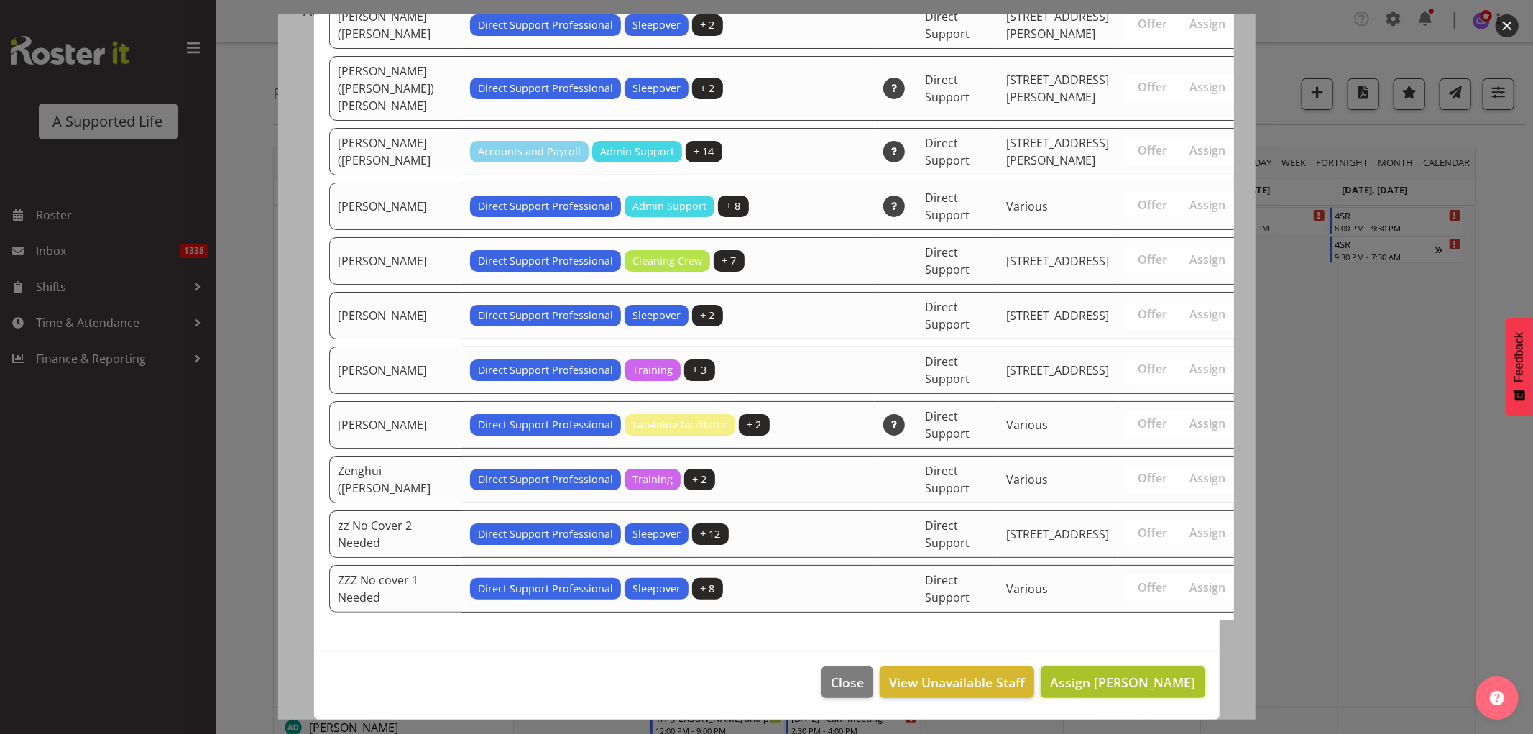
click at [1175, 690] on span "Assign [PERSON_NAME]" at bounding box center [1122, 682] width 145 height 19
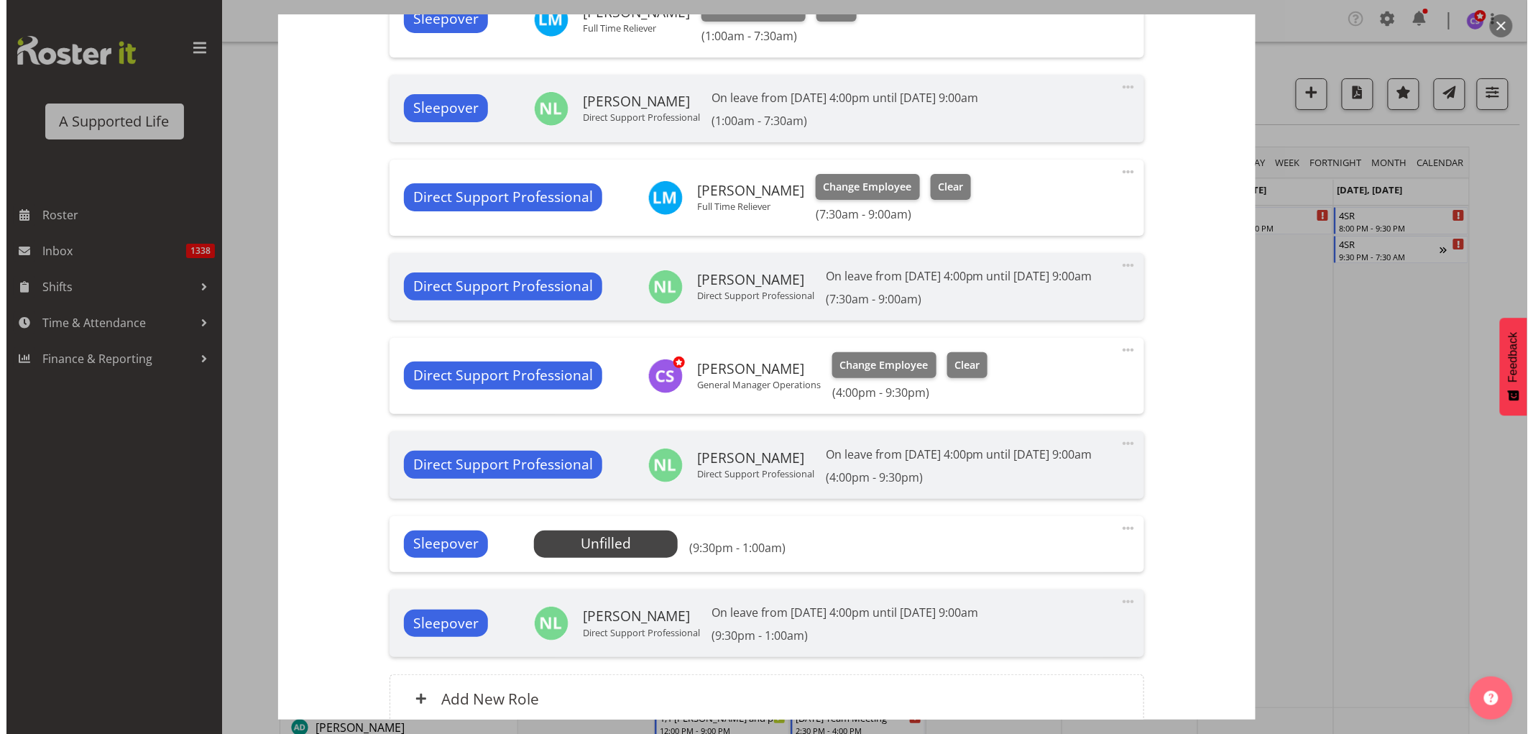
scroll to position [558, 0]
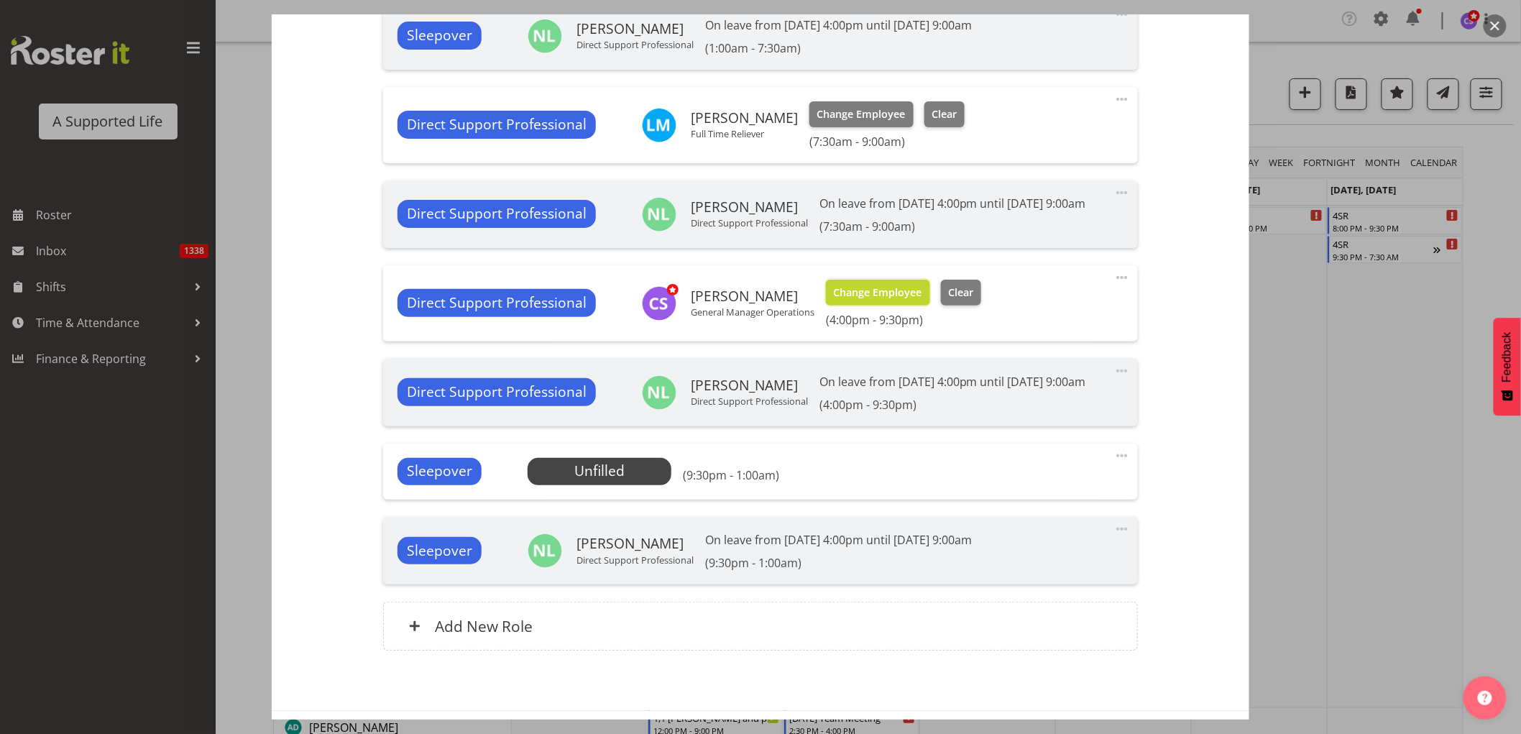
click at [867, 300] on span "Change Employee" at bounding box center [878, 293] width 88 height 16
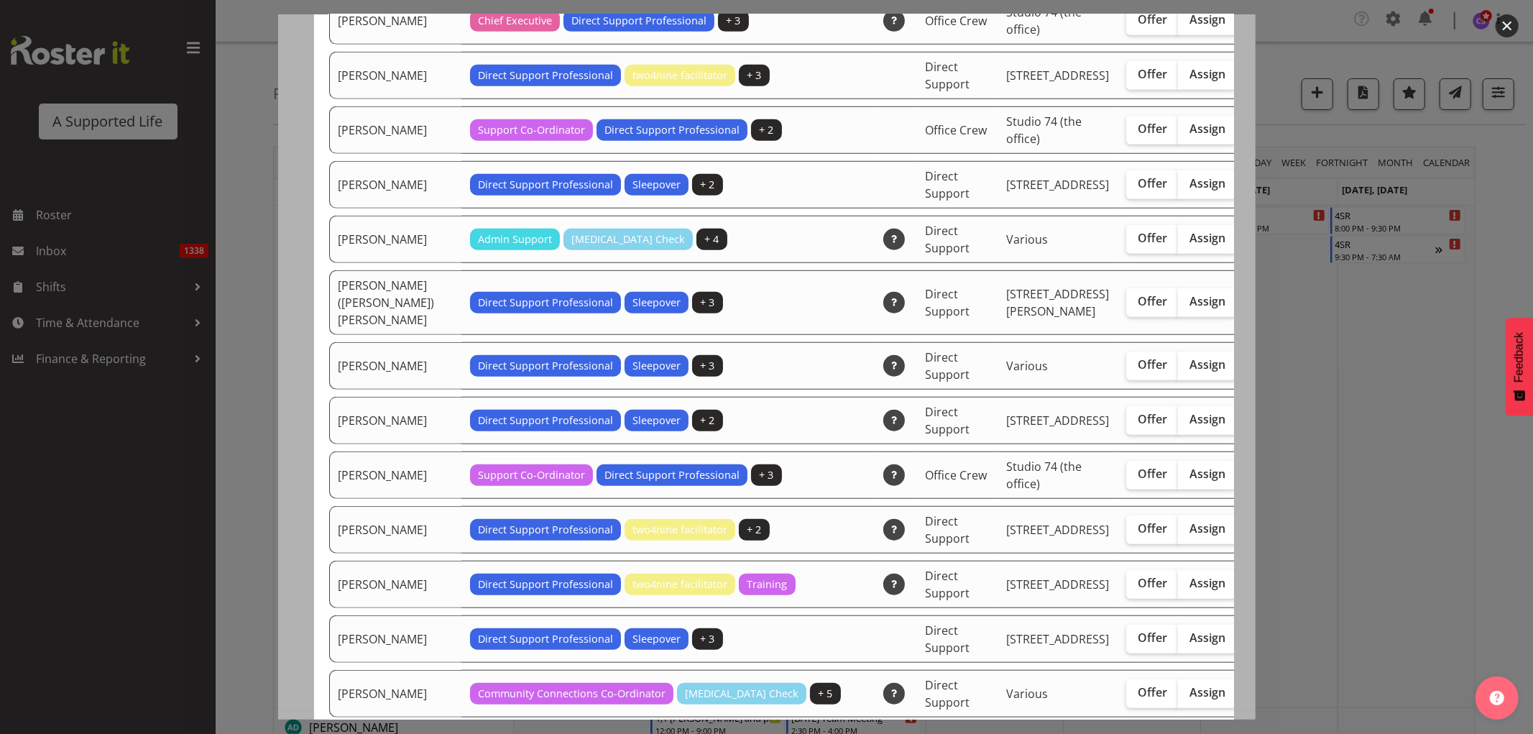
scroll to position [878, 0]
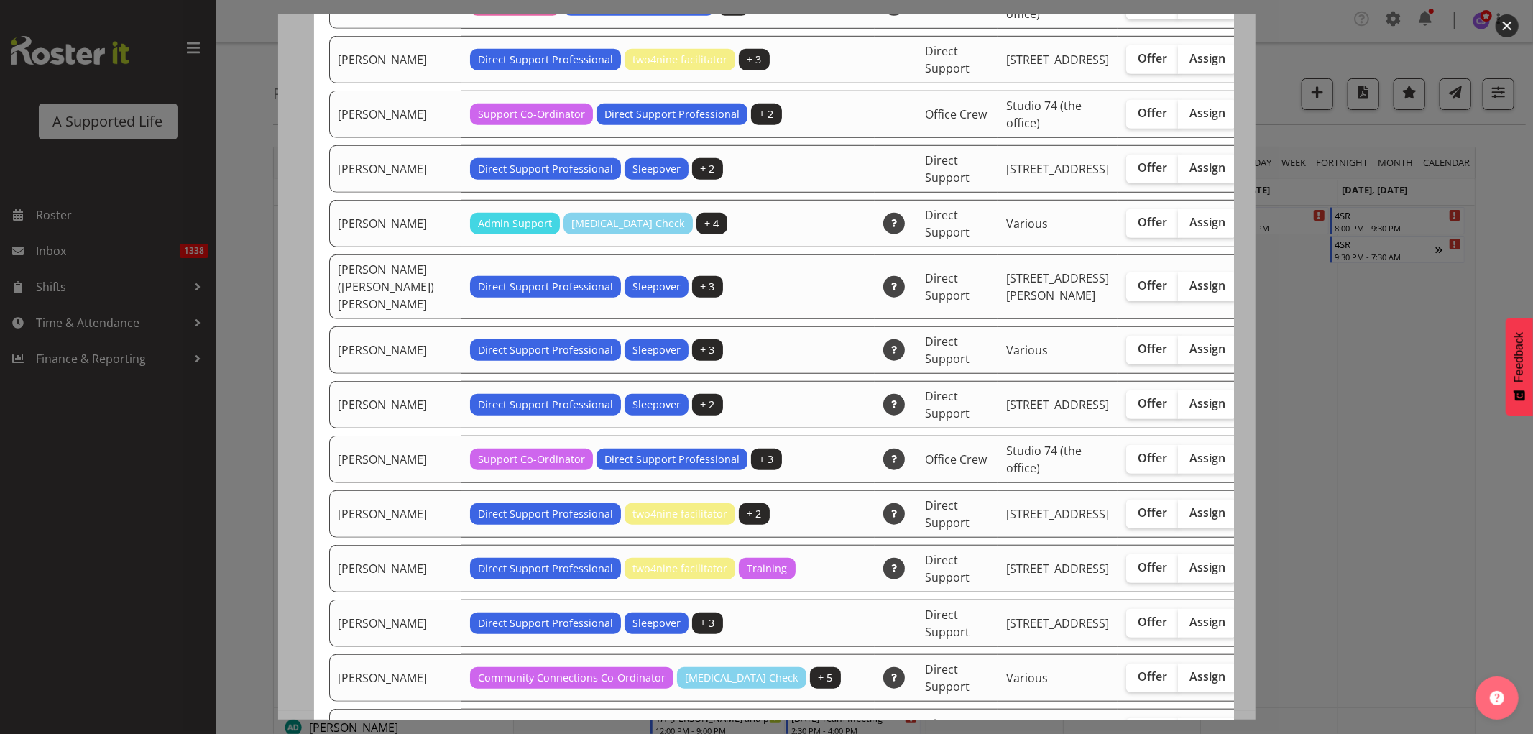
click at [1189, 229] on span "Assign" at bounding box center [1207, 222] width 36 height 14
click at [1178, 227] on input "Assign" at bounding box center [1182, 222] width 9 height 9
checkbox input "true"
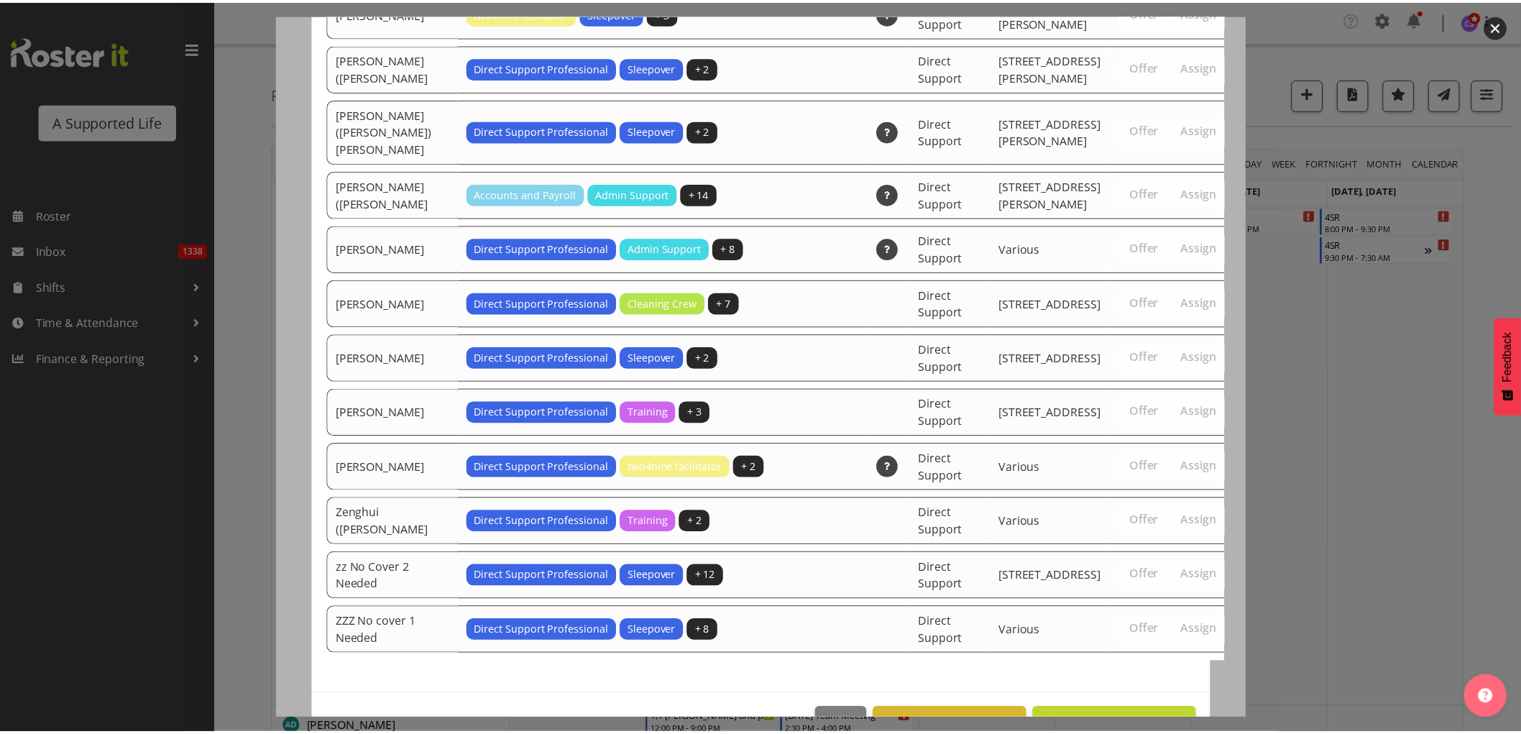
scroll to position [4515, 0]
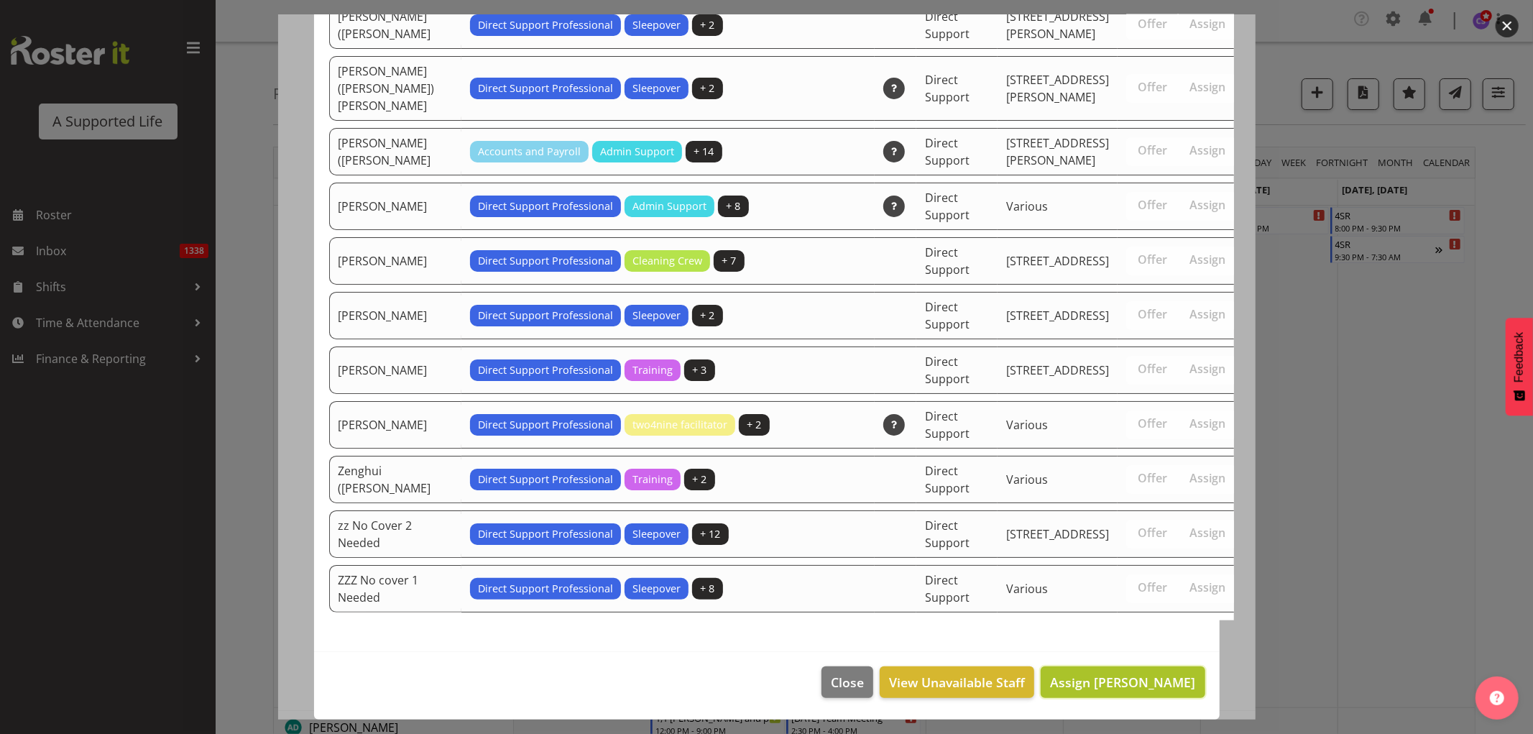
click at [1157, 678] on span "Assign [PERSON_NAME]" at bounding box center [1122, 681] width 145 height 17
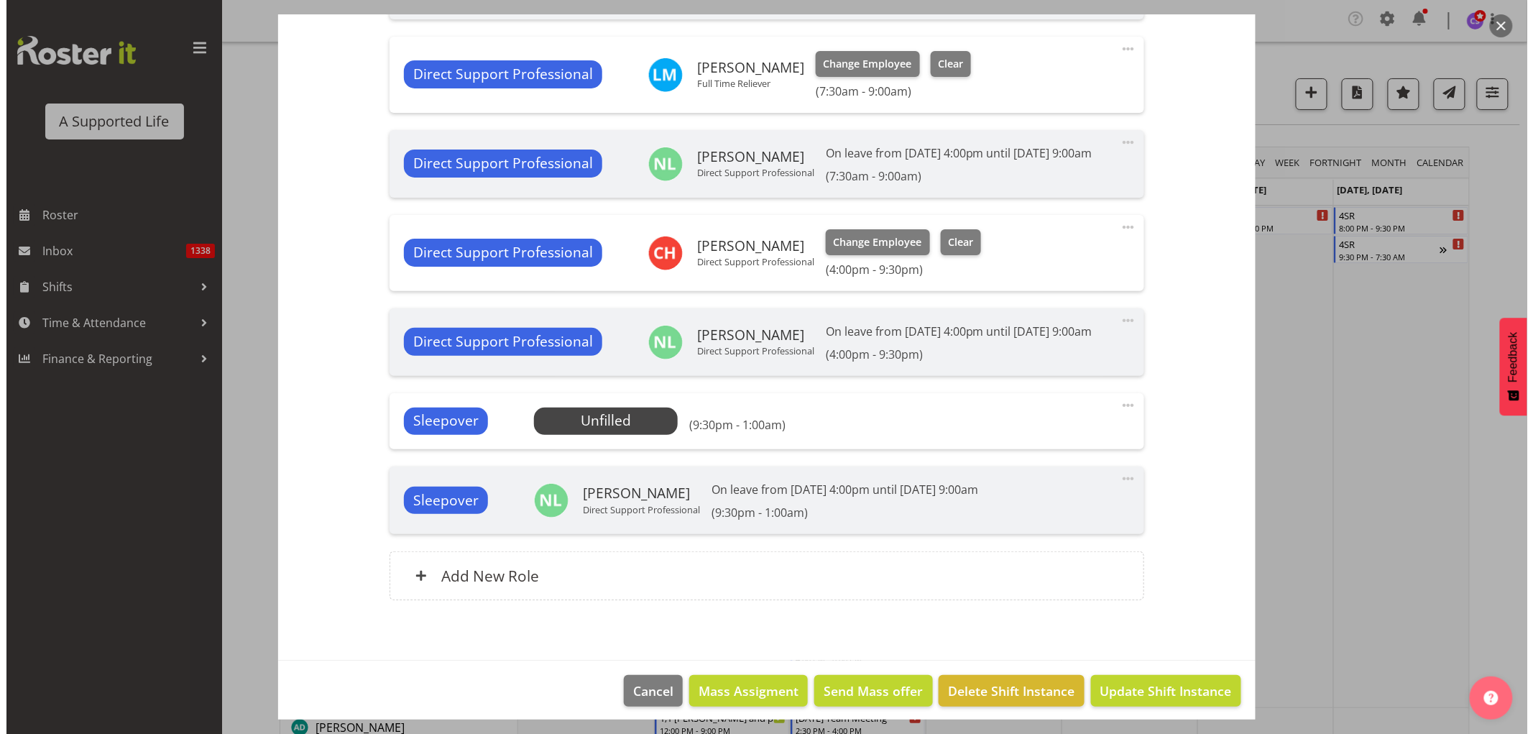
scroll to position [652, 0]
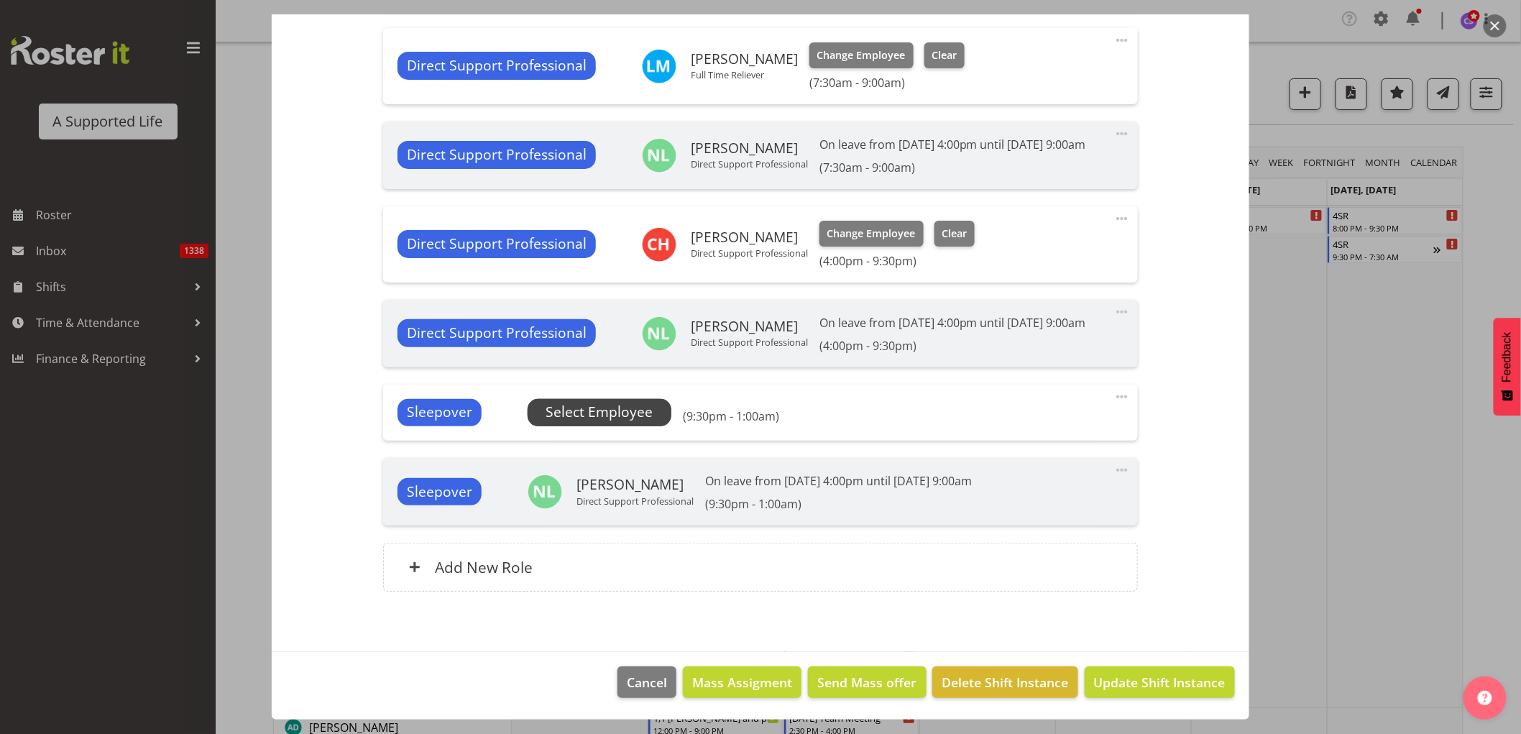
click at [619, 420] on span "Select Employee" at bounding box center [598, 412] width 107 height 21
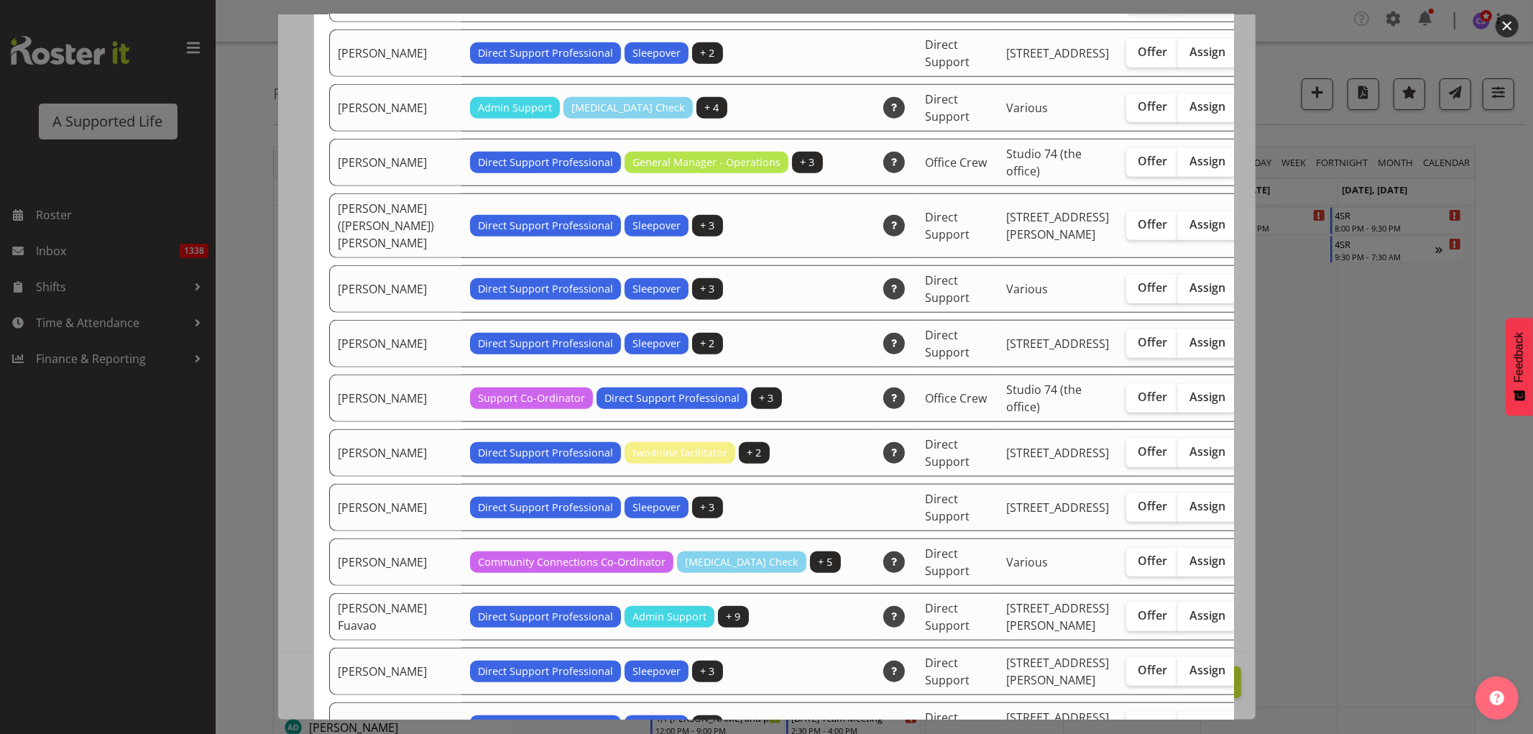
scroll to position [958, 0]
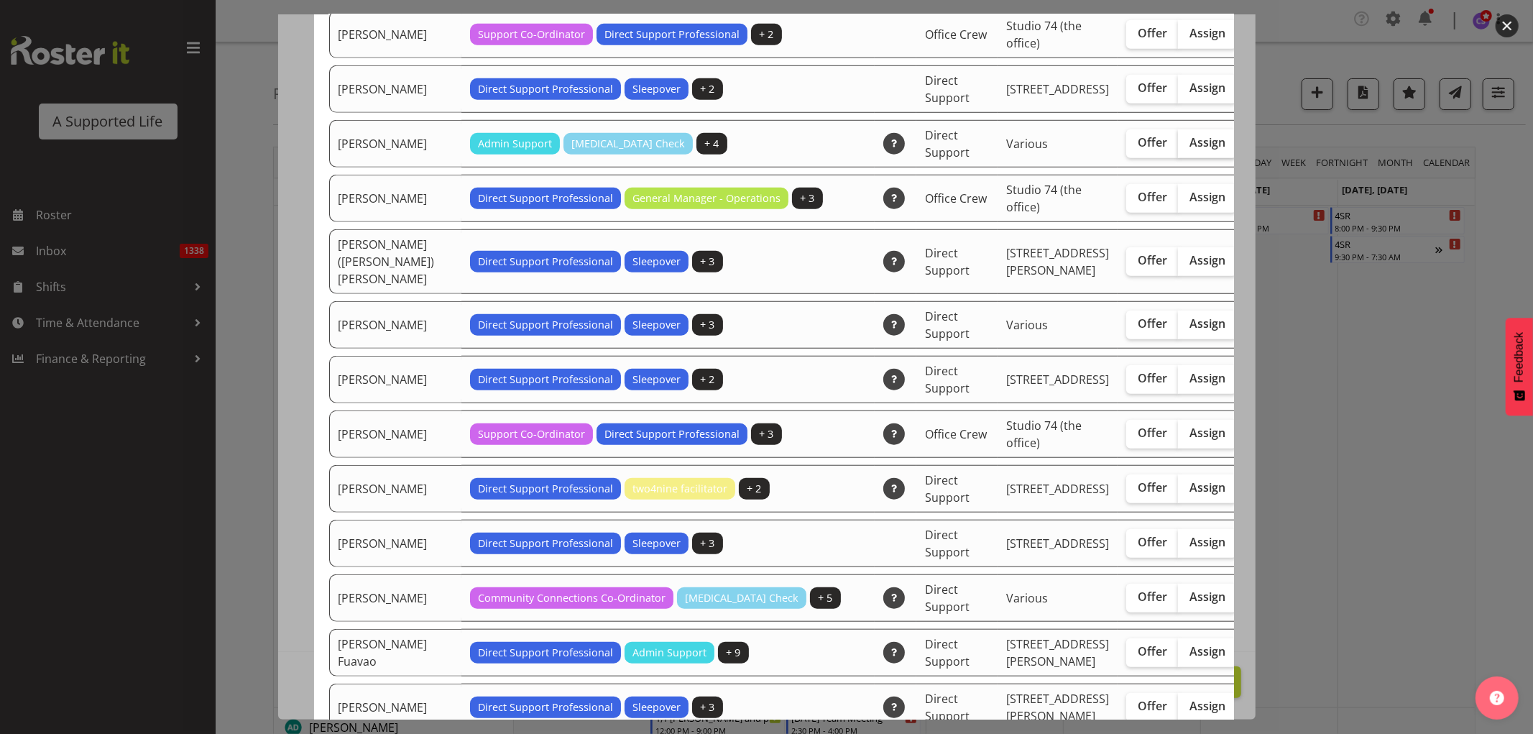
click at [1189, 149] on span "Assign" at bounding box center [1207, 142] width 36 height 14
click at [1178, 147] on input "Assign" at bounding box center [1182, 142] width 9 height 9
checkbox input "true"
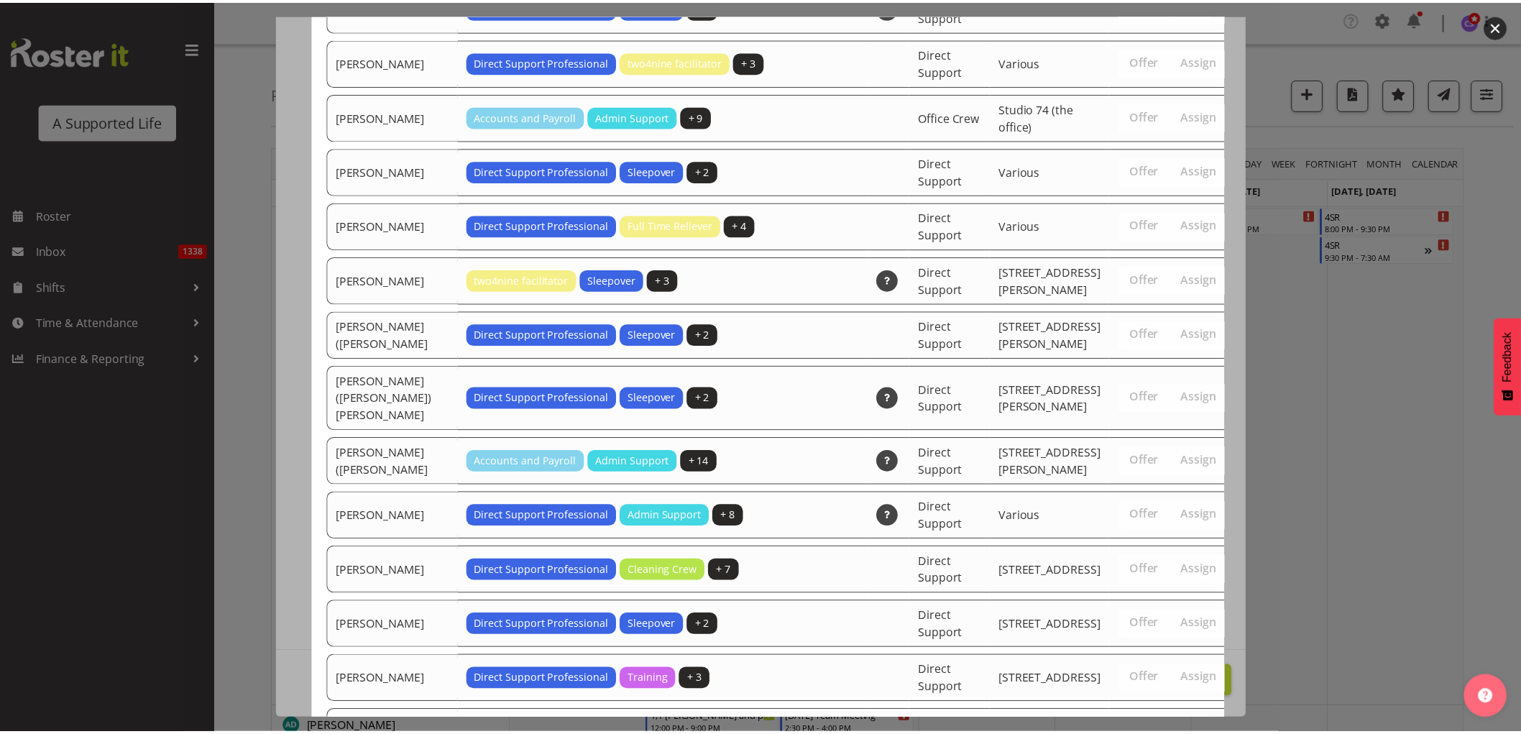
scroll to position [4515, 0]
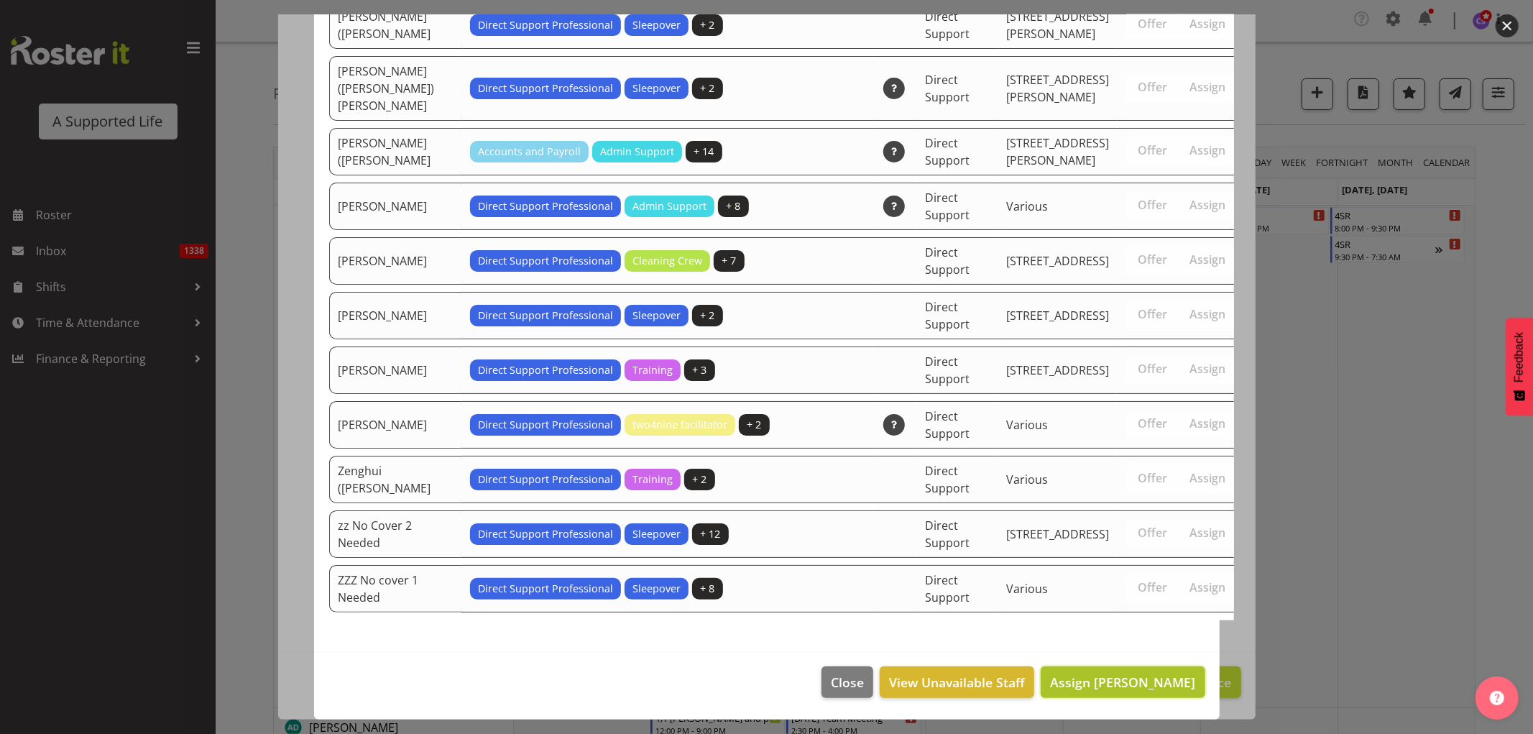
click at [1112, 670] on button "Assign [PERSON_NAME]" at bounding box center [1122, 682] width 164 height 32
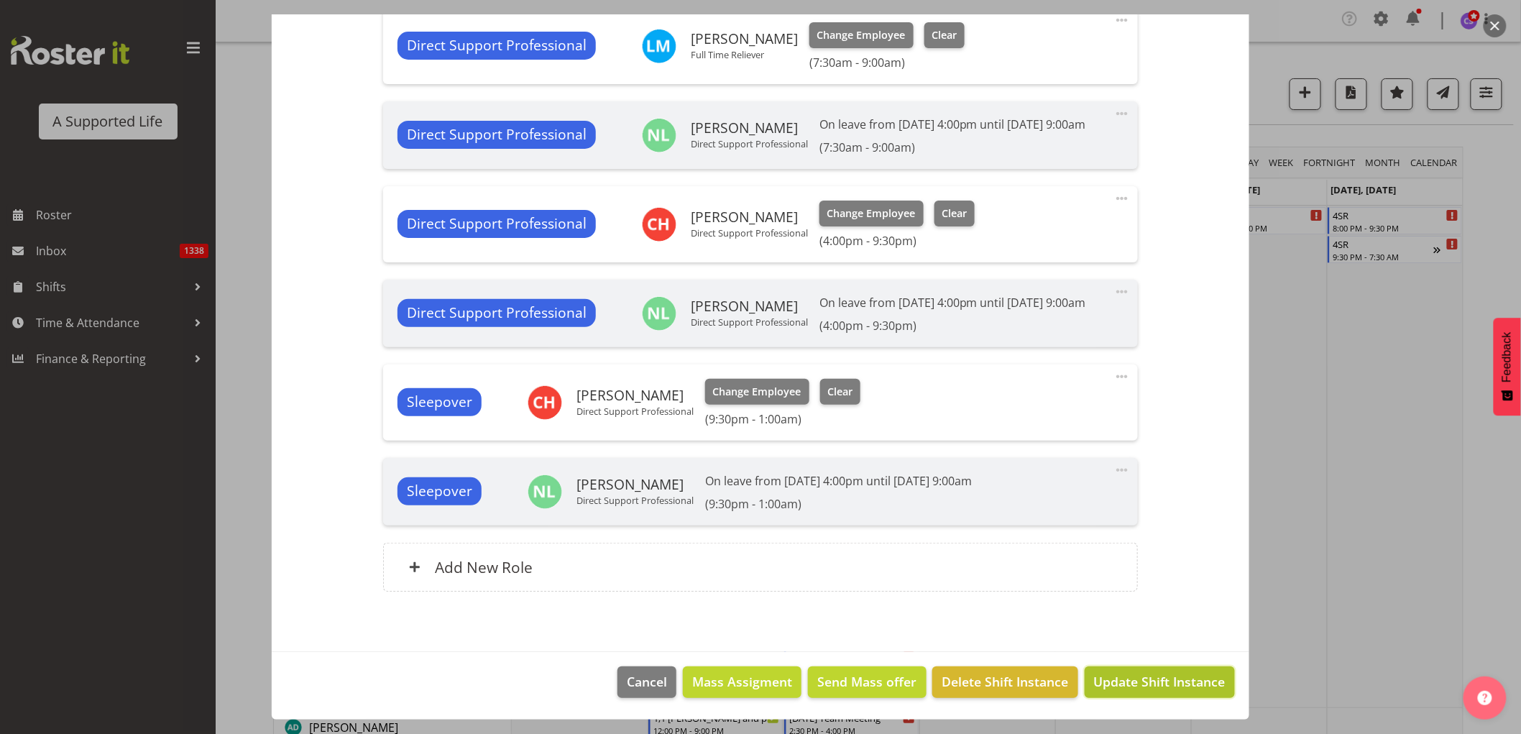
click at [1145, 691] on span "Update Shift Instance" at bounding box center [1159, 681] width 131 height 19
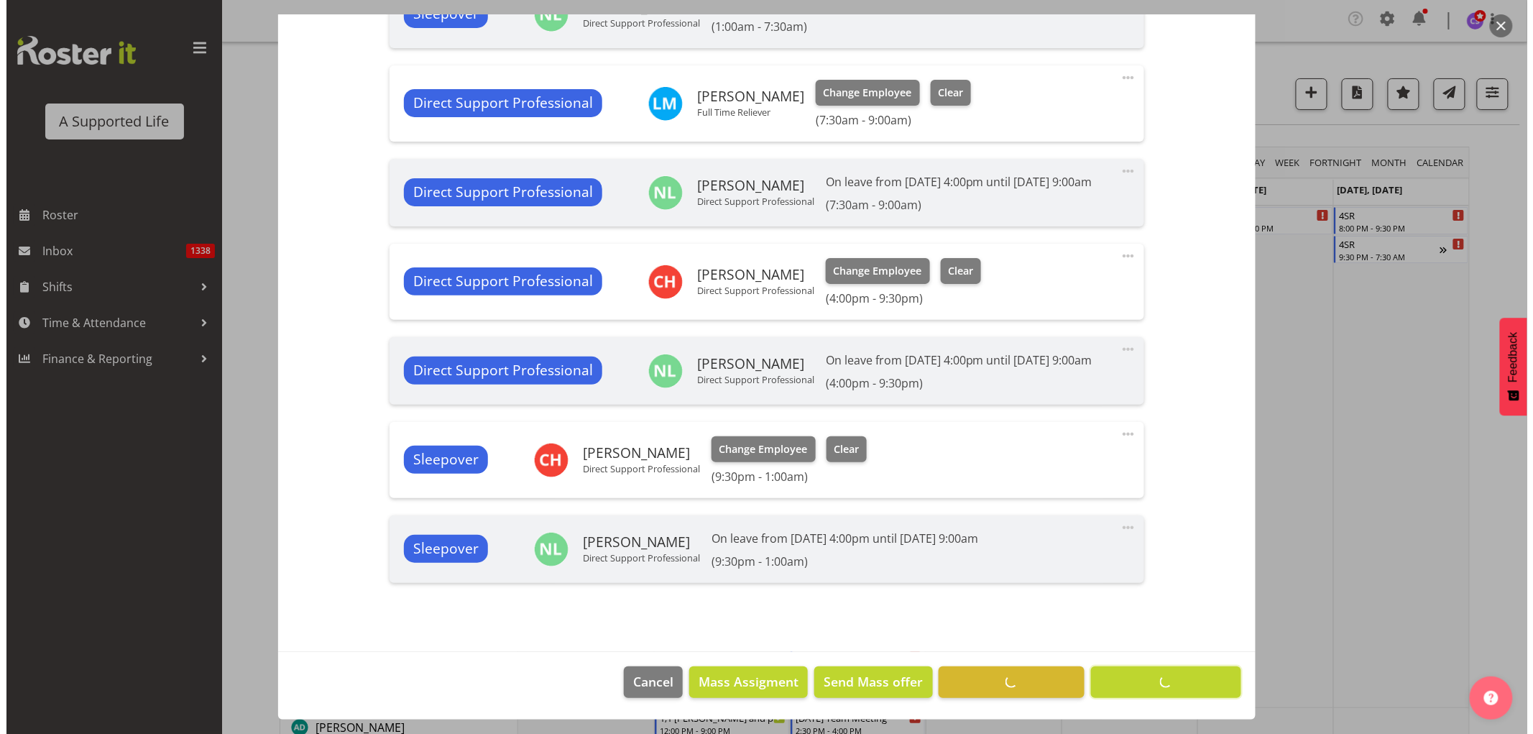
scroll to position [614, 0]
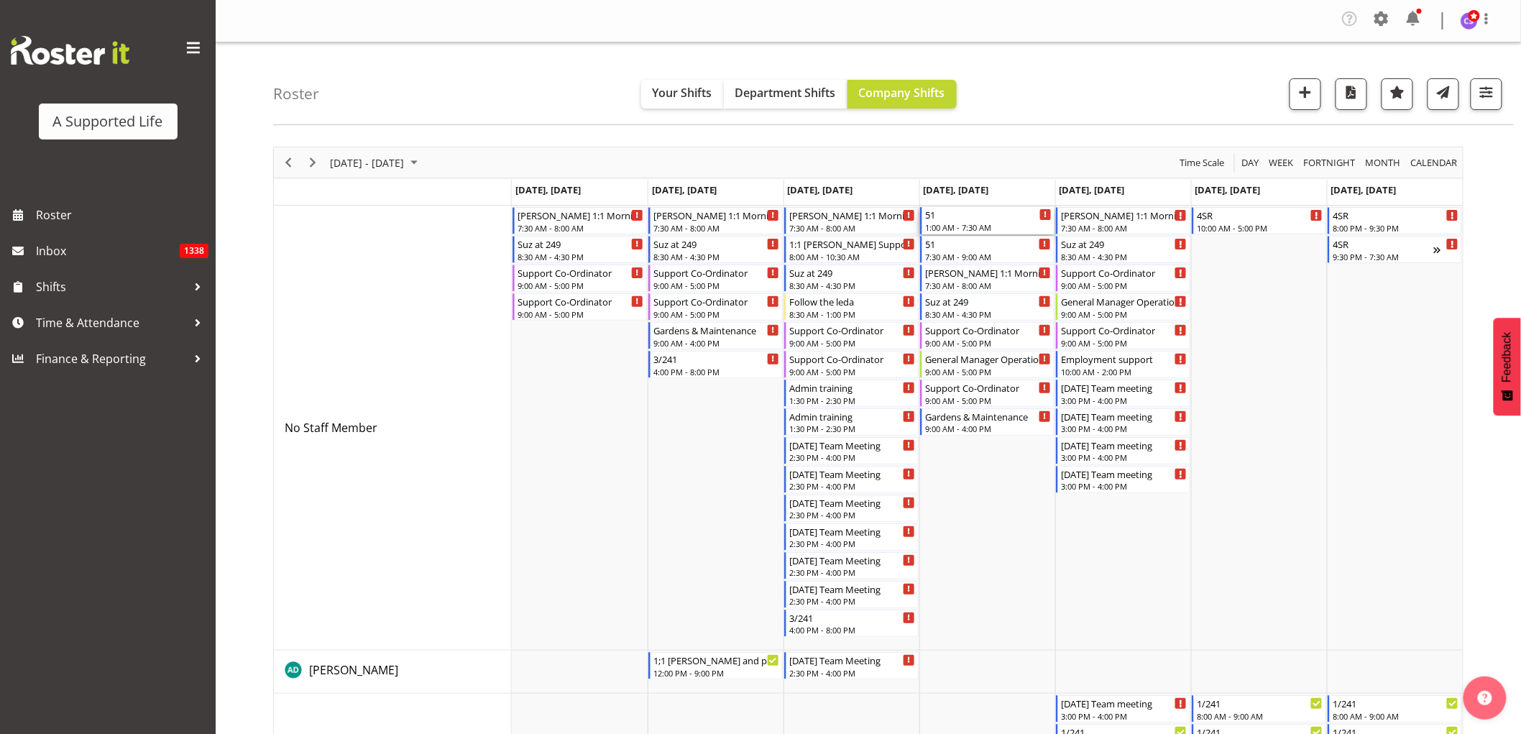
click at [995, 220] on div "51" at bounding box center [988, 214] width 126 height 14
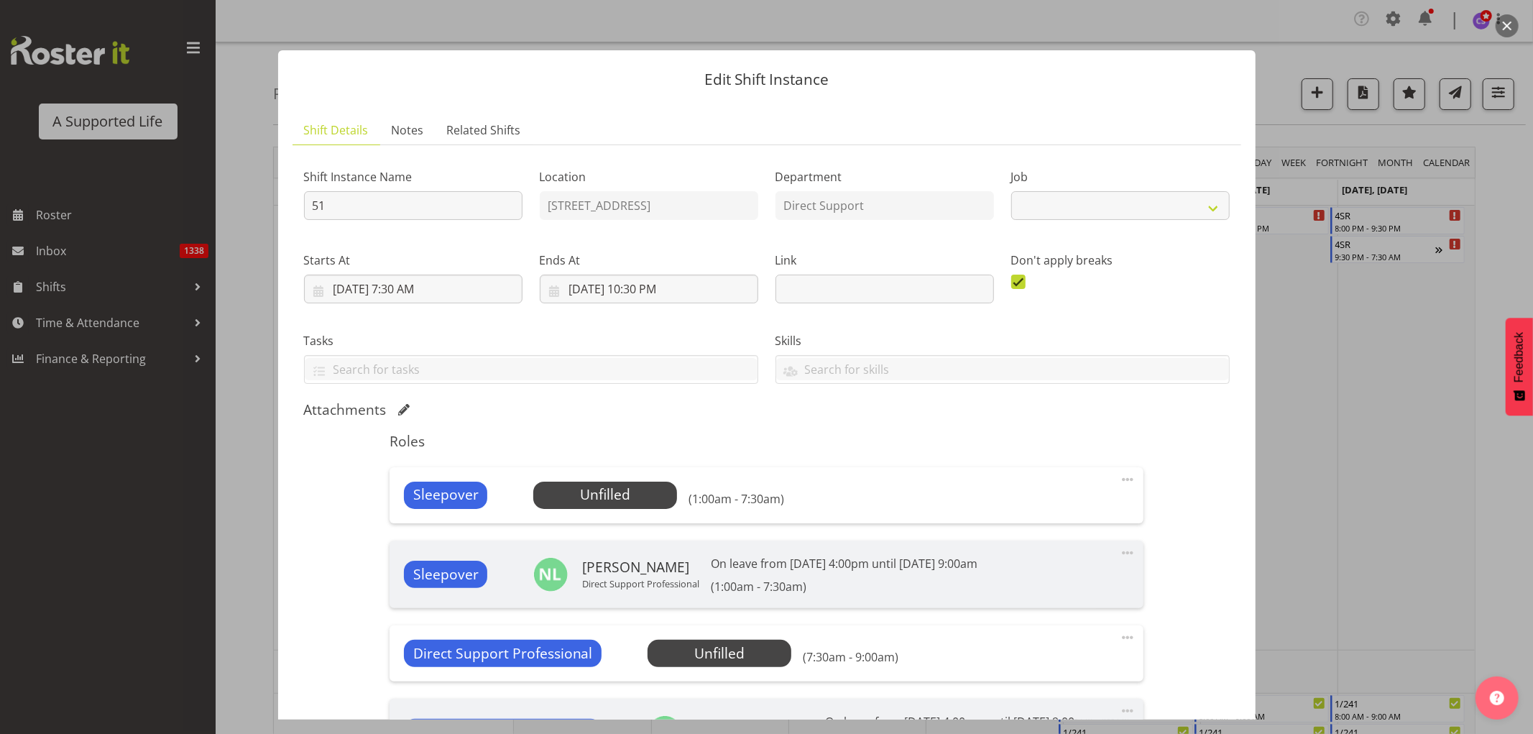
select select "4112"
click at [644, 494] on span "Select Employee" at bounding box center [605, 494] width 107 height 21
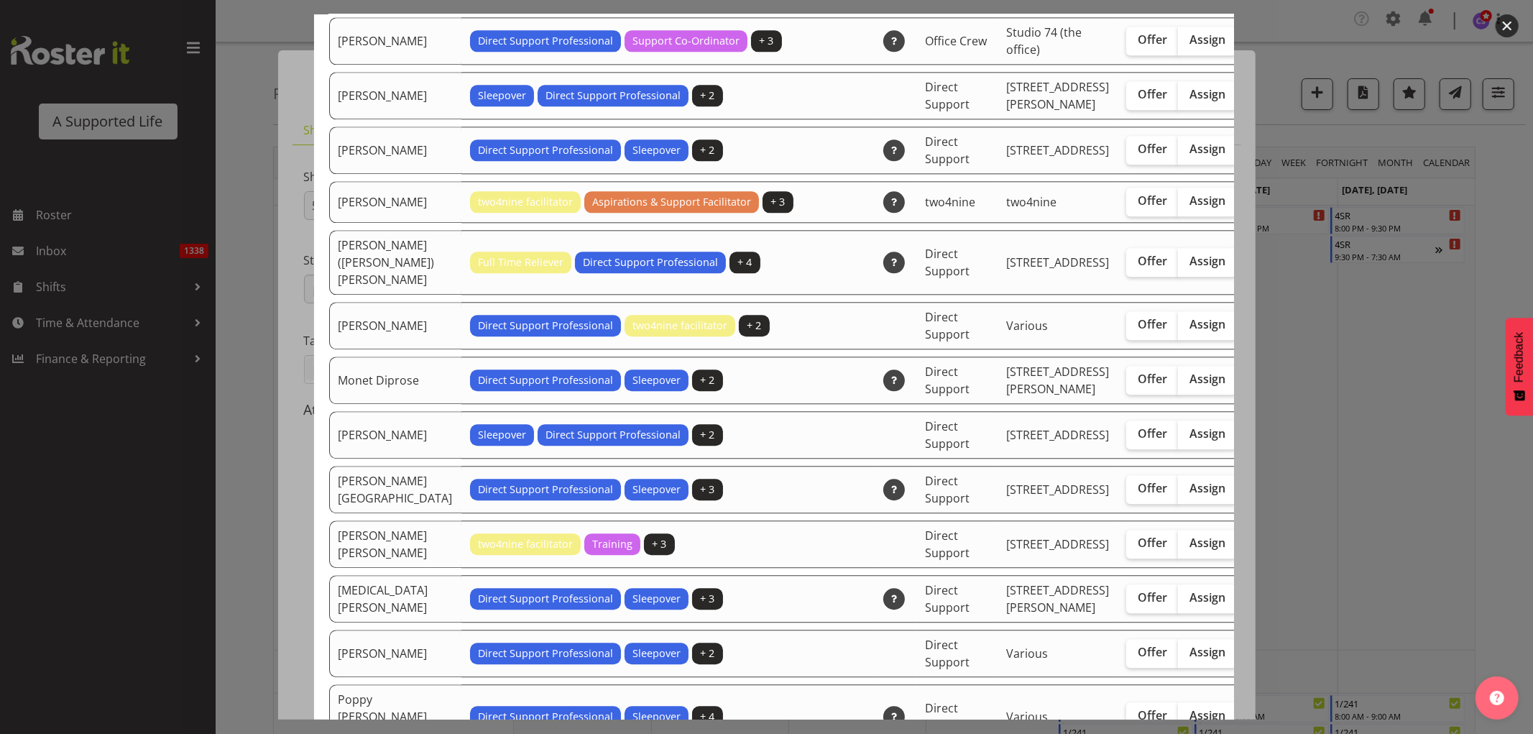
scroll to position [2874, 0]
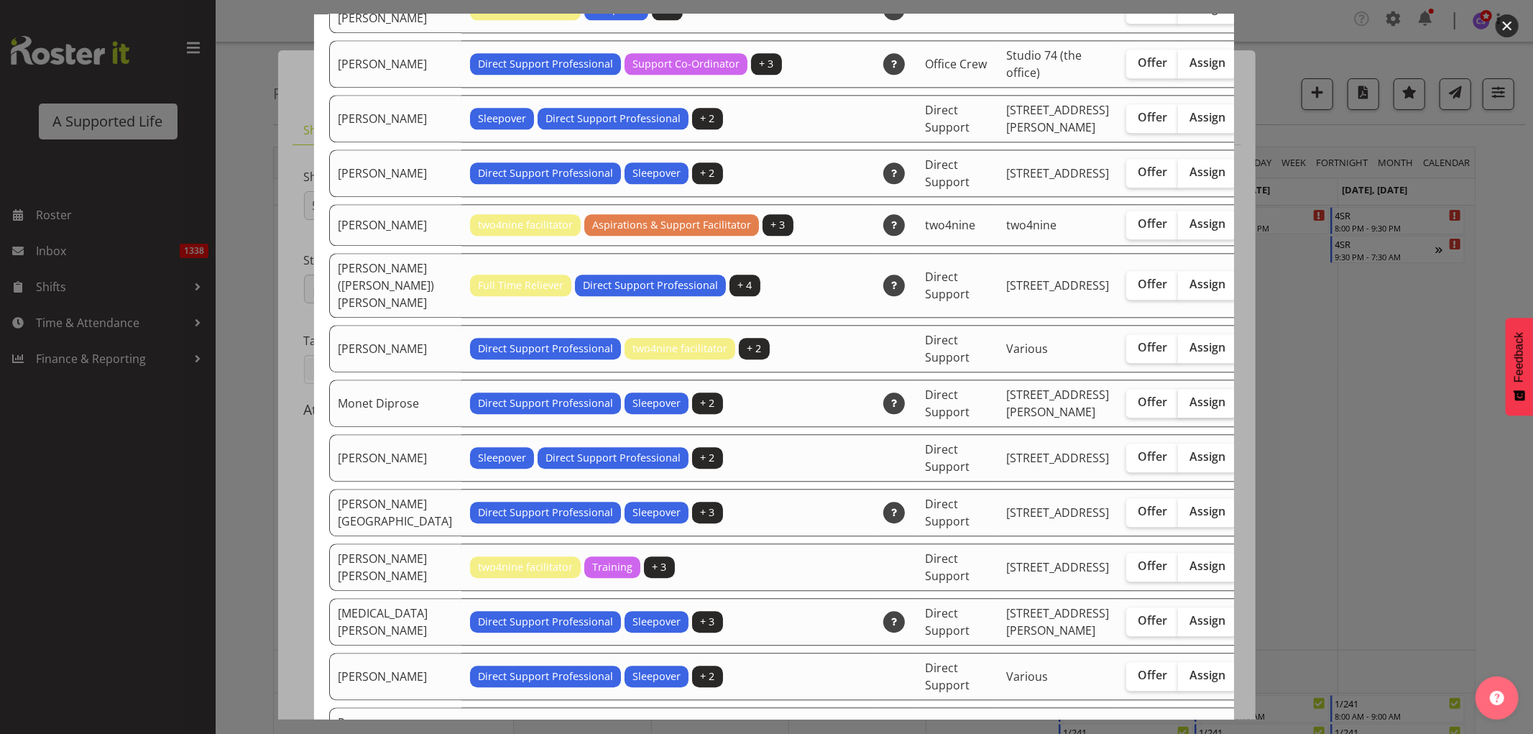
click at [1189, 409] on span "Assign" at bounding box center [1207, 401] width 36 height 14
click at [1178, 407] on input "Assign" at bounding box center [1182, 401] width 9 height 9
checkbox input "true"
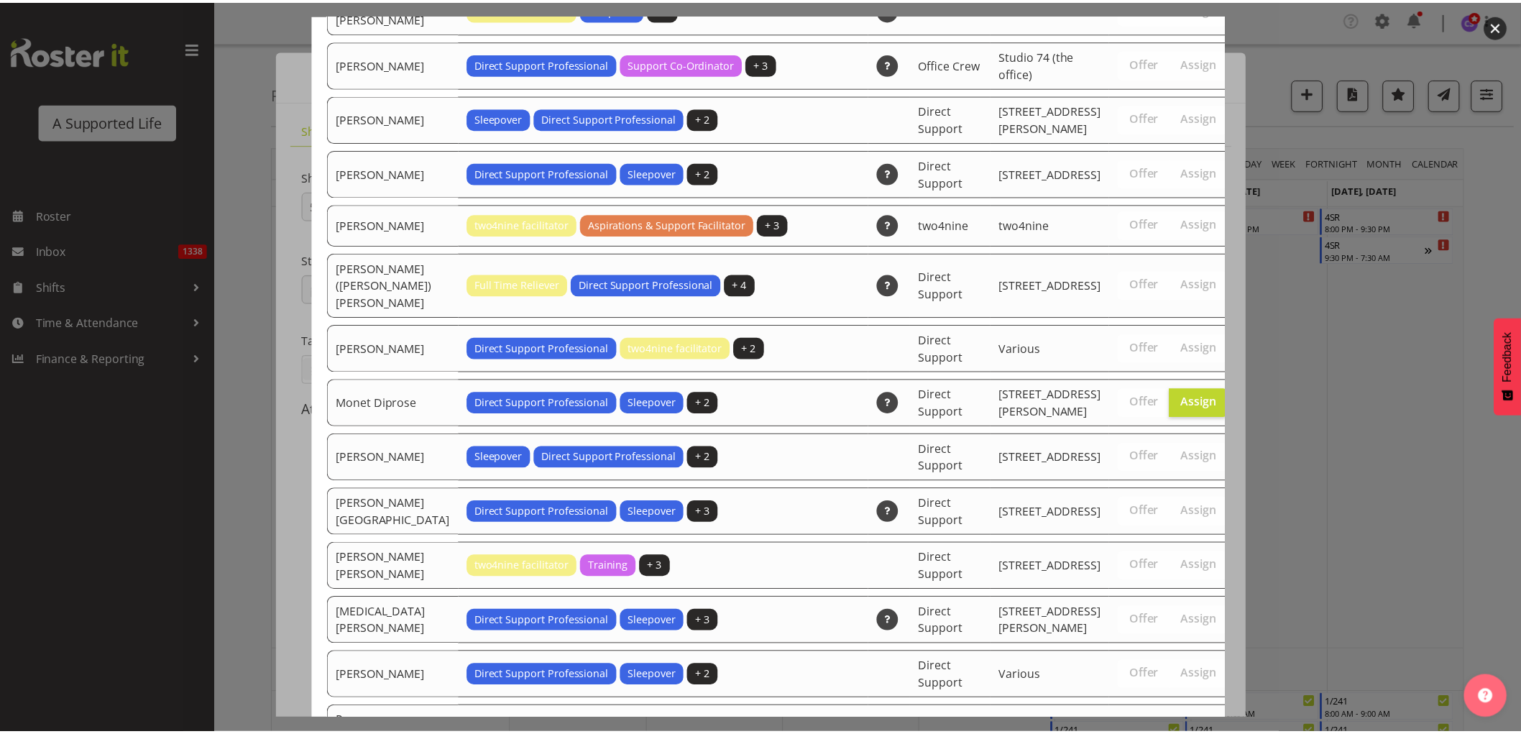
scroll to position [4581, 0]
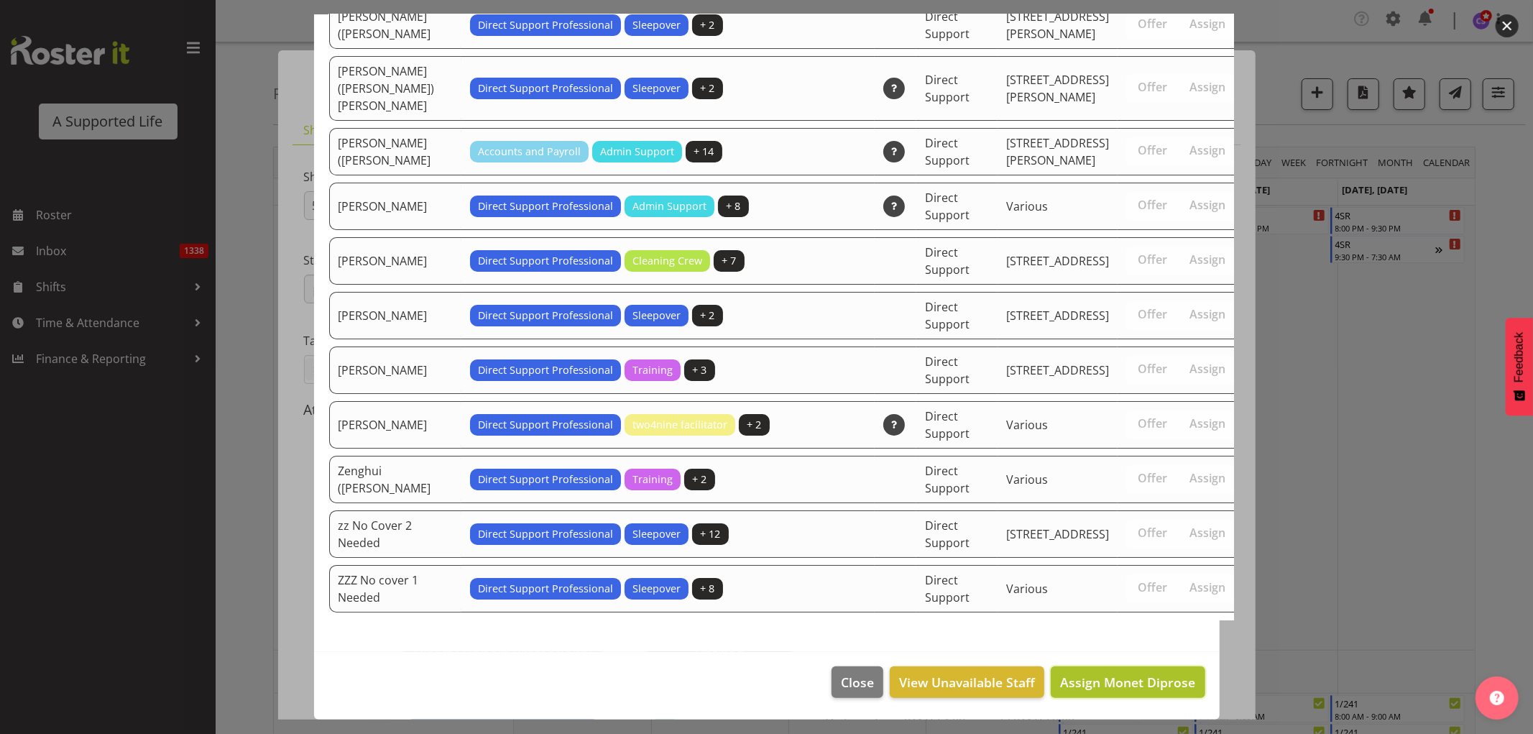
drag, startPoint x: 1180, startPoint y: 695, endPoint x: 1162, endPoint y: 683, distance: 21.7
click at [1180, 694] on button "Assign Monet Diprose" at bounding box center [1128, 682] width 154 height 32
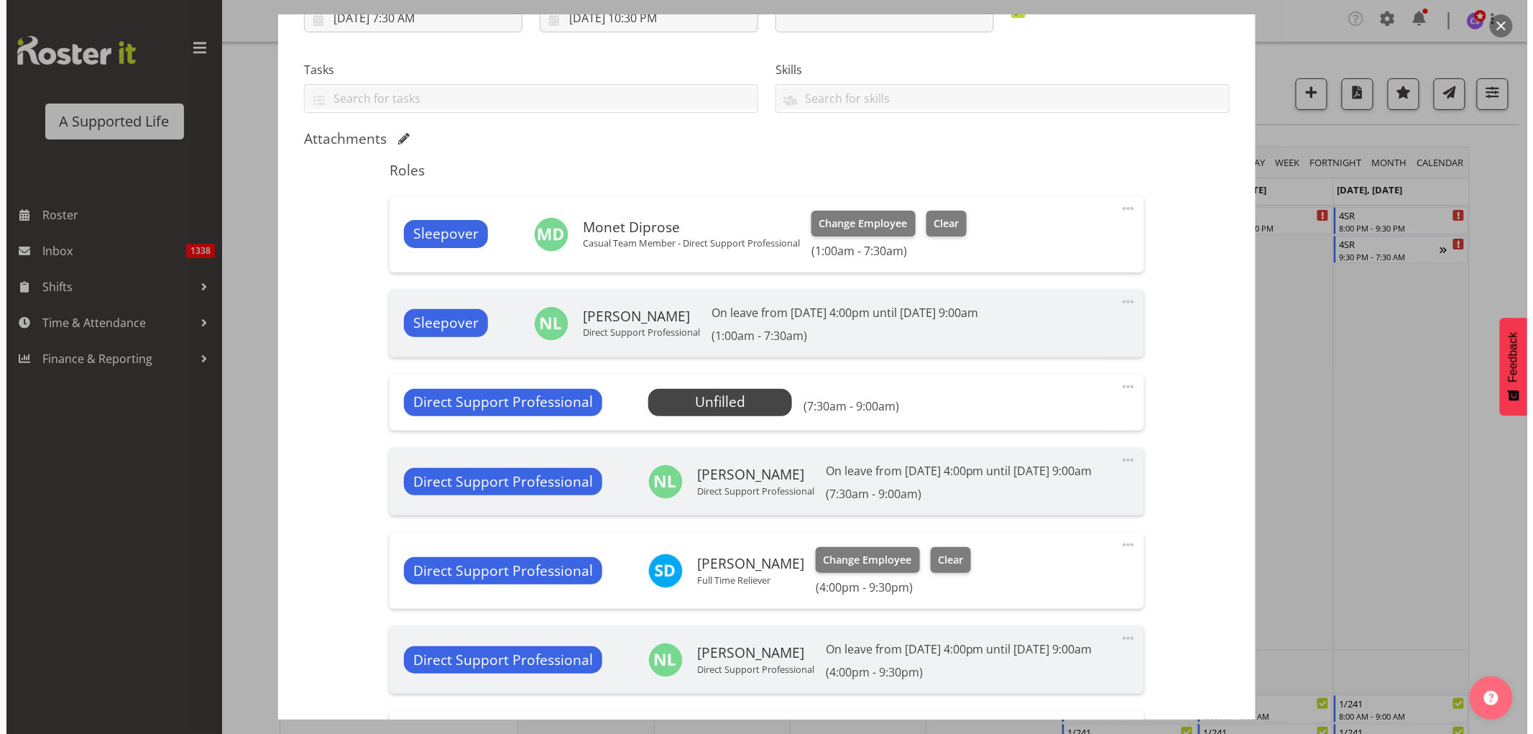
scroll to position [319, 0]
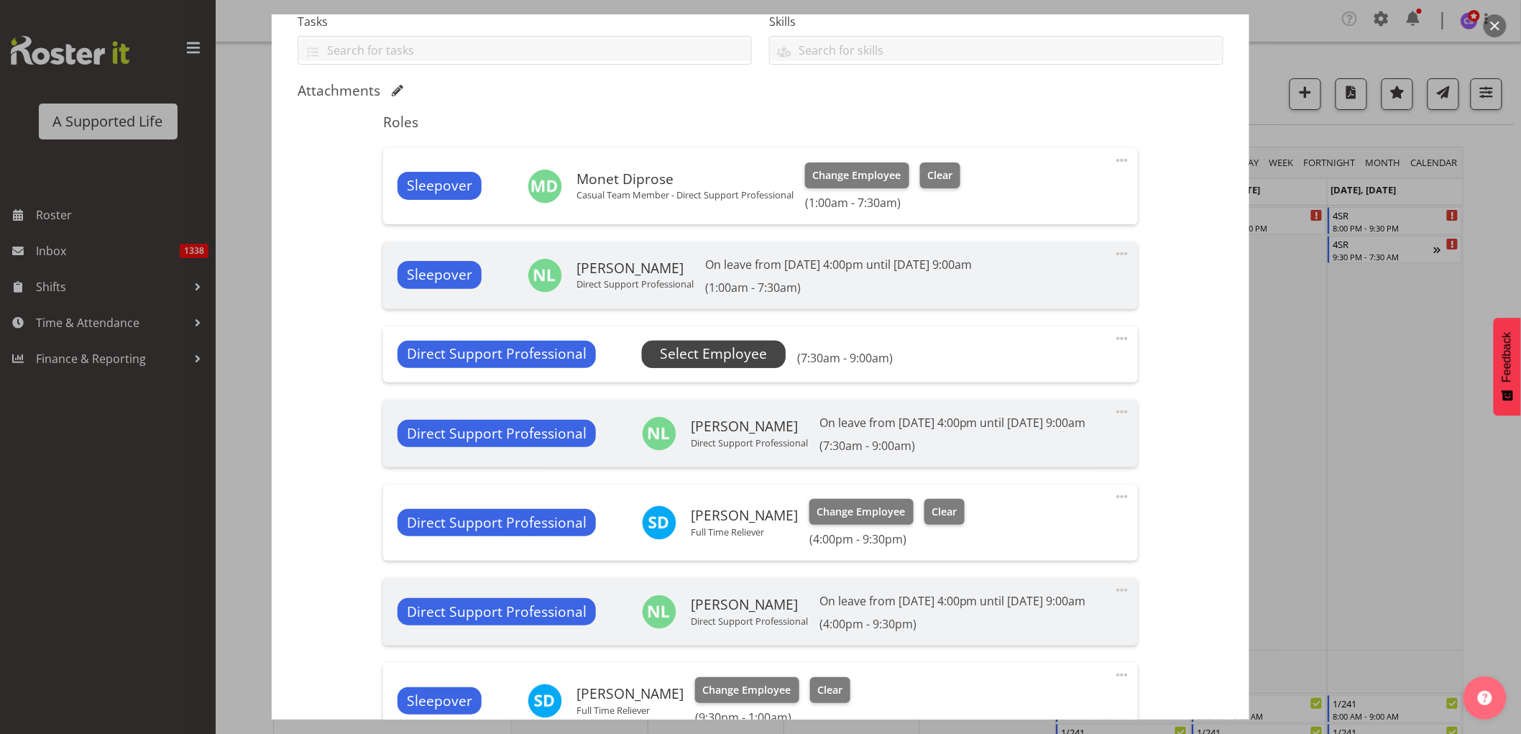
click at [731, 351] on span "Select Employee" at bounding box center [713, 353] width 107 height 21
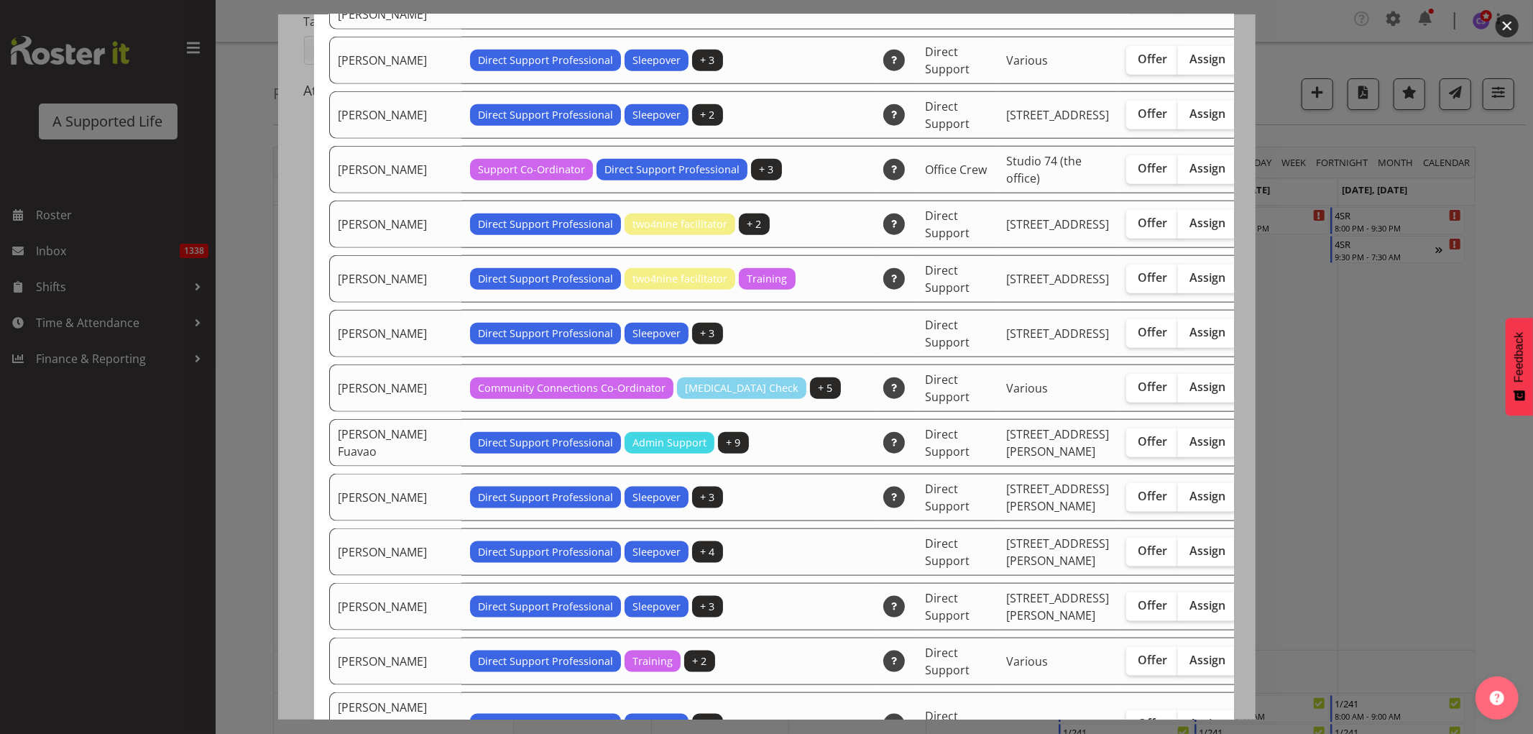
scroll to position [638, 0]
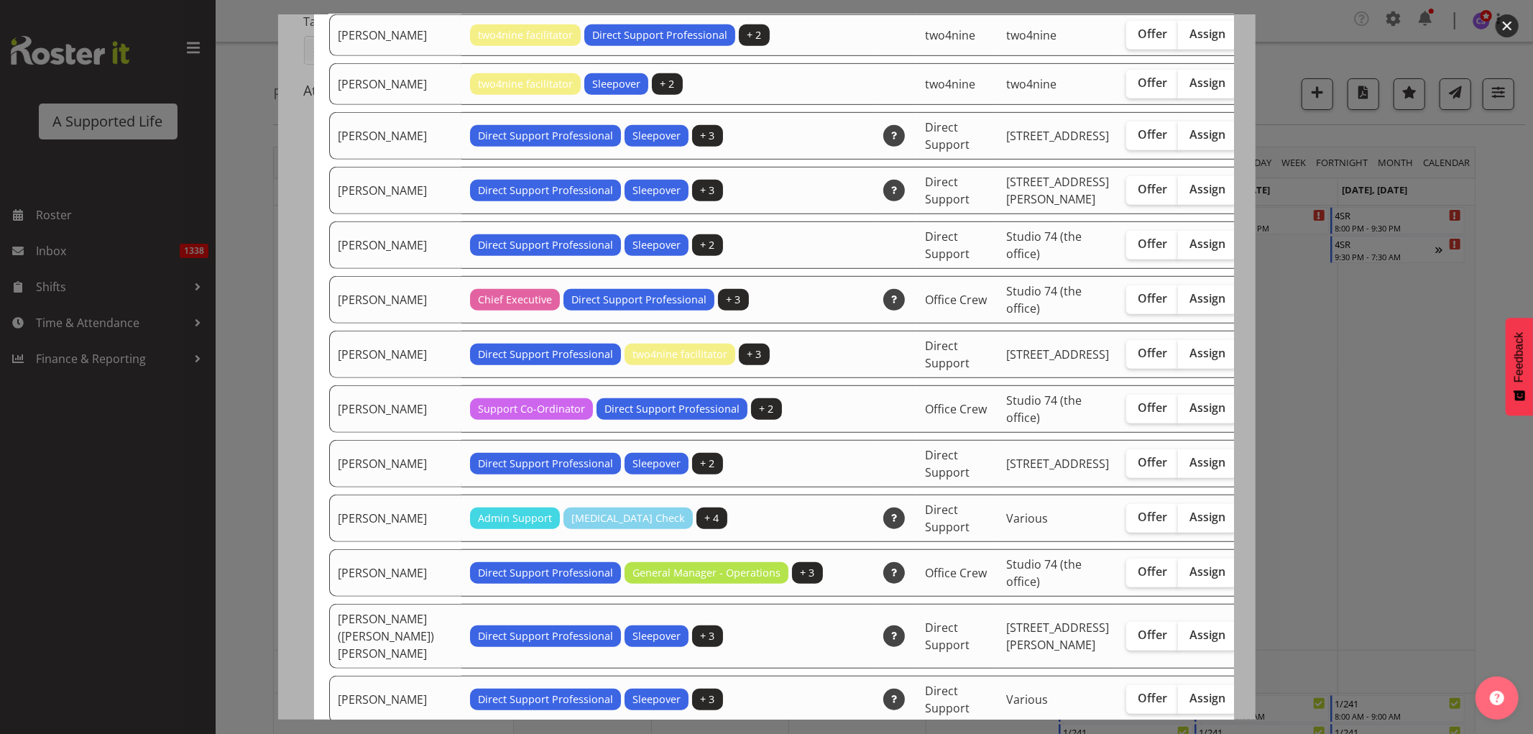
click at [1449, 448] on div at bounding box center [766, 367] width 1533 height 734
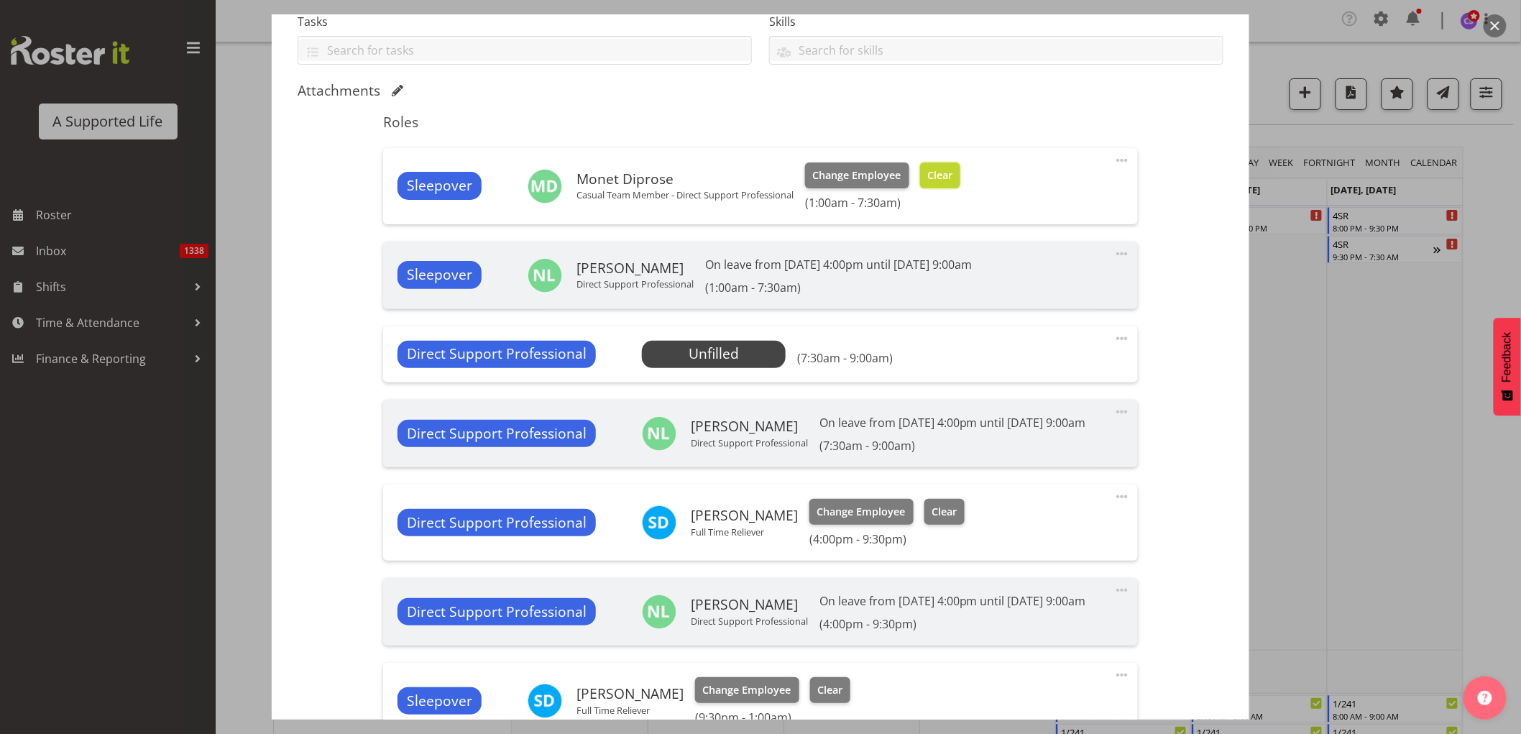
click at [947, 176] on span "Clear" at bounding box center [939, 175] width 25 height 16
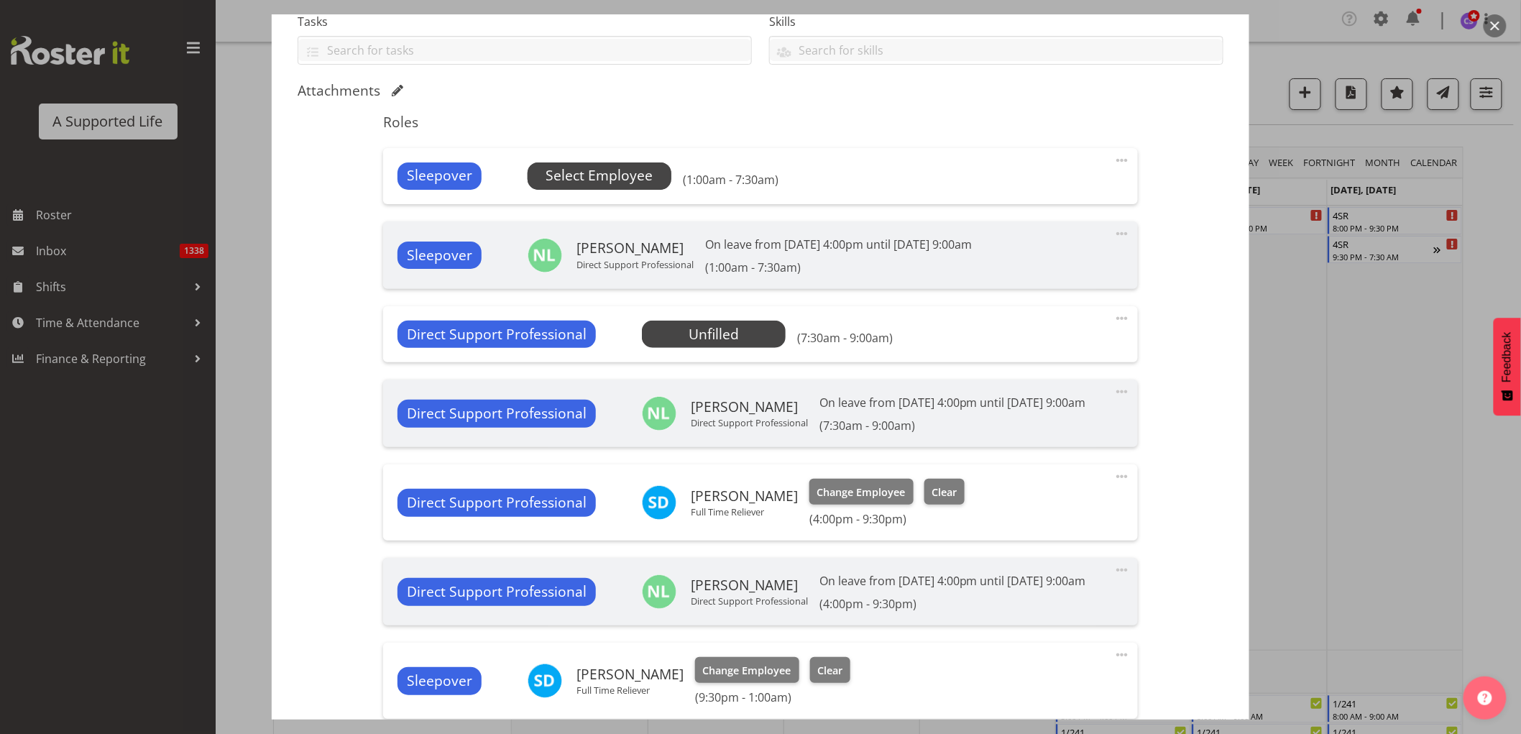
click at [637, 175] on span "Select Employee" at bounding box center [598, 175] width 107 height 21
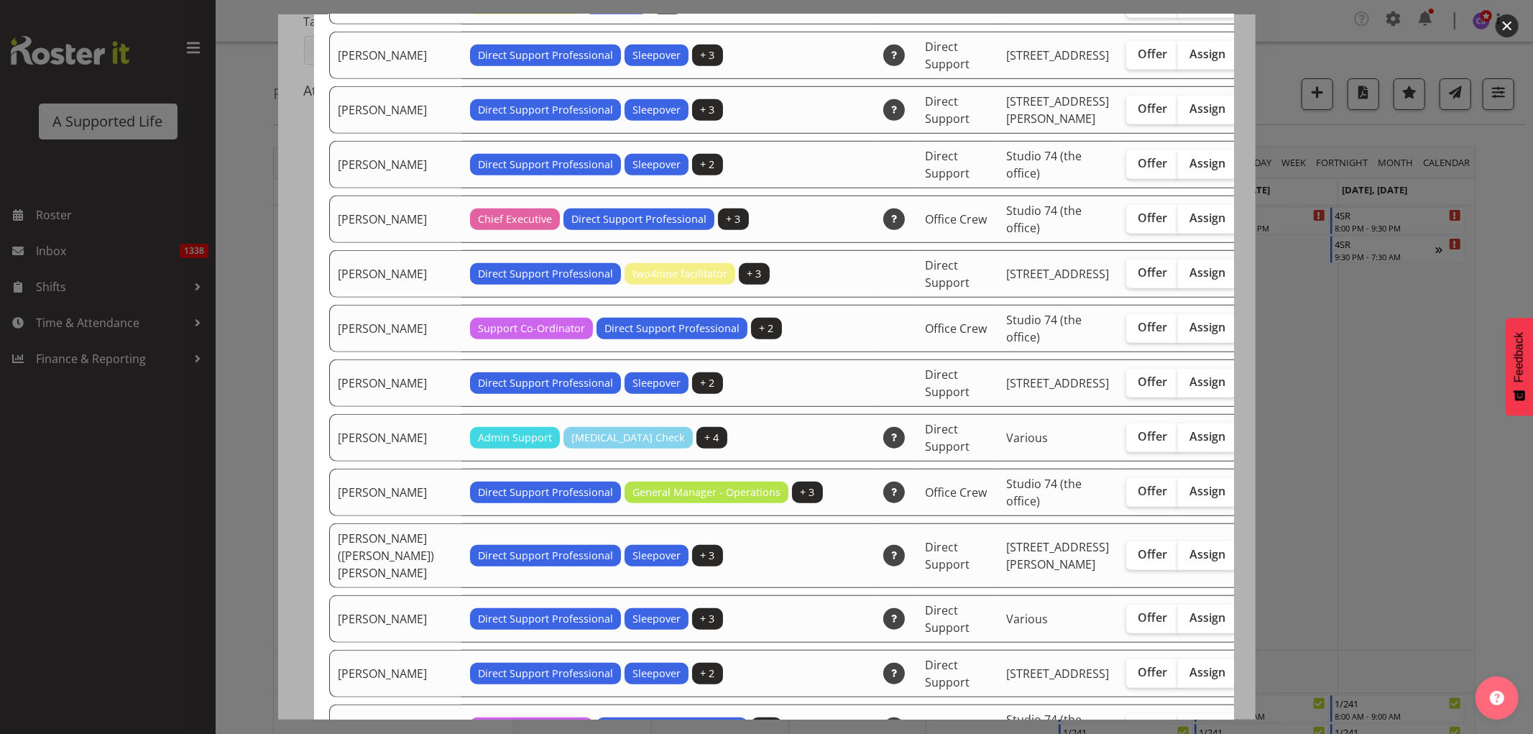
scroll to position [798, 0]
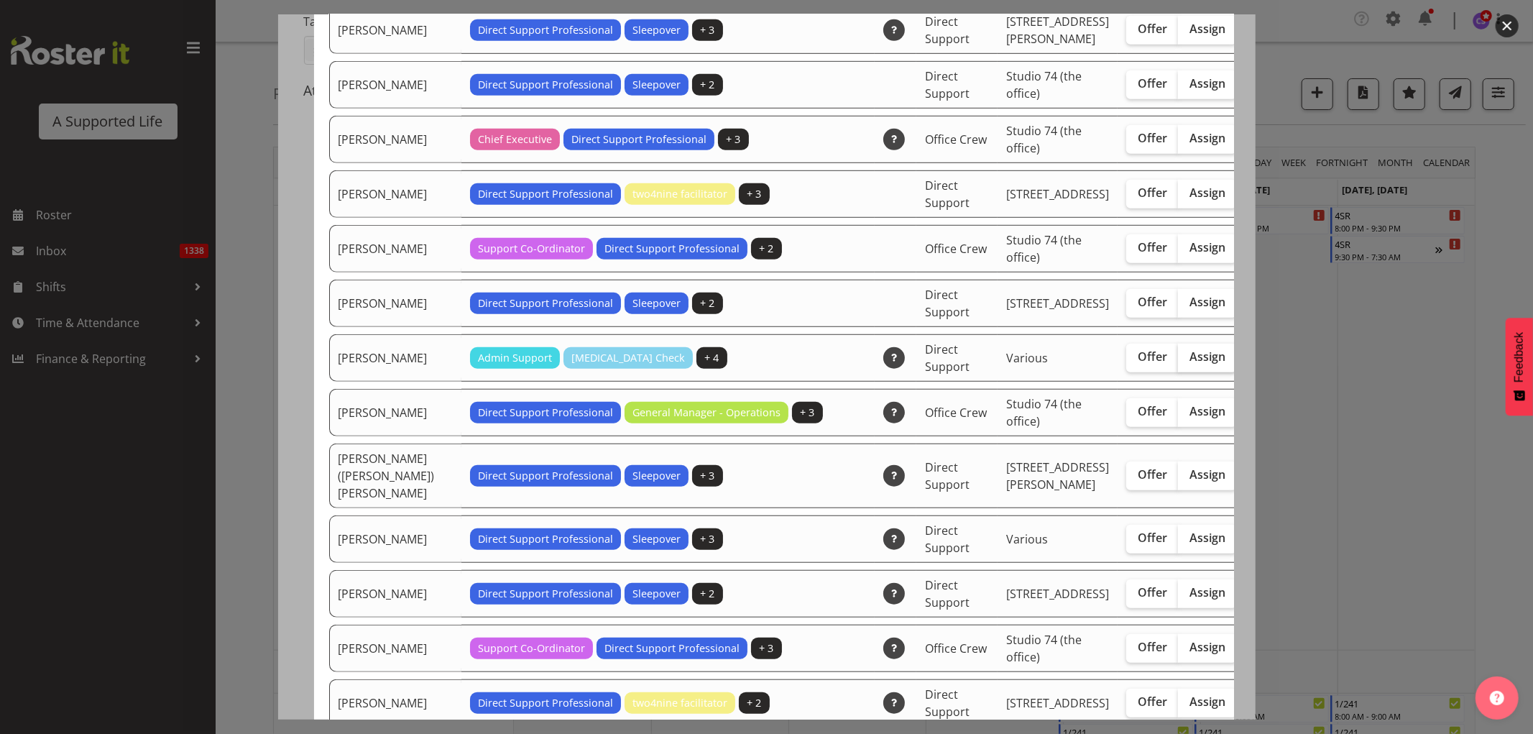
click at [1189, 364] on span "Assign" at bounding box center [1207, 356] width 36 height 14
click at [1178, 361] on input "Assign" at bounding box center [1182, 356] width 9 height 9
checkbox input "true"
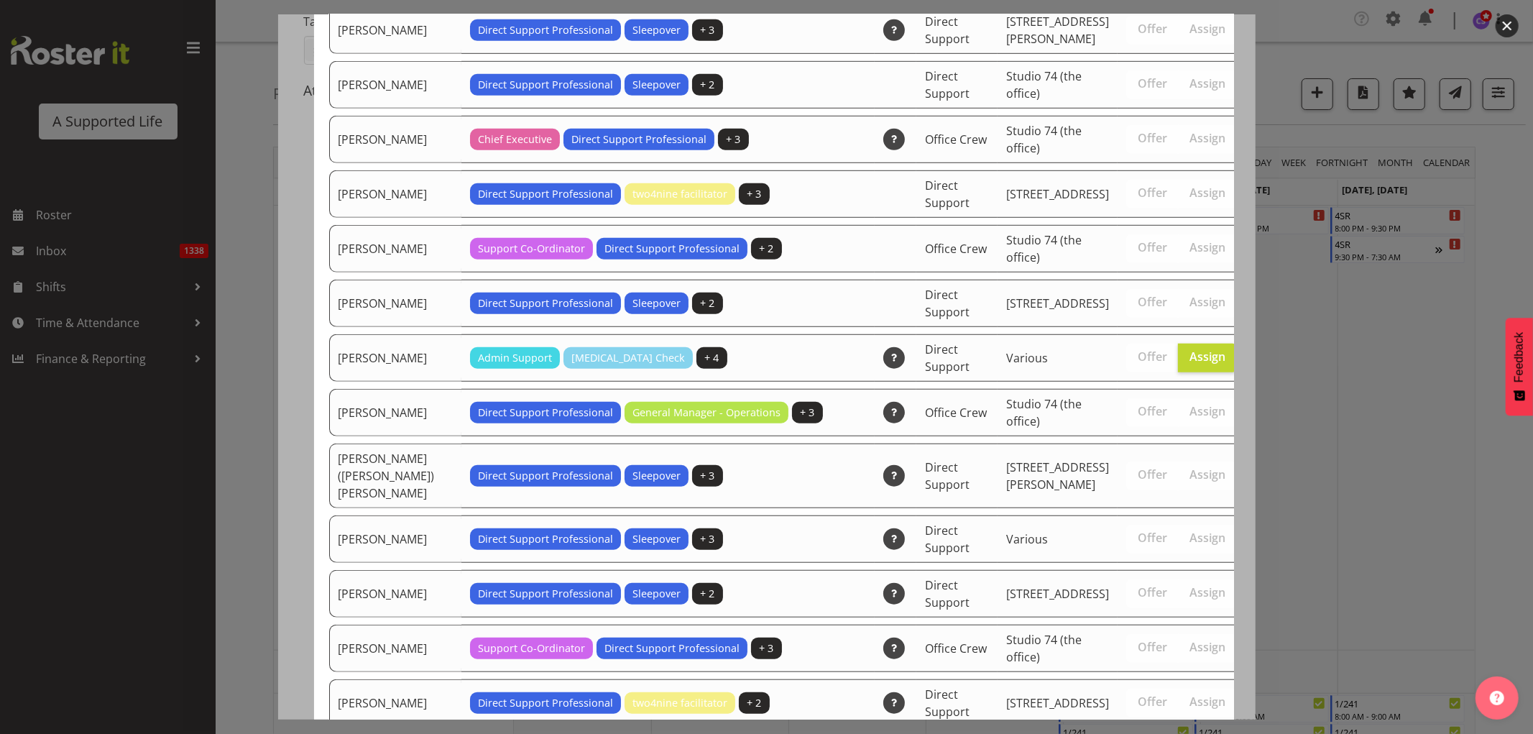
scroll to position [4581, 0]
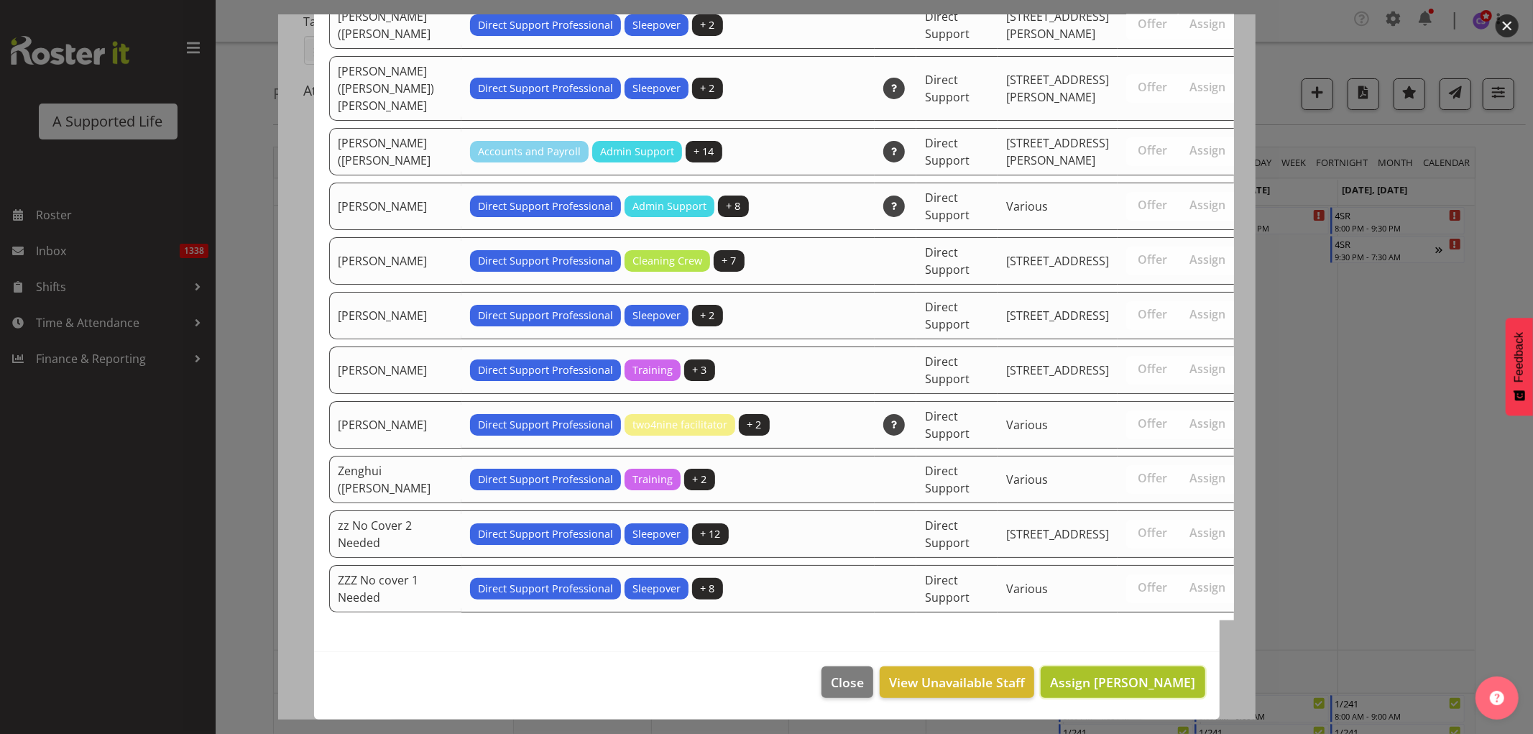
click at [1141, 678] on span "Assign [PERSON_NAME]" at bounding box center [1122, 681] width 145 height 17
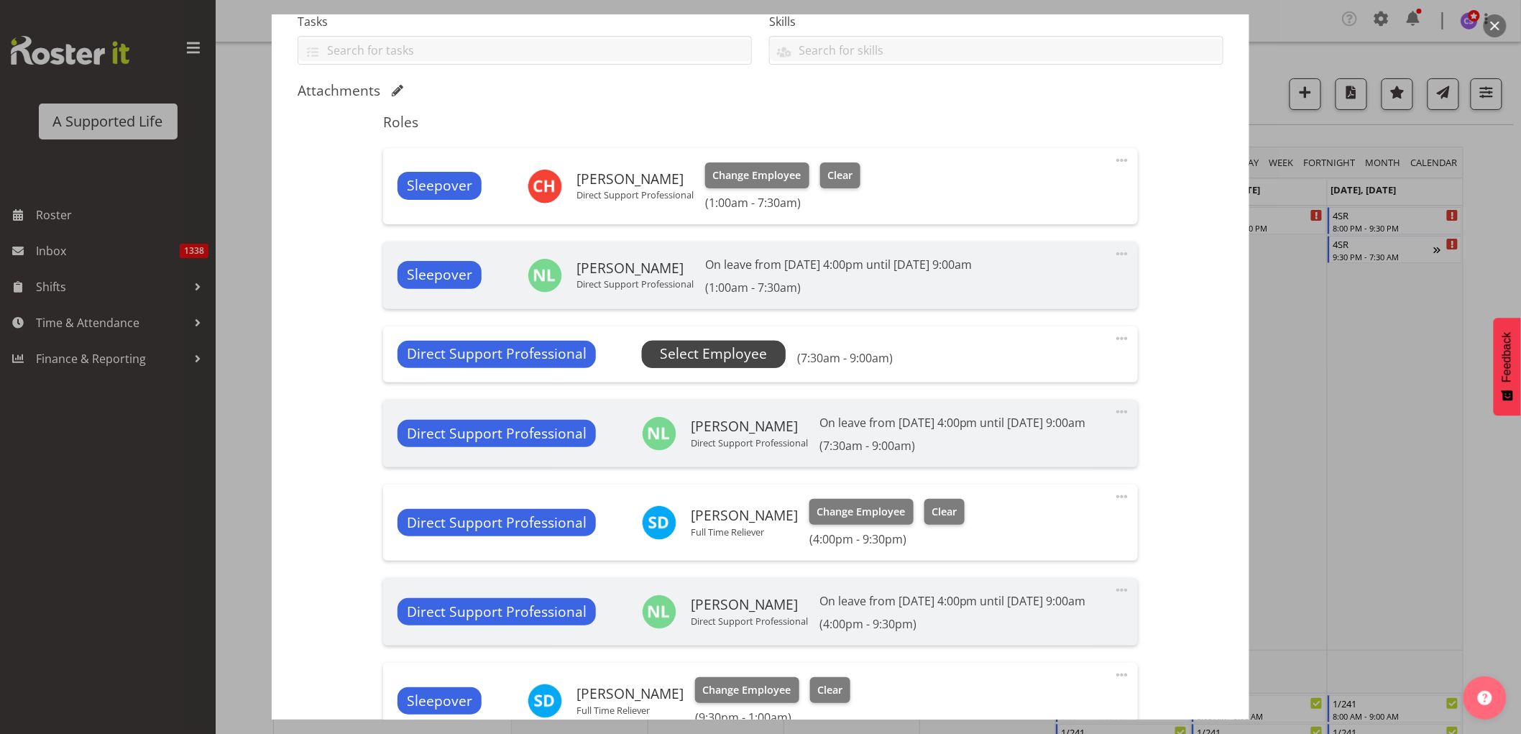
click at [749, 347] on span "Select Employee" at bounding box center [713, 353] width 107 height 21
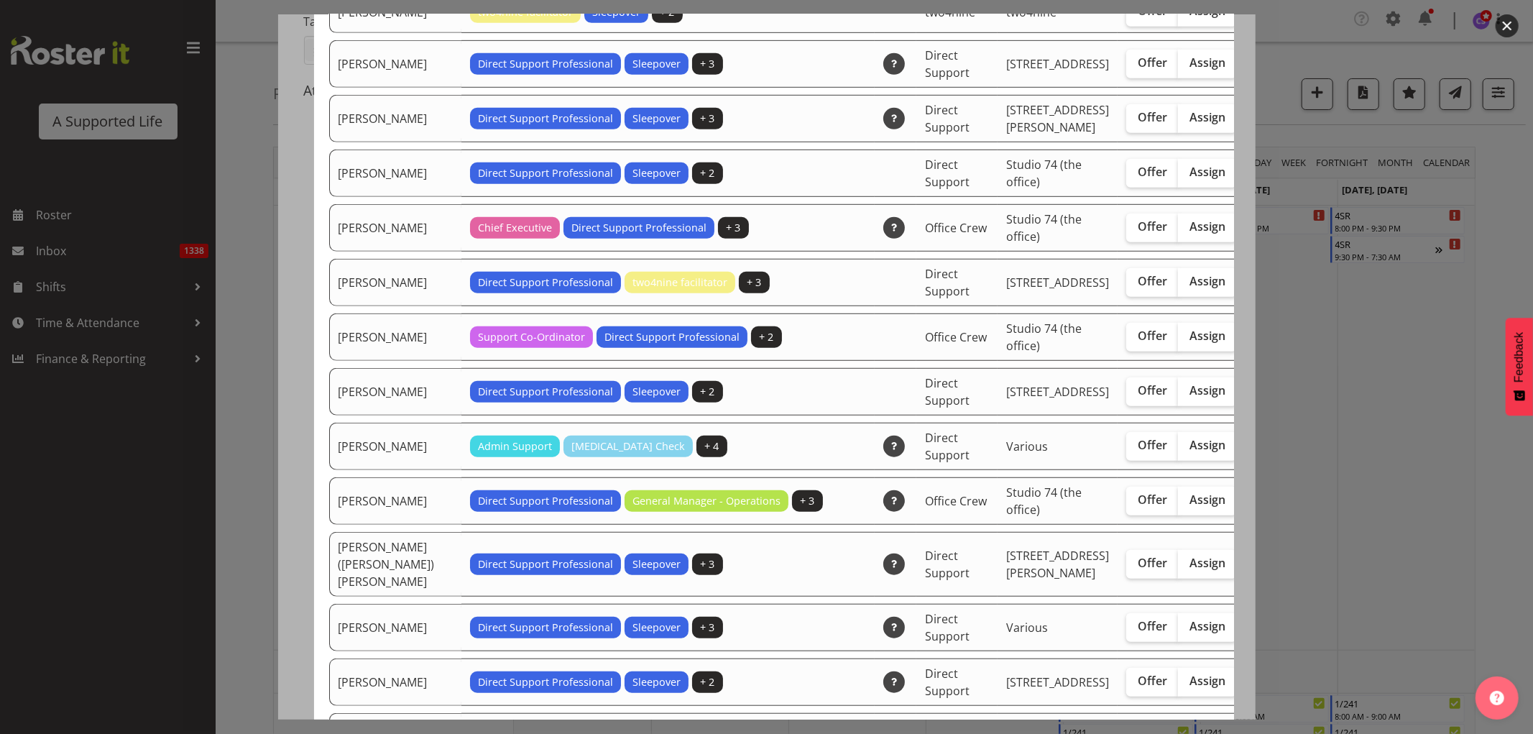
scroll to position [798, 0]
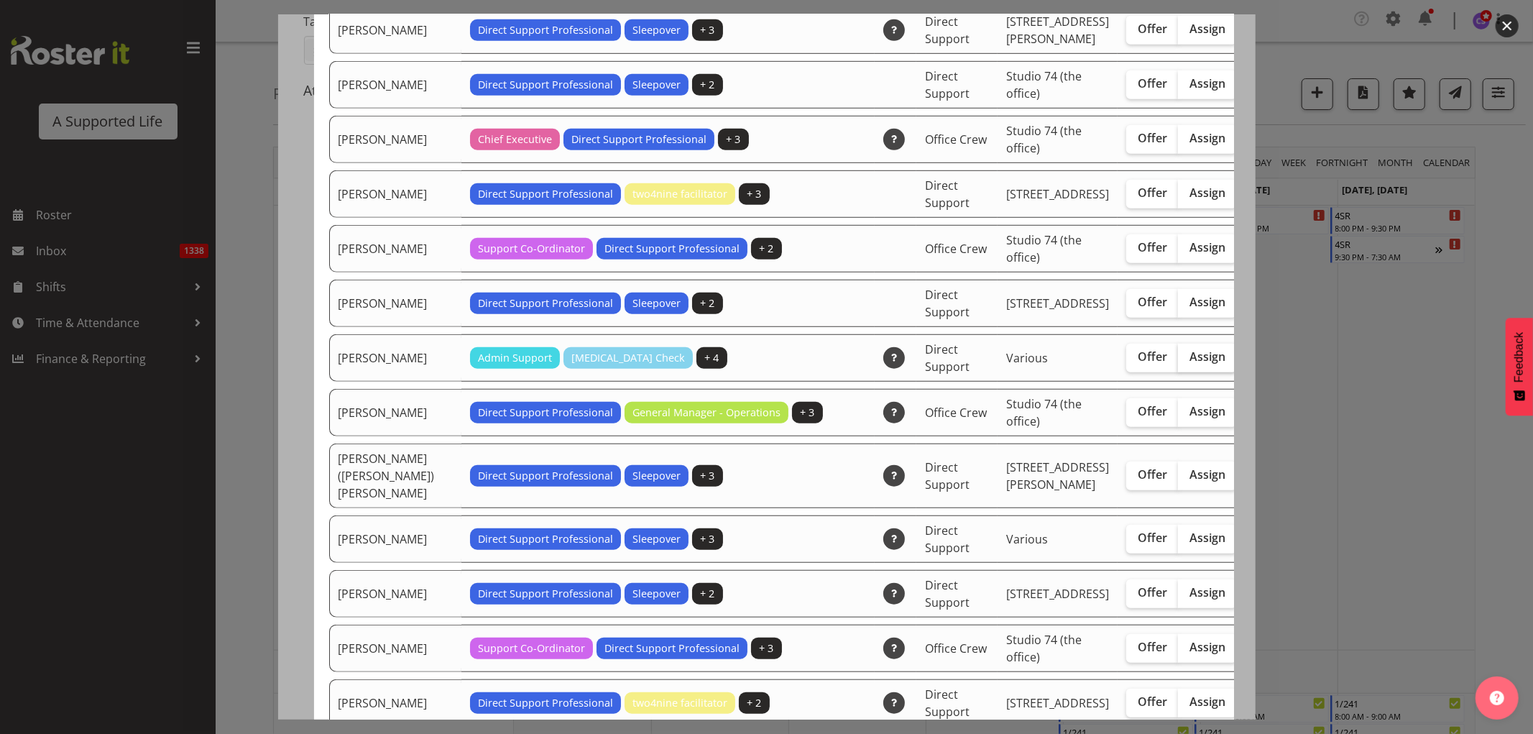
click at [1189, 364] on span "Assign" at bounding box center [1207, 356] width 36 height 14
click at [1178, 361] on input "Assign" at bounding box center [1182, 356] width 9 height 9
checkbox input "true"
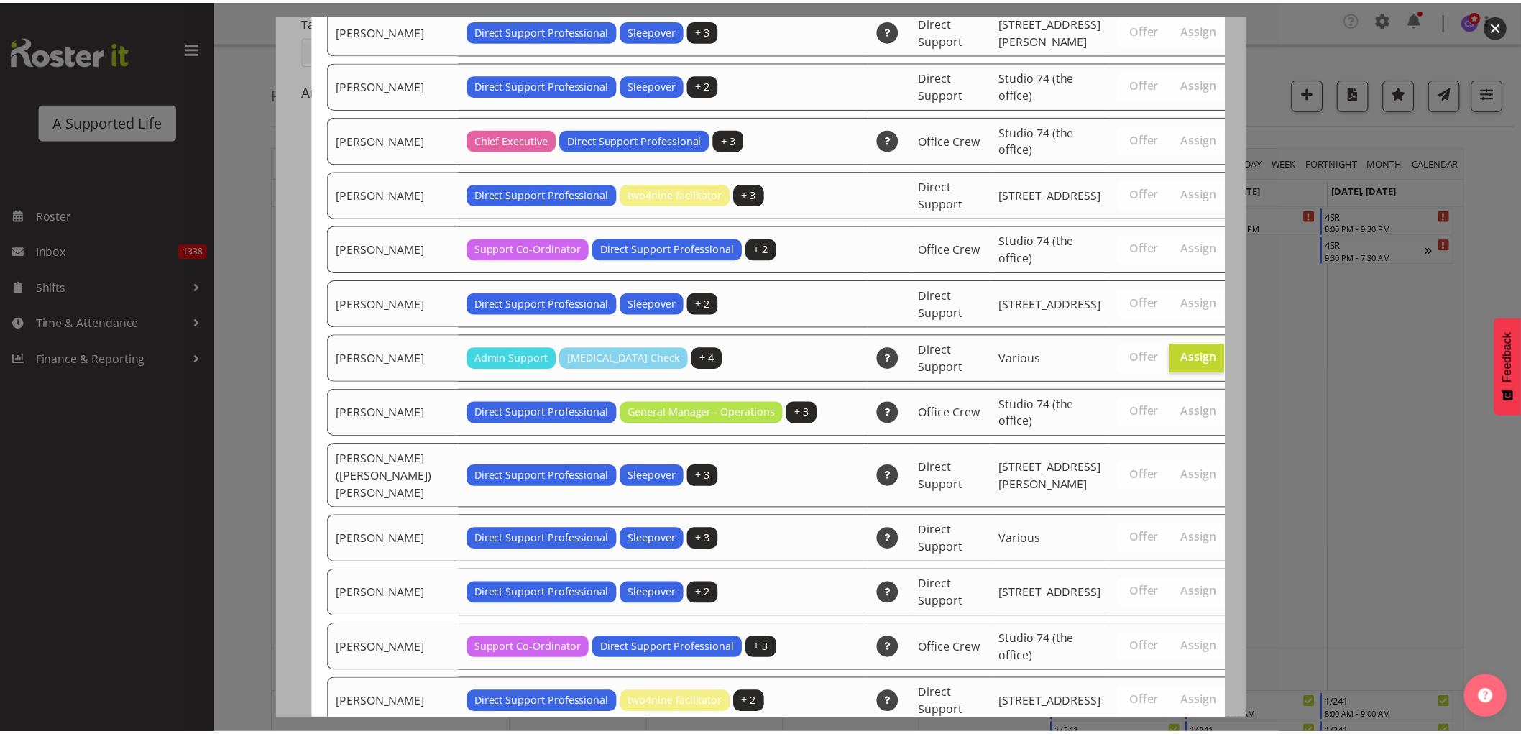
scroll to position [4636, 0]
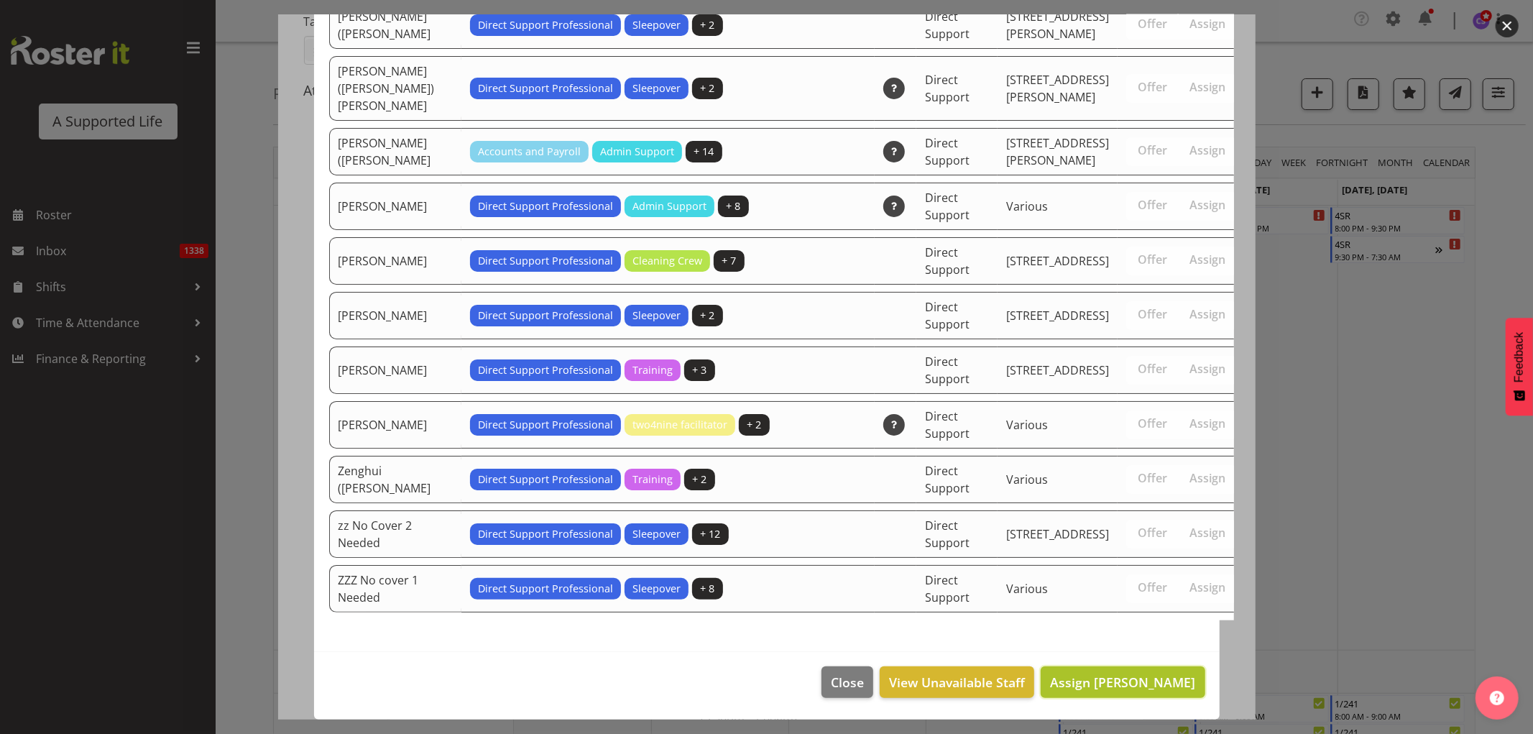
click at [1186, 688] on button "Assign [PERSON_NAME]" at bounding box center [1122, 682] width 164 height 32
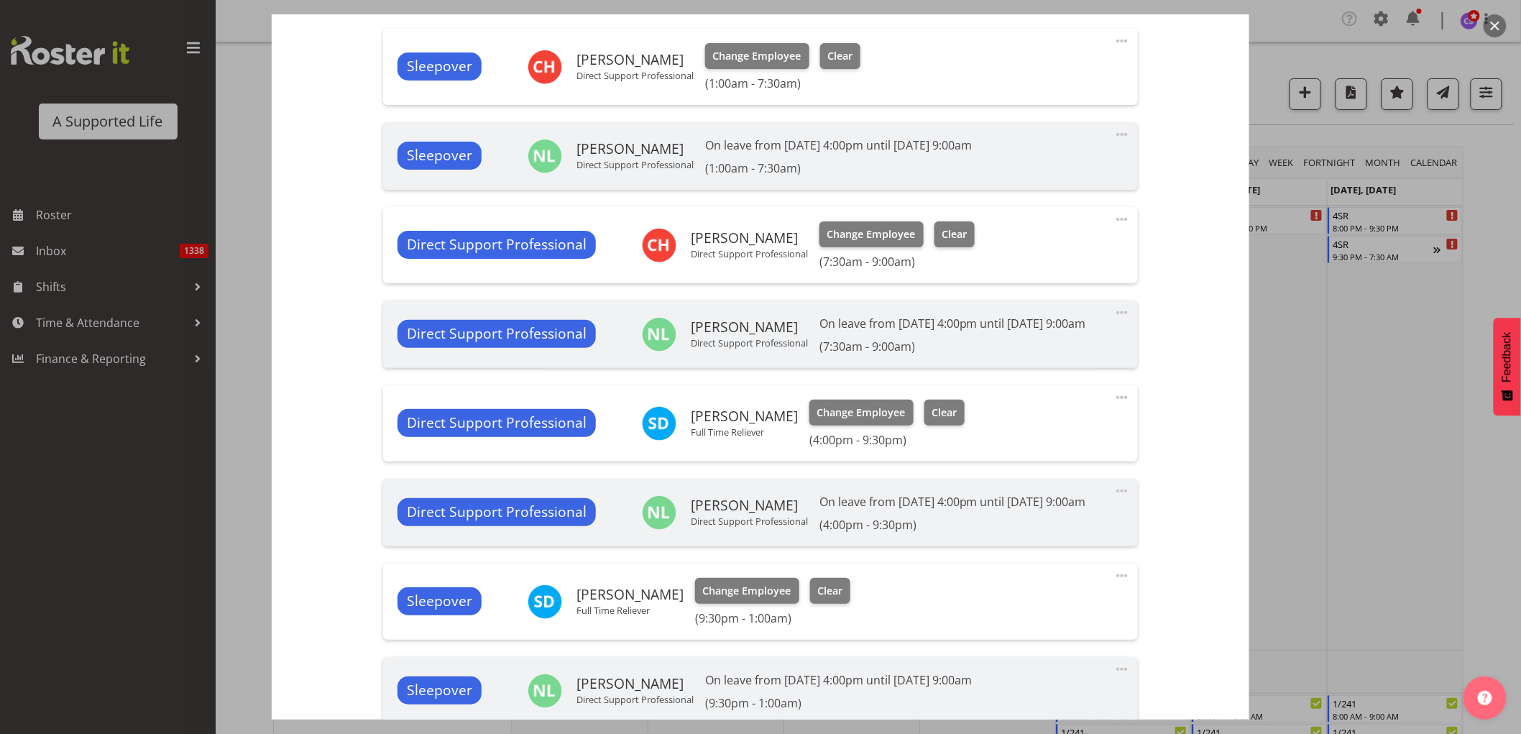
scroll to position [638, 0]
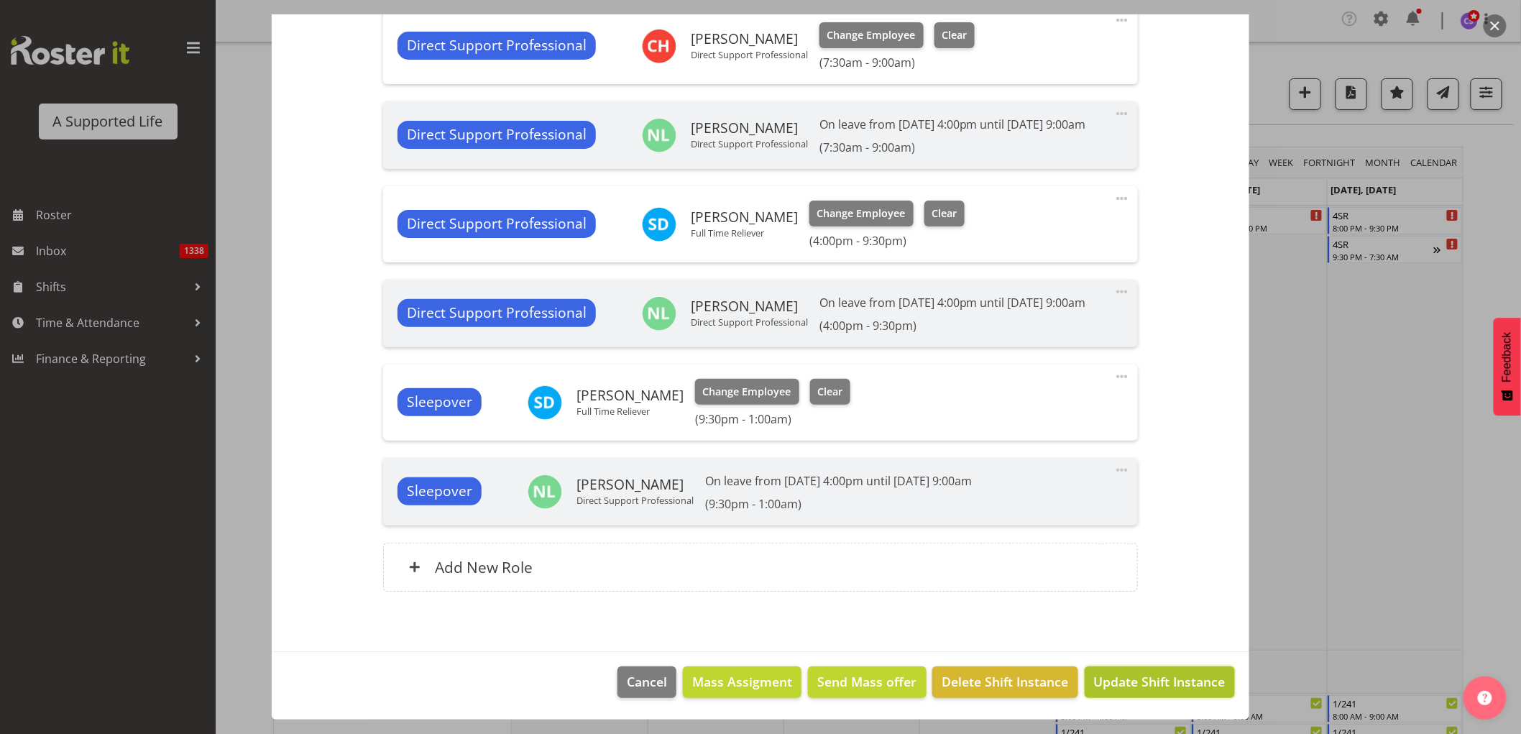
click at [1147, 691] on span "Update Shift Instance" at bounding box center [1159, 681] width 131 height 19
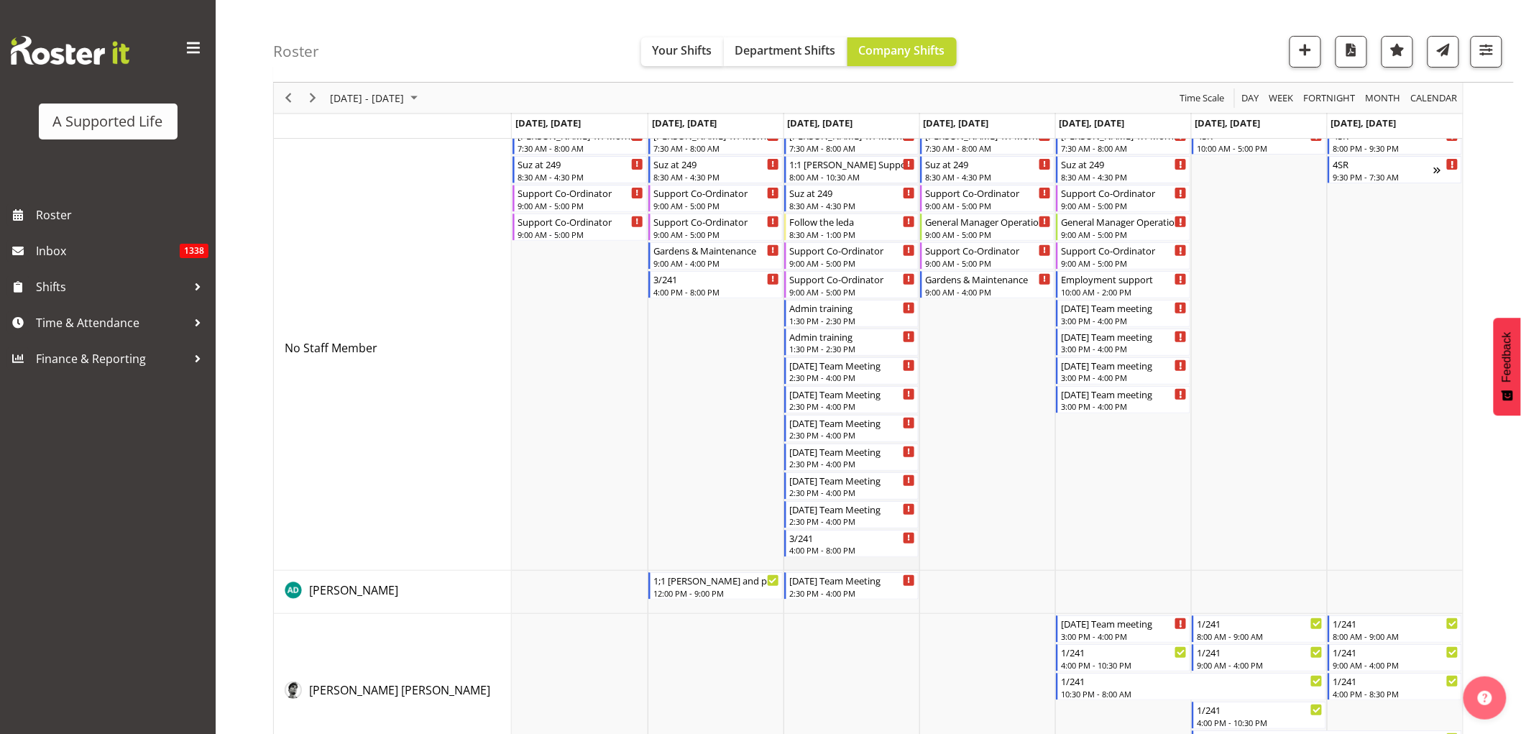
scroll to position [0, 0]
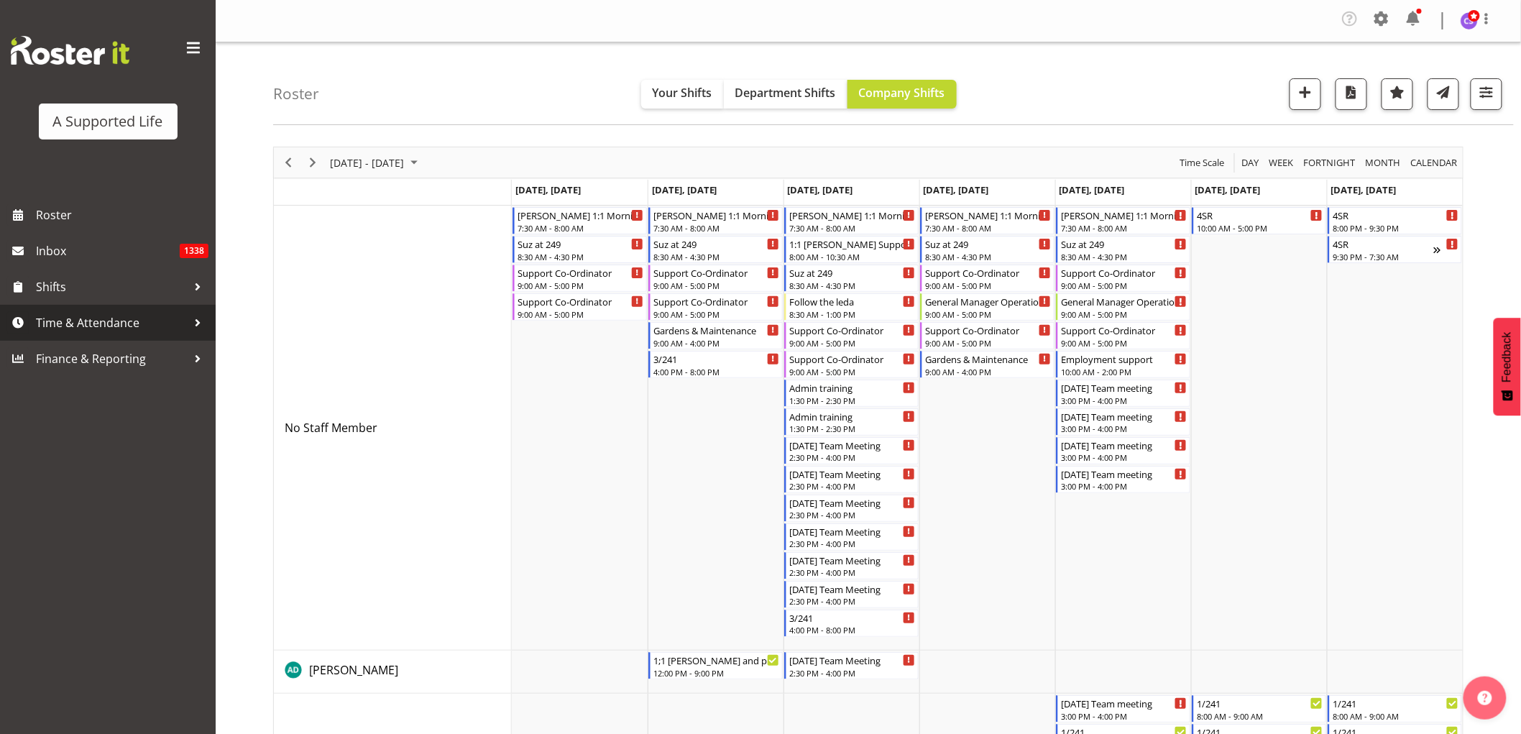
click at [131, 328] on span "Time & Attendance" at bounding box center [111, 323] width 151 height 22
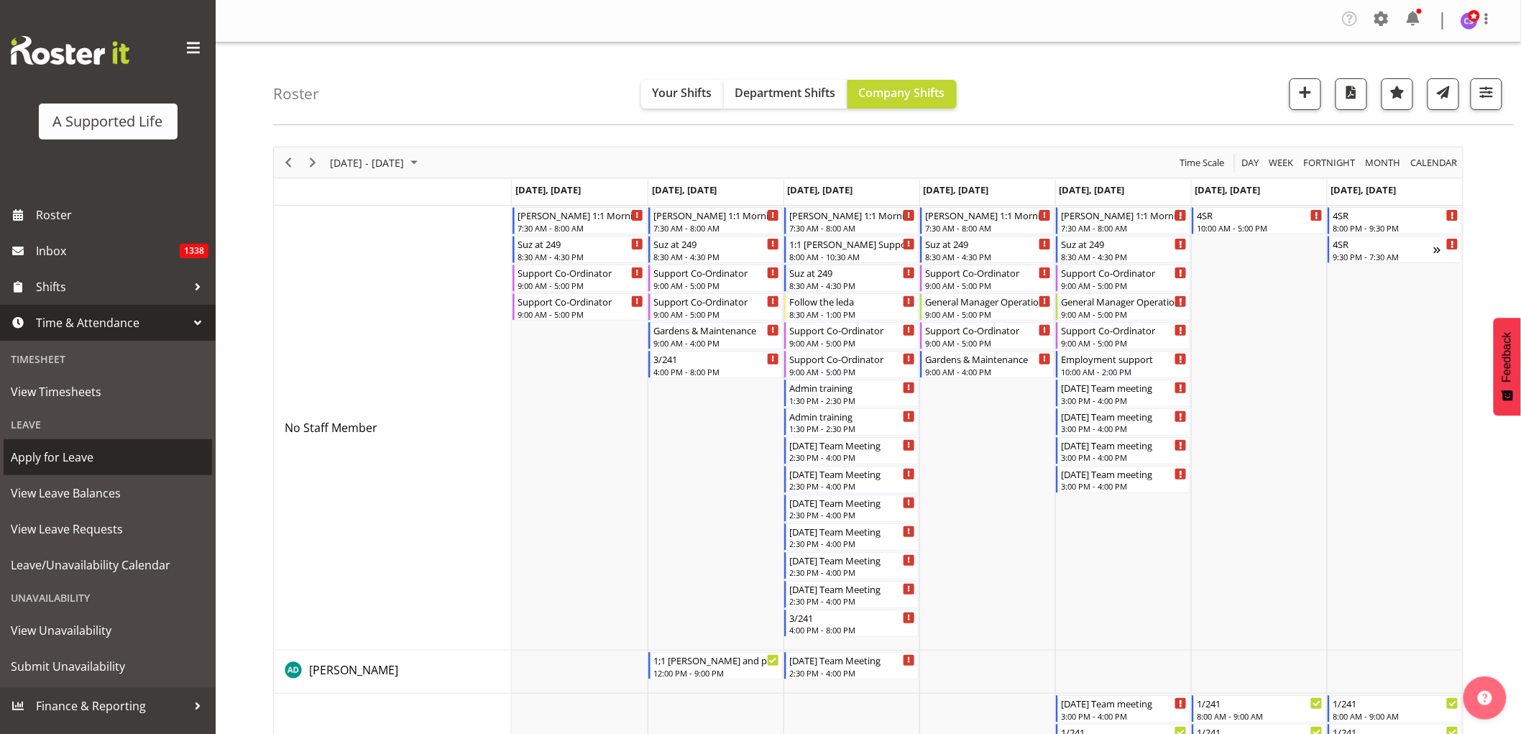
click at [95, 458] on span "Apply for Leave" at bounding box center [108, 457] width 194 height 22
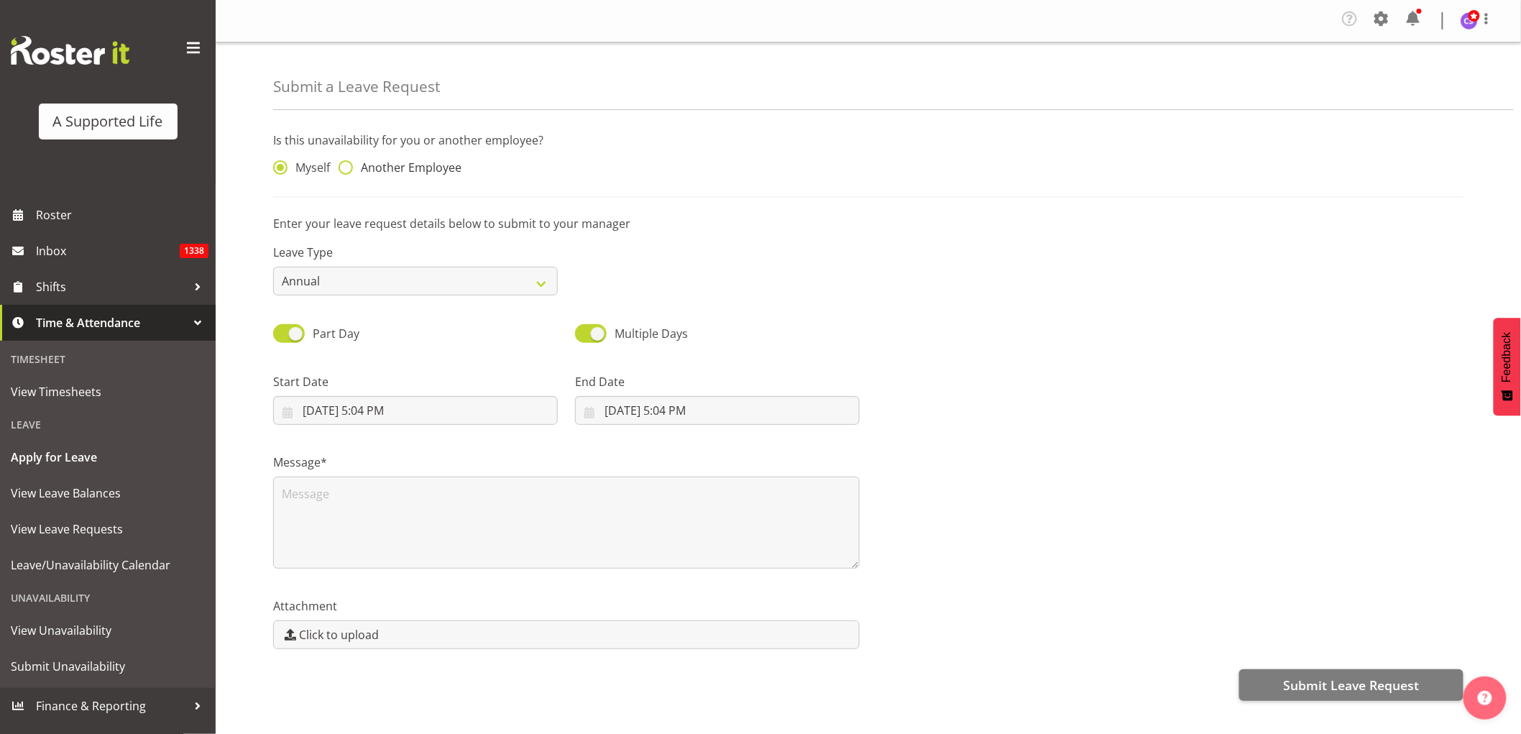
click at [347, 169] on span at bounding box center [345, 167] width 14 height 14
click at [347, 169] on input "Another Employee" at bounding box center [342, 167] width 9 height 9
radio input "true"
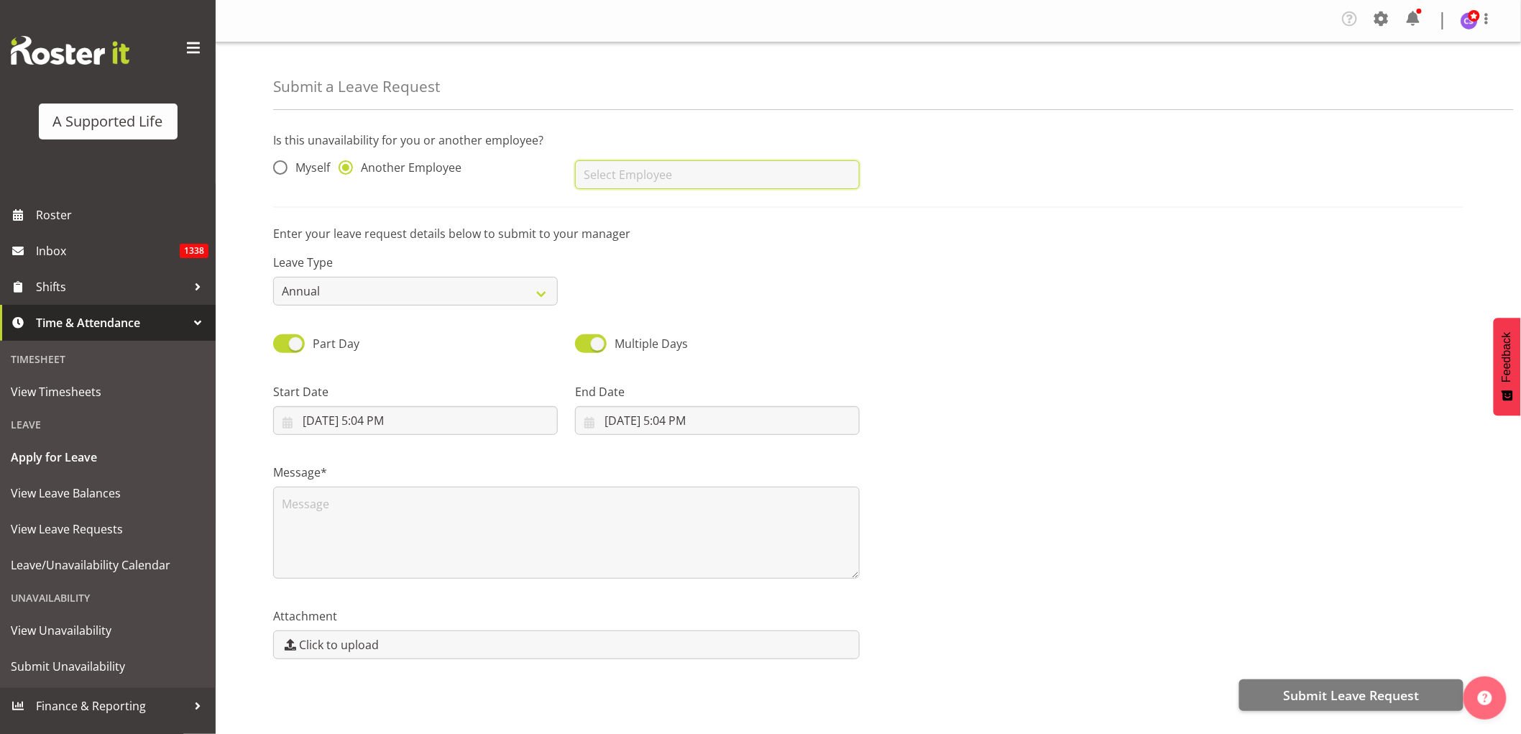
click at [706, 168] on input "text" at bounding box center [717, 174] width 285 height 29
click at [658, 209] on link "[MEDICAL_DATA][PERSON_NAME]" at bounding box center [717, 211] width 285 height 26
type input "[MEDICAL_DATA][PERSON_NAME]"
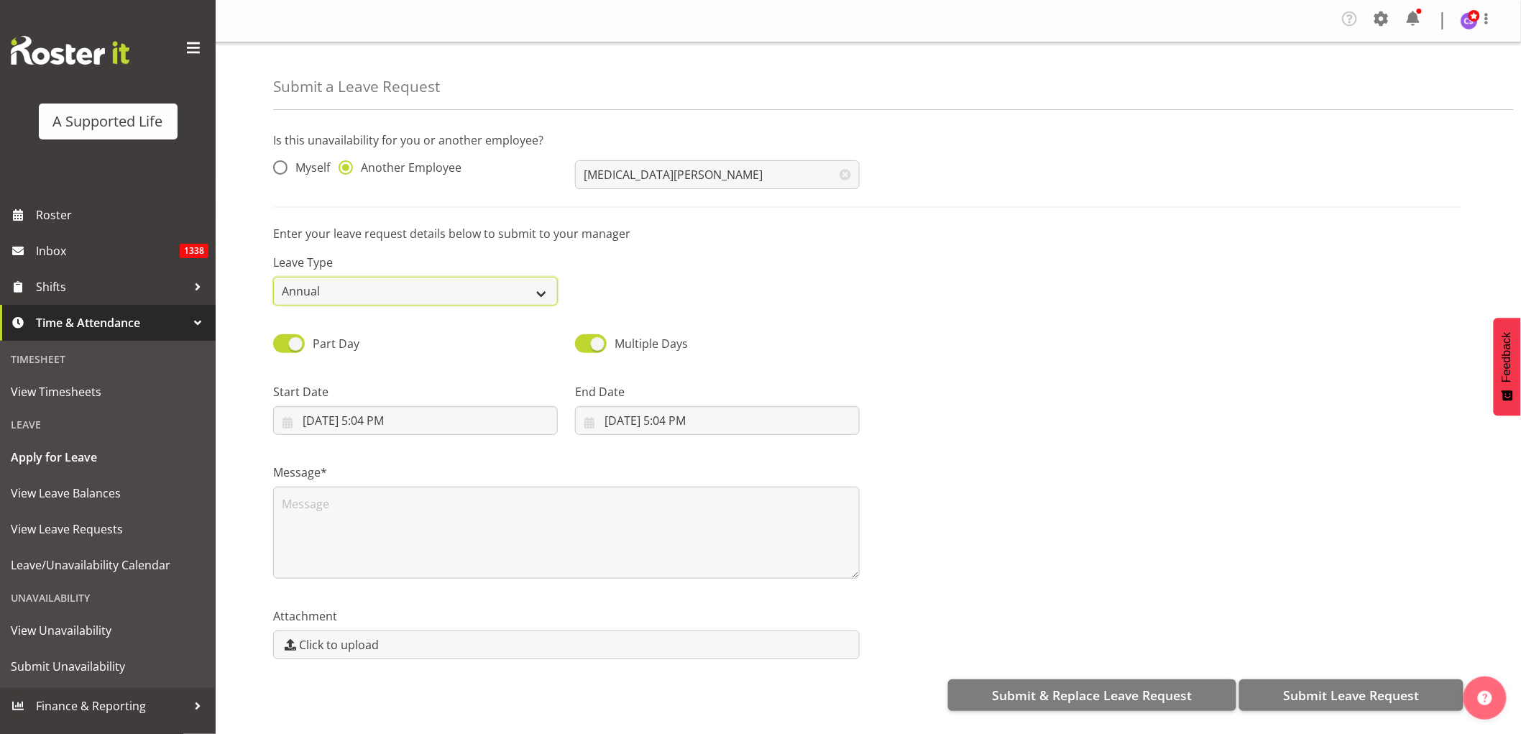
click at [537, 290] on select "Annual Sick Bereavement Domestic Violence Parental Jury Service Day In [GEOGRAP…" at bounding box center [415, 291] width 285 height 29
select select "Sick"
click at [273, 277] on select "Annual Sick Bereavement Domestic Violence Parental Jury Service Day In [GEOGRAP…" at bounding box center [415, 291] width 285 height 29
click at [418, 420] on input "[DATE] 5:04 PM" at bounding box center [415, 420] width 285 height 29
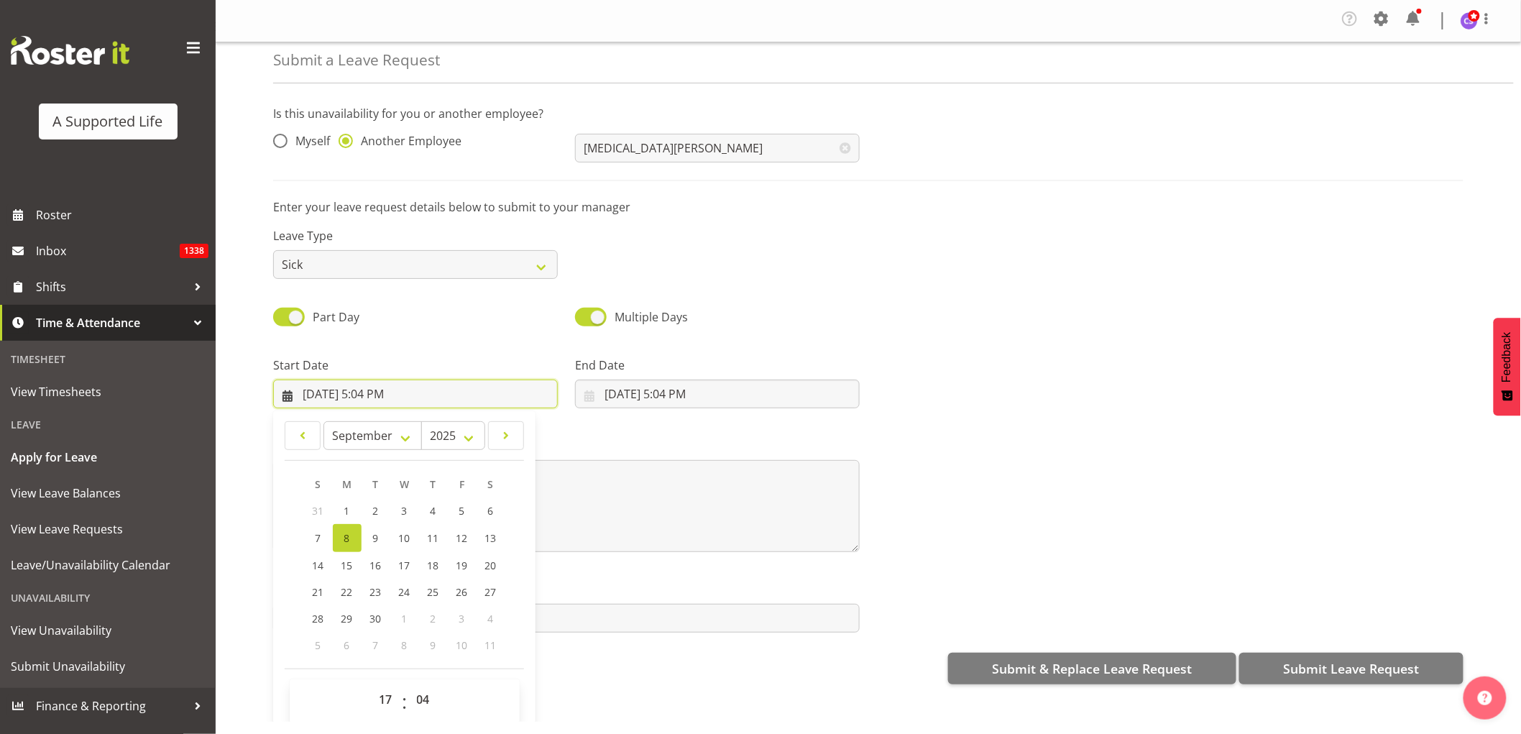
scroll to position [41, 0]
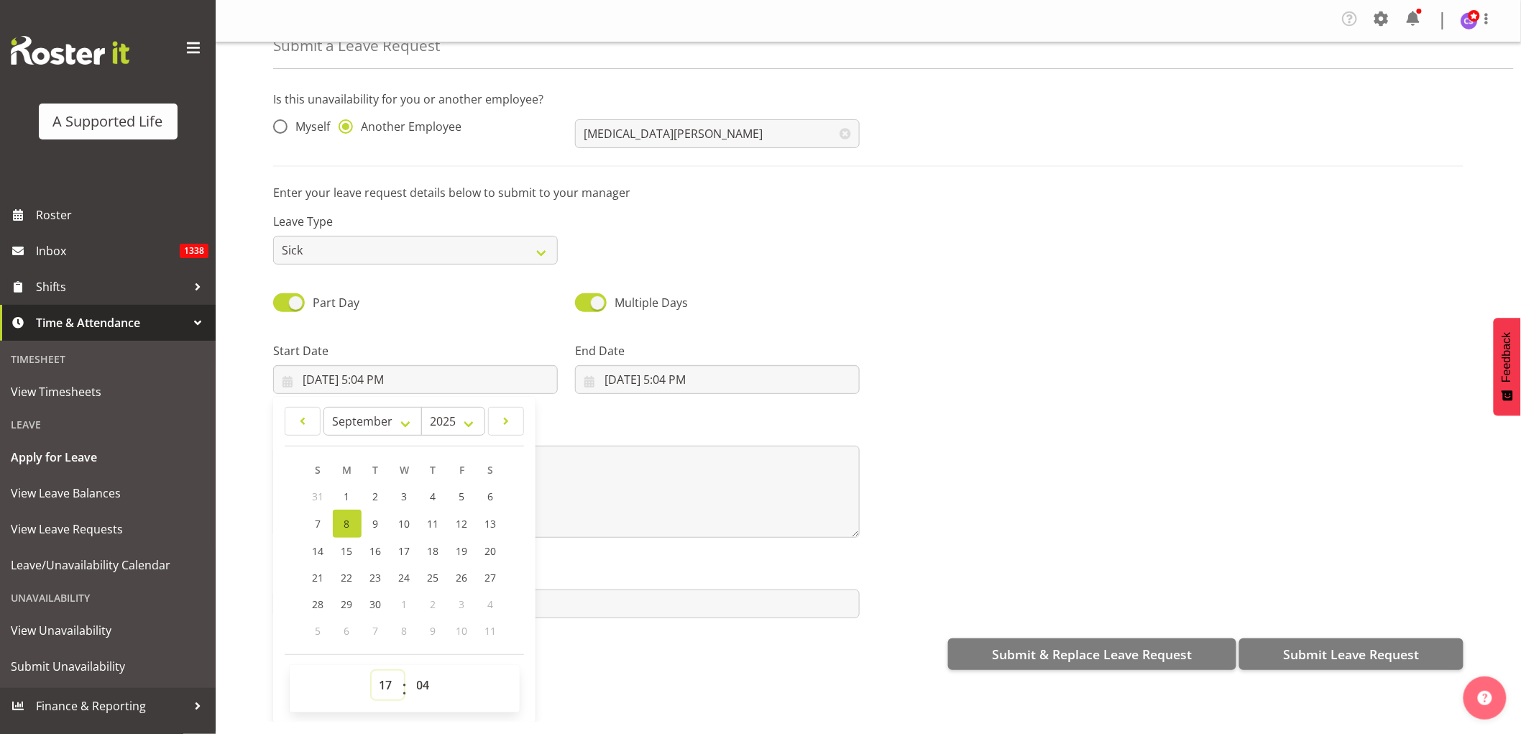
click at [390, 680] on select "00 01 02 03 04 05 06 07 08 09 10 11 12 13 14 15 16 17 18 19 20 21 22 23" at bounding box center [388, 684] width 32 height 29
select select "9"
click at [372, 670] on select "00 01 02 03 04 05 06 07 08 09 10 11 12 13 14 15 16 17 18 19 20 21 22 23" at bounding box center [388, 684] width 32 height 29
click at [418, 680] on select "00 01 02 03 04 05 06 07 08 09 10 11 12 13 14 15 16 17 18 19 20 21 22 23 24 25 2…" at bounding box center [425, 684] width 32 height 29
type input "[DATE] 9:04 AM"
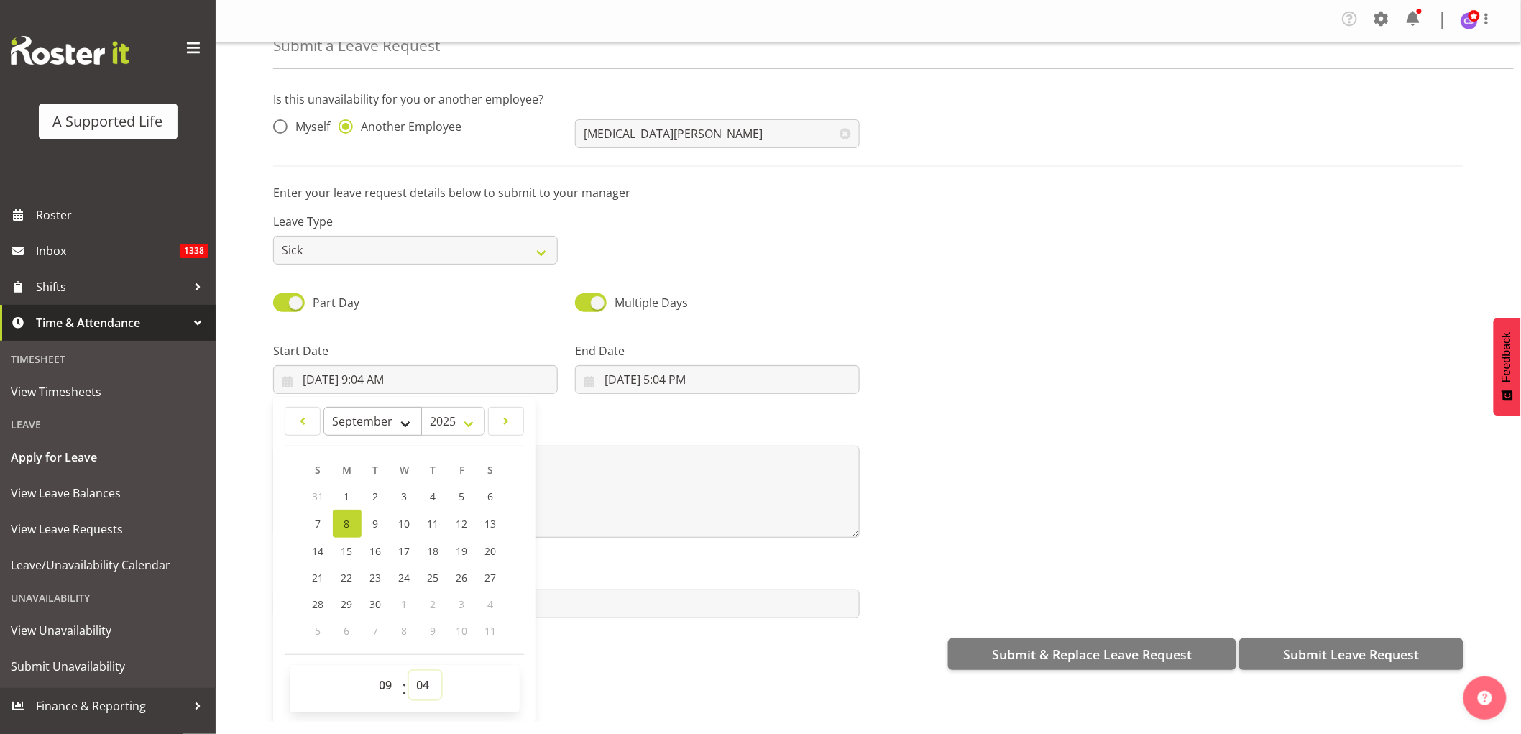
select select "0"
click at [409, 670] on select "00 01 02 03 04 05 06 07 08 09 10 11 12 13 14 15 16 17 18 19 20 21 22 23 24 25 2…" at bounding box center [425, 684] width 32 height 29
type input "[DATE] 9:00 AM"
click at [666, 384] on input "[DATE] 5:04 PM" at bounding box center [717, 379] width 285 height 29
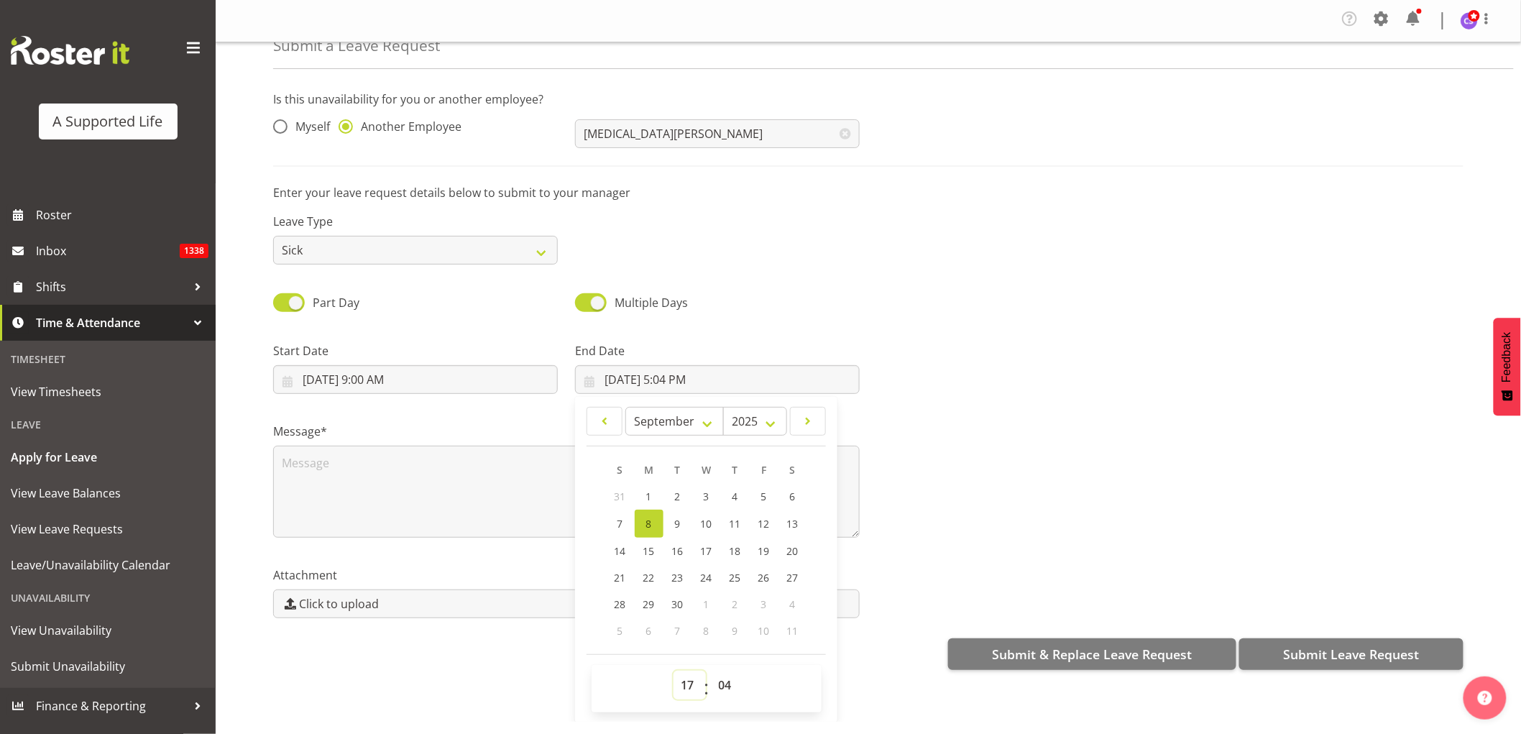
click at [686, 686] on select "00 01 02 03 04 05 06 07 08 09 10 11 12 13 14 15 16 17 18 19 20 21 22 23" at bounding box center [689, 684] width 32 height 29
select select "16"
click at [673, 670] on select "00 01 02 03 04 05 06 07 08 09 10 11 12 13 14 15 16 17 18 19 20 21 22 23" at bounding box center [689, 684] width 32 height 29
type input "[DATE] 4:04 PM"
drag, startPoint x: 720, startPoint y: 683, endPoint x: 721, endPoint y: 674, distance: 8.7
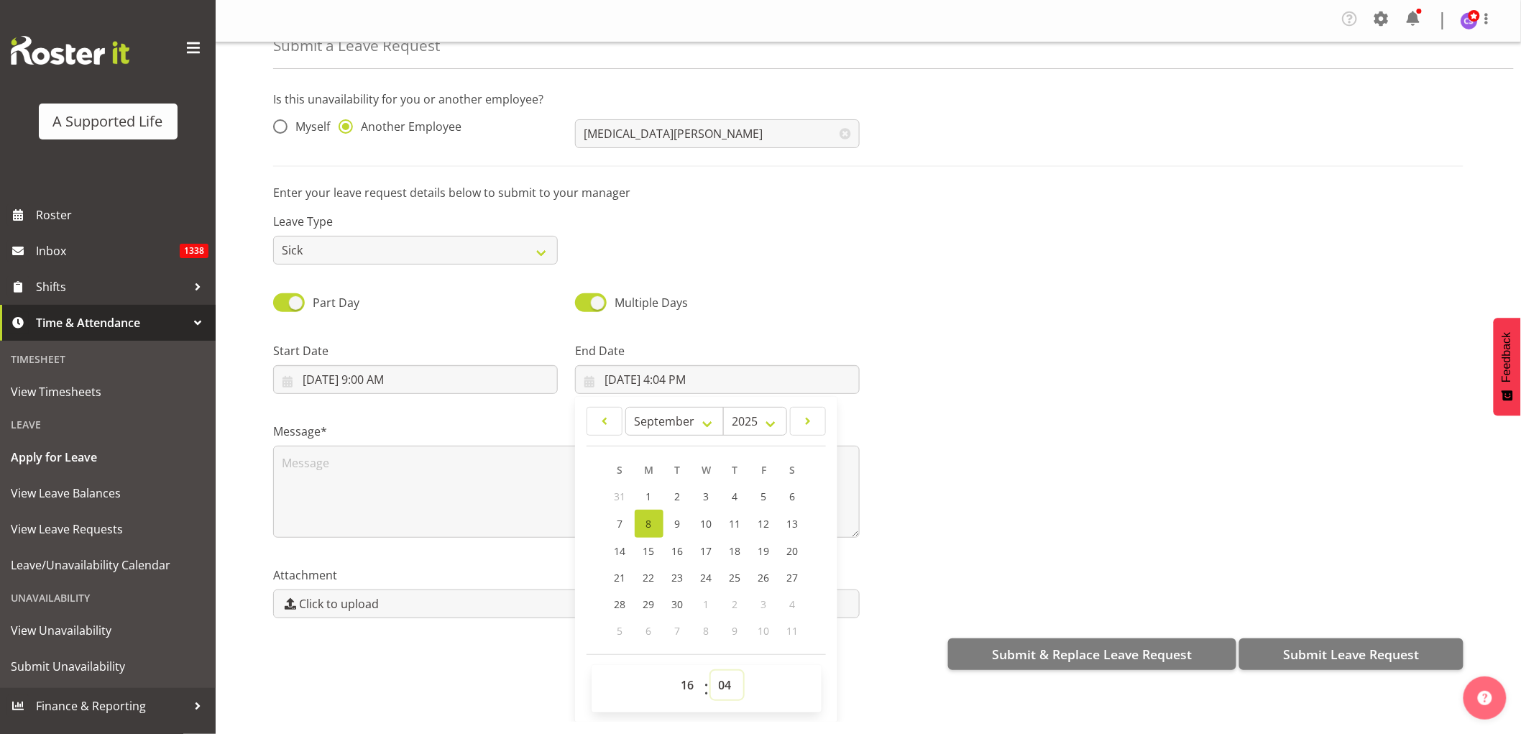
click at [720, 683] on select "00 01 02 03 04 05 06 07 08 09 10 11 12 13 14 15 16 17 18 19 20 21 22 23 24 25 2…" at bounding box center [727, 684] width 32 height 29
select select "0"
click at [711, 670] on select "00 01 02 03 04 05 06 07 08 09 10 11 12 13 14 15 16 17 18 19 20 21 22 23 24 25 2…" at bounding box center [727, 684] width 32 height 29
click at [638, 382] on input "[DATE] 4:00 PM" at bounding box center [717, 379] width 285 height 29
click at [763, 520] on span "12" at bounding box center [763, 524] width 11 height 14
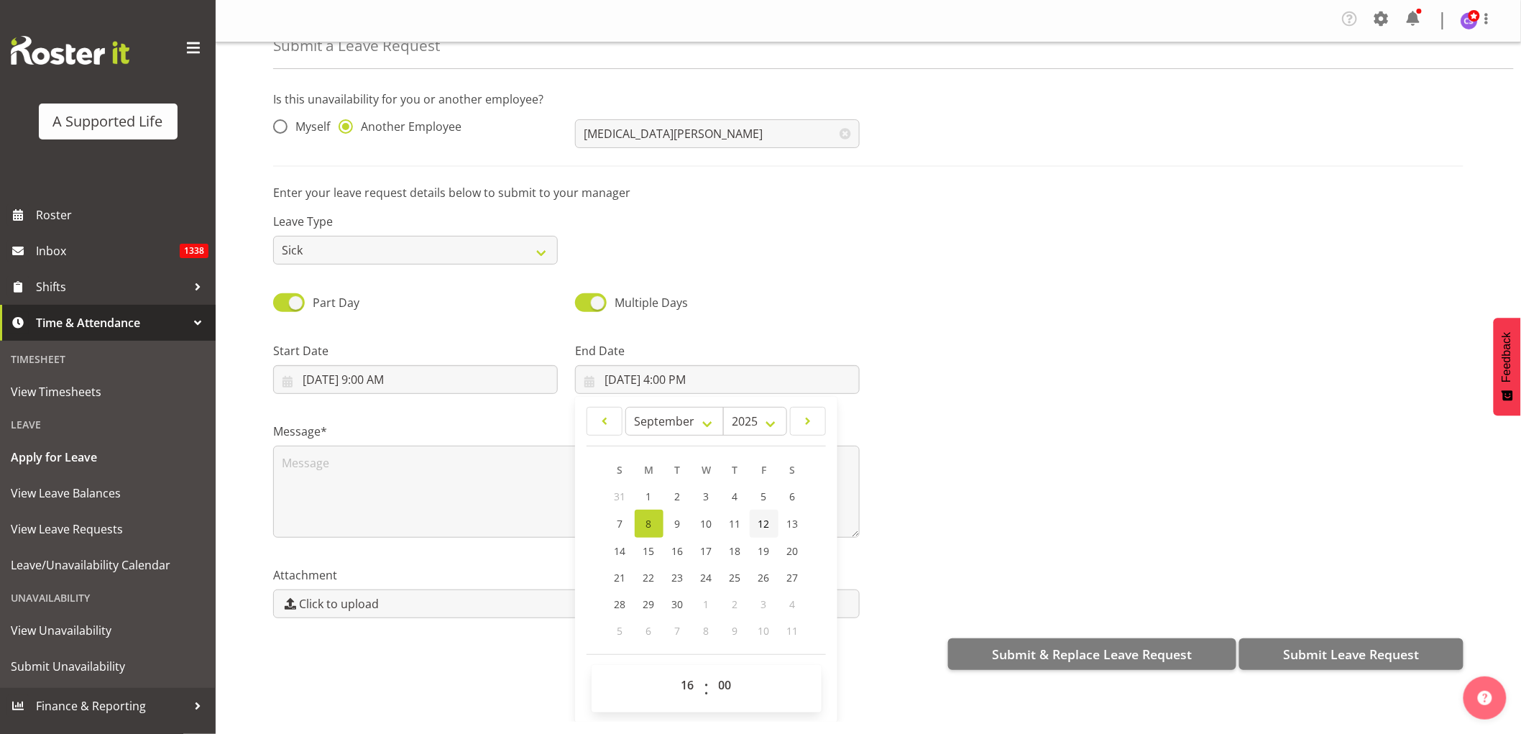
type input "[DATE] 4:00 PM"
click at [343, 382] on input "[DATE] 9:00 AM" at bounding box center [415, 379] width 285 height 29
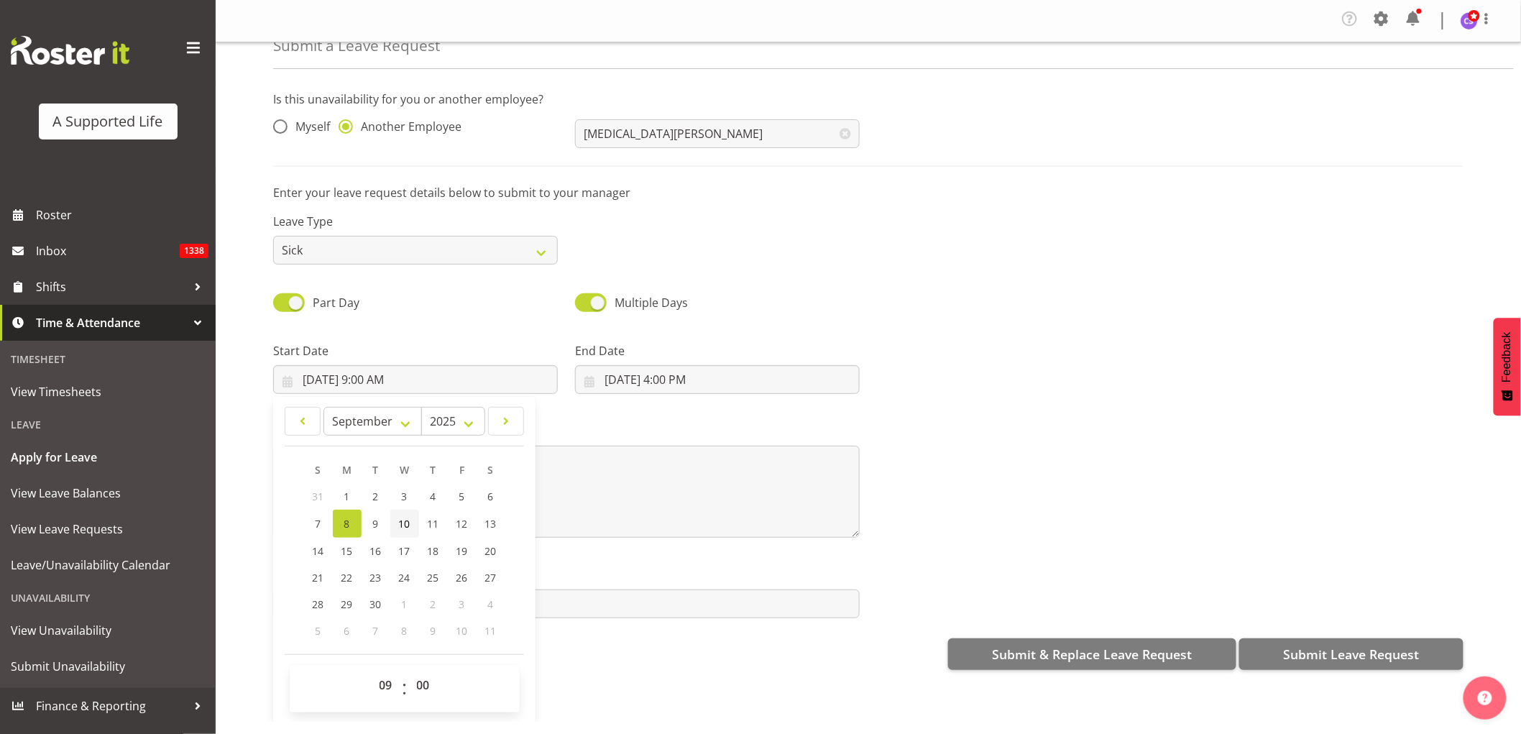
click at [400, 522] on span "10" at bounding box center [404, 524] width 11 height 14
type input "[DATE] 9:00 AM"
click at [631, 479] on textarea at bounding box center [566, 492] width 586 height 92
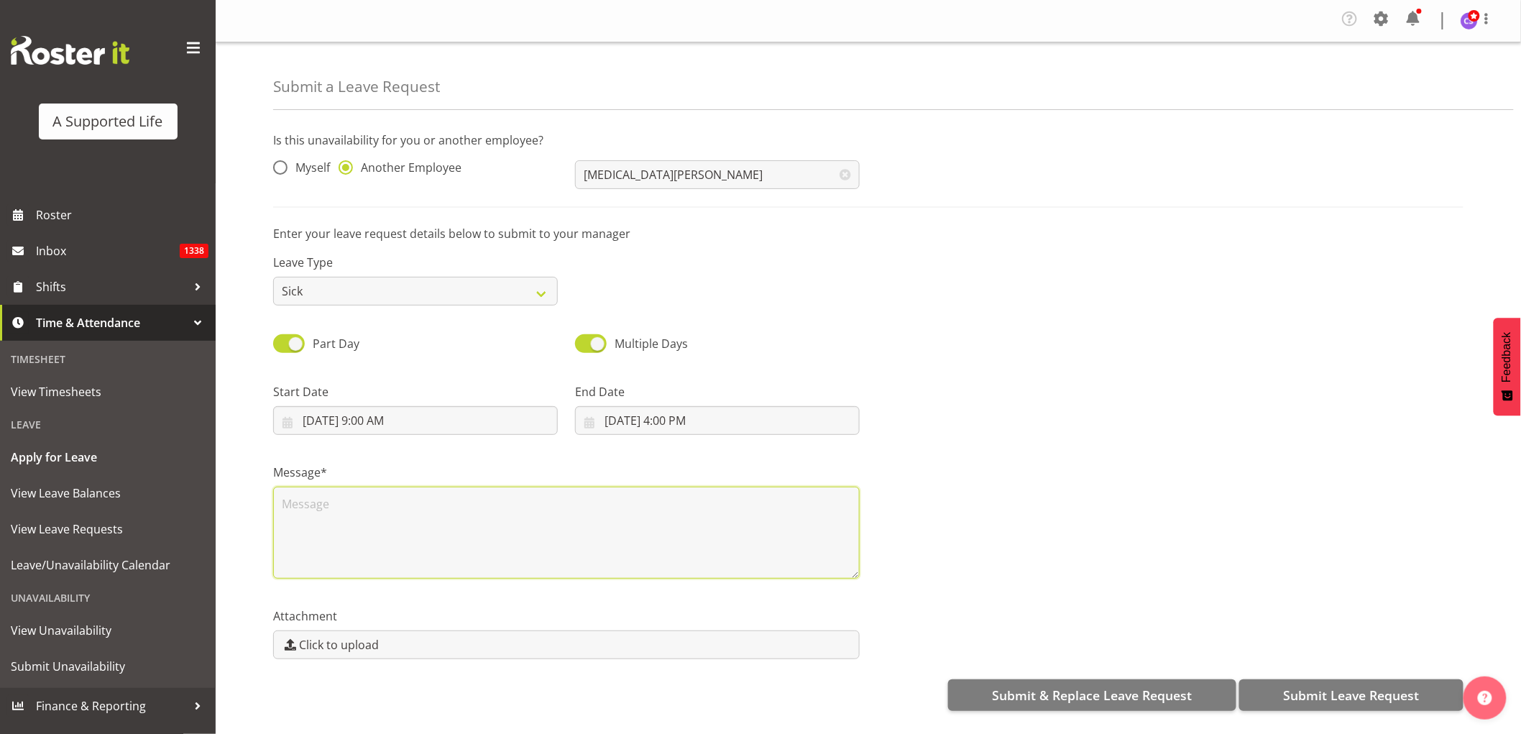
scroll to position [0, 0]
type textarea "Sick"
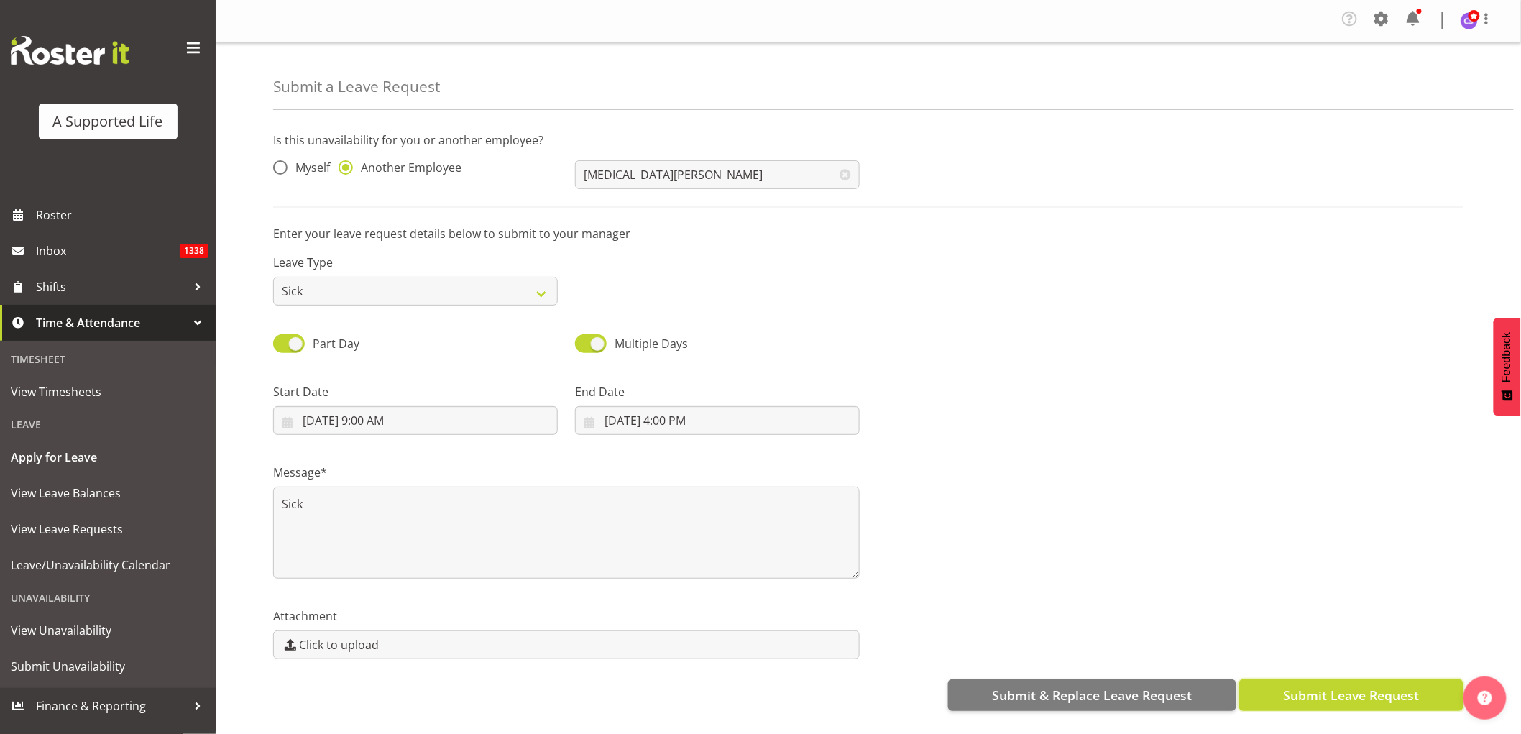
click at [1360, 692] on span "Submit Leave Request" at bounding box center [1351, 695] width 136 height 19
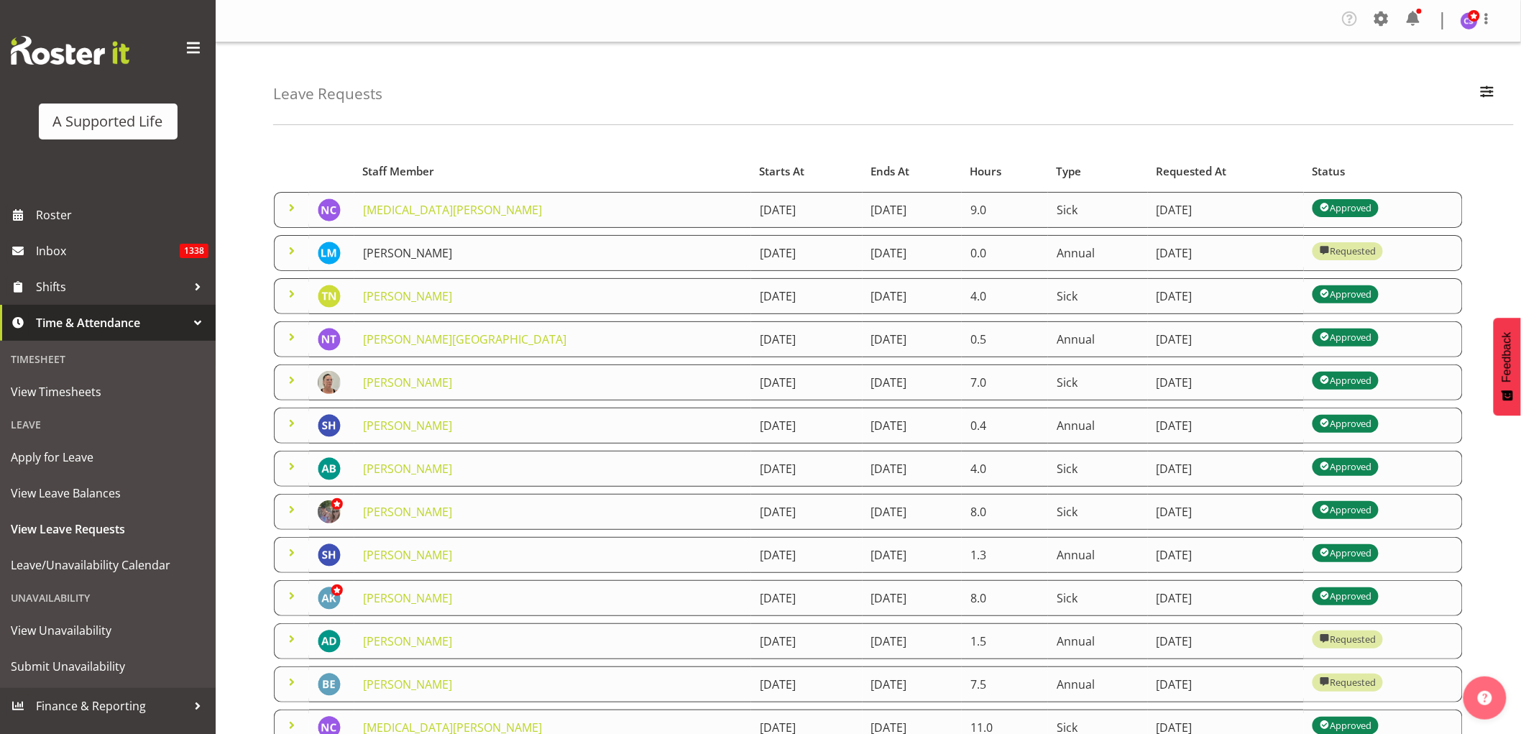
click at [428, 256] on link "[PERSON_NAME]" at bounding box center [407, 253] width 89 height 16
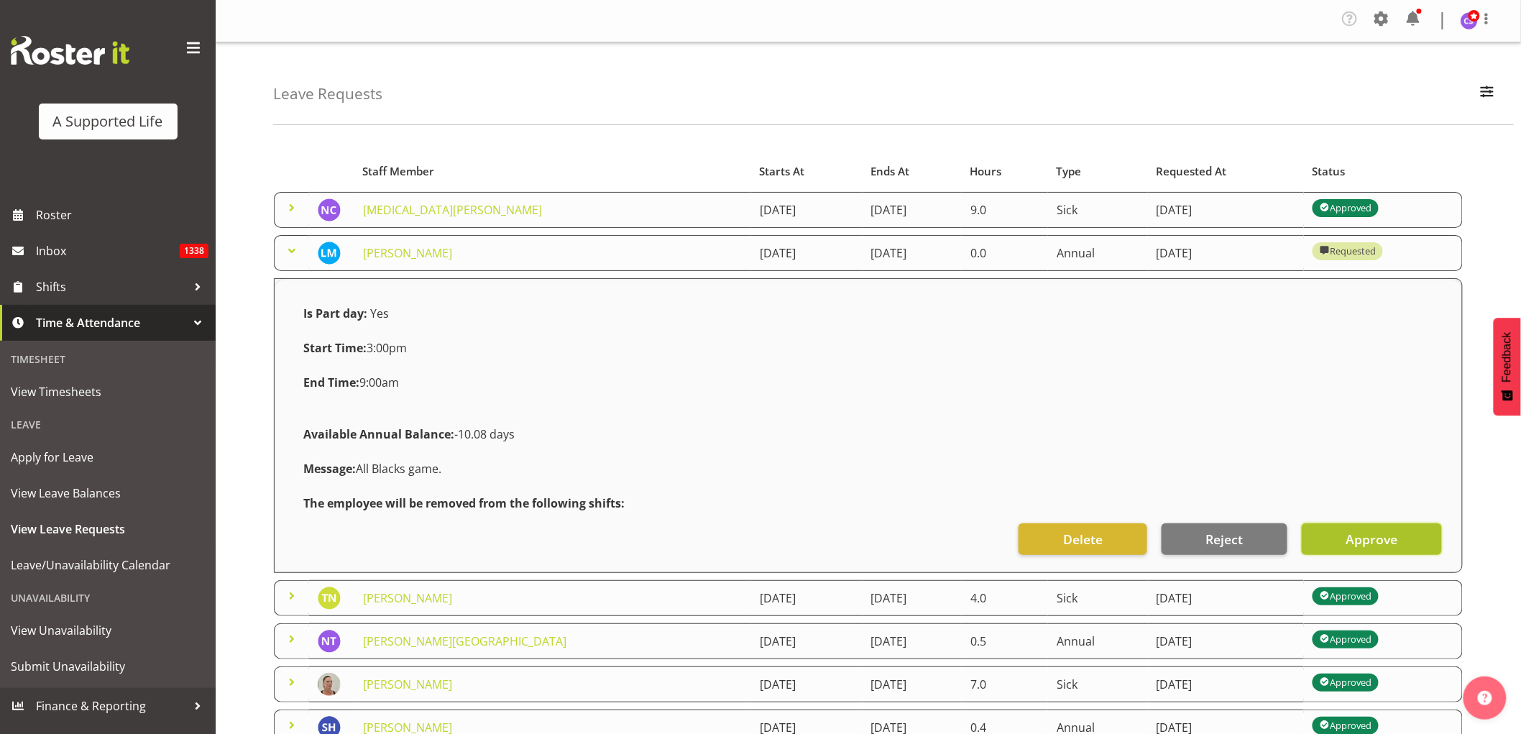
click at [1375, 540] on span "Approve" at bounding box center [1371, 539] width 52 height 19
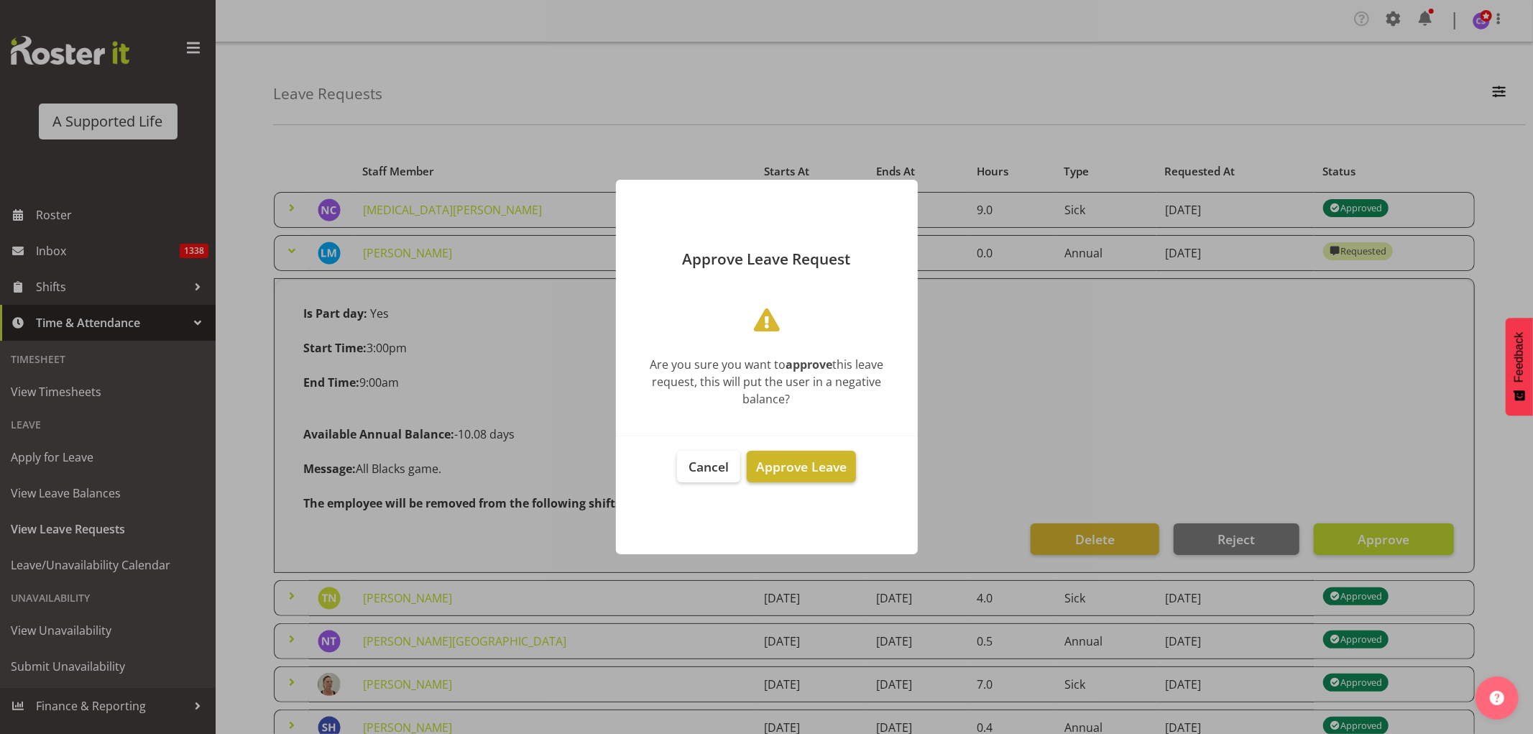
click at [829, 463] on span "Approve Leave" at bounding box center [801, 466] width 91 height 17
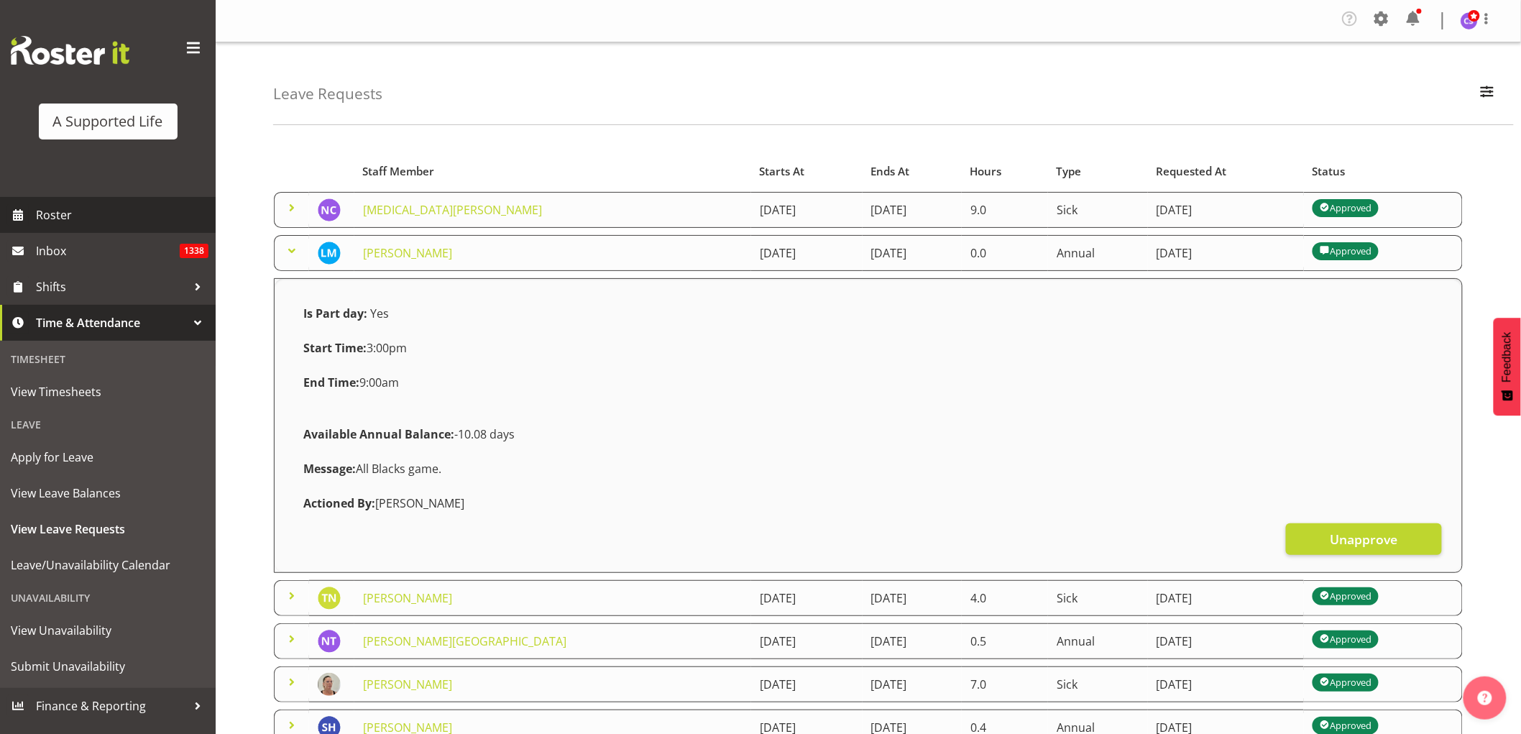
click at [86, 219] on span "Roster" at bounding box center [122, 215] width 172 height 22
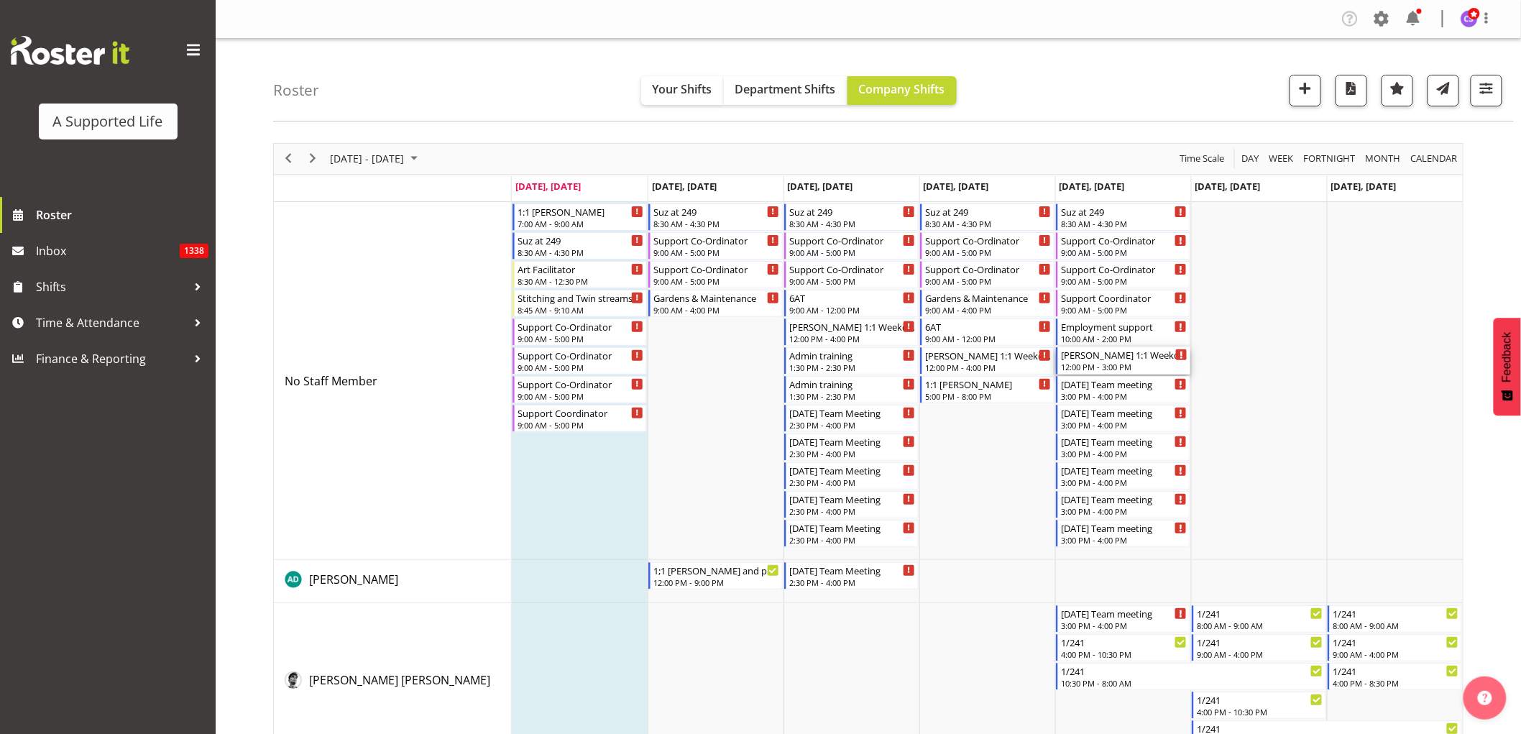
click at [1138, 369] on div "12:00 PM - 3:00 PM" at bounding box center [1124, 366] width 126 height 11
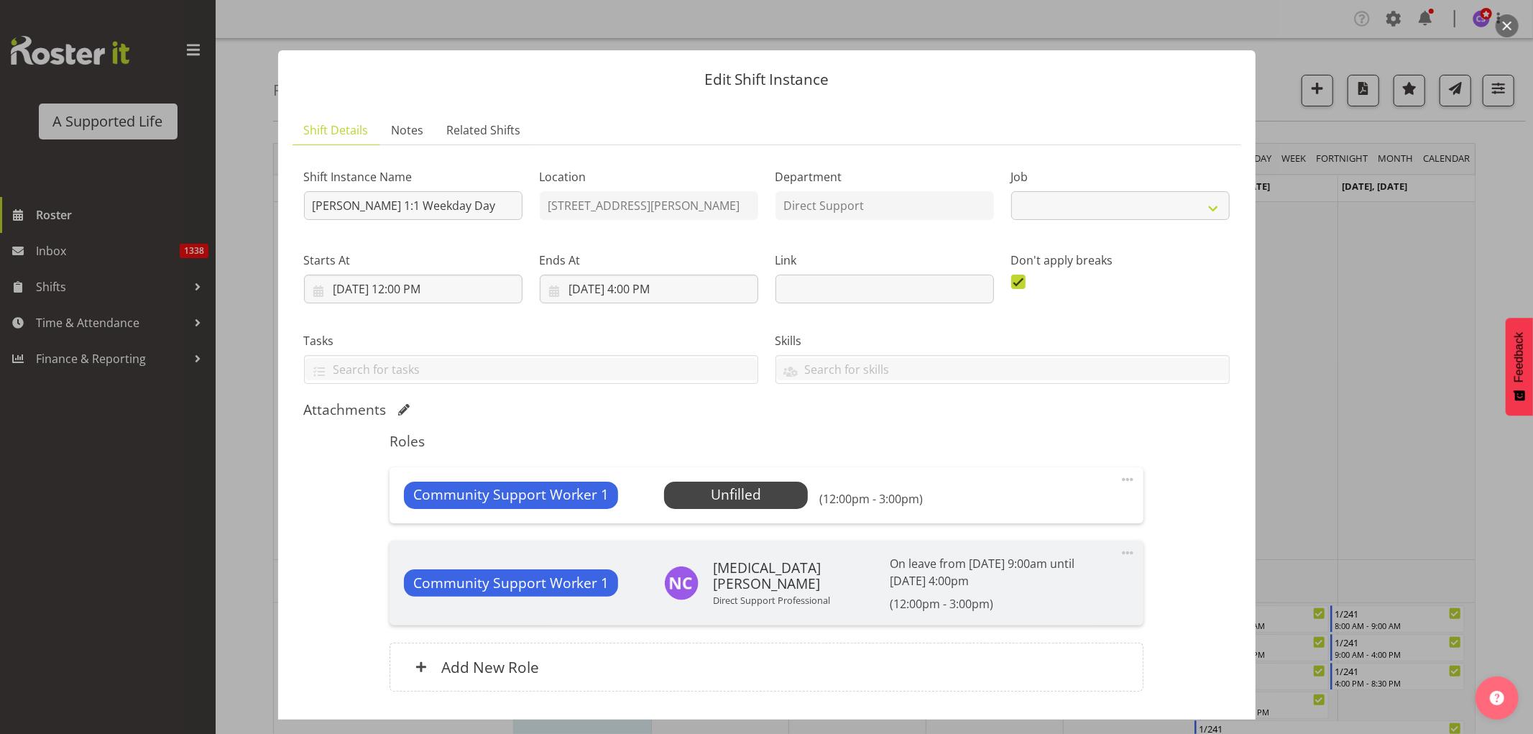
select select "4112"
click at [782, 486] on span "Select Employee" at bounding box center [736, 494] width 107 height 21
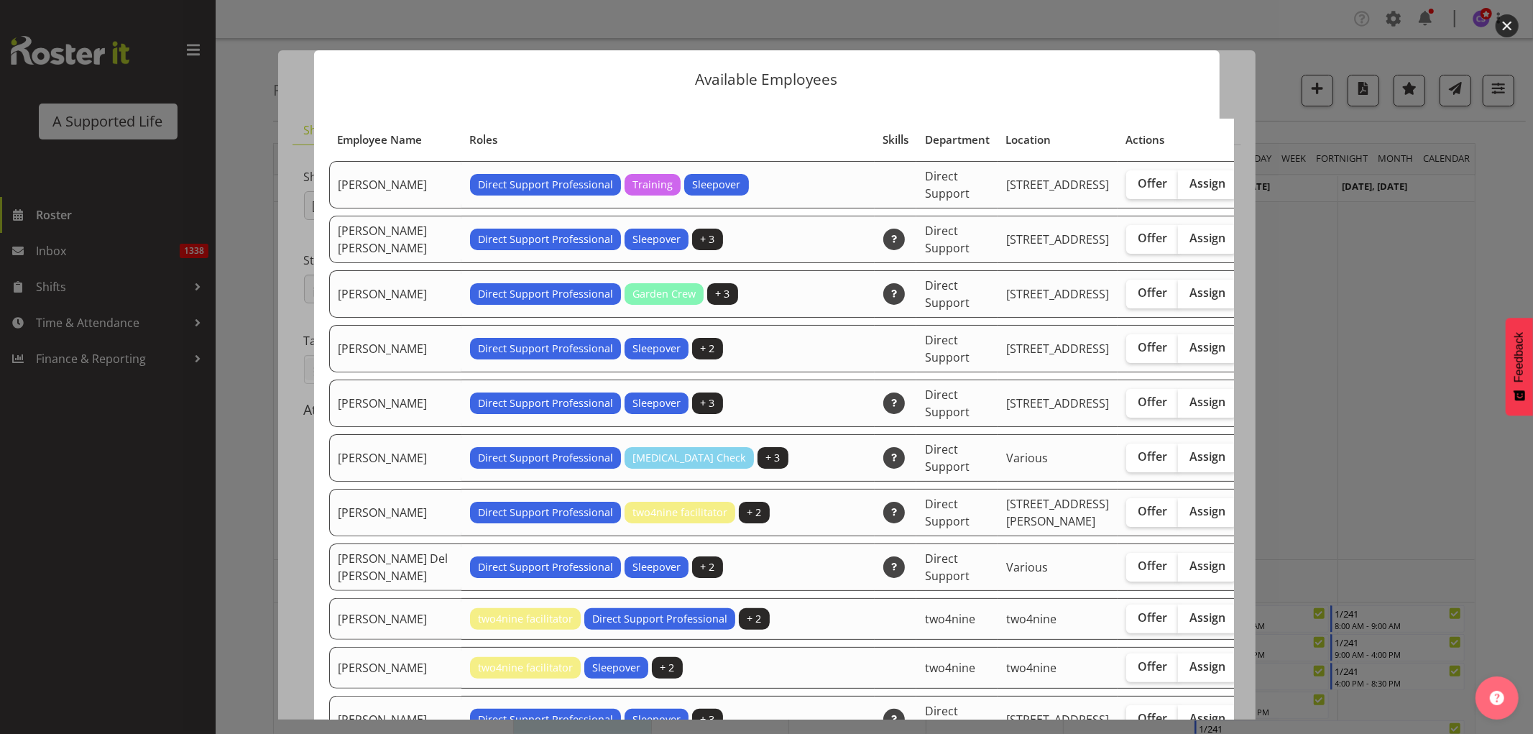
click at [1355, 442] on div at bounding box center [766, 367] width 1533 height 734
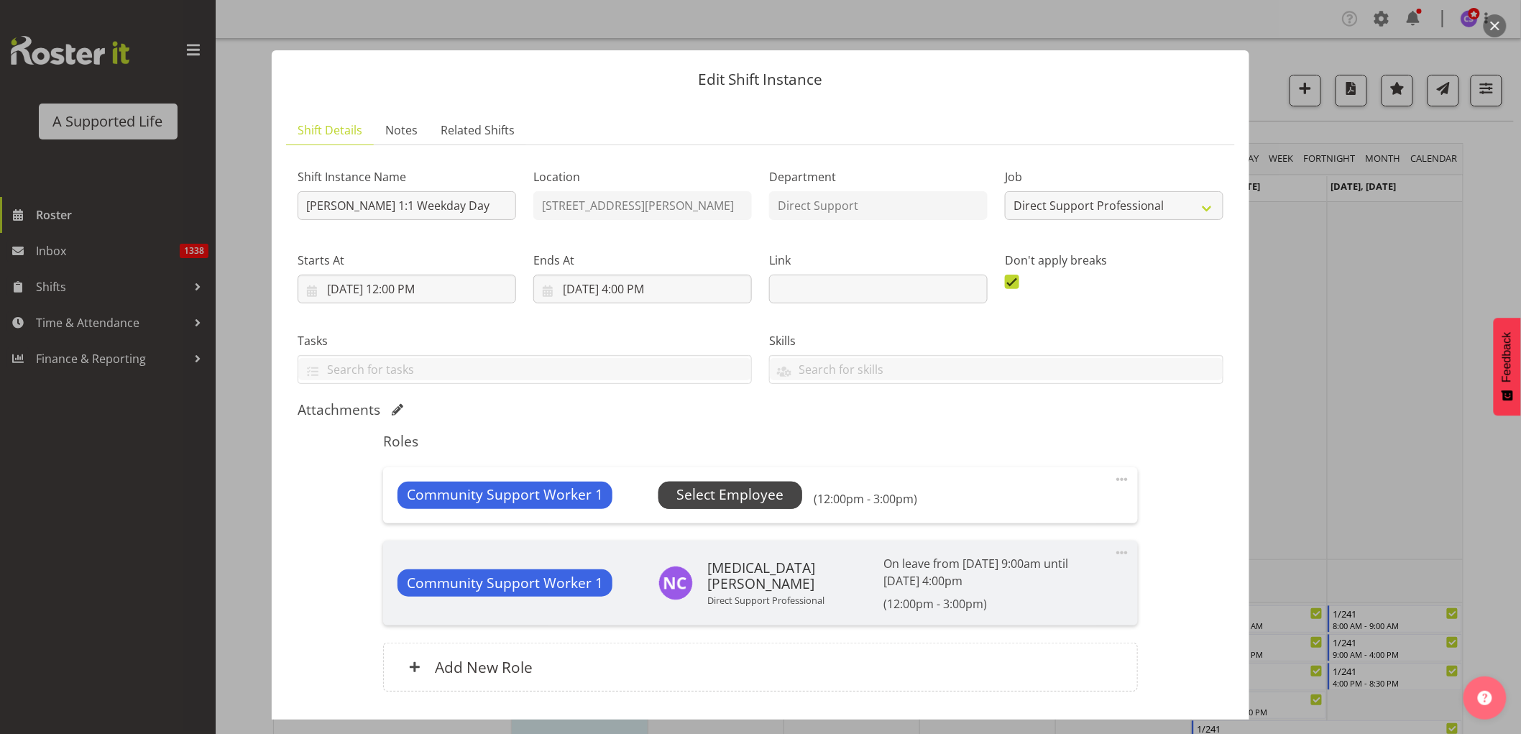
click at [748, 500] on span "Select Employee" at bounding box center [729, 494] width 107 height 21
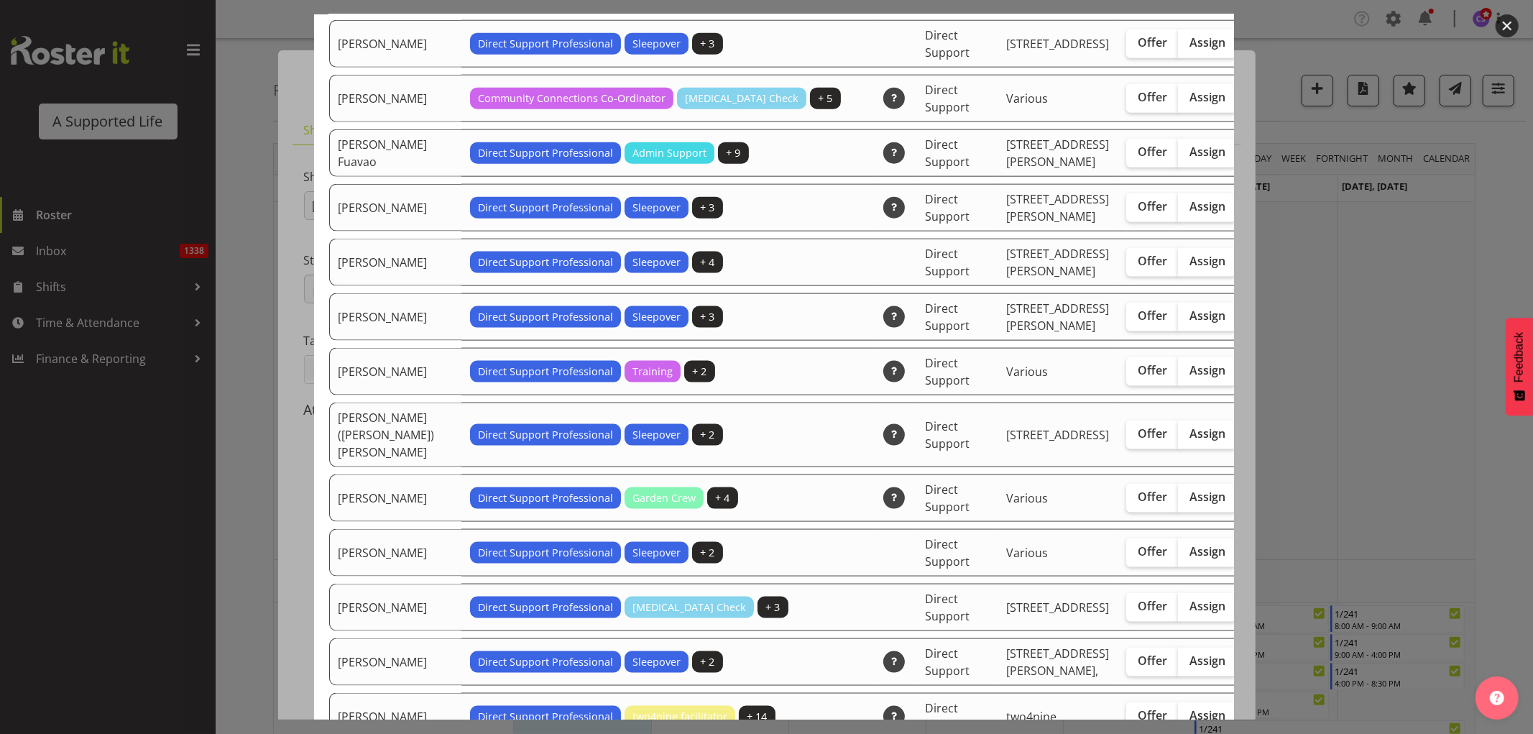
scroll to position [1517, 0]
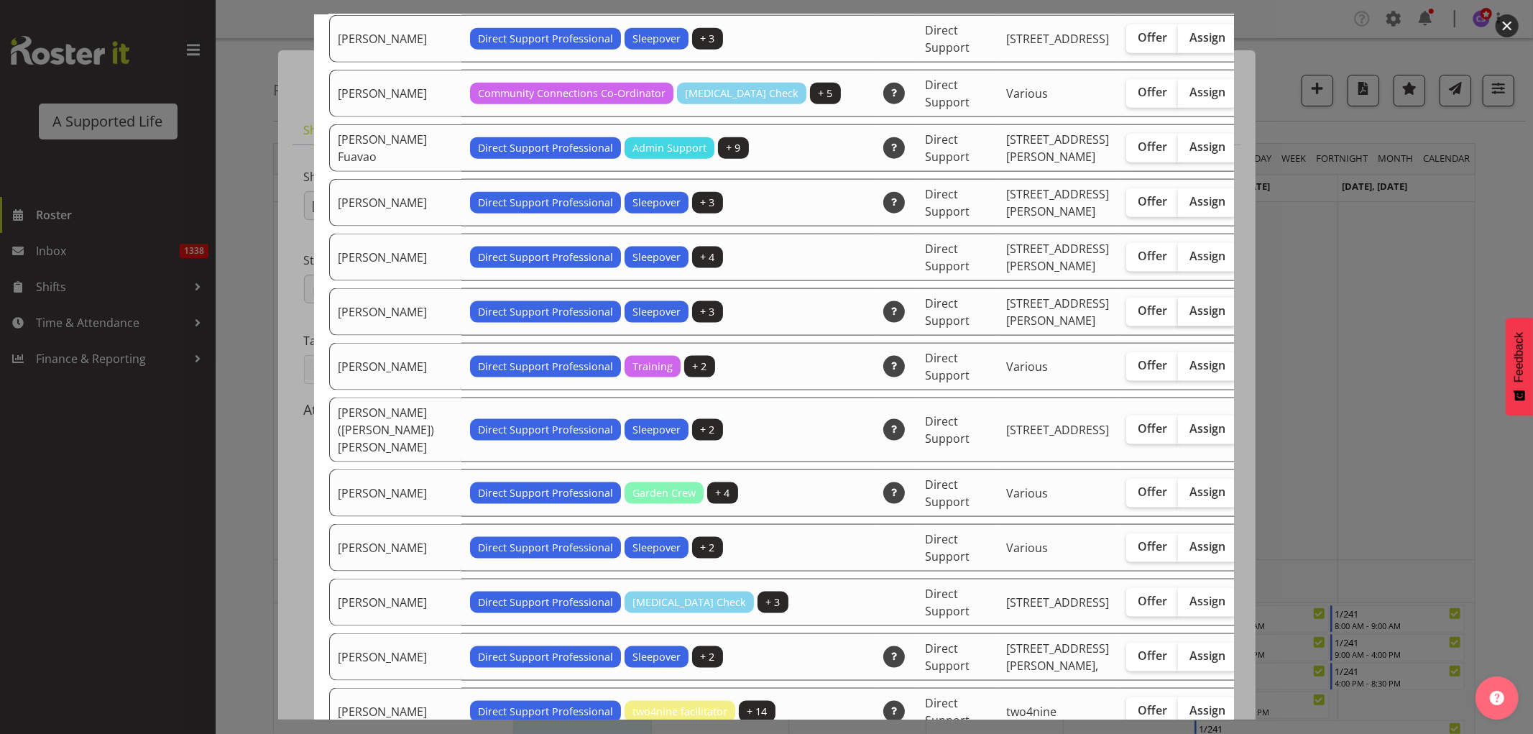
click at [1189, 318] on span "Assign" at bounding box center [1207, 310] width 36 height 14
click at [1178, 315] on input "Assign" at bounding box center [1182, 310] width 9 height 9
checkbox input "true"
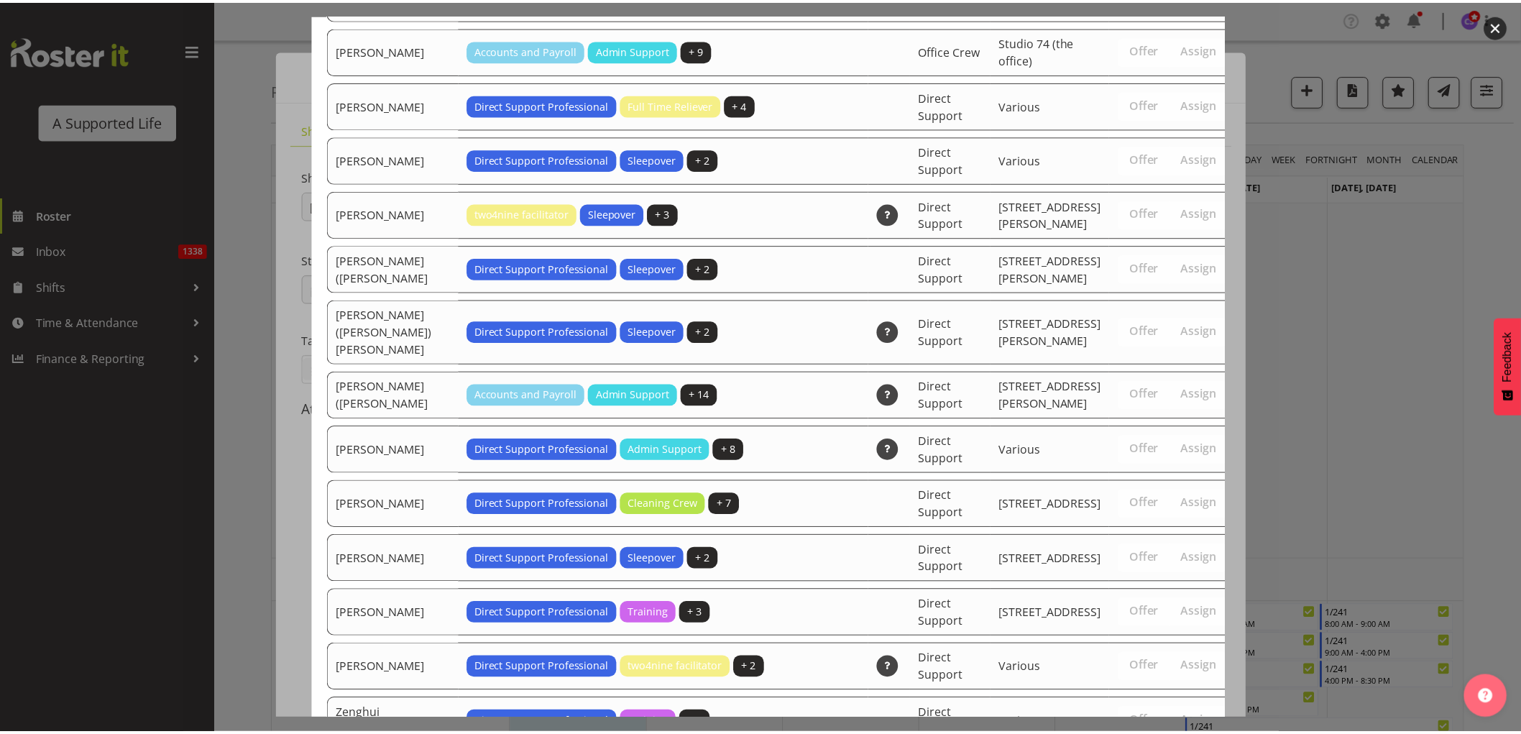
scroll to position [4472, 0]
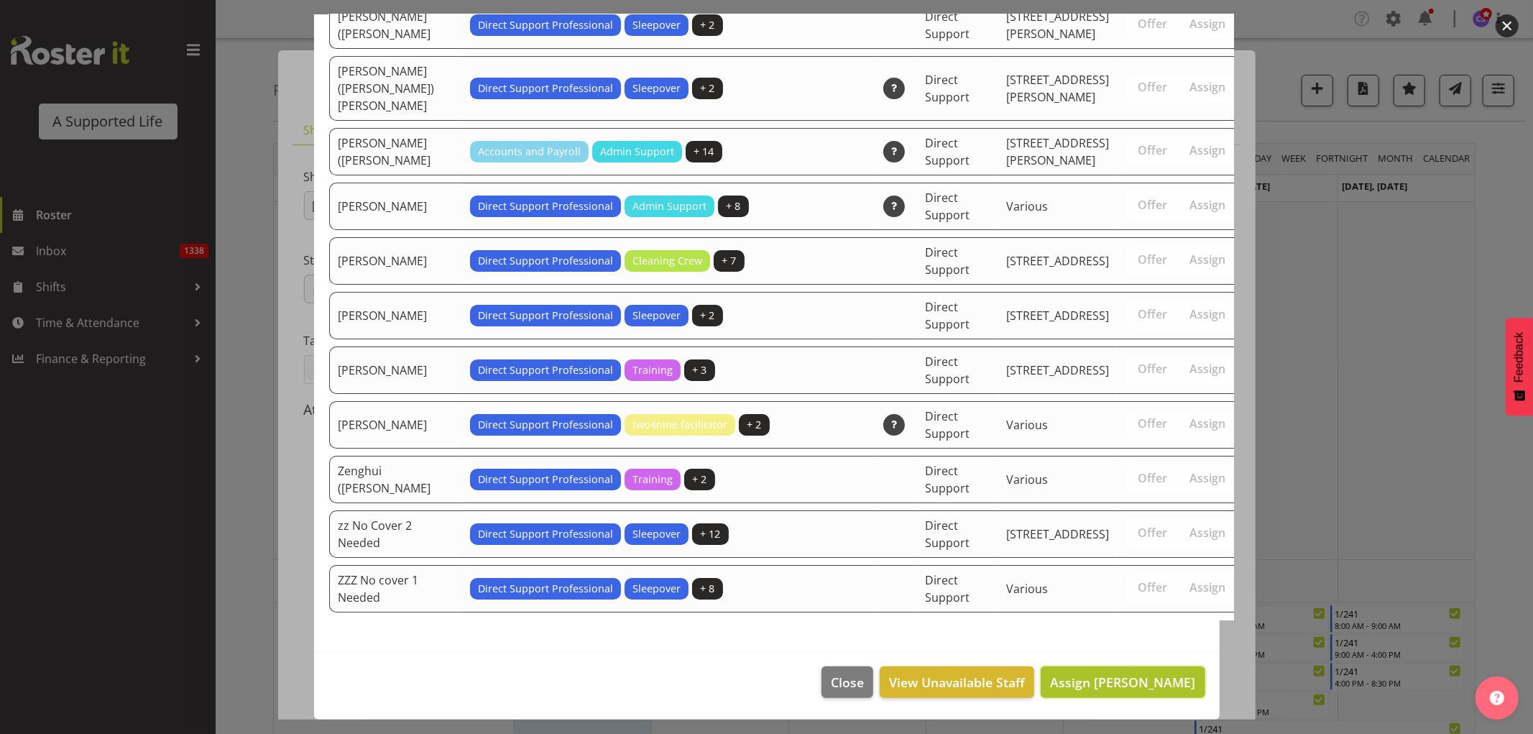
click at [1150, 685] on span "Assign [PERSON_NAME]" at bounding box center [1122, 681] width 145 height 17
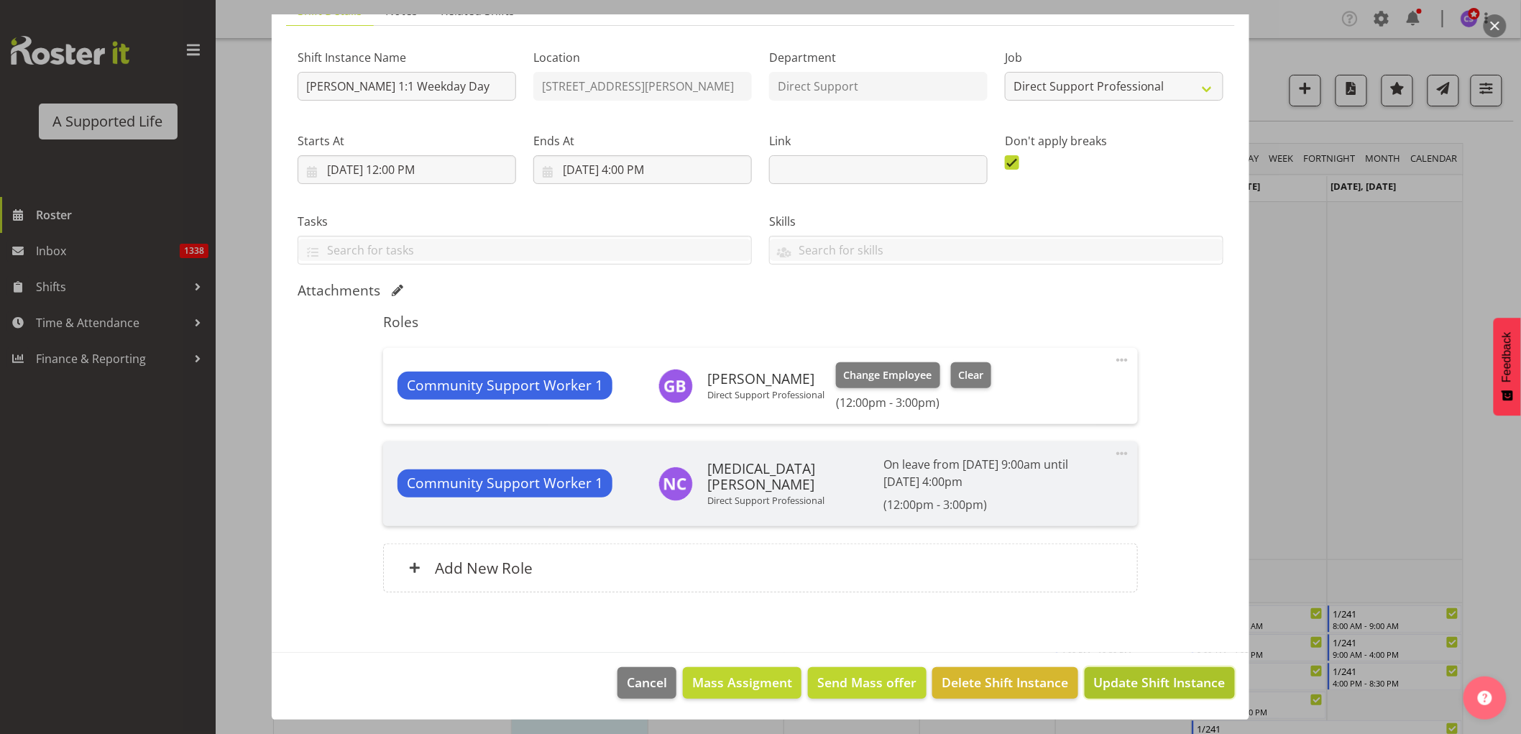
click at [1166, 680] on span "Update Shift Instance" at bounding box center [1159, 682] width 131 height 19
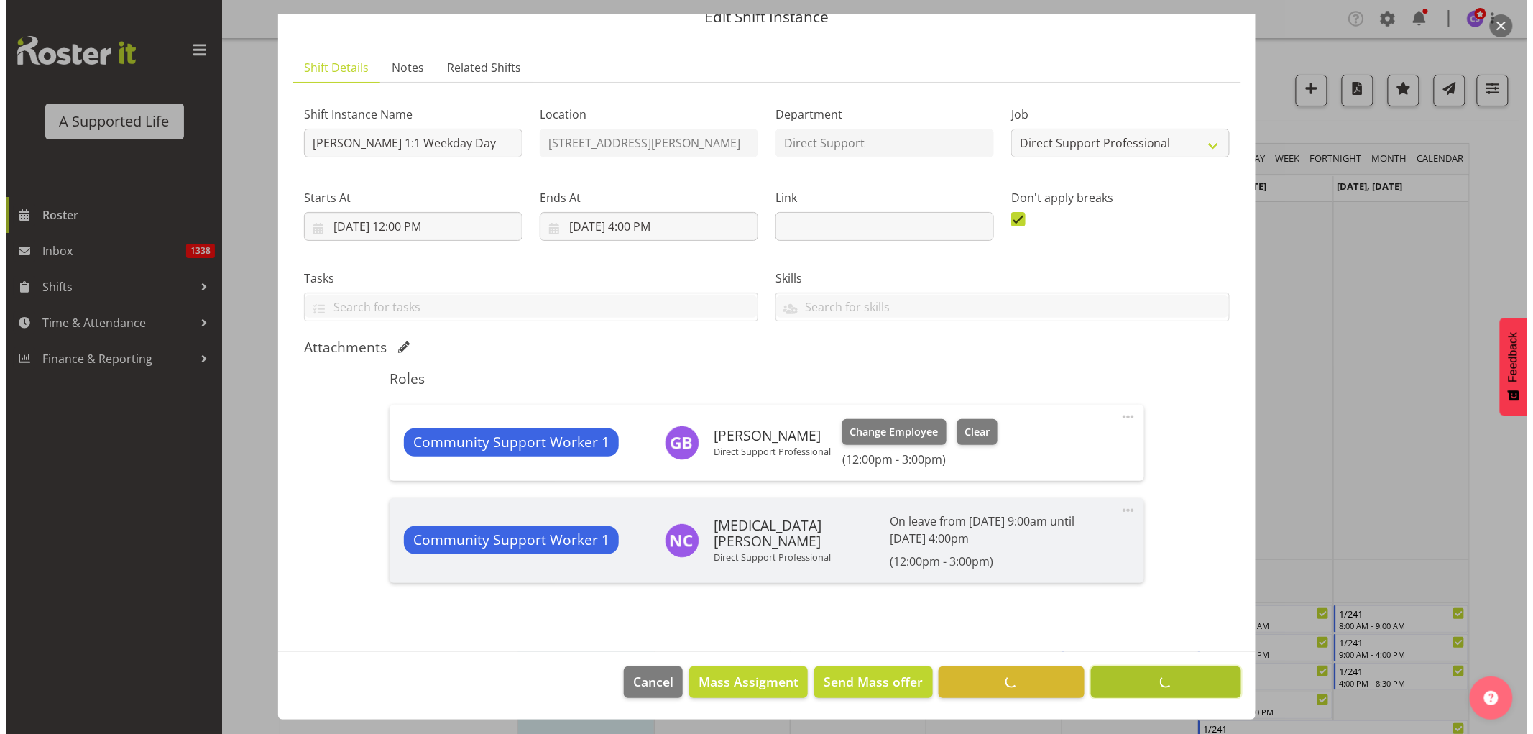
scroll to position [62, 0]
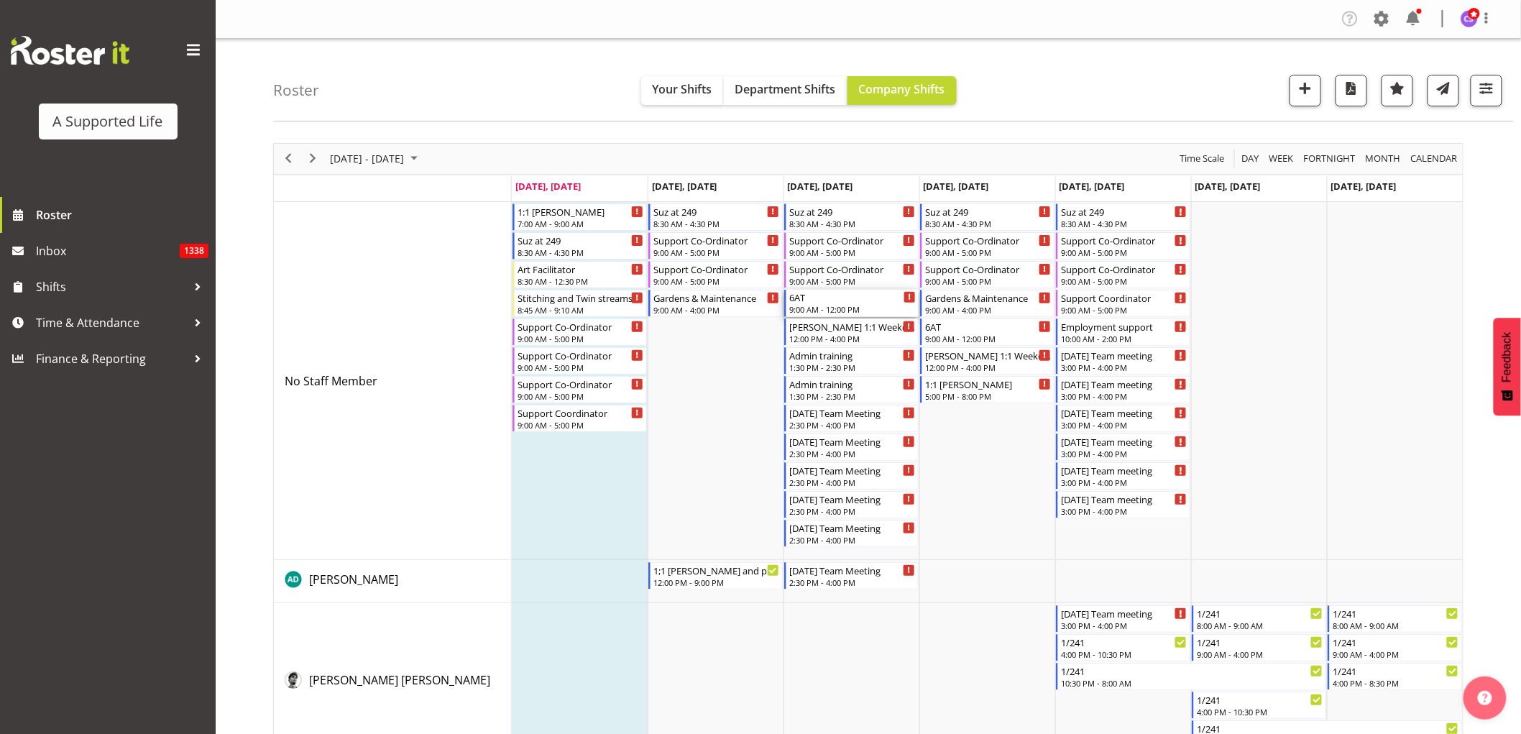
click at [848, 304] on div "6AT" at bounding box center [852, 297] width 126 height 14
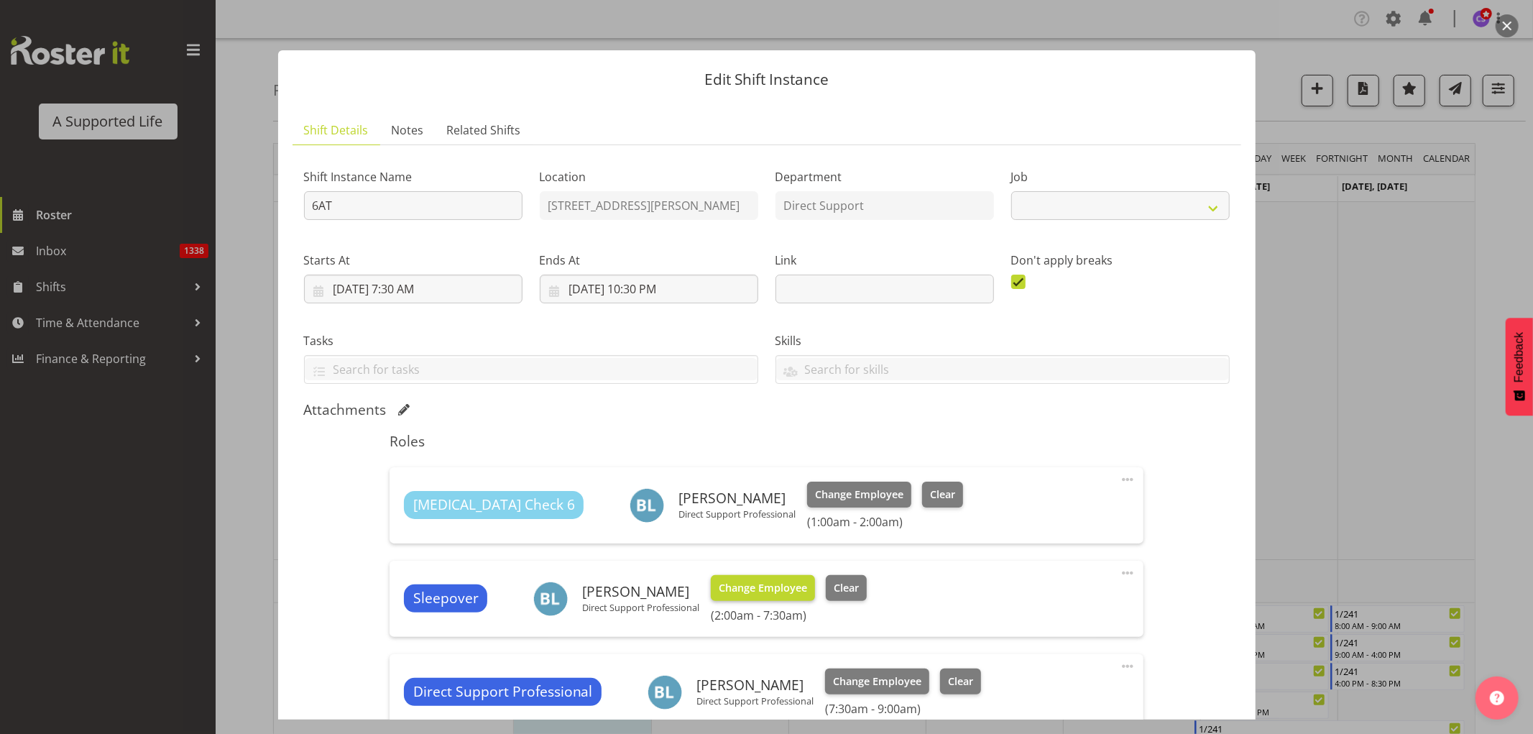
select select "4112"
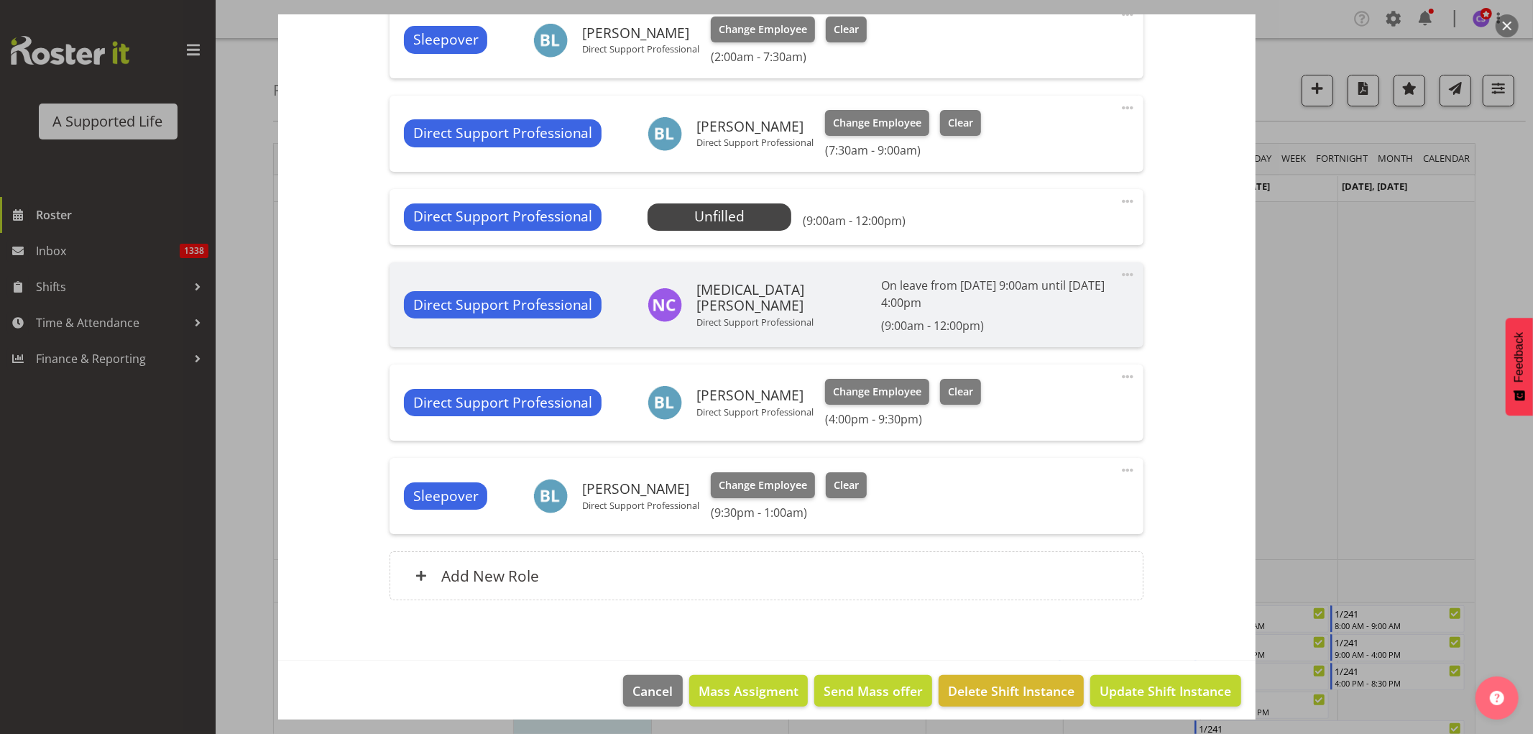
scroll to position [566, 0]
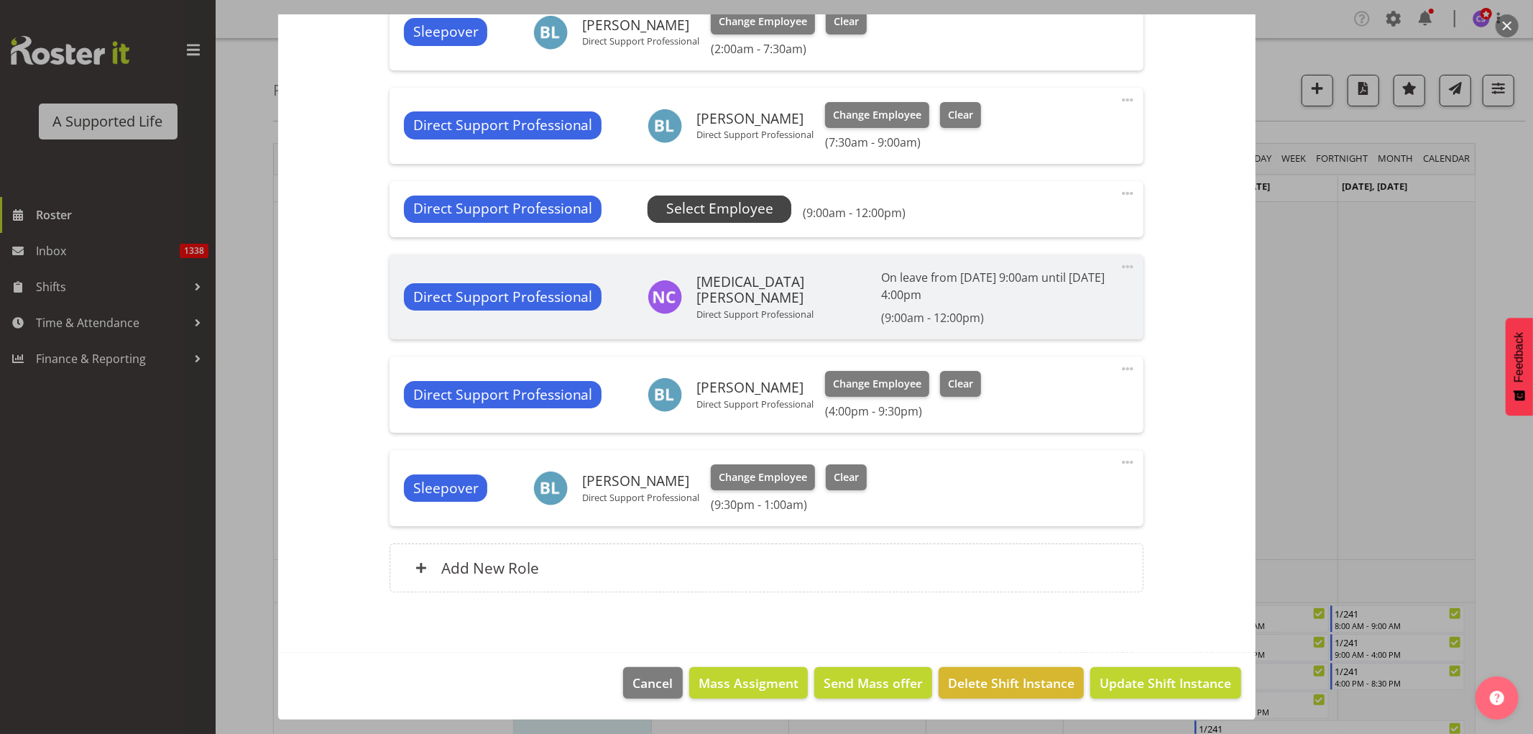
click at [717, 206] on span "Select Employee" at bounding box center [719, 208] width 107 height 21
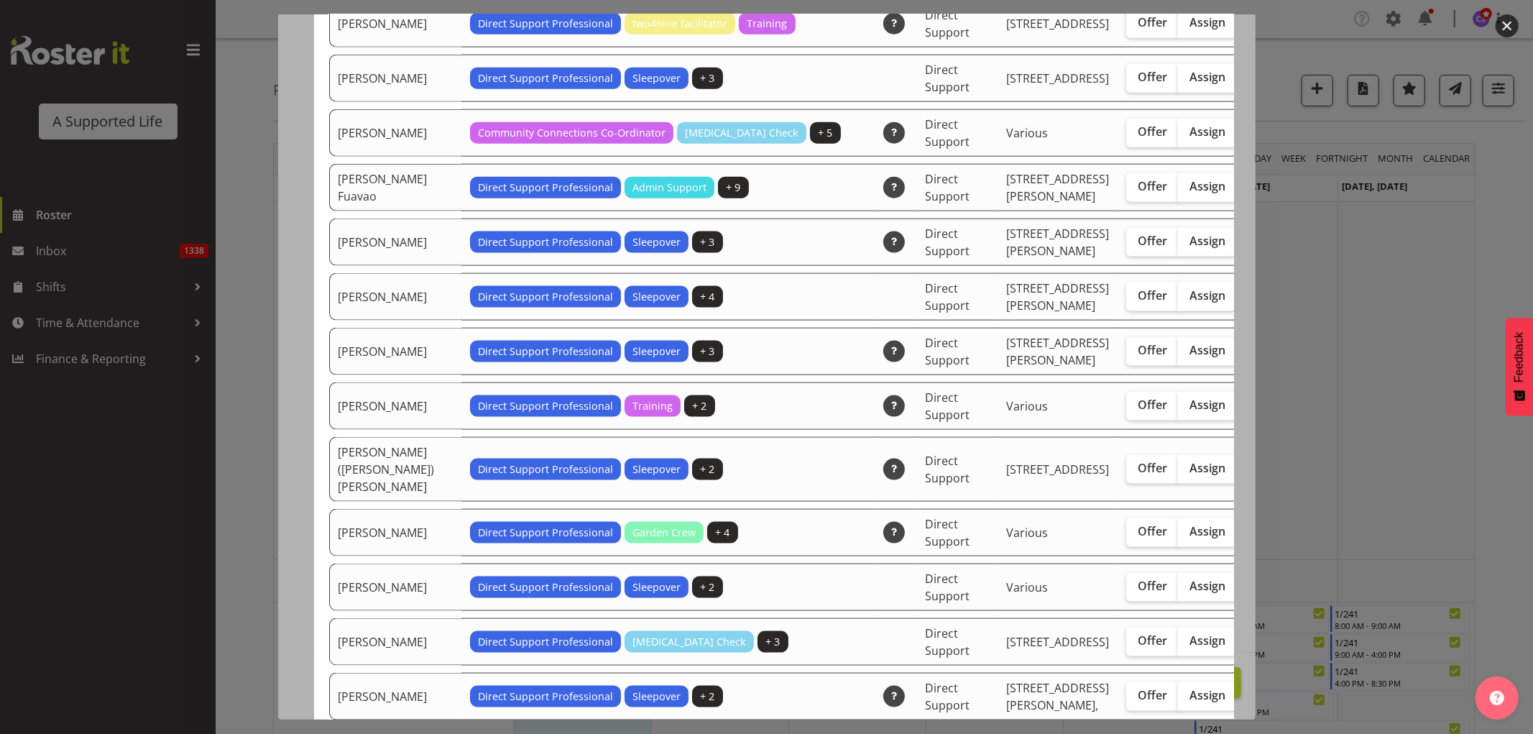
scroll to position [1676, 0]
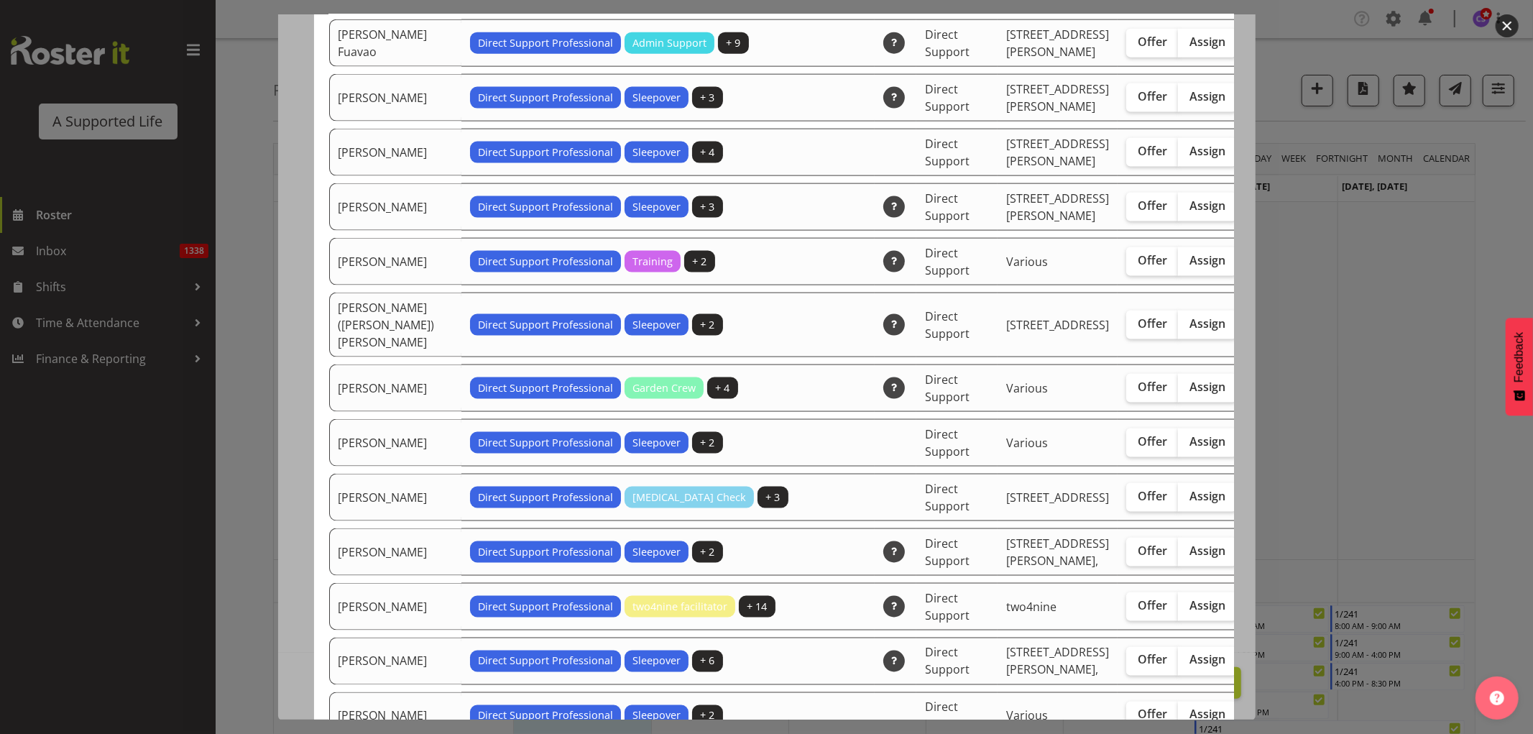
click at [1329, 293] on div at bounding box center [766, 367] width 1533 height 734
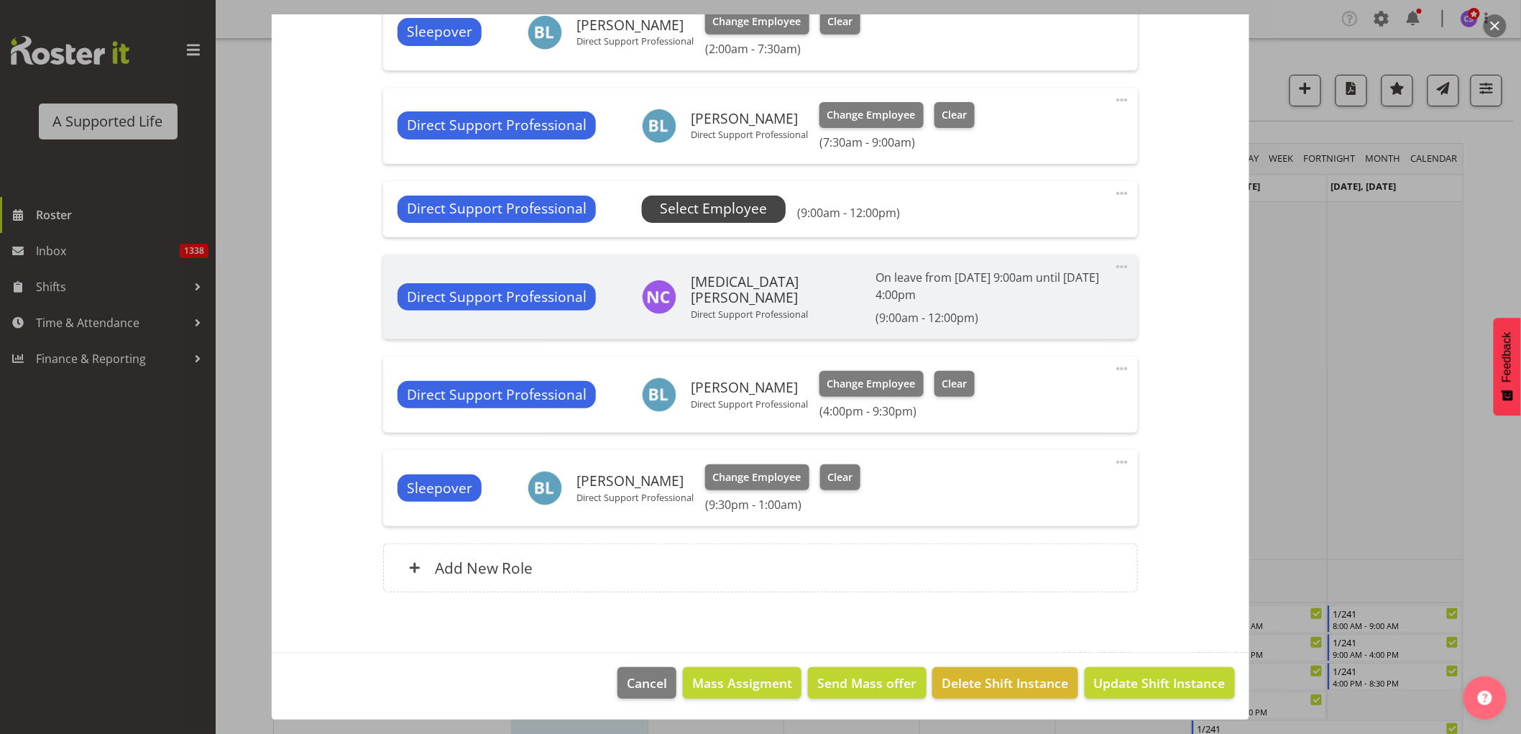
click at [739, 206] on span "Select Employee" at bounding box center [713, 208] width 107 height 21
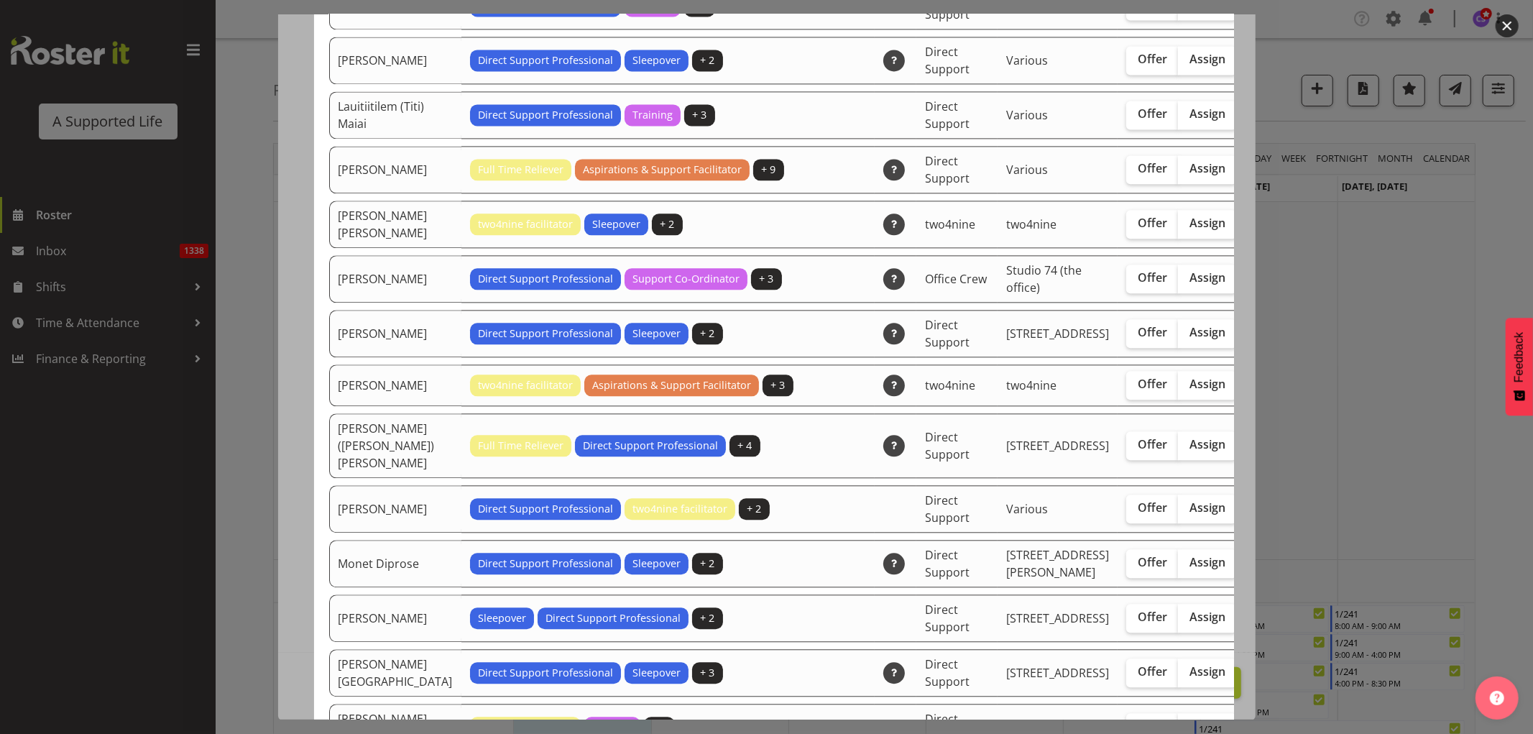
scroll to position [3034, 0]
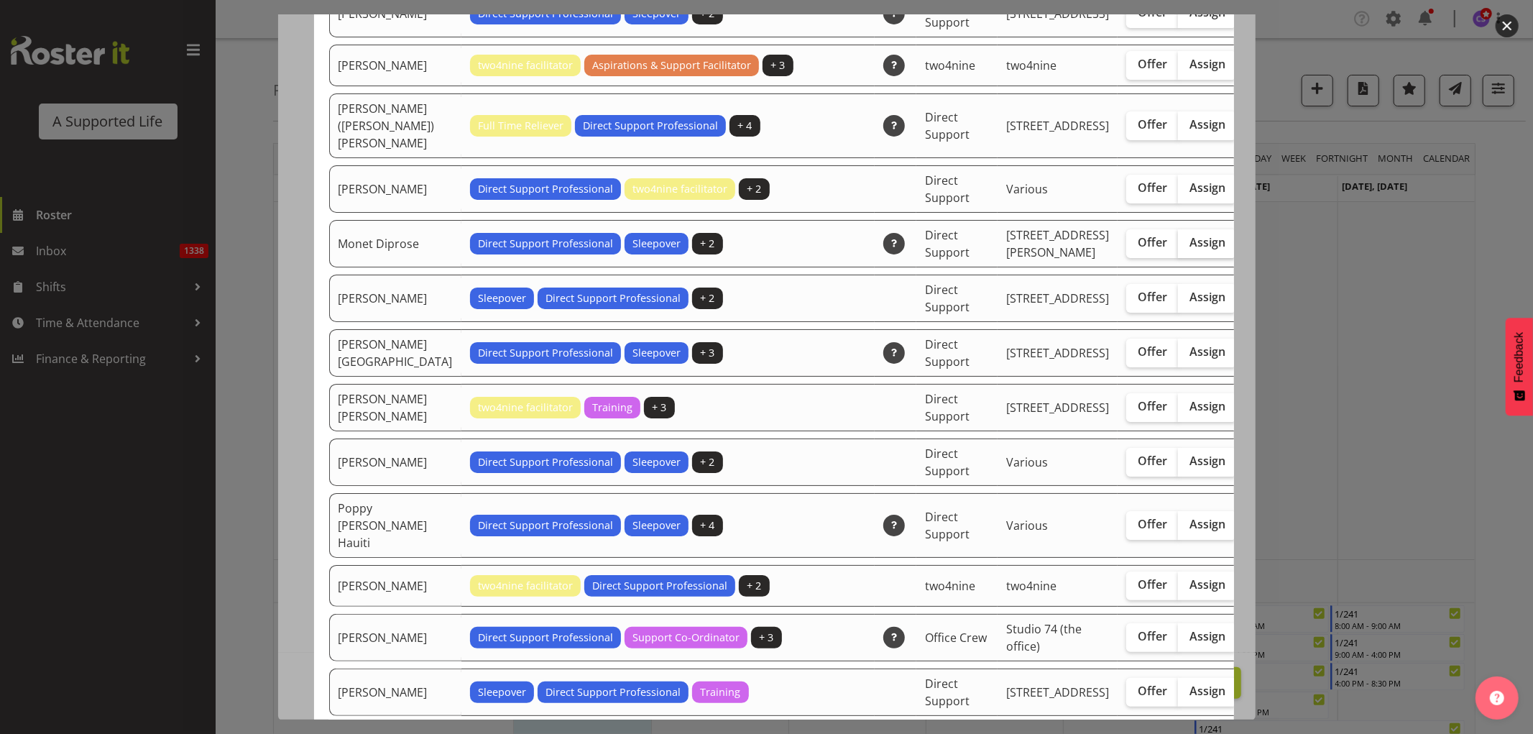
click at [1189, 249] on span "Assign" at bounding box center [1207, 242] width 36 height 14
click at [1178, 247] on input "Assign" at bounding box center [1182, 242] width 9 height 9
checkbox input "true"
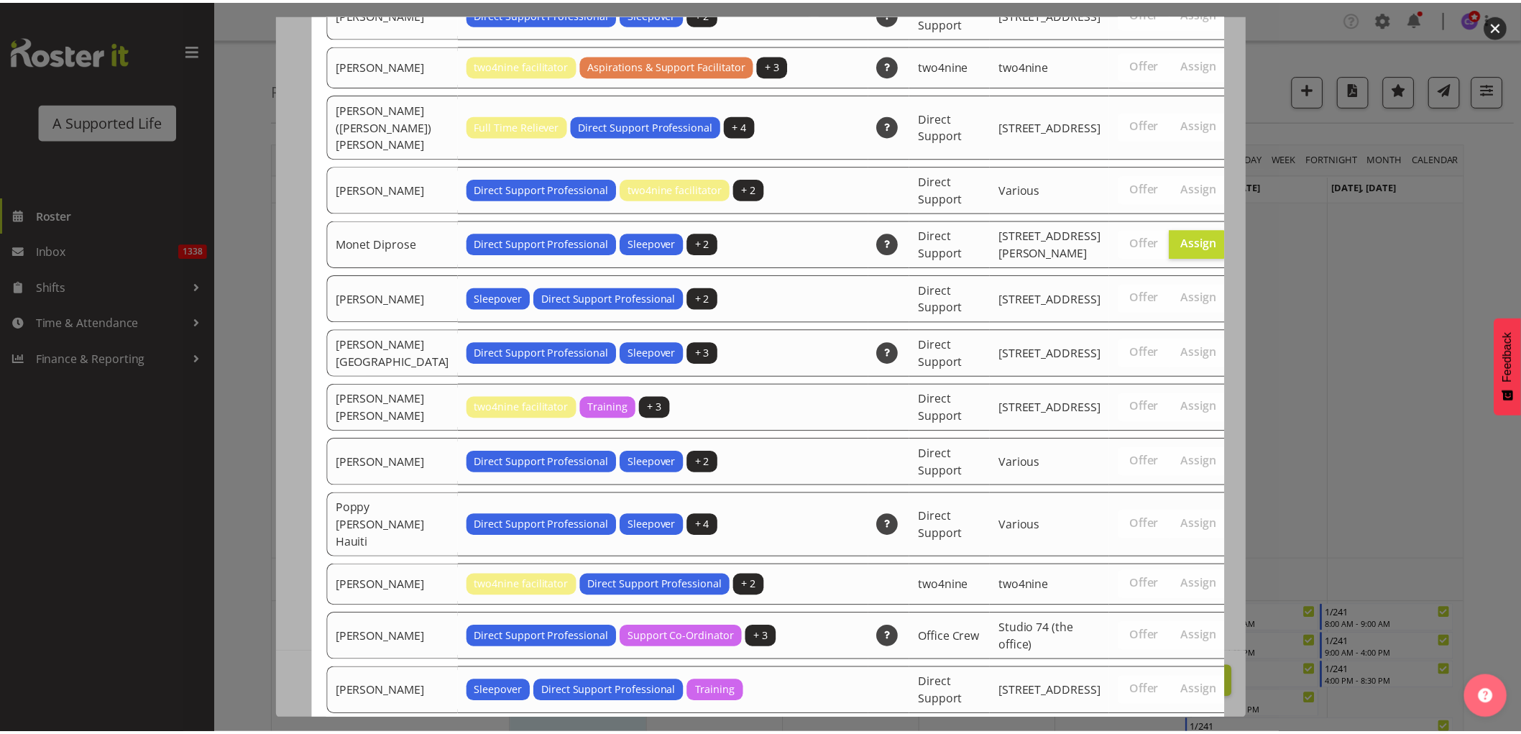
scroll to position [4526, 0]
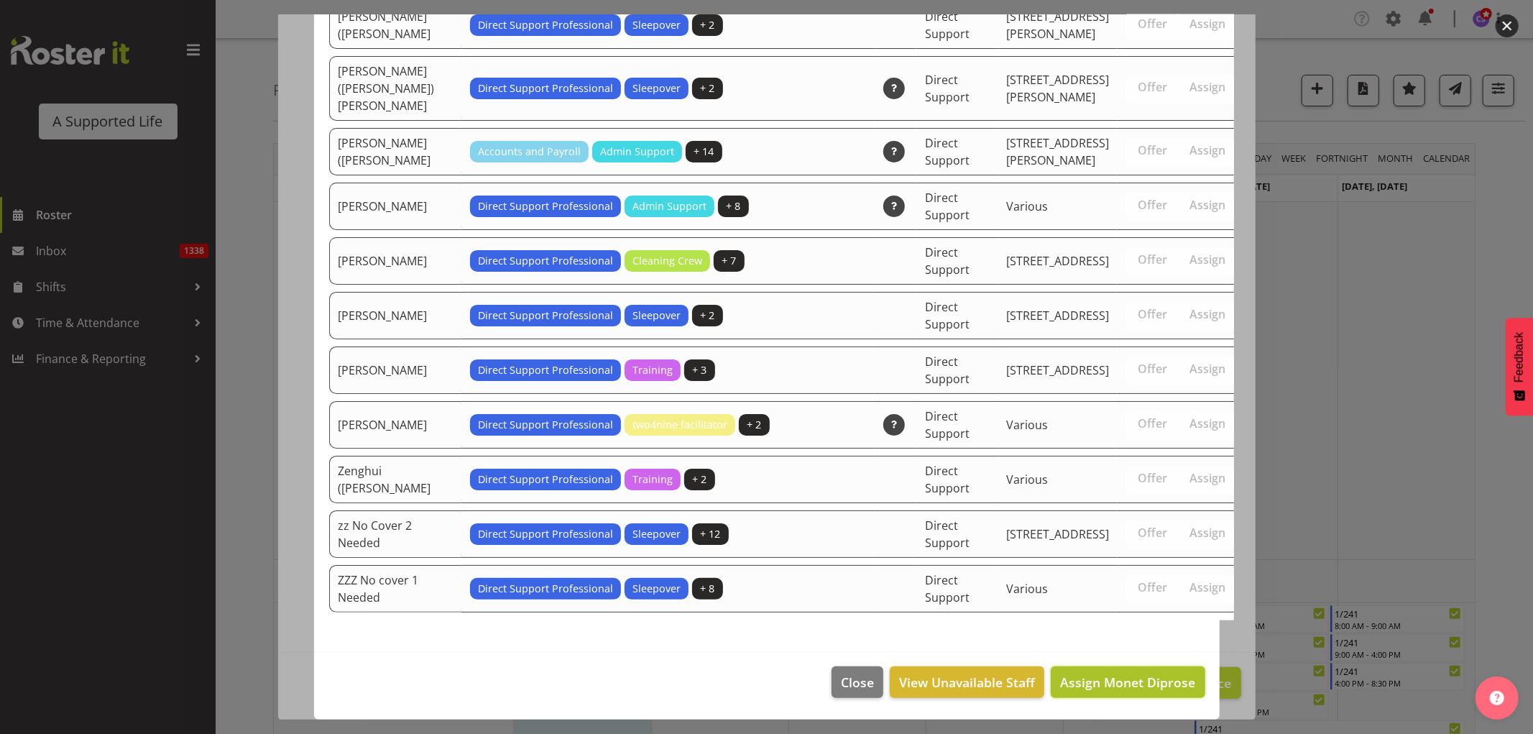
click at [1179, 688] on span "Assign Monet Diprose" at bounding box center [1127, 681] width 135 height 17
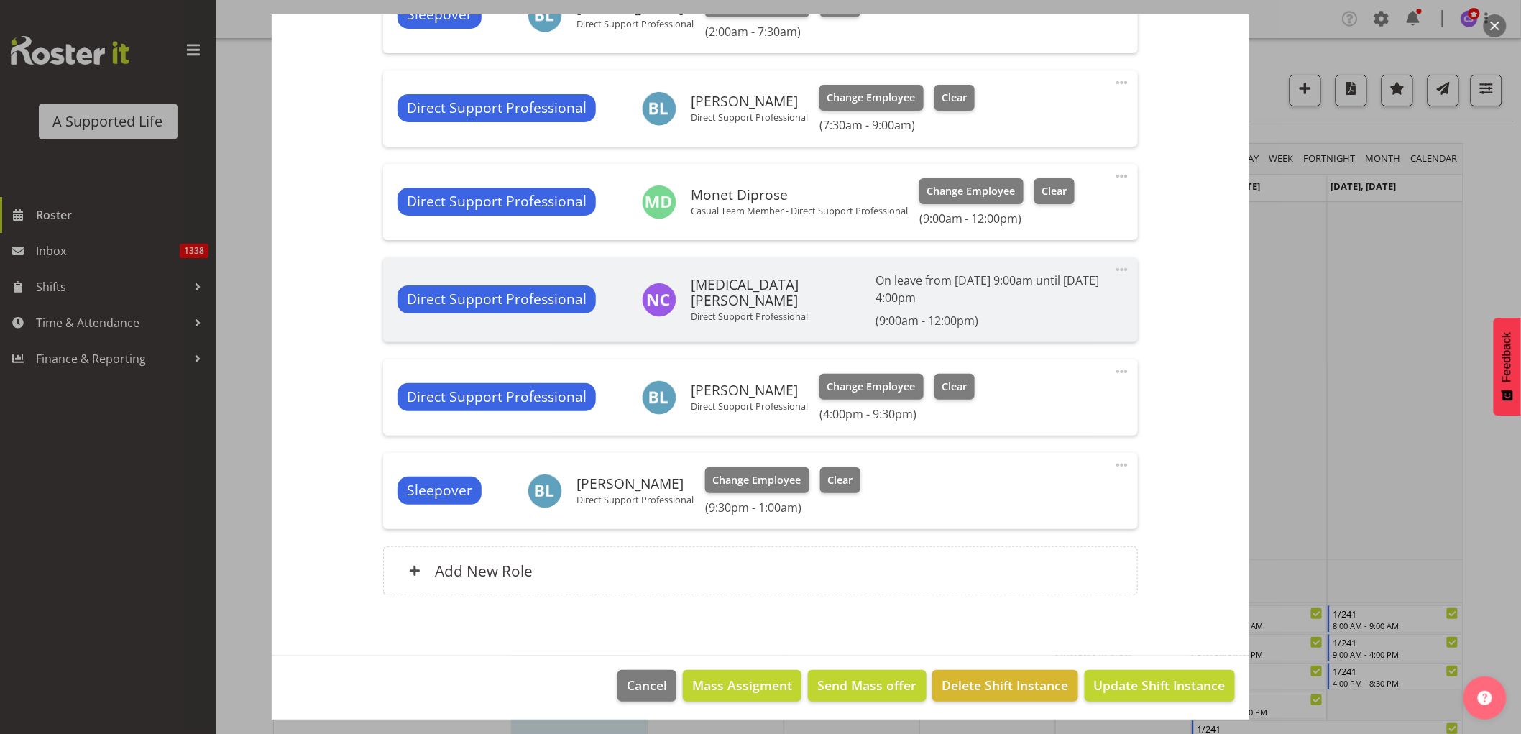
scroll to position [586, 0]
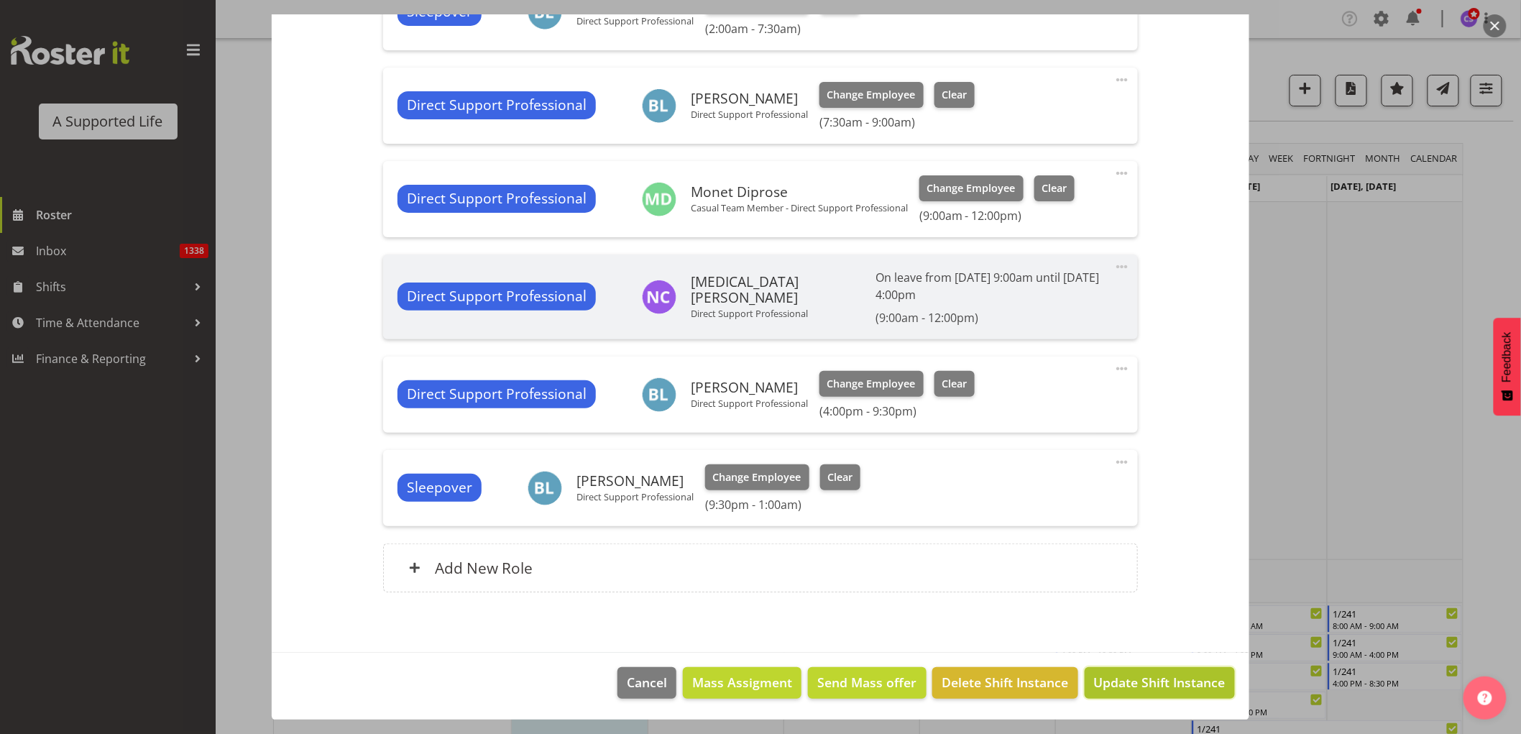
click at [1130, 684] on span "Update Shift Instance" at bounding box center [1159, 682] width 131 height 19
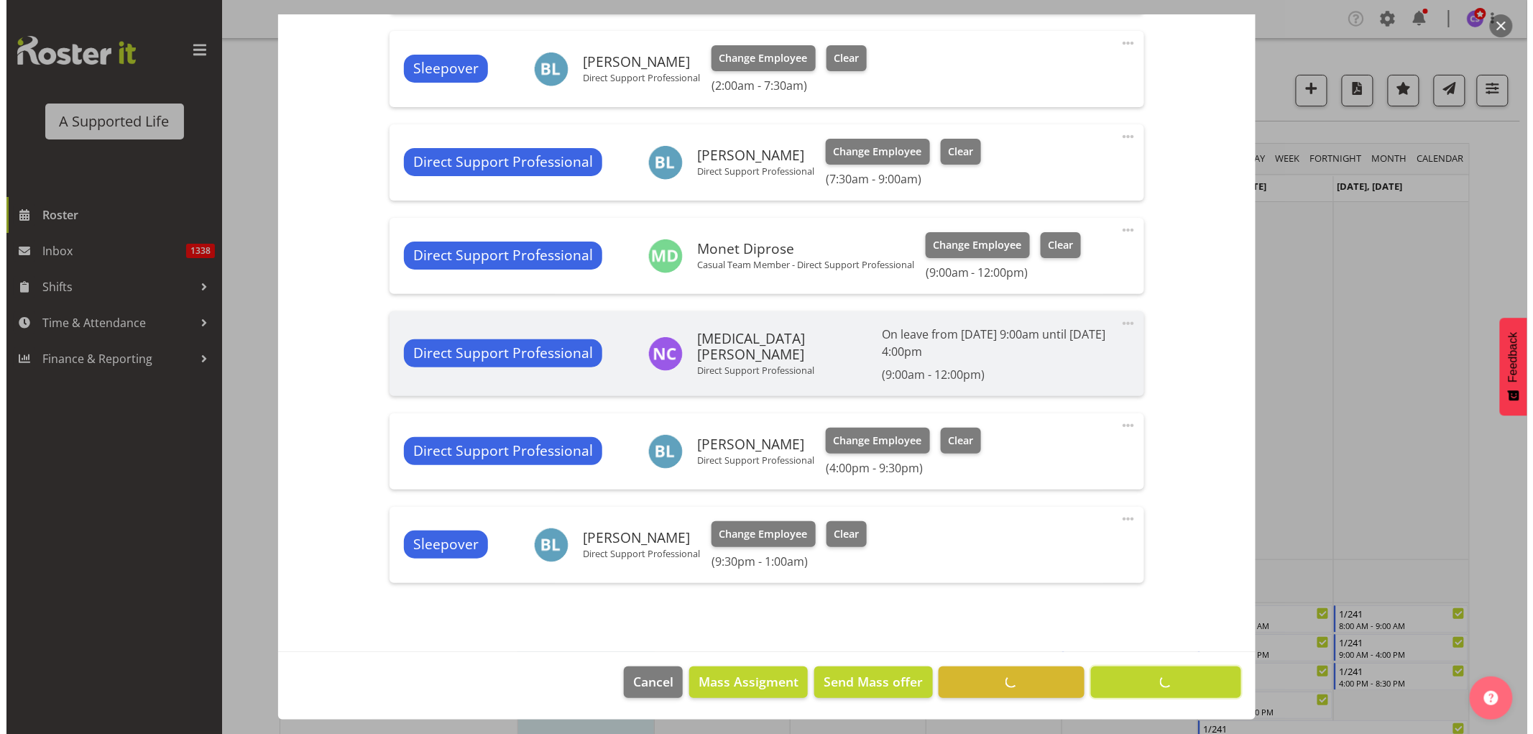
scroll to position [529, 0]
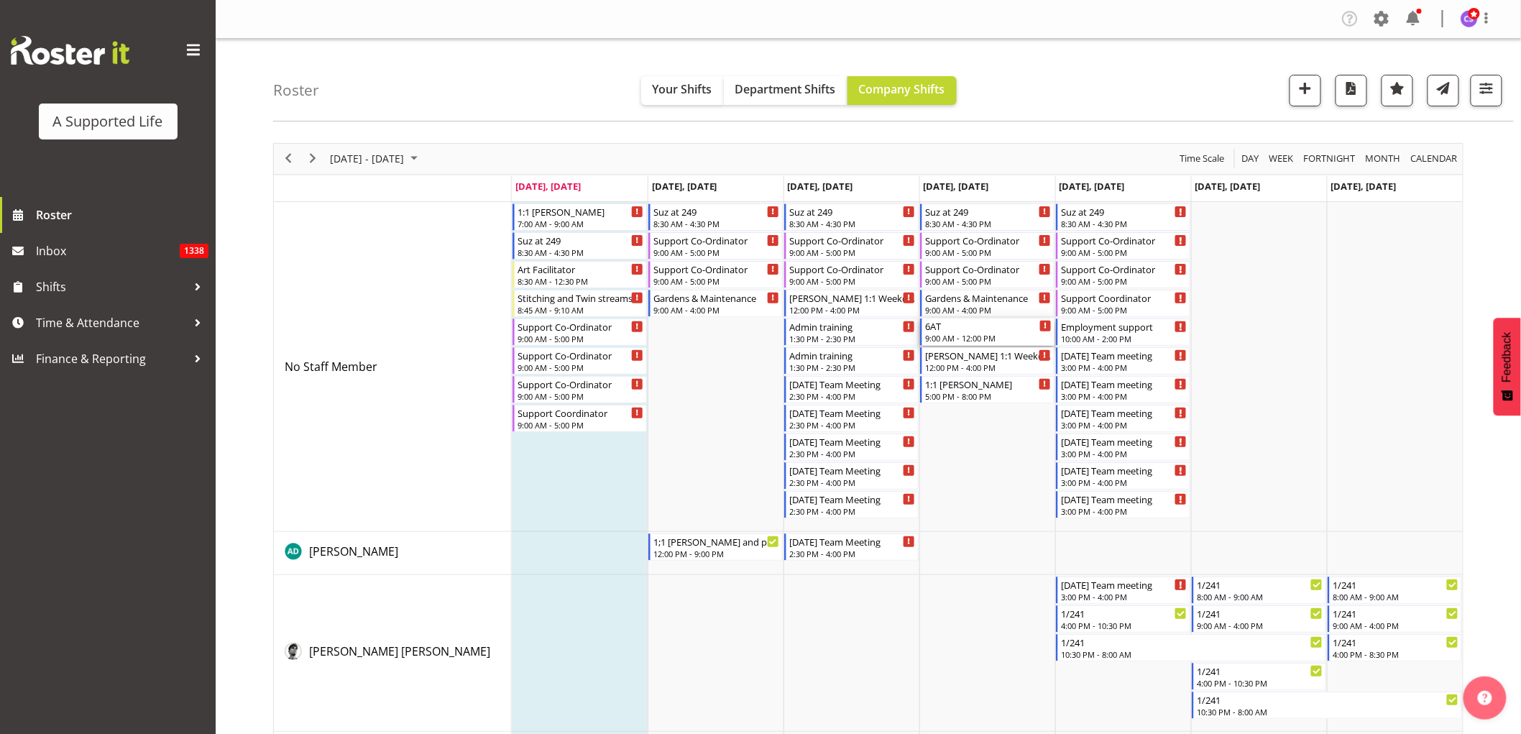
click at [982, 333] on div "6AT" at bounding box center [988, 325] width 126 height 14
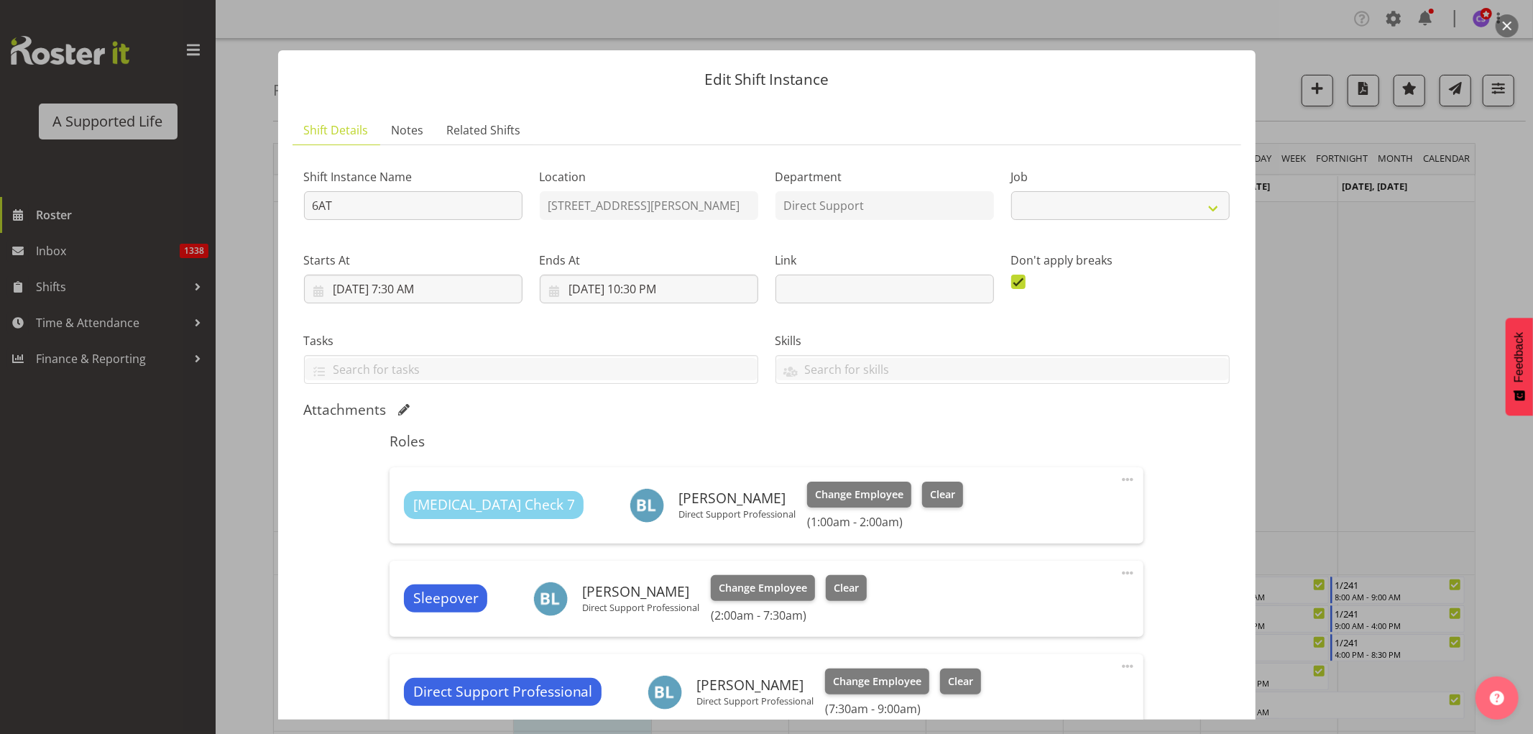
select select "4112"
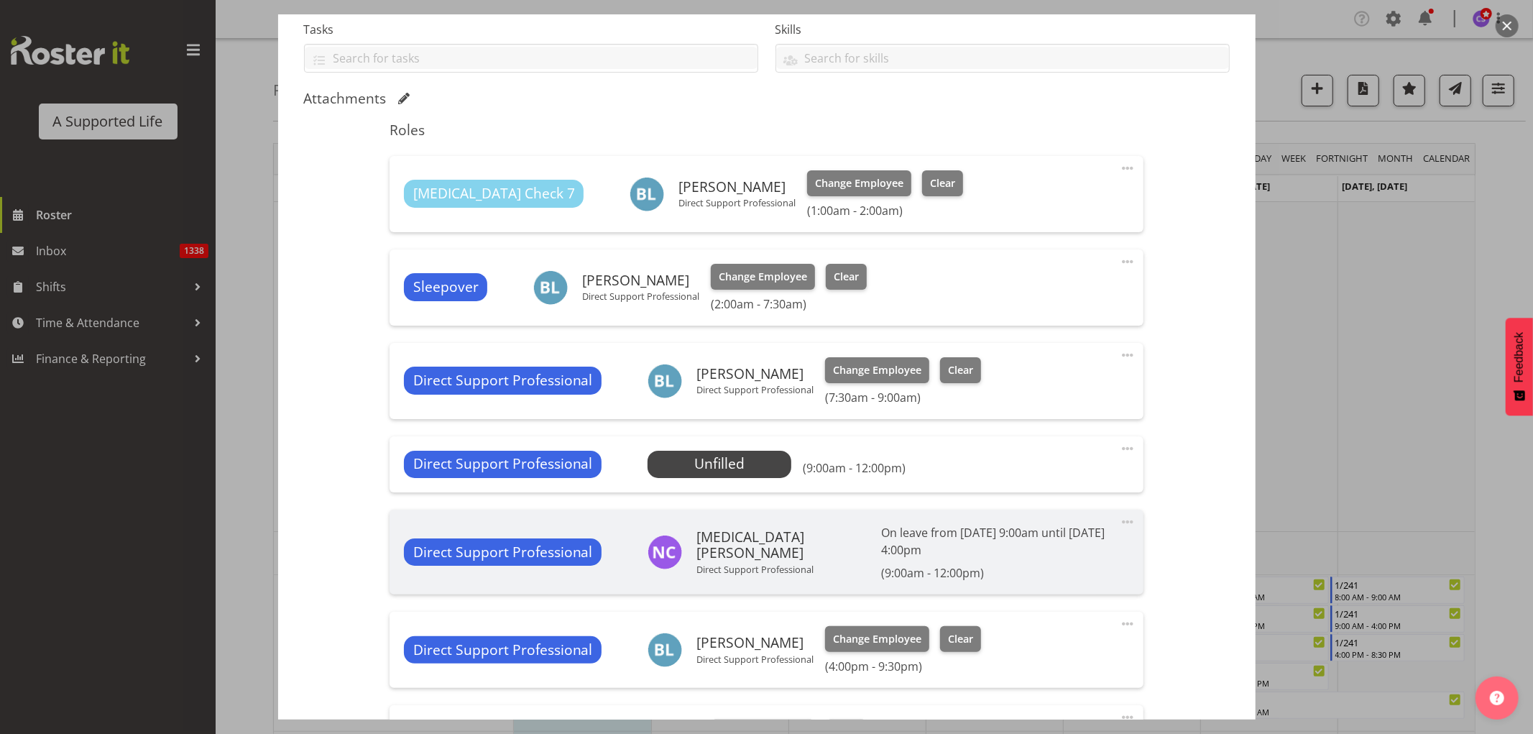
scroll to position [319, 0]
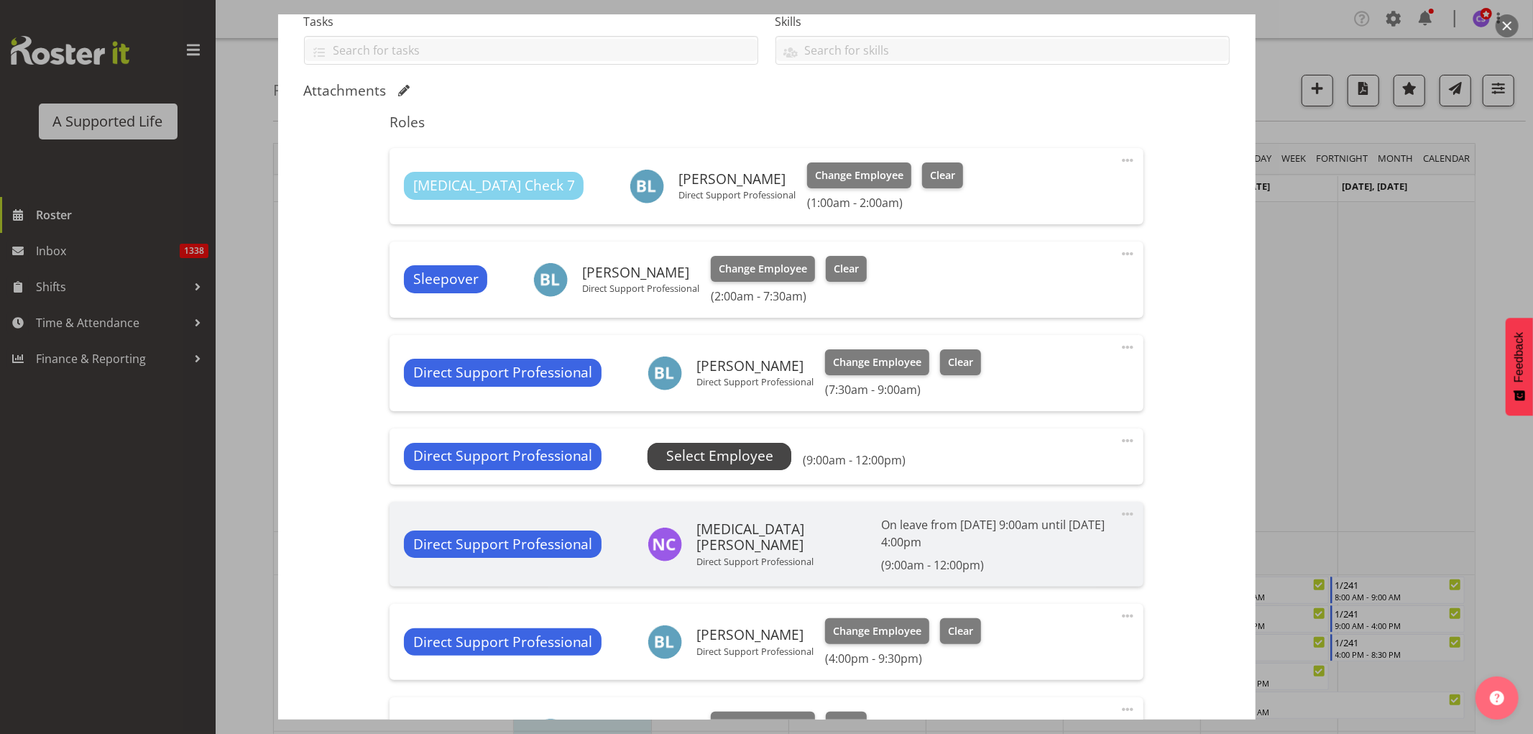
click at [714, 455] on span "Select Employee" at bounding box center [719, 456] width 107 height 21
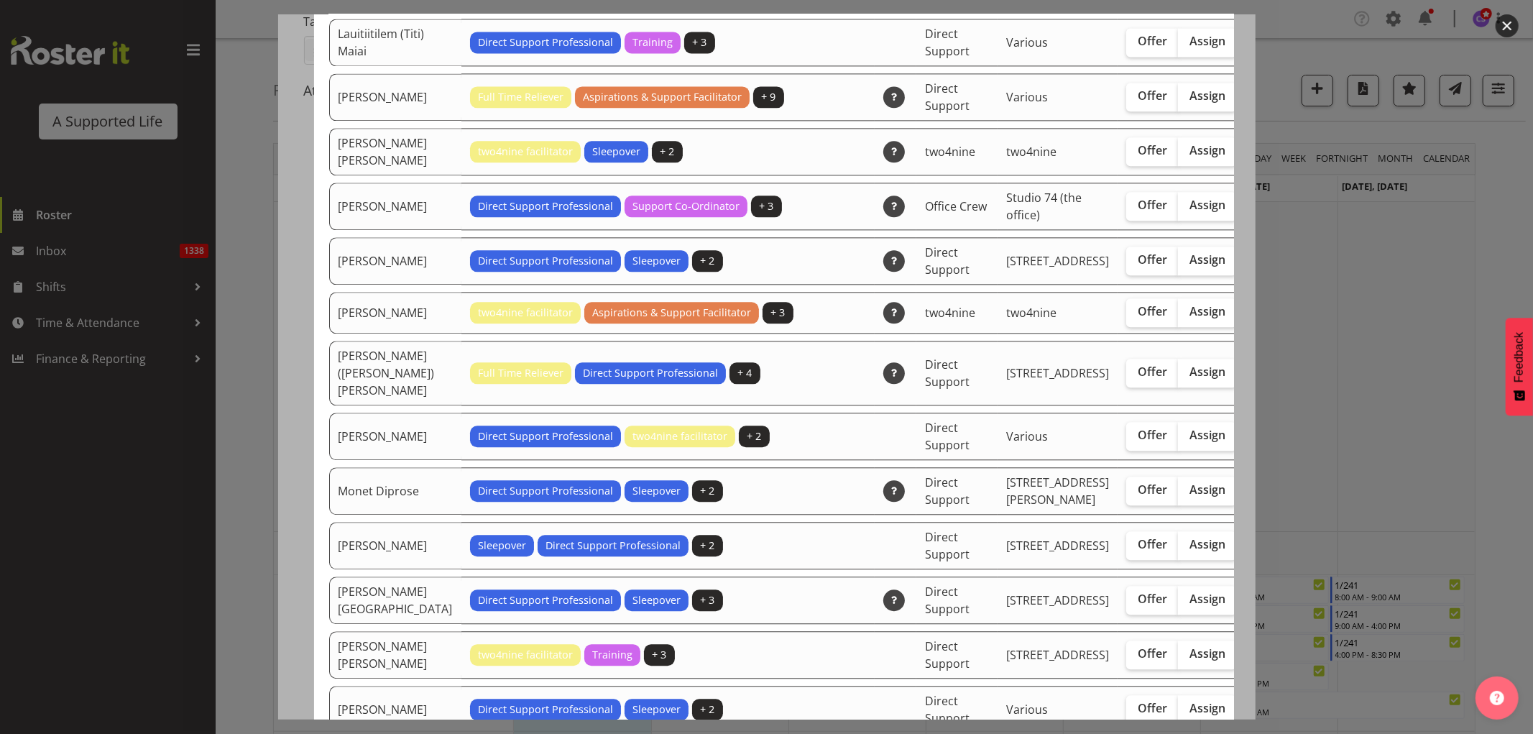
scroll to position [2794, 0]
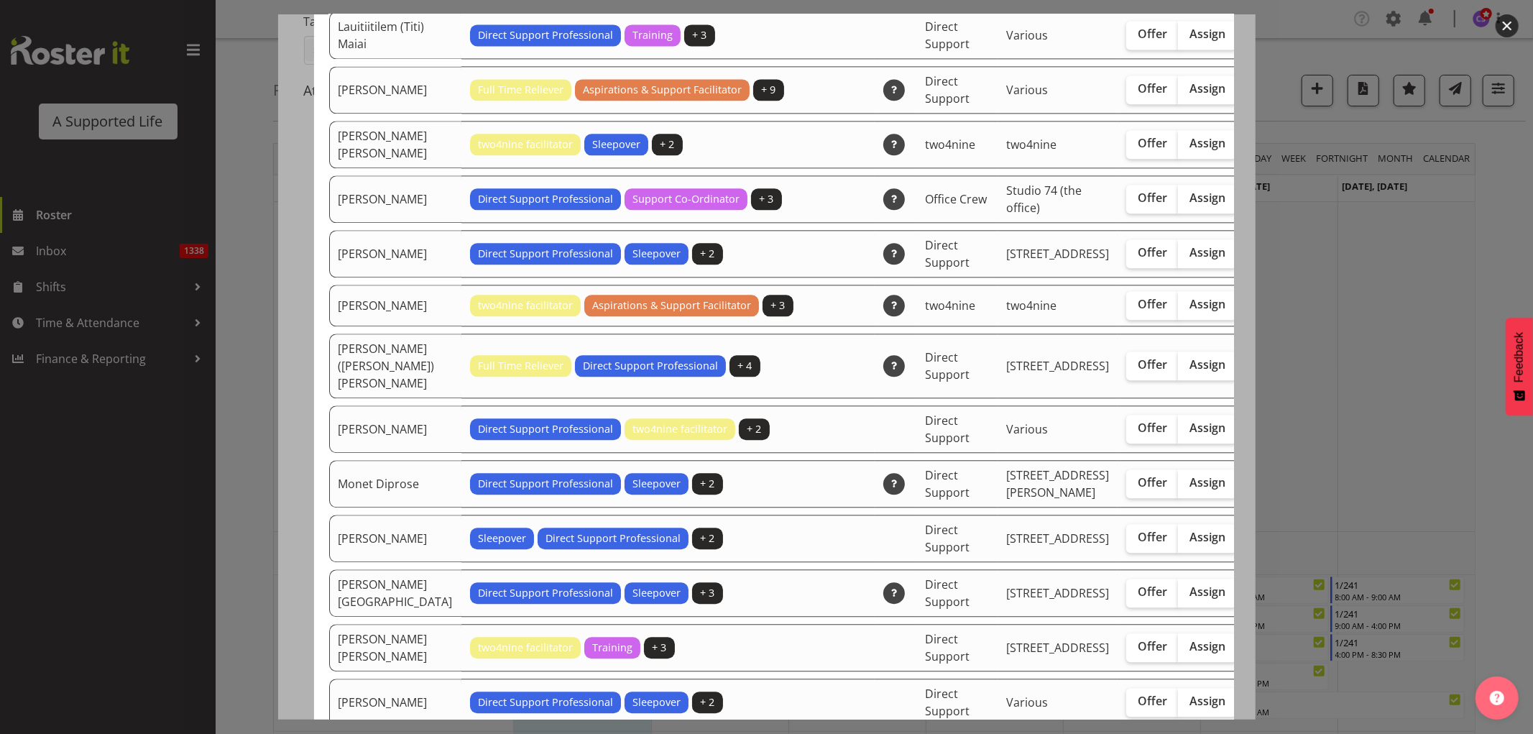
click at [1189, 489] on span "Assign" at bounding box center [1207, 482] width 36 height 14
click at [1178, 487] on input "Assign" at bounding box center [1182, 482] width 9 height 9
checkbox input "true"
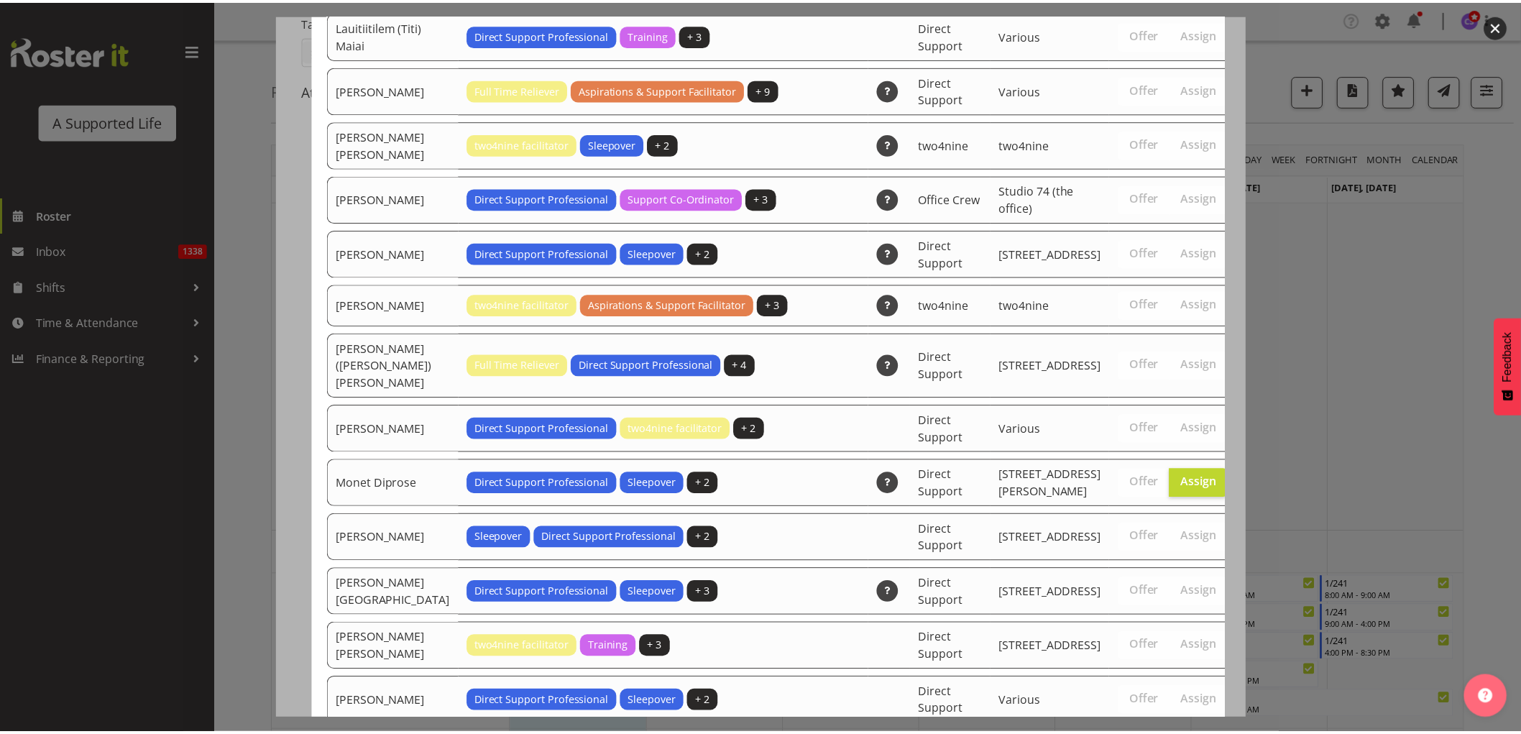
scroll to position [4526, 0]
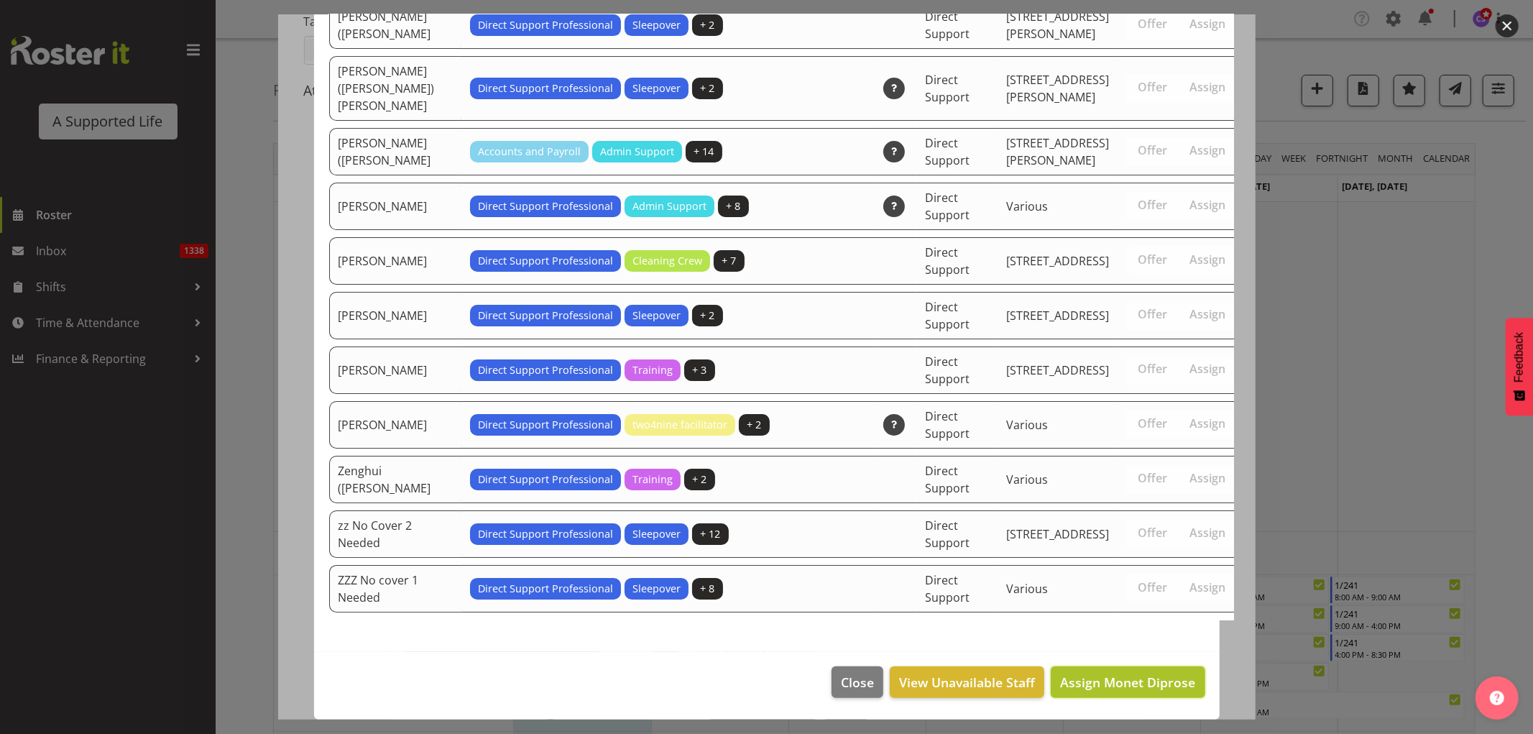
click at [1112, 684] on span "Assign Monet Diprose" at bounding box center [1127, 681] width 135 height 17
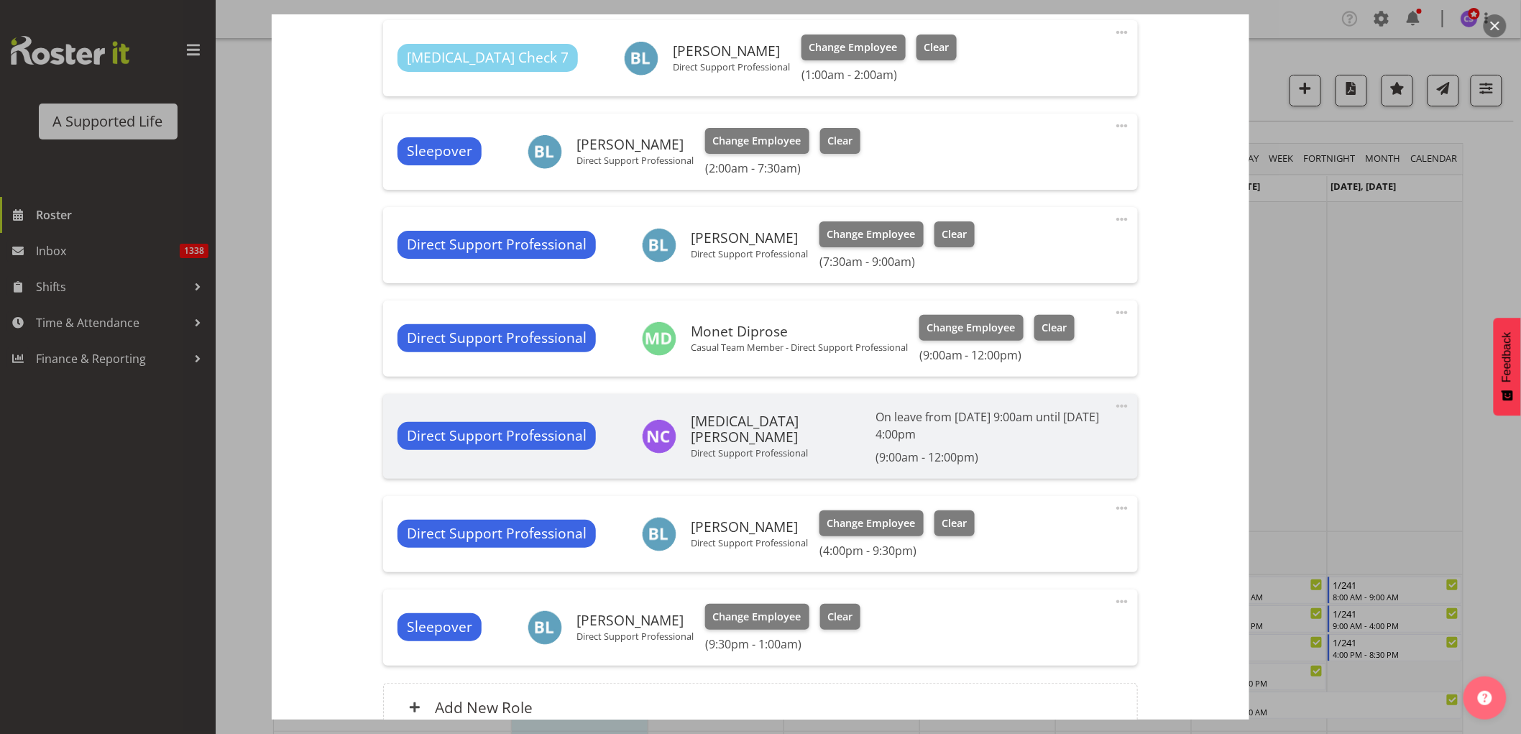
scroll to position [586, 0]
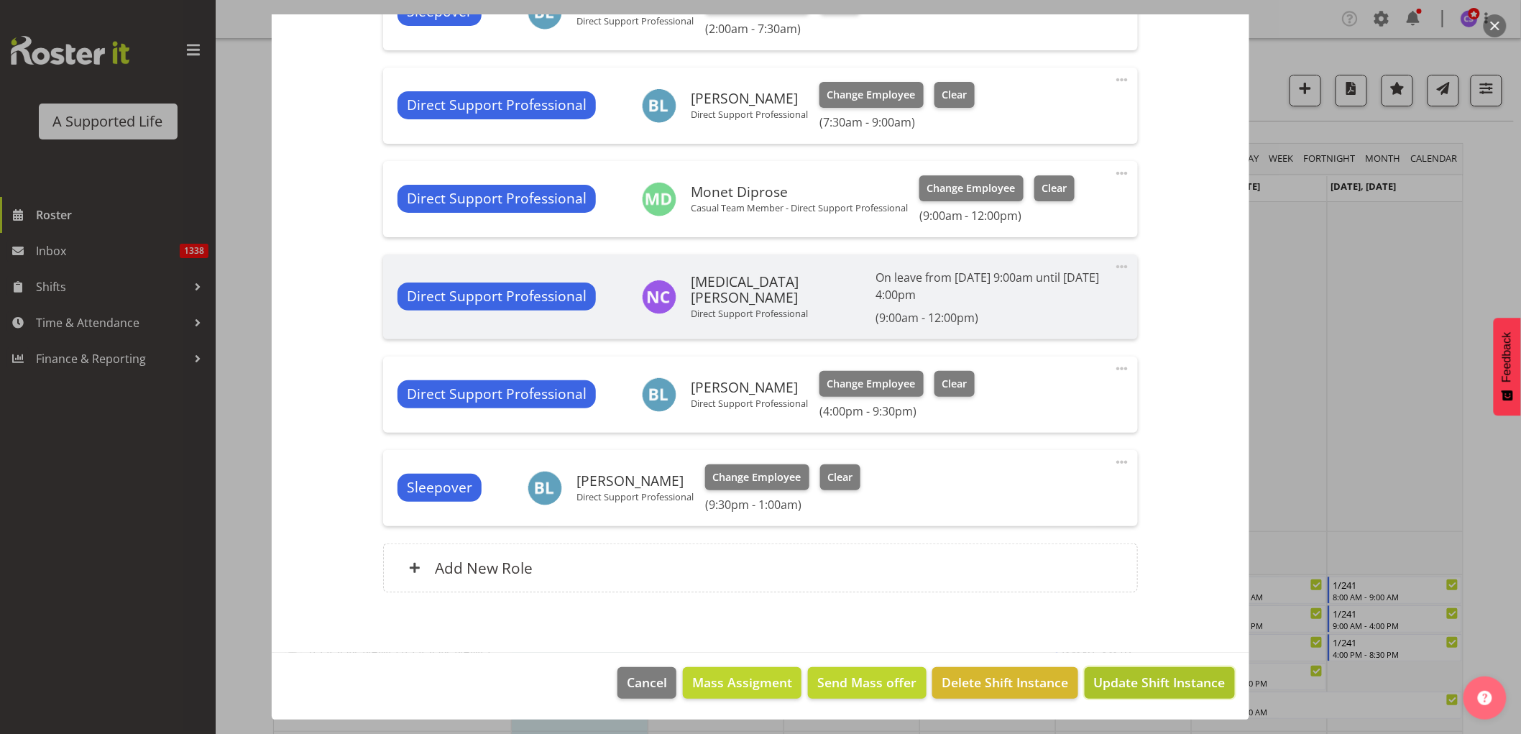
click at [1153, 673] on span "Update Shift Instance" at bounding box center [1159, 682] width 131 height 19
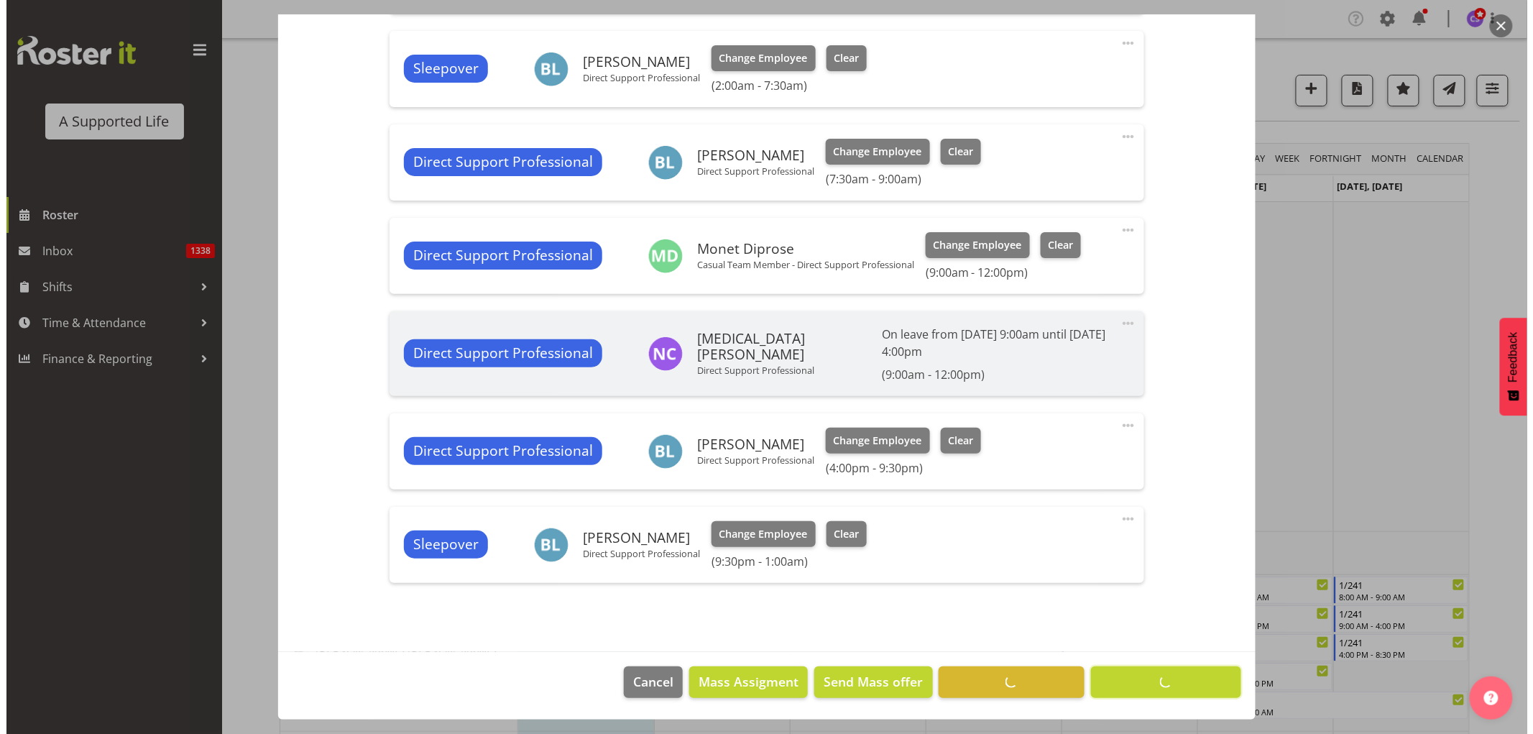
scroll to position [529, 0]
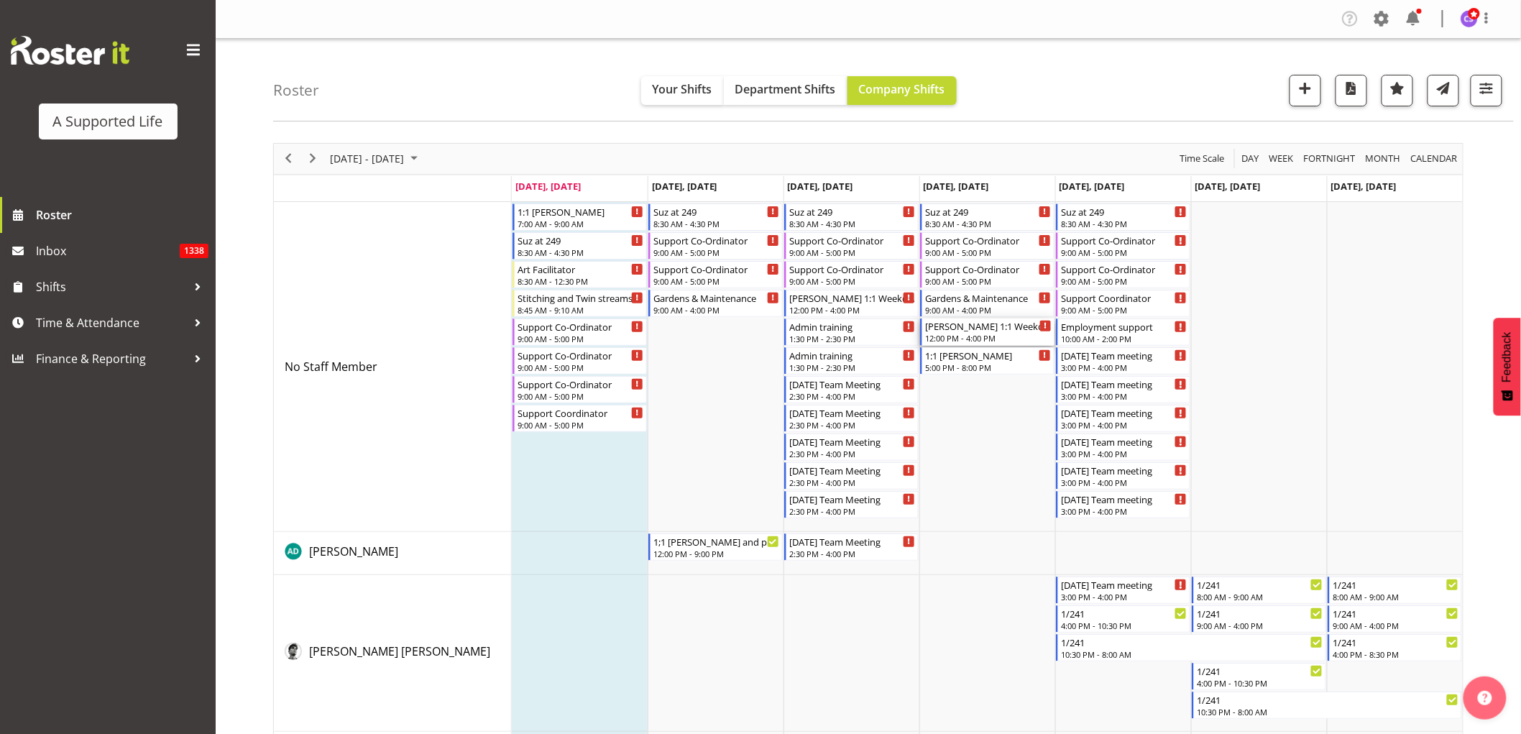
click at [995, 333] on div "[PERSON_NAME] 1:1 Weekday Day" at bounding box center [988, 325] width 126 height 14
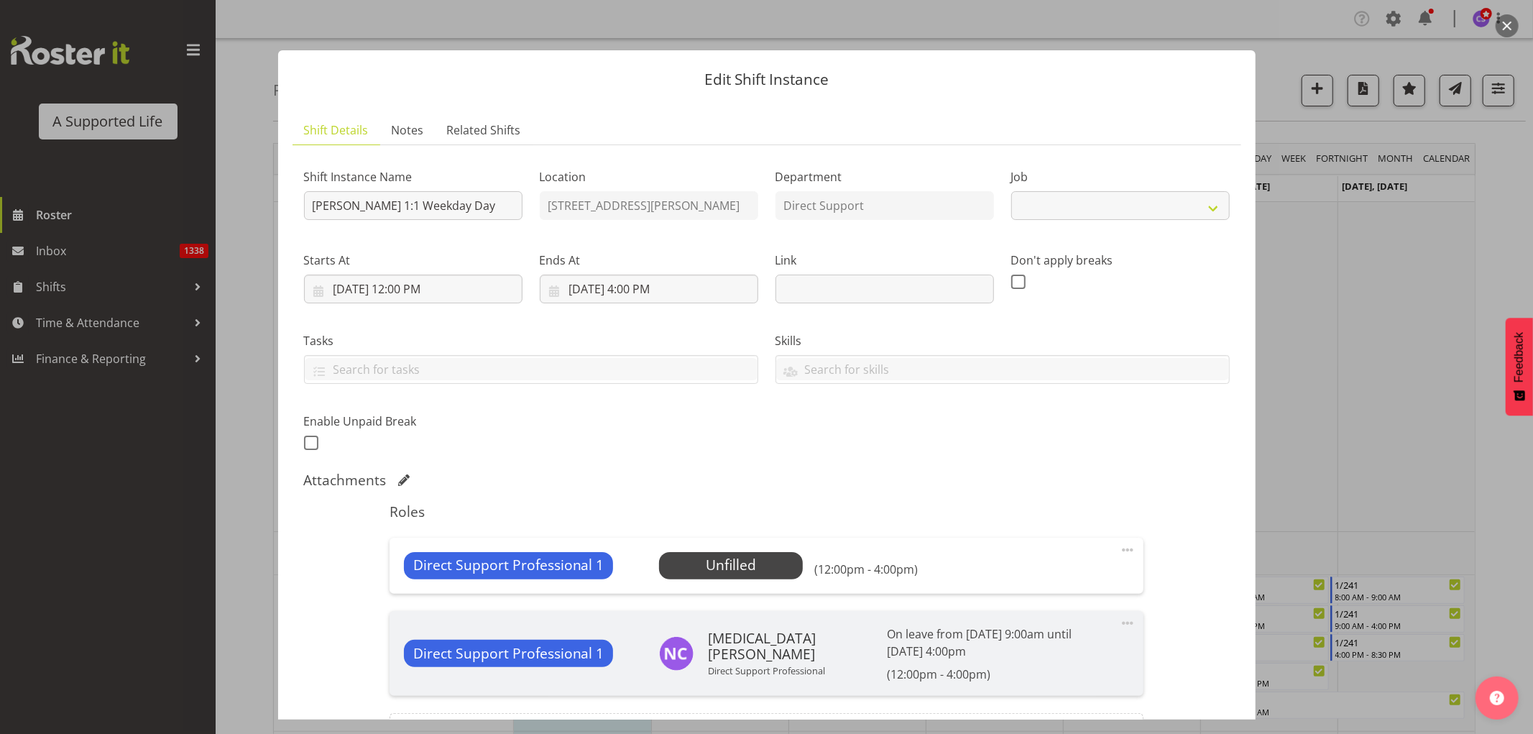
select select "4112"
click at [739, 559] on span "Select Employee" at bounding box center [731, 565] width 107 height 21
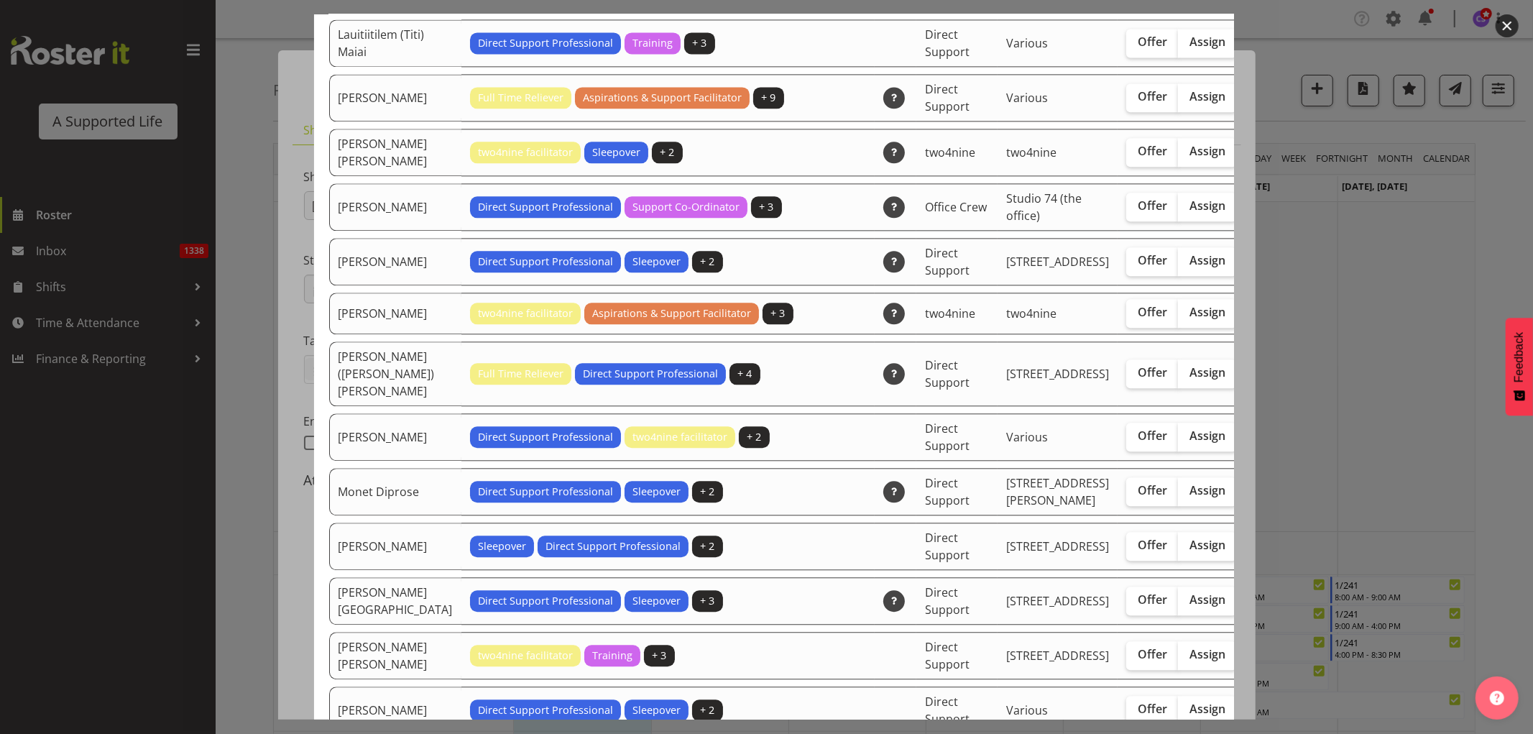
scroll to position [2794, 0]
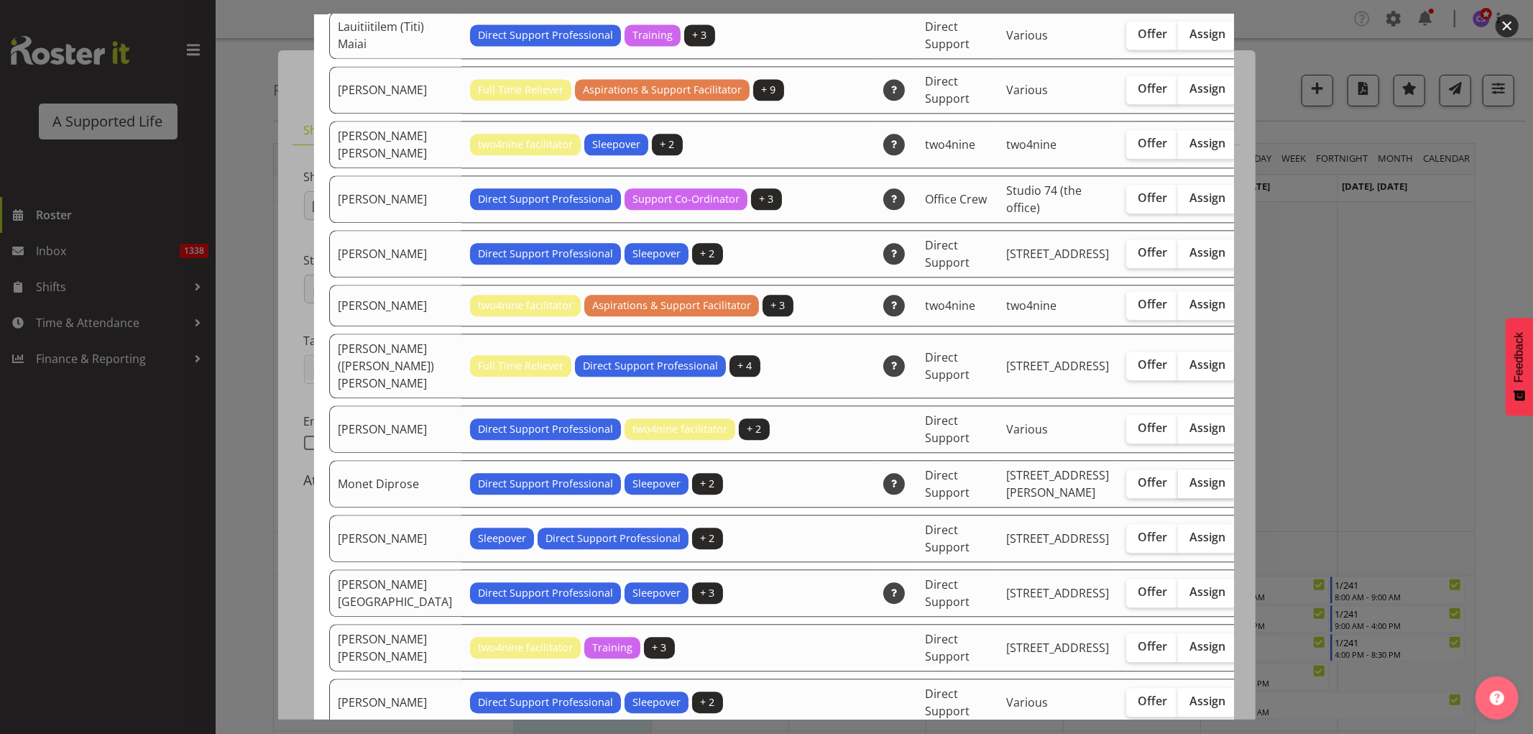
click at [1189, 489] on span "Assign" at bounding box center [1207, 482] width 36 height 14
click at [1178, 487] on input "Assign" at bounding box center [1182, 482] width 9 height 9
checkbox input "true"
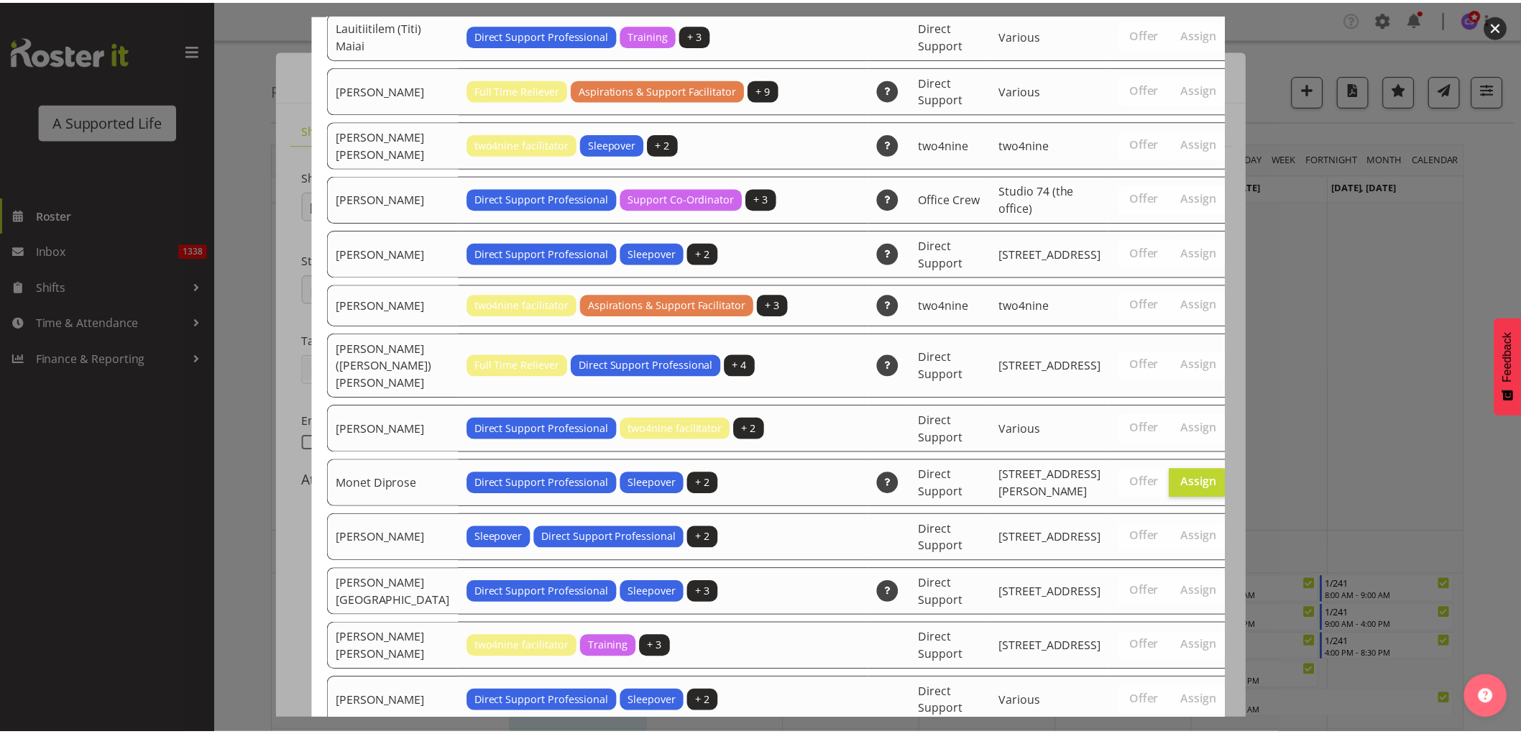
scroll to position [4526, 0]
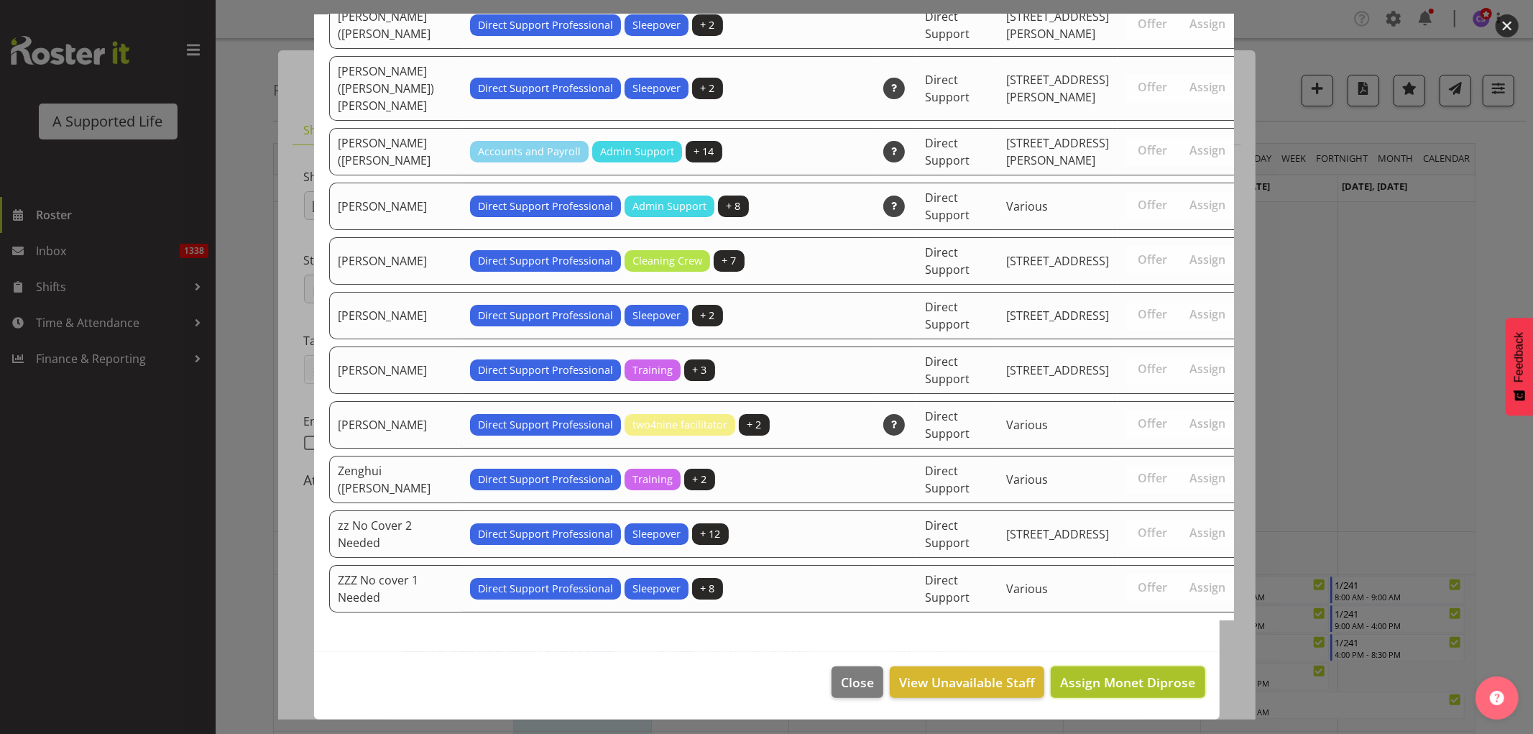
drag, startPoint x: 1161, startPoint y: 686, endPoint x: 1152, endPoint y: 683, distance: 9.1
click at [1161, 686] on span "Assign Monet Diprose" at bounding box center [1127, 681] width 135 height 17
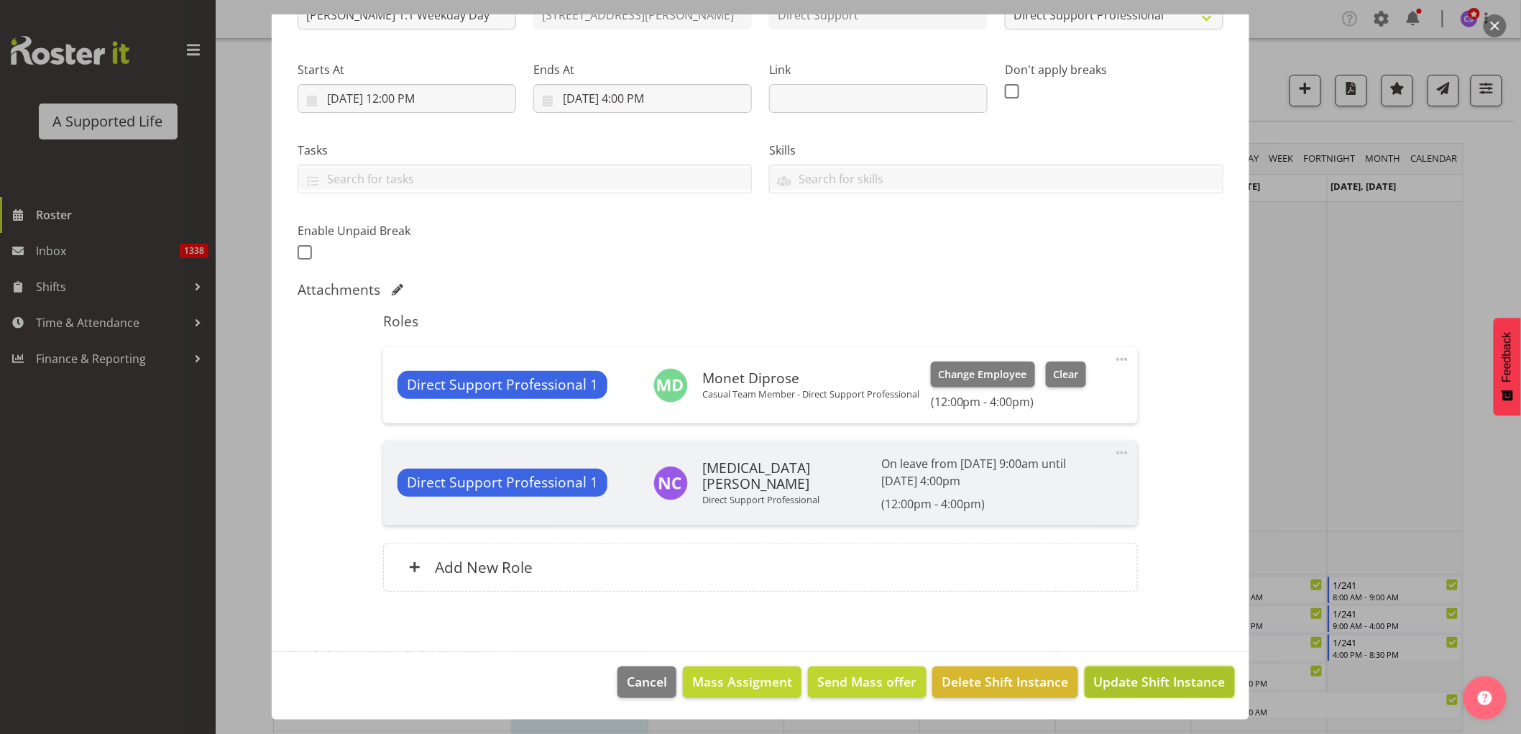
click at [1158, 687] on span "Update Shift Instance" at bounding box center [1159, 681] width 131 height 19
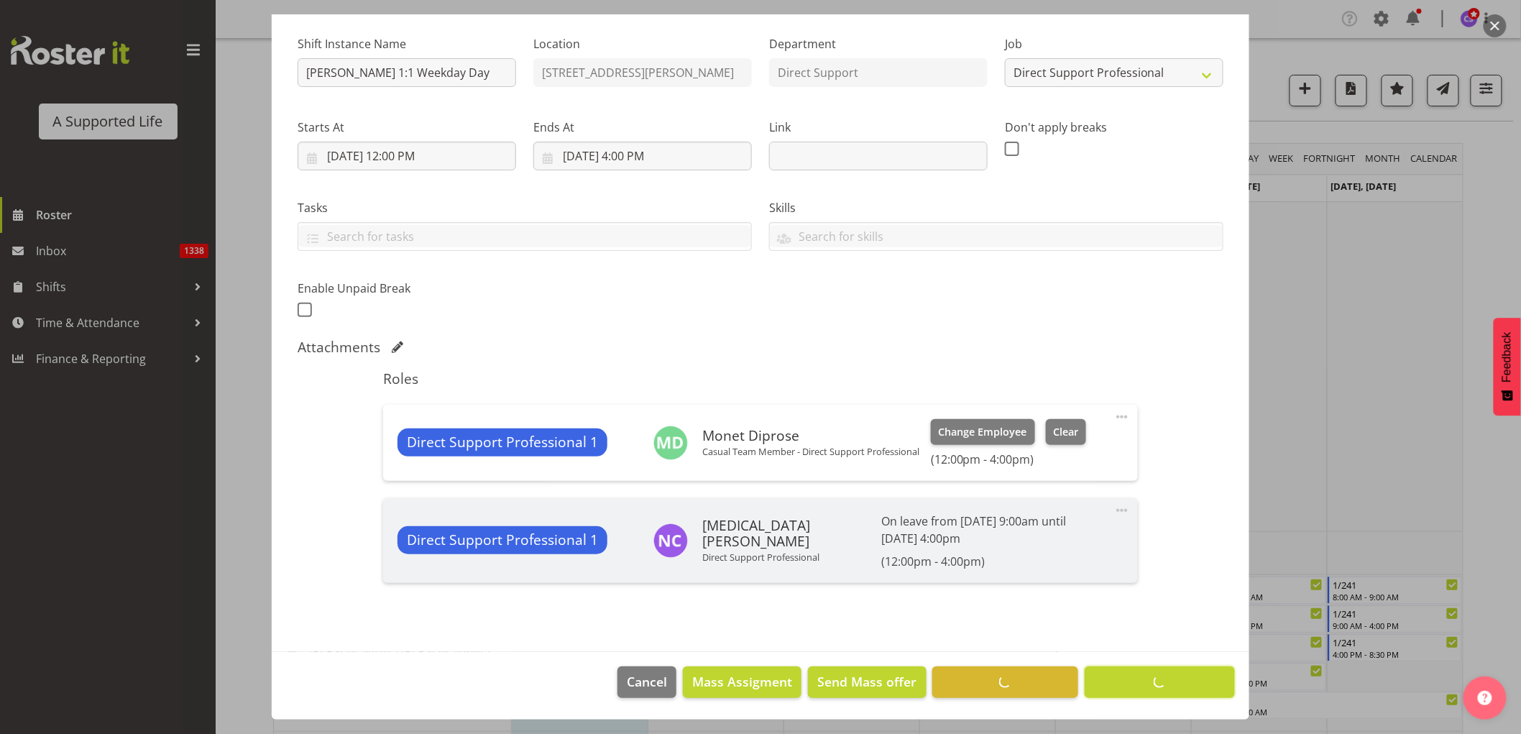
scroll to position [132, 0]
